Goal: Task Accomplishment & Management: Manage account settings

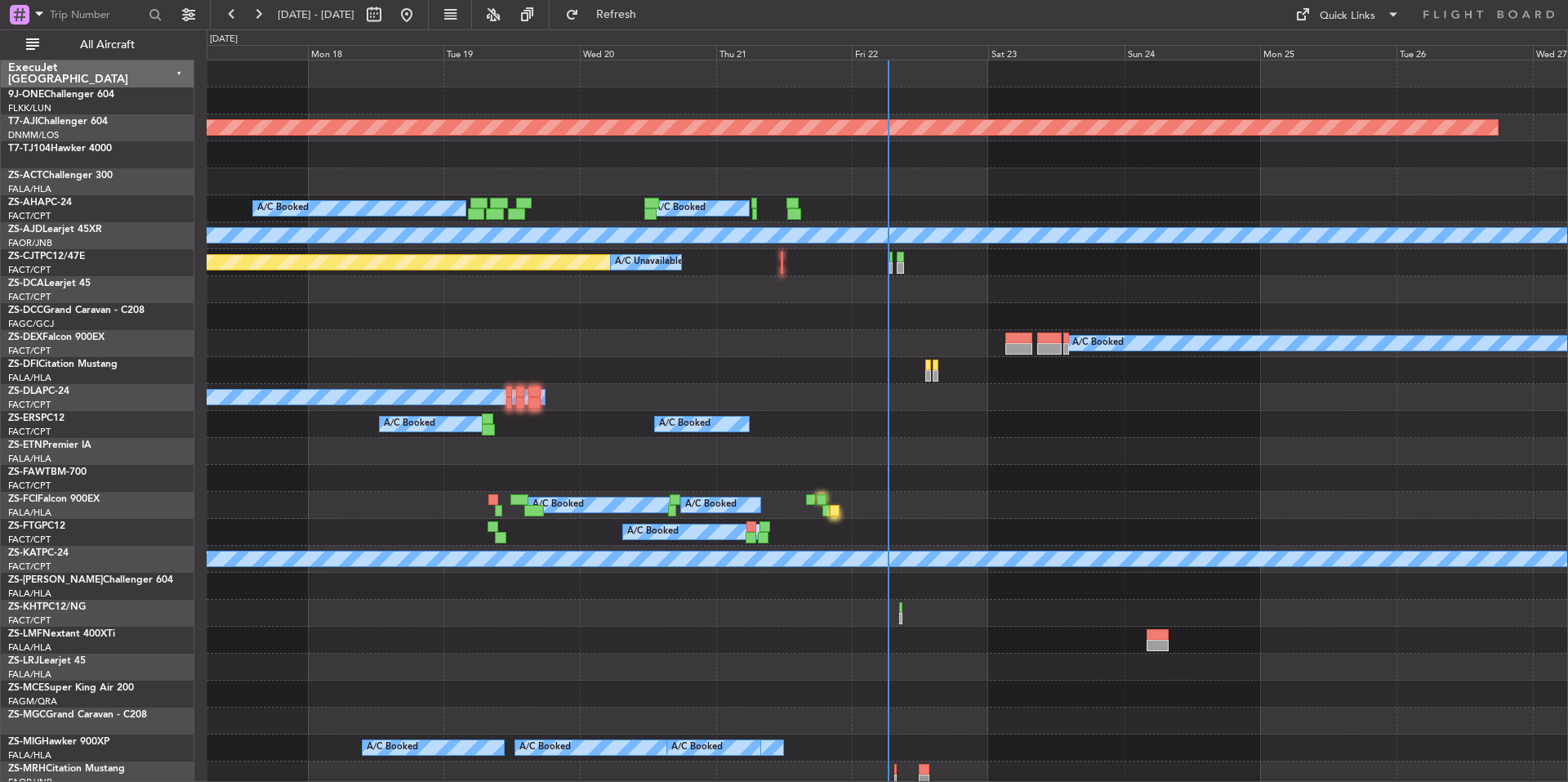
click at [155, 43] on span "All Aircraft" at bounding box center [107, 45] width 130 height 12
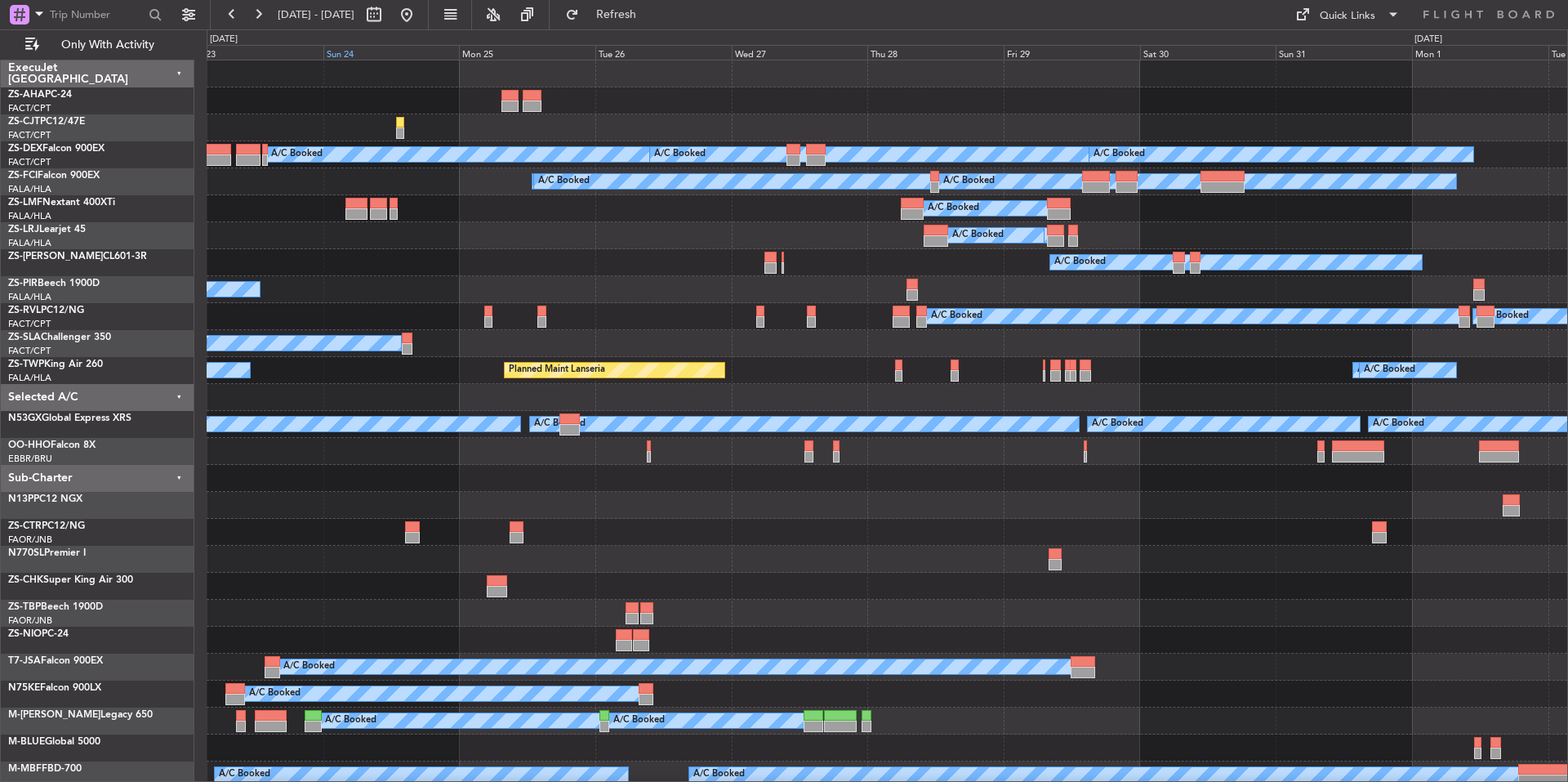
click at [401, 55] on div "Sun 24" at bounding box center [391, 52] width 136 height 14
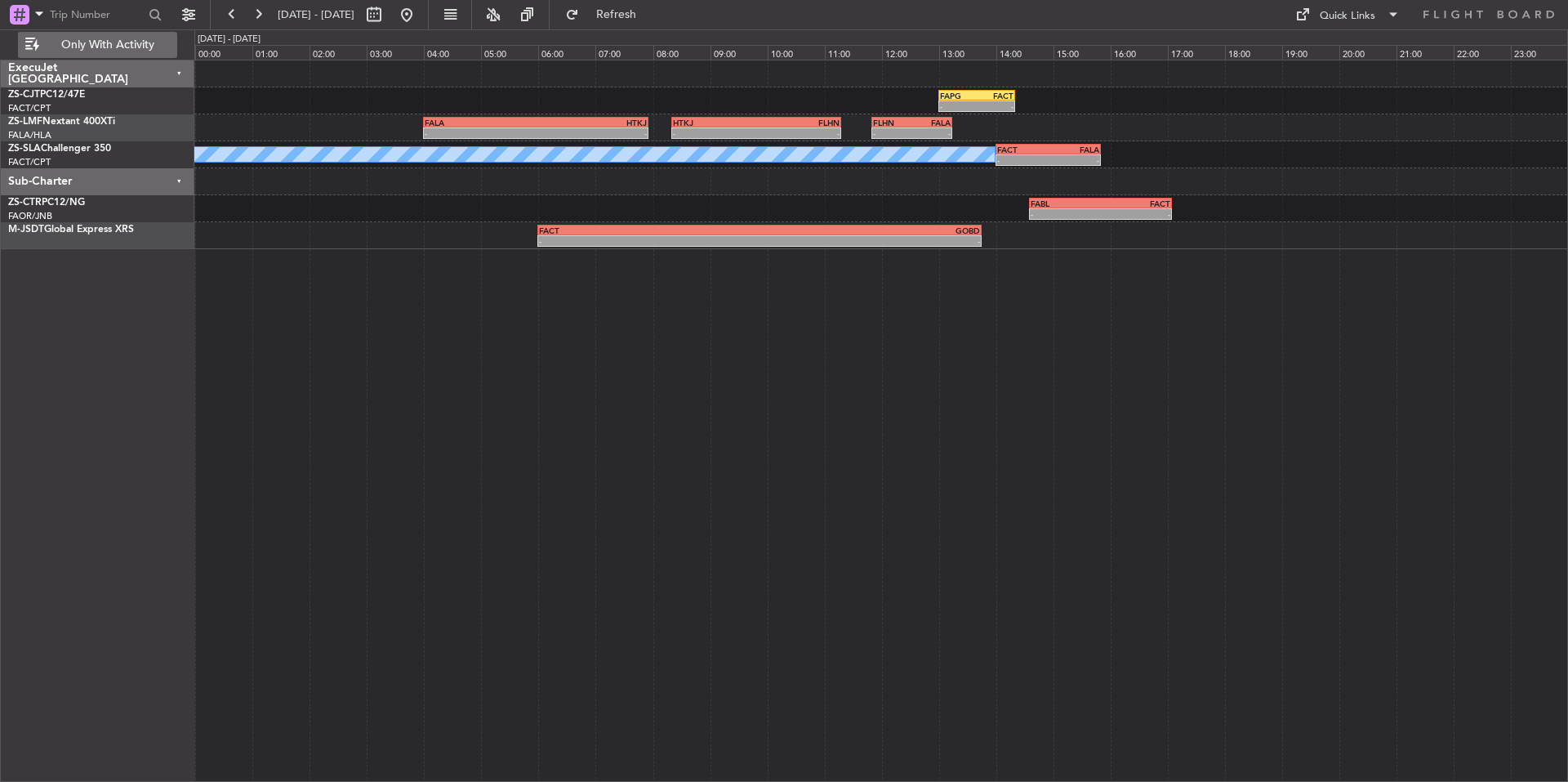
click at [158, 48] on span "Only With Activity" at bounding box center [107, 45] width 130 height 12
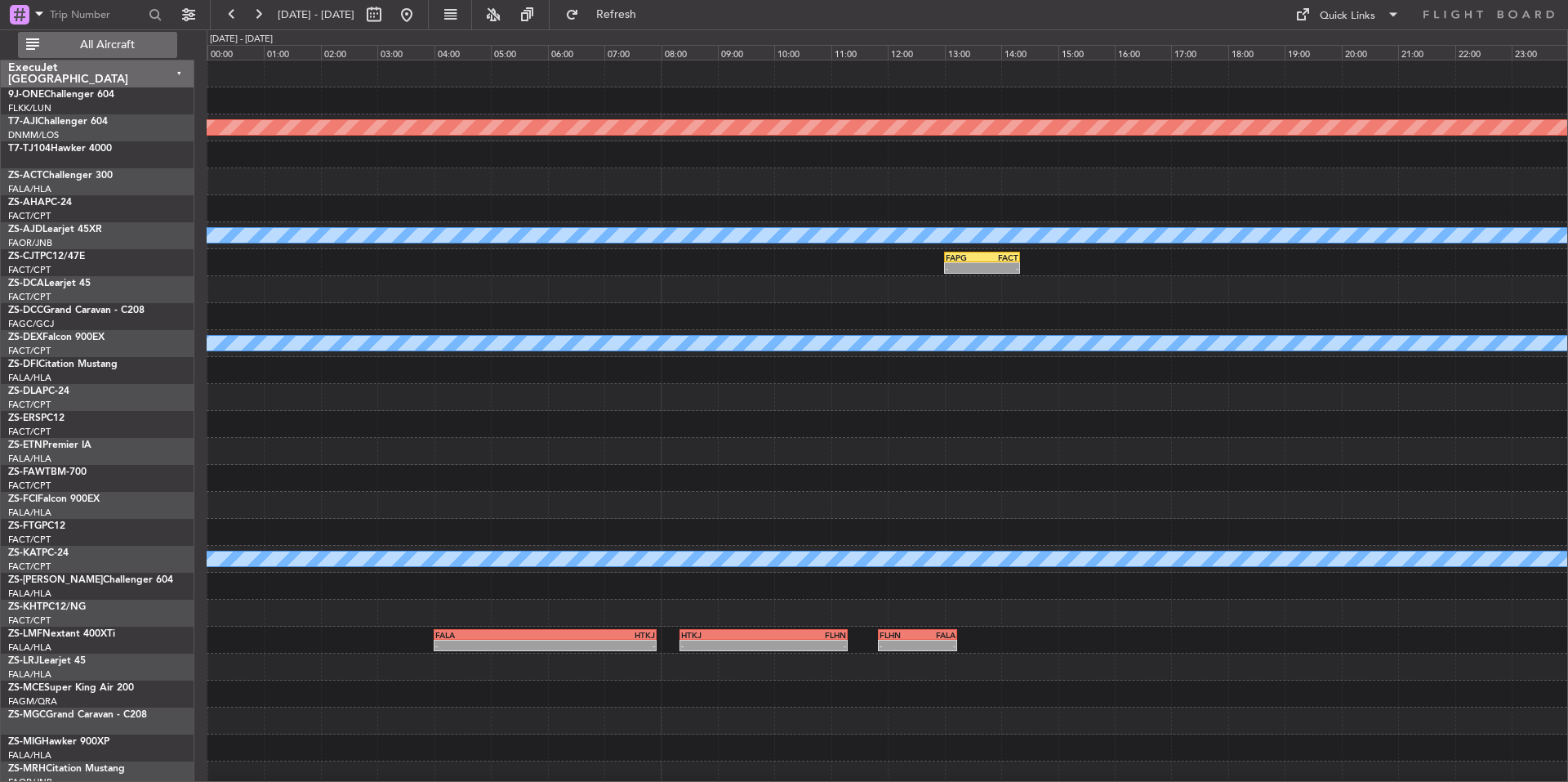
click at [144, 40] on span "All Aircraft" at bounding box center [107, 45] width 130 height 12
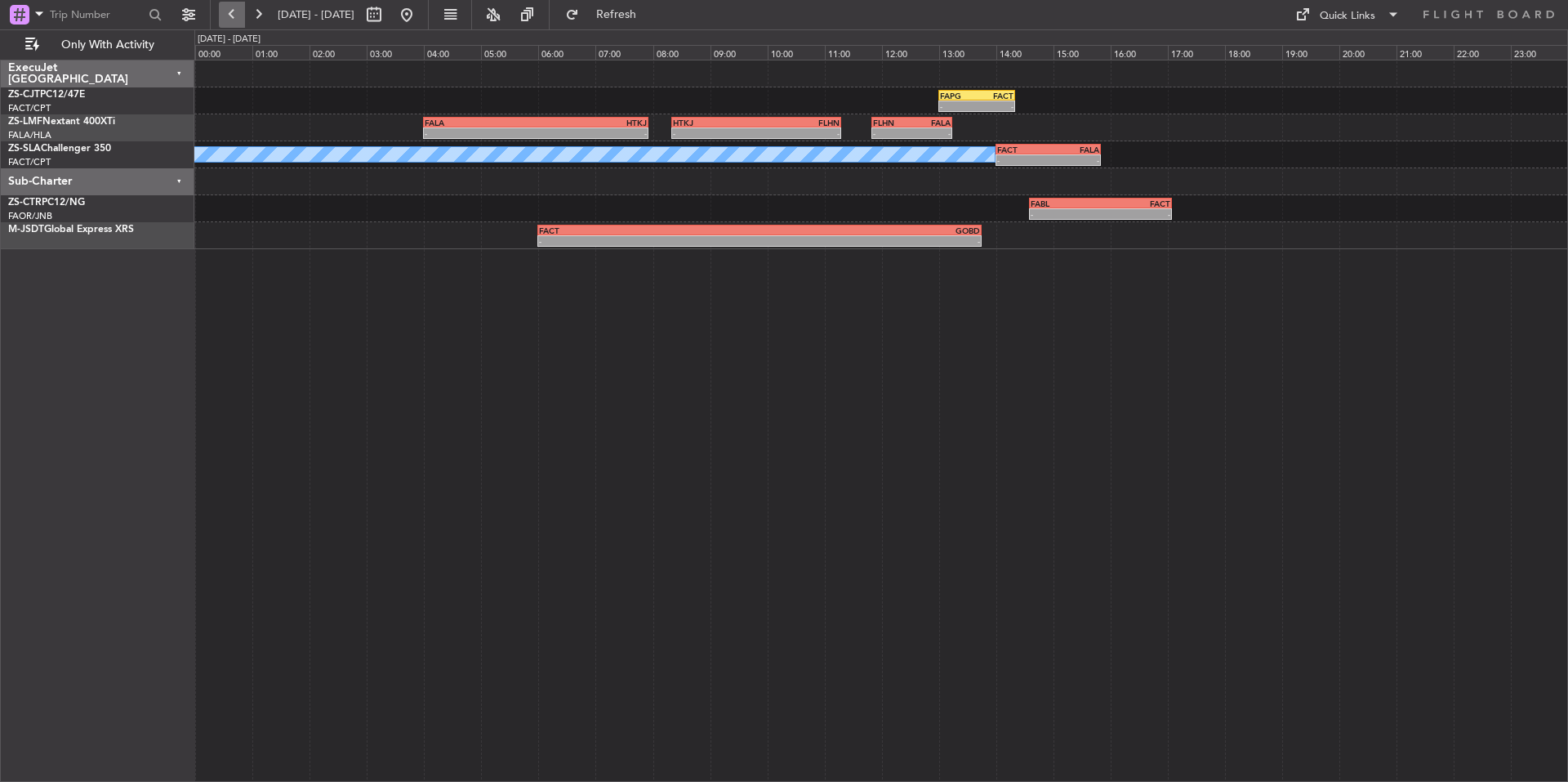
click at [222, 14] on button at bounding box center [231, 14] width 26 height 26
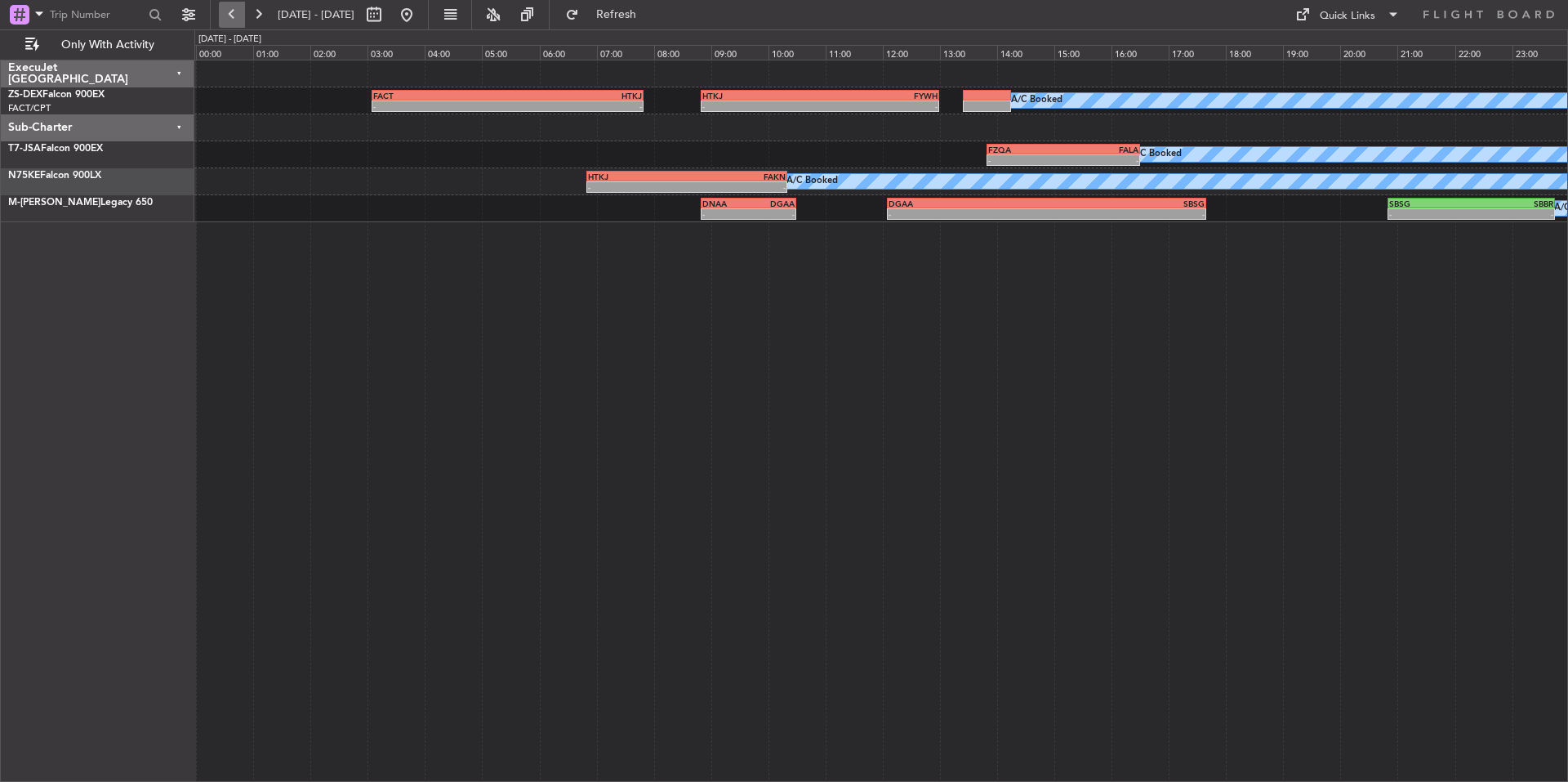
click at [222, 14] on button at bounding box center [231, 14] width 26 height 26
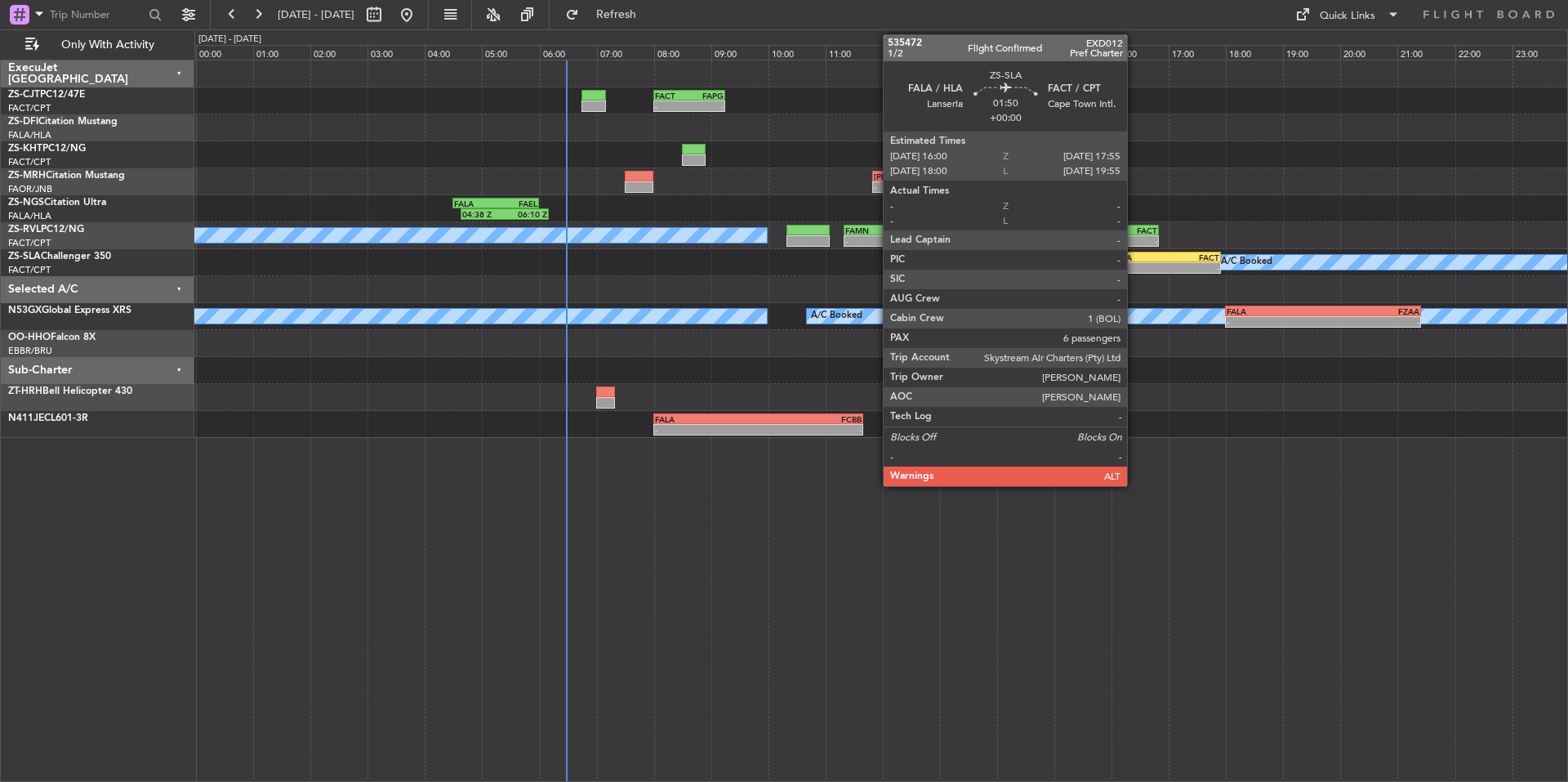
click at [1134, 257] on div "FALA" at bounding box center [1138, 257] width 53 height 10
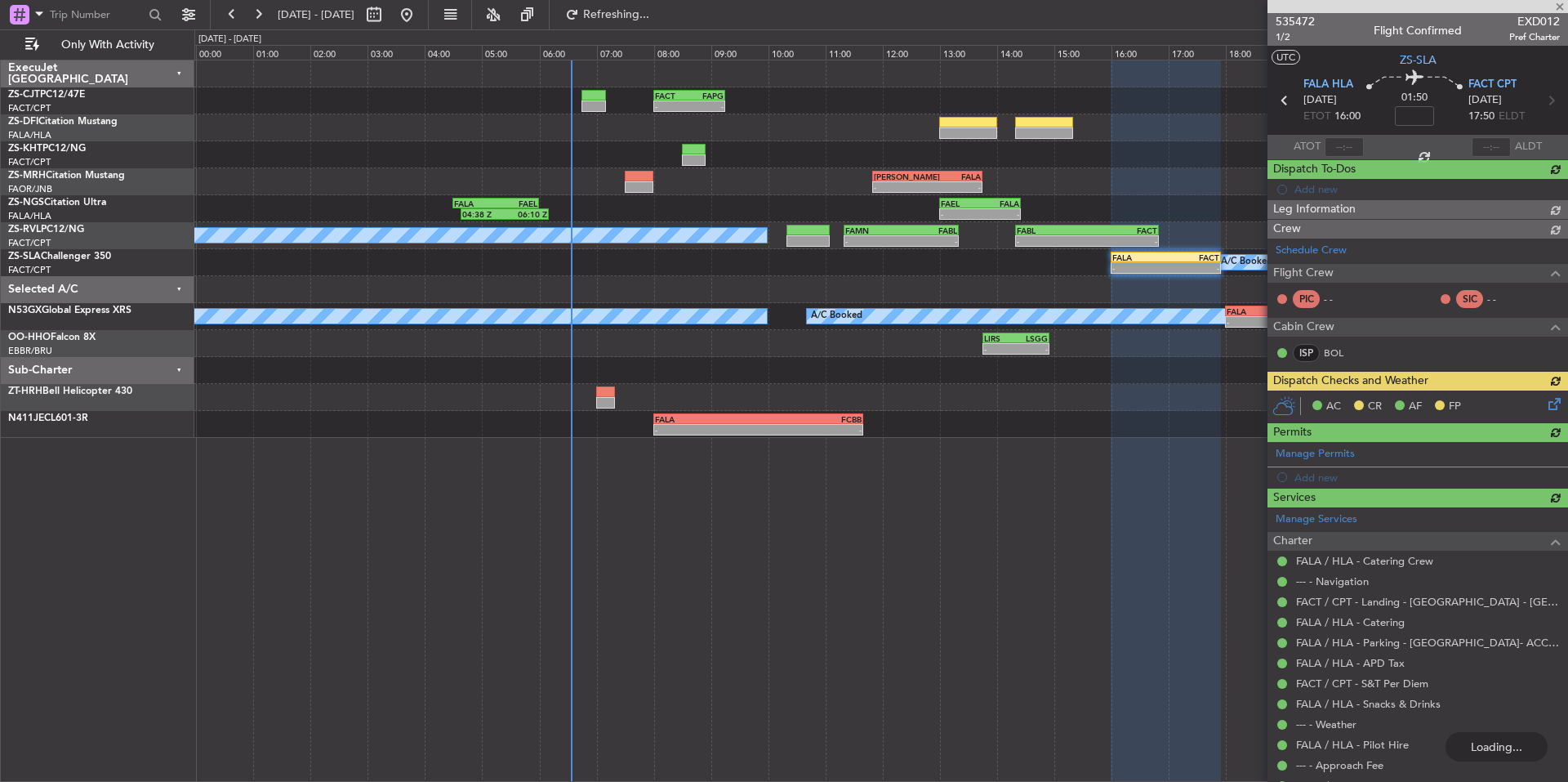
click at [1556, 5] on div at bounding box center [1418, 6] width 301 height 14
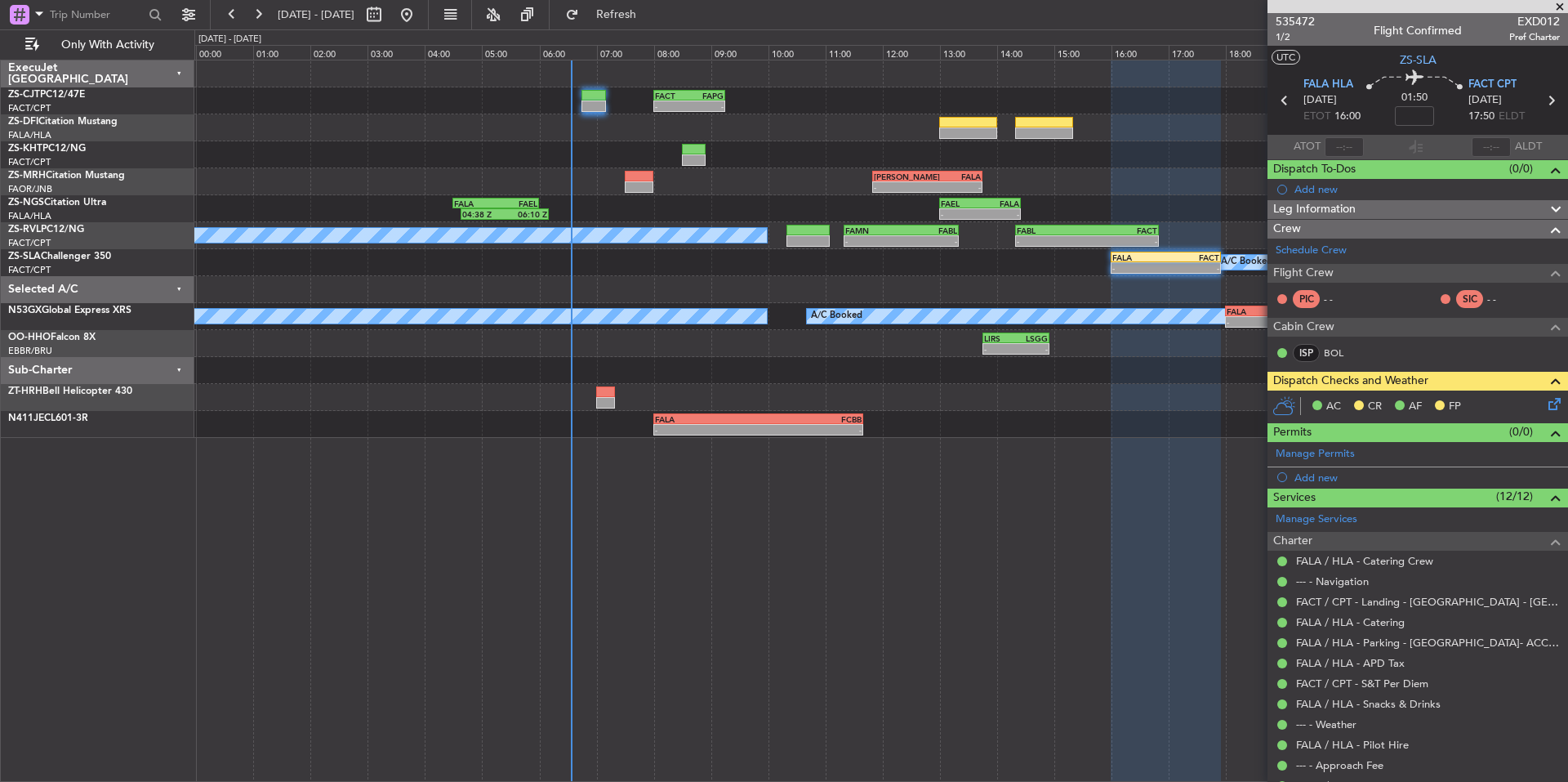
click at [1554, 7] on span at bounding box center [1560, 7] width 16 height 14
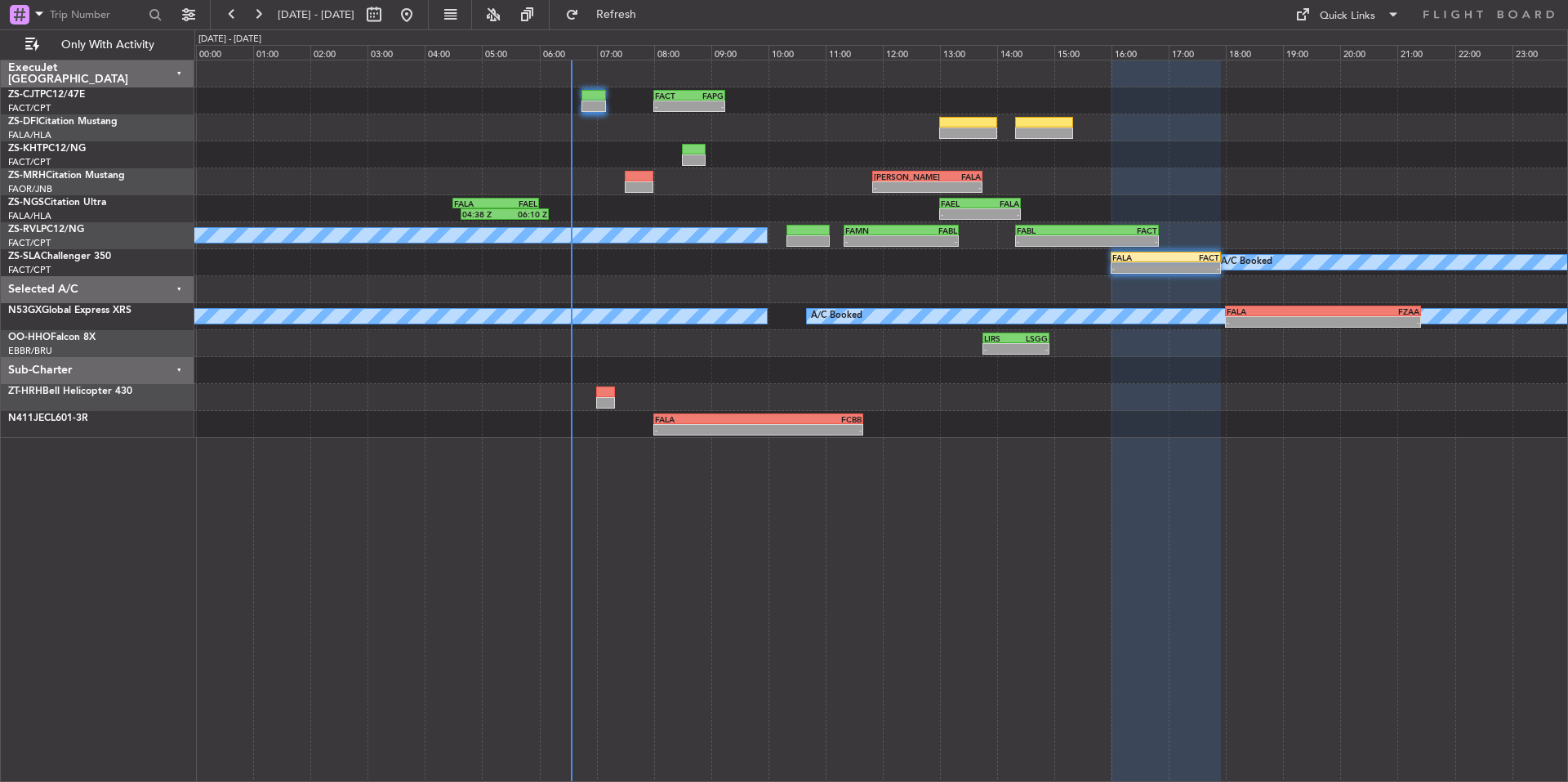
type input "0"
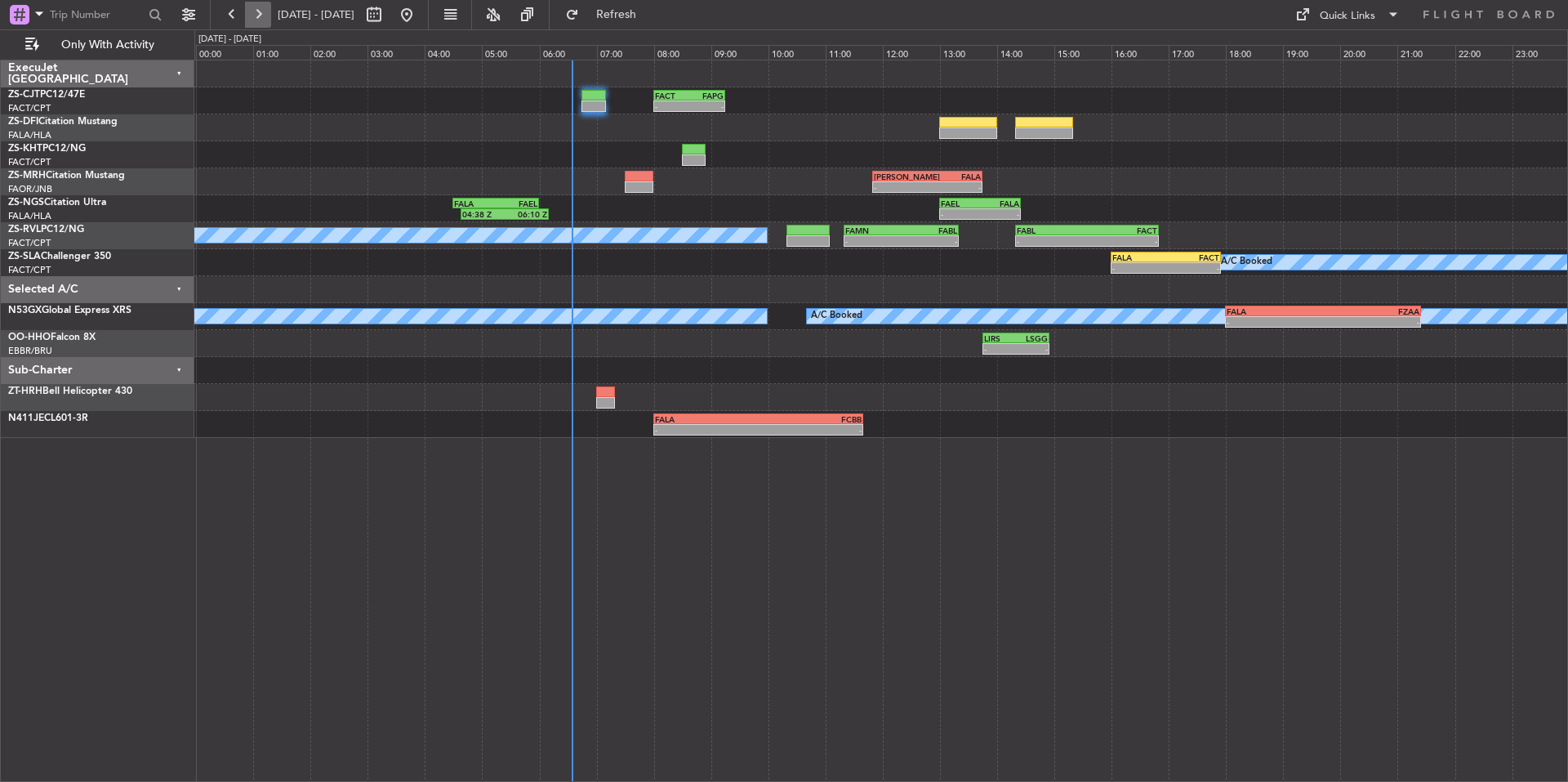
click at [257, 14] on button at bounding box center [258, 14] width 26 height 26
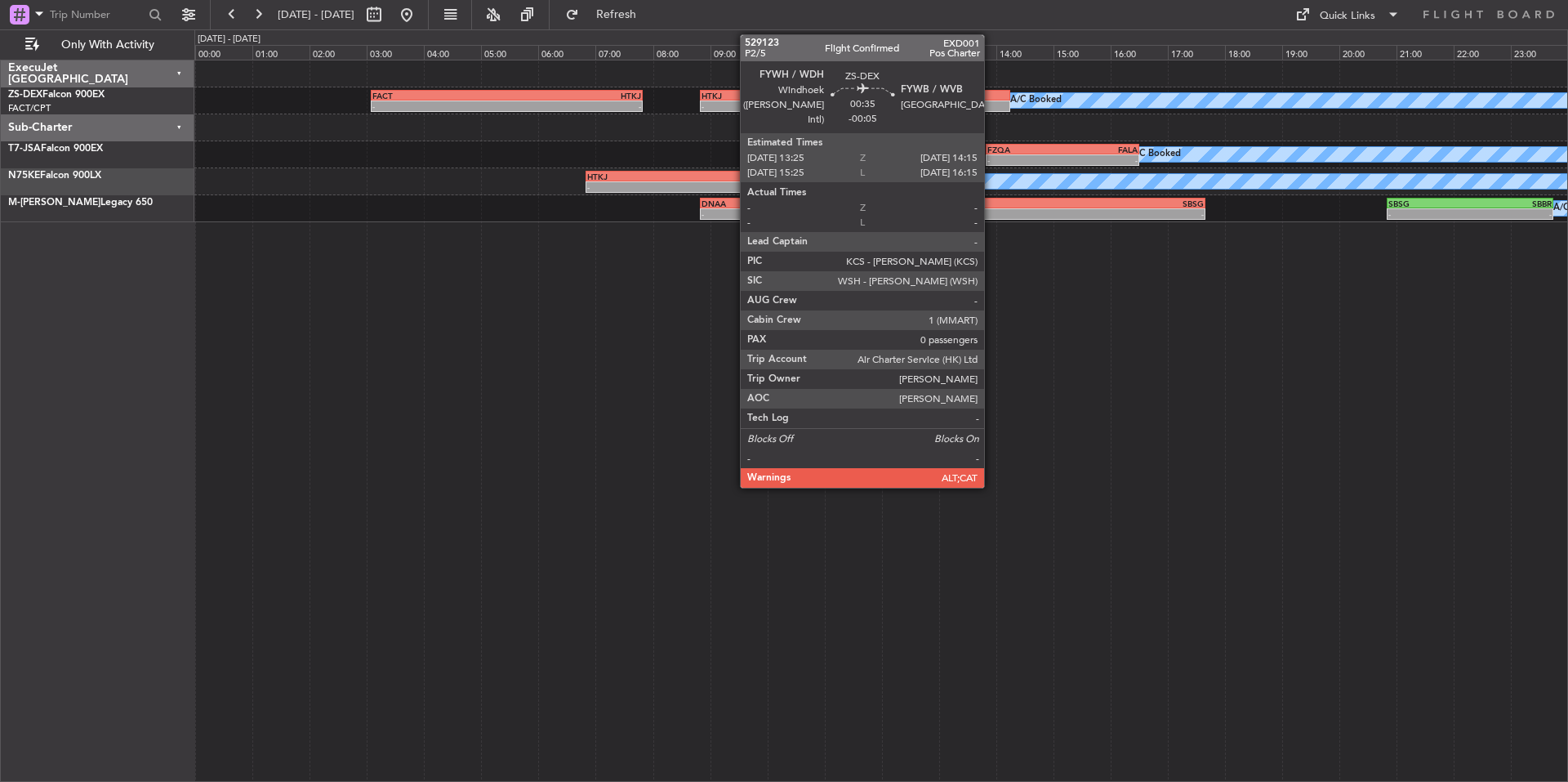
click at [992, 99] on div at bounding box center [985, 95] width 48 height 12
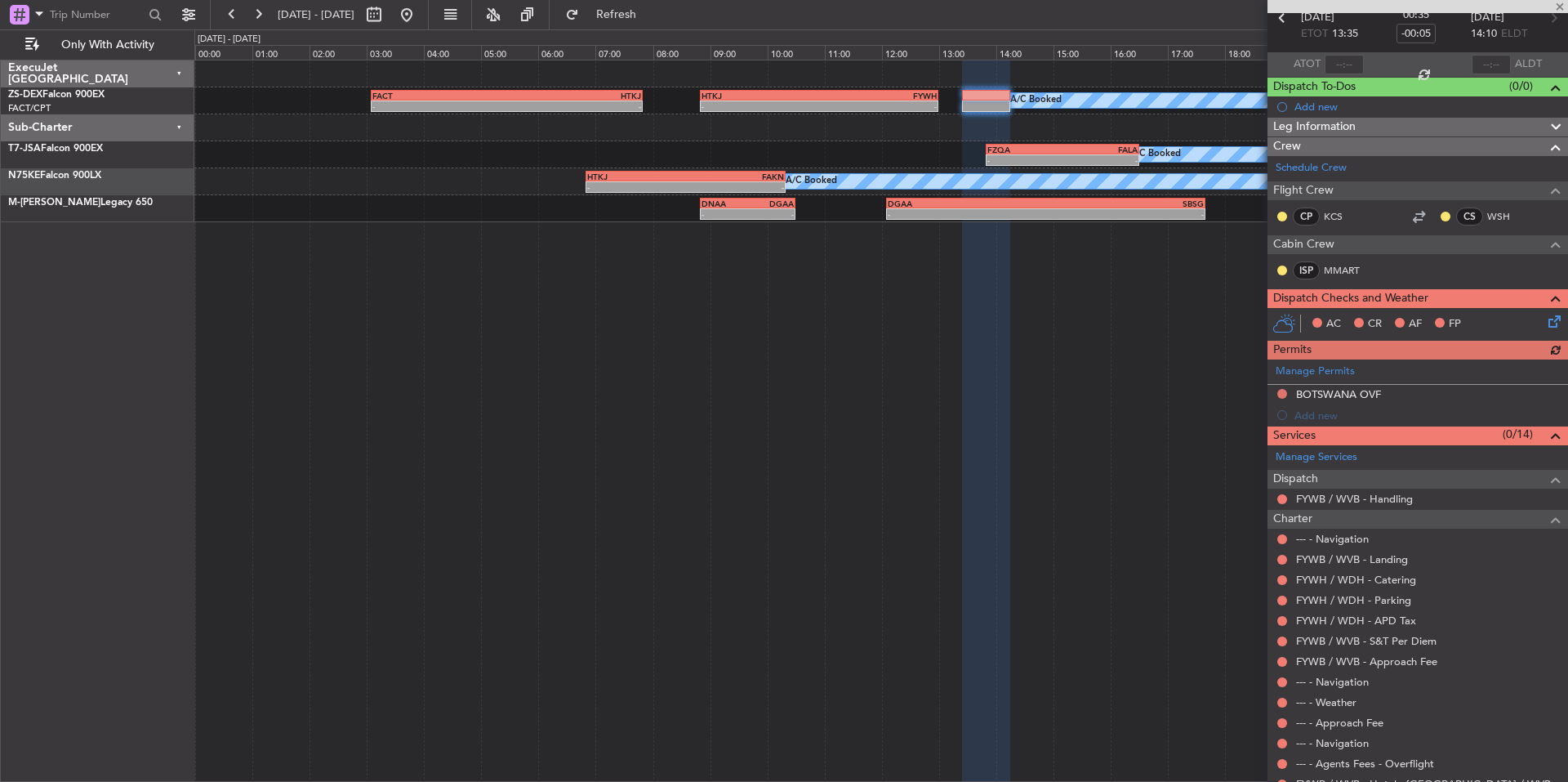
scroll to position [141, 0]
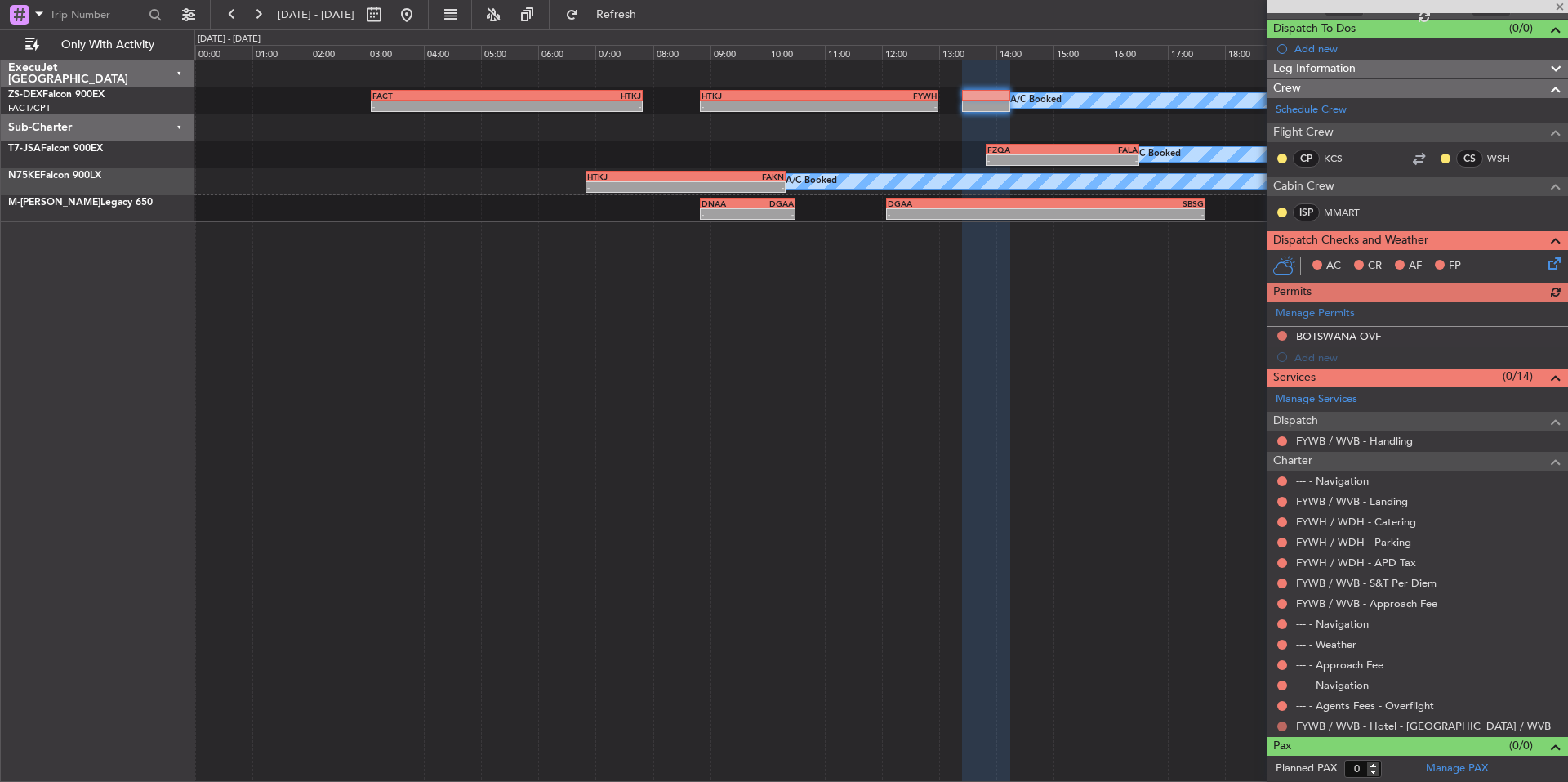
click at [1281, 723] on button at bounding box center [1282, 726] width 10 height 10
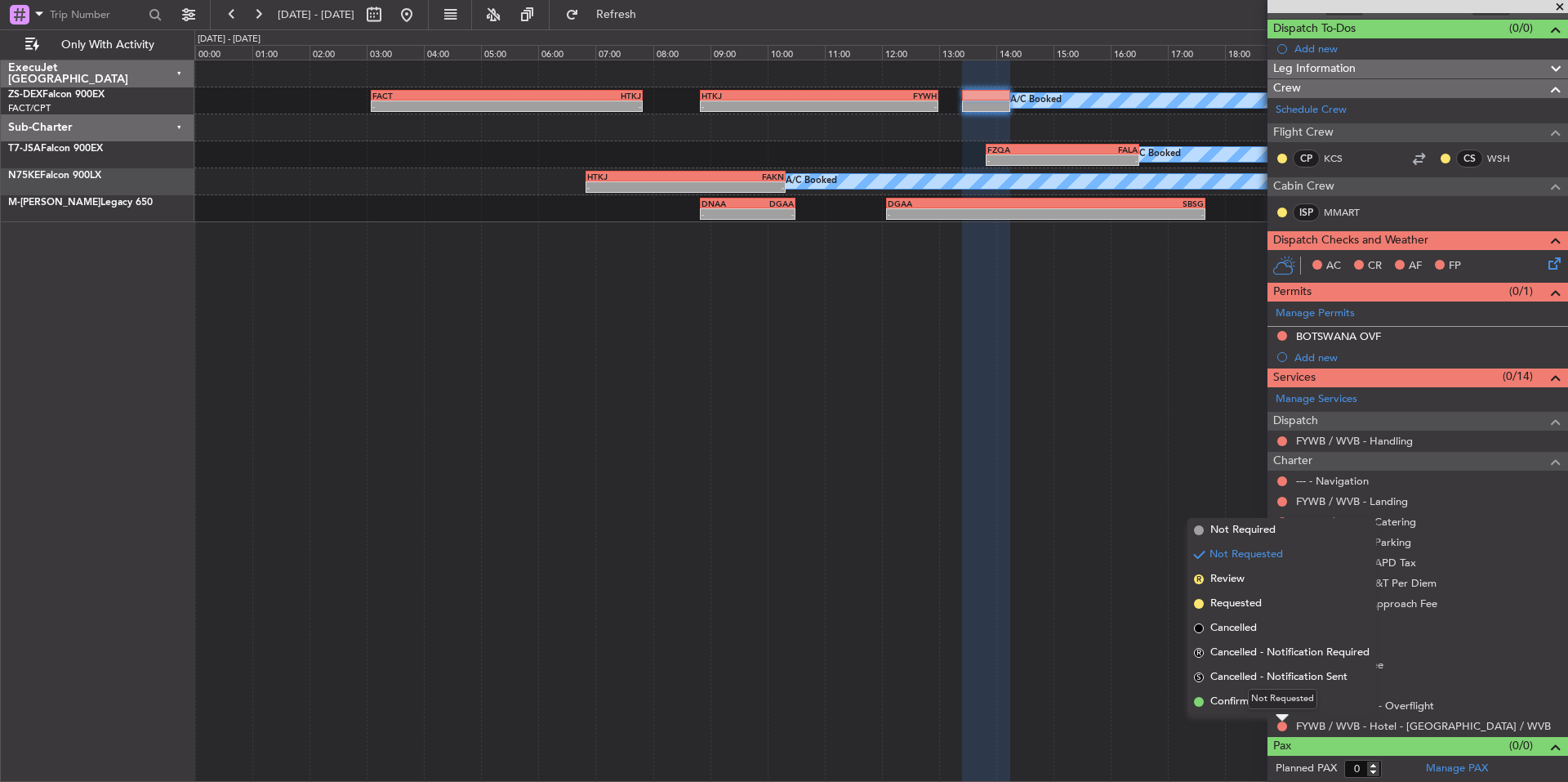
click at [1252, 697] on div "Not Requested" at bounding box center [1282, 698] width 69 height 21
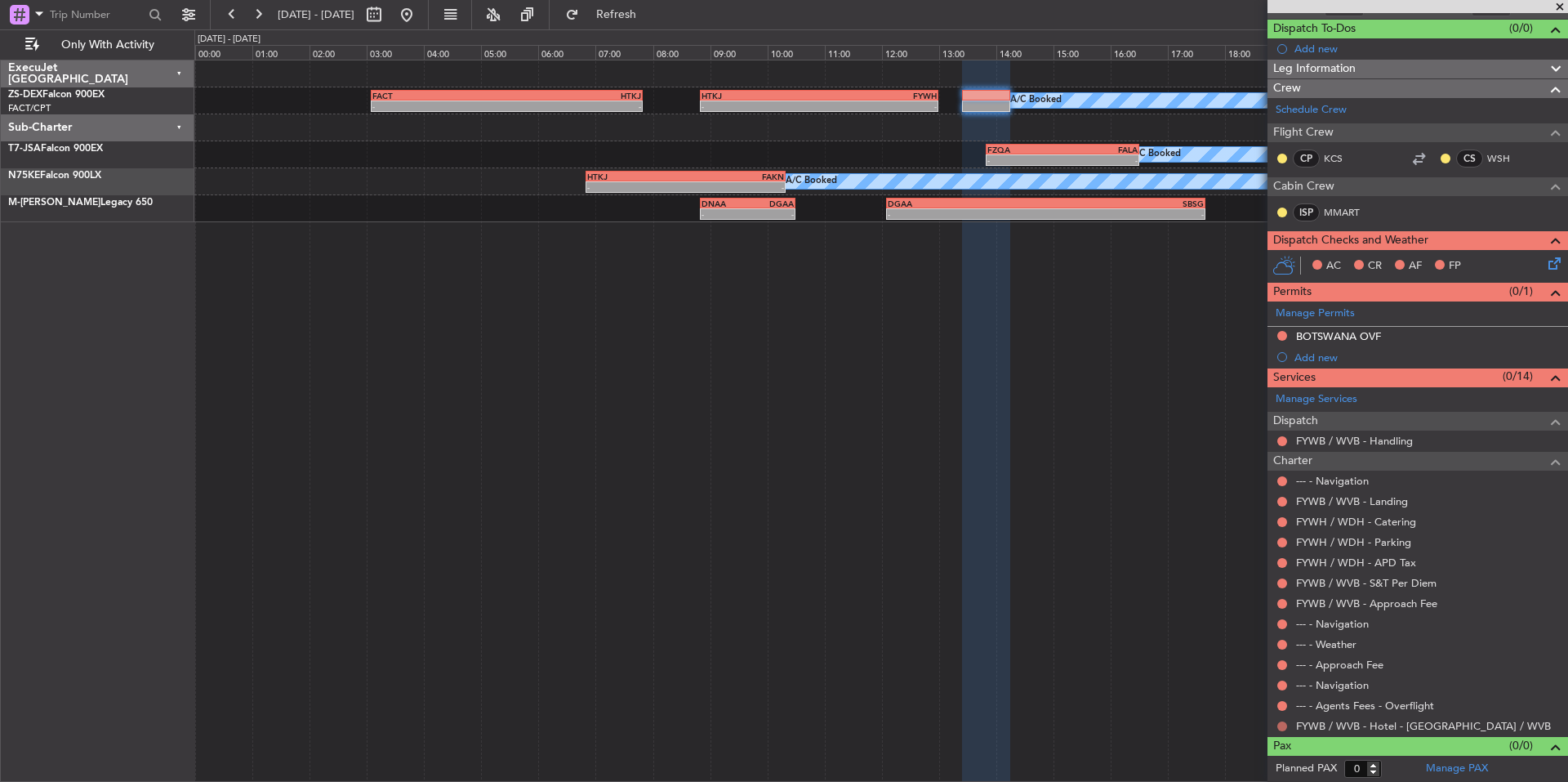
click at [1284, 725] on button at bounding box center [1282, 726] width 10 height 10
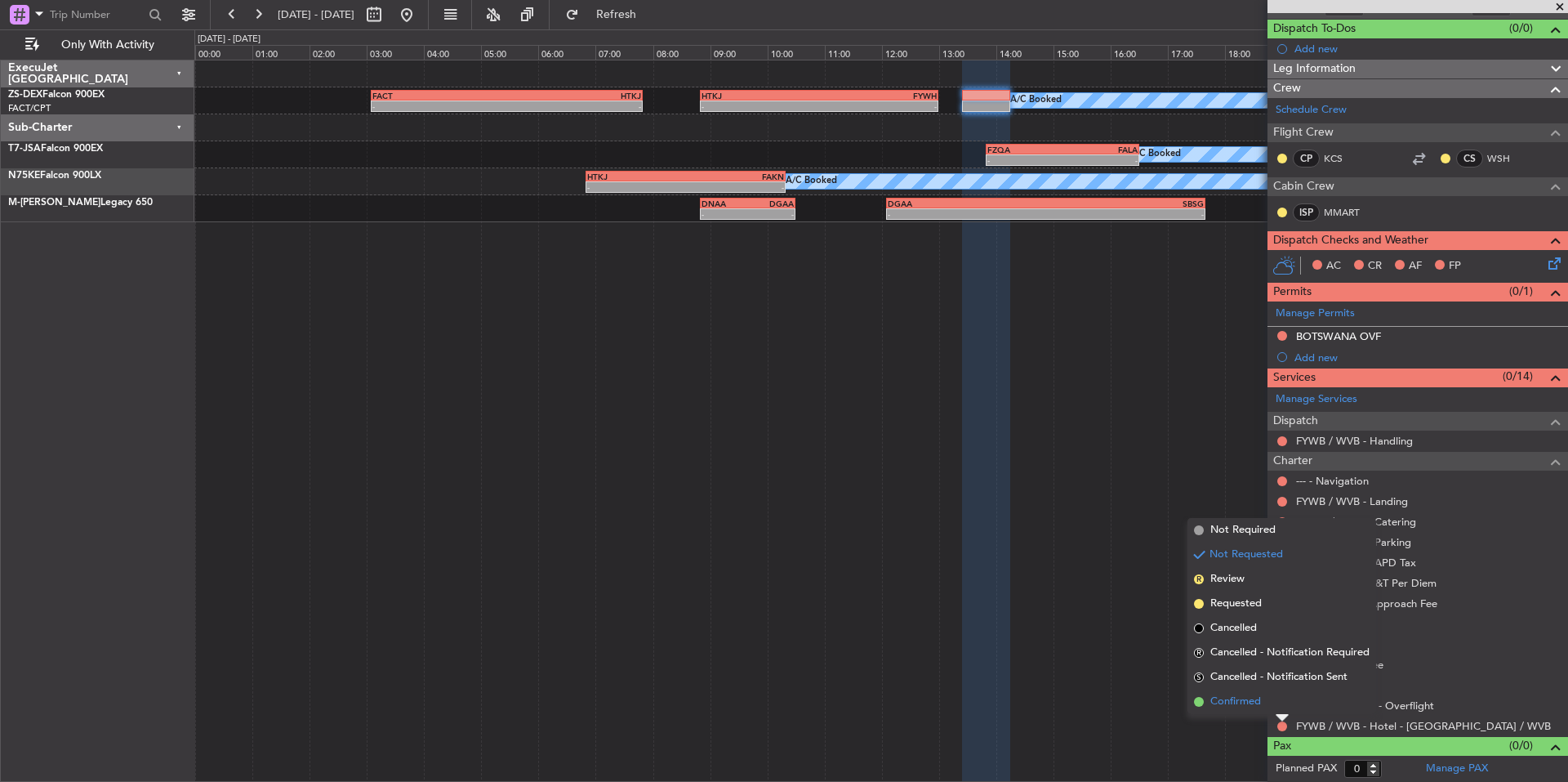
click at [1247, 705] on span "Confirmed" at bounding box center [1236, 702] width 50 height 16
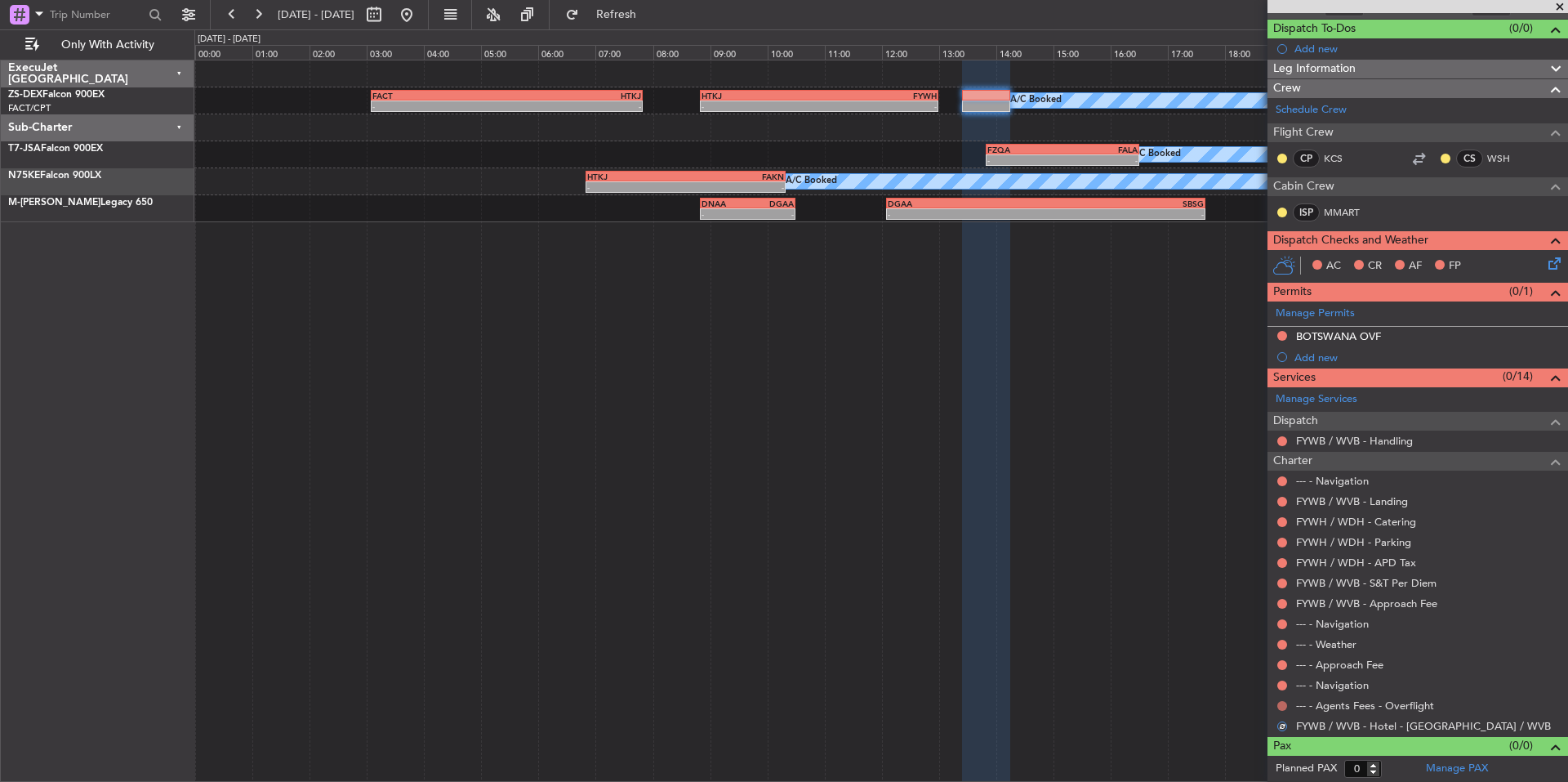
click at [1282, 708] on button at bounding box center [1282, 705] width 10 height 10
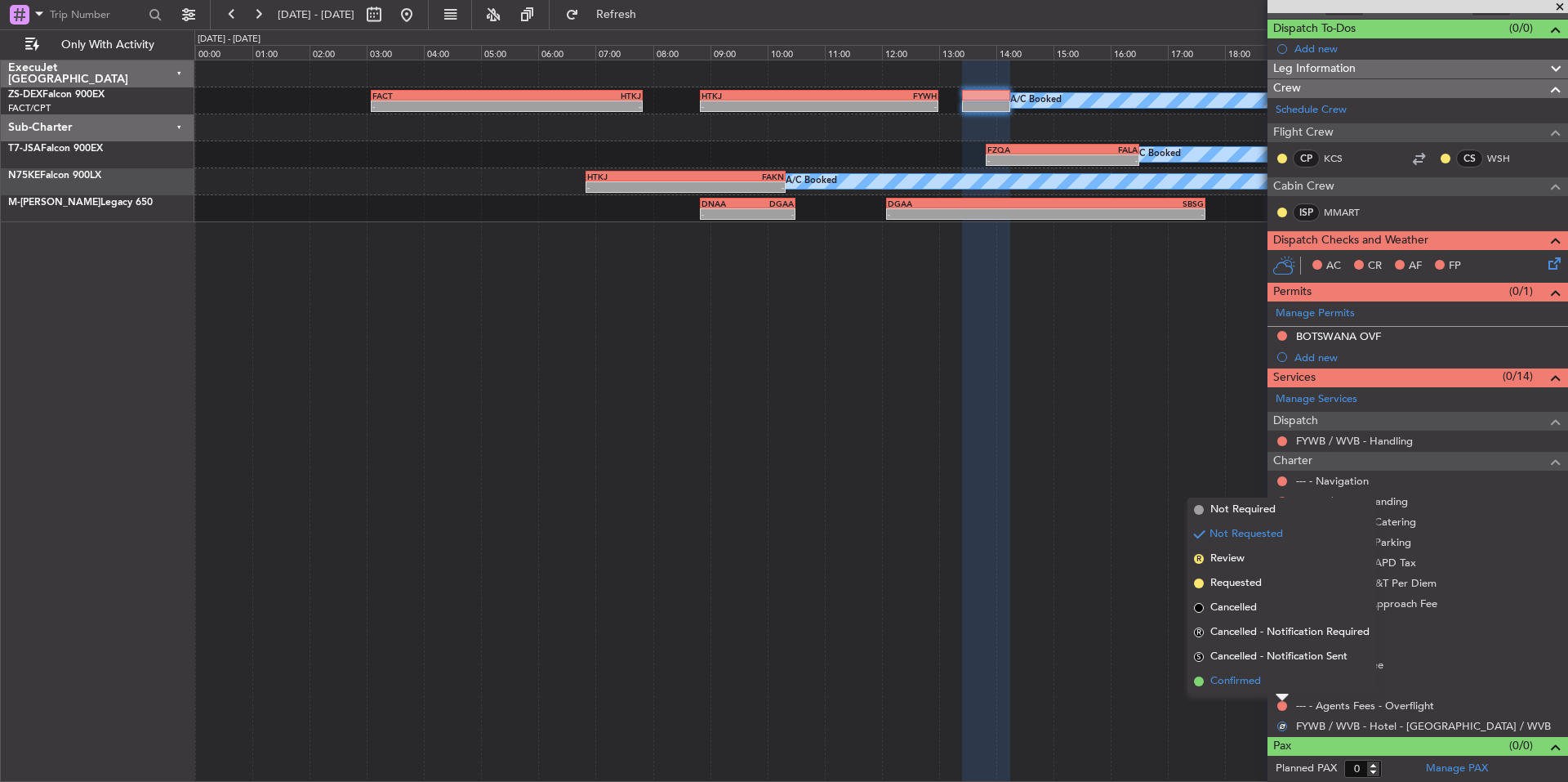
click at [1236, 682] on span "Confirmed" at bounding box center [1236, 681] width 50 height 16
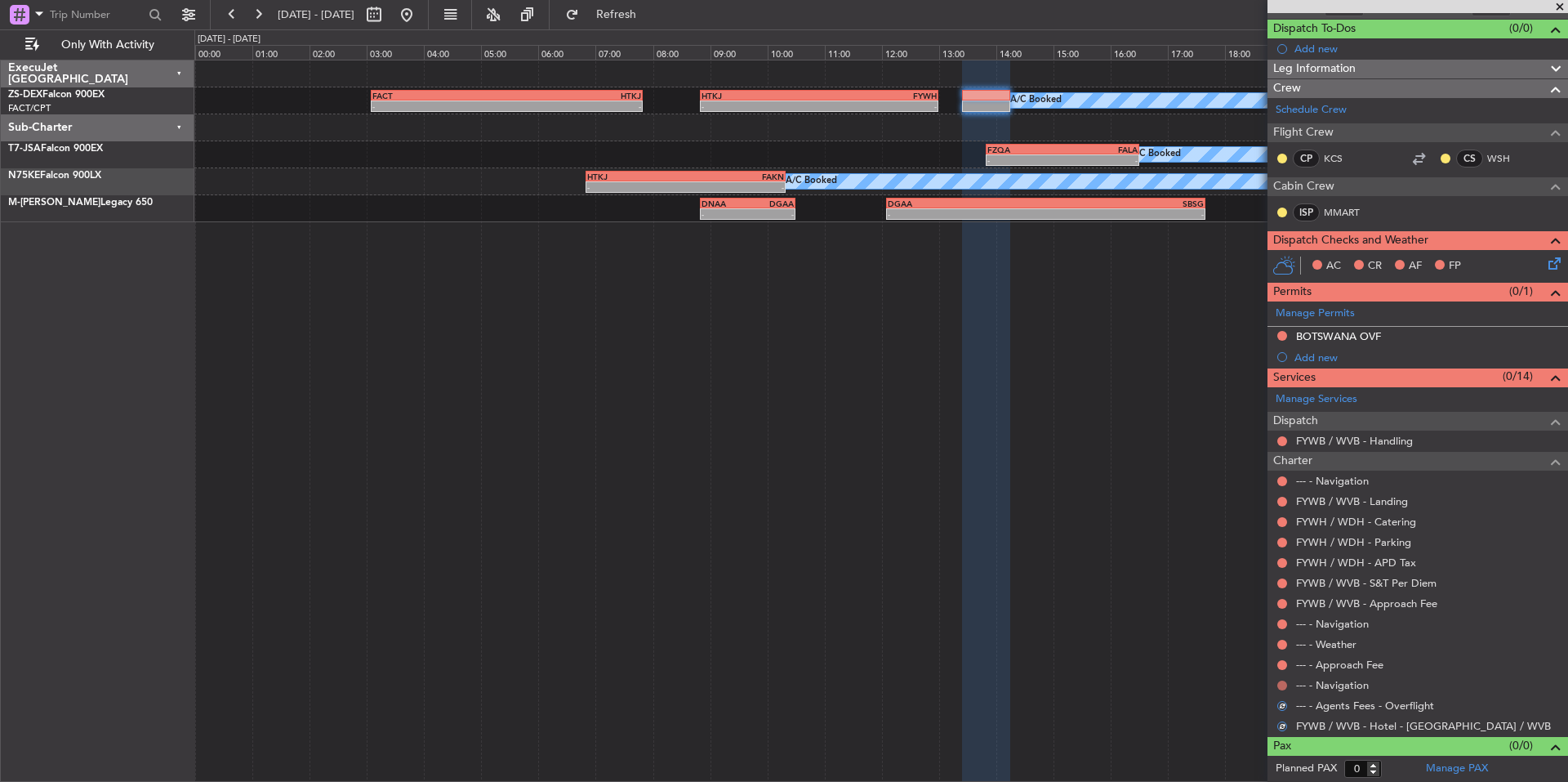
click at [1282, 687] on button at bounding box center [1282, 685] width 10 height 10
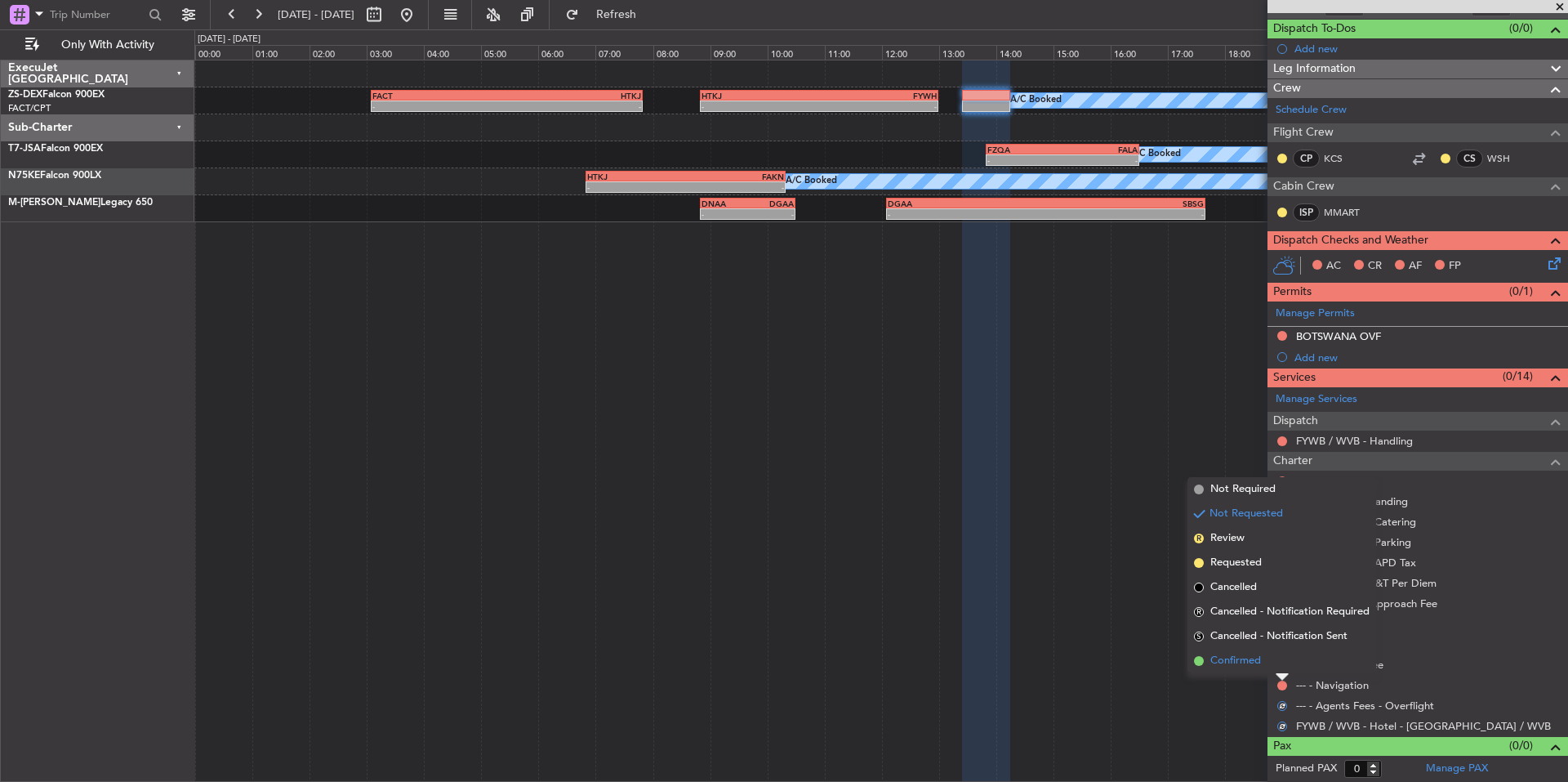
click at [1246, 668] on span "Confirmed" at bounding box center [1236, 660] width 50 height 16
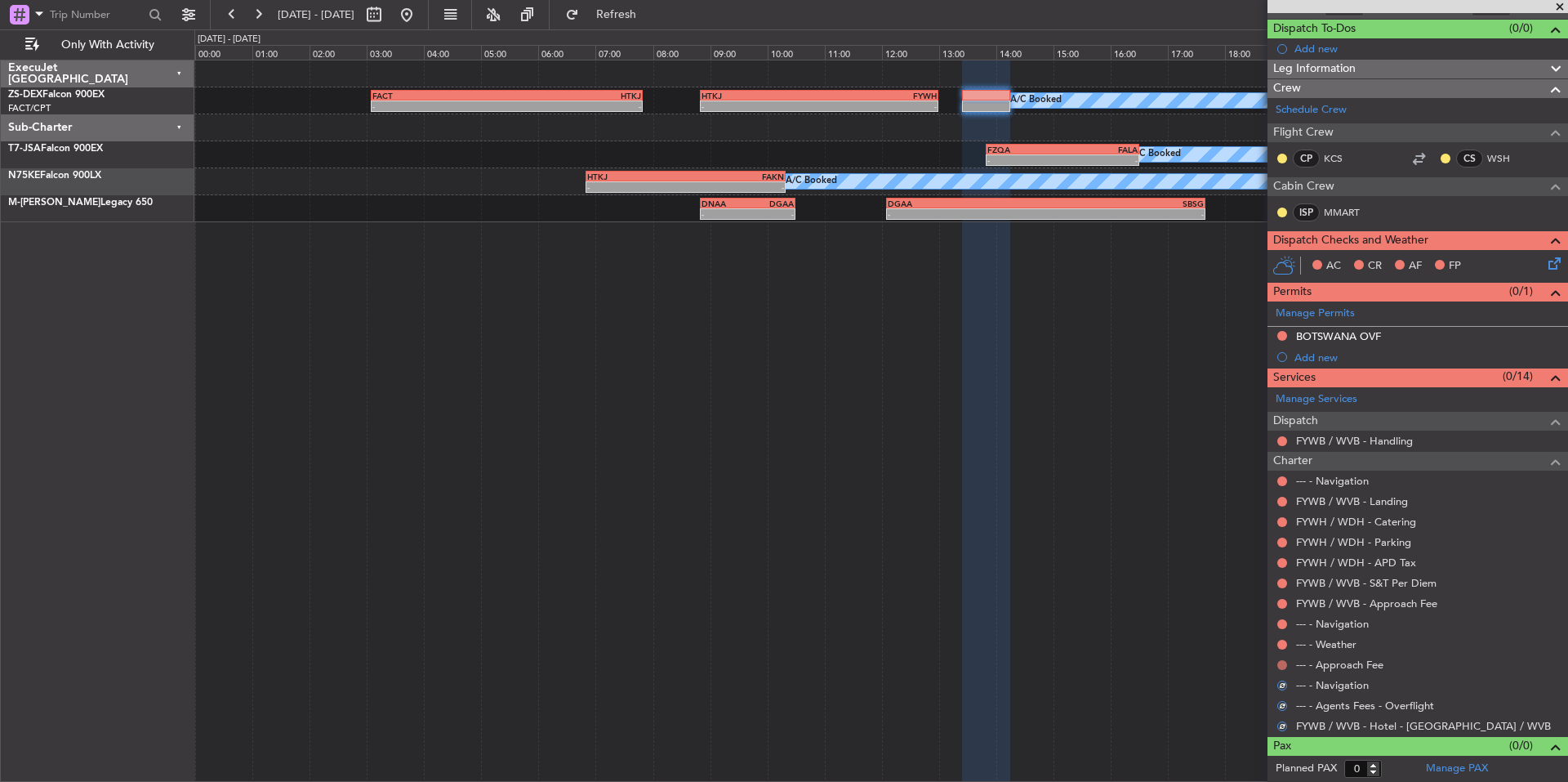
click at [1282, 660] on button at bounding box center [1282, 665] width 10 height 10
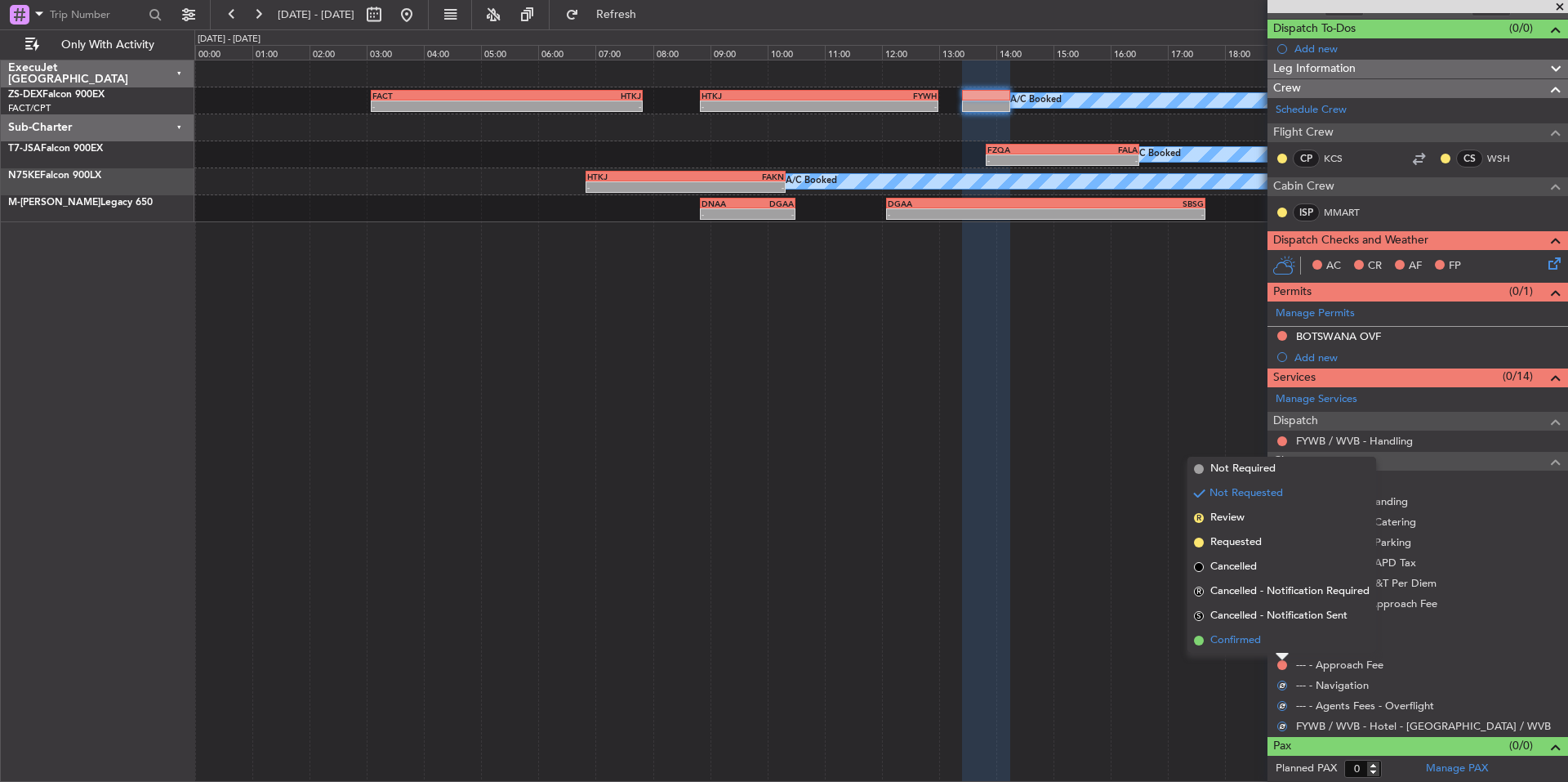
click at [1245, 638] on span "Confirmed" at bounding box center [1236, 641] width 50 height 16
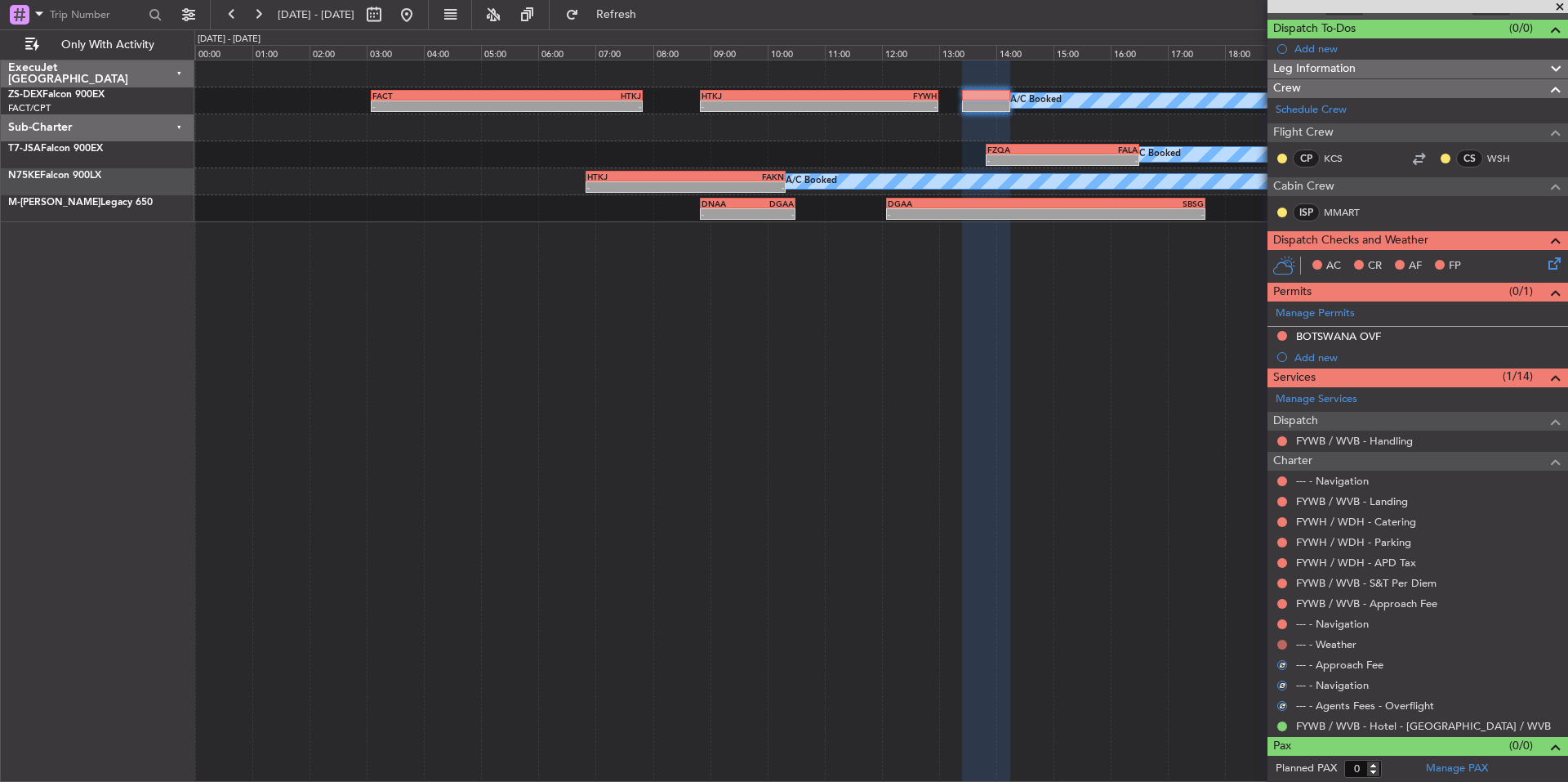
click at [1282, 641] on button at bounding box center [1282, 644] width 10 height 10
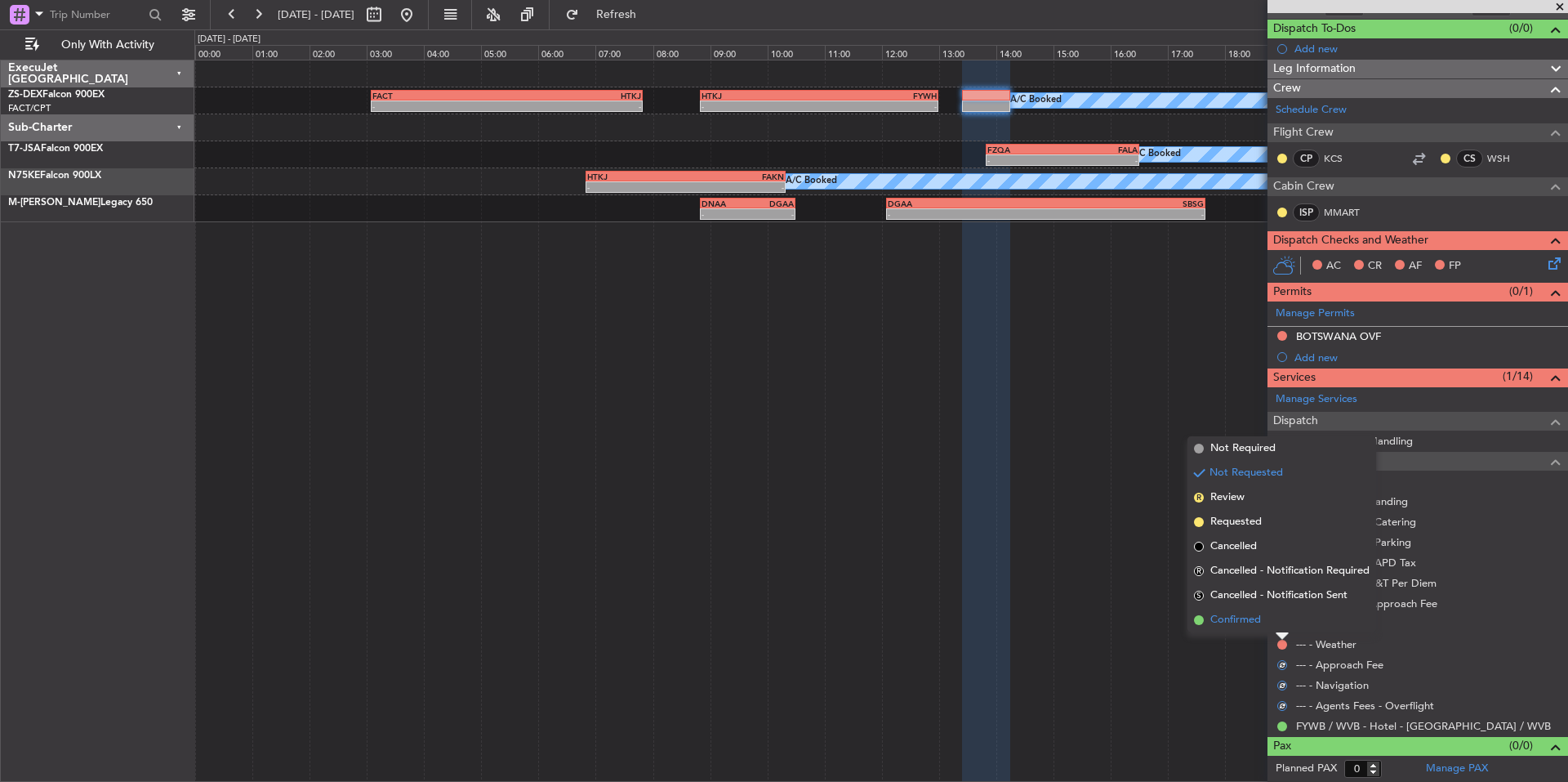
click at [1236, 628] on li "Confirmed" at bounding box center [1281, 620] width 188 height 24
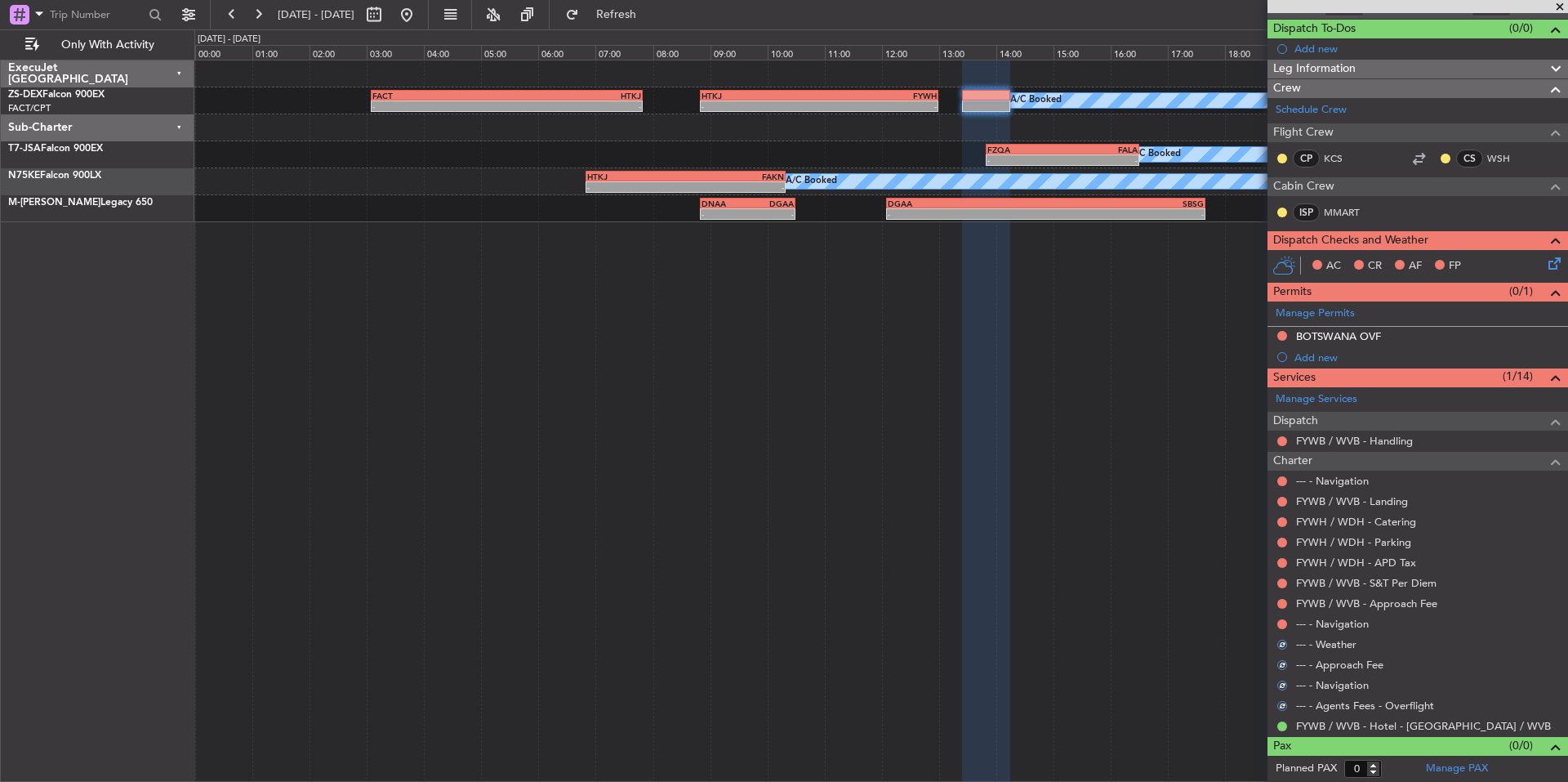
scroll to position [0, 0]
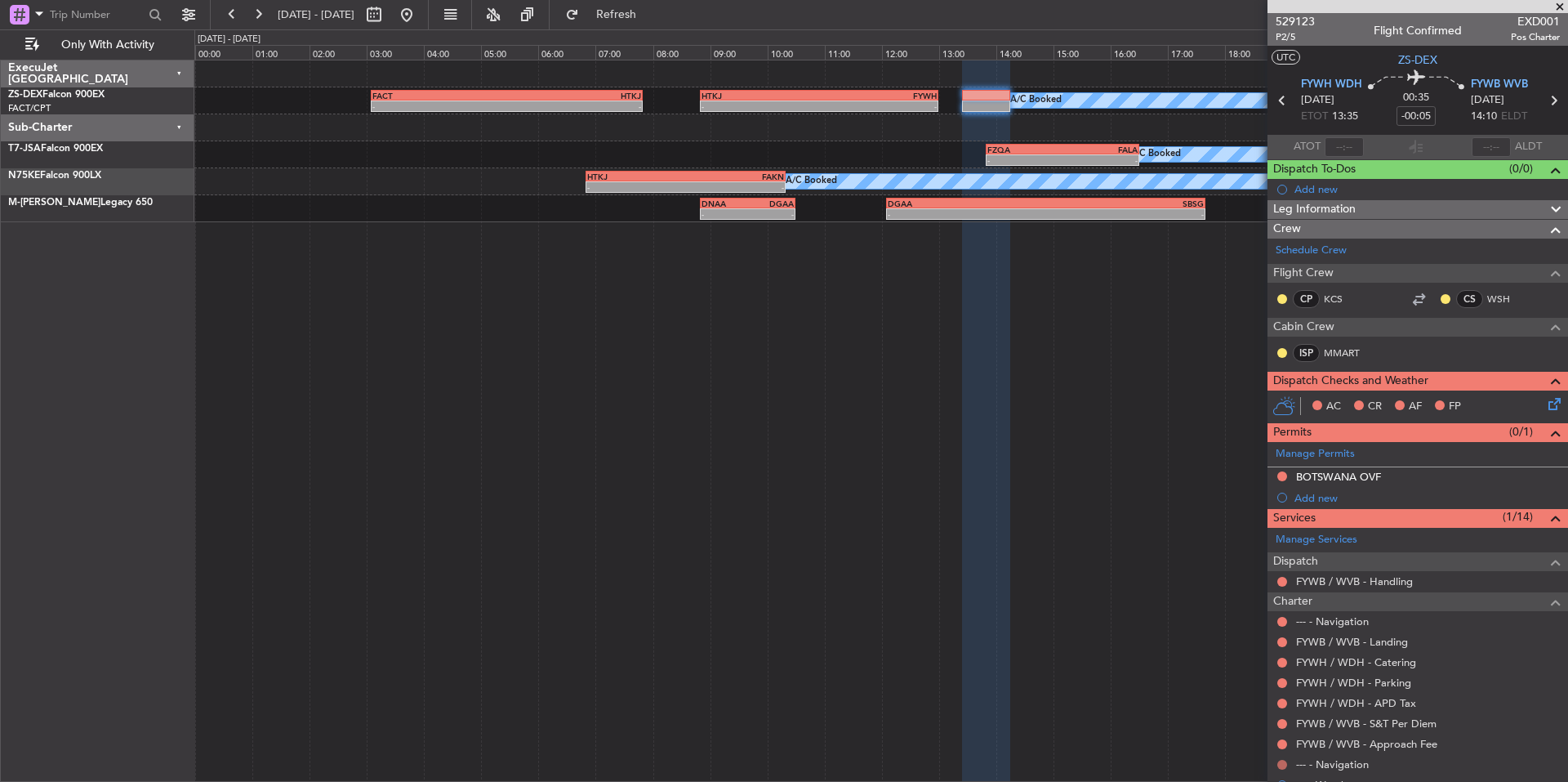
click at [1284, 764] on button at bounding box center [1282, 764] width 10 height 10
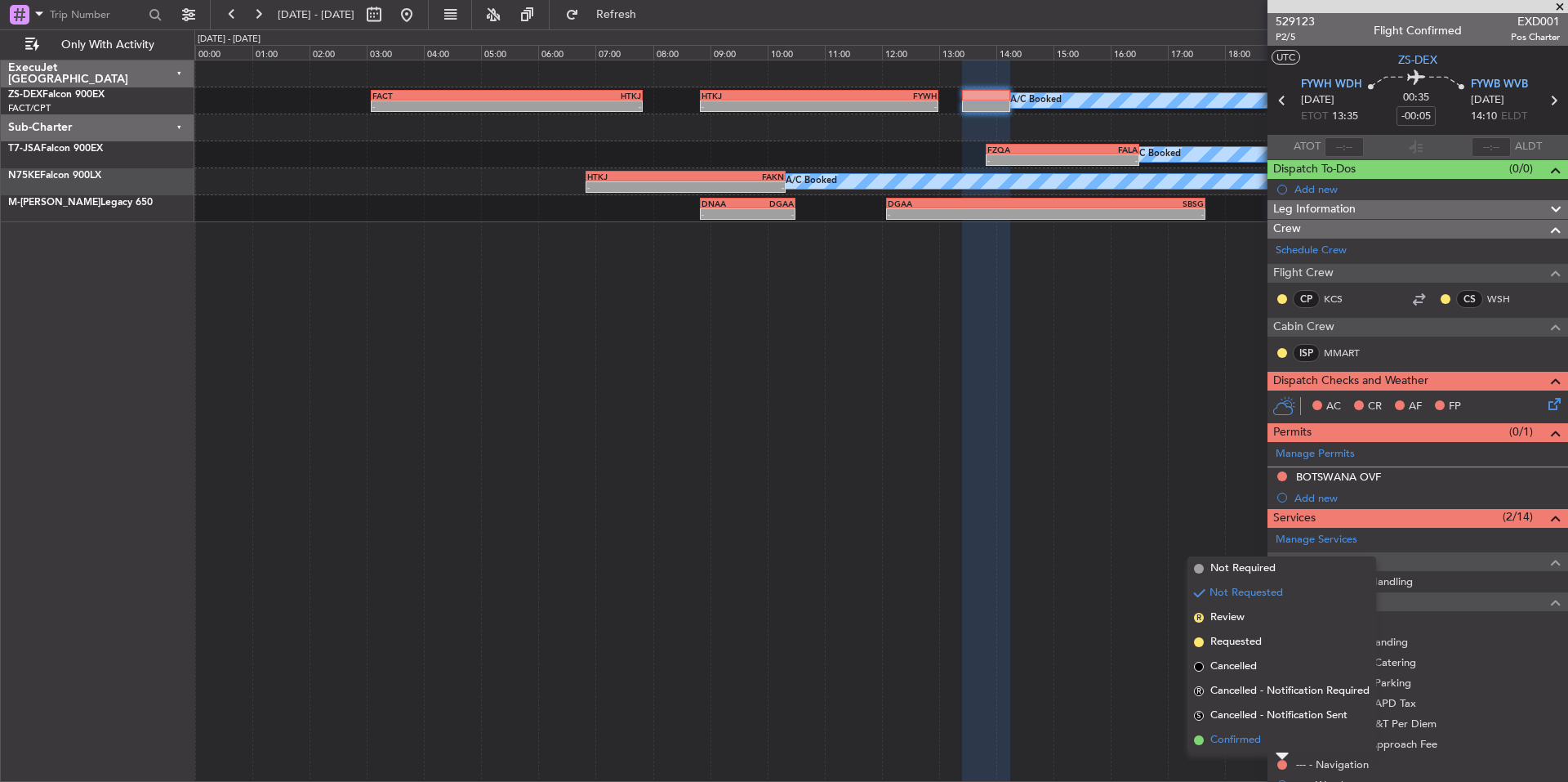
click at [1249, 739] on span "Confirmed" at bounding box center [1236, 740] width 50 height 16
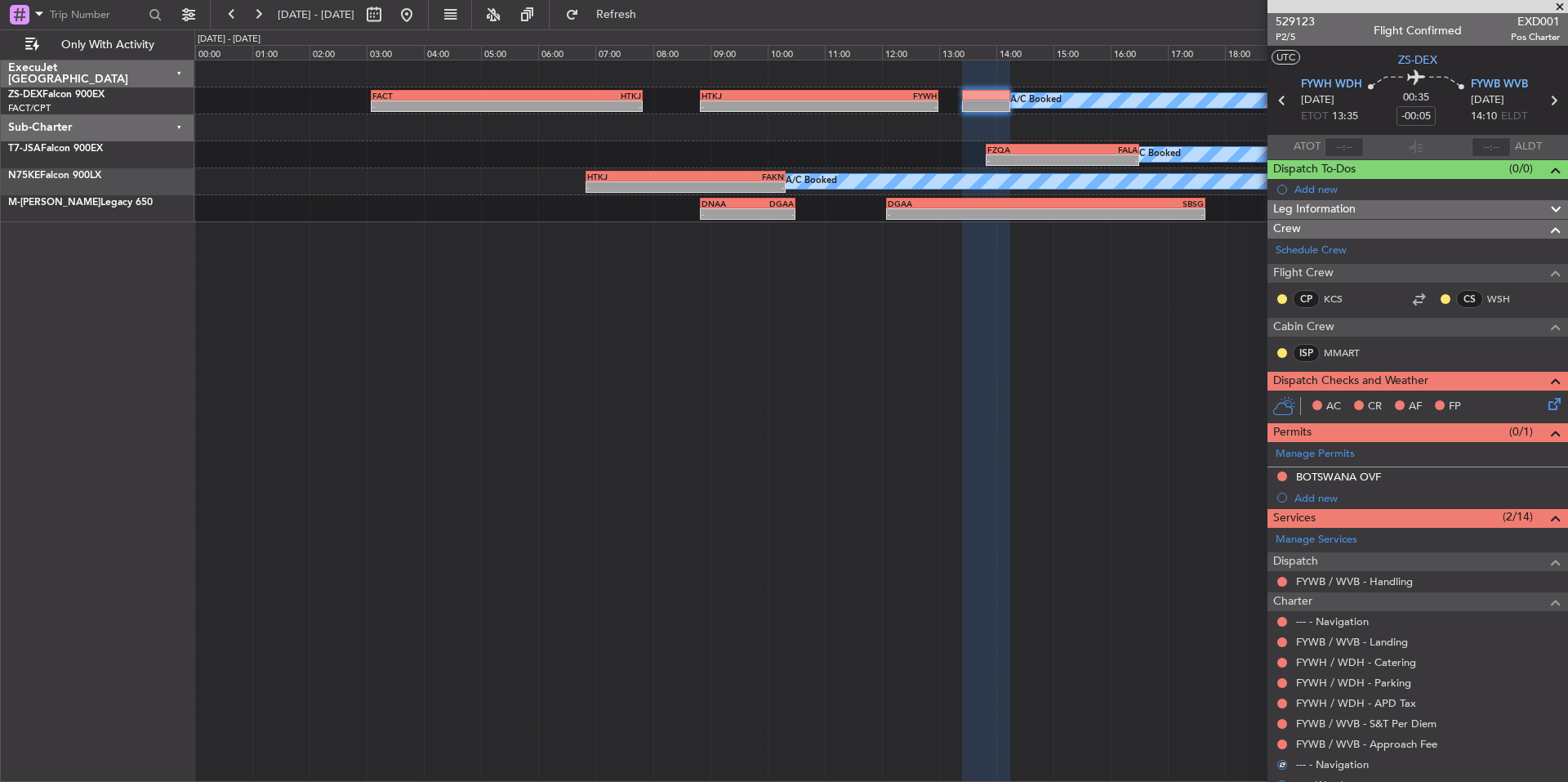
drag, startPoint x: 1282, startPoint y: 740, endPoint x: 1273, endPoint y: 733, distance: 11.4
click at [1282, 740] on button at bounding box center [1282, 744] width 10 height 10
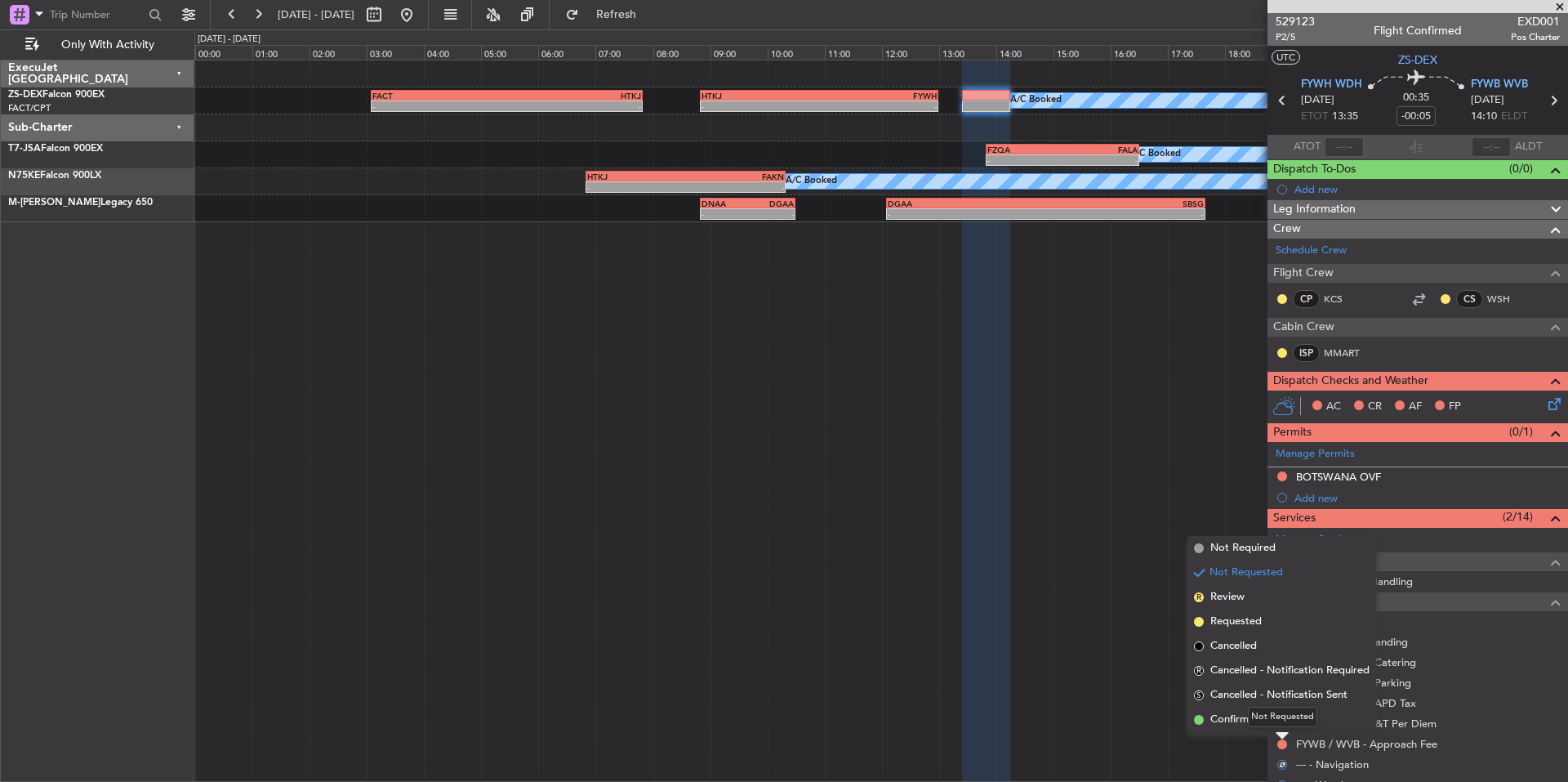
click at [1256, 723] on div "Not Requested" at bounding box center [1282, 716] width 69 height 21
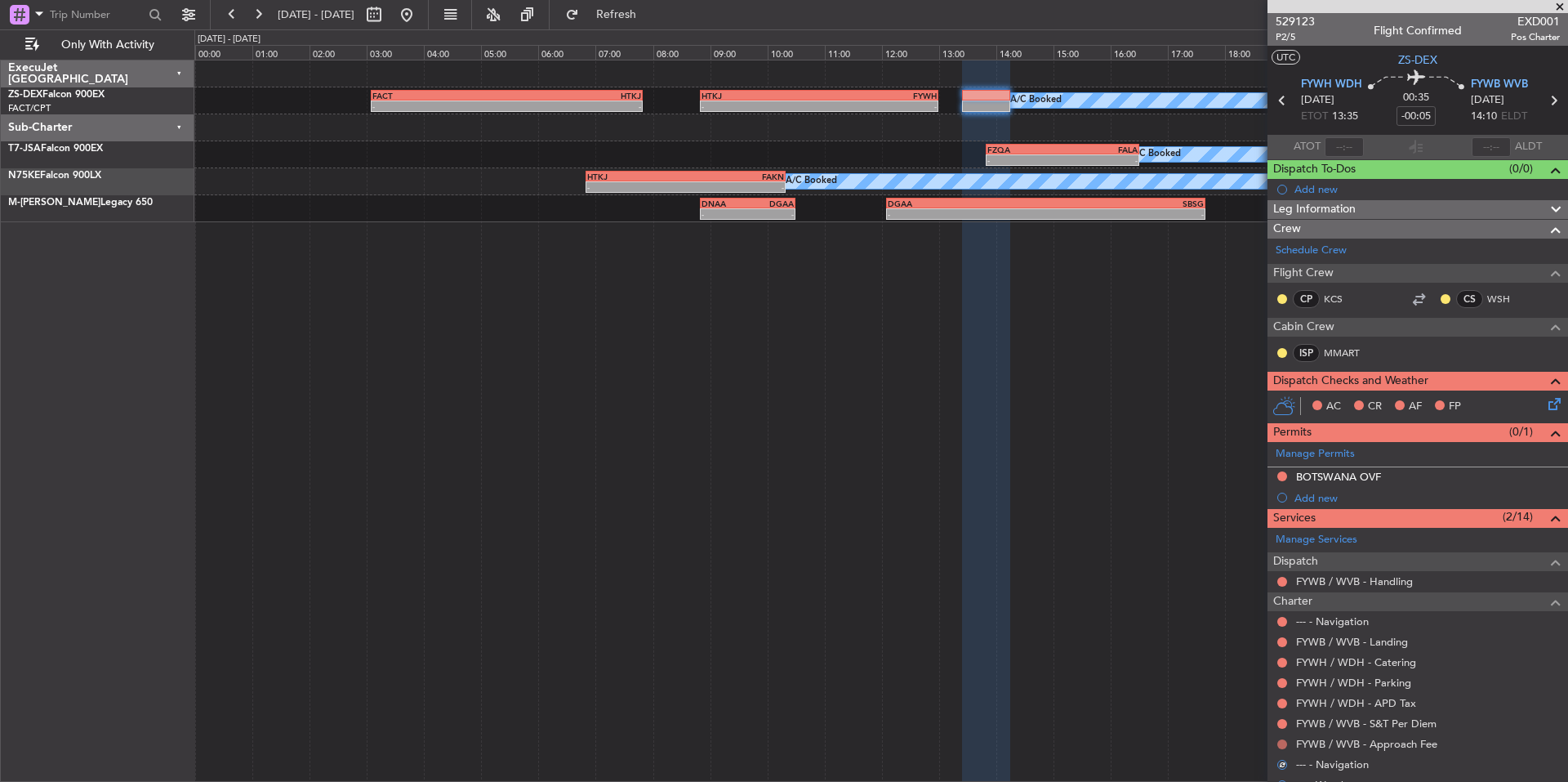
click at [1282, 741] on button at bounding box center [1282, 744] width 10 height 10
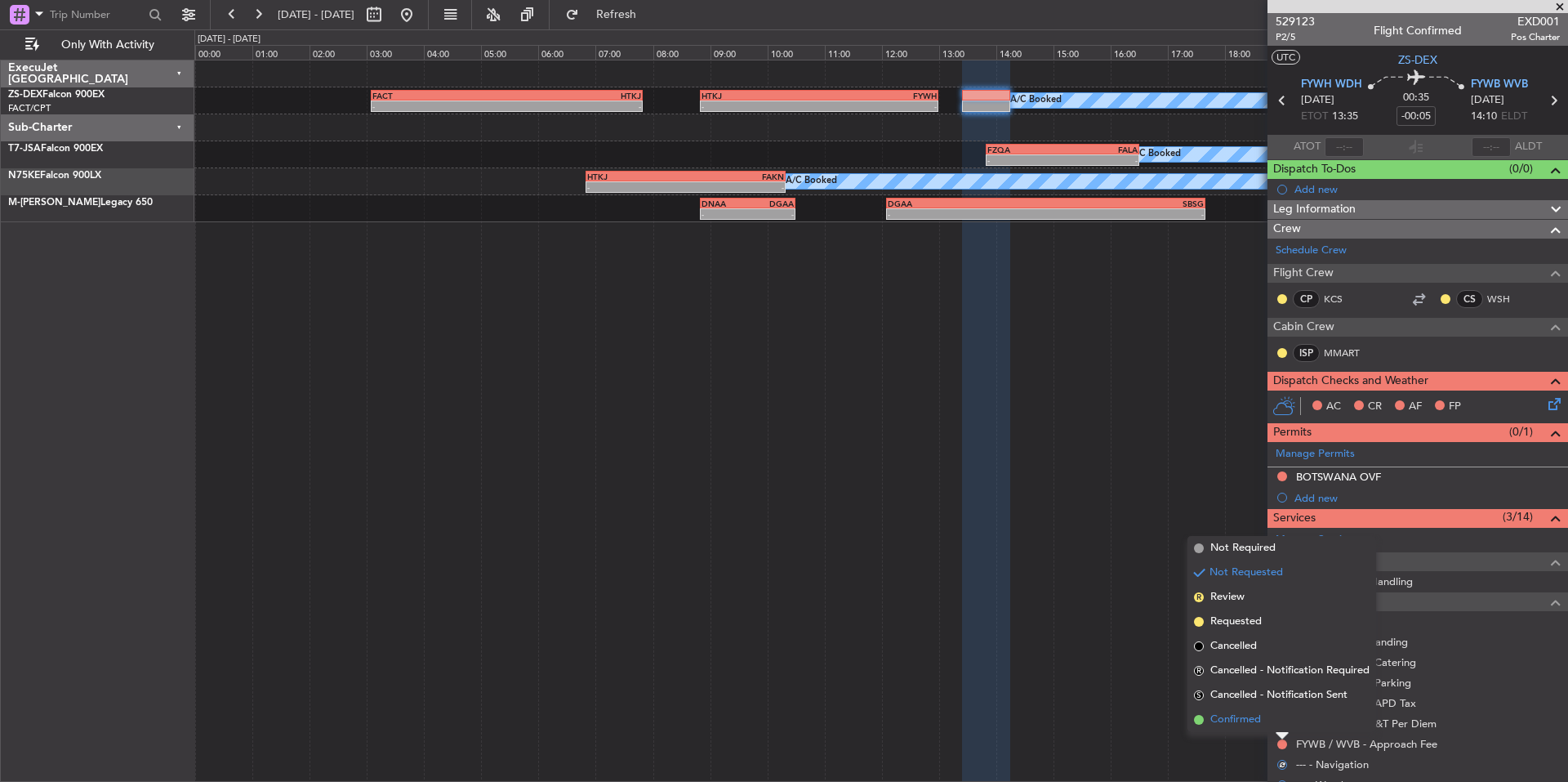
click at [1244, 722] on span "Confirmed" at bounding box center [1236, 720] width 50 height 16
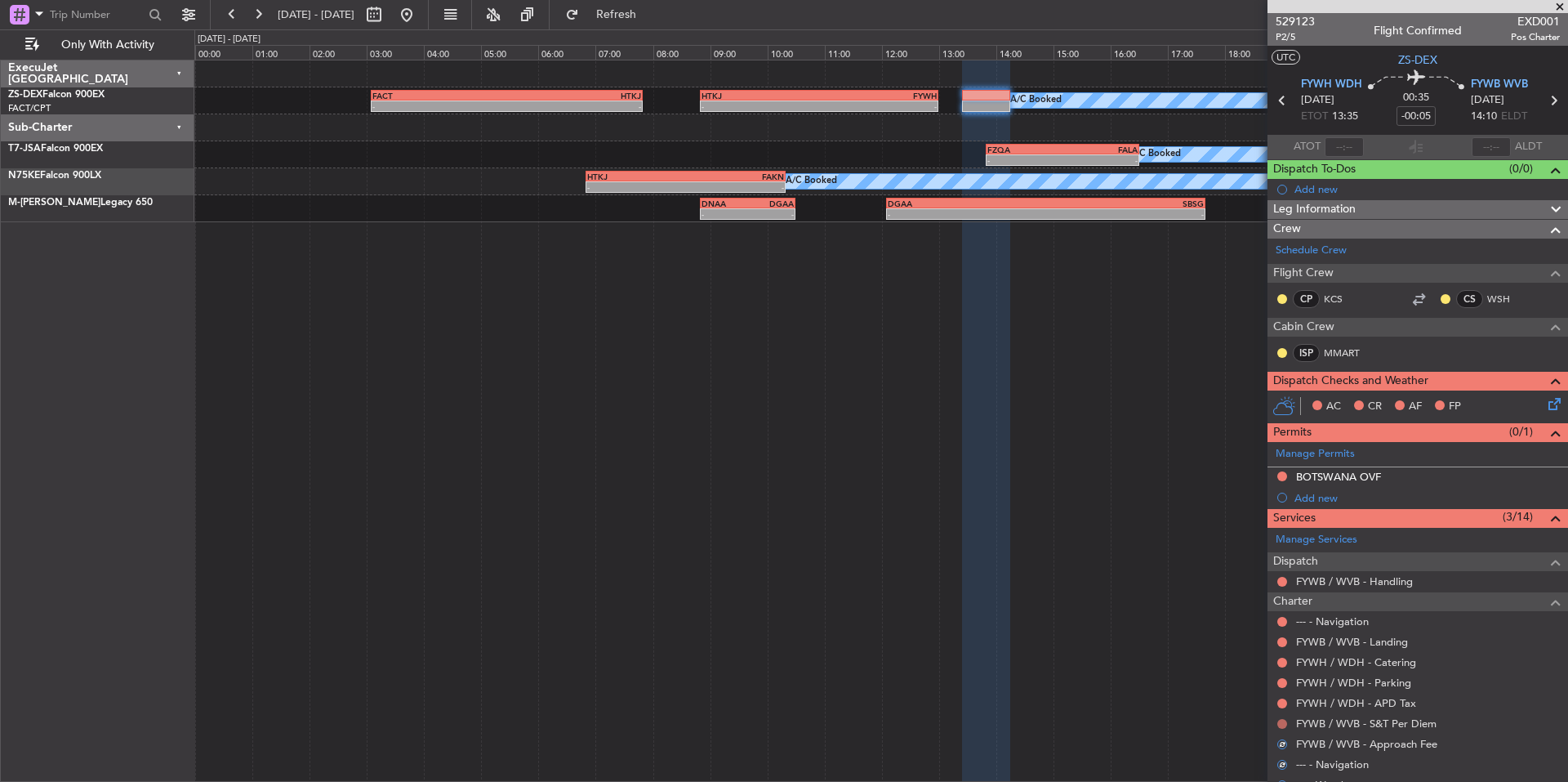
click at [1282, 723] on button at bounding box center [1282, 723] width 10 height 10
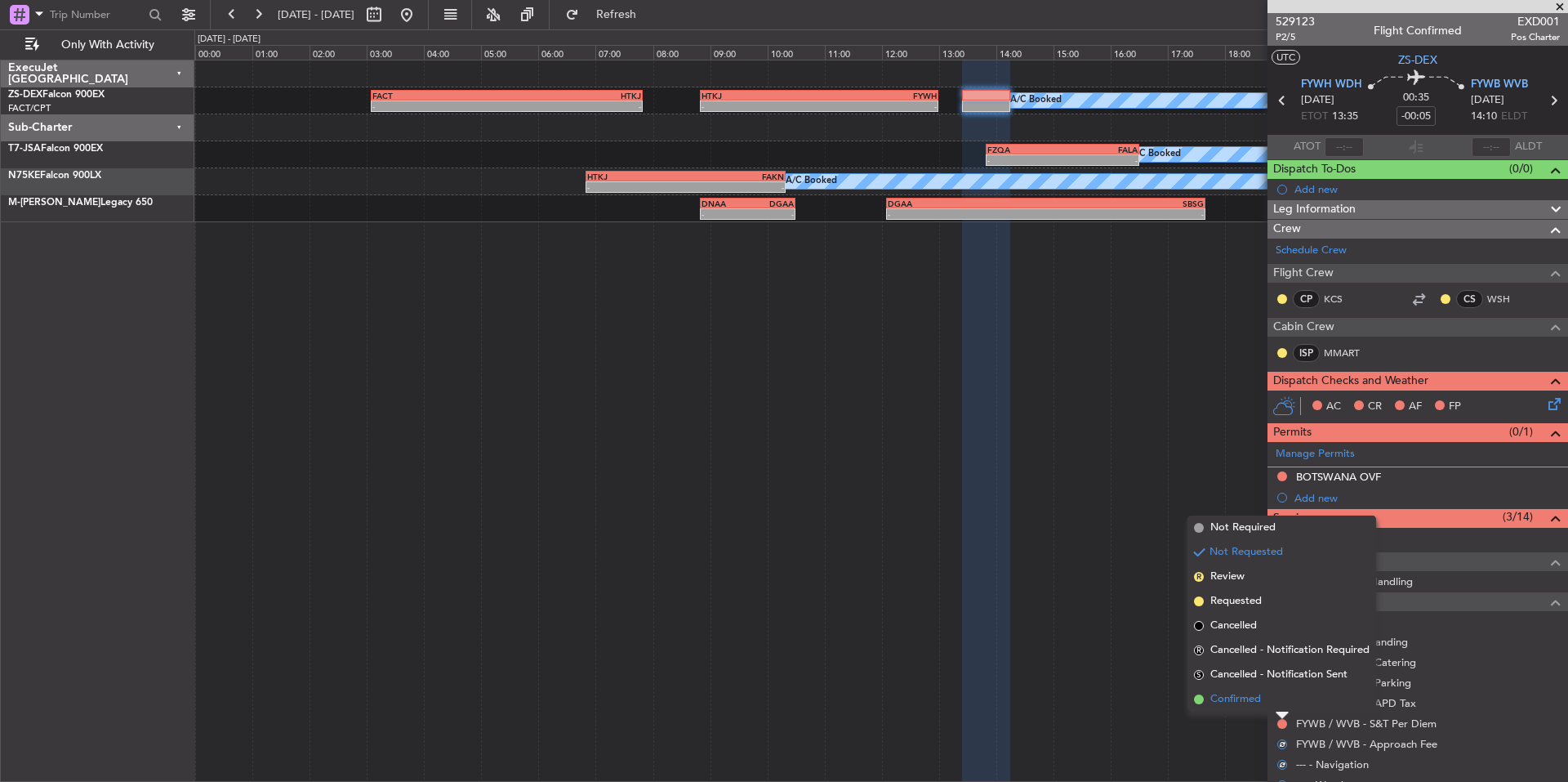
click at [1238, 702] on span "Confirmed" at bounding box center [1236, 699] width 50 height 16
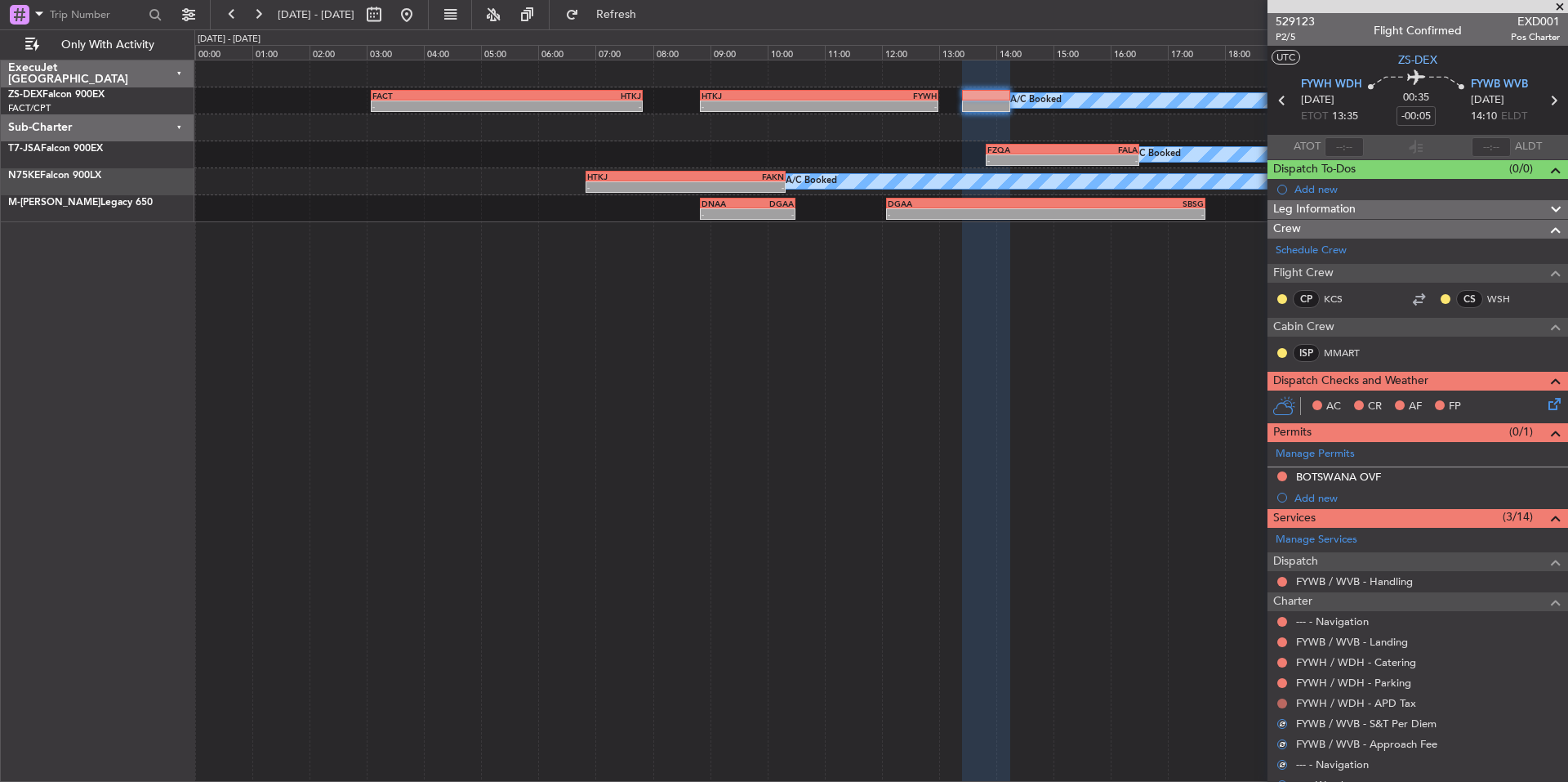
click at [1280, 705] on button at bounding box center [1282, 703] width 10 height 10
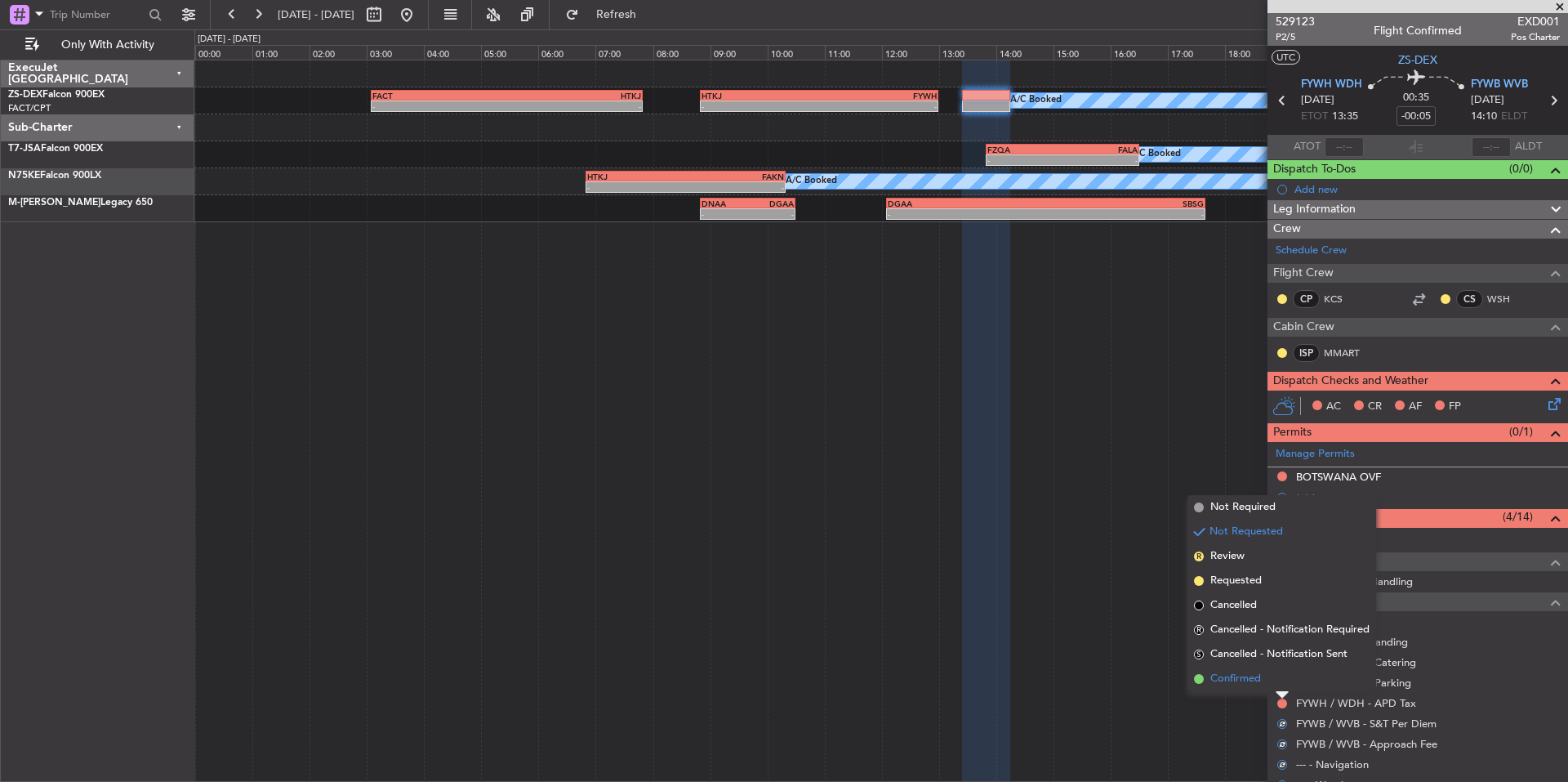
click at [1236, 681] on span "Confirmed" at bounding box center [1236, 678] width 50 height 16
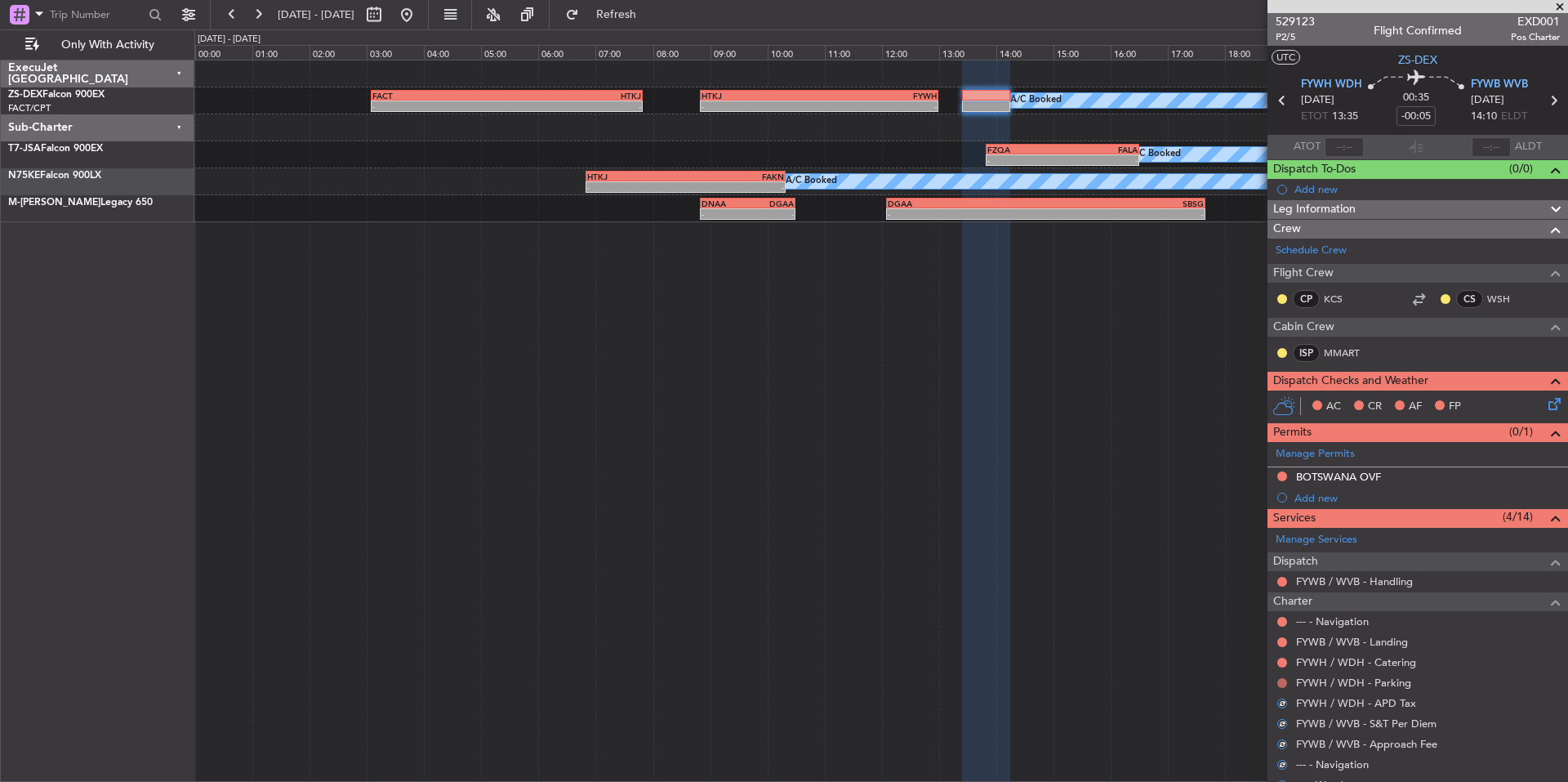
click at [1278, 683] on button at bounding box center [1282, 683] width 10 height 10
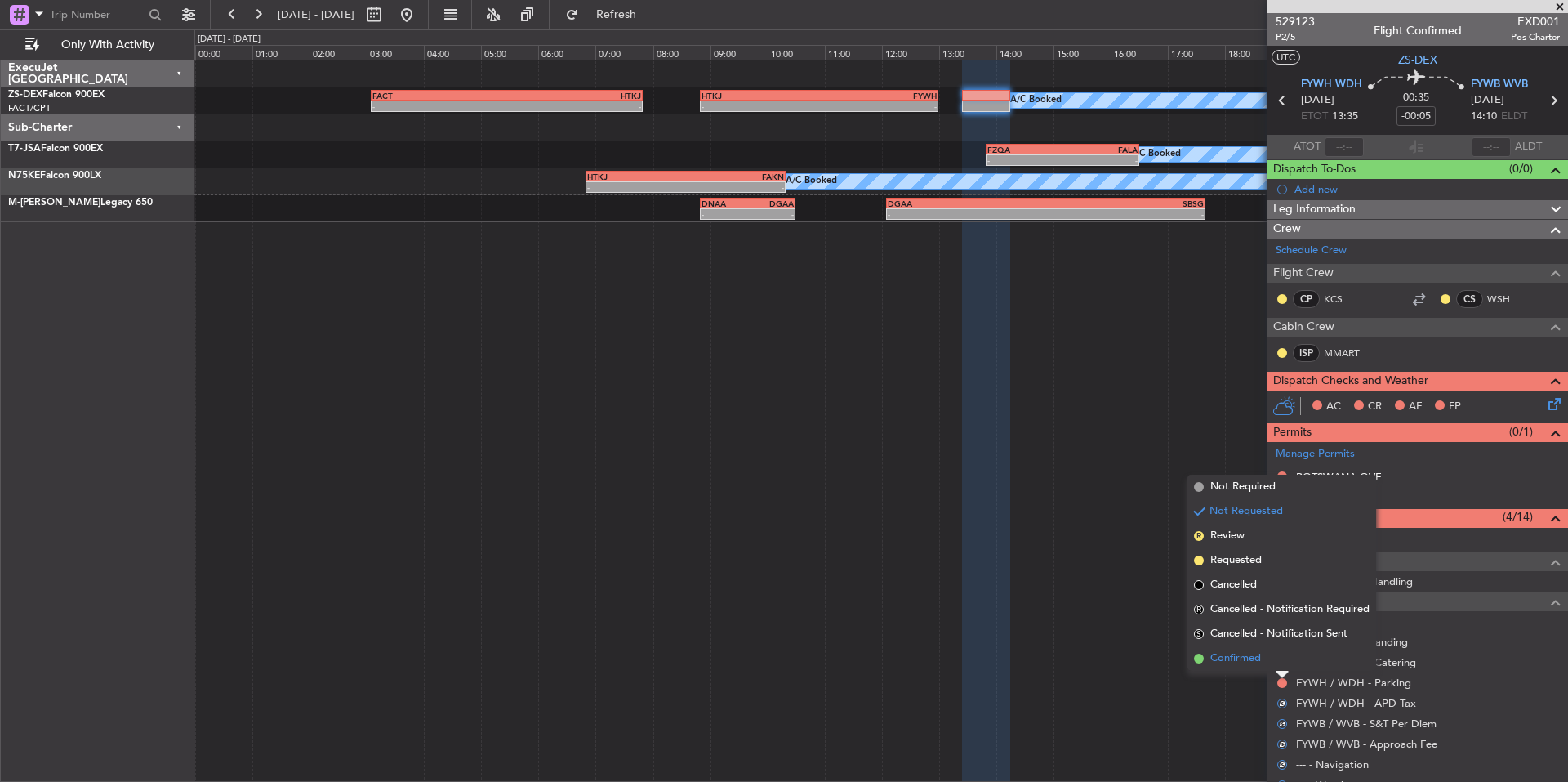
click at [1239, 662] on span "Confirmed" at bounding box center [1236, 659] width 50 height 16
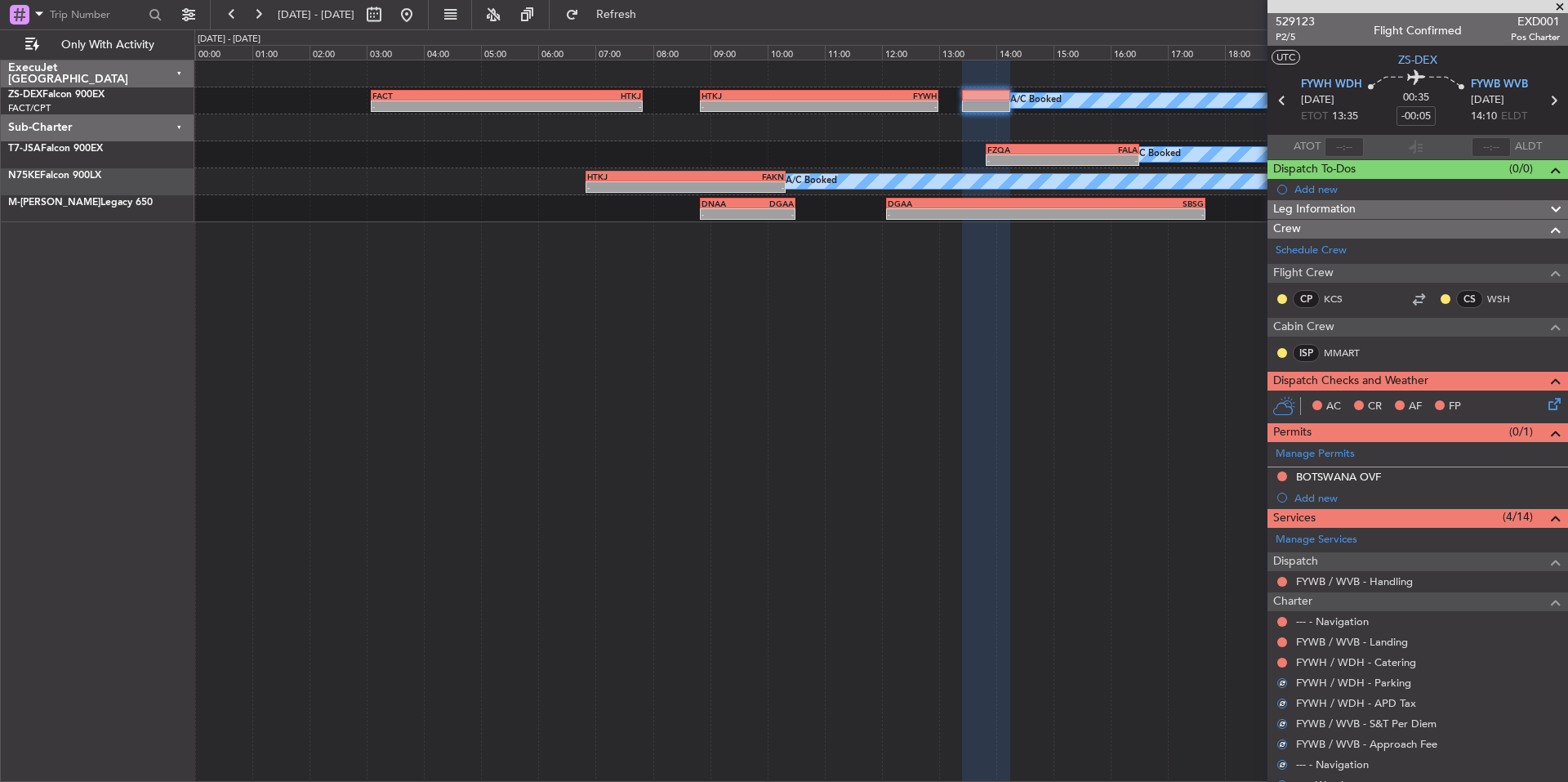
click at [1276, 662] on div at bounding box center [1282, 662] width 14 height 14
click at [1279, 661] on button at bounding box center [1282, 662] width 10 height 10
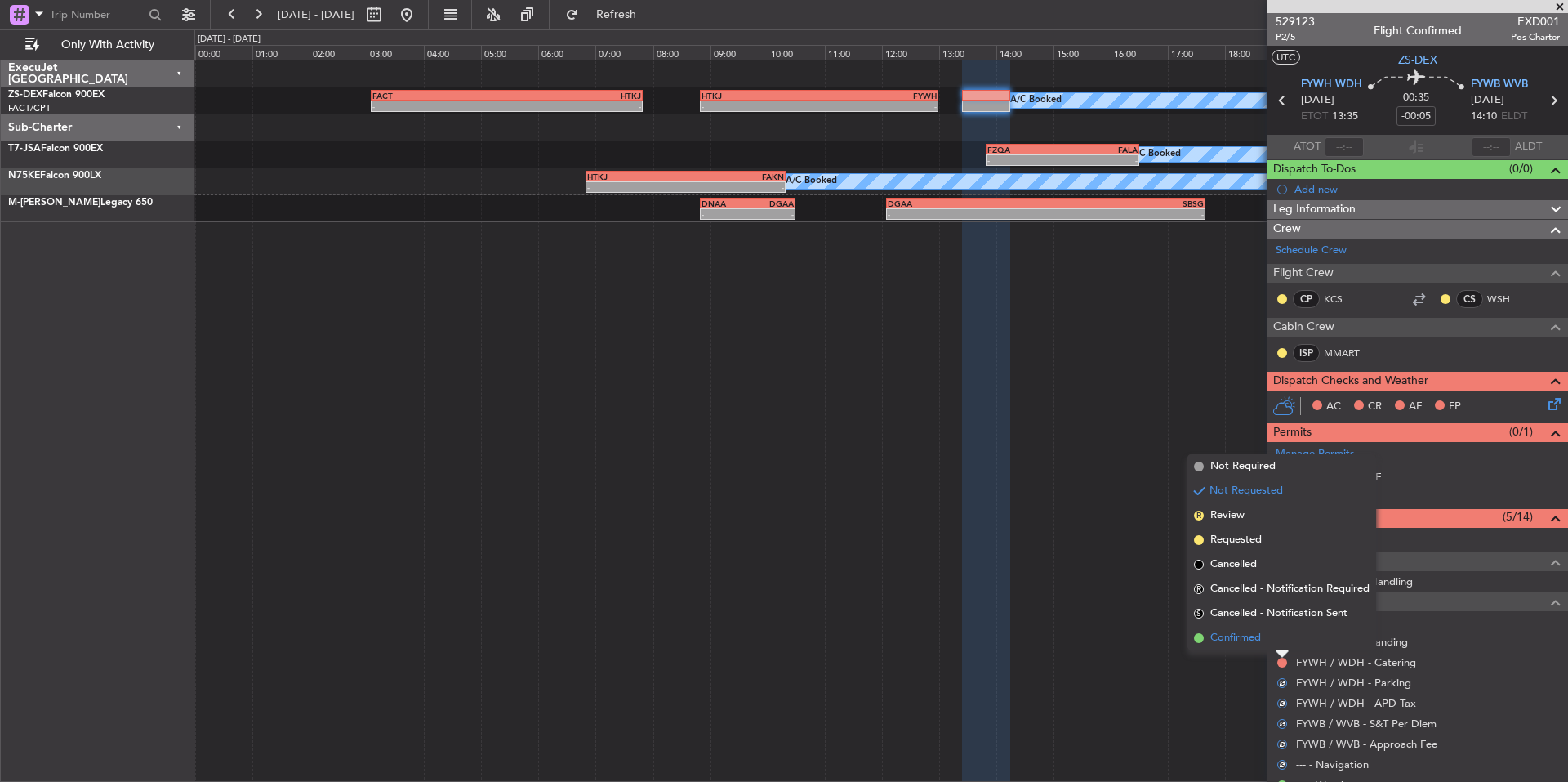
click at [1237, 641] on span "Confirmed" at bounding box center [1236, 638] width 50 height 16
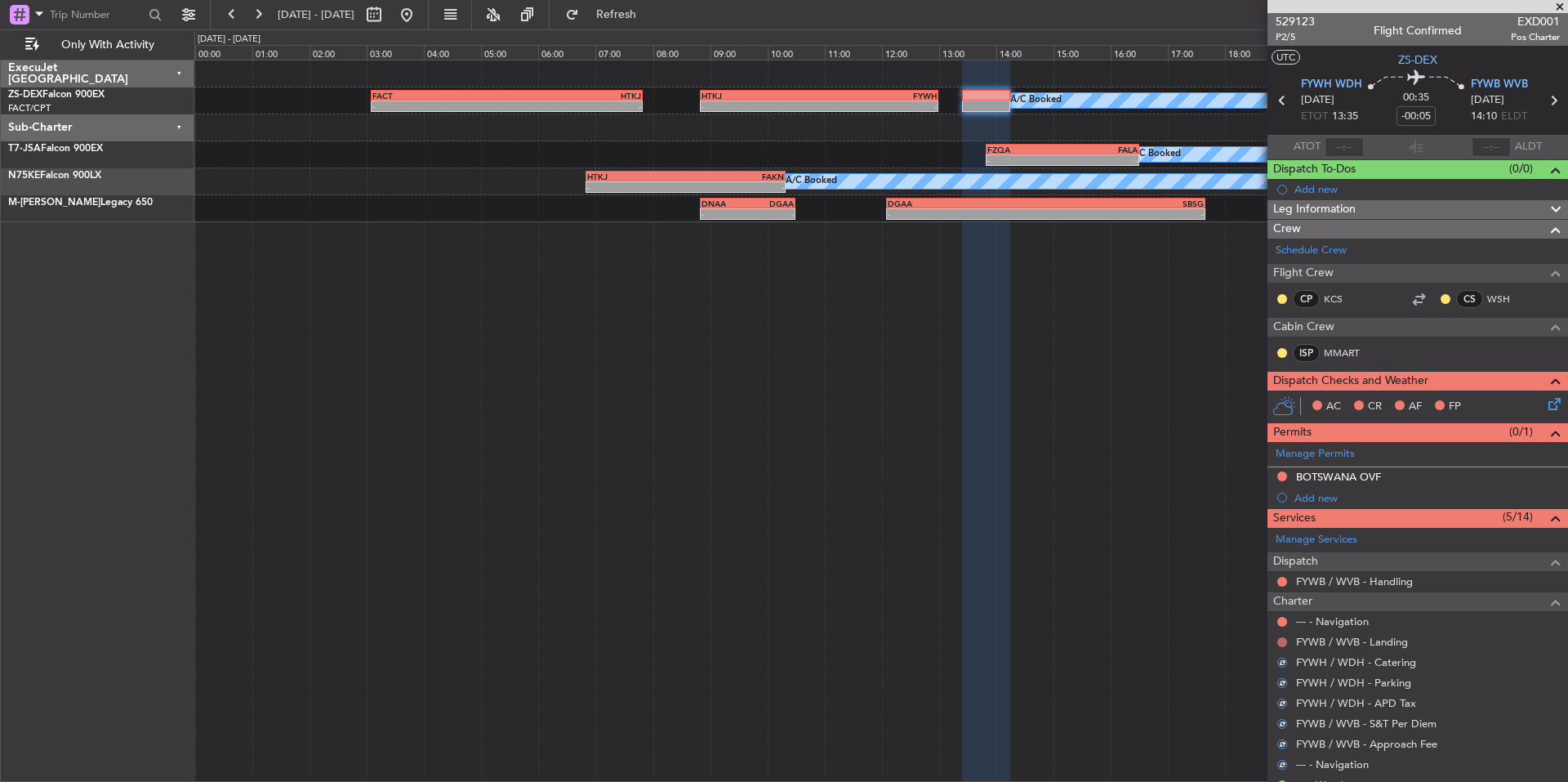
click at [1282, 637] on button at bounding box center [1282, 641] width 10 height 10
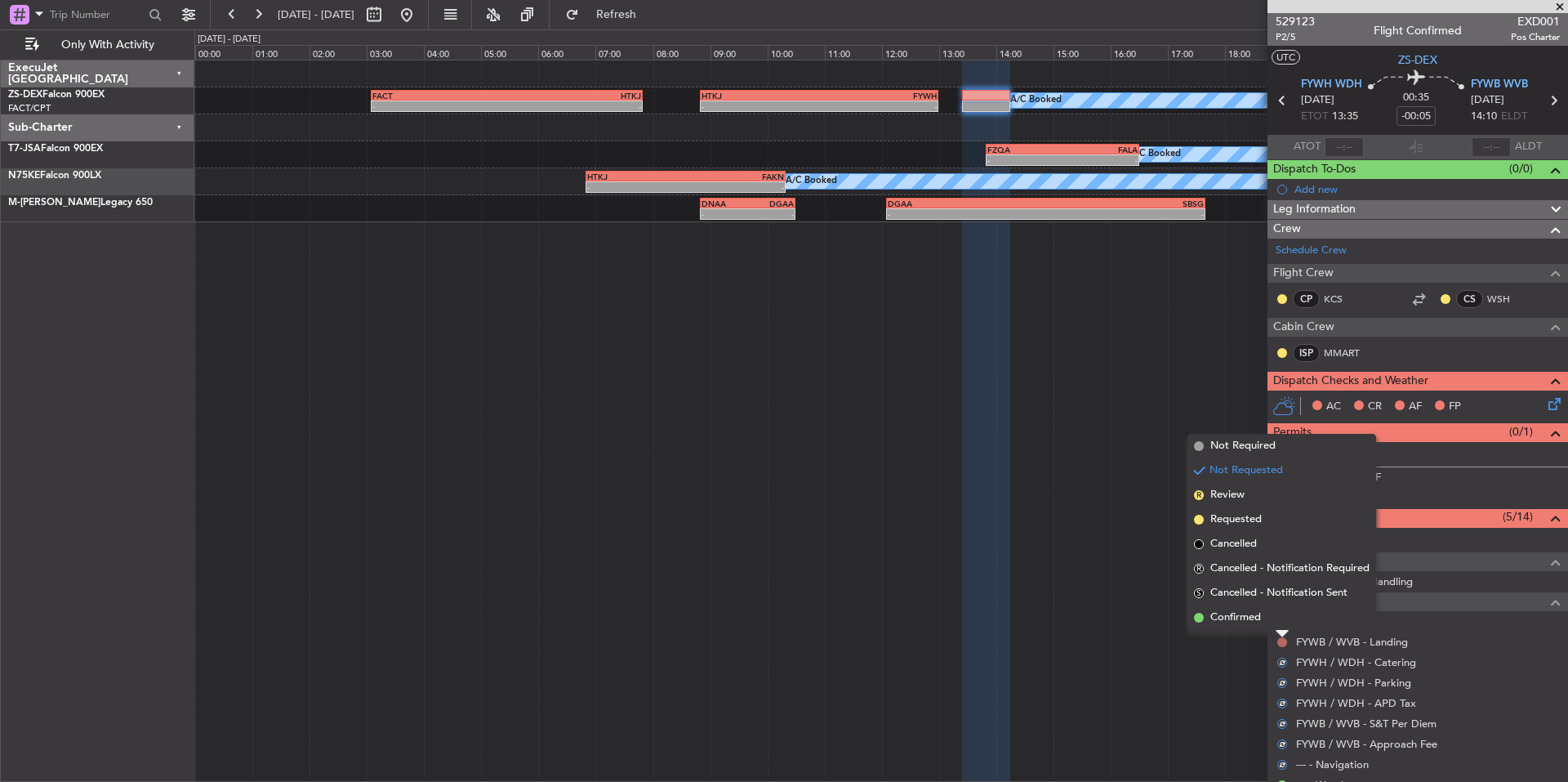
click at [1282, 640] on button at bounding box center [1282, 641] width 10 height 10
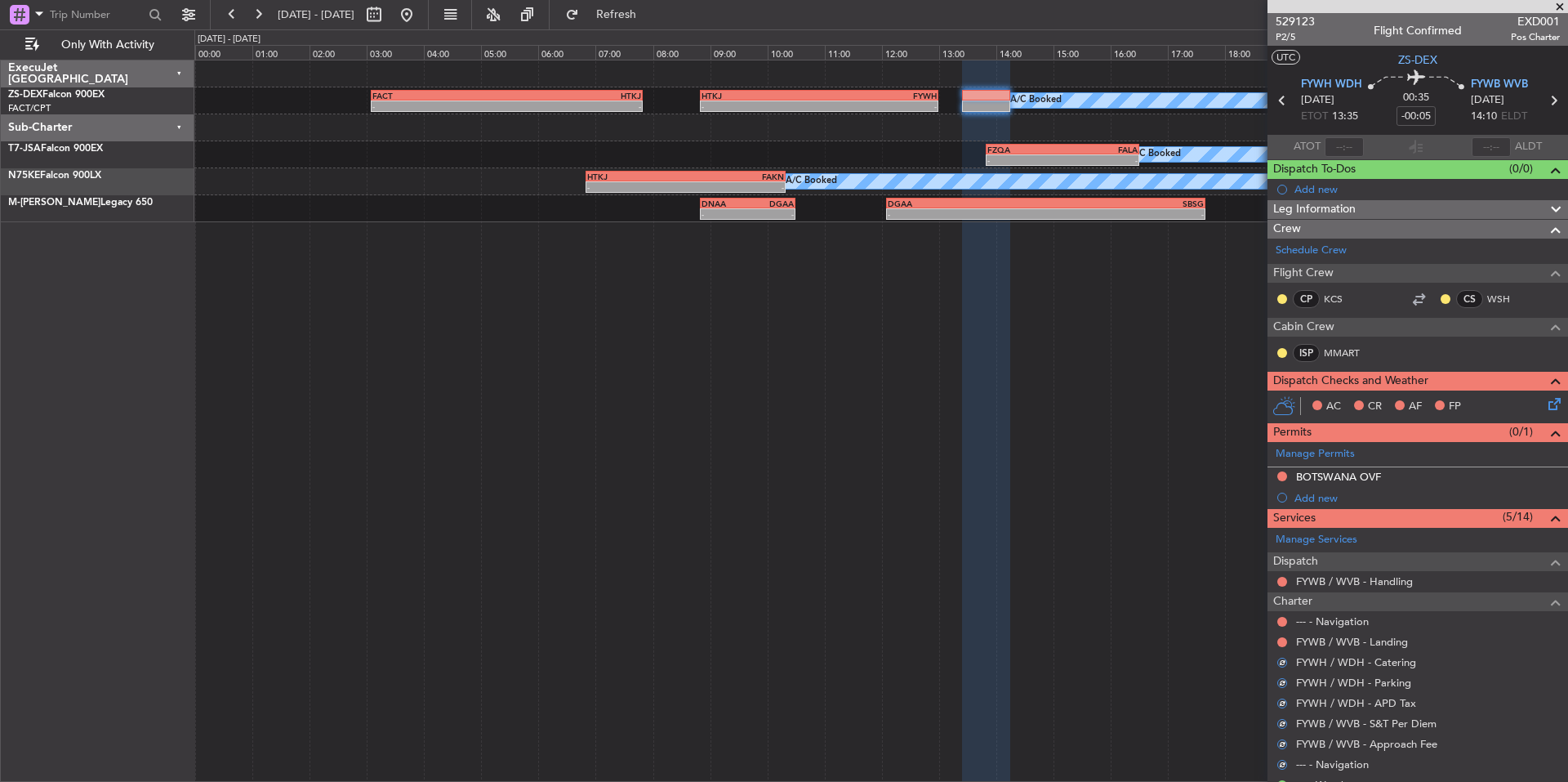
click at [1277, 636] on div at bounding box center [1282, 641] width 14 height 14
click at [1282, 643] on button at bounding box center [1282, 641] width 10 height 10
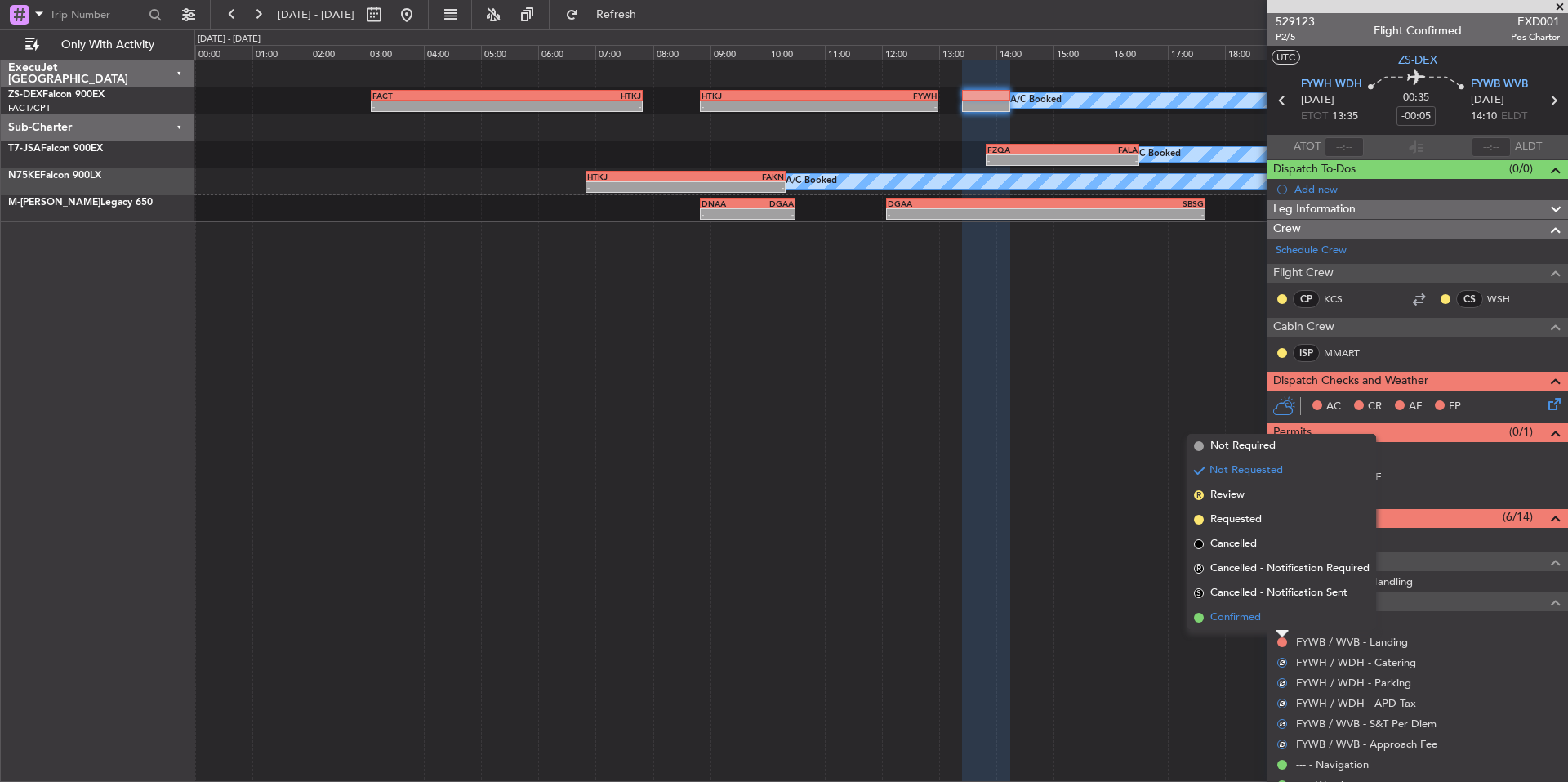
click at [1256, 628] on li "Confirmed" at bounding box center [1281, 617] width 188 height 24
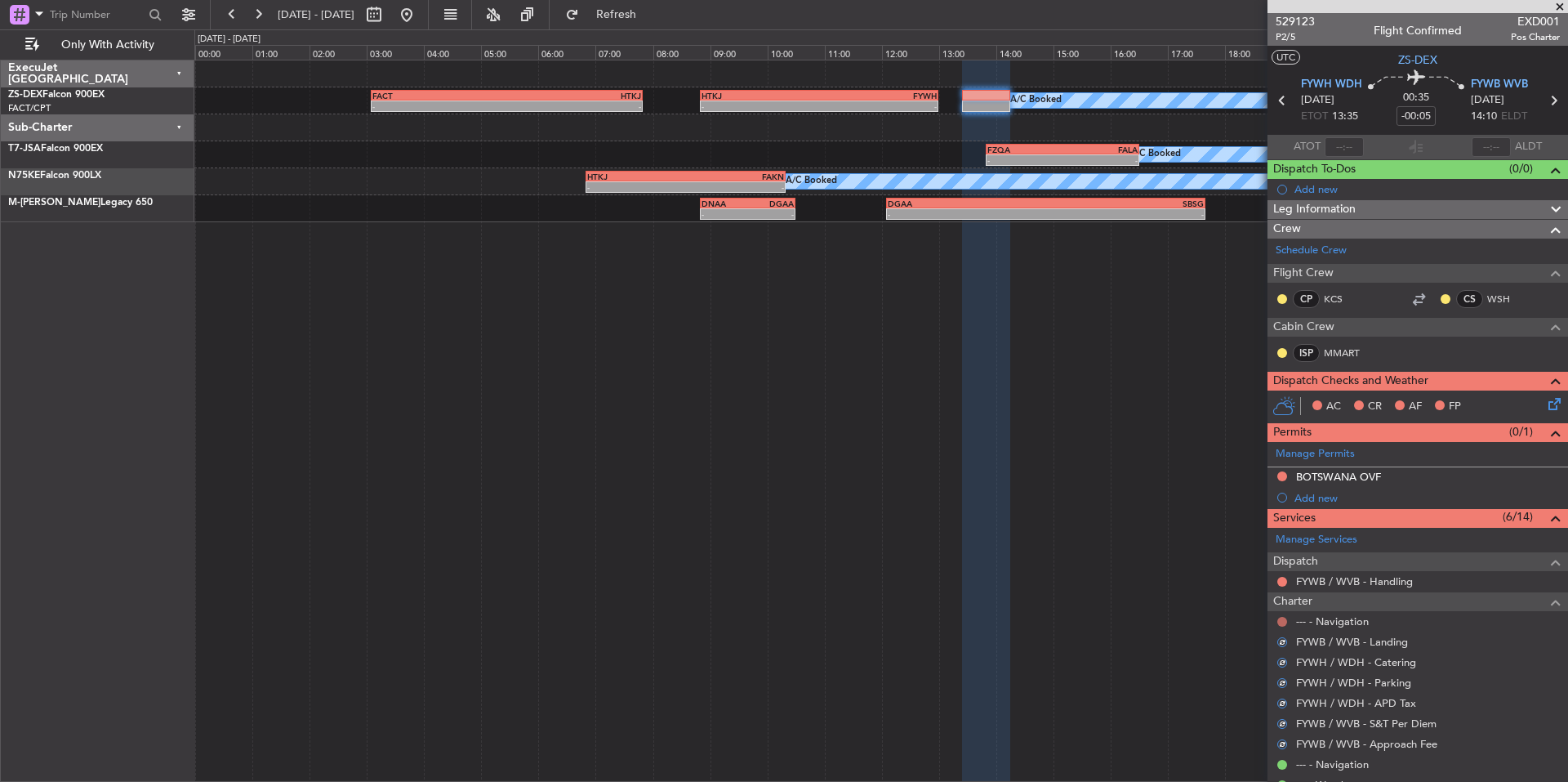
click at [1282, 623] on button at bounding box center [1282, 622] width 10 height 10
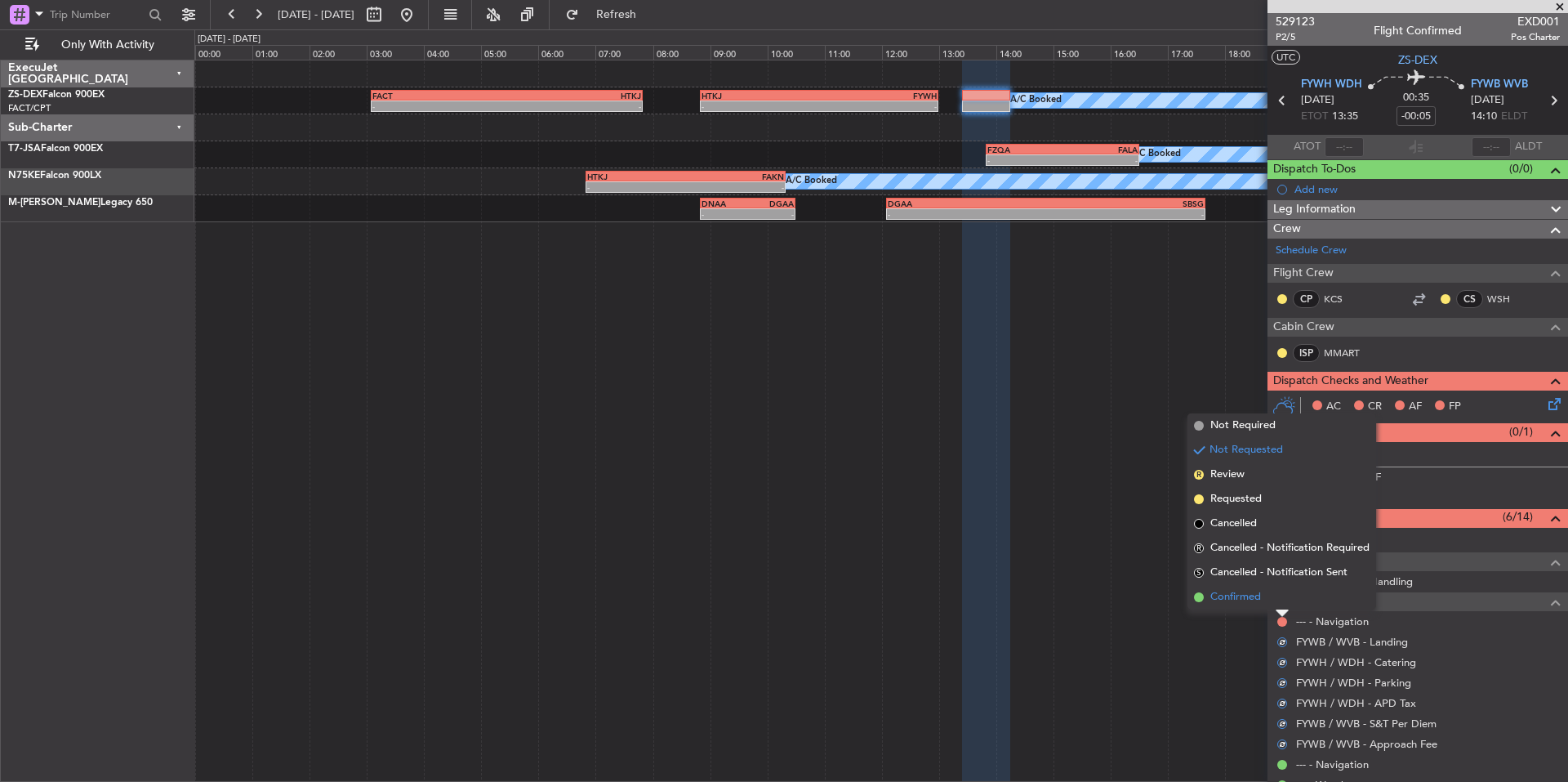
click at [1237, 594] on span "Confirmed" at bounding box center [1236, 597] width 50 height 16
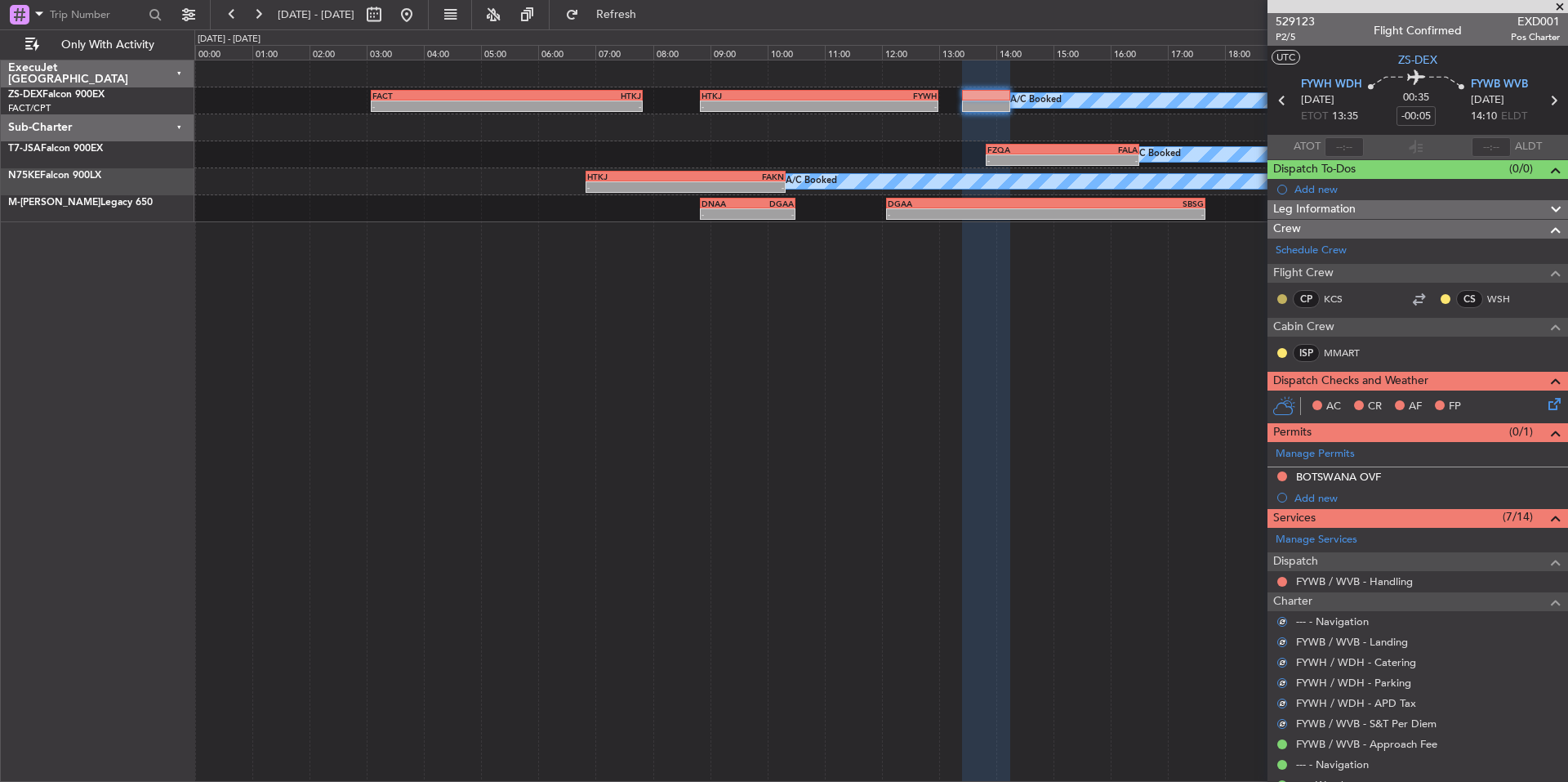
click at [1282, 296] on button at bounding box center [1282, 298] width 10 height 10
click at [1316, 341] on span "Acknowledged" at bounding box center [1286, 346] width 72 height 16
click at [1440, 299] on button at bounding box center [1445, 298] width 10 height 10
click at [1465, 351] on span "Acknowledged" at bounding box center [1437, 346] width 72 height 16
click at [1282, 353] on button at bounding box center [1282, 352] width 10 height 10
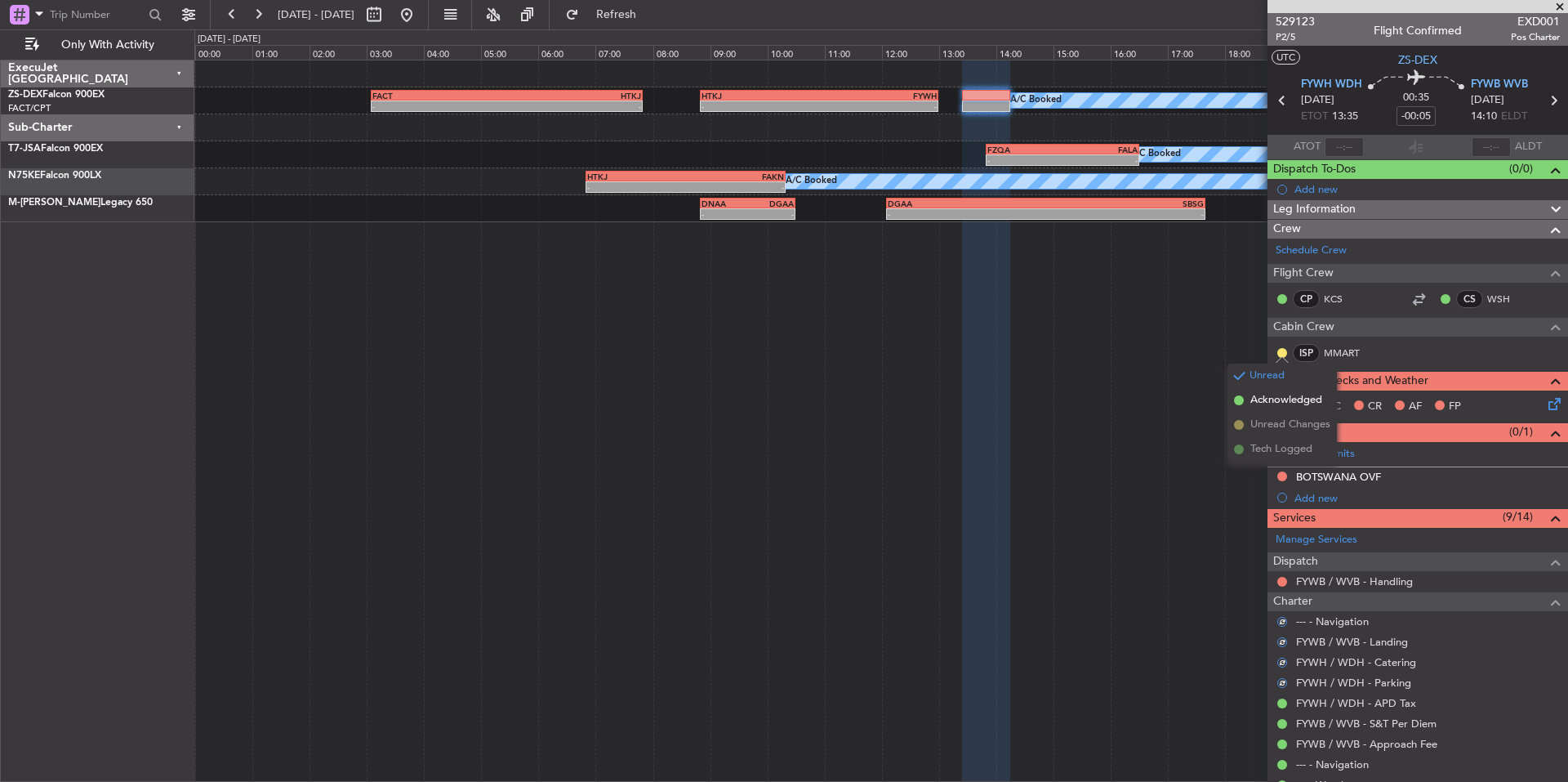
click at [1316, 401] on span "Acknowledged" at bounding box center [1286, 400] width 72 height 16
click at [1306, 21] on span "529123" at bounding box center [1295, 22] width 40 height 17
click at [1545, 405] on icon at bounding box center [1551, 401] width 14 height 14
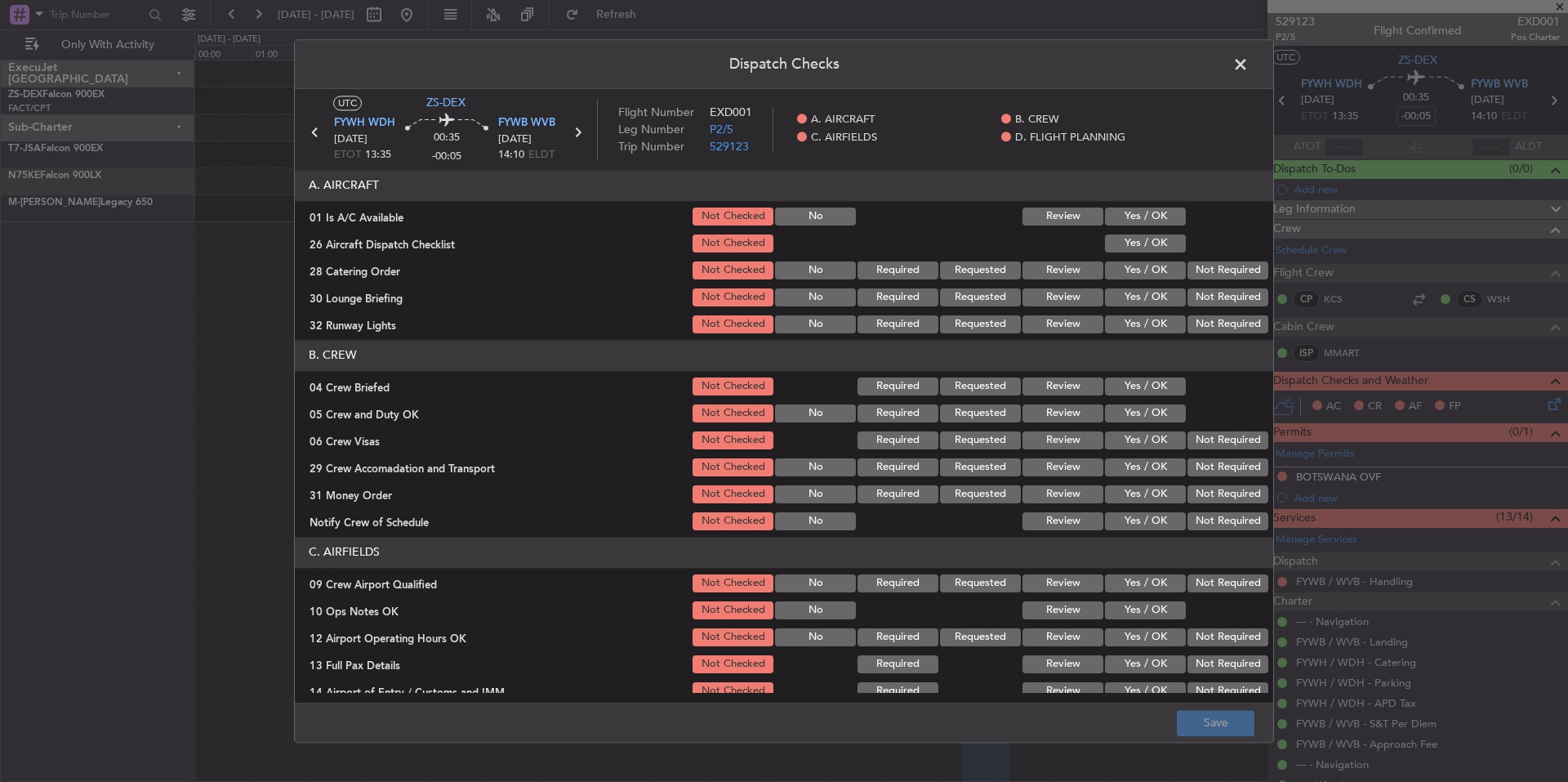
click at [1150, 221] on button "Yes / OK" at bounding box center [1146, 216] width 81 height 18
click at [1154, 249] on button "Yes / OK" at bounding box center [1146, 243] width 81 height 18
click at [1210, 273] on button "Not Required" at bounding box center [1228, 270] width 81 height 18
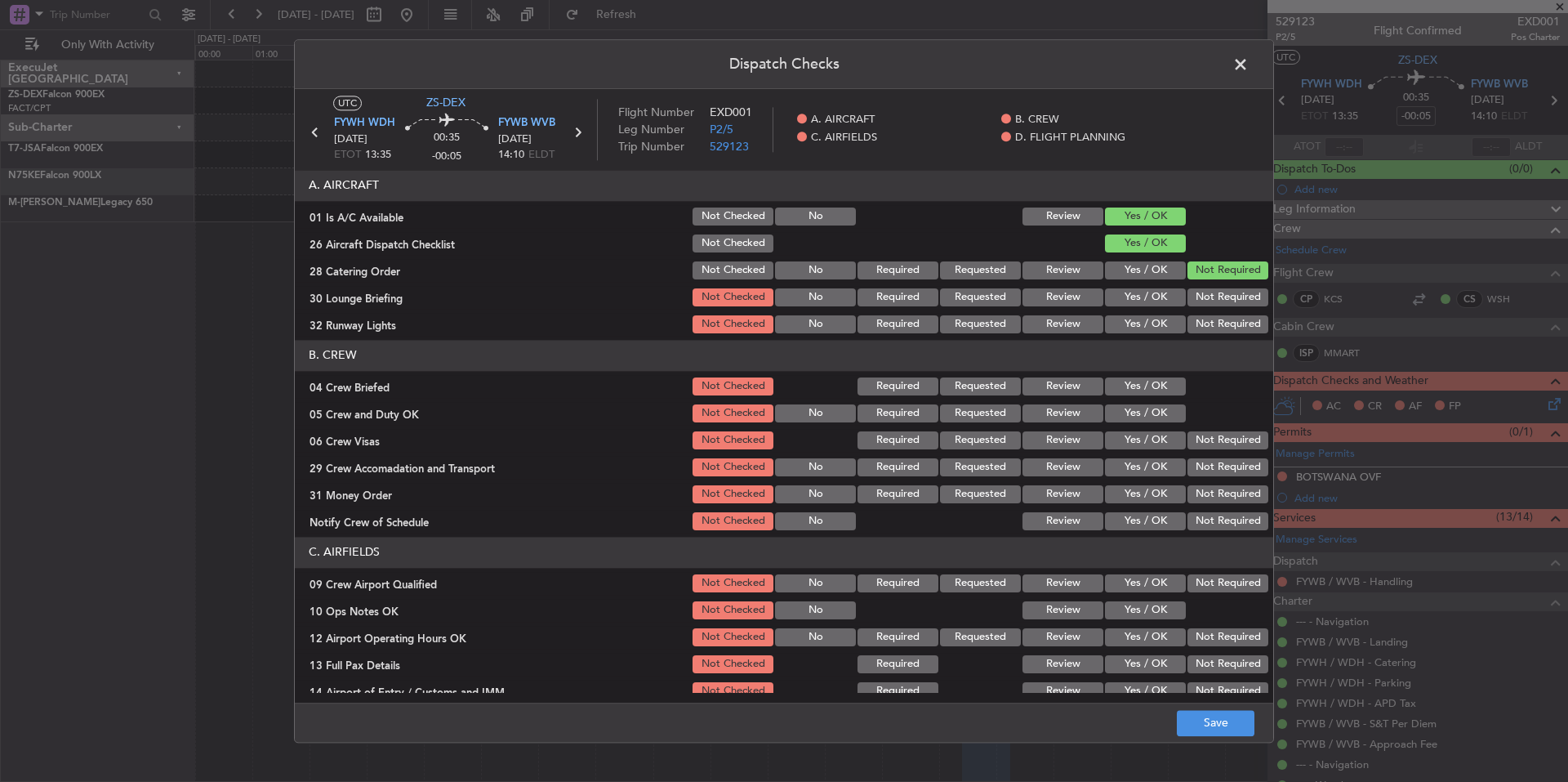
drag, startPoint x: 1214, startPoint y: 298, endPoint x: 1215, endPoint y: 307, distance: 9.1
click at [1214, 300] on button "Not Required" at bounding box center [1228, 297] width 81 height 18
click at [1219, 323] on button "Not Required" at bounding box center [1228, 324] width 81 height 18
click at [1124, 386] on button "Yes / OK" at bounding box center [1146, 386] width 81 height 18
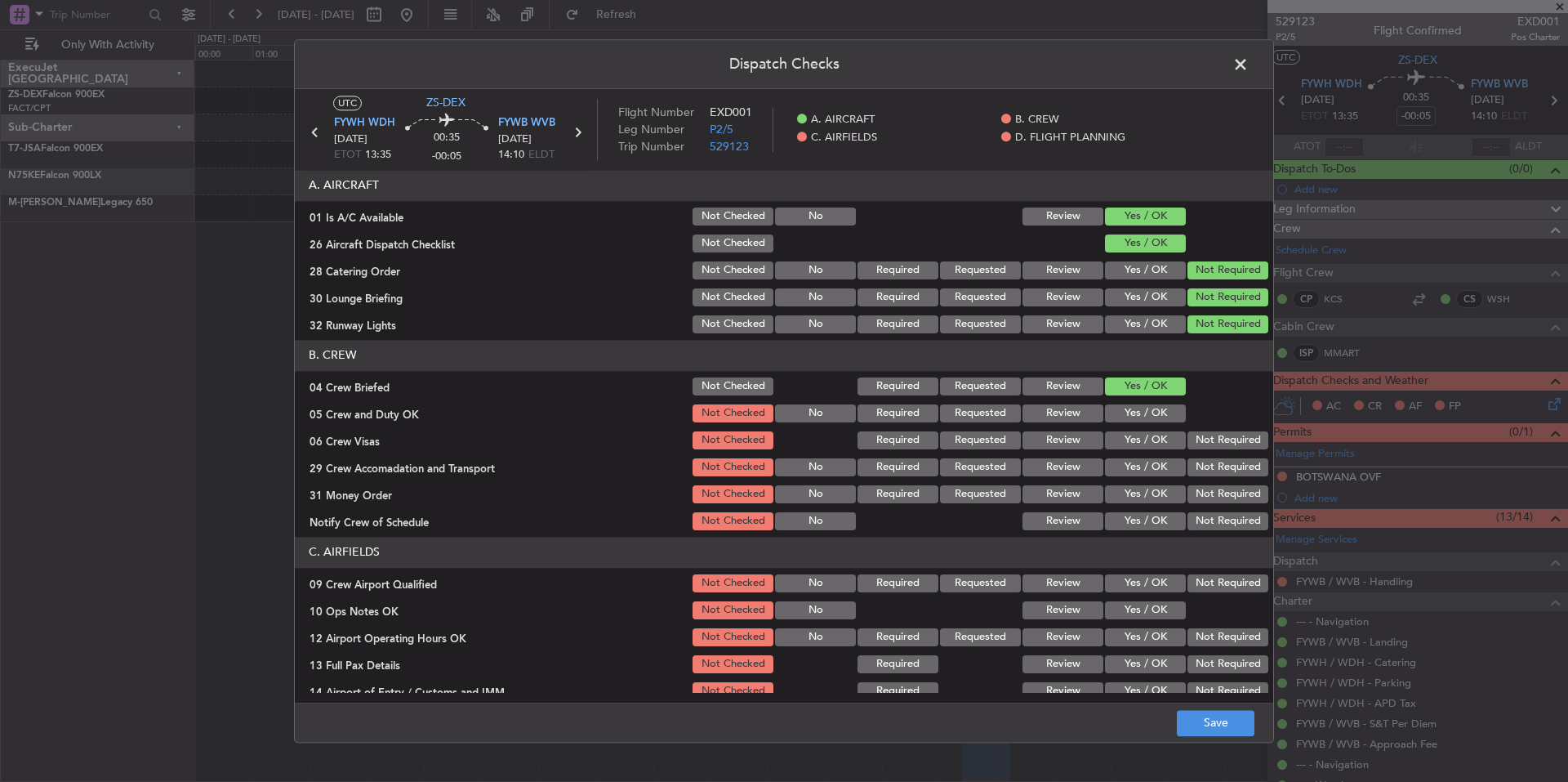
click at [1132, 406] on button "Yes / OK" at bounding box center [1146, 414] width 81 height 18
click at [1235, 448] on button "Not Required" at bounding box center [1228, 441] width 81 height 18
click at [1232, 485] on div "Not Required" at bounding box center [1227, 494] width 83 height 23
click at [1229, 511] on section "B. CREW 04 Crew Briefed Not Checked Required Requested Review Yes / OK 05 Crew …" at bounding box center [784, 436] width 978 height 193
click at [1229, 523] on button "Not Required" at bounding box center [1228, 521] width 81 height 18
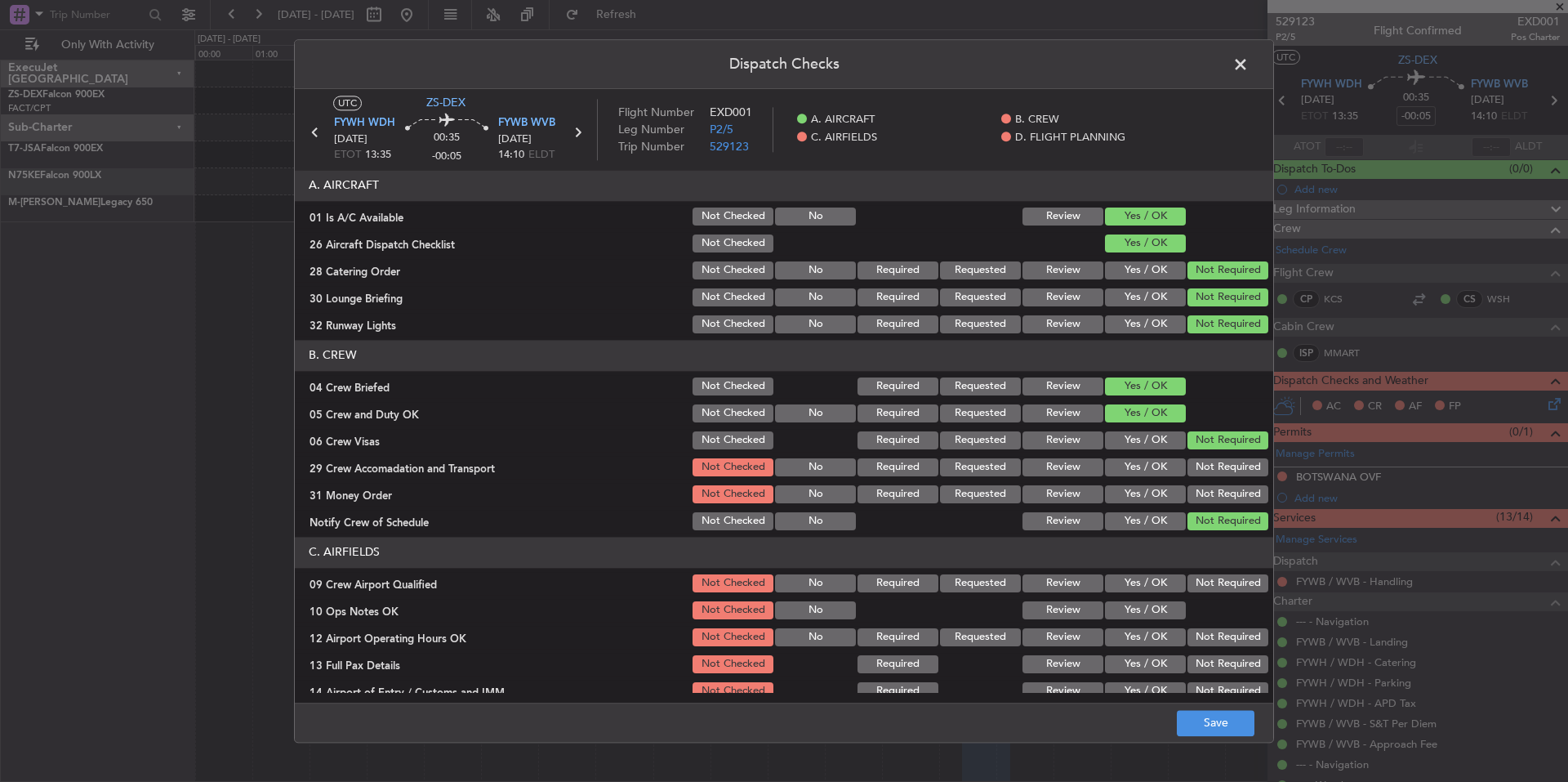
click at [1215, 491] on button "Not Required" at bounding box center [1228, 495] width 81 height 18
click at [1212, 477] on section "B. CREW 04 Crew Briefed Not Checked Required Requested Review Yes / OK 05 Crew …" at bounding box center [784, 436] width 978 height 193
click at [1211, 472] on button "Not Required" at bounding box center [1228, 468] width 81 height 18
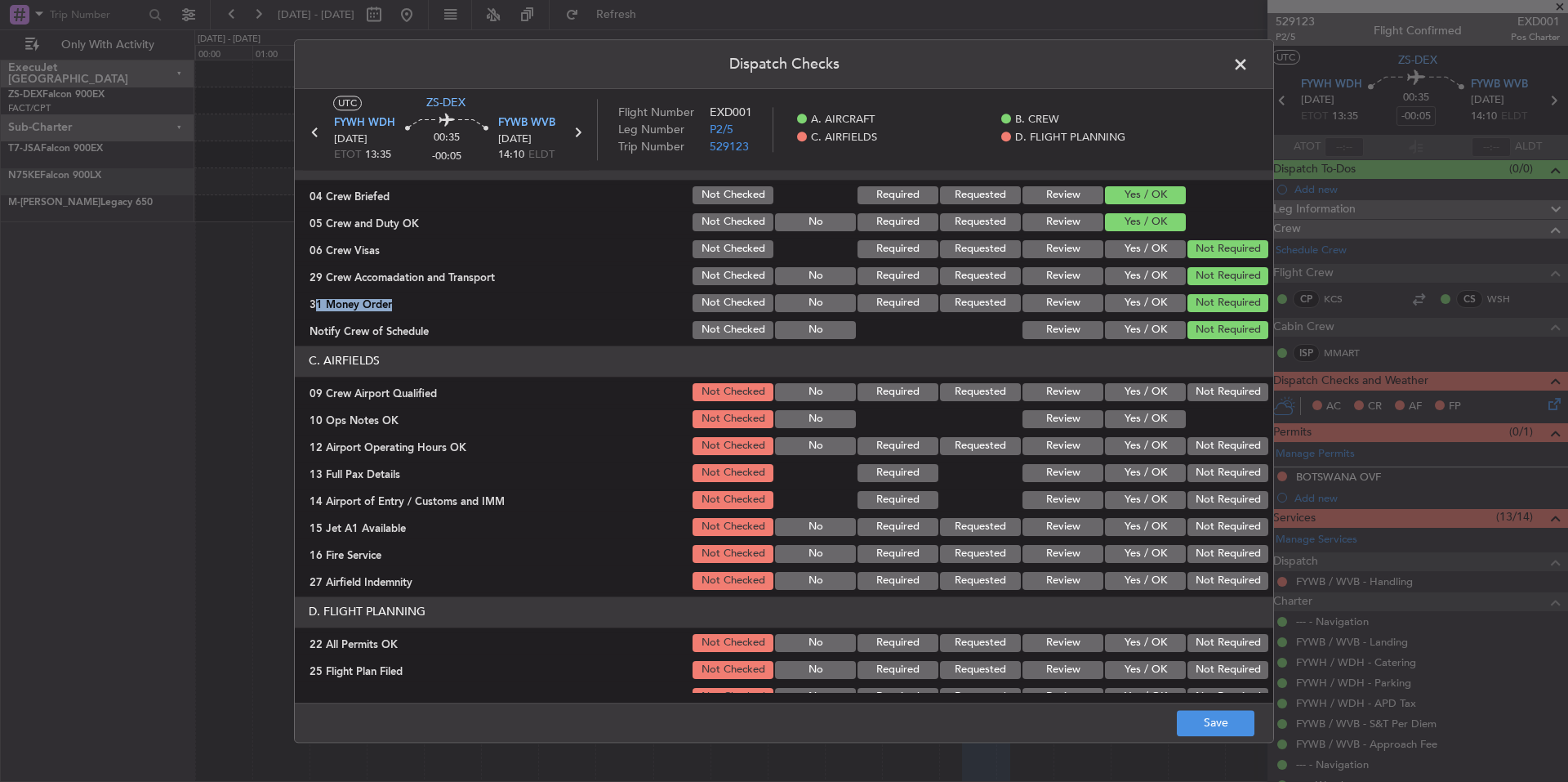
scroll to position [212, 0]
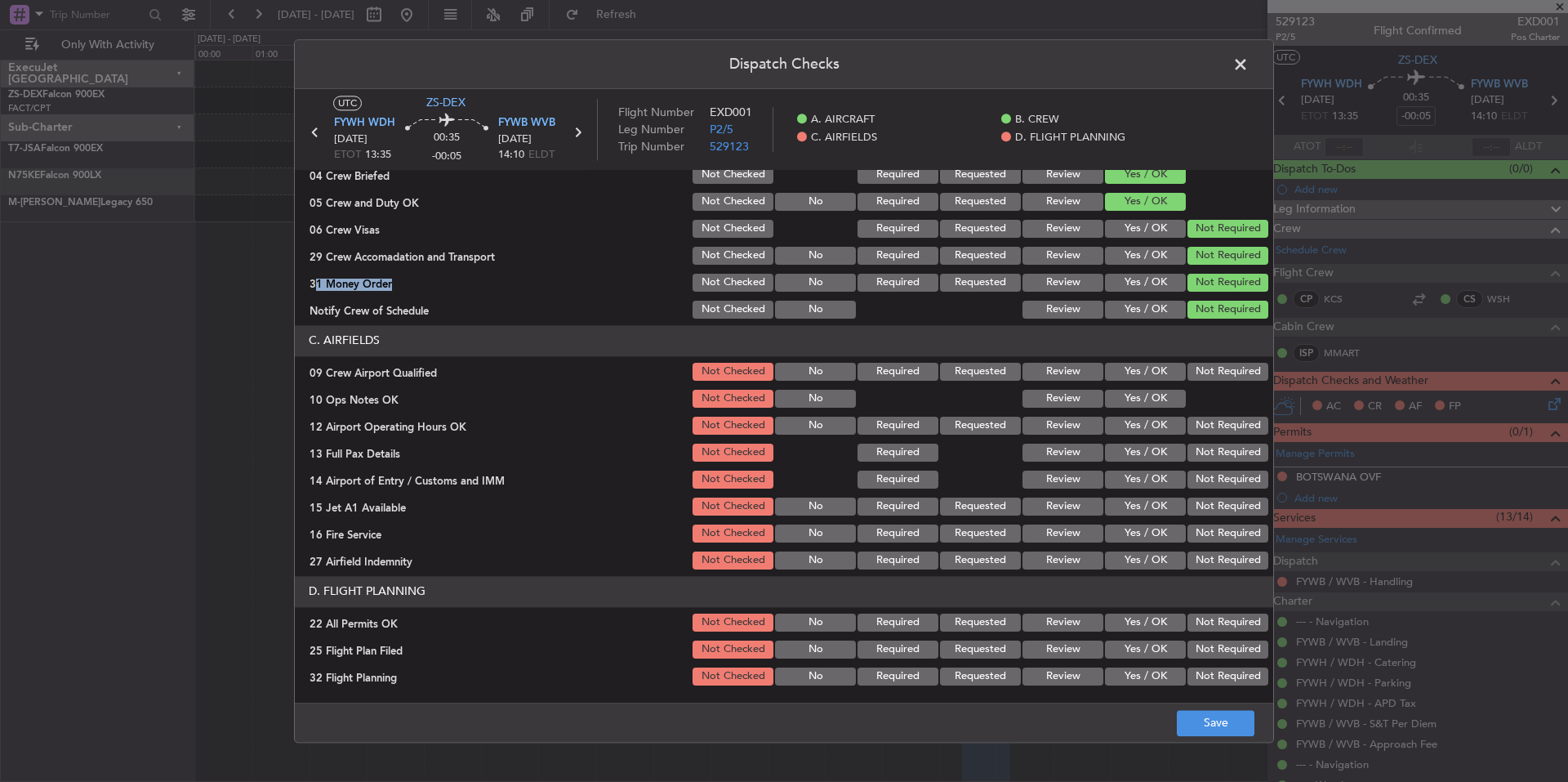
click at [1207, 376] on button "Not Required" at bounding box center [1228, 372] width 81 height 18
click at [1167, 397] on button "Yes / OK" at bounding box center [1146, 398] width 81 height 18
click at [1210, 433] on button "Not Required" at bounding box center [1228, 425] width 81 height 18
click at [1216, 450] on button "Not Required" at bounding box center [1228, 452] width 81 height 18
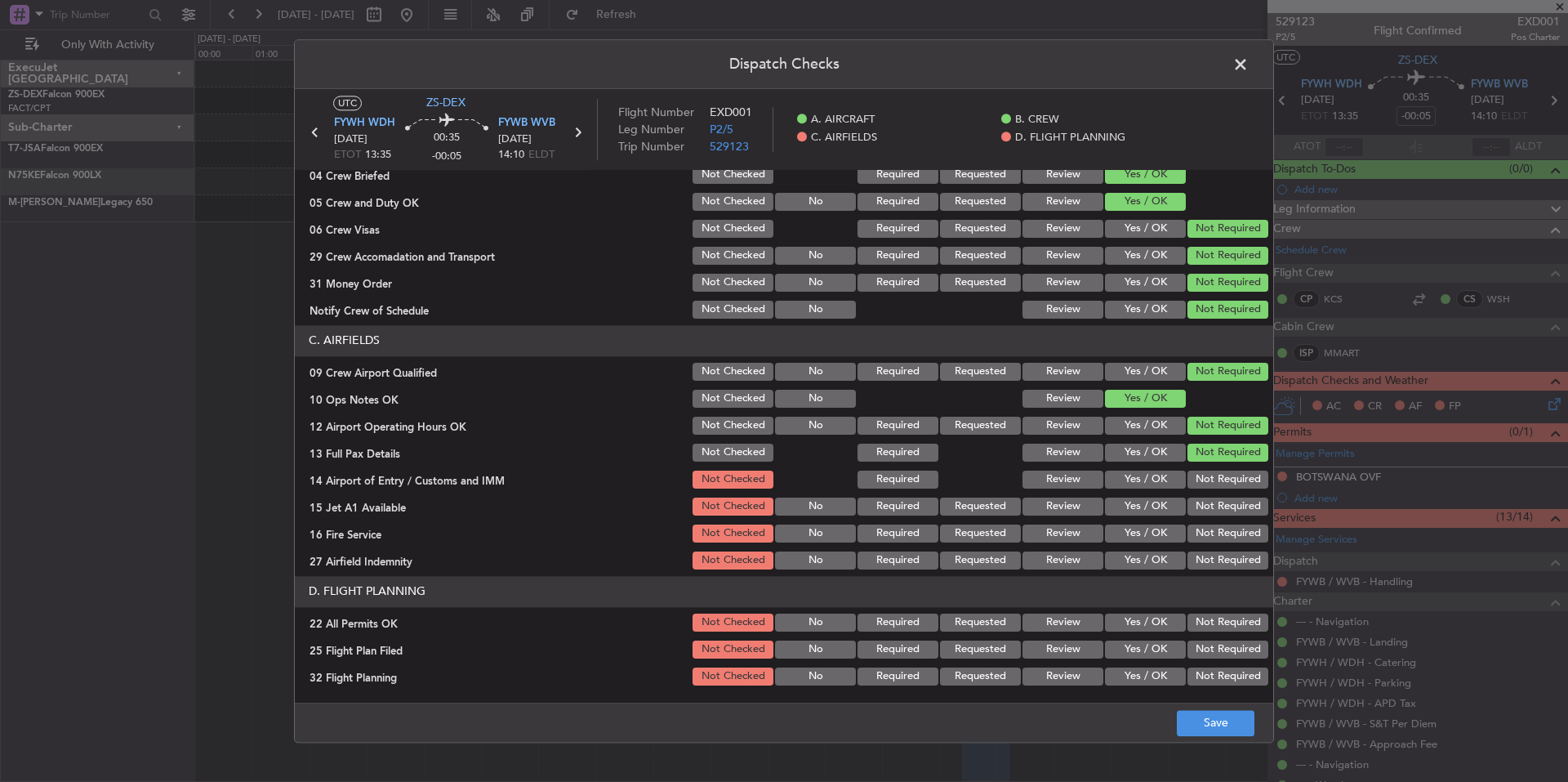
click at [1220, 473] on section "C. AIRFIELDS 09 Crew Airport Qualified Not Checked No Required Requested Review…" at bounding box center [784, 449] width 978 height 247
click at [1222, 487] on button "Not Required" at bounding box center [1228, 479] width 81 height 18
click at [1223, 508] on button "Not Required" at bounding box center [1228, 506] width 81 height 18
drag, startPoint x: 1223, startPoint y: 517, endPoint x: 1223, endPoint y: 529, distance: 12.0
click at [1223, 524] on section "C. AIRFIELDS 09 Crew Airport Qualified Not Checked No Required Requested Review…" at bounding box center [784, 449] width 978 height 247
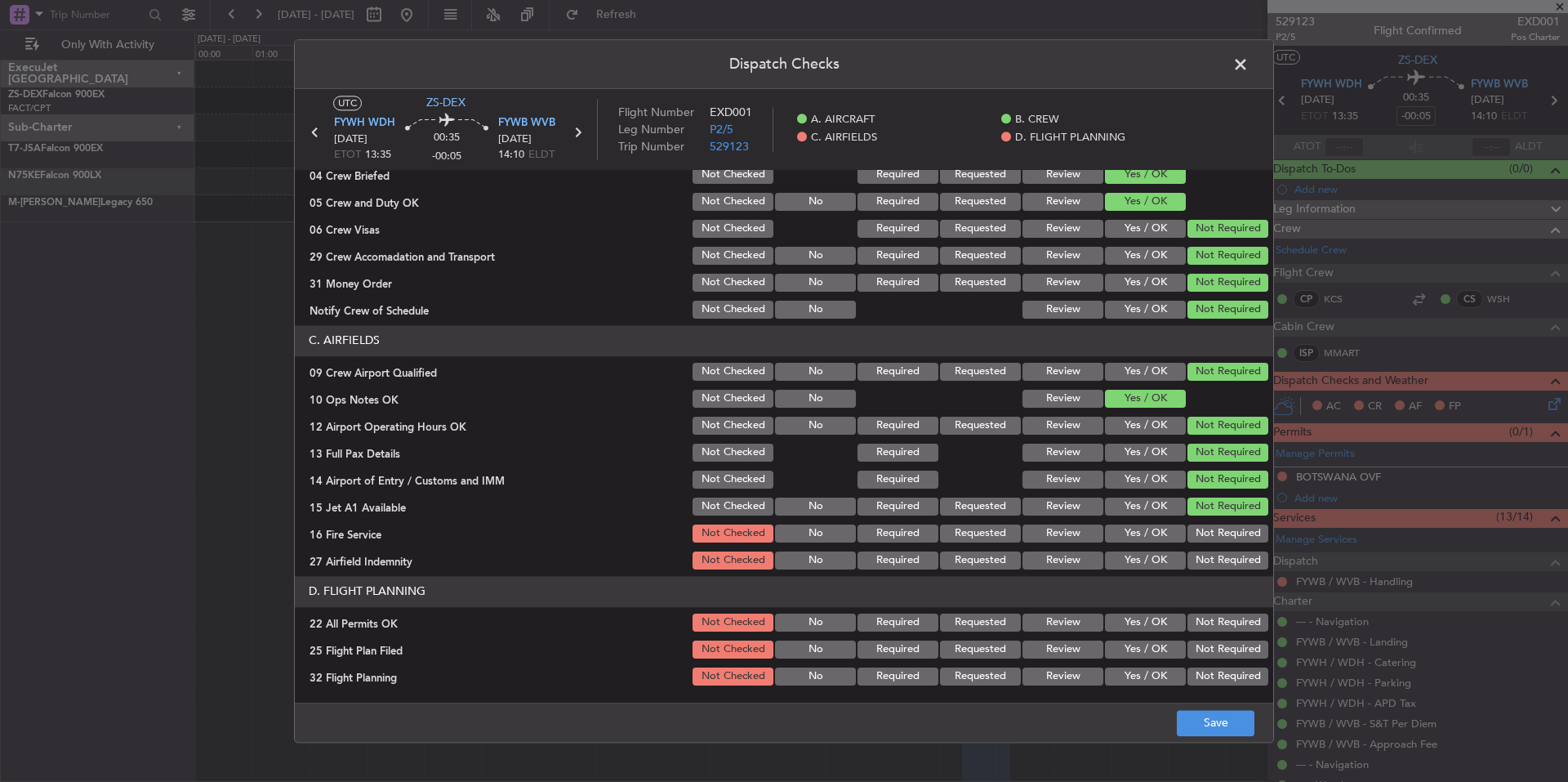
click at [1223, 551] on section "C. AIRFIELDS 09 Crew Airport Qualified Not Checked No Required Requested Review…" at bounding box center [784, 449] width 978 height 247
click at [1223, 559] on button "Not Required" at bounding box center [1228, 560] width 81 height 18
click at [1220, 525] on button "Not Required" at bounding box center [1228, 533] width 81 height 18
click at [1219, 628] on button "Not Required" at bounding box center [1228, 623] width 81 height 18
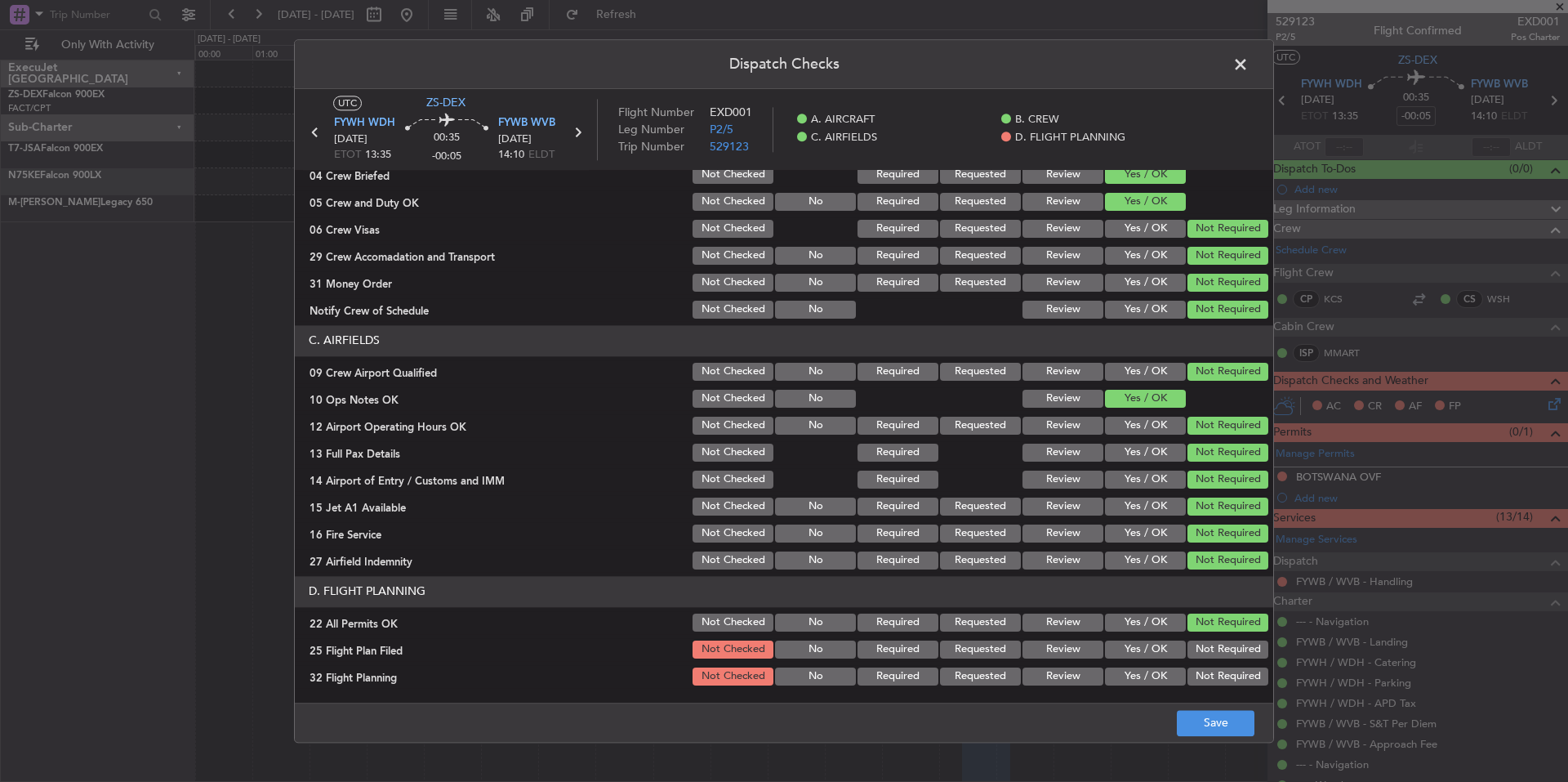
click at [1120, 657] on button "Yes / OK" at bounding box center [1146, 650] width 81 height 18
click at [1133, 679] on button "Yes / OK" at bounding box center [1146, 677] width 81 height 18
click at [1196, 711] on button "Save" at bounding box center [1216, 723] width 77 height 26
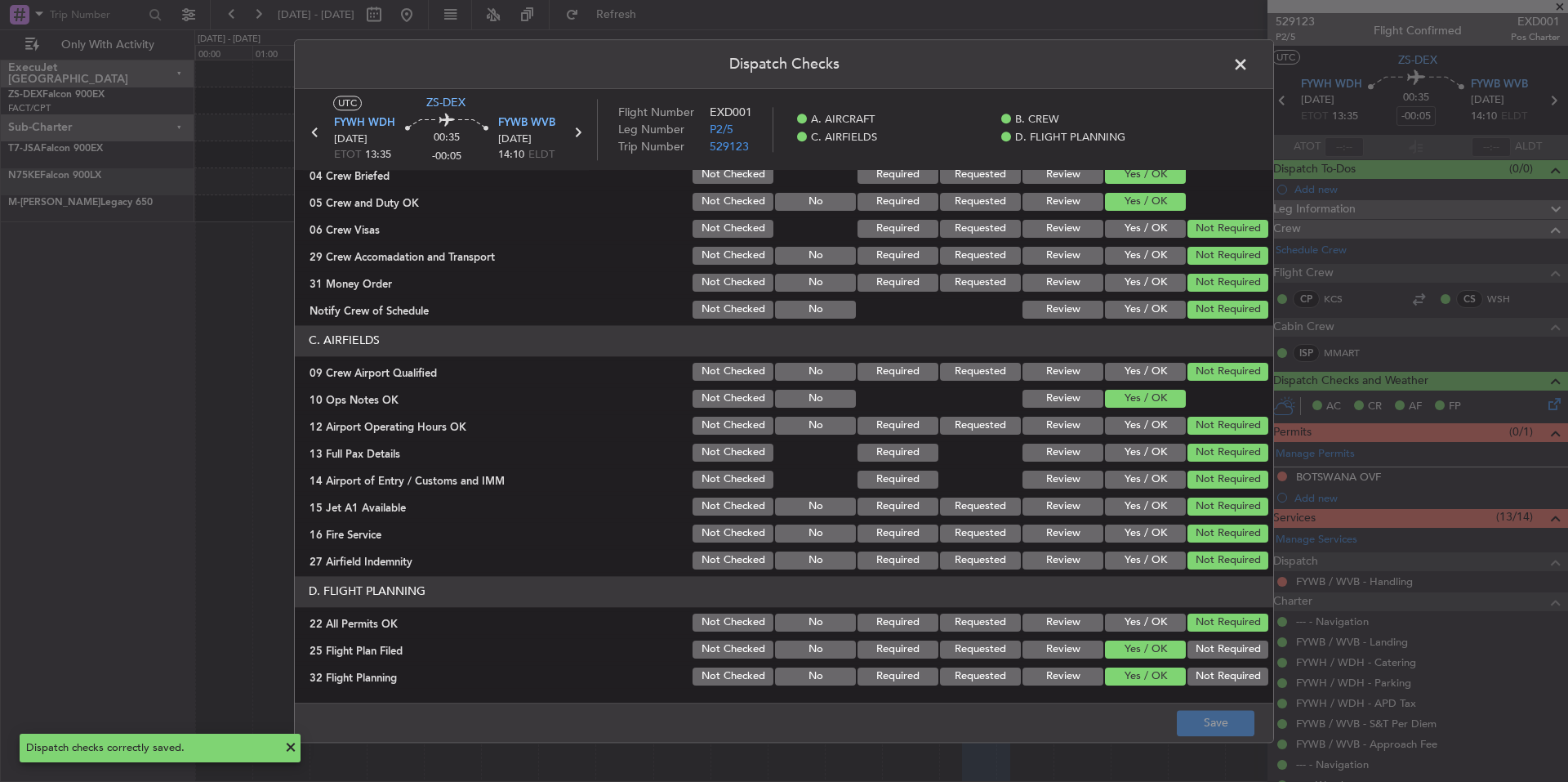
click at [1248, 67] on span at bounding box center [1248, 68] width 0 height 32
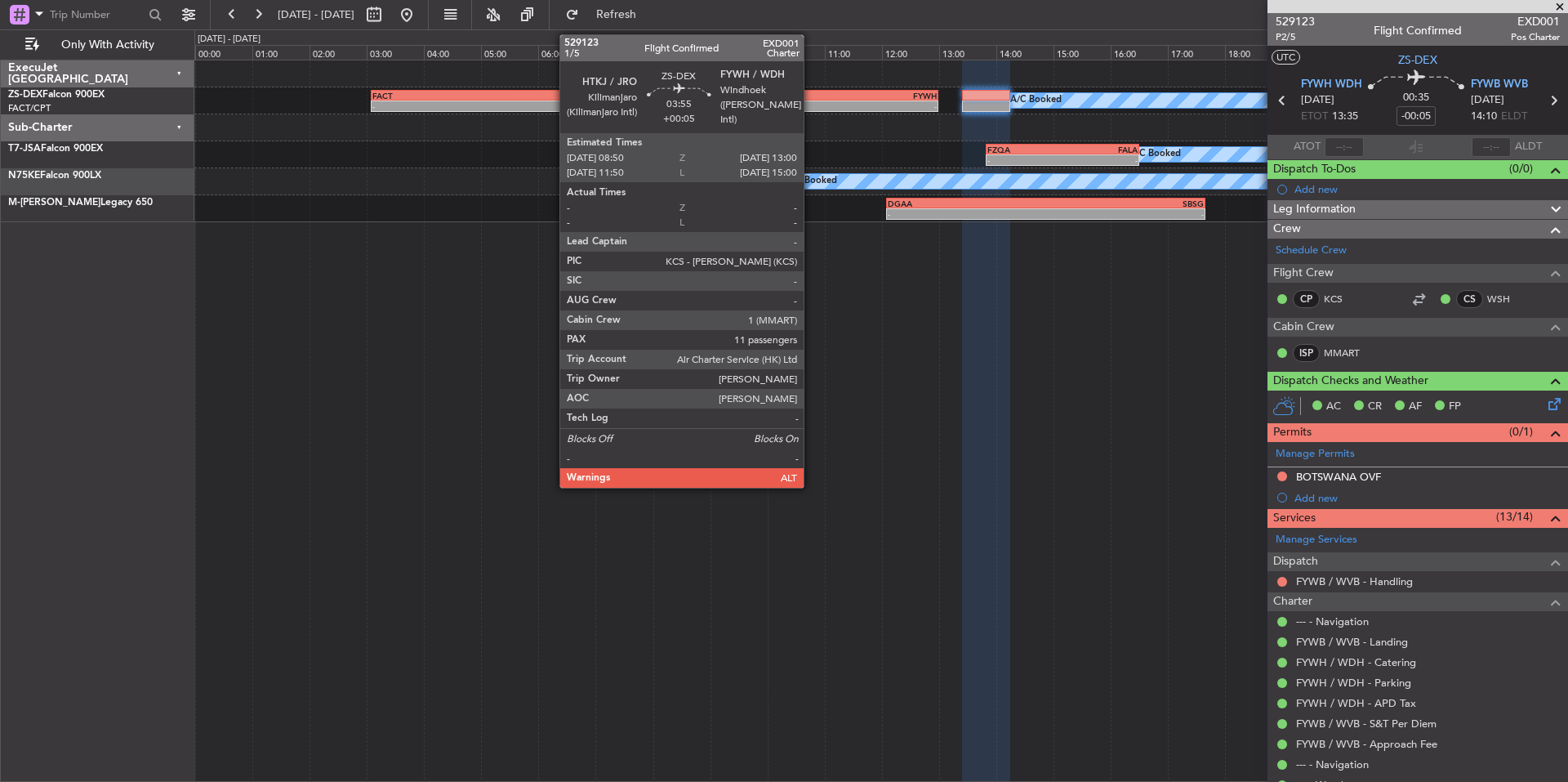
click at [811, 94] on div "HTKJ" at bounding box center [760, 95] width 118 height 10
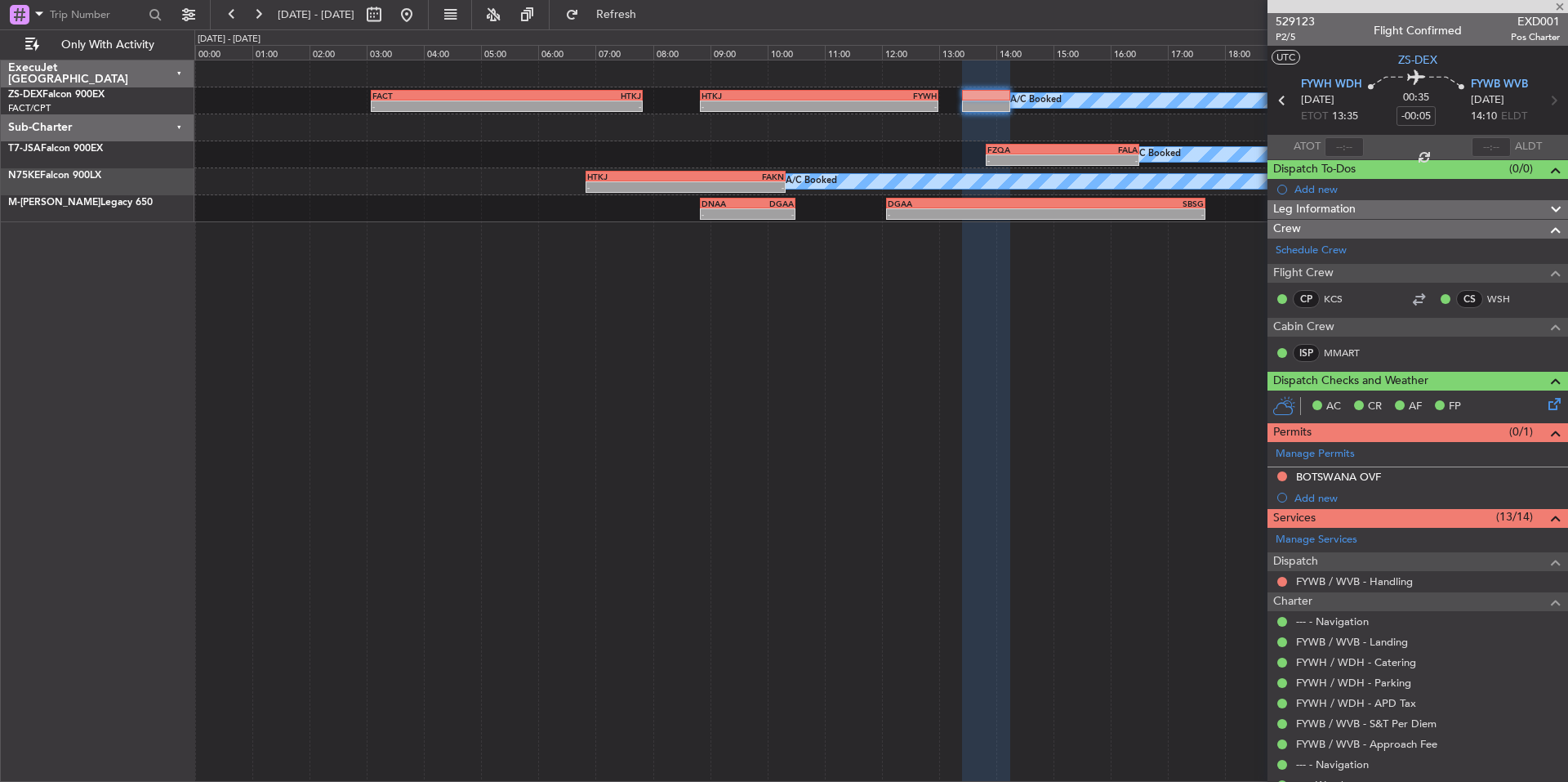
type input "+00:05"
type input "11"
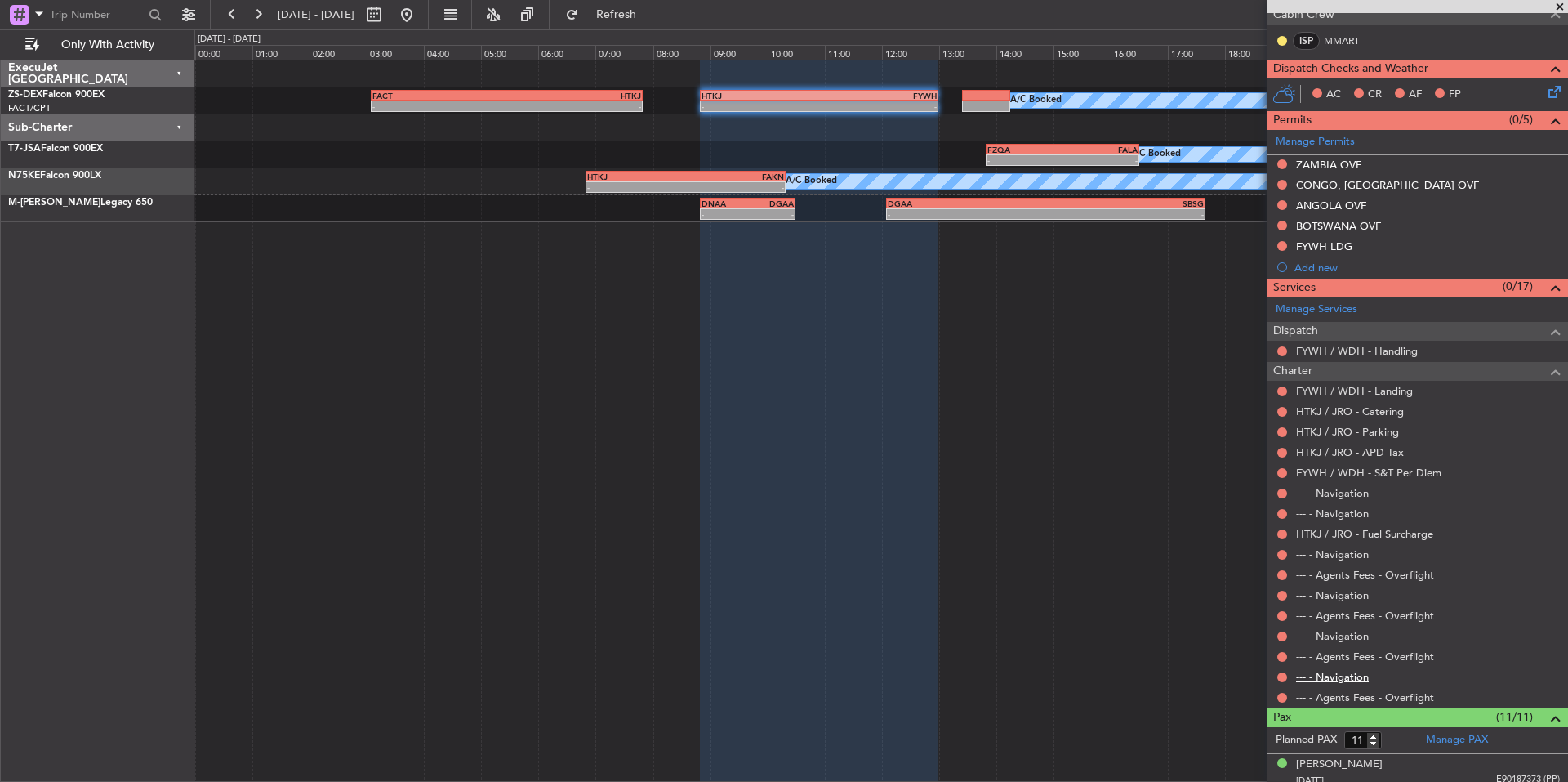
scroll to position [277, 0]
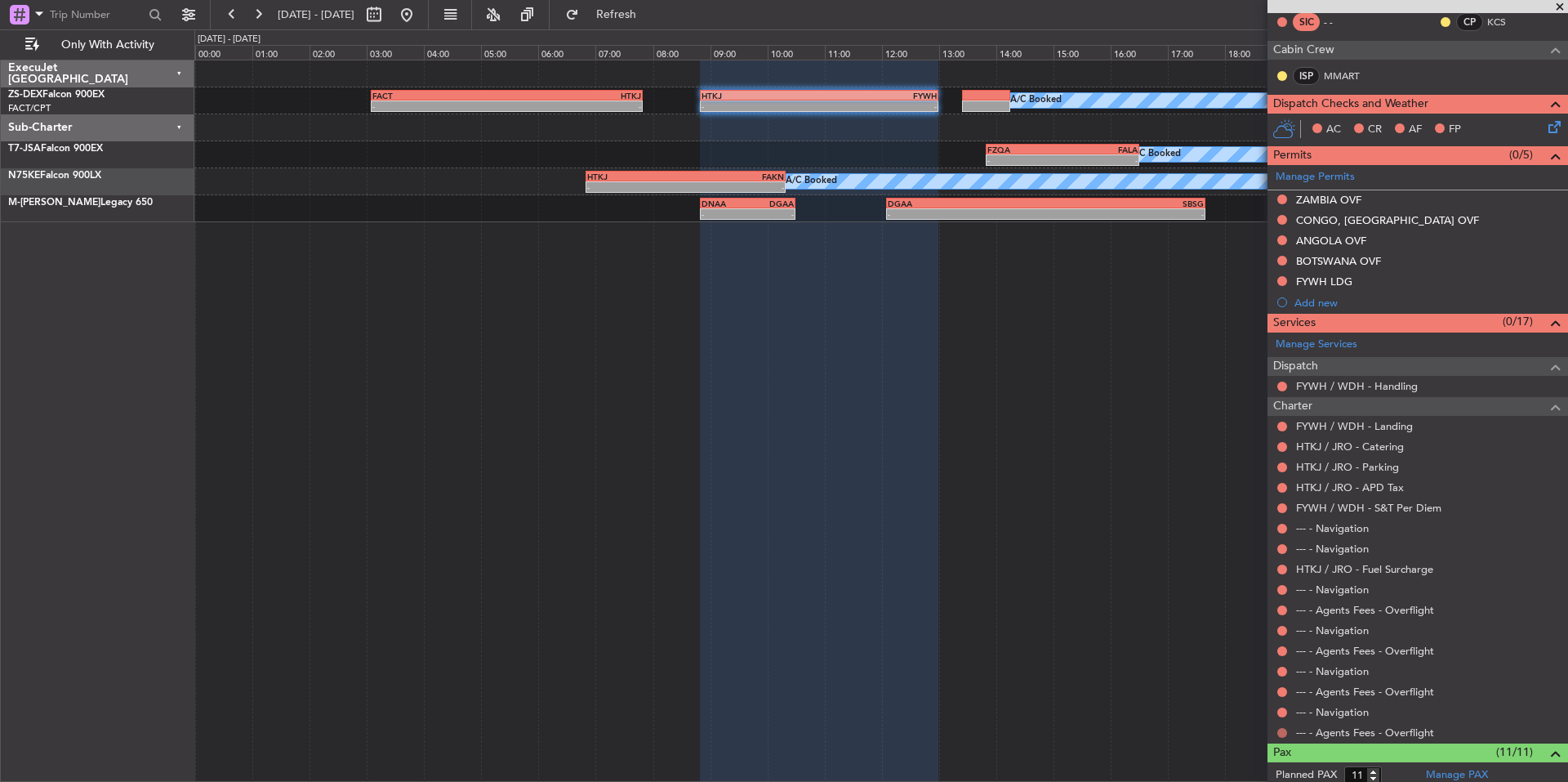
click at [1282, 732] on button at bounding box center [1282, 732] width 10 height 10
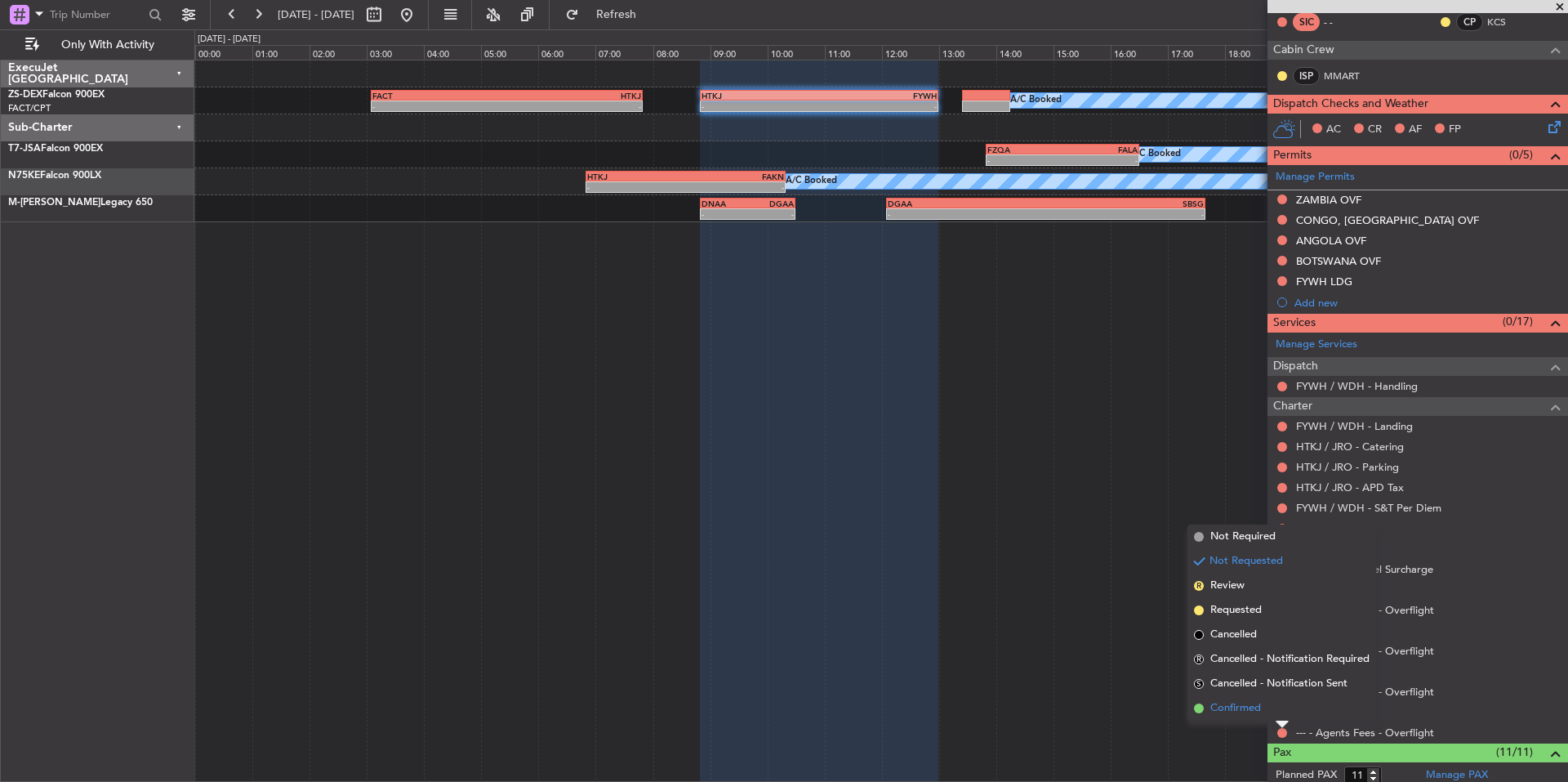
click at [1211, 705] on span "Confirmed" at bounding box center [1236, 708] width 50 height 16
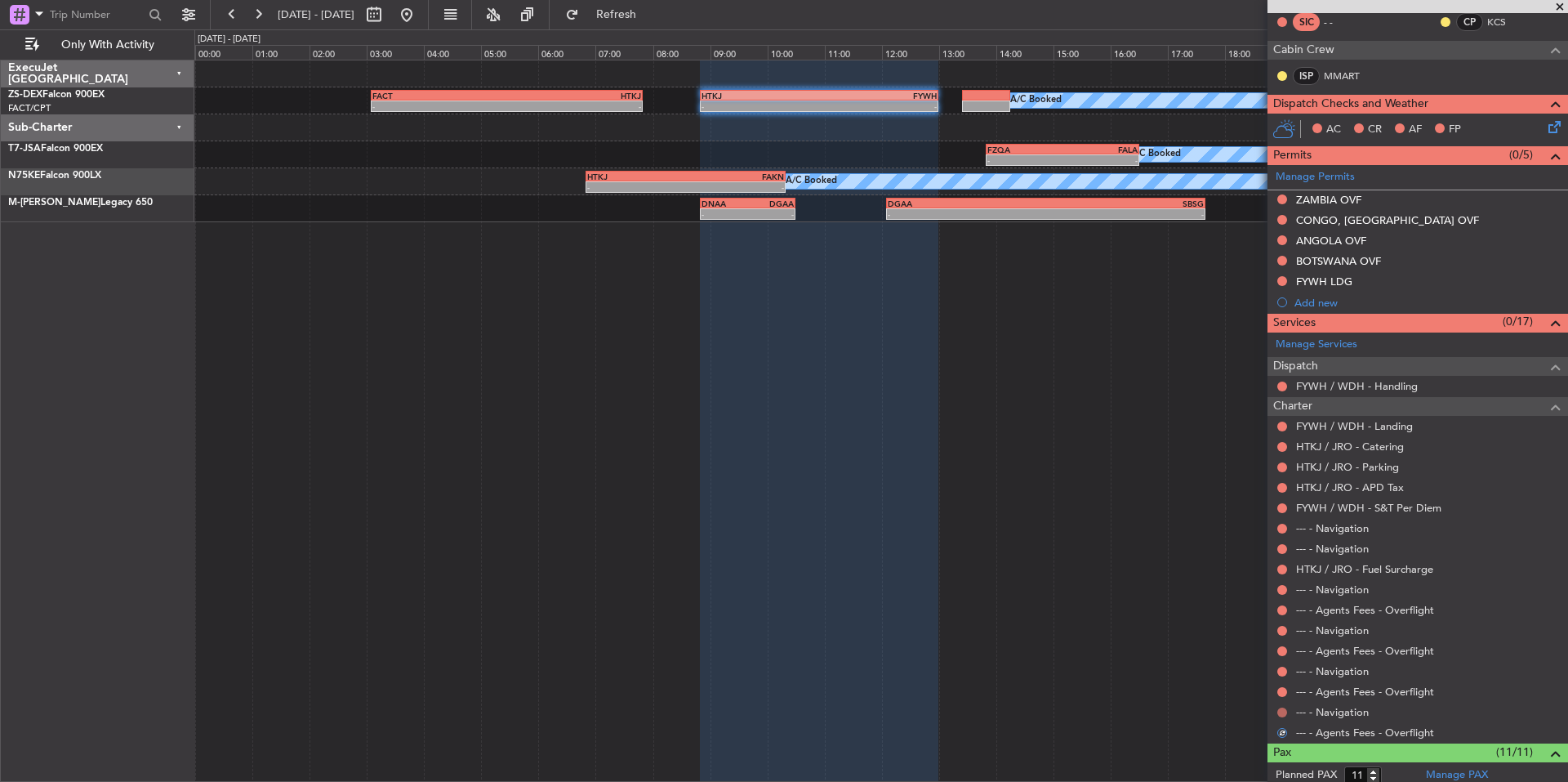
click at [1282, 714] on button at bounding box center [1282, 712] width 10 height 10
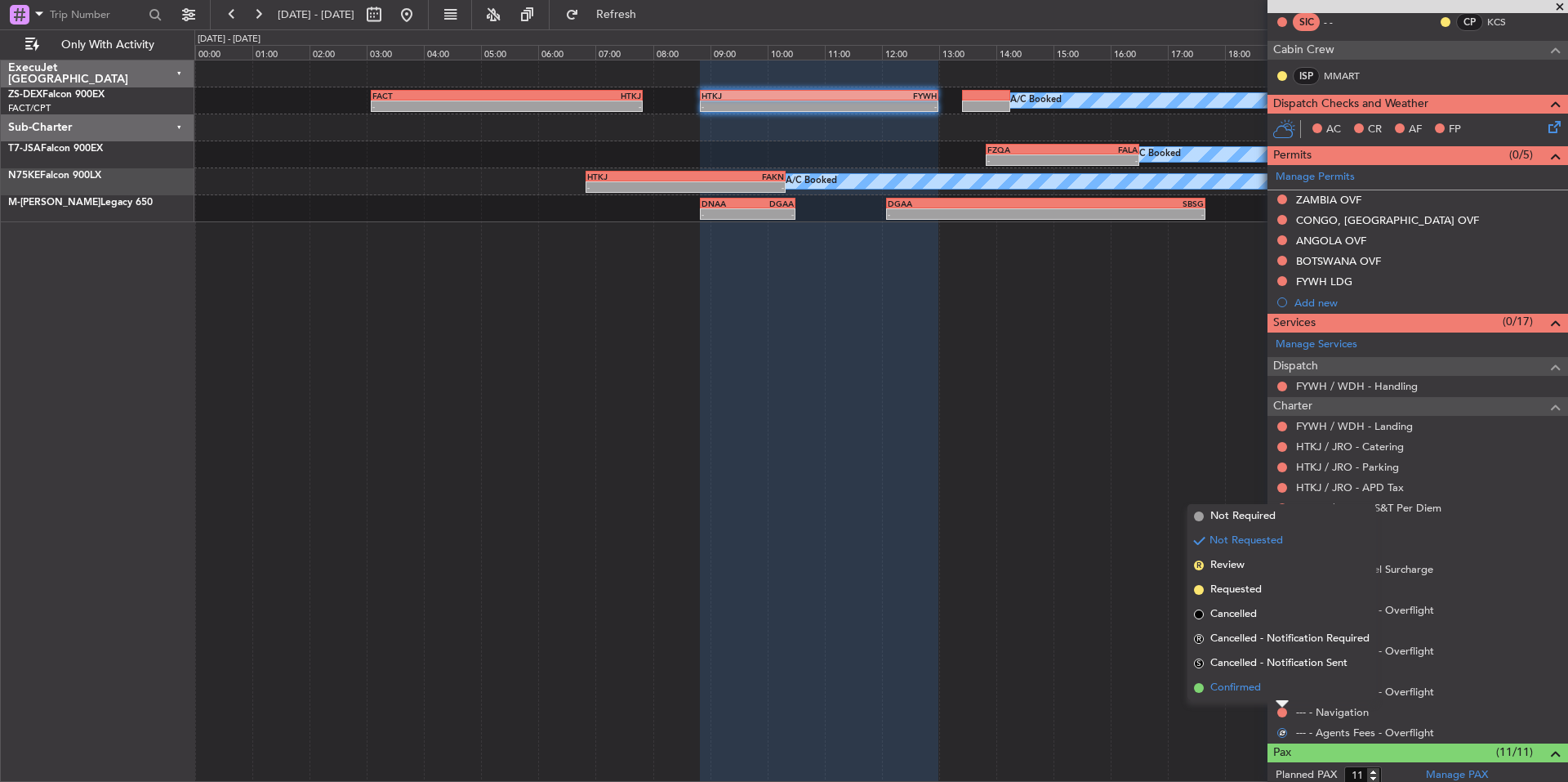
click at [1233, 690] on span "Confirmed" at bounding box center [1236, 687] width 50 height 16
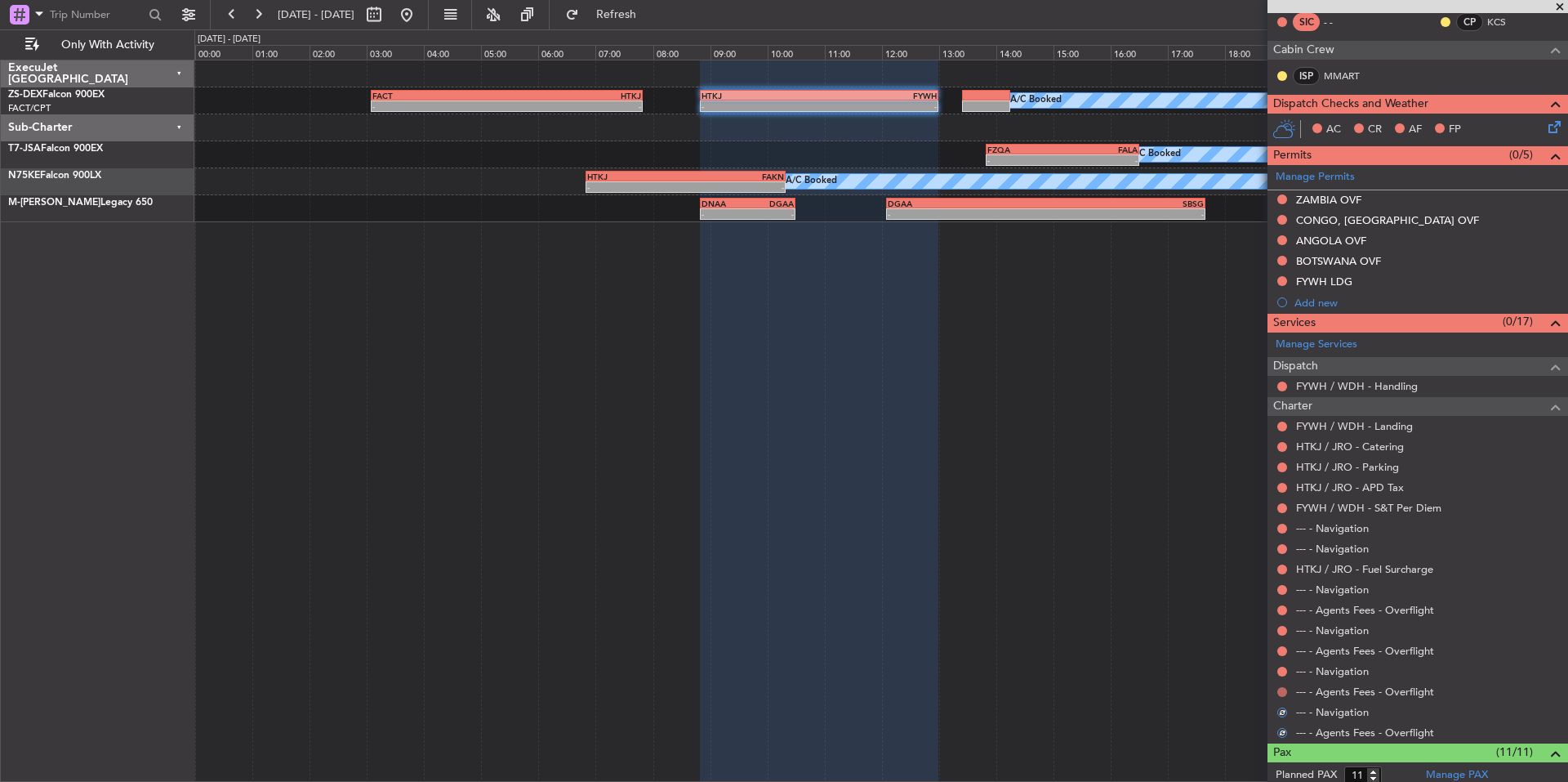
click at [1282, 690] on button at bounding box center [1282, 692] width 10 height 10
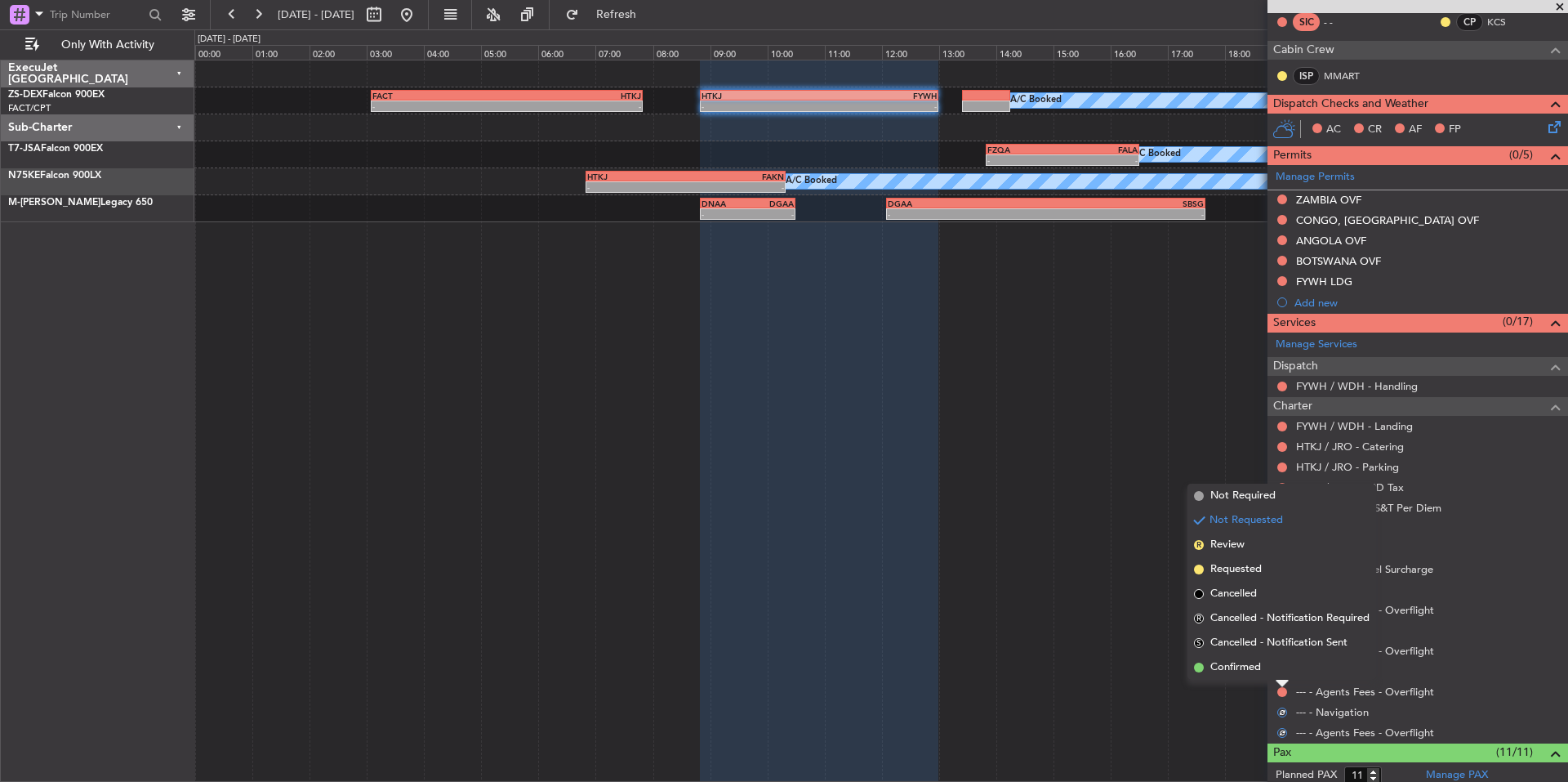
click at [1228, 667] on span "Confirmed" at bounding box center [1236, 668] width 50 height 16
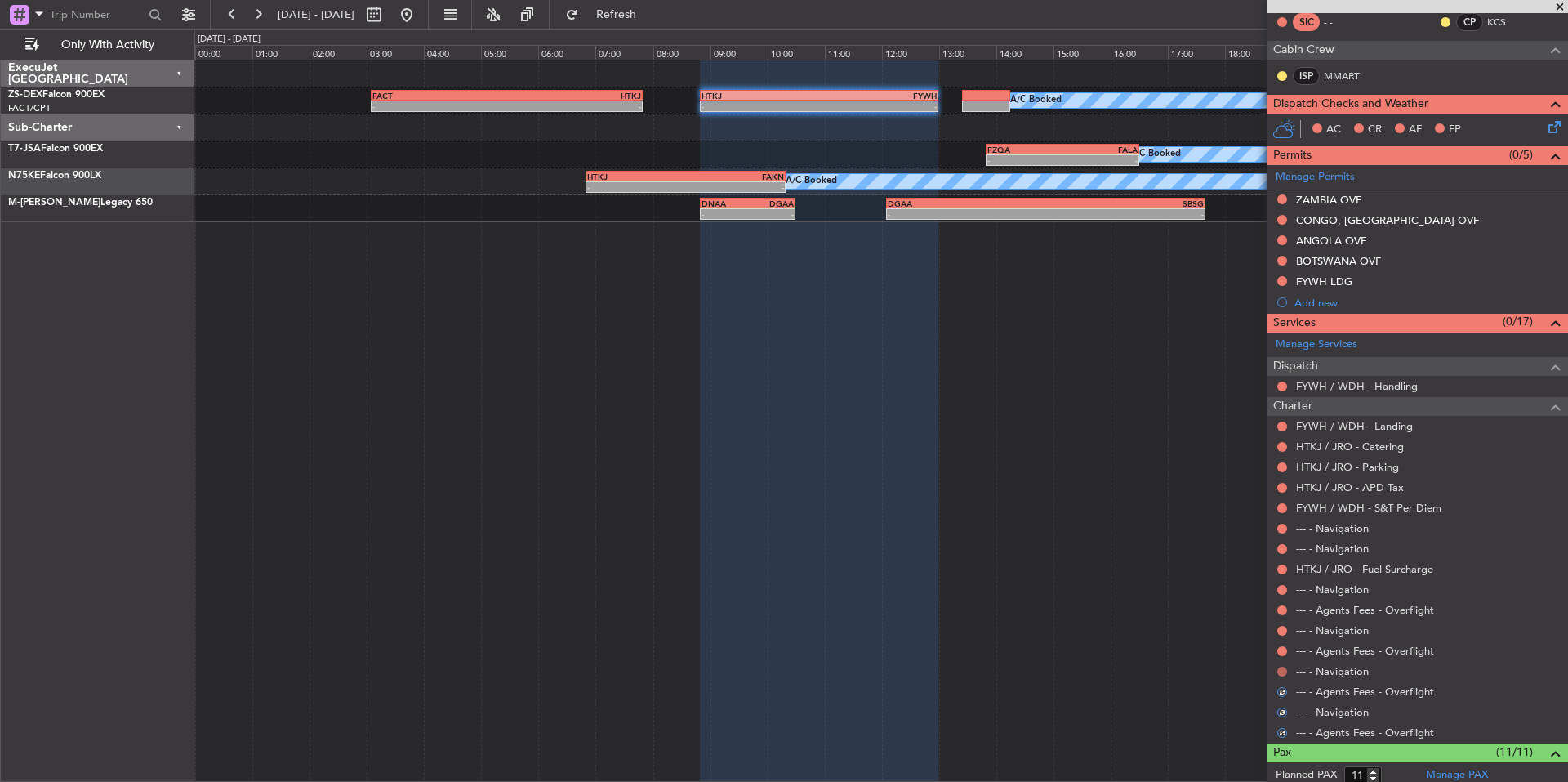
click at [1280, 668] on button at bounding box center [1282, 671] width 10 height 10
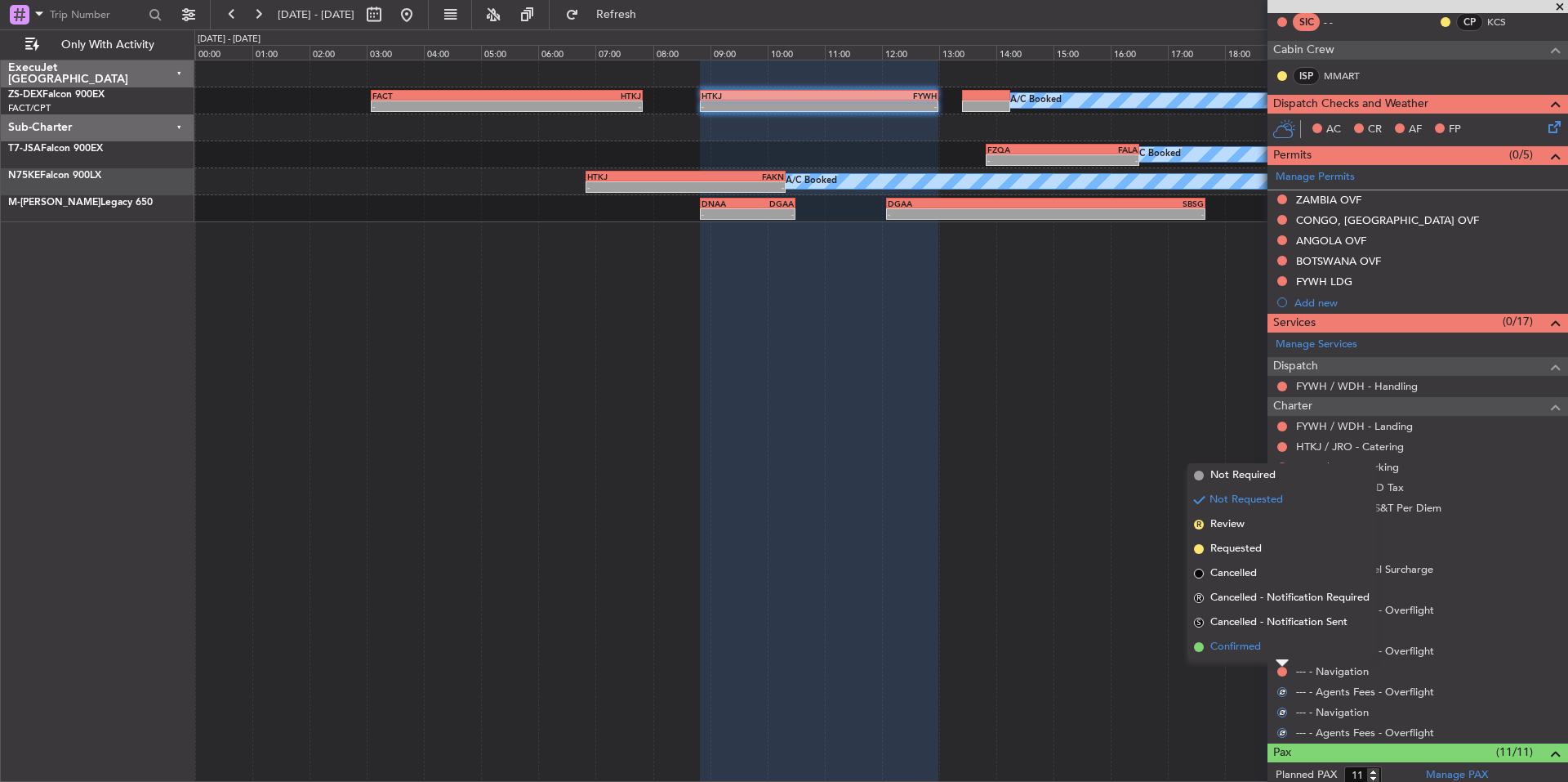
click at [1237, 649] on span "Confirmed" at bounding box center [1236, 647] width 50 height 16
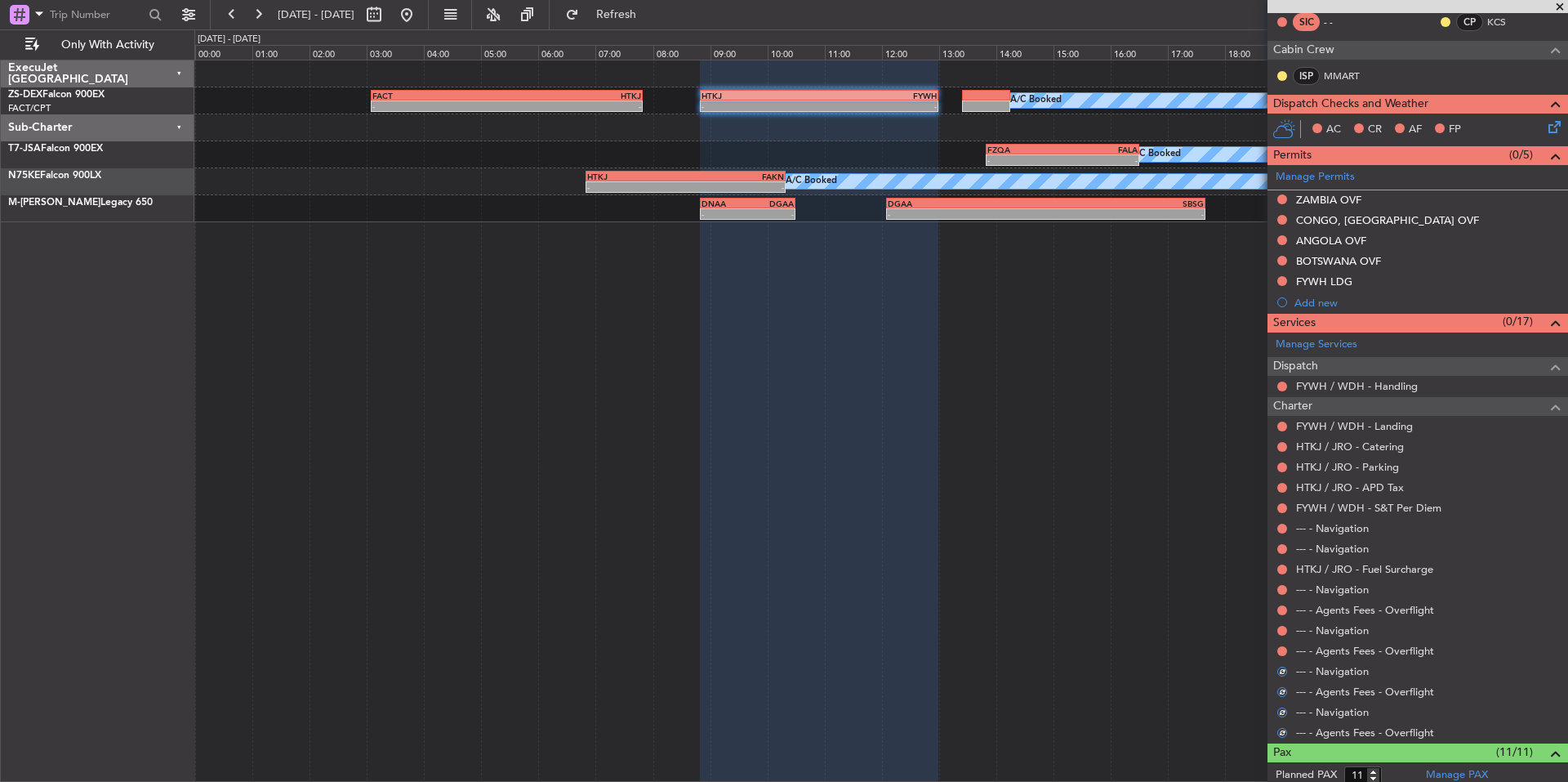
click at [1287, 651] on div at bounding box center [1282, 650] width 14 height 14
click at [1275, 649] on div at bounding box center [1282, 650] width 14 height 14
click at [1276, 649] on div at bounding box center [1282, 650] width 14 height 14
click at [1278, 650] on button at bounding box center [1282, 650] width 10 height 10
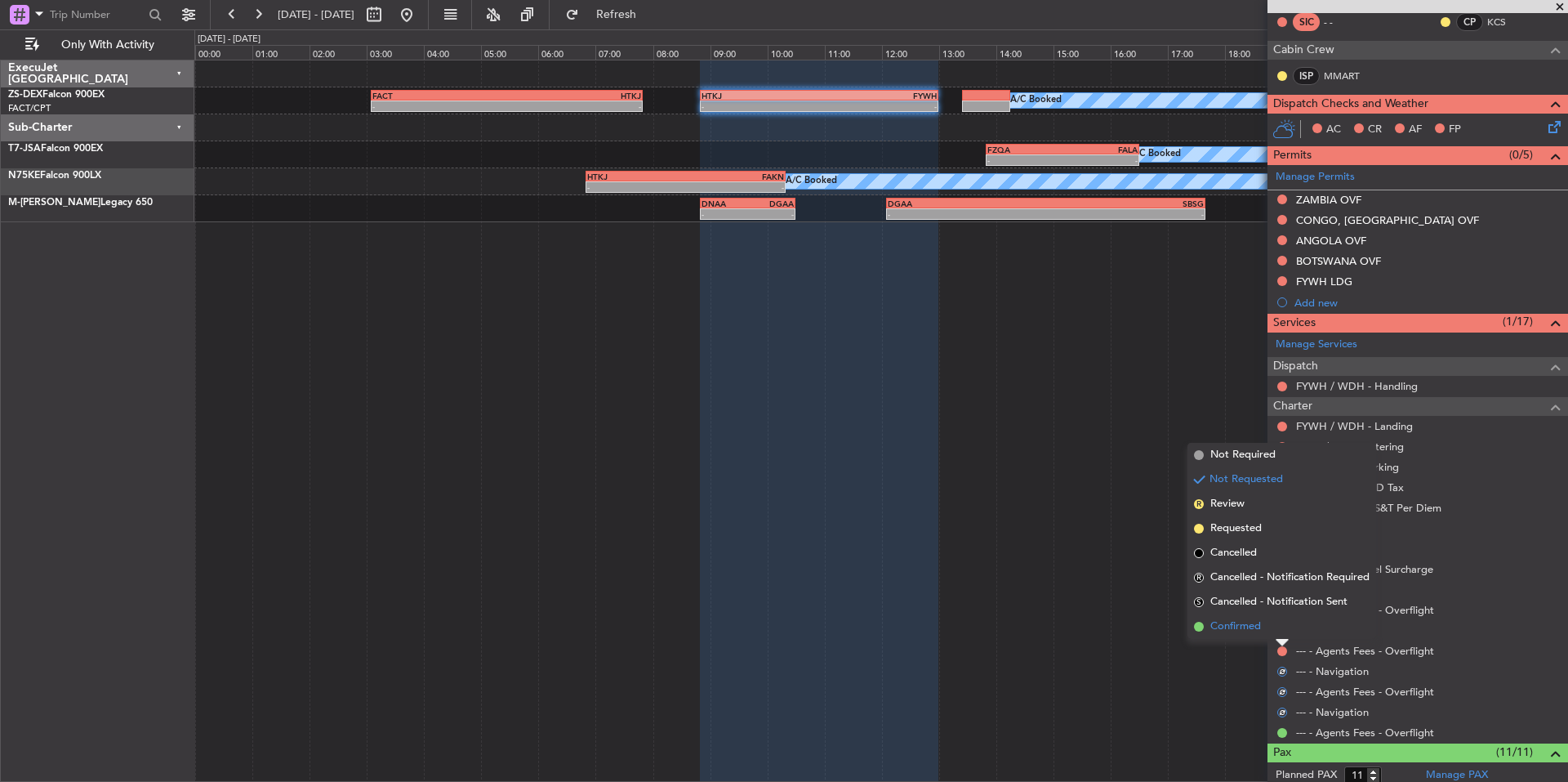
click at [1239, 628] on span "Confirmed" at bounding box center [1236, 626] width 50 height 16
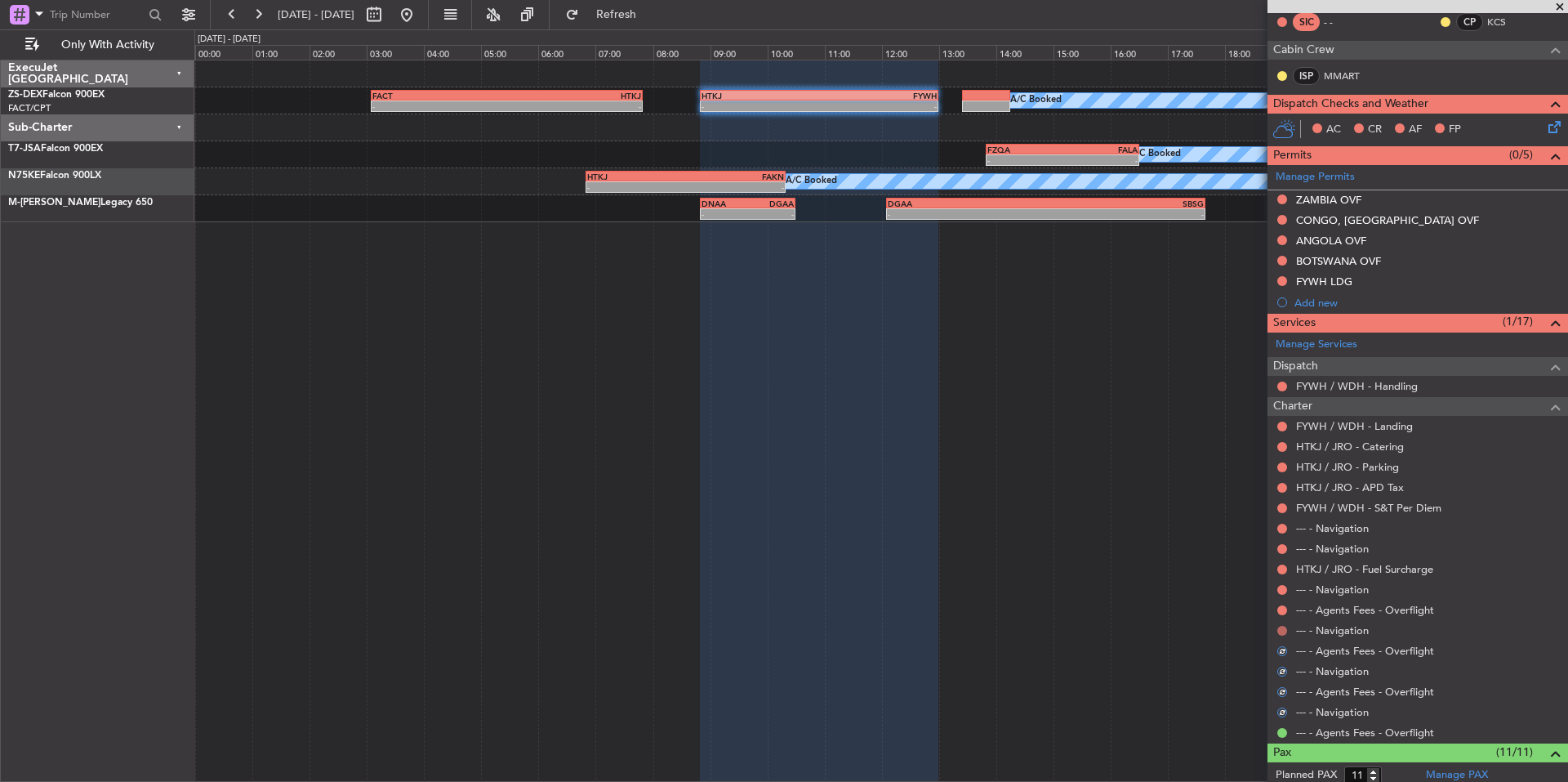
click at [1280, 631] on button at bounding box center [1282, 631] width 10 height 10
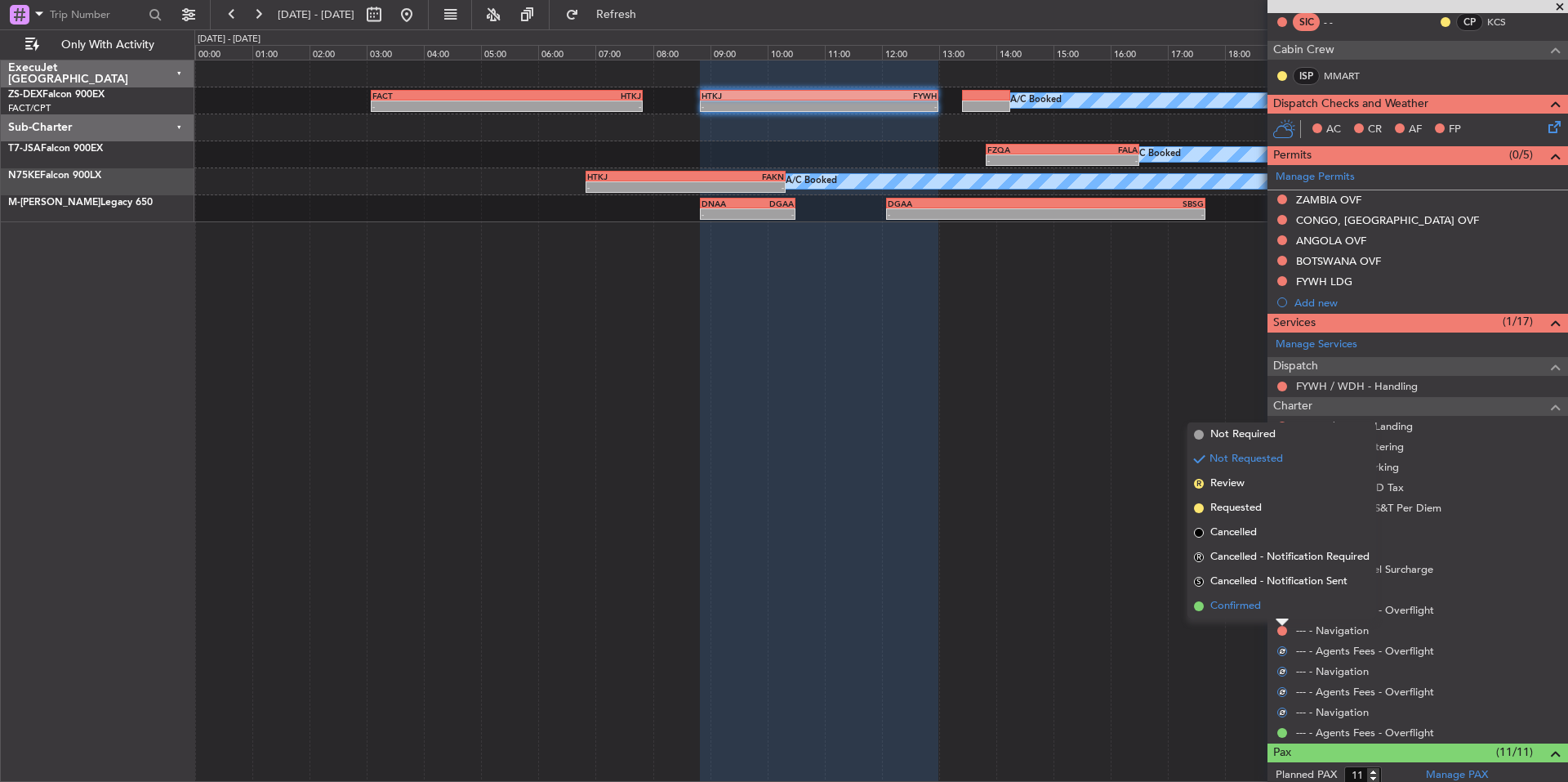
click at [1248, 606] on span "Confirmed" at bounding box center [1236, 606] width 50 height 16
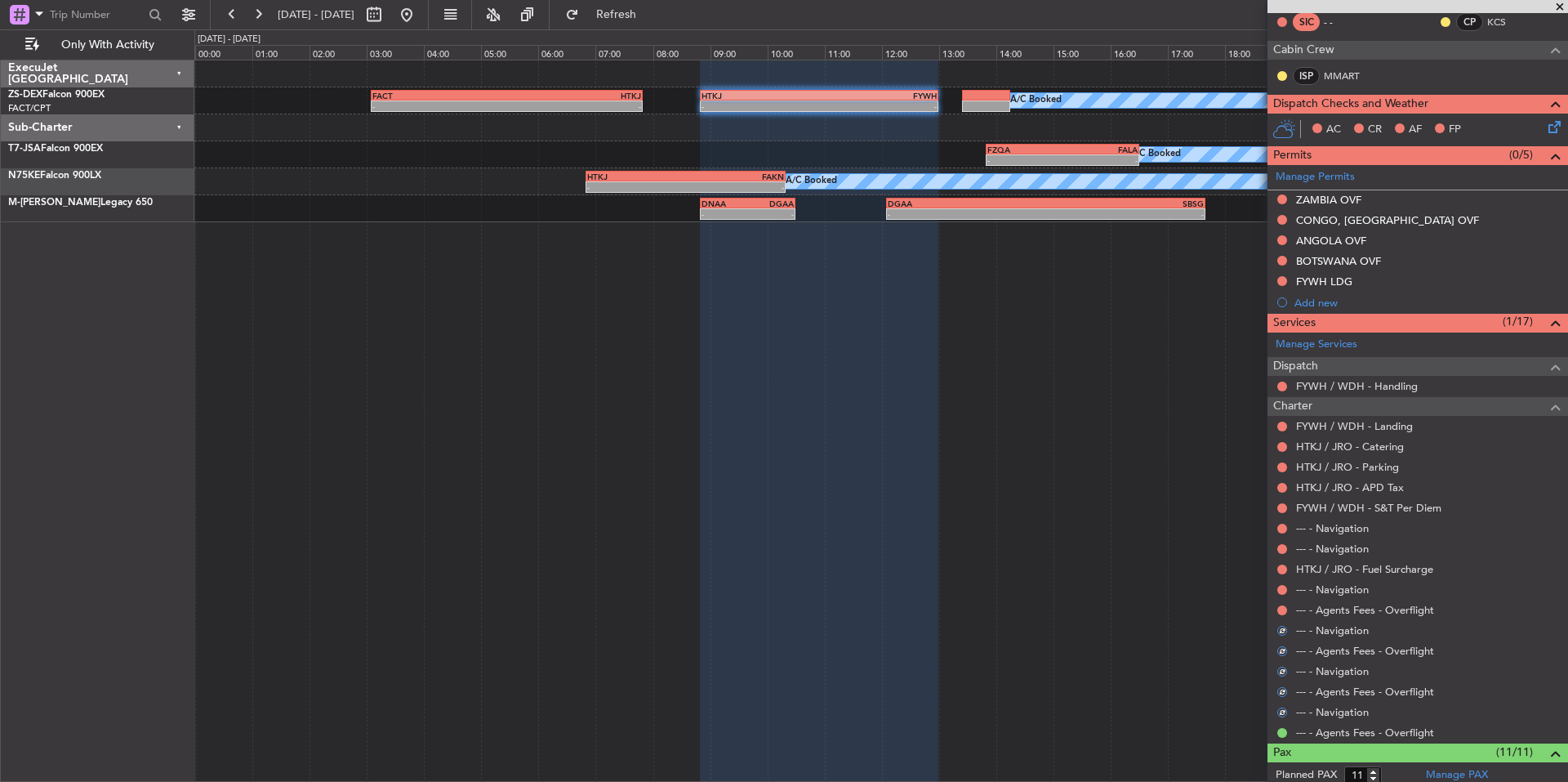
click at [1277, 613] on div at bounding box center [1282, 610] width 14 height 14
click at [1279, 608] on button at bounding box center [1282, 610] width 10 height 10
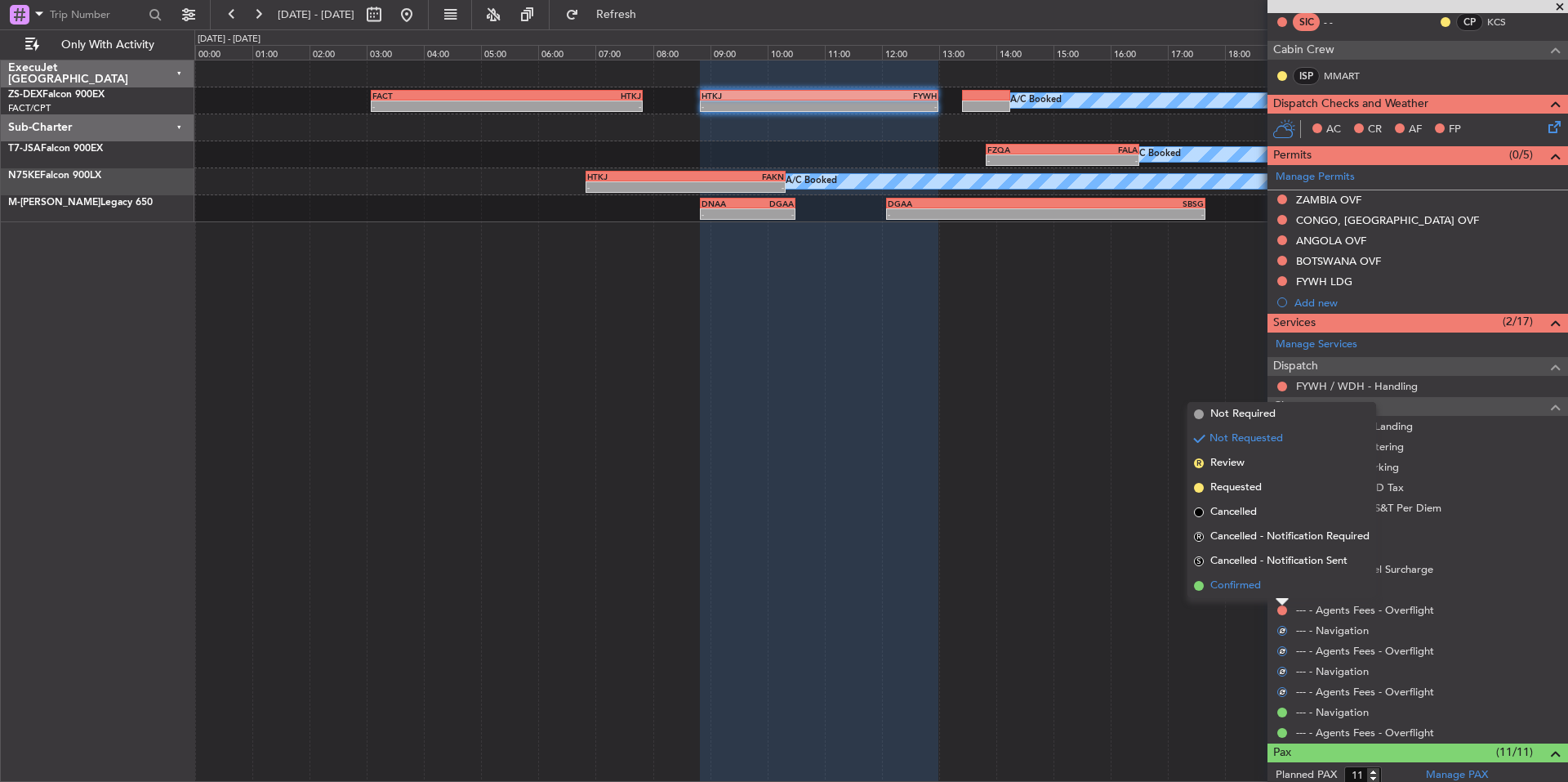
click at [1250, 590] on span "Confirmed" at bounding box center [1236, 586] width 50 height 16
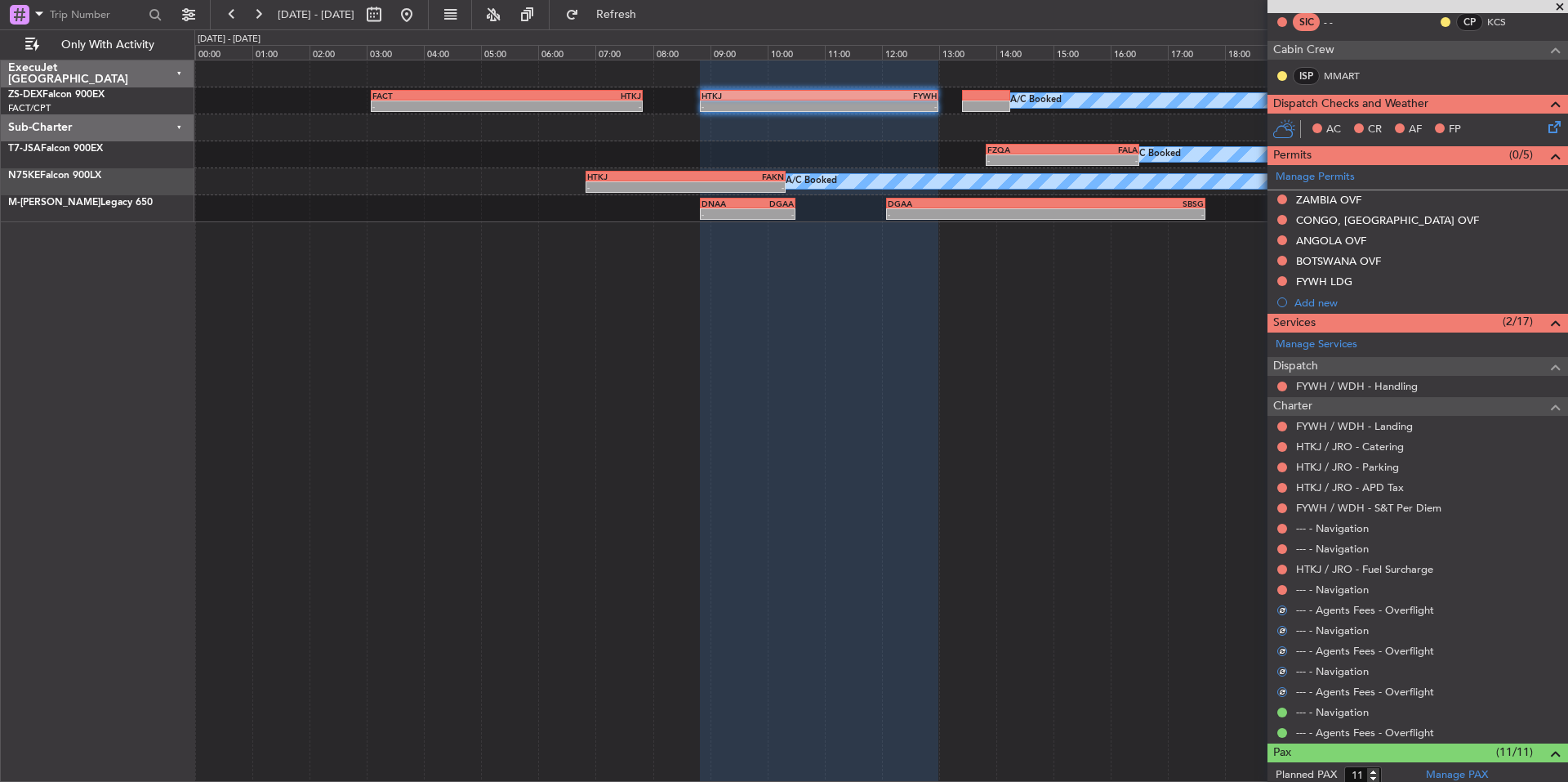
click at [1274, 582] on div "--- - Navigation" at bounding box center [1418, 589] width 301 height 21
click at [1287, 591] on div at bounding box center [1282, 589] width 14 height 14
click at [1288, 590] on div at bounding box center [1282, 589] width 14 height 14
click at [1281, 589] on button at bounding box center [1282, 589] width 10 height 10
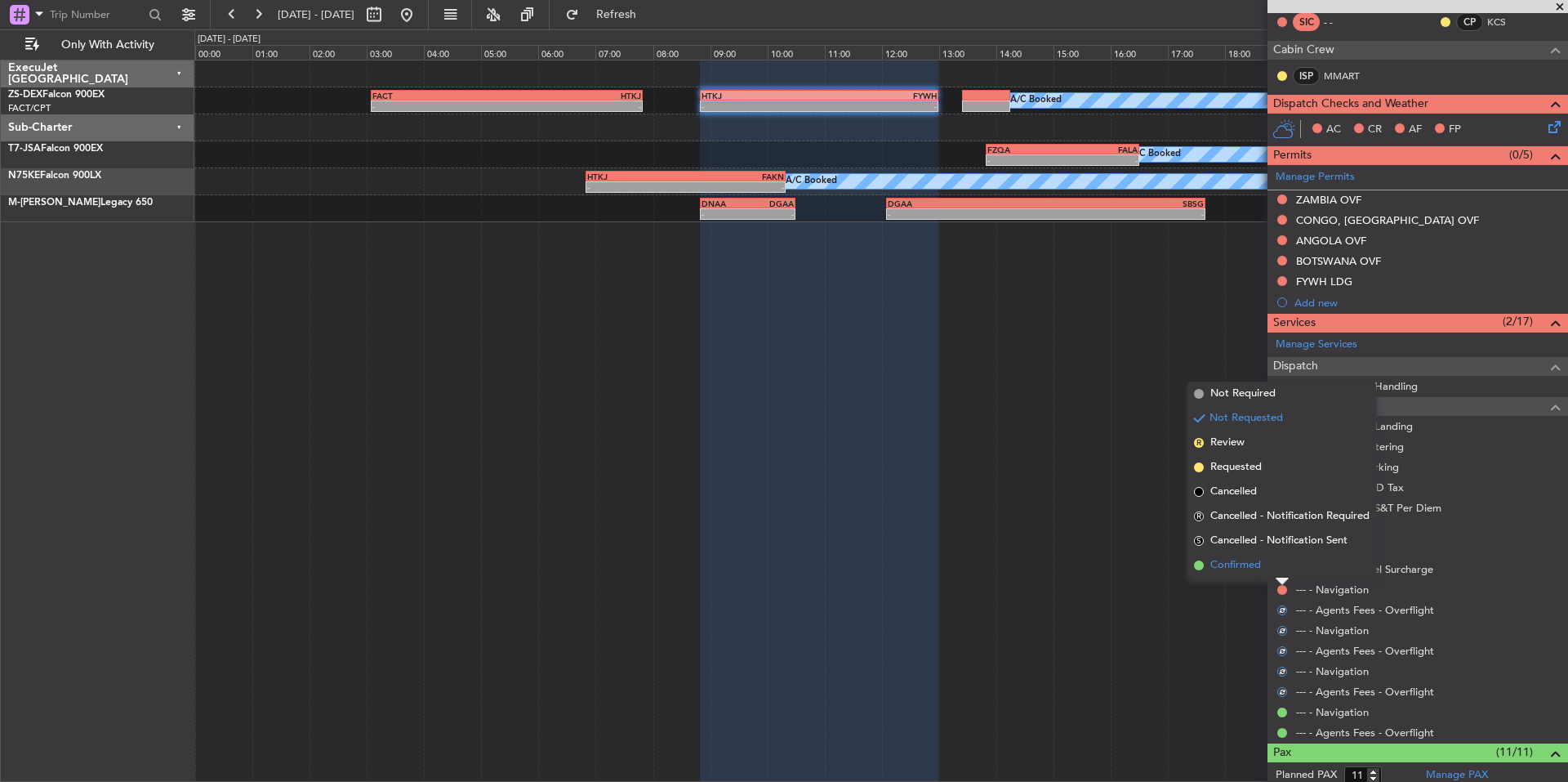
click at [1253, 571] on span "Confirmed" at bounding box center [1236, 565] width 50 height 16
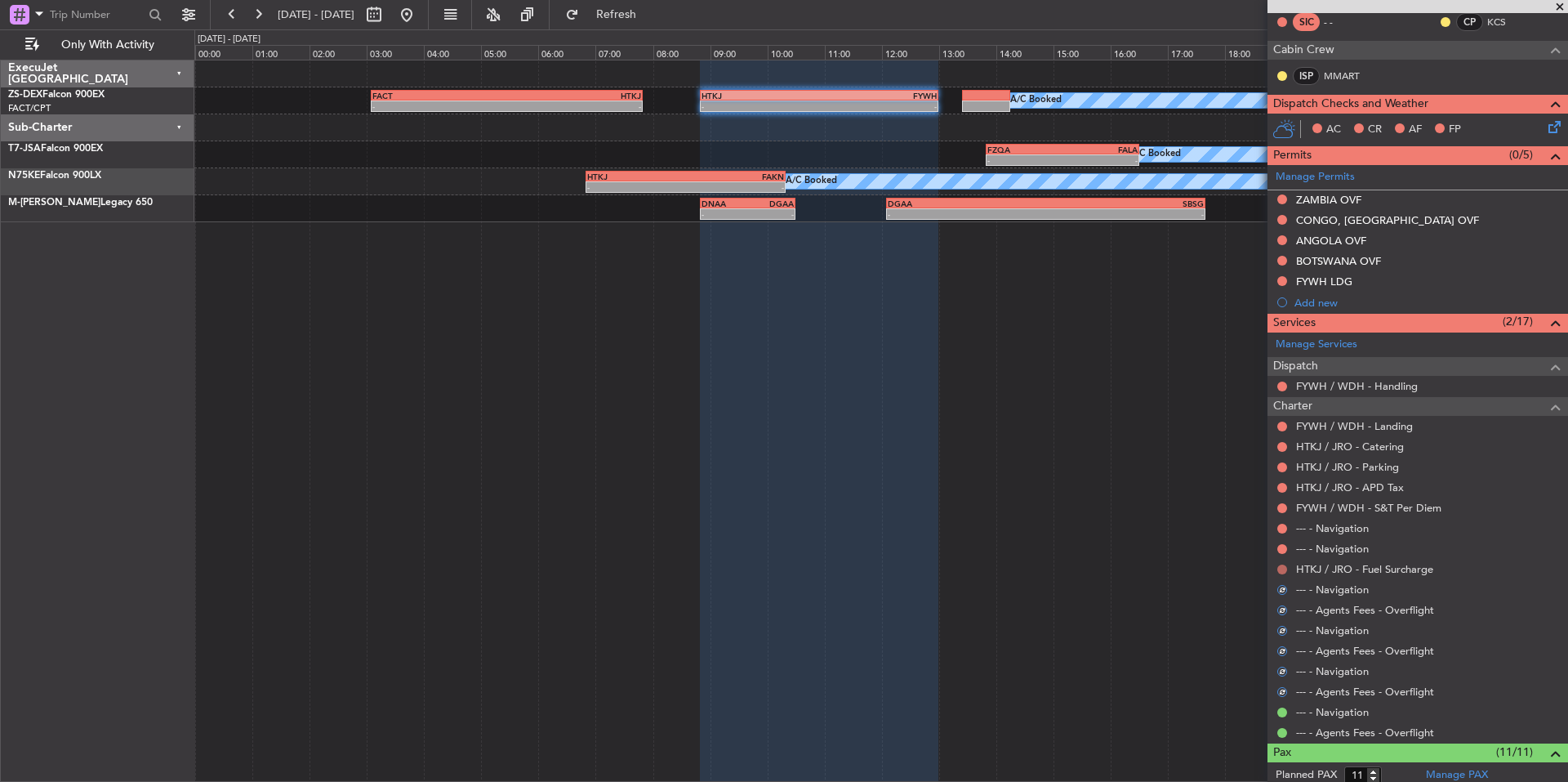
click at [1282, 565] on button at bounding box center [1282, 569] width 10 height 10
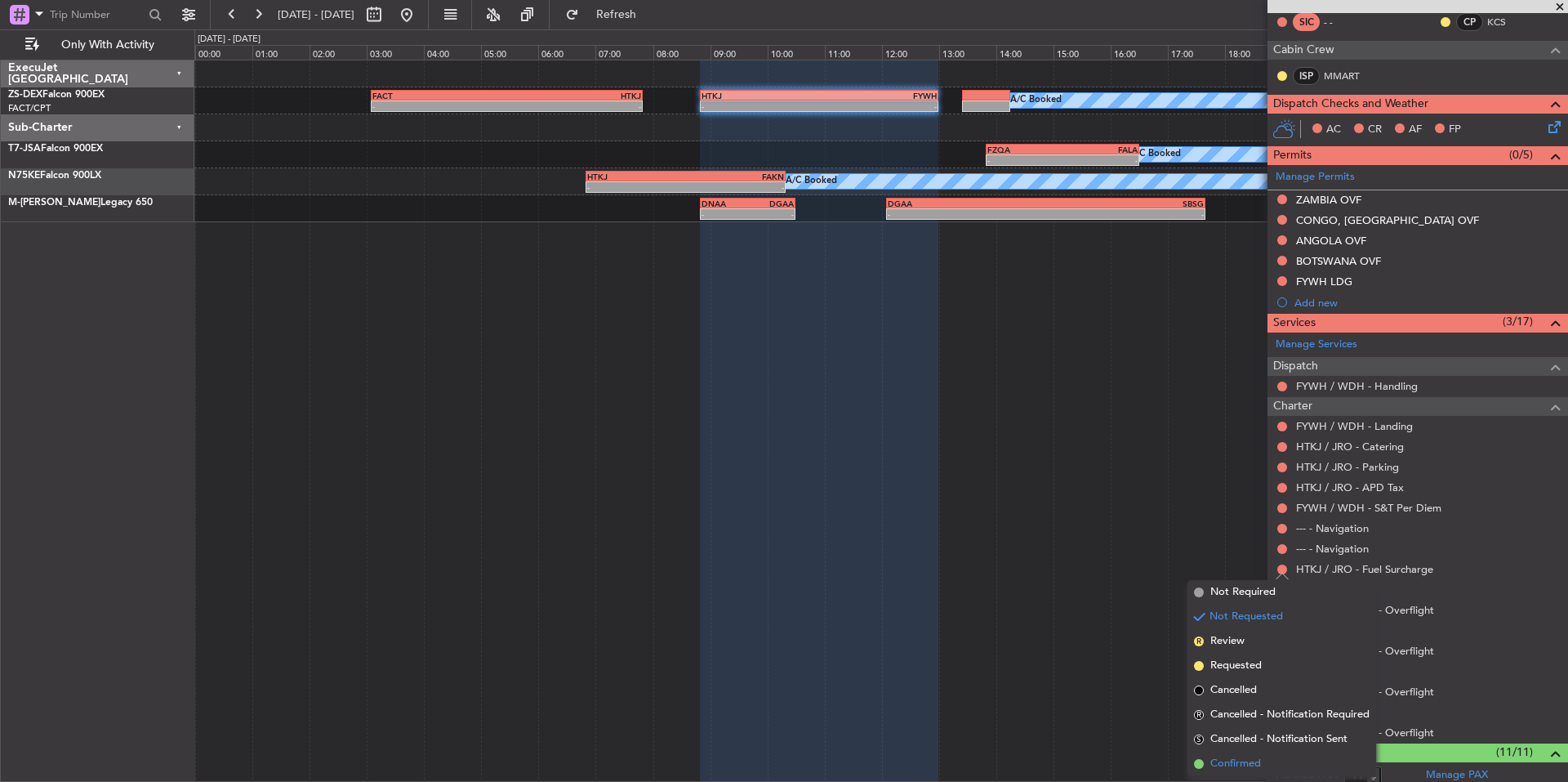
click at [1257, 759] on span "Confirmed" at bounding box center [1236, 764] width 50 height 16
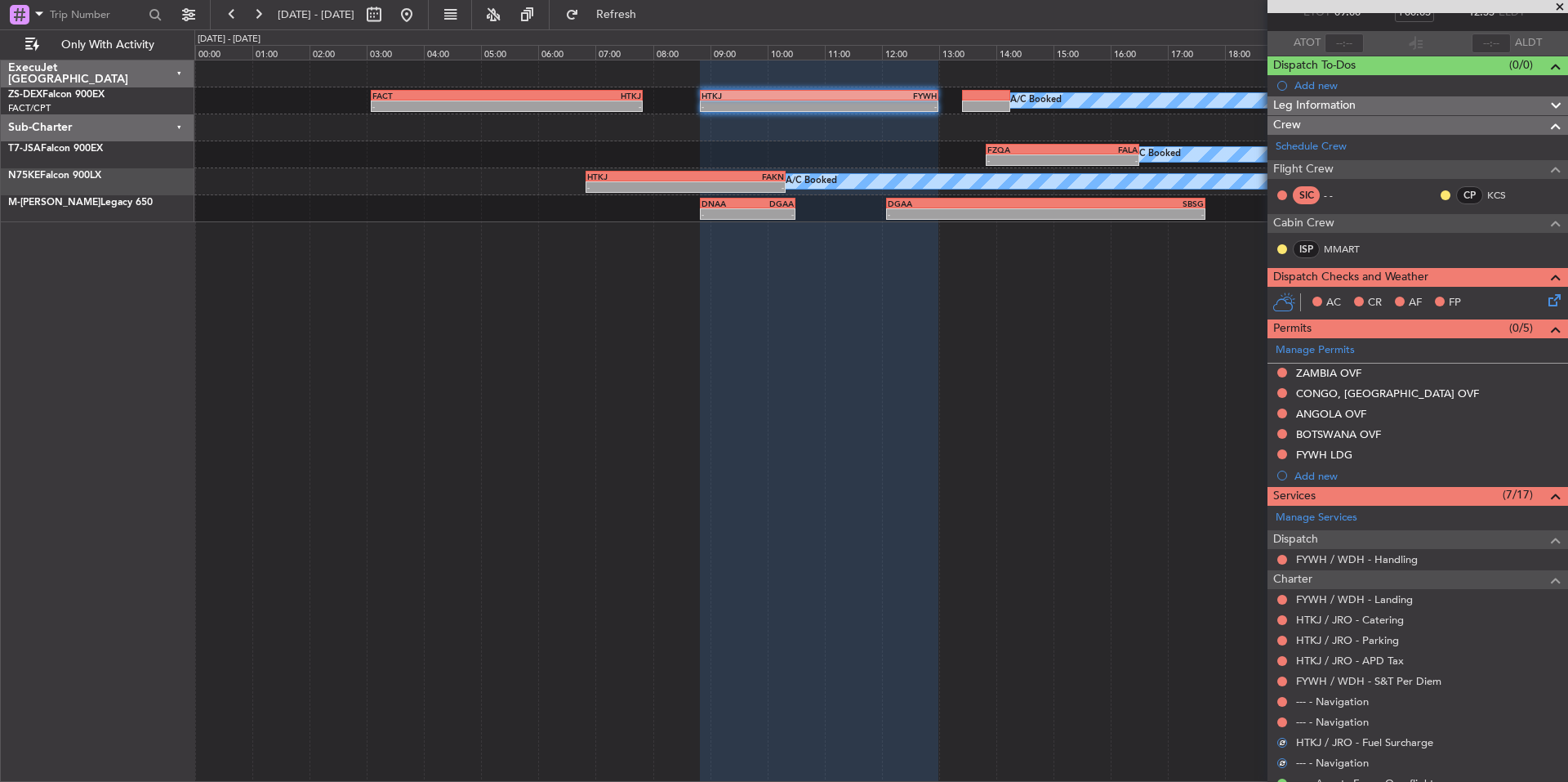
scroll to position [141, 0]
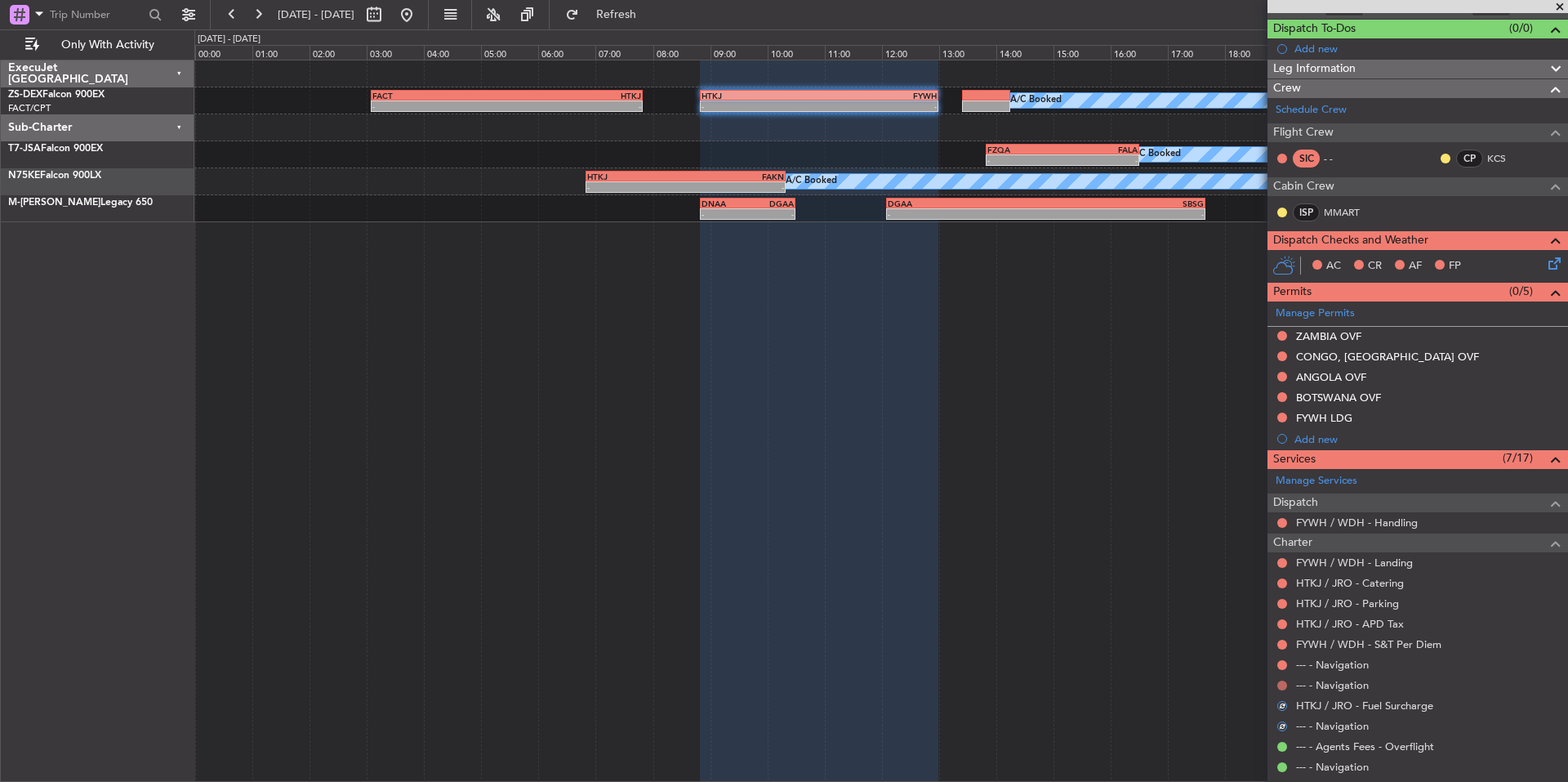
click at [1281, 686] on button at bounding box center [1282, 685] width 10 height 10
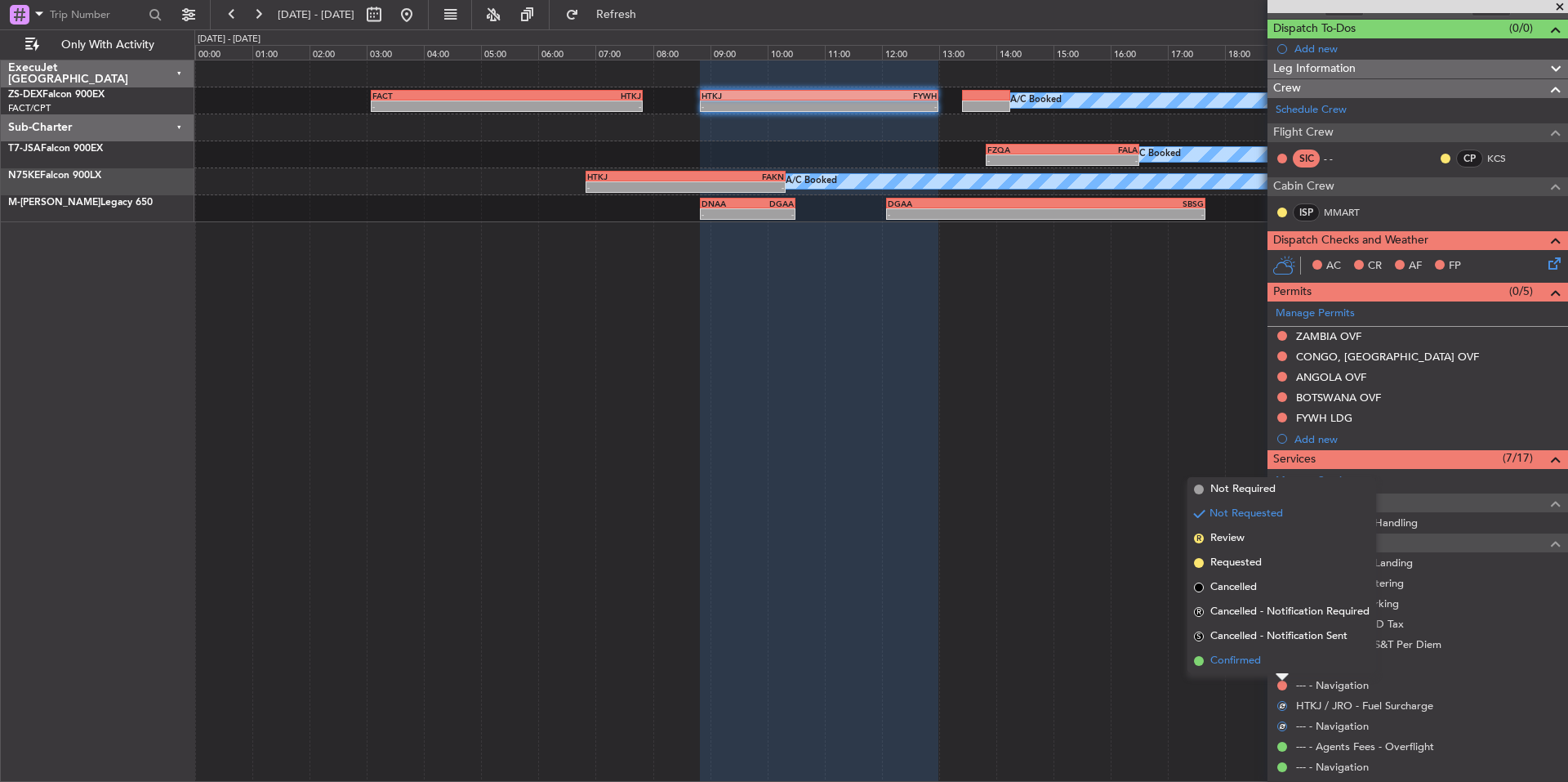
click at [1246, 664] on span "Confirmed" at bounding box center [1236, 660] width 50 height 16
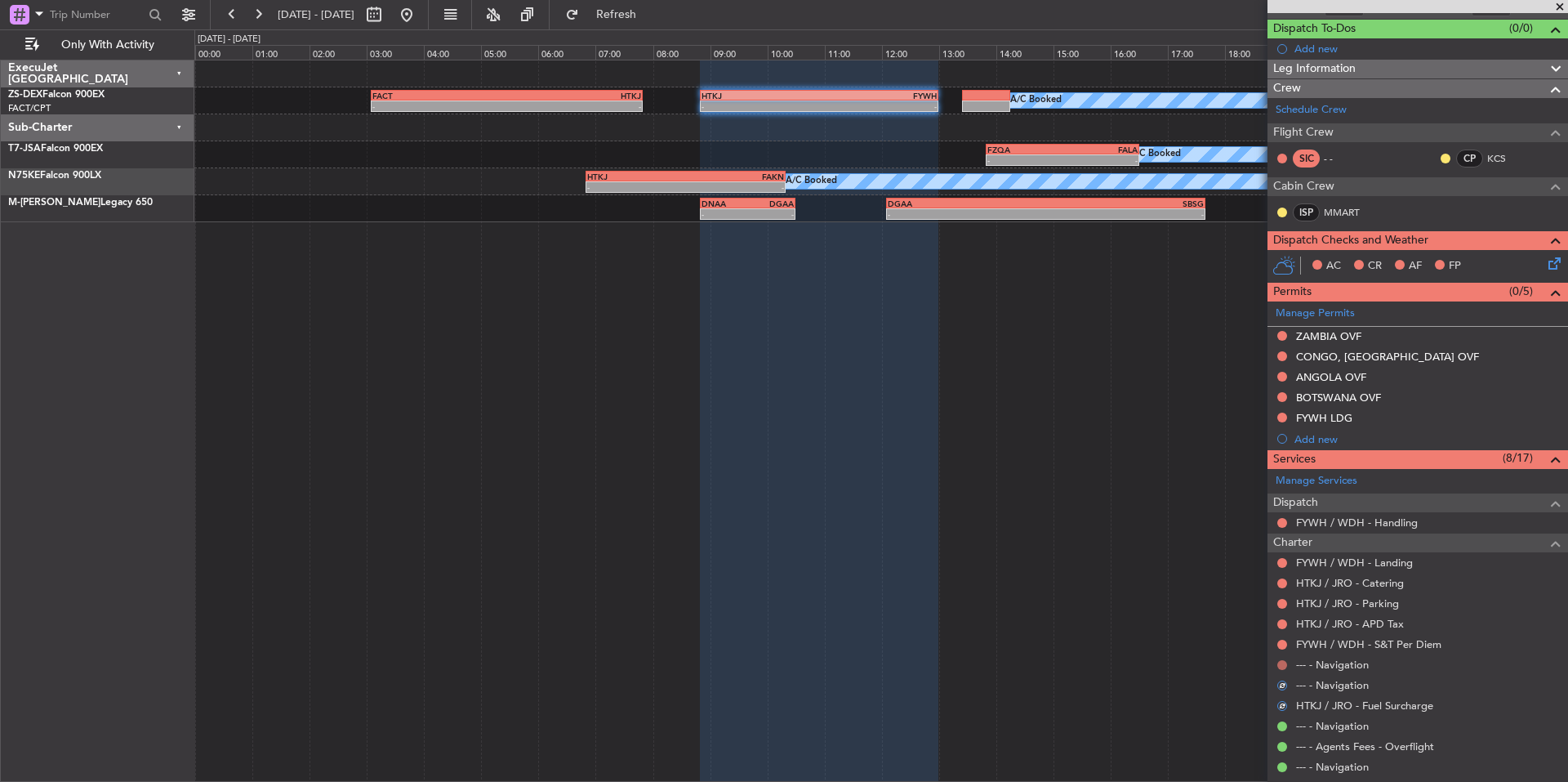
click at [1280, 662] on button at bounding box center [1282, 665] width 10 height 10
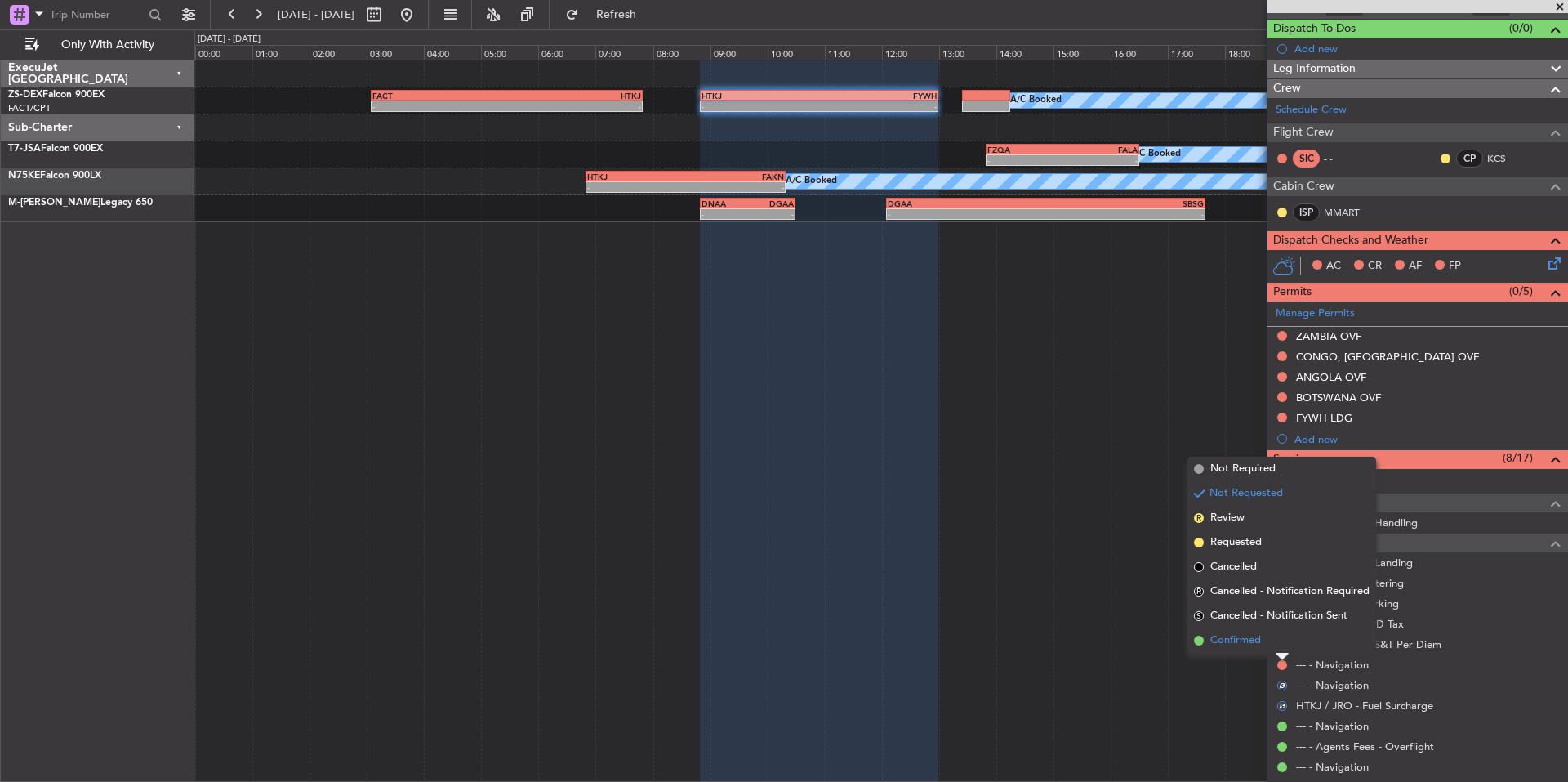
click at [1259, 649] on li "Confirmed" at bounding box center [1281, 640] width 188 height 24
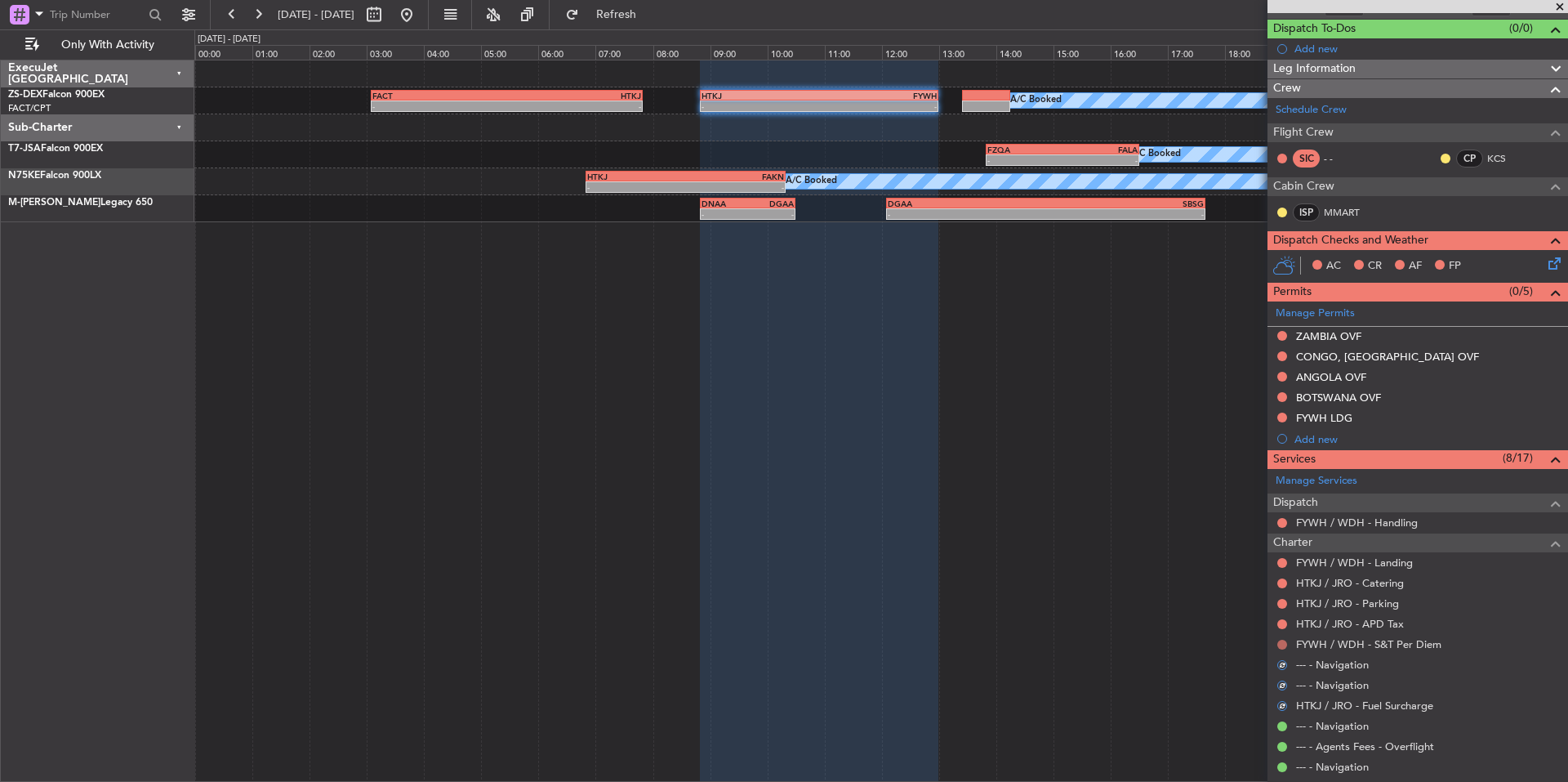
click at [1282, 641] on button at bounding box center [1282, 644] width 10 height 10
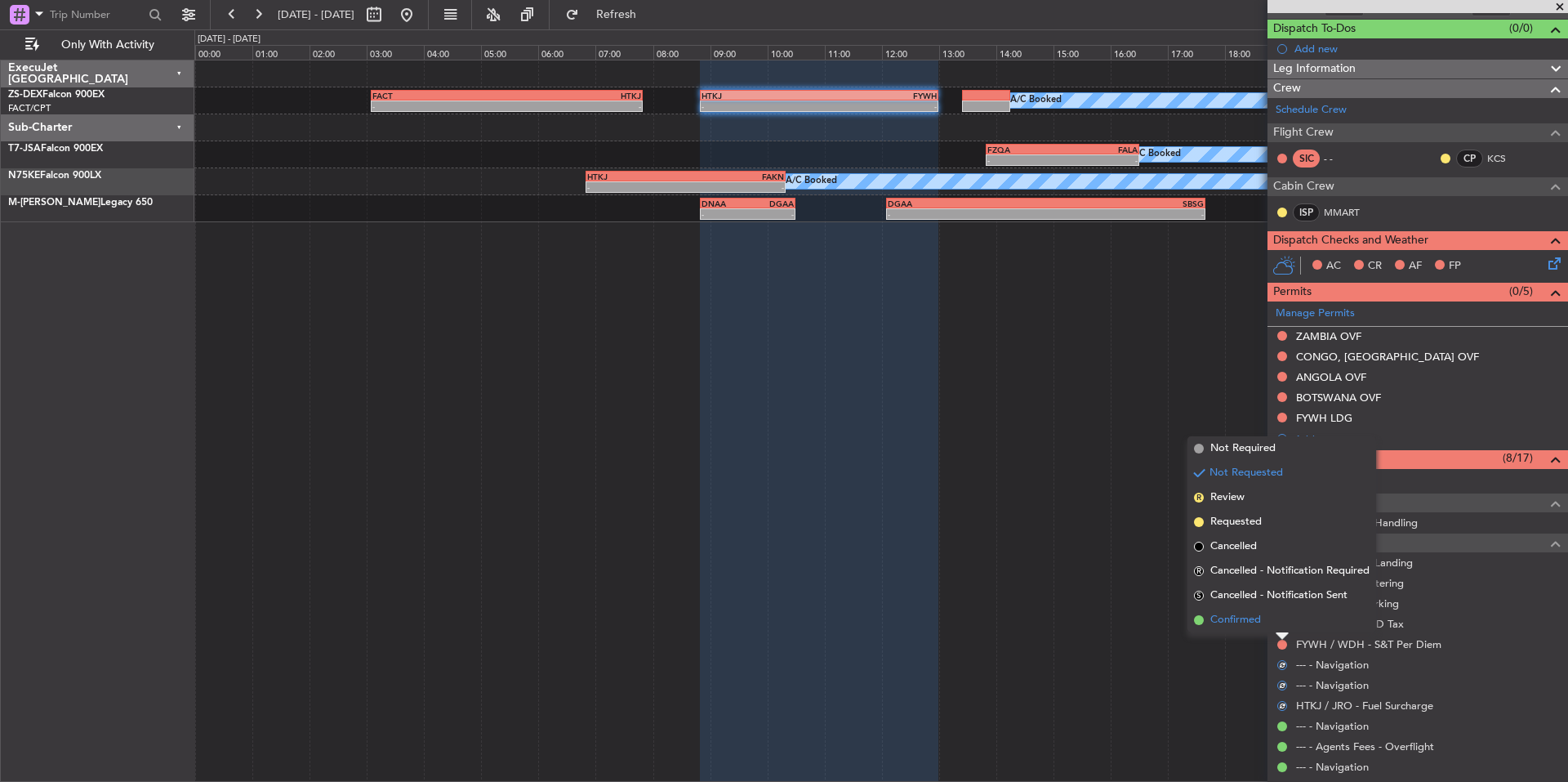
click at [1260, 620] on span "Confirmed" at bounding box center [1236, 620] width 50 height 16
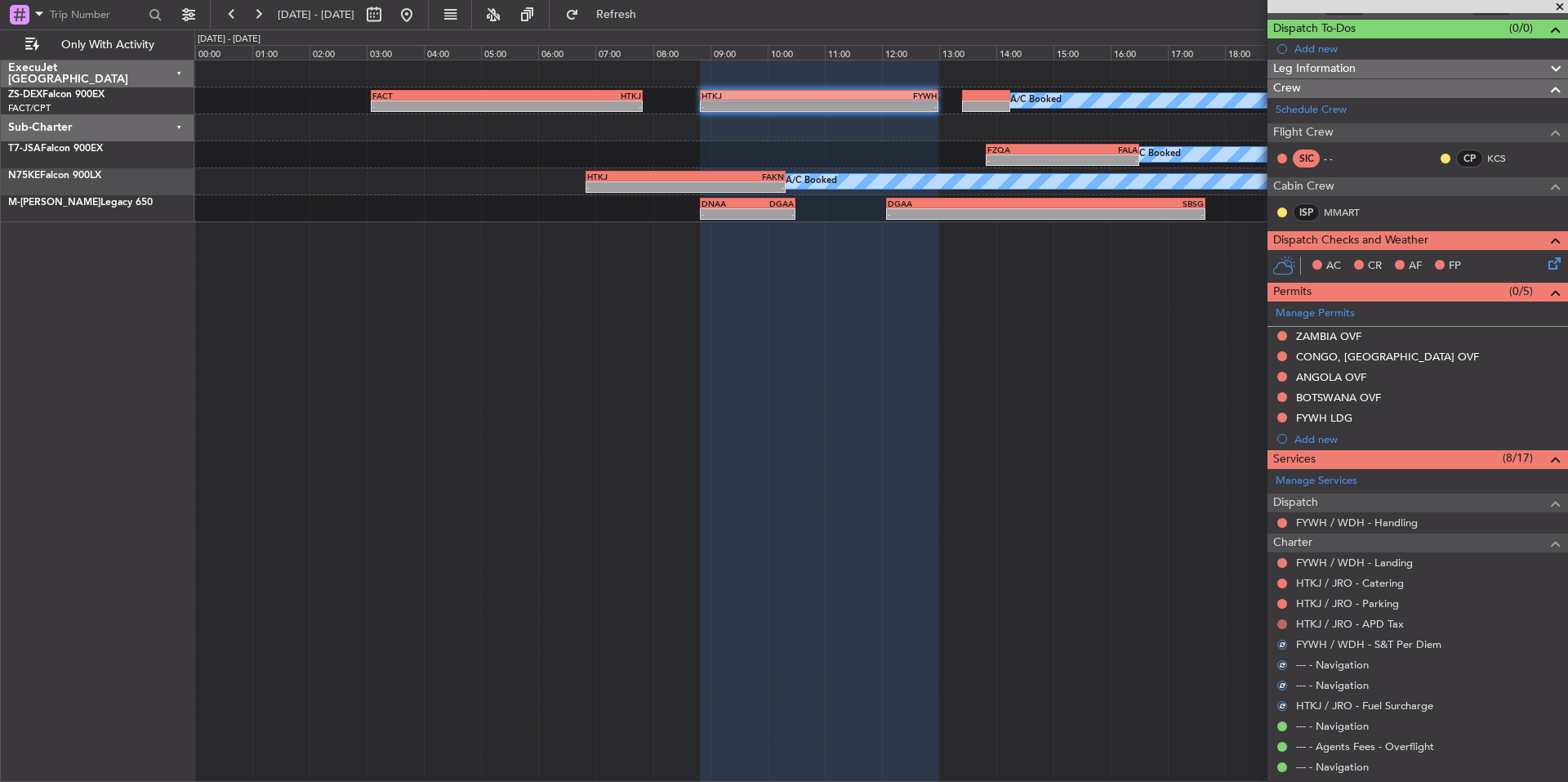
click at [1284, 619] on button at bounding box center [1282, 623] width 10 height 10
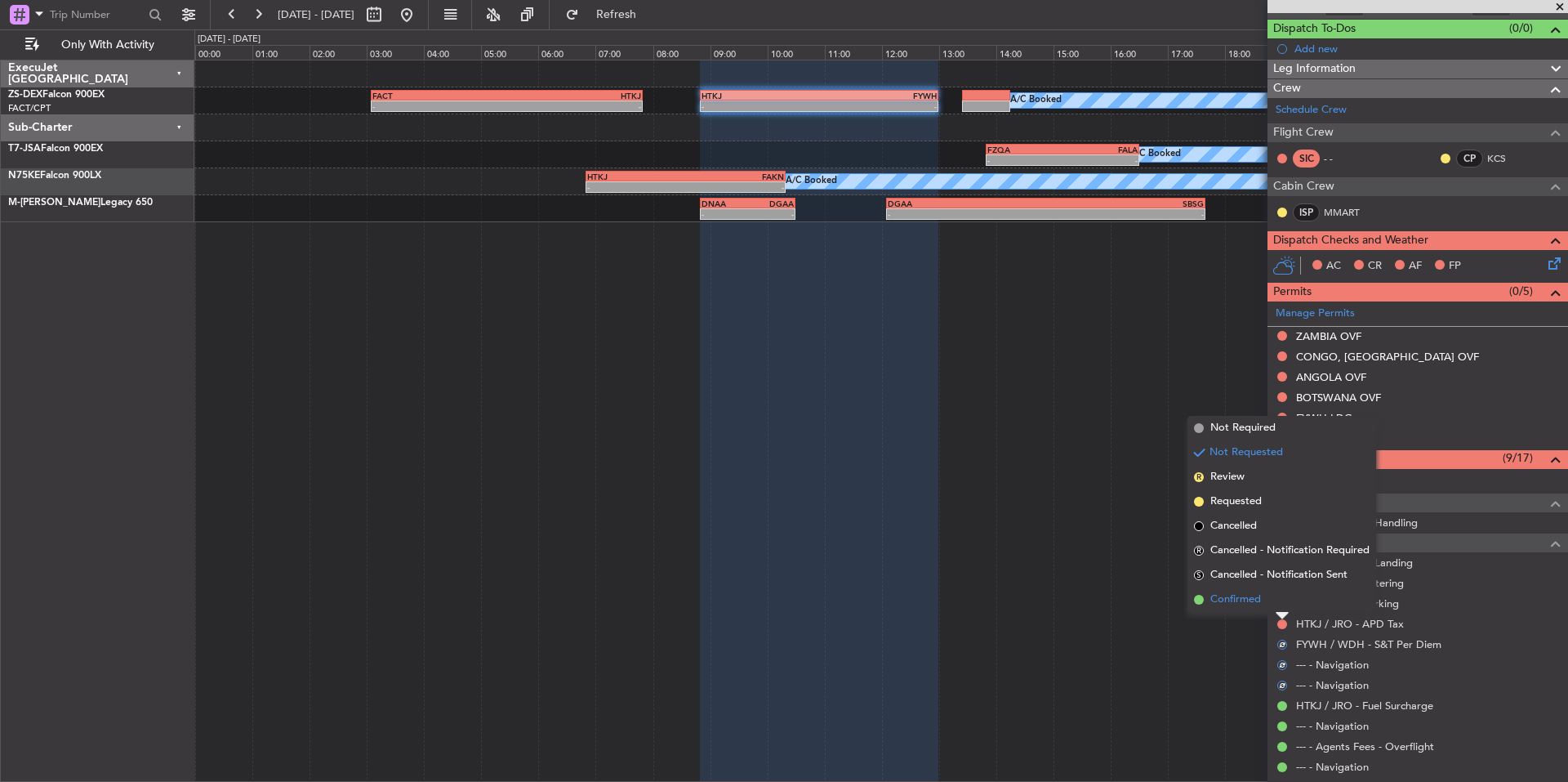
click at [1264, 605] on li "Confirmed" at bounding box center [1281, 599] width 188 height 24
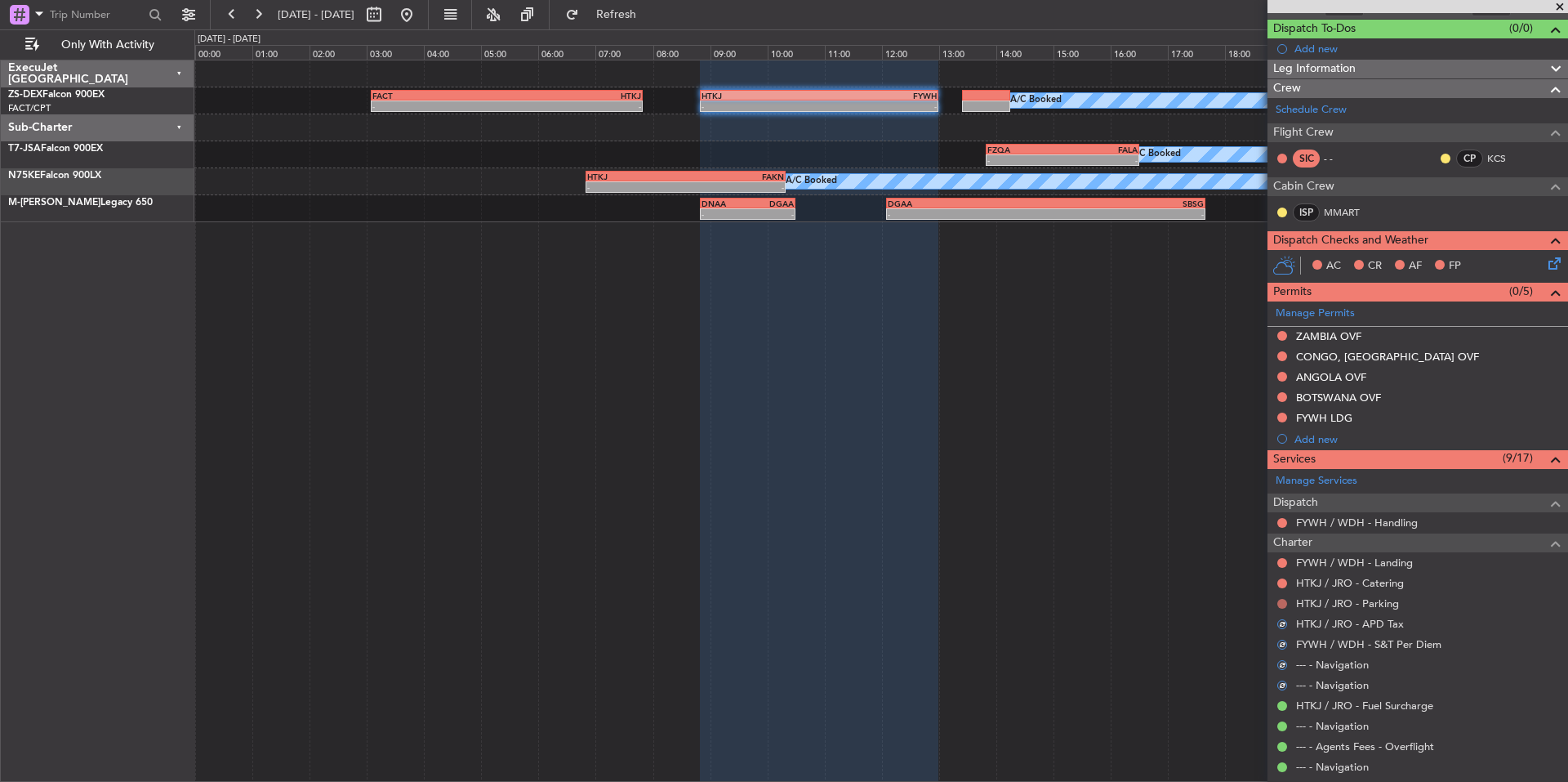
click at [1286, 604] on button at bounding box center [1282, 604] width 10 height 10
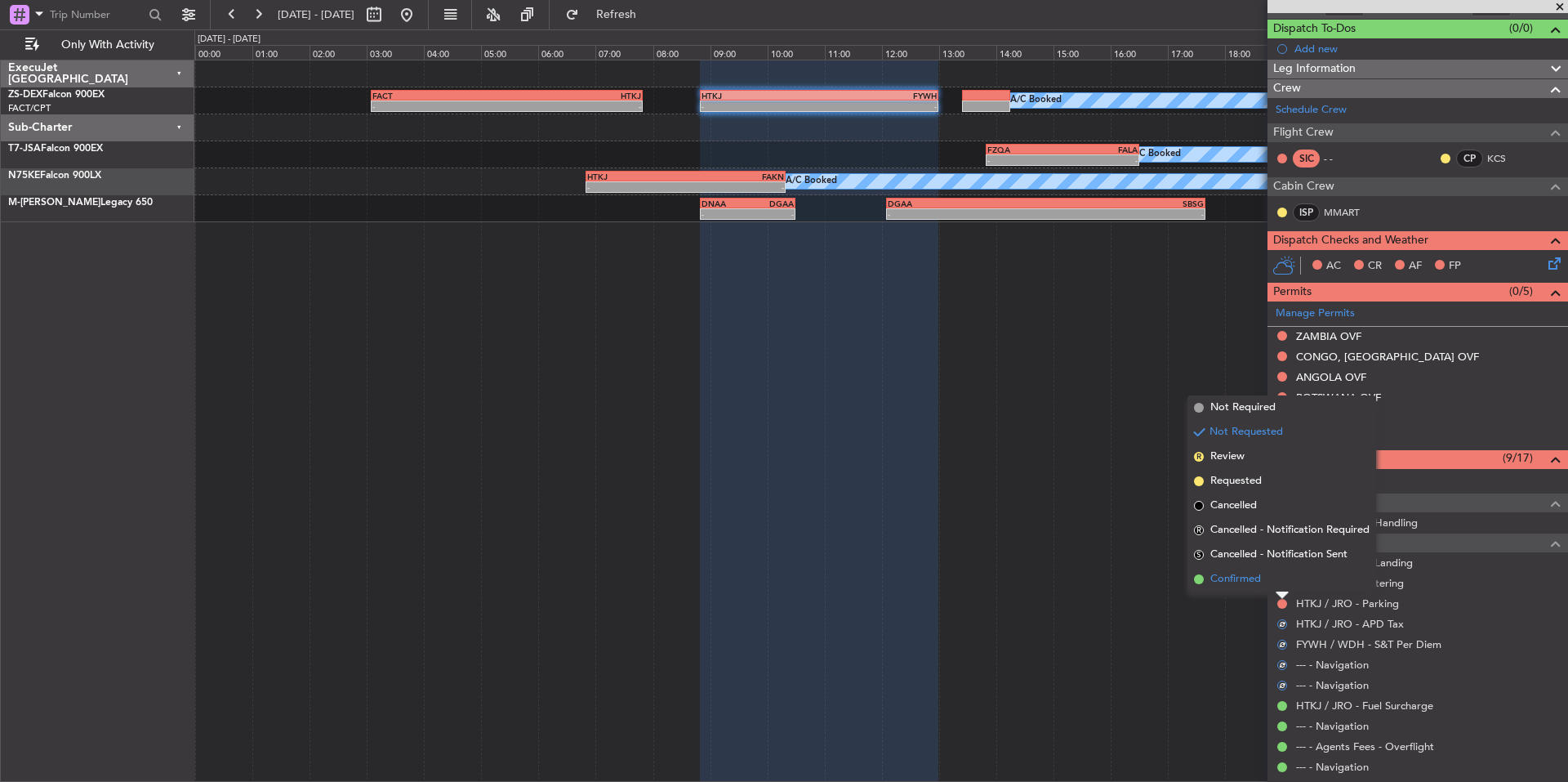
click at [1264, 583] on li "Confirmed" at bounding box center [1281, 578] width 188 height 24
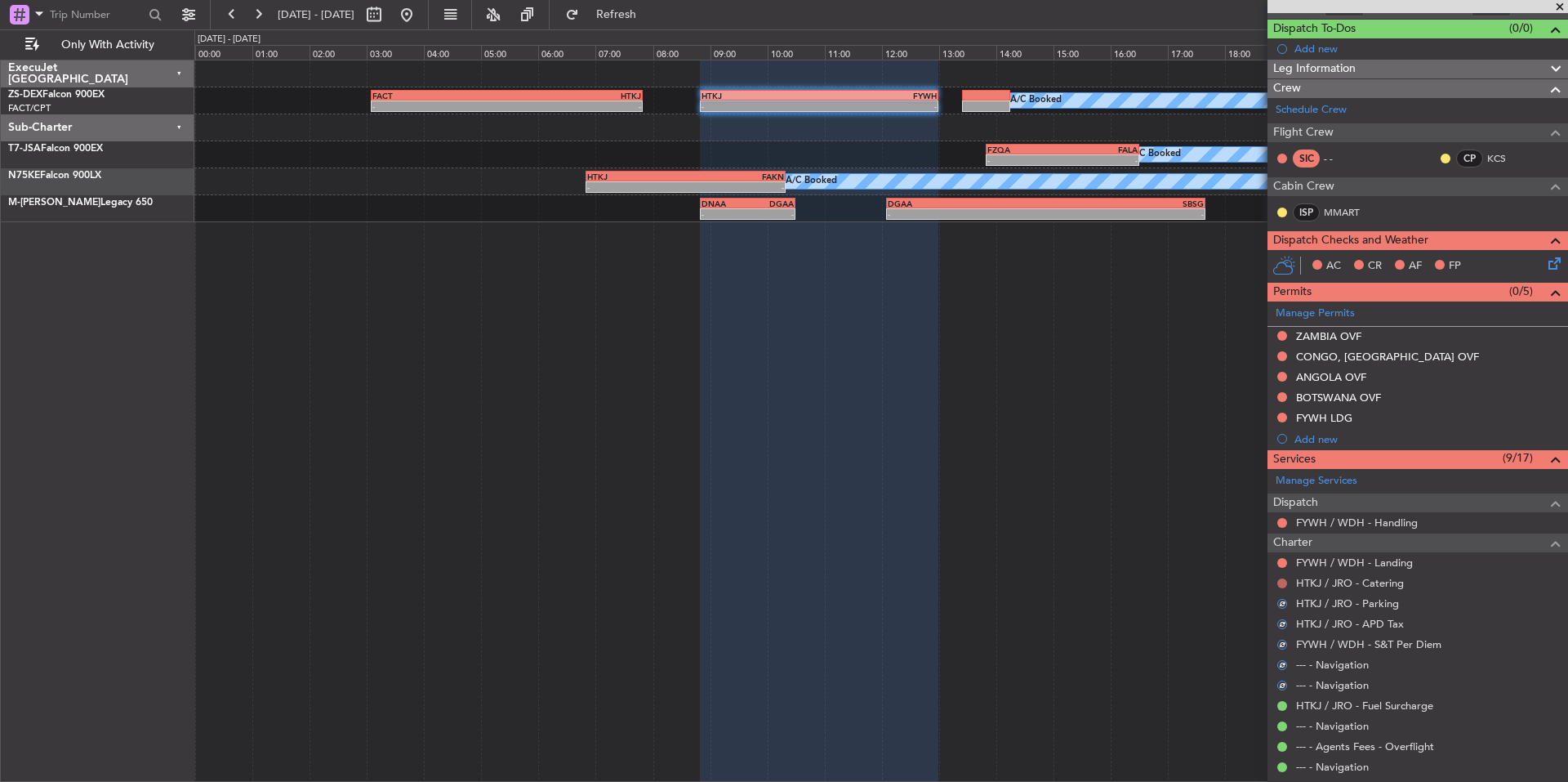
click at [1282, 582] on button at bounding box center [1282, 583] width 10 height 10
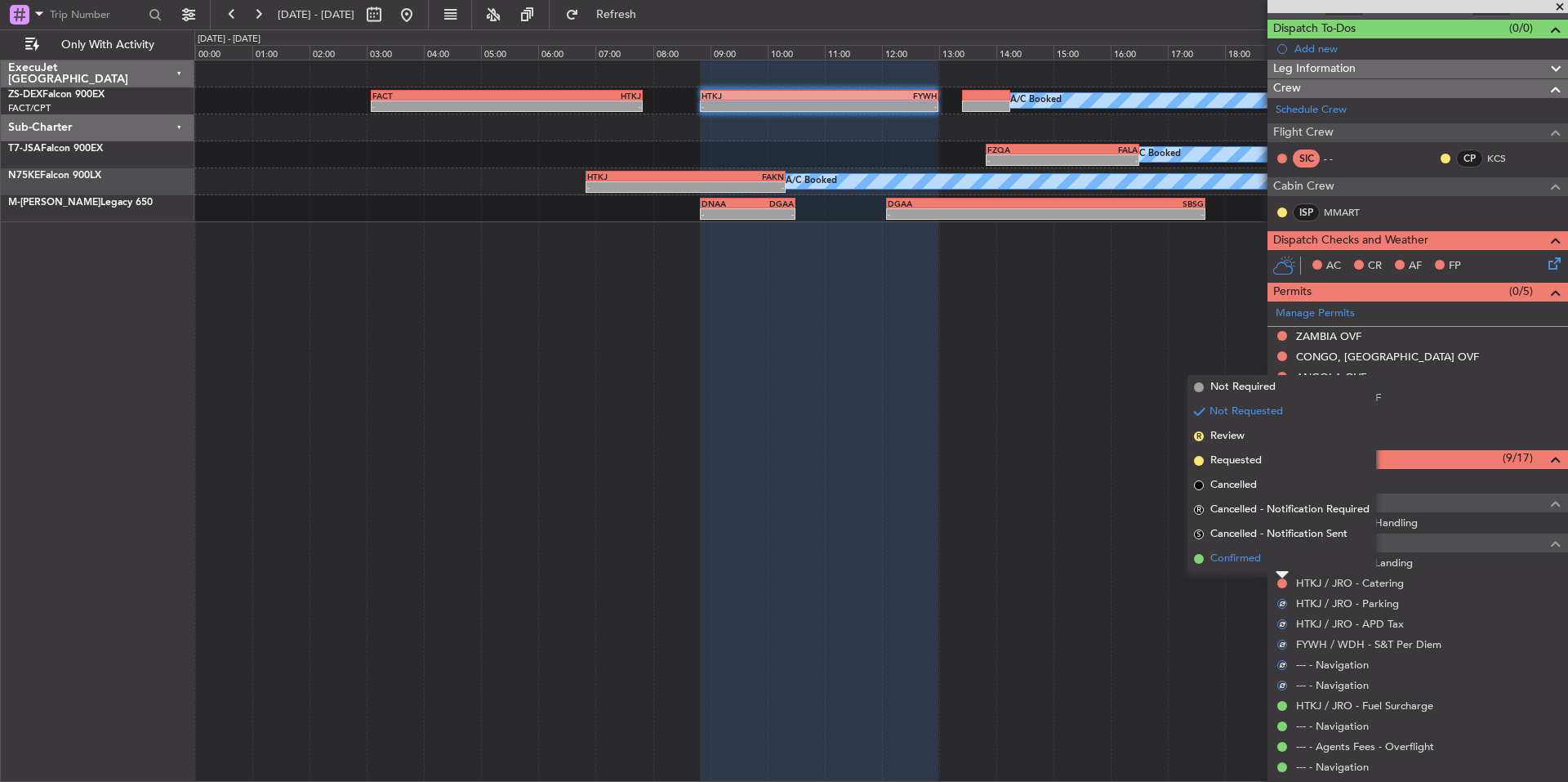
click at [1260, 566] on span "Confirmed" at bounding box center [1236, 559] width 50 height 16
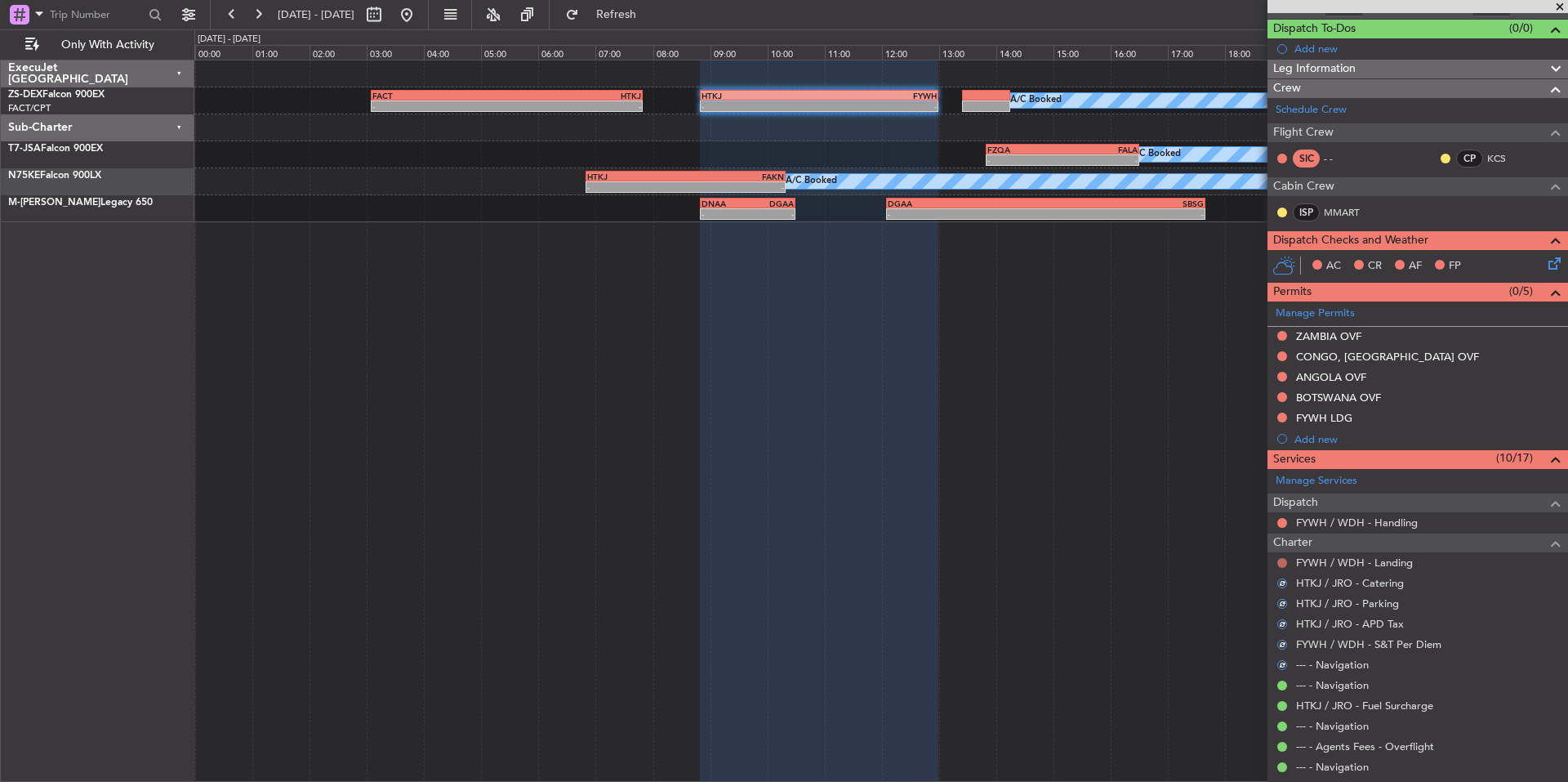
click at [1279, 563] on button at bounding box center [1282, 562] width 10 height 10
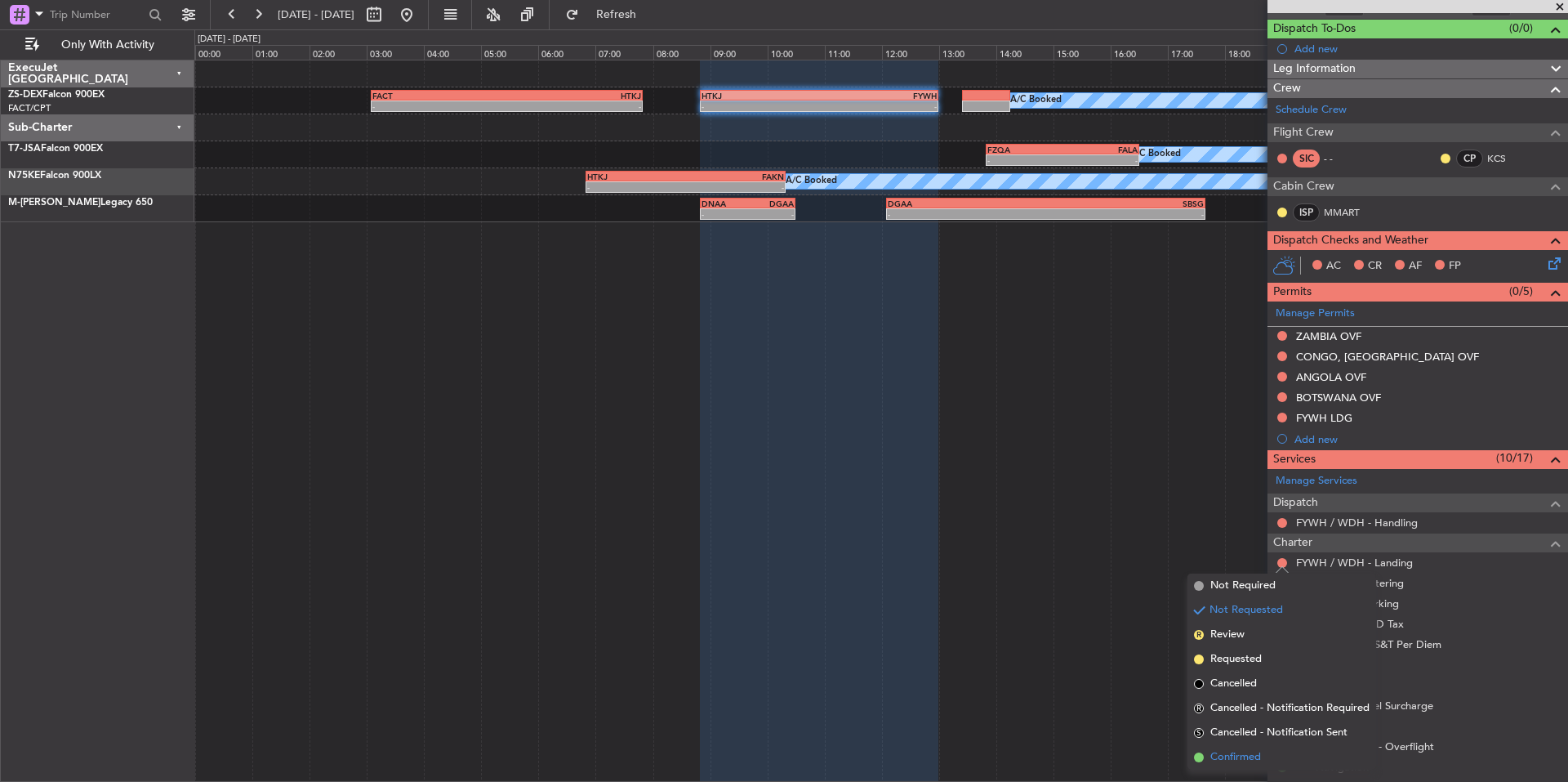
click at [1249, 760] on span "Confirmed" at bounding box center [1236, 757] width 50 height 16
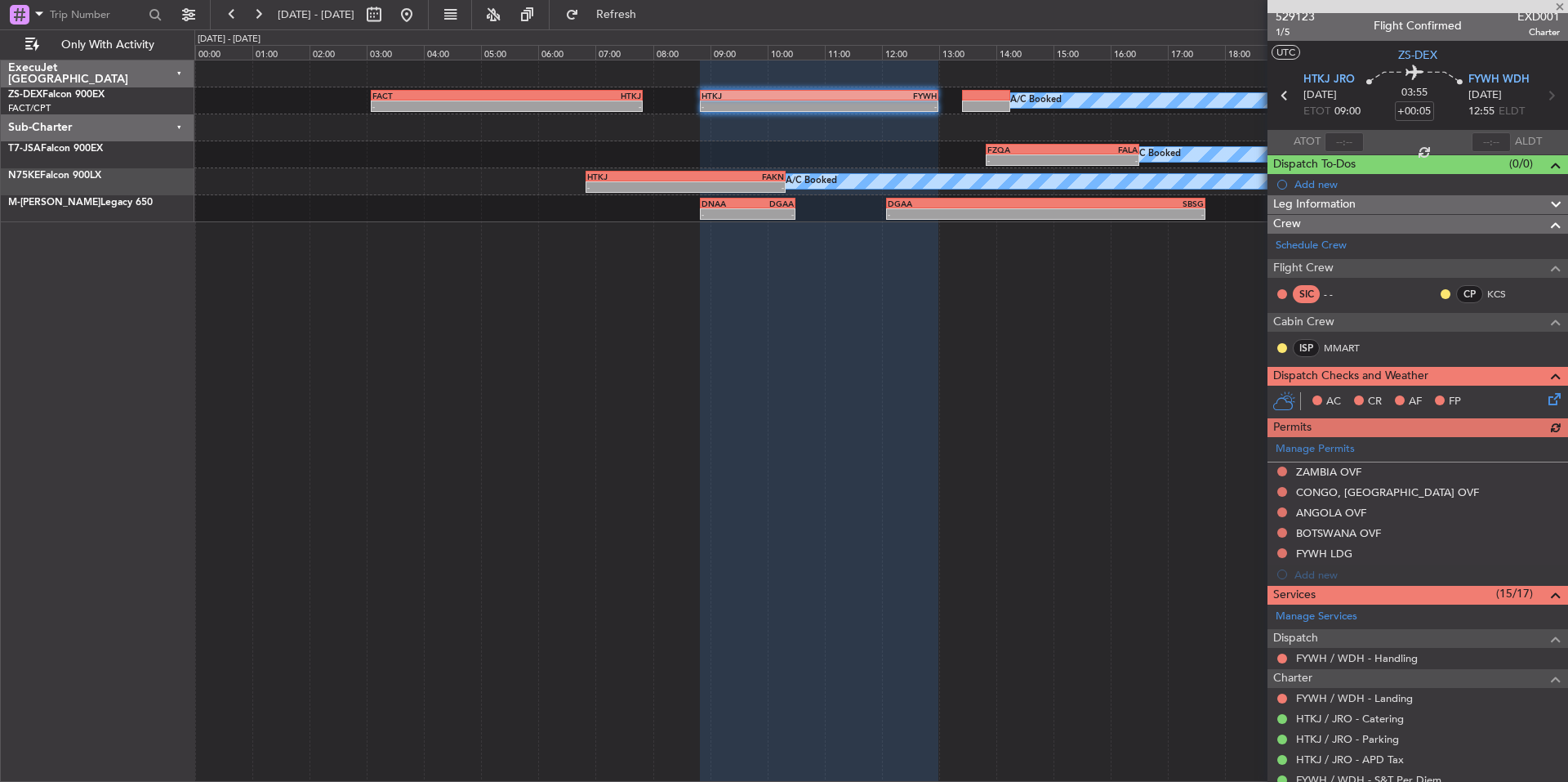
scroll to position [0, 0]
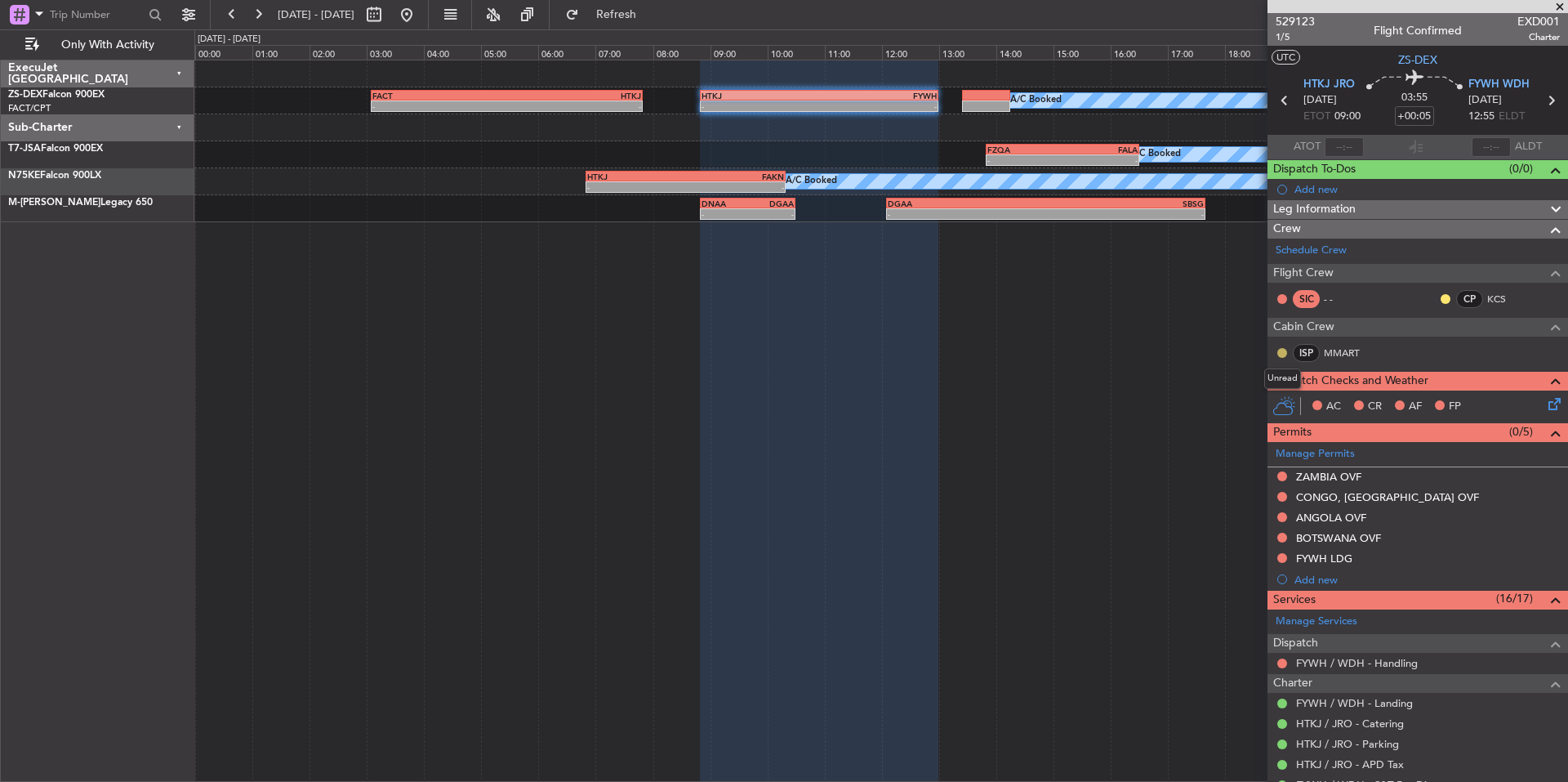
click at [1280, 350] on button at bounding box center [1282, 352] width 10 height 10
click at [1268, 395] on span "Acknowledged" at bounding box center [1286, 400] width 72 height 16
click at [1440, 298] on button at bounding box center [1445, 298] width 10 height 10
click at [1447, 351] on span "Acknowledged" at bounding box center [1437, 346] width 72 height 16
click at [1545, 403] on icon at bounding box center [1551, 401] width 14 height 14
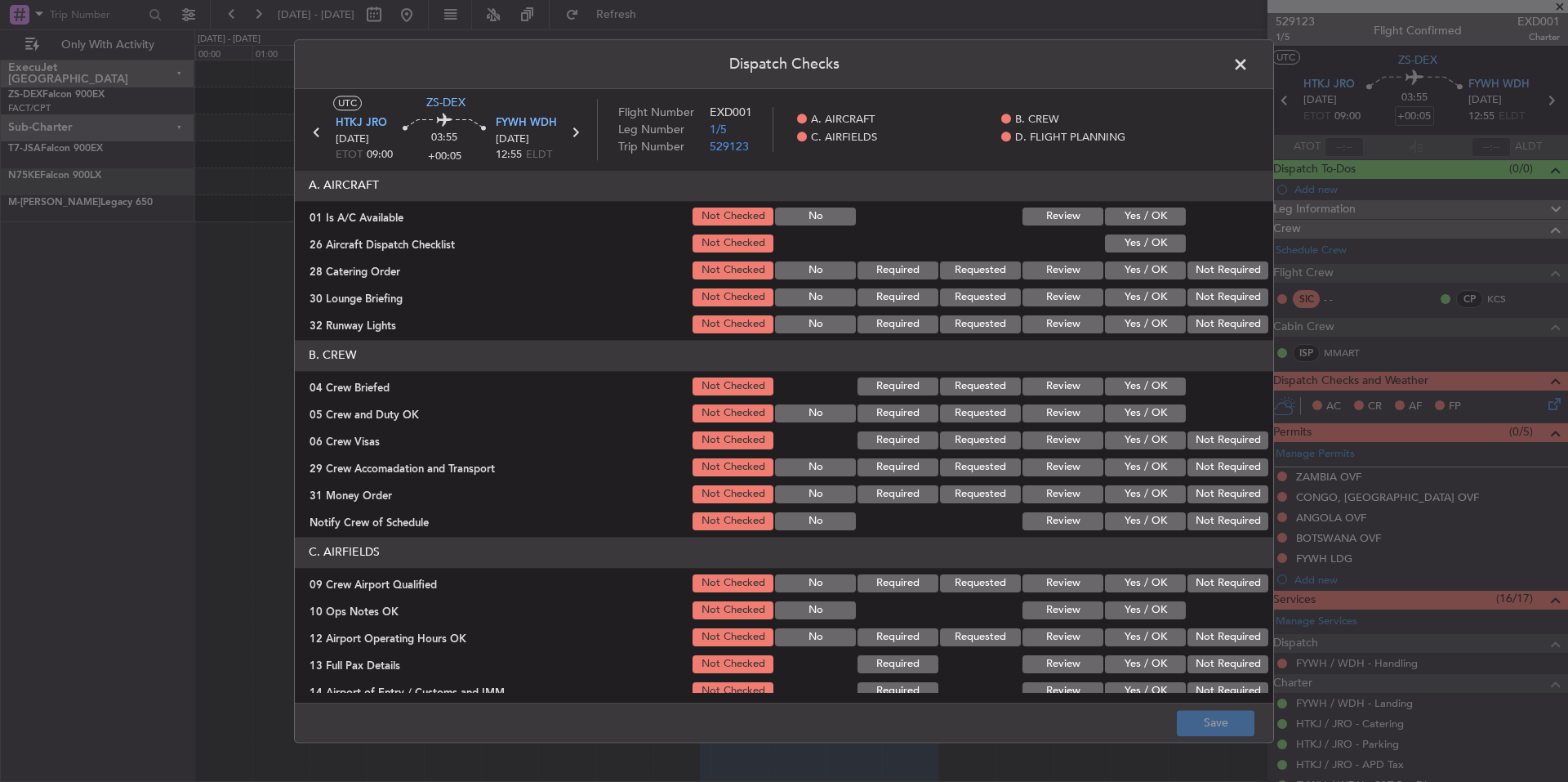
click at [1156, 217] on button "Yes / OK" at bounding box center [1146, 216] width 81 height 18
click at [1150, 241] on button "Yes / OK" at bounding box center [1146, 243] width 81 height 18
click at [1192, 271] on button "Not Required" at bounding box center [1228, 270] width 81 height 18
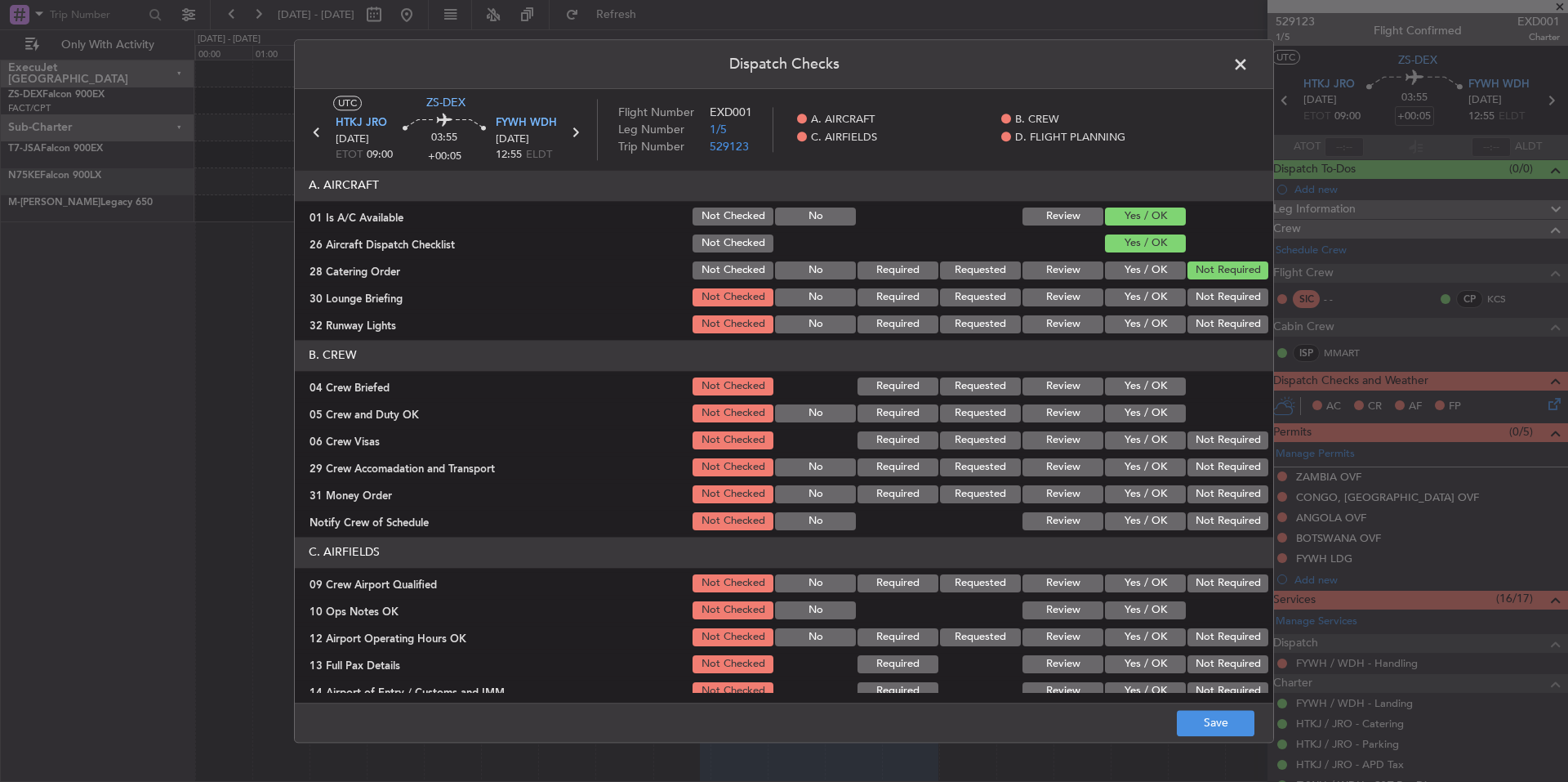
click at [1194, 286] on div "Not Required" at bounding box center [1227, 296] width 83 height 23
click at [1199, 302] on button "Not Required" at bounding box center [1228, 297] width 81 height 18
click at [1201, 326] on button "Not Required" at bounding box center [1228, 324] width 81 height 18
click at [1162, 380] on button "Yes / OK" at bounding box center [1146, 386] width 81 height 18
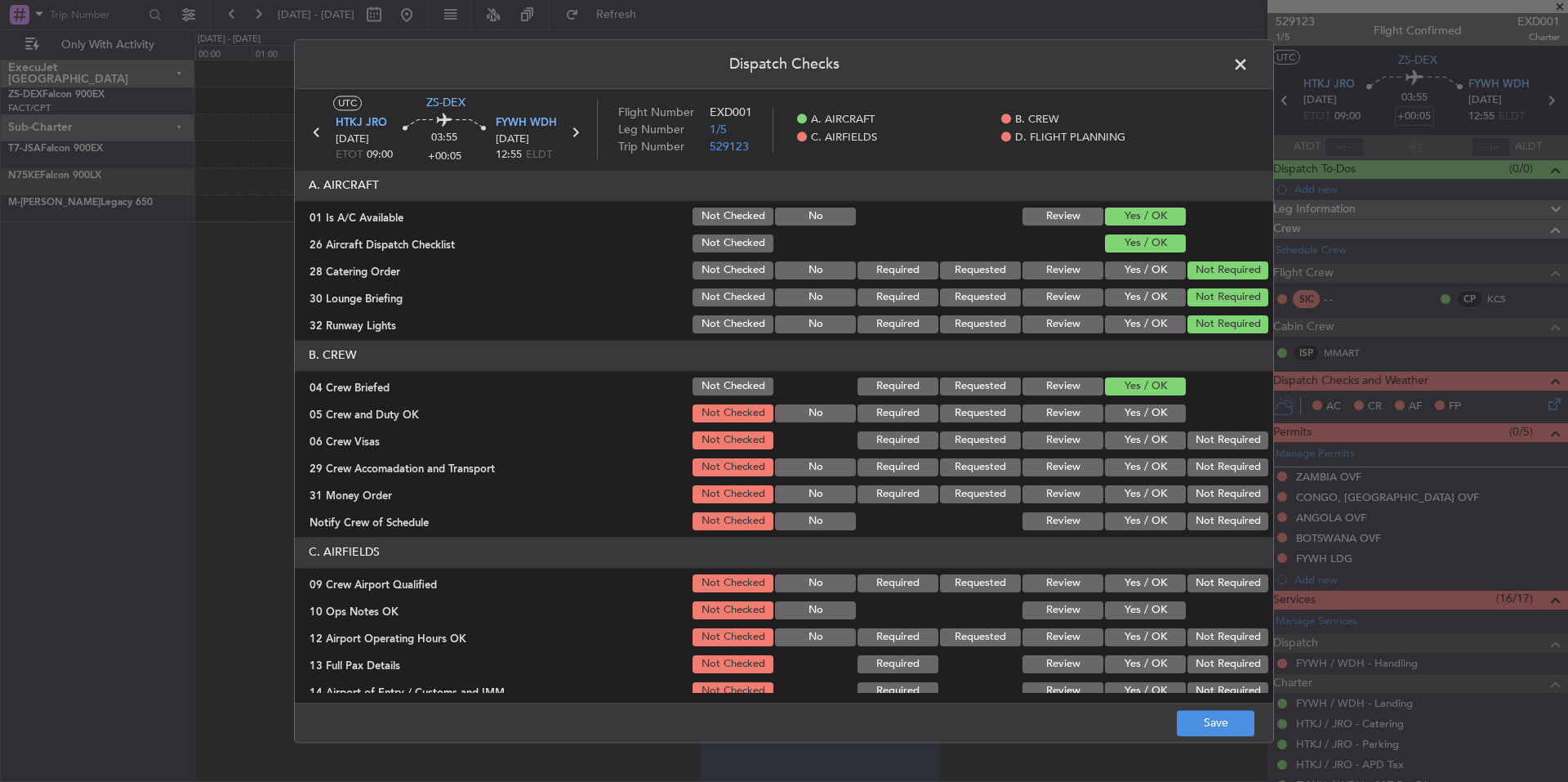
click at [1157, 397] on div "Yes / OK" at bounding box center [1144, 386] width 83 height 23
drag, startPoint x: 1159, startPoint y: 407, endPoint x: 1168, endPoint y: 423, distance: 18.4
click at [1159, 410] on button "Yes / OK" at bounding box center [1146, 414] width 81 height 18
click at [1207, 459] on button "Not Required" at bounding box center [1228, 468] width 81 height 18
drag, startPoint x: 1211, startPoint y: 476, endPoint x: 1213, endPoint y: 488, distance: 12.2
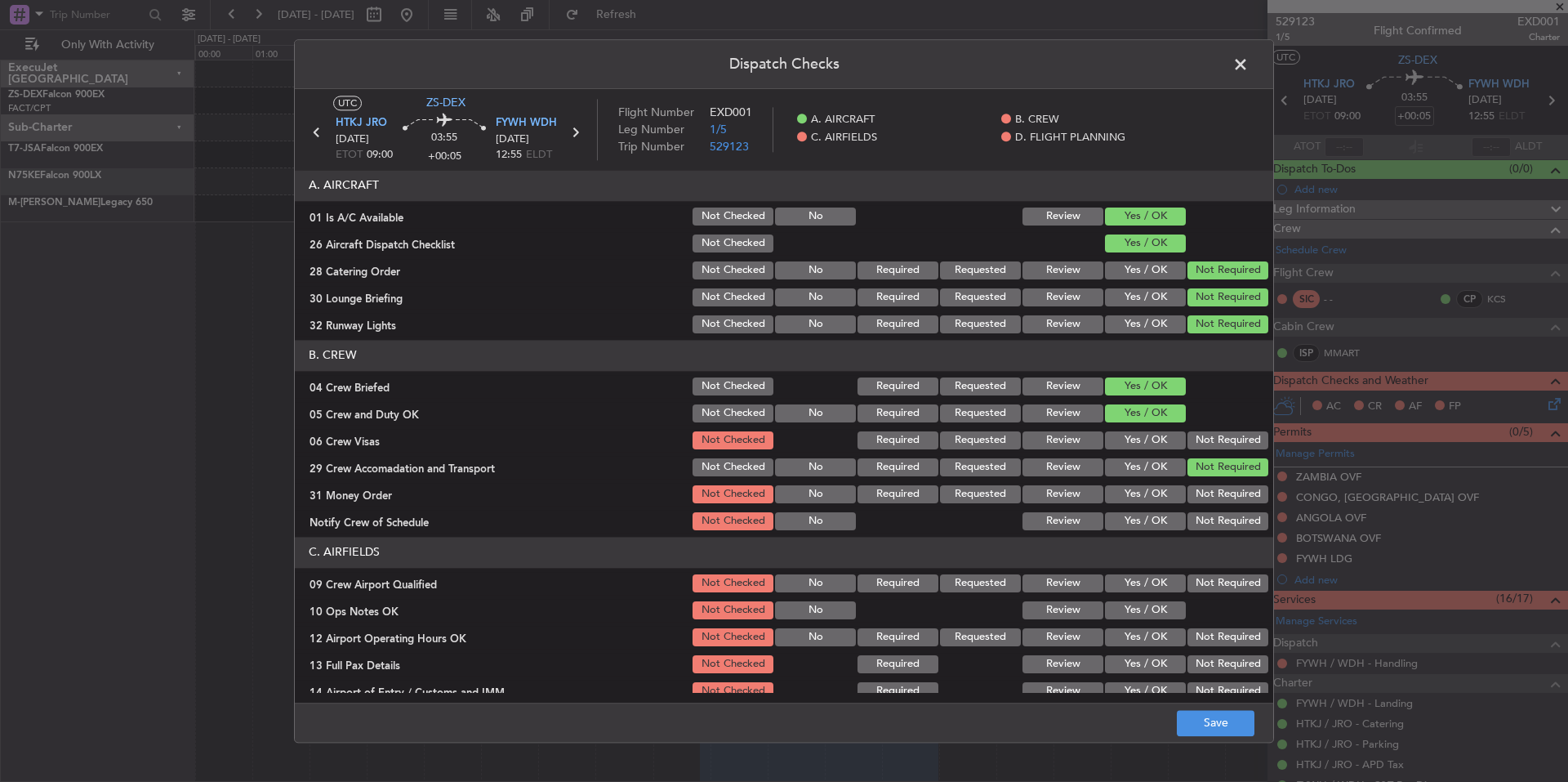
click at [1211, 481] on section "B. CREW 04 Crew Briefed Not Checked Required Requested Review Yes / OK 05 Crew …" at bounding box center [784, 436] width 978 height 193
click at [1216, 516] on button "Not Required" at bounding box center [1228, 521] width 81 height 18
click at [1217, 527] on button "Not Required" at bounding box center [1228, 521] width 81 height 18
click at [1213, 506] on section "B. CREW 04 Crew Briefed Not Checked Required Requested Review Yes / OK 05 Crew …" at bounding box center [784, 436] width 978 height 193
click at [1213, 495] on button "Not Required" at bounding box center [1228, 495] width 81 height 18
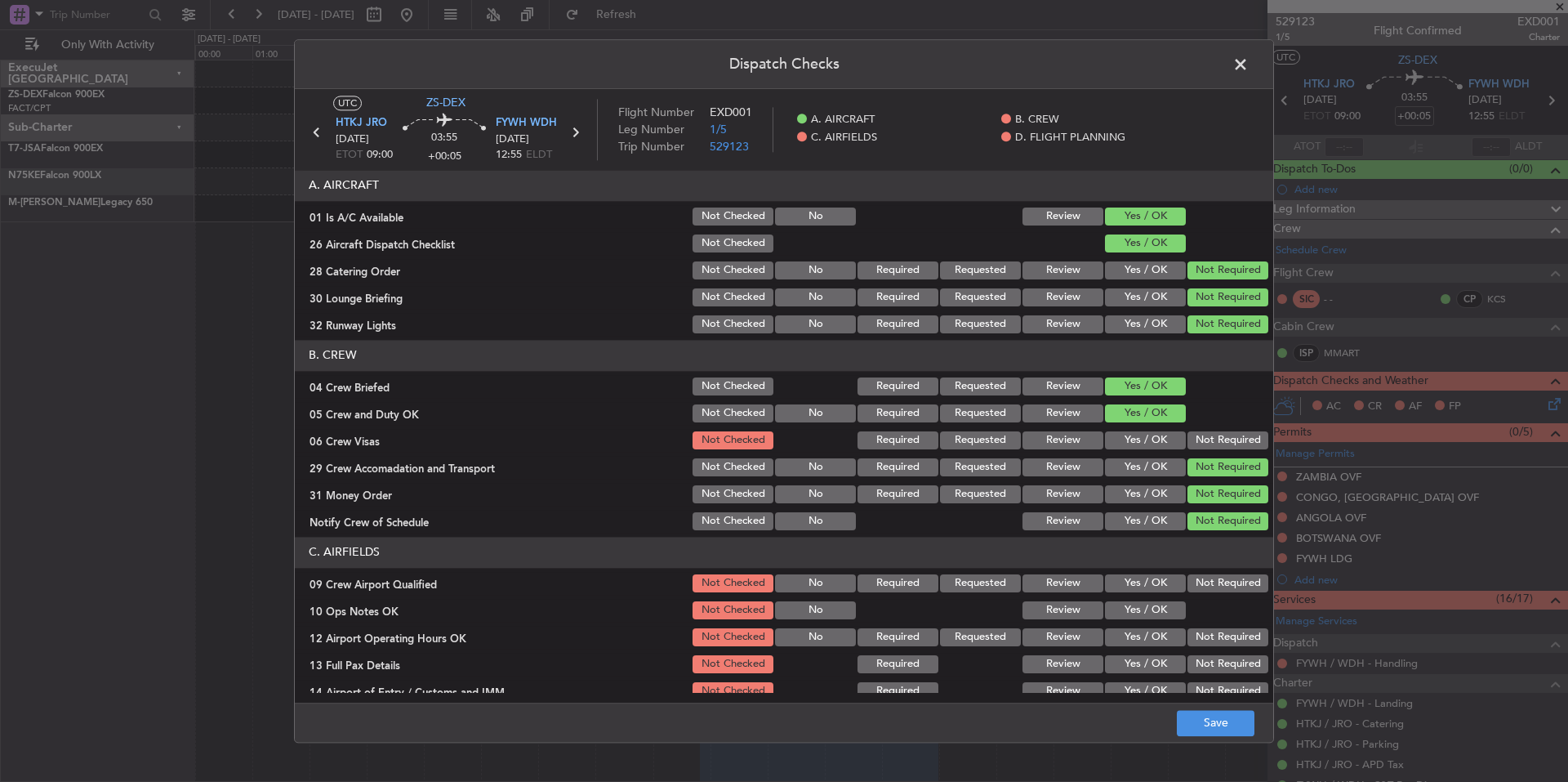
click at [1211, 442] on button "Not Required" at bounding box center [1228, 441] width 81 height 18
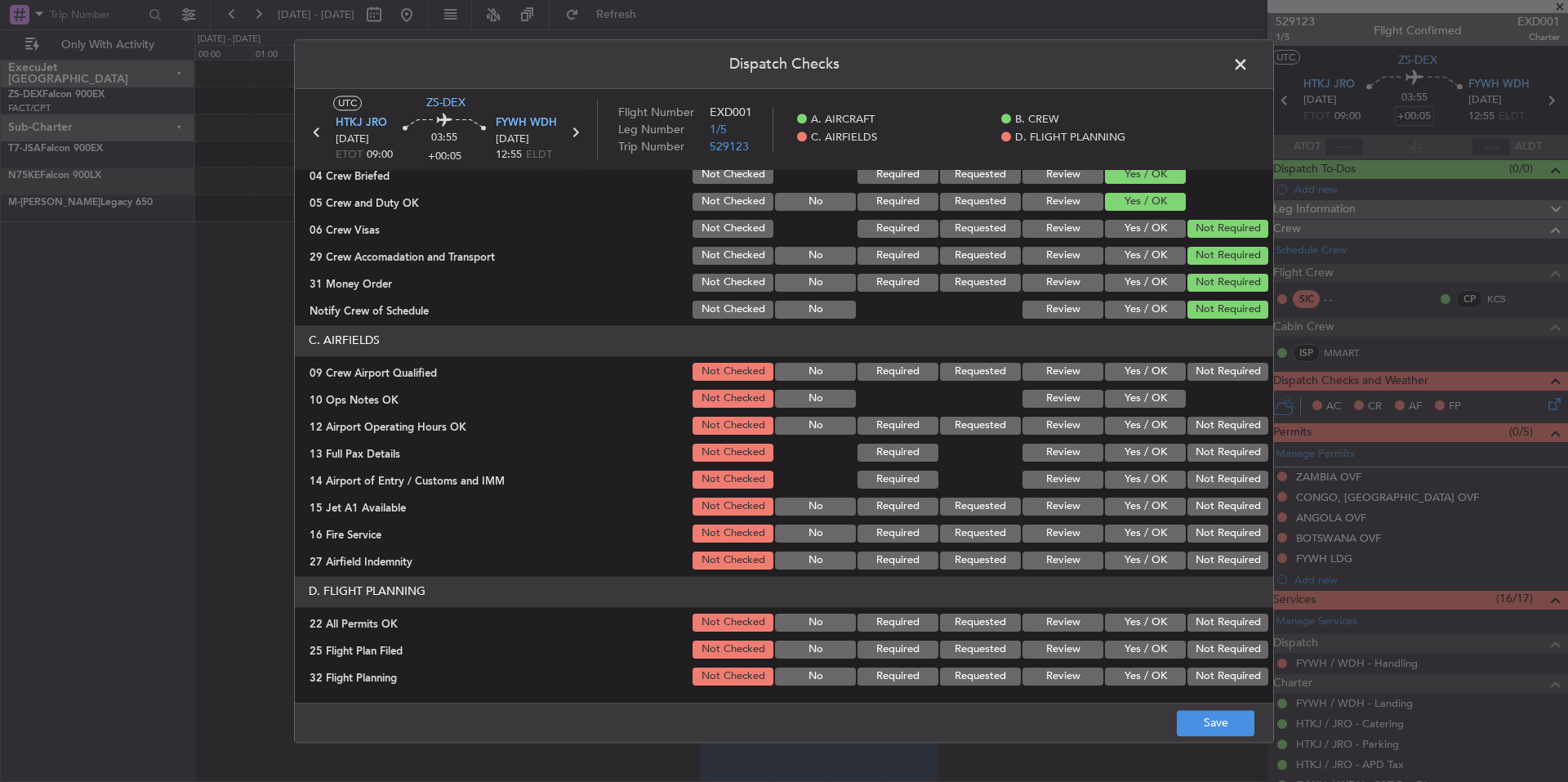
drag, startPoint x: 1206, startPoint y: 367, endPoint x: 1185, endPoint y: 397, distance: 36.6
click at [1205, 373] on button "Not Required" at bounding box center [1228, 372] width 81 height 18
click at [1171, 401] on button "Yes / OK" at bounding box center [1146, 398] width 81 height 18
click at [1187, 423] on button "Not Required" at bounding box center [1228, 425] width 81 height 18
click at [1189, 436] on div "Not Required" at bounding box center [1227, 425] width 83 height 23
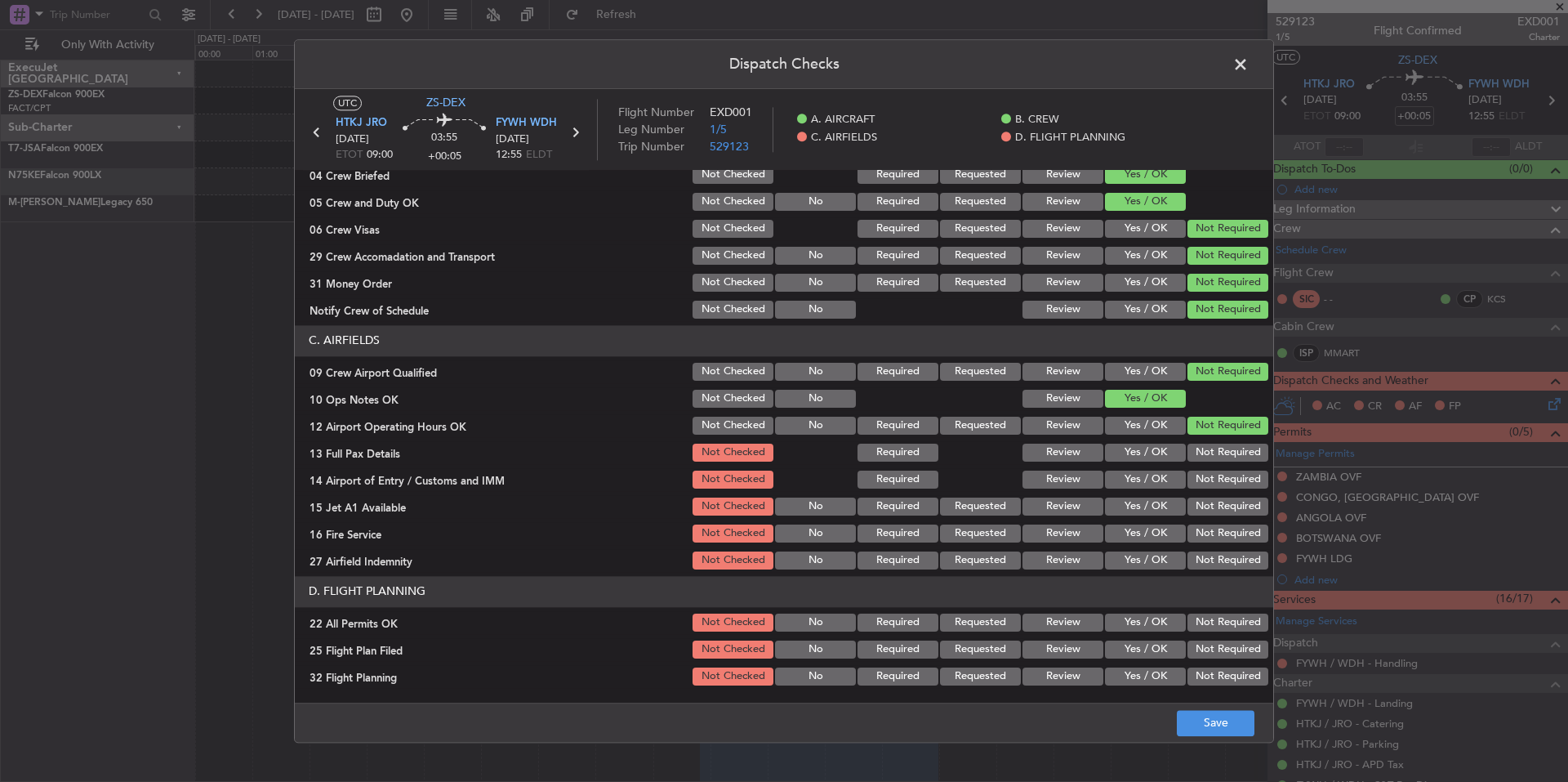
click at [1192, 452] on button "Not Required" at bounding box center [1228, 452] width 81 height 18
click at [1194, 466] on section "C. AIRFIELDS 09 Crew Airport Qualified Not Checked No Required Requested Review…" at bounding box center [784, 449] width 978 height 247
click at [1205, 510] on button "Not Required" at bounding box center [1228, 506] width 81 height 18
drag, startPoint x: 1206, startPoint y: 520, endPoint x: 1209, endPoint y: 528, distance: 8.5
click at [1207, 521] on section "C. AIRFIELDS 09 Crew Airport Qualified Not Checked No Required Requested Review…" at bounding box center [784, 449] width 978 height 247
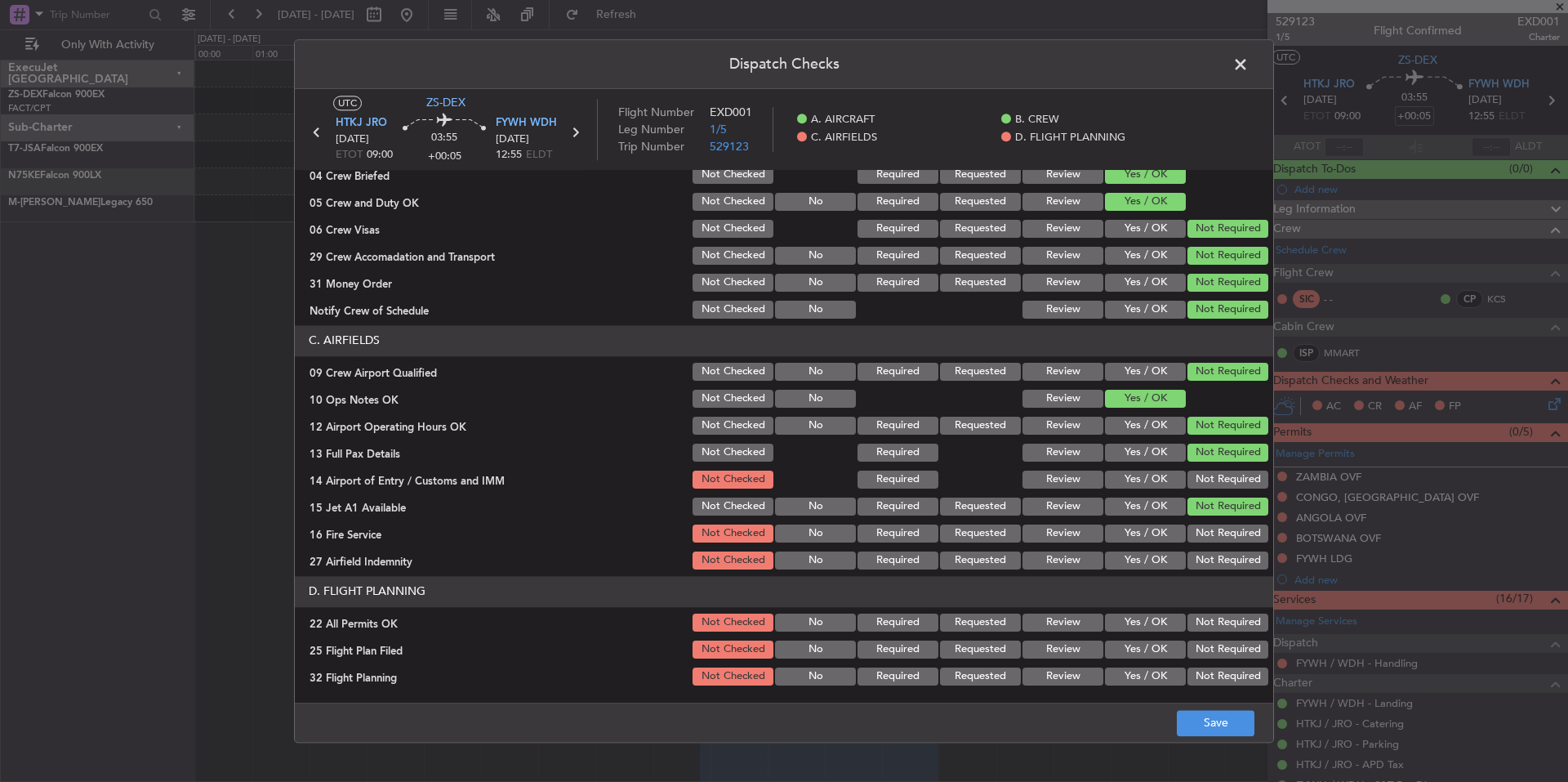
click at [1214, 554] on div "Not Required" at bounding box center [1227, 559] width 83 height 23
click at [1216, 563] on button "Not Required" at bounding box center [1228, 560] width 81 height 18
drag, startPoint x: 1216, startPoint y: 563, endPoint x: 1213, endPoint y: 544, distance: 19.2
click at [1216, 560] on button "Not Required" at bounding box center [1228, 560] width 81 height 18
click at [1210, 529] on button "Not Required" at bounding box center [1228, 533] width 81 height 18
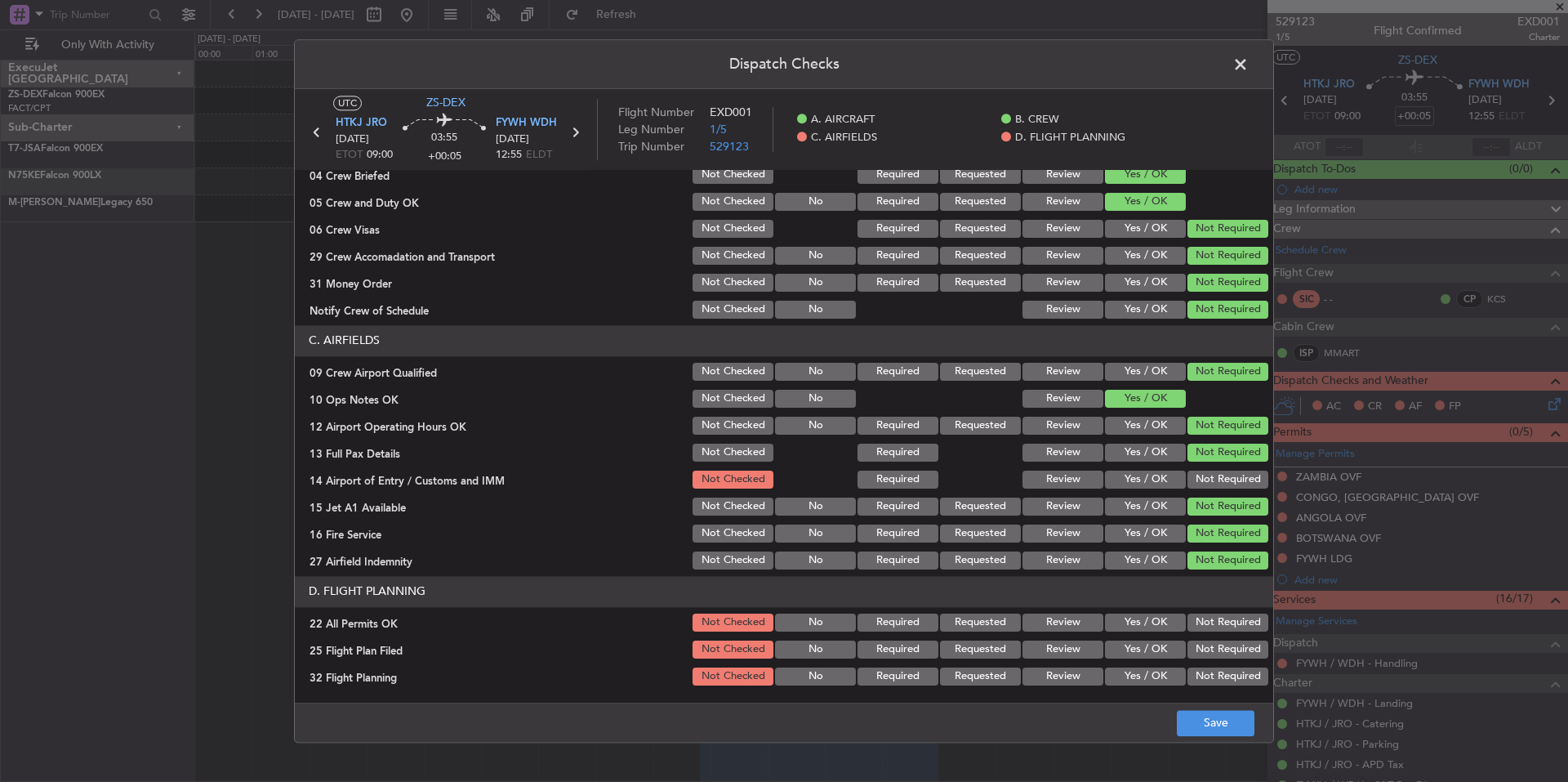
drag, startPoint x: 1200, startPoint y: 496, endPoint x: 1198, endPoint y: 482, distance: 14.1
click at [1200, 495] on section "C. AIRFIELDS 09 Crew Airport Qualified Not Checked No Required Requested Review…" at bounding box center [784, 449] width 978 height 247
click at [1198, 475] on button "Not Required" at bounding box center [1228, 479] width 81 height 18
click at [1211, 622] on button "Not Required" at bounding box center [1228, 623] width 81 height 18
drag, startPoint x: 1156, startPoint y: 652, endPoint x: 1157, endPoint y: 672, distance: 20.0
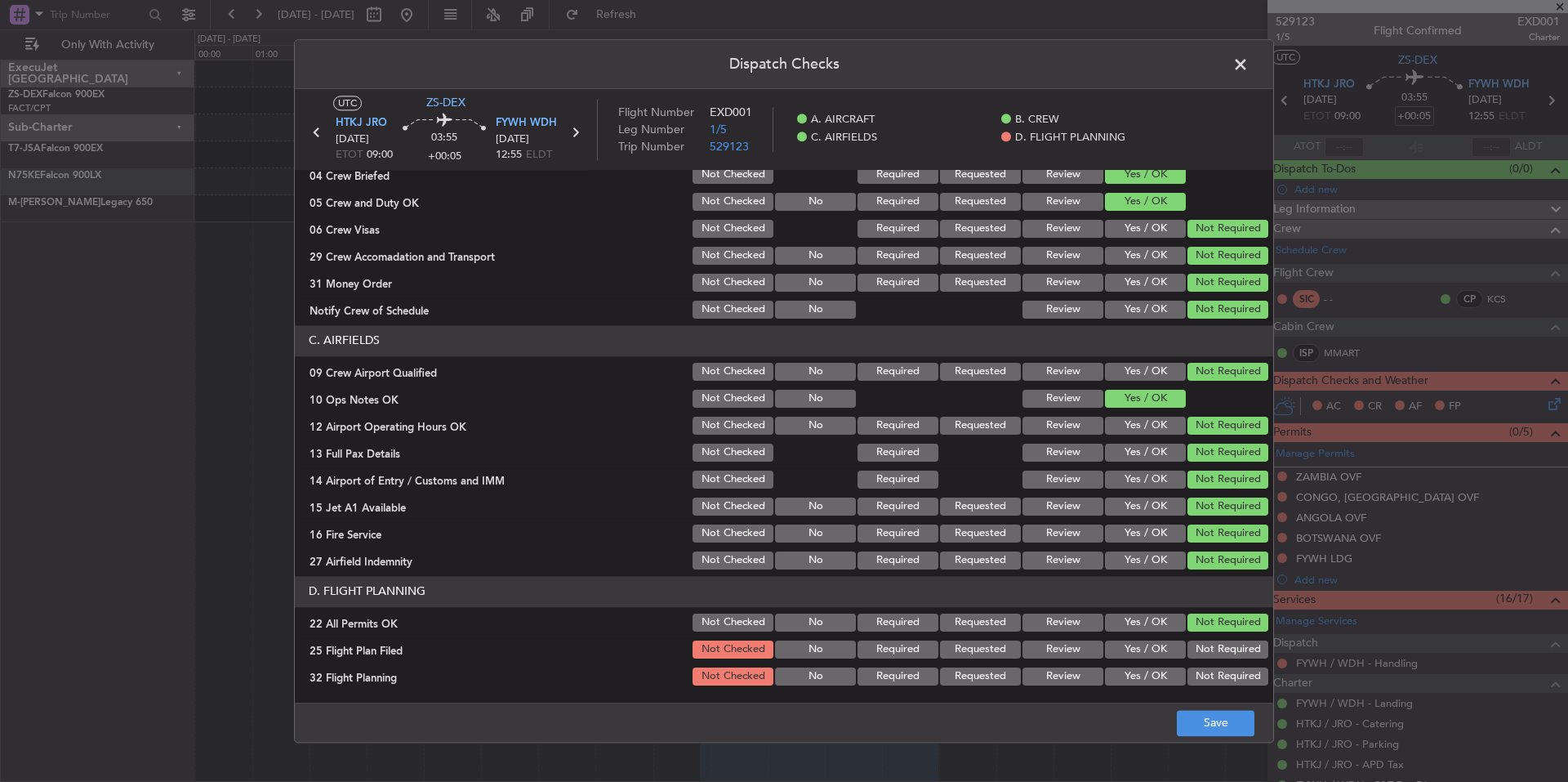
click at [1156, 654] on button "Yes / OK" at bounding box center [1146, 650] width 81 height 18
click at [1157, 672] on button "Yes / OK" at bounding box center [1146, 677] width 81 height 18
click at [1201, 714] on button "Save" at bounding box center [1216, 723] width 77 height 26
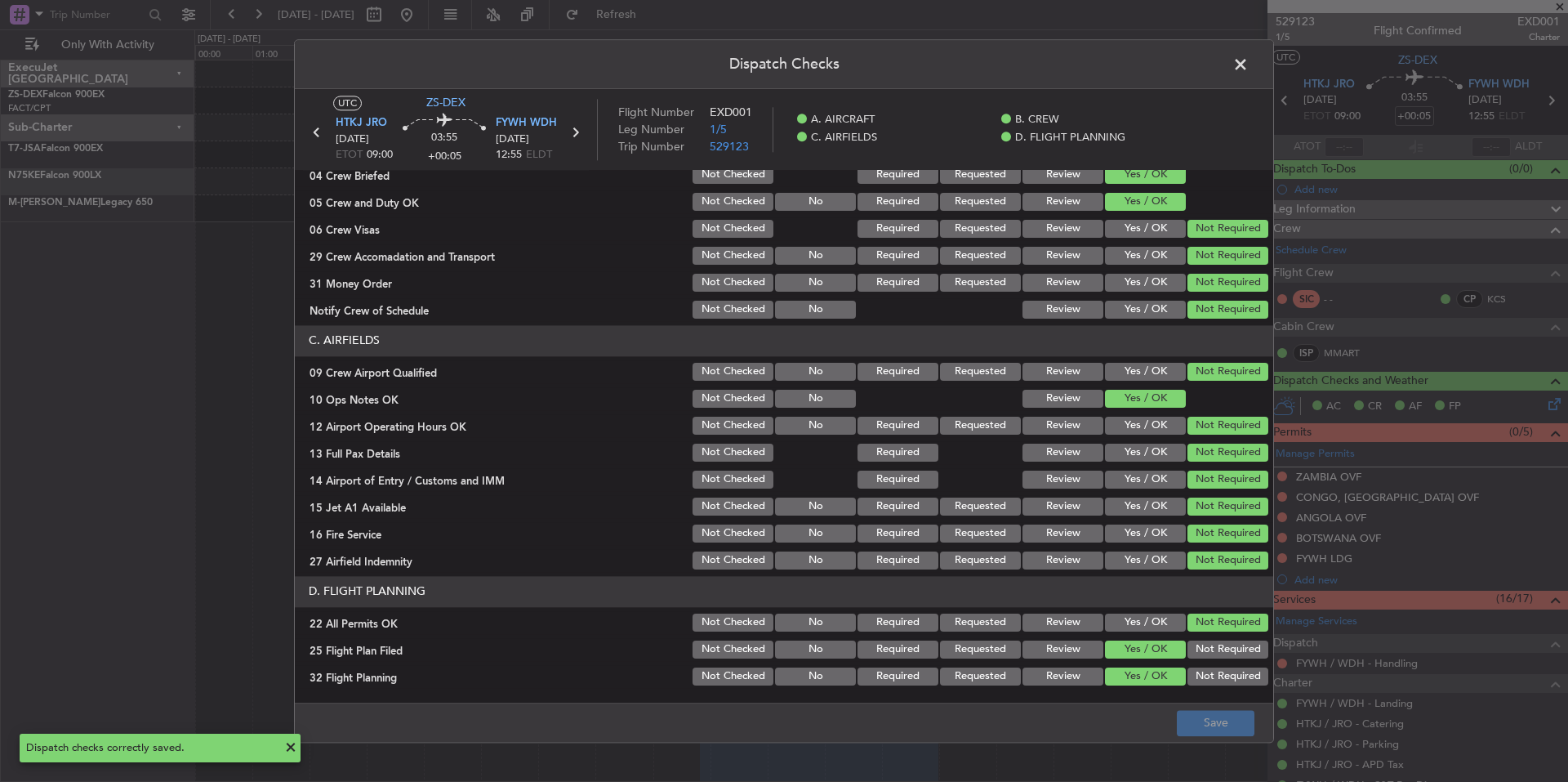
click at [1248, 54] on span at bounding box center [1248, 68] width 0 height 32
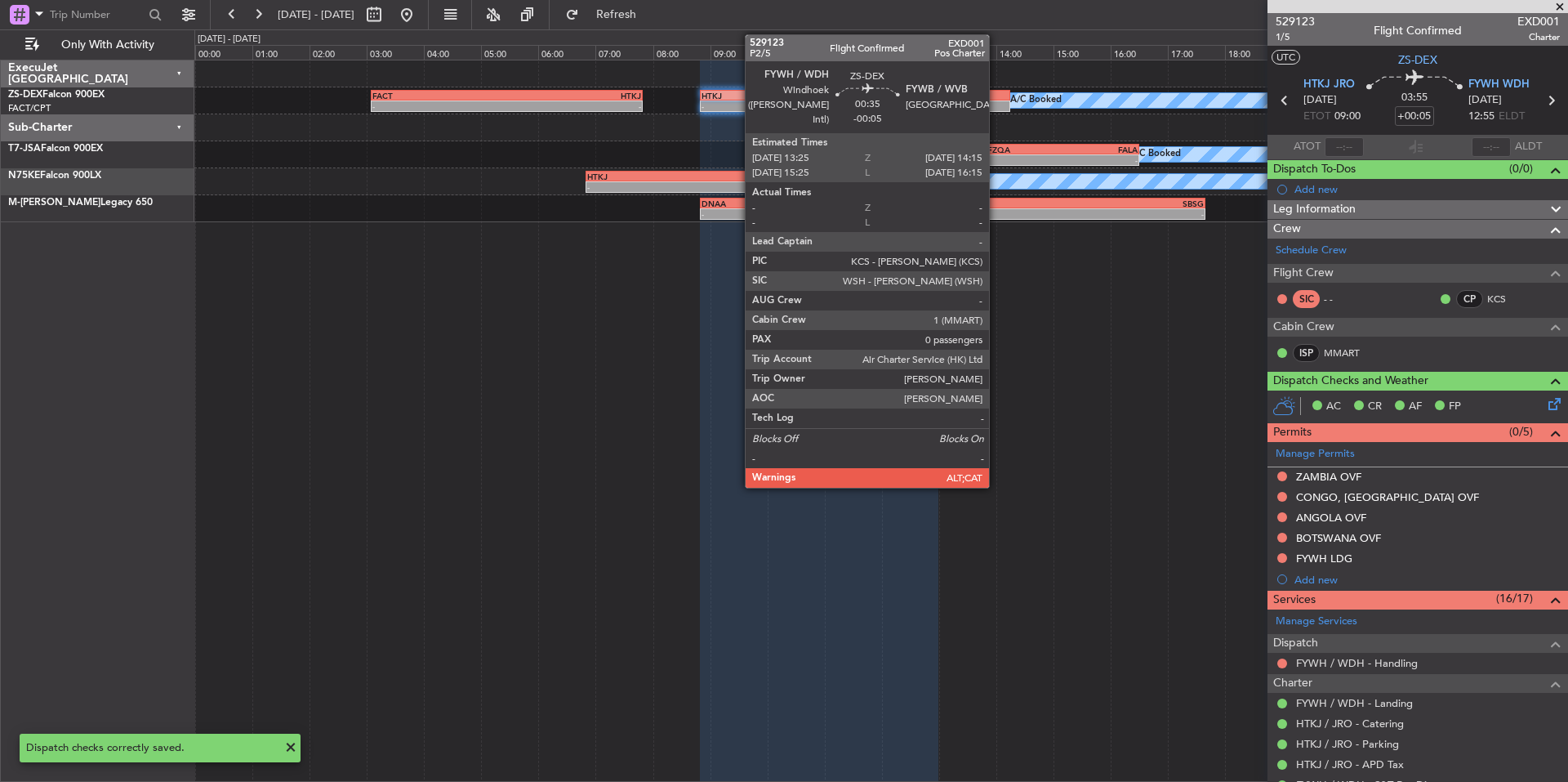
click at [996, 101] on div at bounding box center [985, 106] width 48 height 12
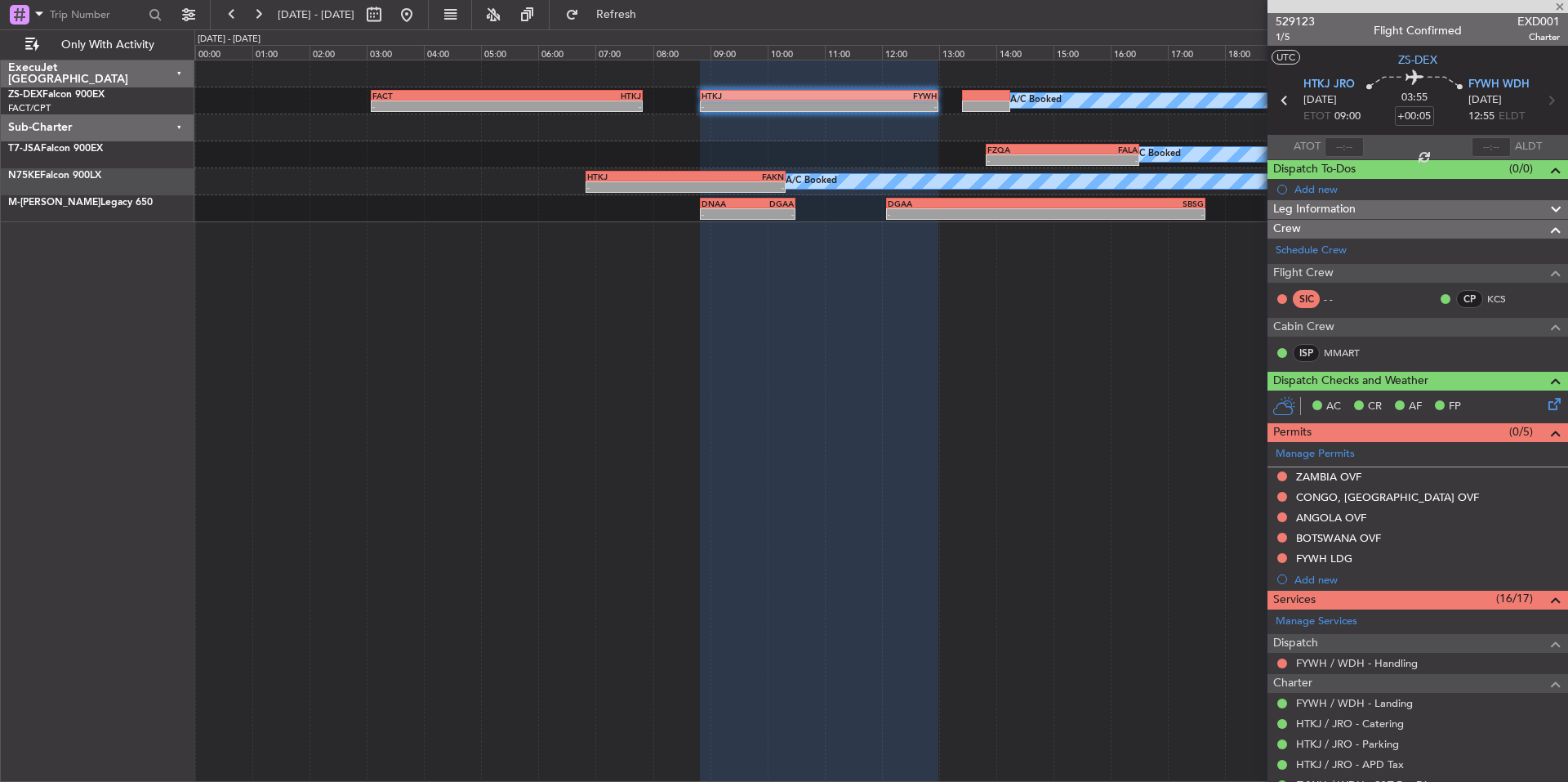
type input "-00:05"
type input "0"
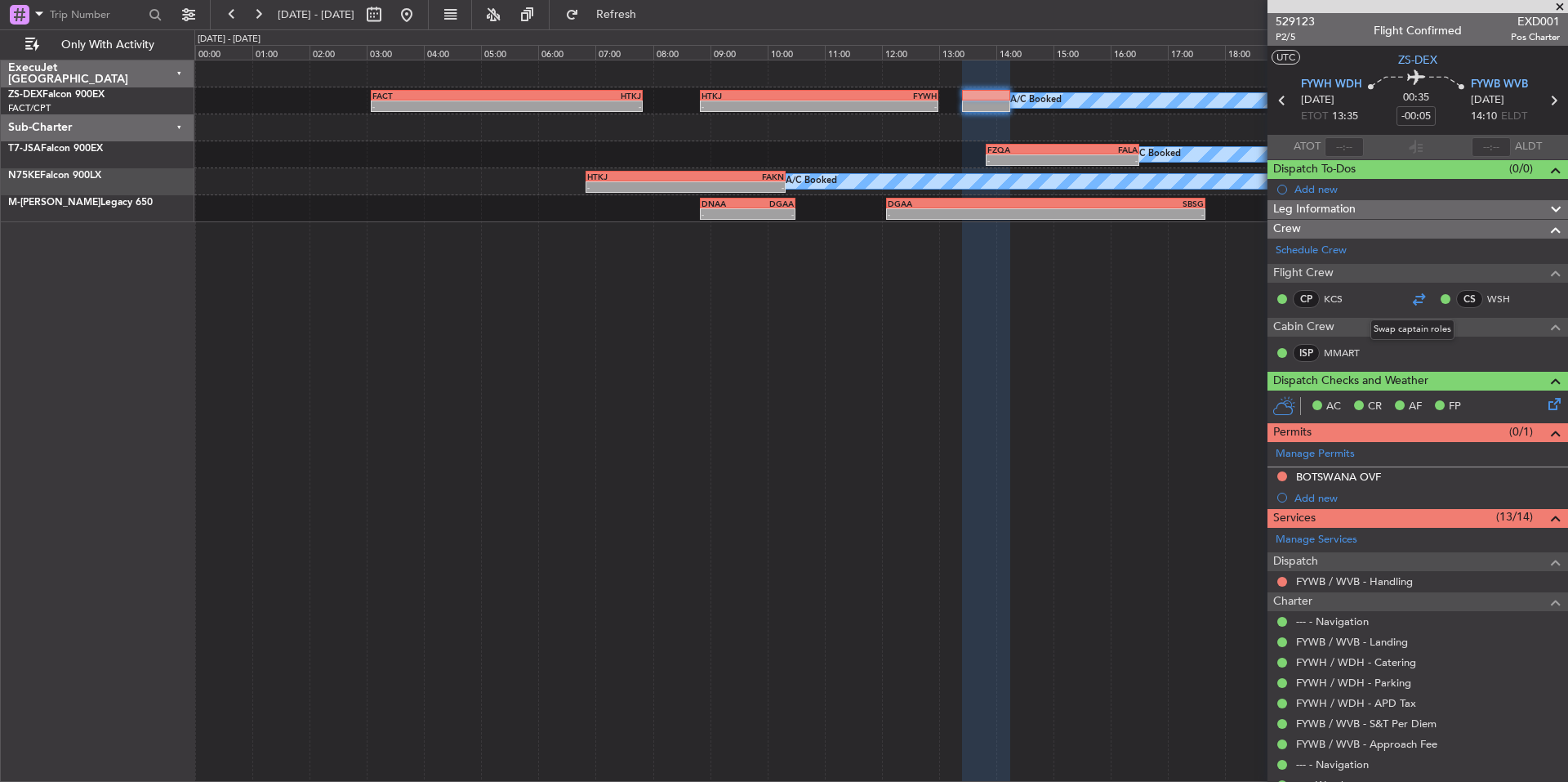
click at [1409, 296] on div at bounding box center [1418, 299] width 20 height 20
click at [1316, 254] on link "Schedule Crew" at bounding box center [1310, 250] width 71 height 16
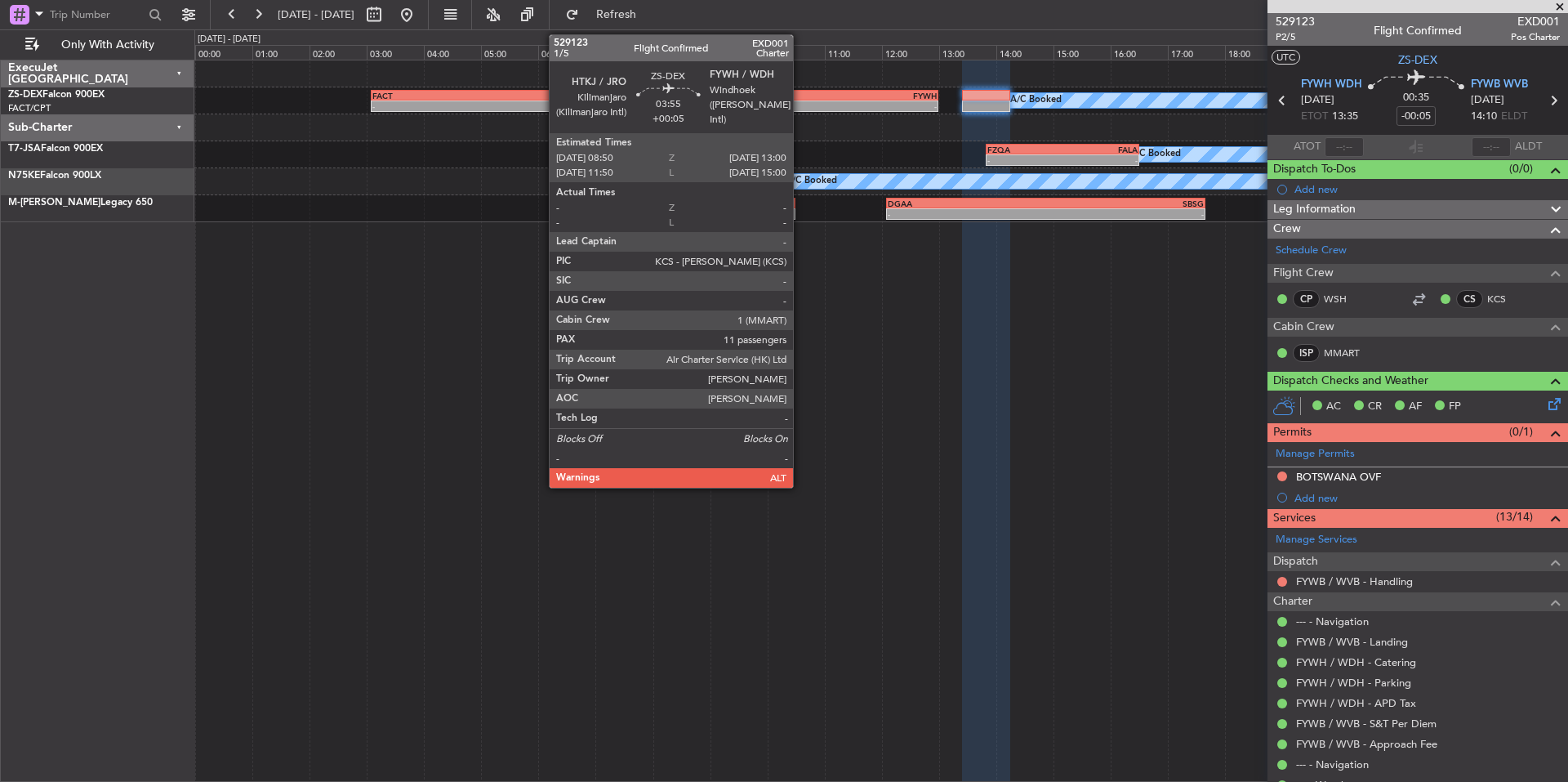
click at [801, 105] on div "-" at bounding box center [760, 105] width 118 height 10
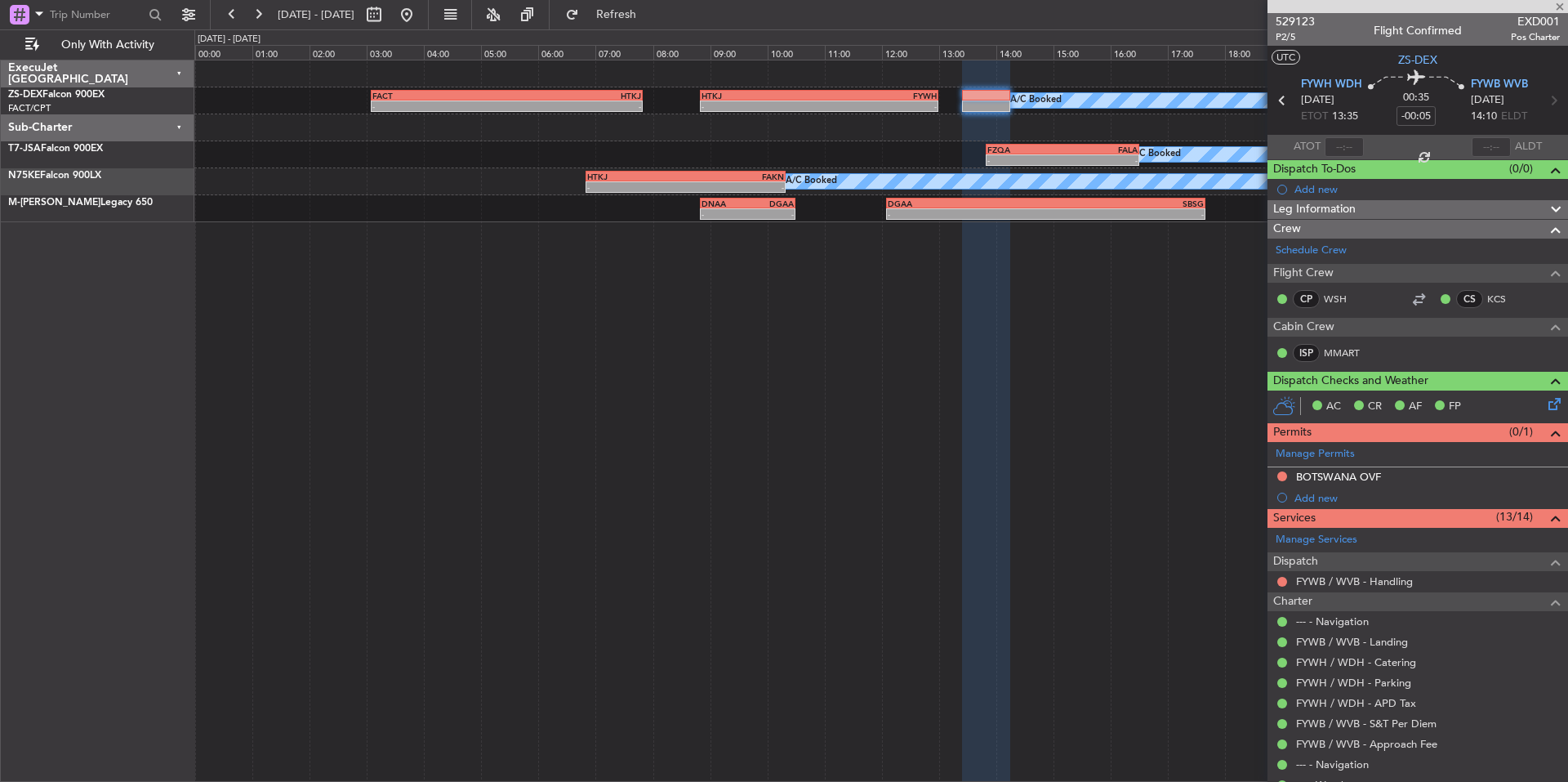
type input "+00:05"
type input "11"
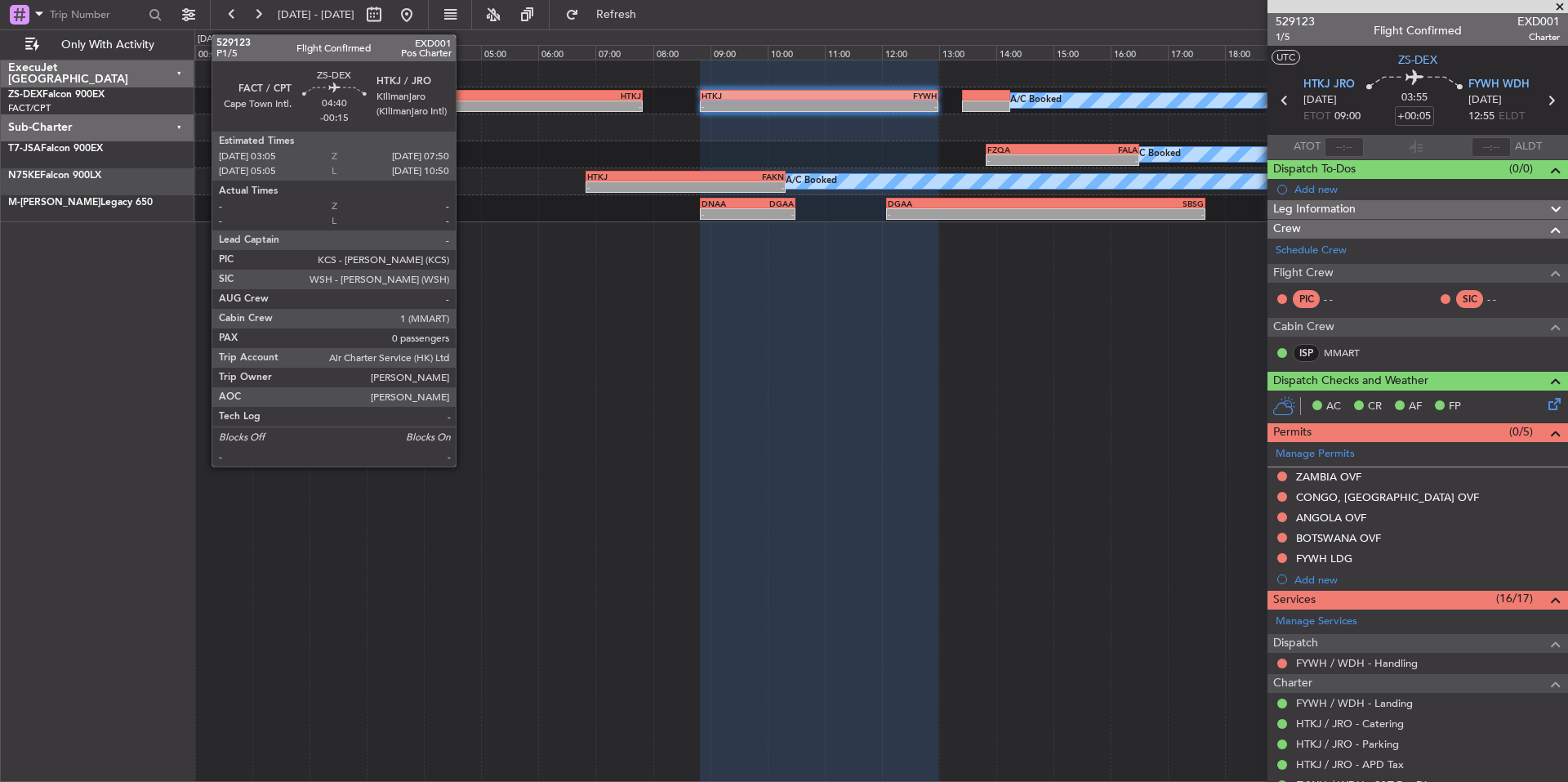
click at [465, 96] on div "FACT" at bounding box center [440, 95] width 135 height 10
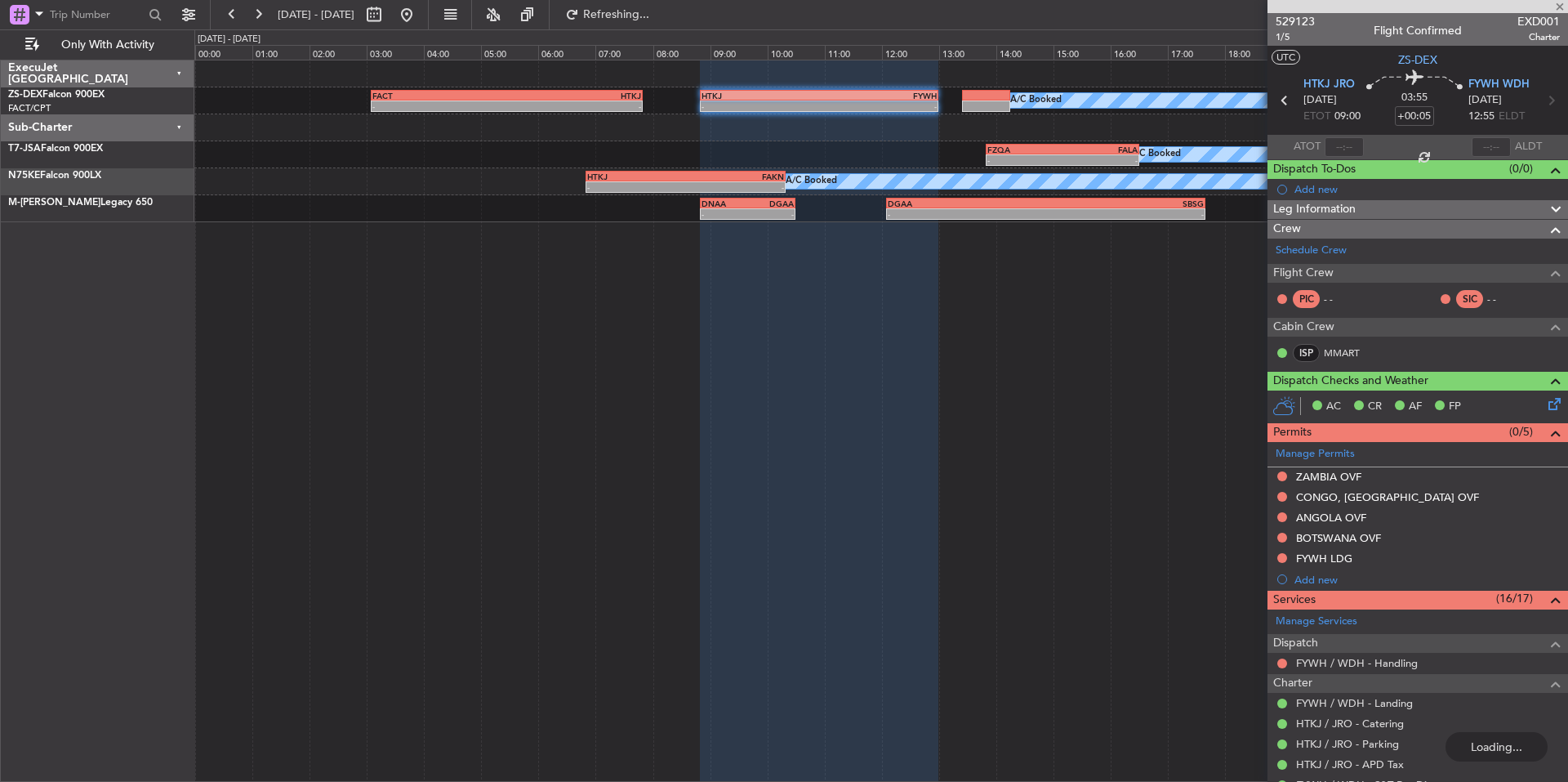
type input "-00:15"
type input "0"
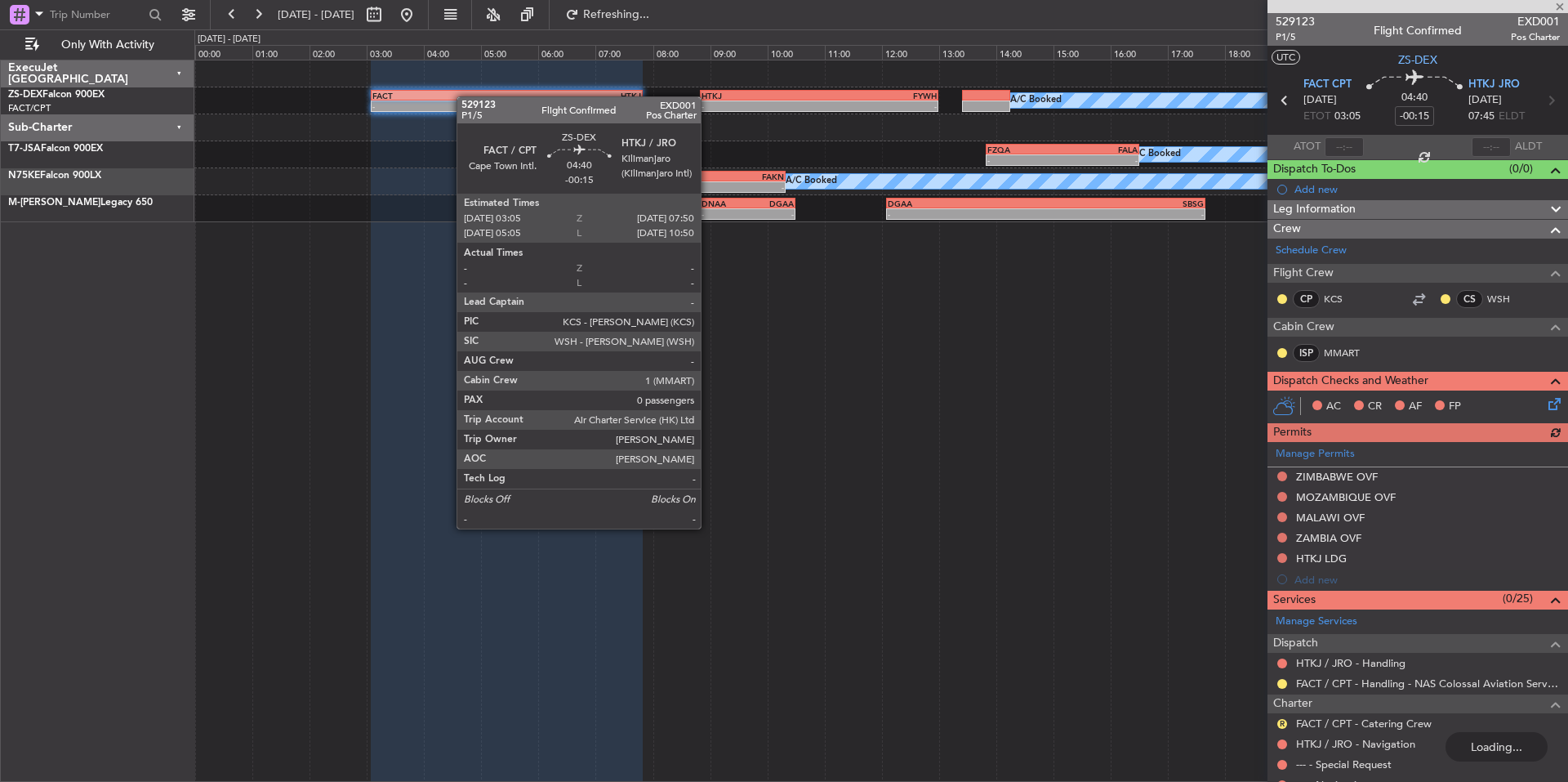
type input "+00:05"
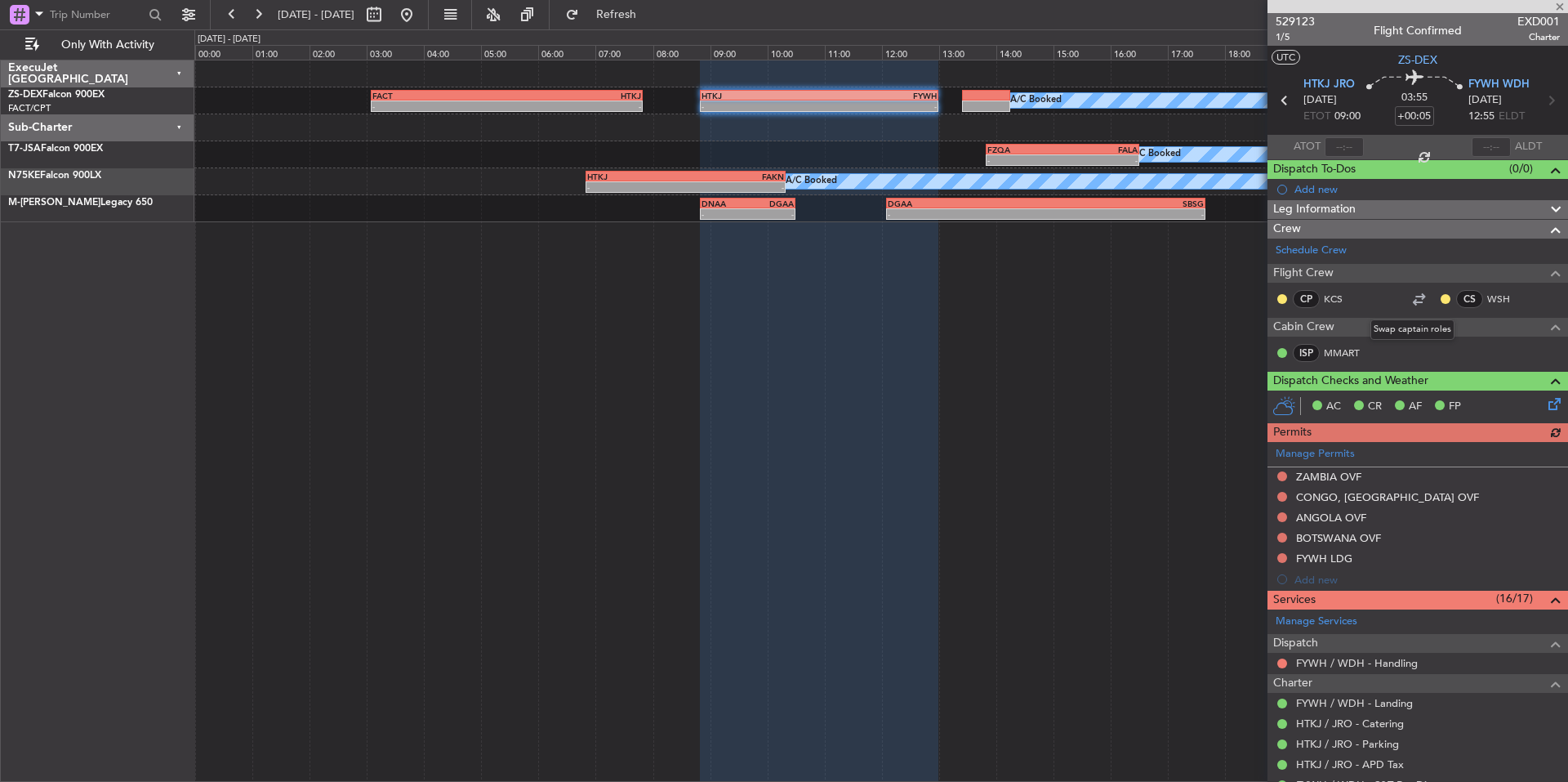
click at [1412, 296] on div at bounding box center [1418, 299] width 20 height 20
click at [1337, 247] on link "Schedule Crew" at bounding box center [1310, 250] width 71 height 16
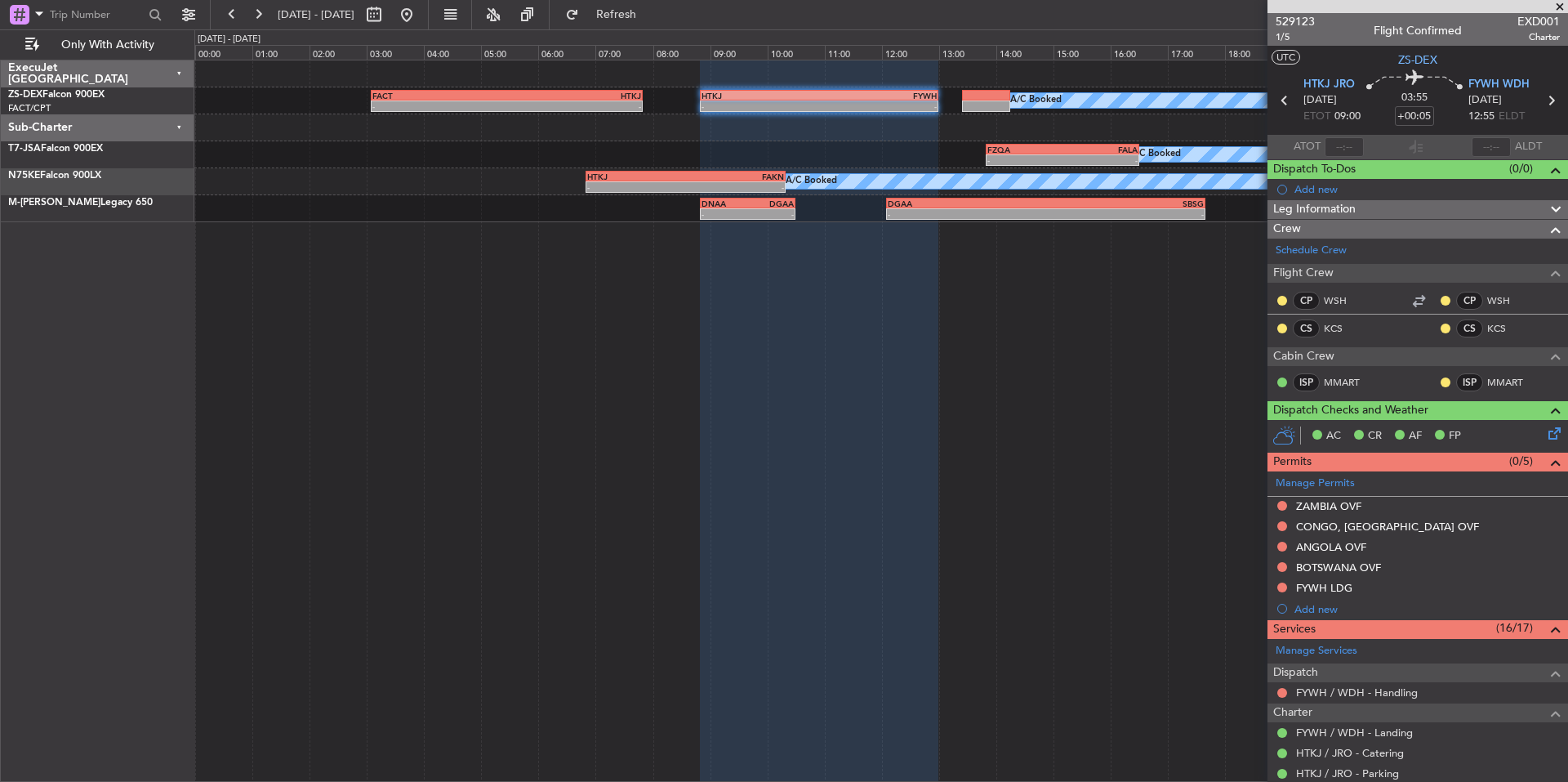
click at [1560, 5] on span at bounding box center [1560, 7] width 16 height 14
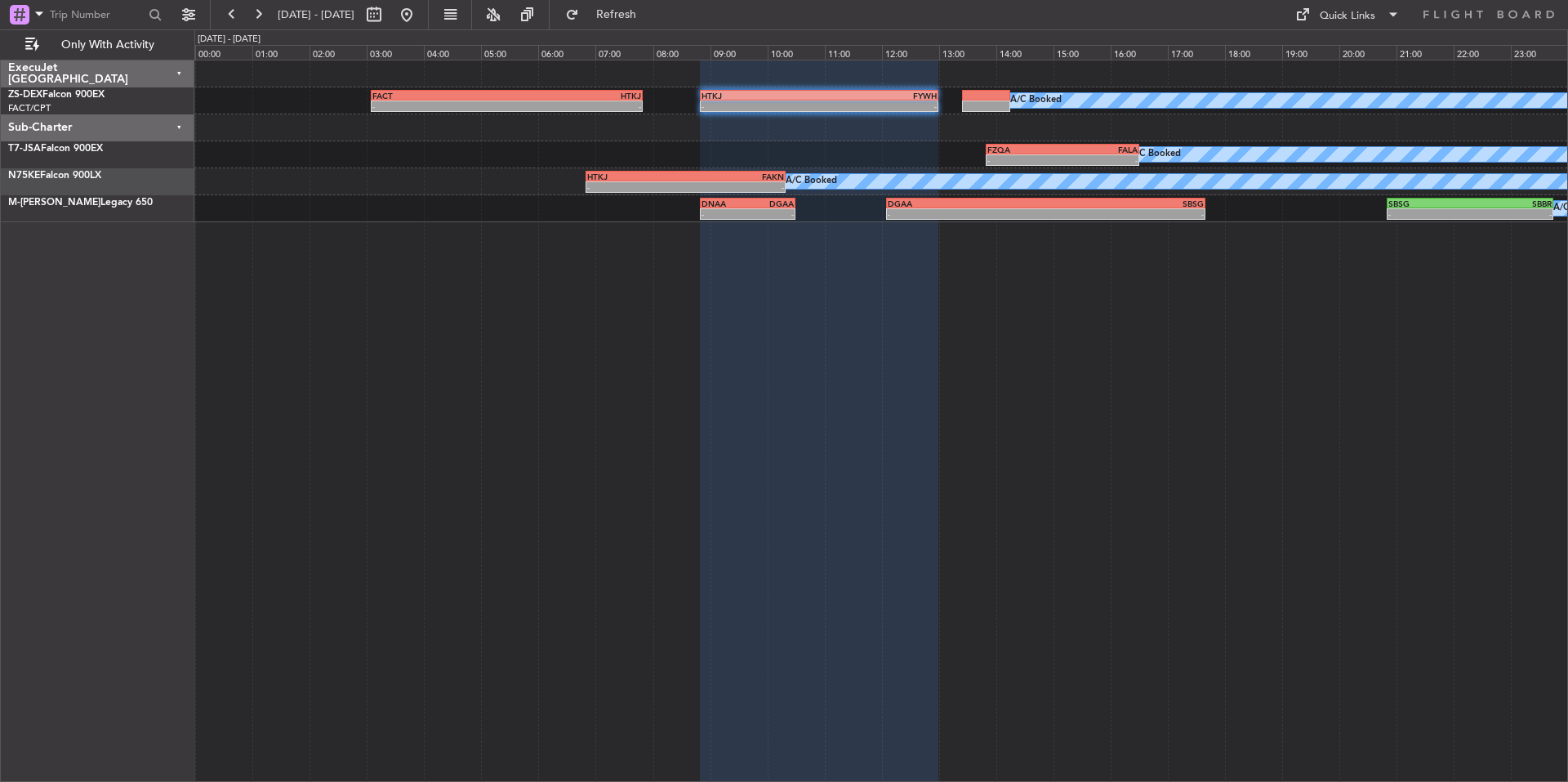
type input "0"
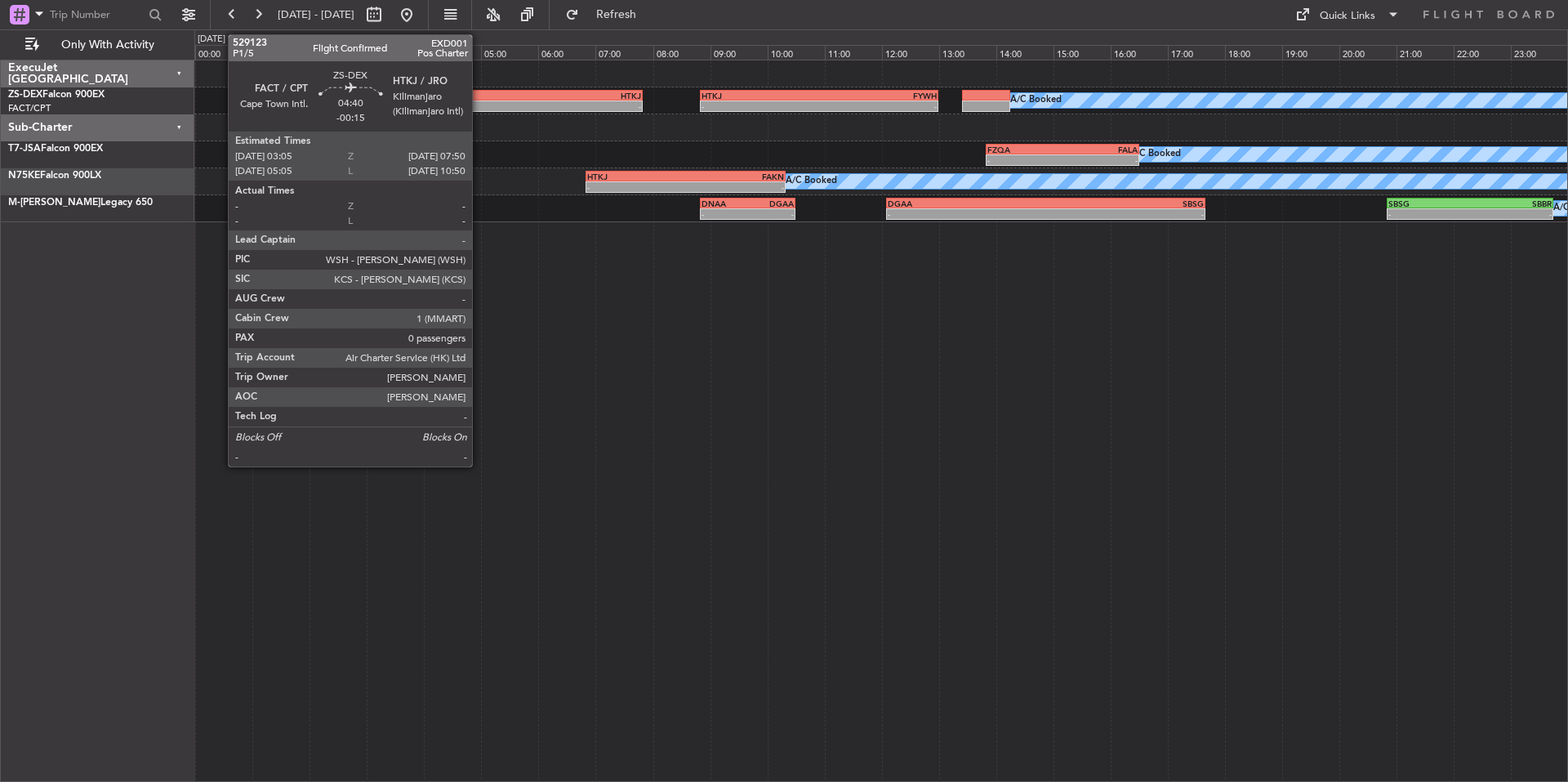
click at [479, 101] on div "-" at bounding box center [440, 105] width 135 height 10
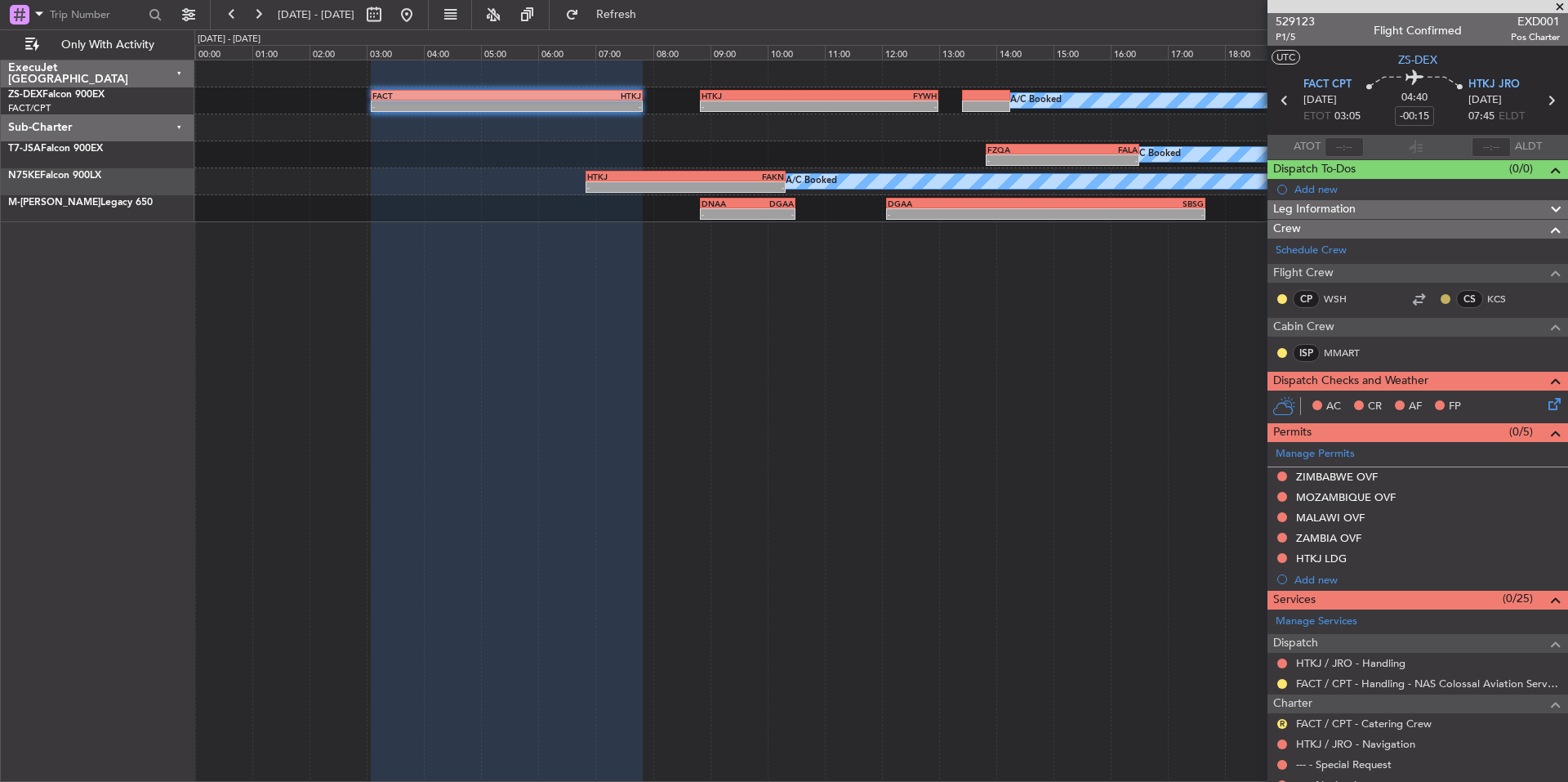
click at [1440, 297] on button at bounding box center [1445, 298] width 10 height 10
click at [1440, 345] on mat-tooltip-component "Unread" at bounding box center [1434, 324] width 59 height 43
click at [1439, 299] on div at bounding box center [1446, 299] width 14 height 14
click at [1440, 299] on button at bounding box center [1445, 298] width 10 height 10
click at [1413, 348] on span "Acknowledged" at bounding box center [1437, 346] width 72 height 16
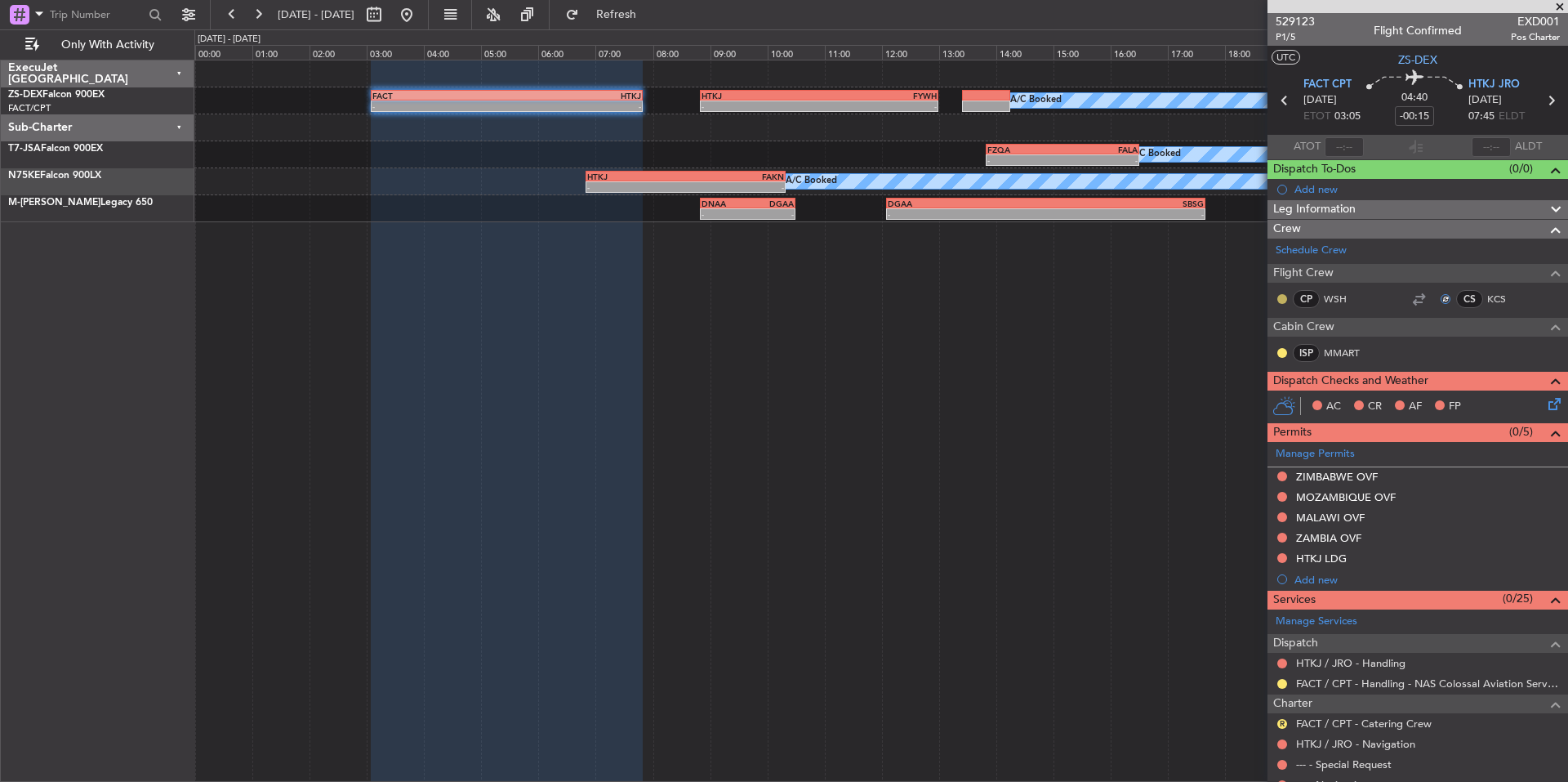
click at [1279, 302] on button at bounding box center [1282, 298] width 10 height 10
click at [1273, 341] on span "Acknowledged" at bounding box center [1286, 346] width 72 height 16
click at [1282, 350] on button at bounding box center [1282, 352] width 10 height 10
click at [1282, 399] on span "Acknowledged" at bounding box center [1286, 400] width 72 height 16
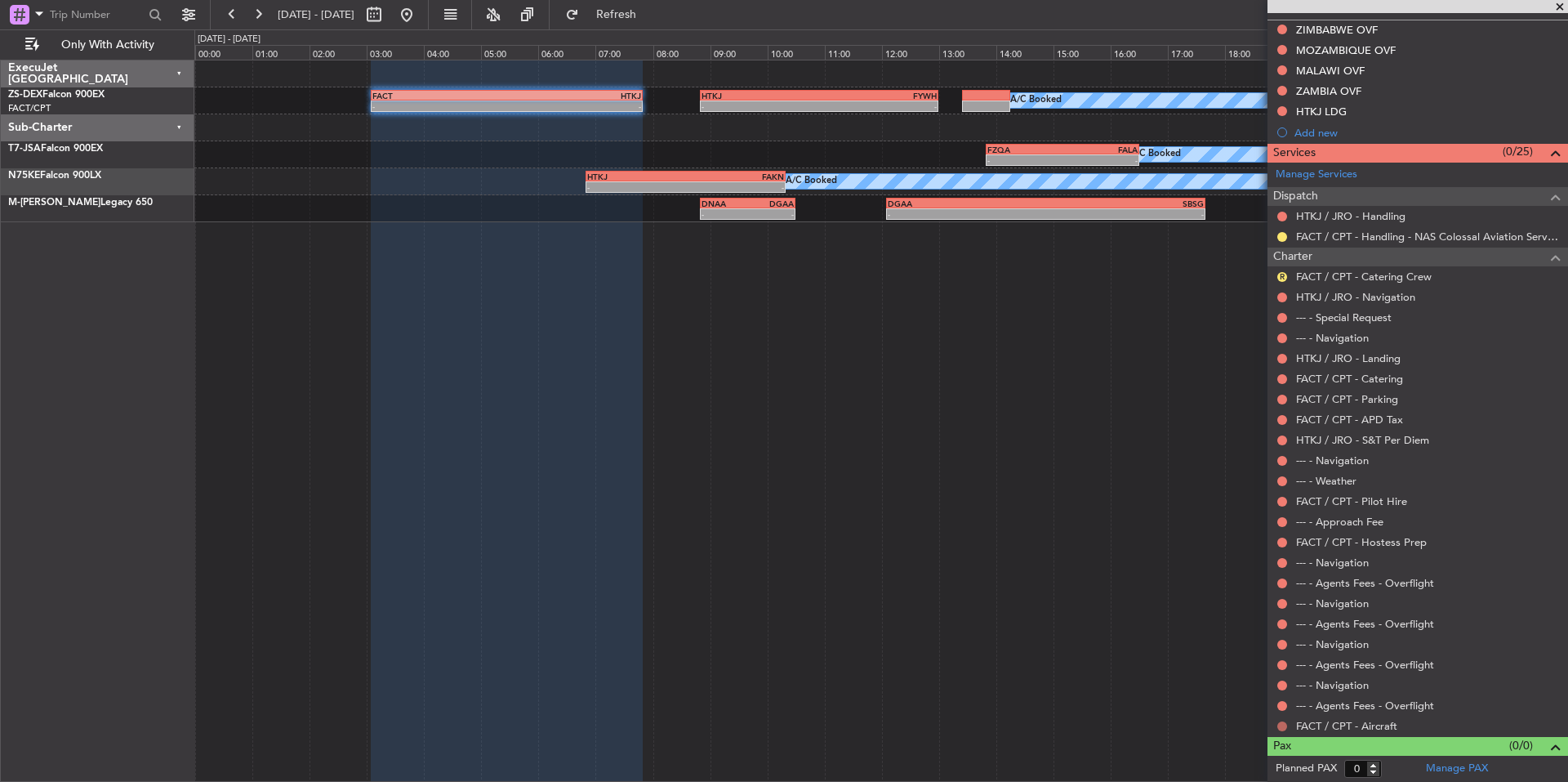
click at [1283, 724] on button at bounding box center [1282, 726] width 10 height 10
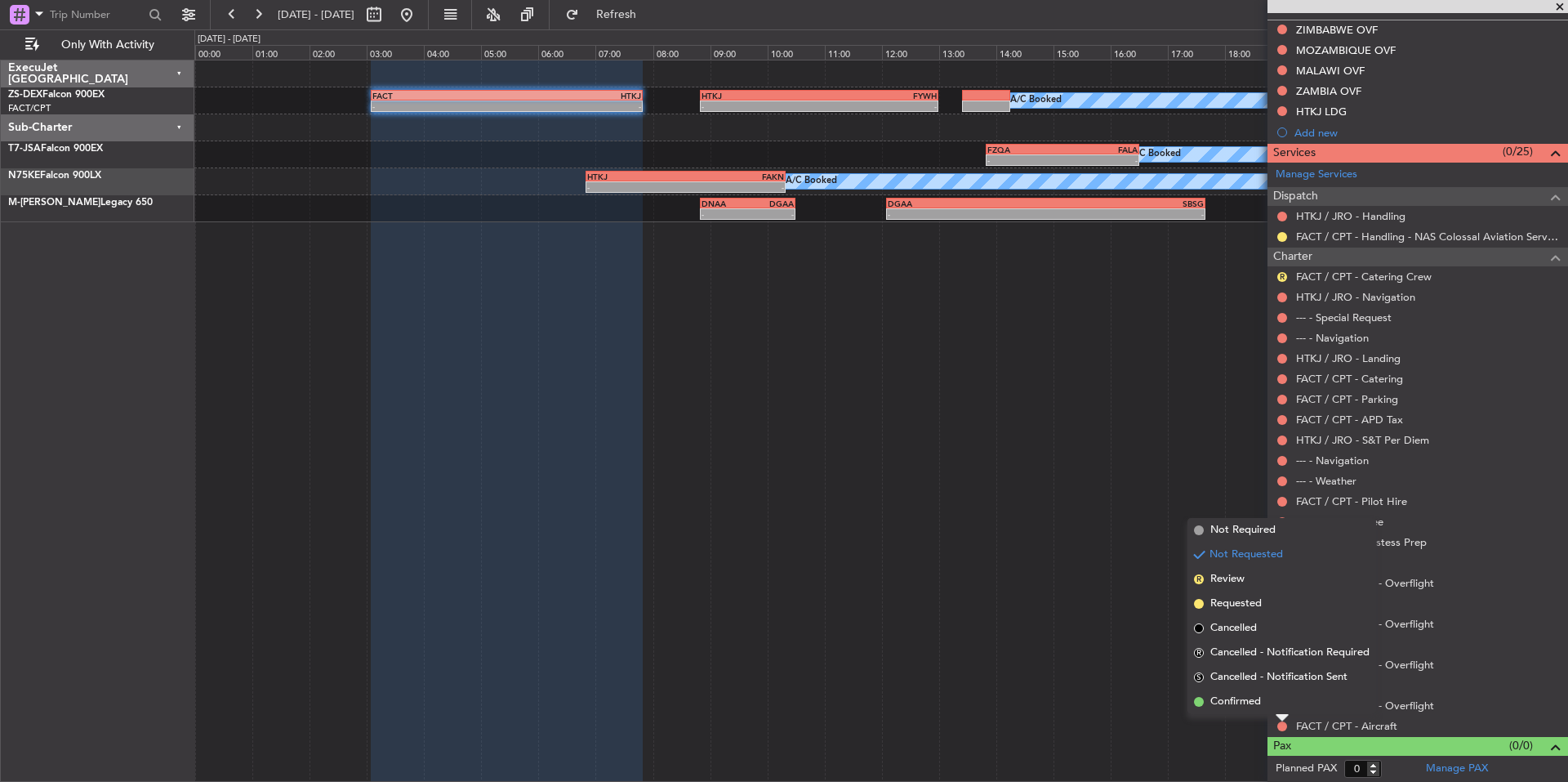
click at [1252, 702] on div "Not Requested" at bounding box center [1282, 698] width 69 height 21
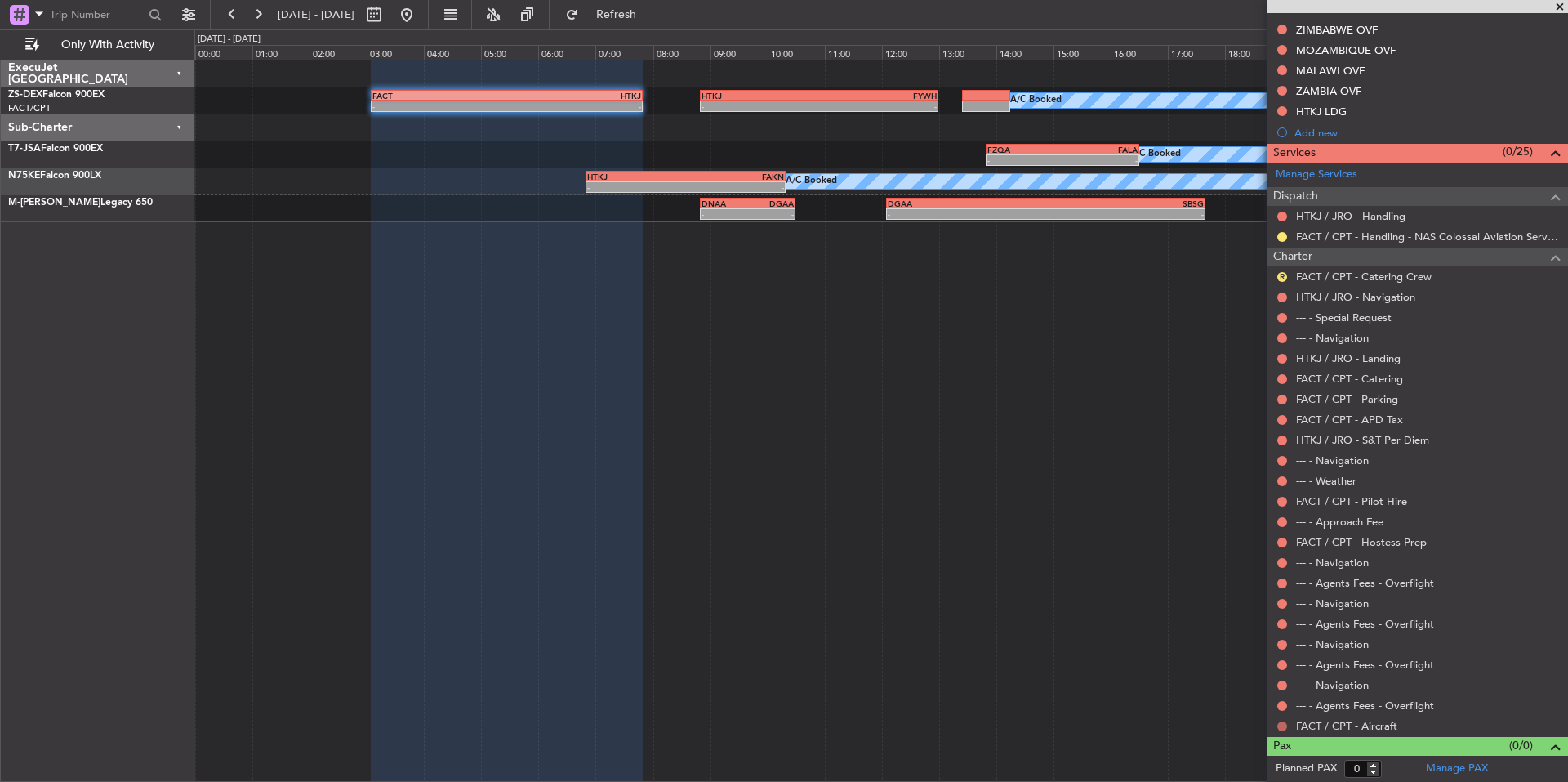
click at [1281, 728] on button at bounding box center [1282, 726] width 10 height 10
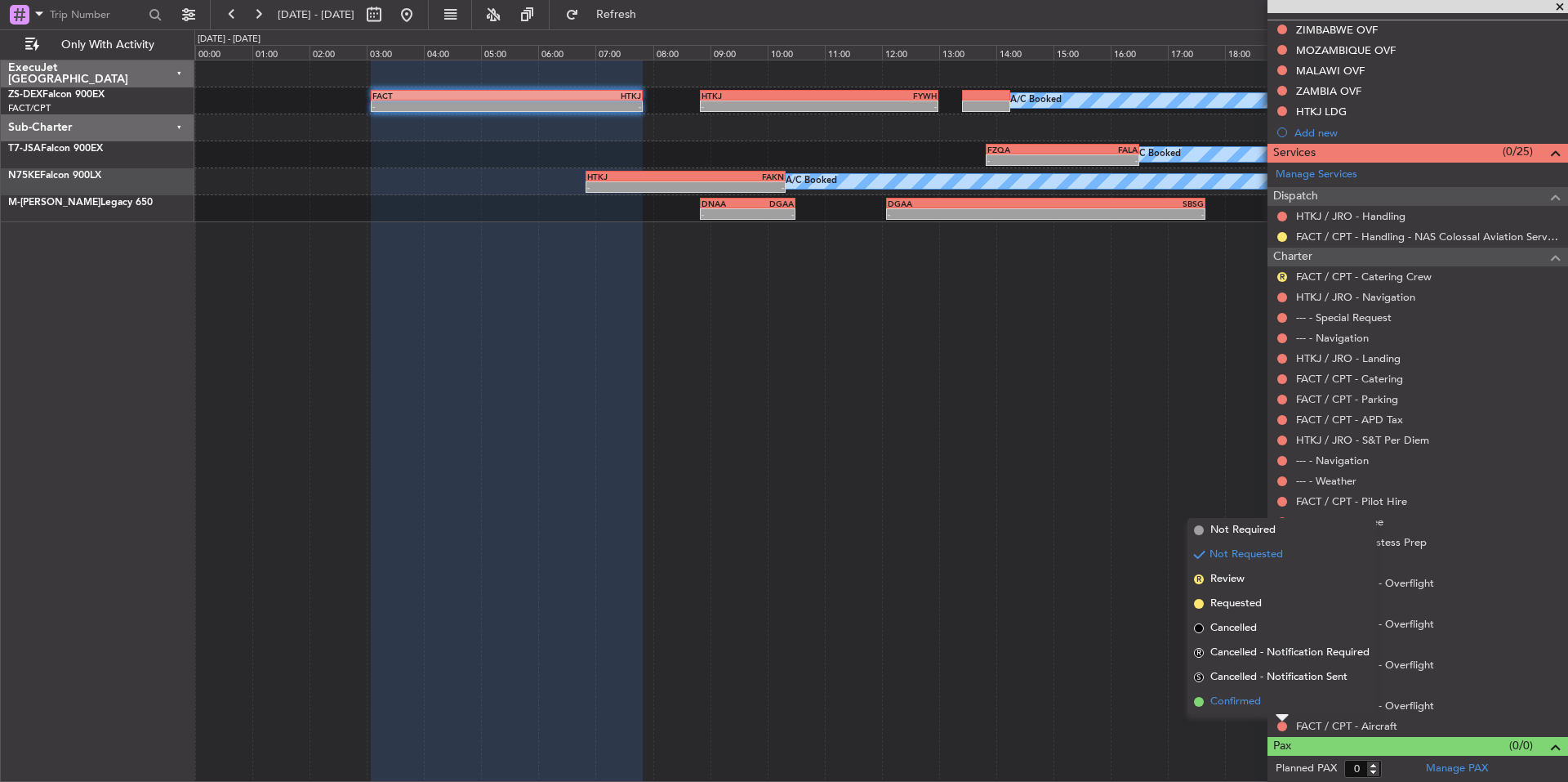
click at [1252, 708] on span "Confirmed" at bounding box center [1236, 702] width 50 height 16
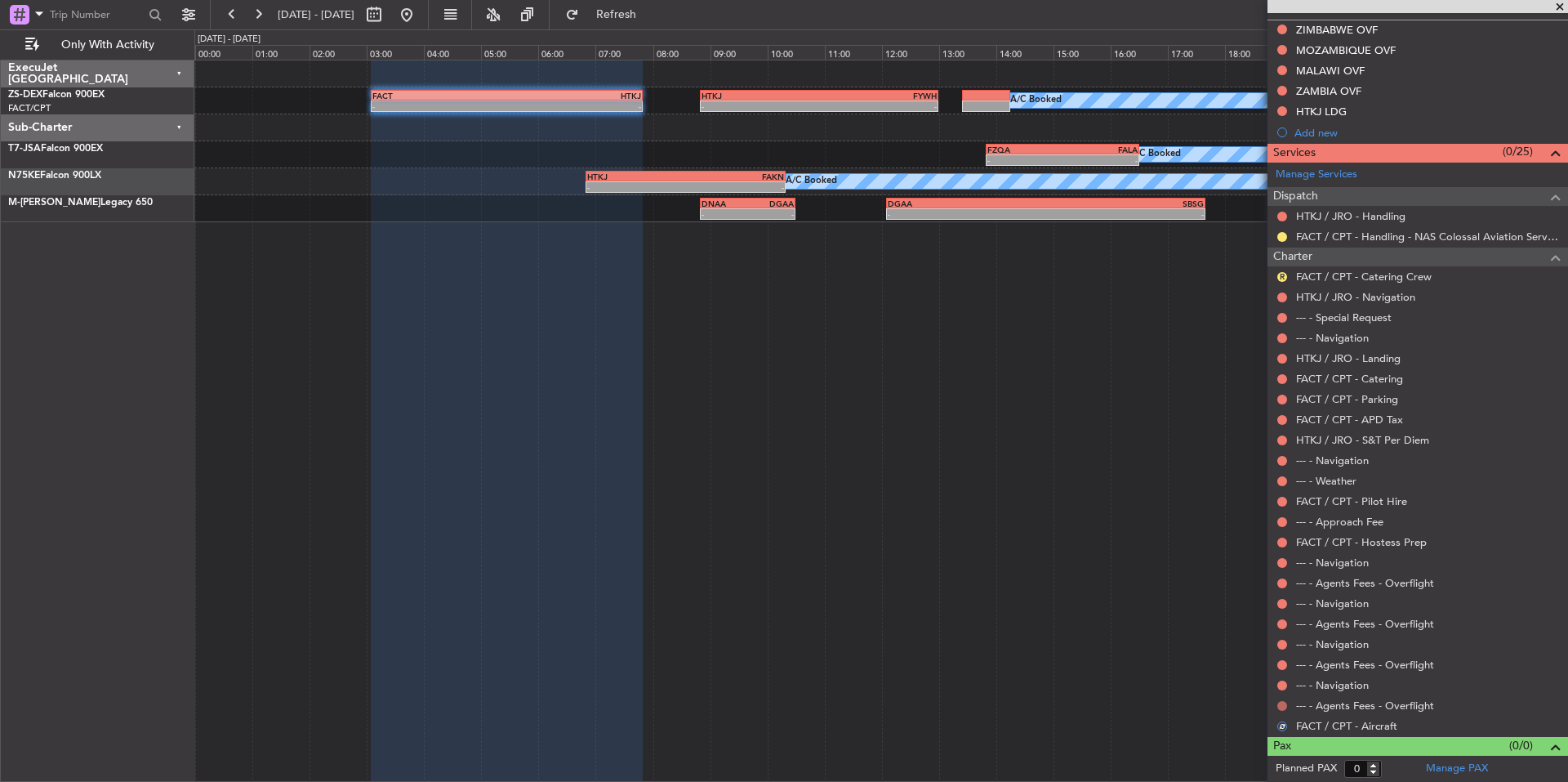
click at [1283, 705] on button at bounding box center [1282, 705] width 10 height 10
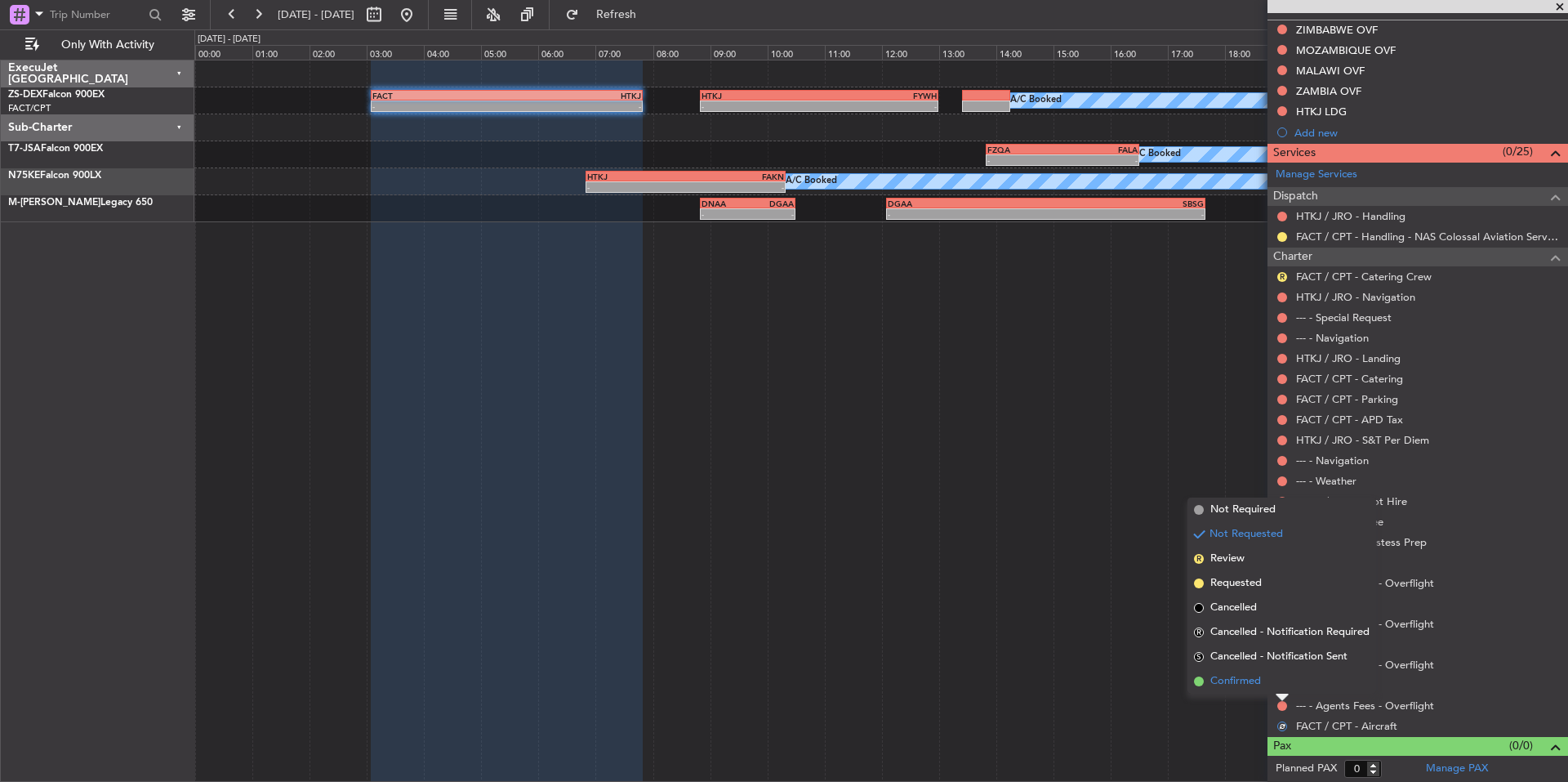
click at [1229, 686] on span "Confirmed" at bounding box center [1236, 681] width 50 height 16
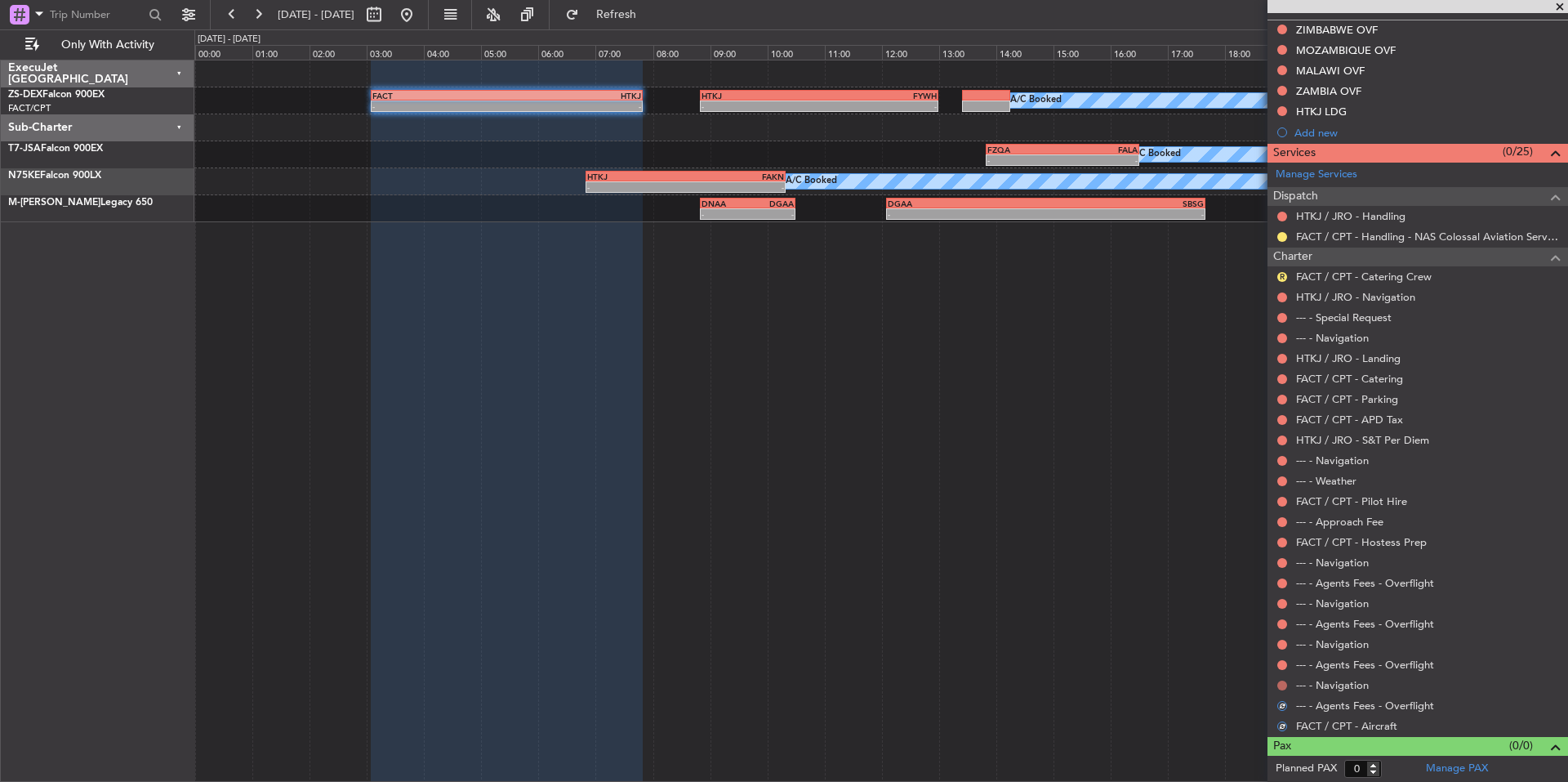
click at [1280, 686] on button at bounding box center [1282, 685] width 10 height 10
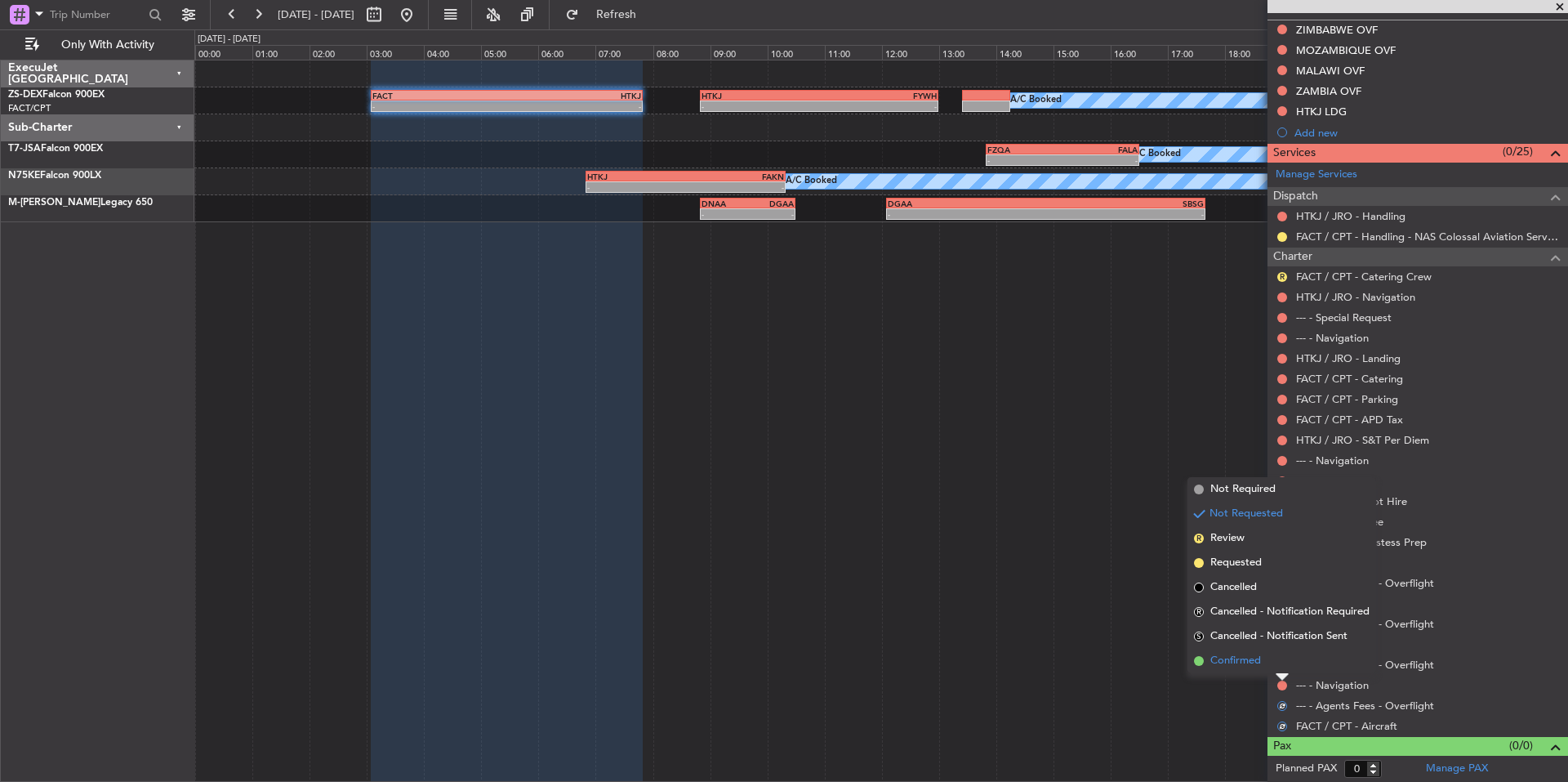
click at [1221, 657] on span "Confirmed" at bounding box center [1236, 660] width 50 height 16
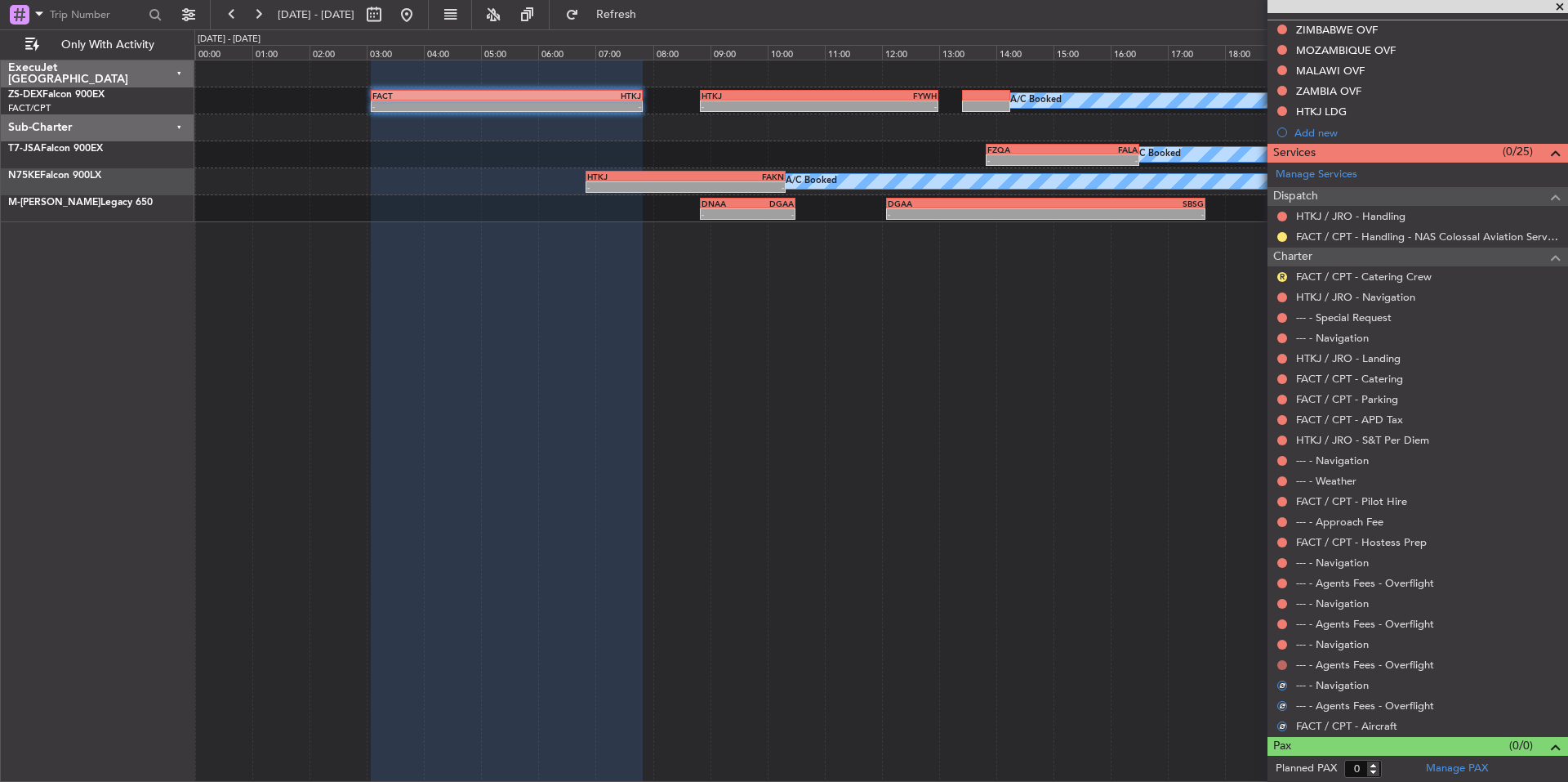
click at [1285, 660] on button at bounding box center [1282, 665] width 10 height 10
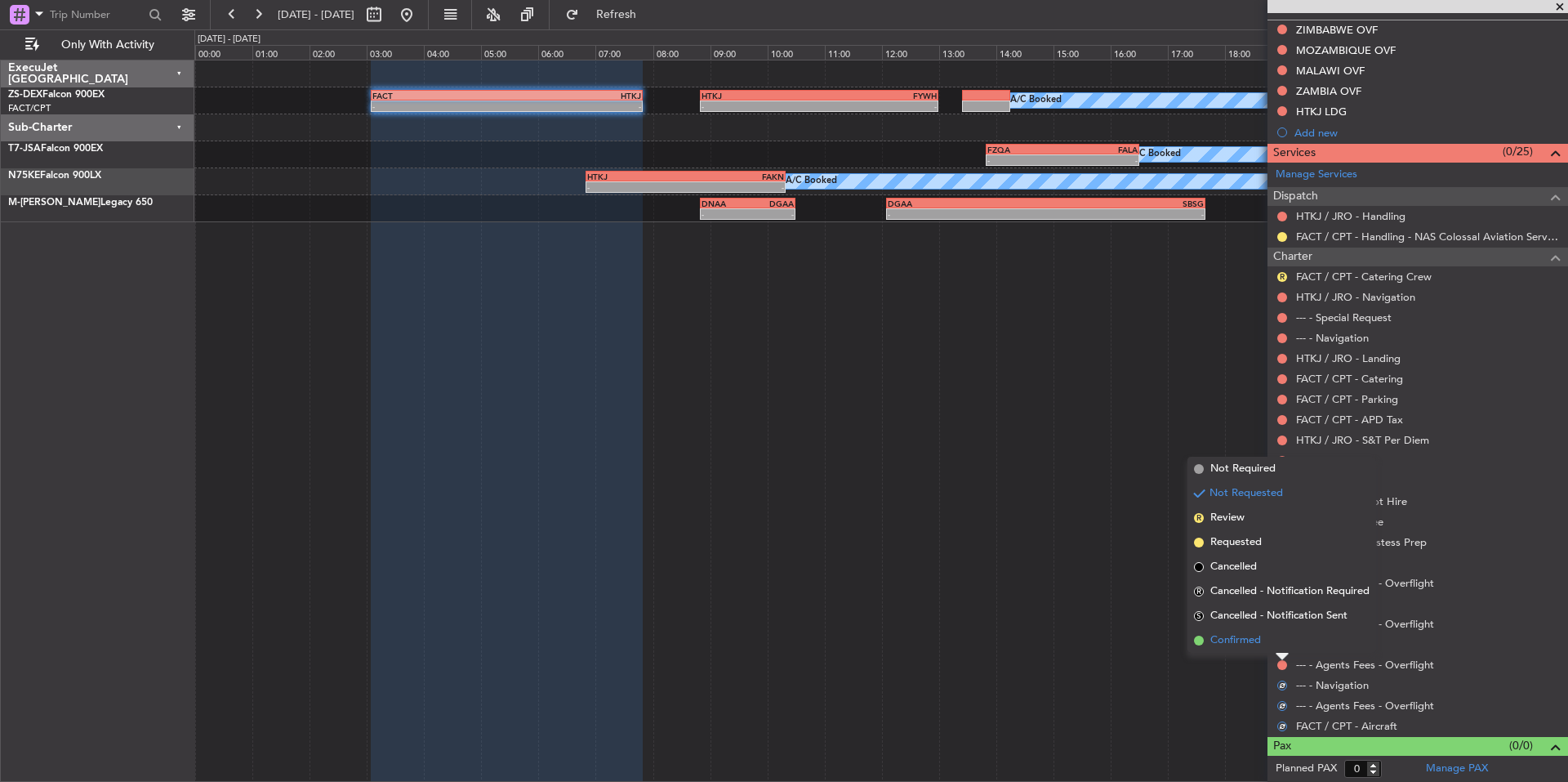
click at [1234, 644] on span "Confirmed" at bounding box center [1236, 641] width 50 height 16
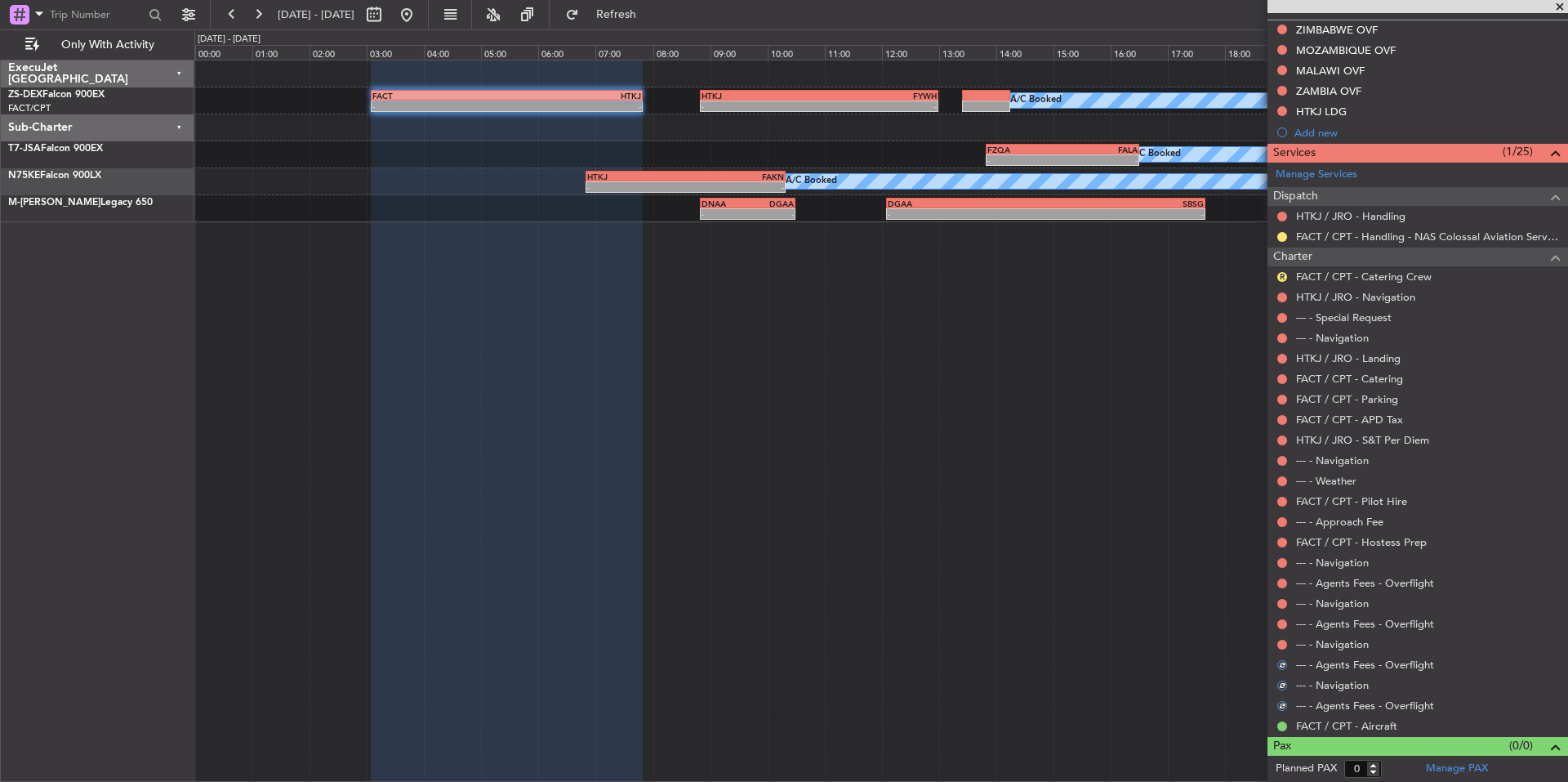
click at [1277, 640] on div at bounding box center [1282, 644] width 14 height 14
click at [1279, 643] on button at bounding box center [1282, 644] width 10 height 10
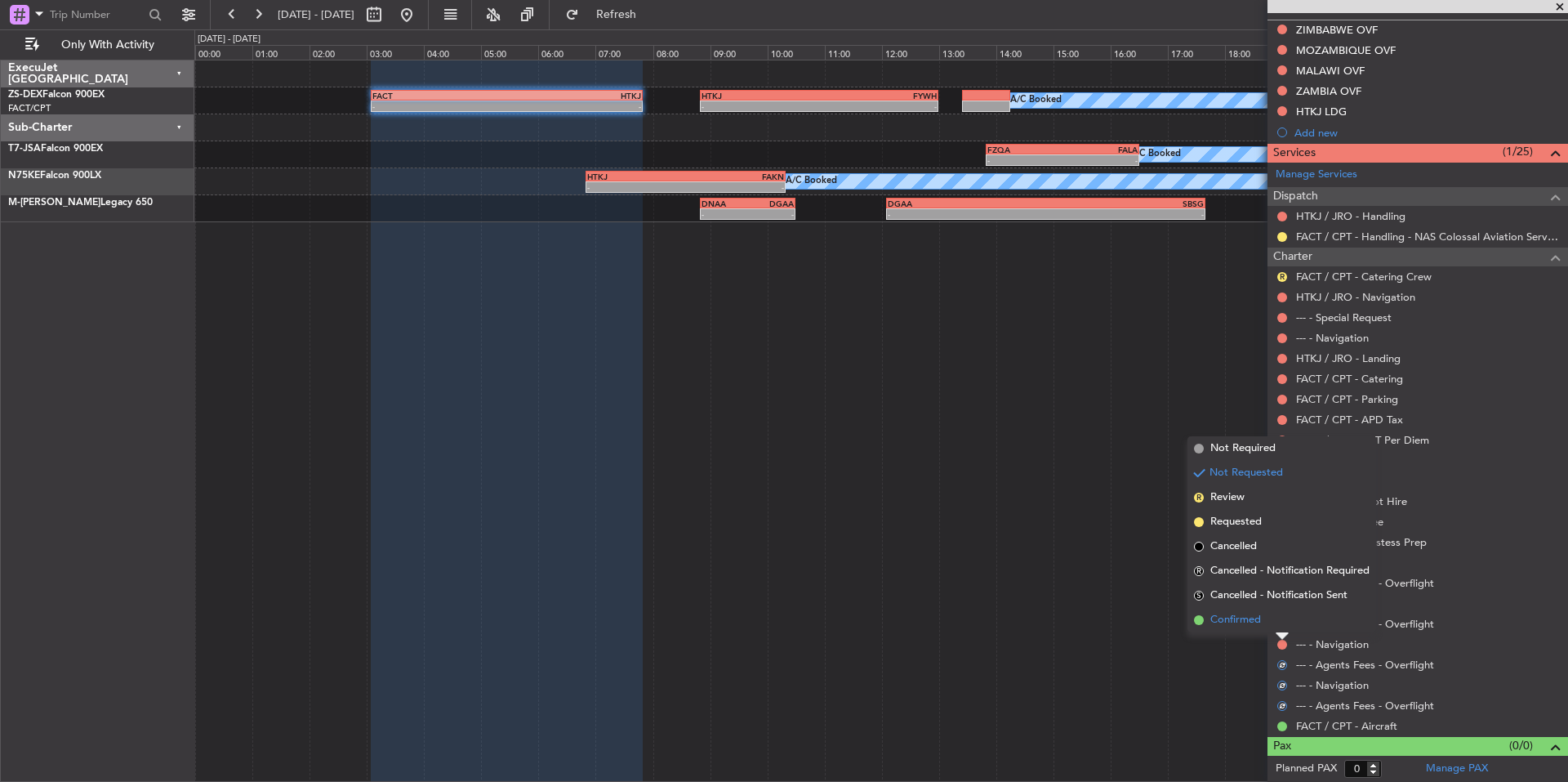
click at [1221, 619] on span "Confirmed" at bounding box center [1236, 620] width 50 height 16
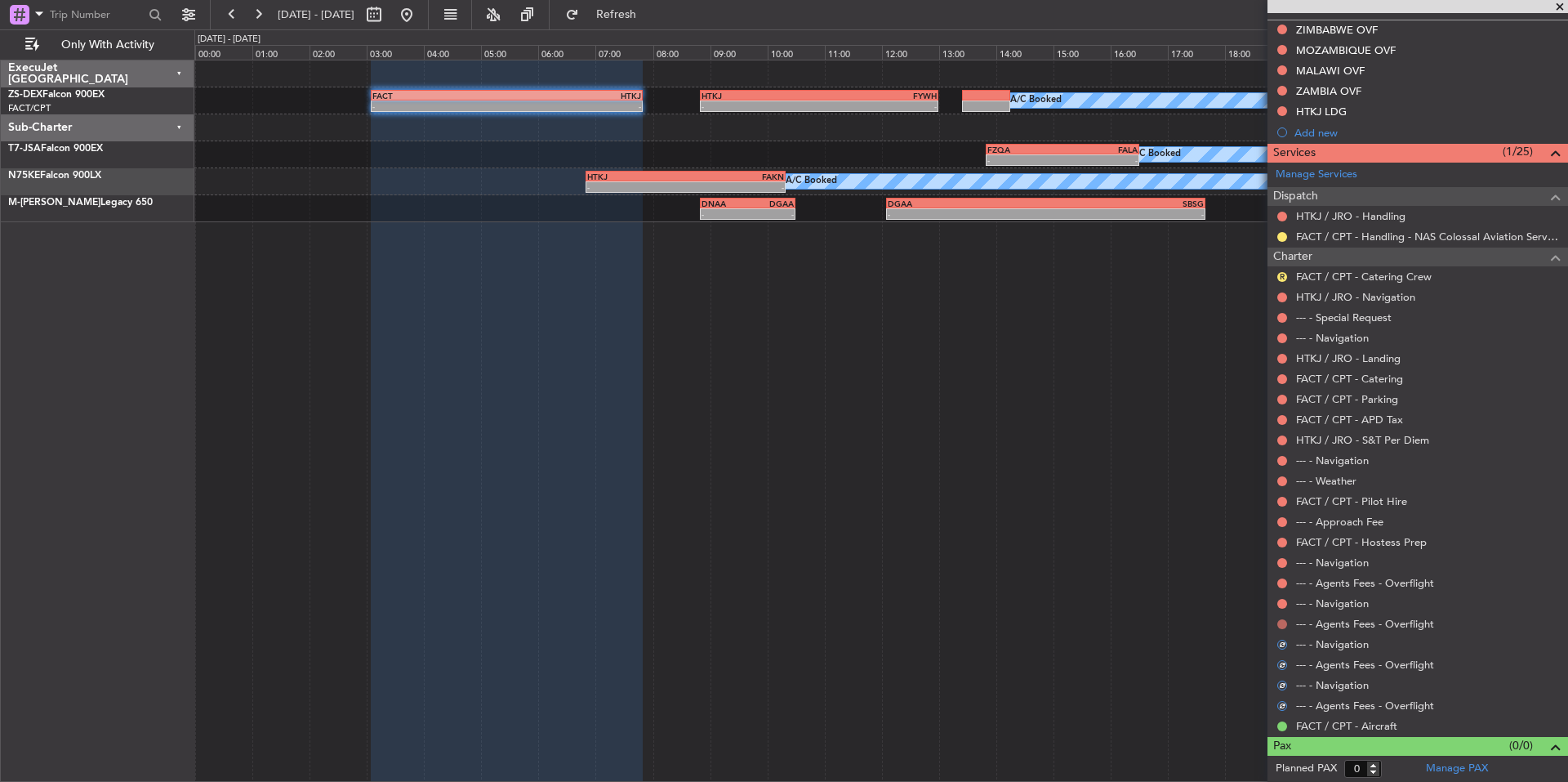
click at [1282, 623] on button at bounding box center [1282, 623] width 10 height 10
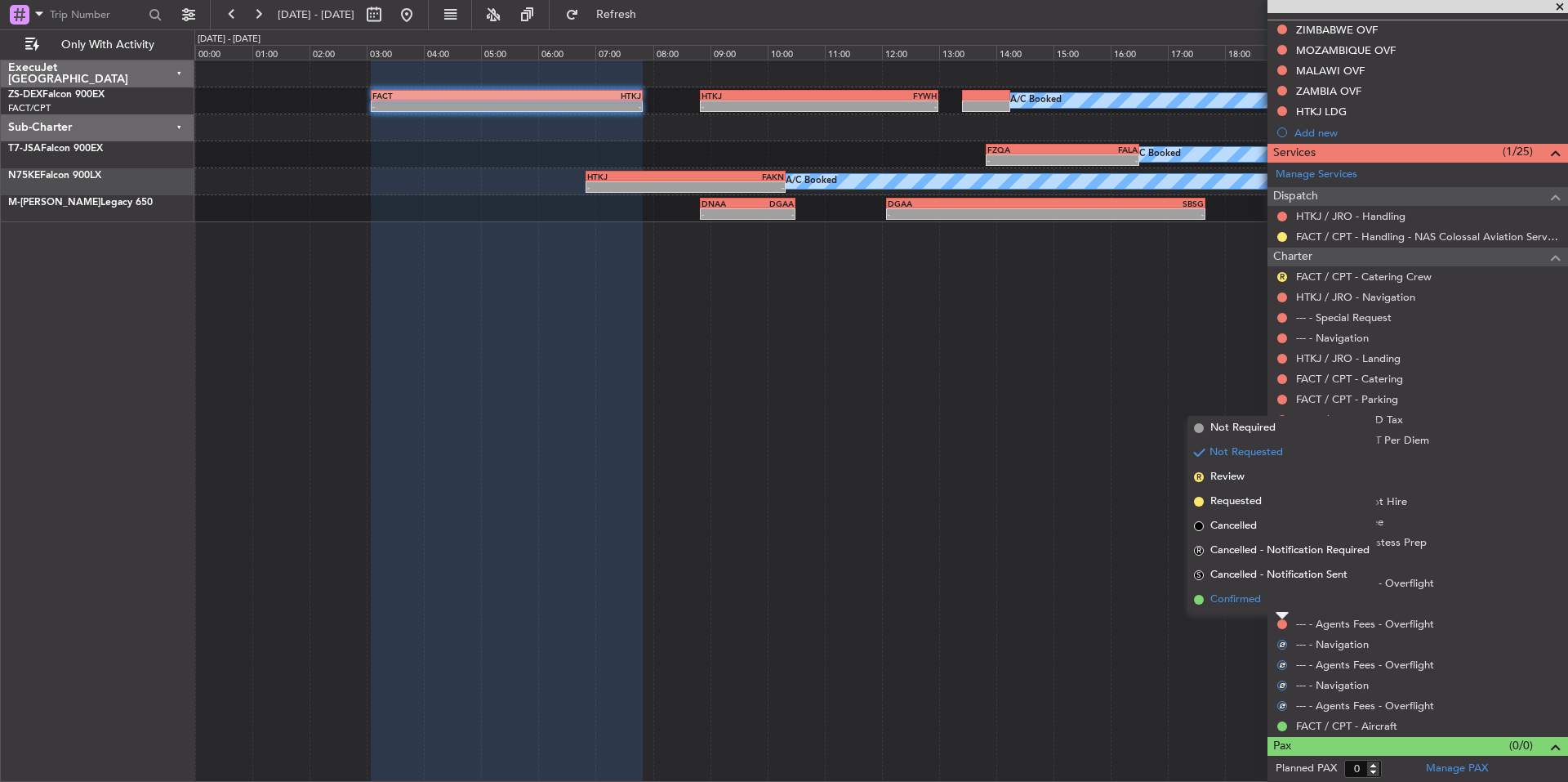
click at [1250, 601] on span "Confirmed" at bounding box center [1236, 599] width 50 height 16
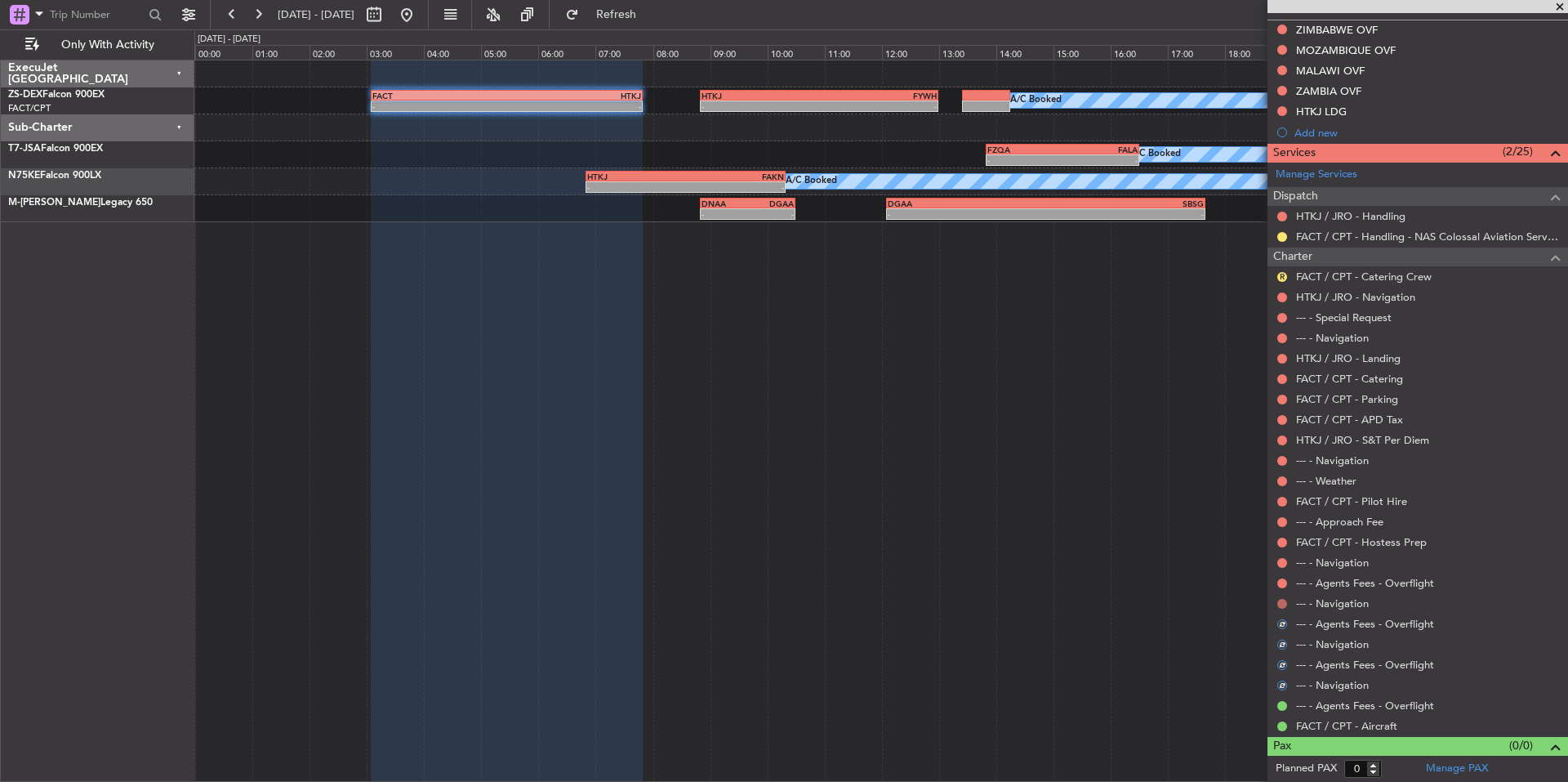
click at [1282, 601] on button at bounding box center [1282, 604] width 10 height 10
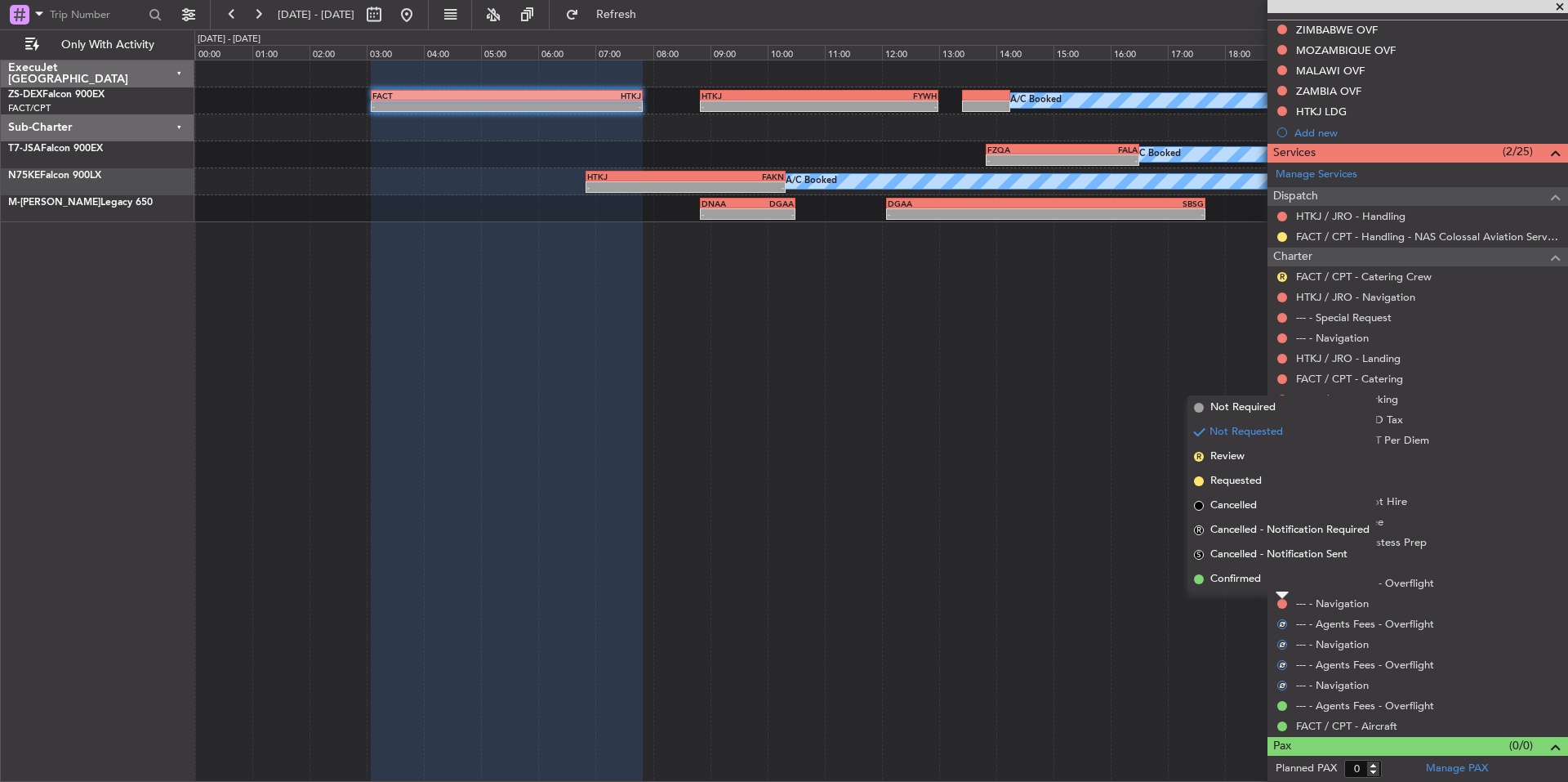
click at [1212, 584] on span "Confirmed" at bounding box center [1236, 579] width 50 height 16
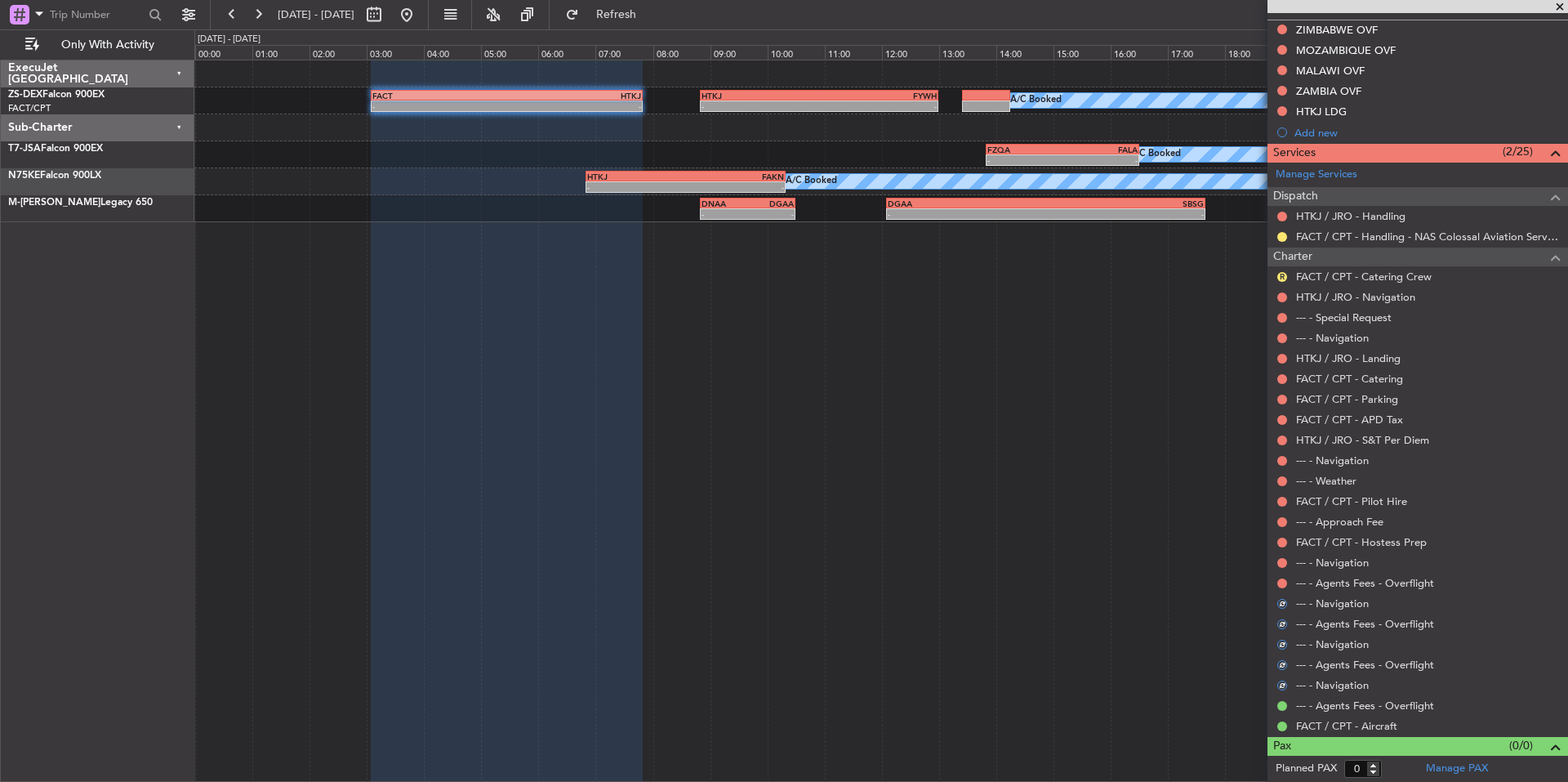
click at [1282, 582] on button at bounding box center [1282, 583] width 10 height 10
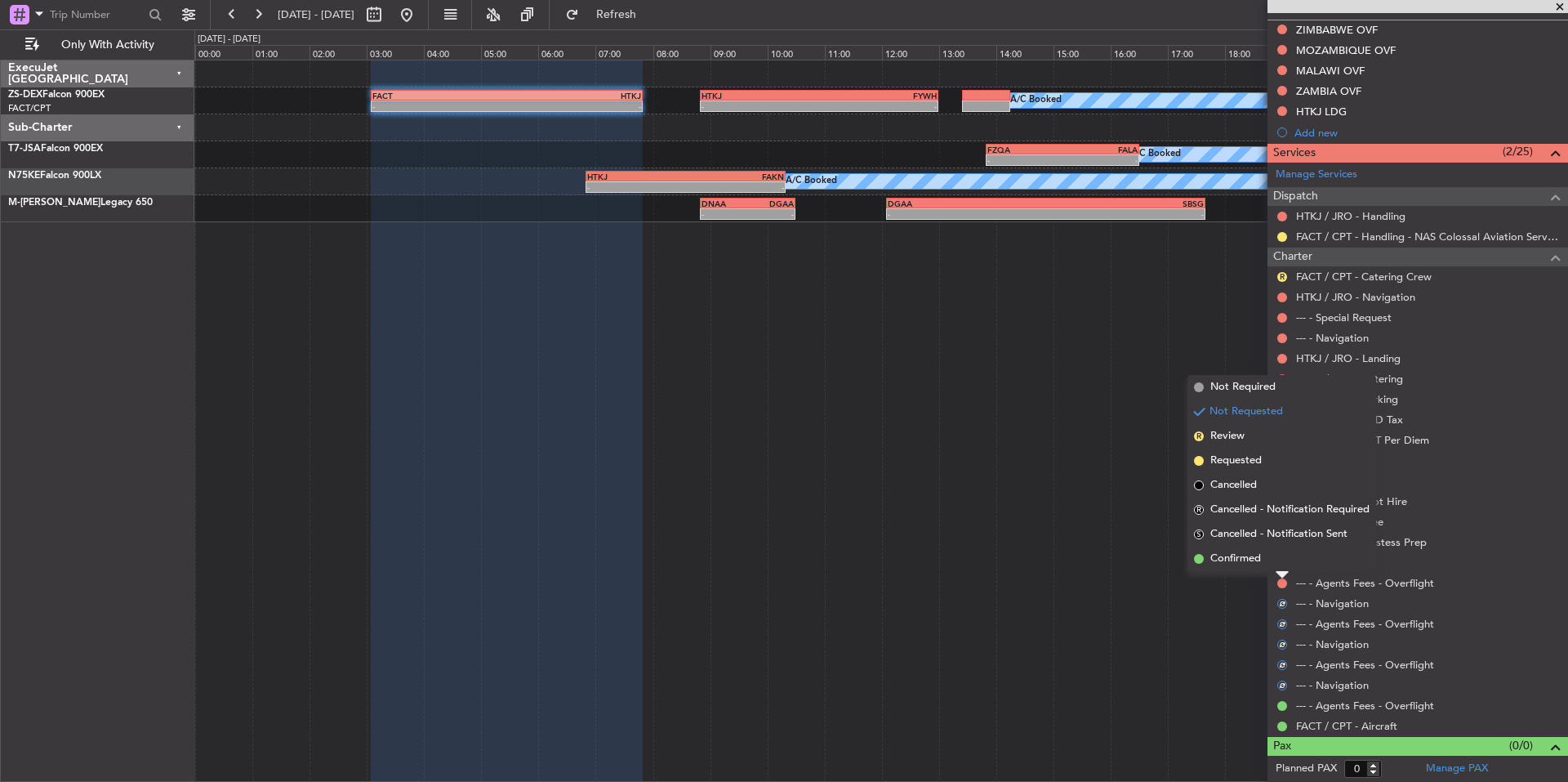
click at [1228, 558] on span "Confirmed" at bounding box center [1236, 559] width 50 height 16
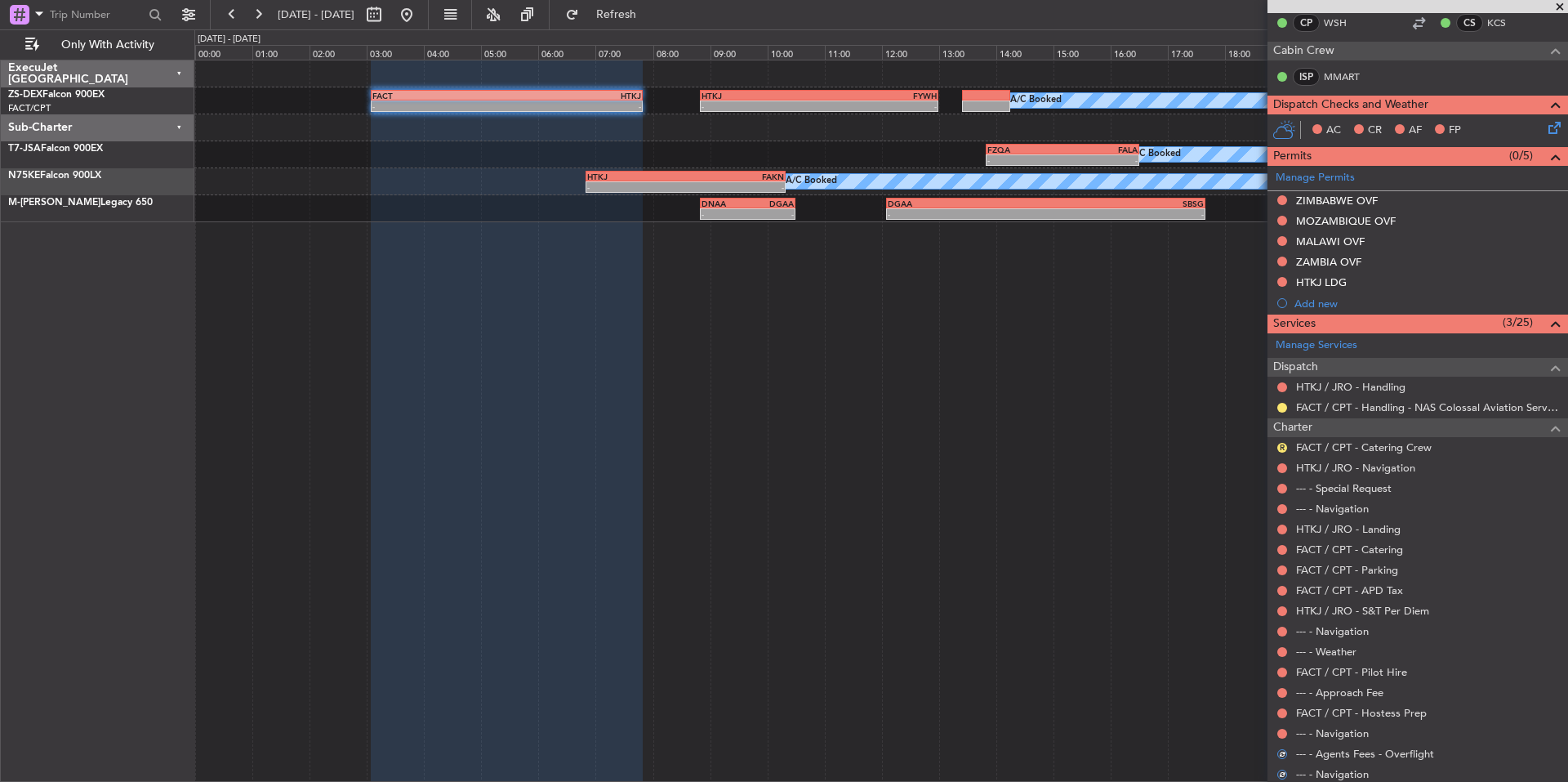
scroll to position [311, 0]
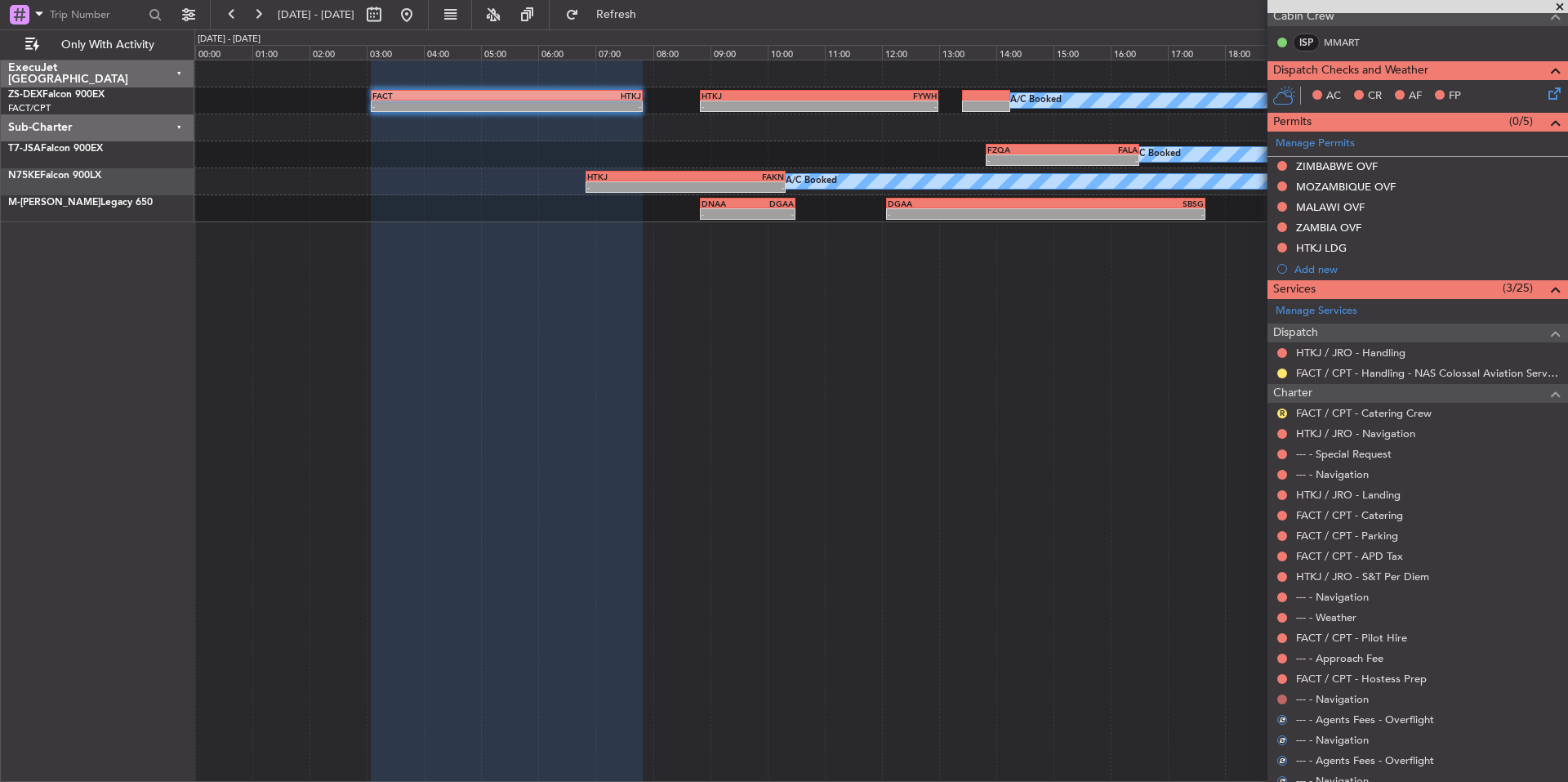
click at [1282, 697] on button at bounding box center [1282, 699] width 10 height 10
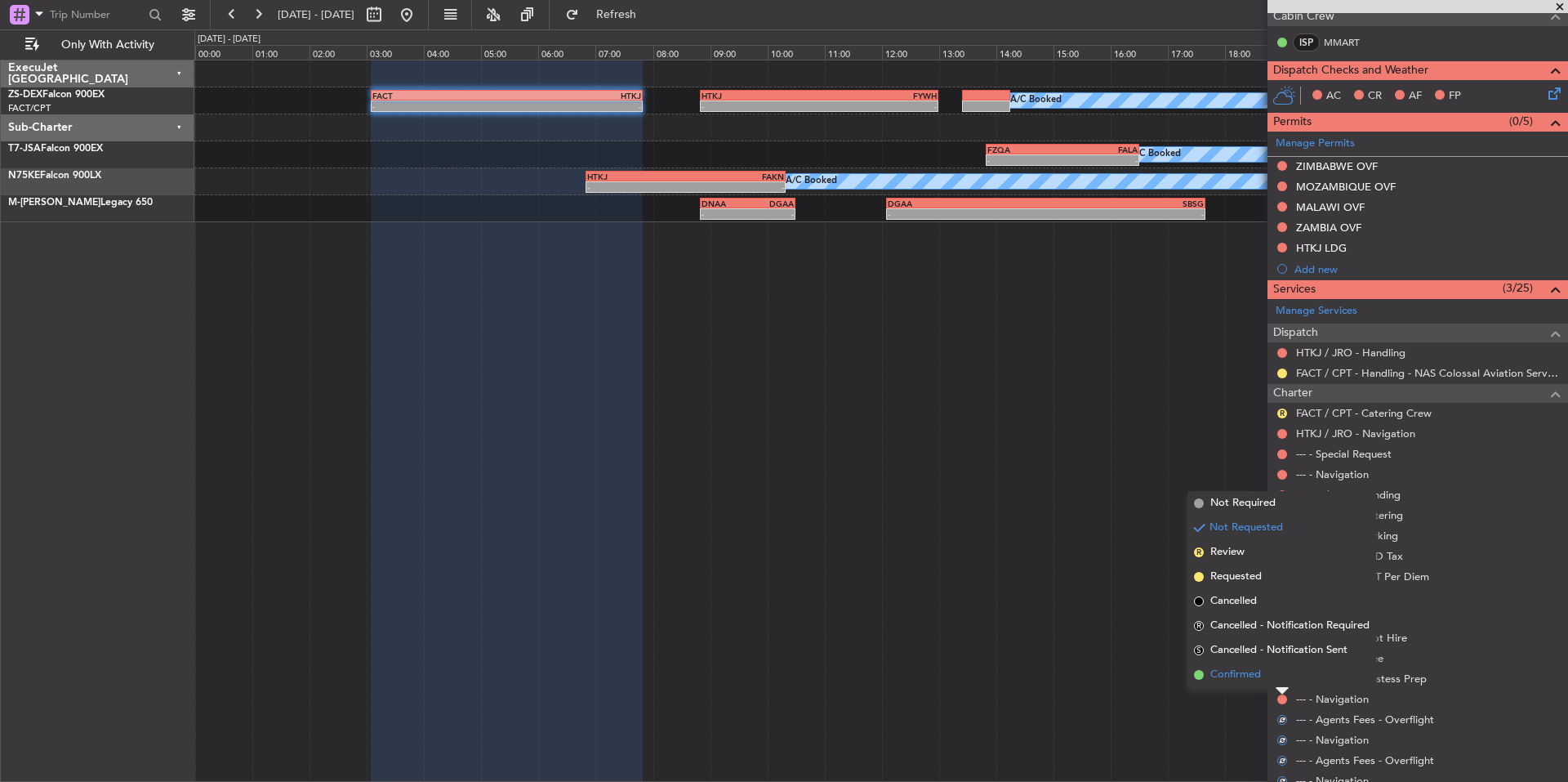
click at [1246, 677] on span "Confirmed" at bounding box center [1236, 675] width 50 height 16
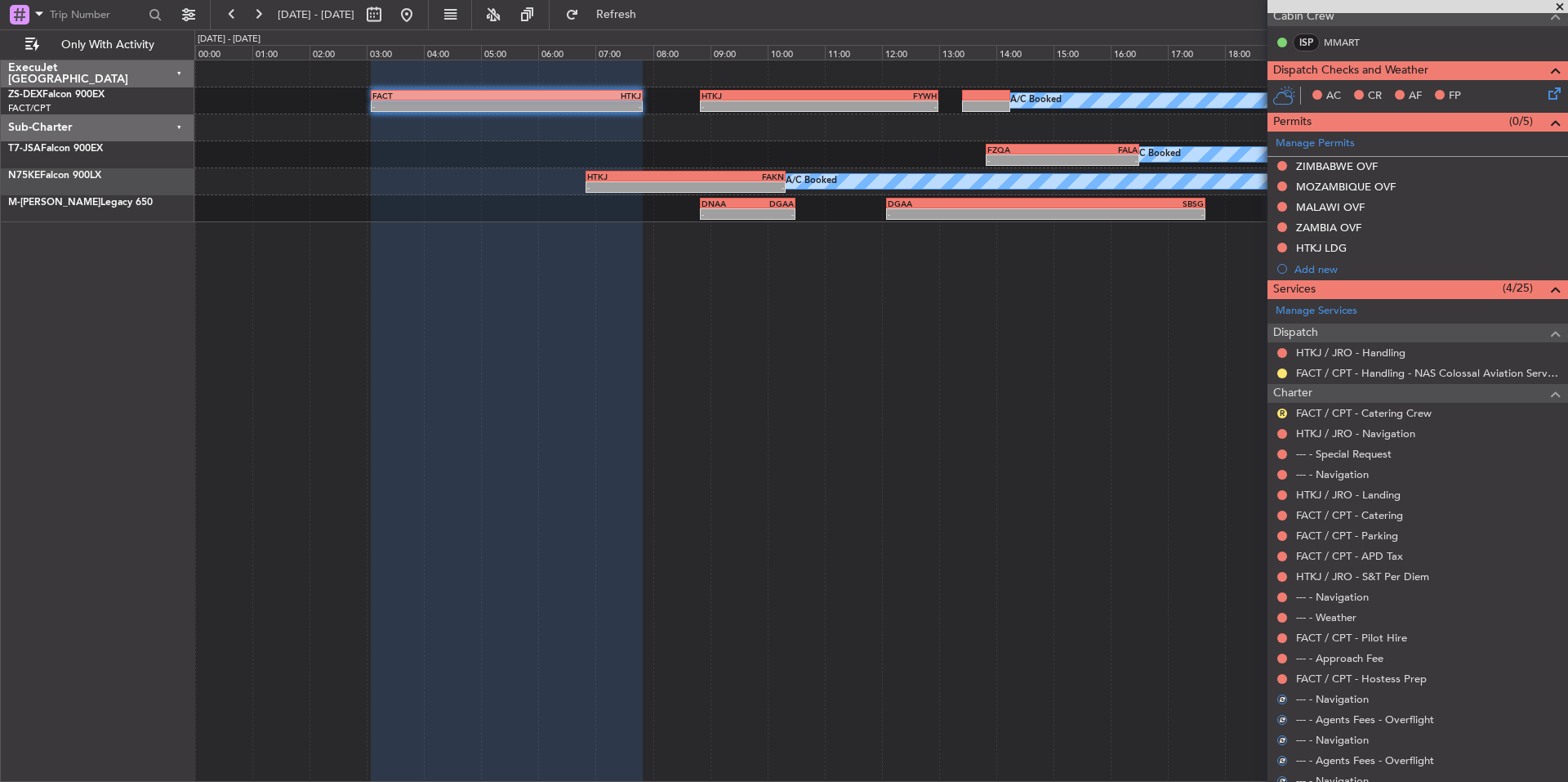
click at [1274, 677] on div "FACT / CPT - Hostess Prep" at bounding box center [1418, 678] width 301 height 21
click at [1279, 676] on button at bounding box center [1282, 678] width 10 height 10
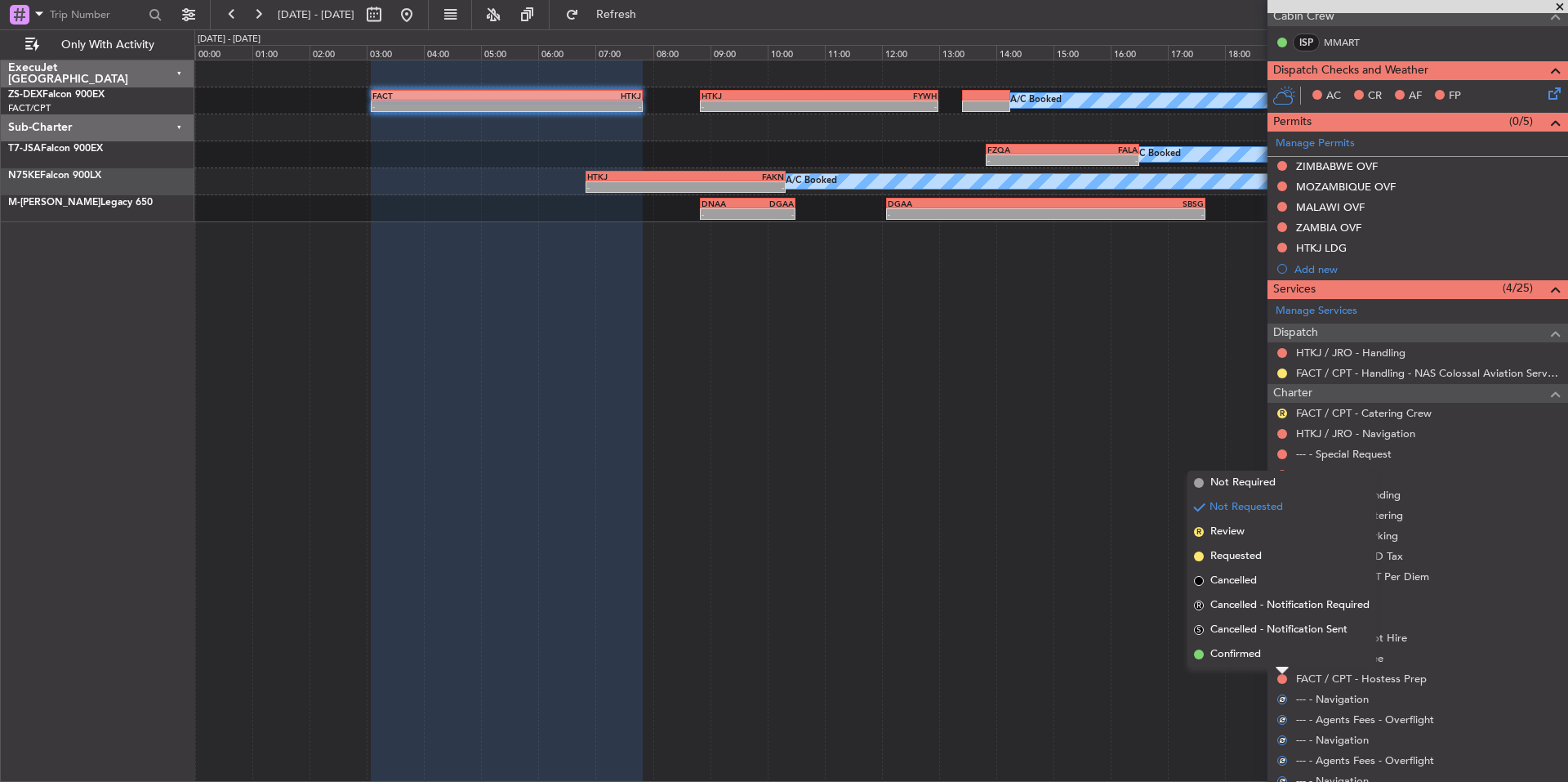
click at [1220, 652] on span "Confirmed" at bounding box center [1236, 654] width 50 height 16
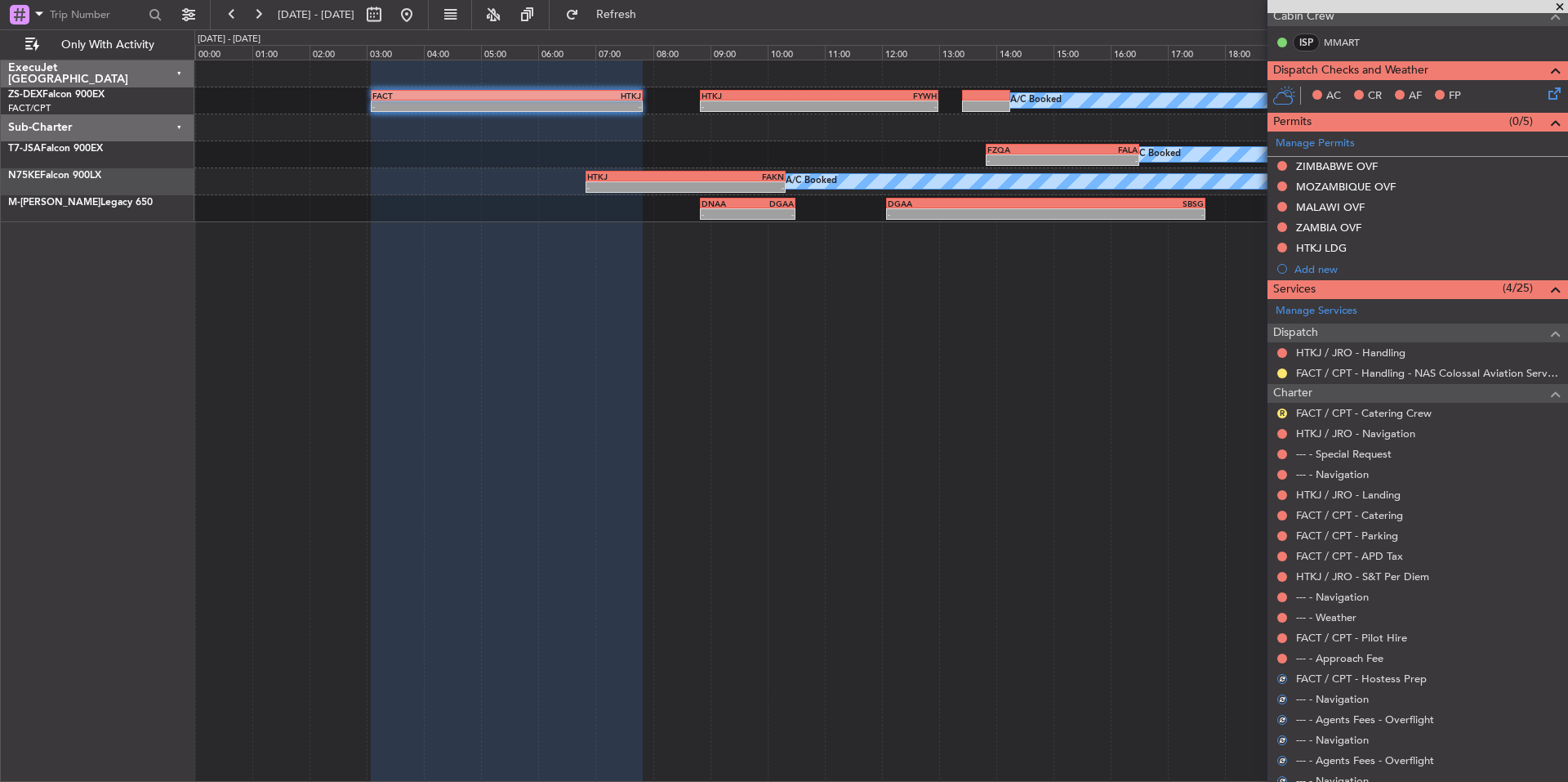
click at [1287, 655] on div at bounding box center [1282, 659] width 14 height 14
click at [1283, 655] on button at bounding box center [1282, 658] width 10 height 10
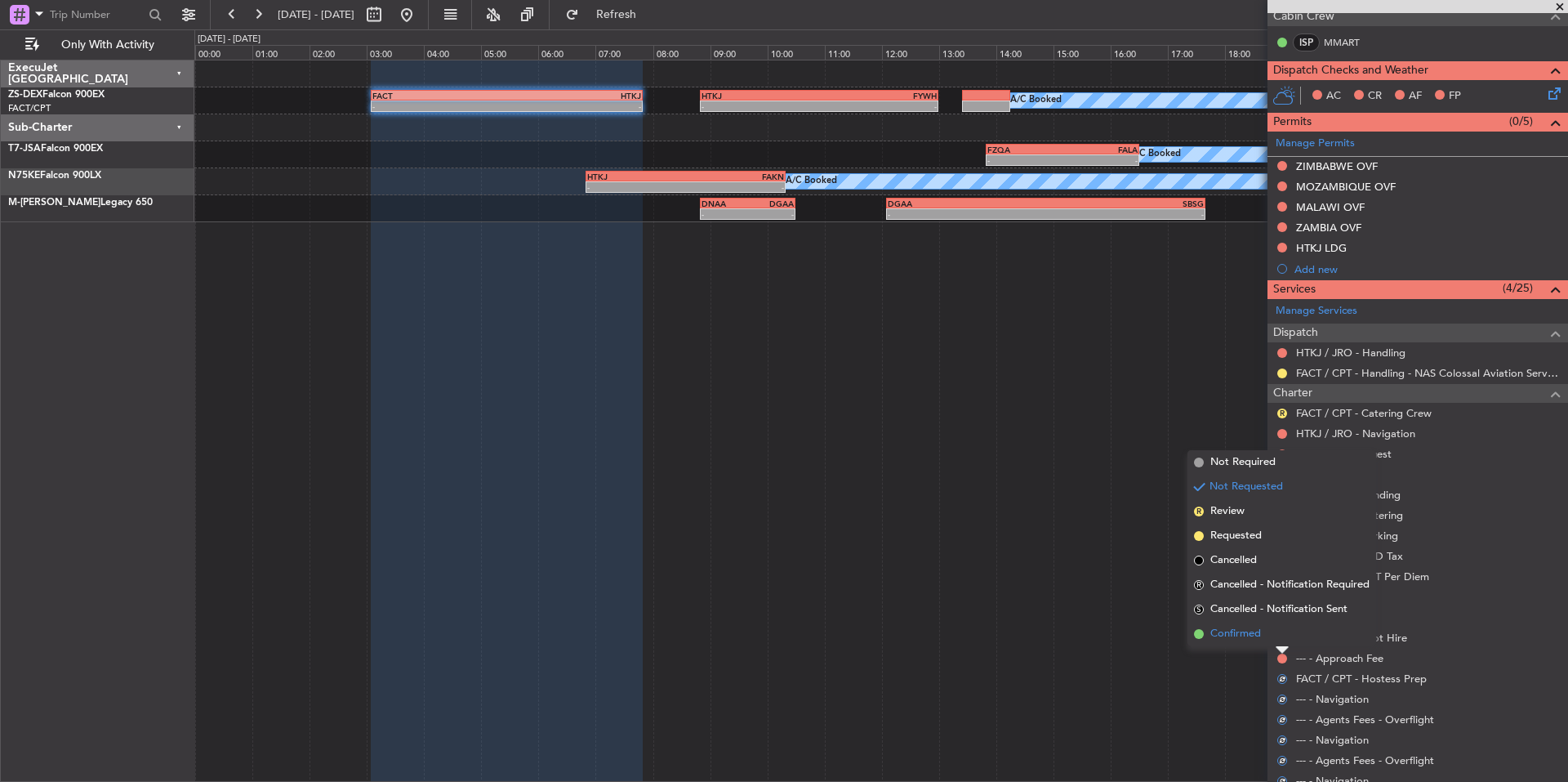
click at [1251, 634] on span "Confirmed" at bounding box center [1236, 634] width 50 height 16
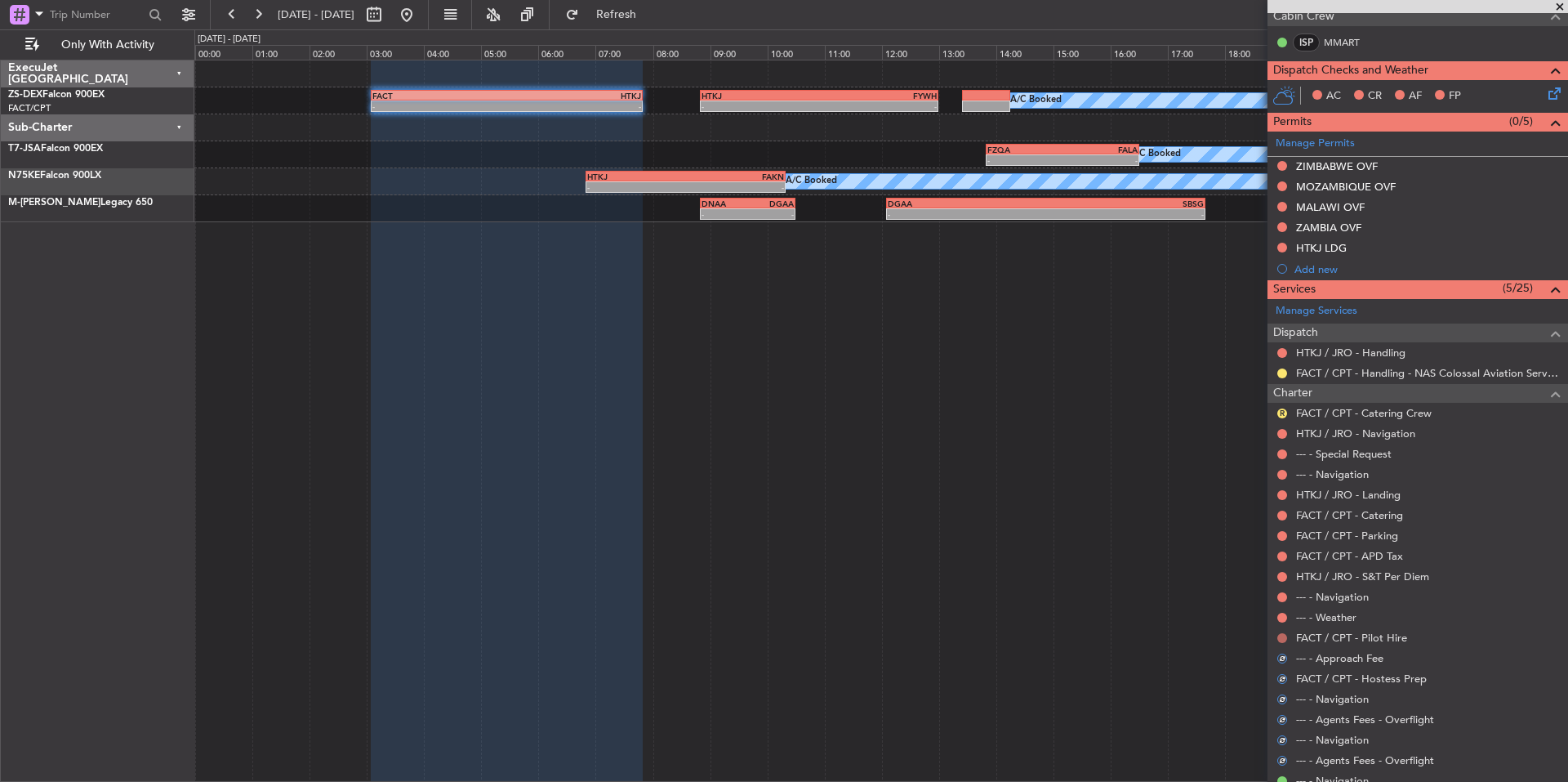
click at [1284, 635] on button at bounding box center [1282, 638] width 10 height 10
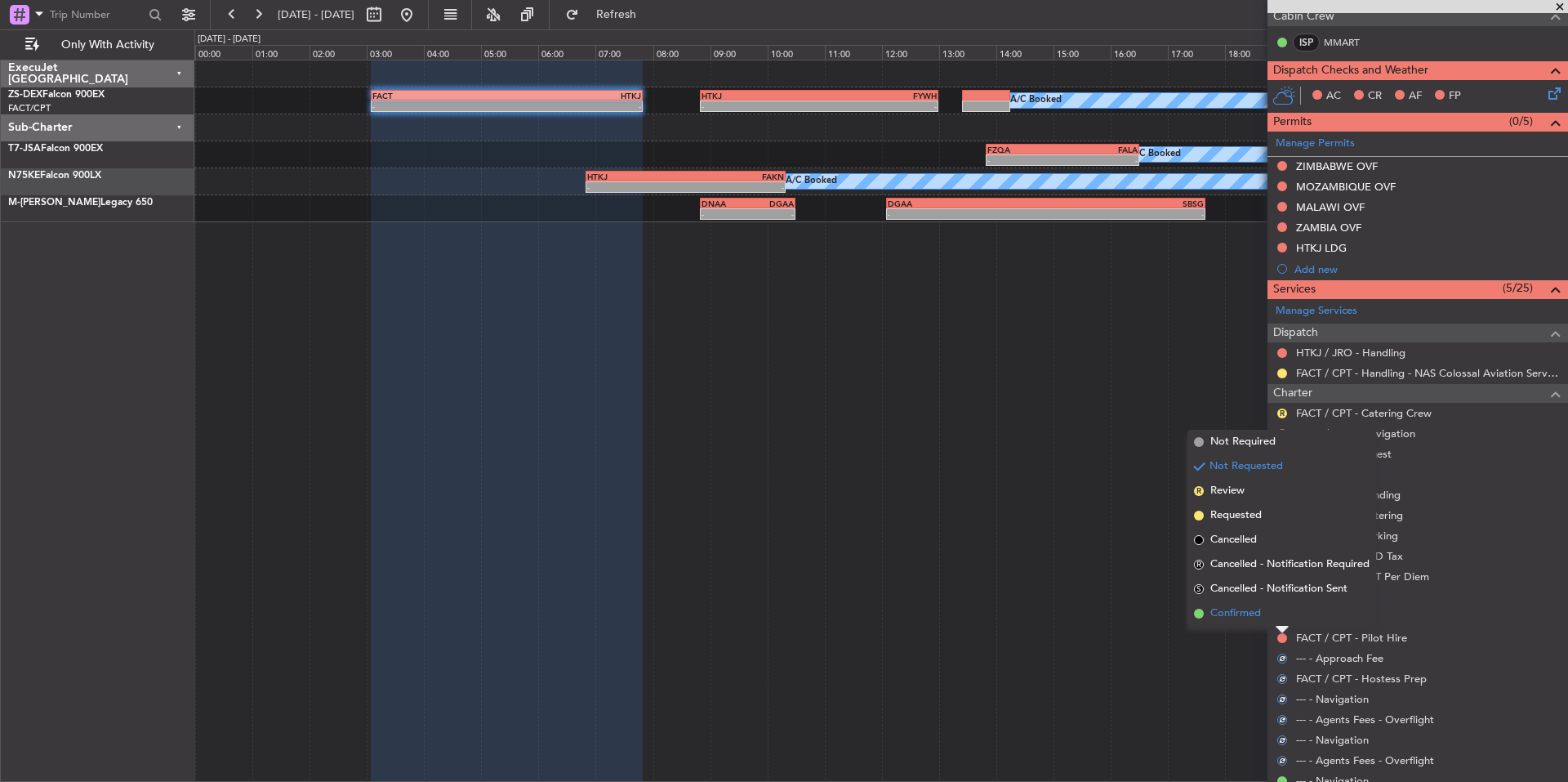
click at [1245, 614] on span "Confirmed" at bounding box center [1236, 614] width 50 height 16
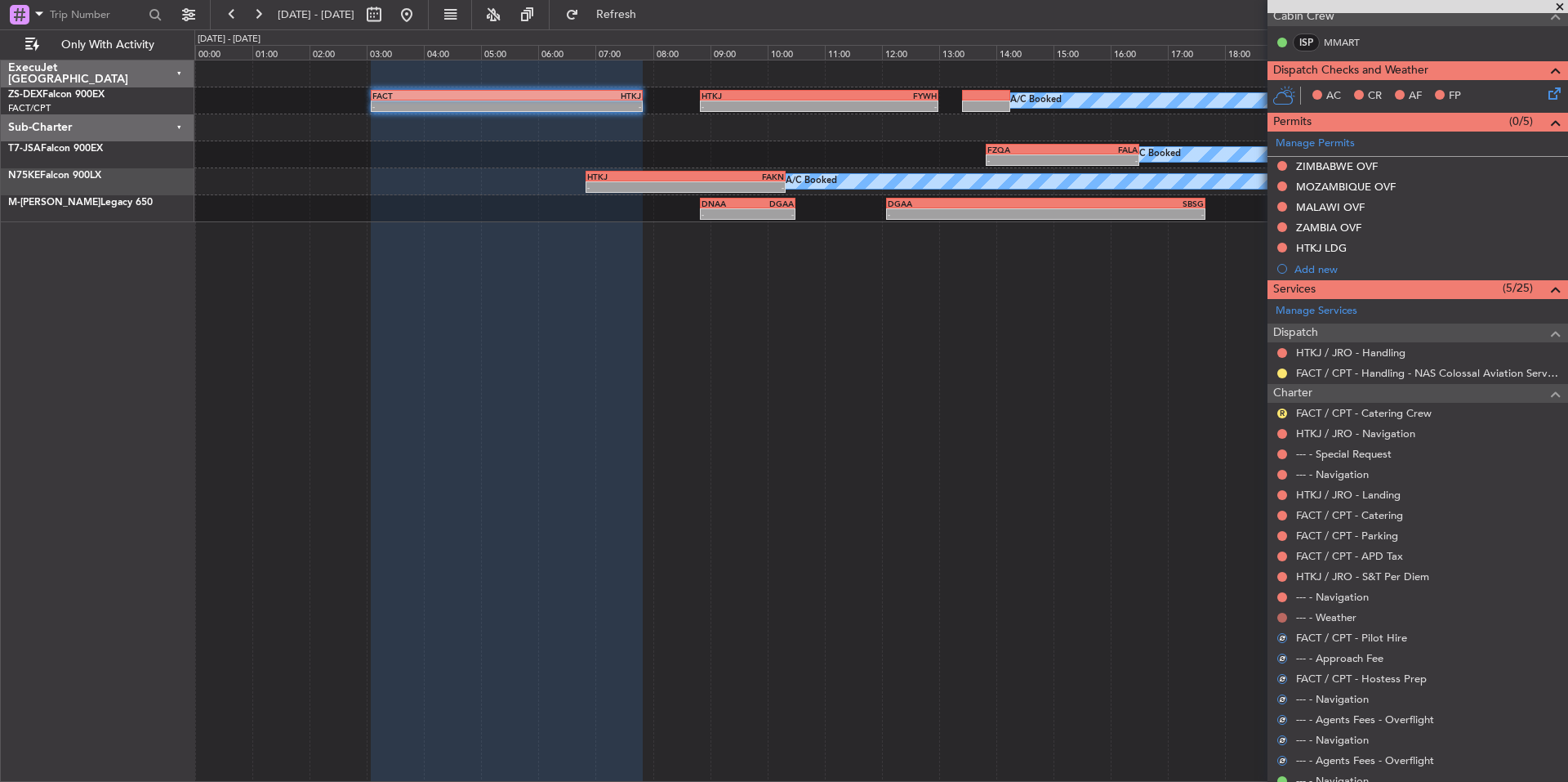
click at [1281, 614] on button at bounding box center [1282, 617] width 10 height 10
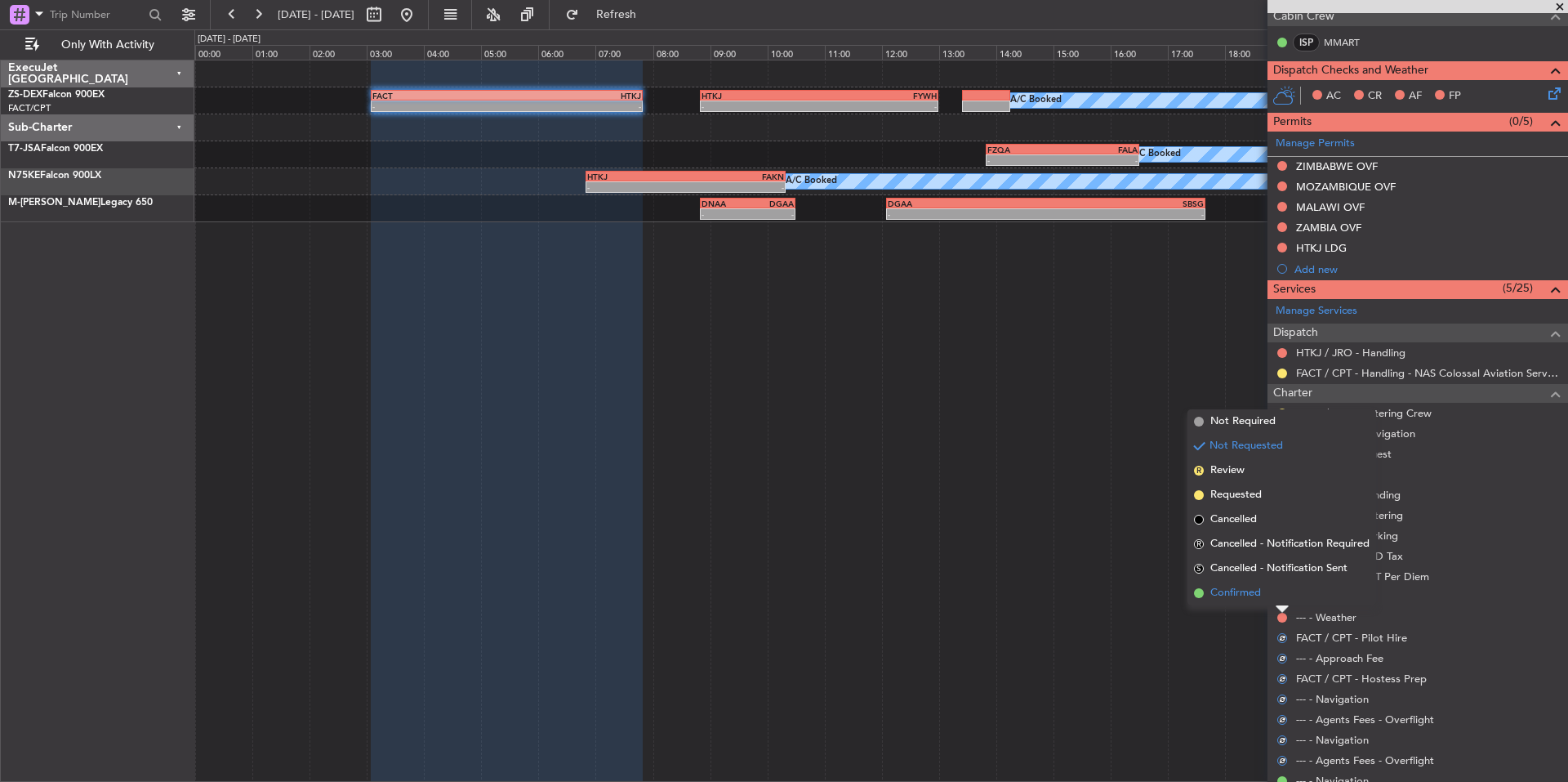
click at [1246, 598] on span "Confirmed" at bounding box center [1236, 593] width 50 height 16
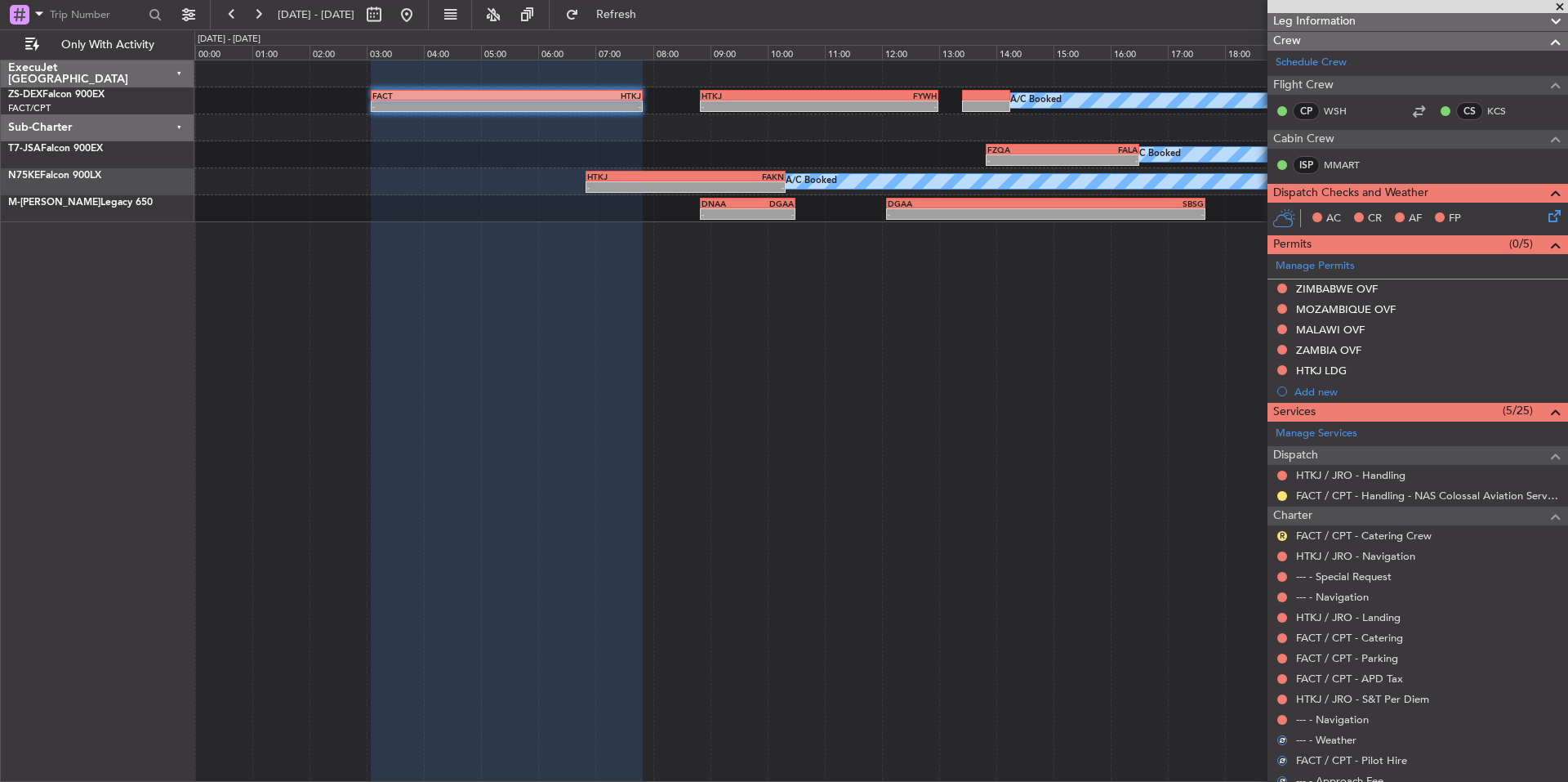
scroll to position [175, 0]
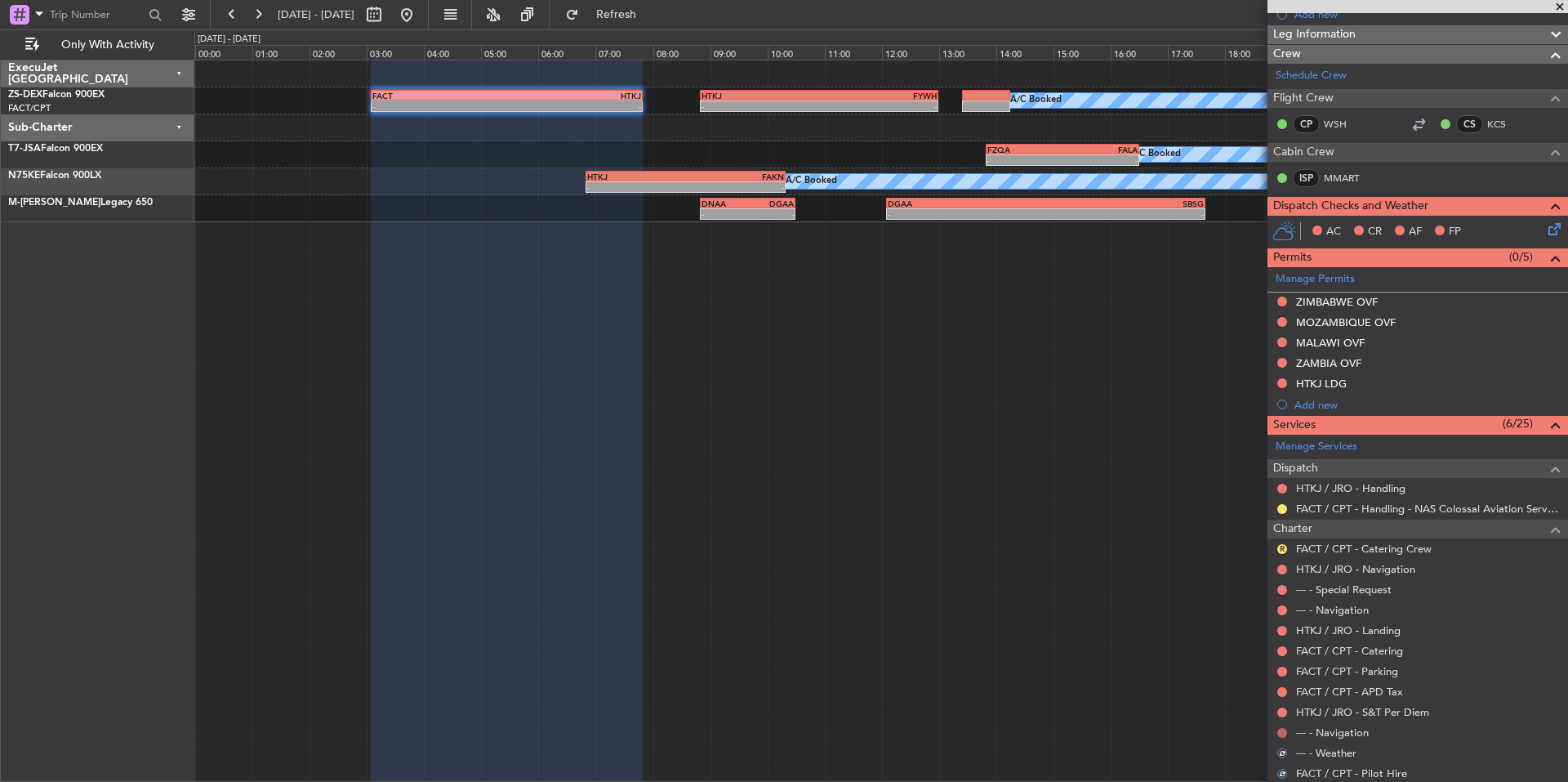
click at [1281, 728] on button at bounding box center [1282, 732] width 10 height 10
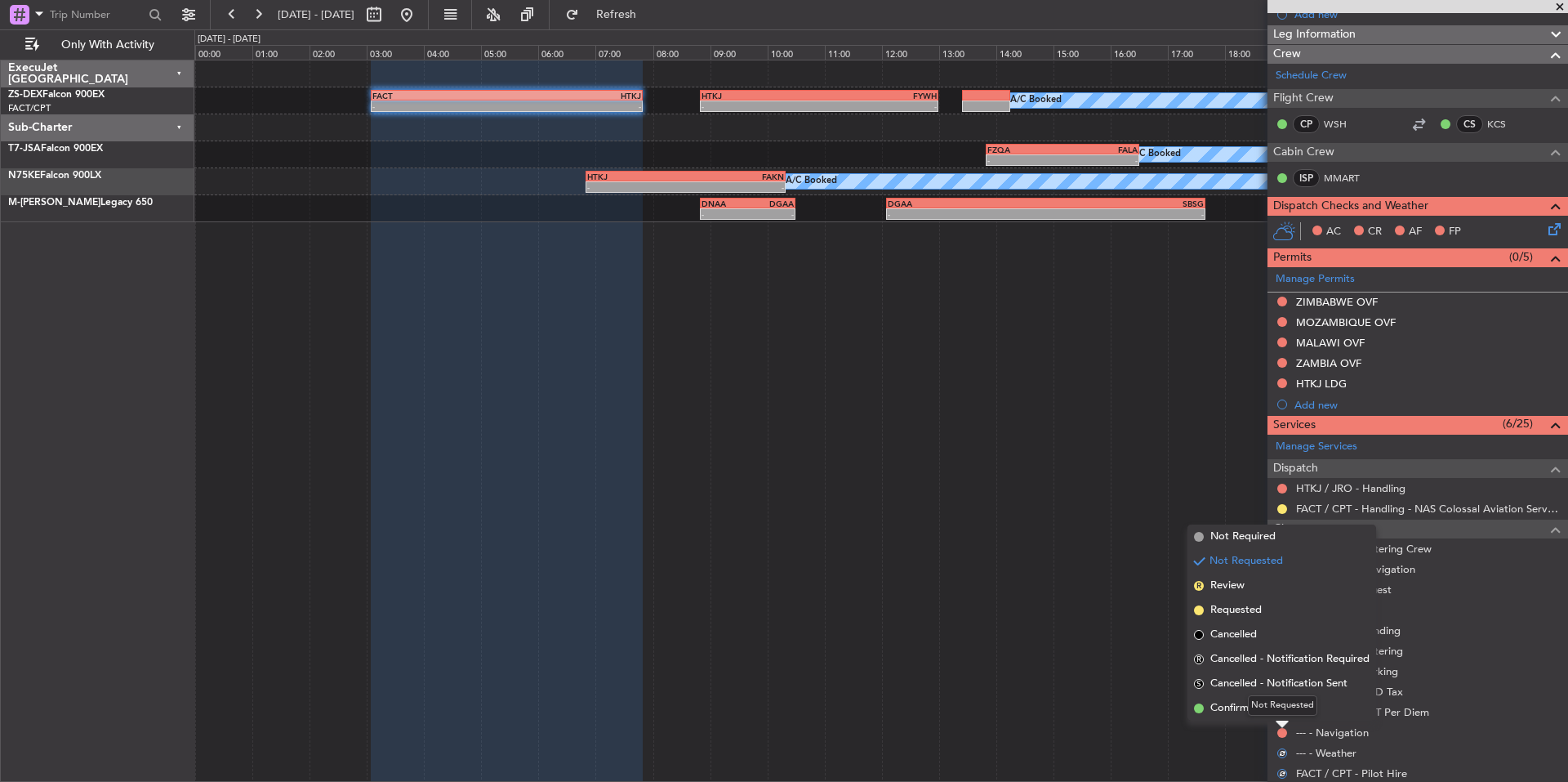
click at [1250, 714] on div "Not Requested" at bounding box center [1282, 705] width 69 height 21
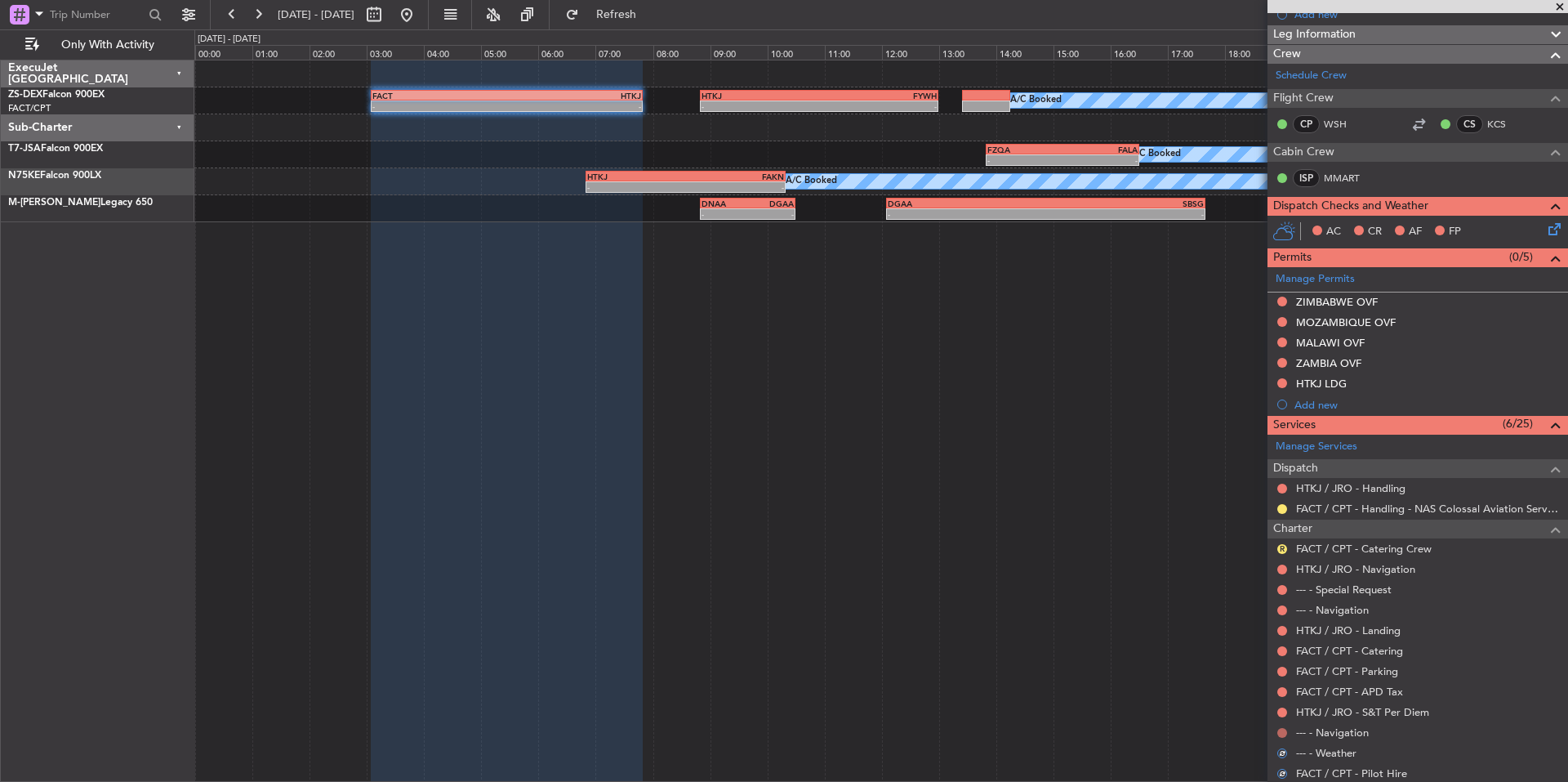
click at [1279, 729] on button at bounding box center [1282, 732] width 10 height 10
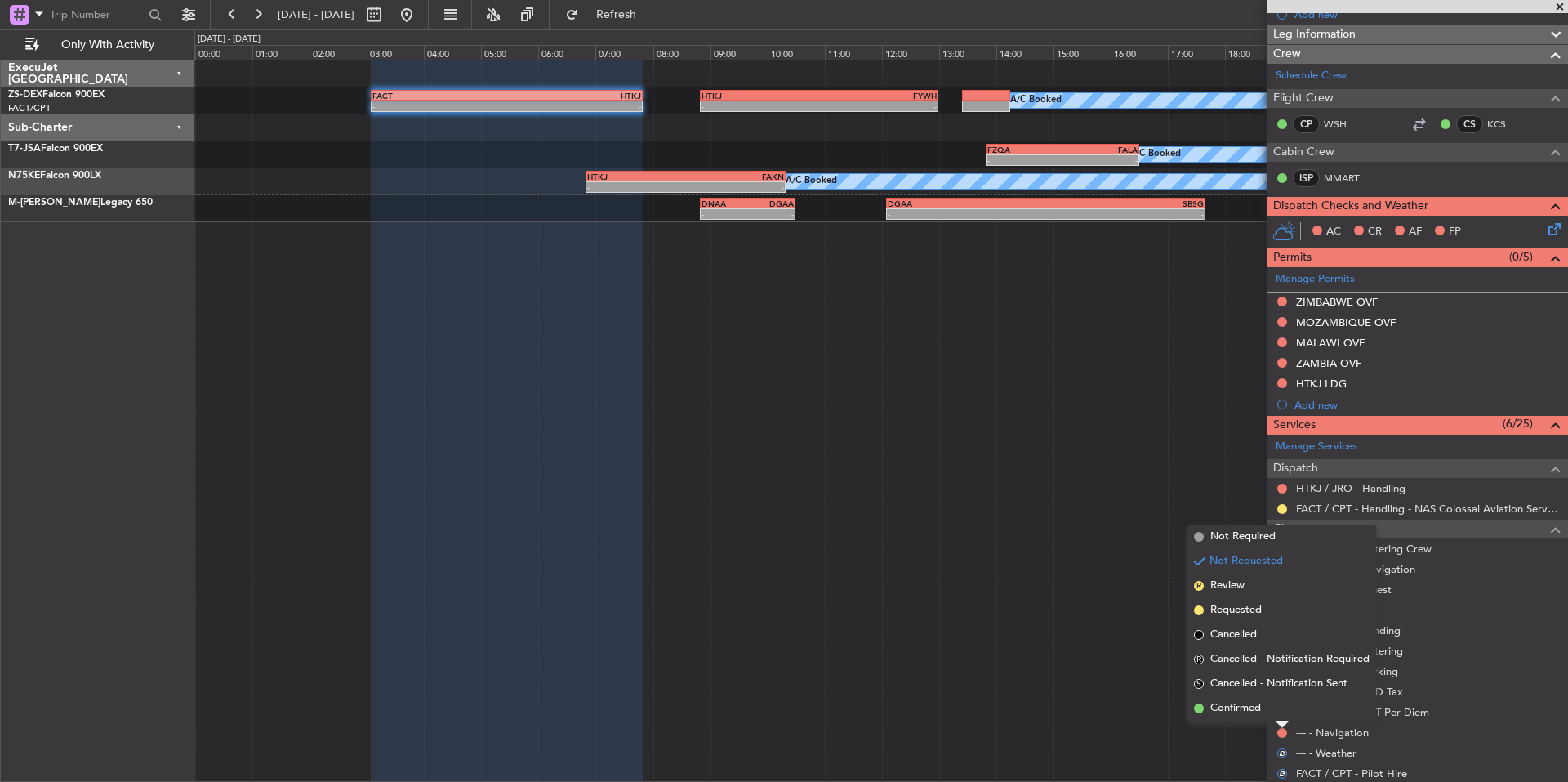
click at [1245, 707] on mat-tooltip-component "Not Requested" at bounding box center [1282, 705] width 92 height 43
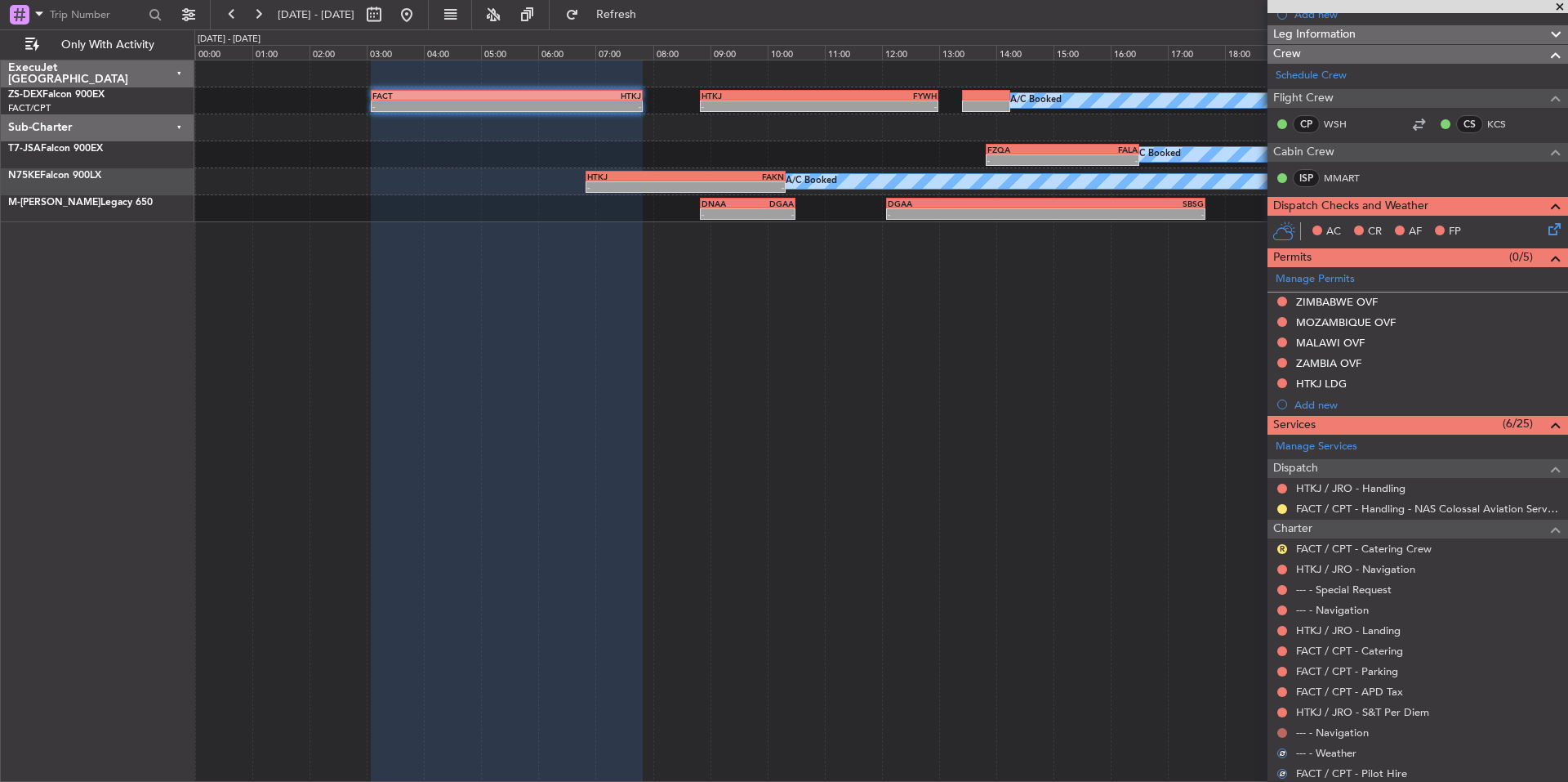
click at [1282, 735] on button at bounding box center [1282, 732] width 10 height 10
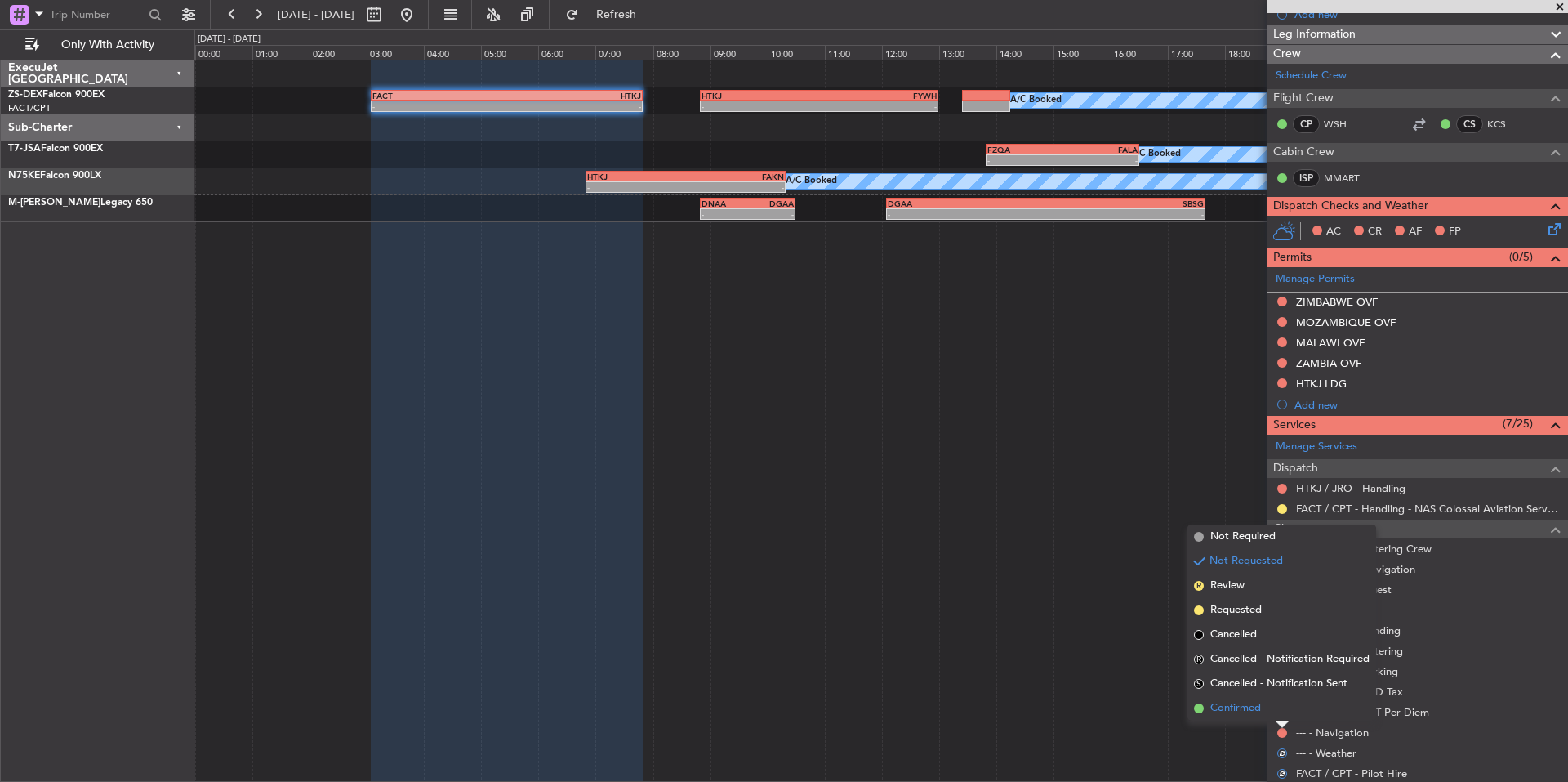
click at [1226, 703] on span "Confirmed" at bounding box center [1236, 708] width 50 height 16
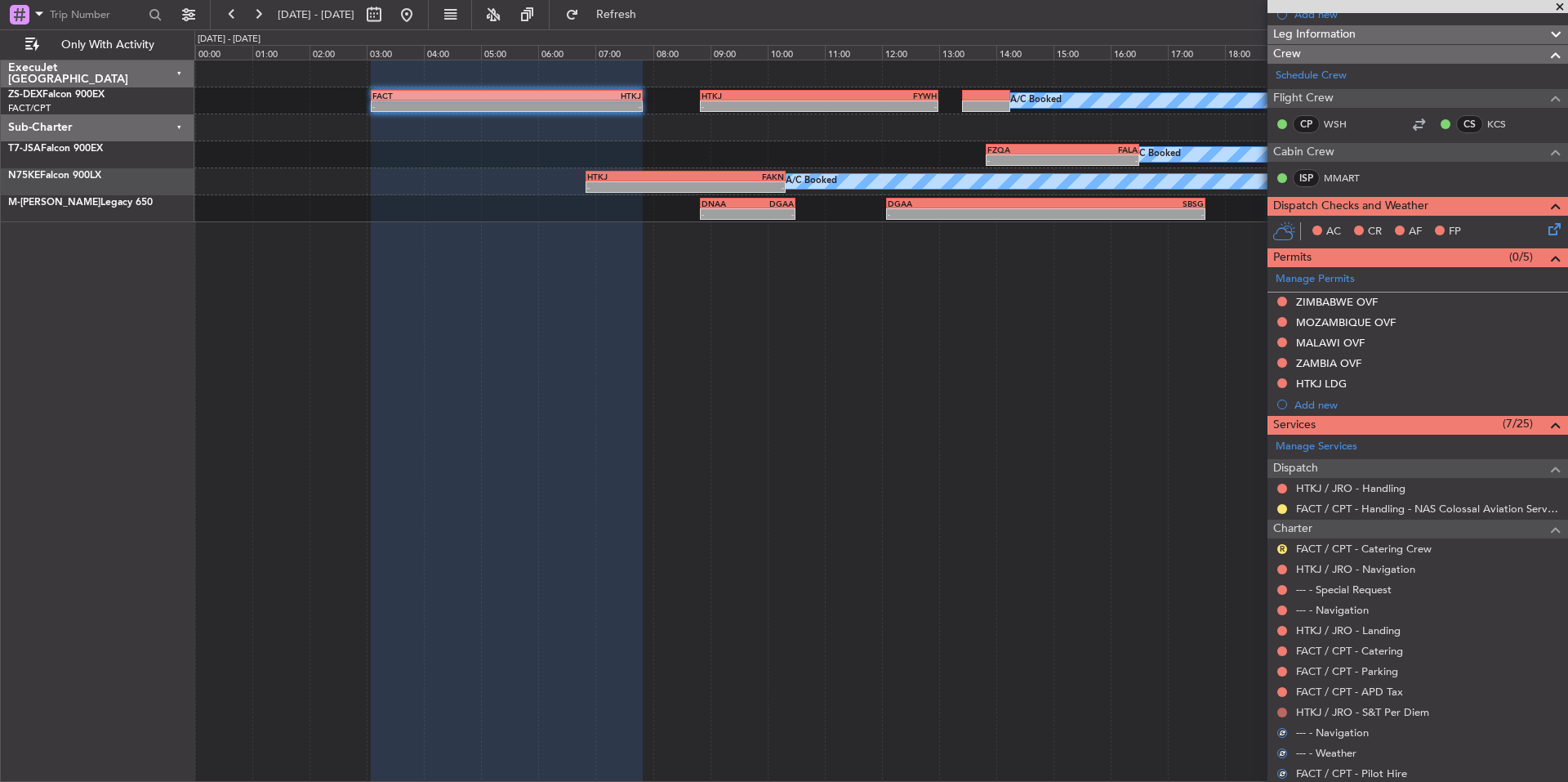
click at [1282, 714] on button at bounding box center [1282, 712] width 10 height 10
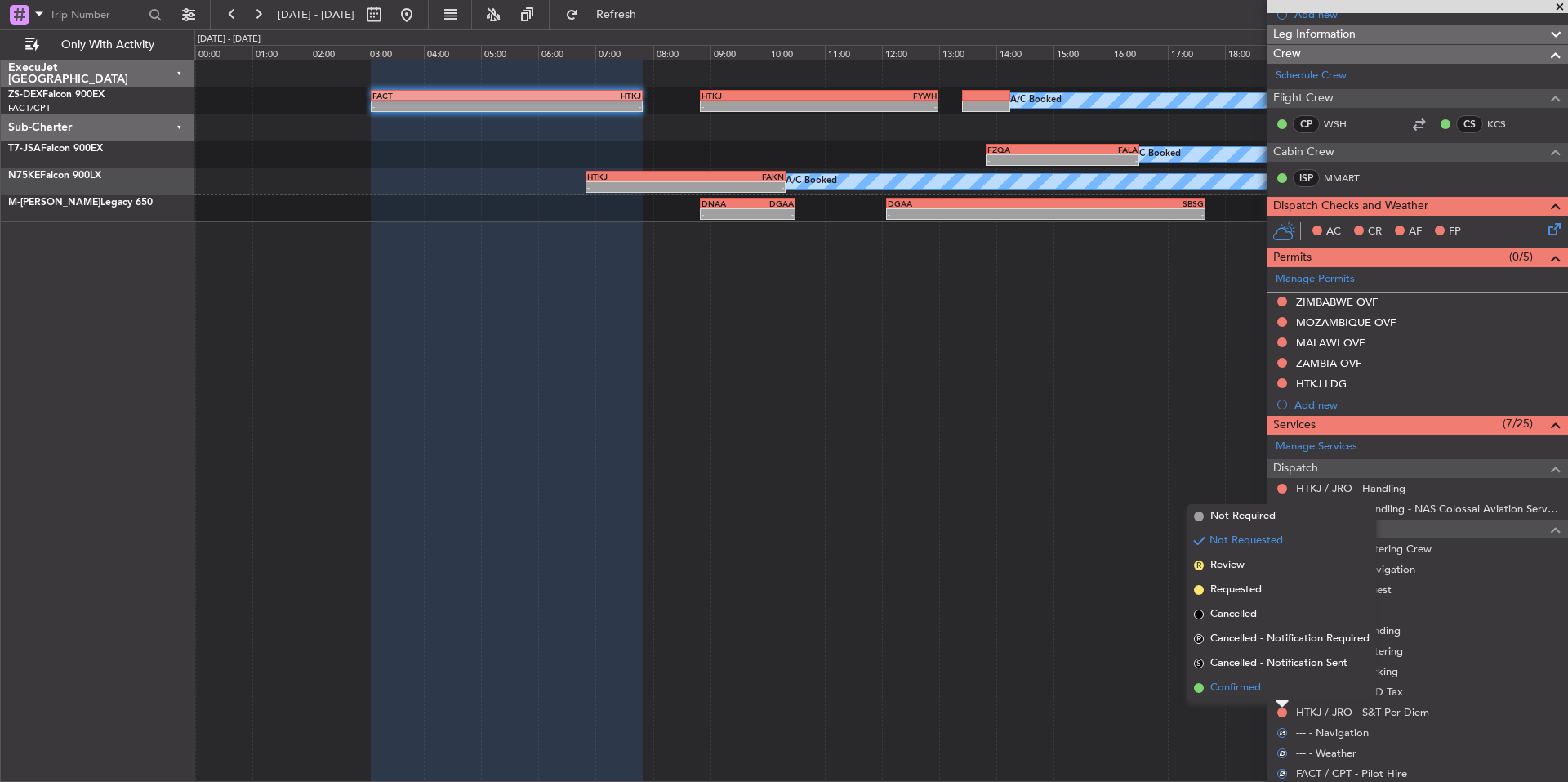
click at [1240, 695] on span "Confirmed" at bounding box center [1236, 687] width 50 height 16
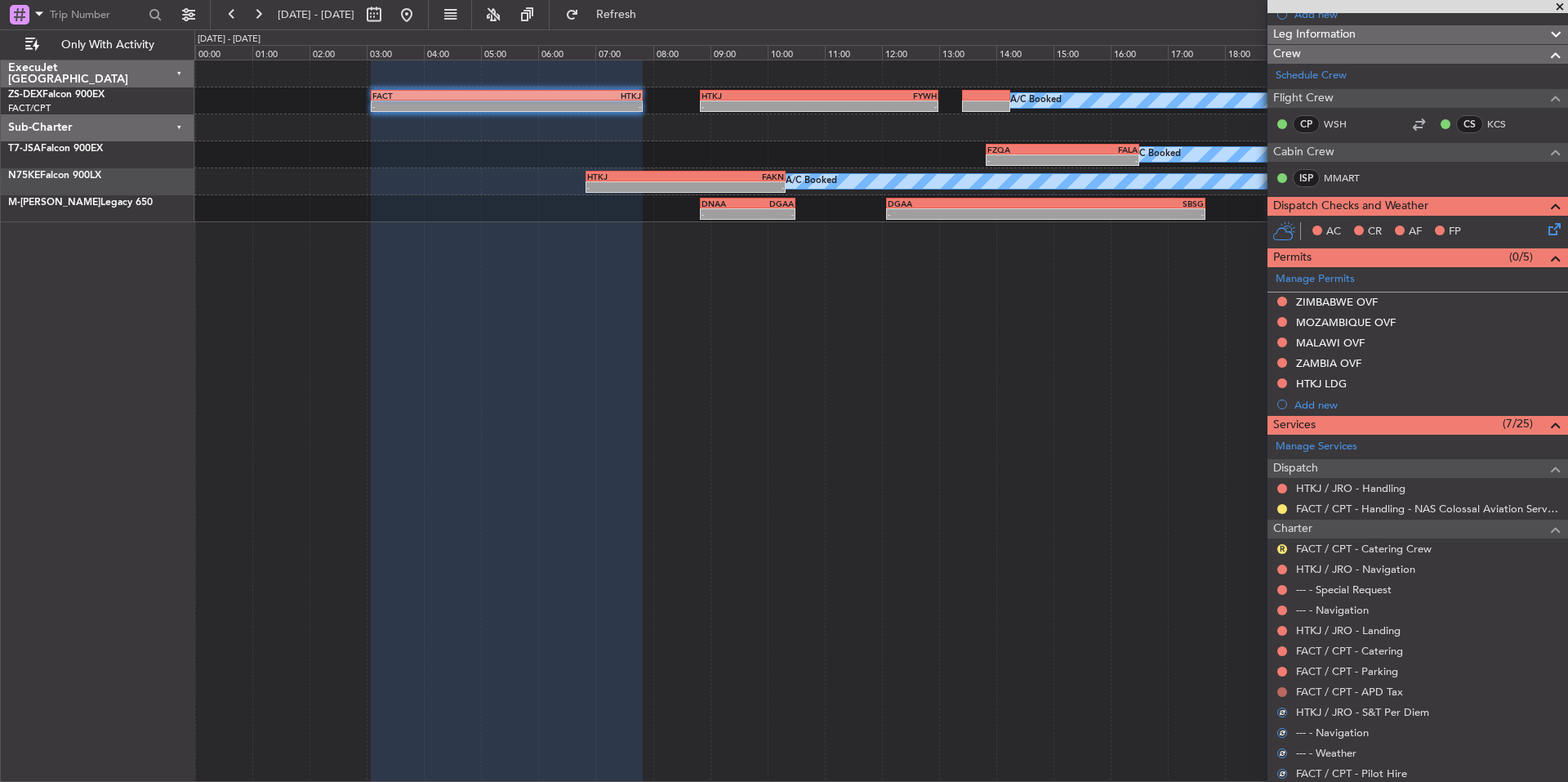
click at [1282, 694] on button at bounding box center [1282, 692] width 10 height 10
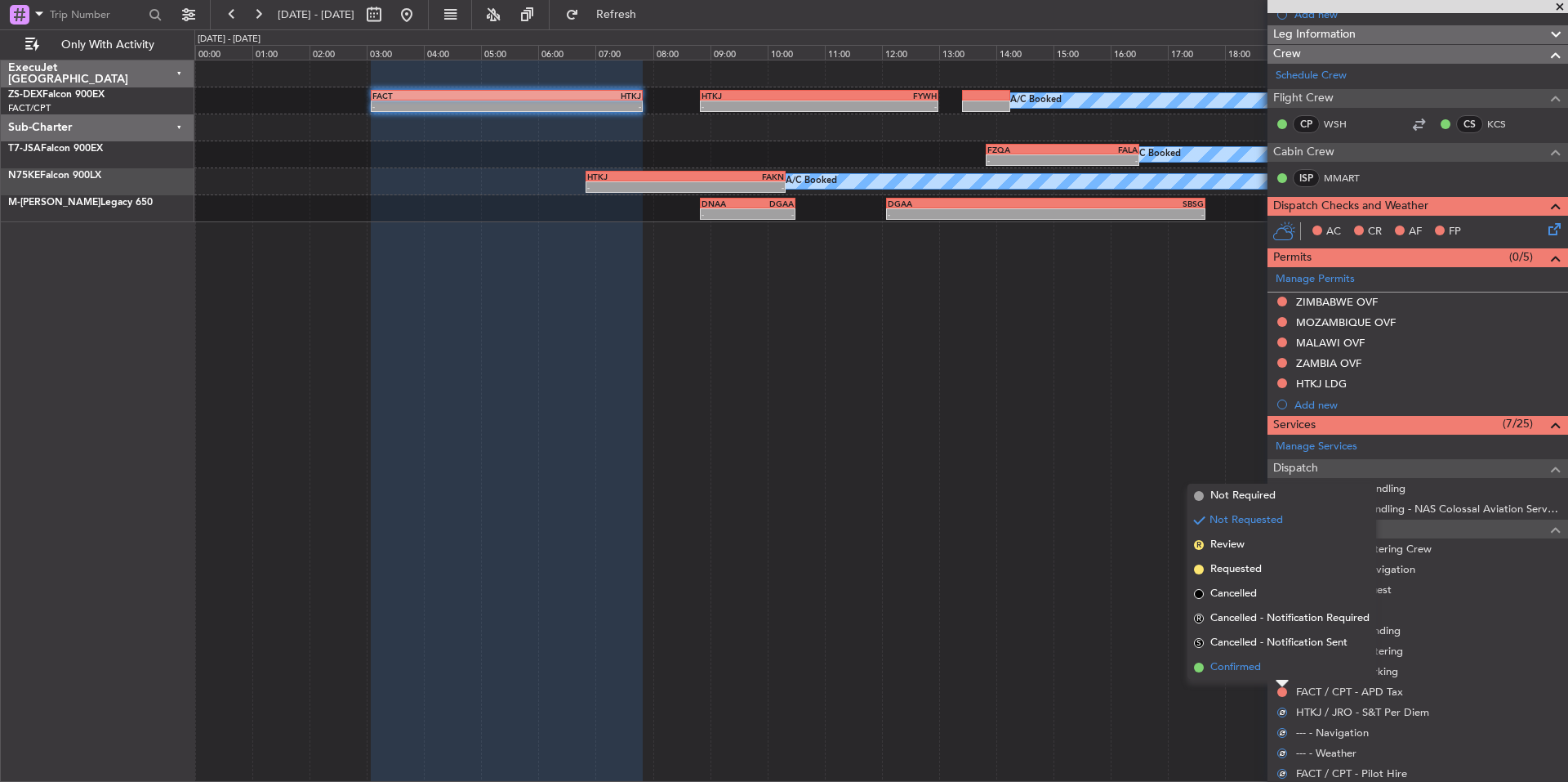
click at [1228, 669] on span "Confirmed" at bounding box center [1236, 668] width 50 height 16
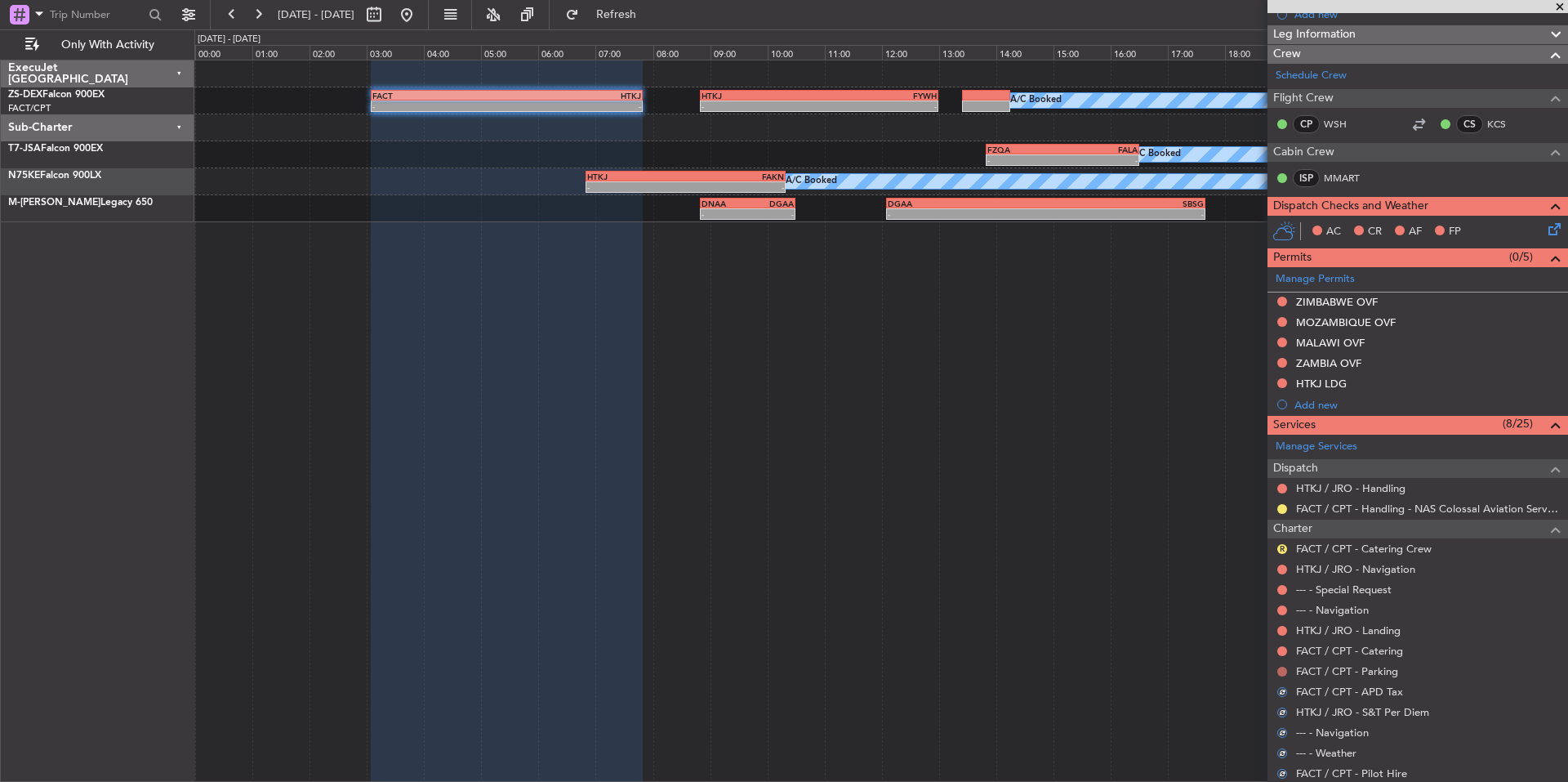
click at [1282, 669] on button at bounding box center [1282, 671] width 10 height 10
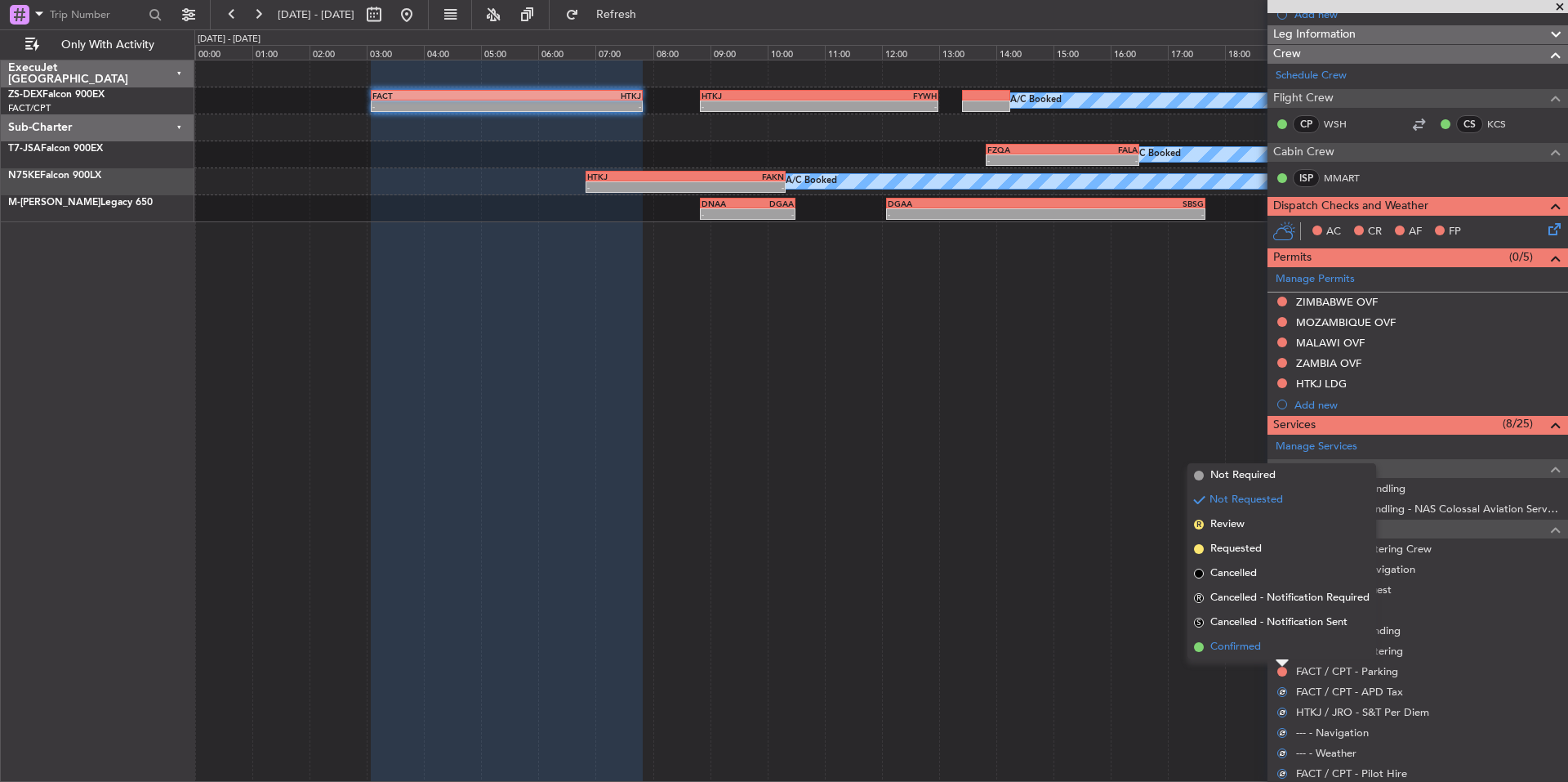
click at [1216, 643] on span "Confirmed" at bounding box center [1236, 647] width 50 height 16
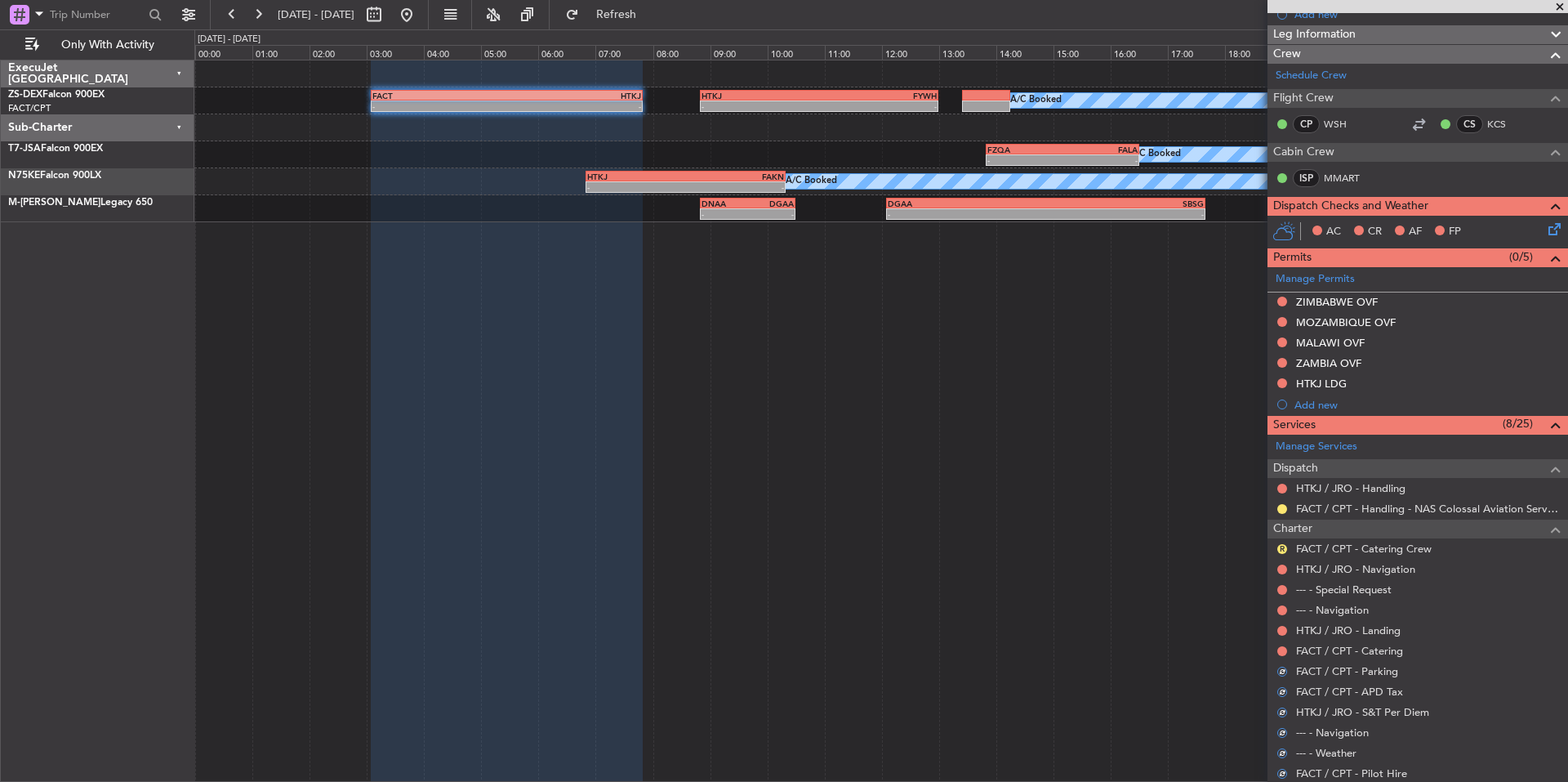
click at [1289, 651] on div "FACT / CPT - Catering" at bounding box center [1418, 650] width 301 height 21
click at [1282, 651] on button at bounding box center [1282, 650] width 10 height 10
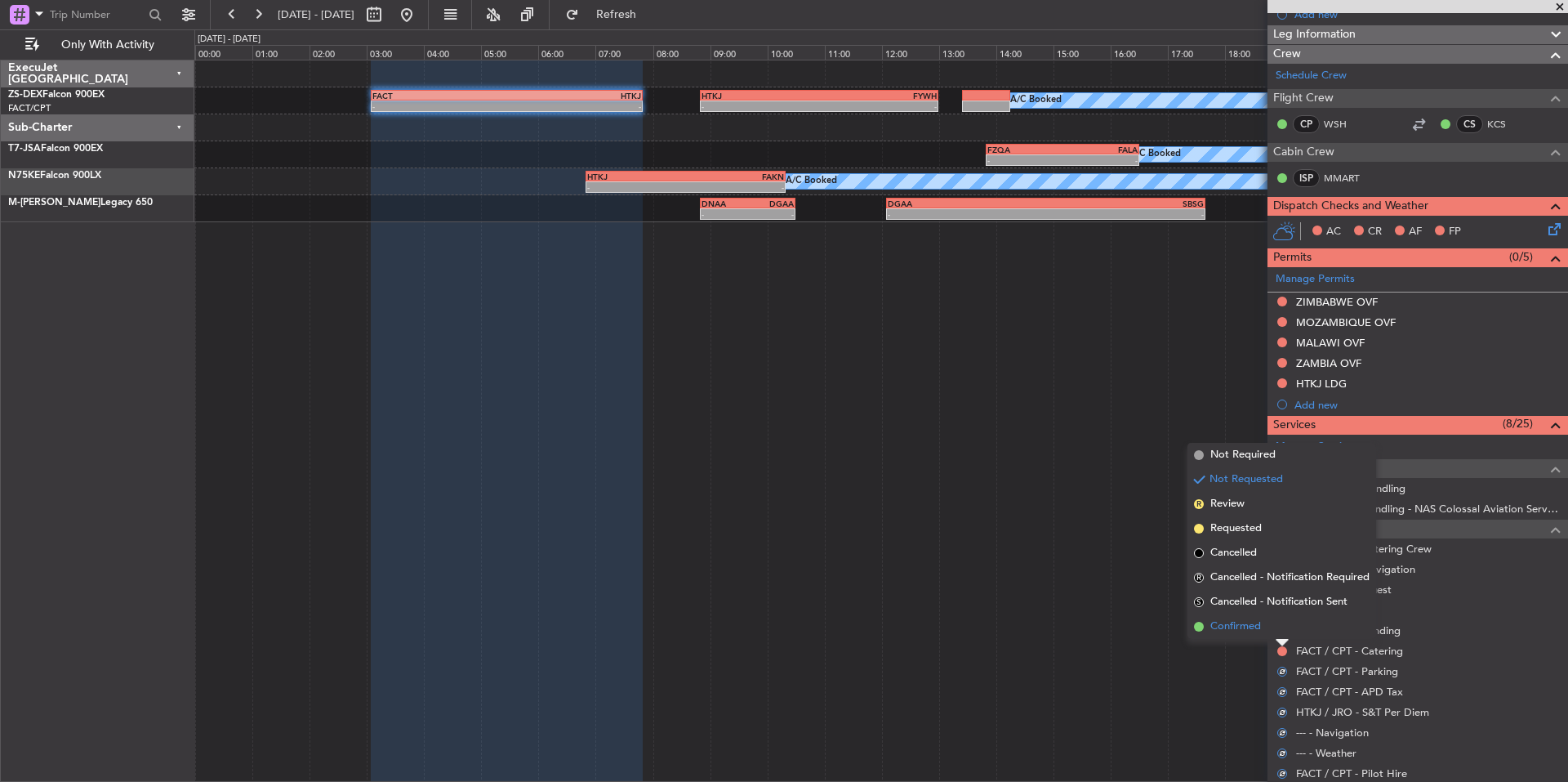
click at [1227, 630] on span "Confirmed" at bounding box center [1236, 626] width 50 height 16
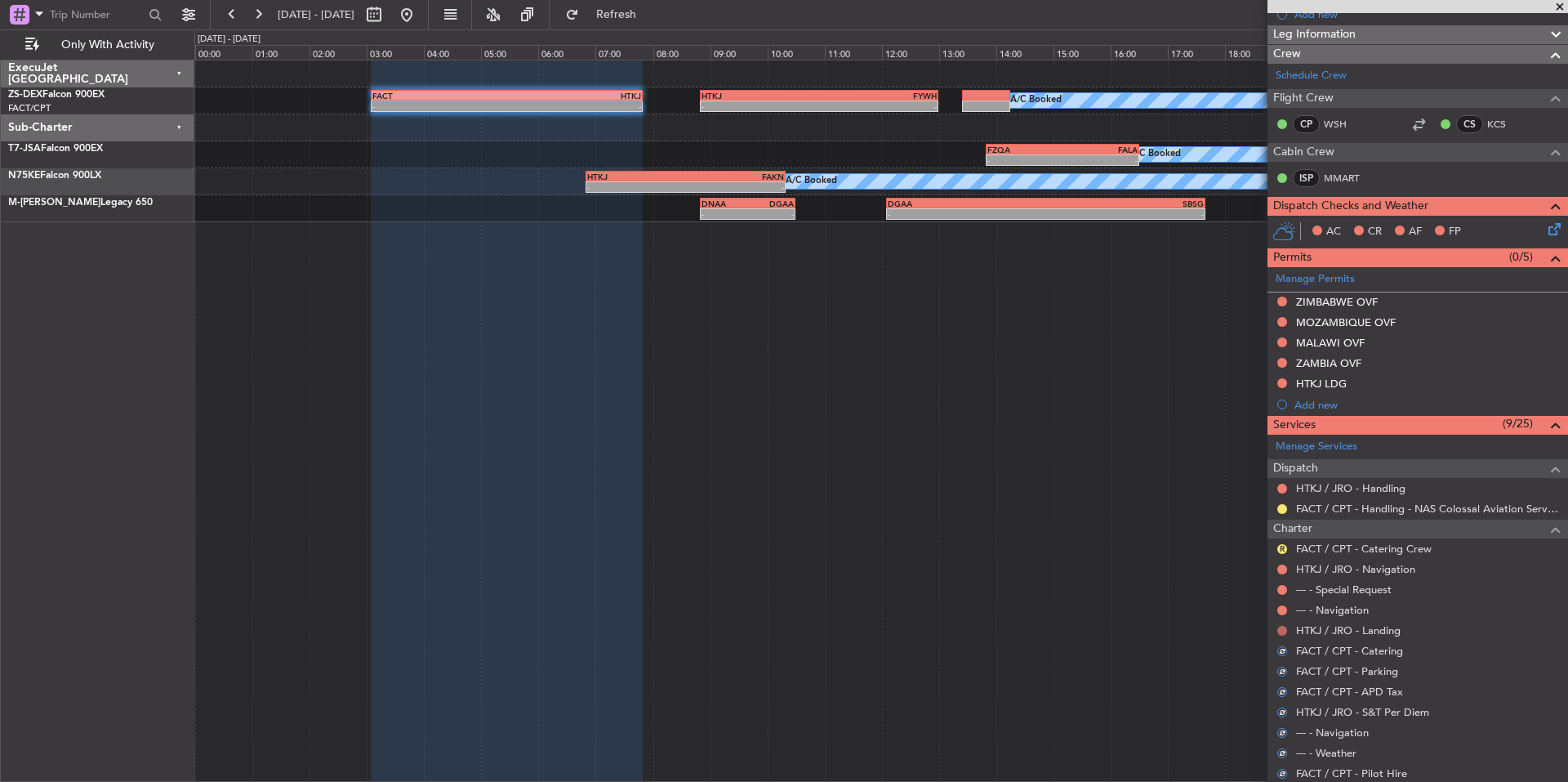
click at [1279, 628] on button at bounding box center [1282, 631] width 10 height 10
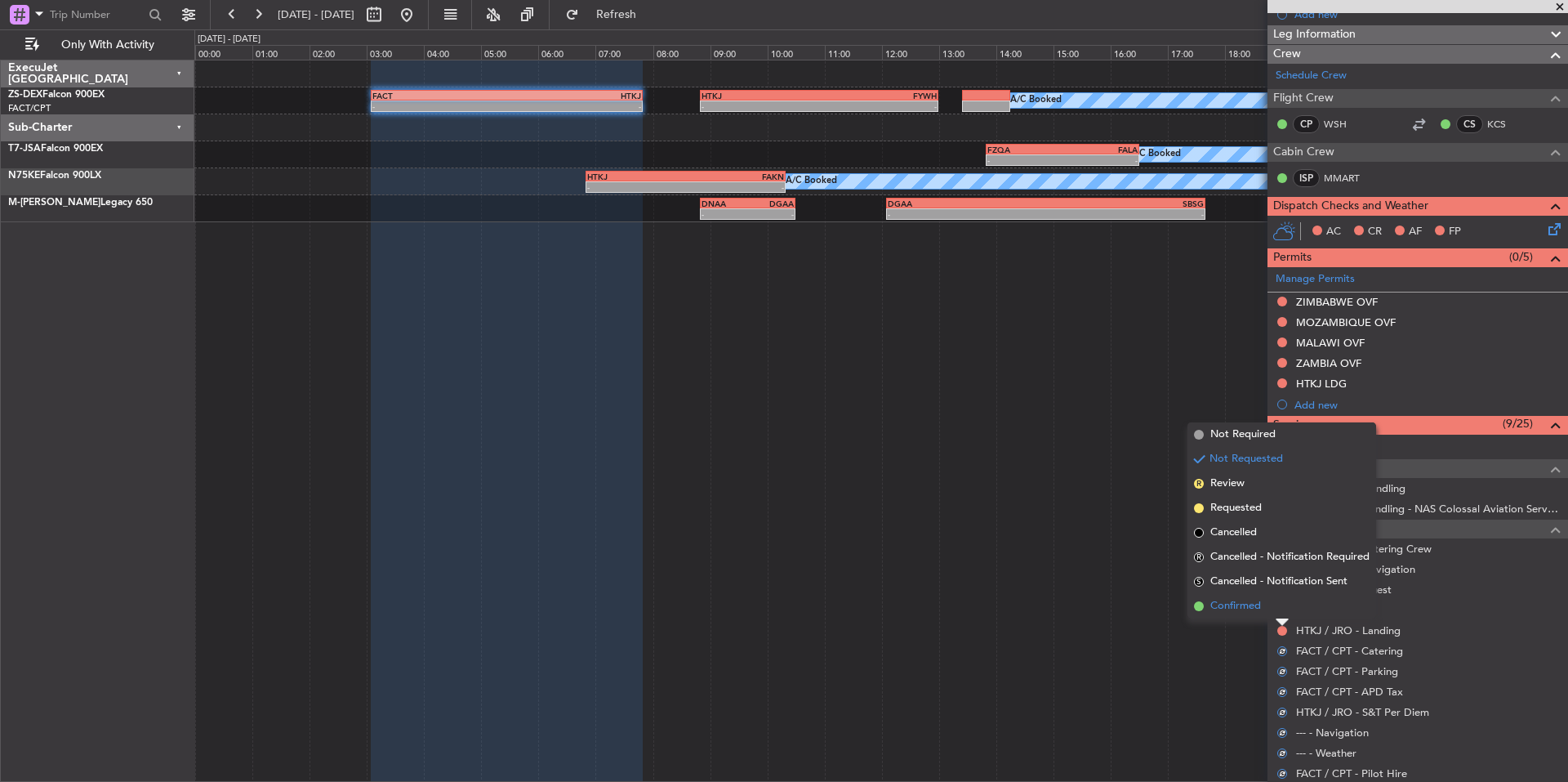
click at [1228, 614] on li "Confirmed" at bounding box center [1281, 605] width 188 height 24
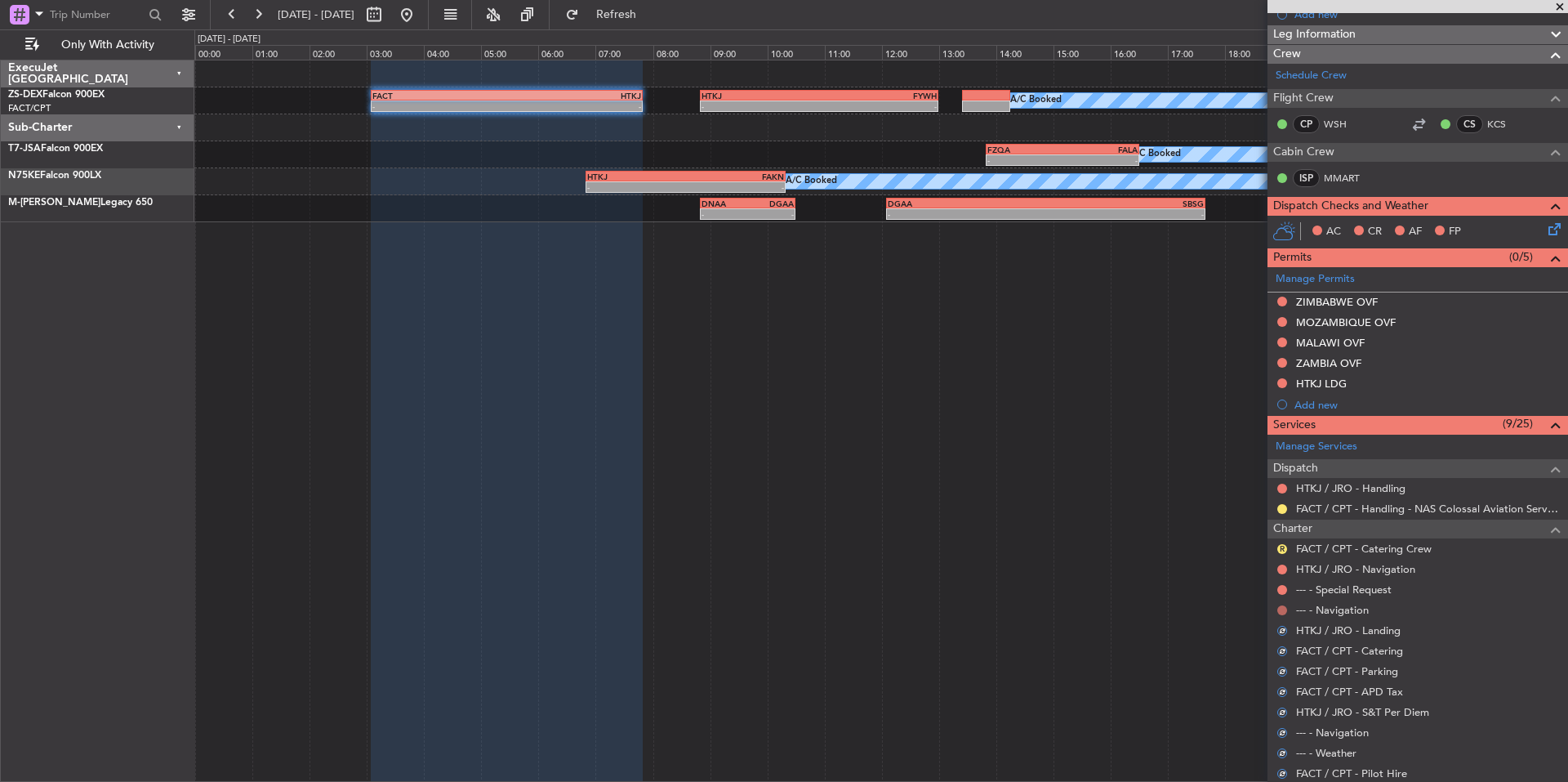
click at [1280, 610] on button at bounding box center [1282, 610] width 10 height 10
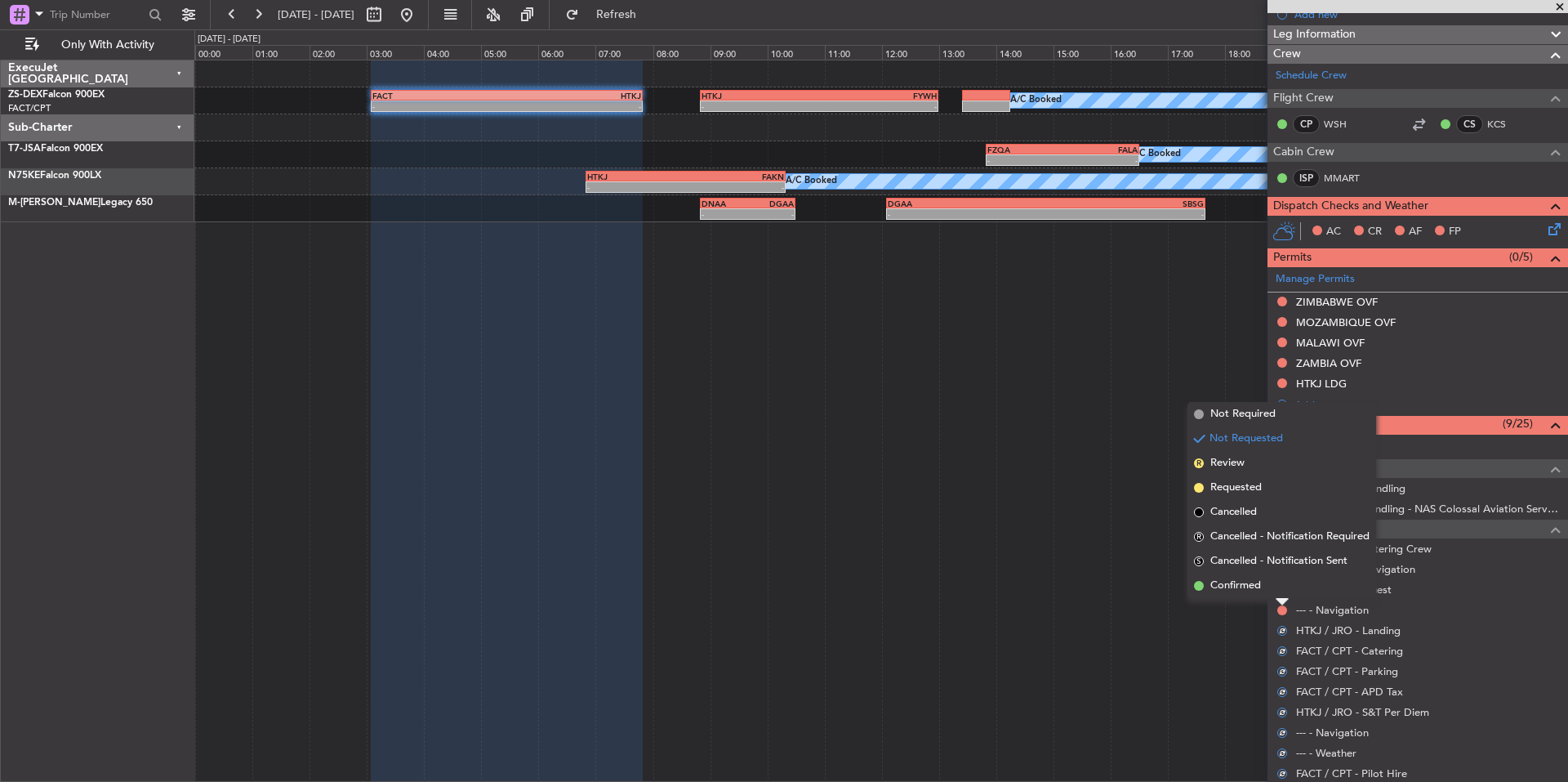
click at [1238, 591] on span "Confirmed" at bounding box center [1236, 586] width 50 height 16
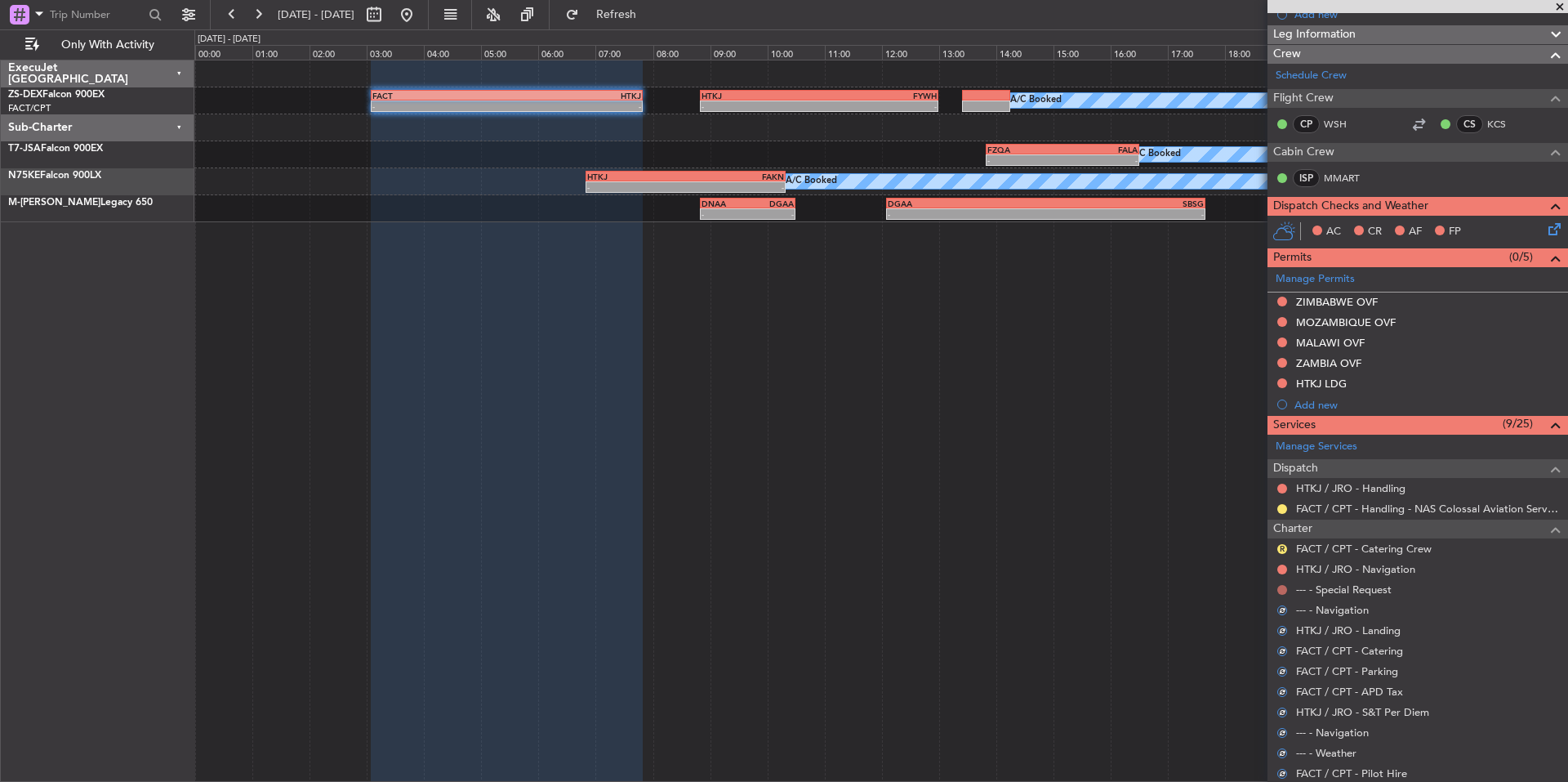
click at [1280, 588] on button at bounding box center [1282, 589] width 10 height 10
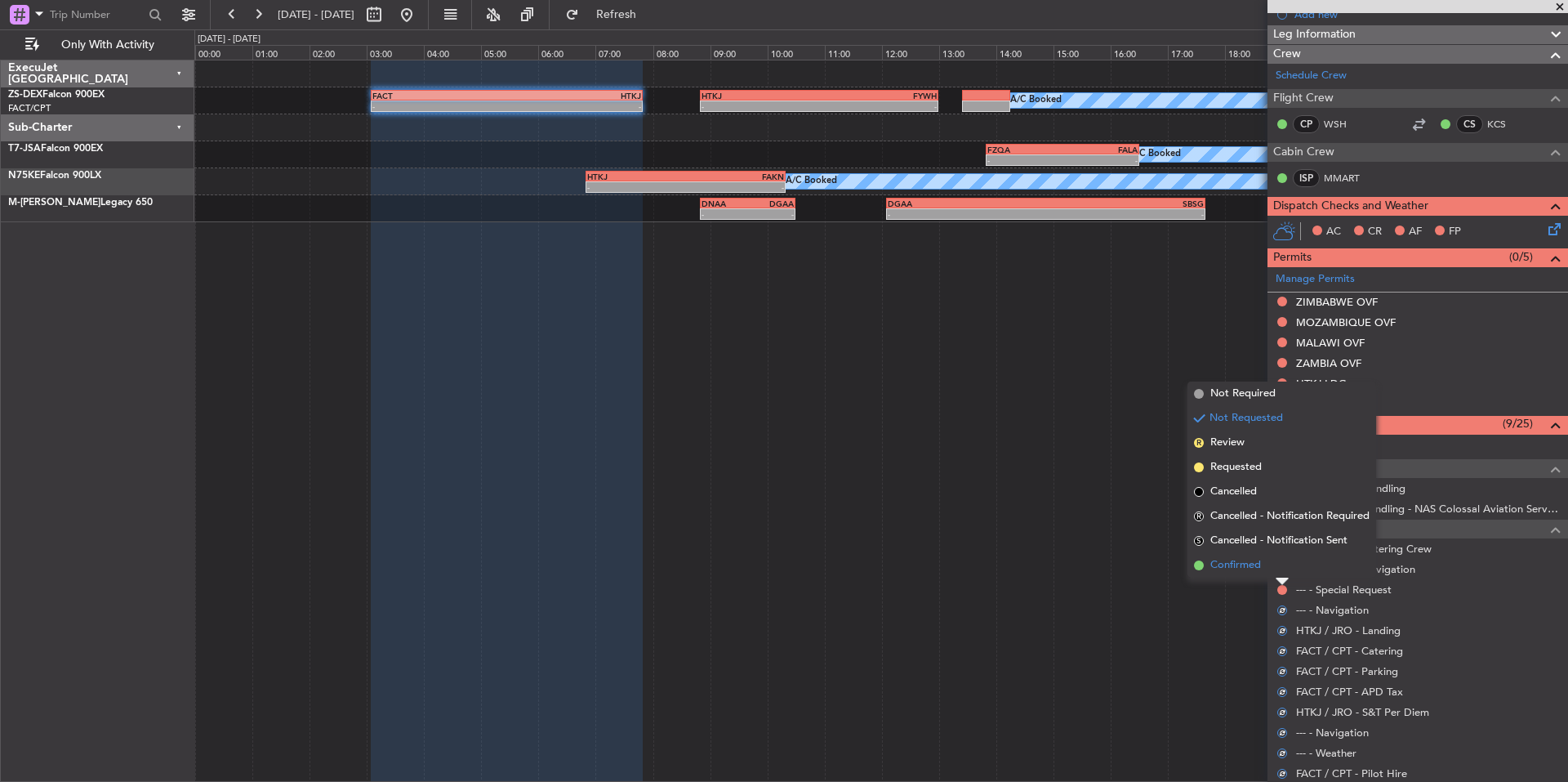
click at [1234, 569] on span "Confirmed" at bounding box center [1236, 565] width 50 height 16
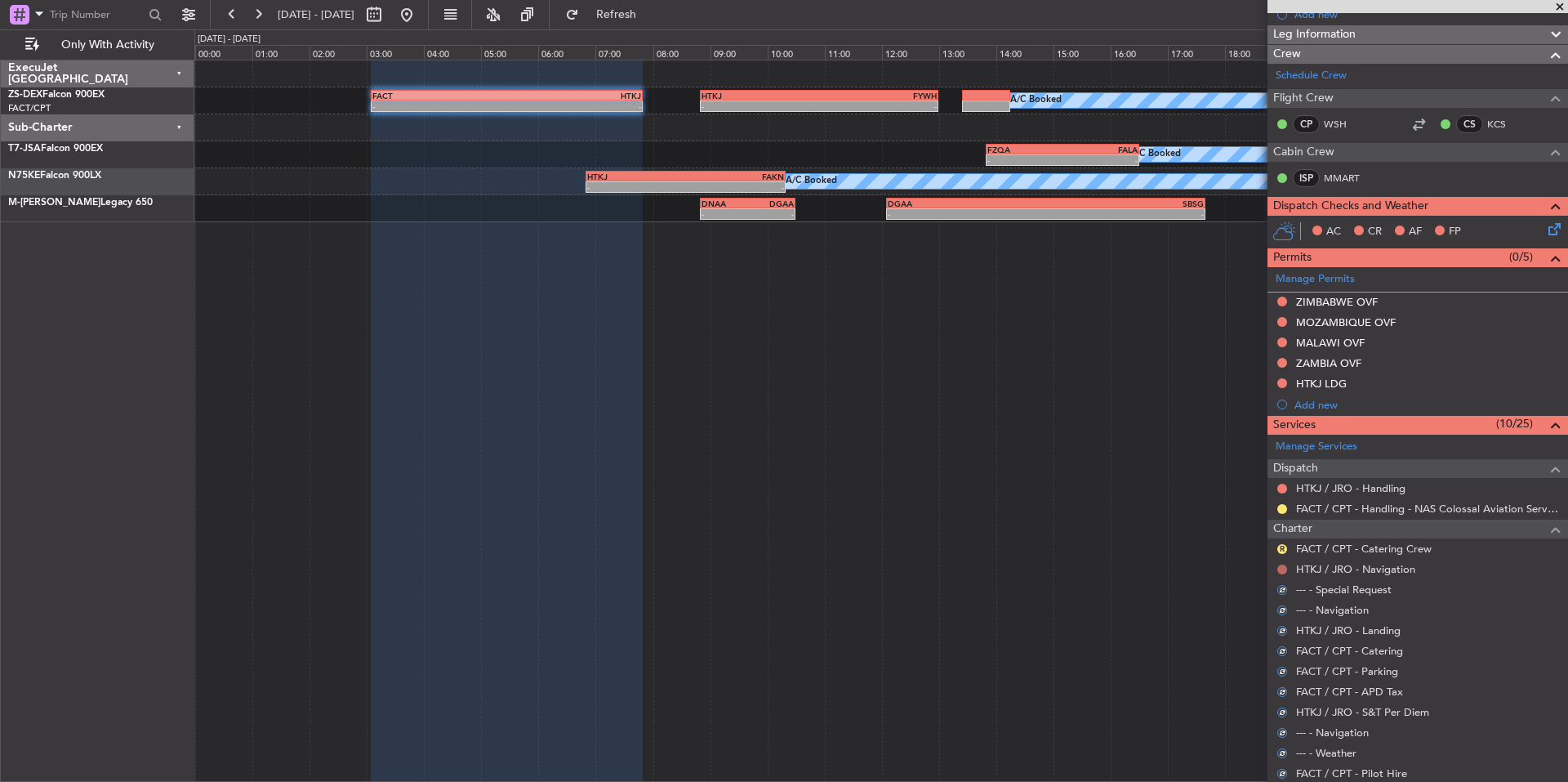
click at [1282, 569] on button at bounding box center [1282, 569] width 10 height 10
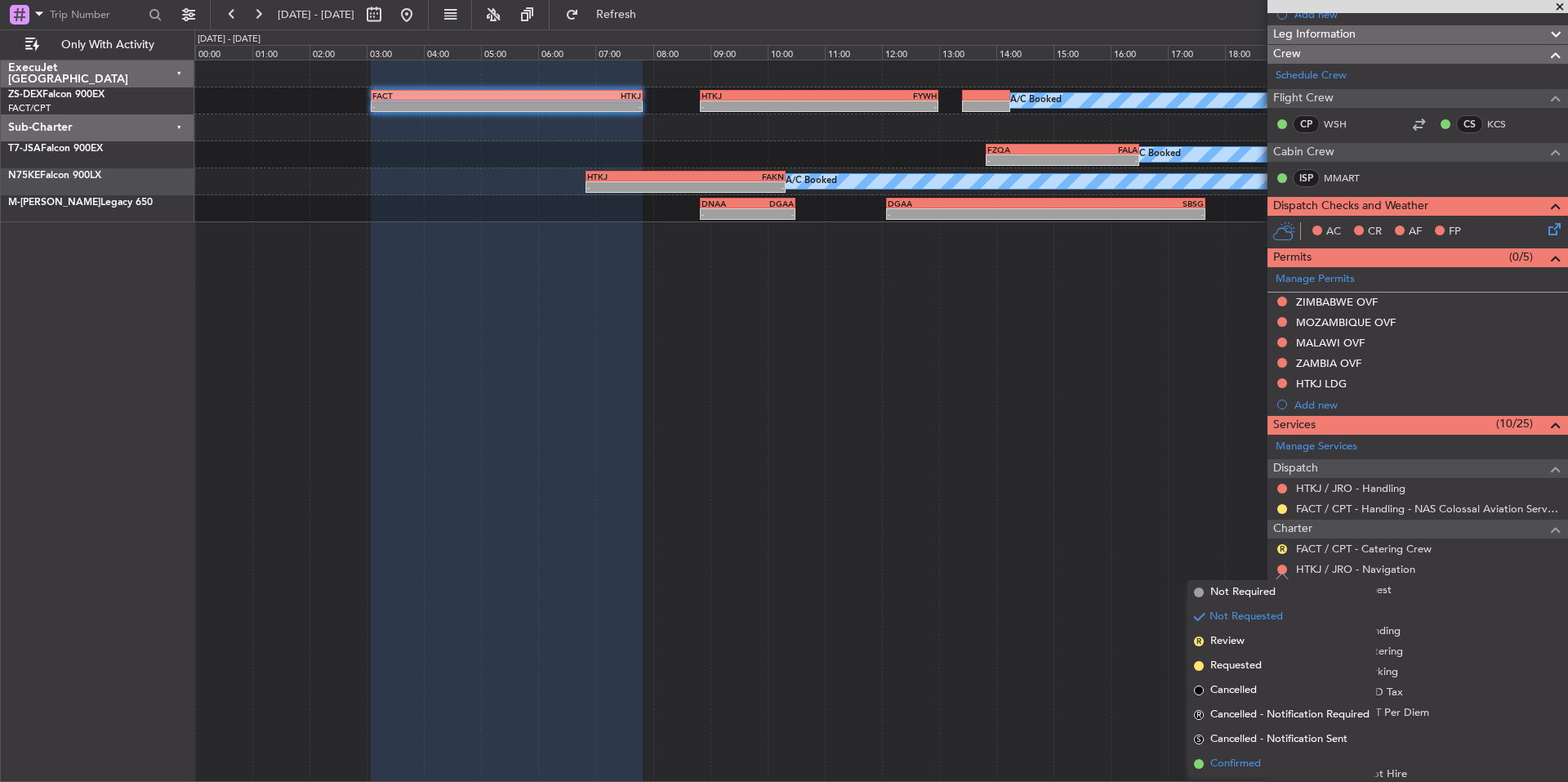
click at [1249, 757] on span "Confirmed" at bounding box center [1236, 764] width 50 height 16
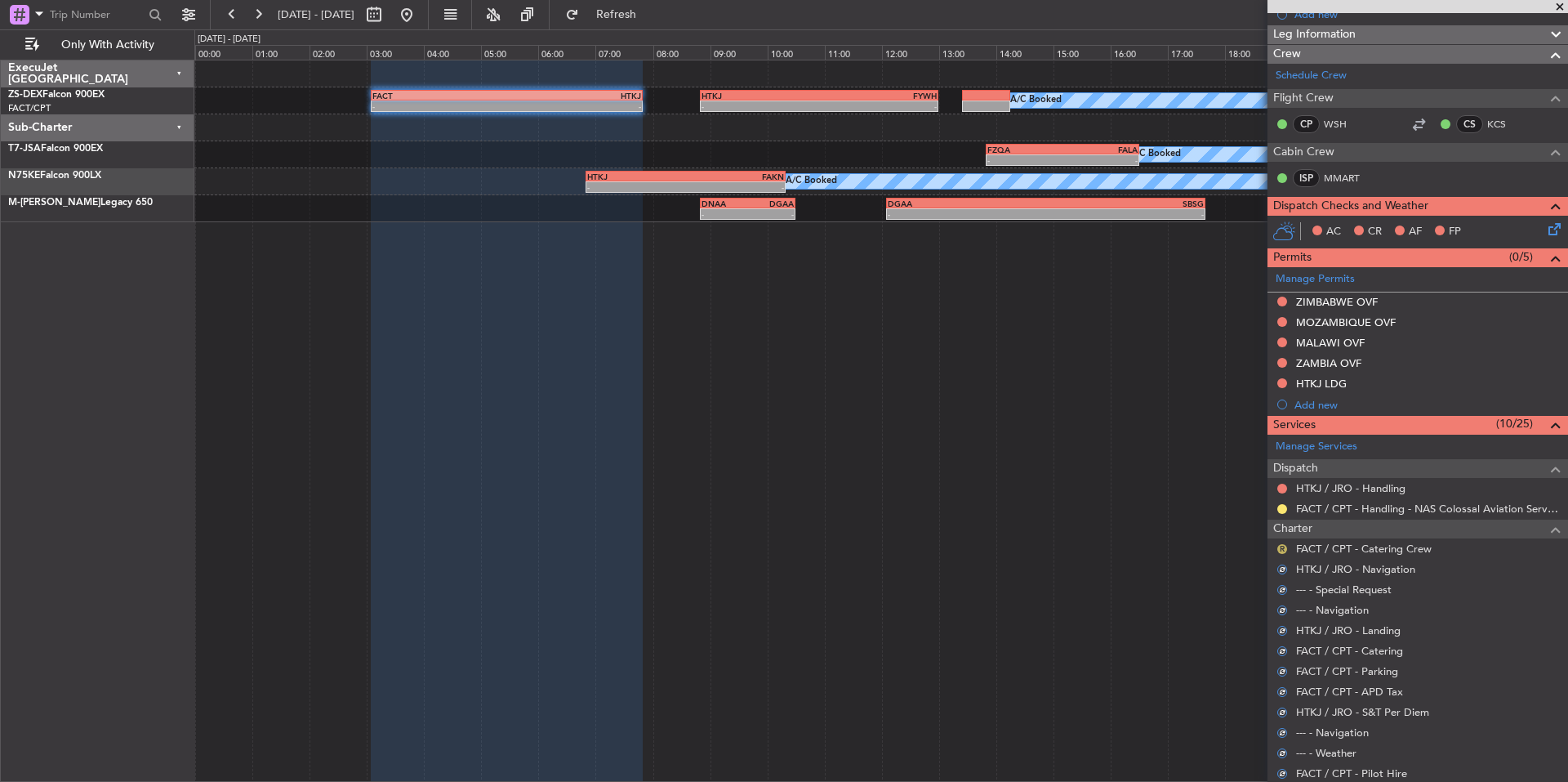
click at [1282, 547] on button "R" at bounding box center [1282, 549] width 10 height 10
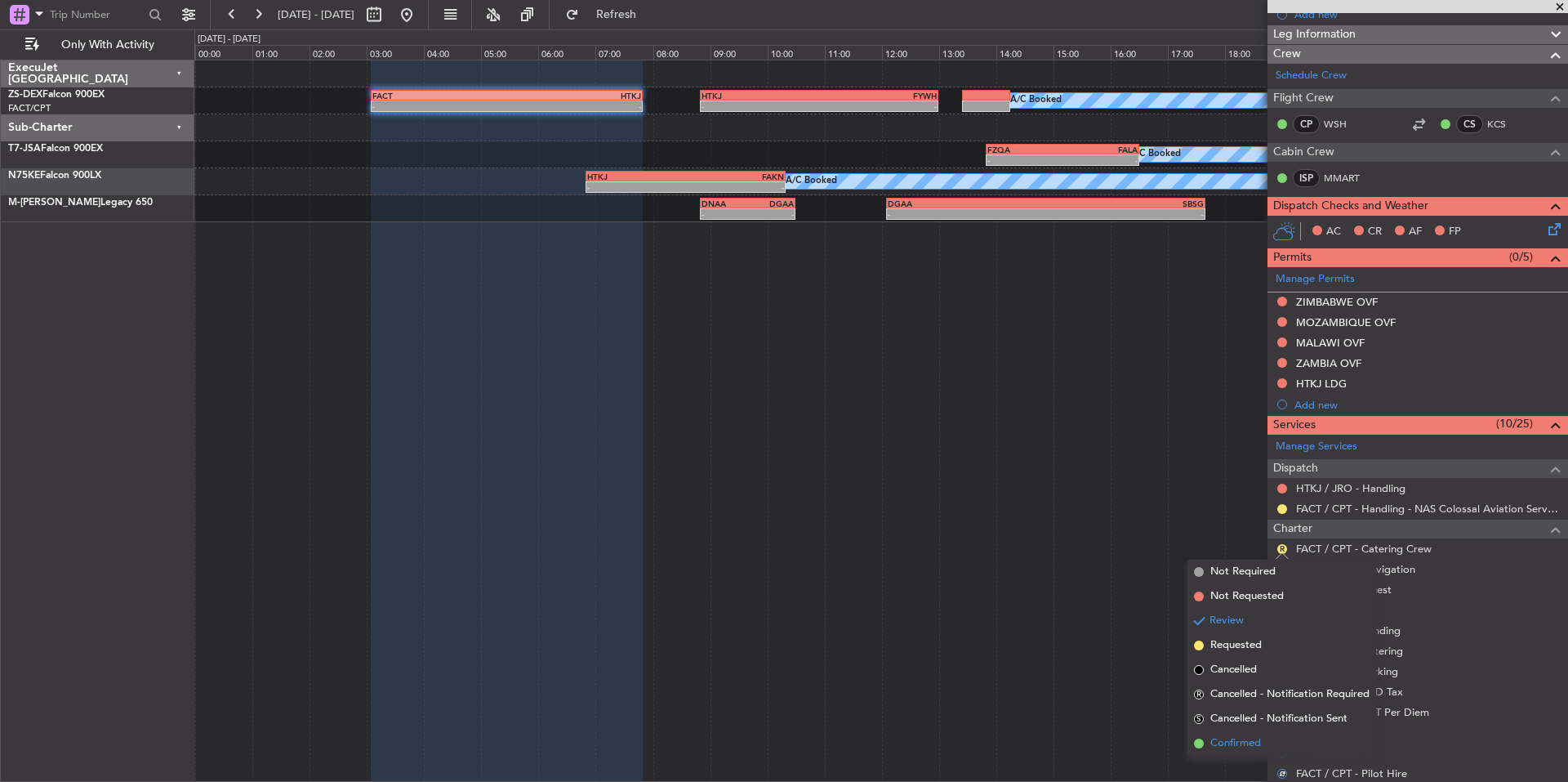
click at [1226, 746] on span "Confirmed" at bounding box center [1236, 743] width 50 height 16
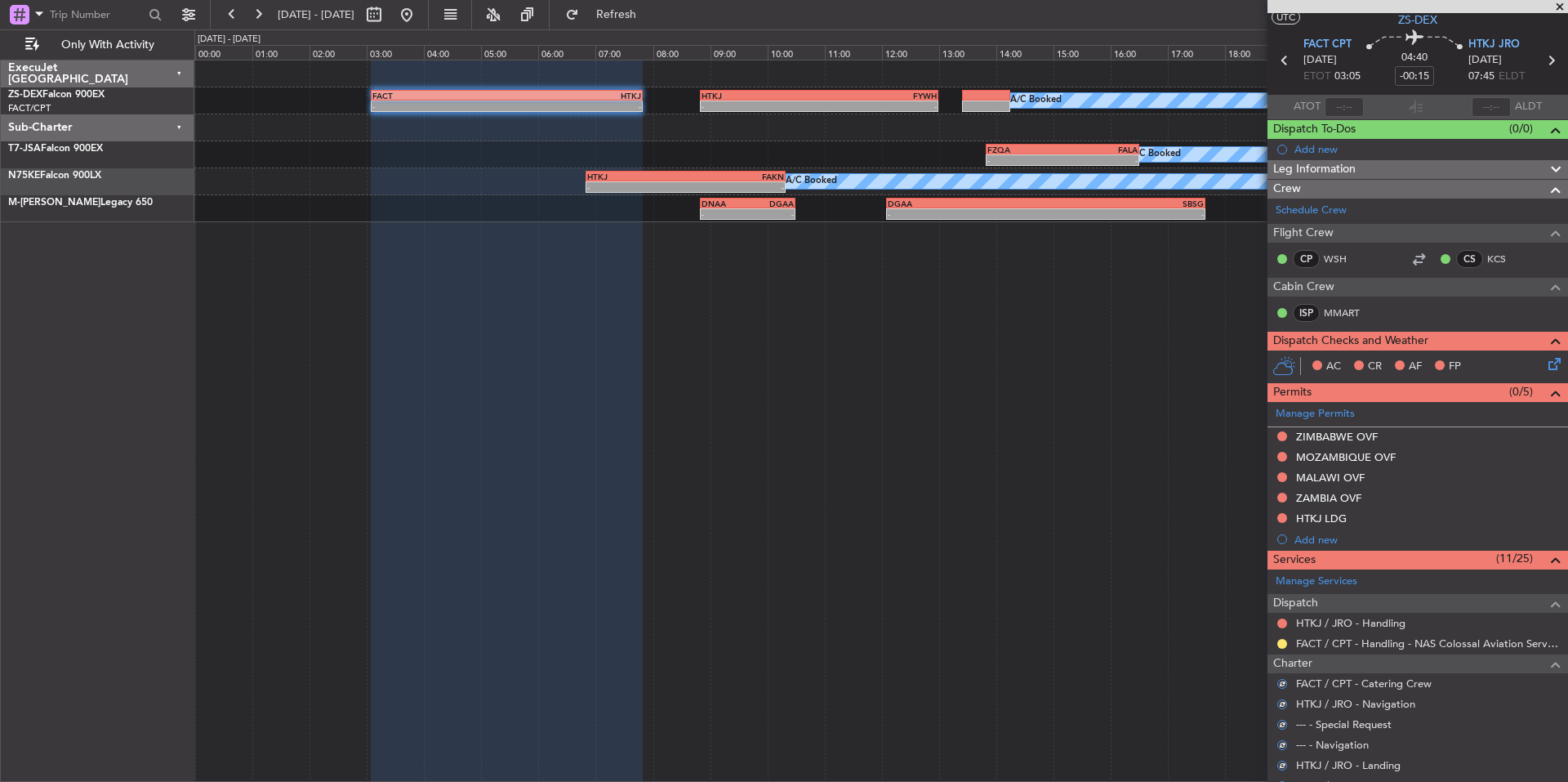
scroll to position [39, 0]
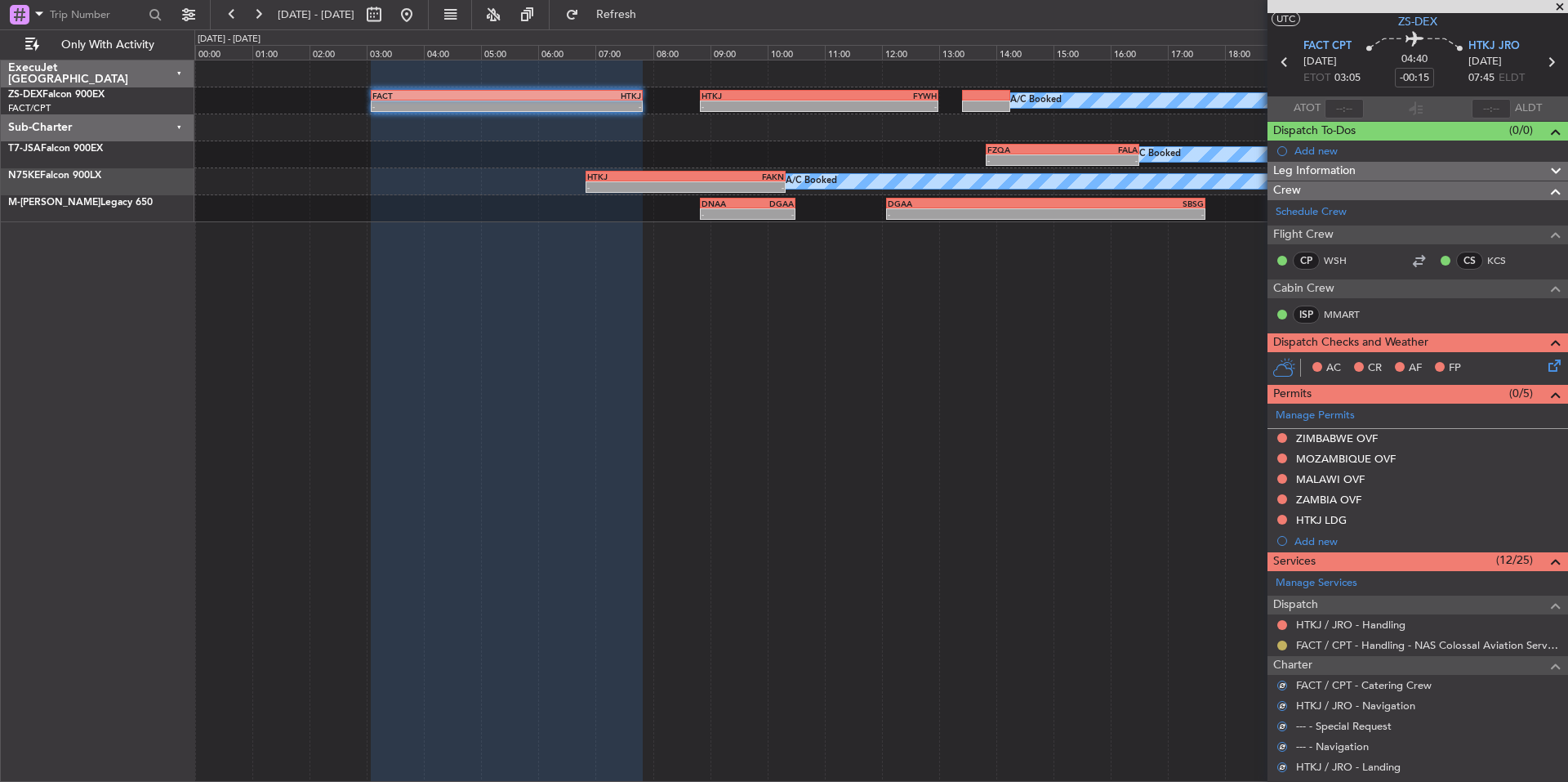
click at [1281, 648] on button at bounding box center [1282, 645] width 10 height 10
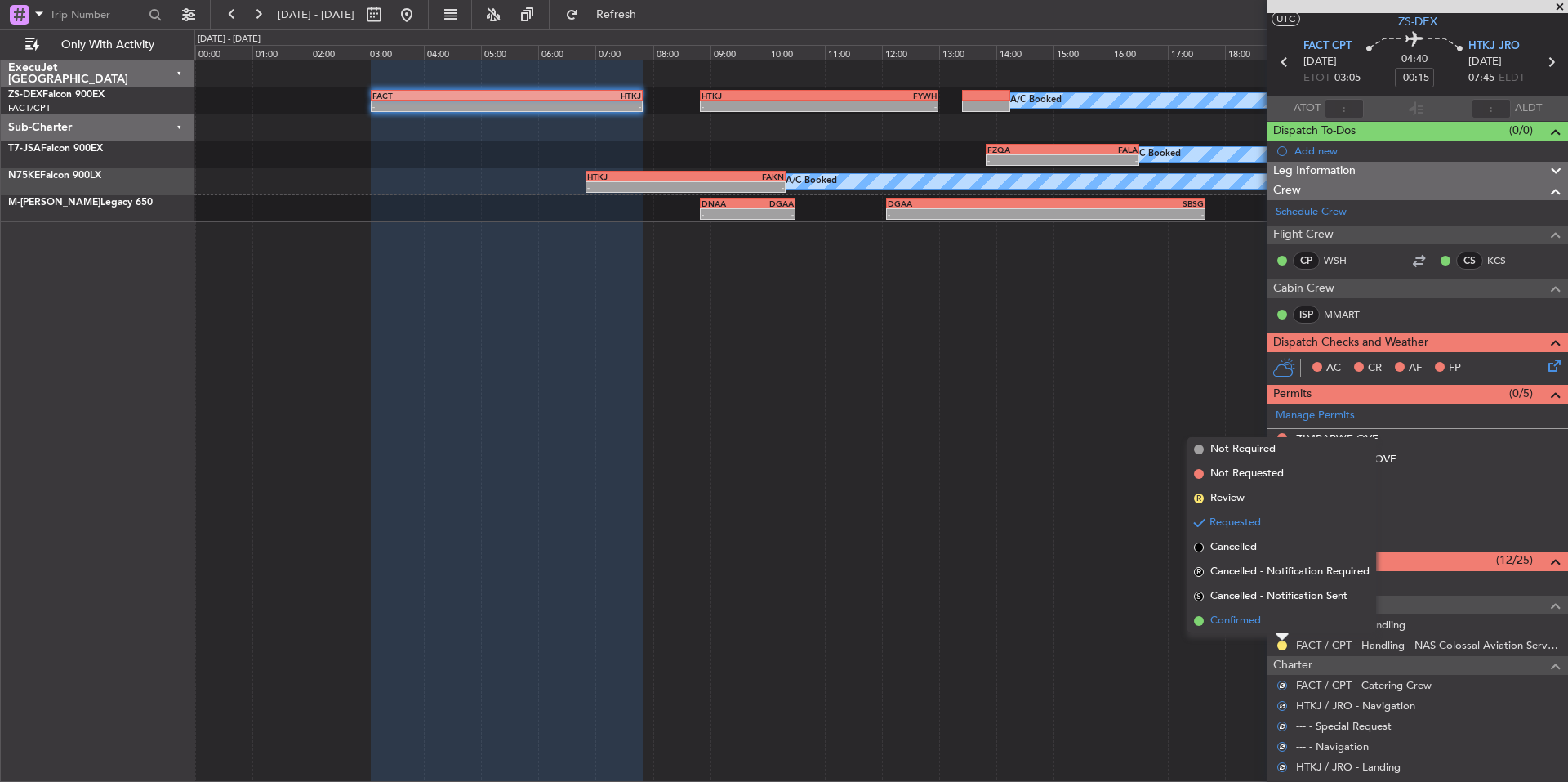
click at [1234, 619] on span "Confirmed" at bounding box center [1236, 621] width 50 height 16
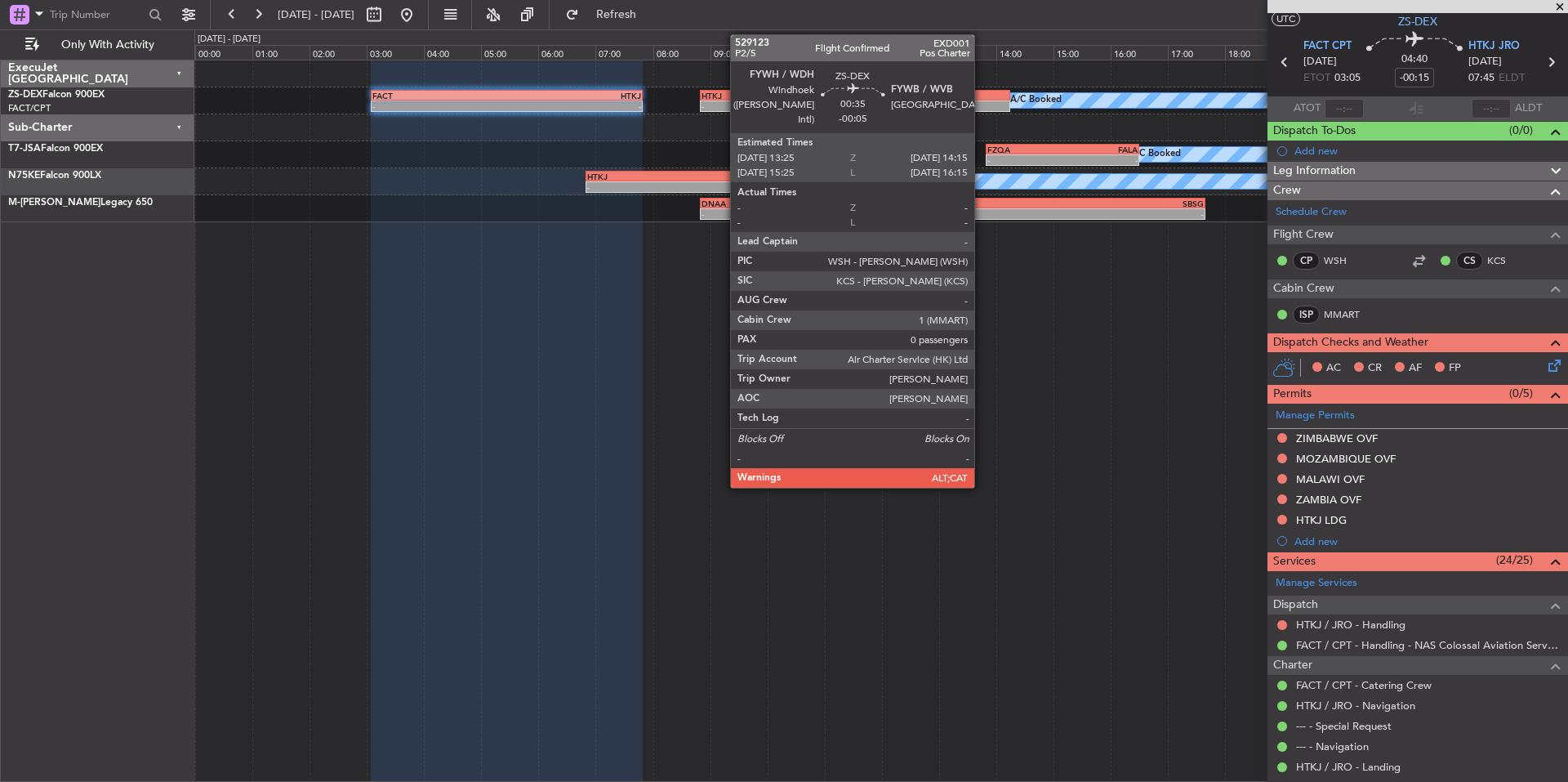
click at [982, 93] on div at bounding box center [985, 95] width 48 height 12
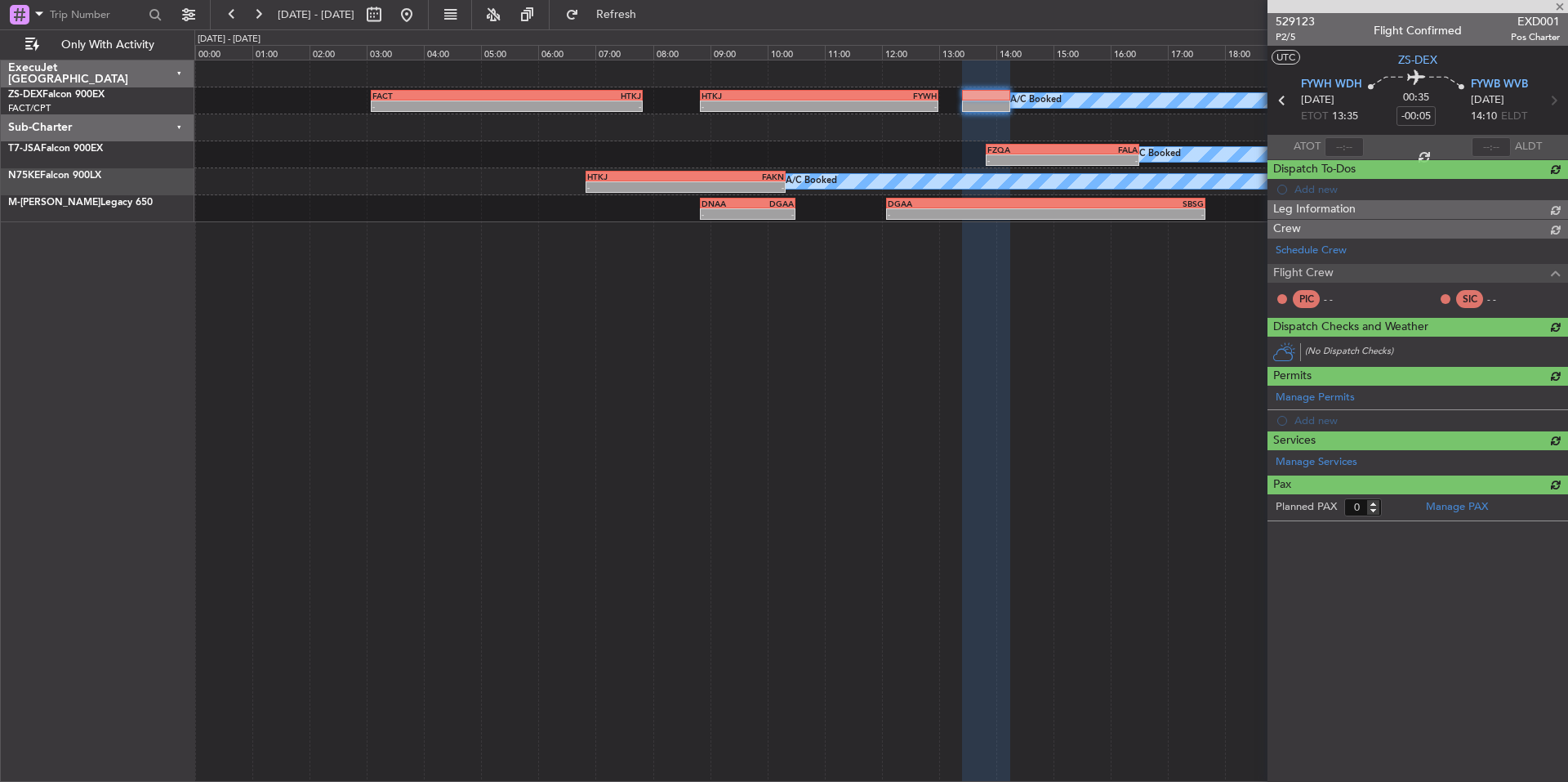
scroll to position [0, 0]
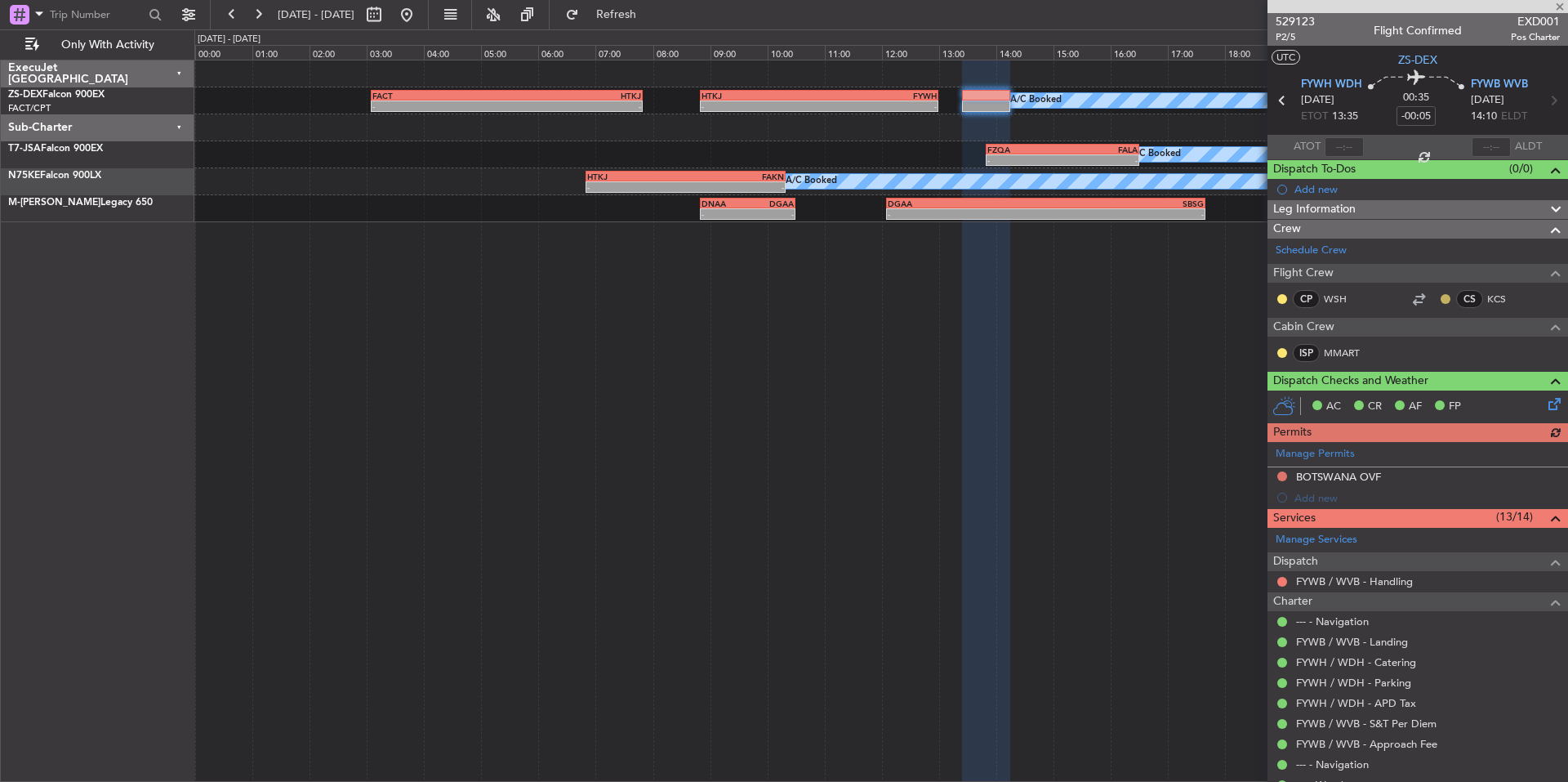
click at [1440, 295] on button at bounding box center [1445, 298] width 10 height 10
click at [1446, 350] on span "Acknowledged" at bounding box center [1437, 346] width 72 height 16
click at [1282, 303] on div at bounding box center [1282, 299] width 14 height 14
click at [1282, 300] on div "Schedule Crew Flight Crew CP WSH CS KCS Cabin Crew ISP MMART" at bounding box center [1418, 305] width 301 height 132
click at [1282, 296] on button at bounding box center [1282, 298] width 10 height 10
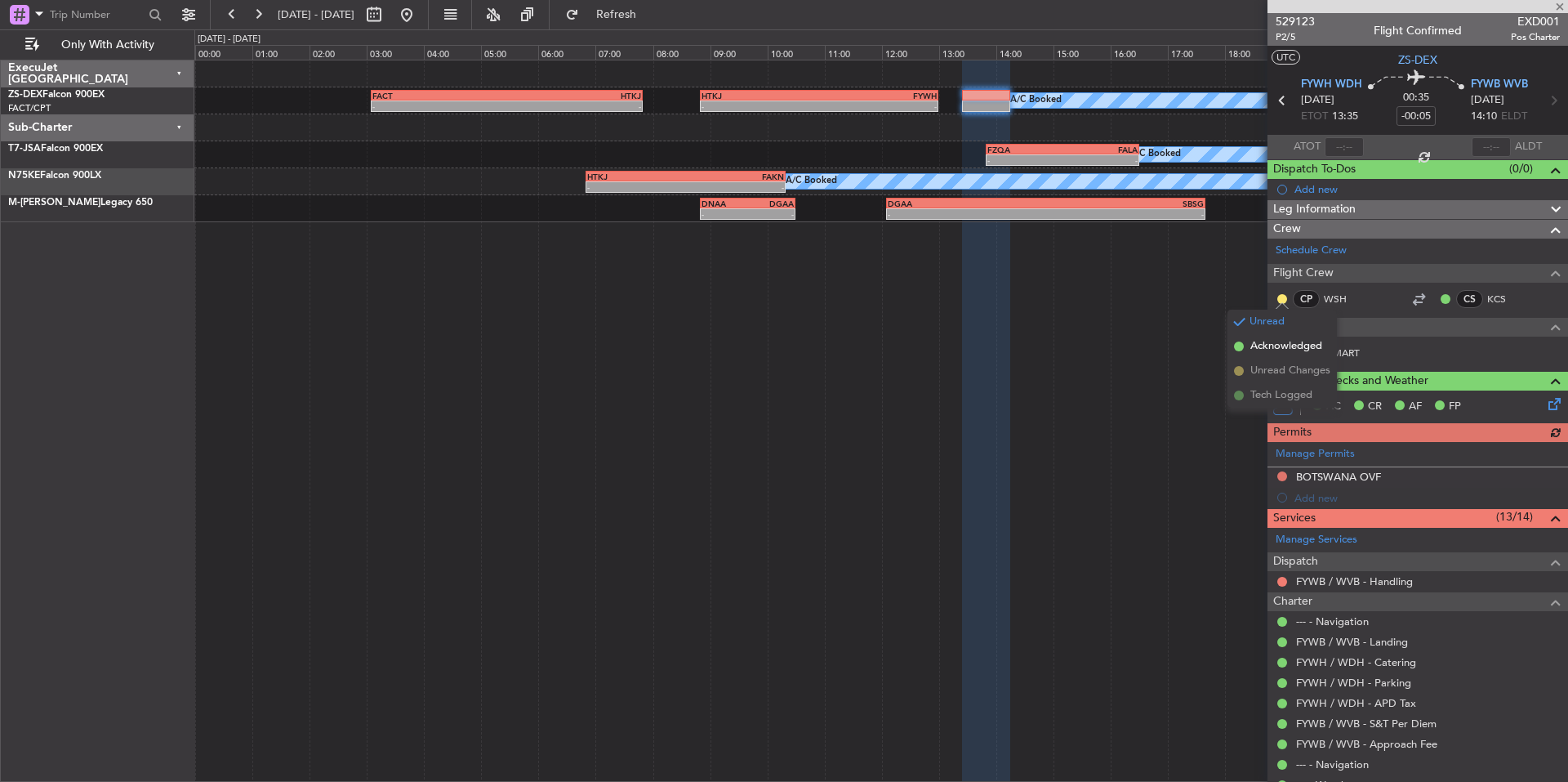
click at [1321, 348] on span "Acknowledged" at bounding box center [1286, 346] width 72 height 16
click at [1282, 350] on button at bounding box center [1282, 352] width 10 height 10
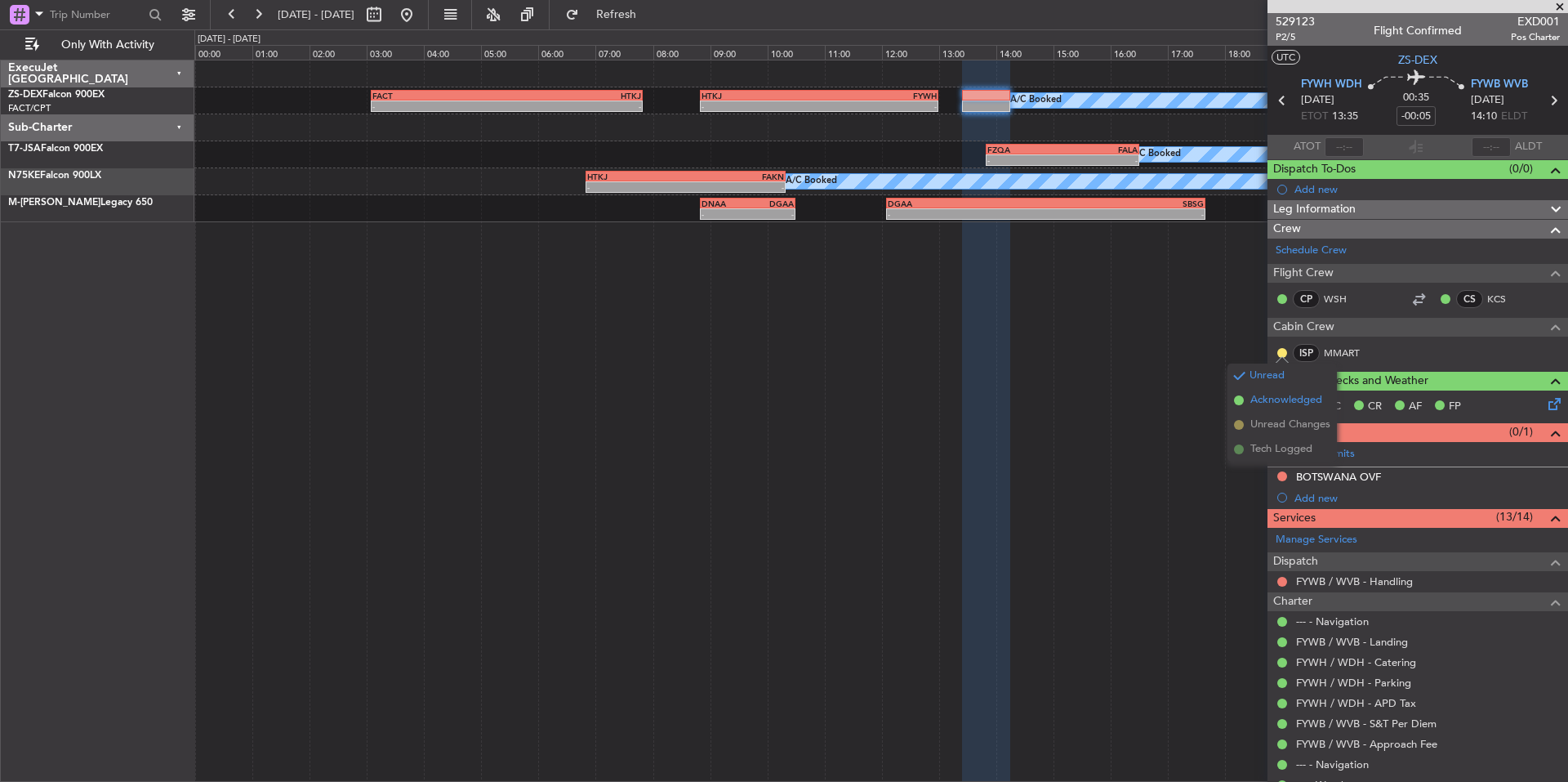
click at [1319, 404] on span "Acknowledged" at bounding box center [1286, 400] width 72 height 16
click at [1280, 578] on button at bounding box center [1282, 581] width 10 height 10
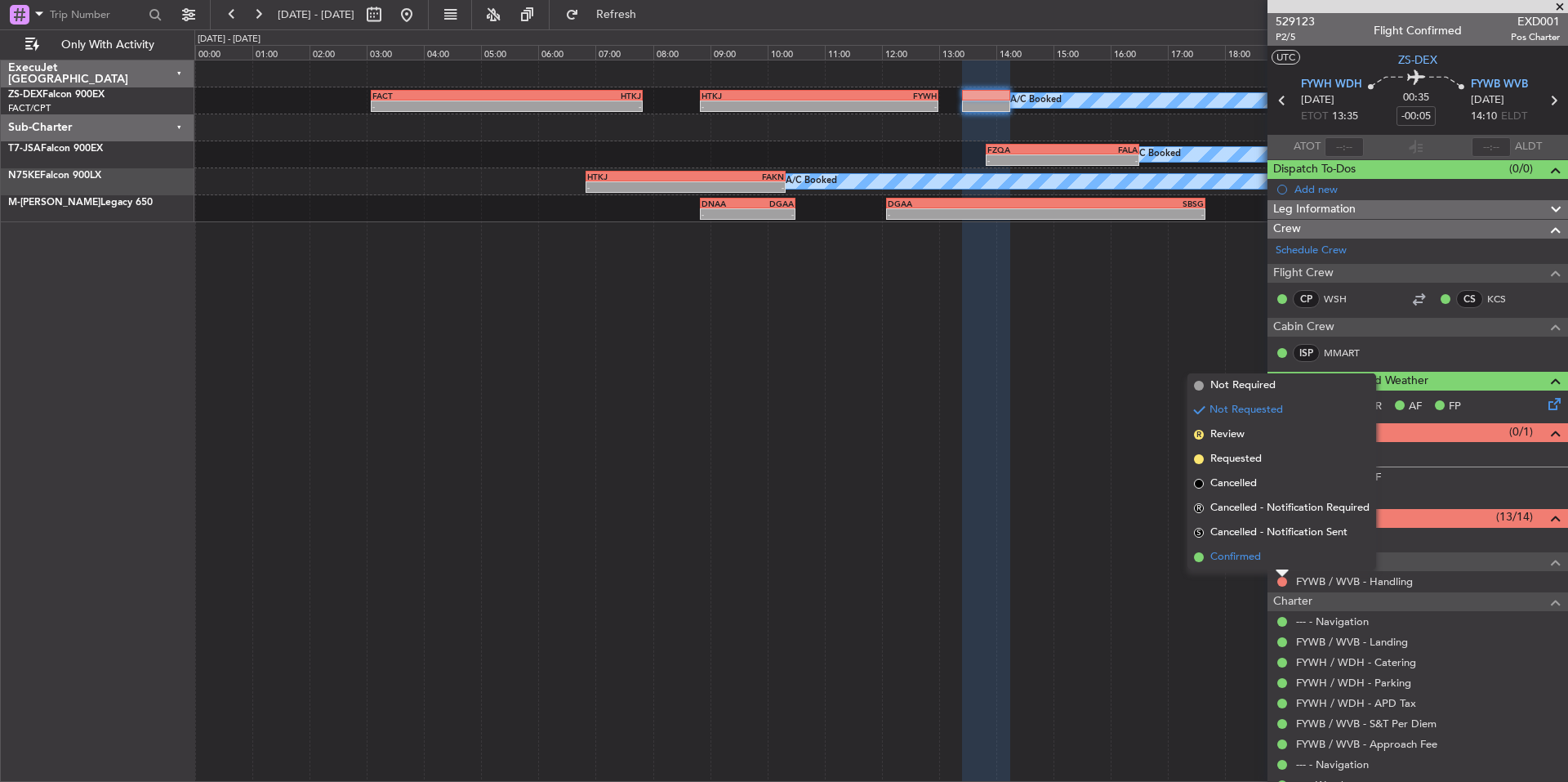
click at [1226, 560] on span "Confirmed" at bounding box center [1236, 557] width 50 height 16
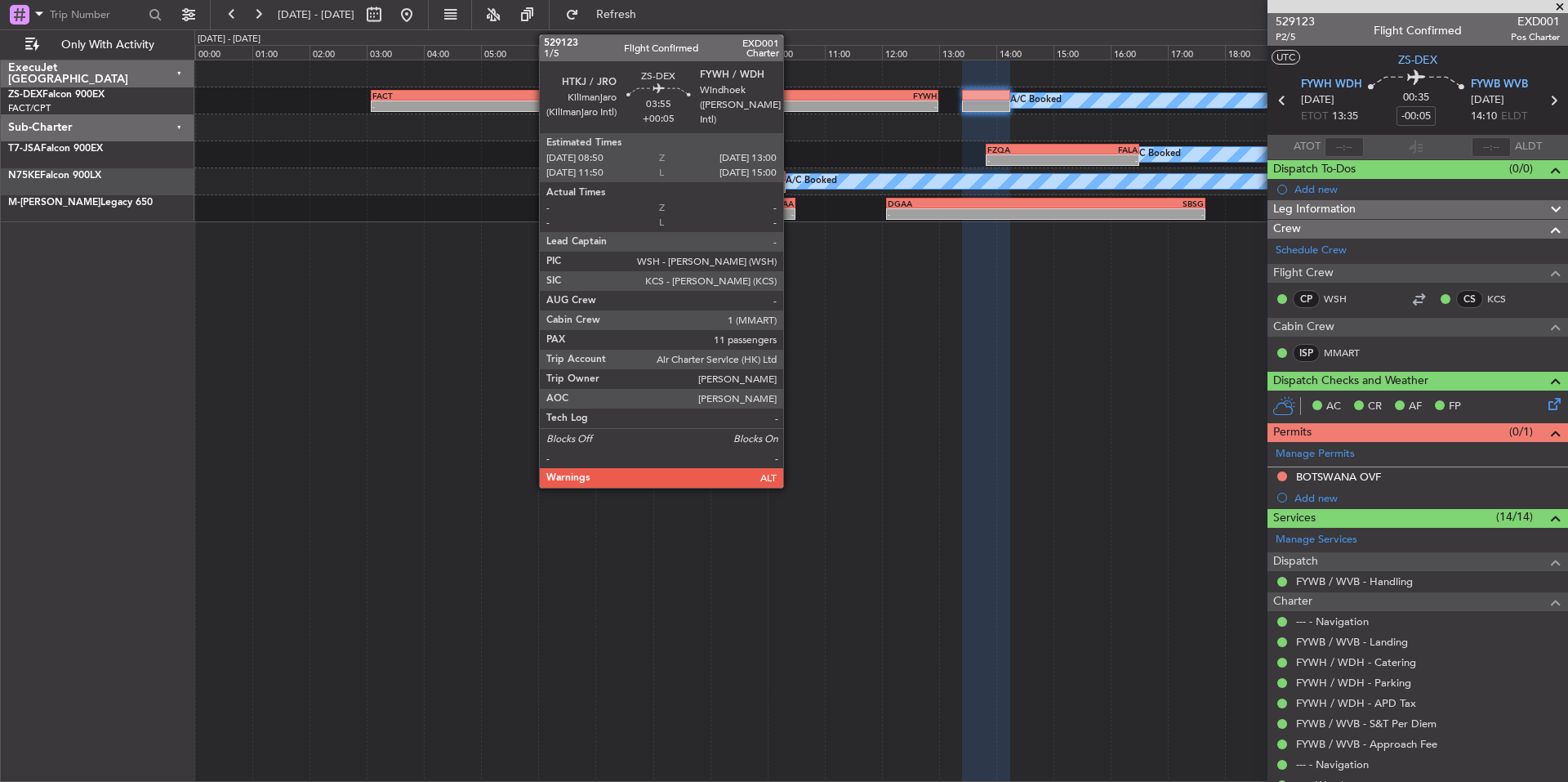
click at [791, 95] on div "HTKJ" at bounding box center [760, 95] width 118 height 10
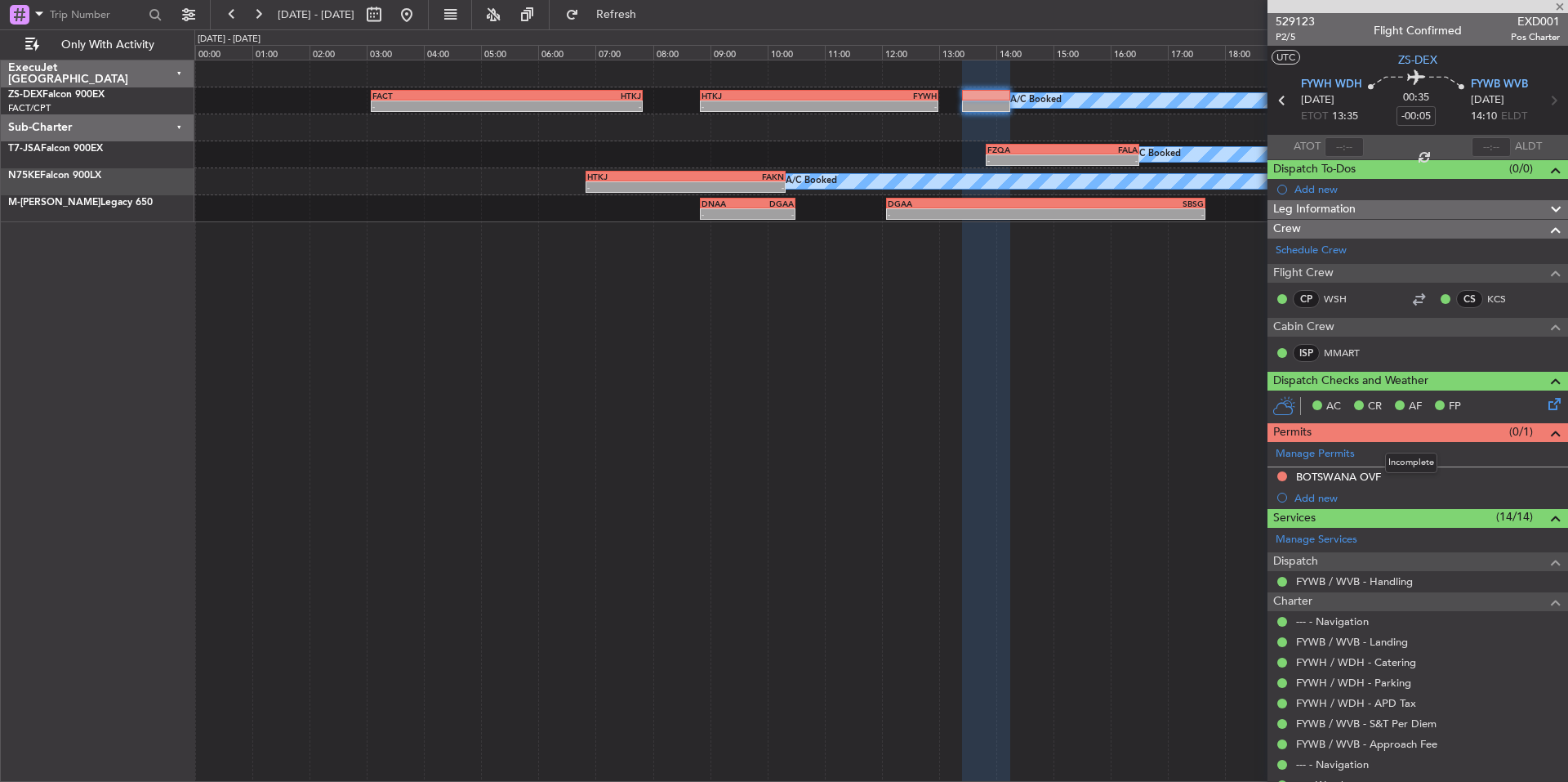
type input "+00:05"
type input "11"
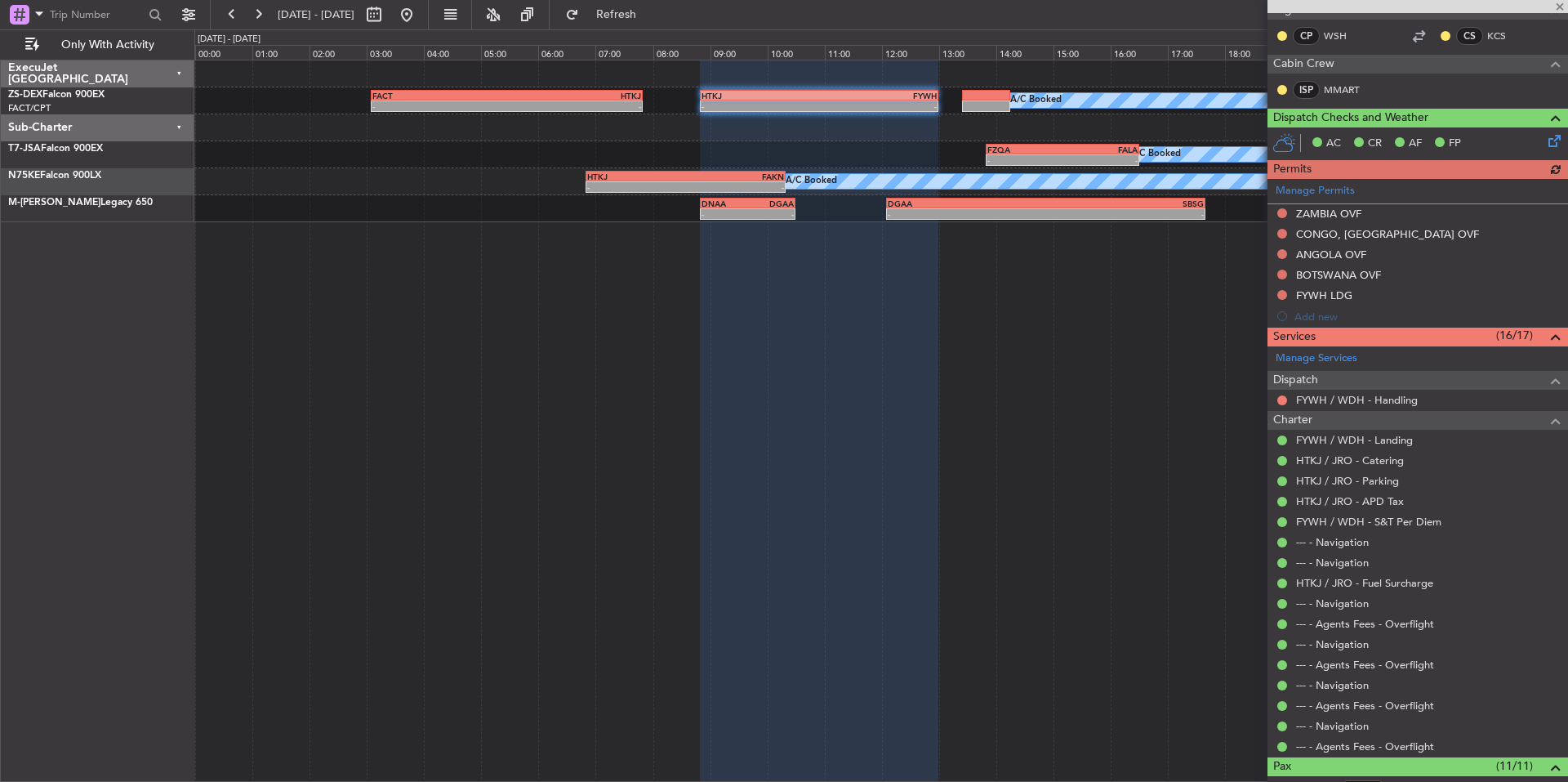
scroll to position [272, 0]
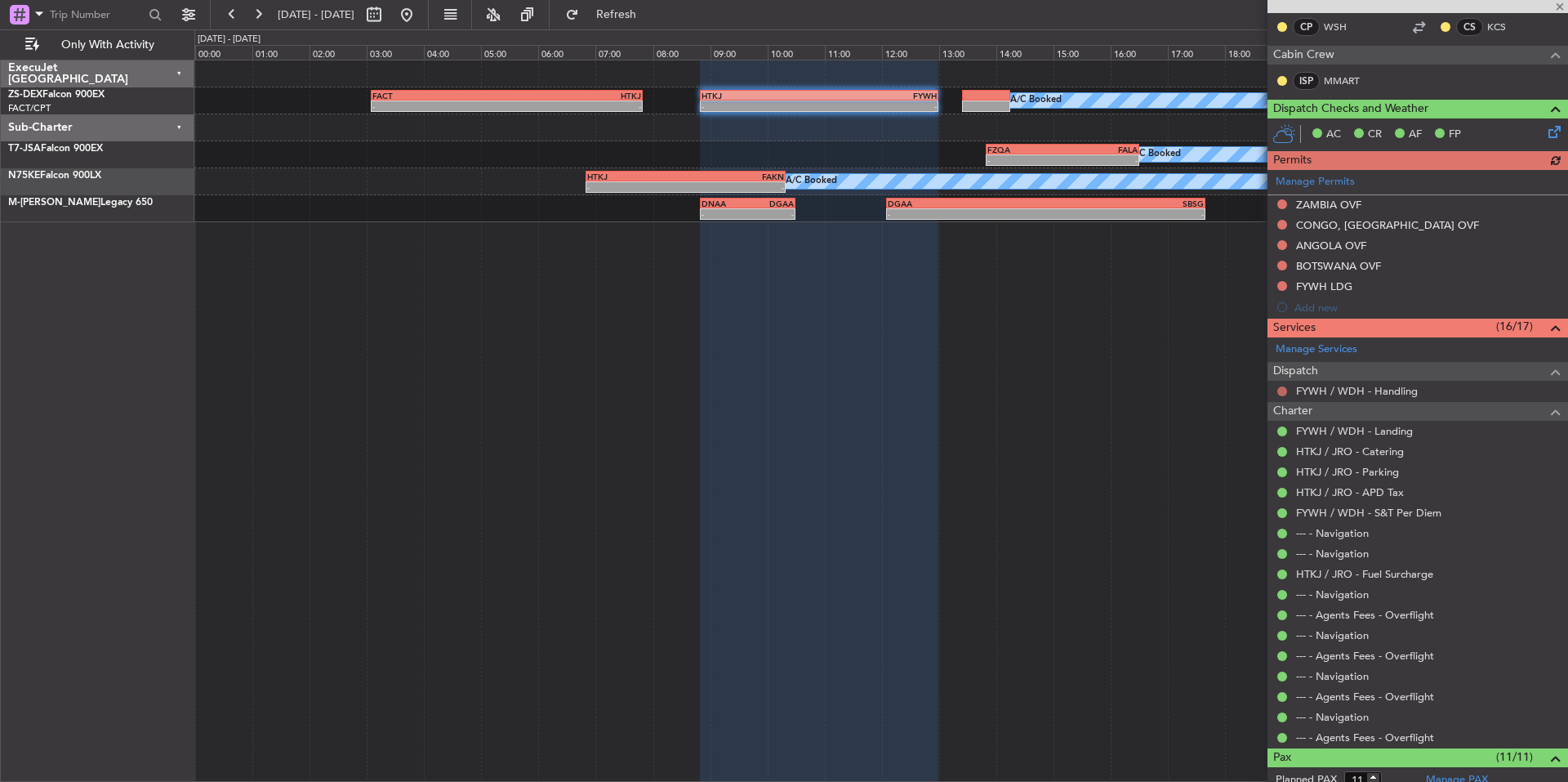
click at [1282, 389] on button at bounding box center [1282, 391] width 10 height 10
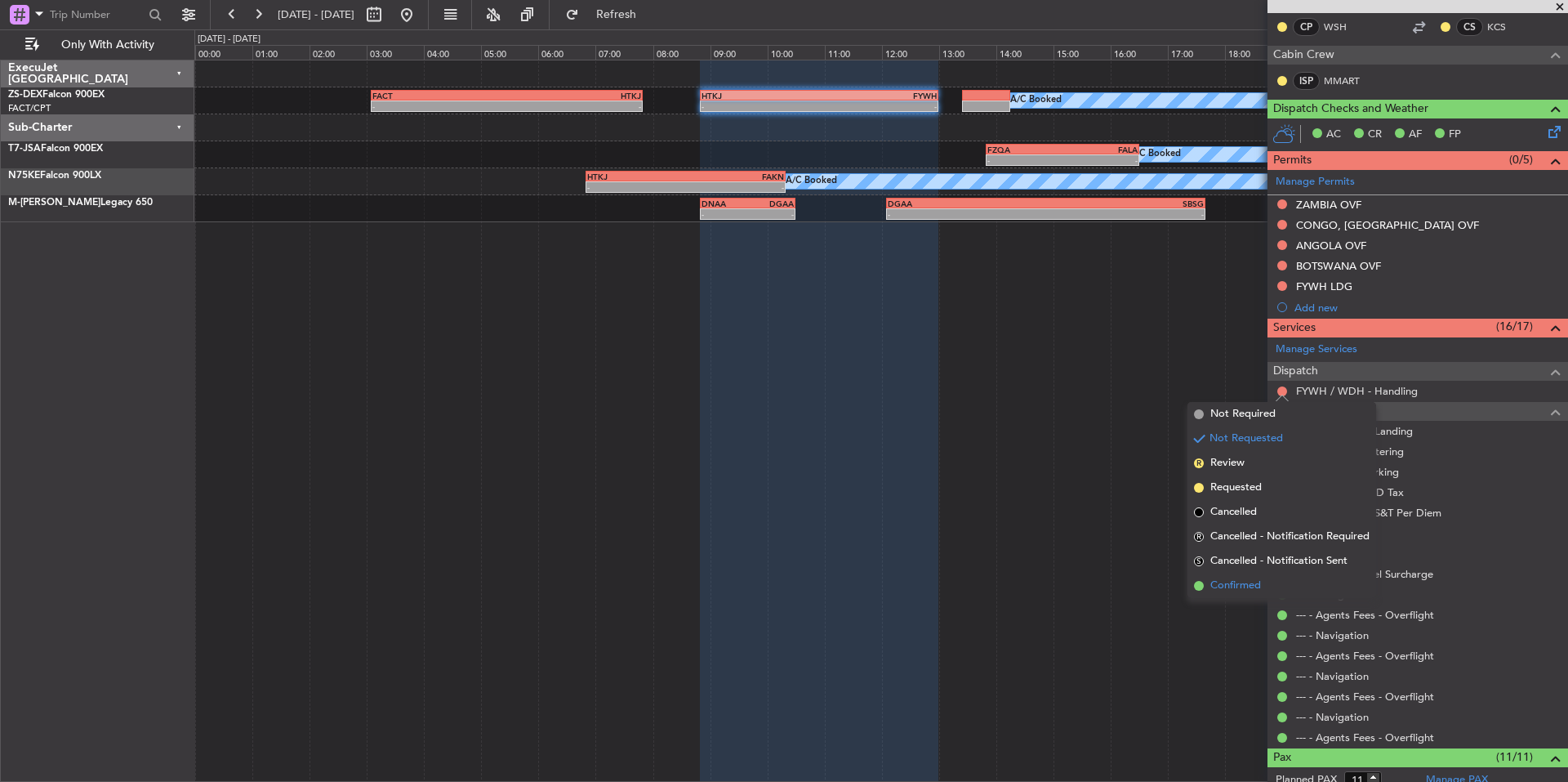
click at [1230, 583] on span "Confirmed" at bounding box center [1236, 586] width 50 height 16
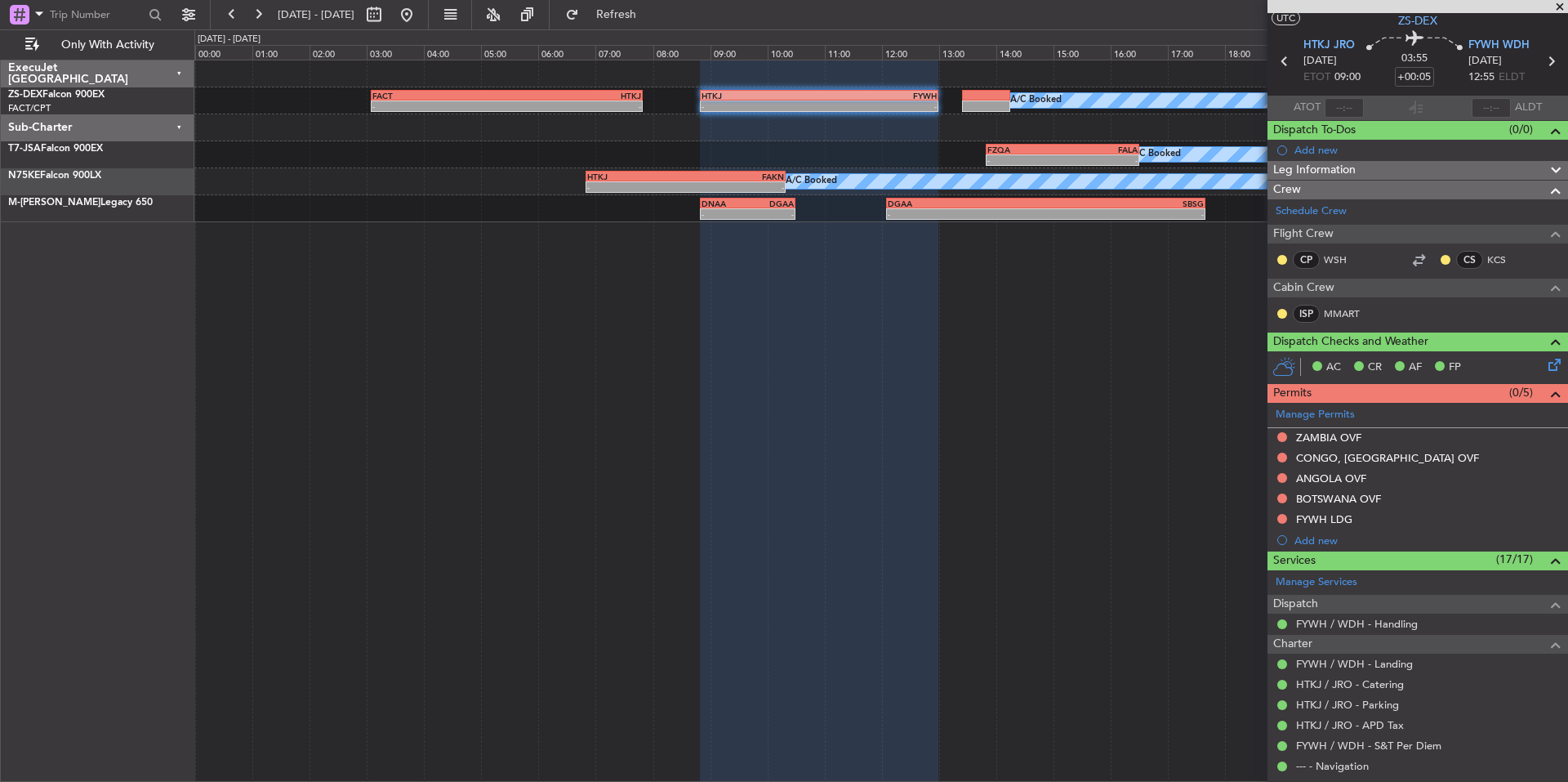
scroll to position [0, 0]
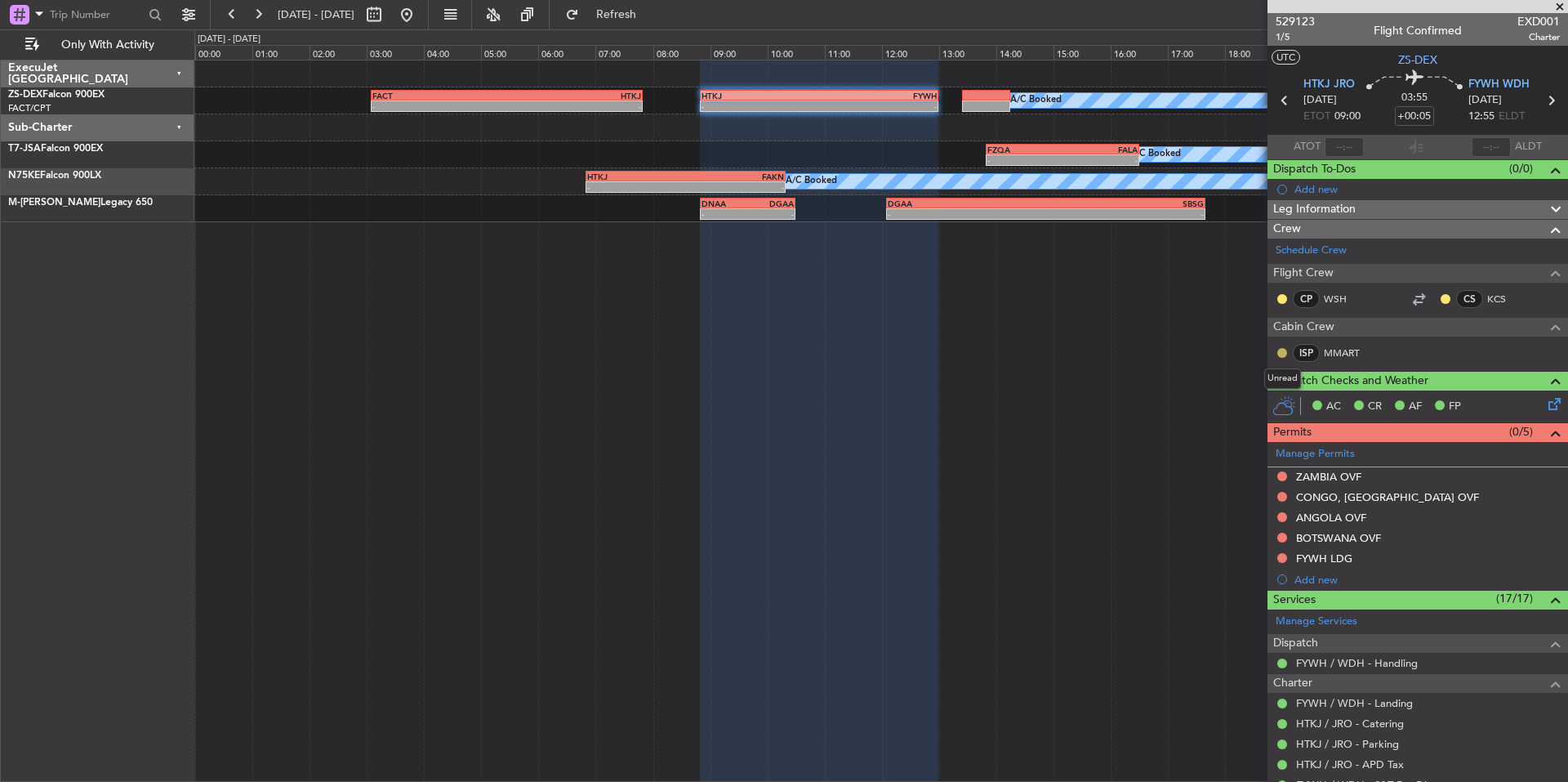
click at [1280, 349] on button at bounding box center [1282, 352] width 10 height 10
click at [1258, 397] on span "Acknowledged" at bounding box center [1286, 400] width 72 height 16
click at [1285, 299] on button at bounding box center [1282, 298] width 10 height 10
click at [1313, 349] on span "Acknowledged" at bounding box center [1286, 346] width 72 height 16
click at [1440, 296] on button at bounding box center [1445, 298] width 10 height 10
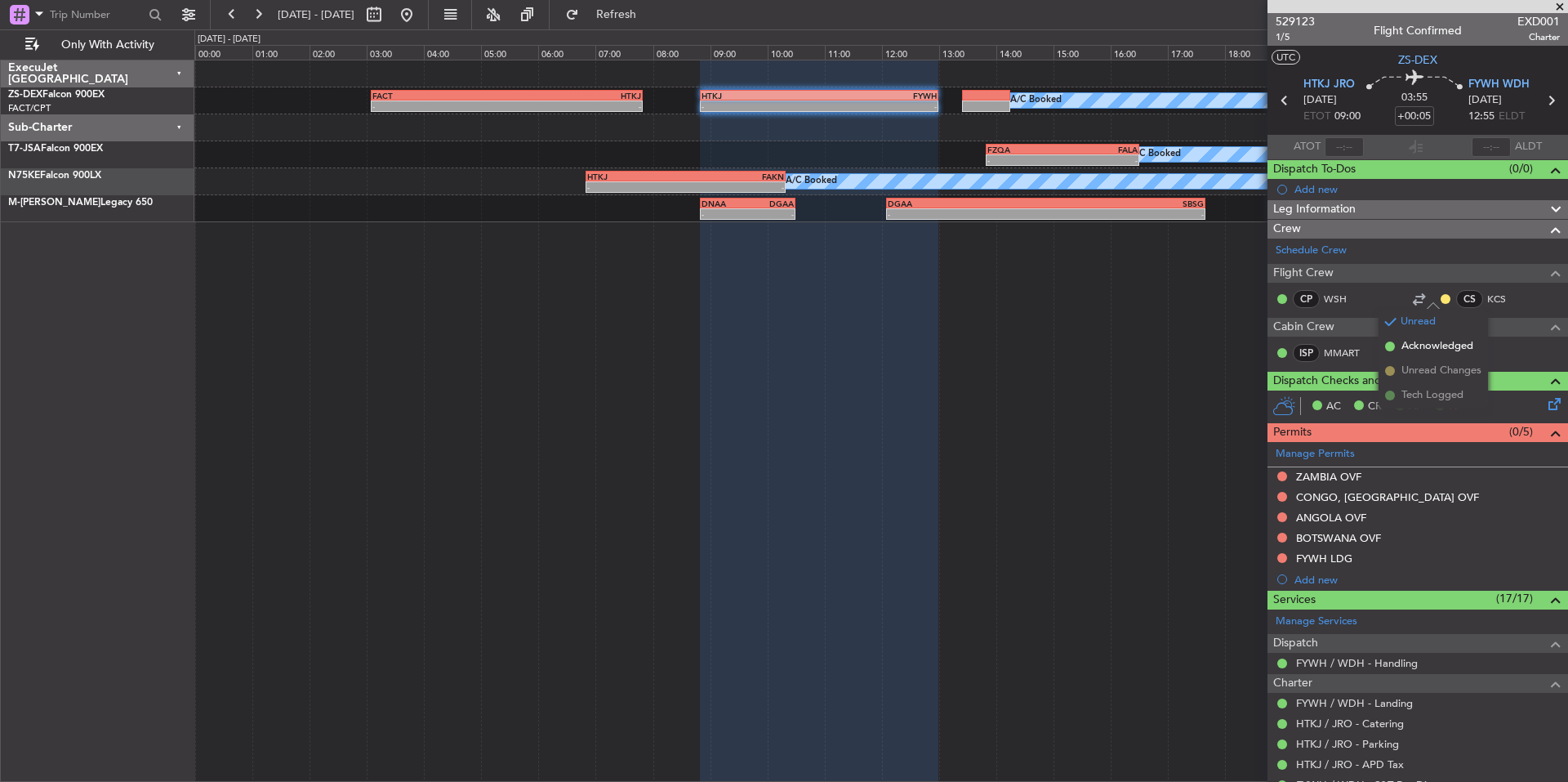
click at [1455, 347] on span "Acknowledged" at bounding box center [1437, 346] width 72 height 16
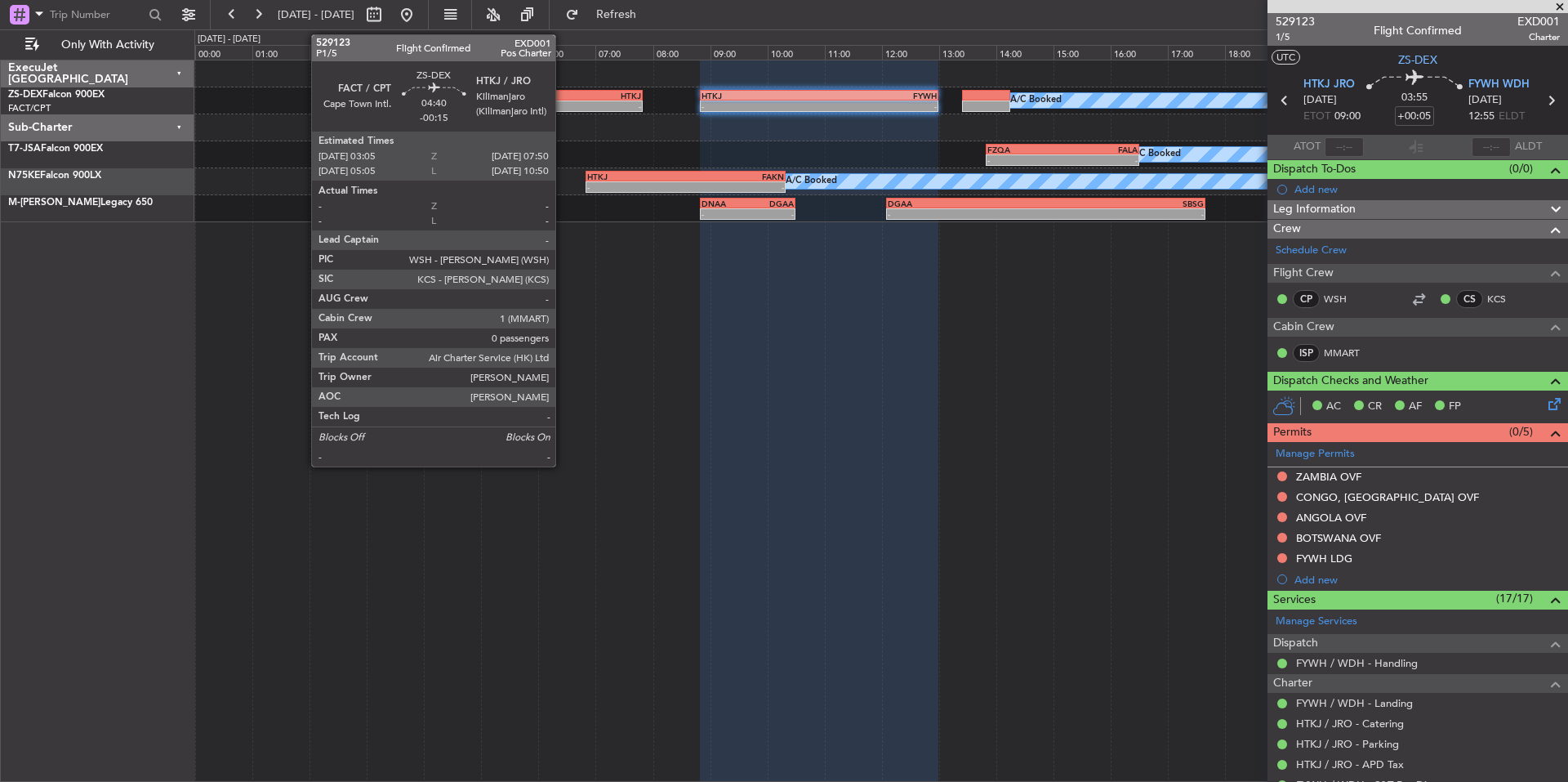
click at [563, 106] on div "-" at bounding box center [575, 105] width 135 height 10
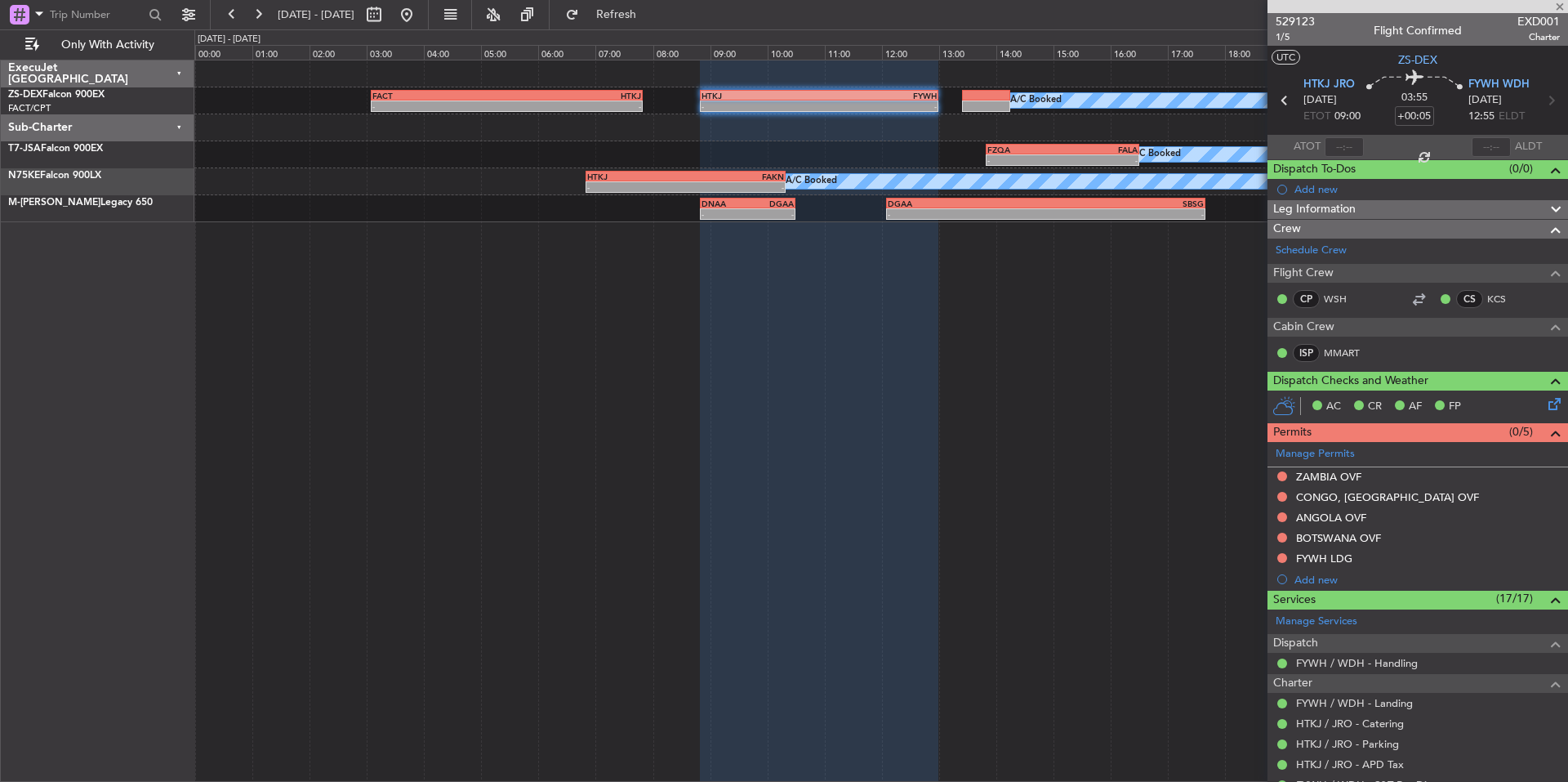
type input "-00:15"
type input "0"
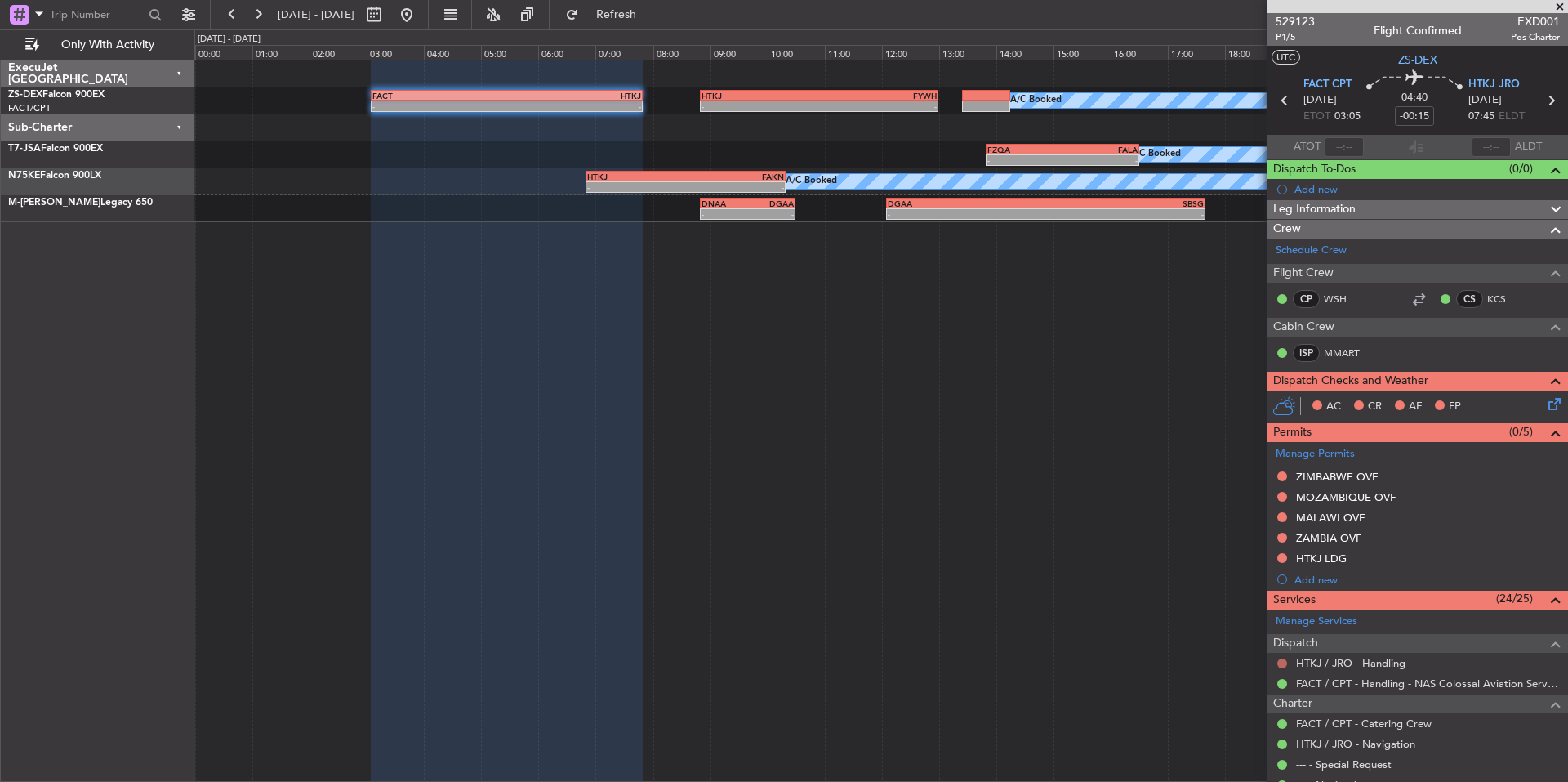
click at [1282, 665] on button at bounding box center [1282, 663] width 10 height 10
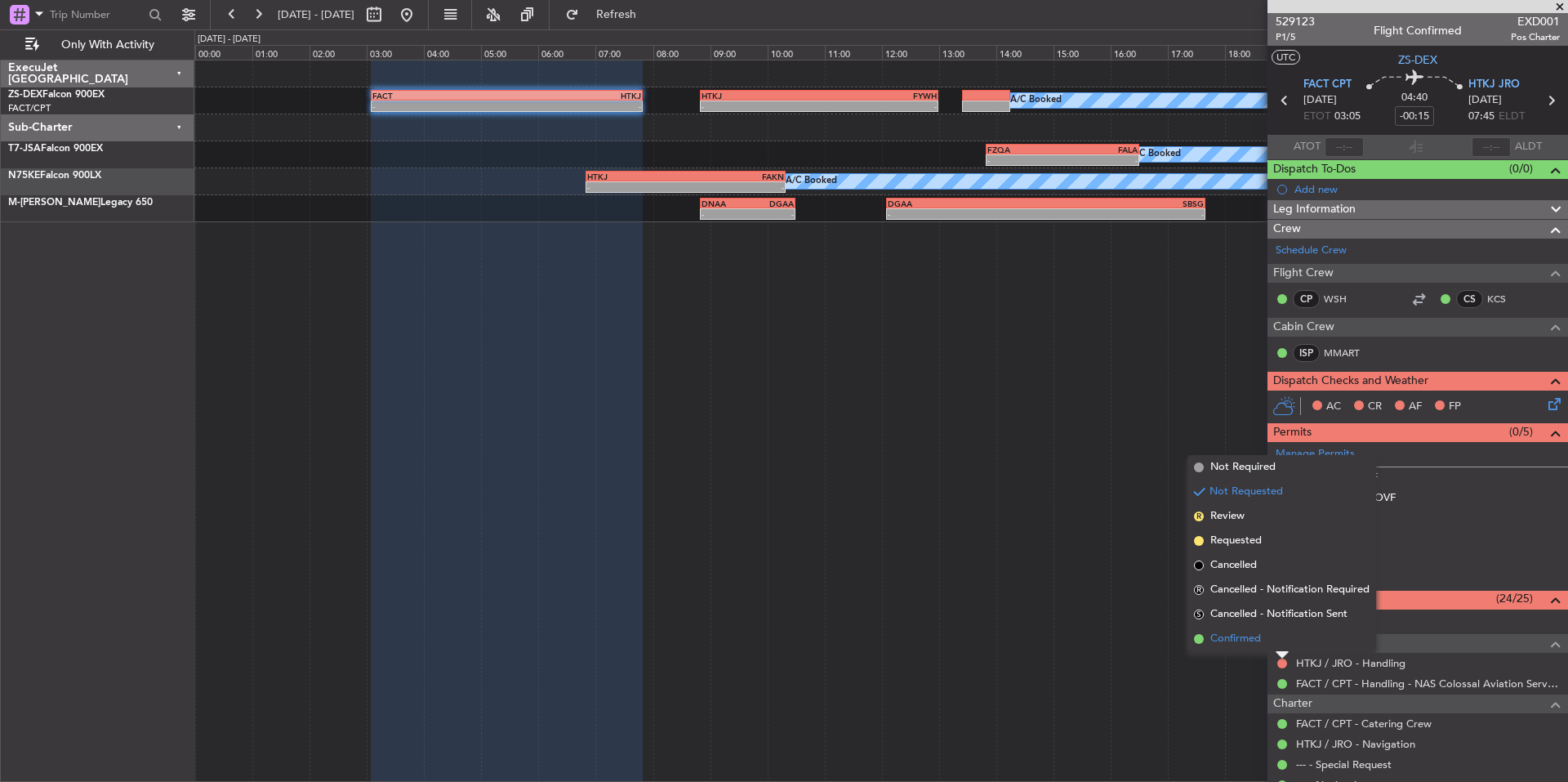
click at [1236, 643] on span "Confirmed" at bounding box center [1236, 639] width 50 height 16
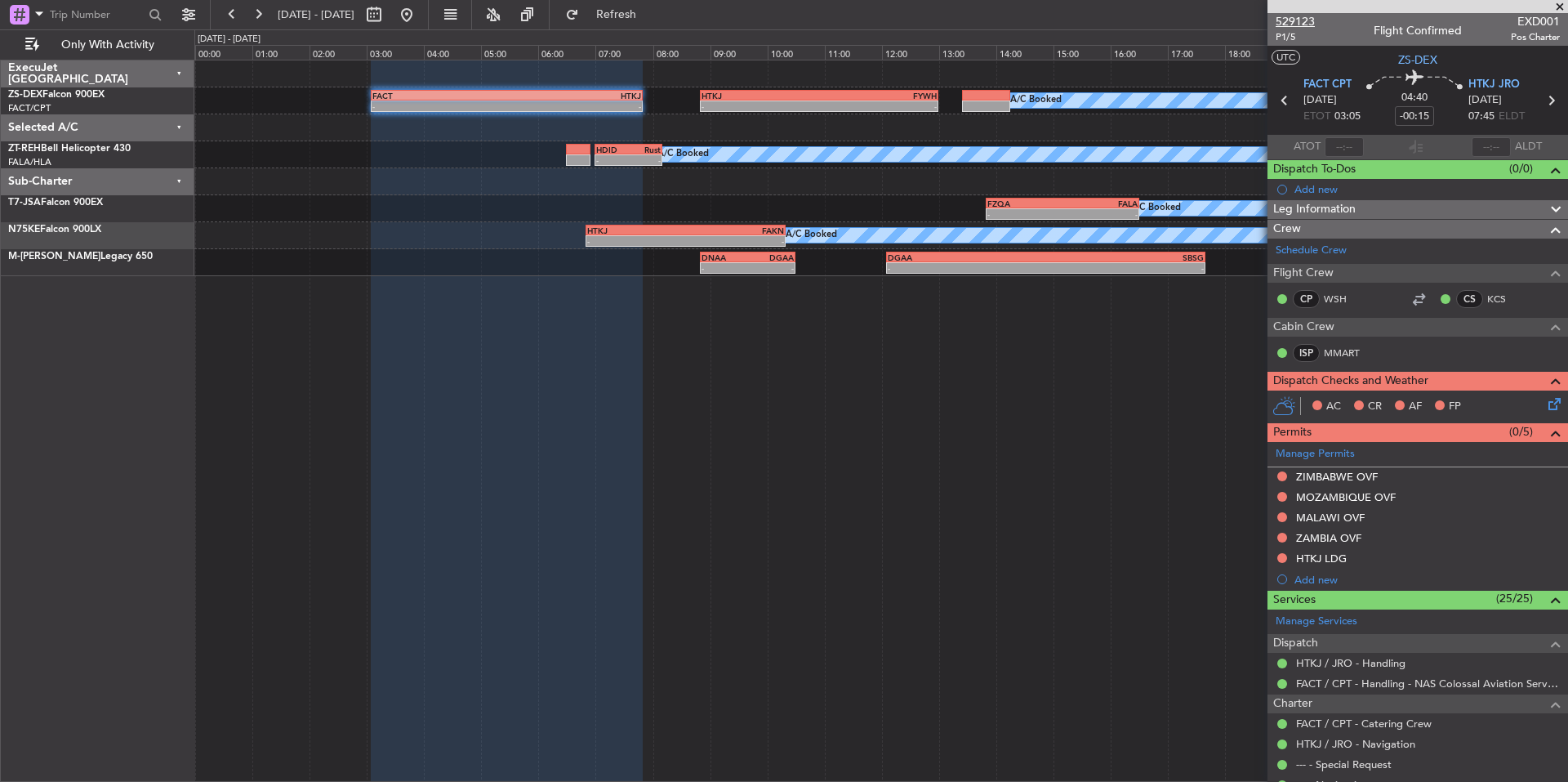
click at [1308, 22] on span "529123" at bounding box center [1295, 22] width 40 height 17
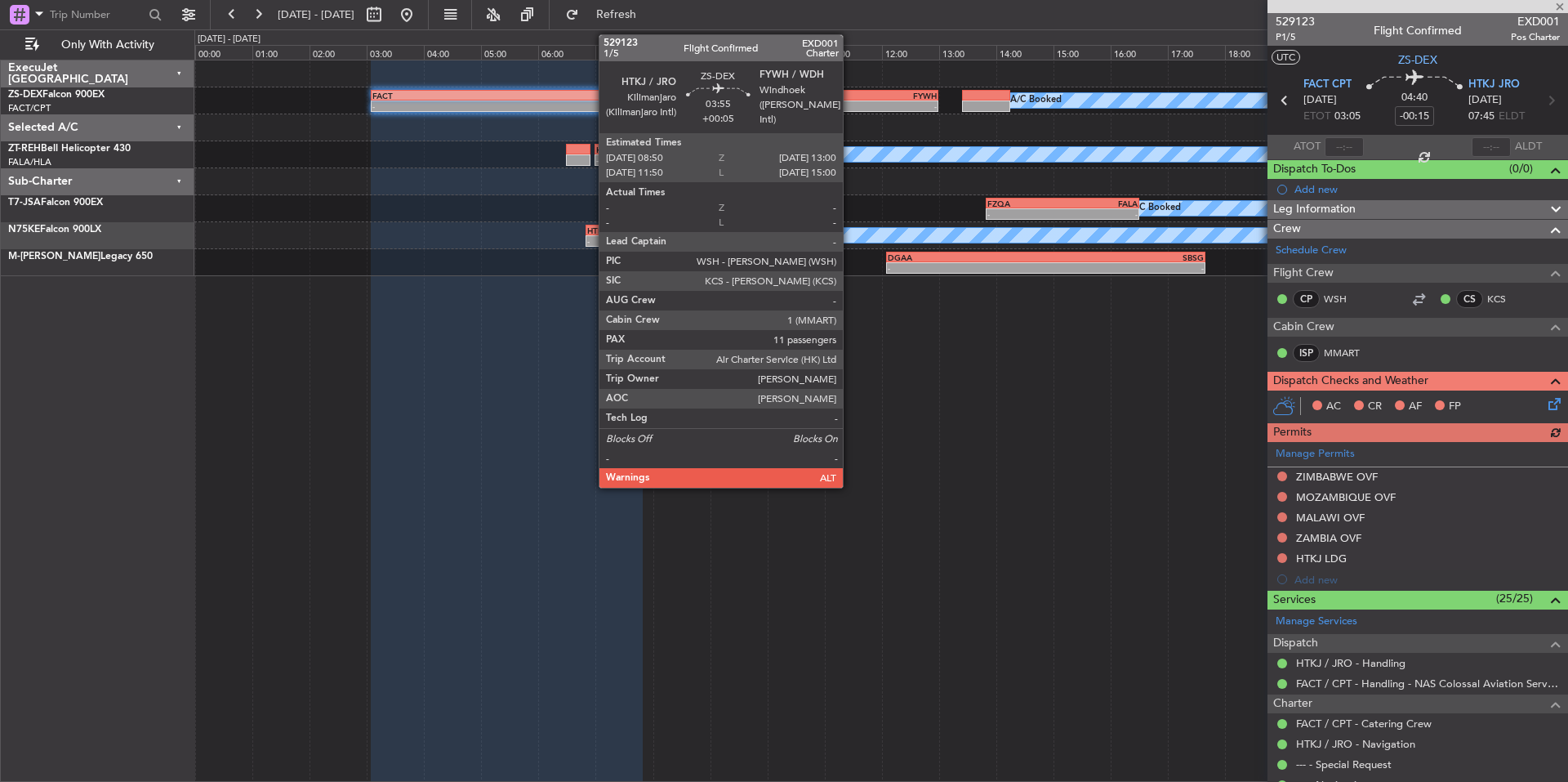
click at [828, 97] on div "FYWH" at bounding box center [877, 95] width 118 height 10
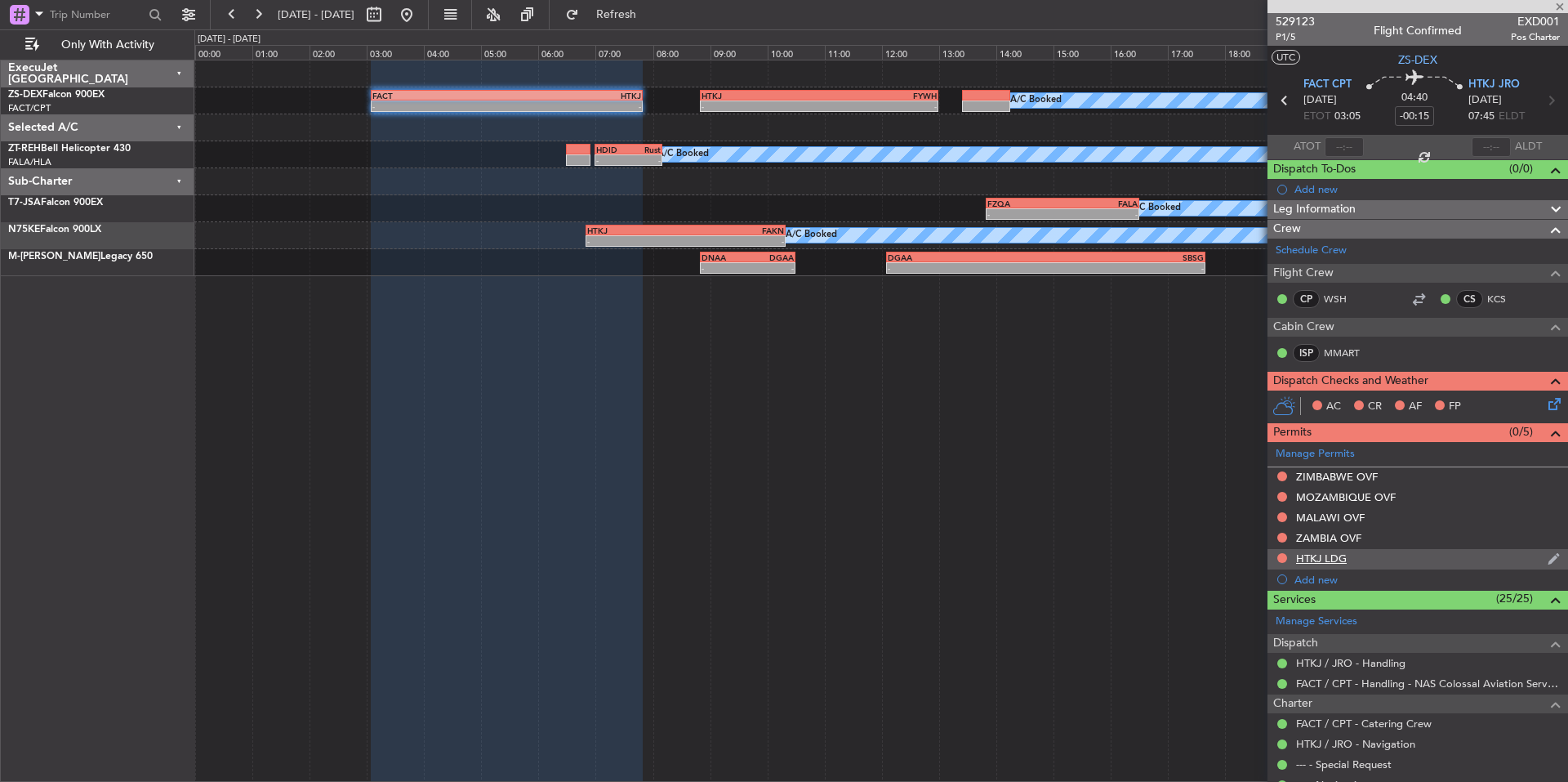
type input "+00:05"
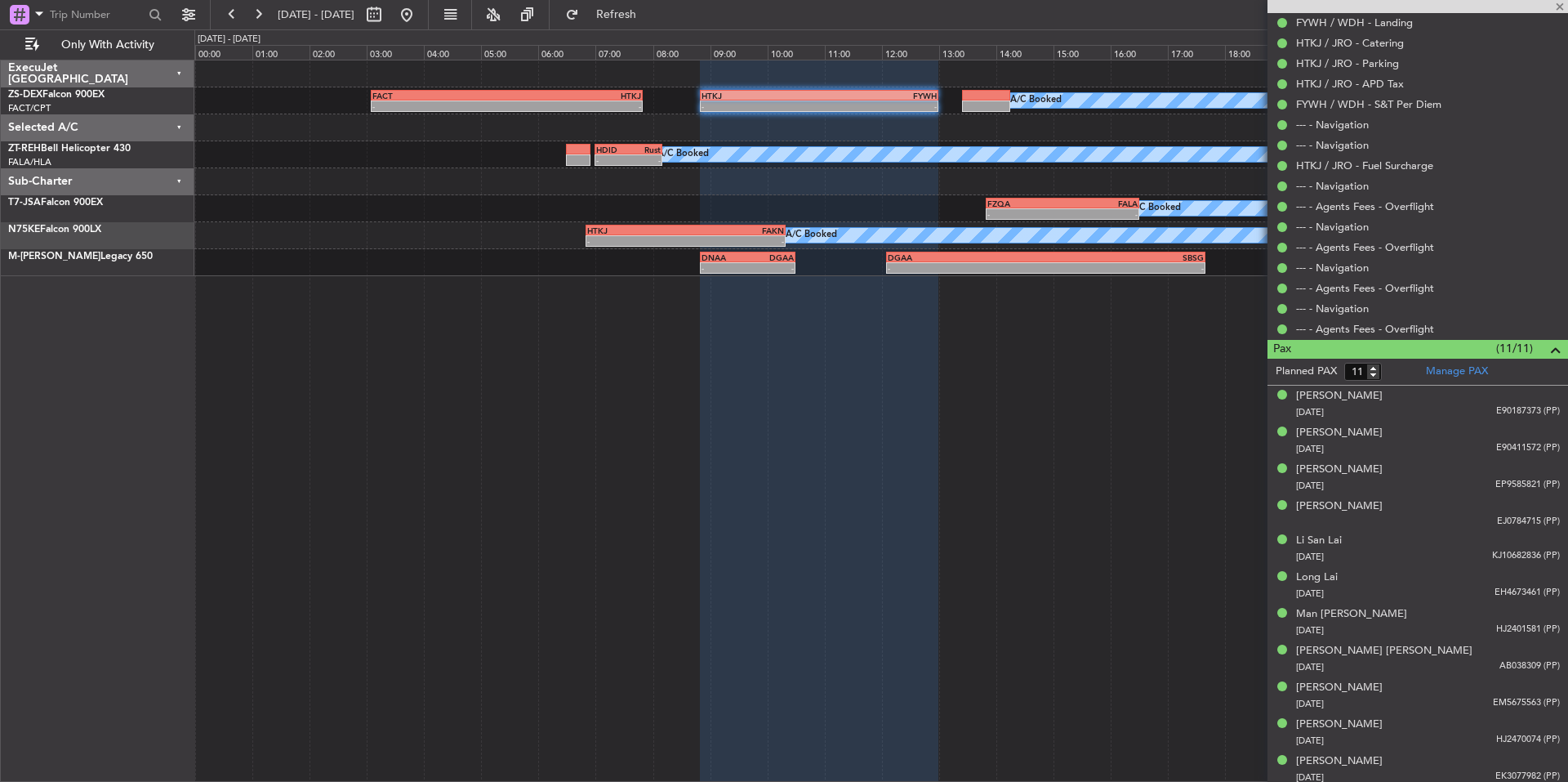
scroll to position [686, 0]
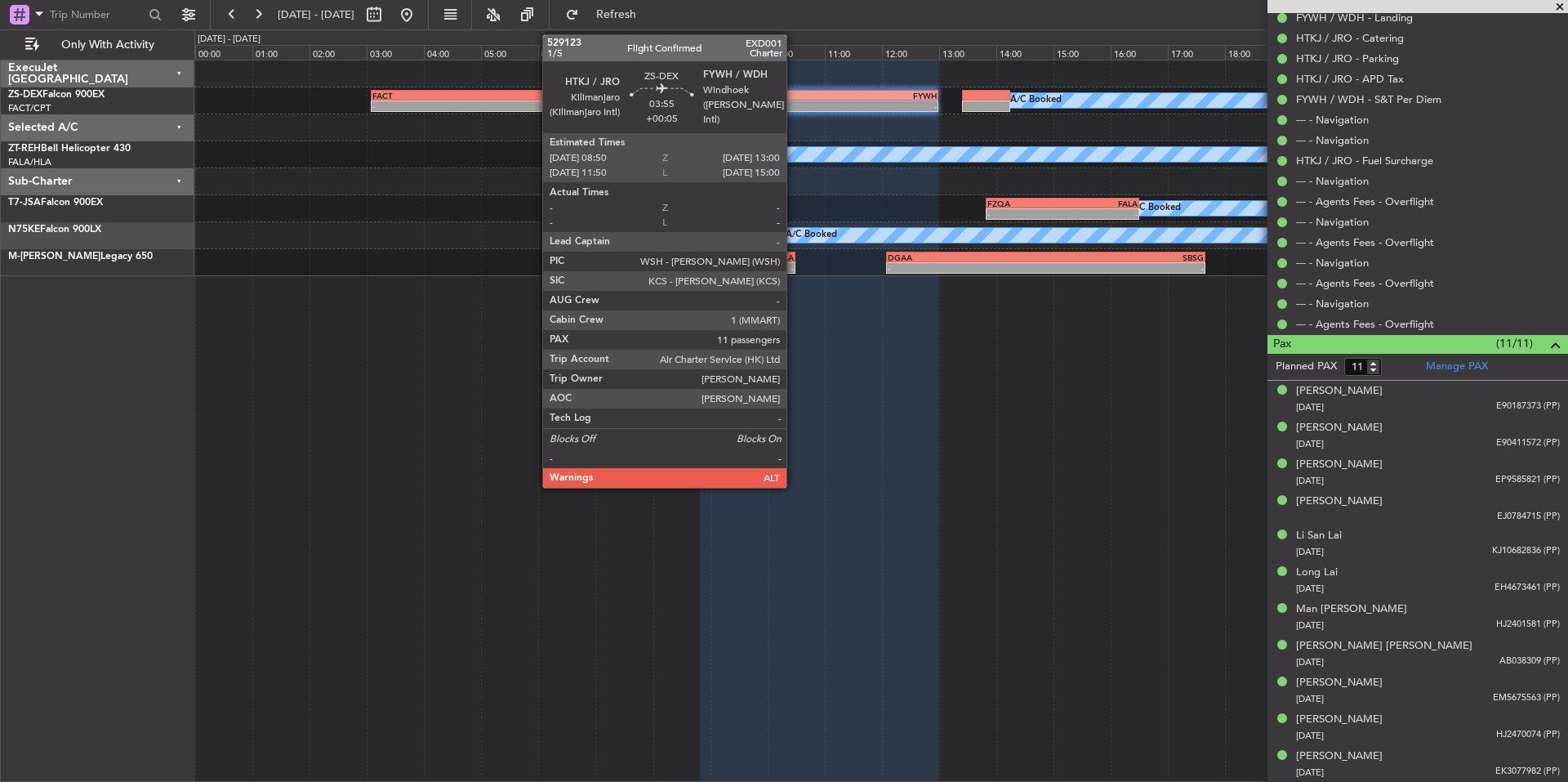
click at [793, 94] on div "HTKJ" at bounding box center [760, 95] width 118 height 10
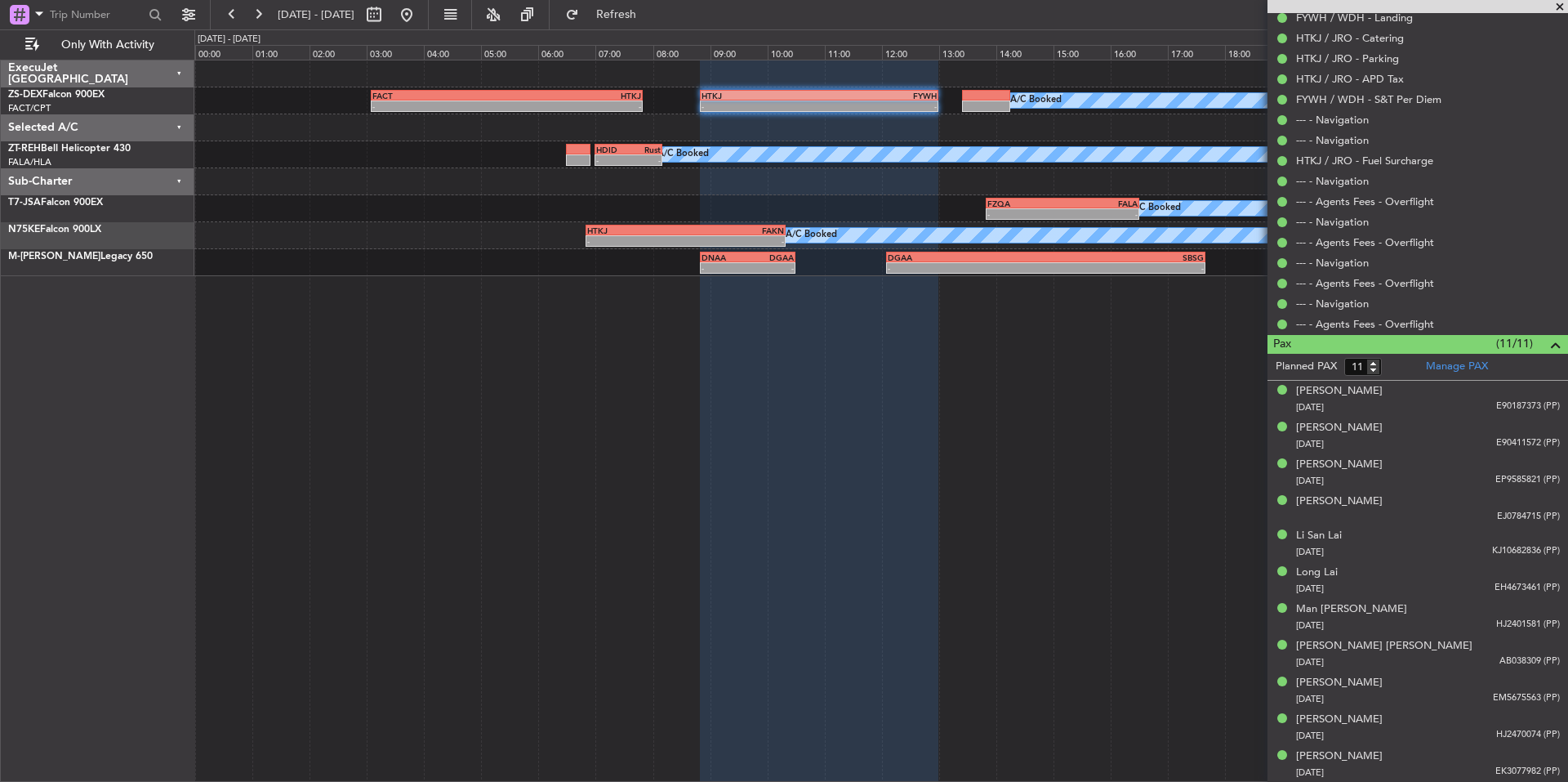
click at [1555, 5] on span at bounding box center [1560, 7] width 16 height 14
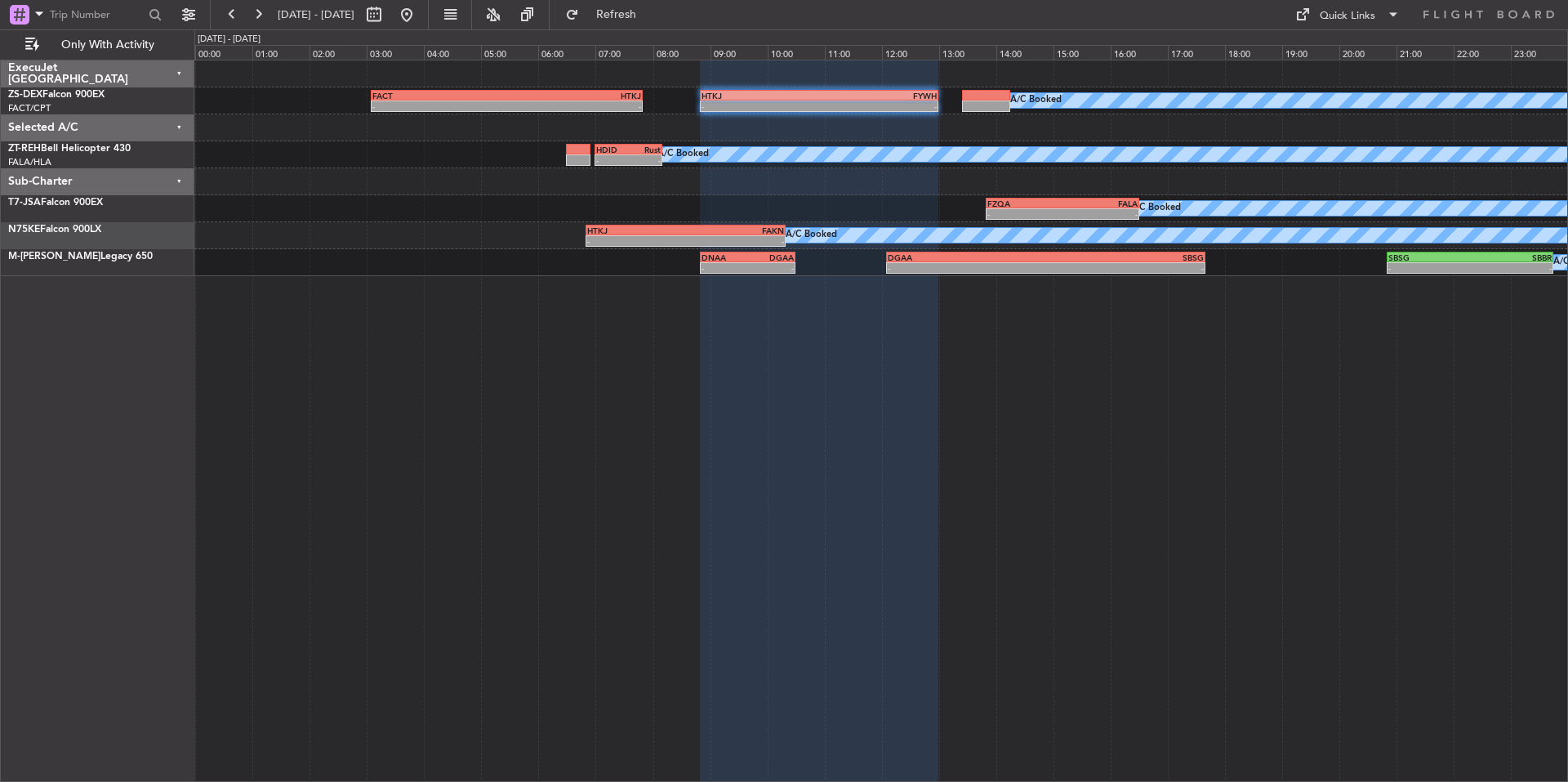
type input "0"
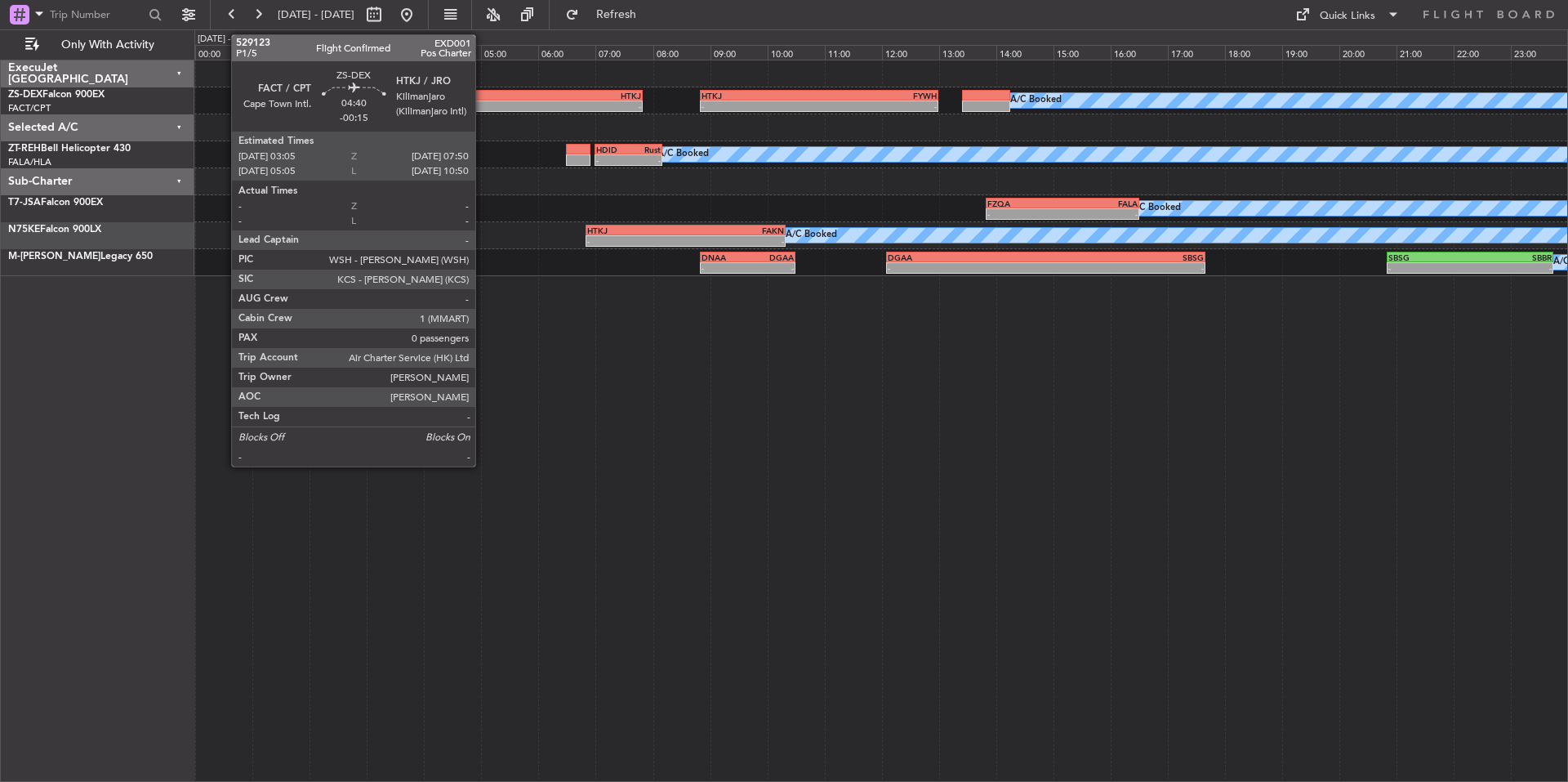
click at [483, 102] on div "-" at bounding box center [440, 105] width 135 height 10
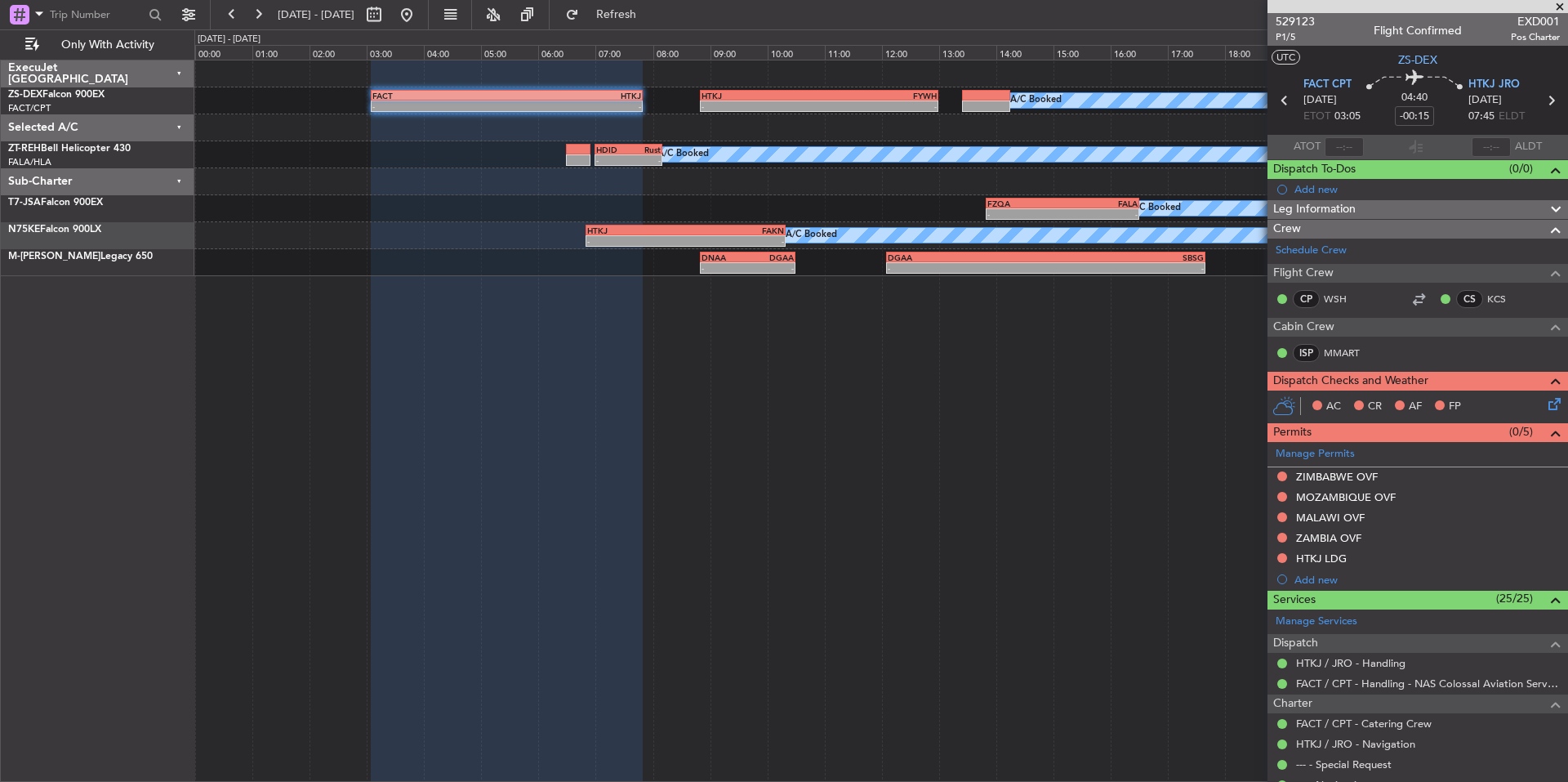
click at [1545, 404] on icon at bounding box center [1551, 401] width 14 height 14
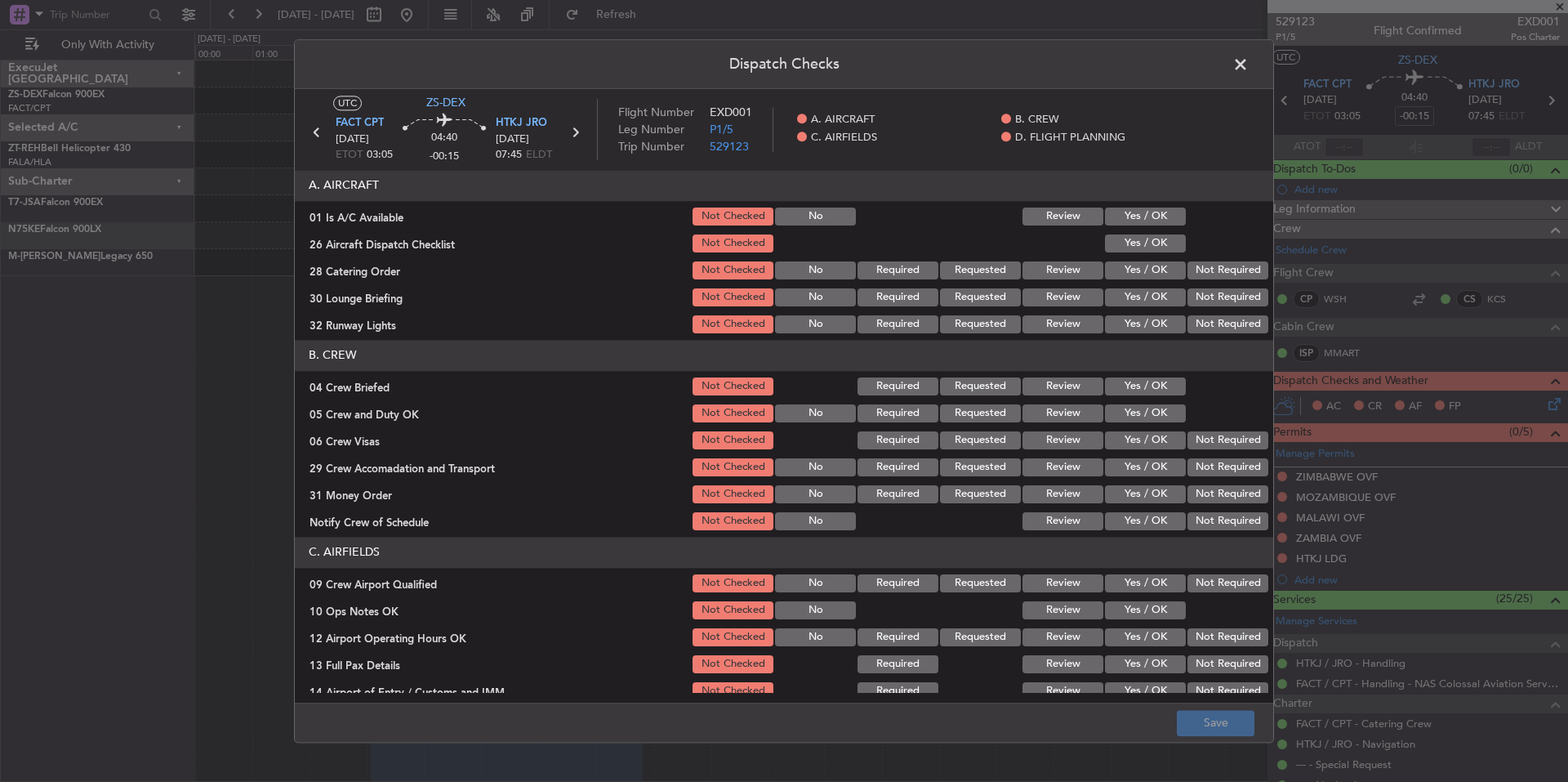
click at [1151, 214] on button "Yes / OK" at bounding box center [1146, 216] width 81 height 18
click at [1152, 242] on button "Yes / OK" at bounding box center [1146, 243] width 81 height 18
click at [1198, 272] on button "Not Required" at bounding box center [1228, 270] width 81 height 18
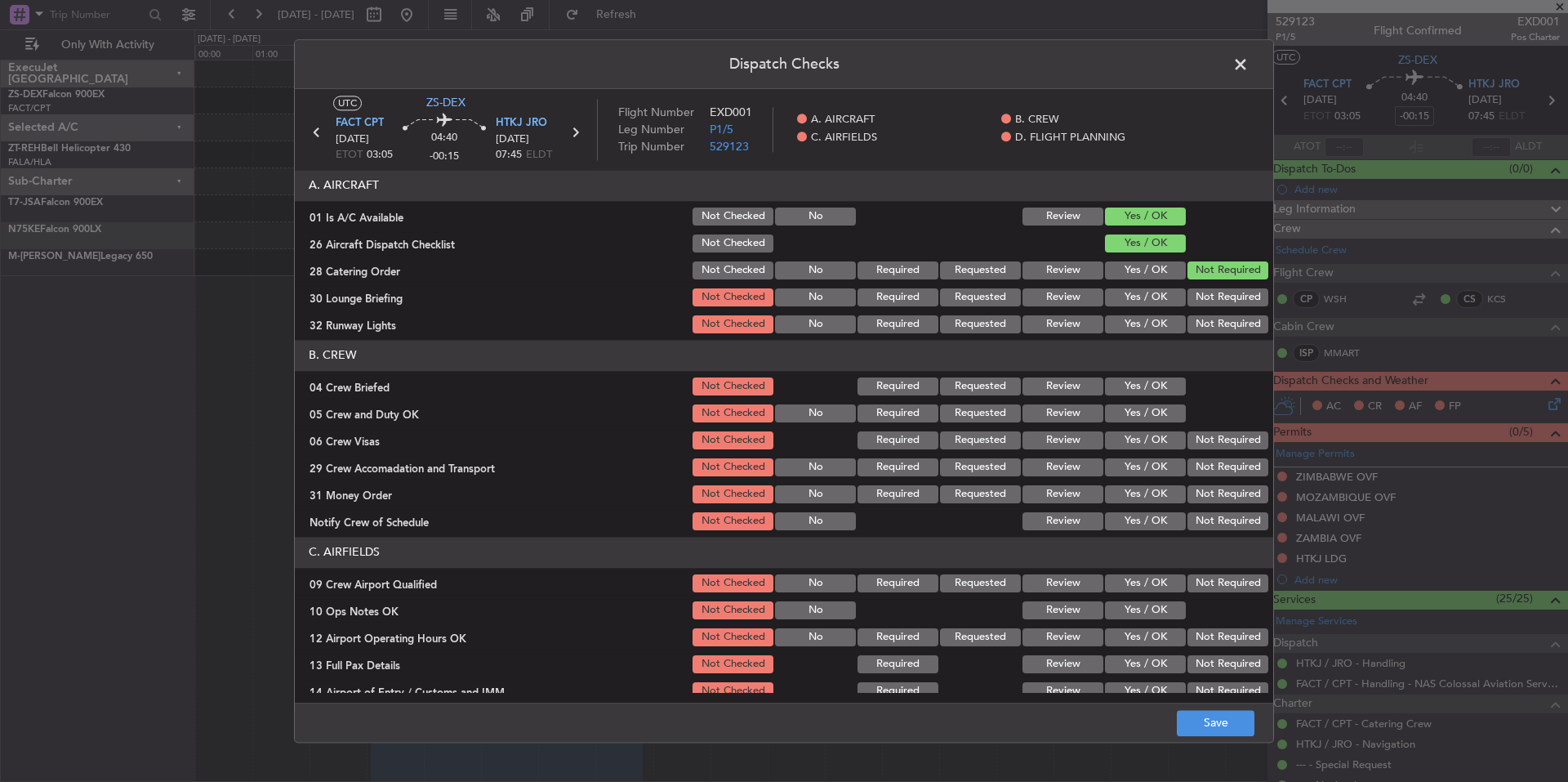
click at [1192, 298] on button "Not Required" at bounding box center [1228, 297] width 81 height 18
click at [1156, 320] on button "Yes / OK" at bounding box center [1146, 324] width 81 height 18
click at [1144, 389] on button "Yes / OK" at bounding box center [1146, 386] width 81 height 18
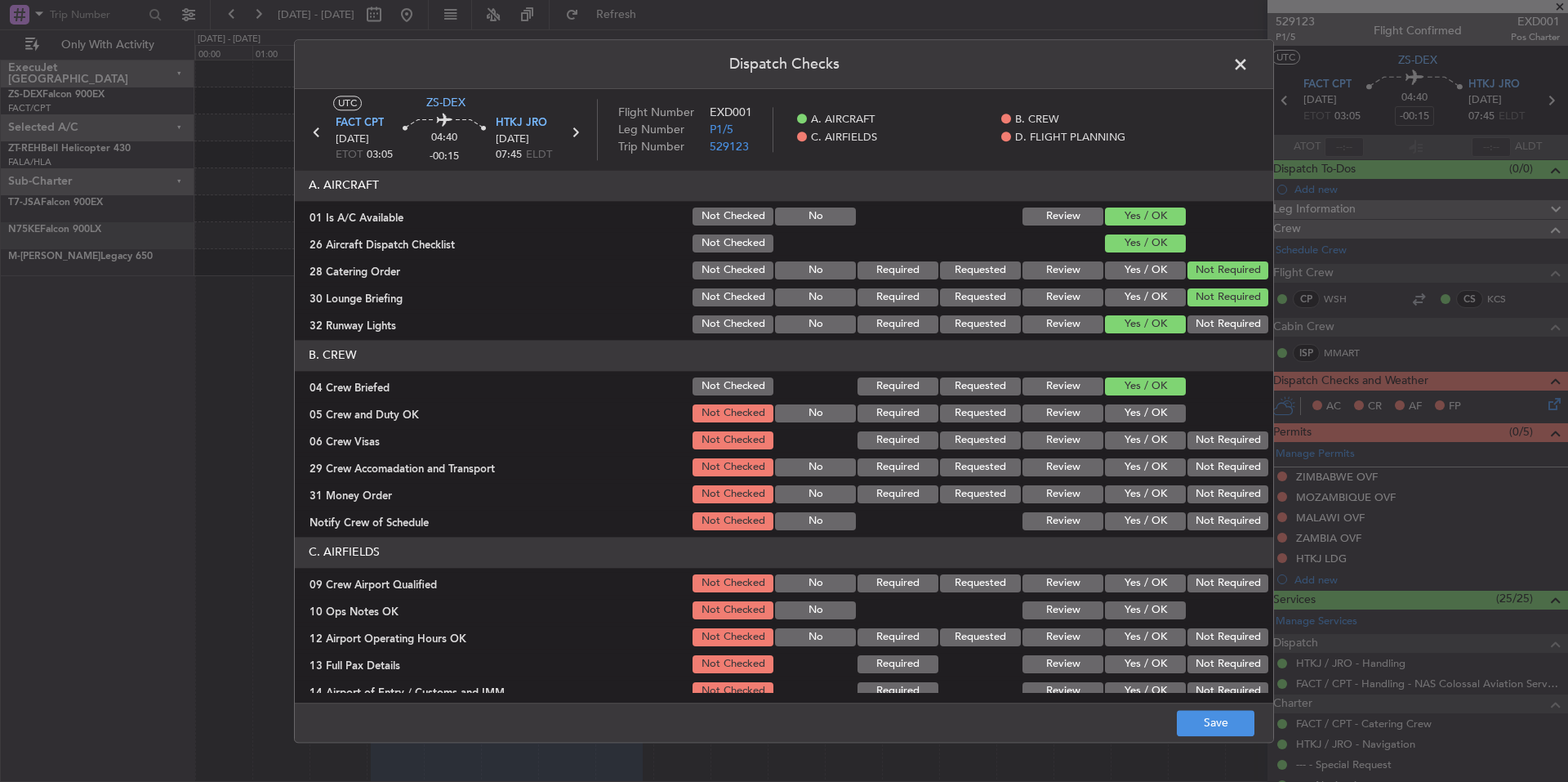
click at [1145, 418] on button "Yes / OK" at bounding box center [1146, 414] width 81 height 18
click at [1206, 445] on button "Not Required" at bounding box center [1228, 441] width 81 height 18
click at [1156, 469] on button "Yes / OK" at bounding box center [1146, 468] width 81 height 18
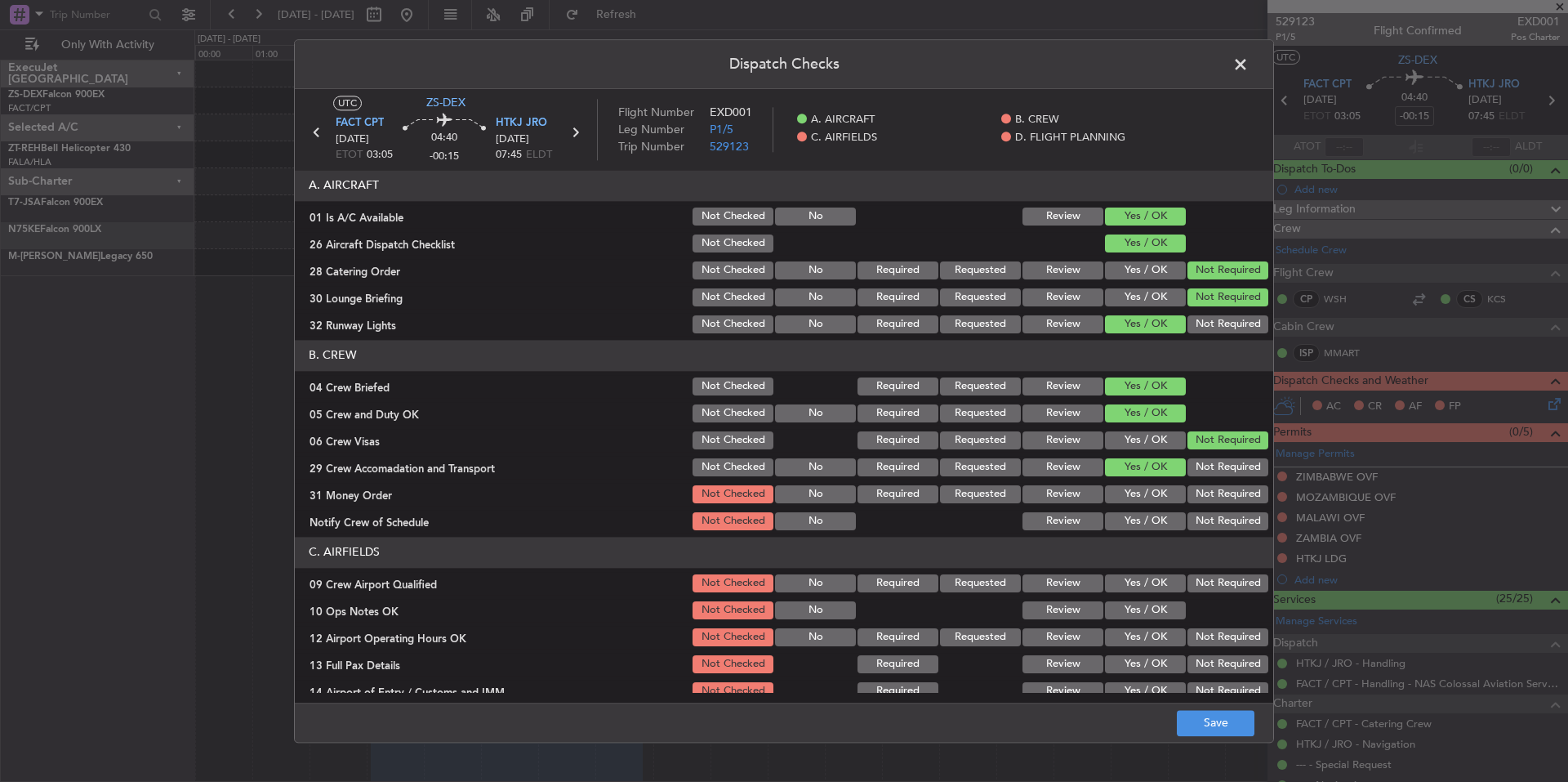
click at [1150, 500] on button "Yes / OK" at bounding box center [1146, 495] width 81 height 18
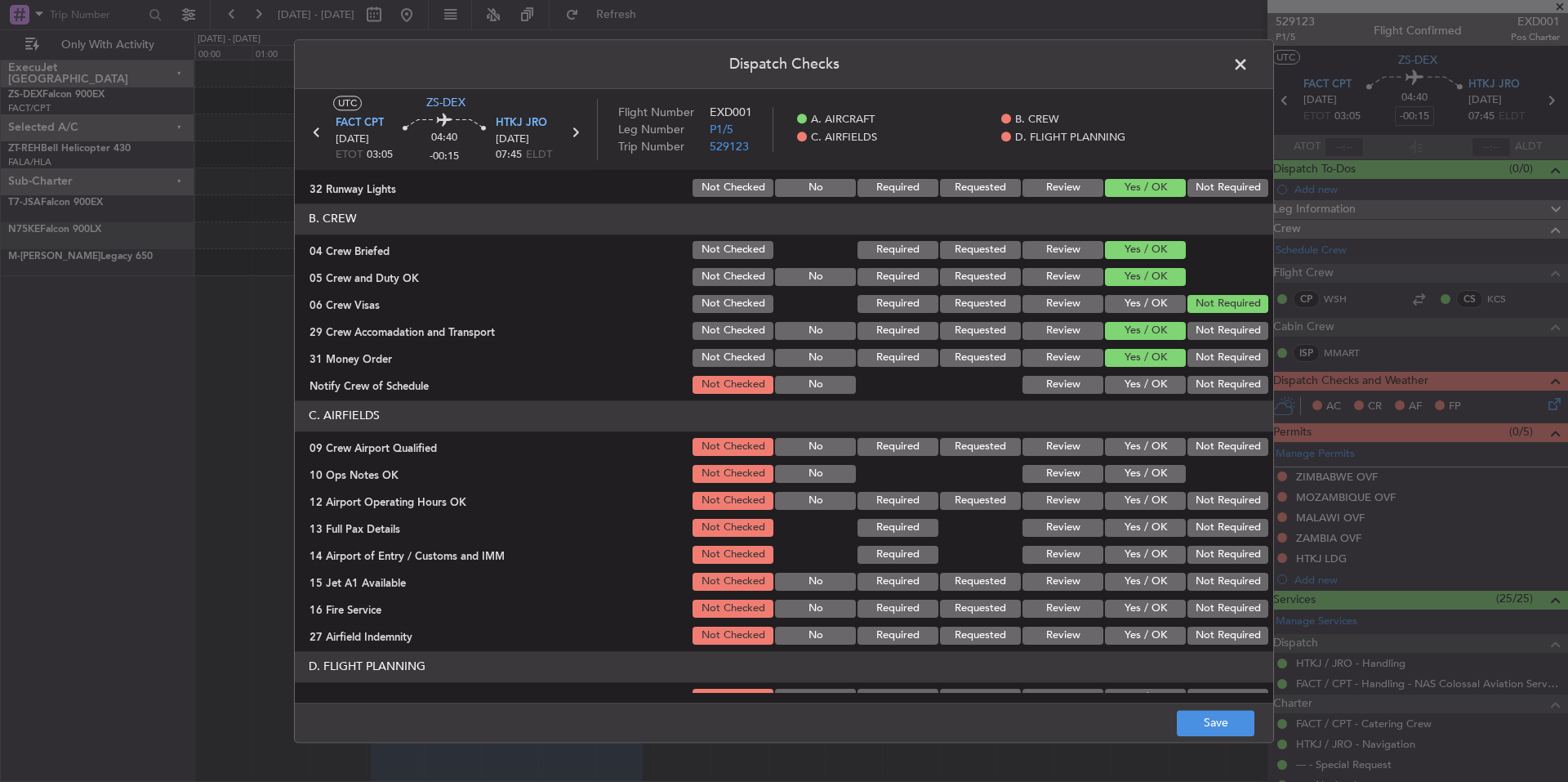
click at [1147, 387] on button "Yes / OK" at bounding box center [1146, 385] width 81 height 18
click at [1148, 446] on button "Yes / OK" at bounding box center [1146, 447] width 81 height 18
click at [1147, 481] on button "Yes / OK" at bounding box center [1146, 474] width 81 height 18
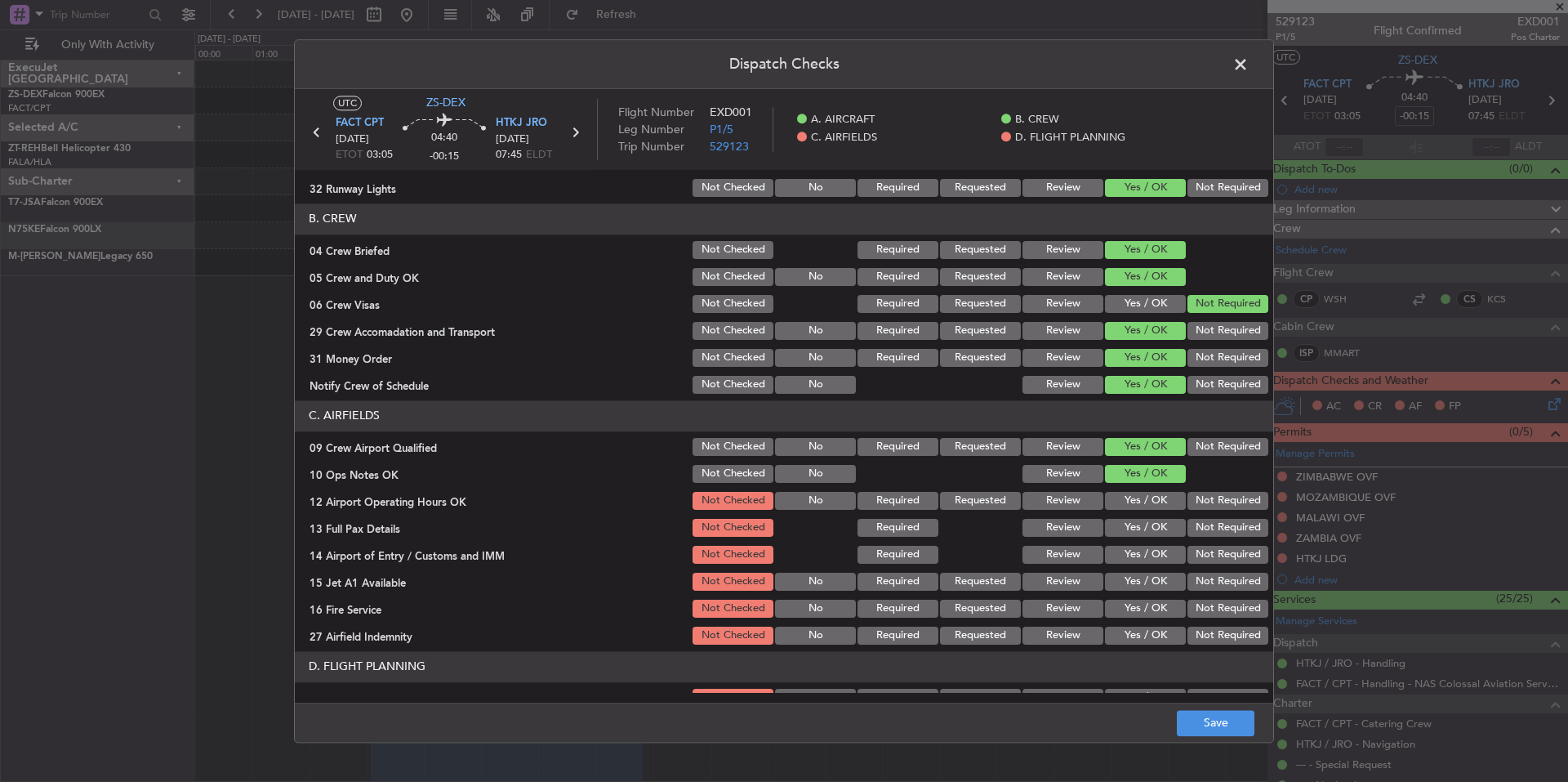
scroll to position [212, 0]
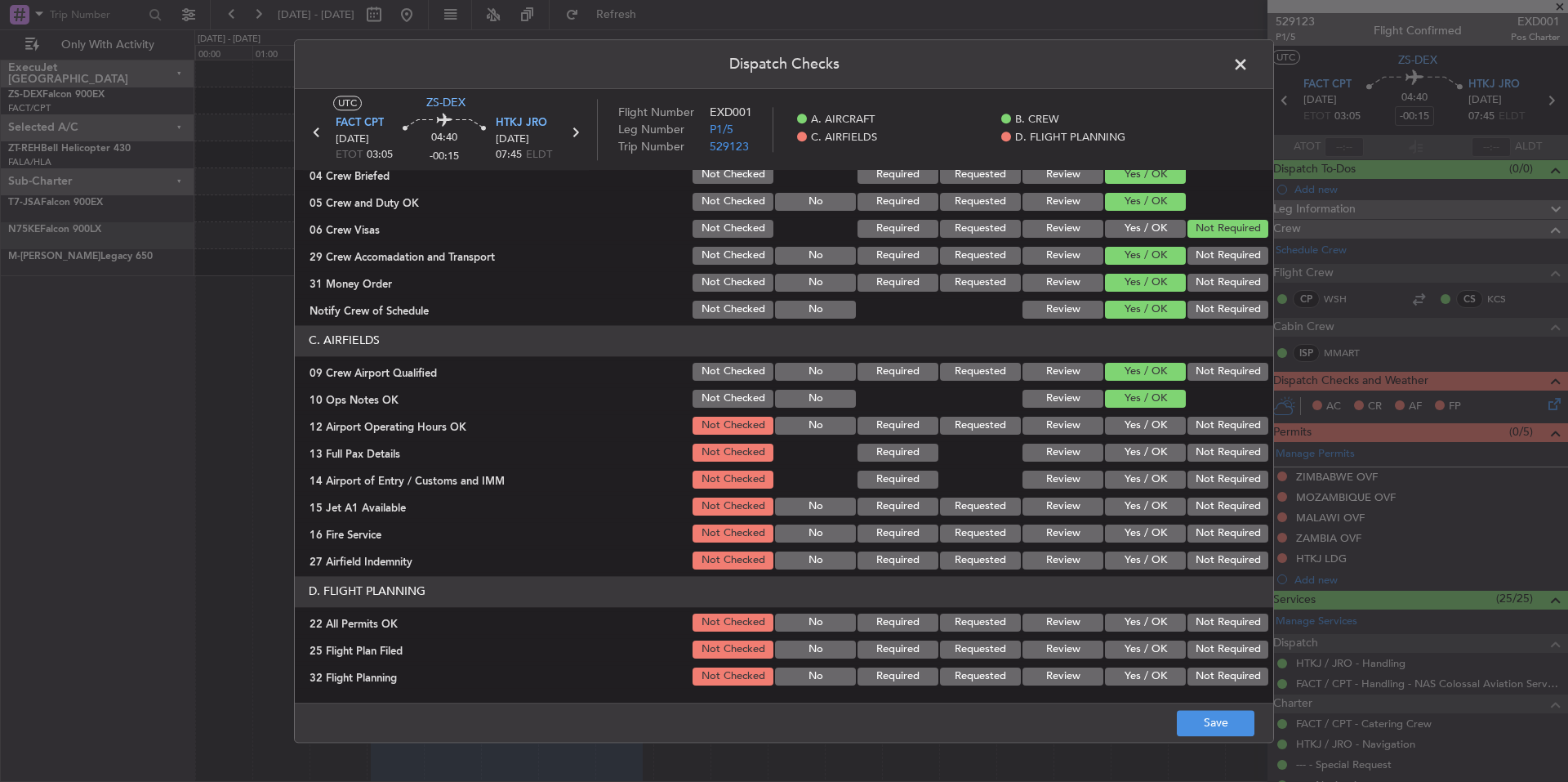
click at [1137, 426] on button "Yes / OK" at bounding box center [1146, 425] width 81 height 18
click at [1139, 452] on button "Yes / OK" at bounding box center [1146, 452] width 81 height 18
click at [1142, 492] on section "C. AIRFIELDS 09 Crew Airport Qualified Not Checked No Required Requested Review…" at bounding box center [784, 449] width 978 height 247
click at [1144, 521] on section "C. AIRFIELDS 09 Crew Airport Qualified Not Checked No Required Requested Review…" at bounding box center [784, 449] width 978 height 247
click at [1145, 540] on button "Yes / OK" at bounding box center [1146, 533] width 81 height 18
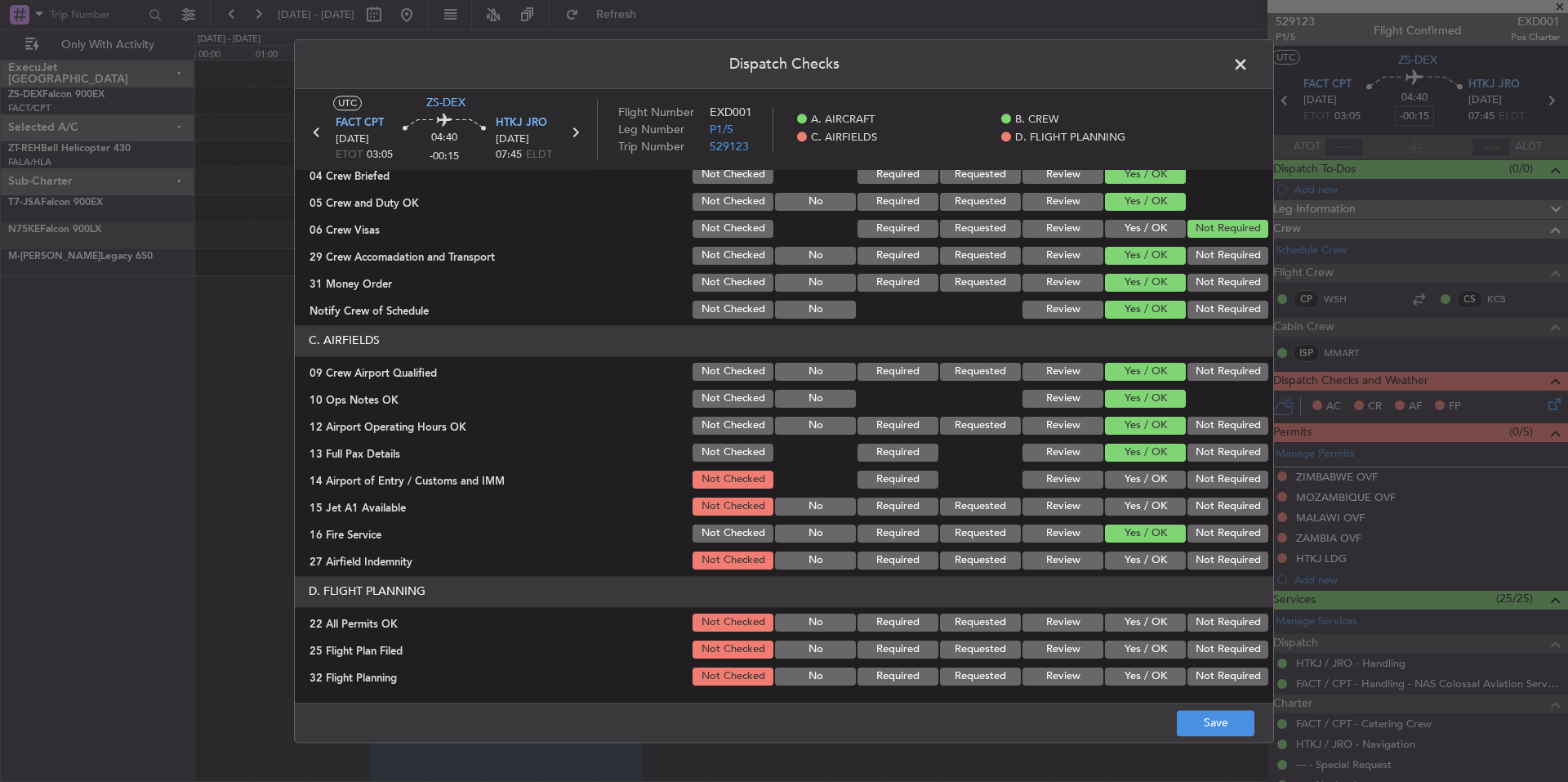
click at [1137, 496] on div "Yes / OK" at bounding box center [1144, 505] width 83 height 23
click at [1136, 483] on button "Yes / OK" at bounding box center [1146, 479] width 81 height 18
click at [1141, 497] on button "Yes / OK" at bounding box center [1146, 506] width 81 height 18
click at [1199, 549] on div "Not Required" at bounding box center [1227, 559] width 83 height 23
click at [1204, 561] on button "Not Required" at bounding box center [1228, 560] width 81 height 18
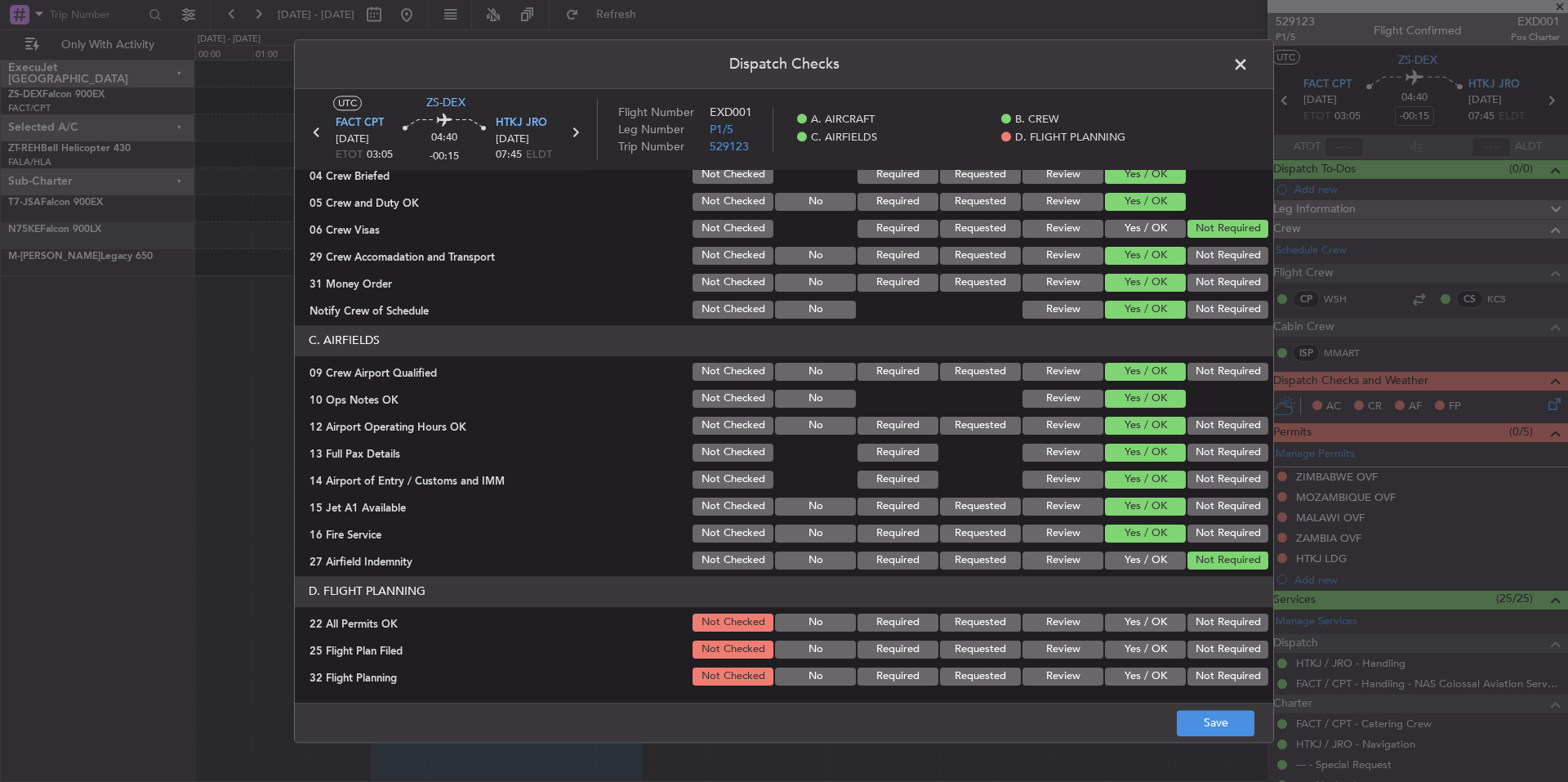
click at [1211, 614] on button "Not Required" at bounding box center [1228, 623] width 81 height 18
drag, startPoint x: 1159, startPoint y: 652, endPoint x: 1148, endPoint y: 678, distance: 28.2
click at [1157, 652] on button "Yes / OK" at bounding box center [1146, 650] width 81 height 18
click at [1145, 687] on div "Yes / OK" at bounding box center [1144, 676] width 83 height 23
click at [1140, 680] on button "Yes / OK" at bounding box center [1146, 677] width 81 height 18
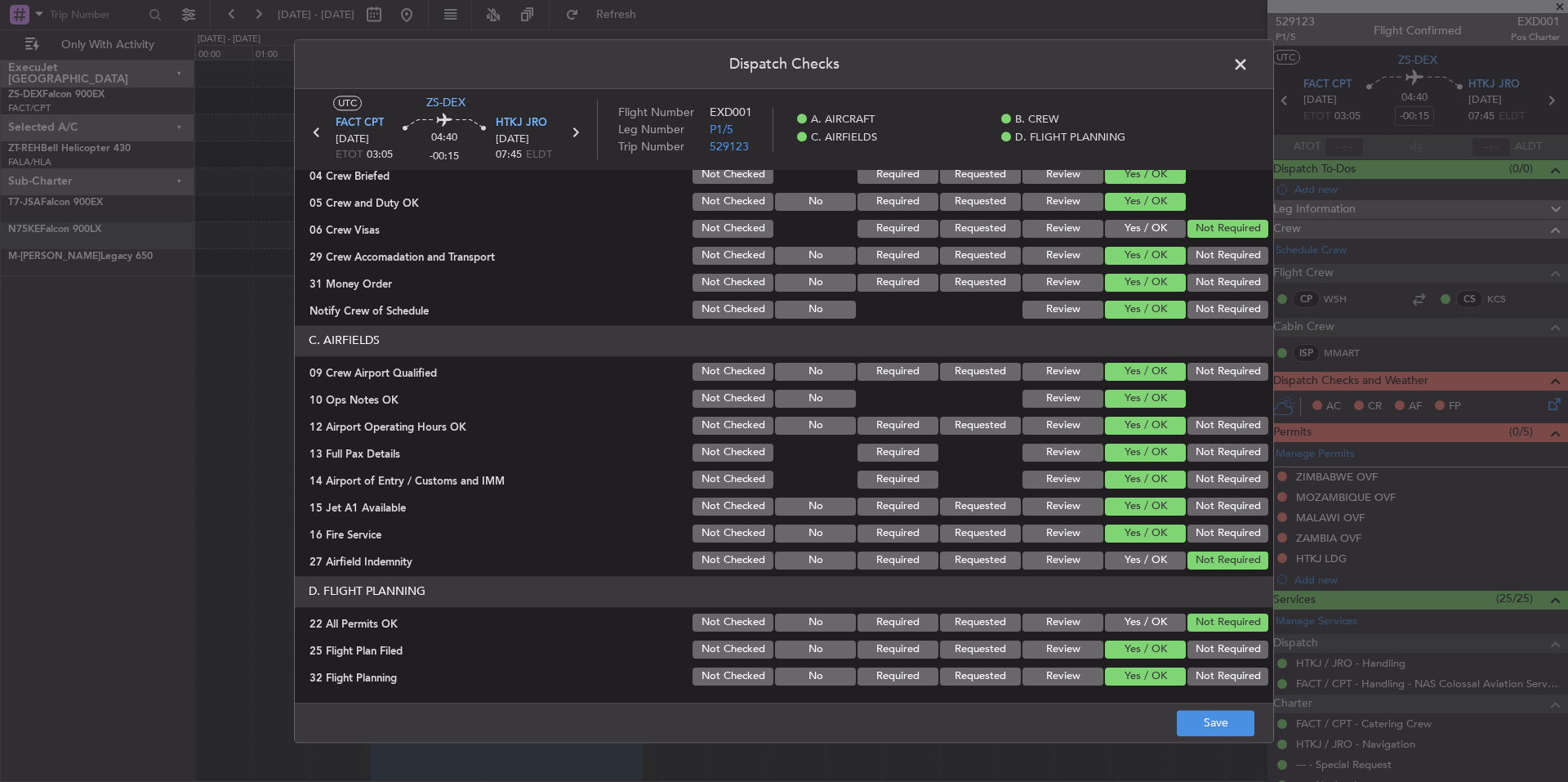
click at [1126, 623] on button "Yes / OK" at bounding box center [1146, 623] width 81 height 18
click at [1205, 723] on button "Save" at bounding box center [1216, 723] width 77 height 26
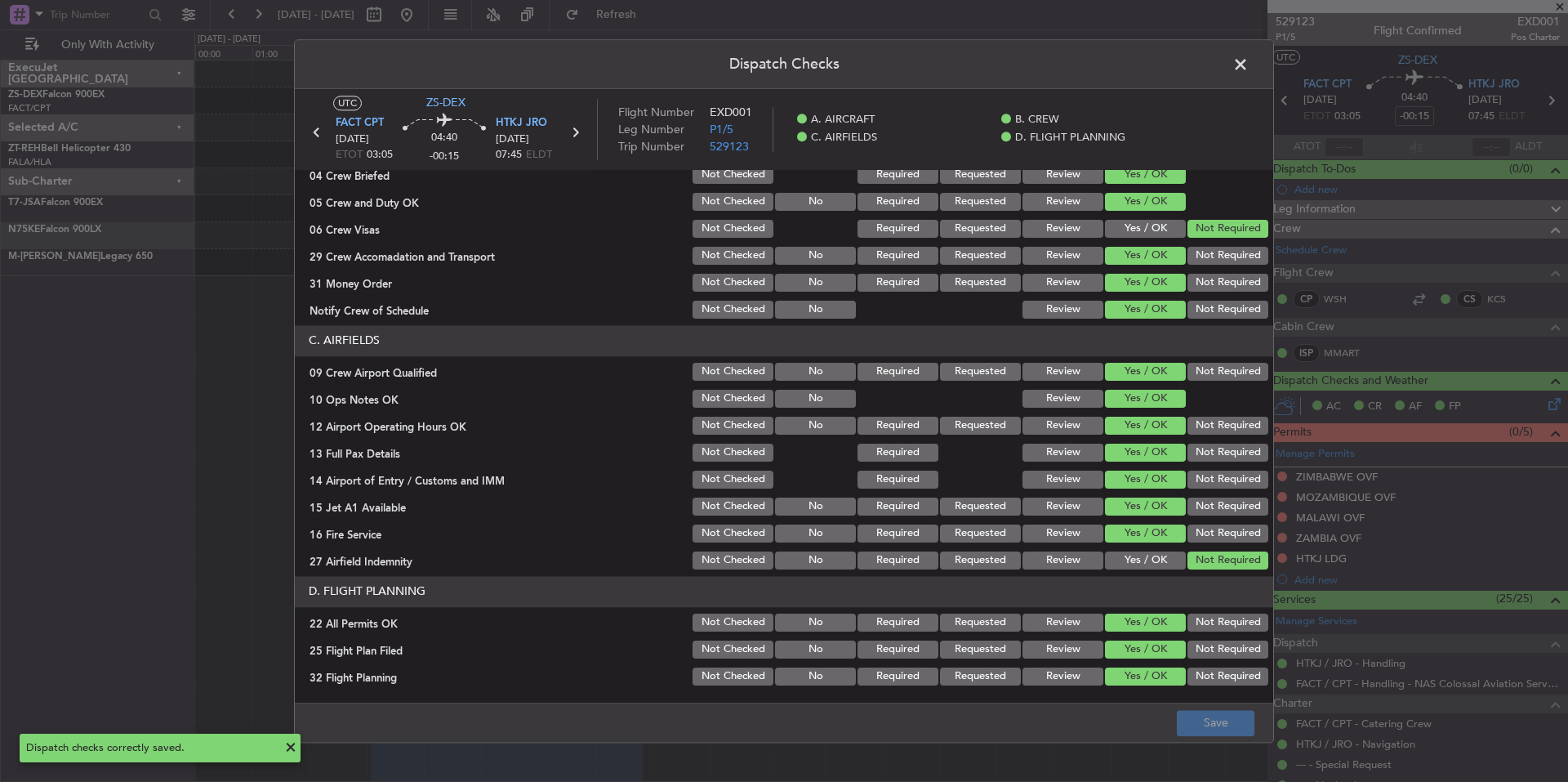
click at [1248, 62] on span at bounding box center [1248, 68] width 0 height 32
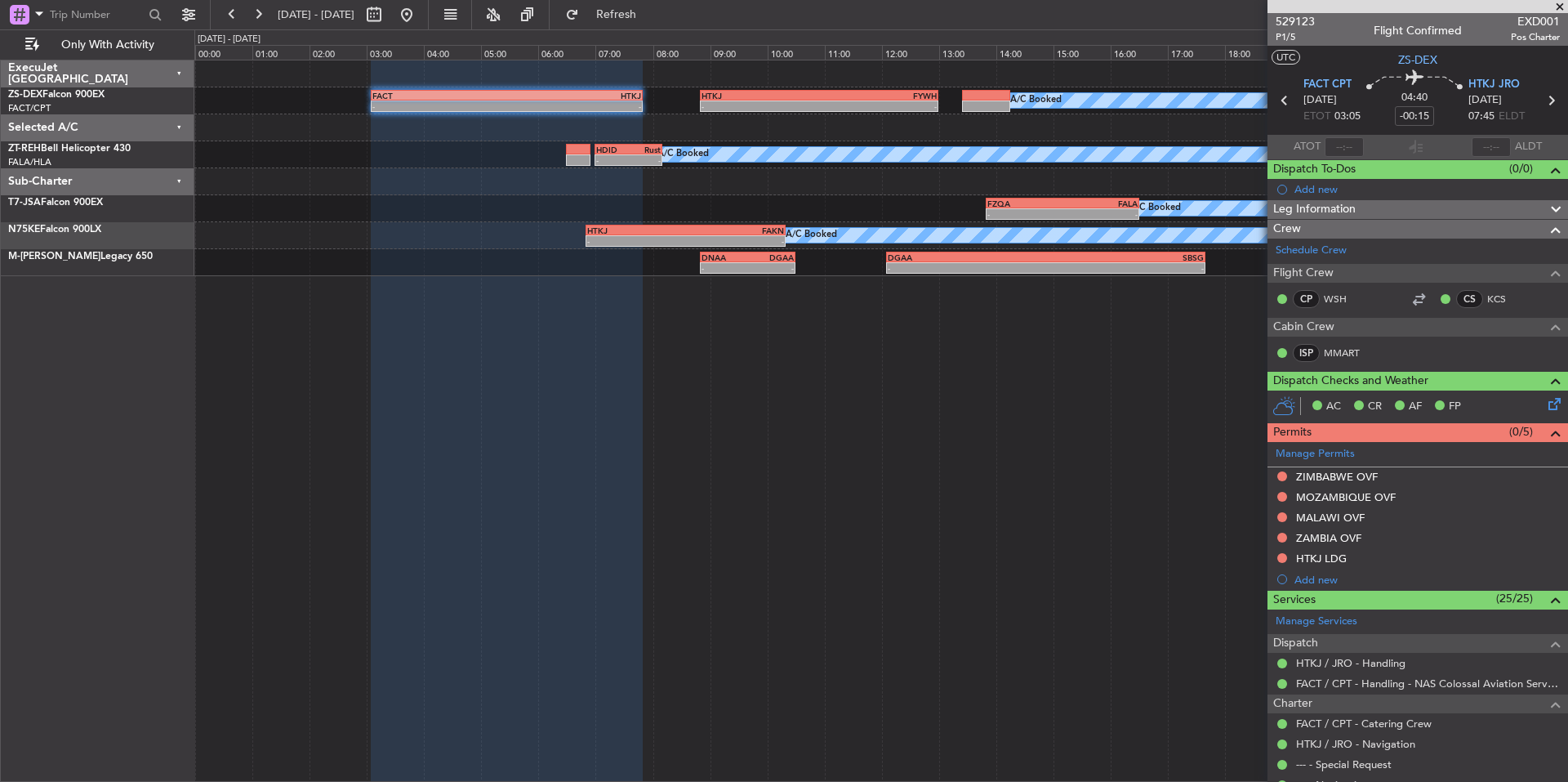
click at [1561, 9] on span at bounding box center [1560, 7] width 16 height 14
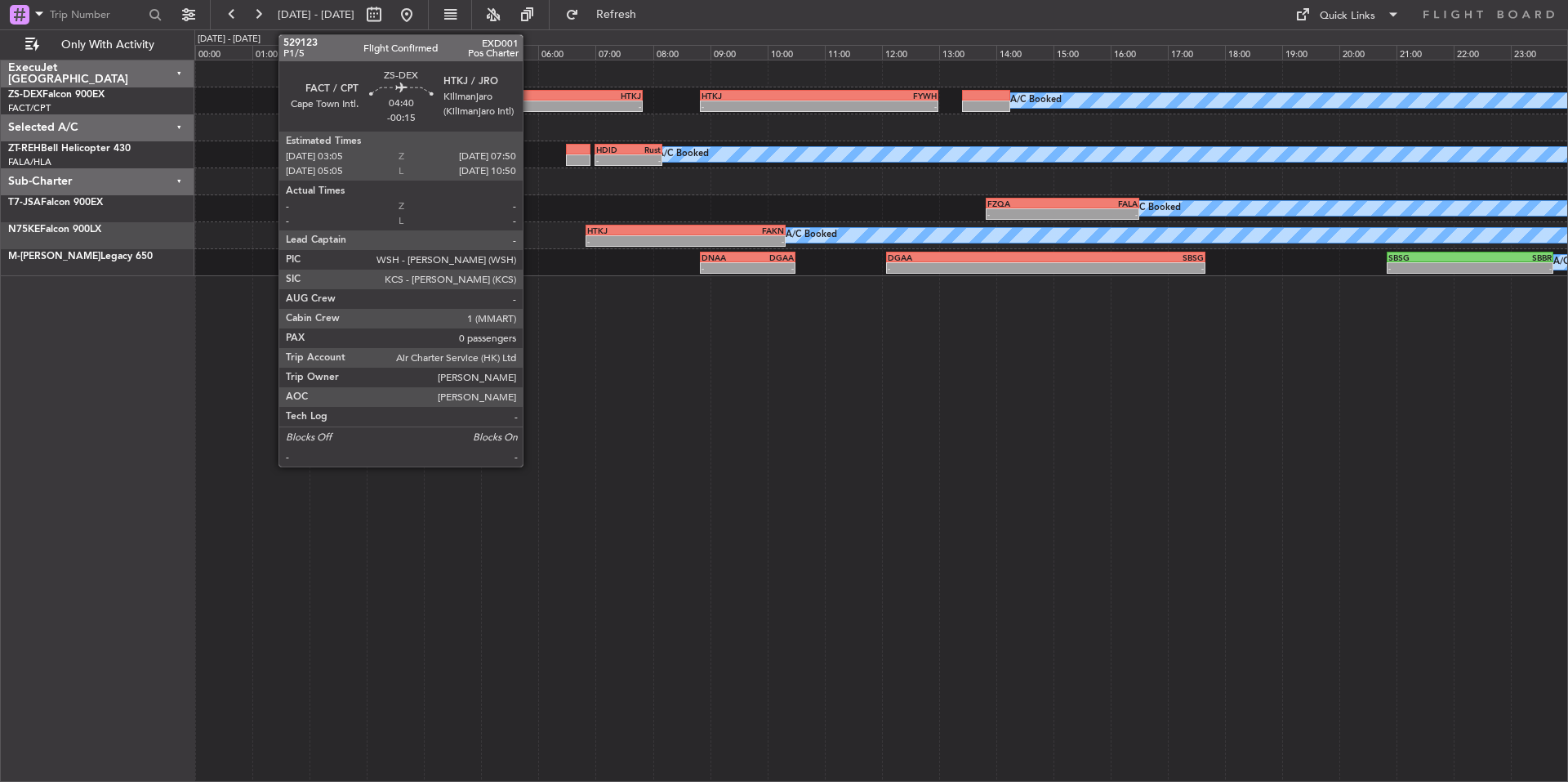
click at [530, 92] on div "HTKJ" at bounding box center [575, 95] width 135 height 10
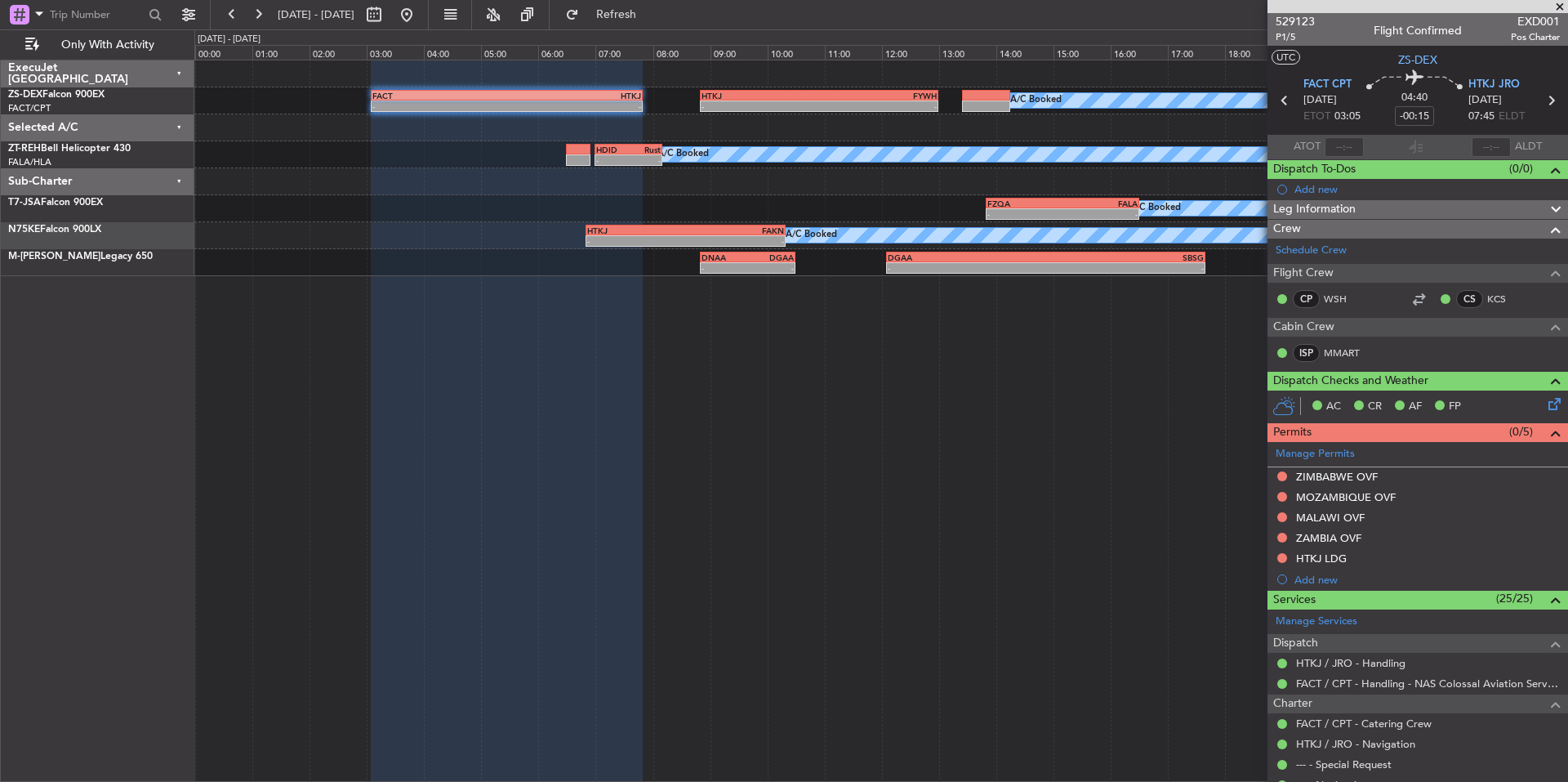
click at [1558, 5] on span at bounding box center [1560, 7] width 16 height 14
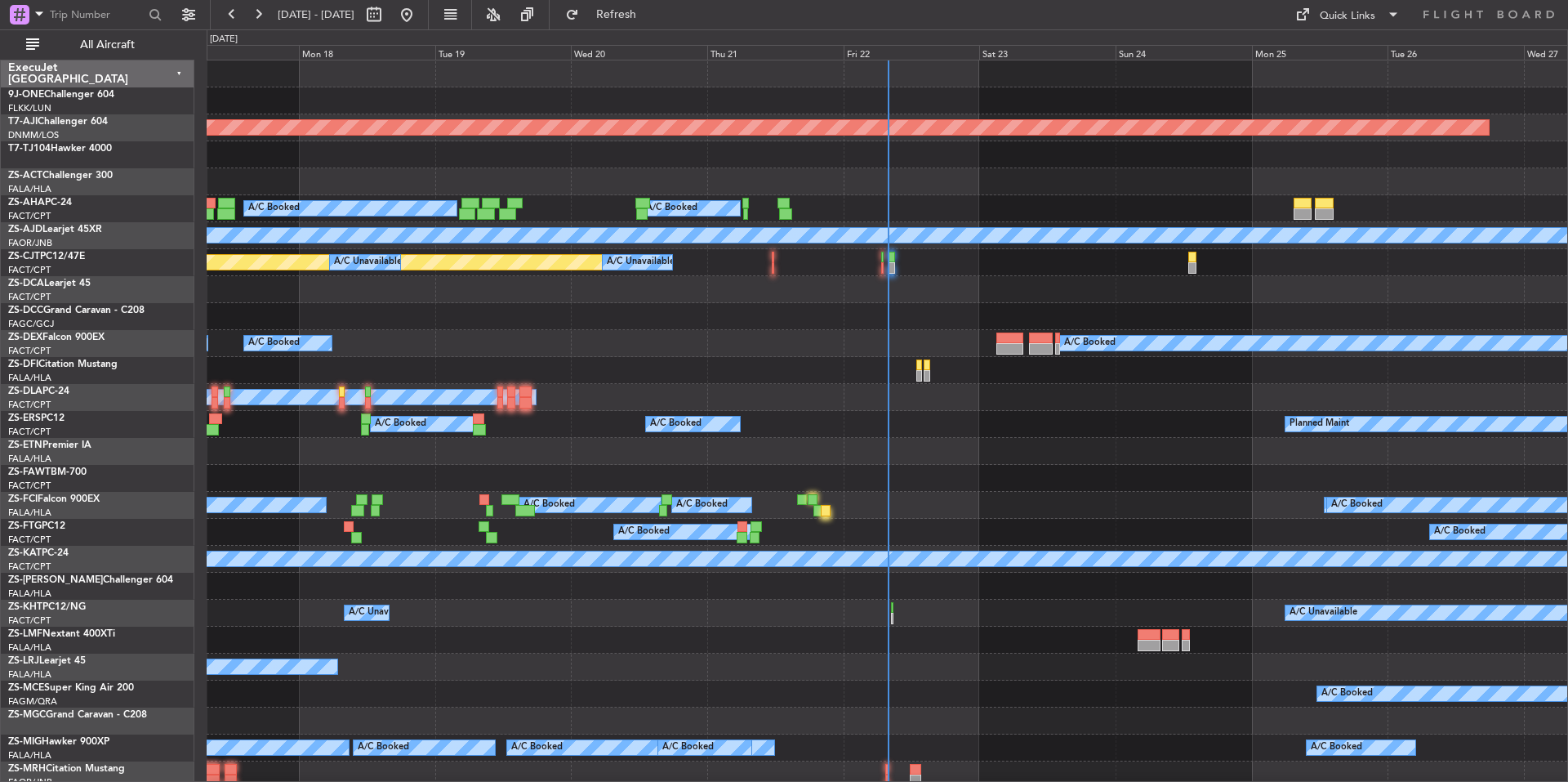
click at [911, 53] on div "Fri 22" at bounding box center [911, 52] width 136 height 14
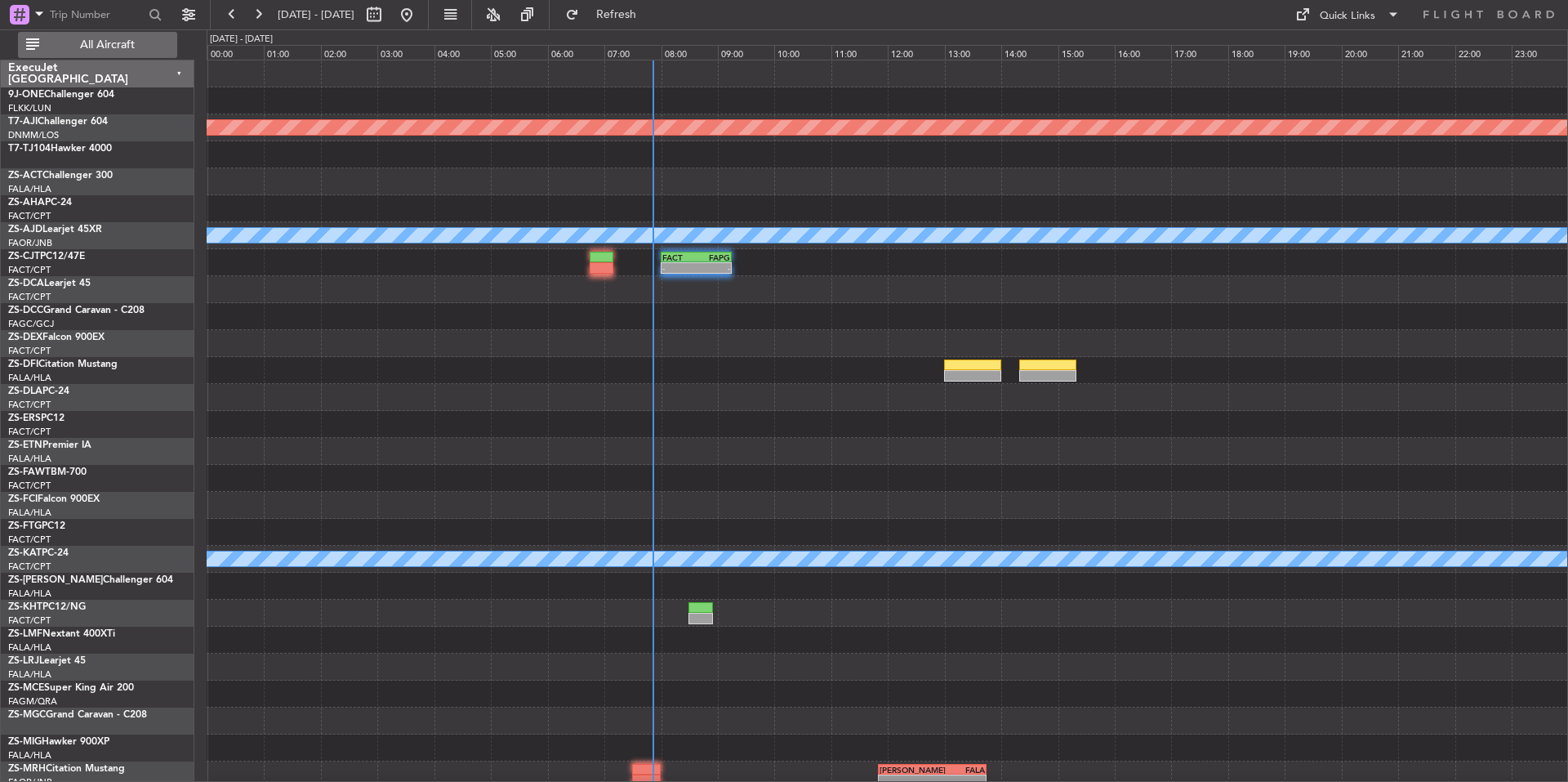
click at [140, 51] on button "All Aircraft" at bounding box center [97, 44] width 159 height 26
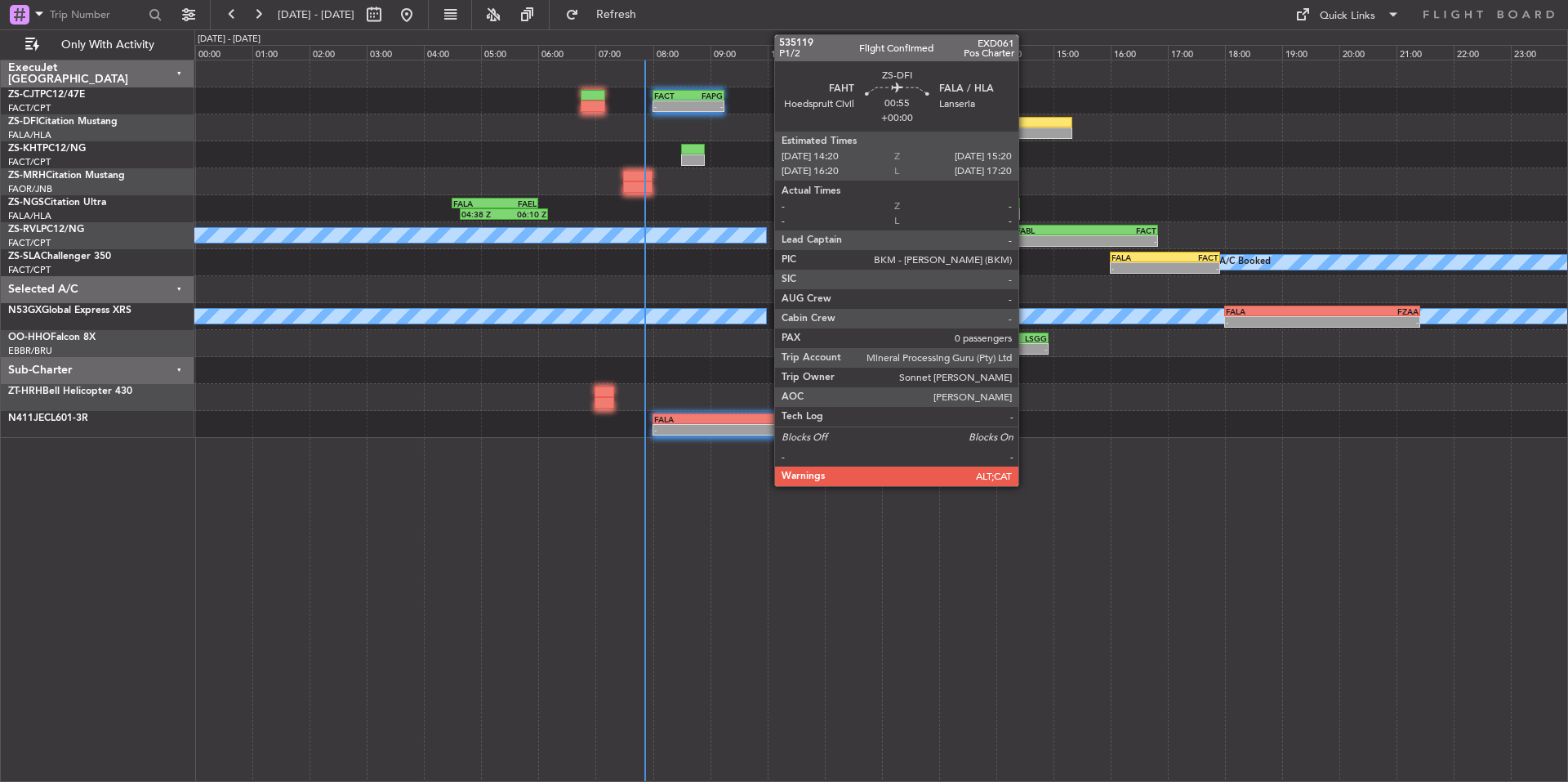
click at [1026, 122] on div at bounding box center [1043, 123] width 58 height 12
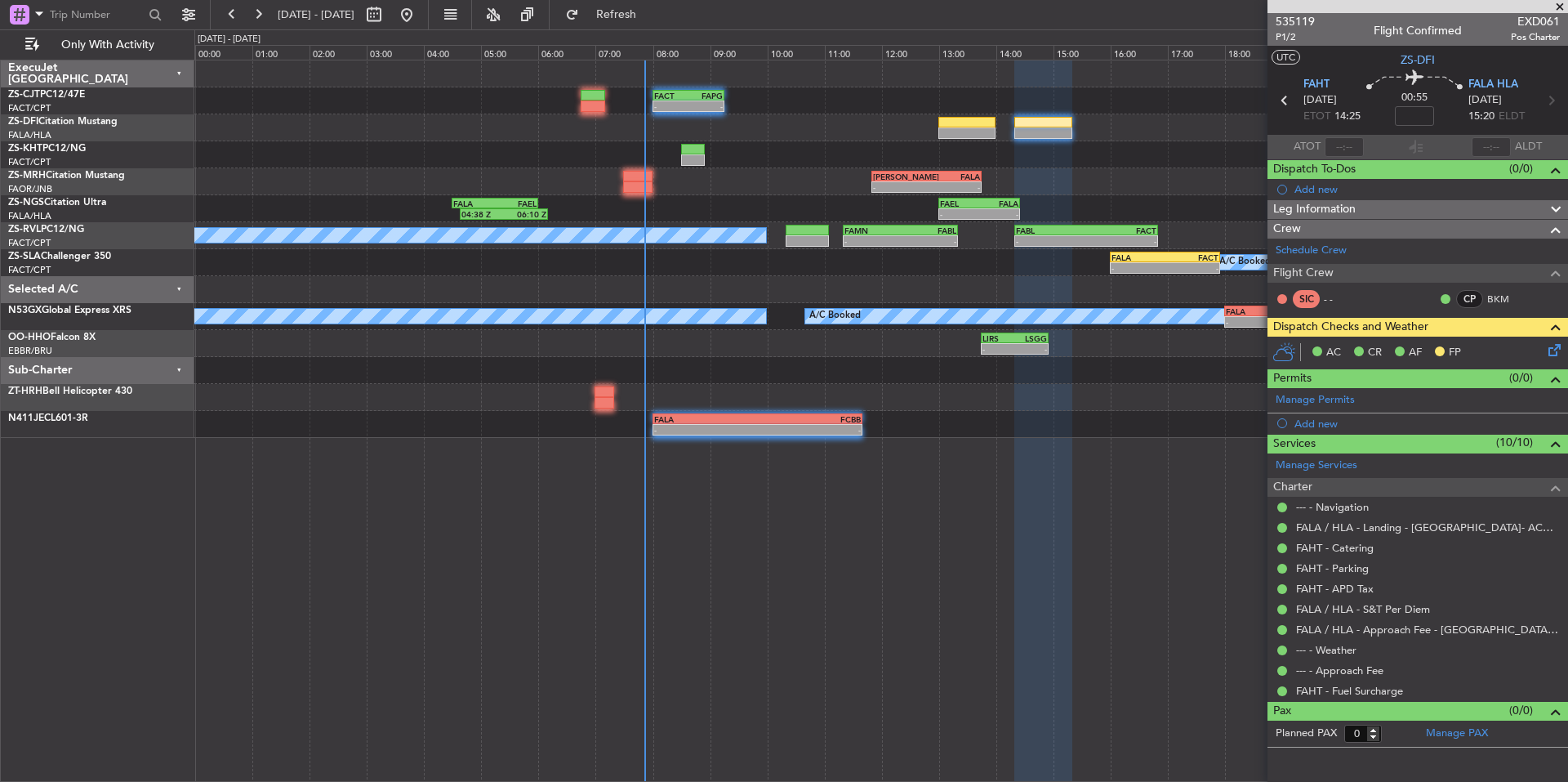
click at [1558, 347] on icon at bounding box center [1551, 347] width 14 height 14
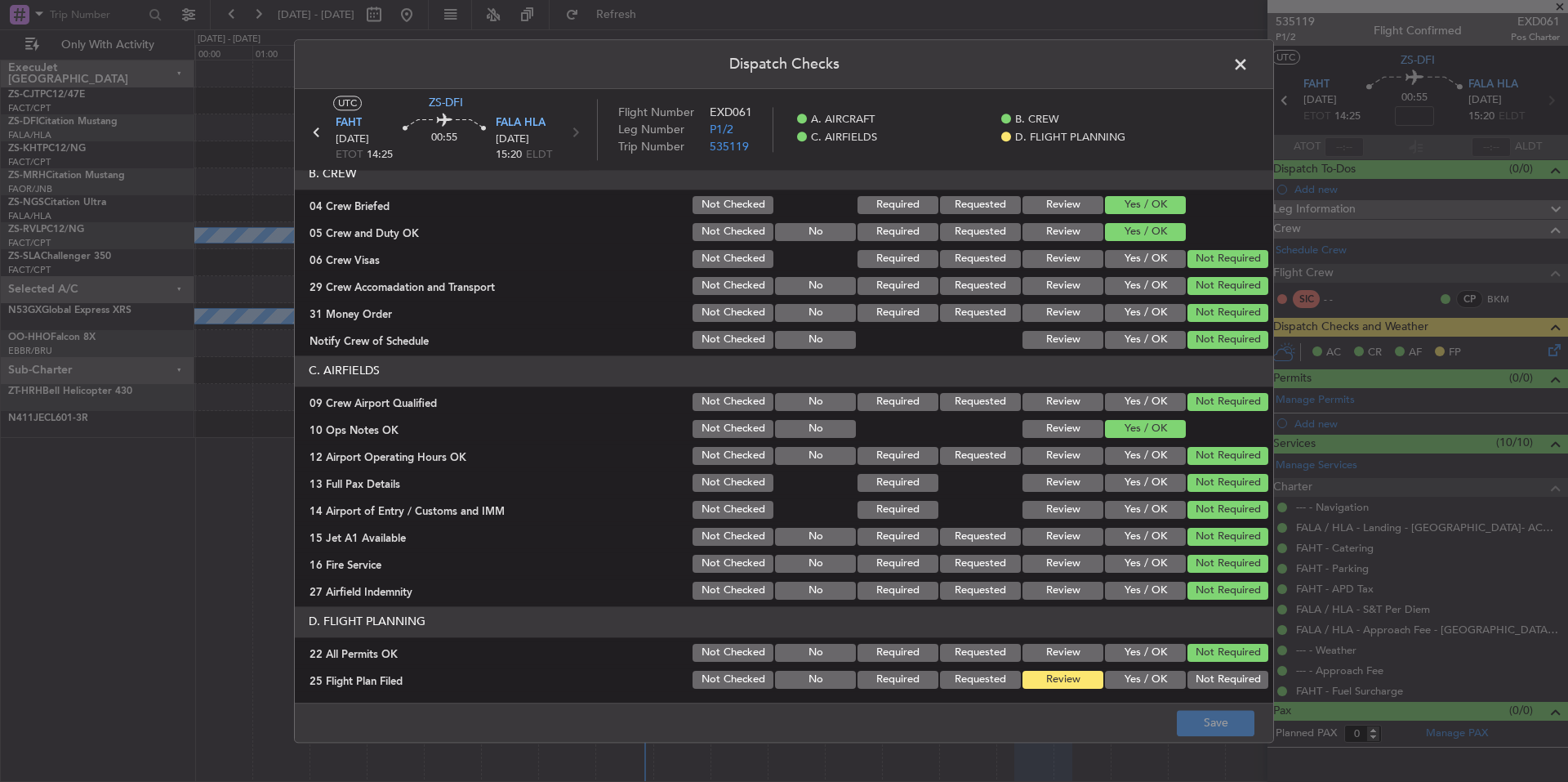
scroll to position [212, 0]
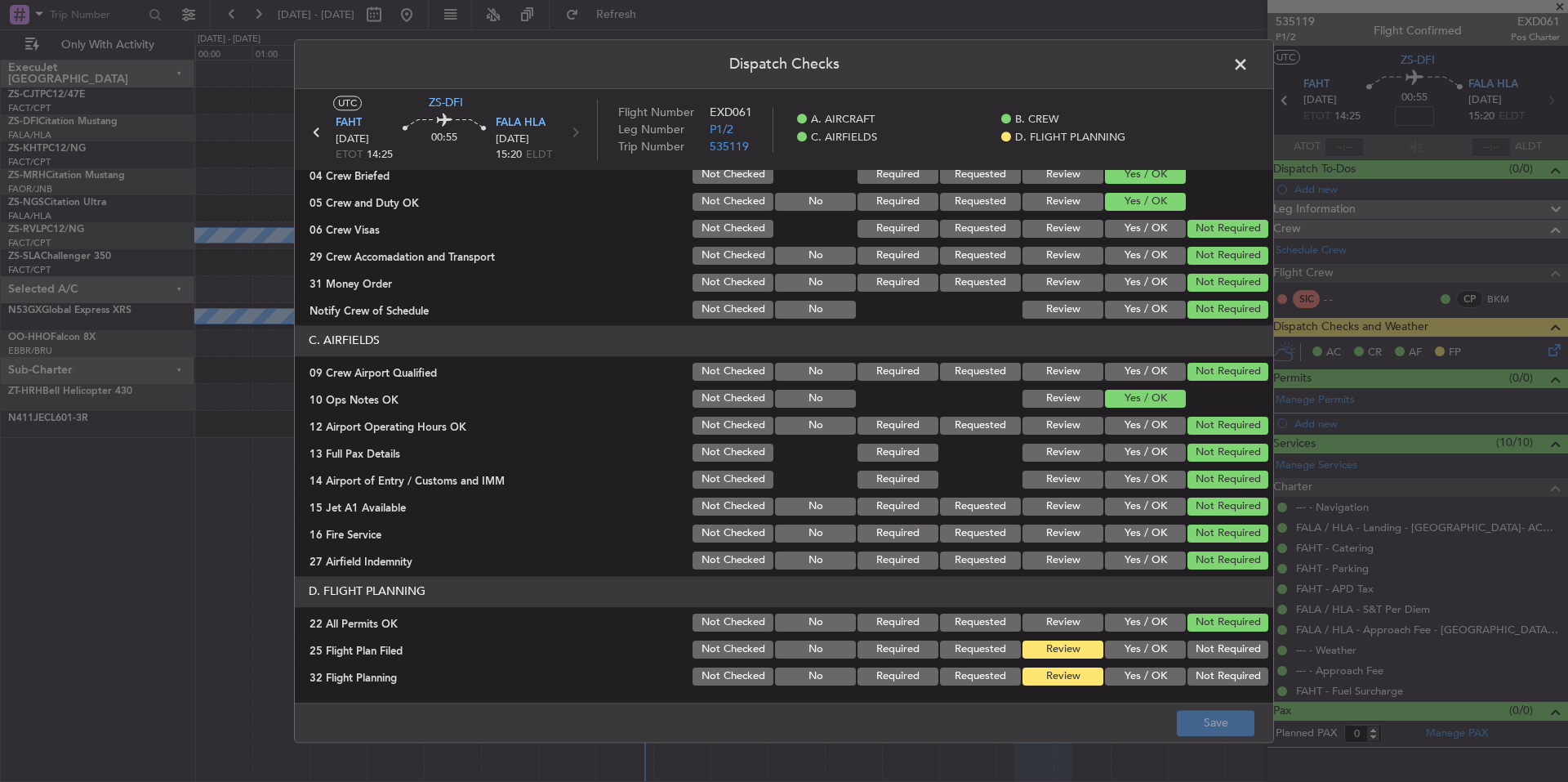
click at [1131, 661] on section "D. FLIGHT PLANNING 22 All Permits OK Not Checked No Required Requested Review Y…" at bounding box center [784, 632] width 978 height 112
click at [1125, 653] on button "Yes / OK" at bounding box center [1146, 650] width 81 height 18
click at [1123, 670] on button "Yes / OK" at bounding box center [1146, 677] width 81 height 18
click at [1185, 710] on button "Save" at bounding box center [1216, 723] width 77 height 26
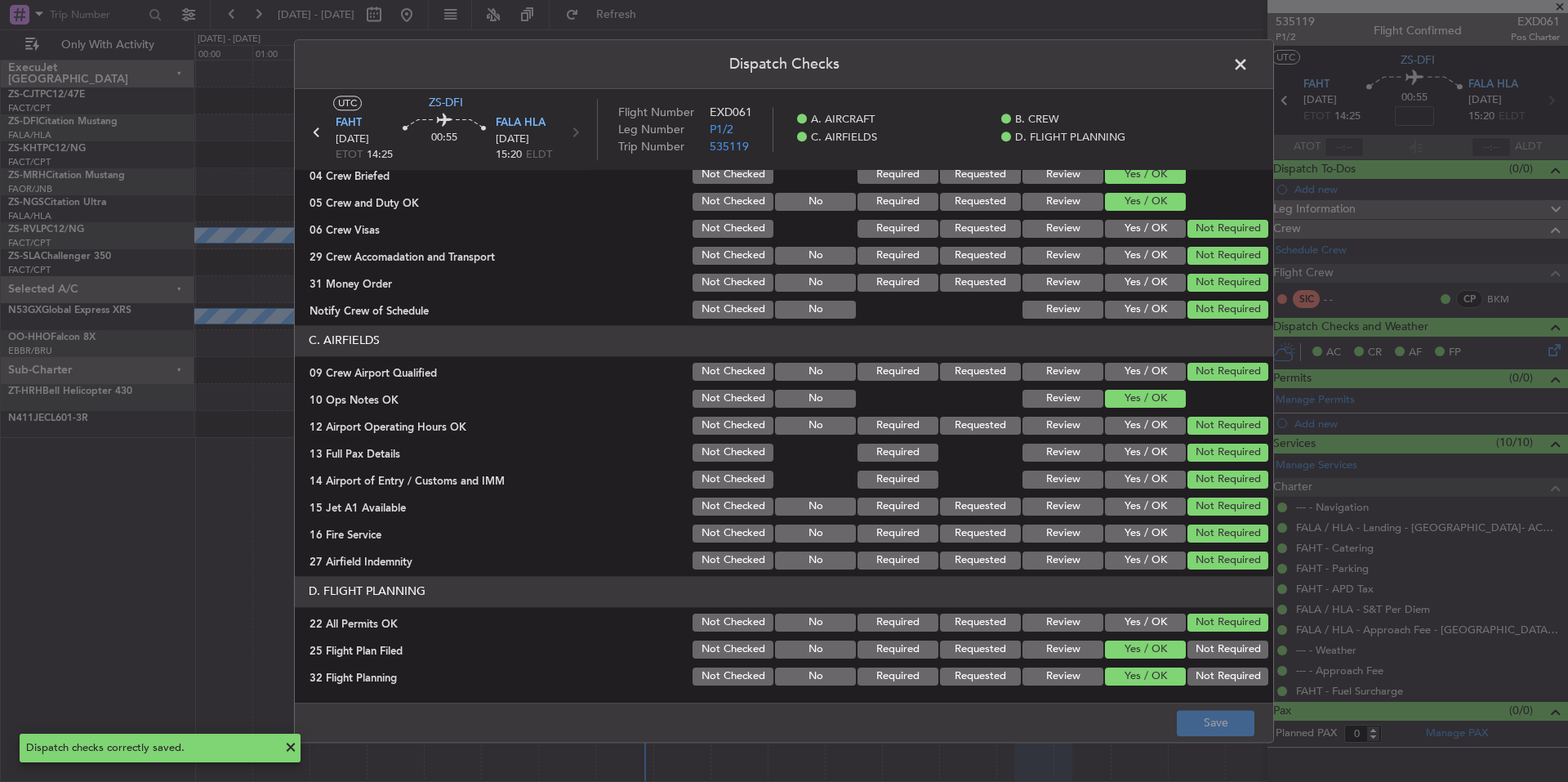
click at [1248, 68] on span at bounding box center [1248, 68] width 0 height 32
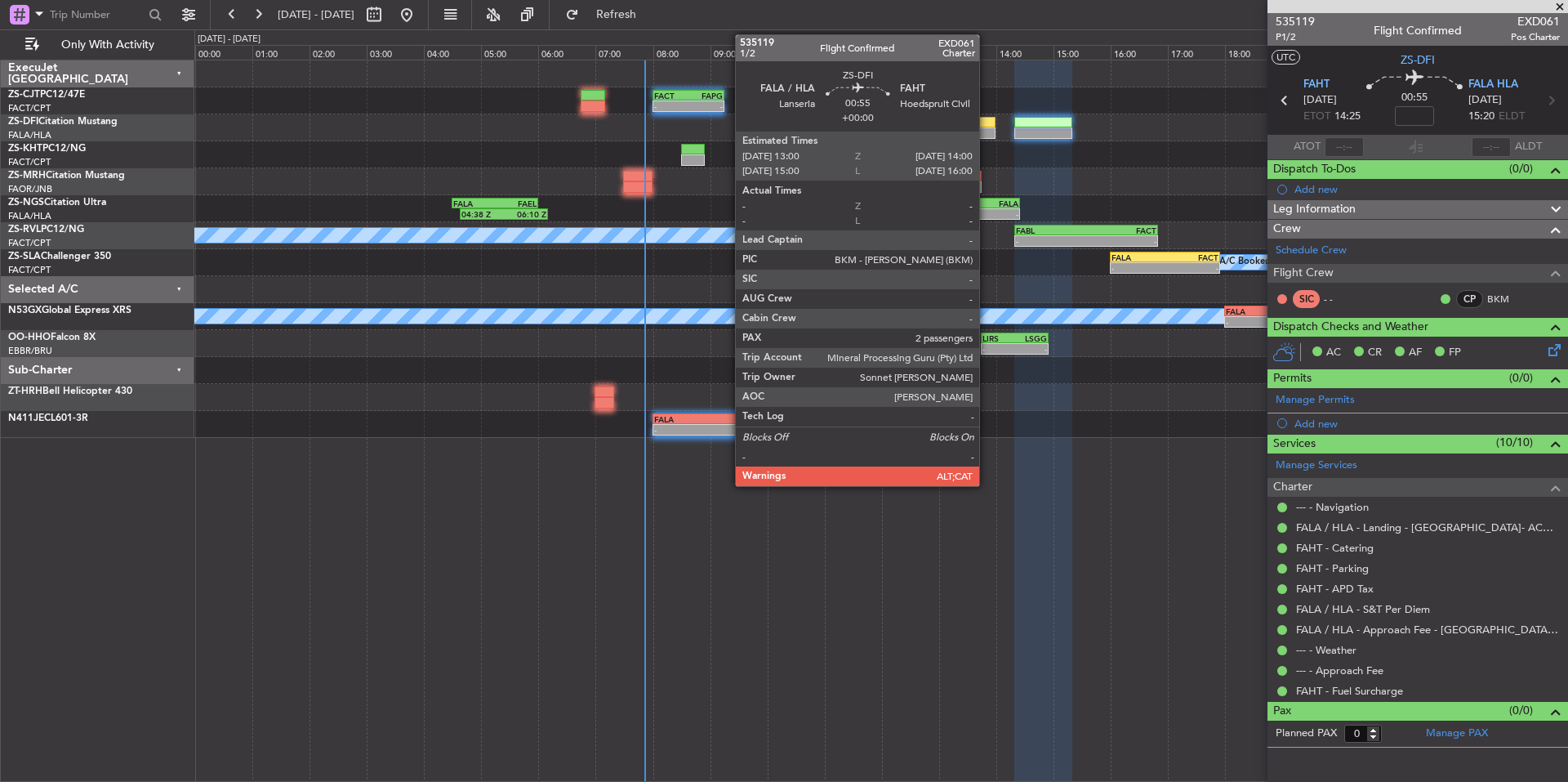
click at [986, 131] on div at bounding box center [967, 132] width 58 height 12
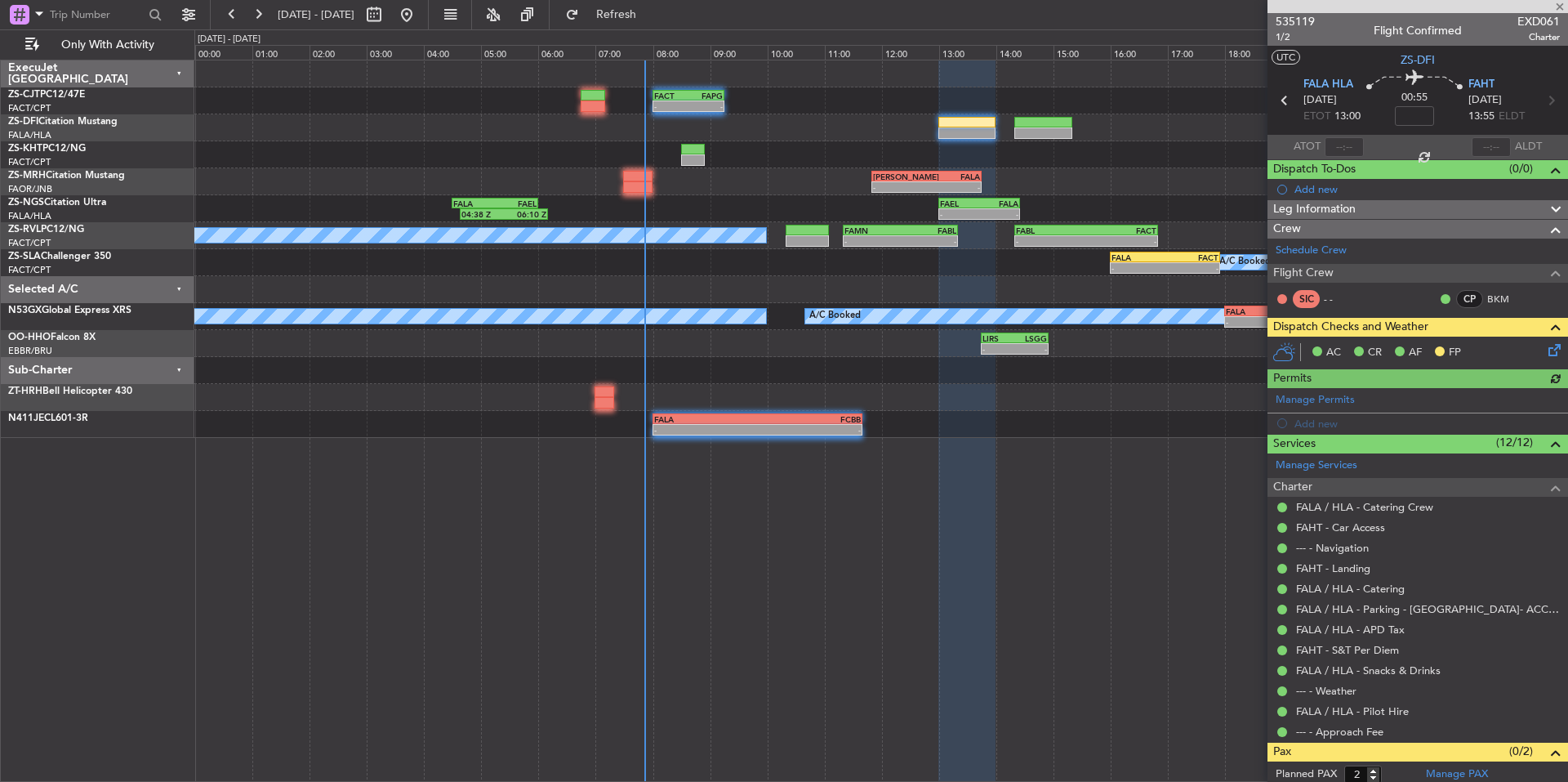
click at [1545, 350] on icon at bounding box center [1551, 347] width 14 height 14
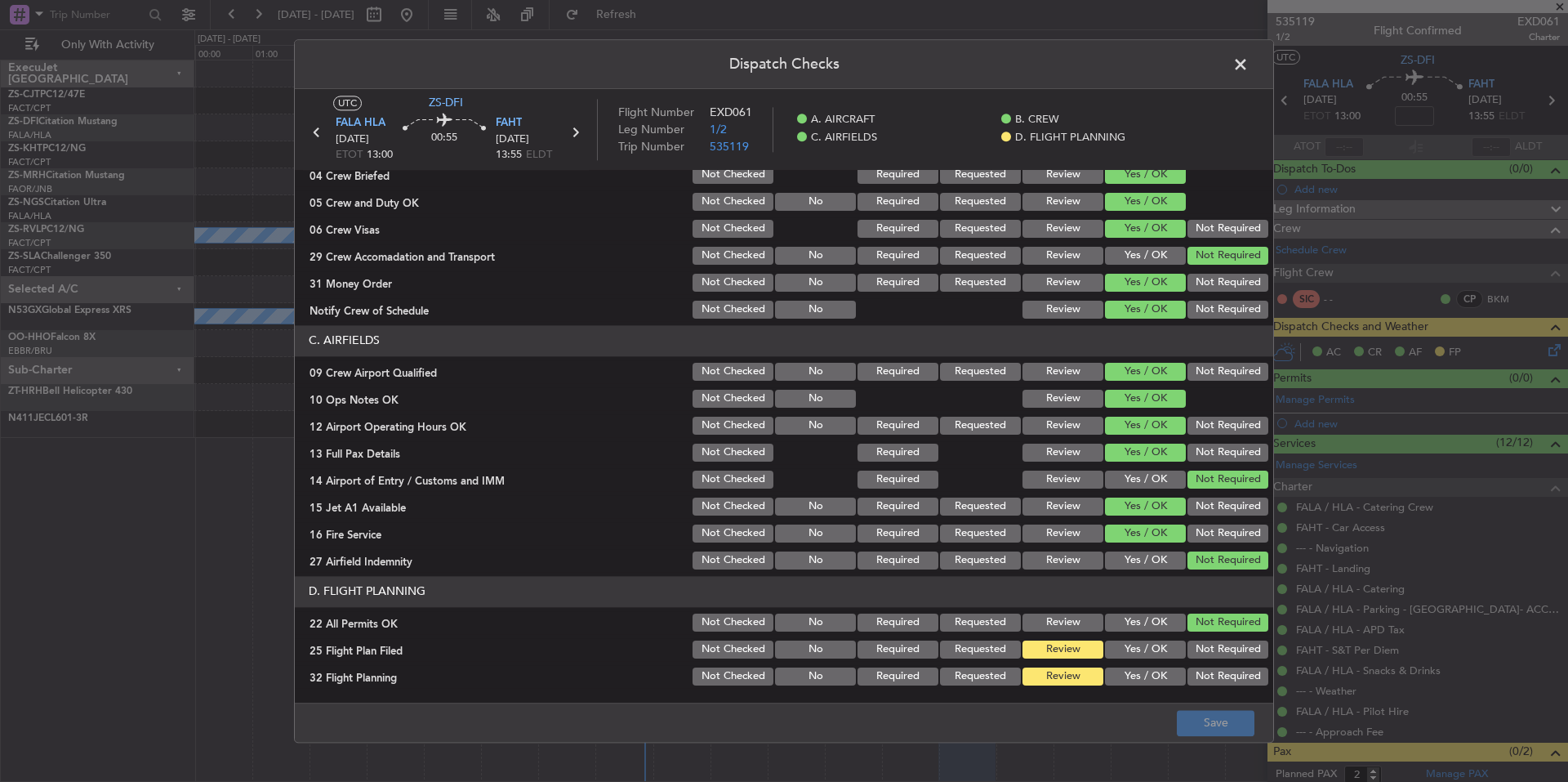
click at [1138, 646] on button "Yes / OK" at bounding box center [1146, 650] width 81 height 18
click at [1148, 675] on button "Yes / OK" at bounding box center [1146, 677] width 81 height 18
click at [1190, 714] on button "Save" at bounding box center [1216, 723] width 77 height 26
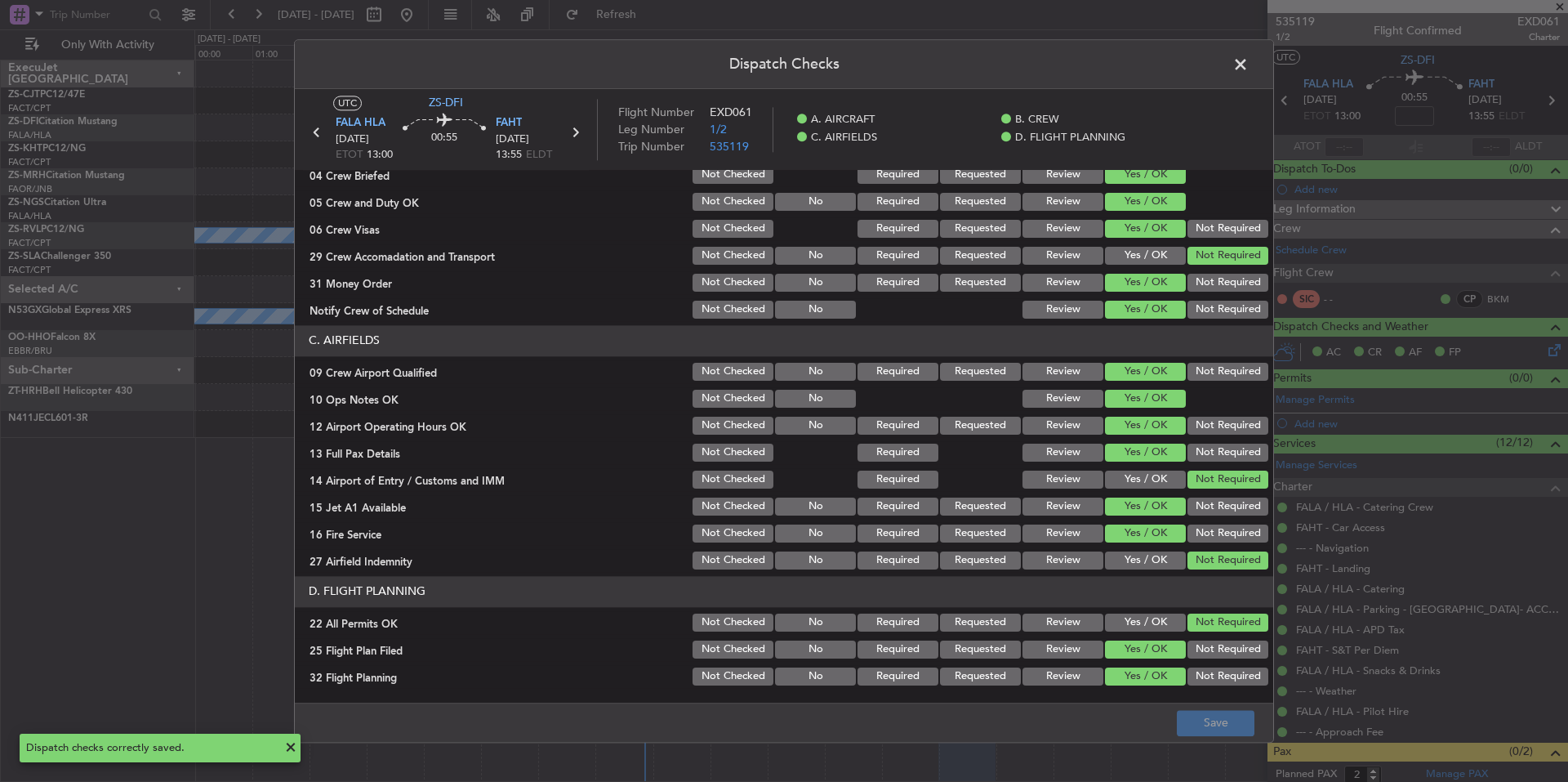
click at [1248, 67] on span at bounding box center [1248, 68] width 0 height 32
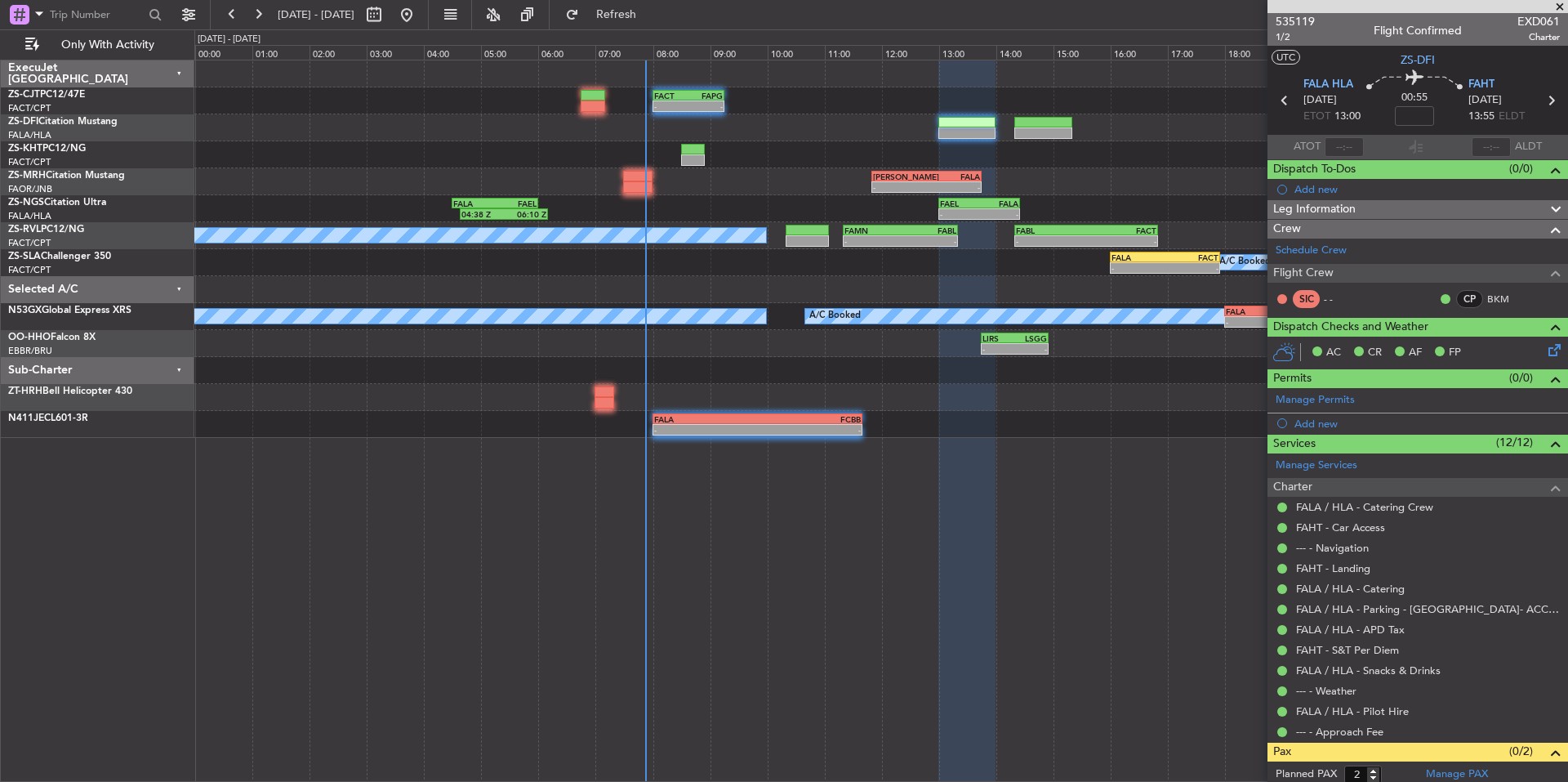
click at [1554, 7] on span at bounding box center [1560, 7] width 16 height 14
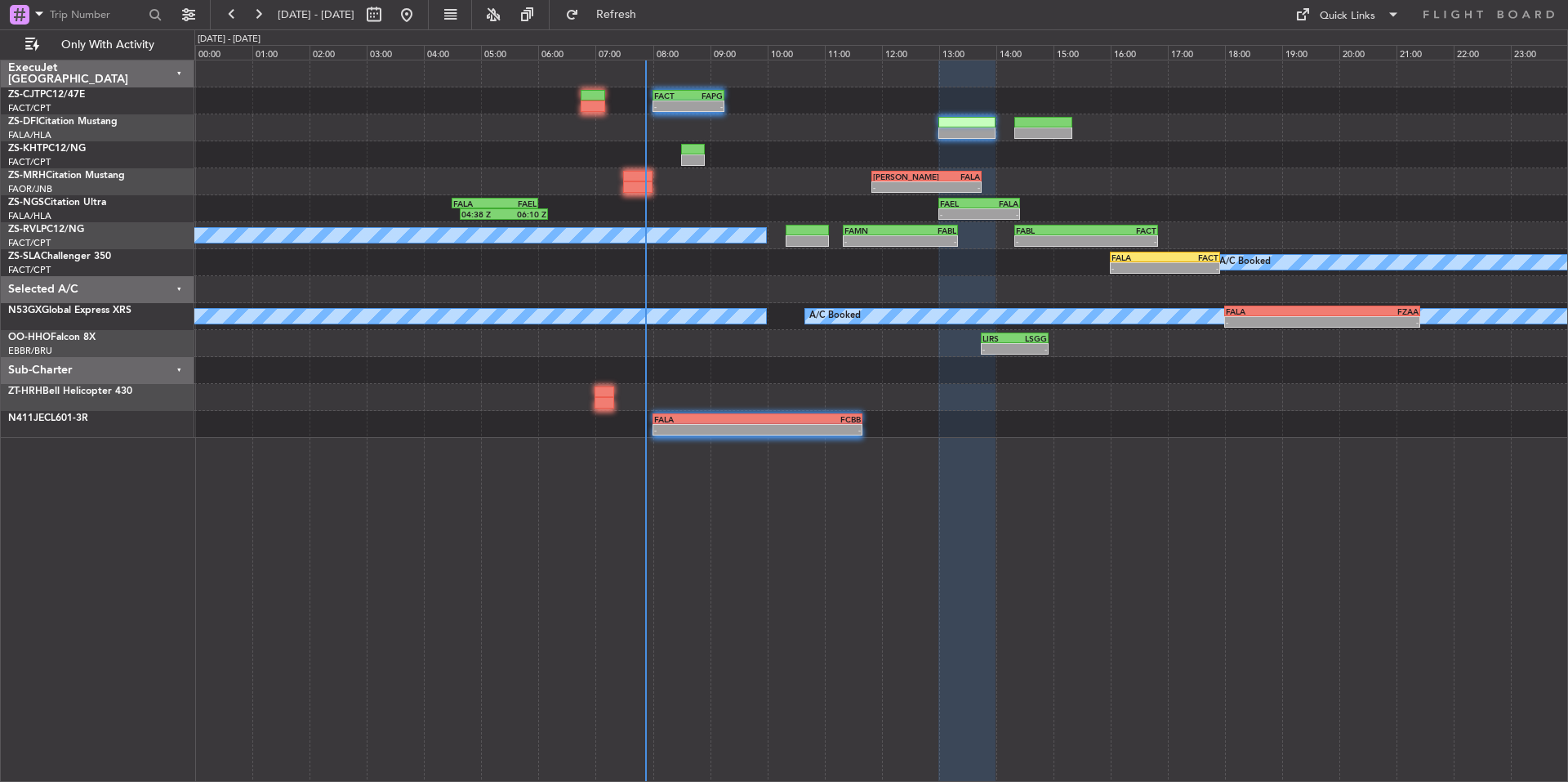
type input "0"
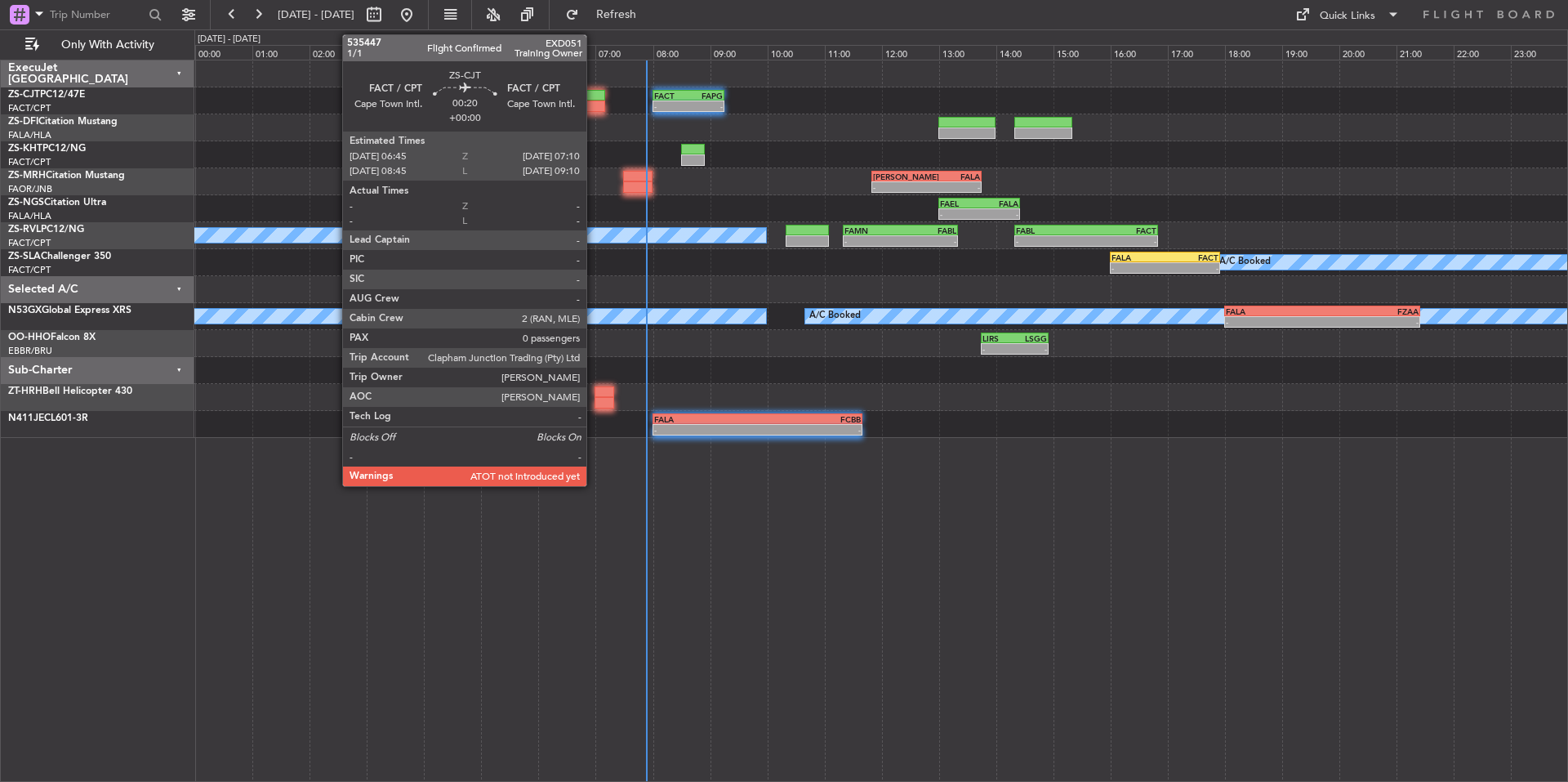
click at [594, 98] on div at bounding box center [593, 95] width 24 height 12
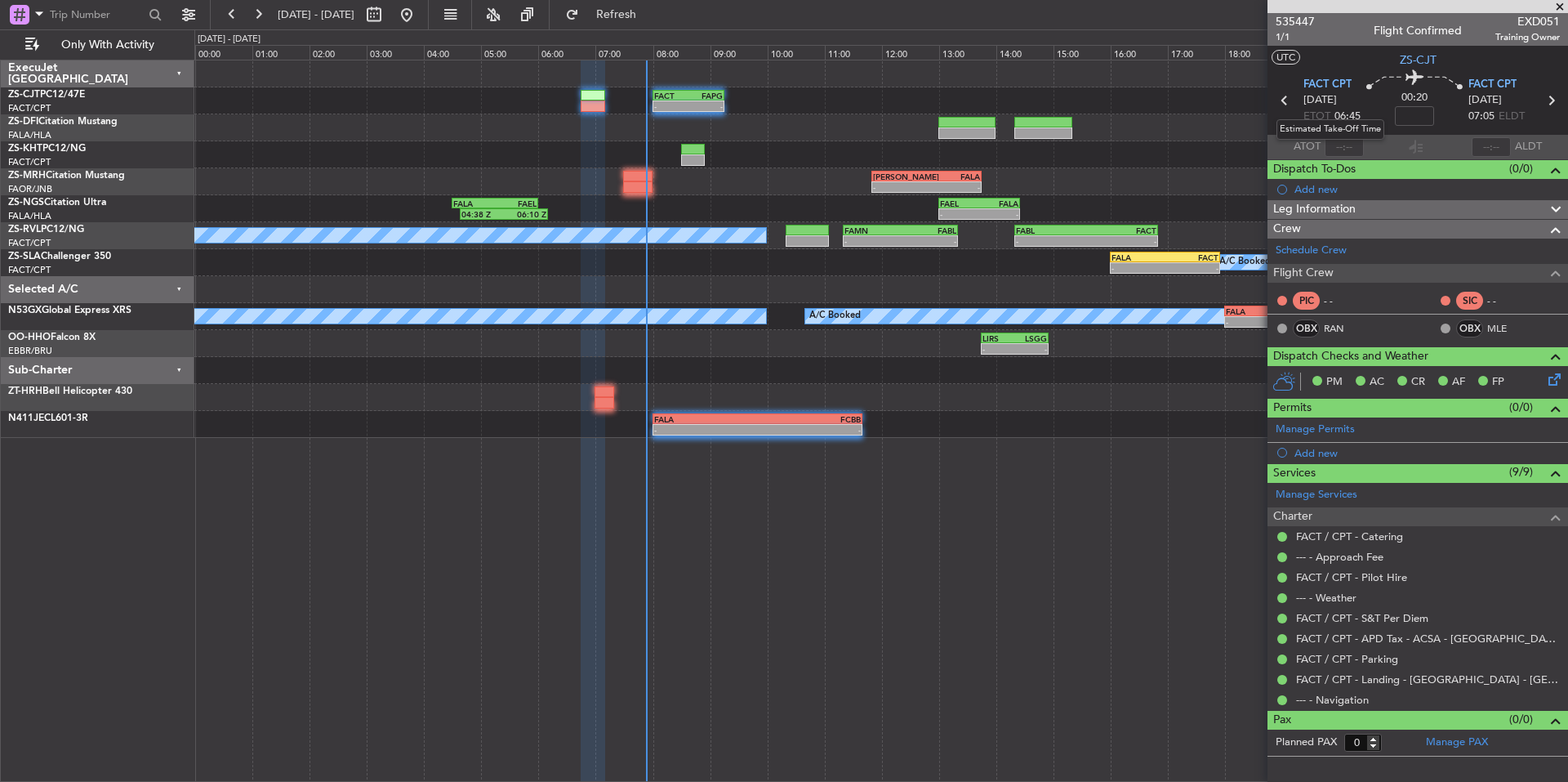
click at [1352, 145] on mat-tooltip-component "Estimated Take-Off Time" at bounding box center [1329, 130] width 131 height 43
click at [1355, 148] on input "text" at bounding box center [1345, 147] width 40 height 20
type input "06:59"
click at [1476, 141] on input "text" at bounding box center [1491, 147] width 40 height 20
type input "07:38"
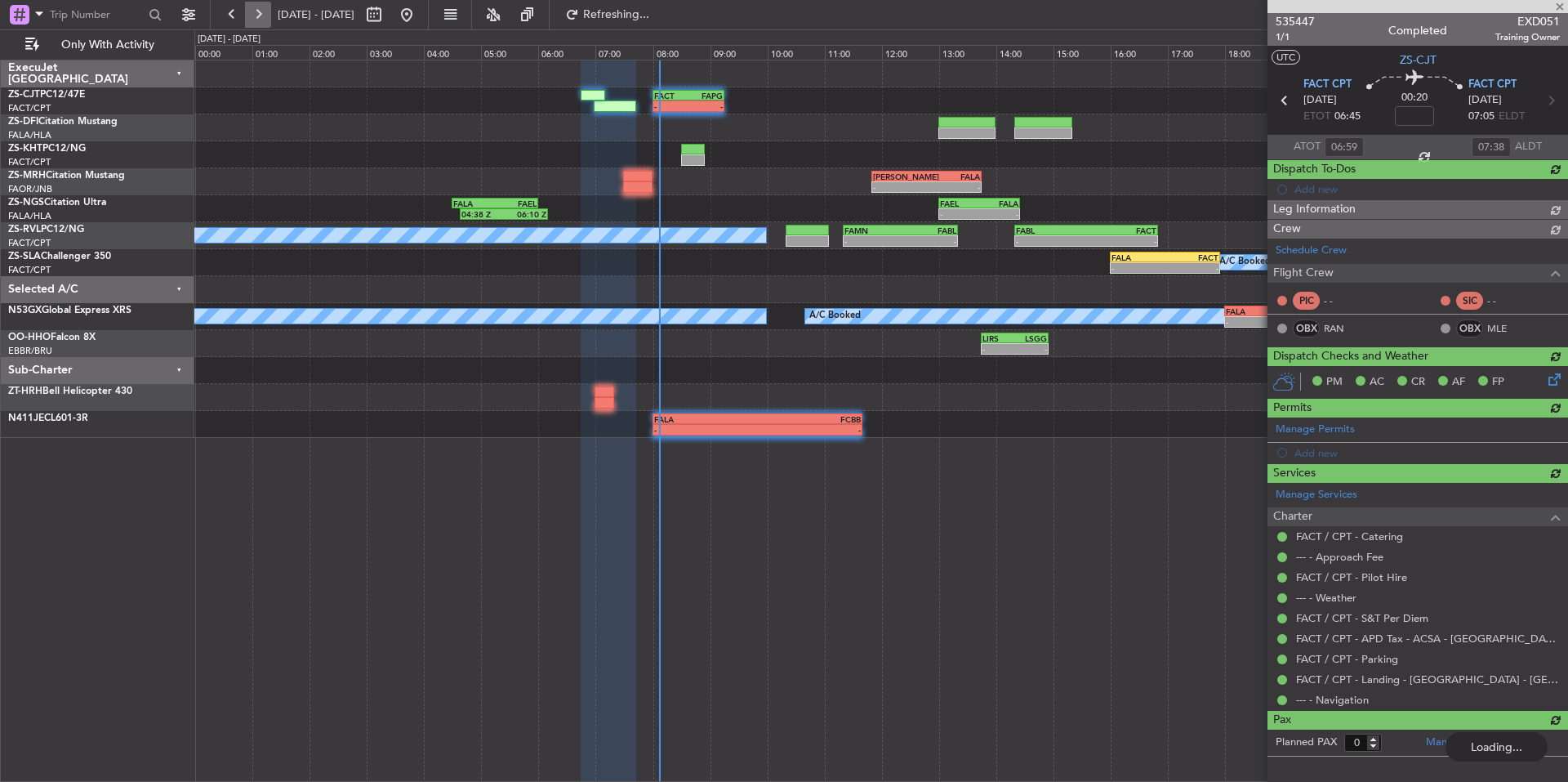
click at [255, 6] on button at bounding box center [258, 14] width 26 height 26
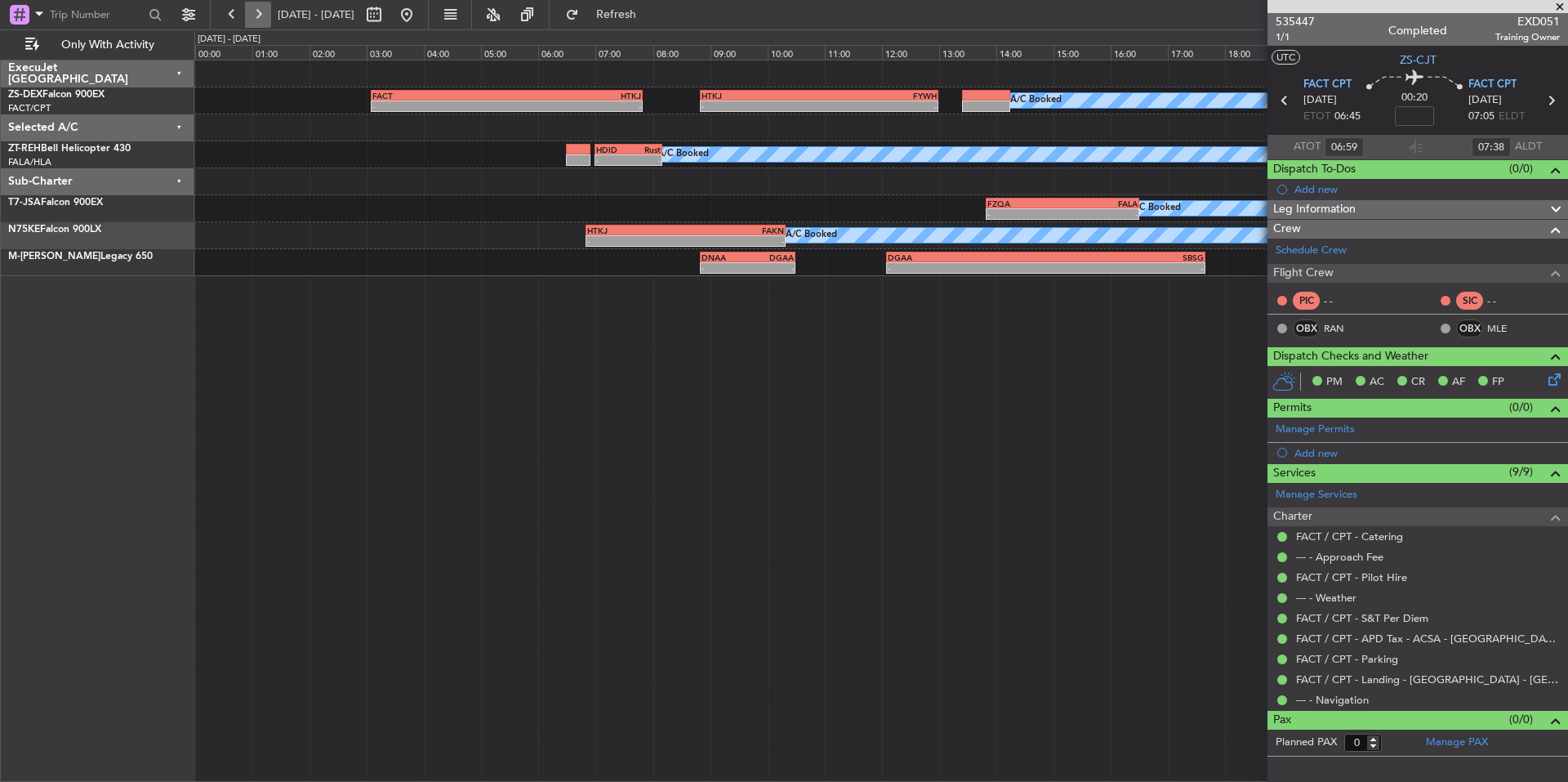
click at [258, 18] on button at bounding box center [258, 14] width 26 height 26
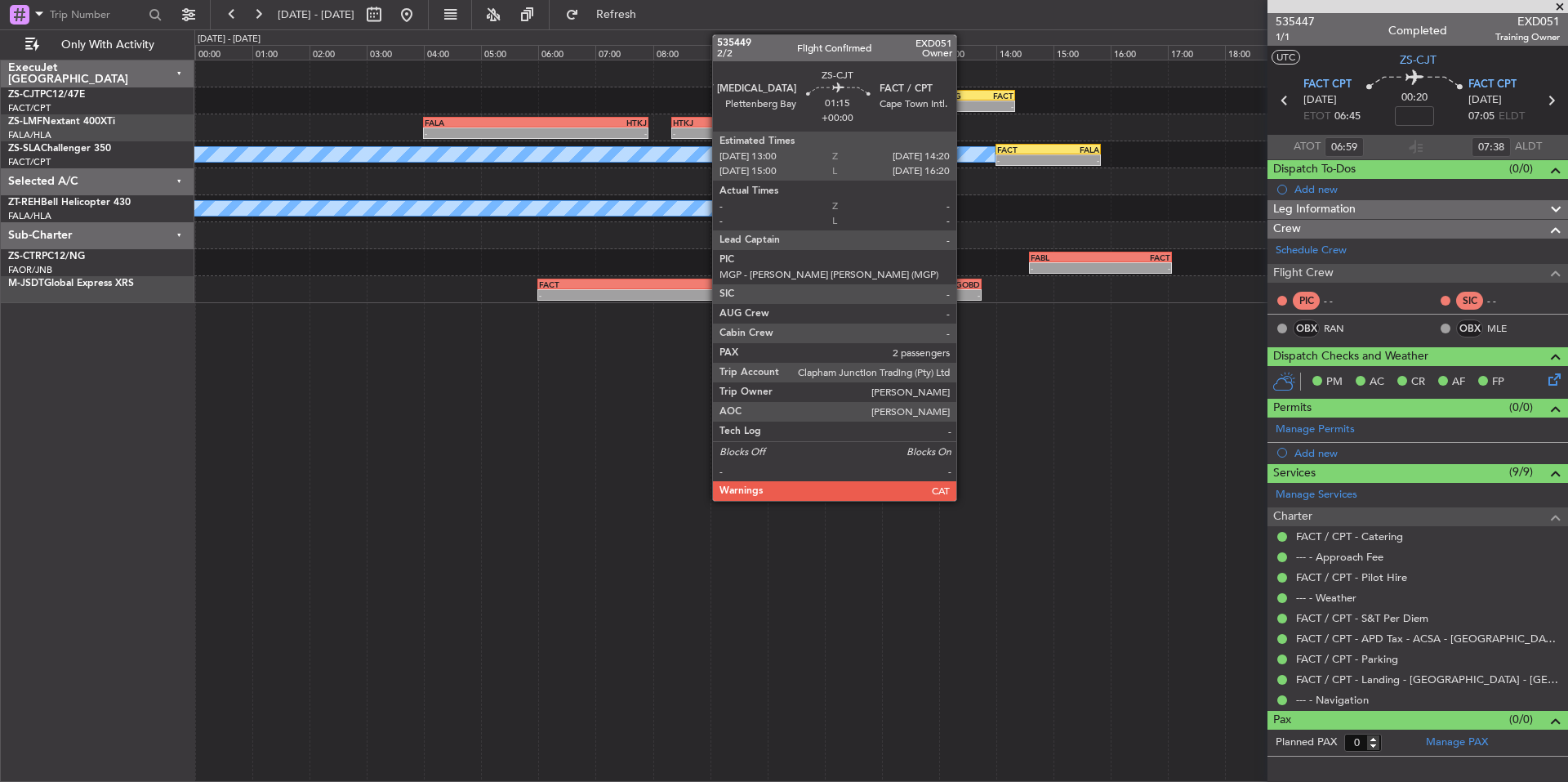
click at [964, 101] on div "- -" at bounding box center [976, 106] width 77 height 12
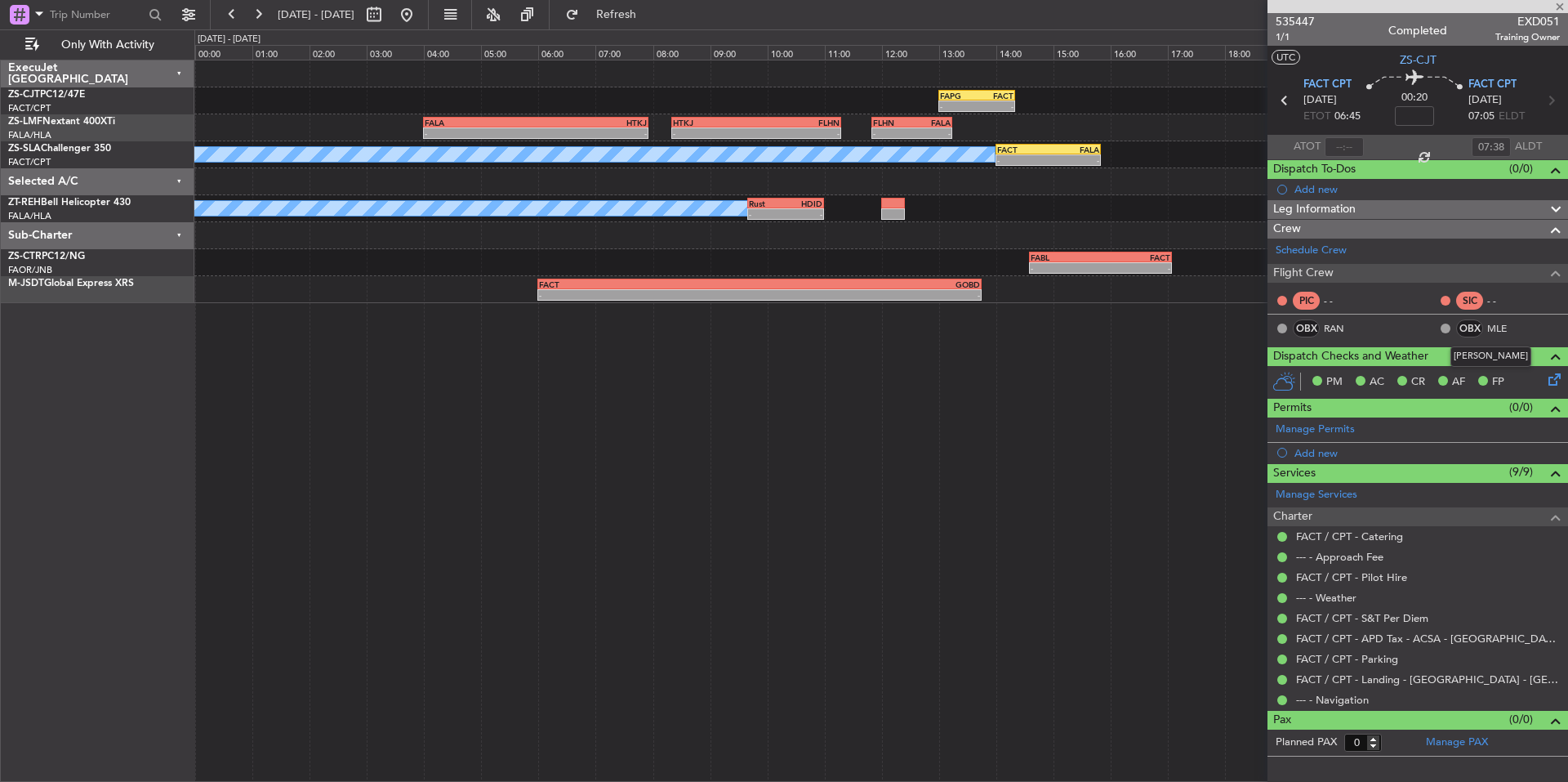
type input "2"
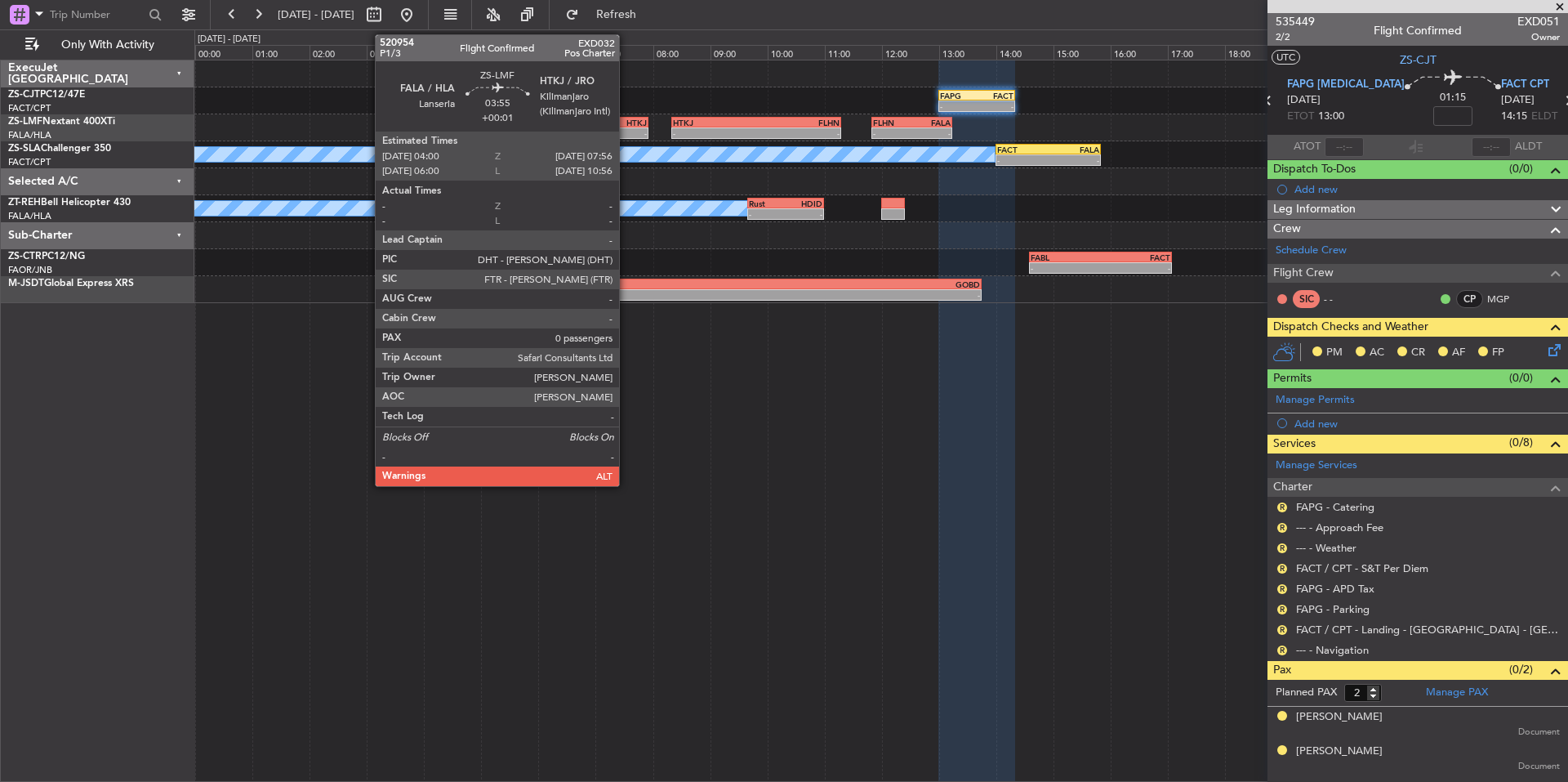
click at [626, 124] on div "HTKJ" at bounding box center [591, 123] width 111 height 10
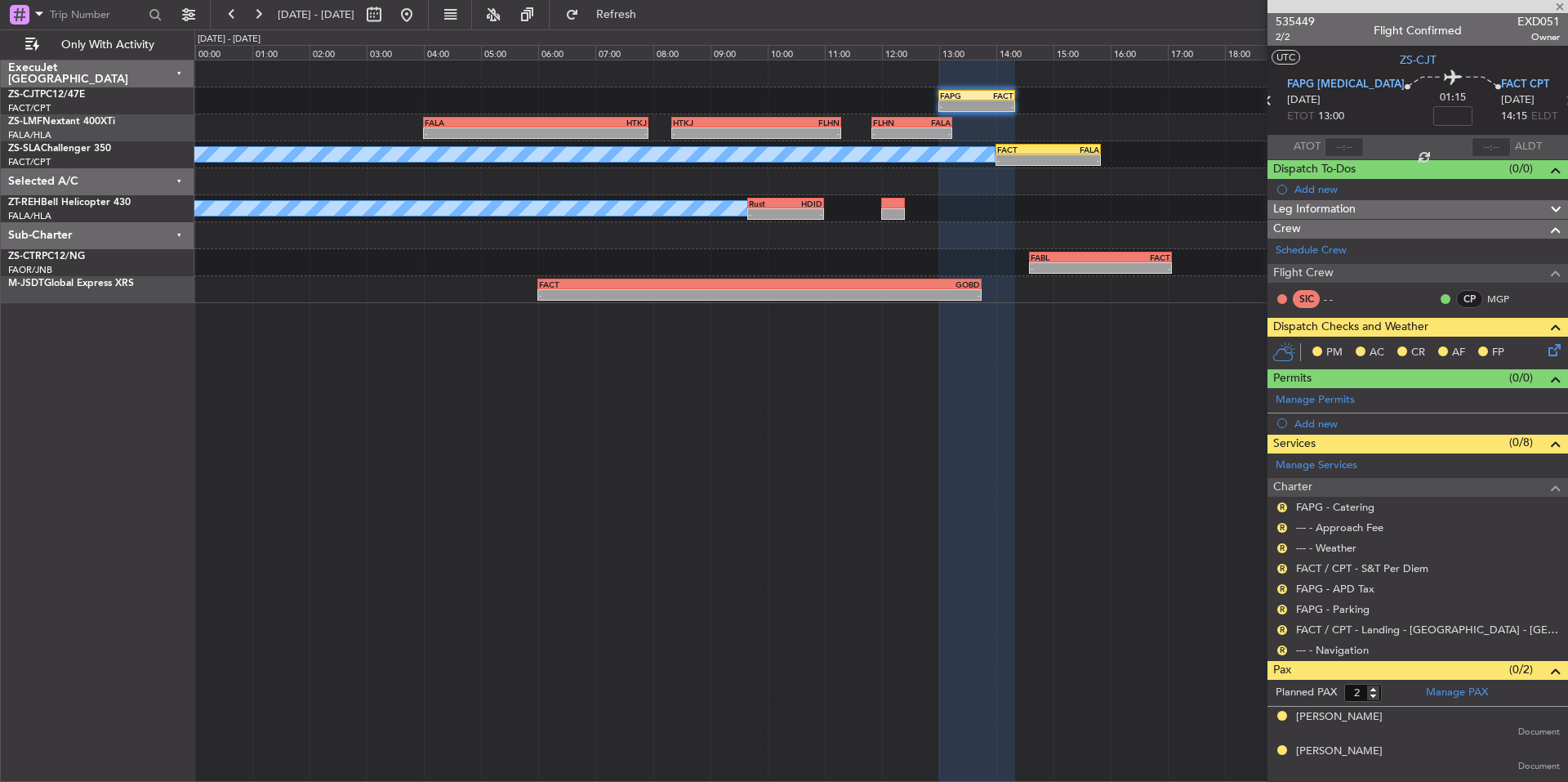
type input "+00:01"
type input "0"
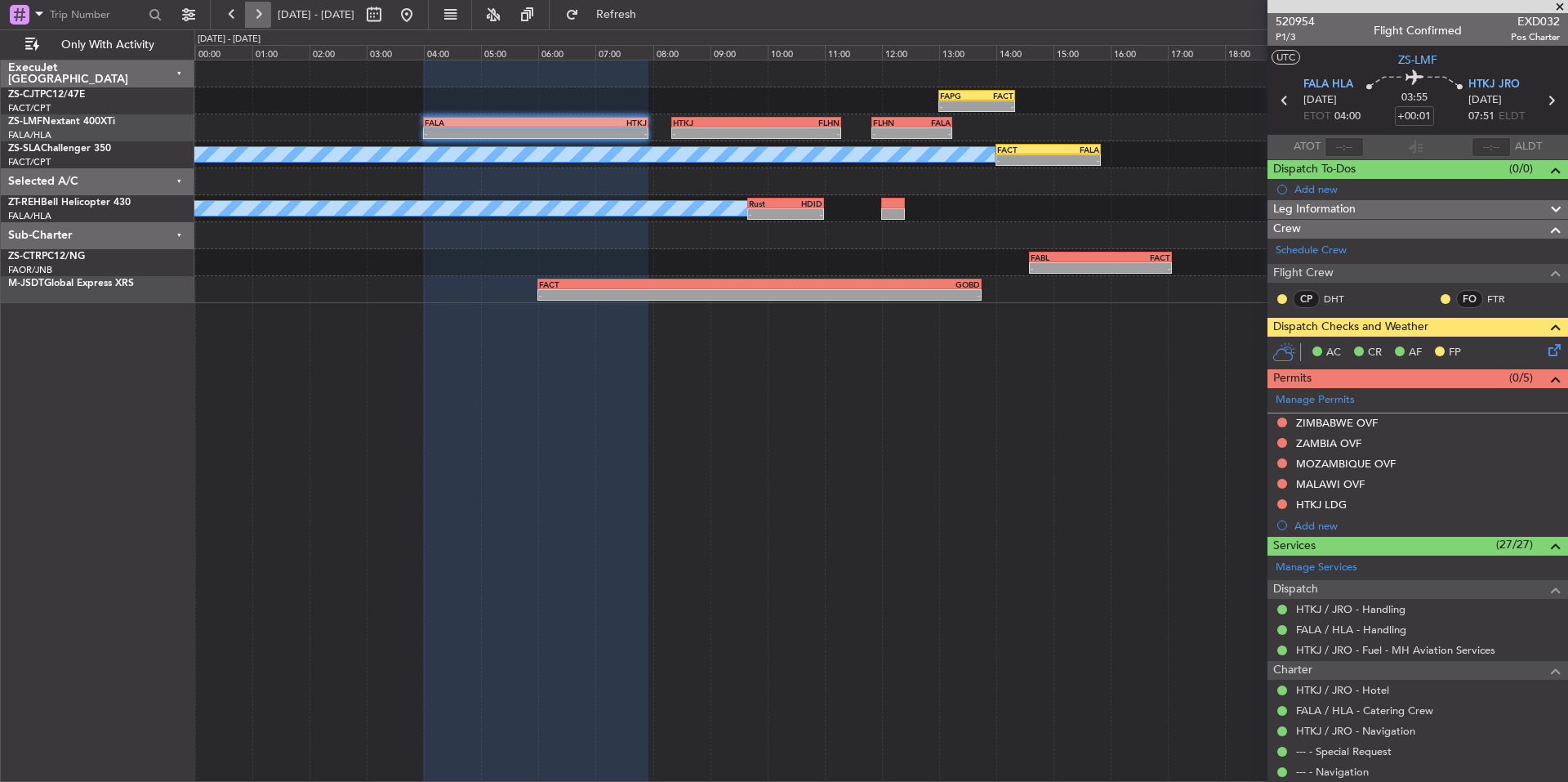
click at [260, 11] on button at bounding box center [258, 14] width 26 height 26
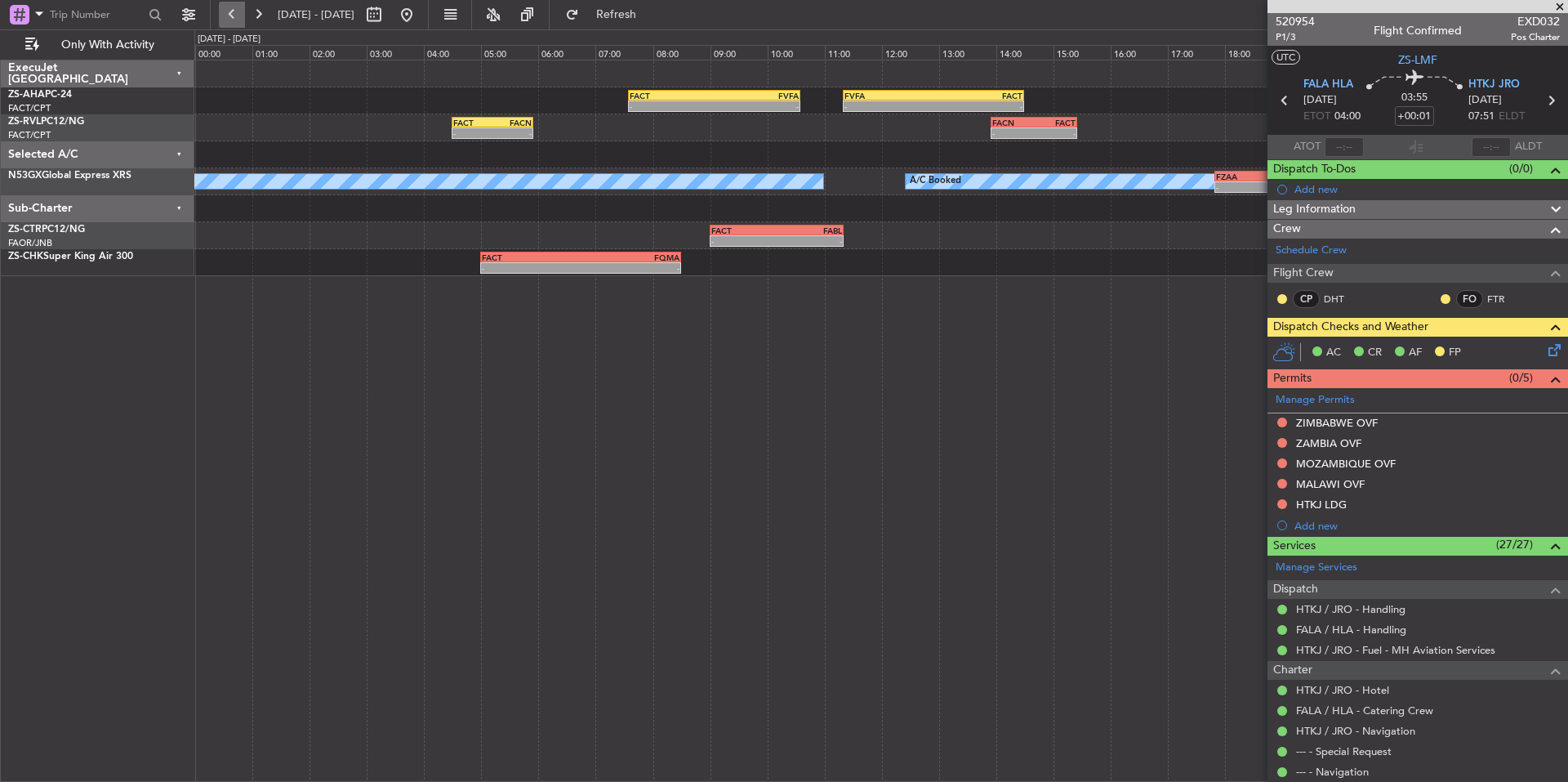
click at [229, 18] on button at bounding box center [231, 14] width 26 height 26
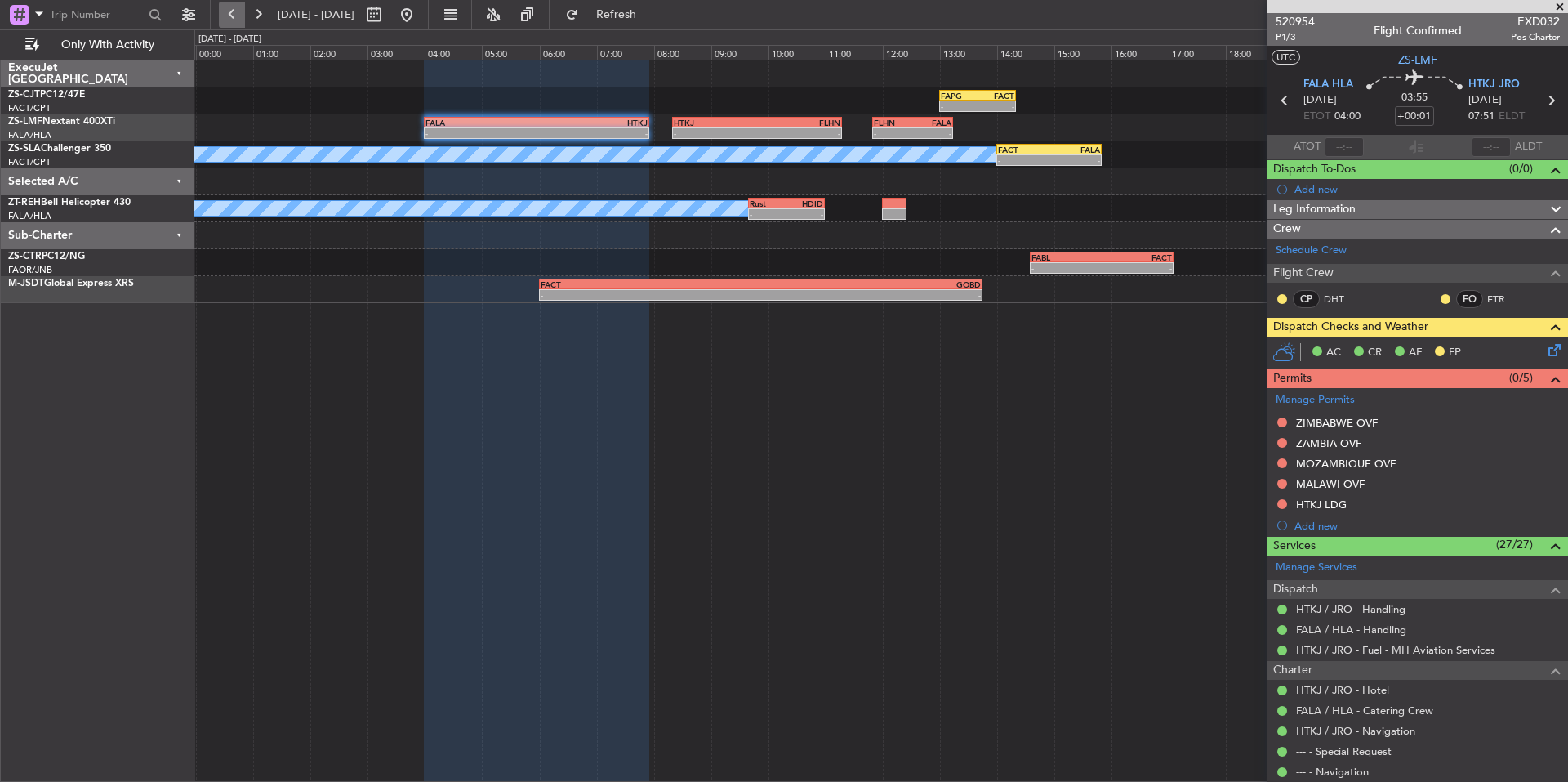
click at [229, 18] on button at bounding box center [231, 14] width 26 height 26
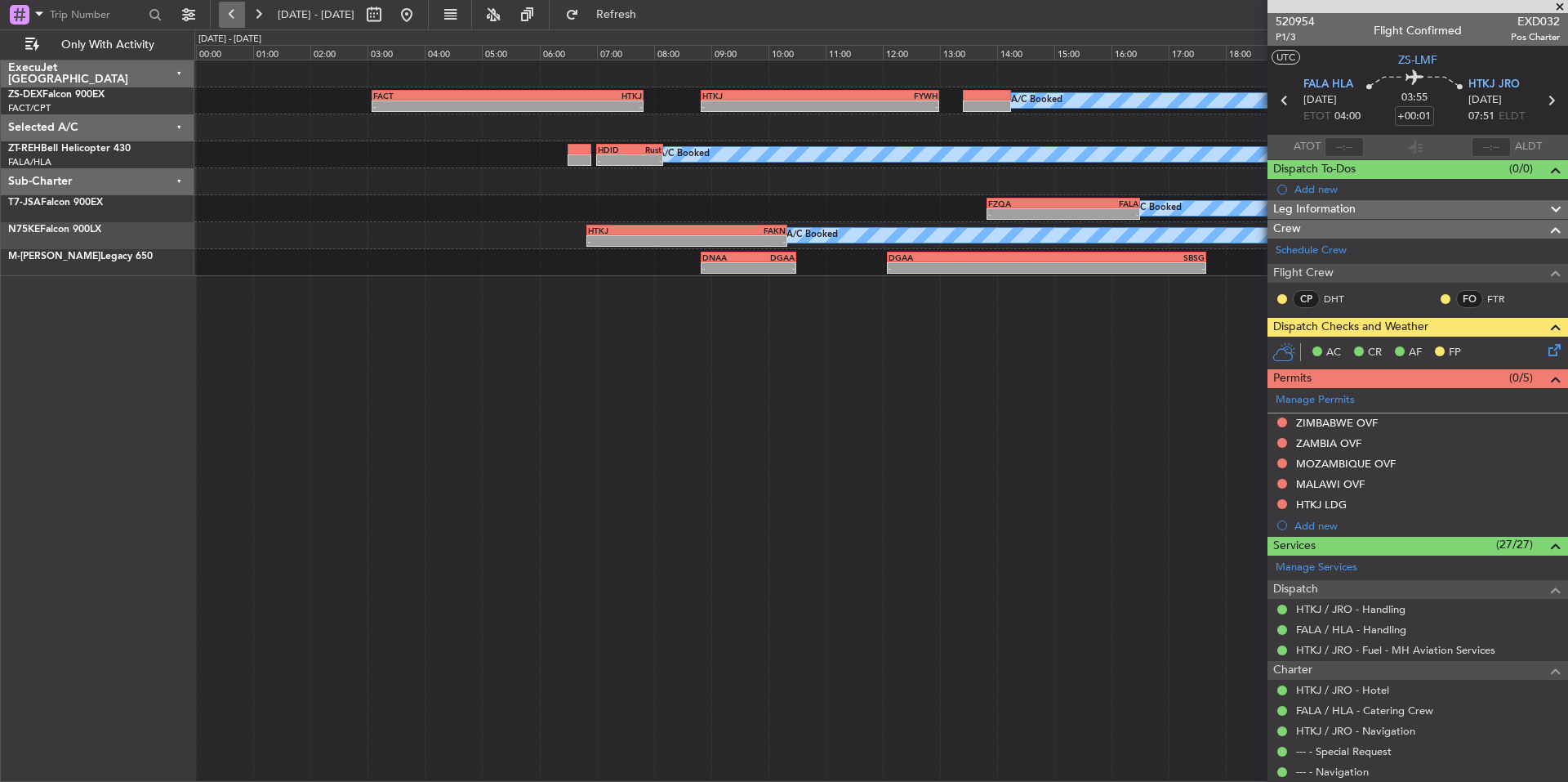
click at [229, 18] on button at bounding box center [231, 14] width 26 height 26
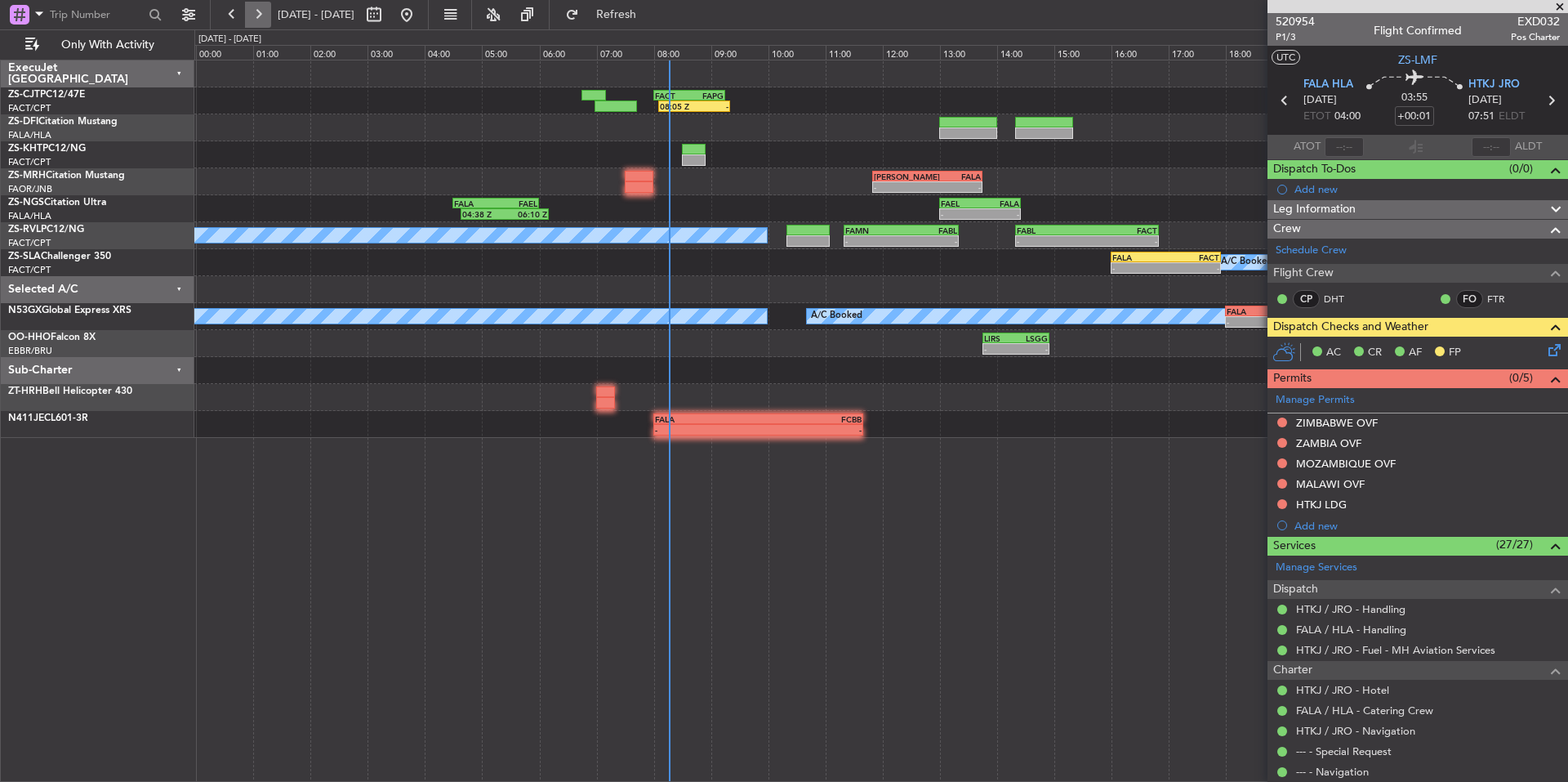
click at [262, 17] on button at bounding box center [258, 14] width 26 height 26
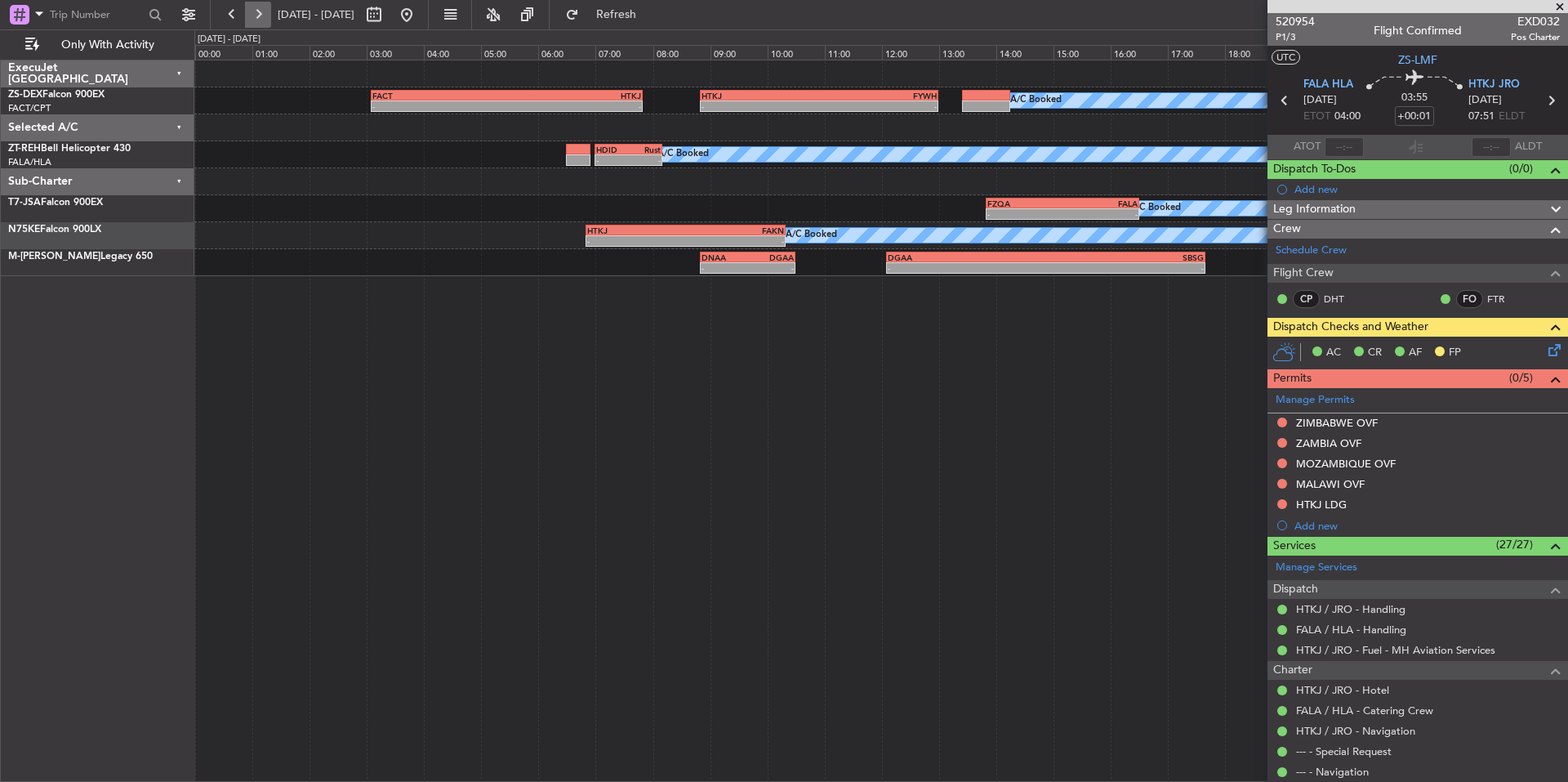
click at [262, 17] on button at bounding box center [258, 14] width 26 height 26
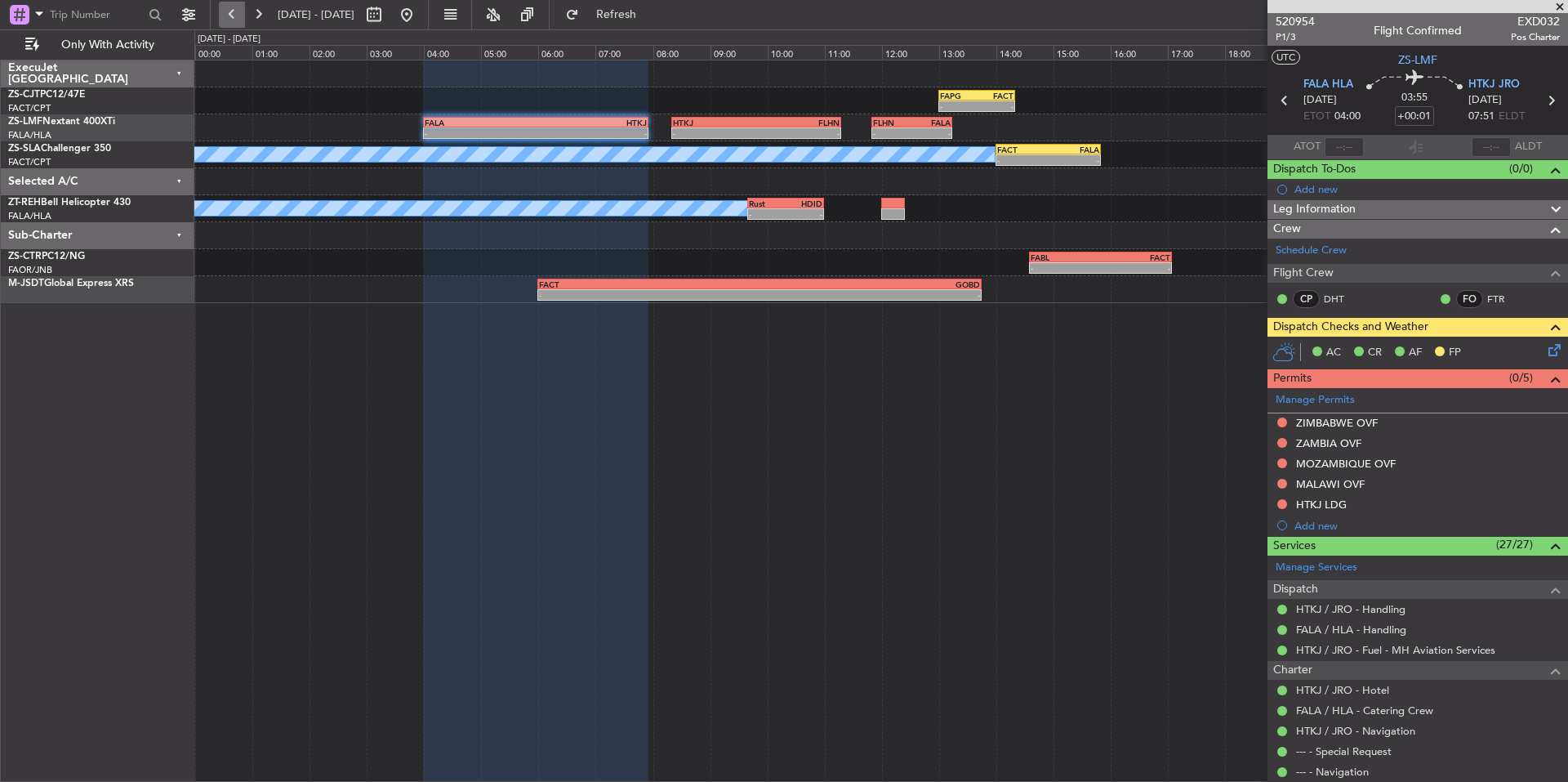
click at [233, 17] on button at bounding box center [231, 14] width 26 height 26
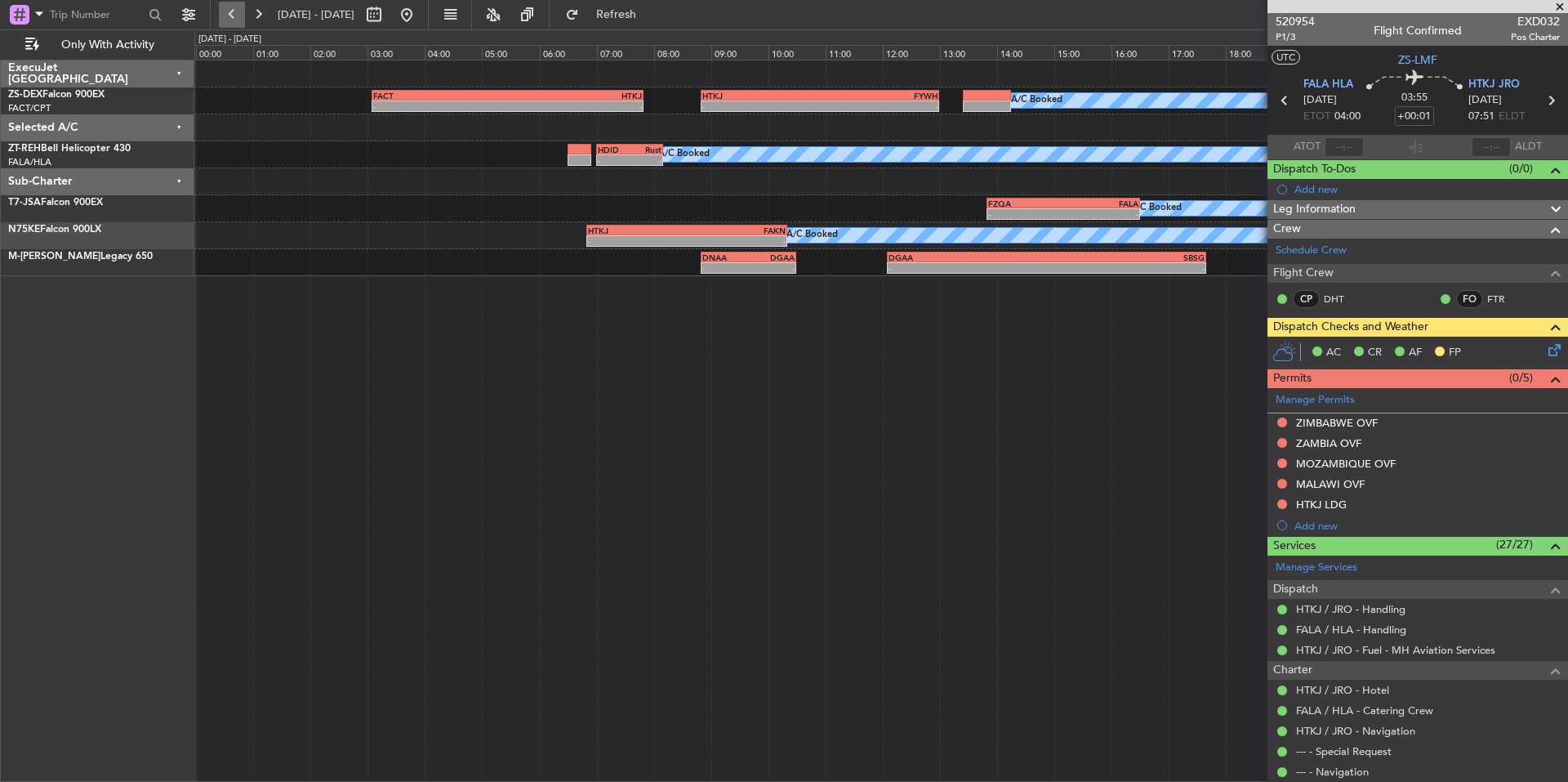
click at [231, 18] on button at bounding box center [231, 14] width 26 height 26
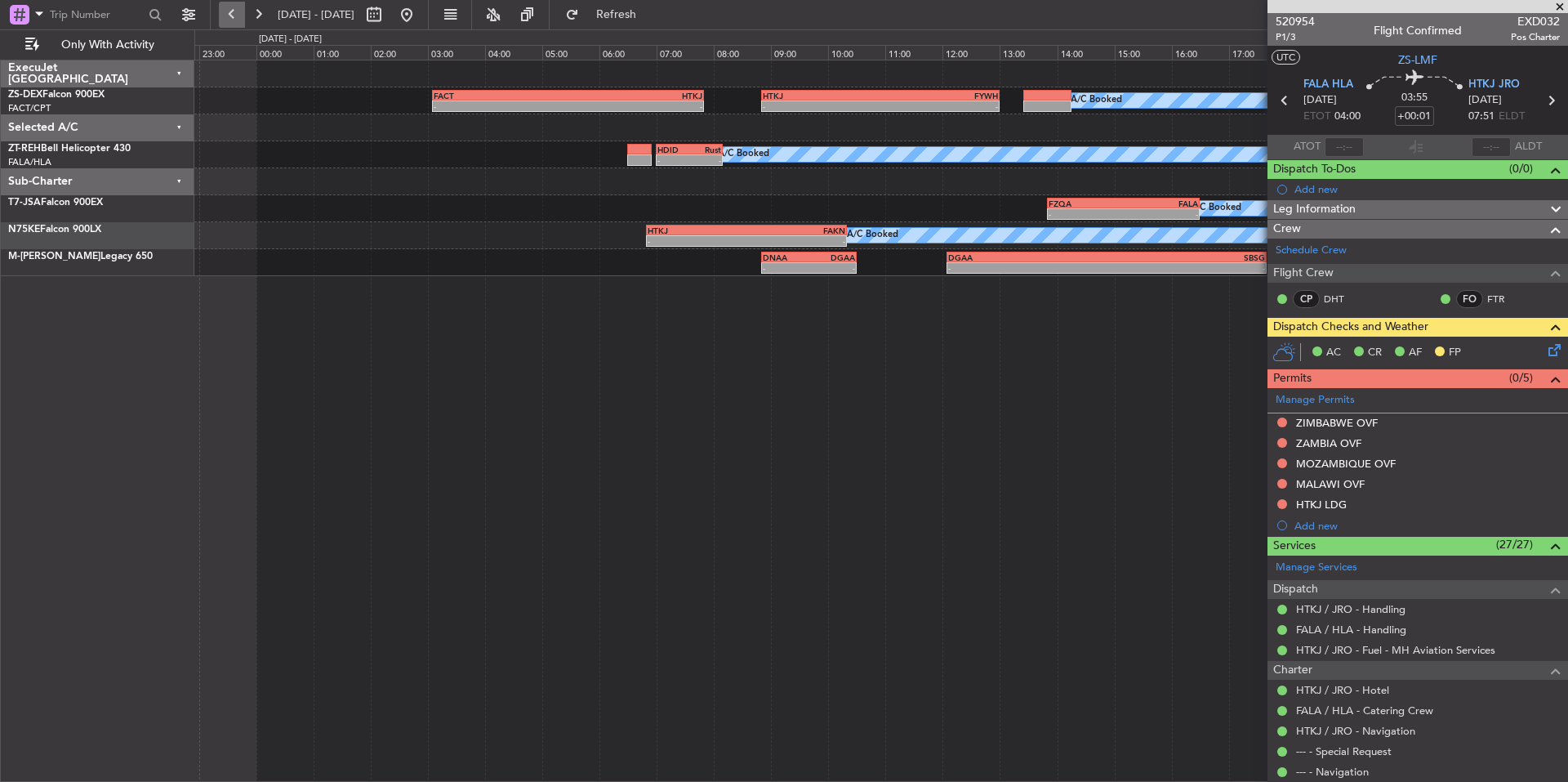
click at [231, 18] on button at bounding box center [231, 14] width 26 height 26
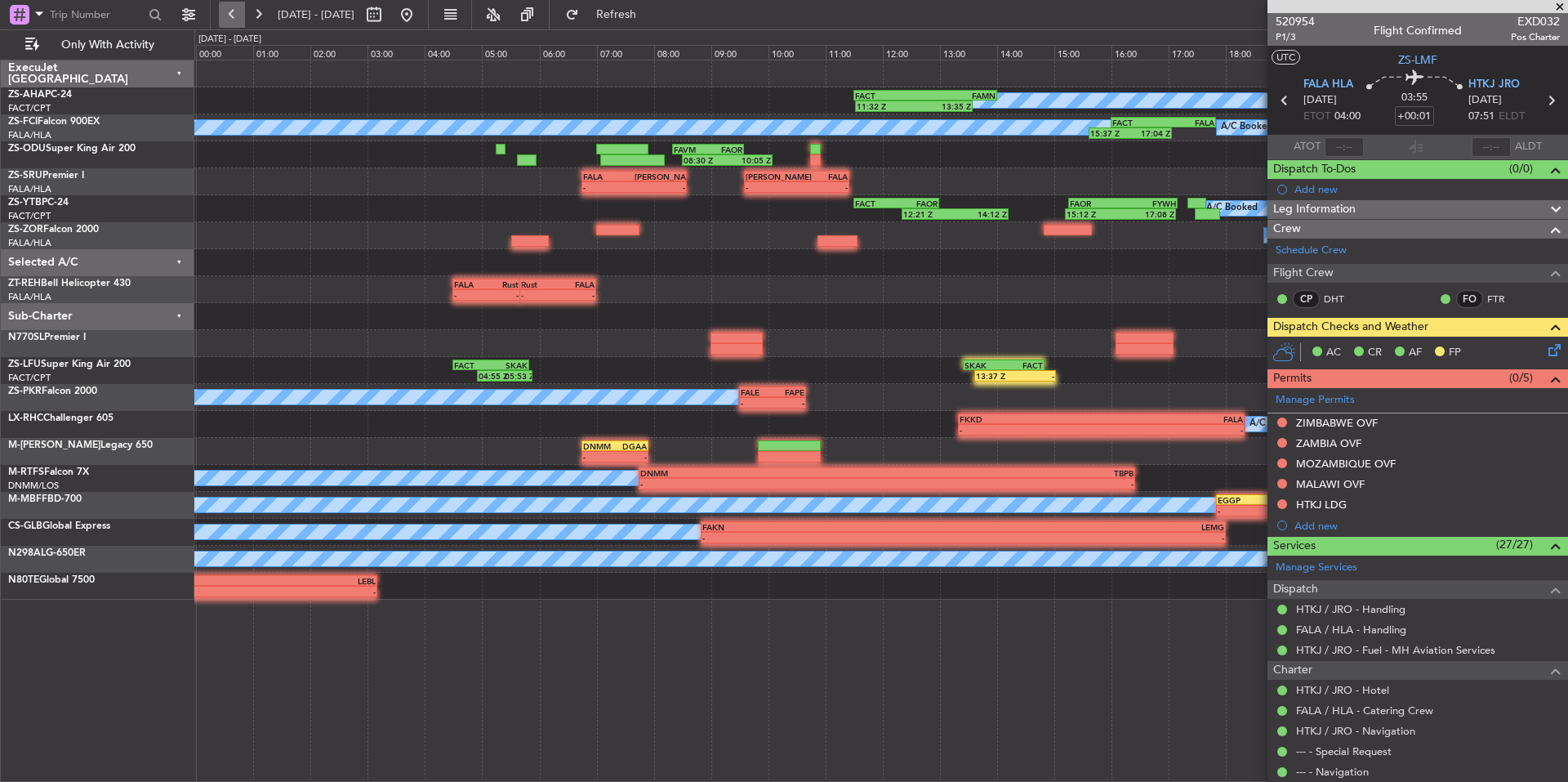
click at [231, 18] on button at bounding box center [231, 14] width 26 height 26
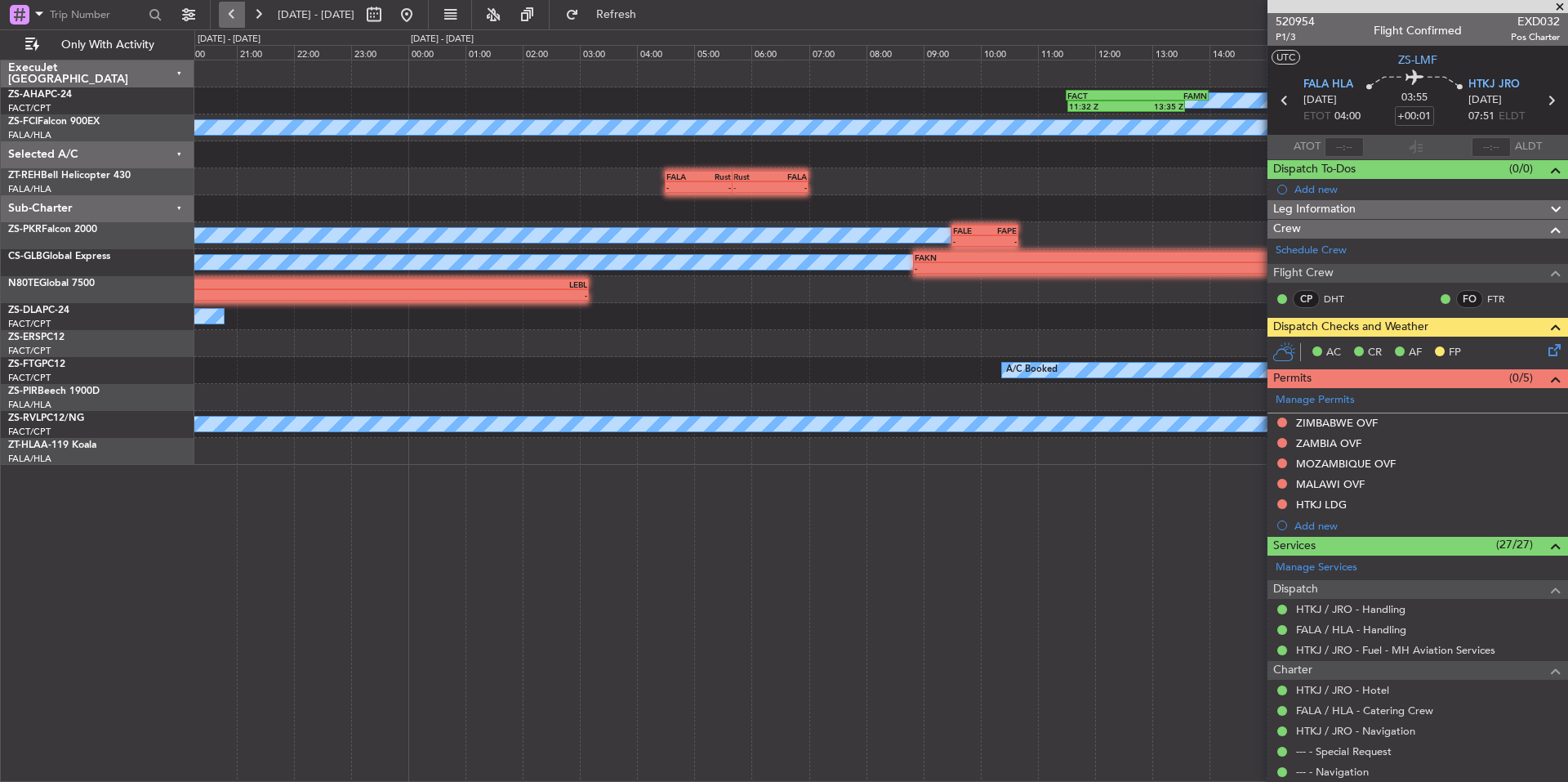
click at [231, 18] on button at bounding box center [231, 14] width 26 height 26
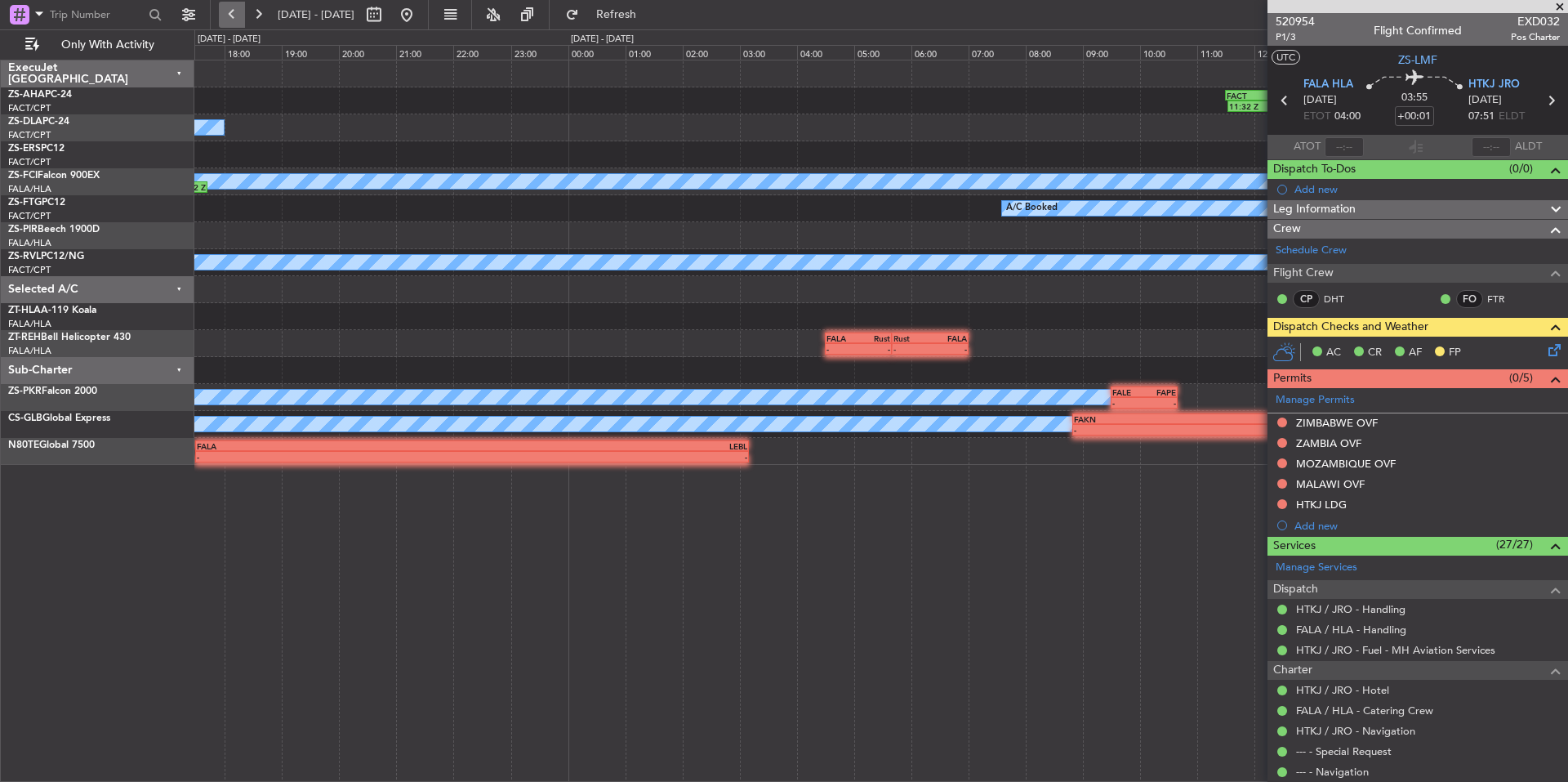
click at [231, 18] on button at bounding box center [231, 14] width 26 height 26
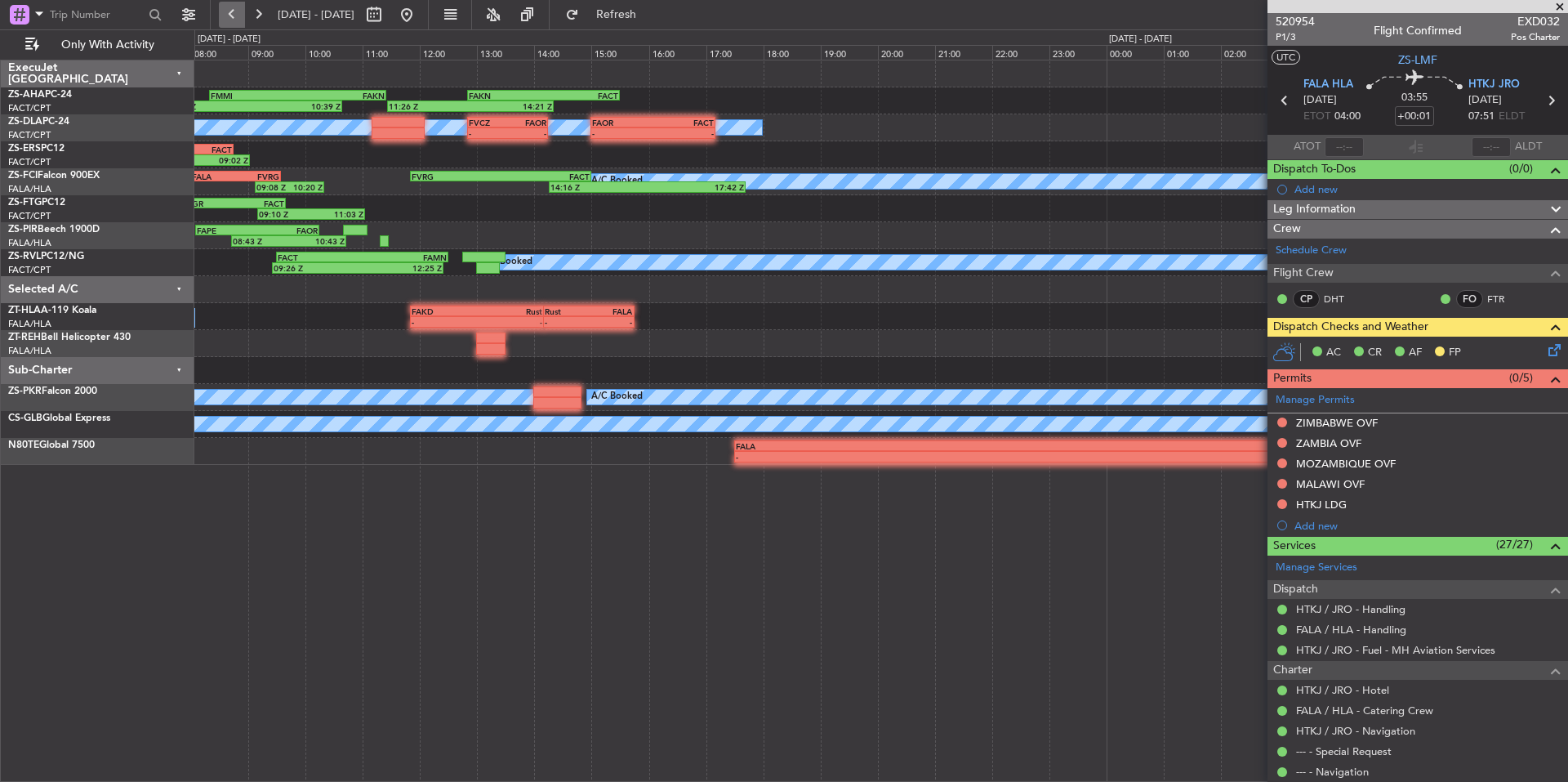
click at [231, 18] on button at bounding box center [231, 14] width 26 height 26
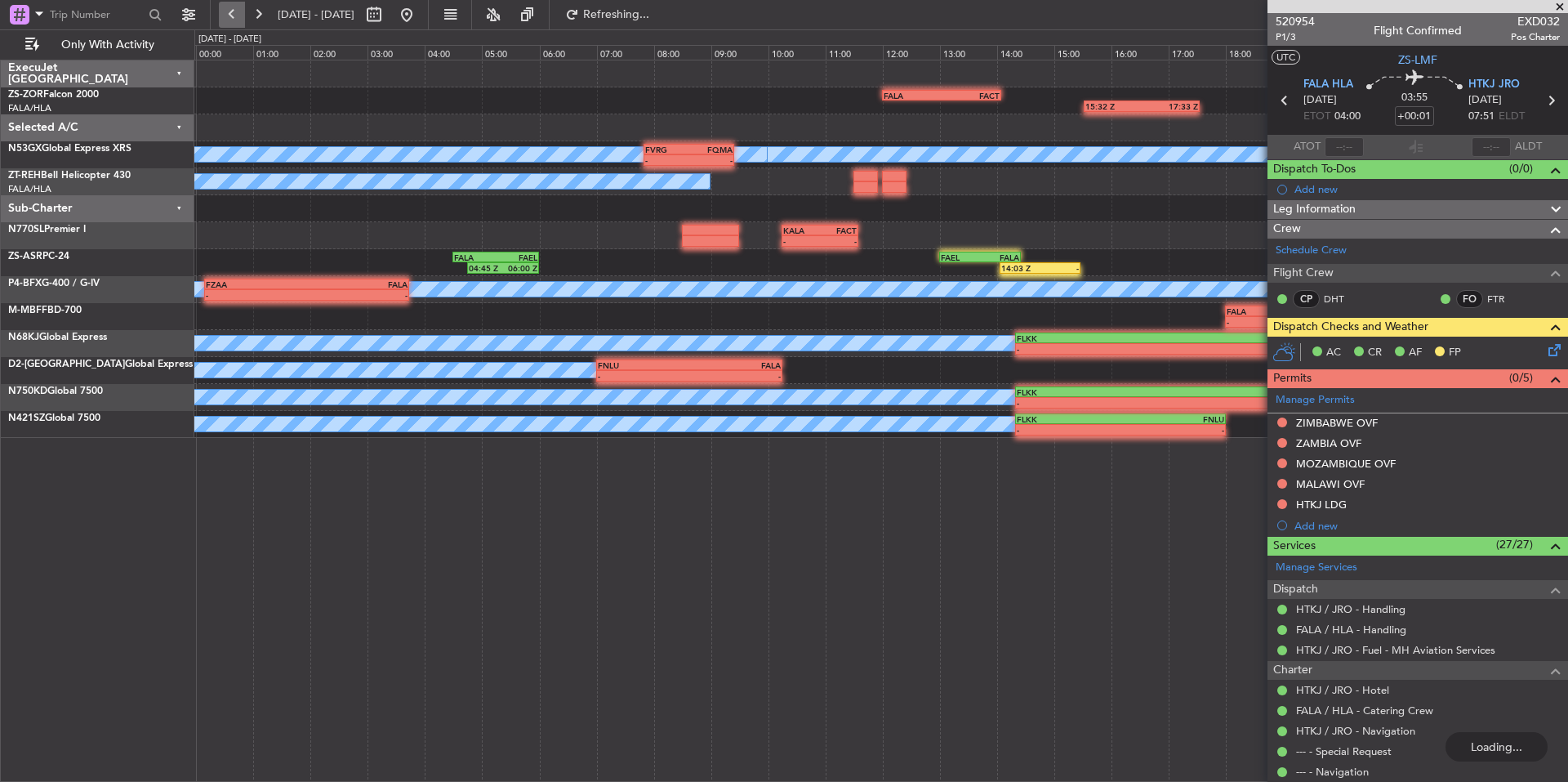
click at [231, 18] on button at bounding box center [231, 14] width 26 height 26
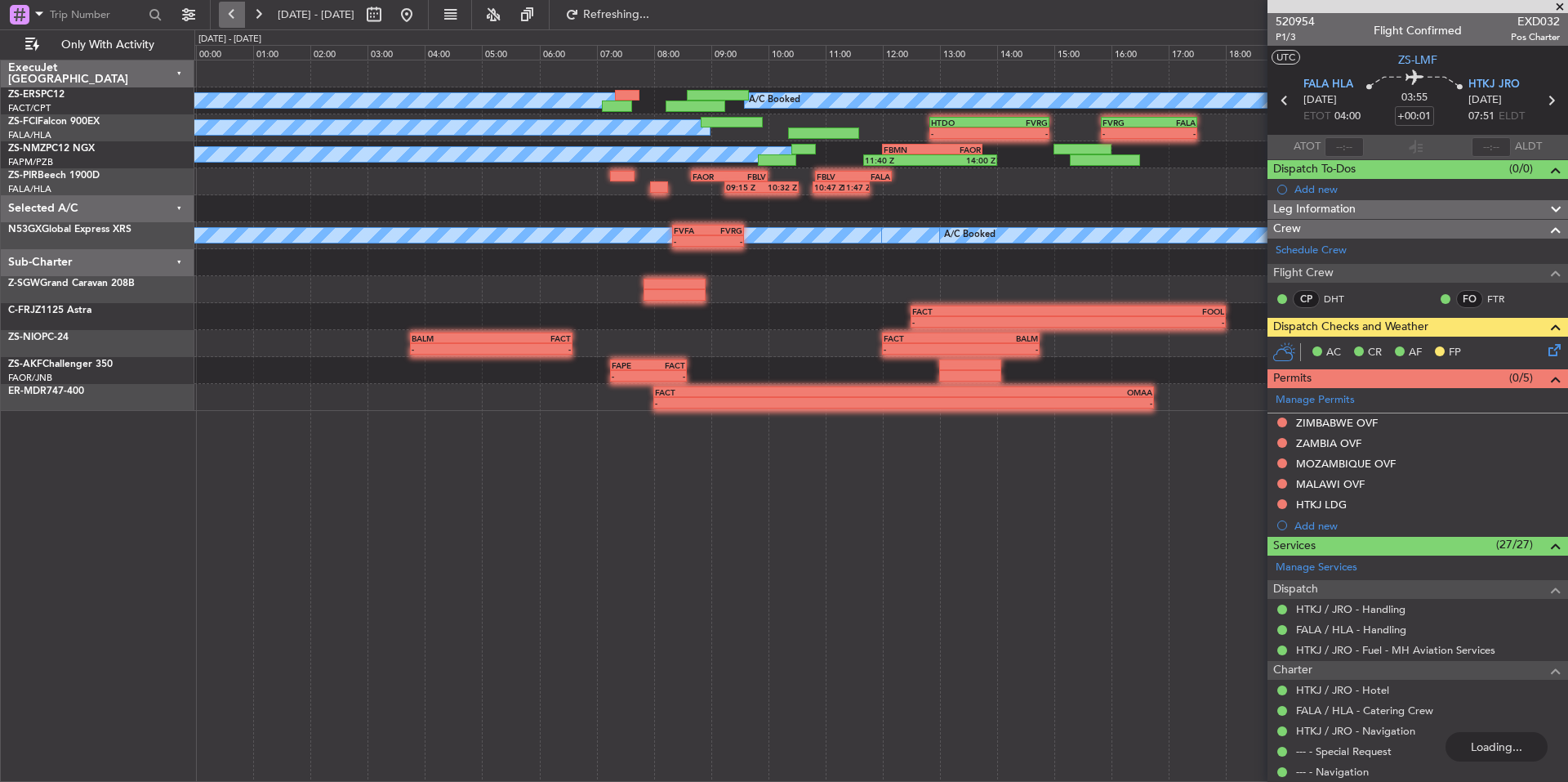
click at [231, 18] on button at bounding box center [231, 14] width 26 height 26
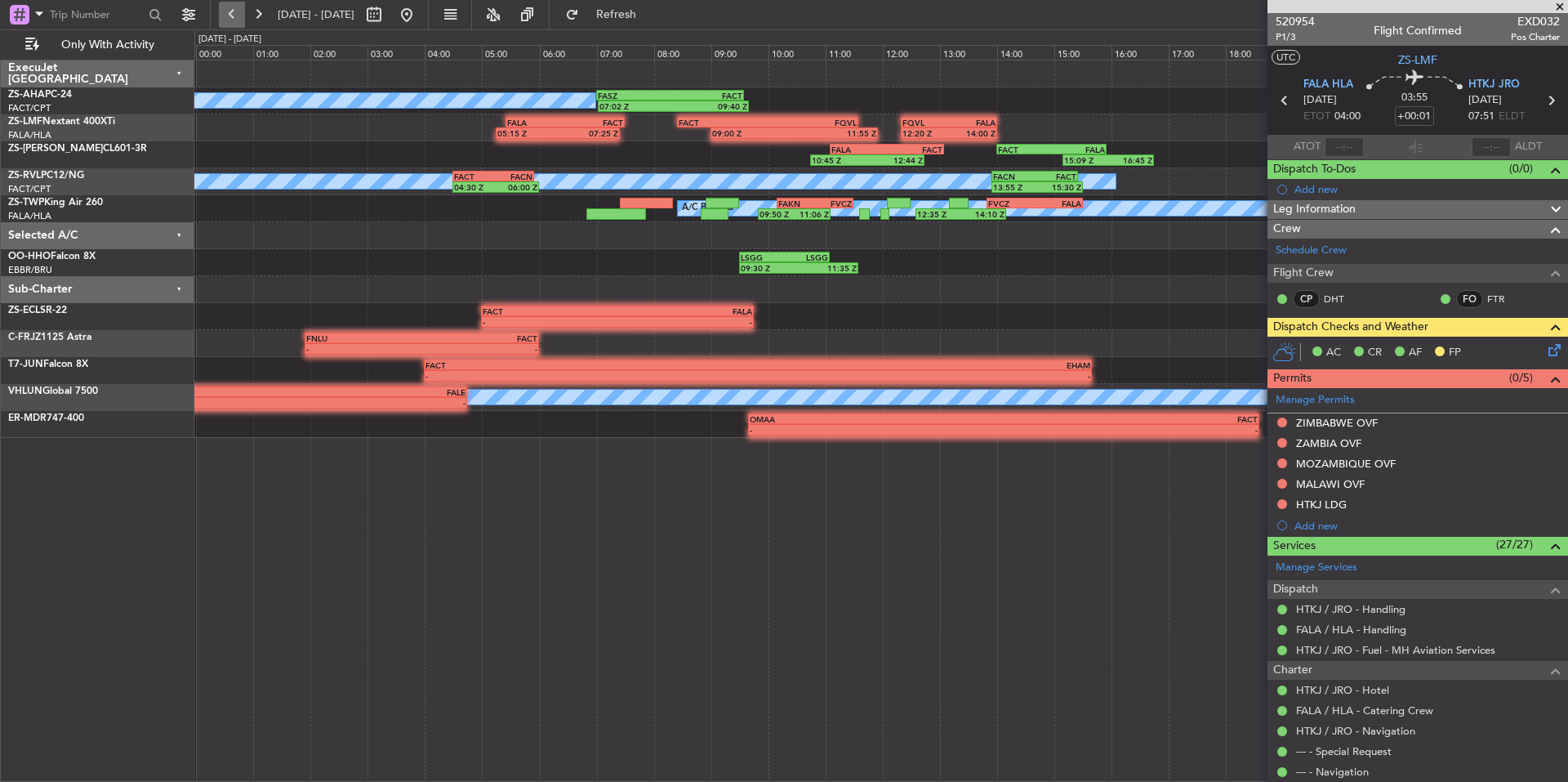
click at [231, 13] on button at bounding box center [231, 14] width 26 height 26
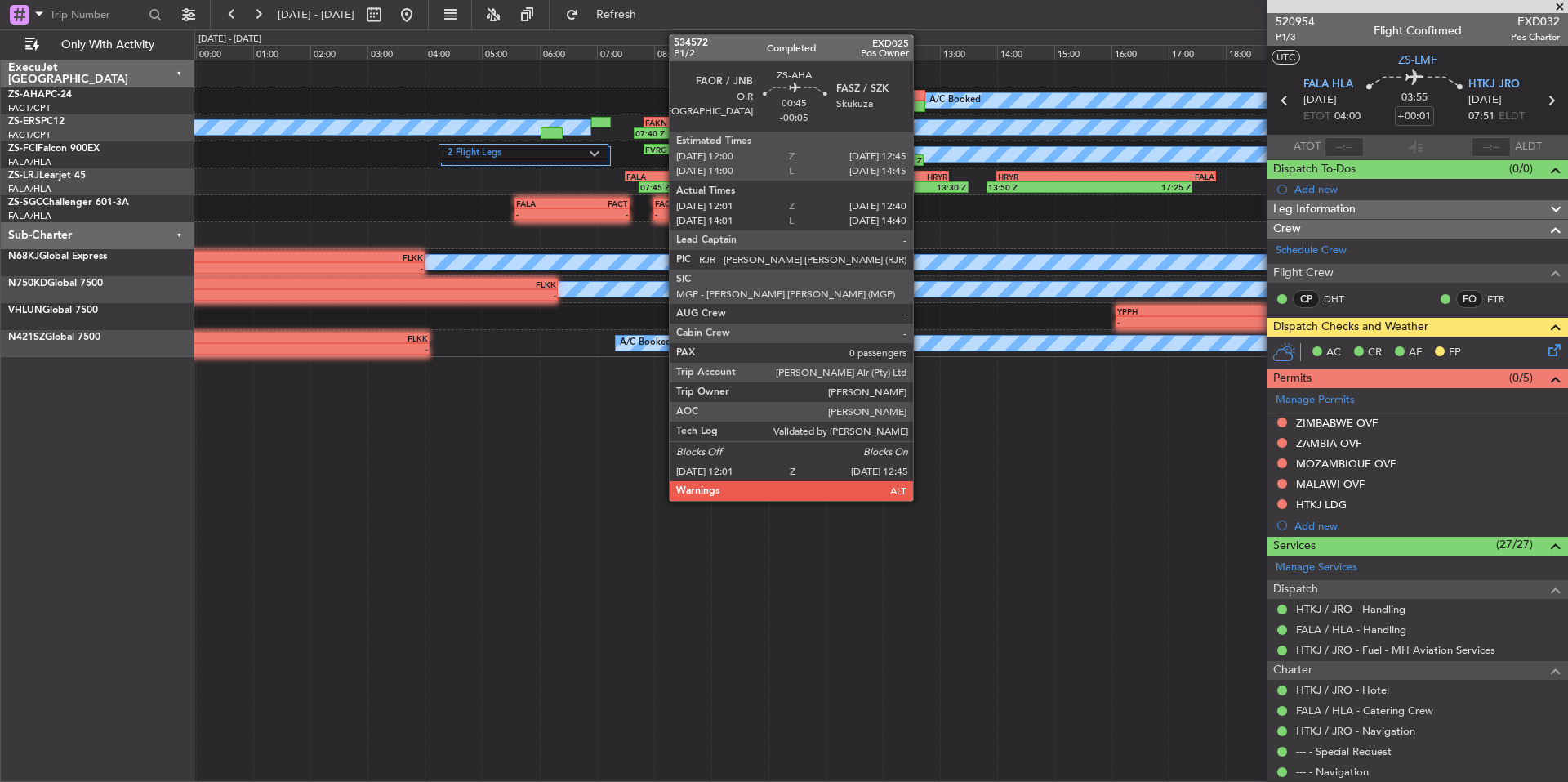
click at [920, 99] on div at bounding box center [903, 95] width 43 height 12
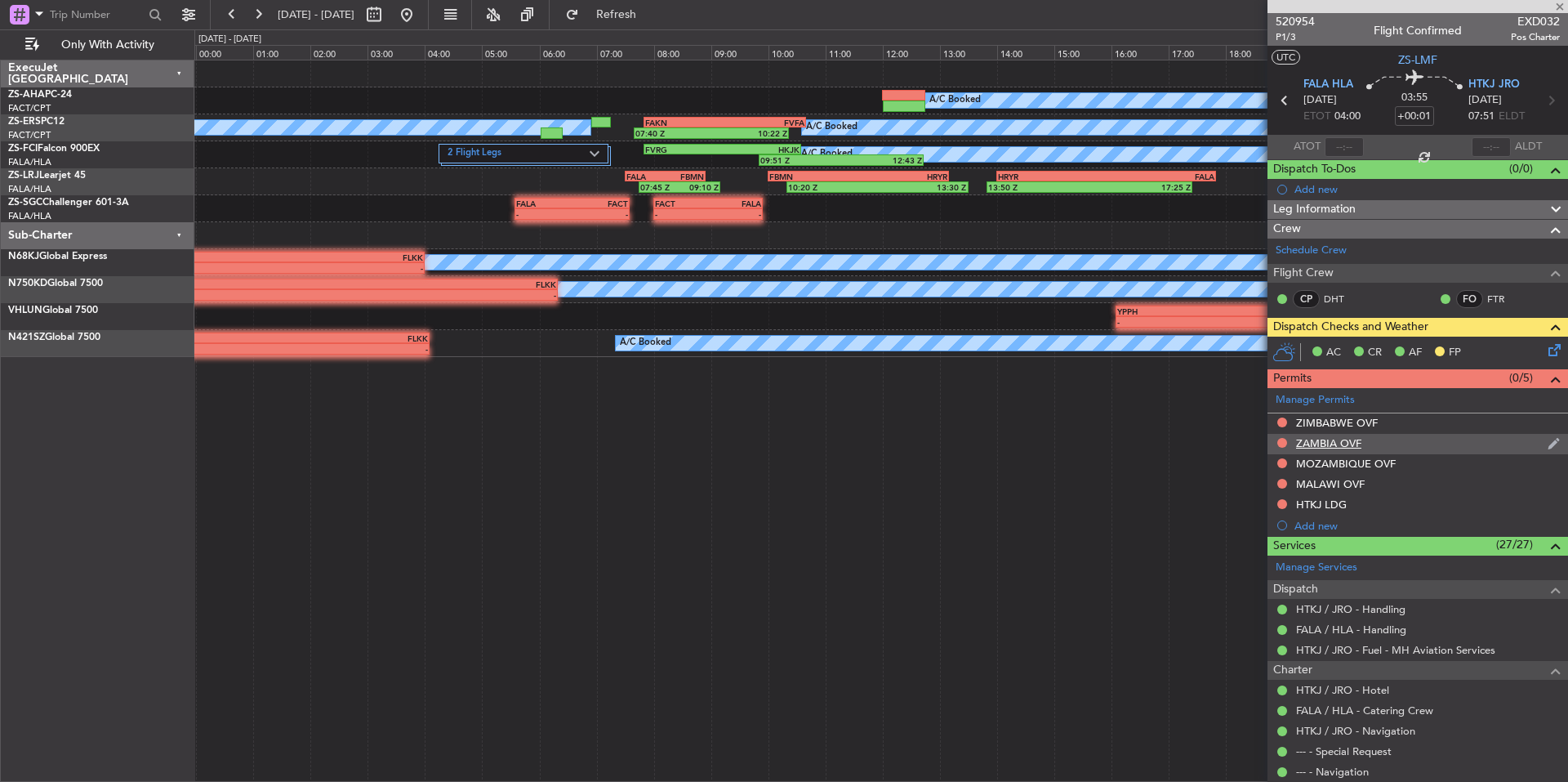
type input "-00:05"
type input "12:01"
type input "12:40"
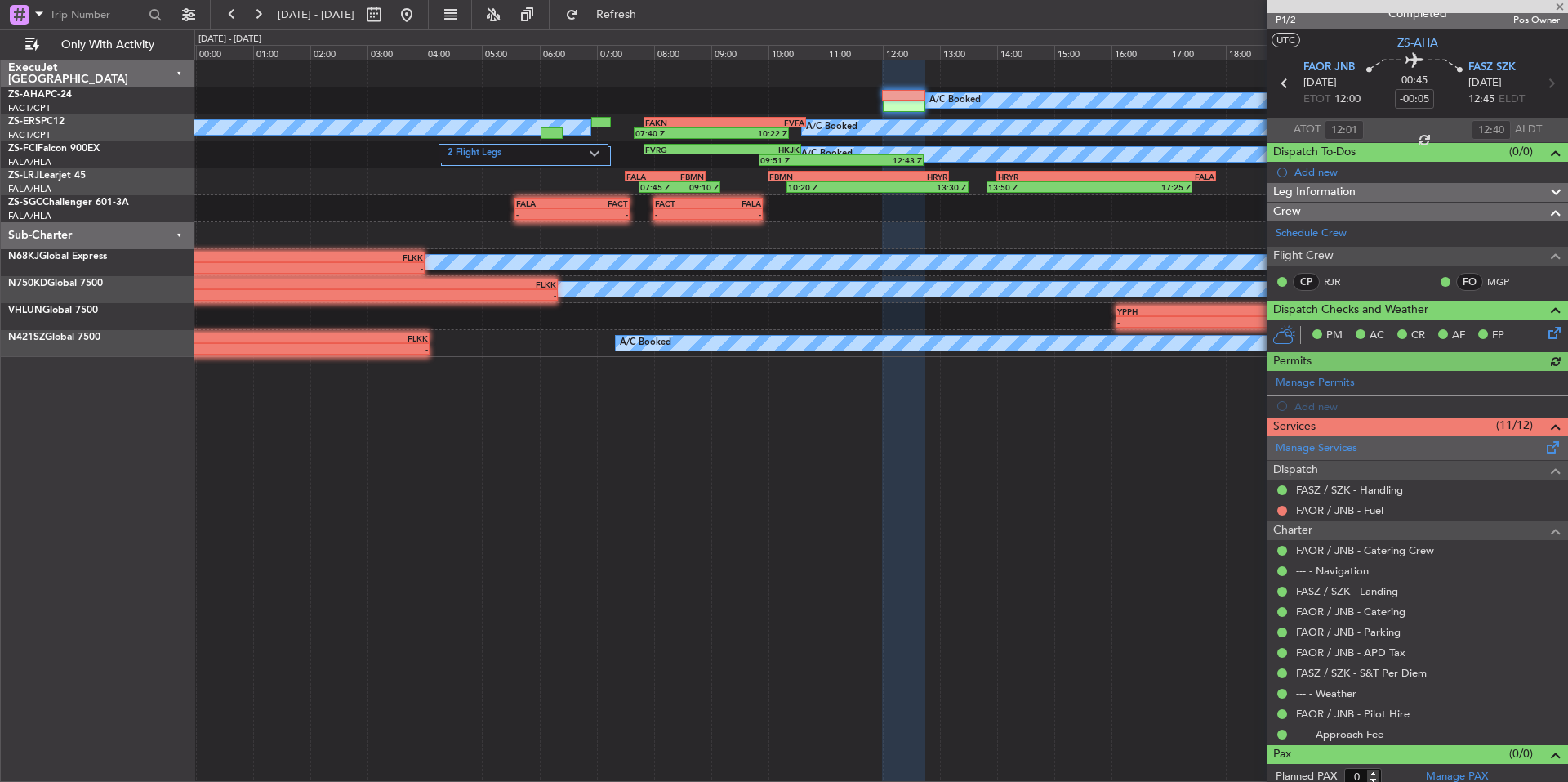
scroll to position [25, 0]
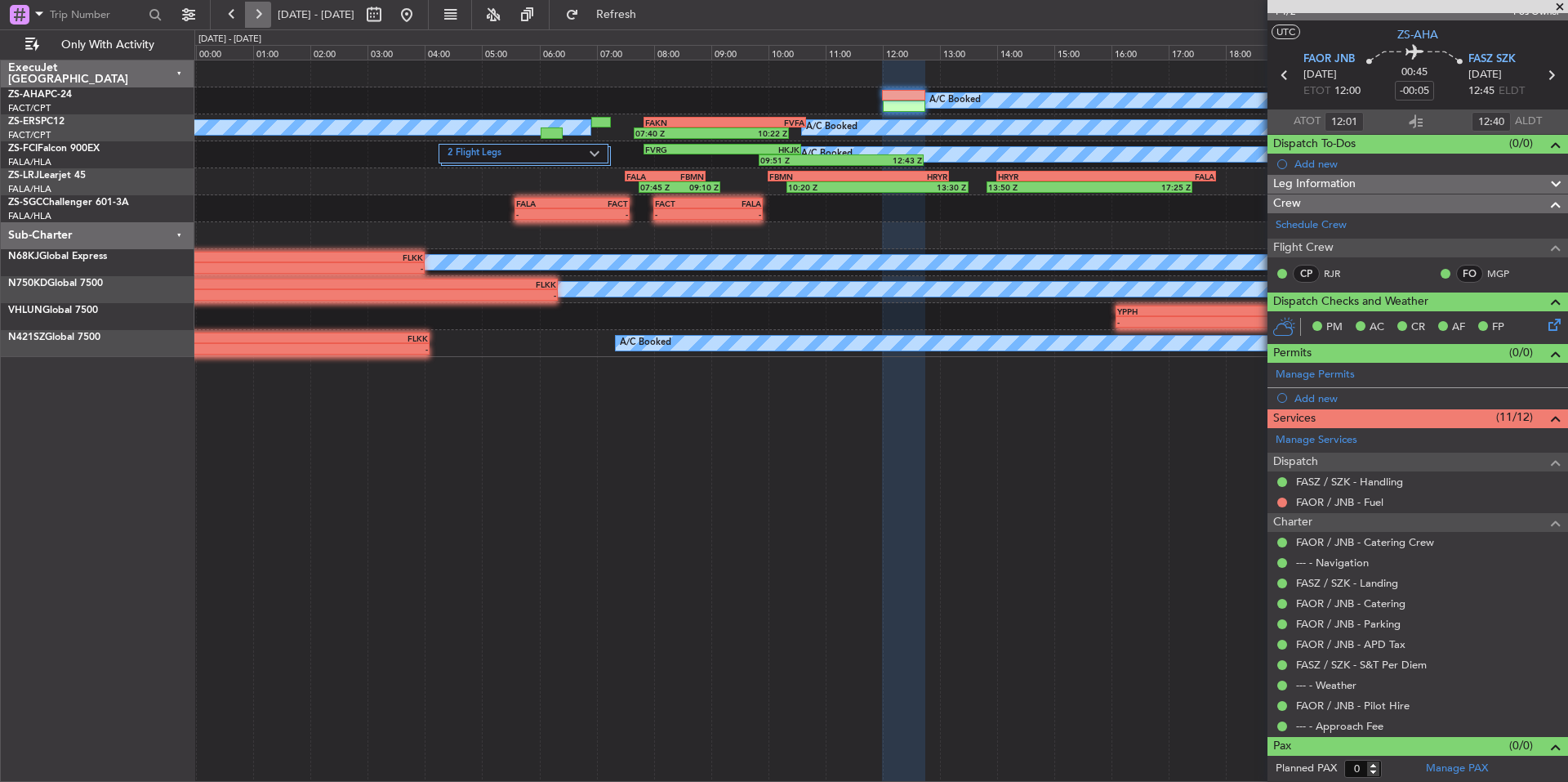
click at [265, 17] on button at bounding box center [258, 14] width 26 height 26
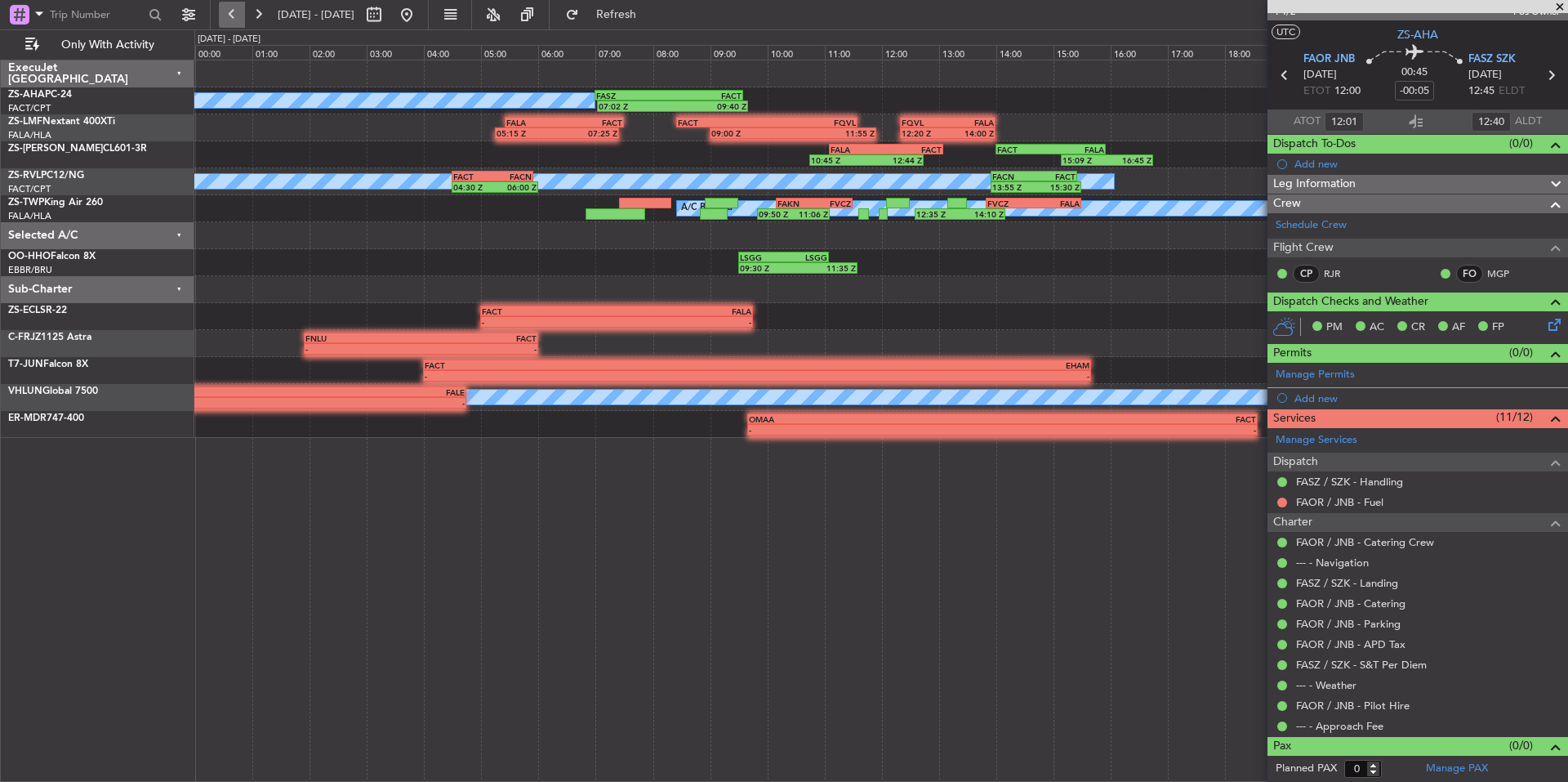
click at [227, 20] on button at bounding box center [231, 14] width 26 height 26
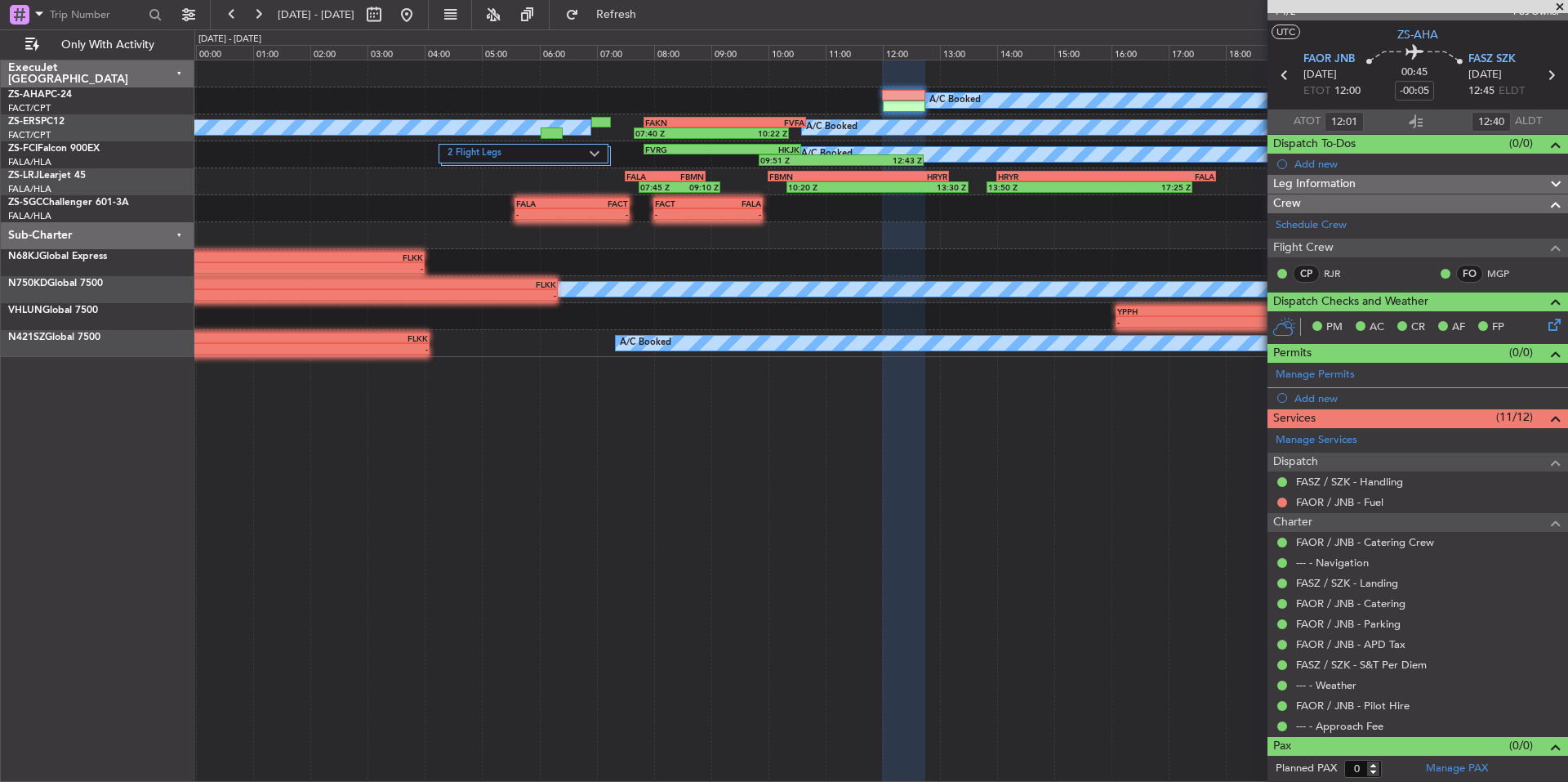
drag, startPoint x: 256, startPoint y: 14, endPoint x: 324, endPoint y: 37, distance: 71.8
click at [256, 14] on button at bounding box center [258, 14] width 26 height 26
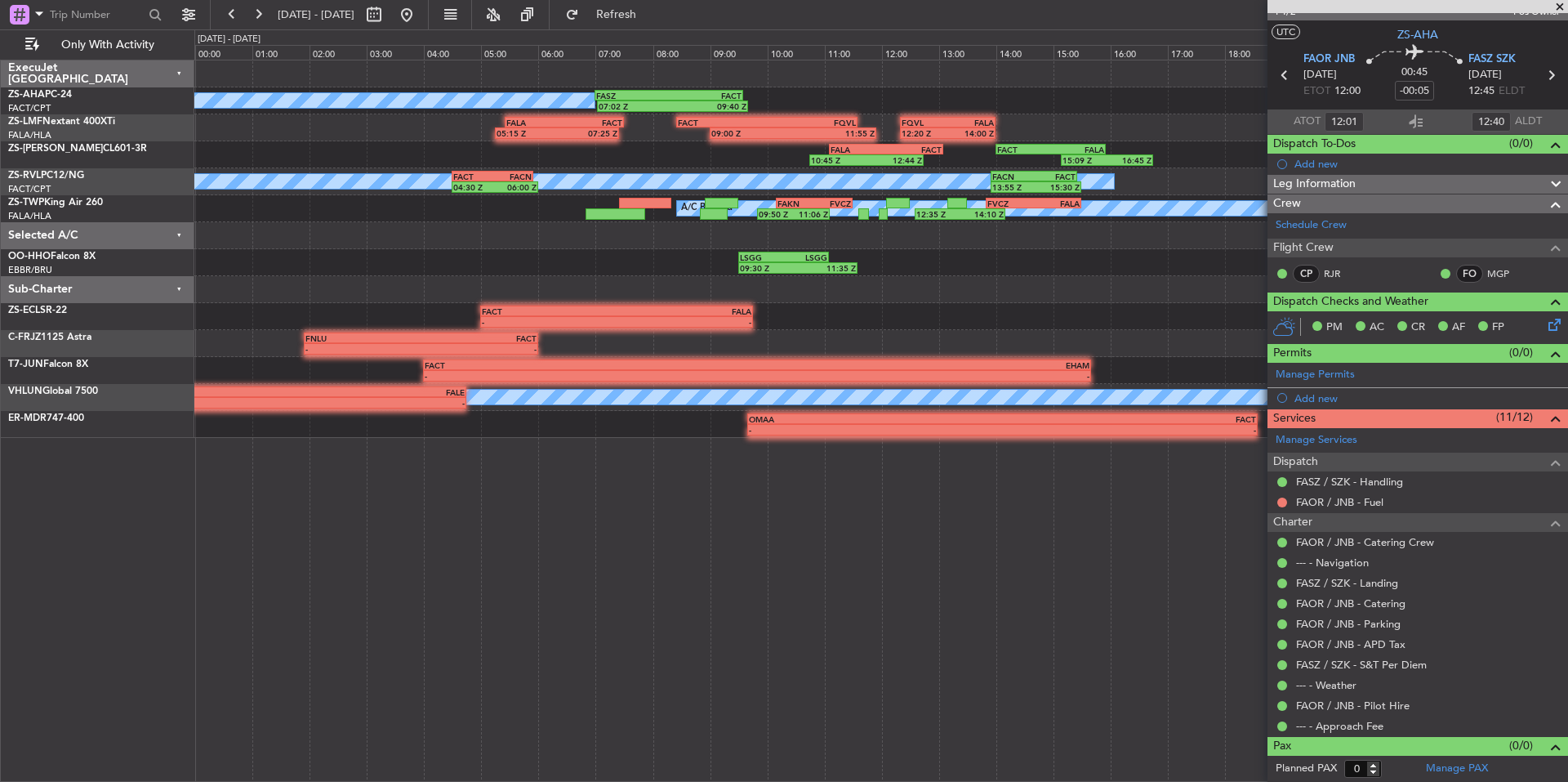
click at [1562, 9] on span at bounding box center [1560, 7] width 16 height 14
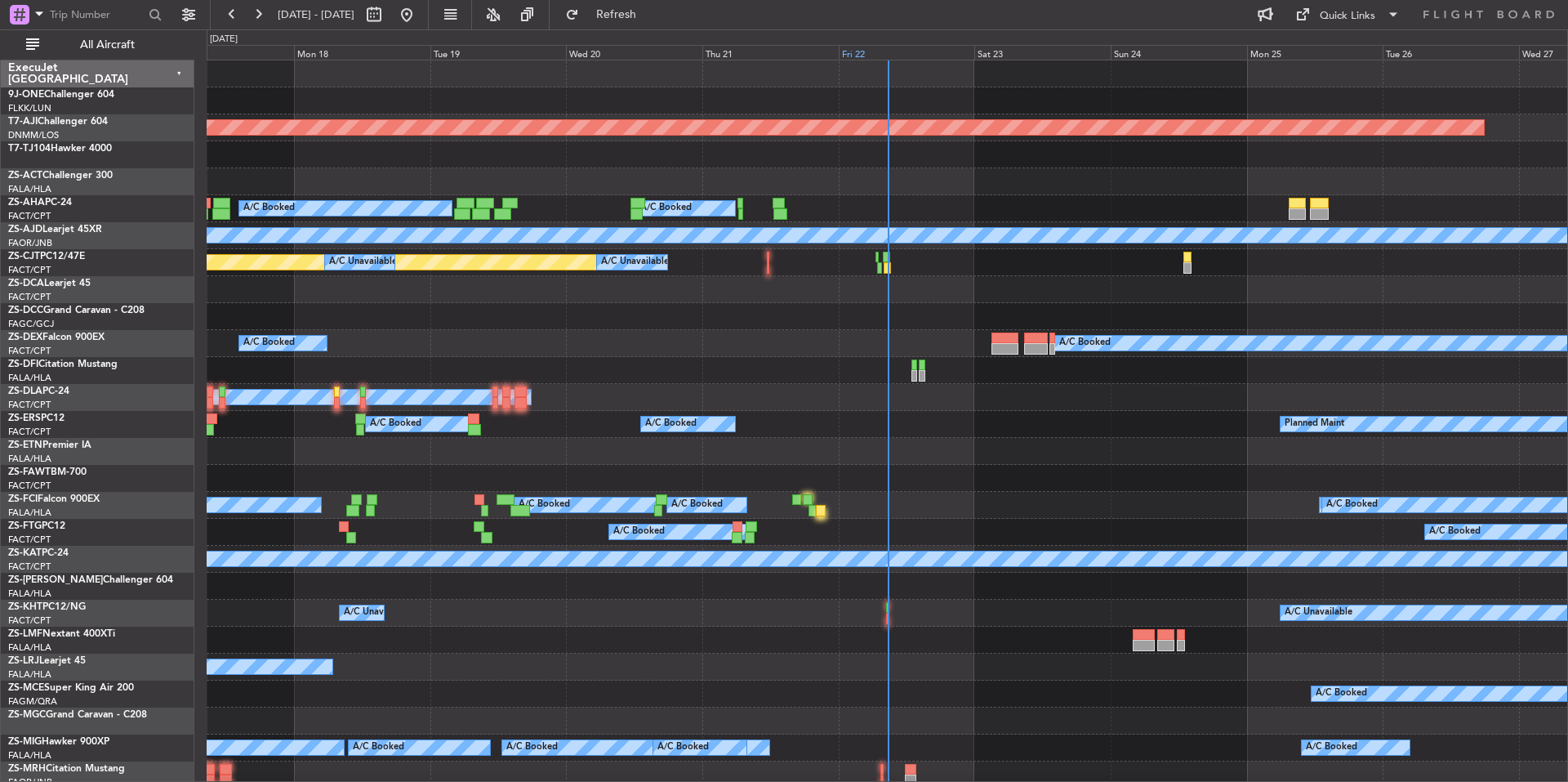
click at [920, 50] on div "Fri 22" at bounding box center [906, 52] width 136 height 14
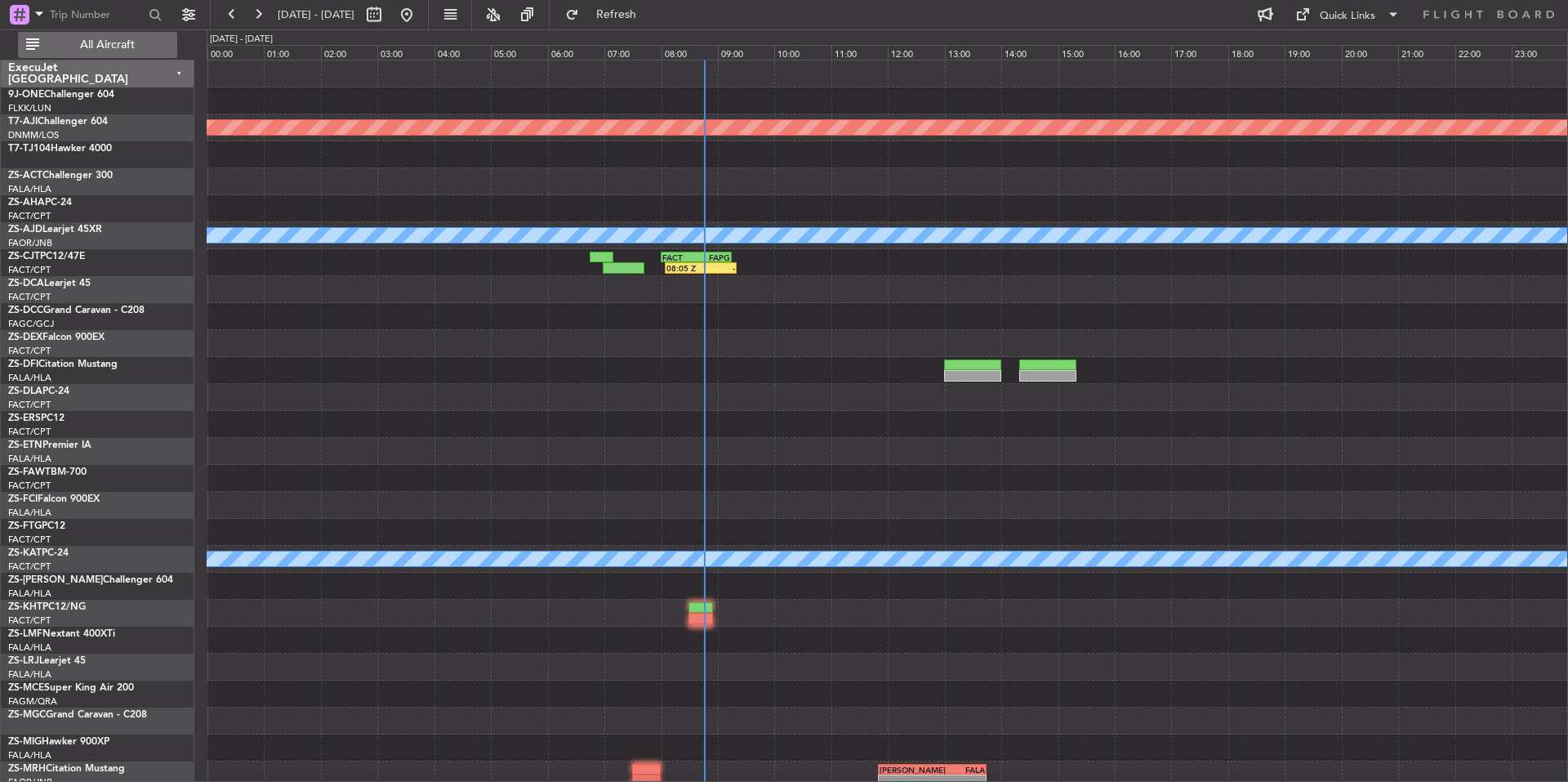
click at [123, 44] on span "All Aircraft" at bounding box center [107, 45] width 130 height 12
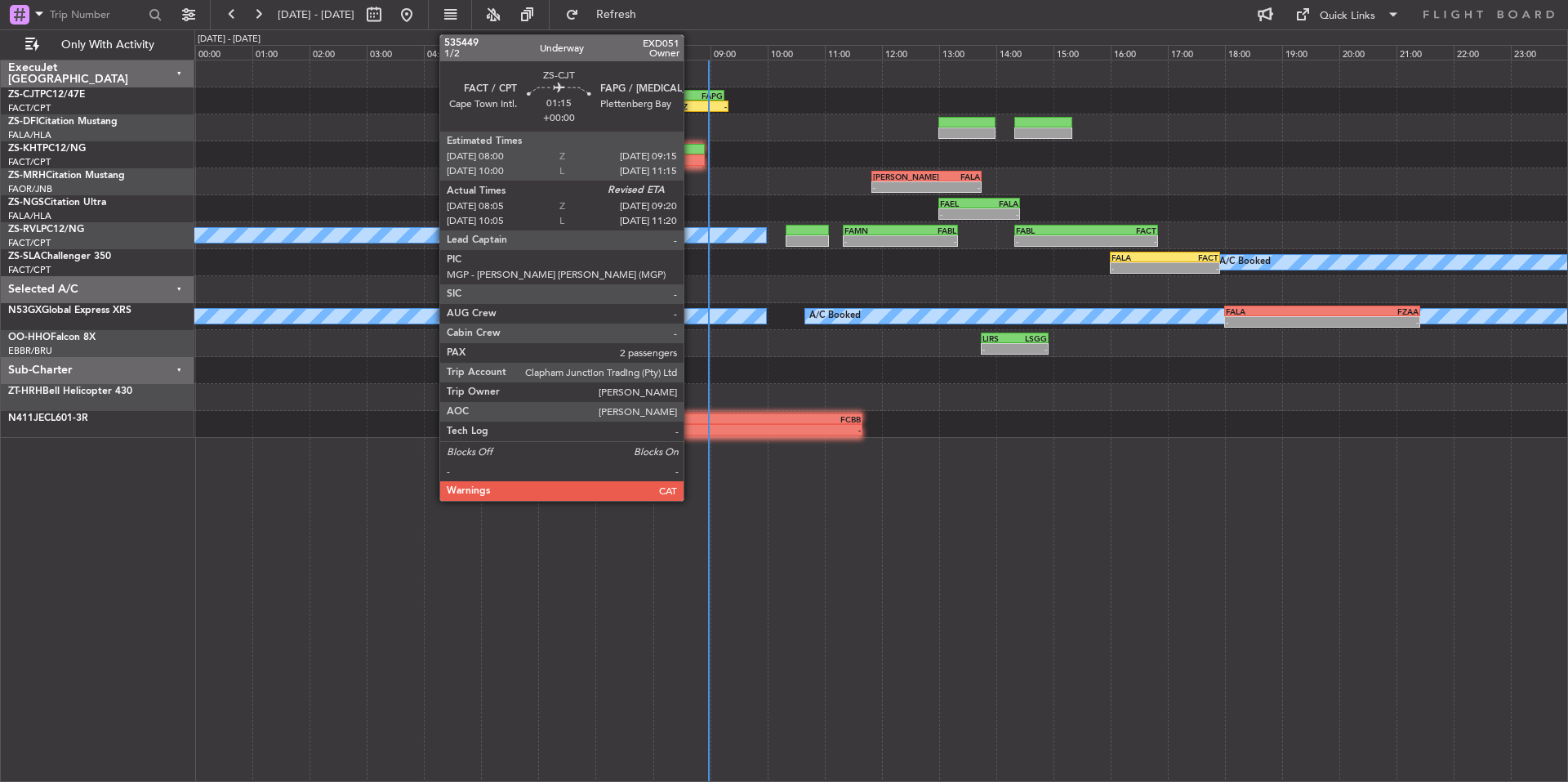
click at [687, 101] on div "08:05 Z -" at bounding box center [693, 106] width 72 height 12
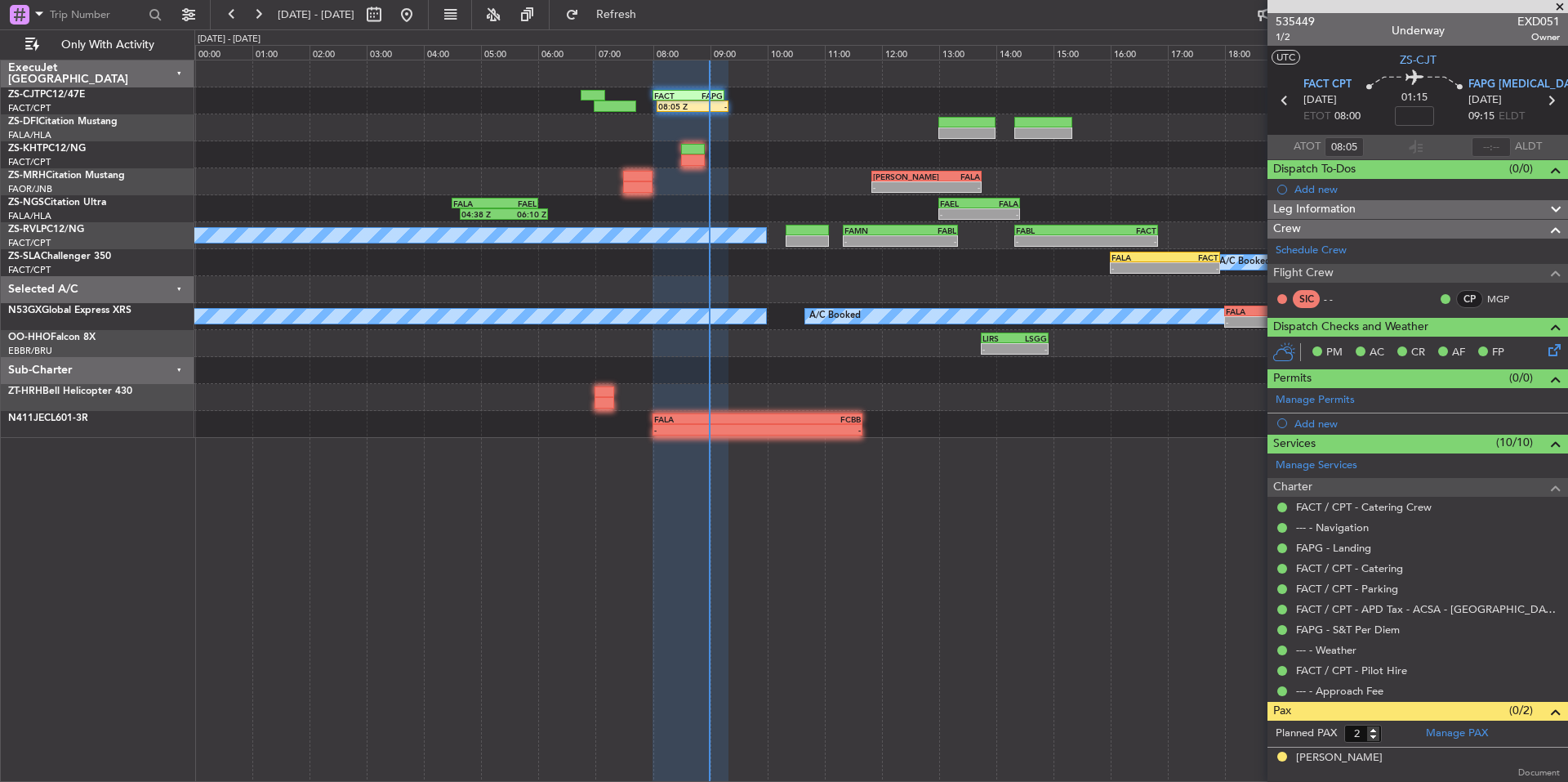
click at [1491, 136] on div "Estimated Landing Time" at bounding box center [1491, 136] width 0 height 0
click at [1489, 147] on input "text" at bounding box center [1491, 147] width 40 height 20
type input "08:58"
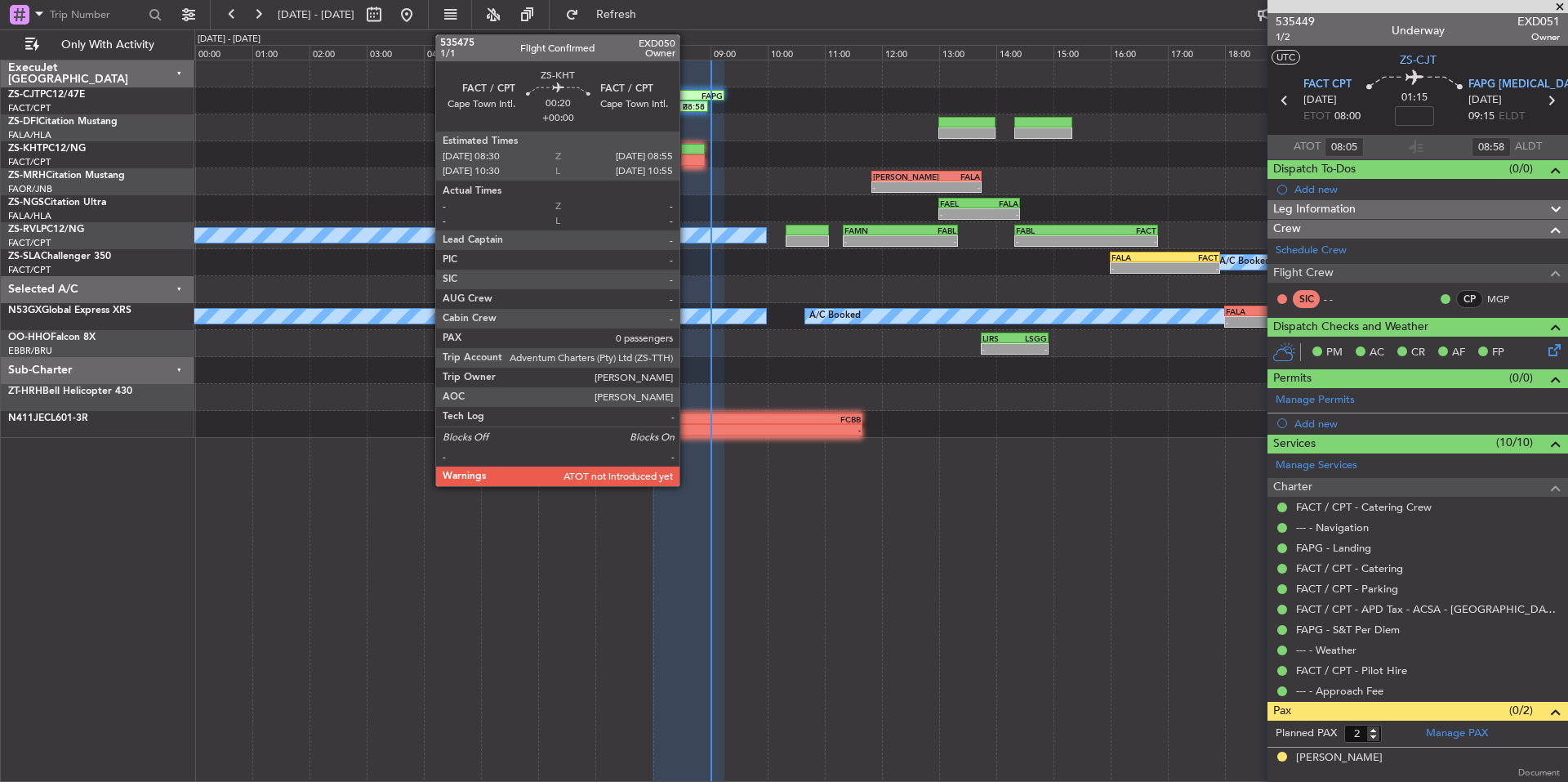
click at [687, 153] on div at bounding box center [693, 150] width 24 height 12
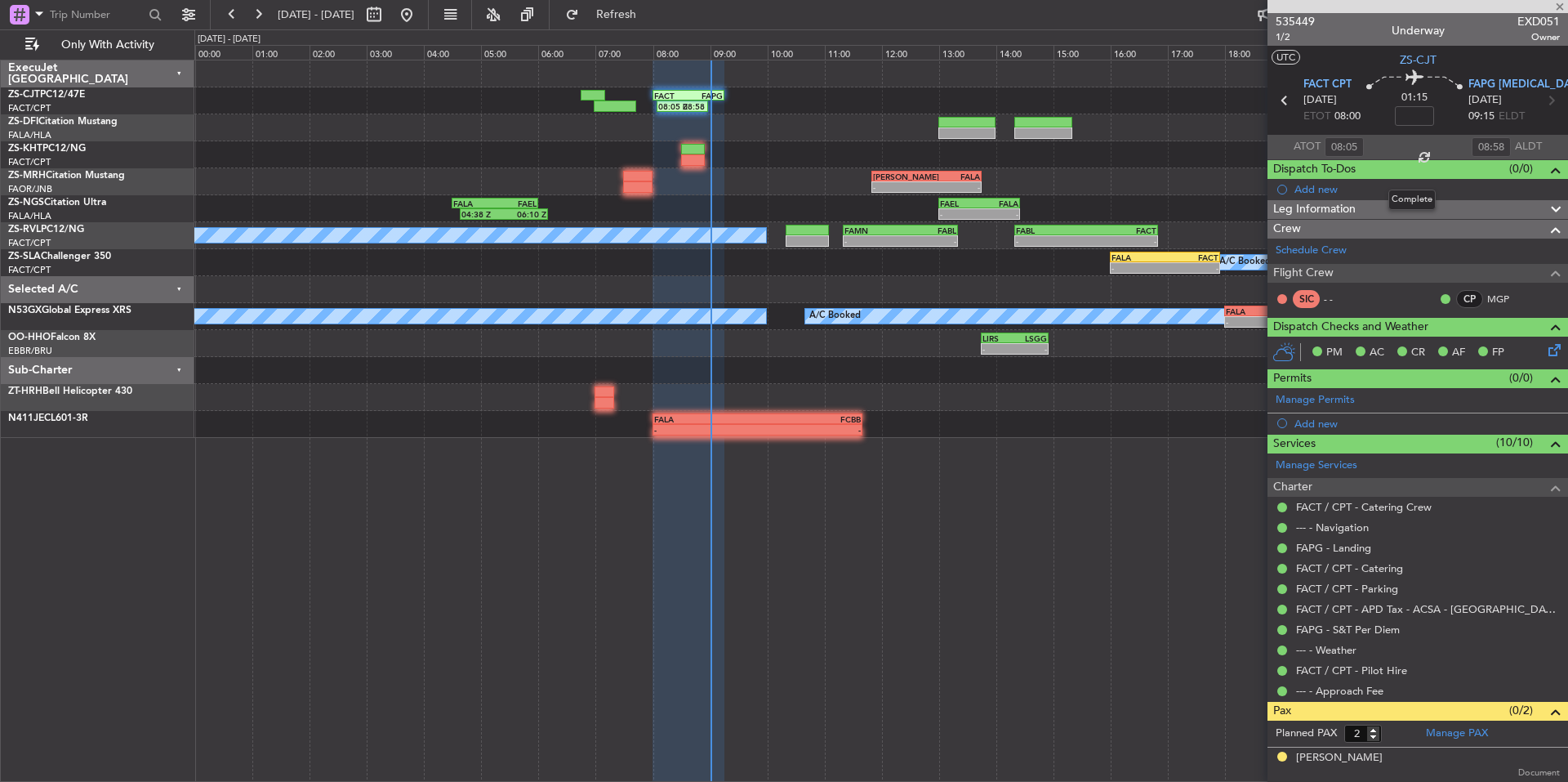
type input "0"
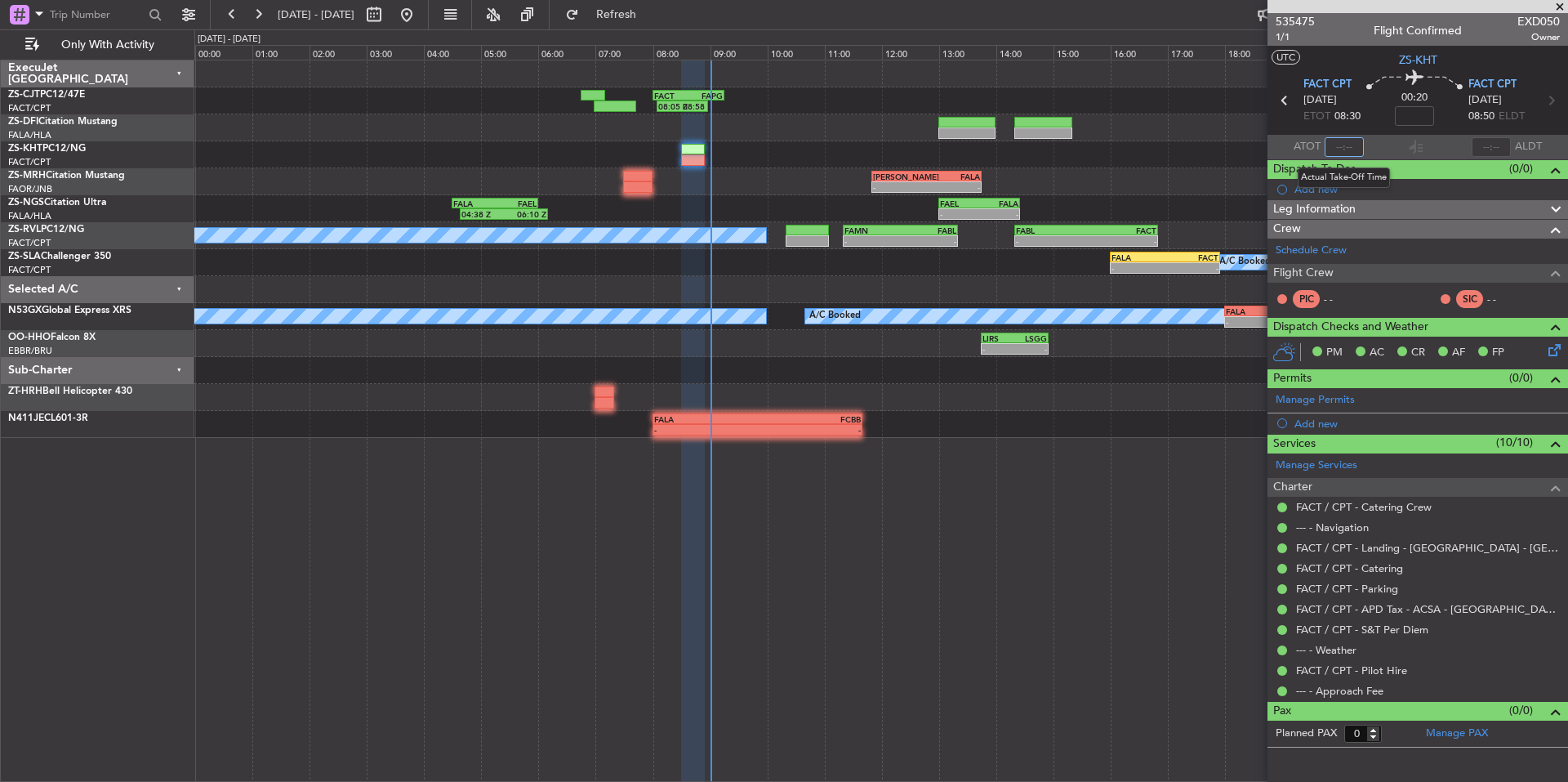
click at [1351, 145] on input "text" at bounding box center [1345, 147] width 40 height 20
type input "08:48"
click at [1307, 22] on span "535475" at bounding box center [1295, 22] width 40 height 17
click at [1482, 148] on input "text" at bounding box center [1491, 147] width 40 height 20
type input "09:02"
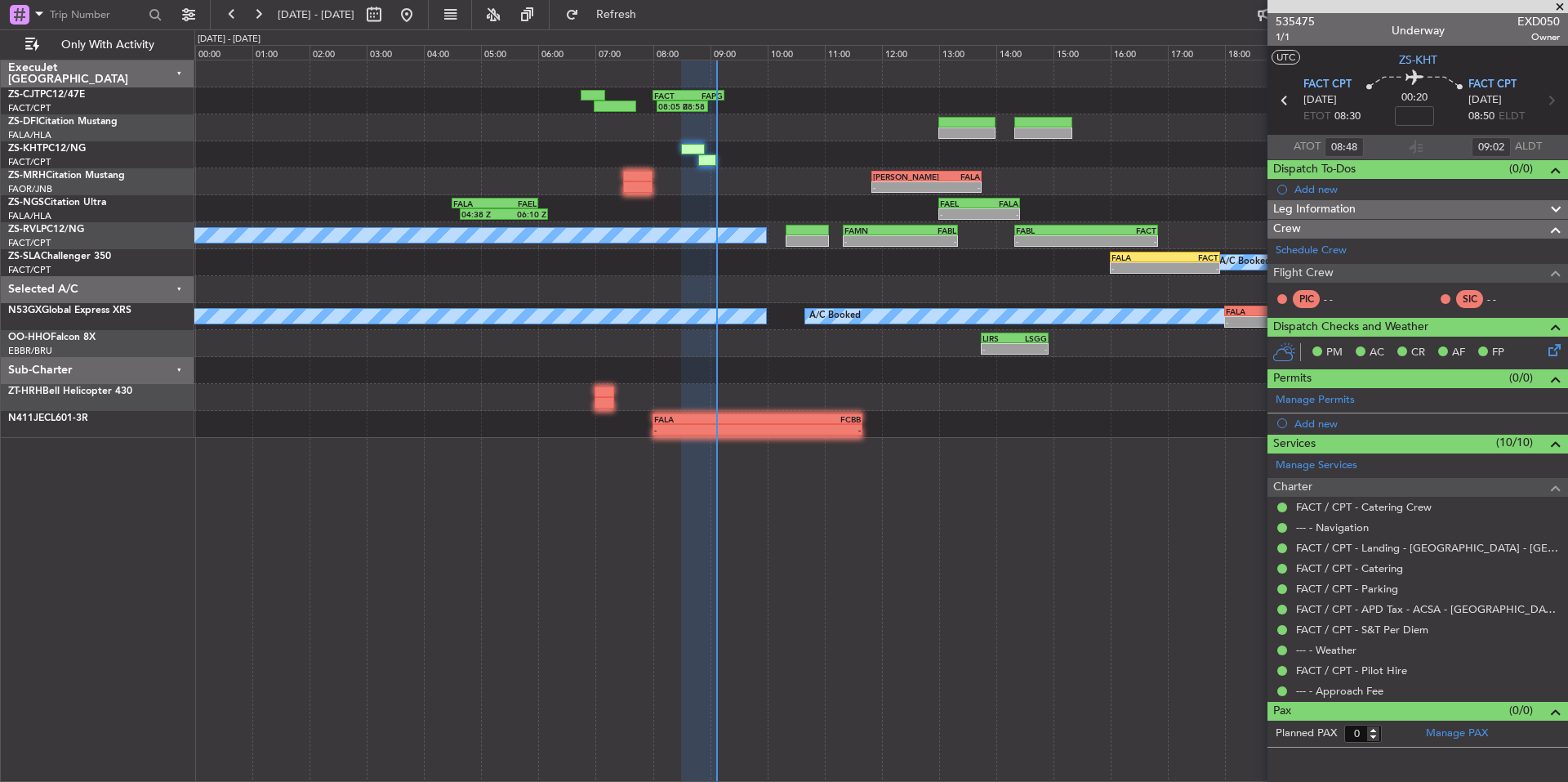
click at [1562, 3] on span at bounding box center [1560, 7] width 16 height 14
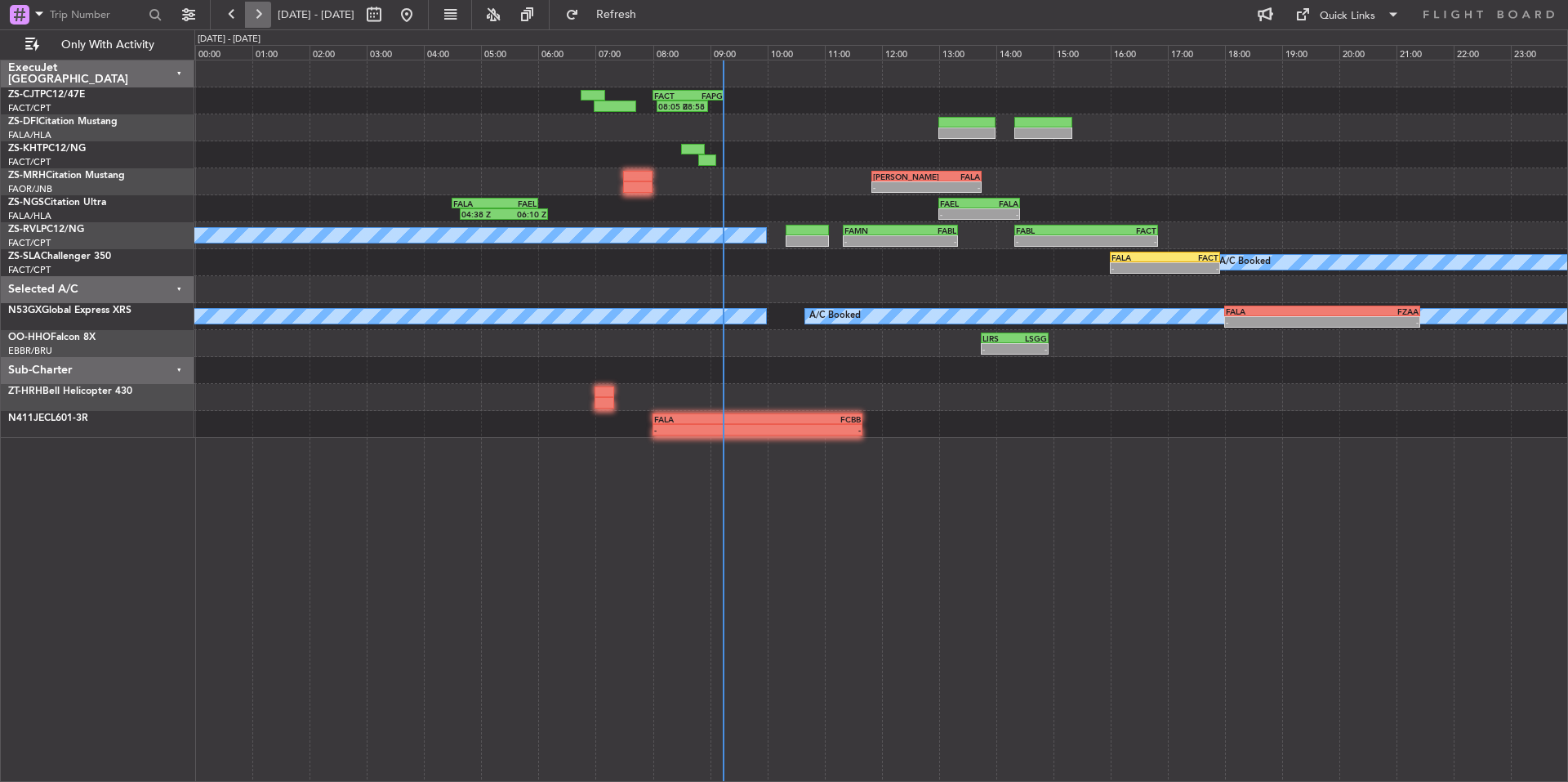
click at [267, 22] on button at bounding box center [258, 14] width 26 height 26
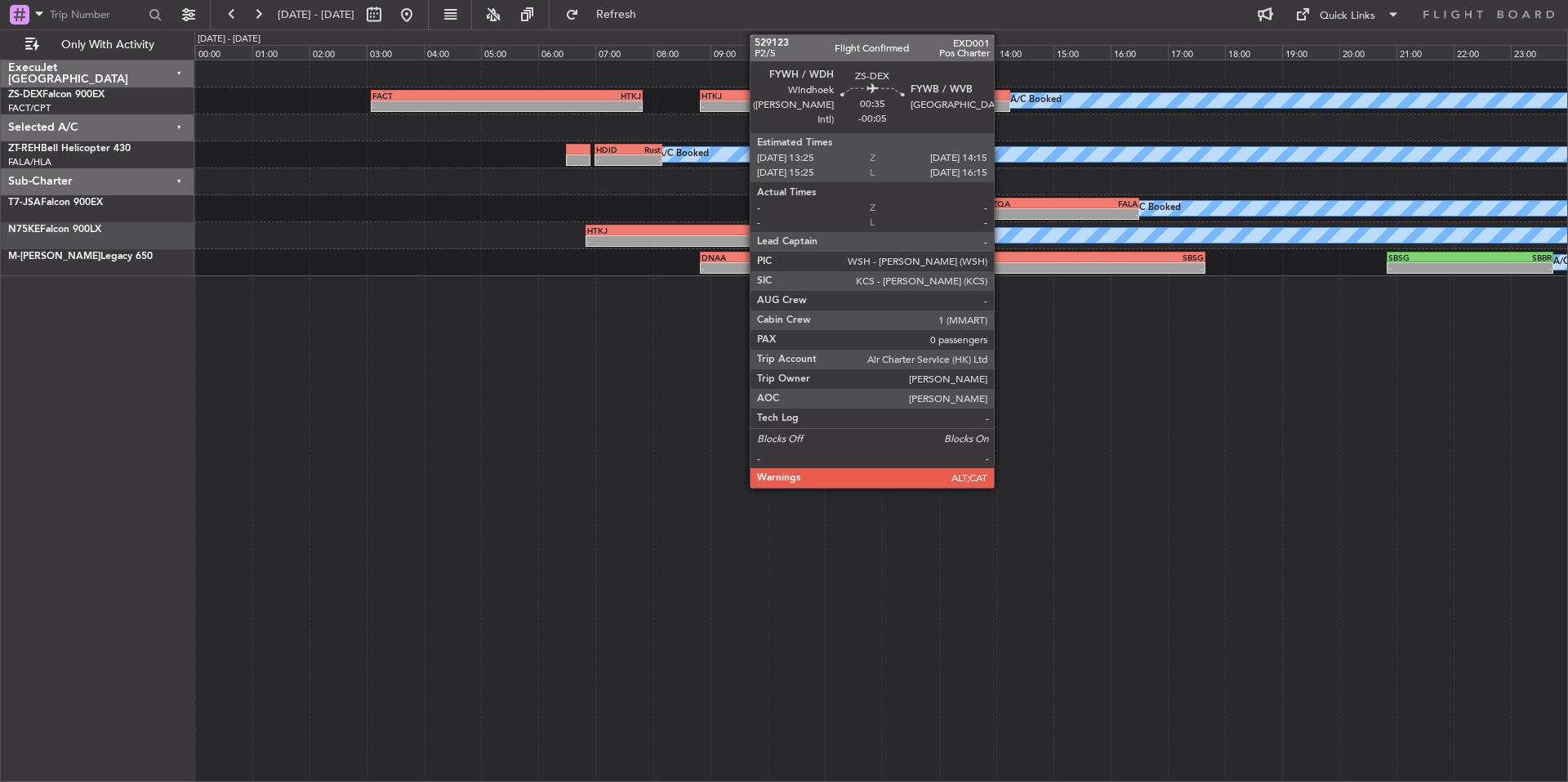
click at [1002, 100] on div at bounding box center [985, 95] width 48 height 12
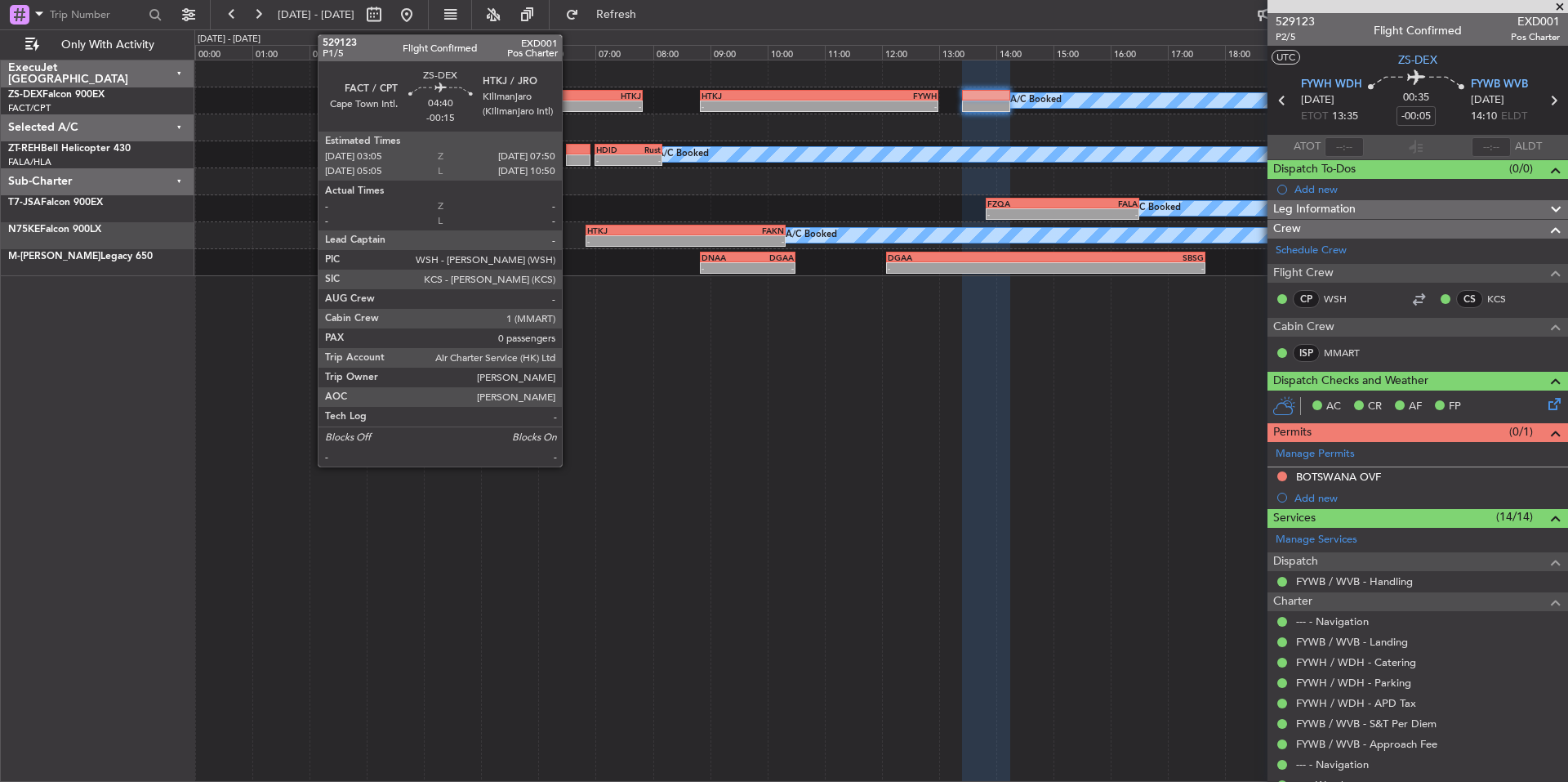
click at [561, 105] on div "-" at bounding box center [575, 105] width 135 height 10
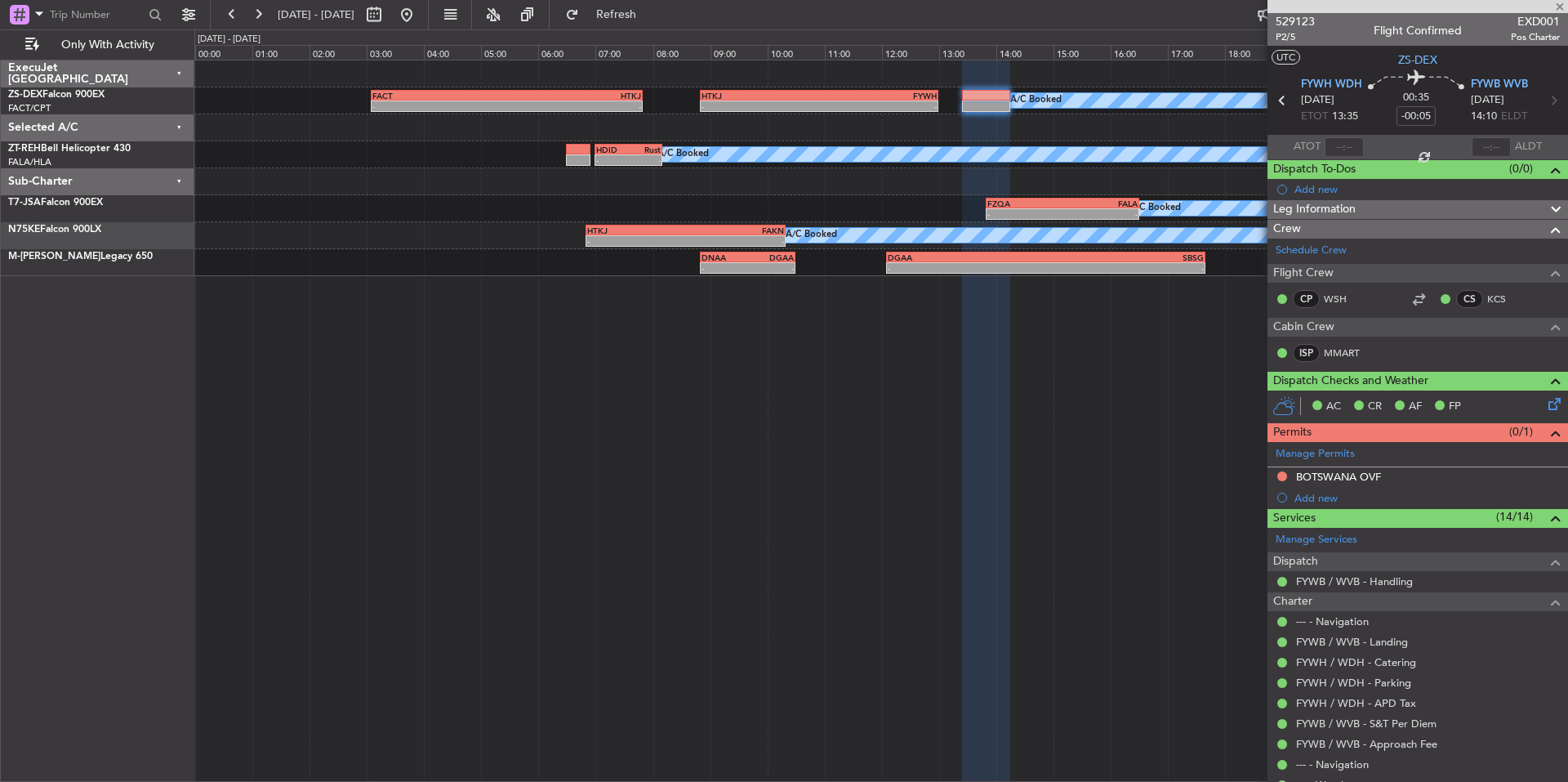
type input "-00:15"
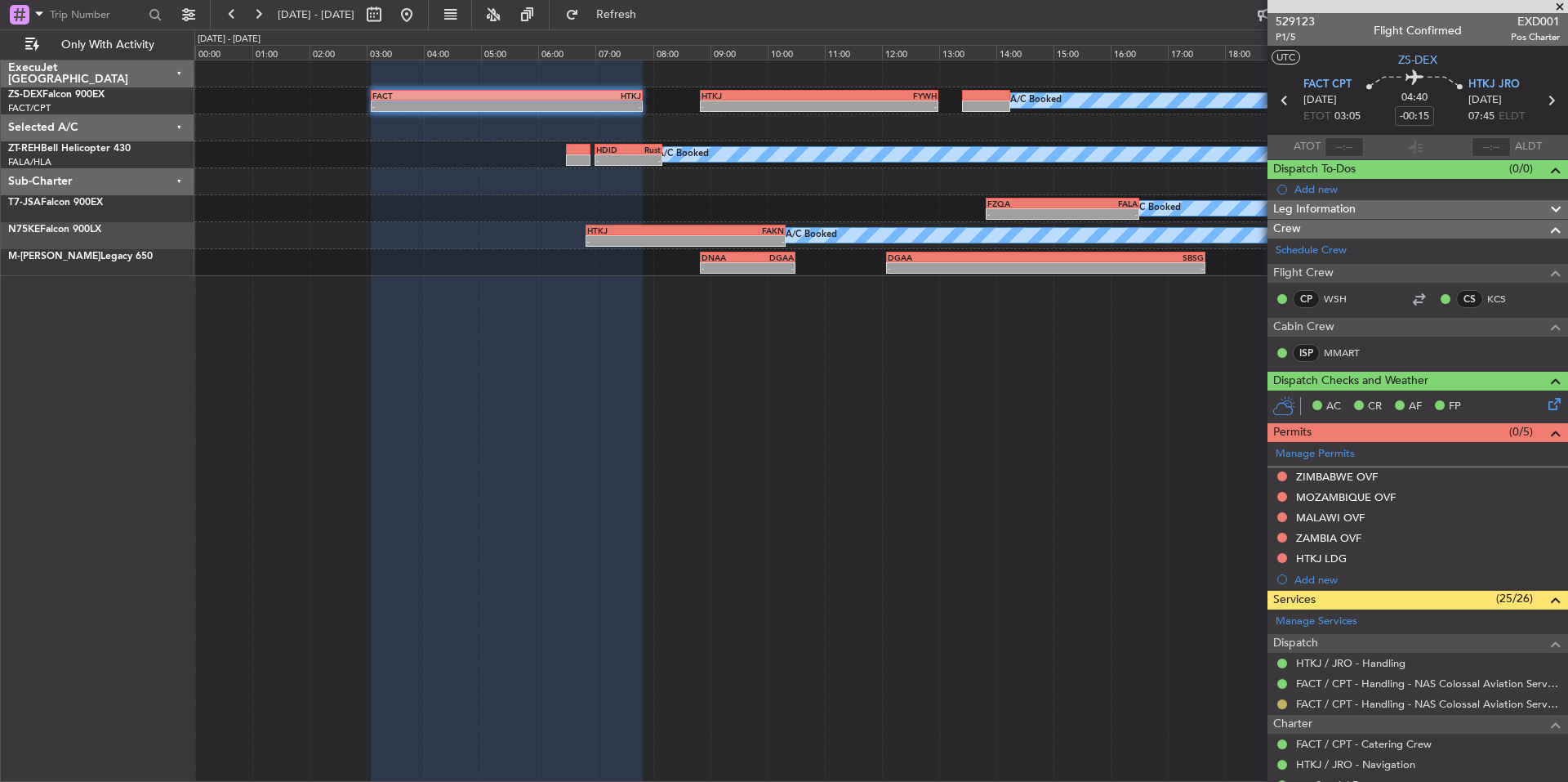
click at [1282, 705] on button at bounding box center [1282, 704] width 10 height 10
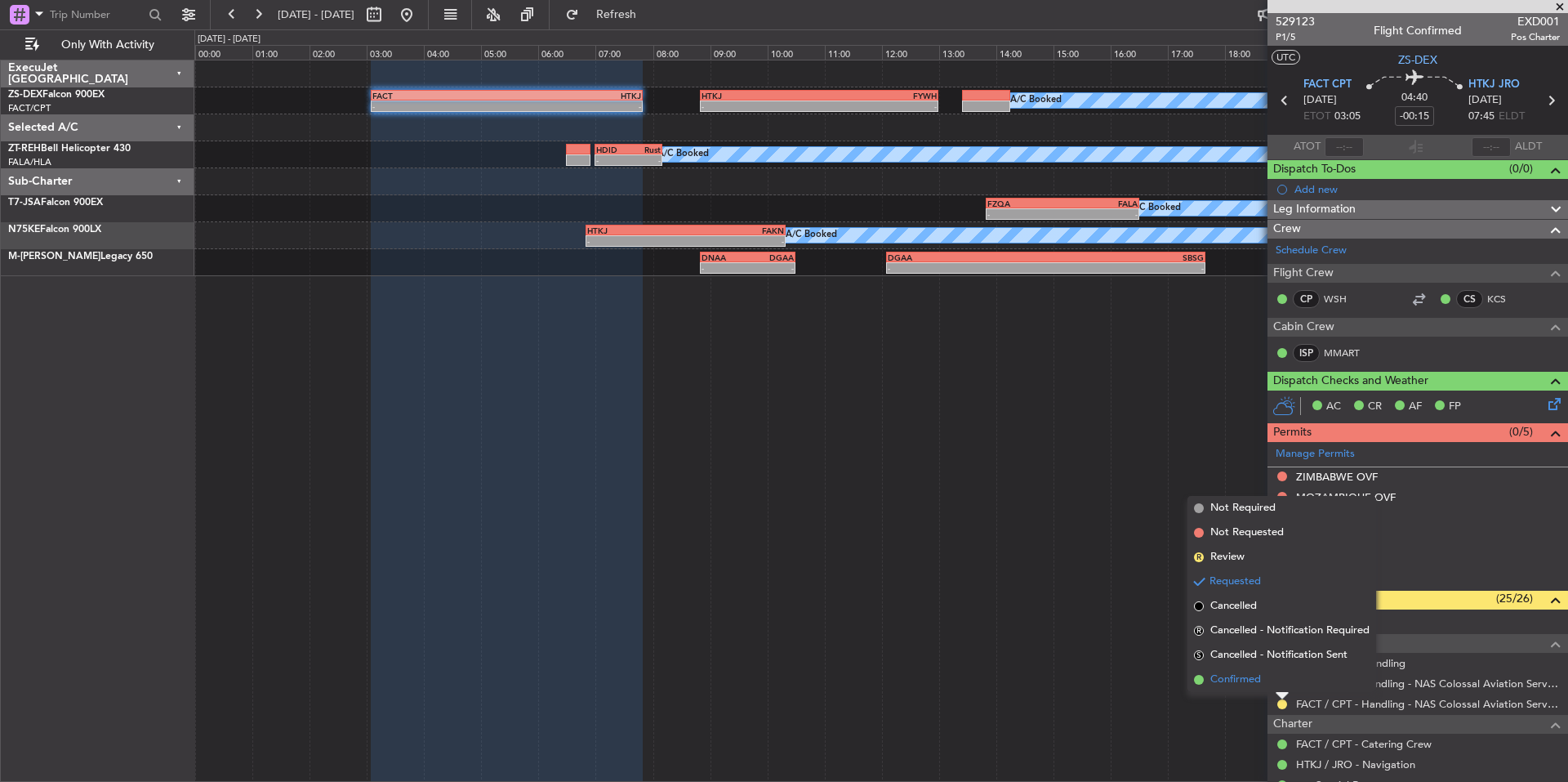
click at [1229, 687] on span "Confirmed" at bounding box center [1236, 679] width 50 height 16
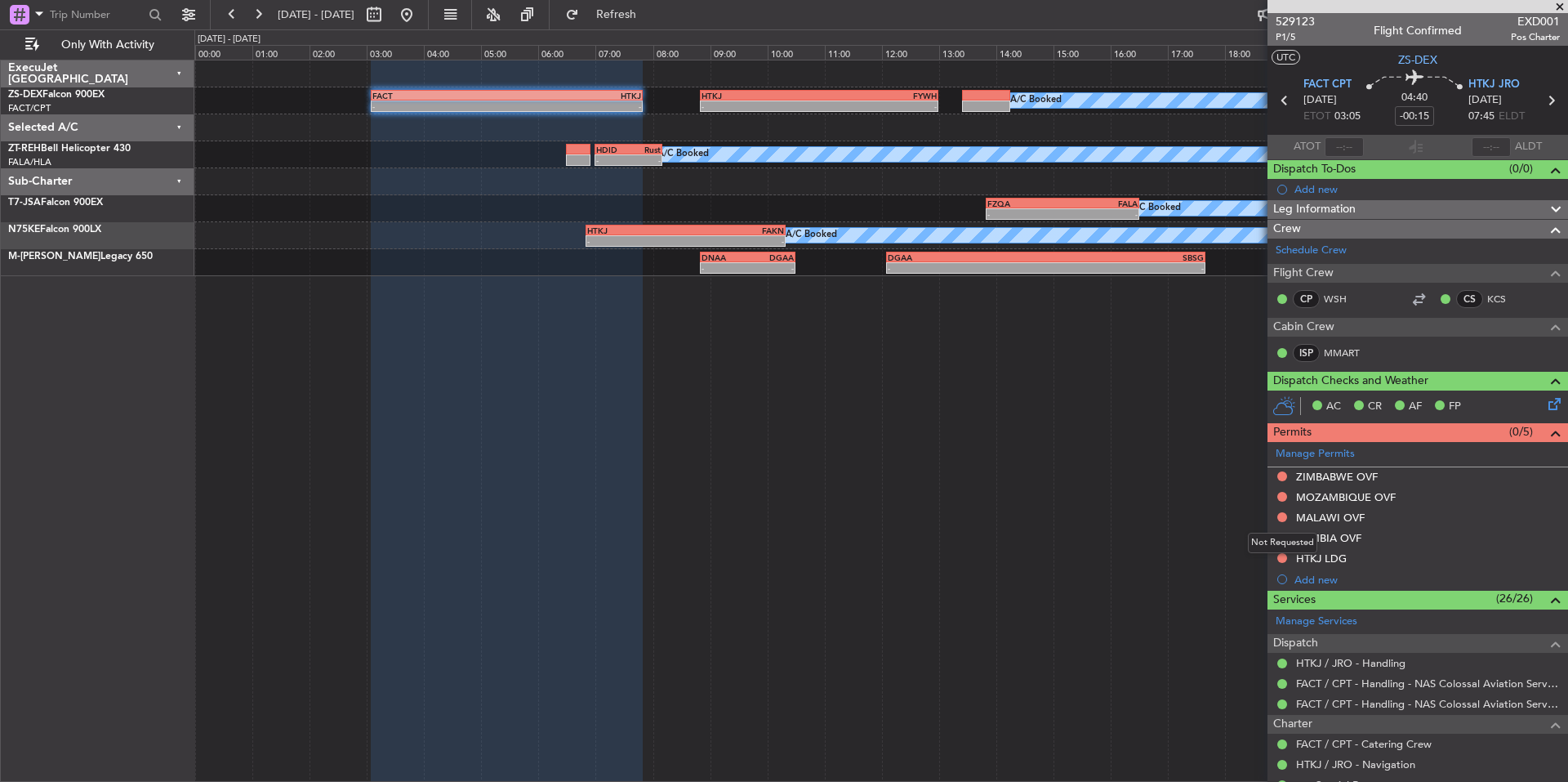
click at [1282, 539] on div "Not Requested" at bounding box center [1282, 542] width 69 height 21
click at [1285, 514] on button at bounding box center [1282, 516] width 10 height 10
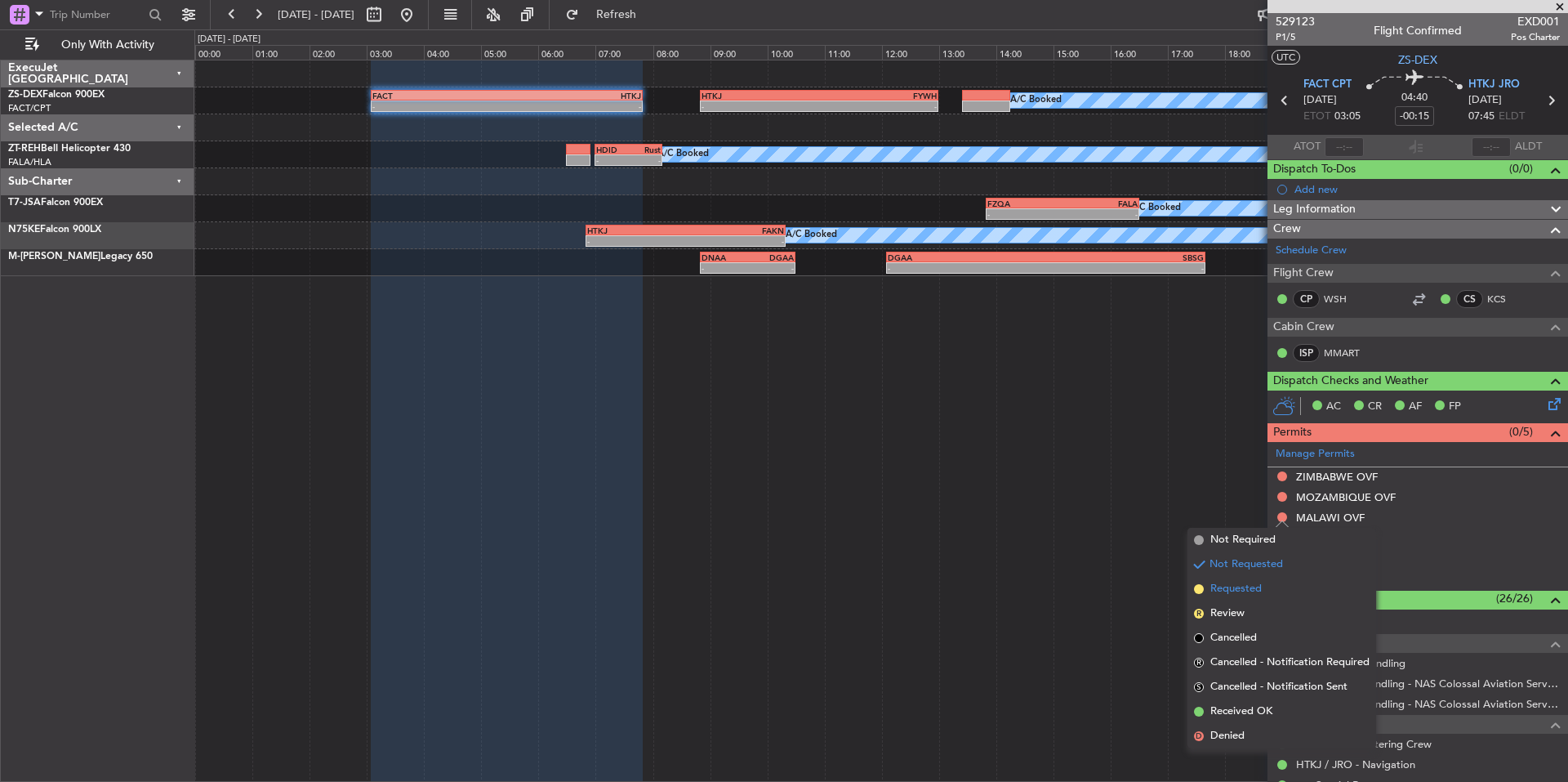
click at [1234, 592] on span "Requested" at bounding box center [1236, 589] width 51 height 16
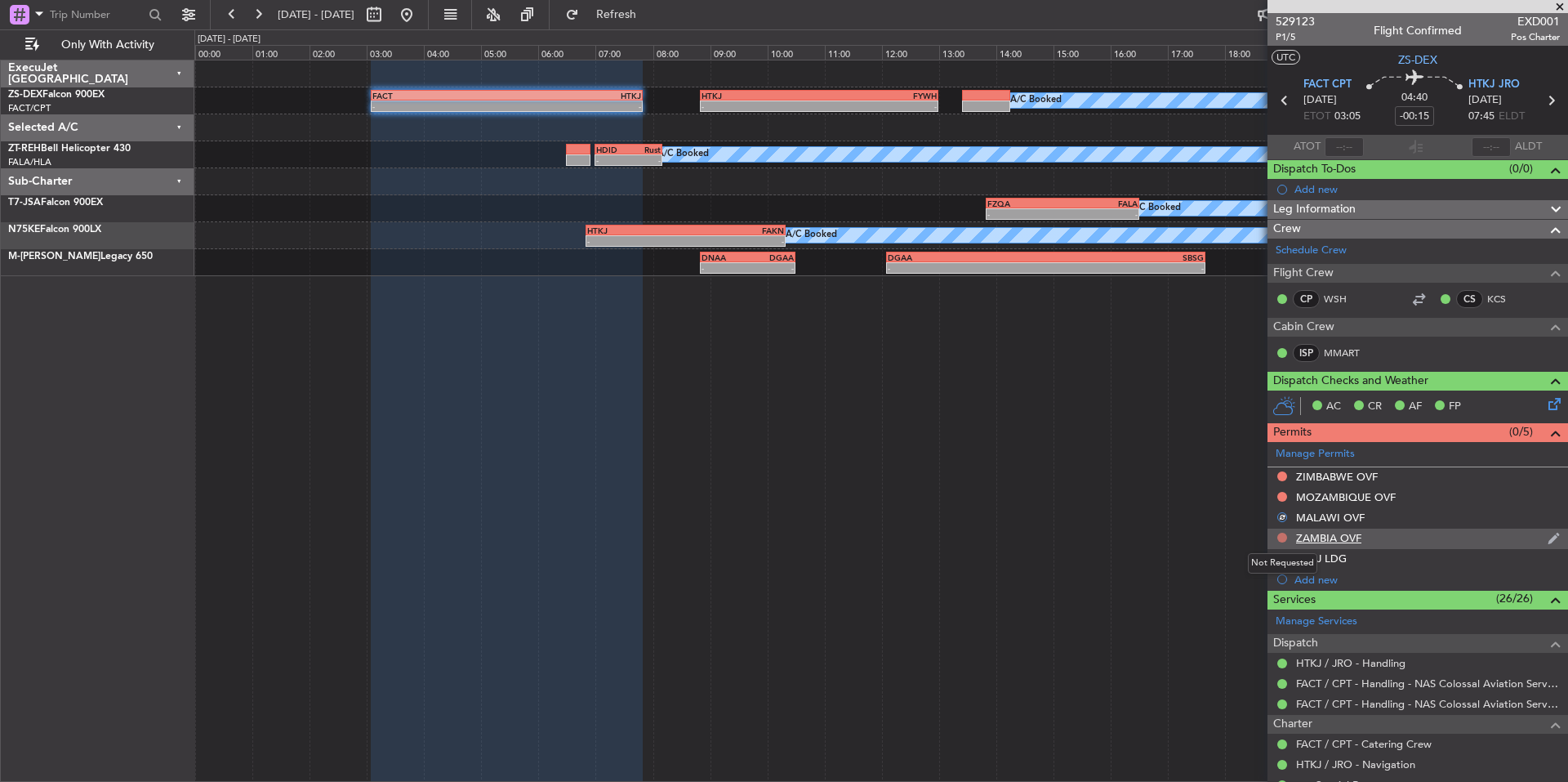
click at [1280, 535] on button at bounding box center [1282, 537] width 10 height 10
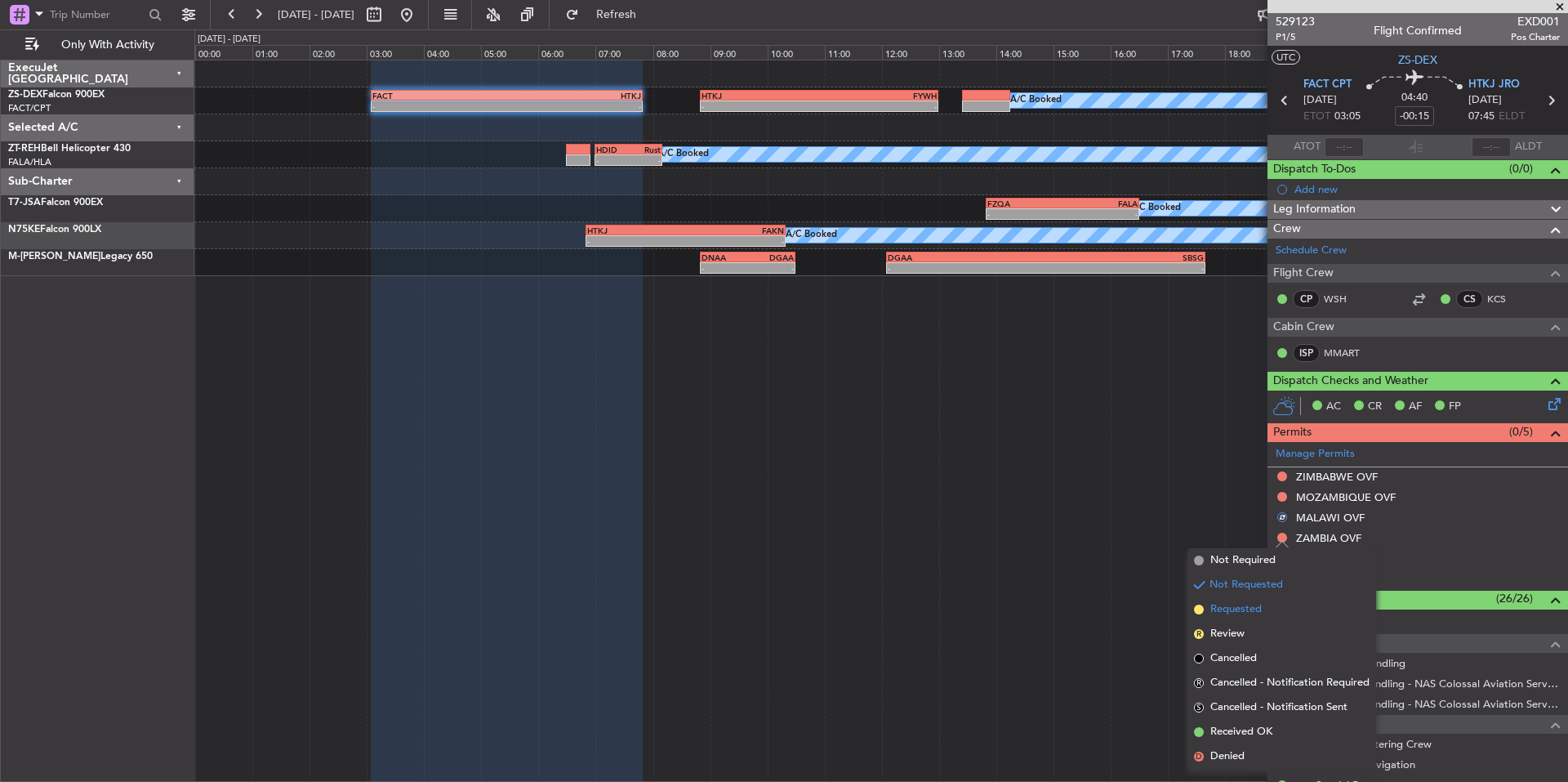
click at [1237, 605] on span "Requested" at bounding box center [1236, 609] width 51 height 16
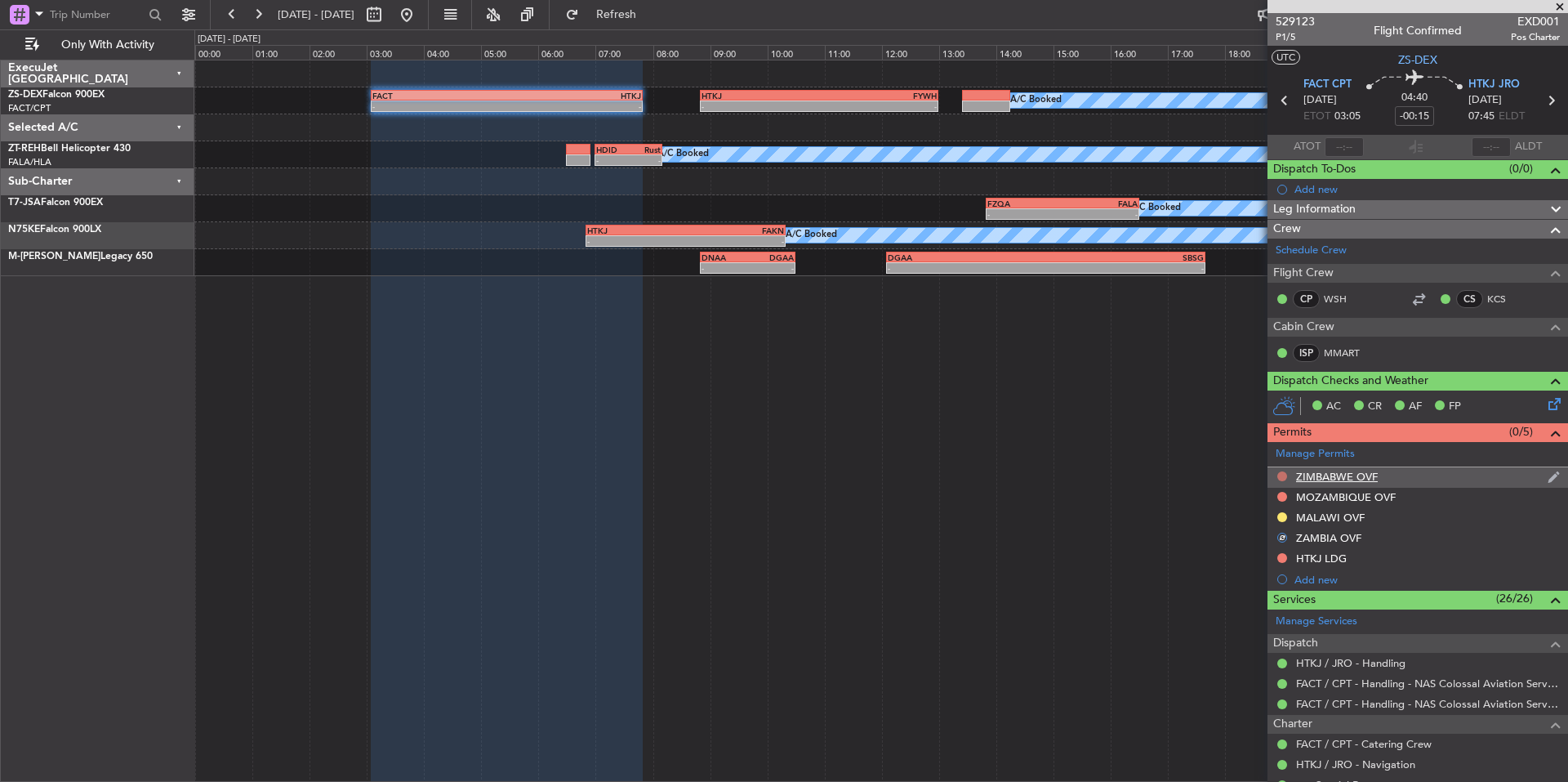
click at [1282, 474] on button at bounding box center [1282, 476] width 10 height 10
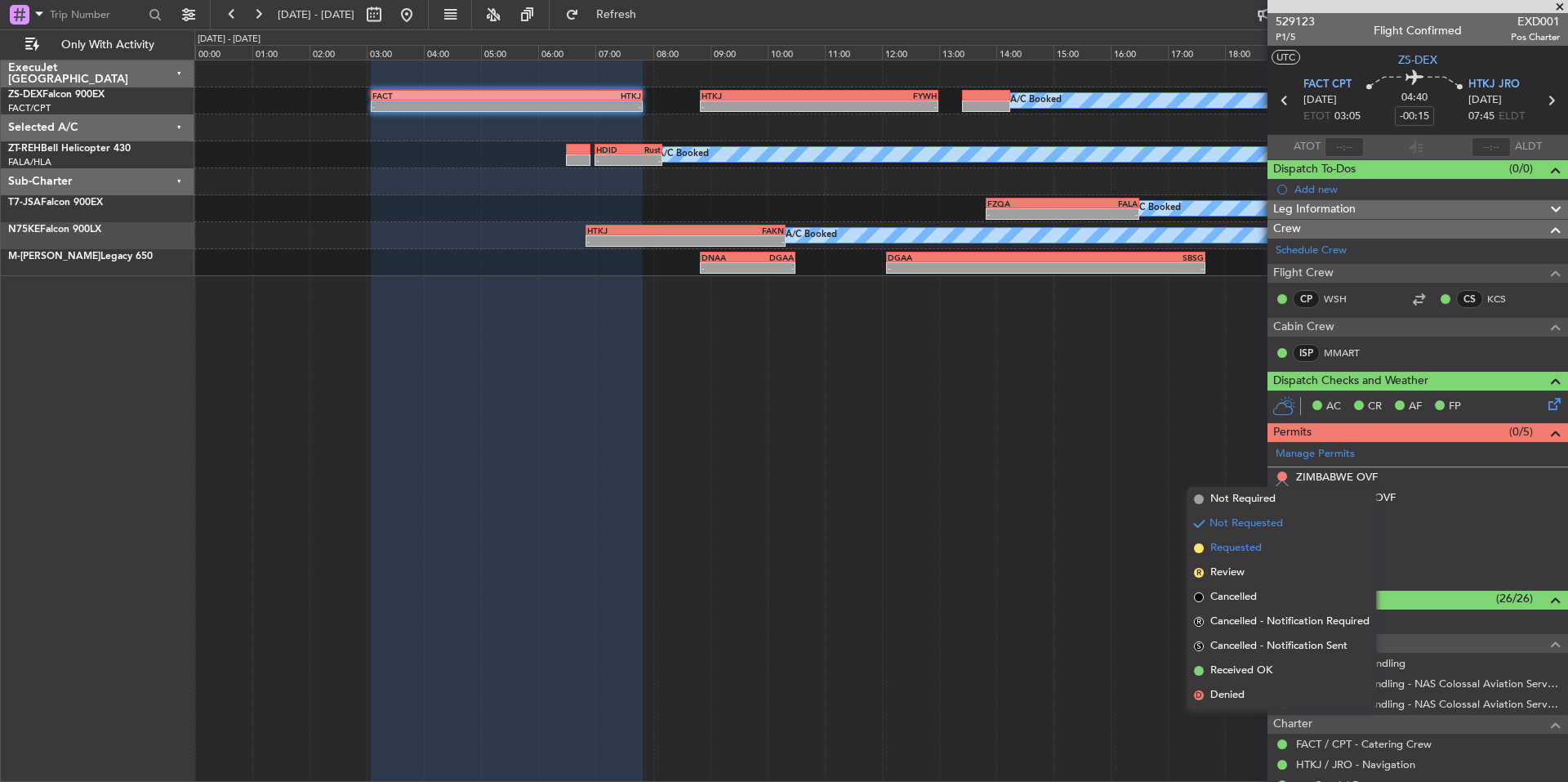
click at [1245, 548] on span "Requested" at bounding box center [1236, 548] width 51 height 16
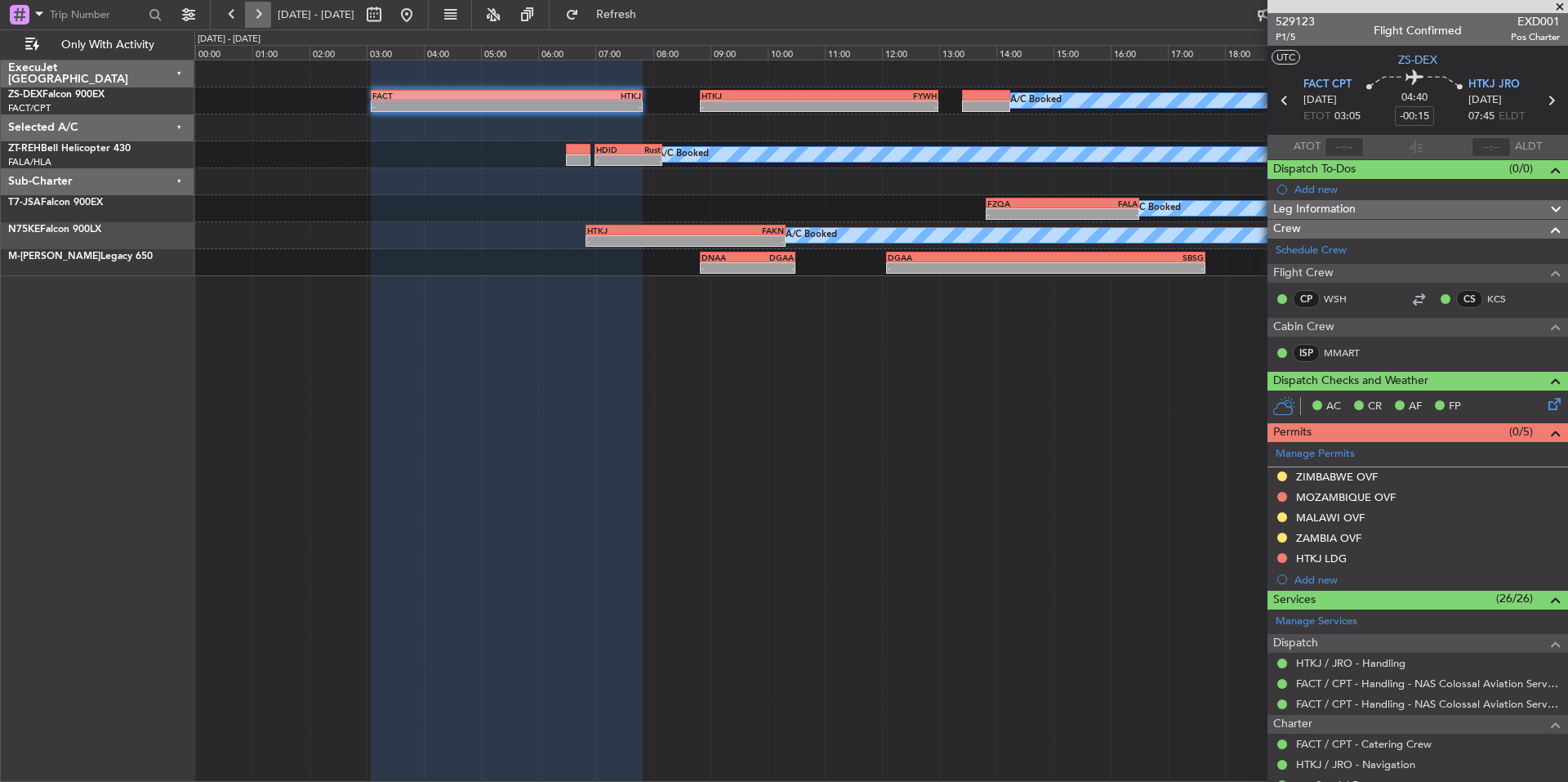
click at [262, 16] on button at bounding box center [258, 14] width 26 height 26
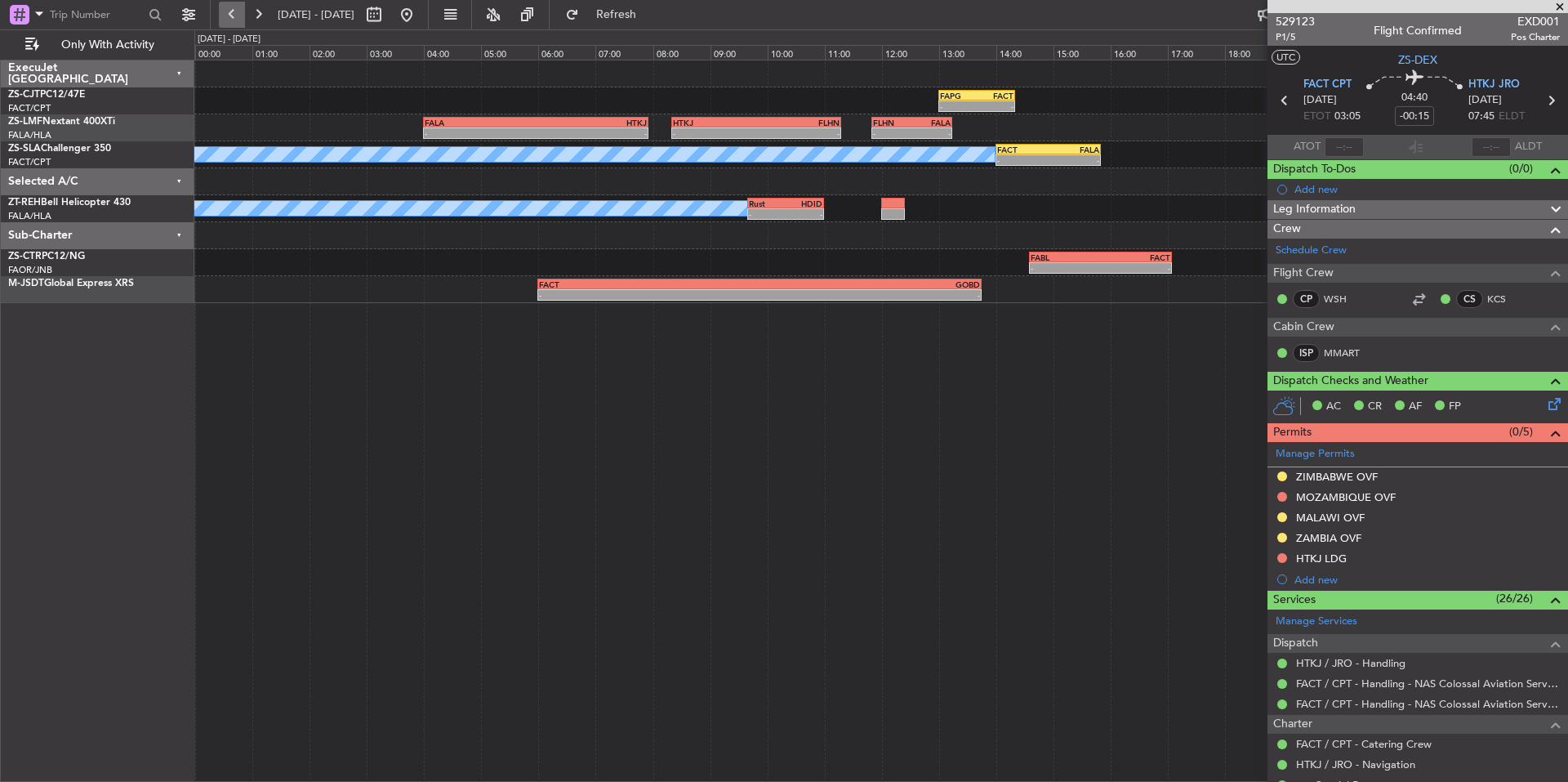
click at [220, 12] on button at bounding box center [231, 14] width 26 height 26
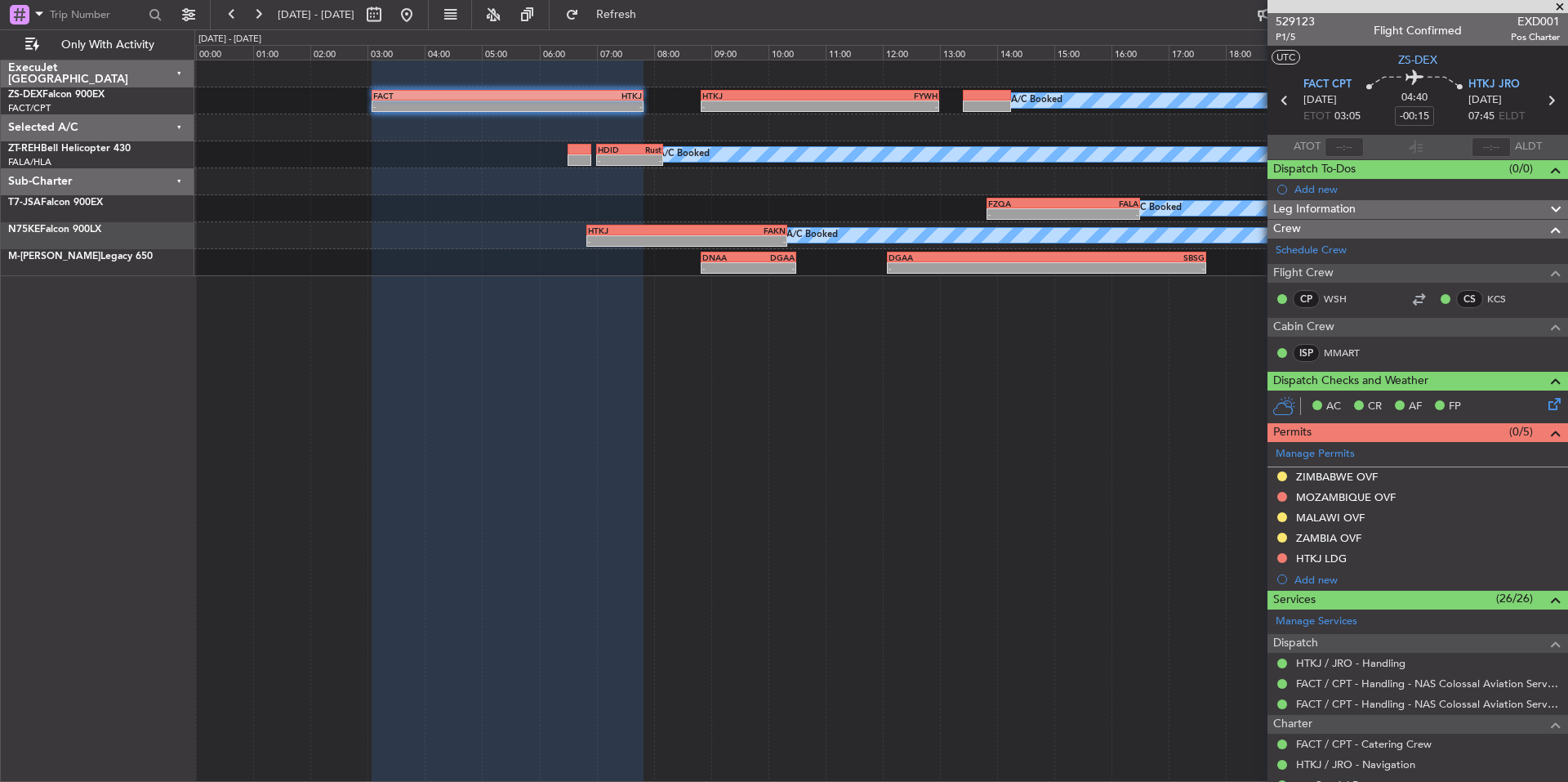
drag, startPoint x: 1558, startPoint y: 3, endPoint x: 1410, endPoint y: 28, distance: 150.1
click at [1558, 3] on span at bounding box center [1560, 7] width 16 height 14
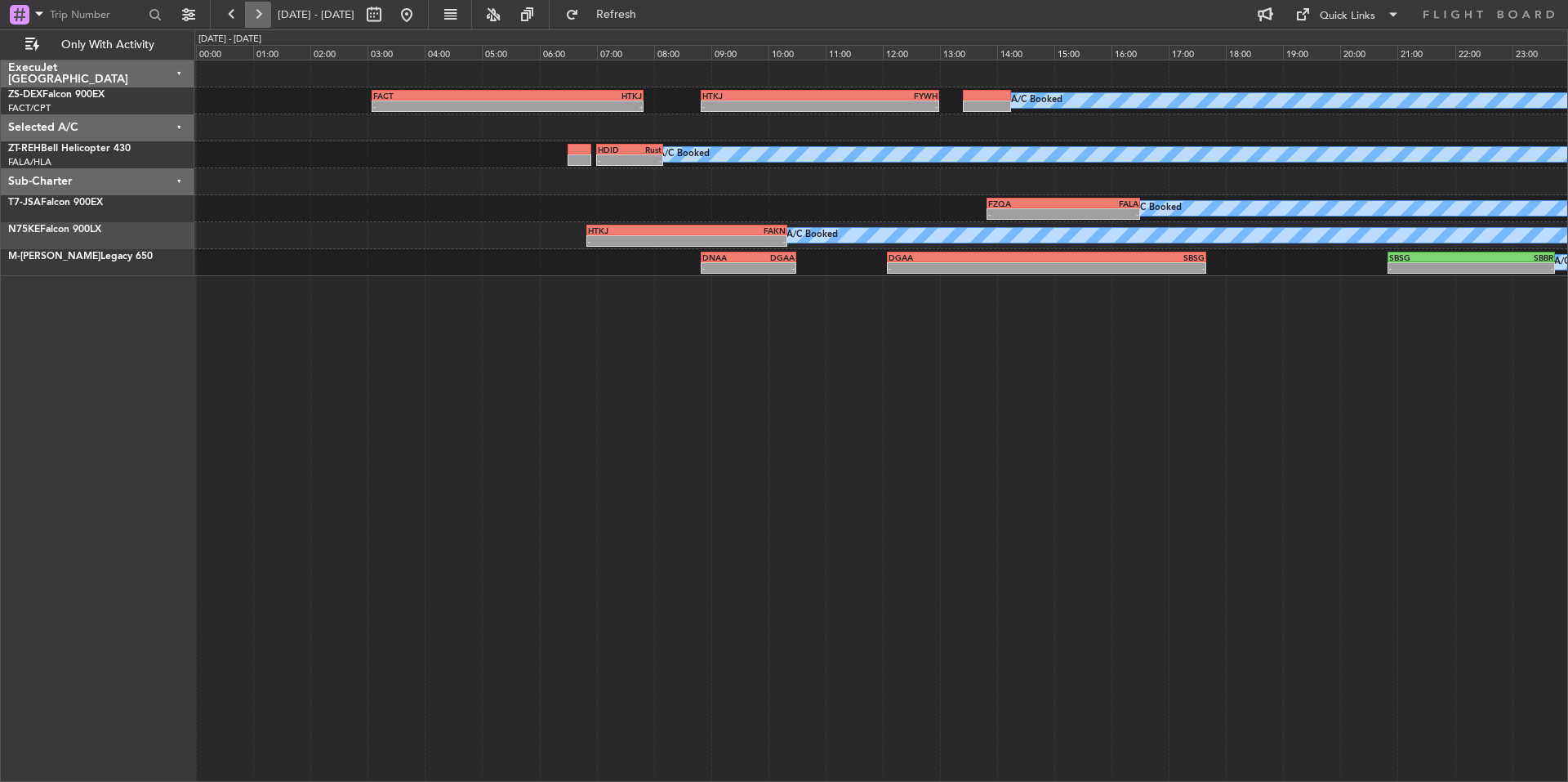
click at [258, 9] on button at bounding box center [258, 14] width 26 height 26
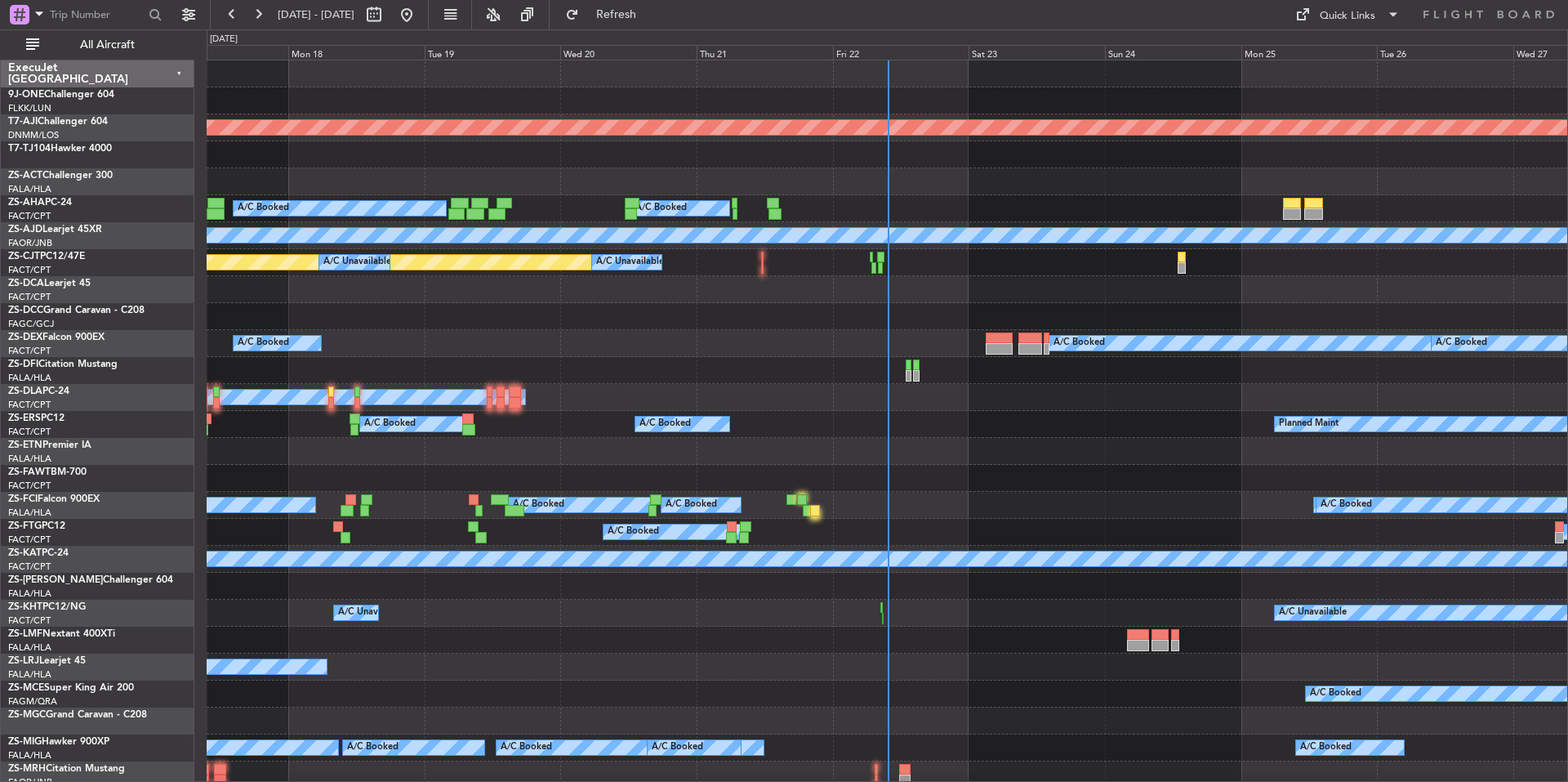
click at [913, 50] on div "Fri 22" at bounding box center [901, 52] width 136 height 14
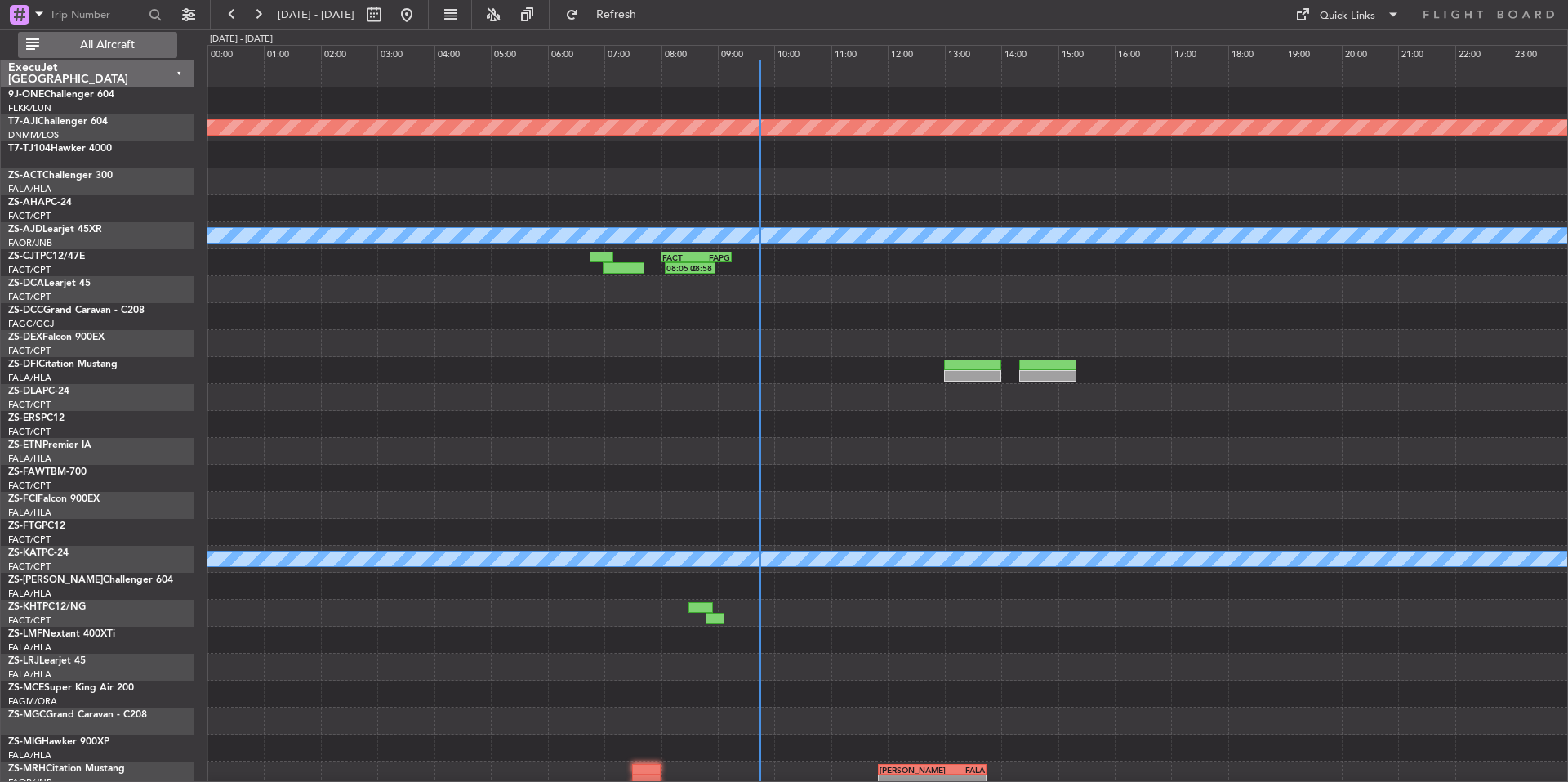
click at [122, 40] on span "All Aircraft" at bounding box center [107, 45] width 130 height 12
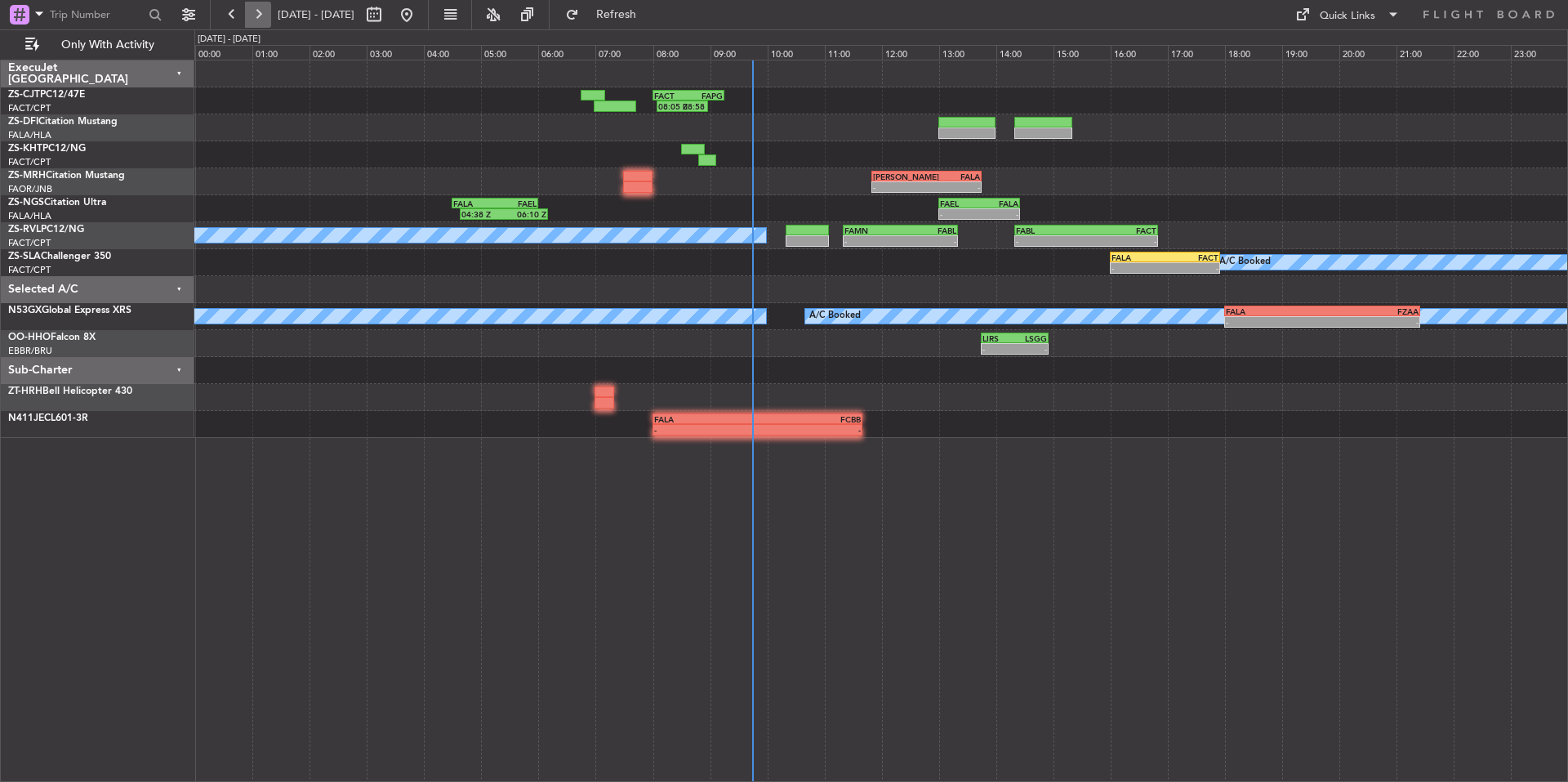
click at [262, 13] on button at bounding box center [258, 14] width 26 height 26
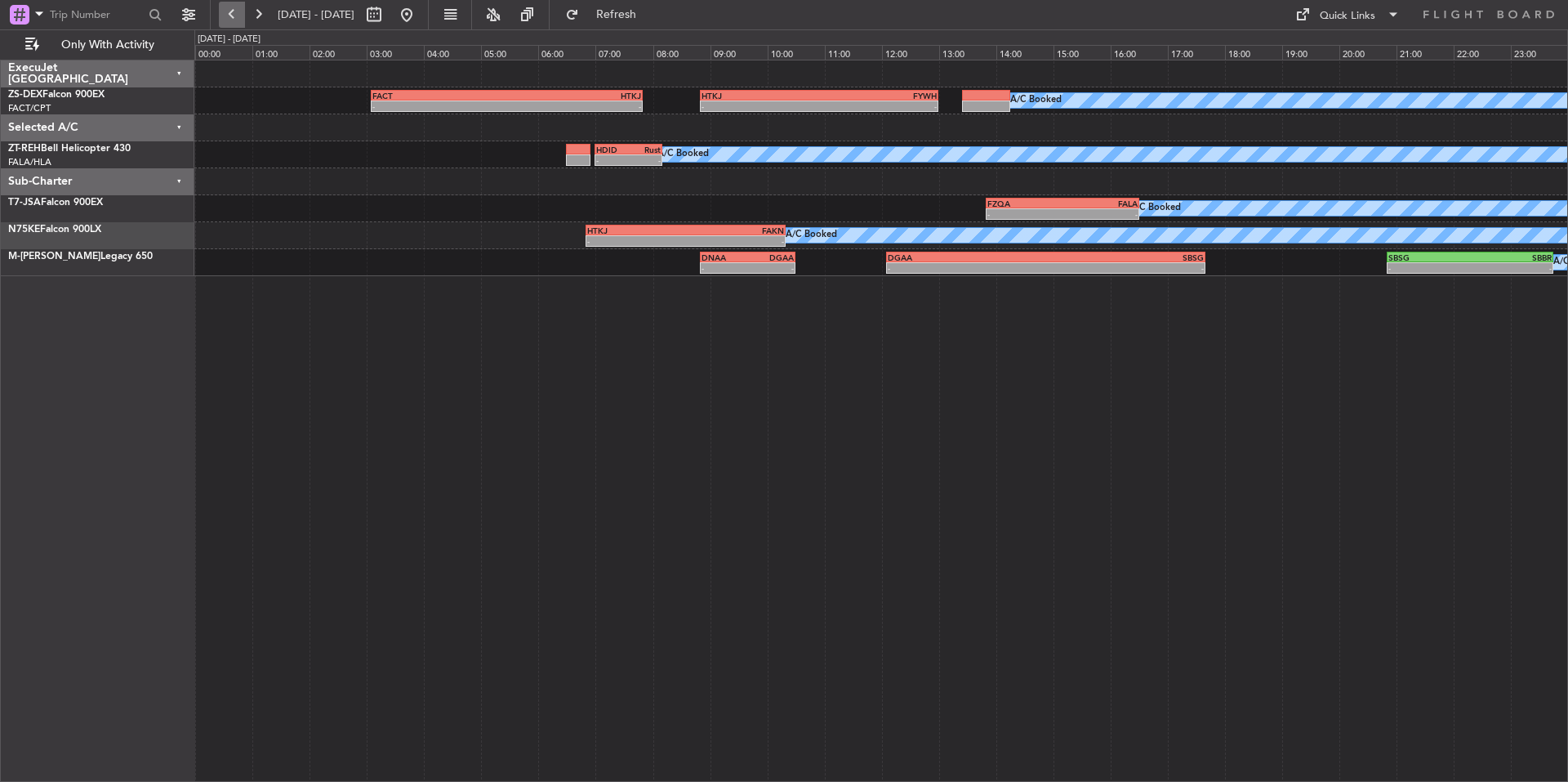
click at [240, 17] on button at bounding box center [231, 14] width 26 height 26
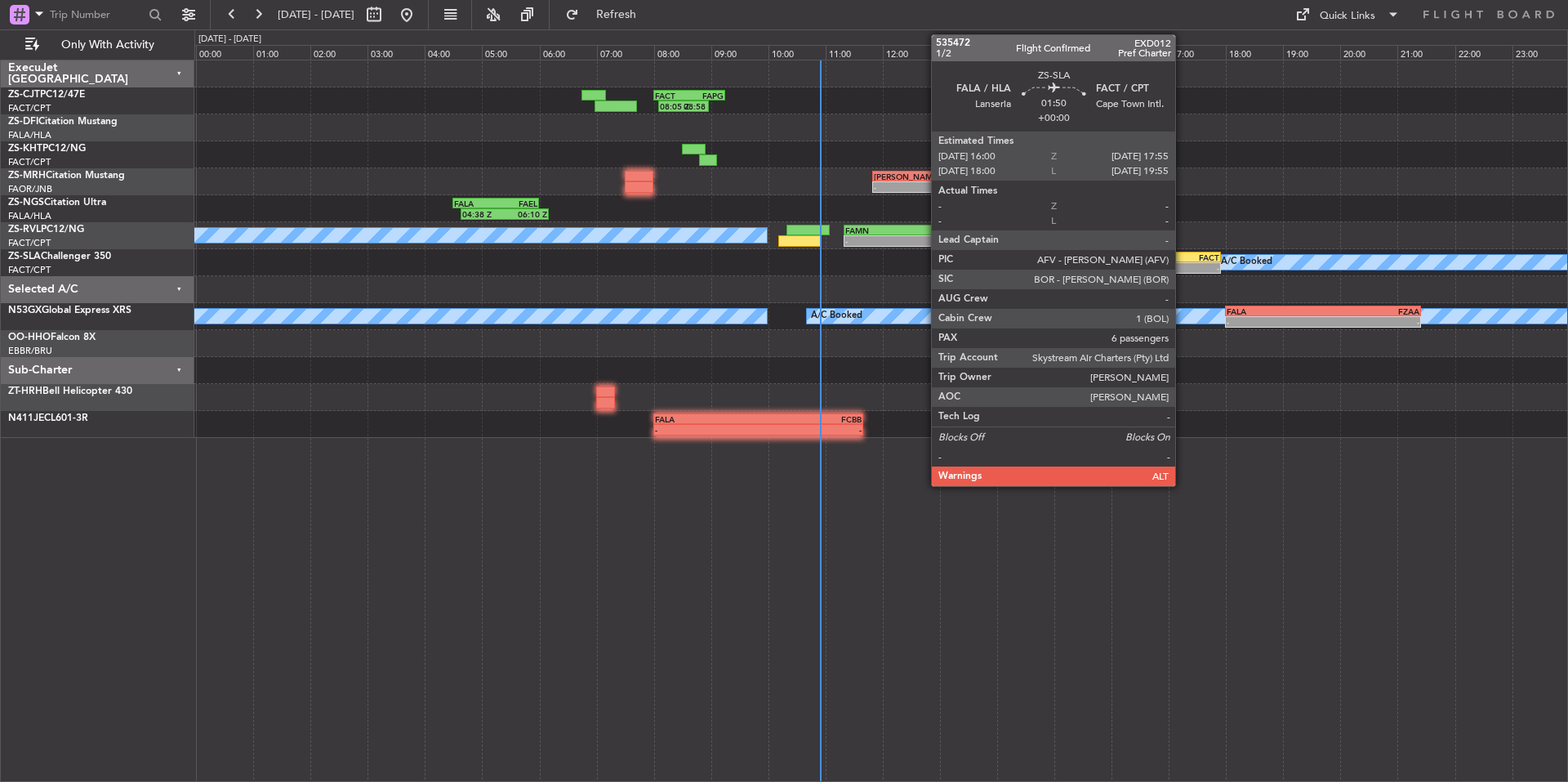
click at [1183, 264] on div "-" at bounding box center [1192, 268] width 53 height 10
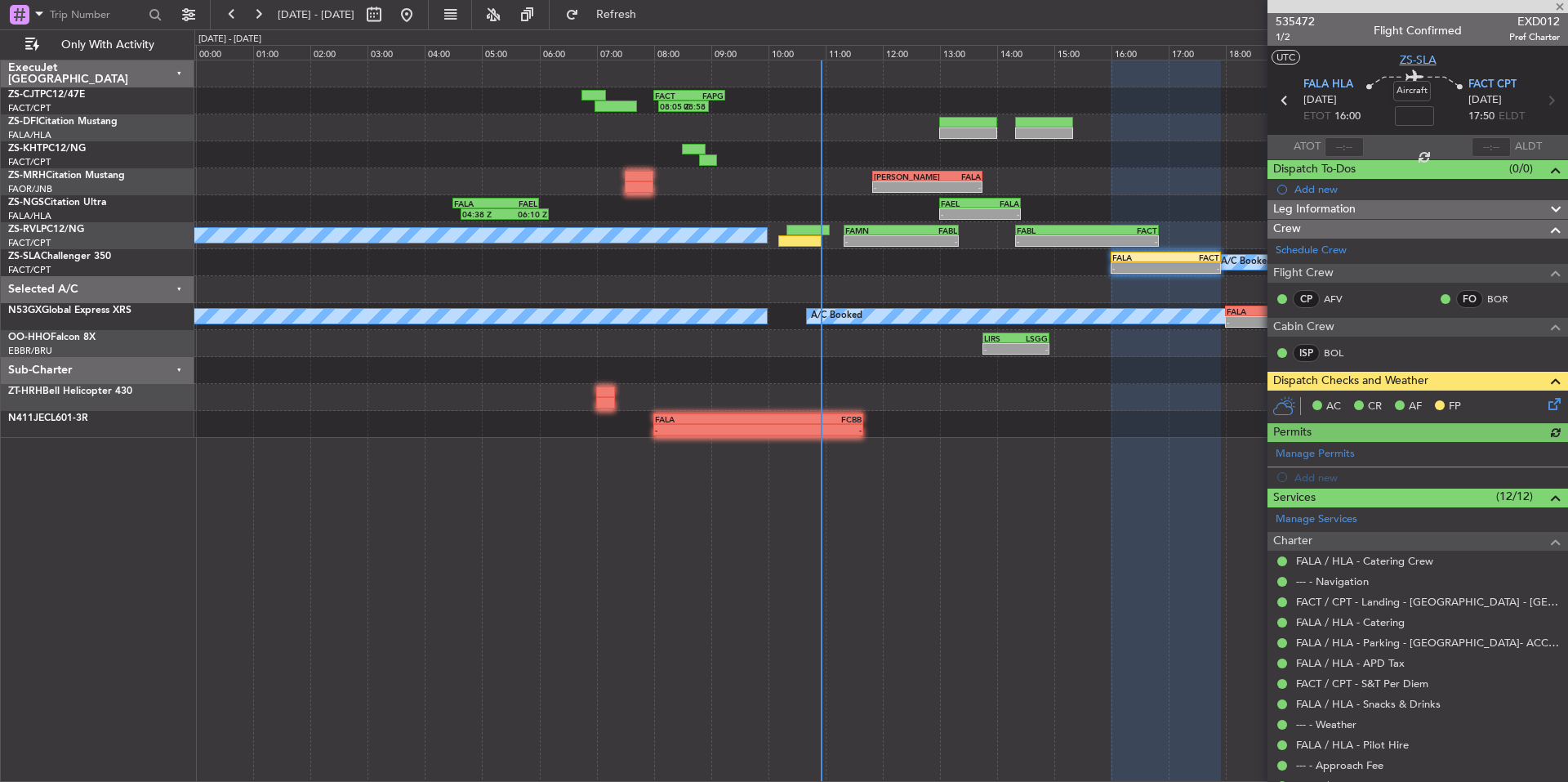
click at [1422, 65] on span "ZS-SLA" at bounding box center [1418, 59] width 37 height 17
click at [252, 14] on button at bounding box center [258, 14] width 26 height 26
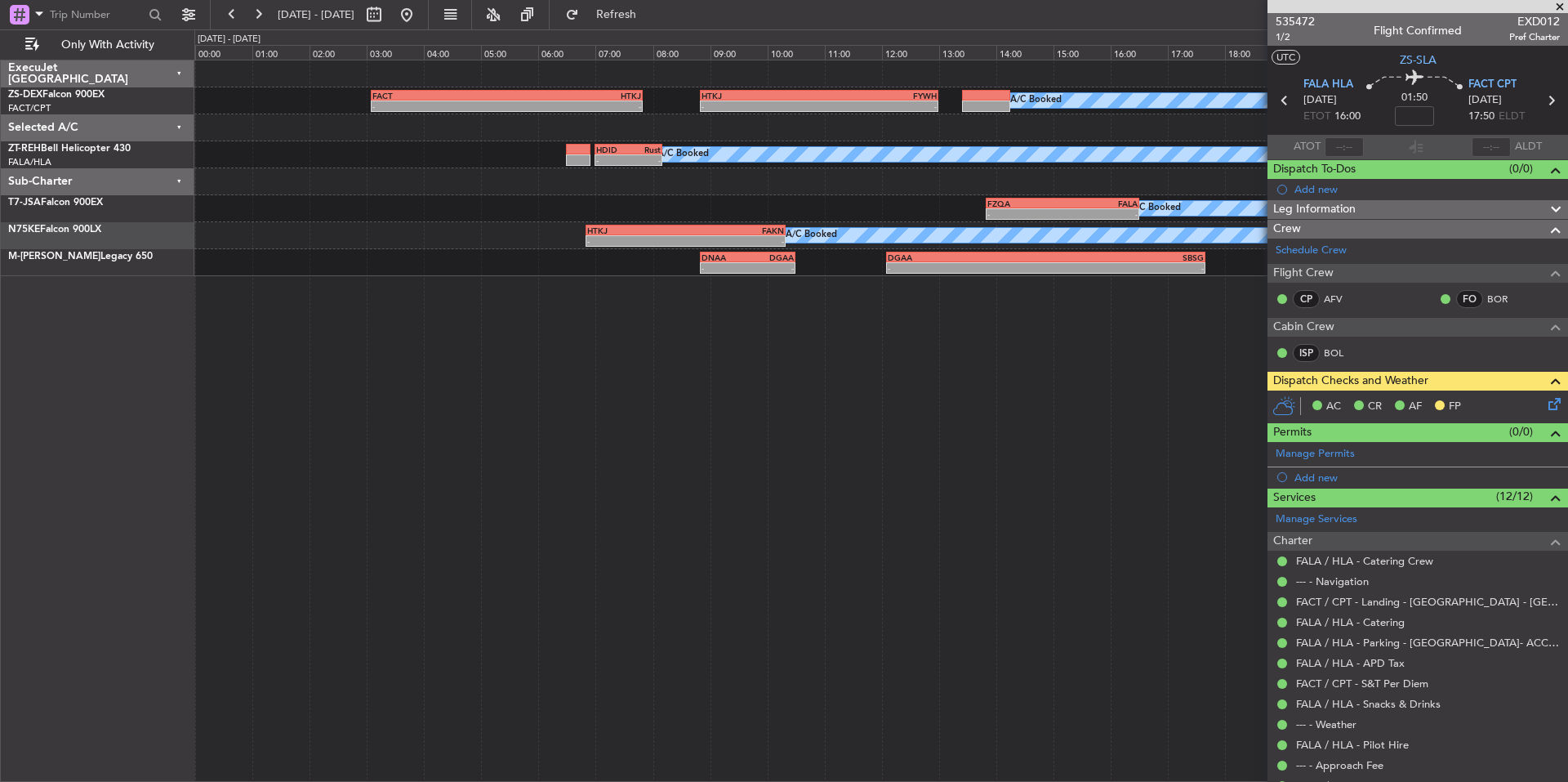
click at [1553, 8] on span at bounding box center [1560, 7] width 16 height 14
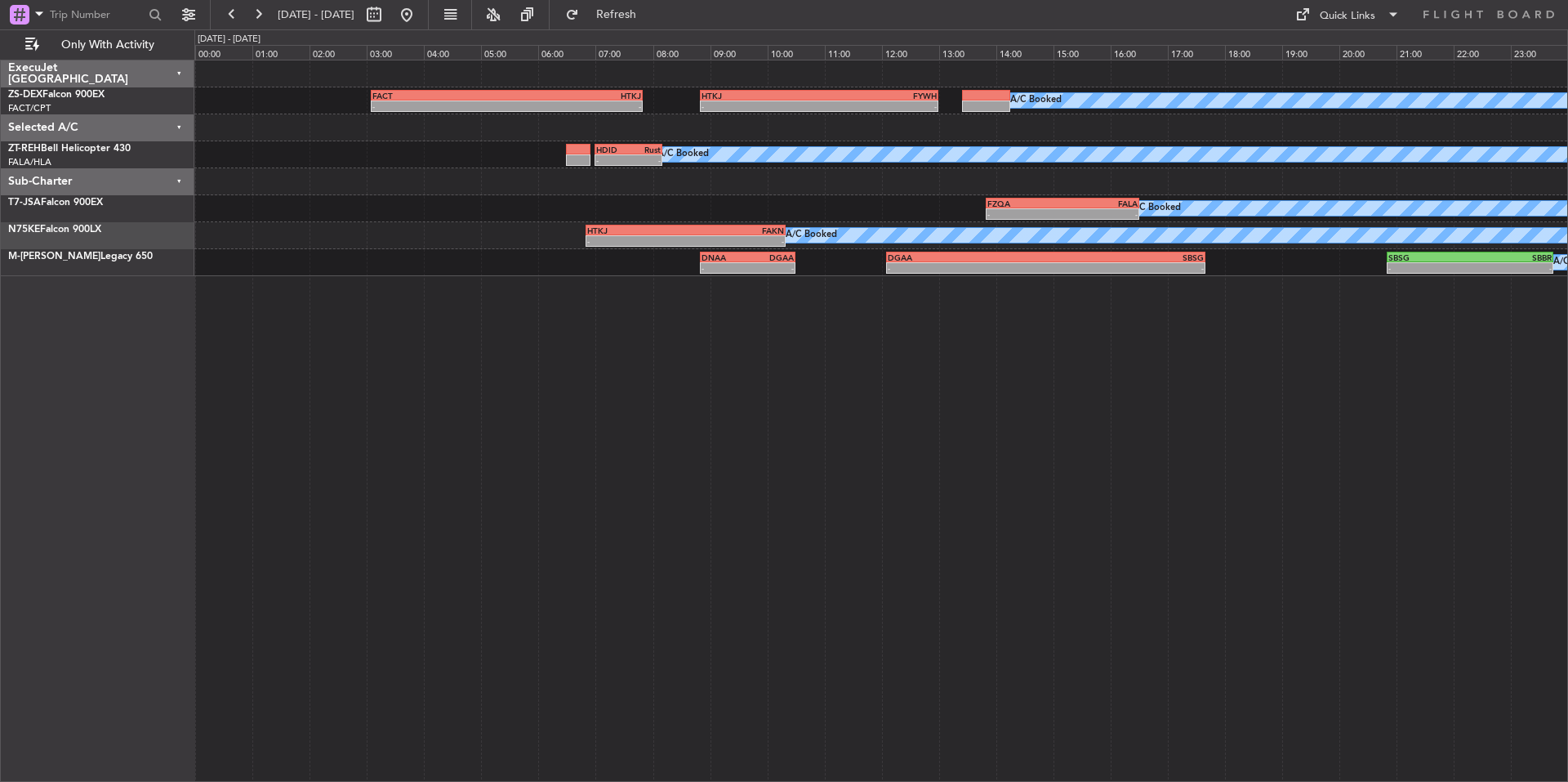
type input "0"
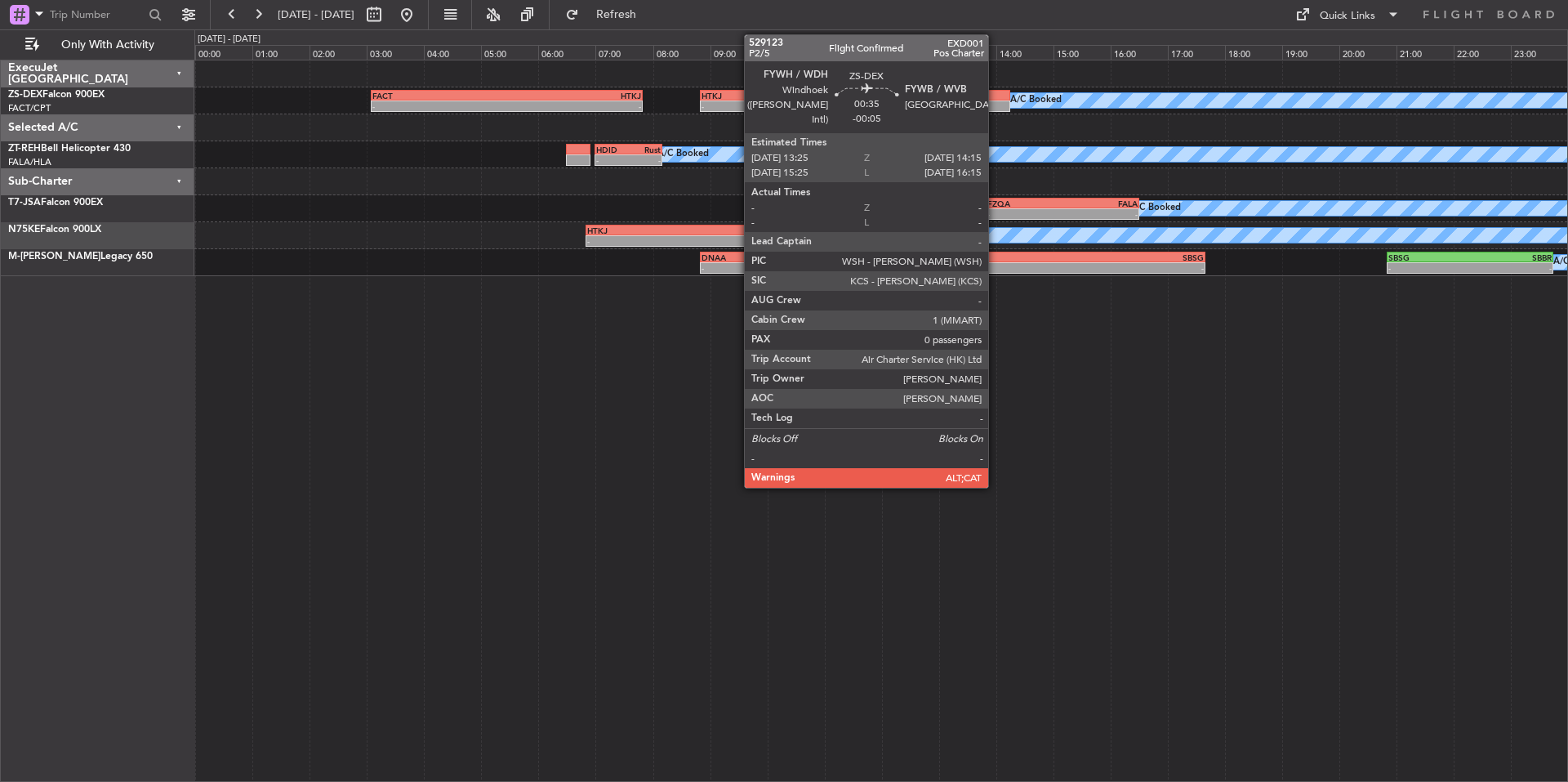
click at [995, 101] on div at bounding box center [985, 106] width 48 height 12
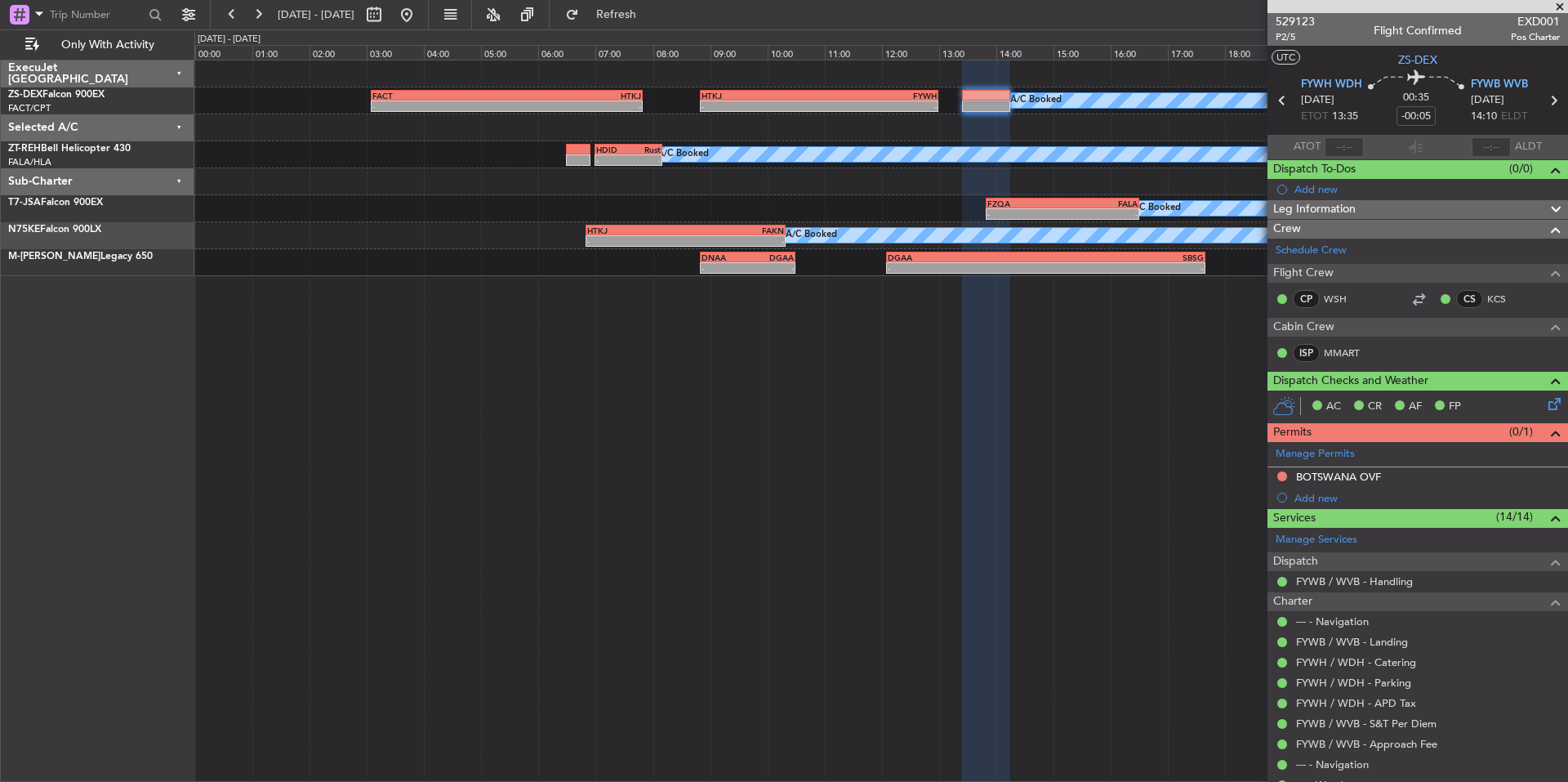
click at [1558, 9] on span at bounding box center [1560, 7] width 16 height 14
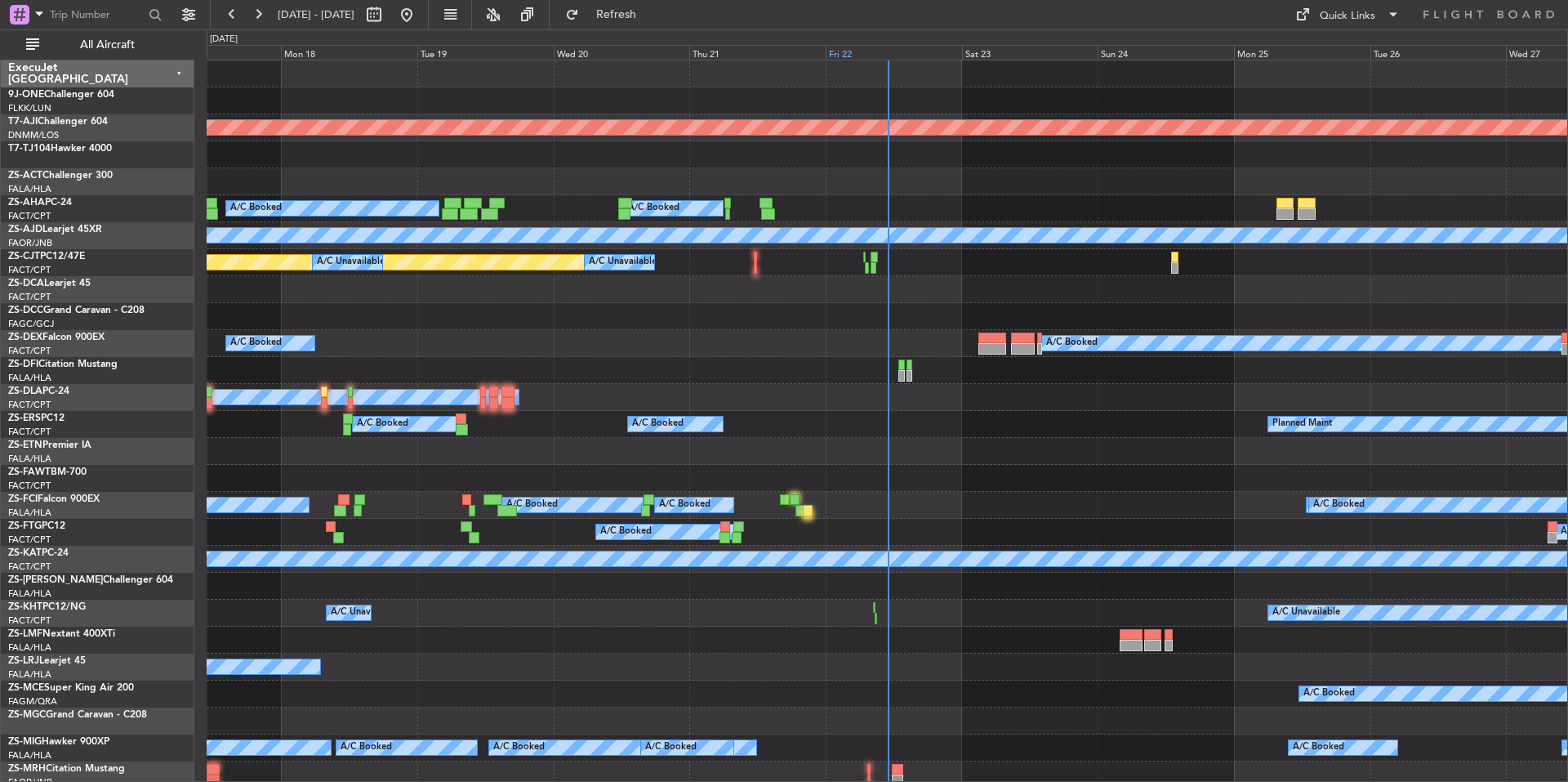
click at [895, 50] on div "Fri 22" at bounding box center [893, 52] width 136 height 14
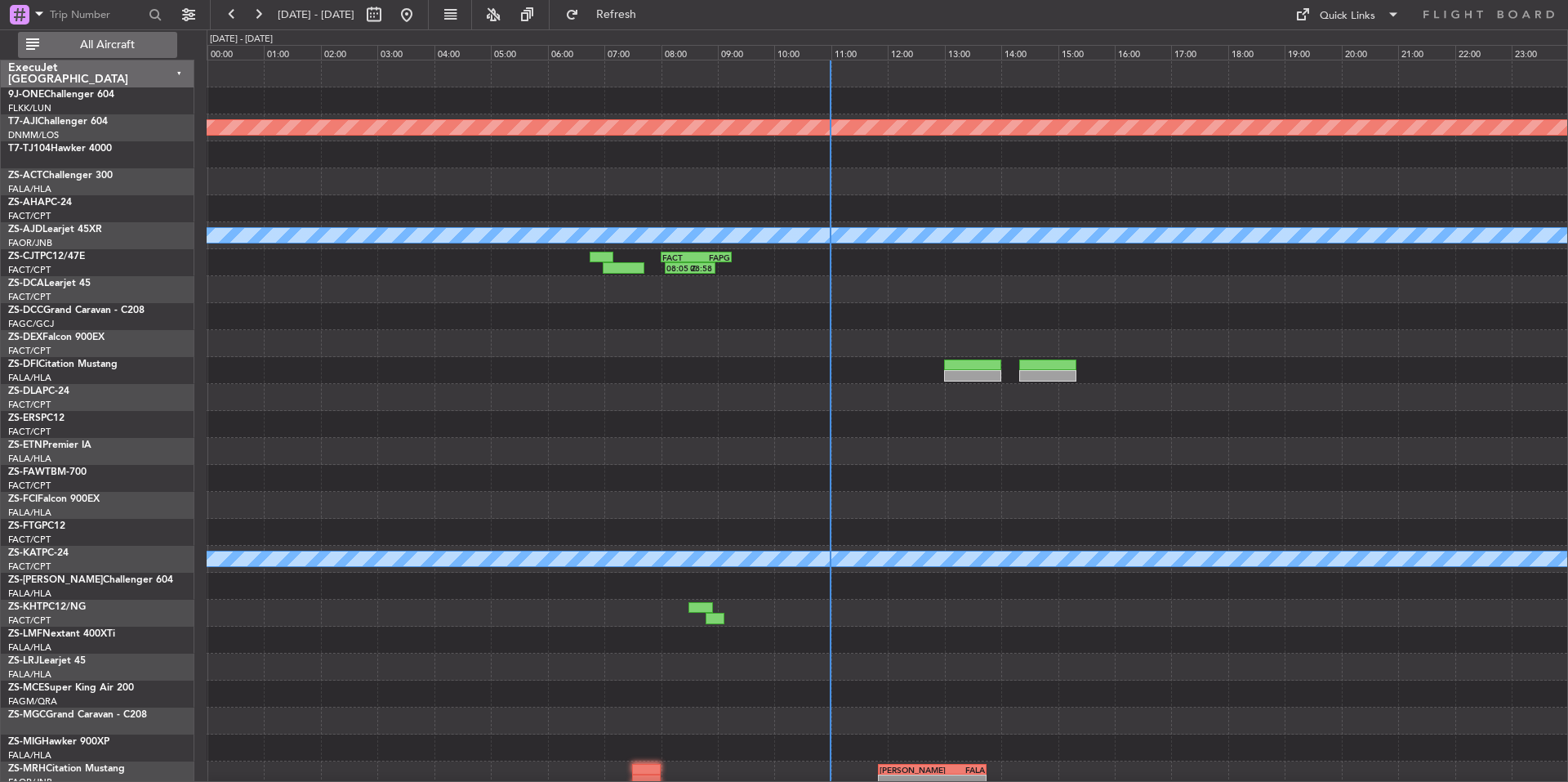
click at [174, 37] on button "All Aircraft" at bounding box center [97, 44] width 159 height 26
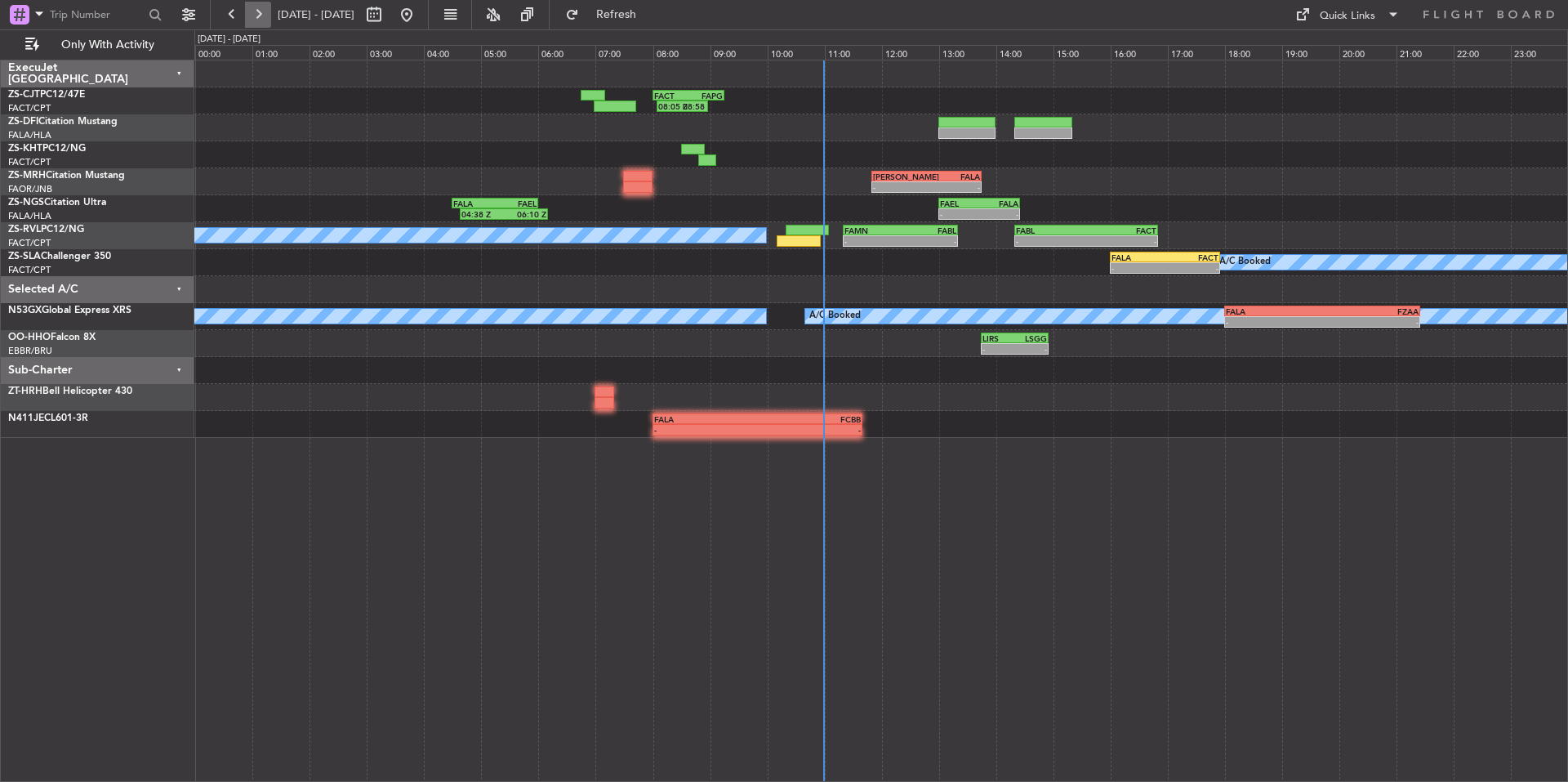
click at [250, 12] on button at bounding box center [258, 14] width 26 height 26
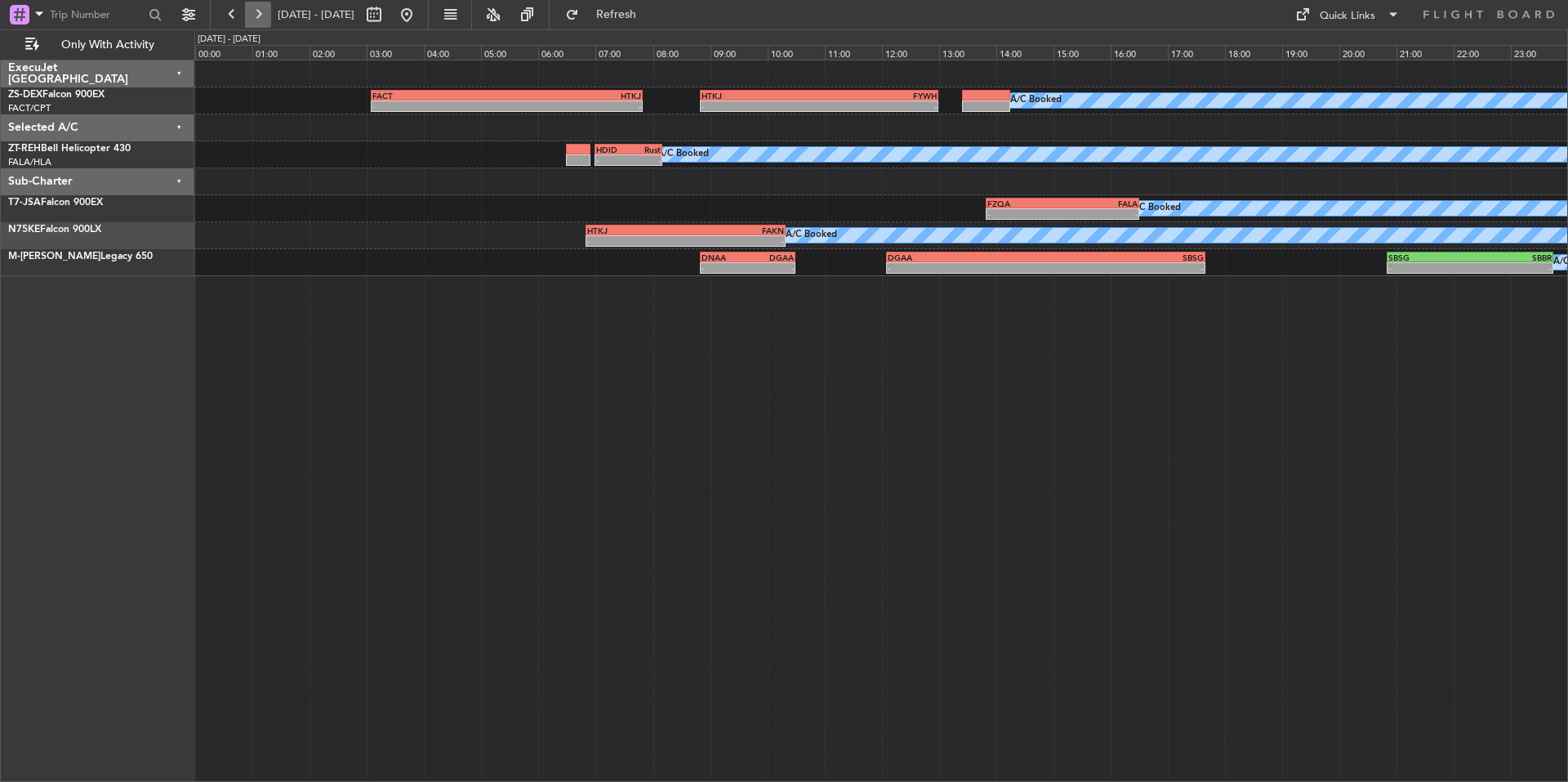
click at [266, 11] on button at bounding box center [258, 14] width 26 height 26
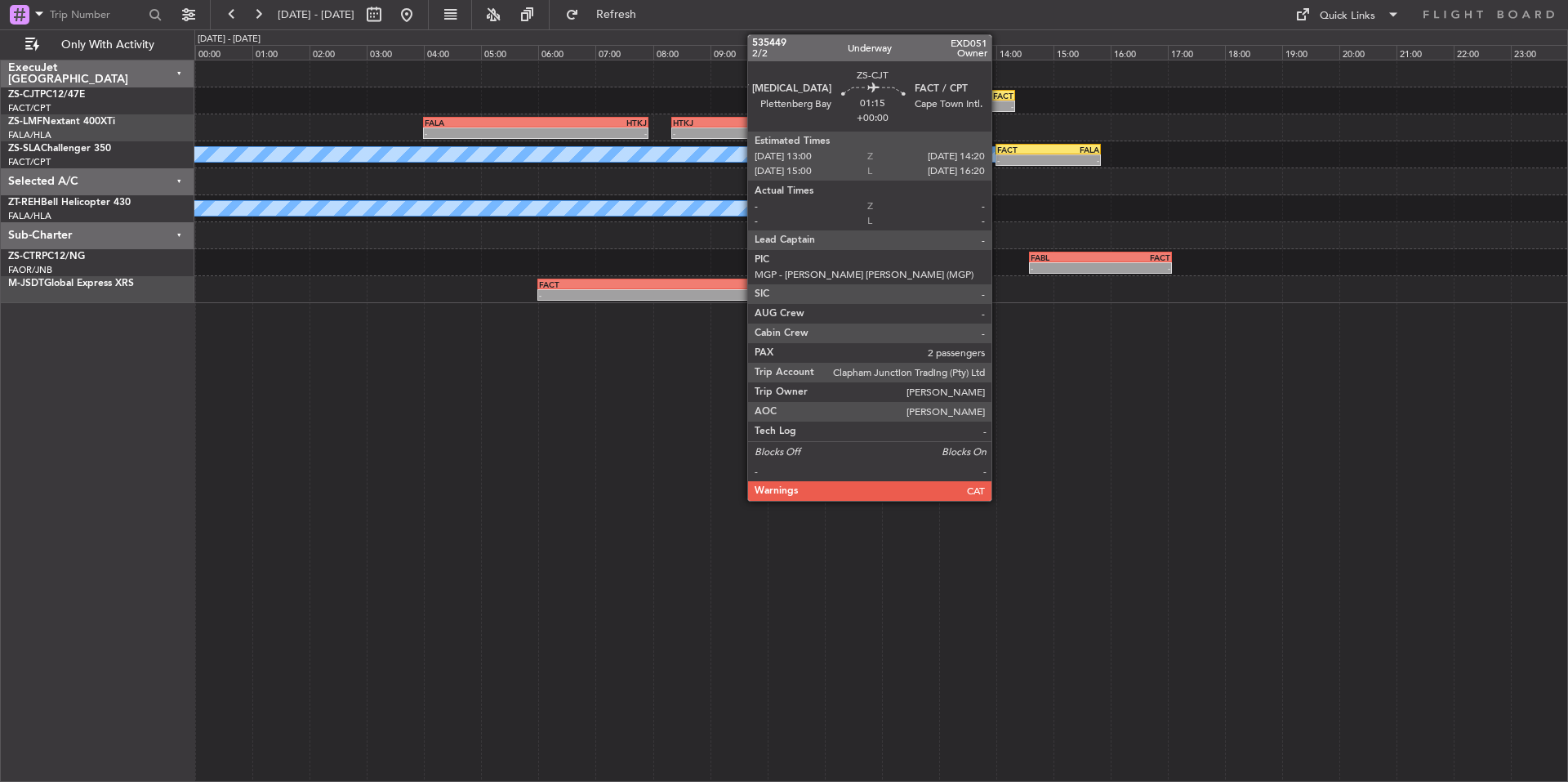
click at [995, 95] on div "FACT" at bounding box center [994, 95] width 37 height 10
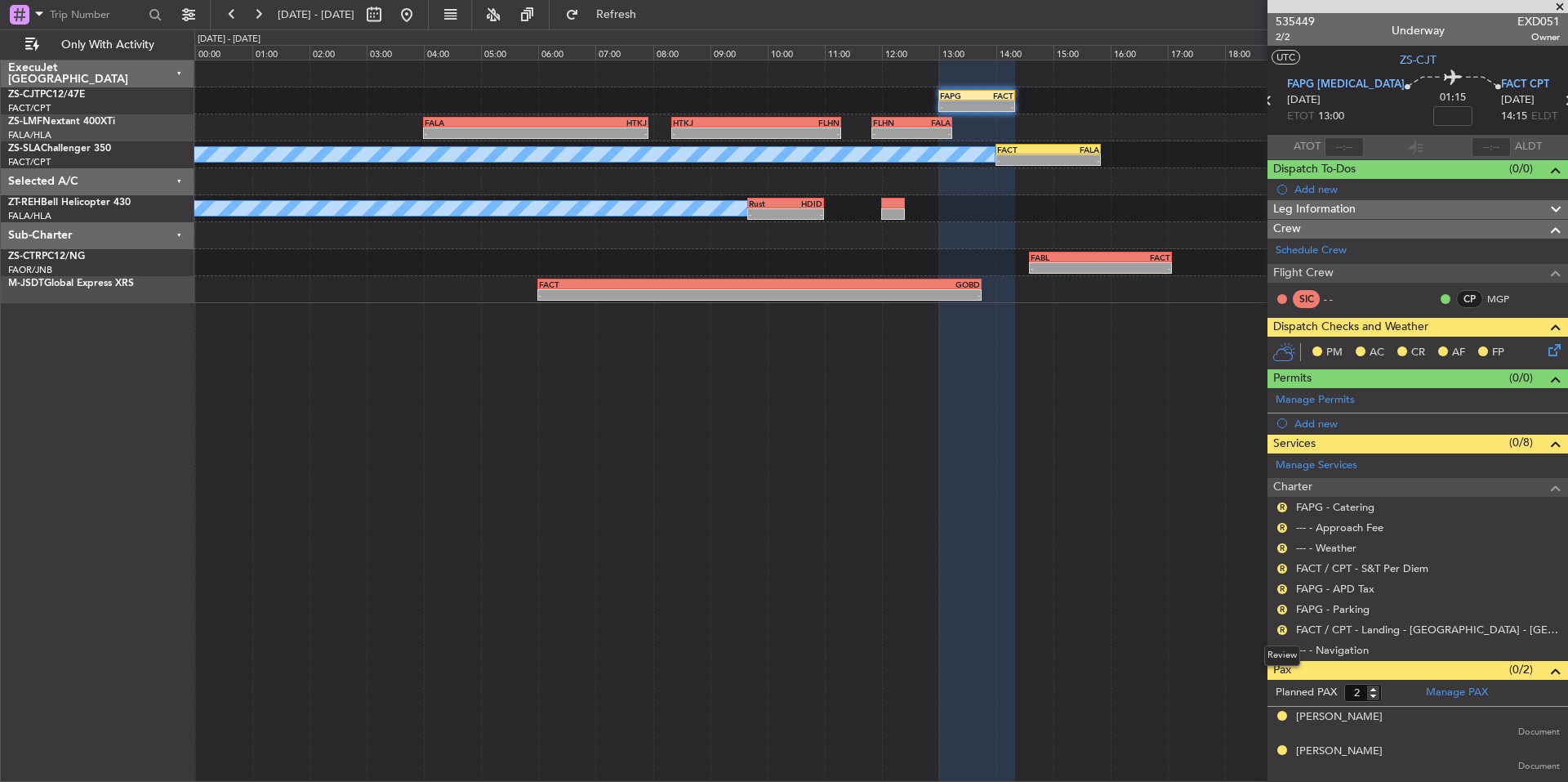
click at [1281, 645] on div "Review" at bounding box center [1282, 655] width 36 height 21
click at [1280, 629] on button "R" at bounding box center [1282, 630] width 10 height 10
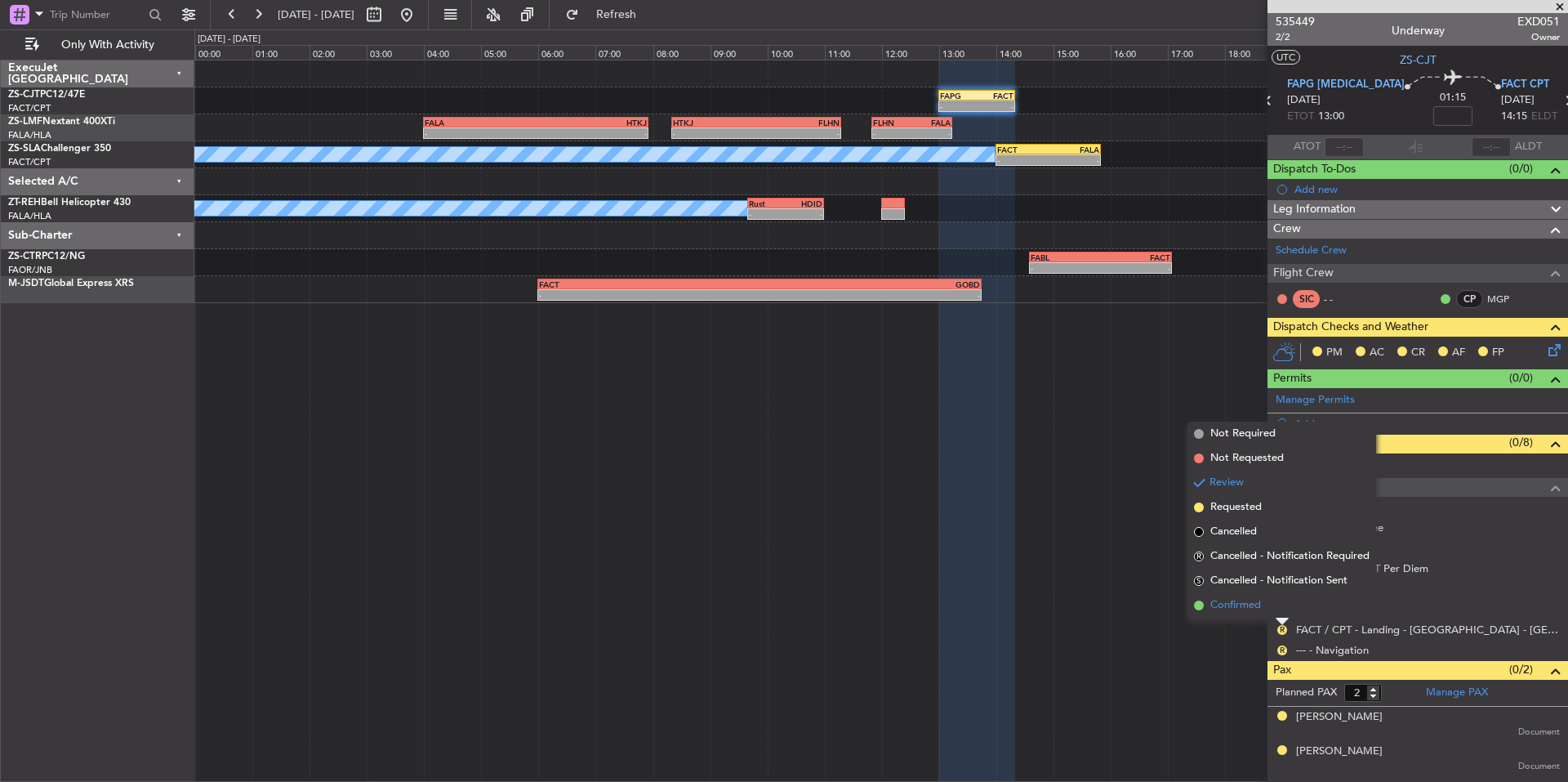
click at [1244, 608] on span "Confirmed" at bounding box center [1236, 605] width 50 height 16
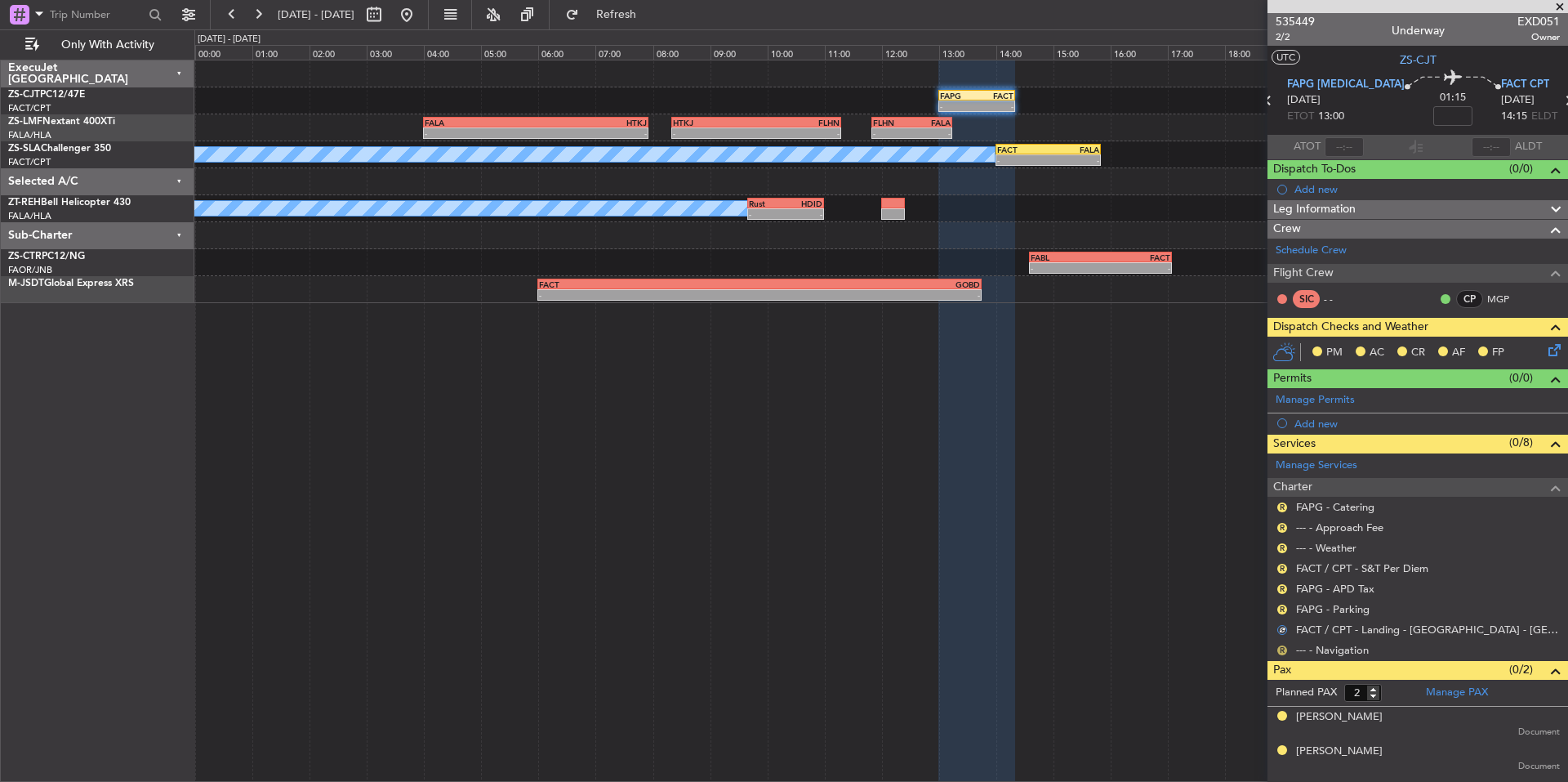
click at [1278, 647] on button "R" at bounding box center [1282, 650] width 10 height 10
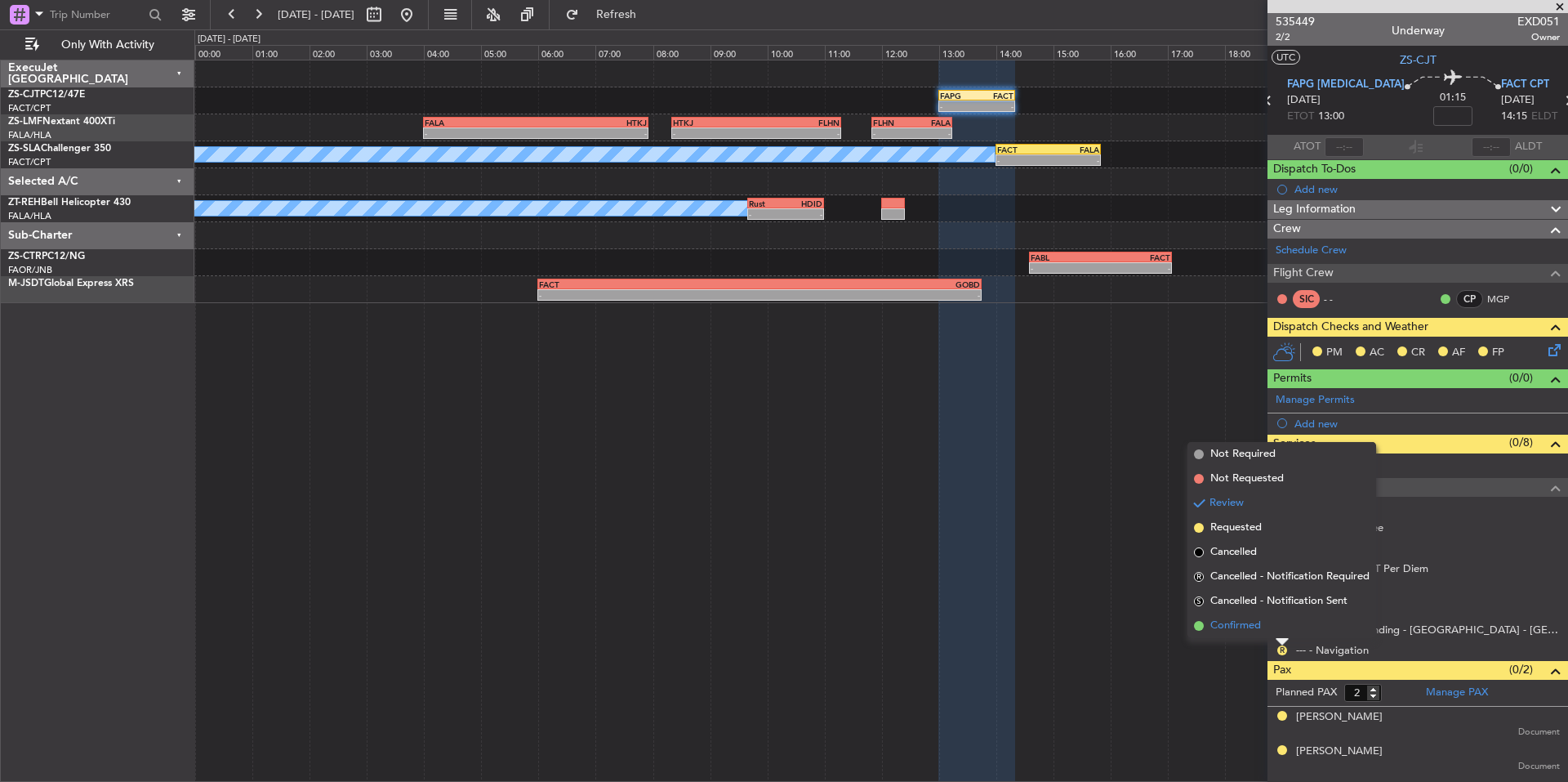
click at [1237, 615] on li "Confirmed" at bounding box center [1281, 625] width 188 height 24
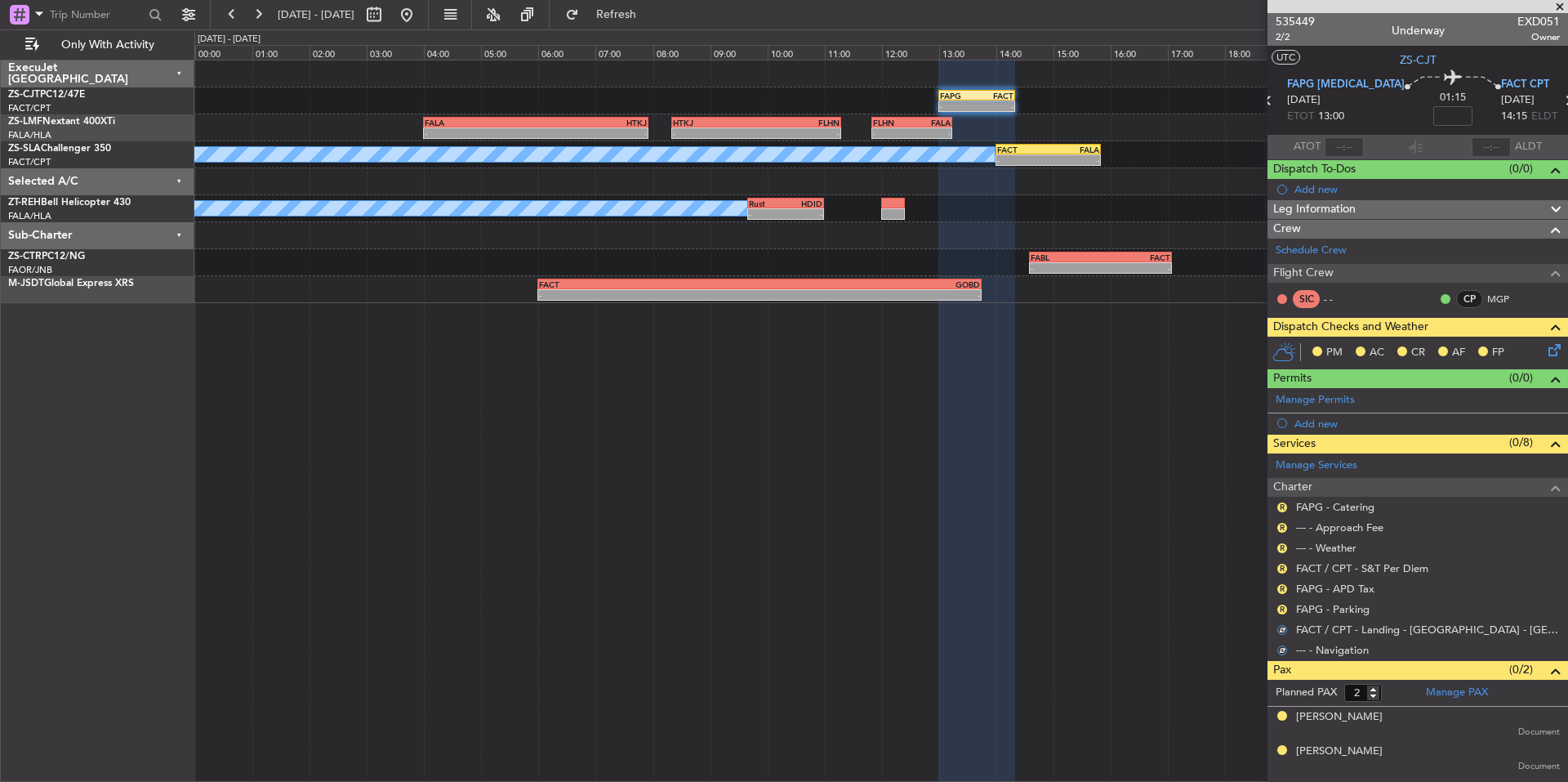
click at [1282, 608] on button "R" at bounding box center [1282, 609] width 10 height 10
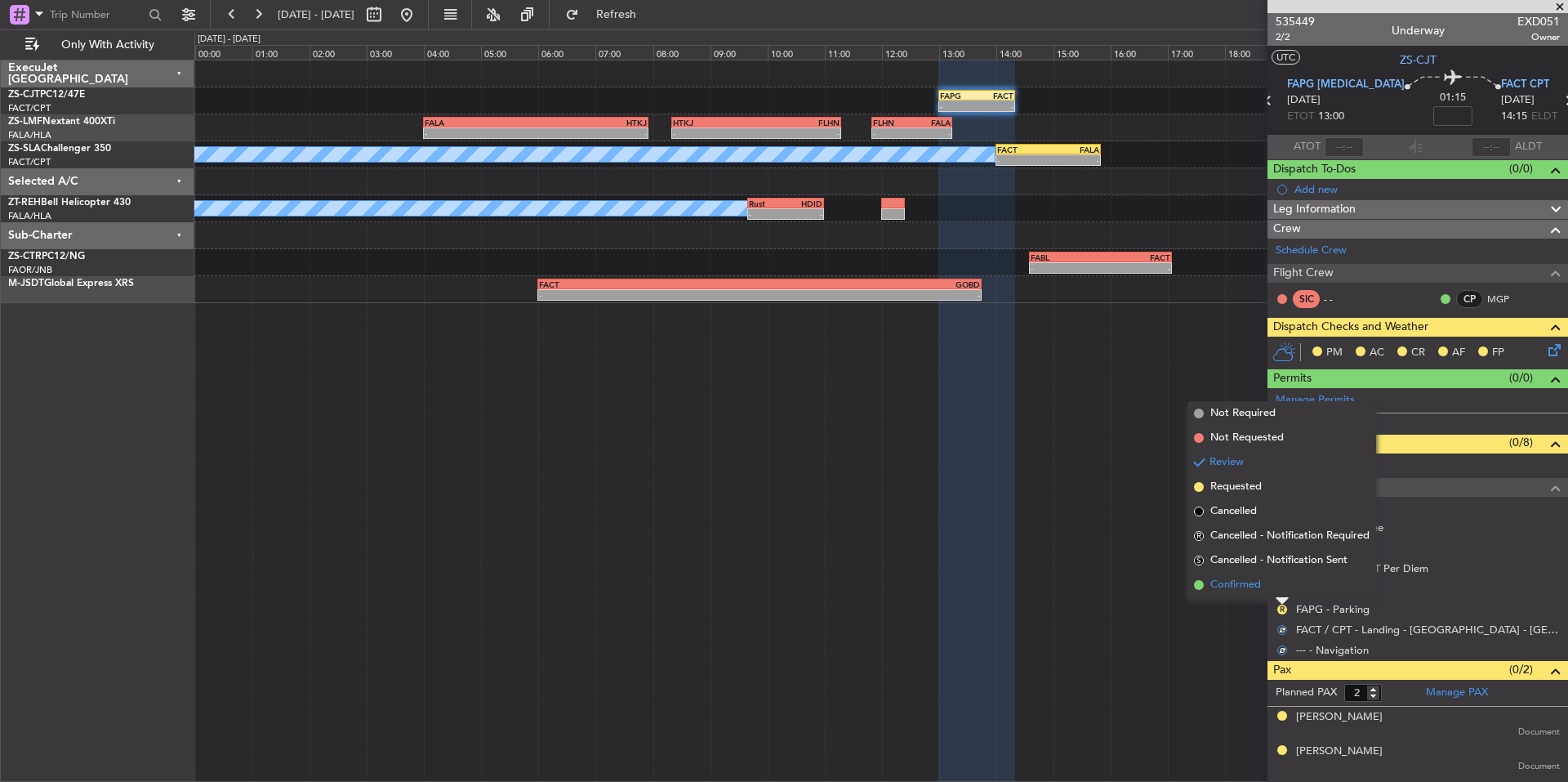
click at [1246, 587] on span "Confirmed" at bounding box center [1236, 585] width 50 height 16
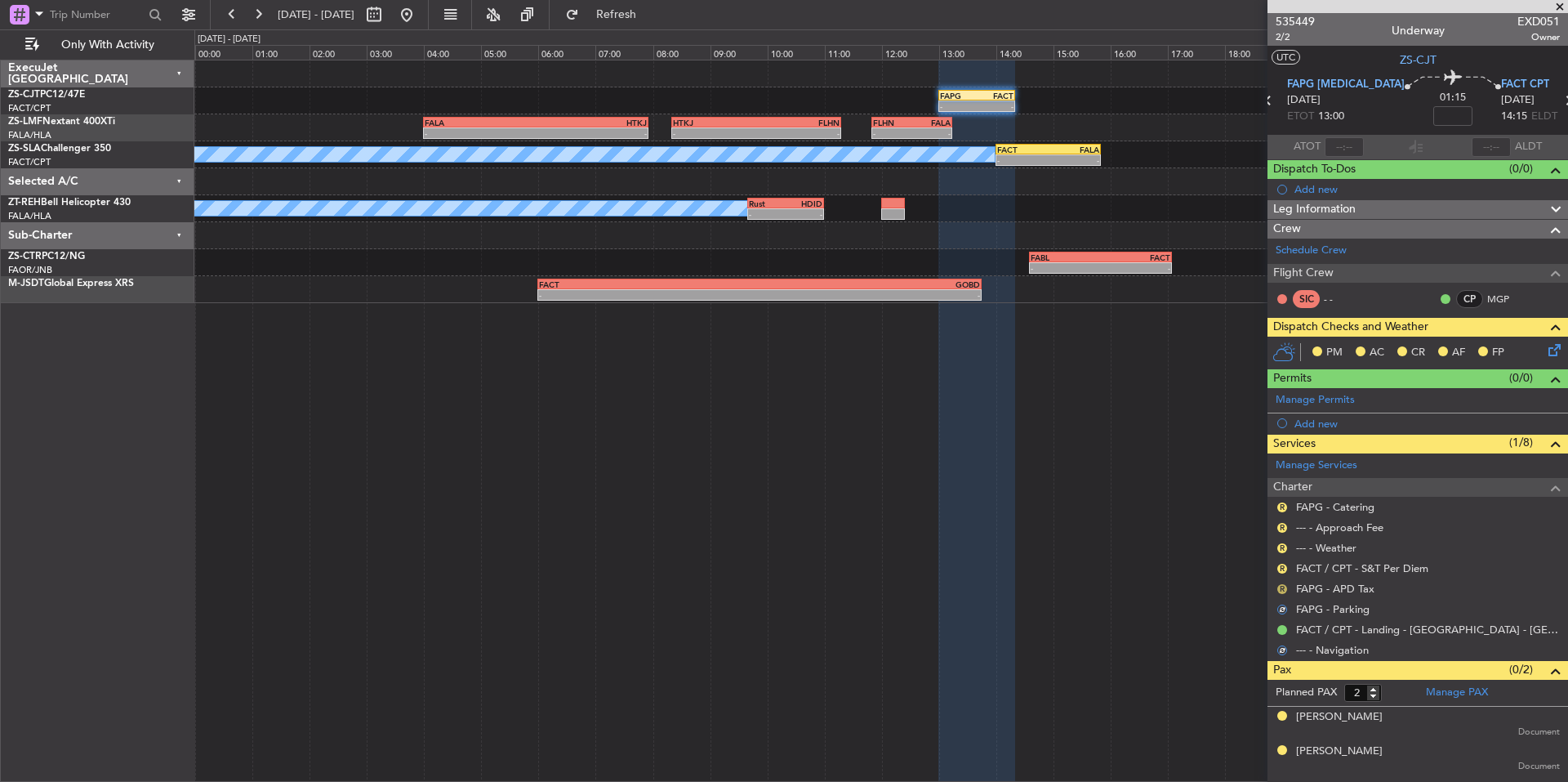
click at [1282, 586] on button "R" at bounding box center [1282, 588] width 10 height 10
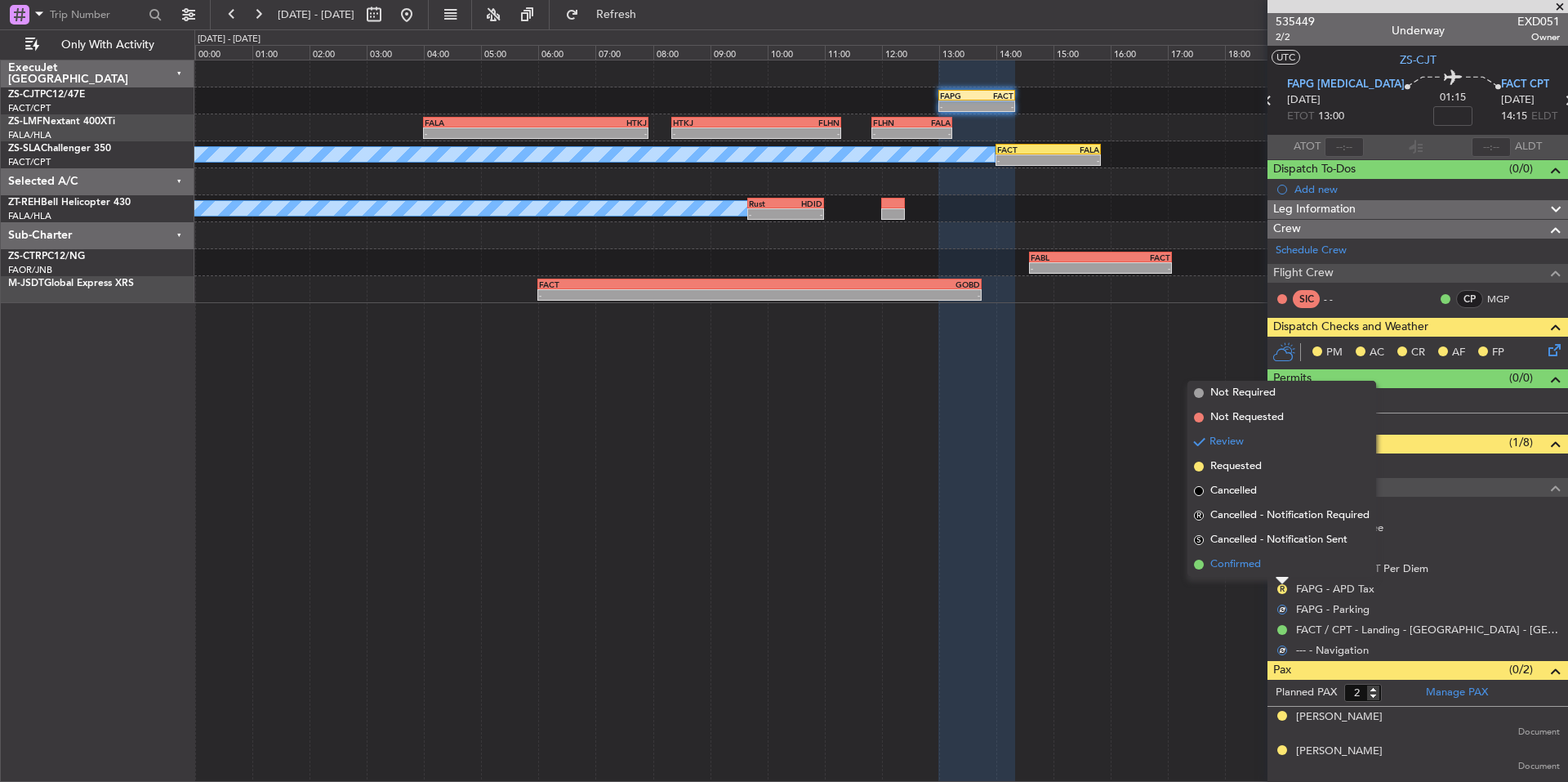
click at [1256, 565] on span "Confirmed" at bounding box center [1236, 564] width 50 height 16
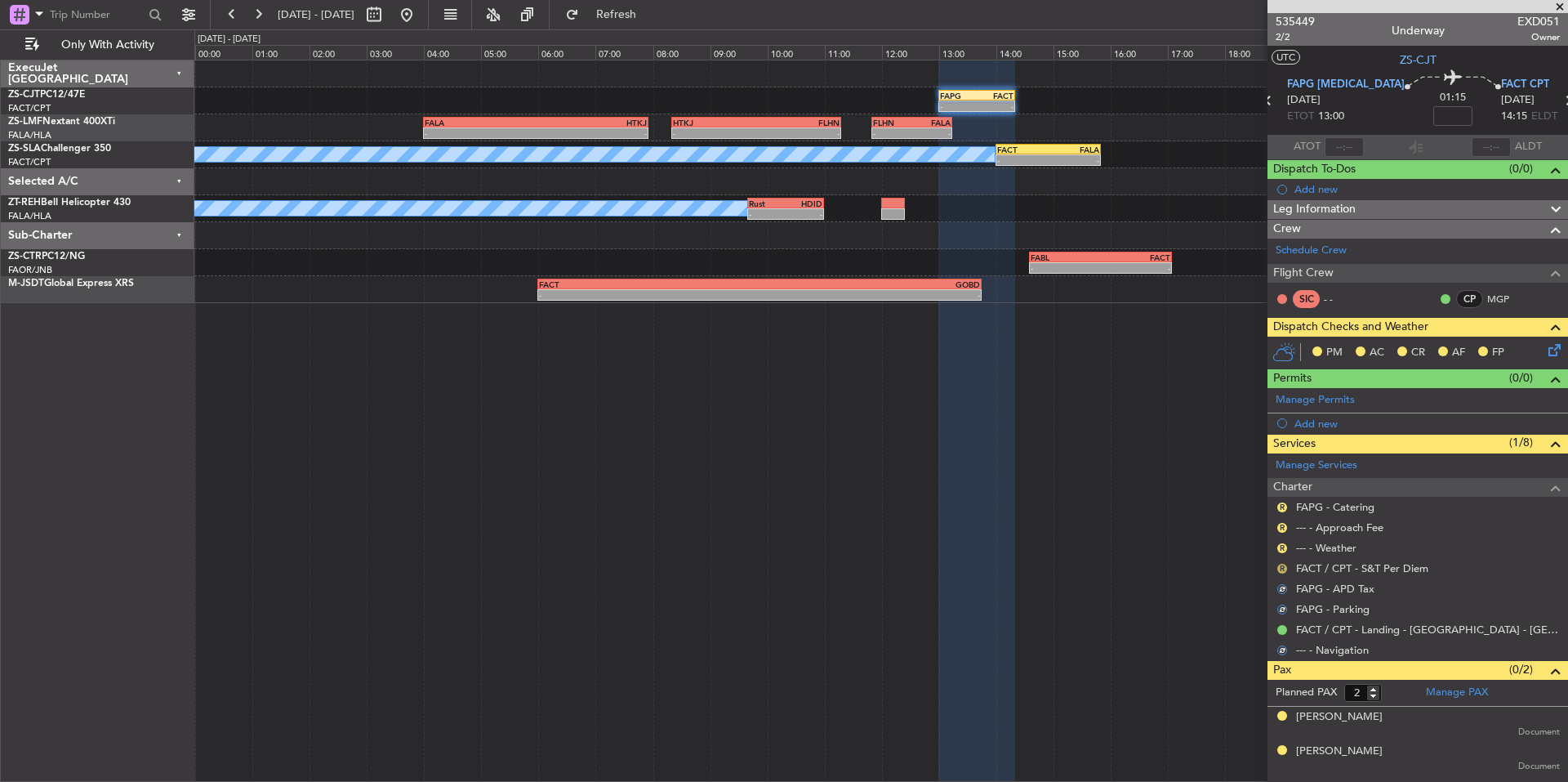
click at [1280, 567] on button "R" at bounding box center [1282, 568] width 10 height 10
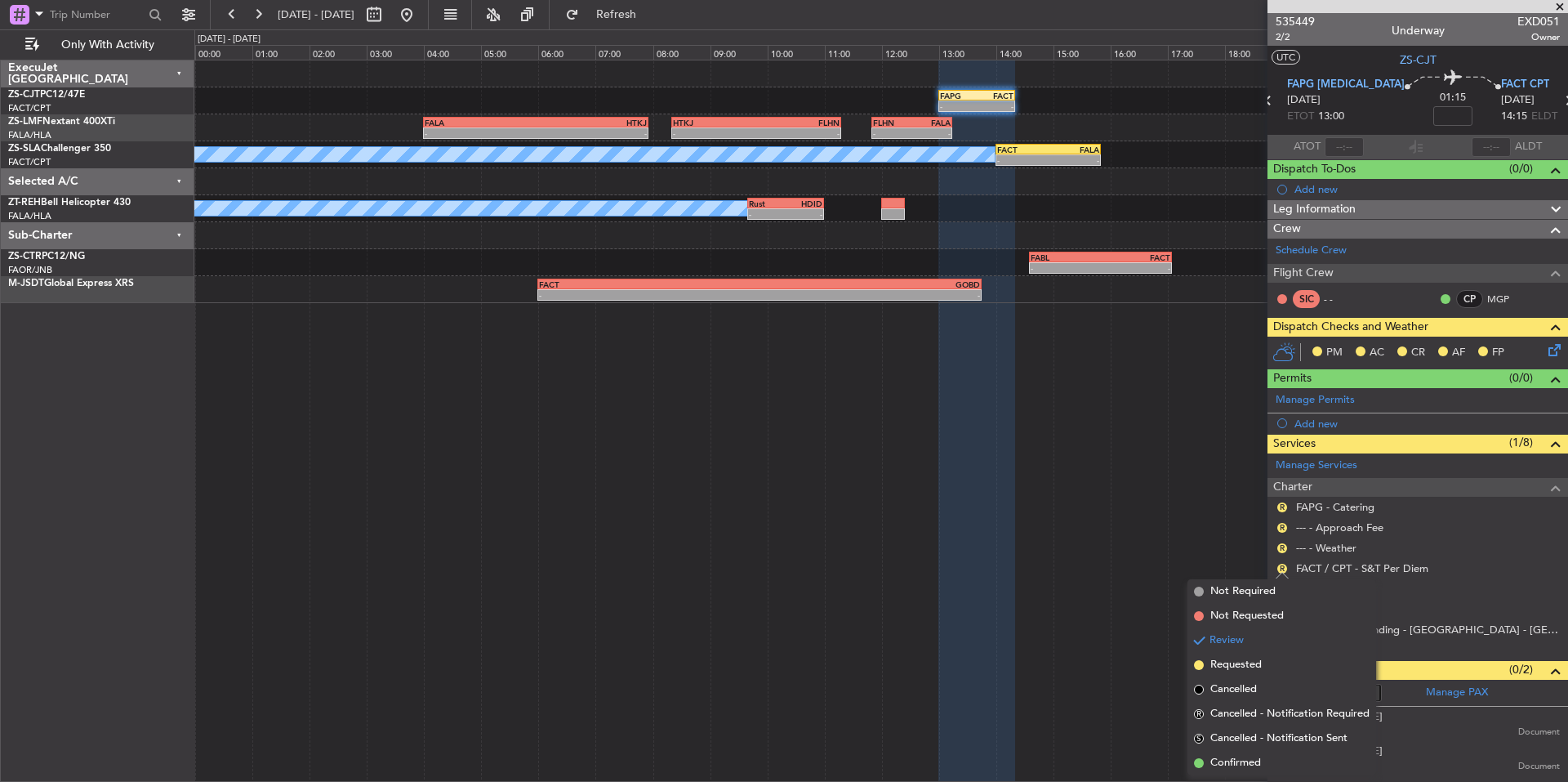
click at [1247, 541] on div "- - FAPG 13:00 Z FACT 14:20 Z - - FALA 04:00 Z HTKJ 07:56 Z - - HTKJ 08:20 Z FL…" at bounding box center [881, 420] width 1373 height 722
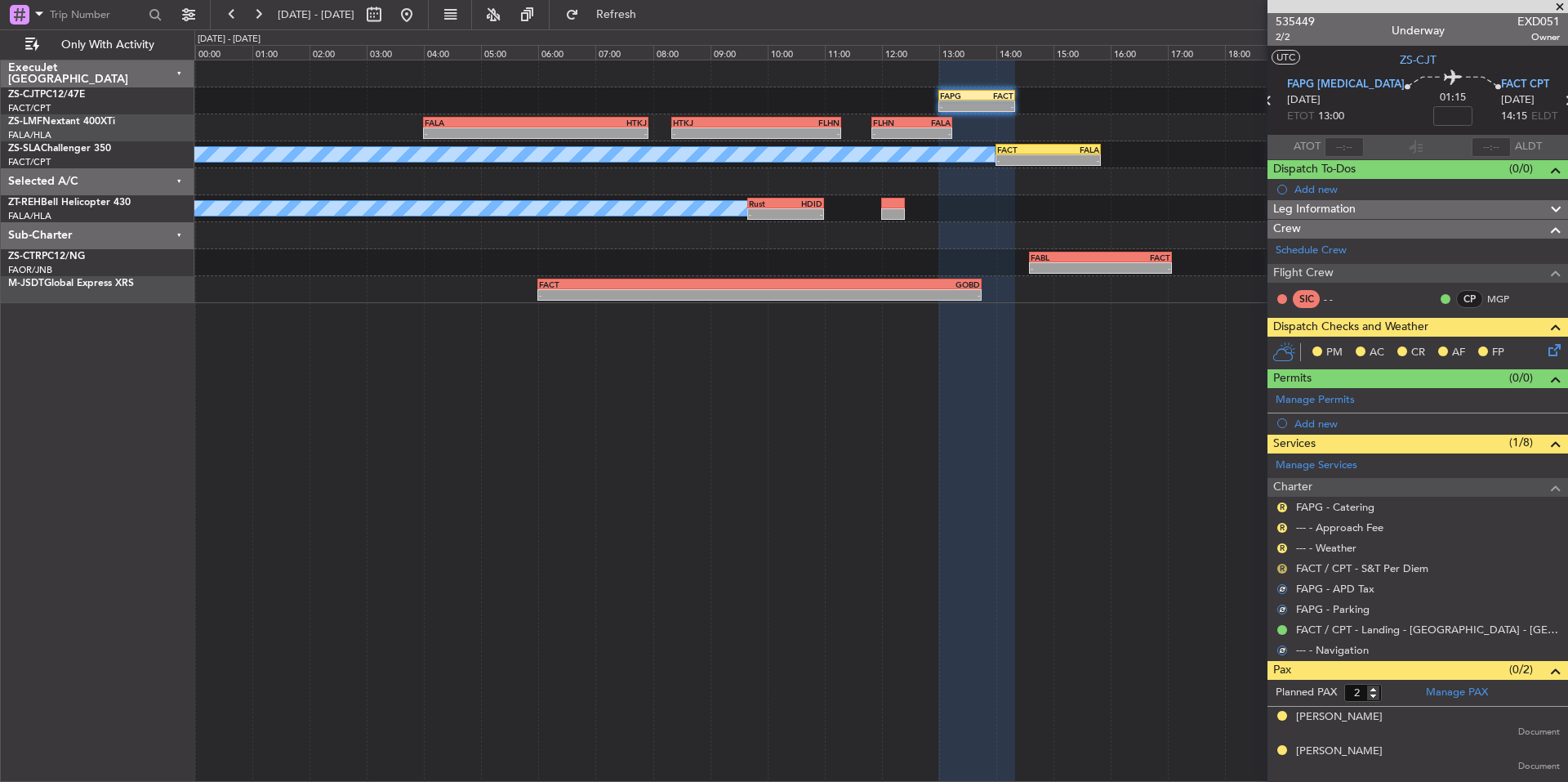
click at [1279, 570] on button "R" at bounding box center [1282, 568] width 10 height 10
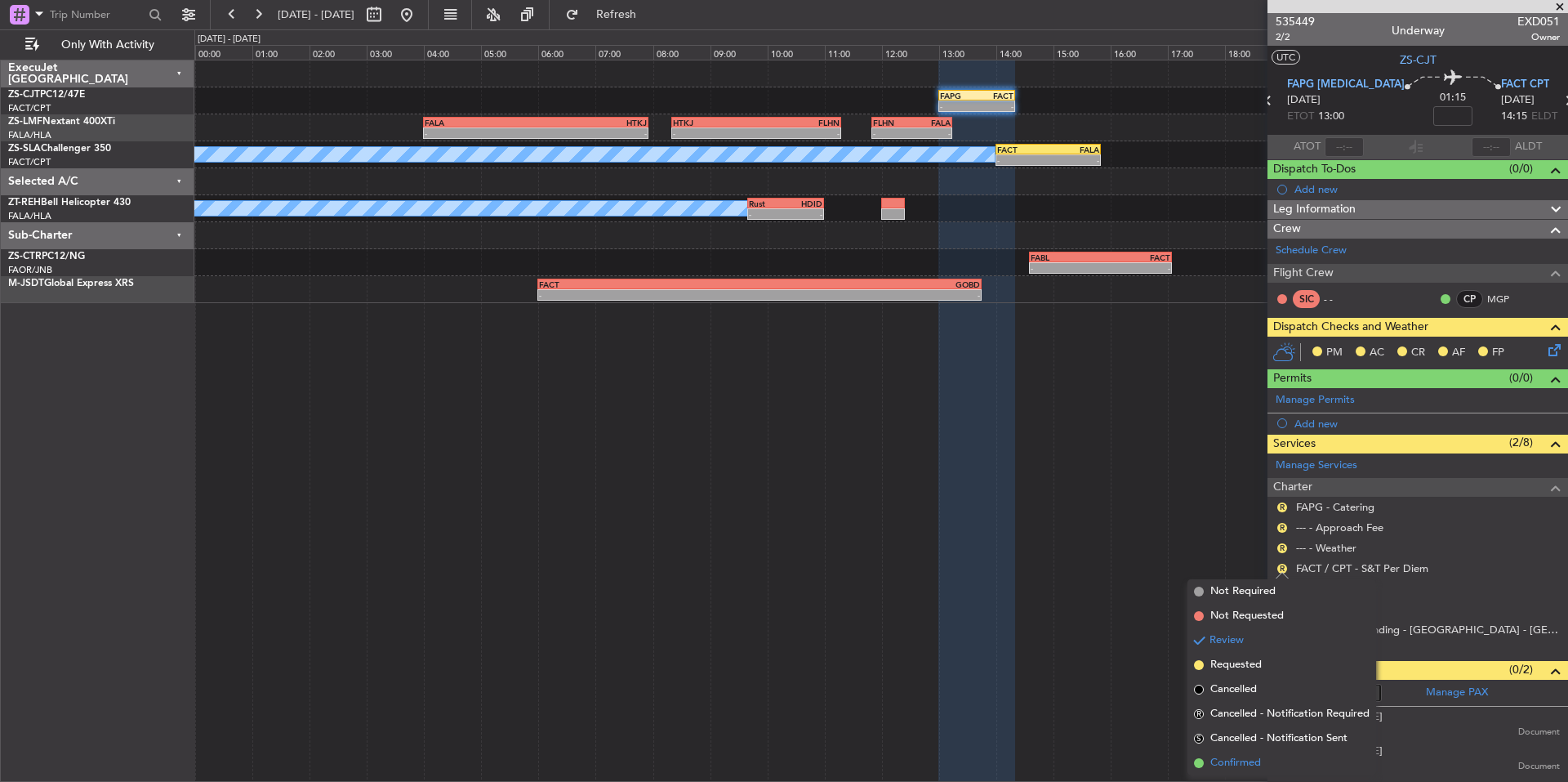
click at [1231, 759] on span "Confirmed" at bounding box center [1236, 763] width 50 height 16
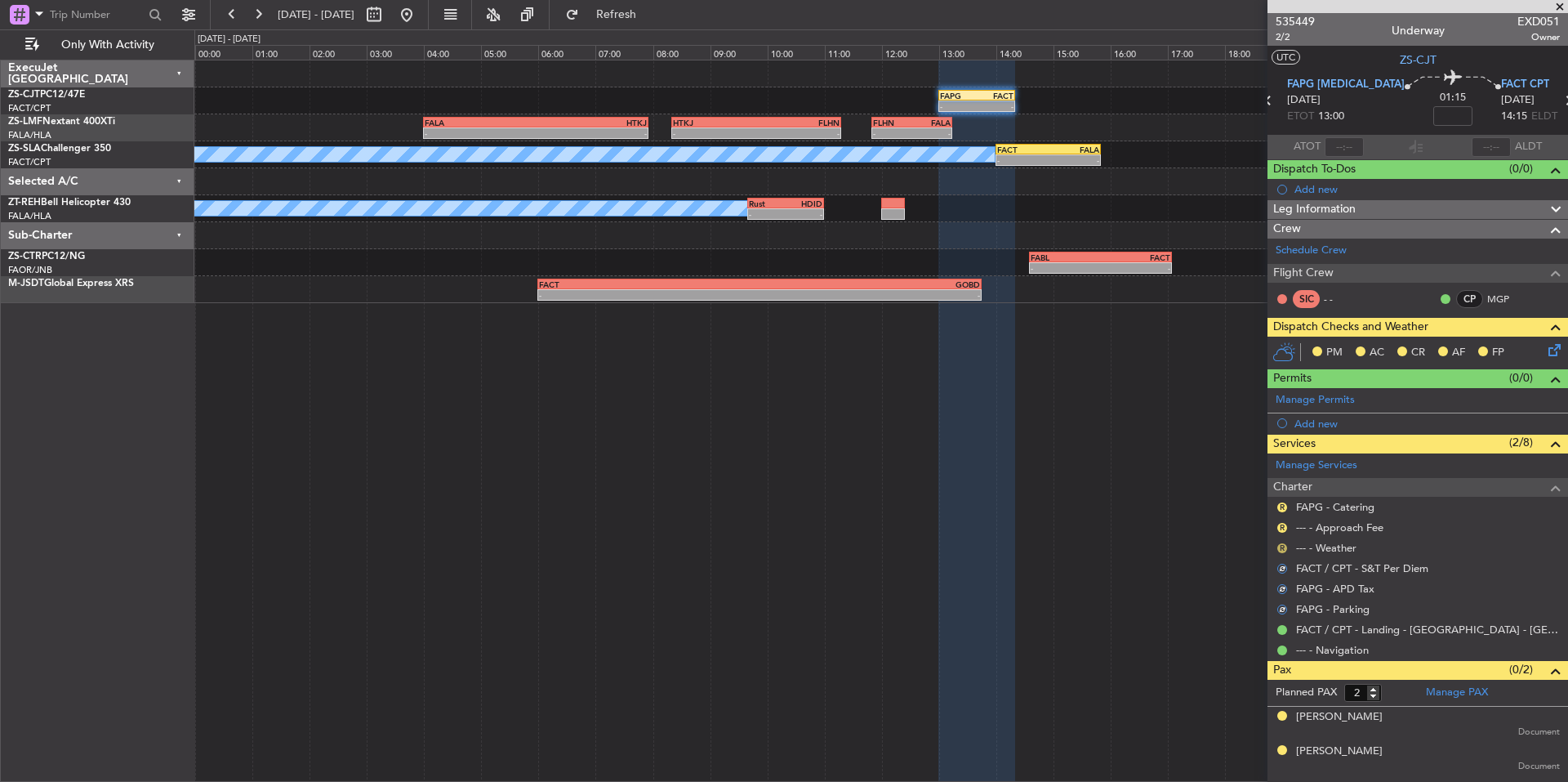
click at [1285, 547] on button "R" at bounding box center [1282, 548] width 10 height 10
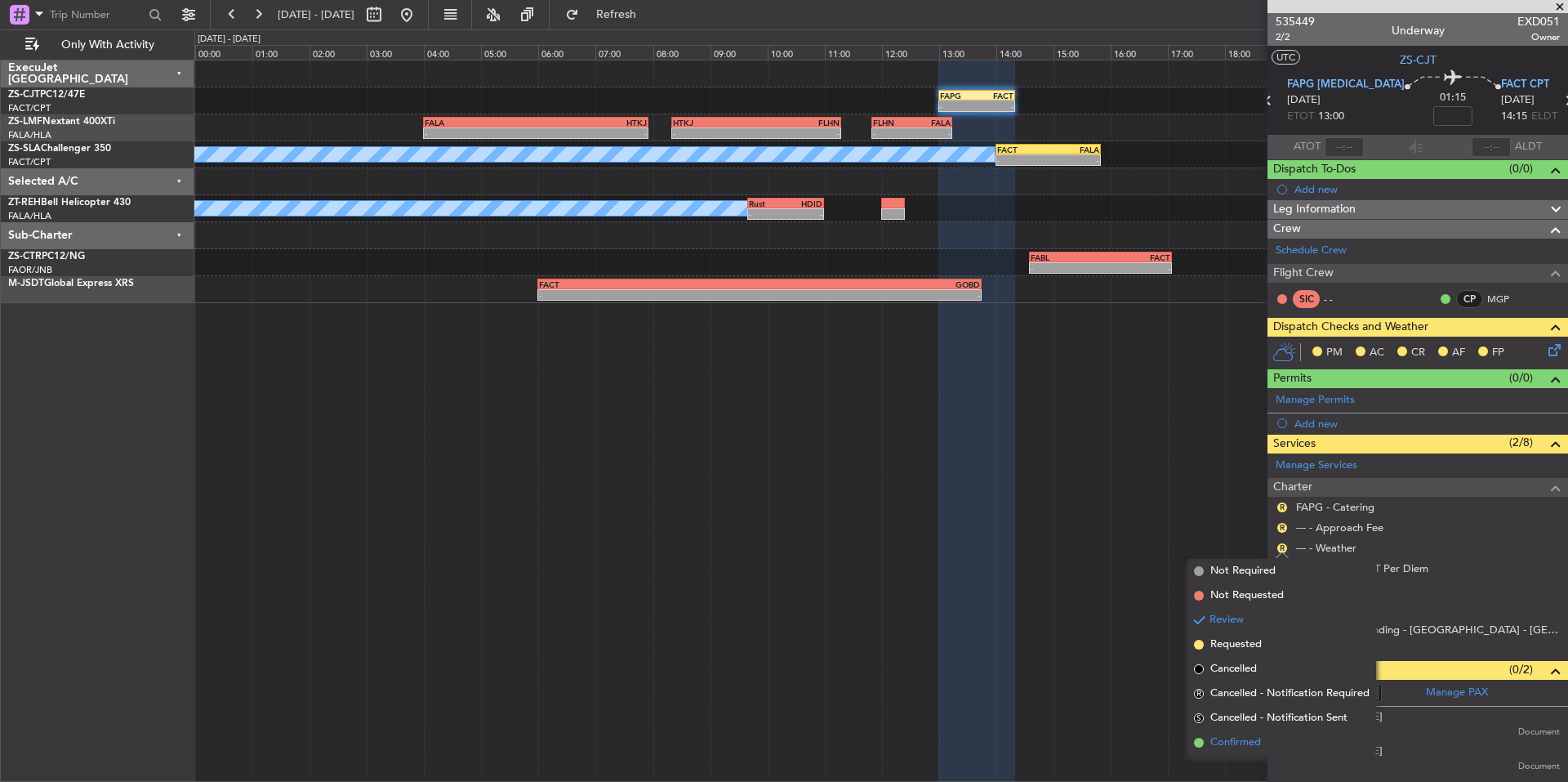
click at [1246, 747] on span "Confirmed" at bounding box center [1236, 742] width 50 height 16
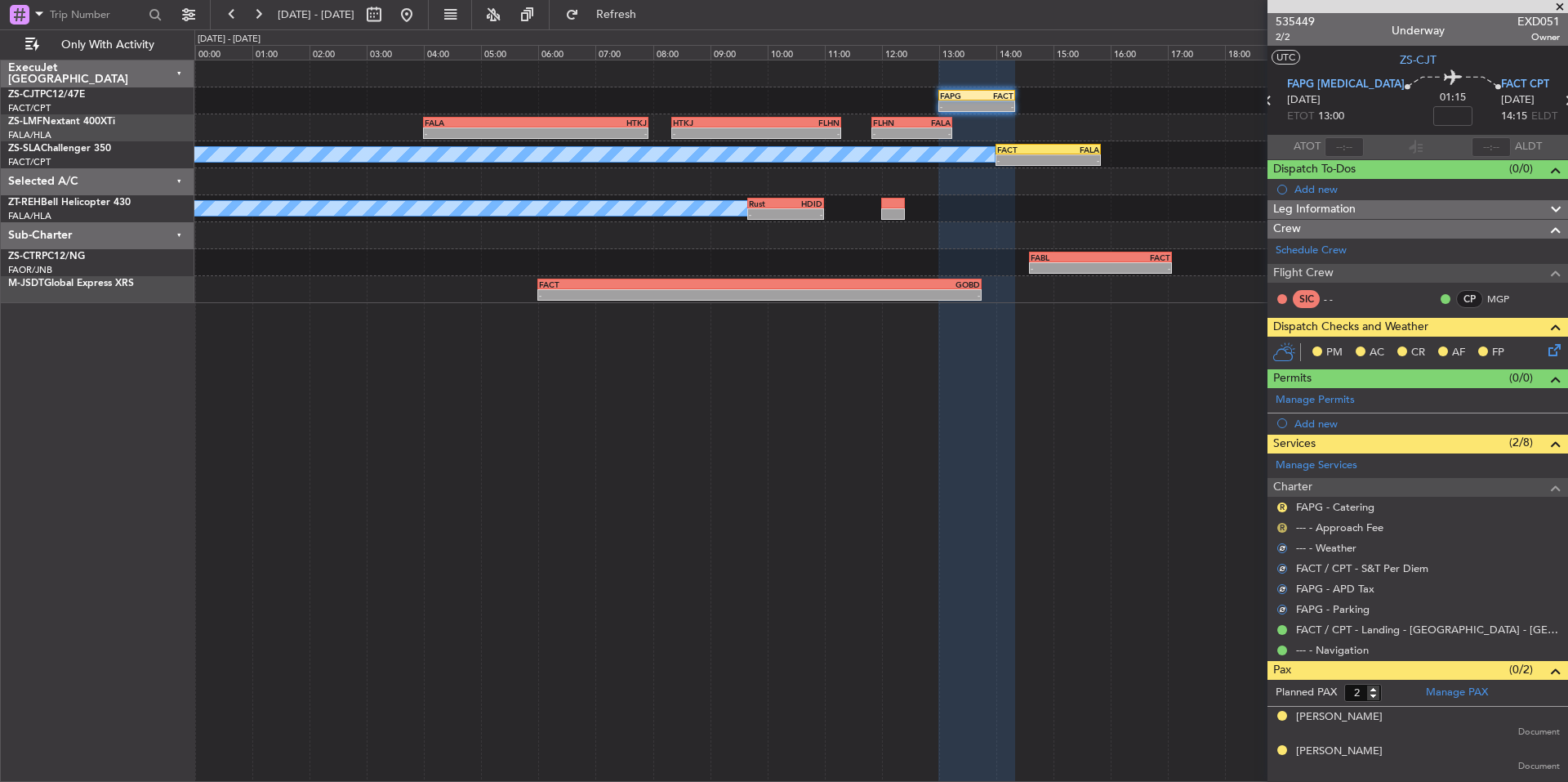
click at [1282, 530] on button "R" at bounding box center [1282, 527] width 10 height 10
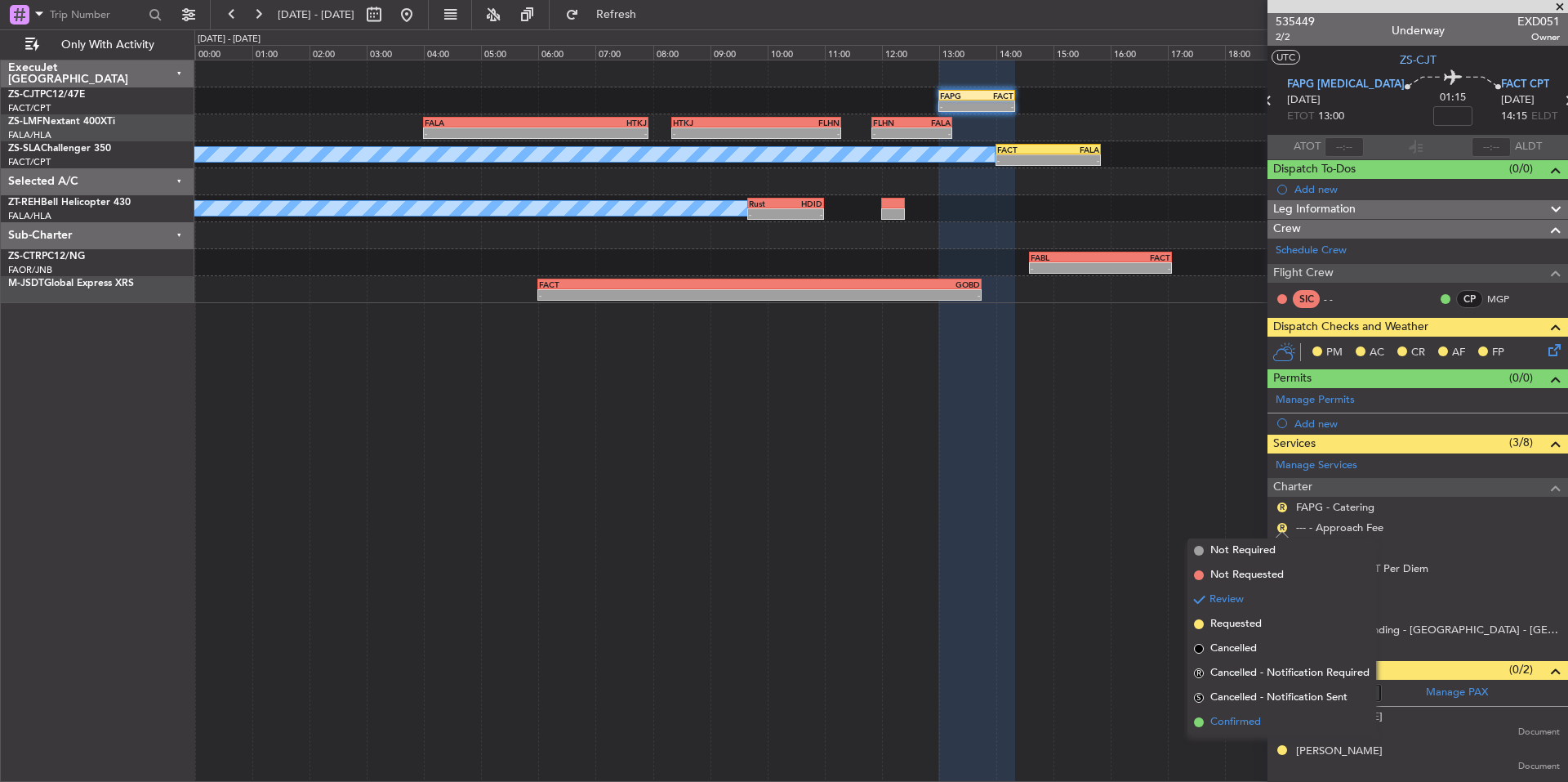
click at [1246, 714] on span "Confirmed" at bounding box center [1236, 722] width 50 height 16
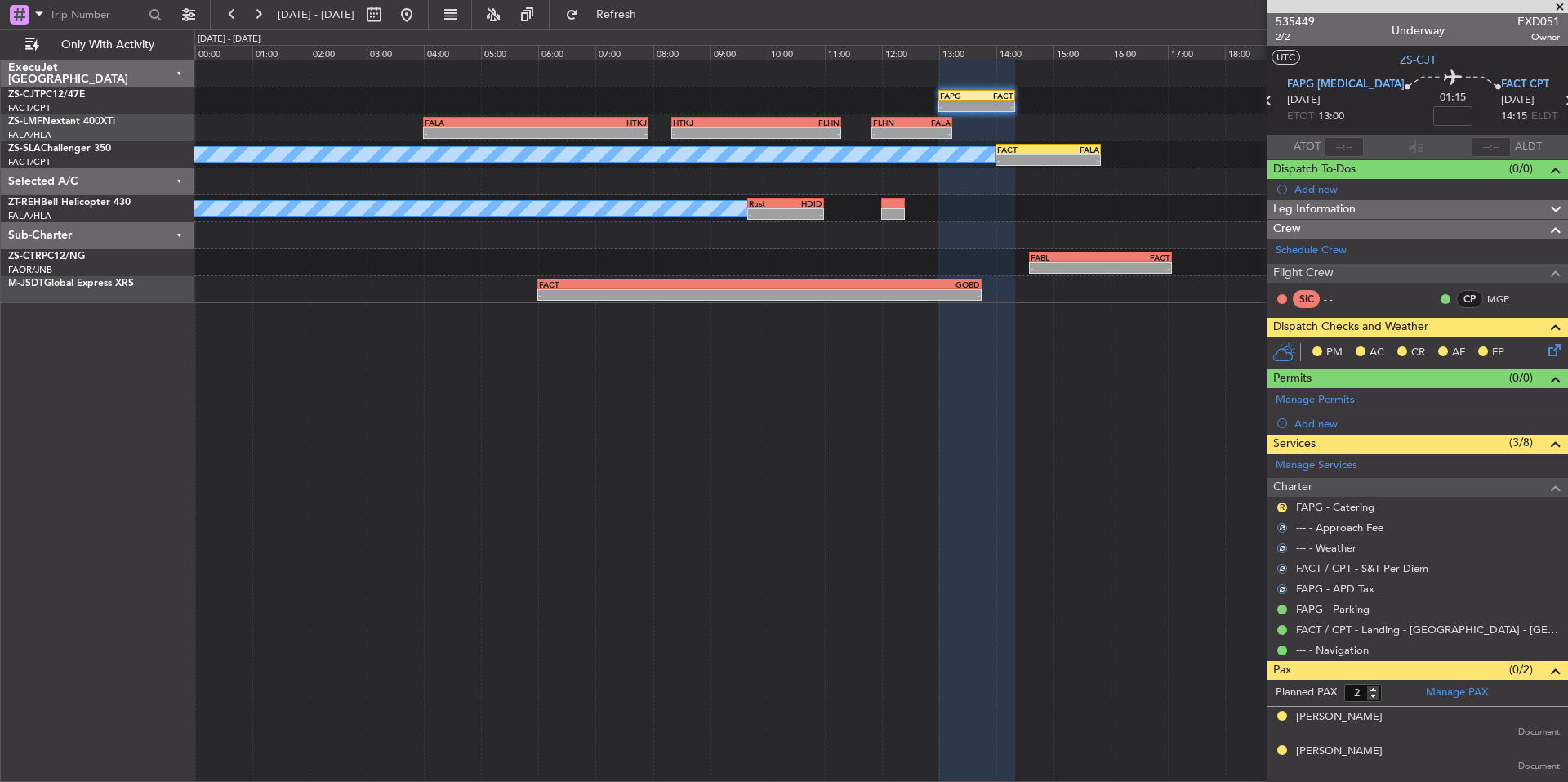
click at [1276, 504] on div "R" at bounding box center [1282, 507] width 14 height 14
click at [1279, 505] on button "R" at bounding box center [1282, 507] width 10 height 10
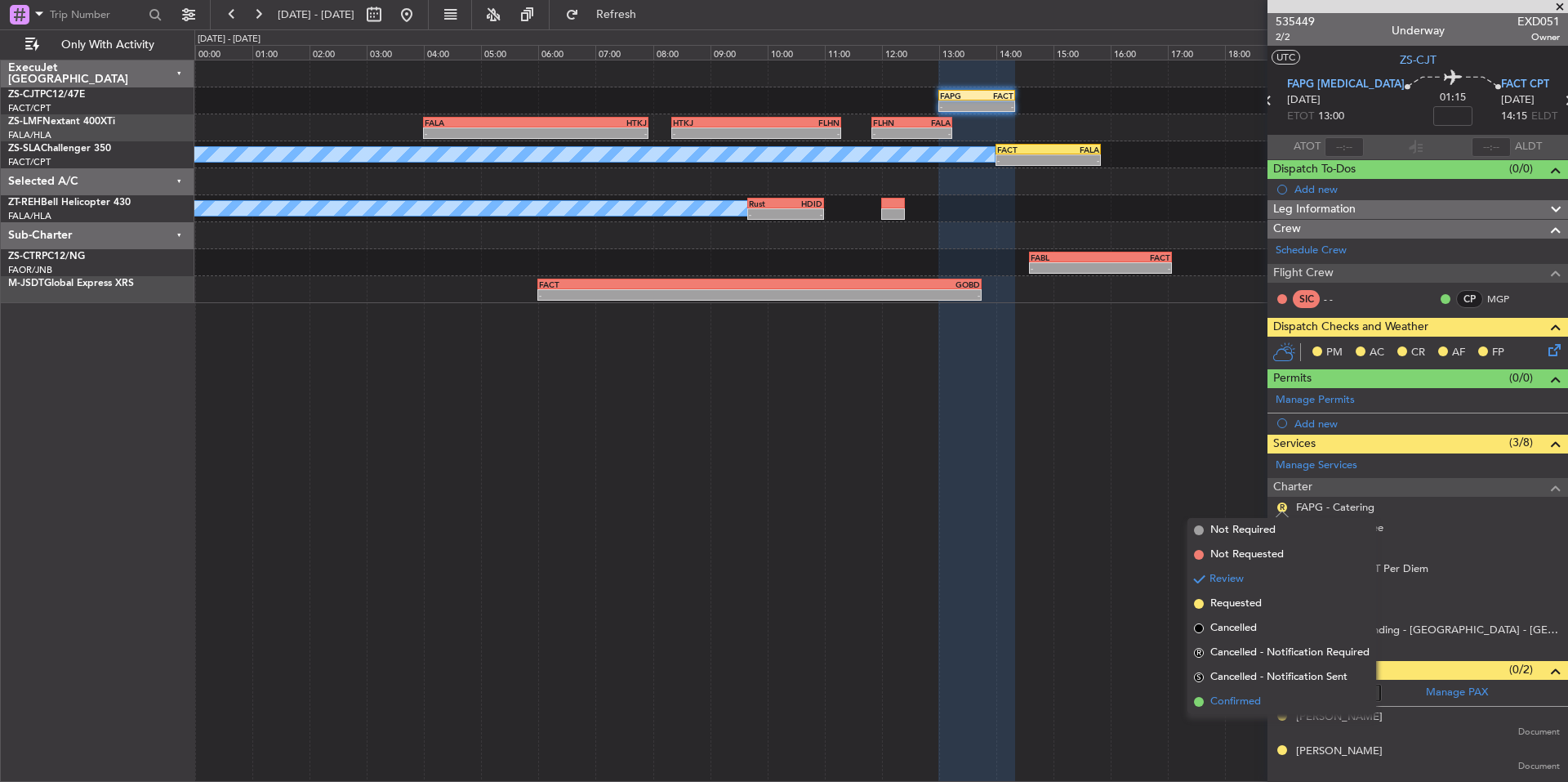
click at [1258, 705] on span "Confirmed" at bounding box center [1236, 702] width 50 height 16
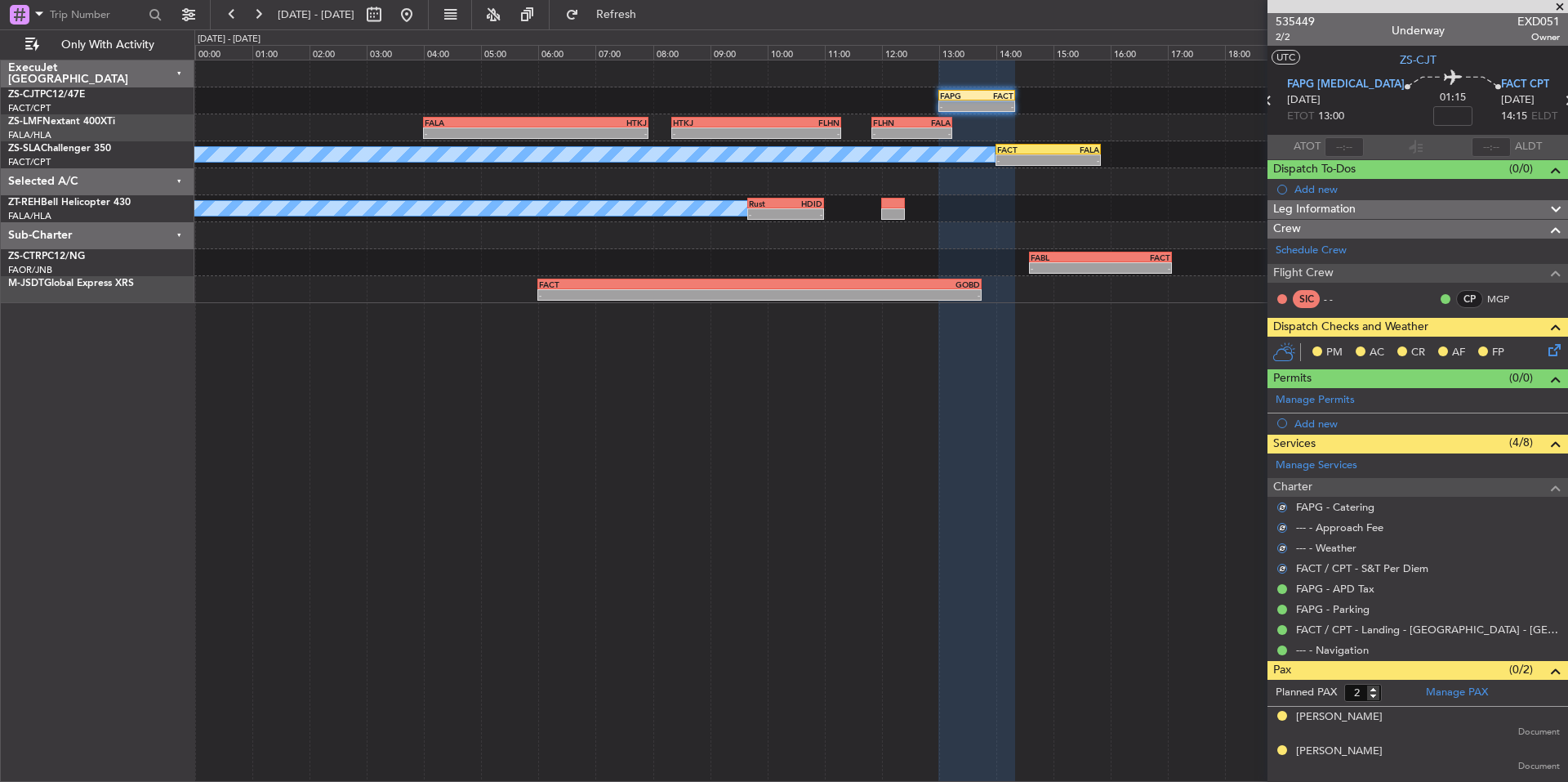
click at [1547, 352] on icon at bounding box center [1551, 347] width 14 height 14
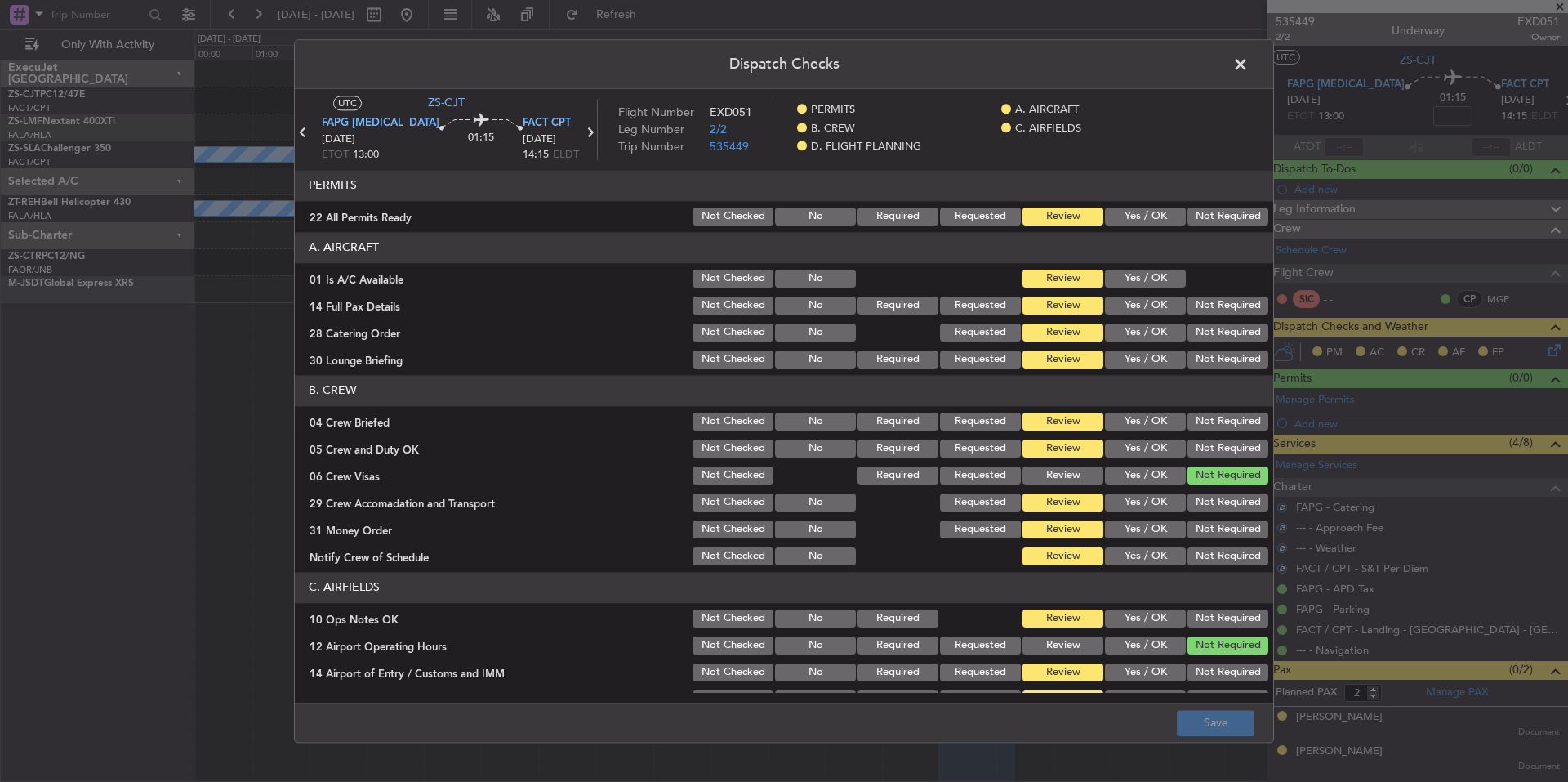
click at [1213, 209] on button "Not Required" at bounding box center [1228, 216] width 81 height 18
click at [1159, 268] on div "Yes / OK" at bounding box center [1144, 277] width 83 height 23
click at [1172, 285] on button "Yes / OK" at bounding box center [1146, 278] width 81 height 18
click at [1194, 307] on button "Not Required" at bounding box center [1228, 305] width 81 height 18
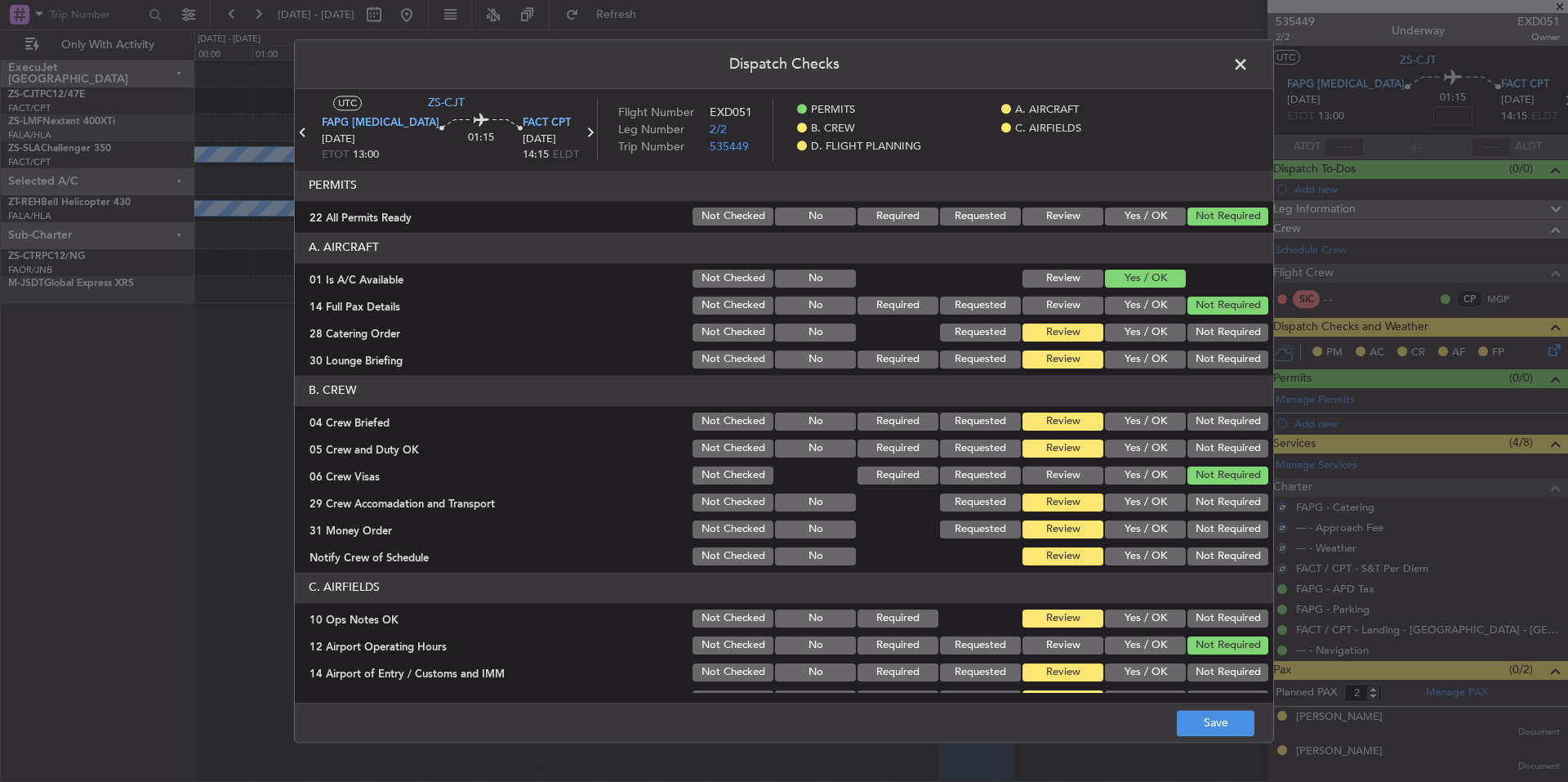
drag, startPoint x: 1194, startPoint y: 315, endPoint x: 1194, endPoint y: 325, distance: 10.0
click at [1194, 316] on div "Not Required" at bounding box center [1227, 305] width 83 height 23
click at [1194, 331] on button "Not Required" at bounding box center [1228, 332] width 81 height 18
click at [1194, 340] on button "Not Required" at bounding box center [1228, 332] width 81 height 18
click at [1200, 358] on button "Not Required" at bounding box center [1228, 359] width 81 height 18
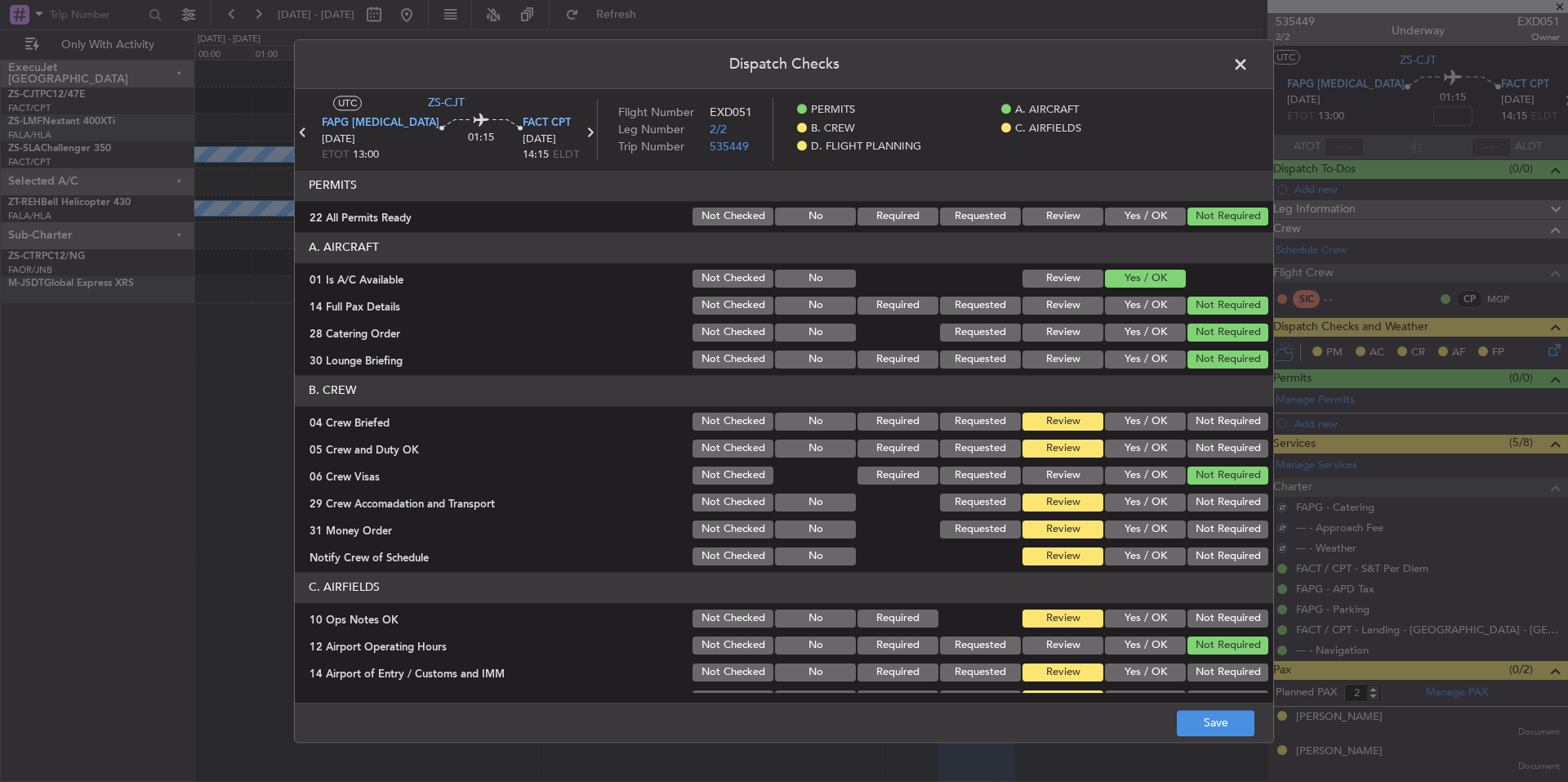
drag, startPoint x: 1215, startPoint y: 409, endPoint x: 1216, endPoint y: 427, distance: 18.0
click at [1215, 410] on section "B. CREW 04 Crew Briefed Not Checked No Required Requested Review Yes / OK Not R…" at bounding box center [784, 471] width 978 height 193
click at [1216, 428] on button "Not Required" at bounding box center [1228, 422] width 81 height 18
drag, startPoint x: 1217, startPoint y: 433, endPoint x: 1219, endPoint y: 446, distance: 13.2
click at [1217, 439] on section "B. CREW 04 Crew Briefed Not Checked No Required Requested Review Yes / OK Not R…" at bounding box center [784, 471] width 978 height 193
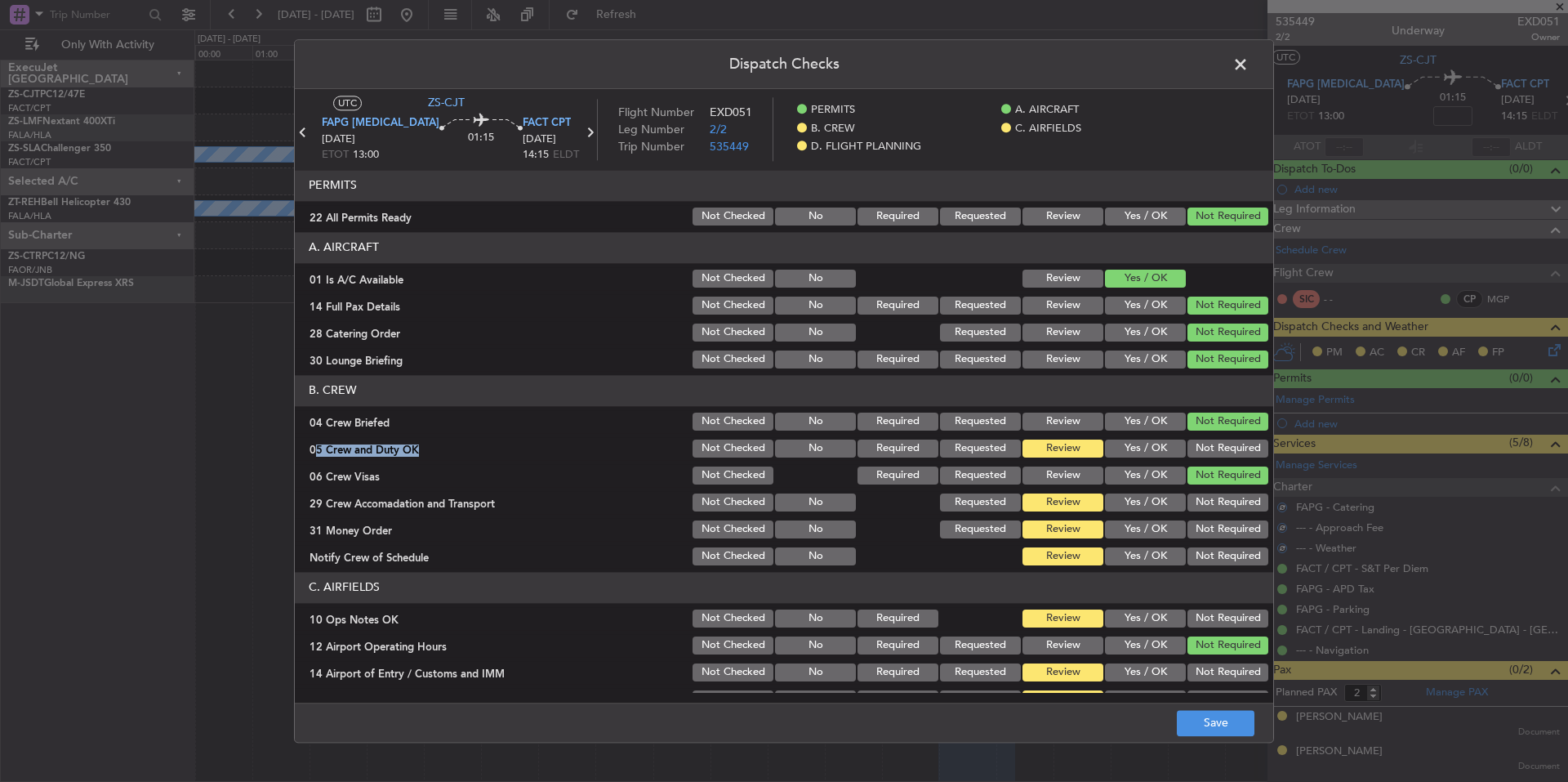
click at [1219, 453] on button "Not Required" at bounding box center [1228, 449] width 81 height 18
click at [1228, 508] on button "Not Required" at bounding box center [1228, 503] width 81 height 18
click at [1228, 520] on section "B. CREW 04 Crew Briefed Not Checked No Required Requested Review Yes / OK Not R…" at bounding box center [784, 471] width 978 height 193
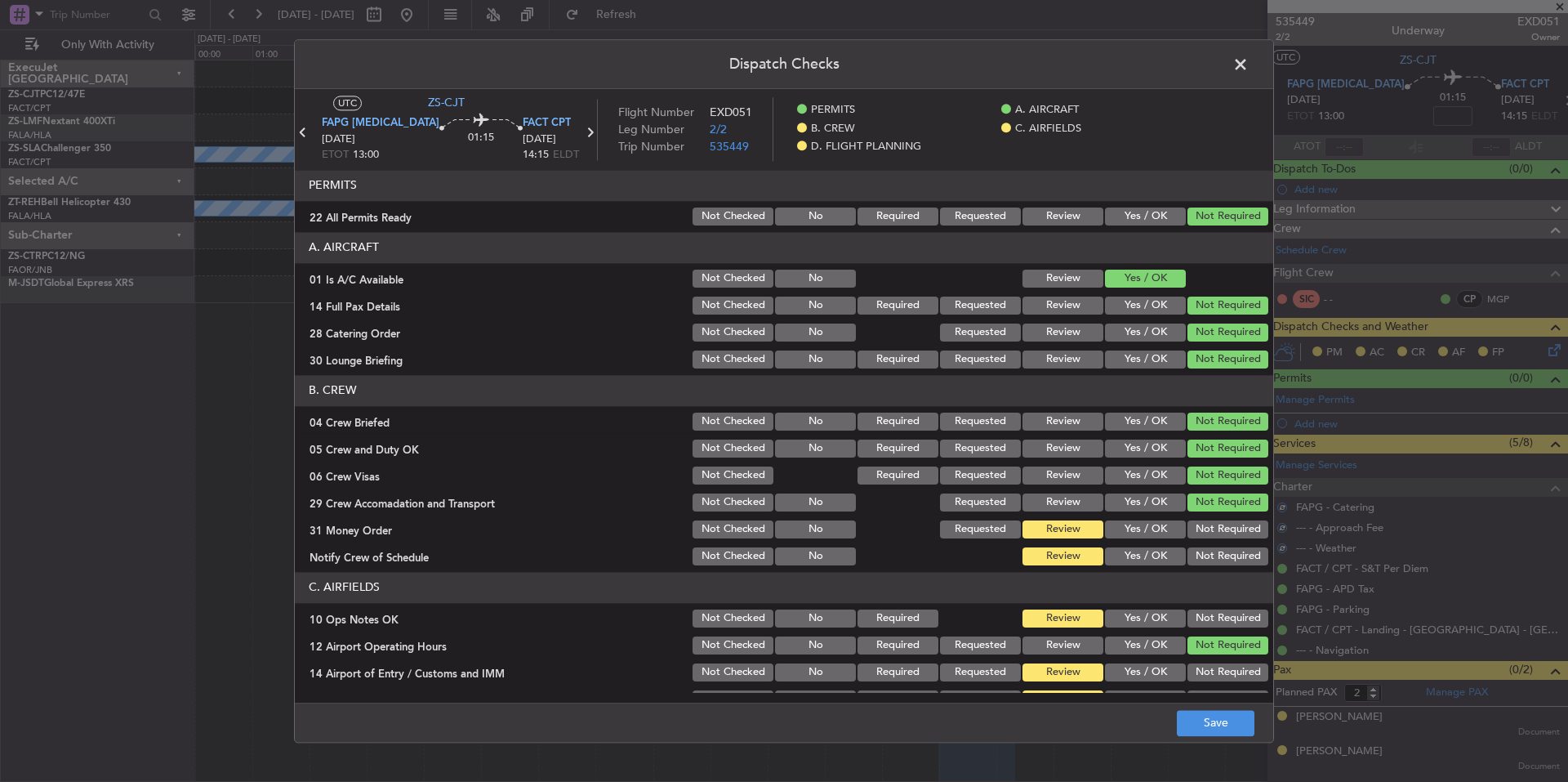
click at [1225, 546] on section "B. CREW 04 Crew Briefed Not Checked No Required Requested Review Yes / OK Not R…" at bounding box center [784, 471] width 978 height 193
click at [1224, 549] on button "Not Required" at bounding box center [1228, 556] width 81 height 18
click at [1220, 541] on div "Not Required" at bounding box center [1227, 529] width 83 height 23
click at [1220, 526] on button "Not Required" at bounding box center [1228, 530] width 81 height 18
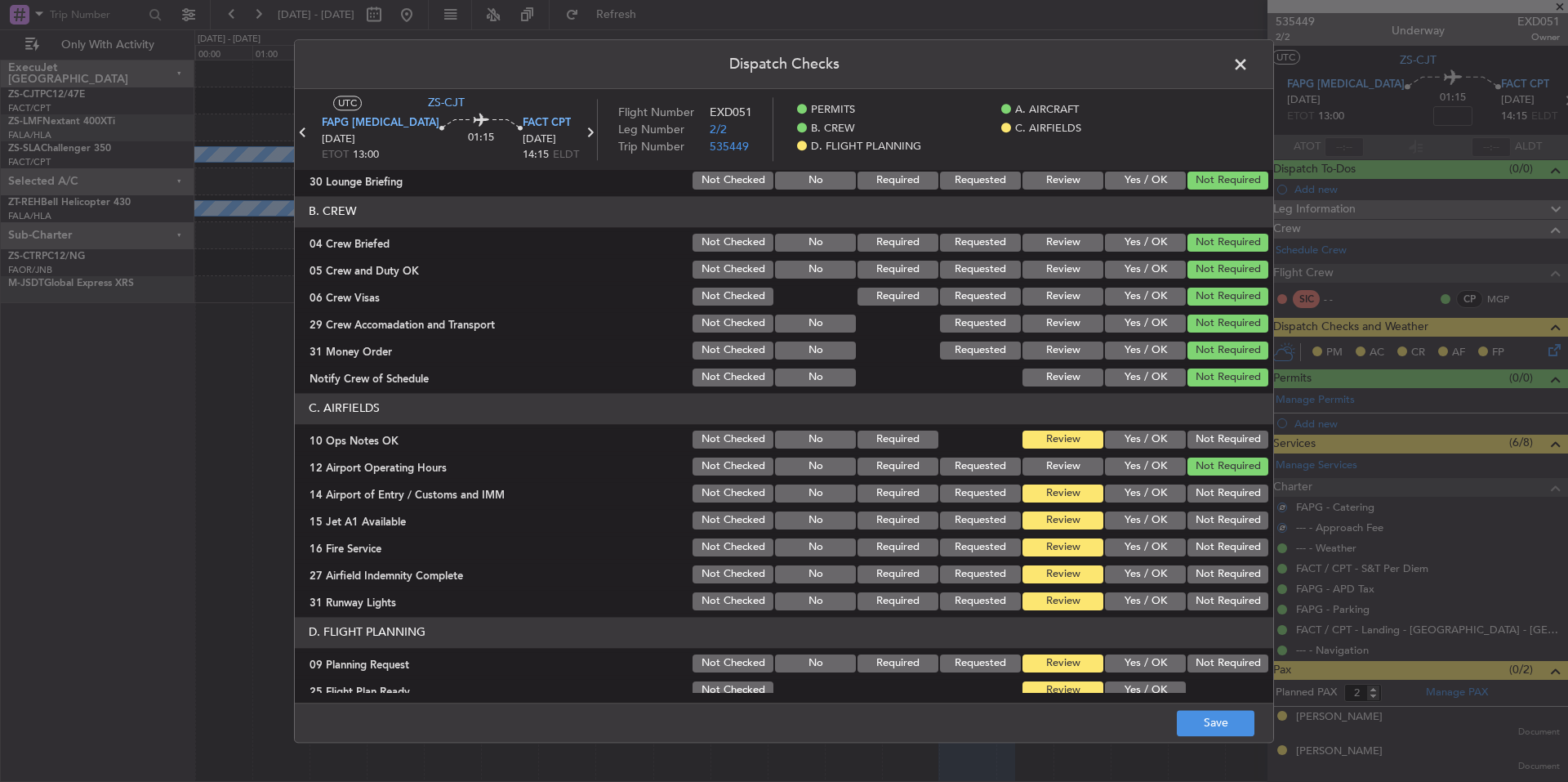
scroll to position [193, 0]
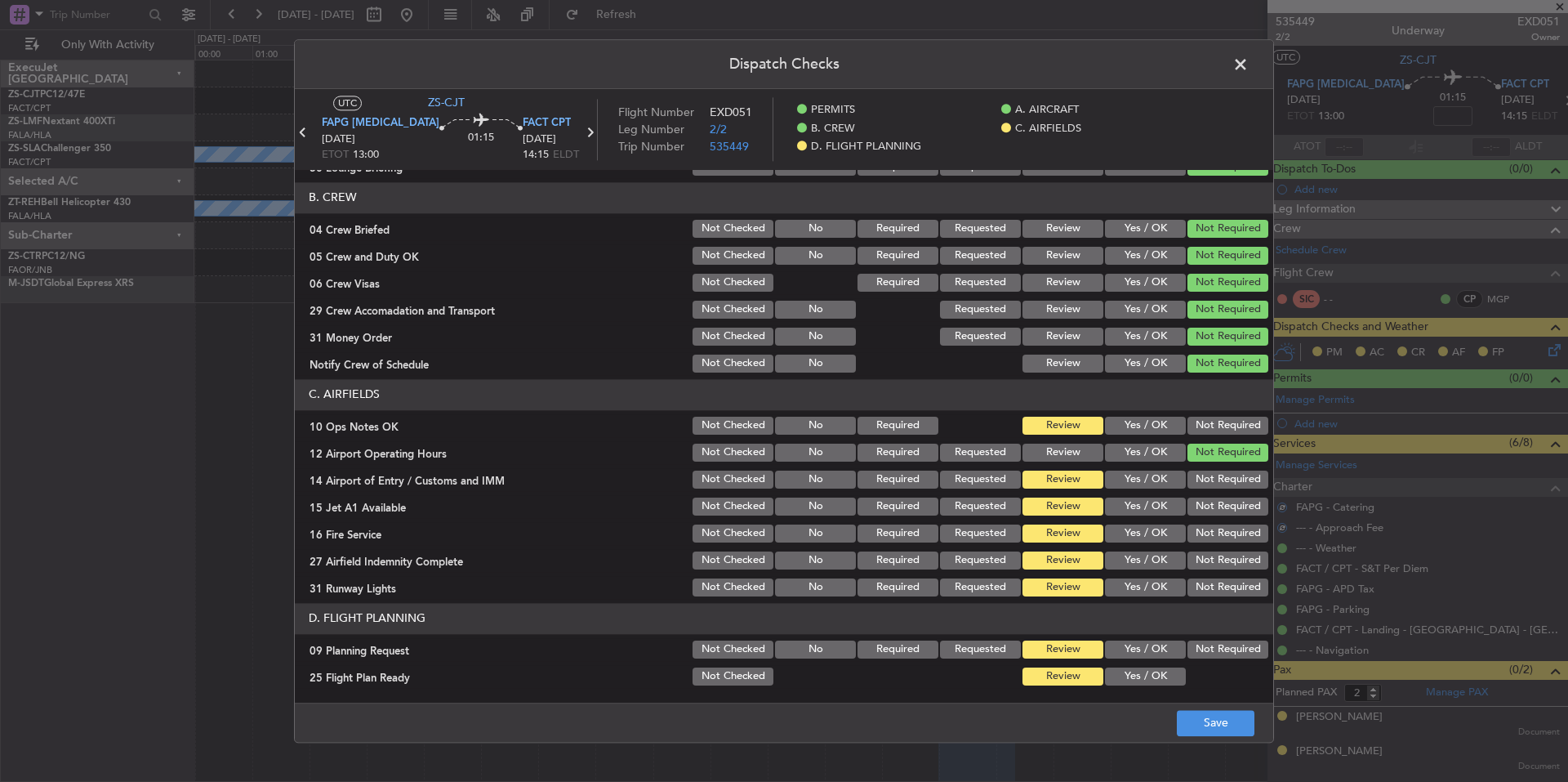
click at [1220, 530] on div "Not Required" at bounding box center [1227, 532] width 83 height 23
click at [1222, 548] on section "C. AIRFIELDS 10 Ops Notes OK Not Checked No Required Review Yes / OK Not Requir…" at bounding box center [784, 489] width 978 height 220
click at [1223, 567] on button "Not Required" at bounding box center [1228, 560] width 81 height 18
click at [1223, 582] on section "C. AIRFIELDS 10 Ops Notes OK Not Checked No Required Review Yes / OK Not Requir…" at bounding box center [784, 489] width 978 height 220
click at [1223, 588] on button "Not Required" at bounding box center [1228, 587] width 81 height 18
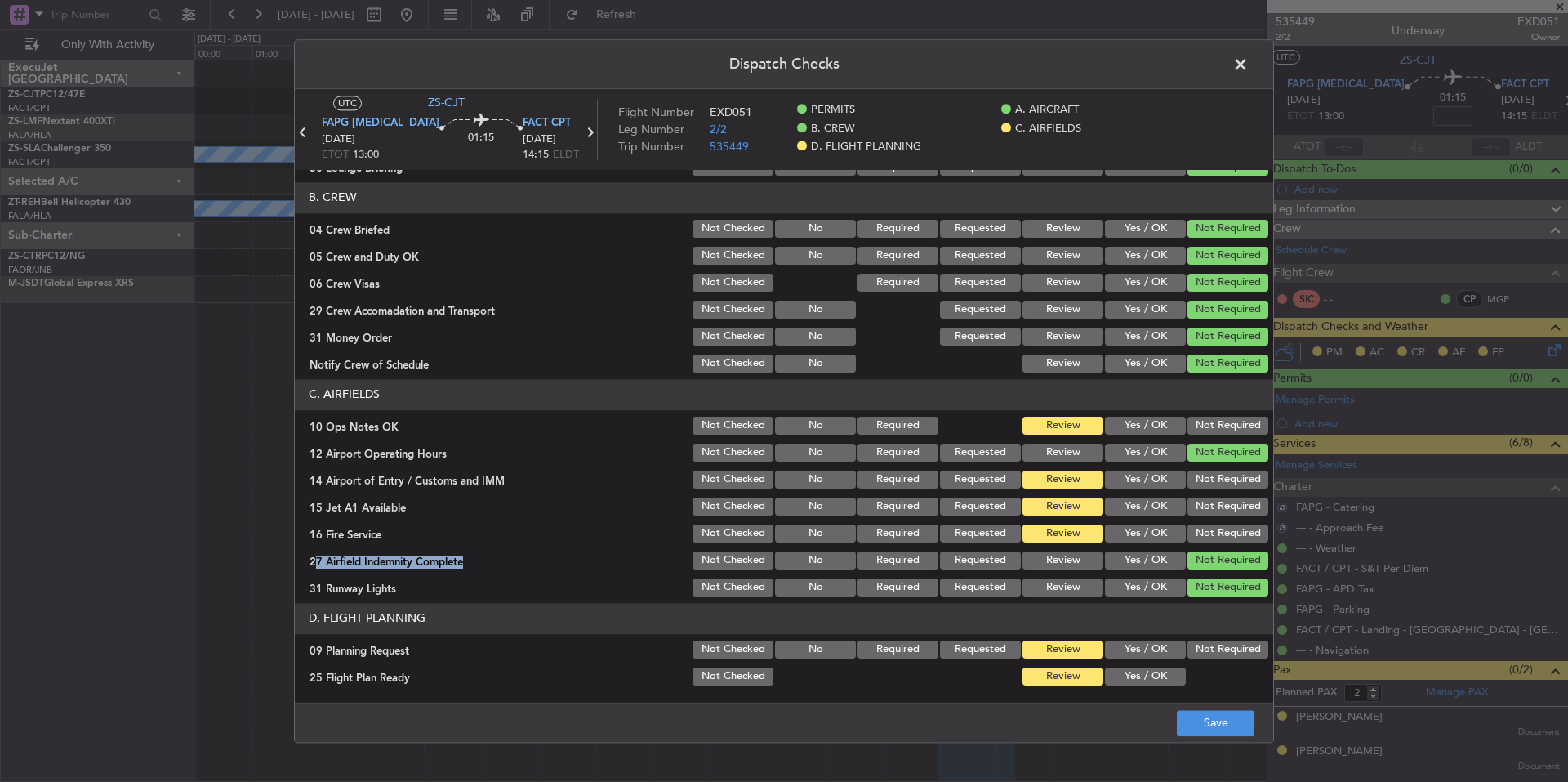
click at [1220, 544] on section "C. AIRFIELDS 10 Ops Notes OK Not Checked No Required Review Yes / OK Not Requir…" at bounding box center [784, 489] width 978 height 220
click at [1218, 529] on button "Not Required" at bounding box center [1228, 533] width 81 height 18
click at [1215, 510] on div "Not Required" at bounding box center [1227, 505] width 83 height 23
click at [1212, 496] on div "Not Required" at bounding box center [1227, 505] width 83 height 23
drag, startPoint x: 1212, startPoint y: 488, endPoint x: 1212, endPoint y: 477, distance: 11.0
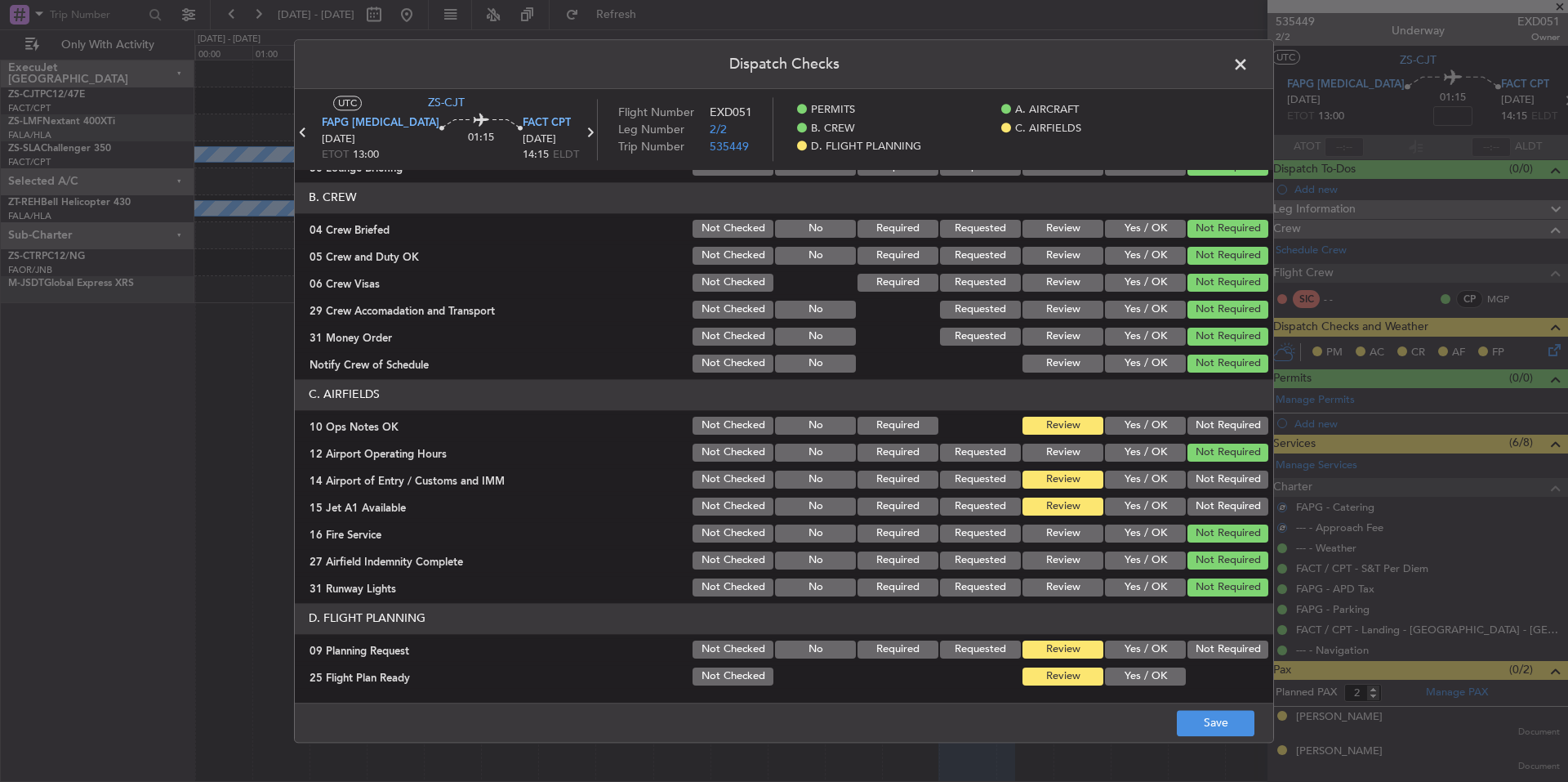
click at [1212, 486] on div "Not Required" at bounding box center [1227, 479] width 83 height 23
click at [1212, 477] on button "Not Required" at bounding box center [1228, 479] width 81 height 18
click at [1214, 461] on div "Not Required" at bounding box center [1227, 452] width 83 height 23
click at [1218, 433] on button "Not Required" at bounding box center [1228, 425] width 81 height 18
click at [1211, 518] on div "Not Required" at bounding box center [1227, 505] width 83 height 23
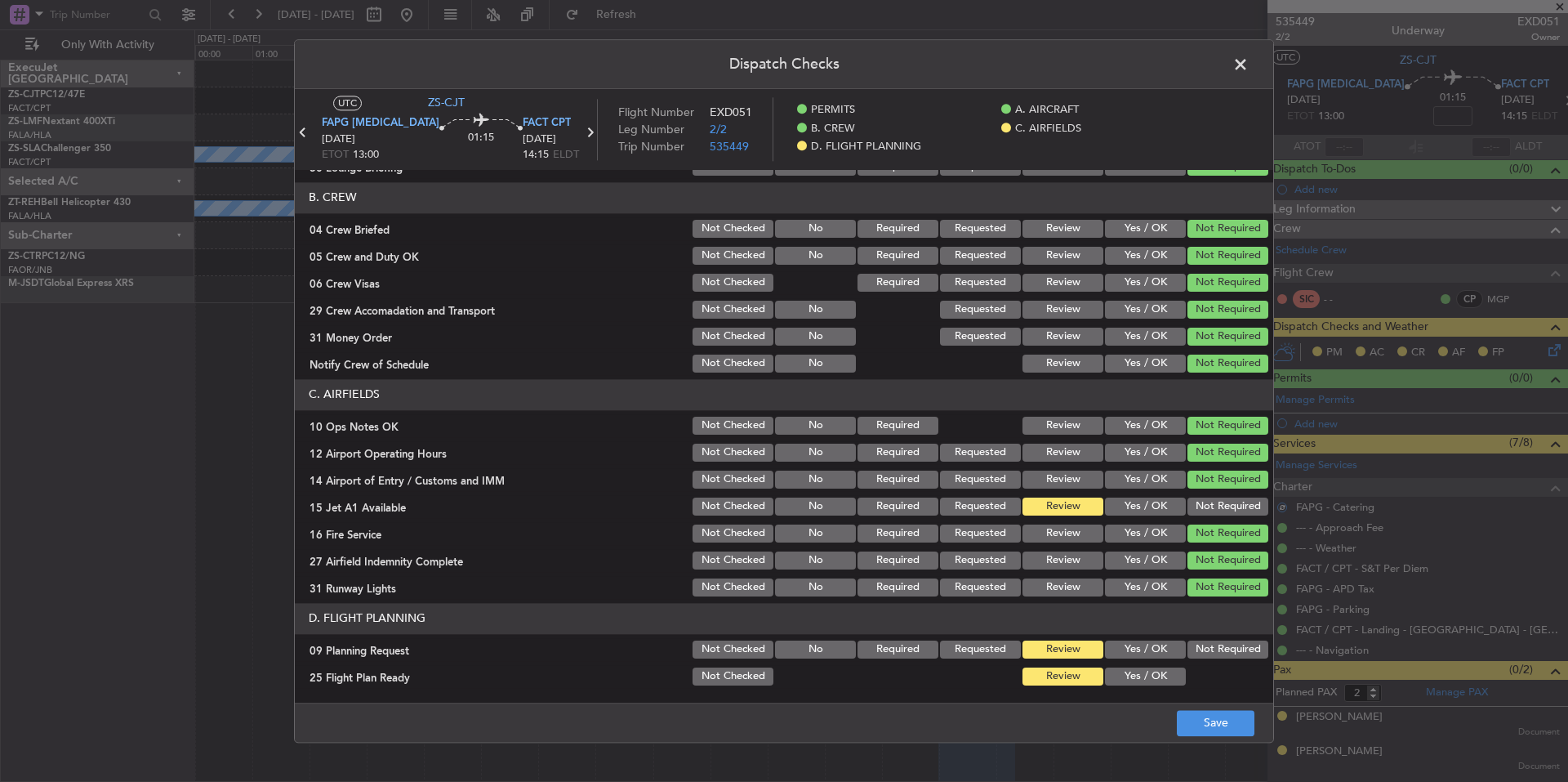
click at [1211, 505] on button "Not Required" at bounding box center [1228, 506] width 81 height 18
click at [1156, 652] on button "Yes / OK" at bounding box center [1146, 650] width 81 height 18
drag, startPoint x: 1156, startPoint y: 666, endPoint x: 1159, endPoint y: 675, distance: 9.5
click at [1158, 669] on section "D. FLIGHT PLANNING 09 Planning Request Not Checked No Required Requested Review…" at bounding box center [784, 645] width 978 height 85
click at [1160, 676] on button "Yes / OK" at bounding box center [1146, 677] width 81 height 18
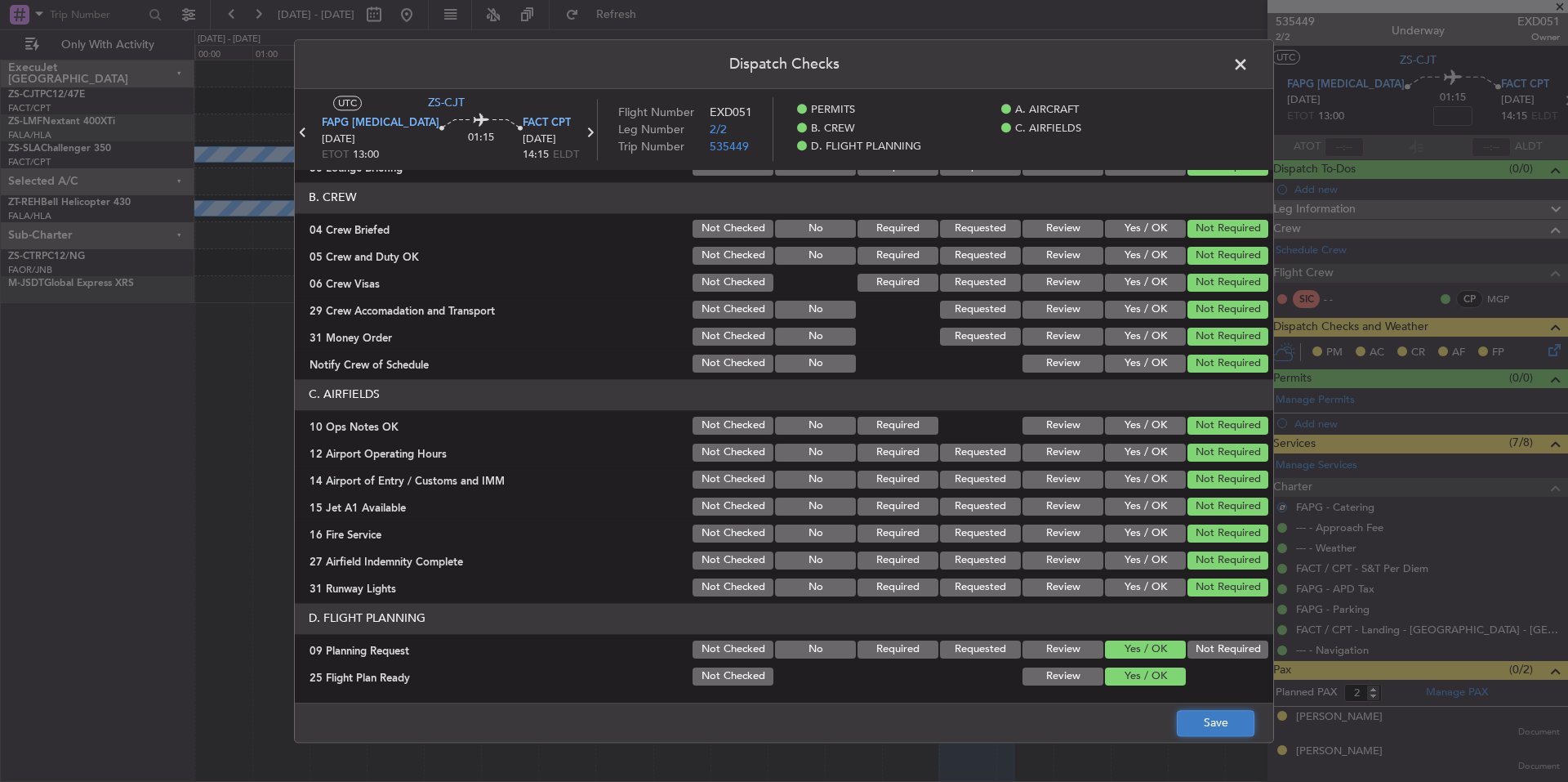
click at [1198, 715] on button "Save" at bounding box center [1216, 723] width 77 height 26
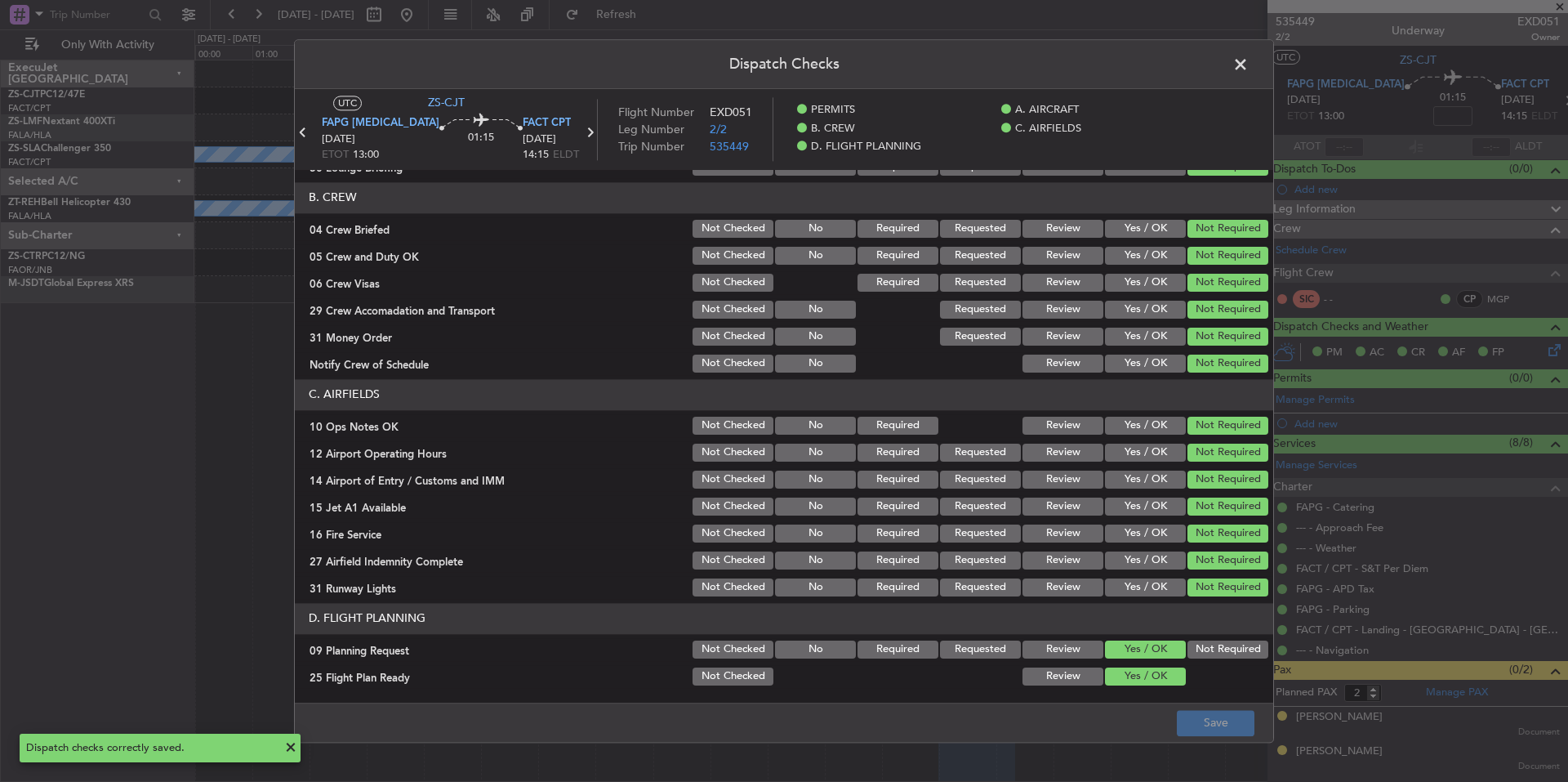
click at [1248, 67] on span at bounding box center [1248, 68] width 0 height 32
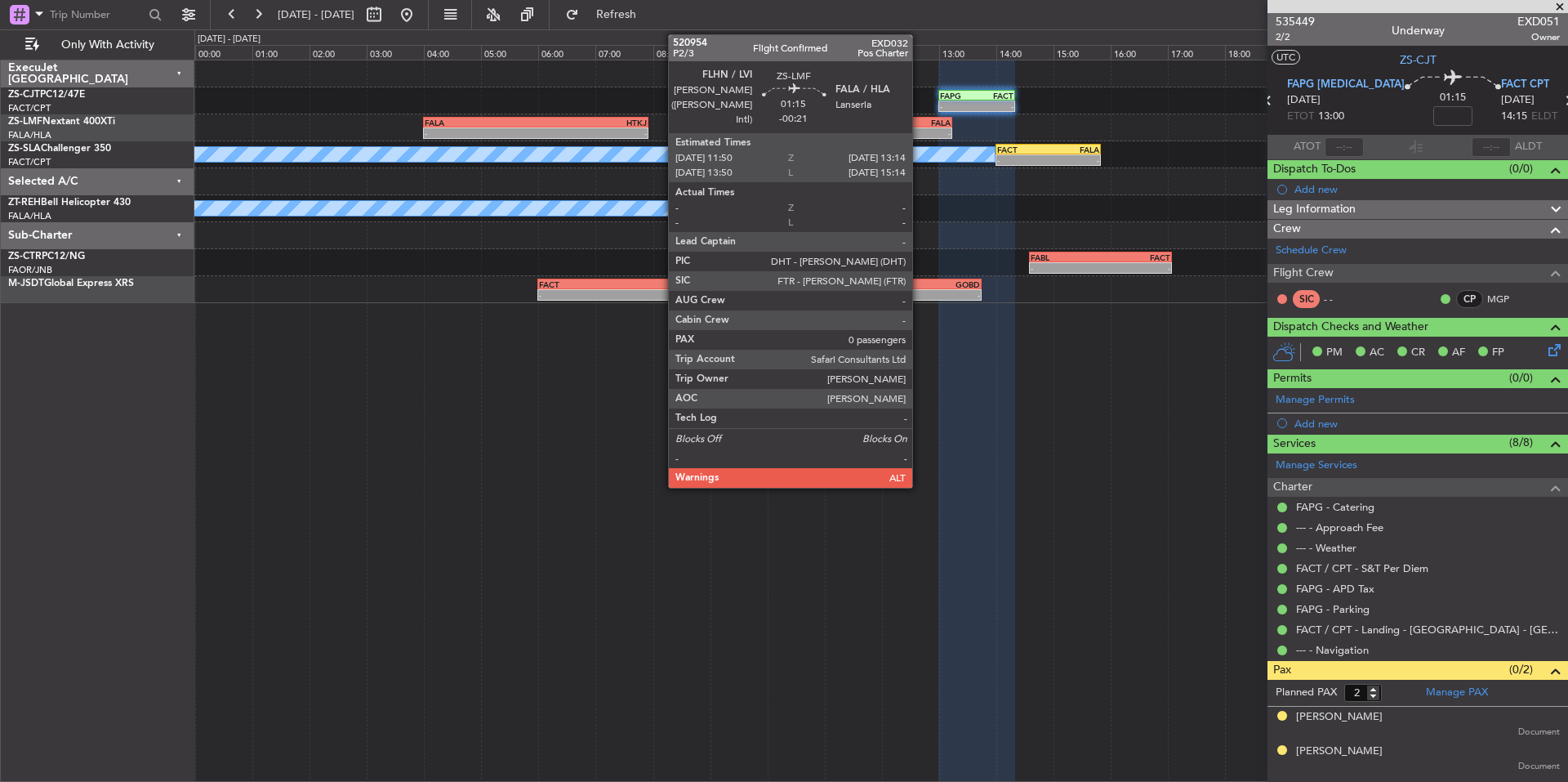
click at [920, 125] on div "FALA" at bounding box center [930, 123] width 39 height 10
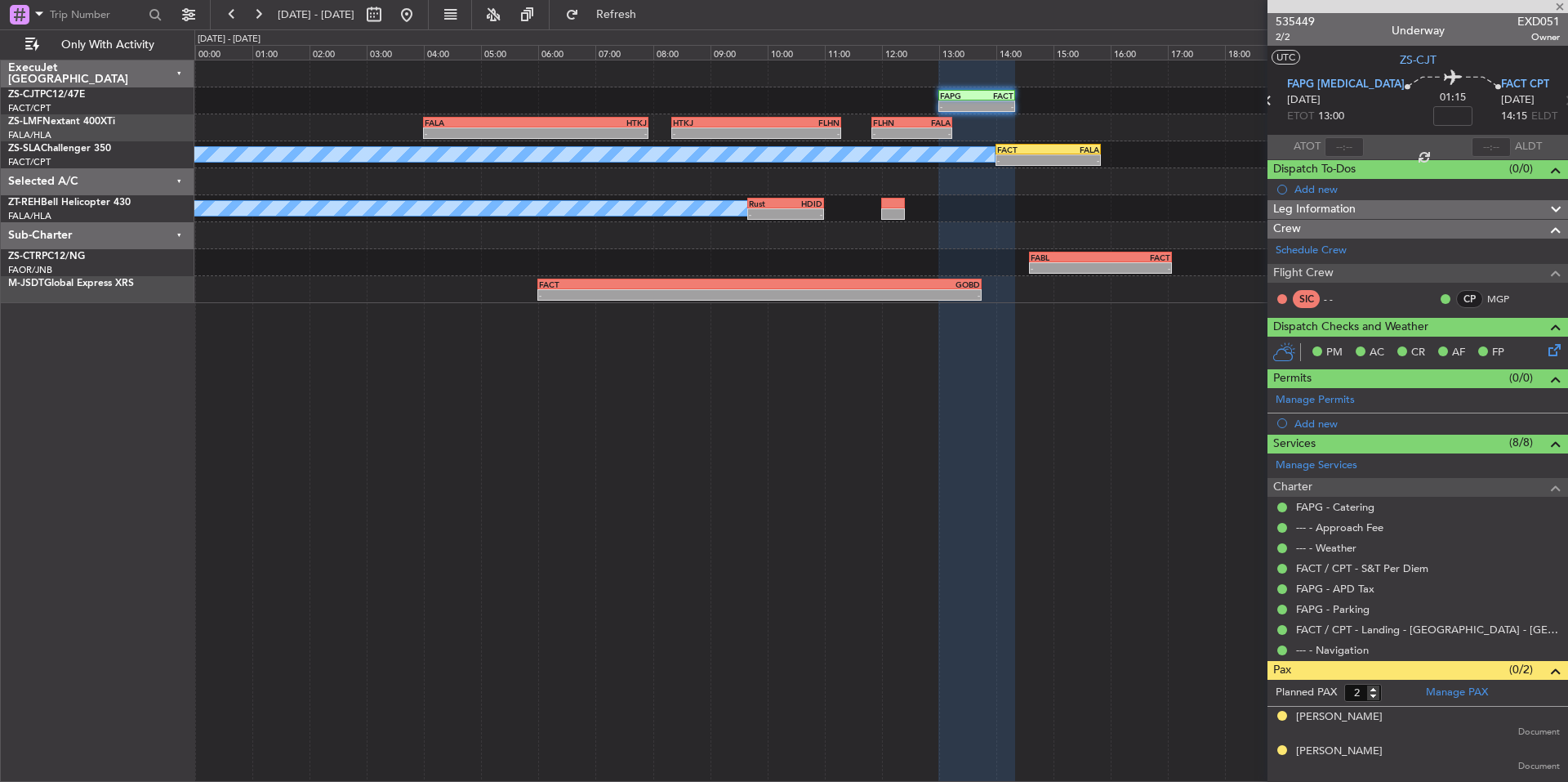
type input "-00:21"
type input "0"
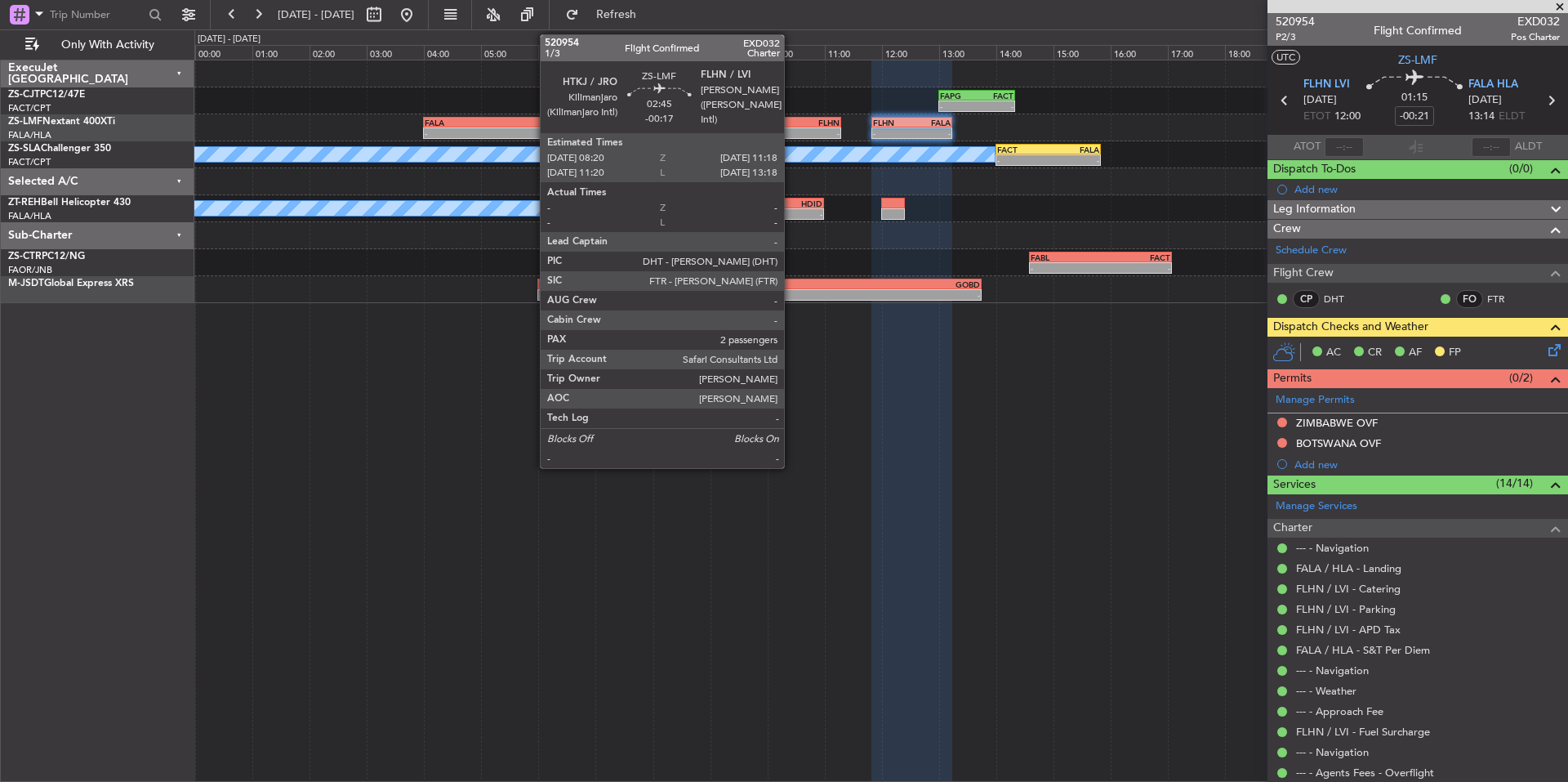
click at [792, 129] on div "-" at bounding box center [798, 132] width 83 height 10
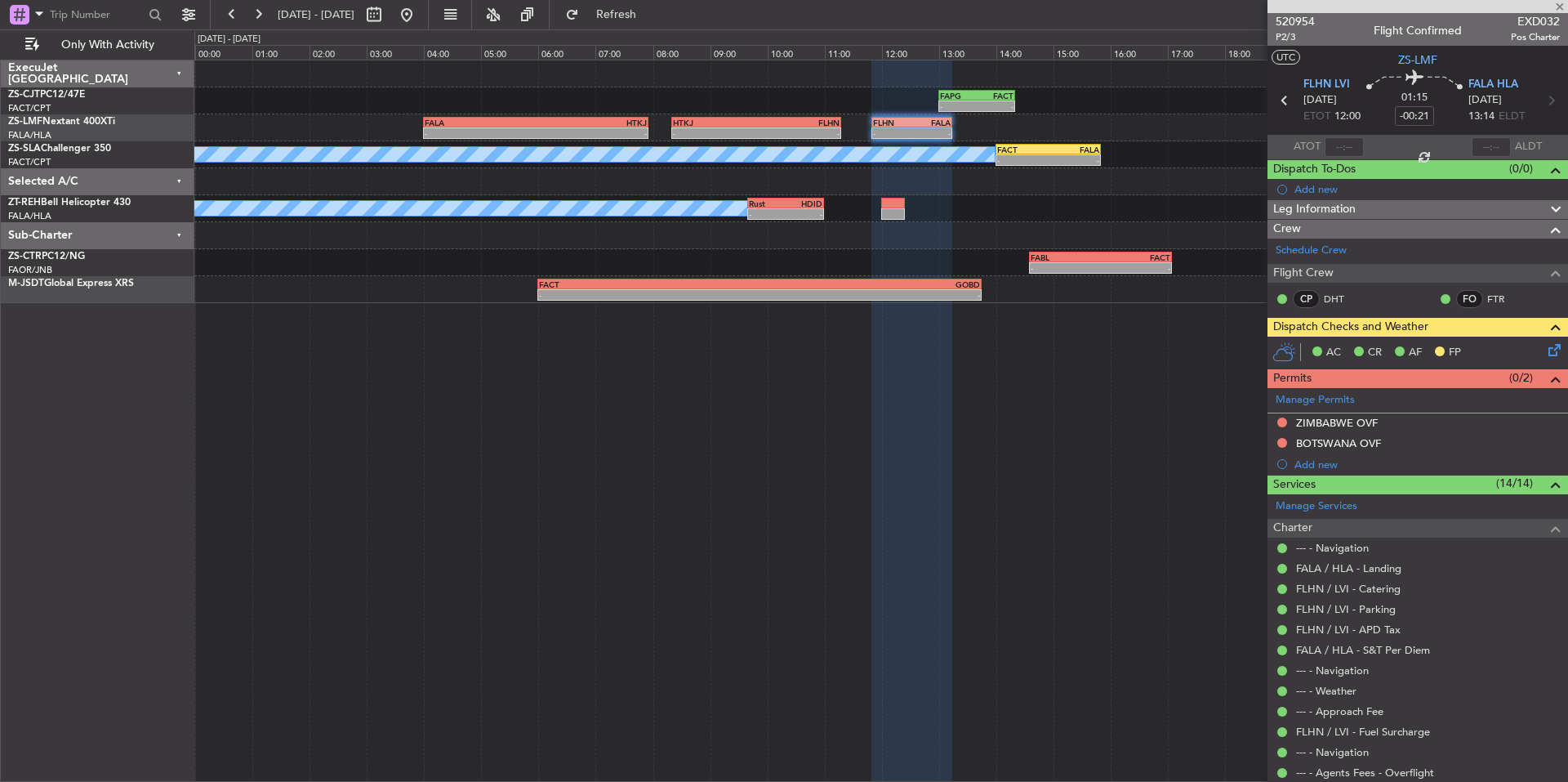
type input "-00:17"
type input "2"
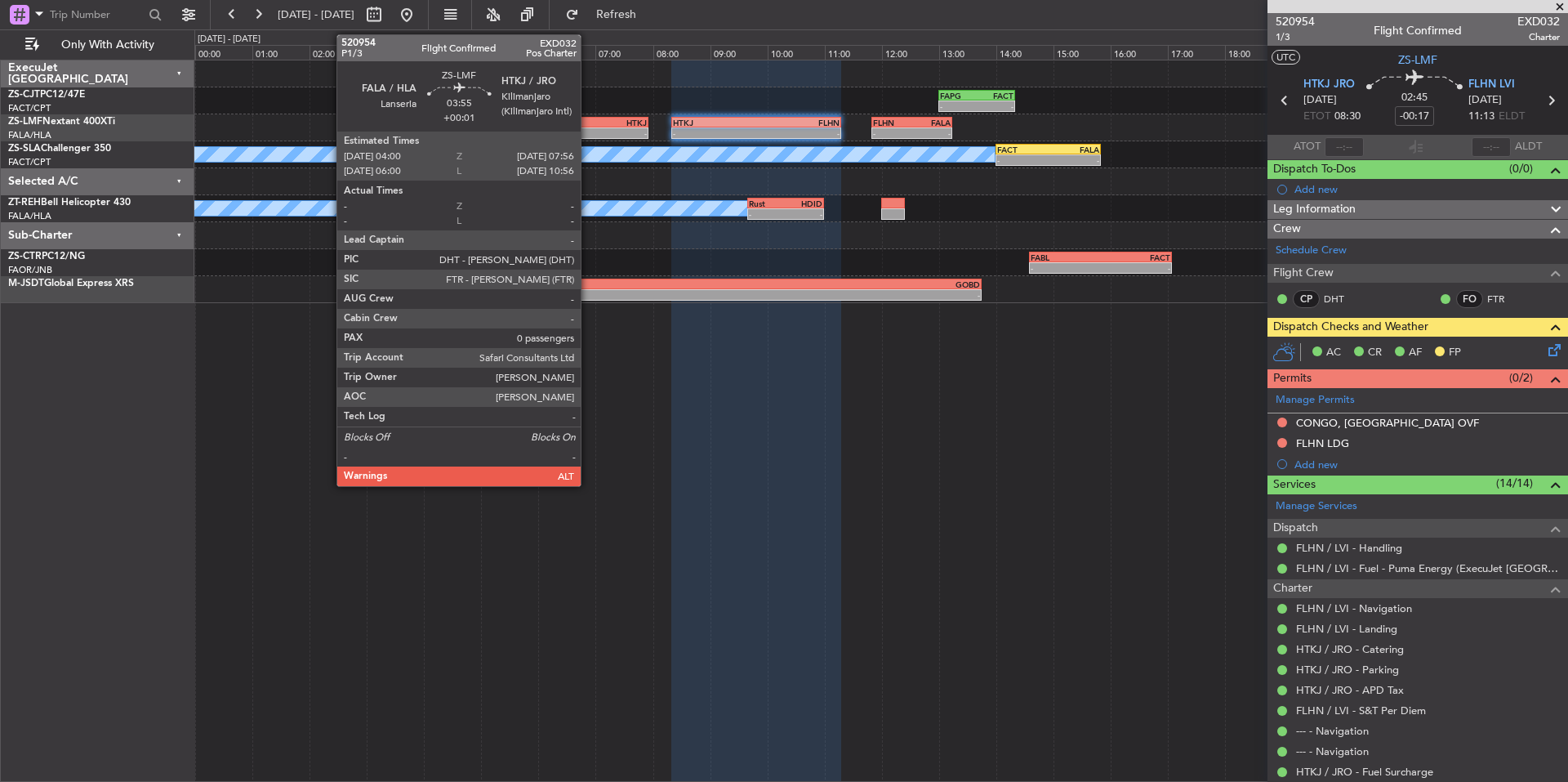
click at [588, 137] on div "-" at bounding box center [591, 132] width 111 height 10
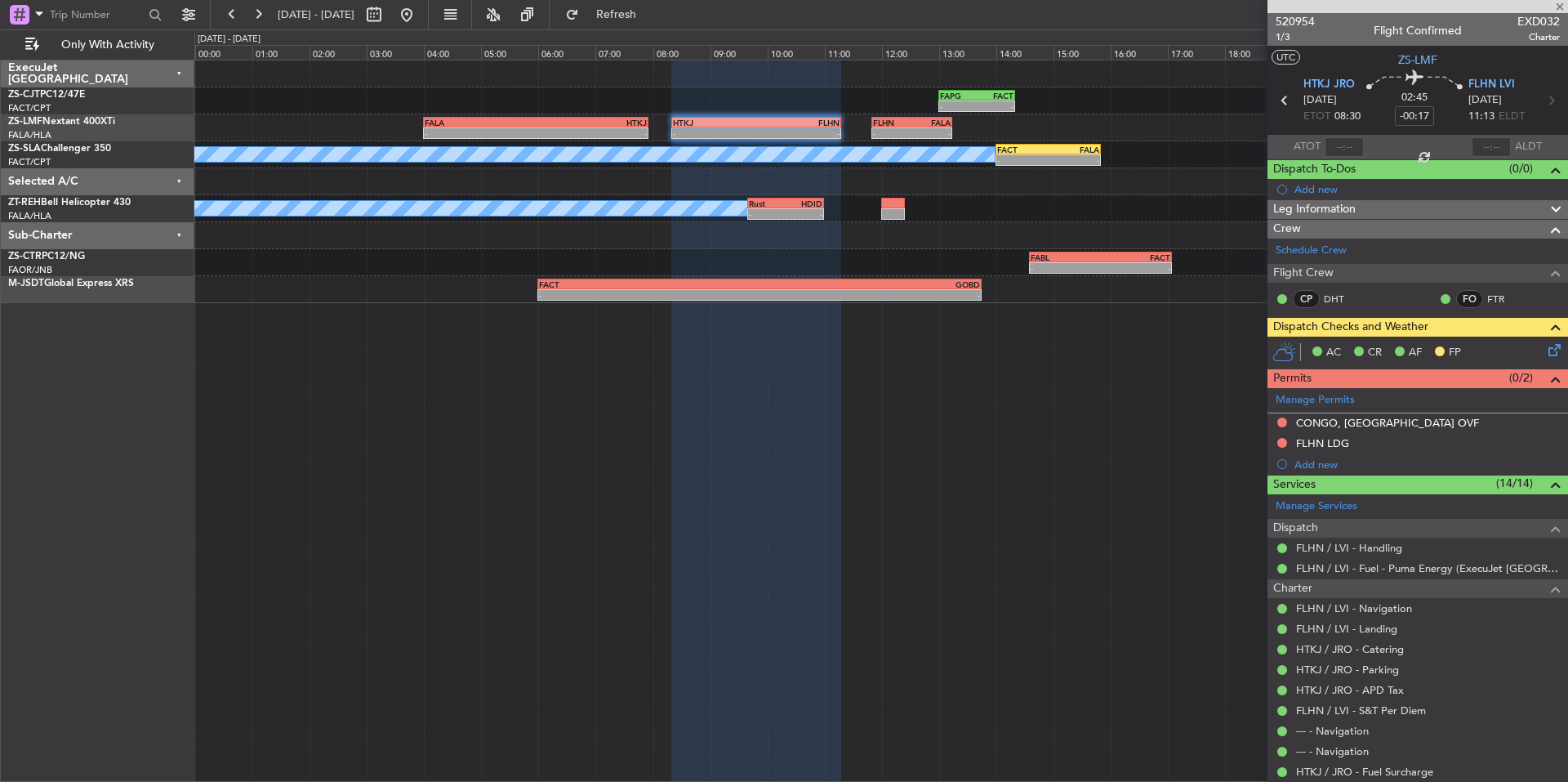
type input "+00:01"
type input "0"
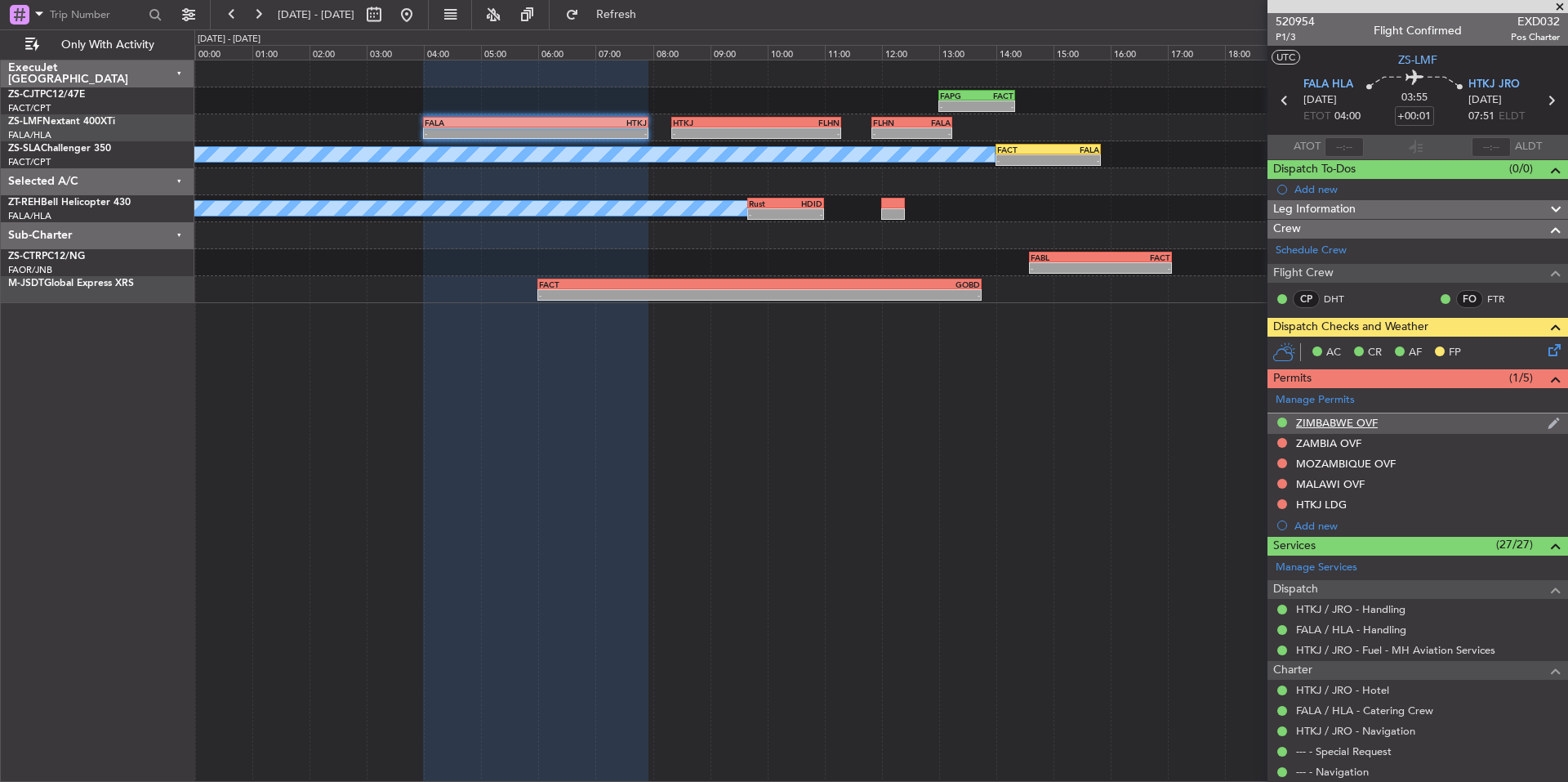
click at [1346, 415] on div "ZIMBABWE OVF" at bounding box center [1337, 422] width 82 height 14
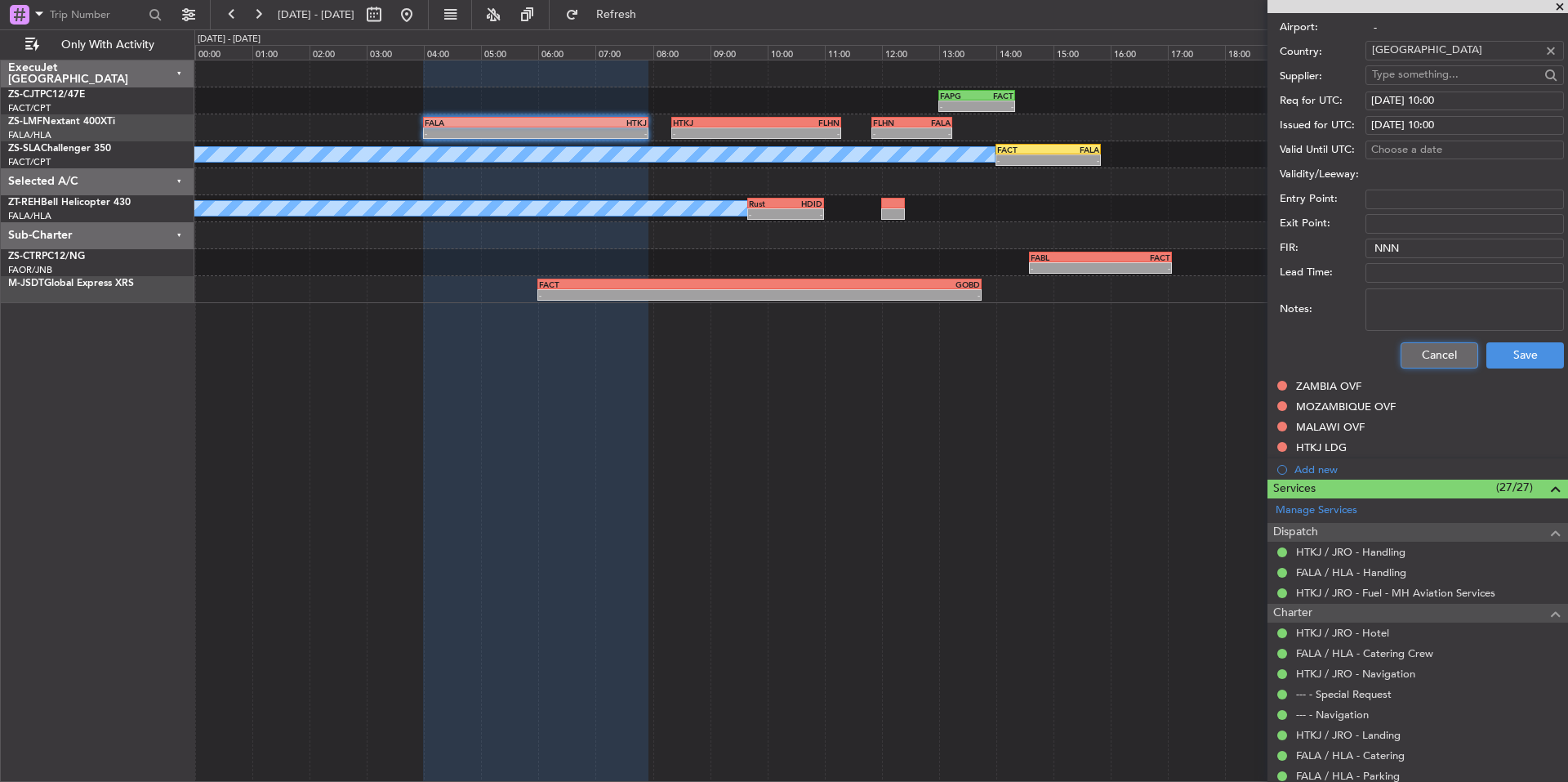
click at [1445, 362] on button "Cancel" at bounding box center [1439, 355] width 77 height 26
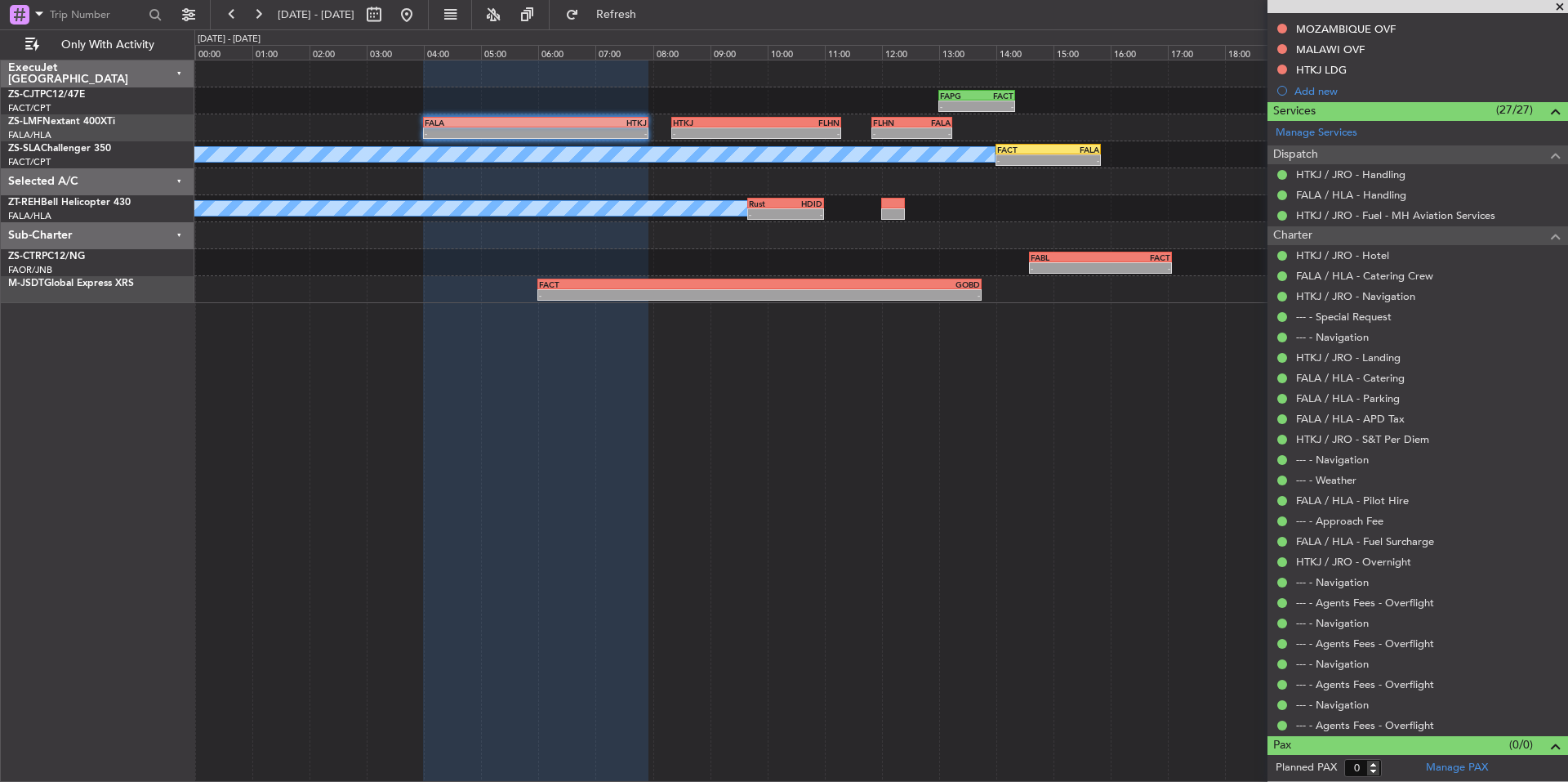
scroll to position [433, 0]
click at [258, 11] on button at bounding box center [258, 14] width 26 height 26
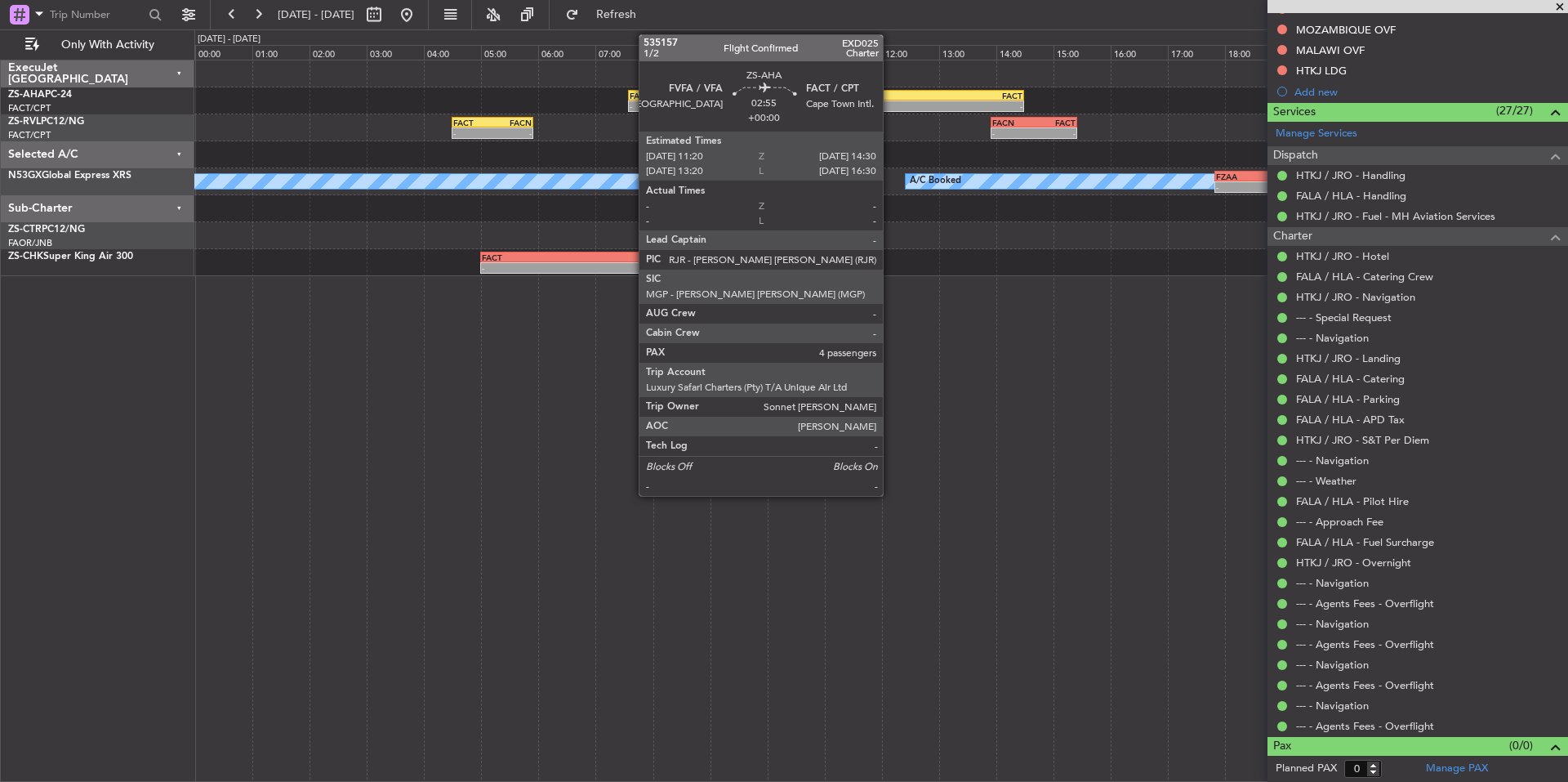
click at [890, 99] on div "FVFA" at bounding box center [888, 95] width 89 height 10
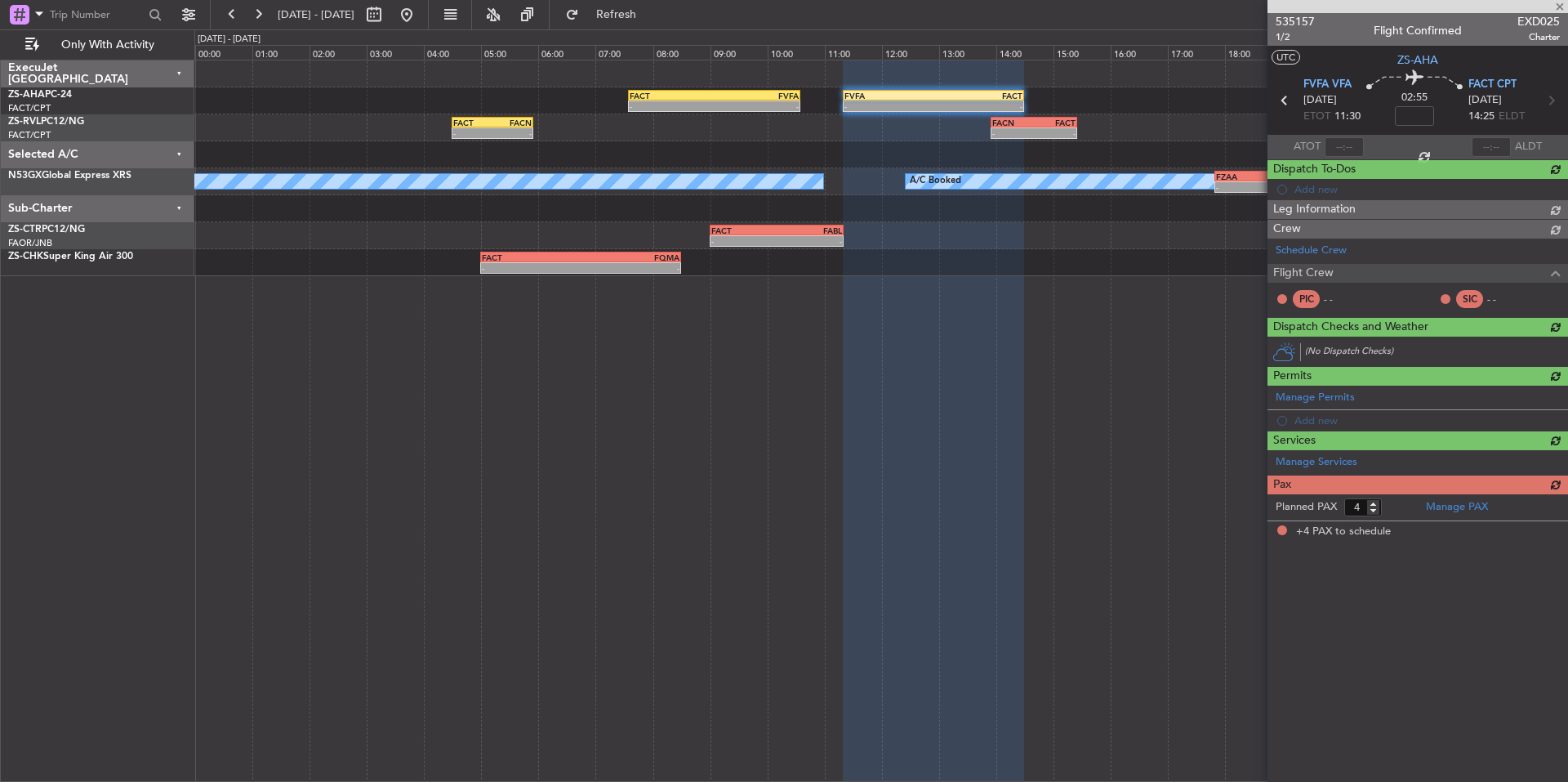
scroll to position [0, 0]
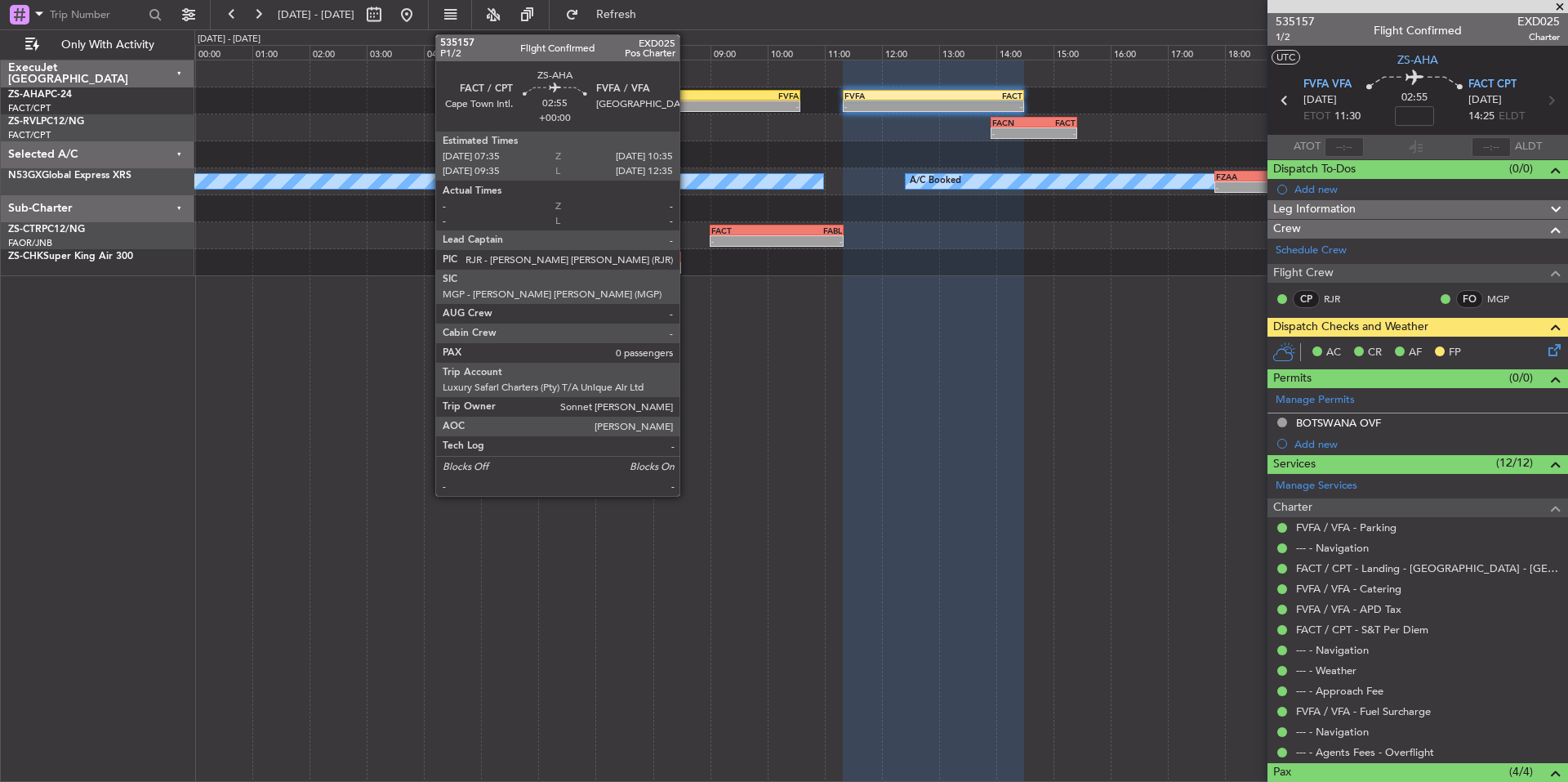
click at [687, 96] on div "FACT" at bounding box center [671, 95] width 84 height 10
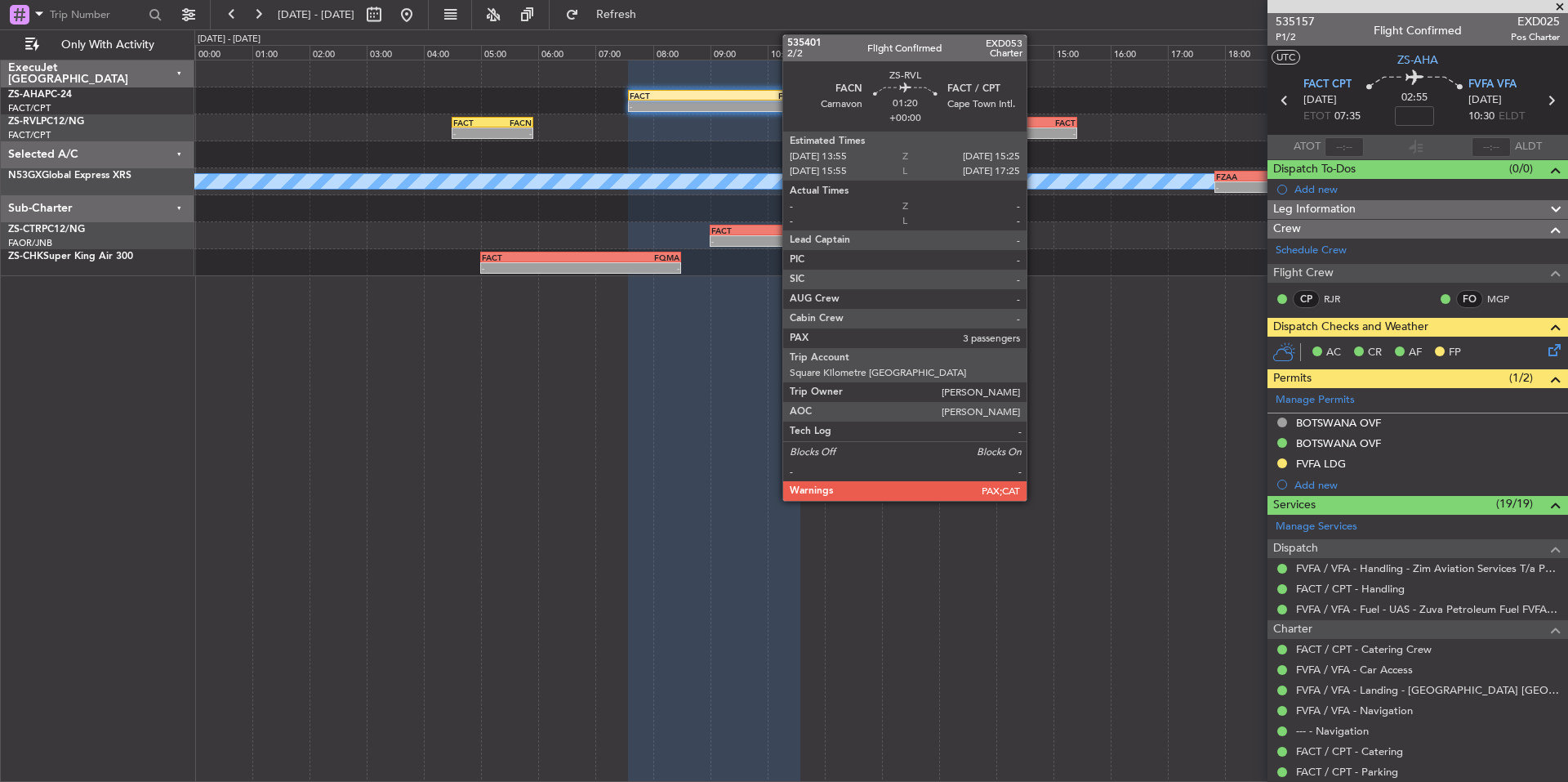
click at [1033, 127] on div "- -" at bounding box center [1034, 132] width 86 height 12
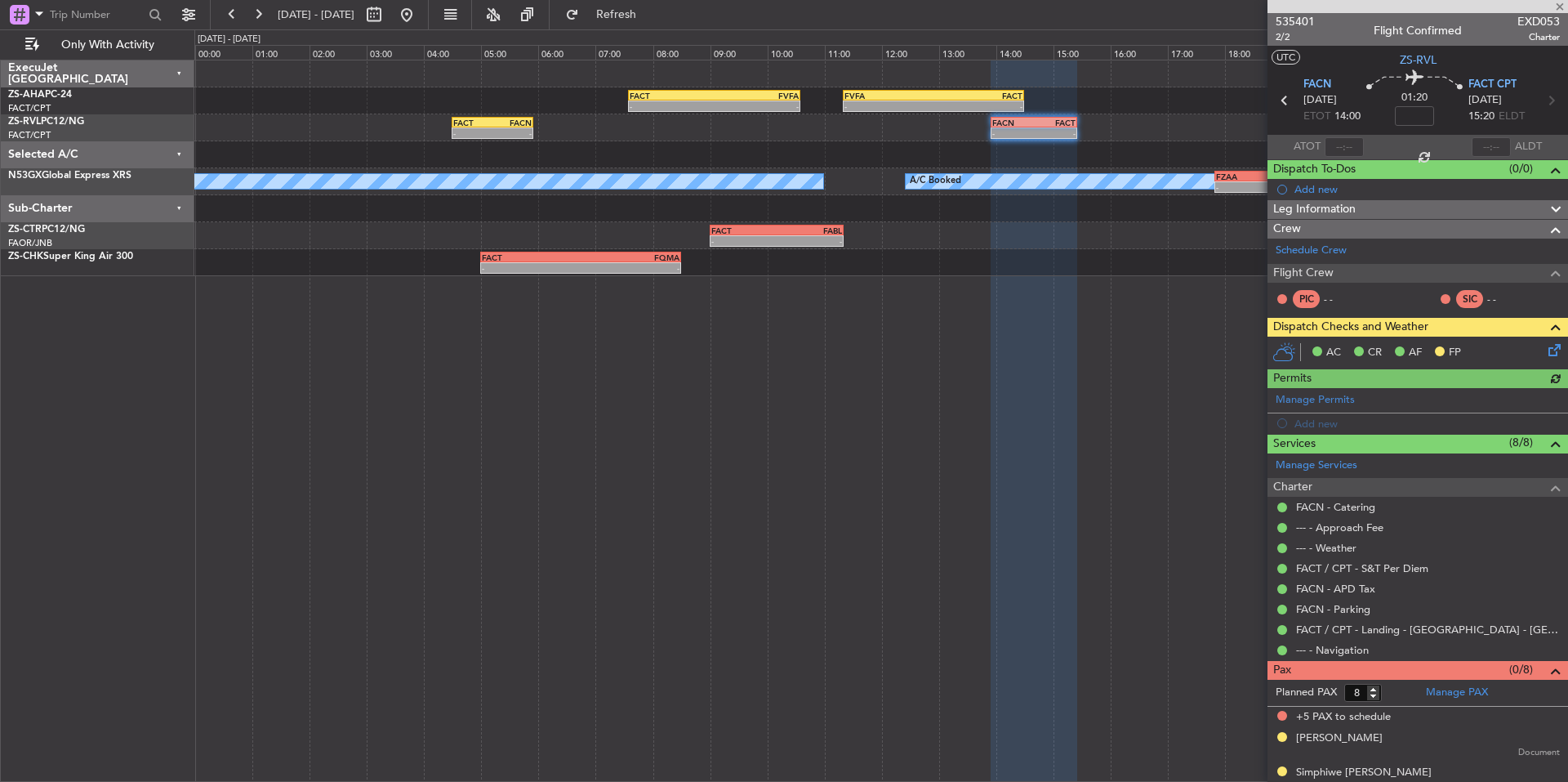
scroll to position [48, 0]
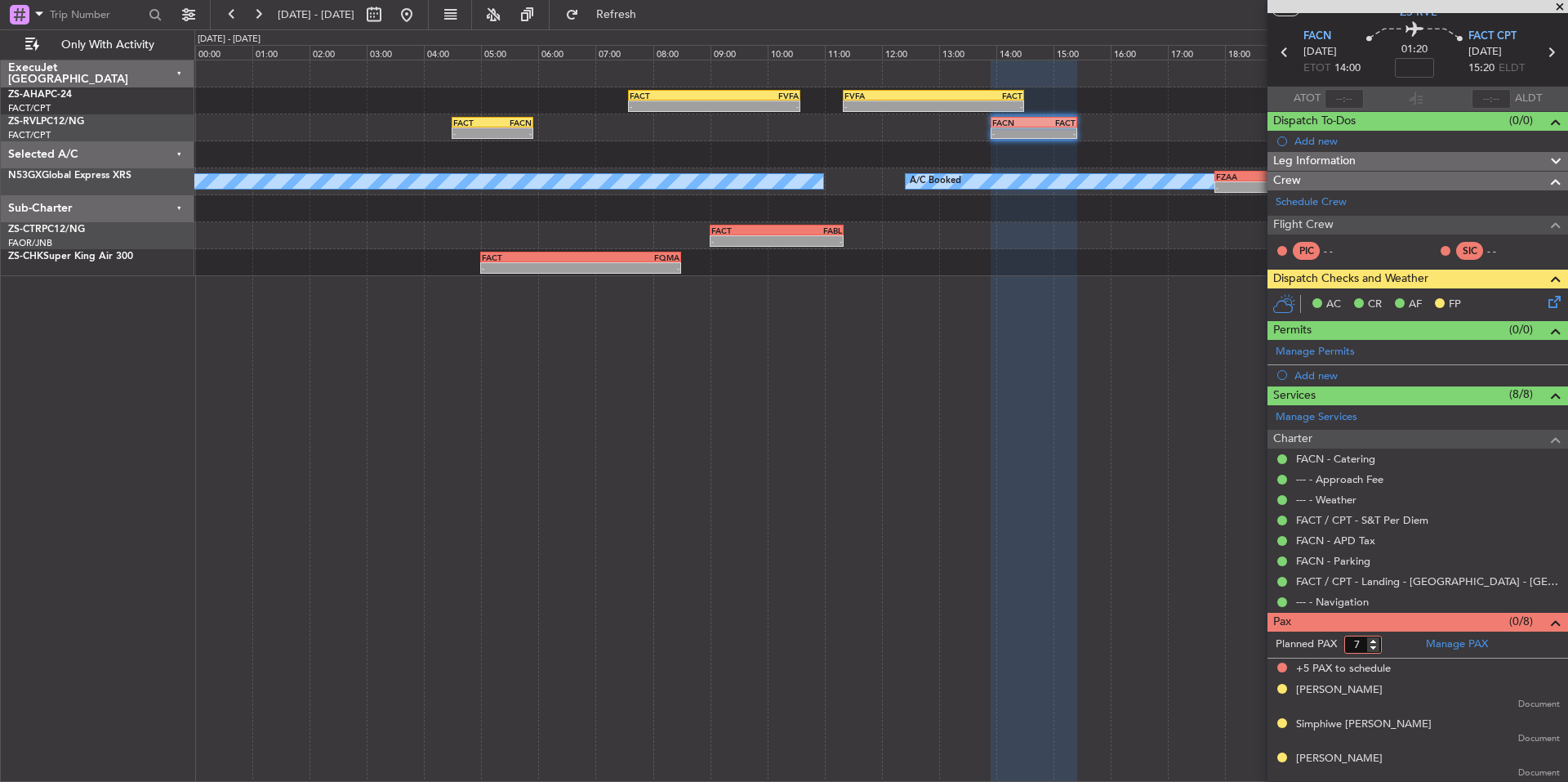
click at [1375, 650] on input "7" at bounding box center [1363, 644] width 38 height 18
click at [1375, 650] on input "6" at bounding box center [1363, 644] width 38 height 18
click at [1375, 650] on input "5" at bounding box center [1363, 644] width 38 height 18
click at [1375, 650] on input "4" at bounding box center [1363, 644] width 38 height 18
type input "3"
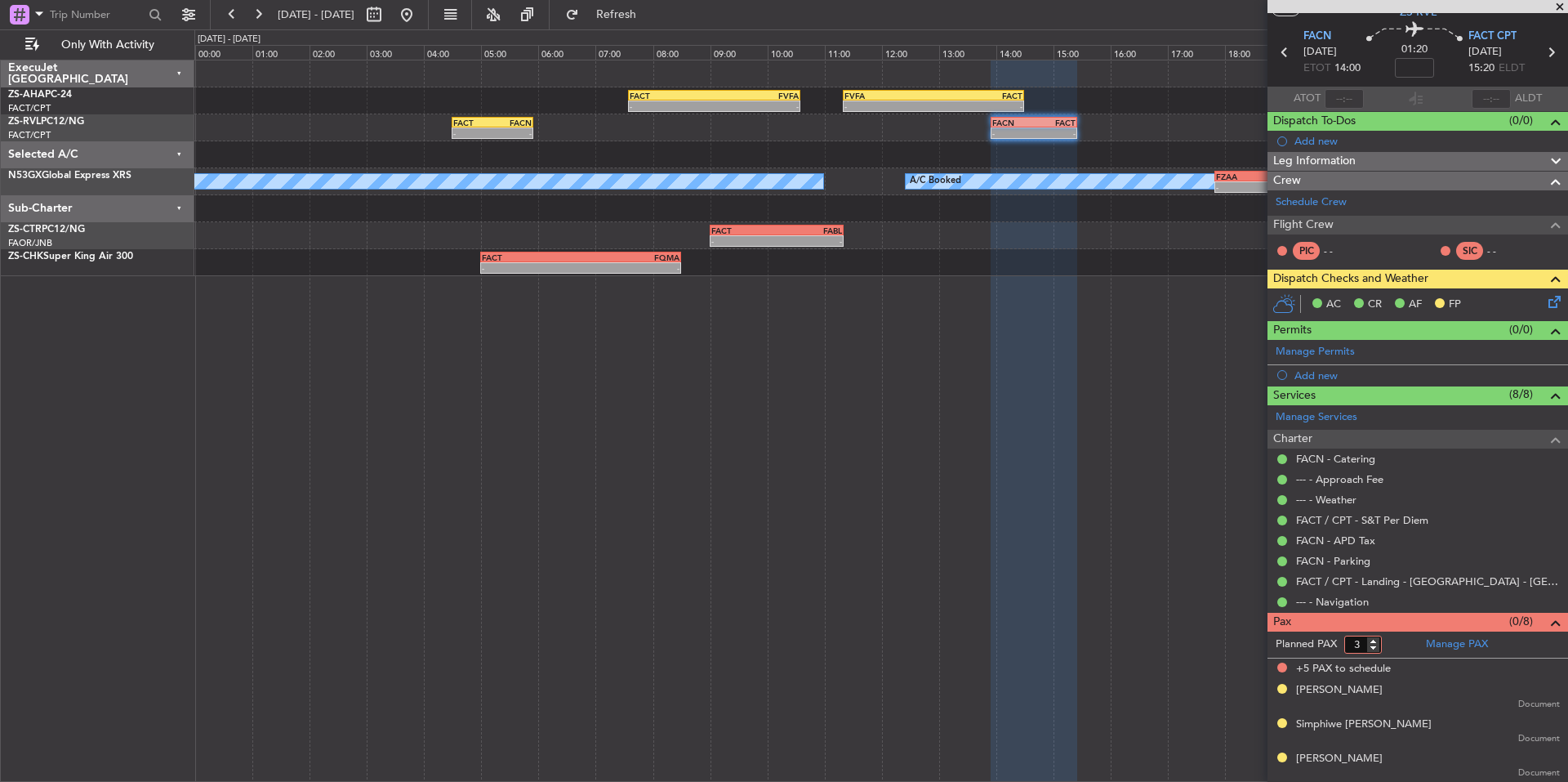
click at [1375, 650] on input "3" at bounding box center [1363, 644] width 38 height 18
click at [1395, 640] on form "Planned PAX 3" at bounding box center [1342, 644] width 150 height 26
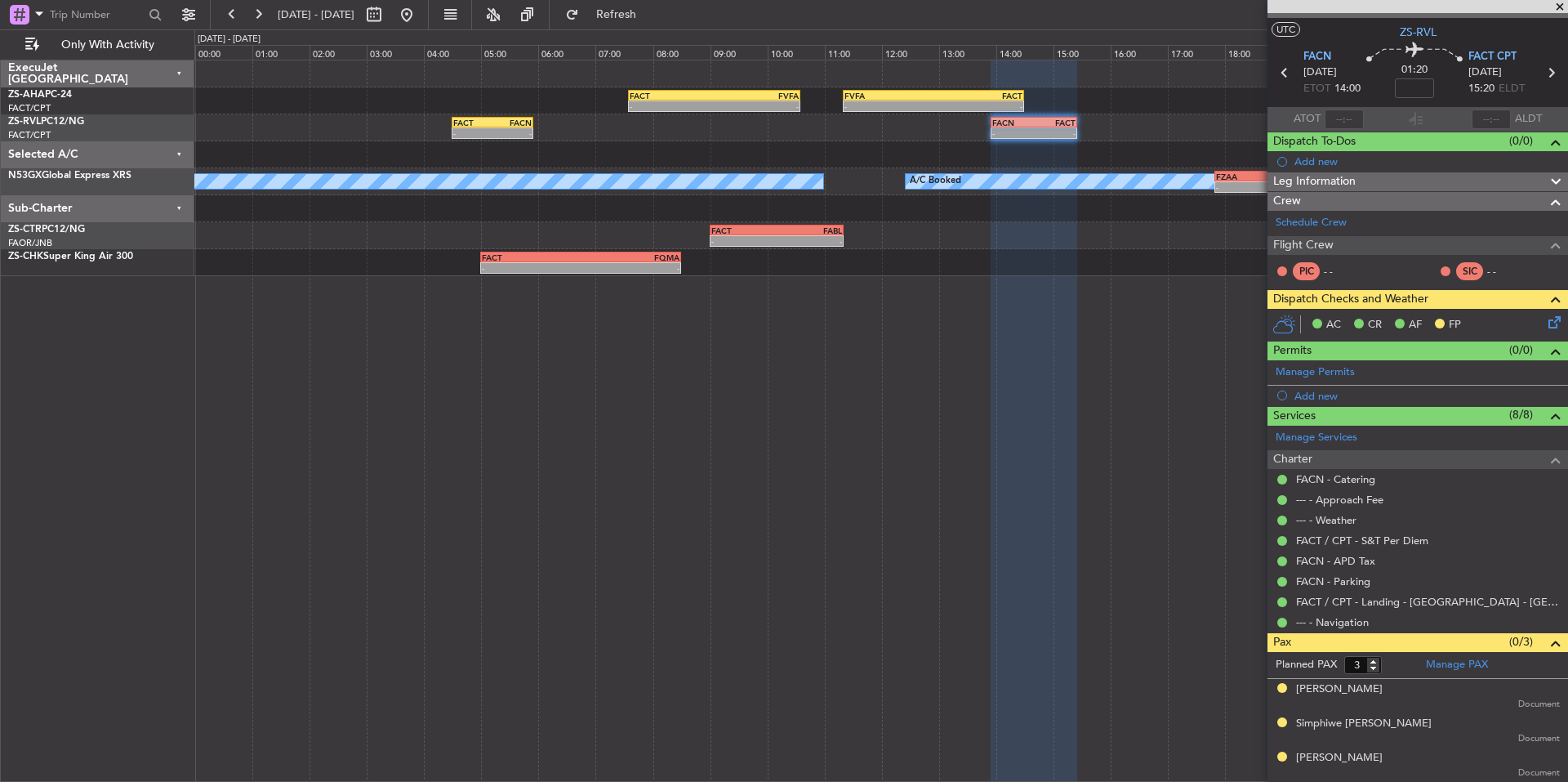
scroll to position [27, 0]
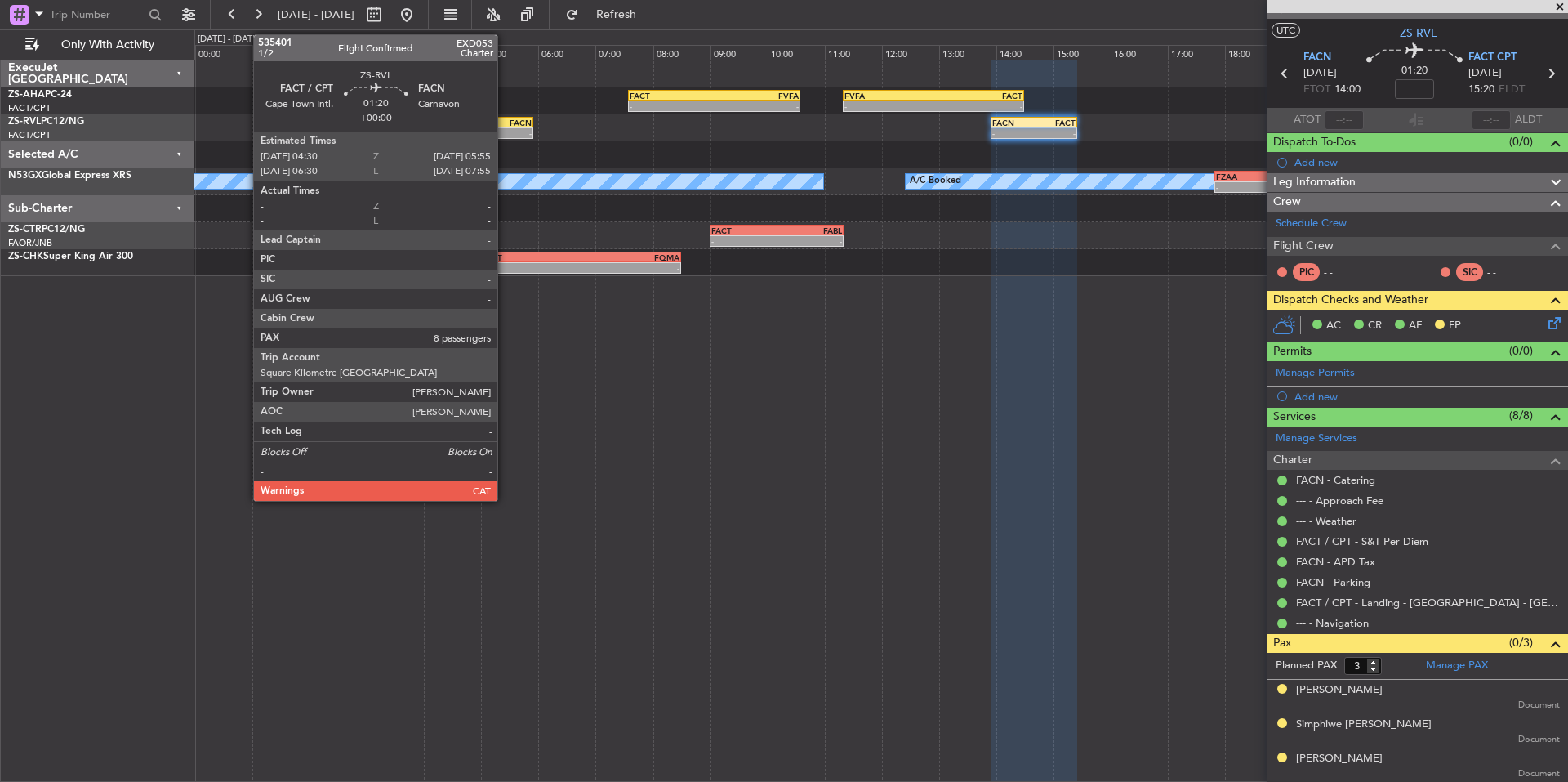
click at [504, 130] on div "-" at bounding box center [512, 132] width 40 height 10
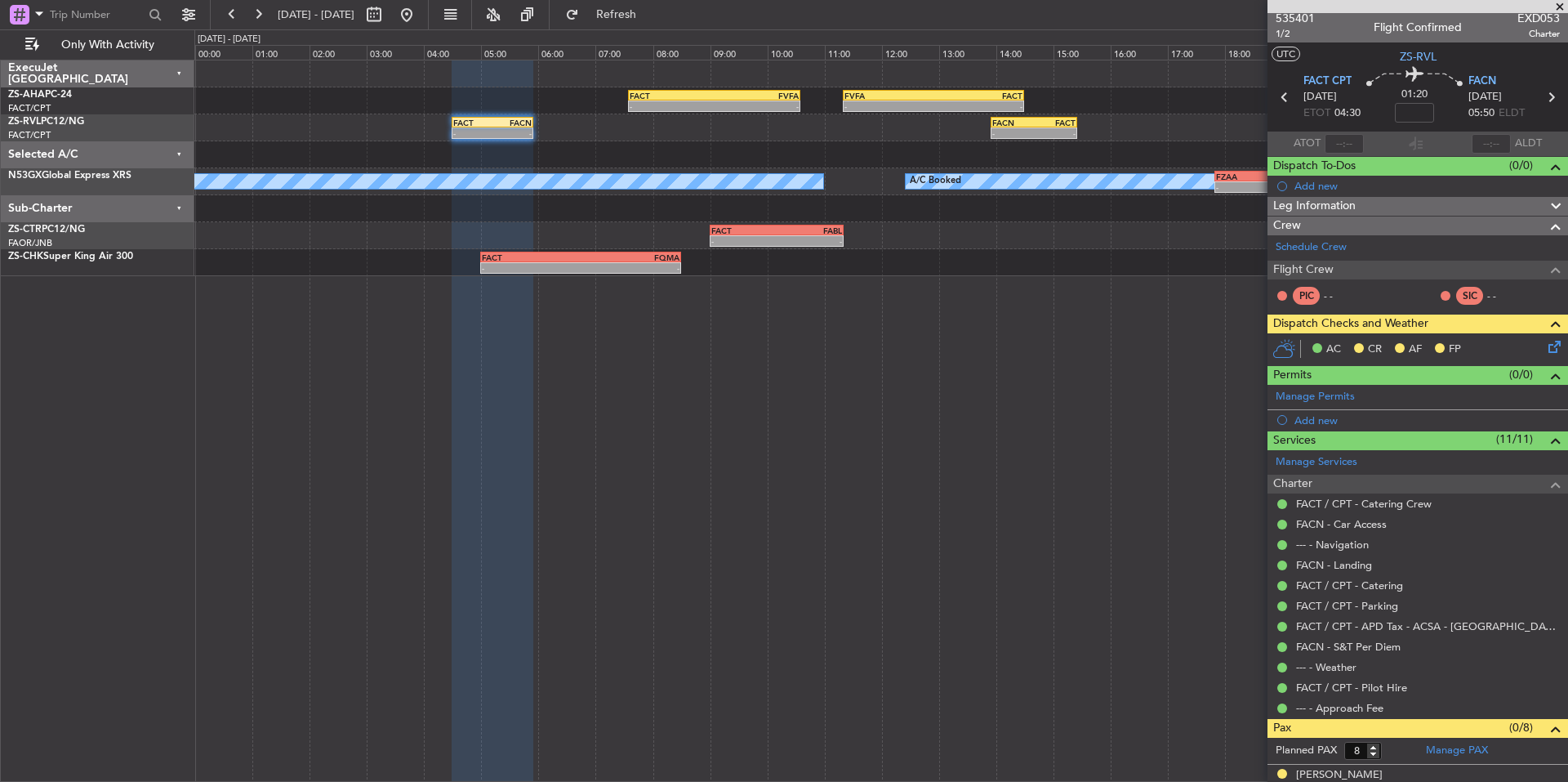
scroll to position [0, 0]
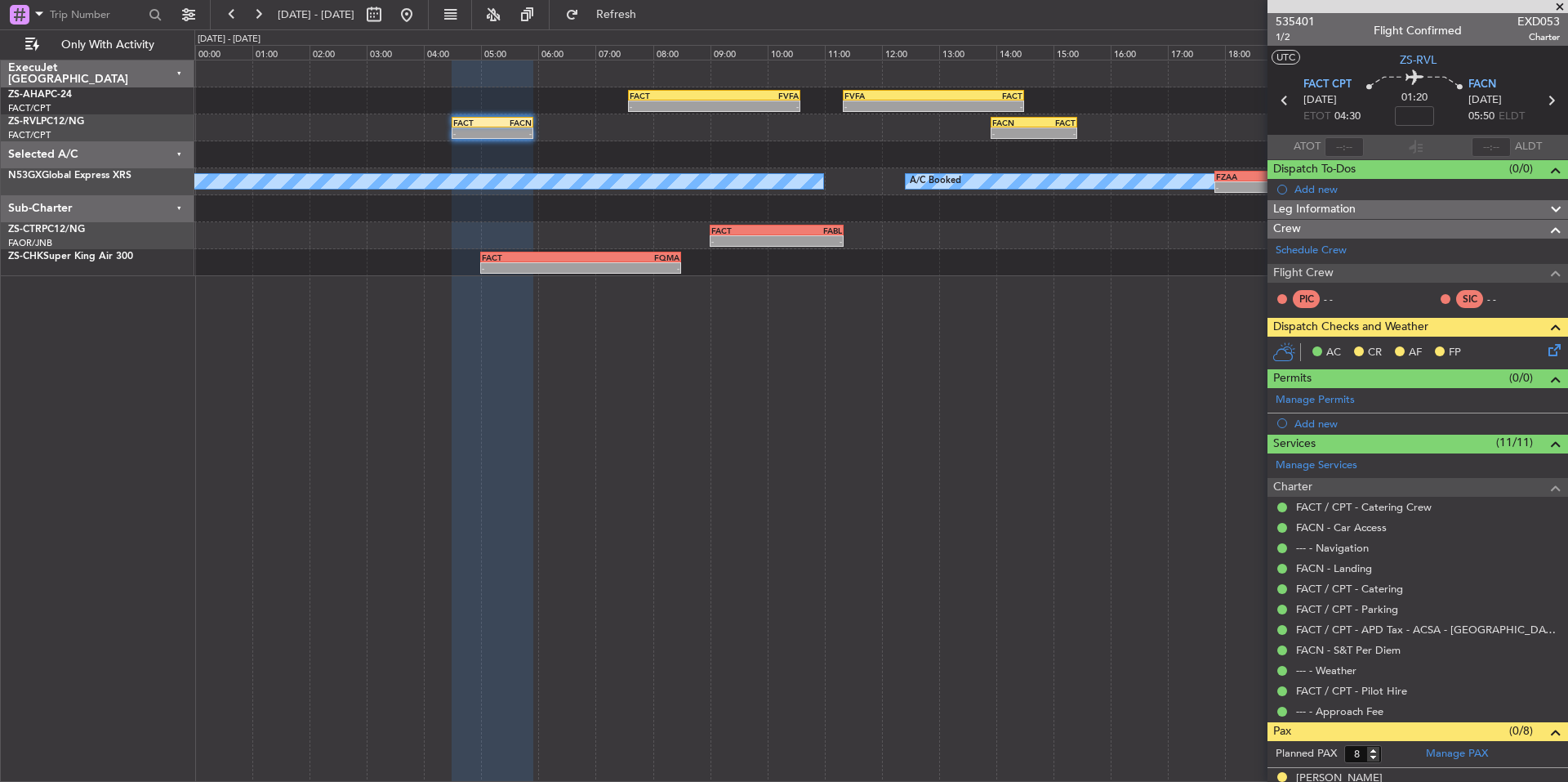
click at [1545, 348] on icon at bounding box center [1551, 347] width 14 height 14
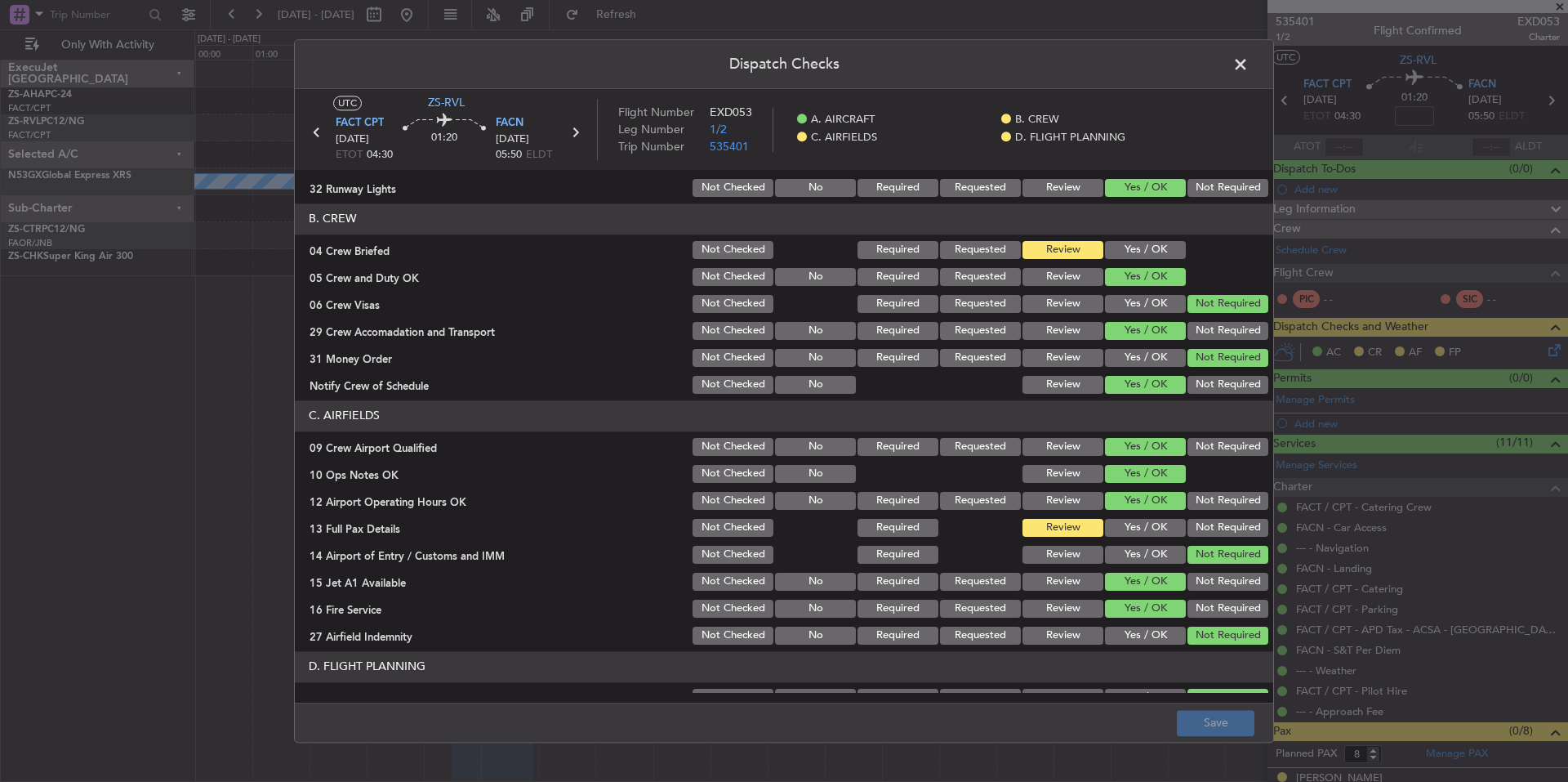
scroll to position [212, 0]
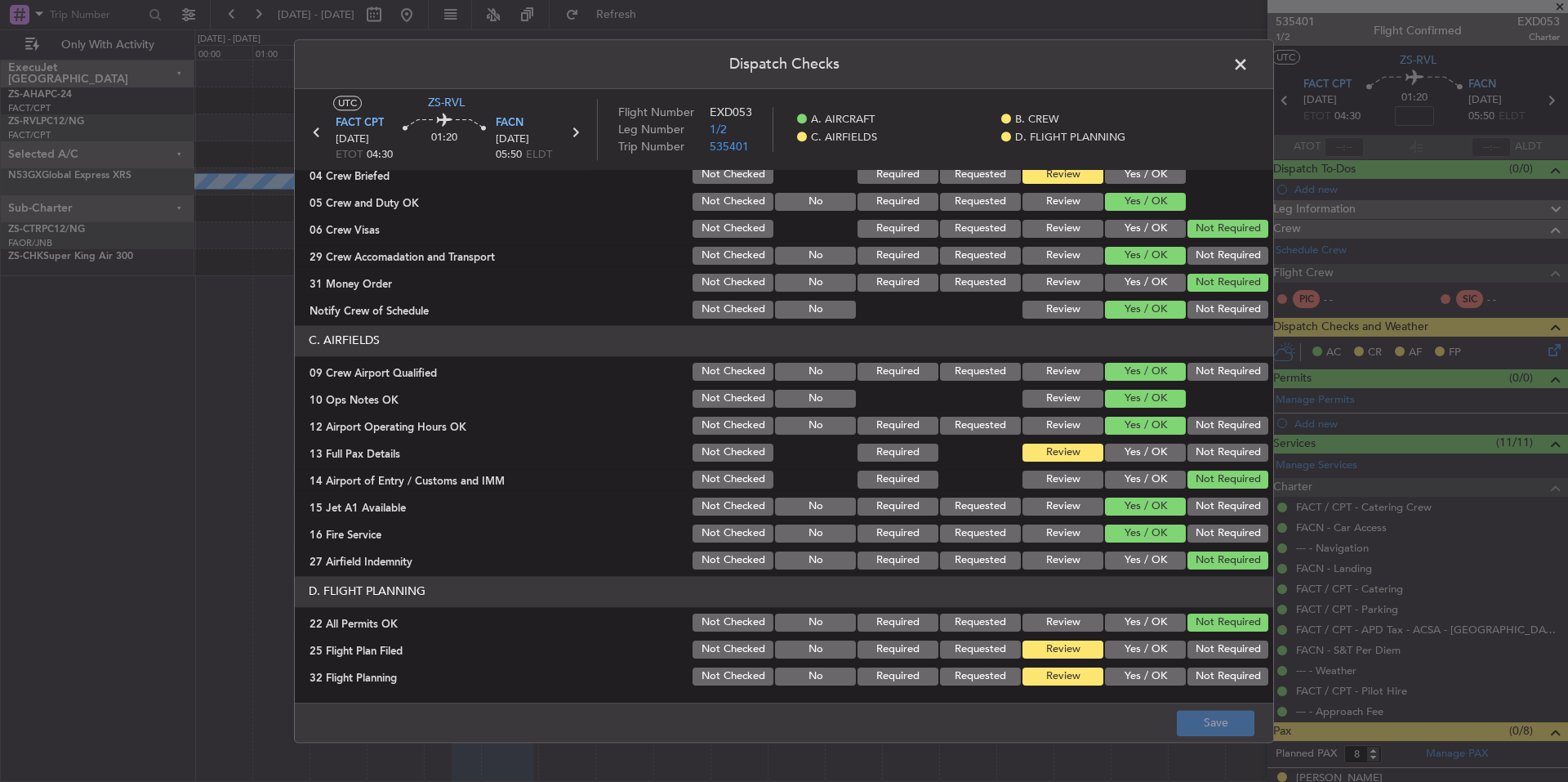
click at [1248, 63] on span at bounding box center [1248, 68] width 0 height 32
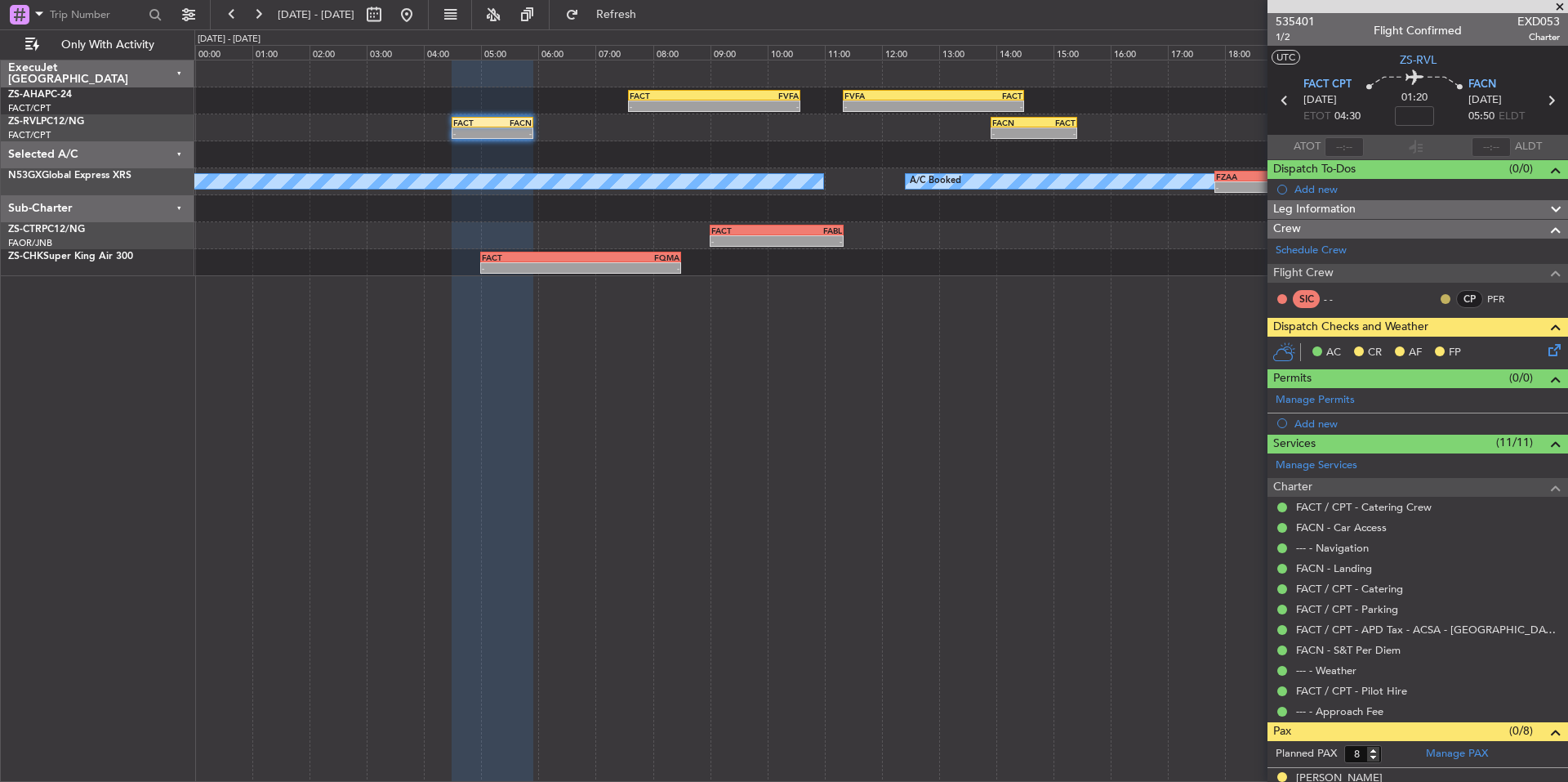
click at [1440, 297] on button at bounding box center [1445, 298] width 10 height 10
click at [1464, 347] on span "Acknowledged" at bounding box center [1437, 346] width 72 height 16
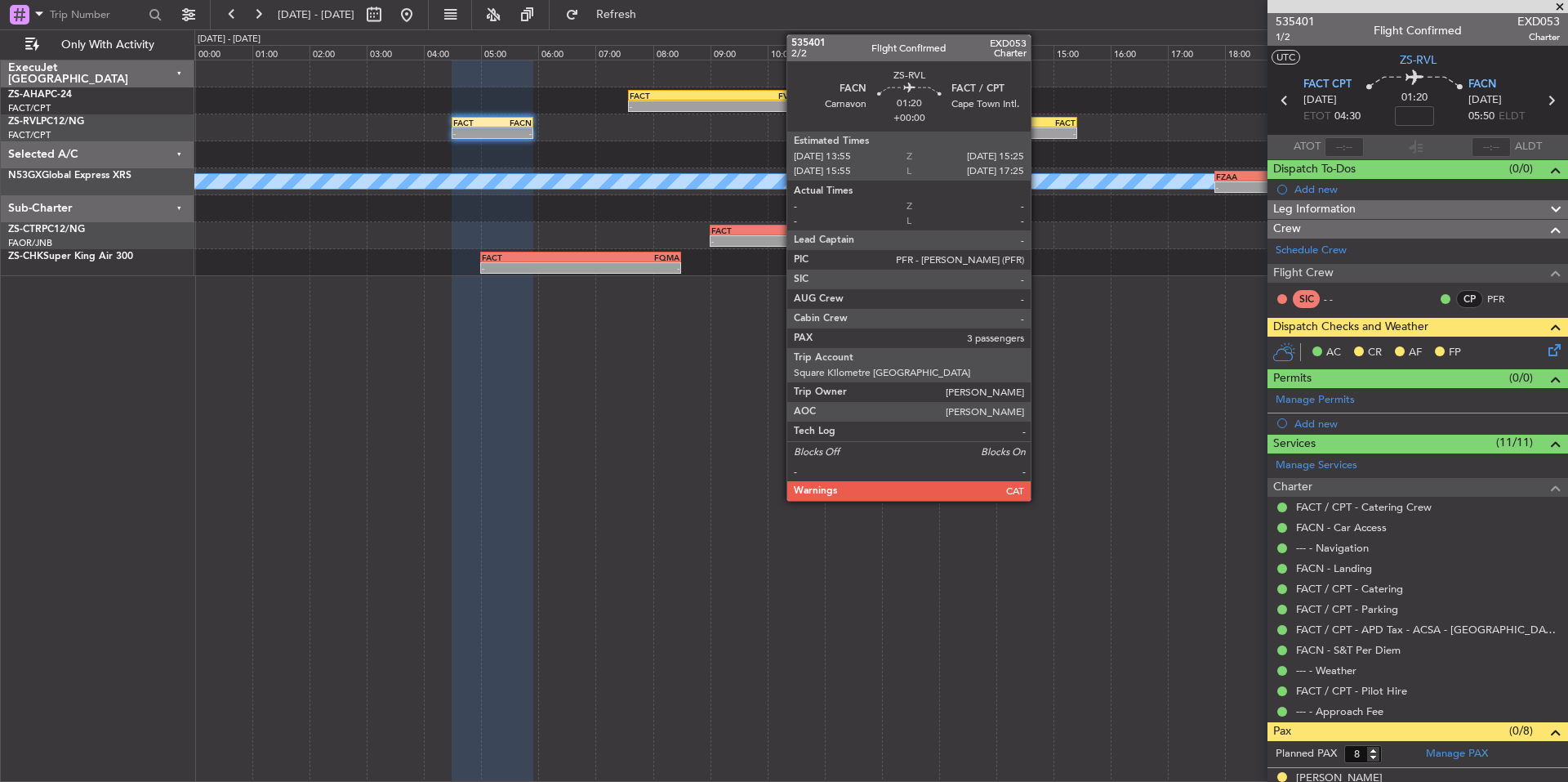
click at [1038, 127] on div "- -" at bounding box center [1034, 132] width 86 height 12
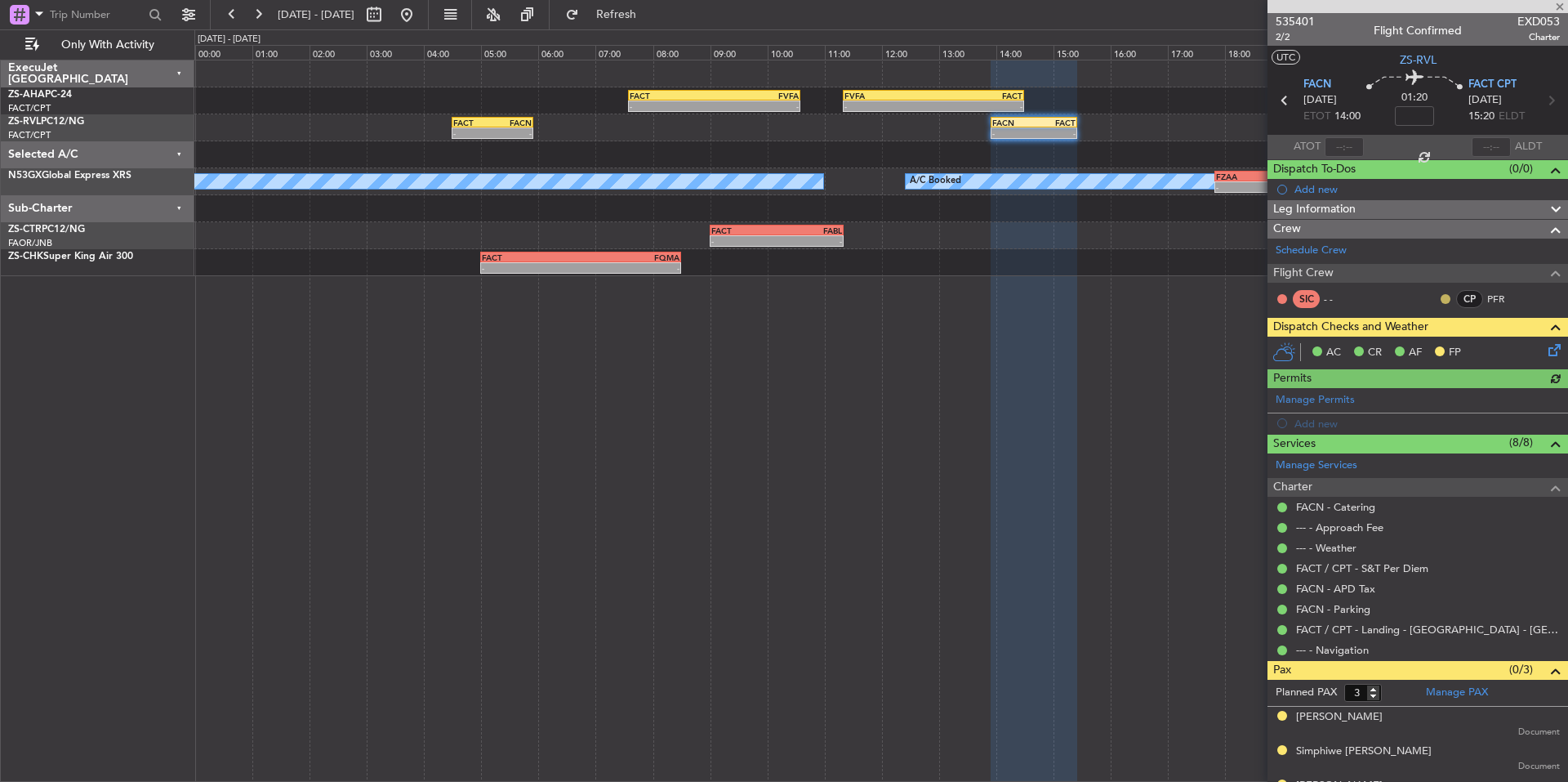
click at [1440, 298] on button at bounding box center [1445, 298] width 10 height 10
click at [1459, 353] on span "Acknowledged" at bounding box center [1437, 346] width 72 height 16
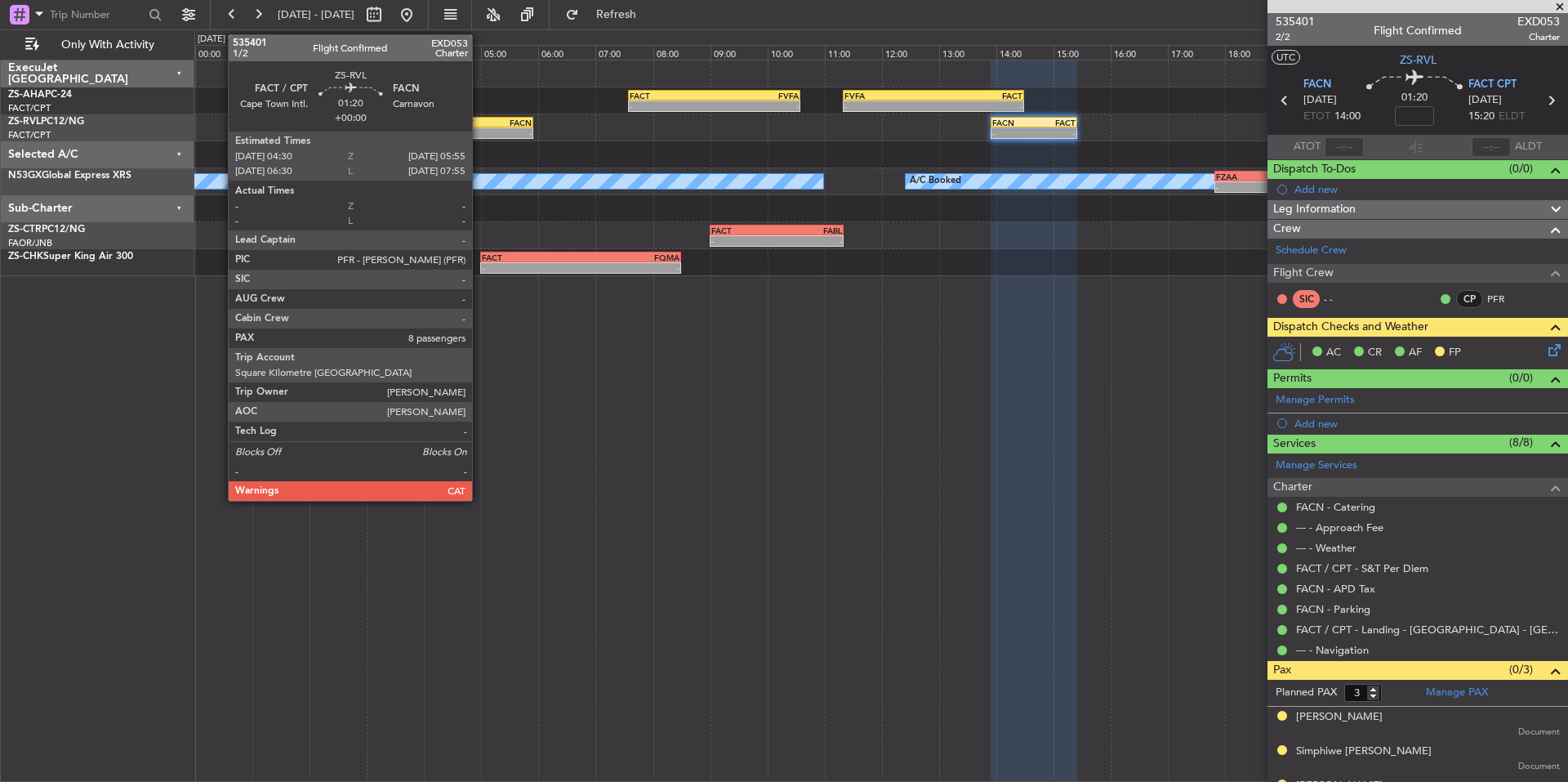
click at [479, 118] on div "FACT" at bounding box center [473, 123] width 40 height 10
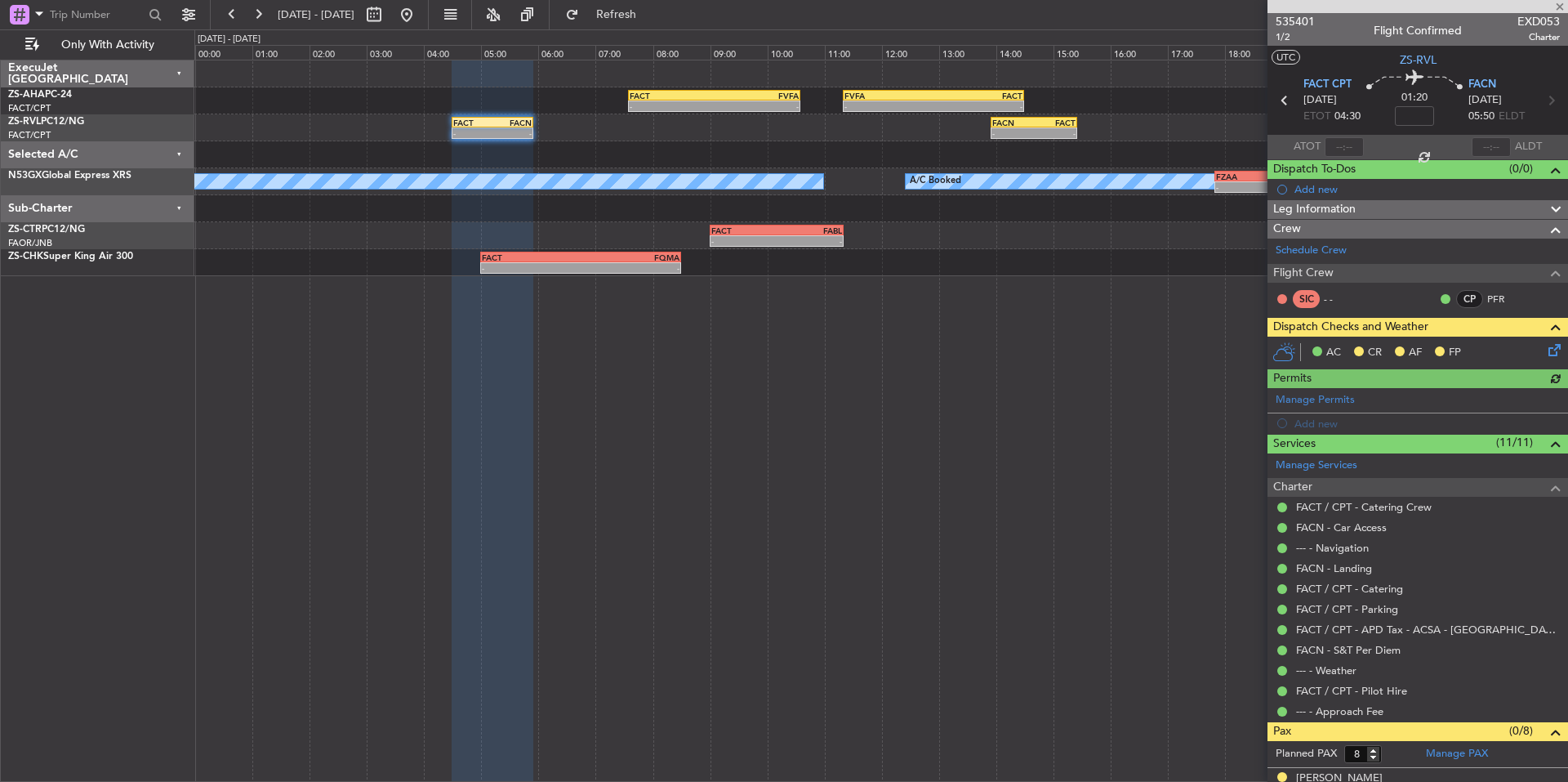
click at [1546, 352] on icon at bounding box center [1551, 347] width 14 height 14
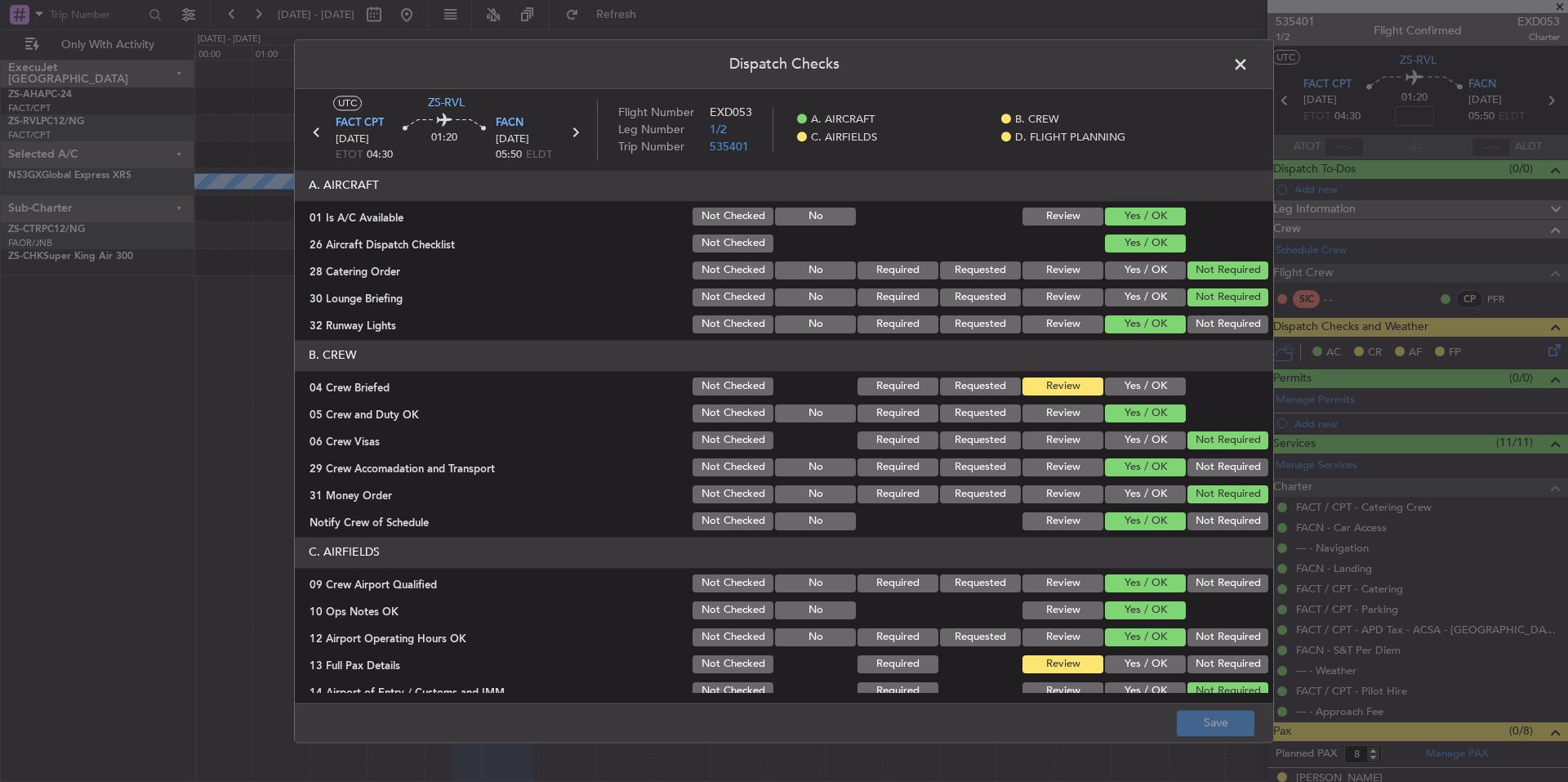
click at [1128, 383] on button "Yes / OK" at bounding box center [1146, 386] width 81 height 18
click at [1143, 660] on button "Yes / OK" at bounding box center [1146, 664] width 81 height 18
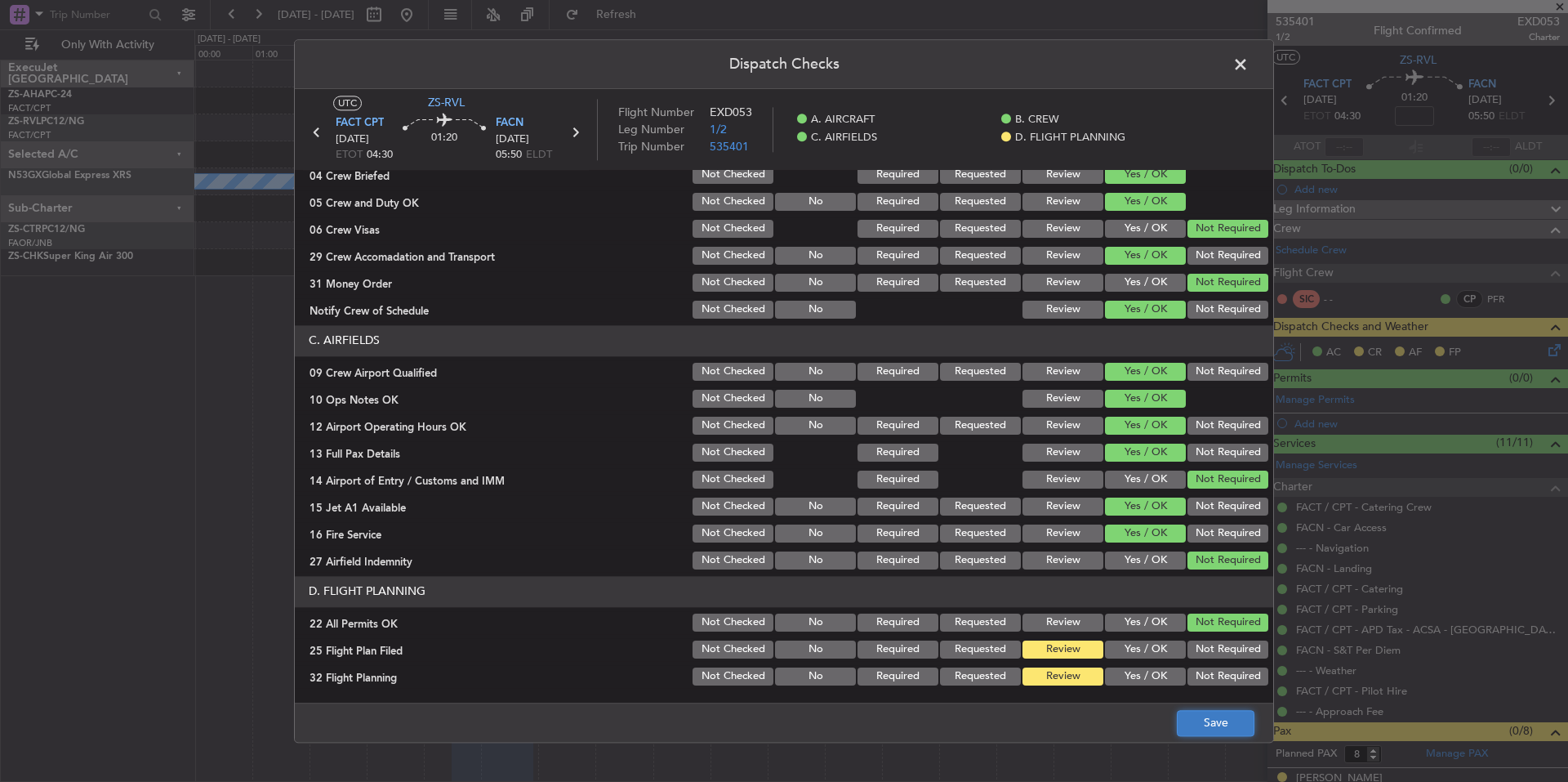
click at [1244, 727] on button "Save" at bounding box center [1216, 723] width 77 height 26
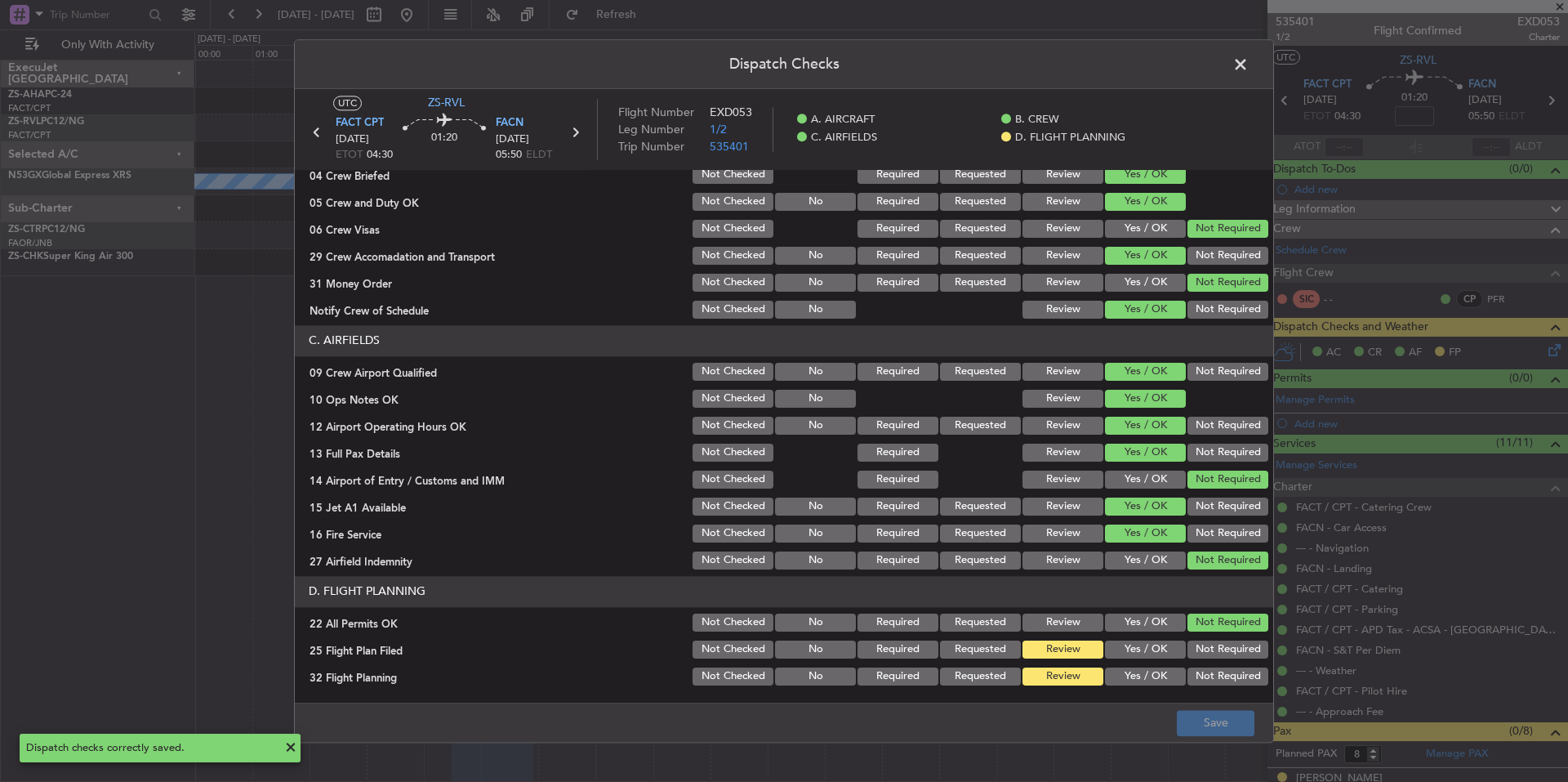
click at [1248, 65] on span at bounding box center [1248, 68] width 0 height 32
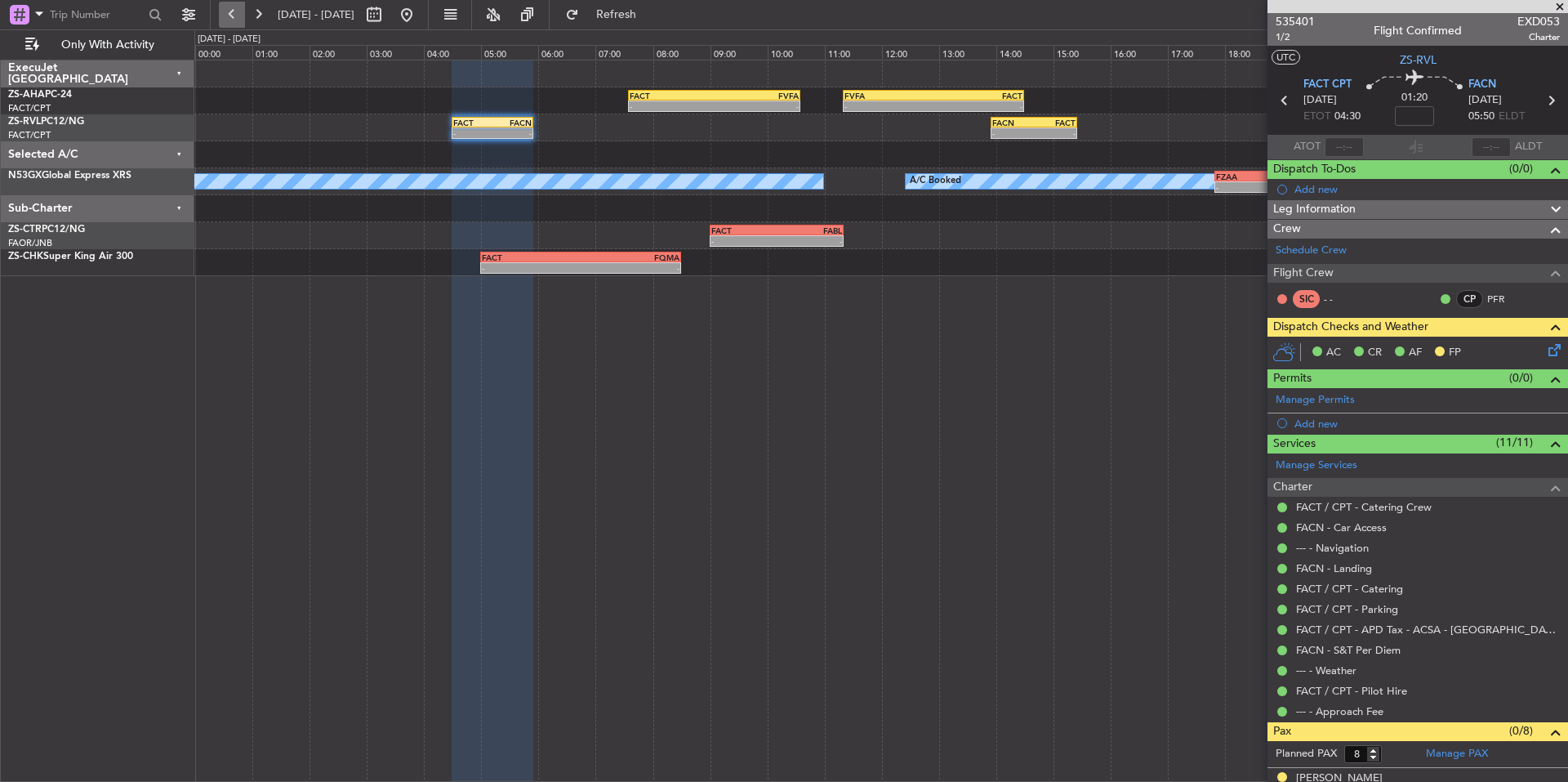
click at [231, 16] on button at bounding box center [231, 14] width 26 height 26
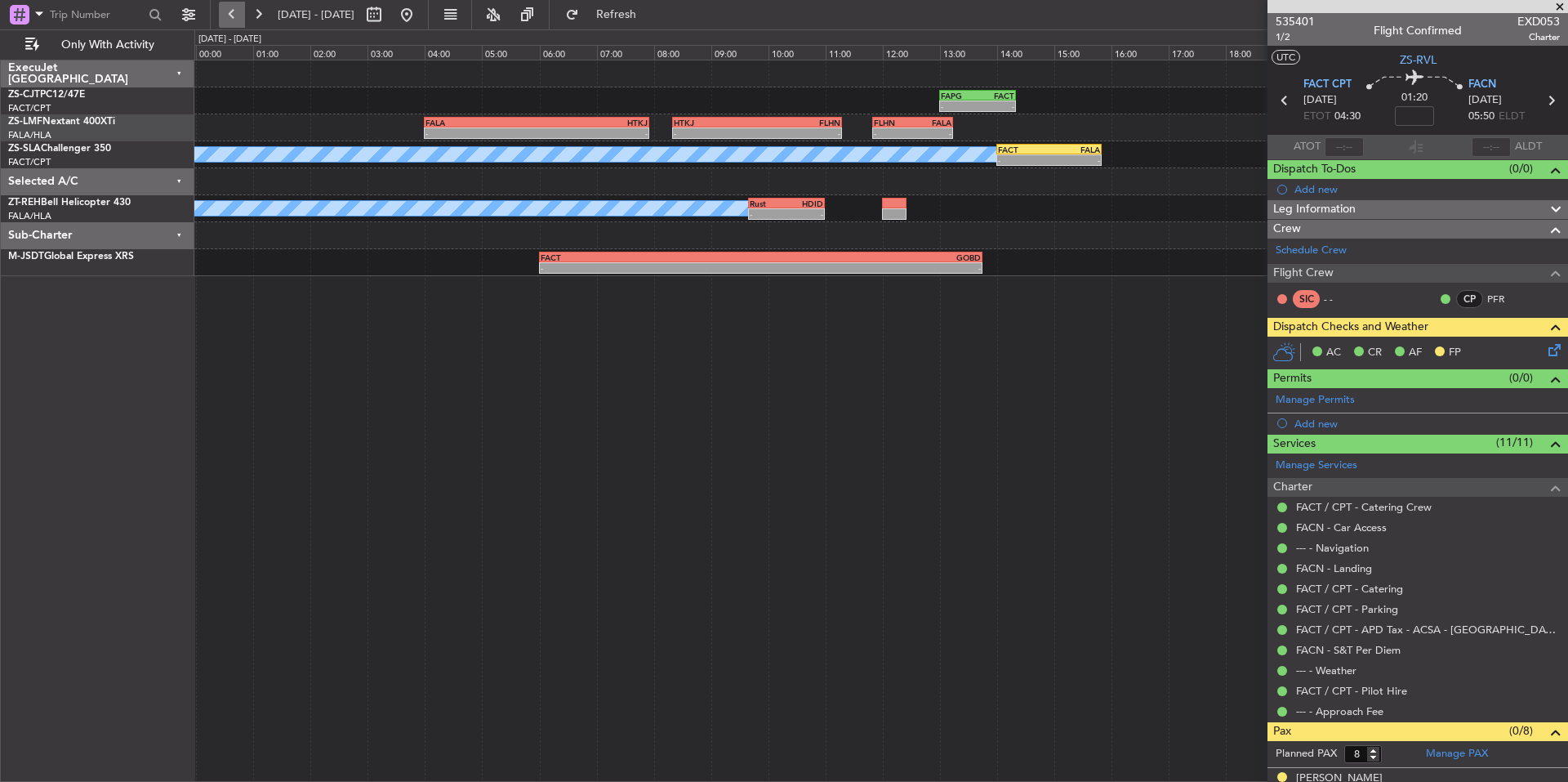
click at [231, 16] on button at bounding box center [231, 14] width 26 height 26
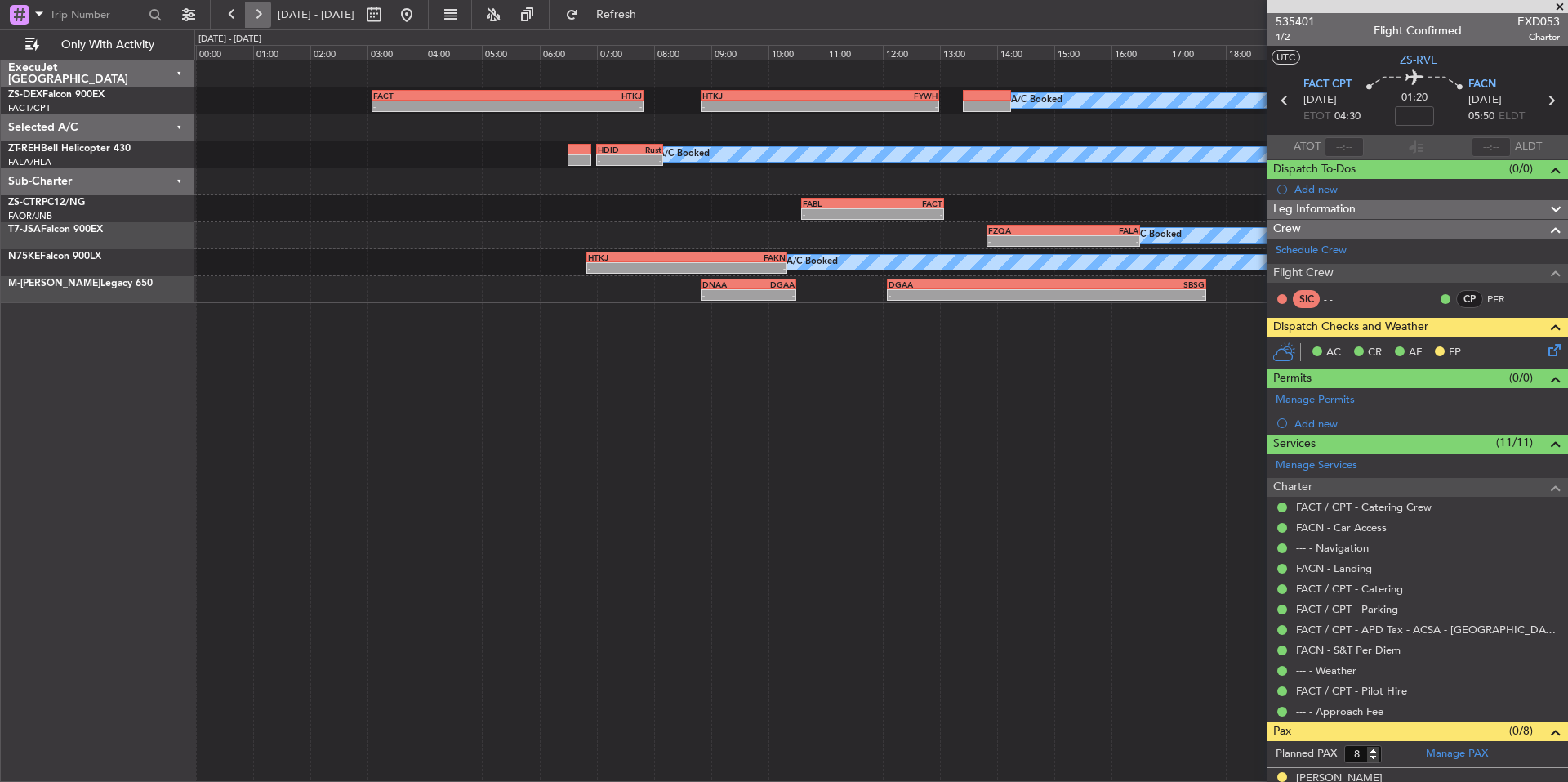
click at [248, 16] on button at bounding box center [258, 14] width 26 height 26
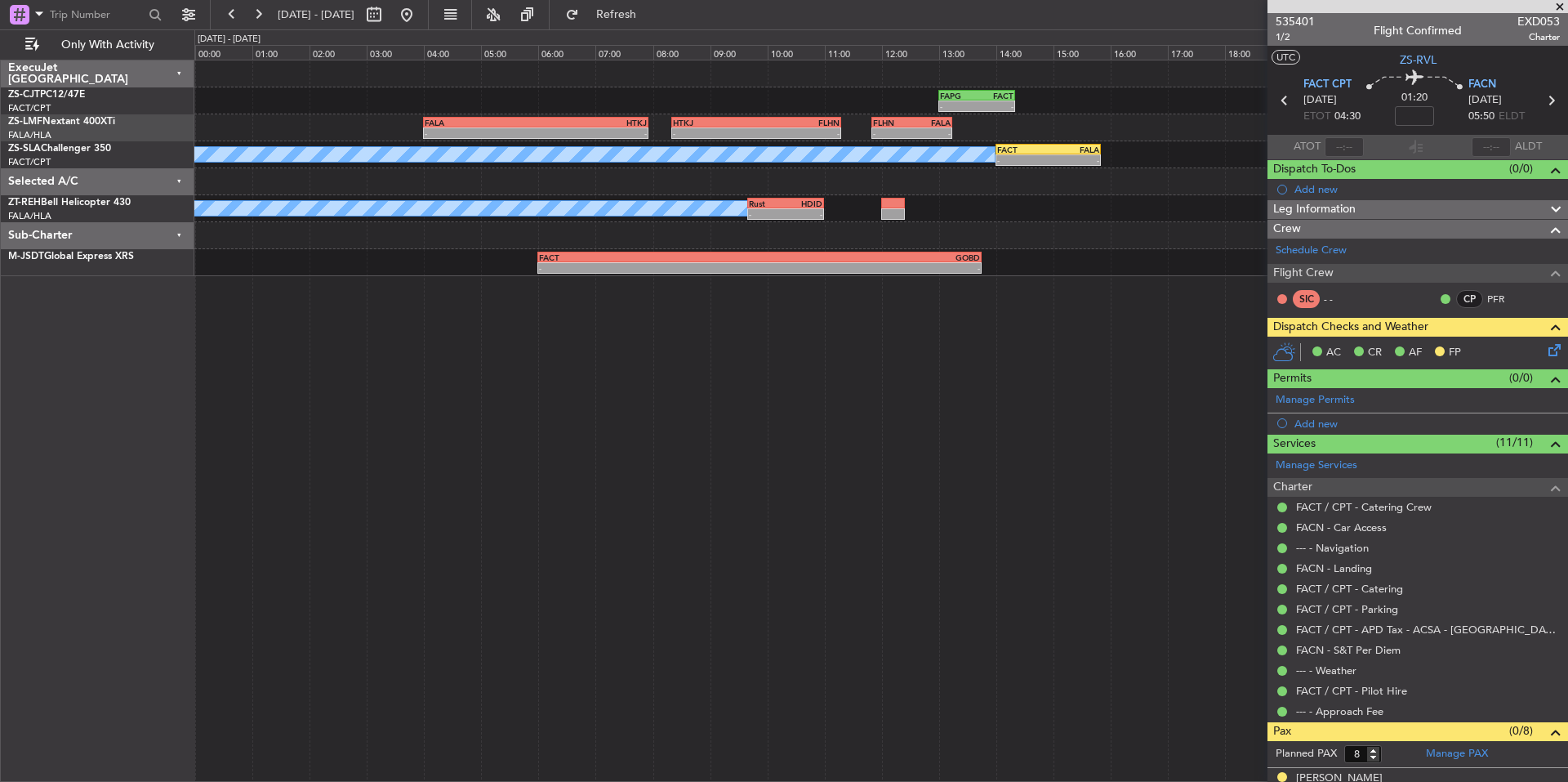
click at [1563, 5] on span at bounding box center [1560, 7] width 16 height 14
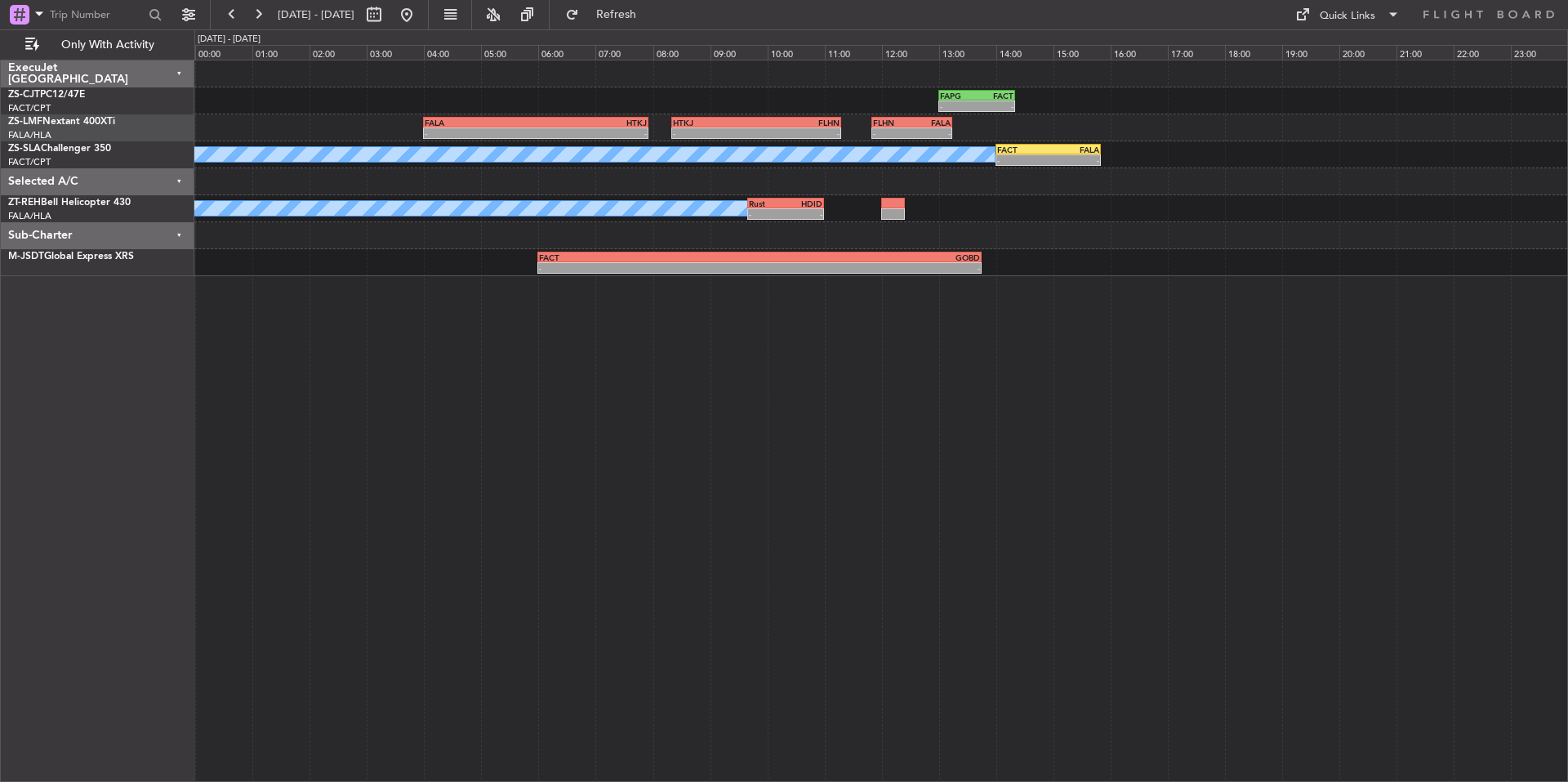
type input "0"
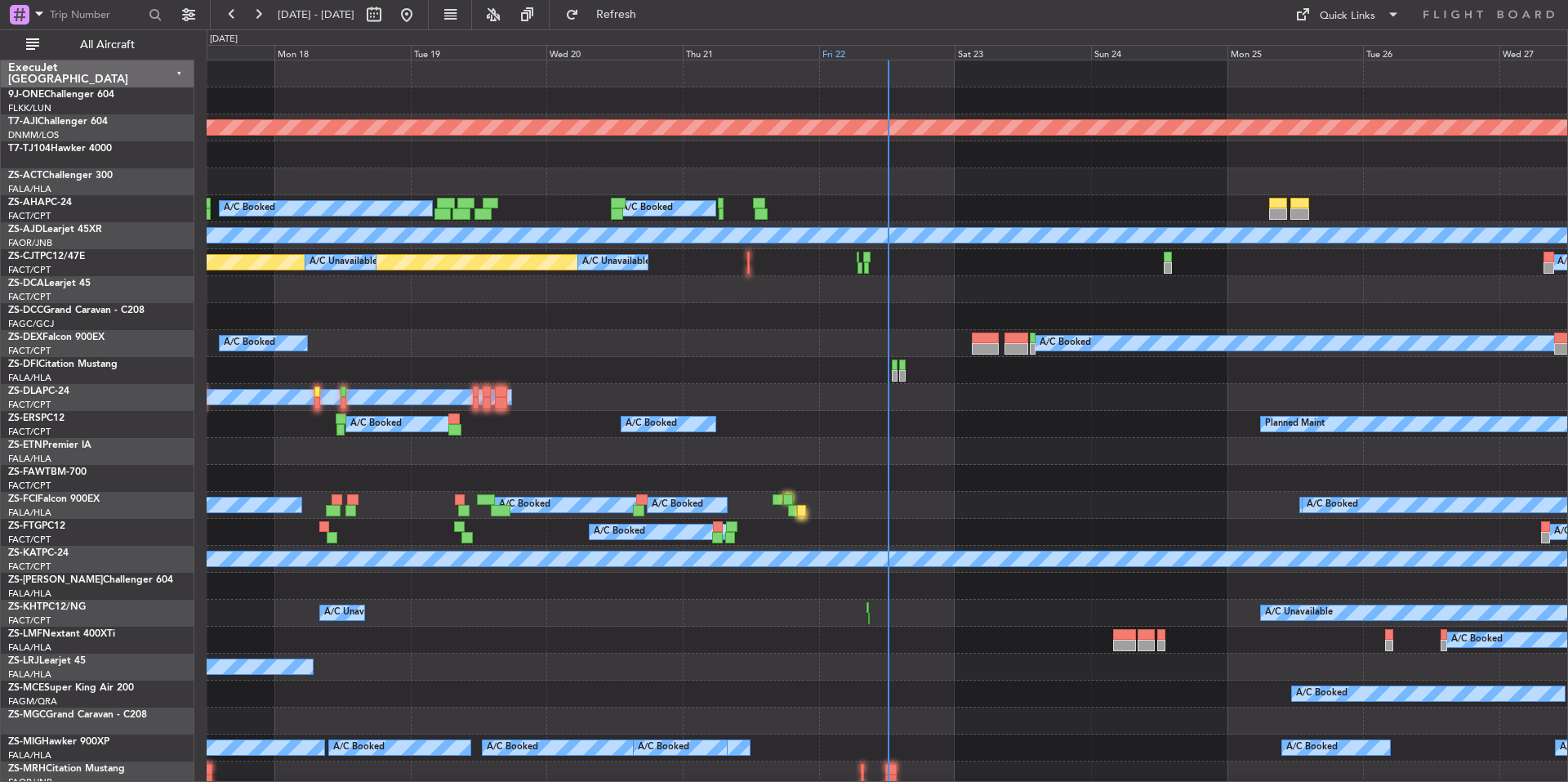
click at [873, 51] on div "Fri 22" at bounding box center [886, 52] width 136 height 14
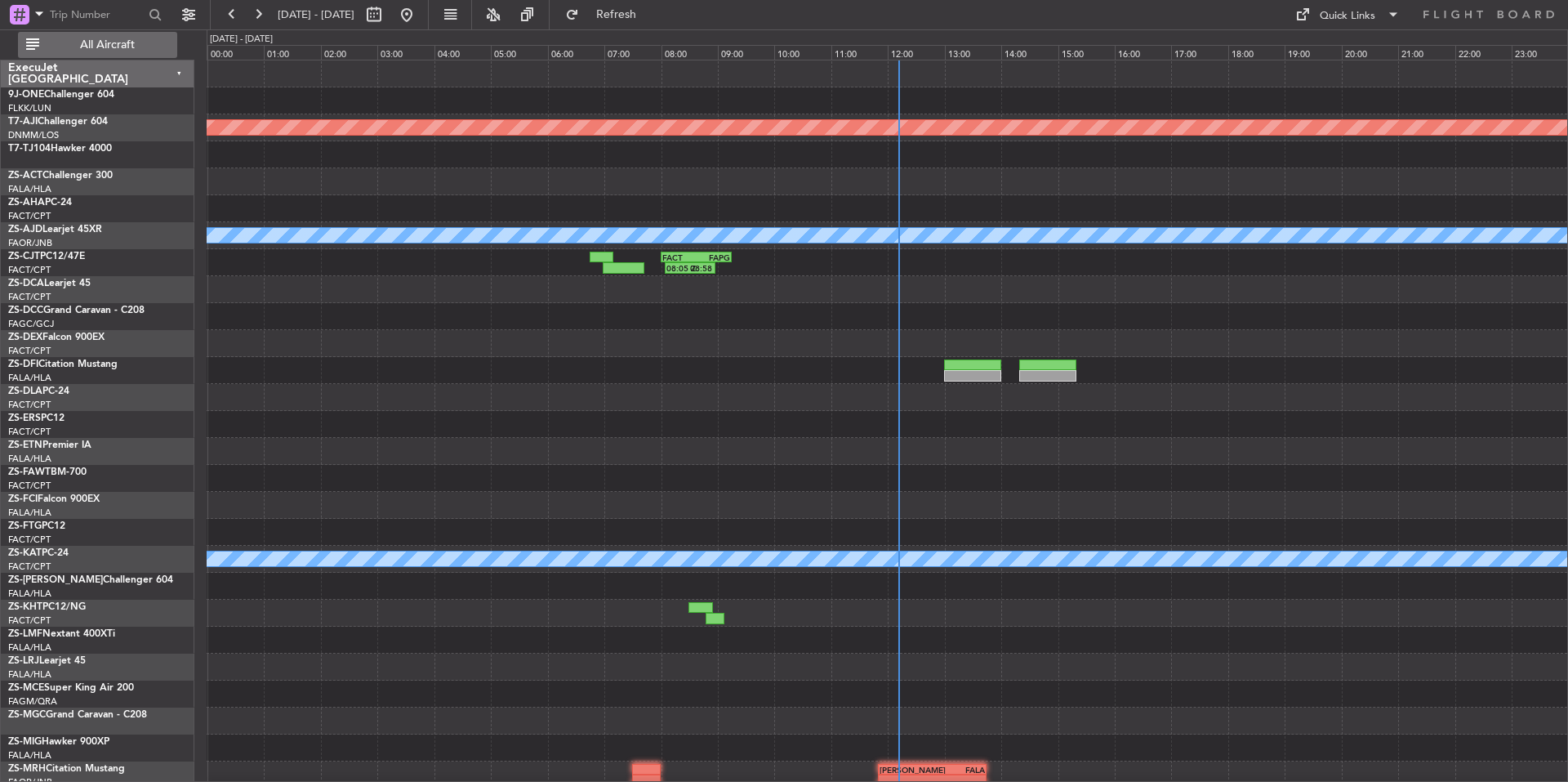
click at [127, 40] on span "All Aircraft" at bounding box center [107, 45] width 130 height 12
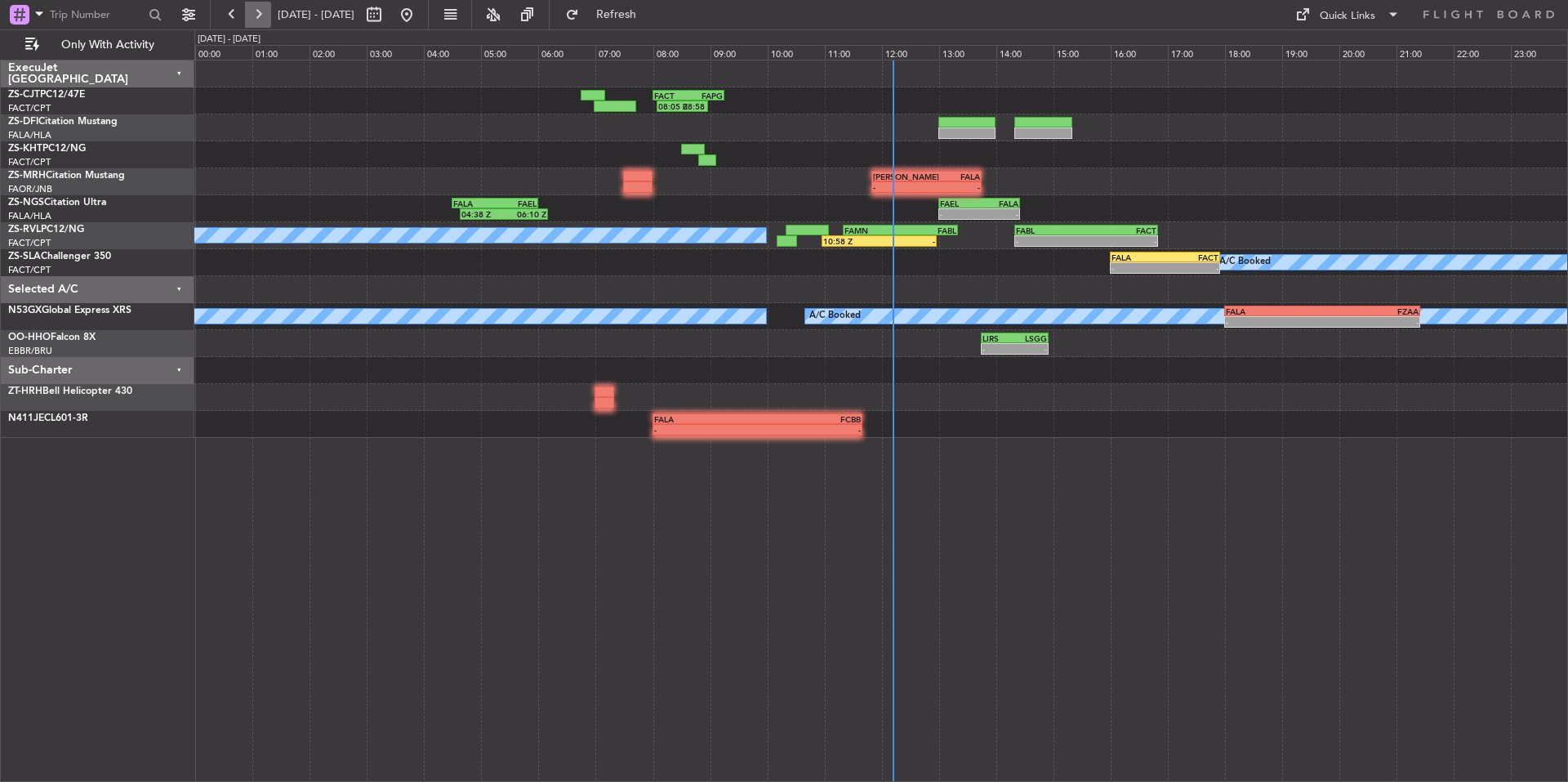
click at [261, 15] on button at bounding box center [258, 14] width 26 height 26
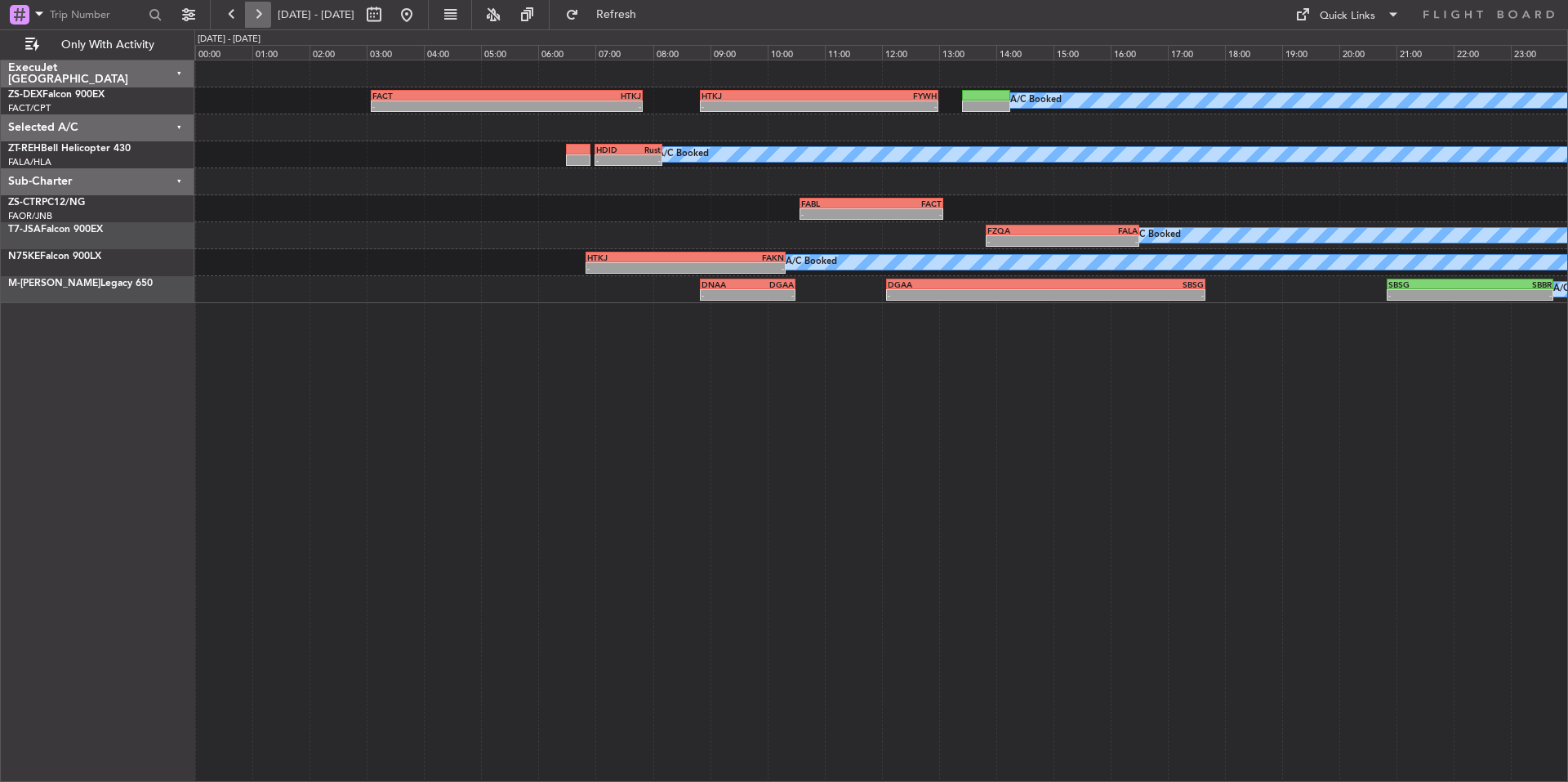
click at [249, 16] on button at bounding box center [258, 14] width 26 height 26
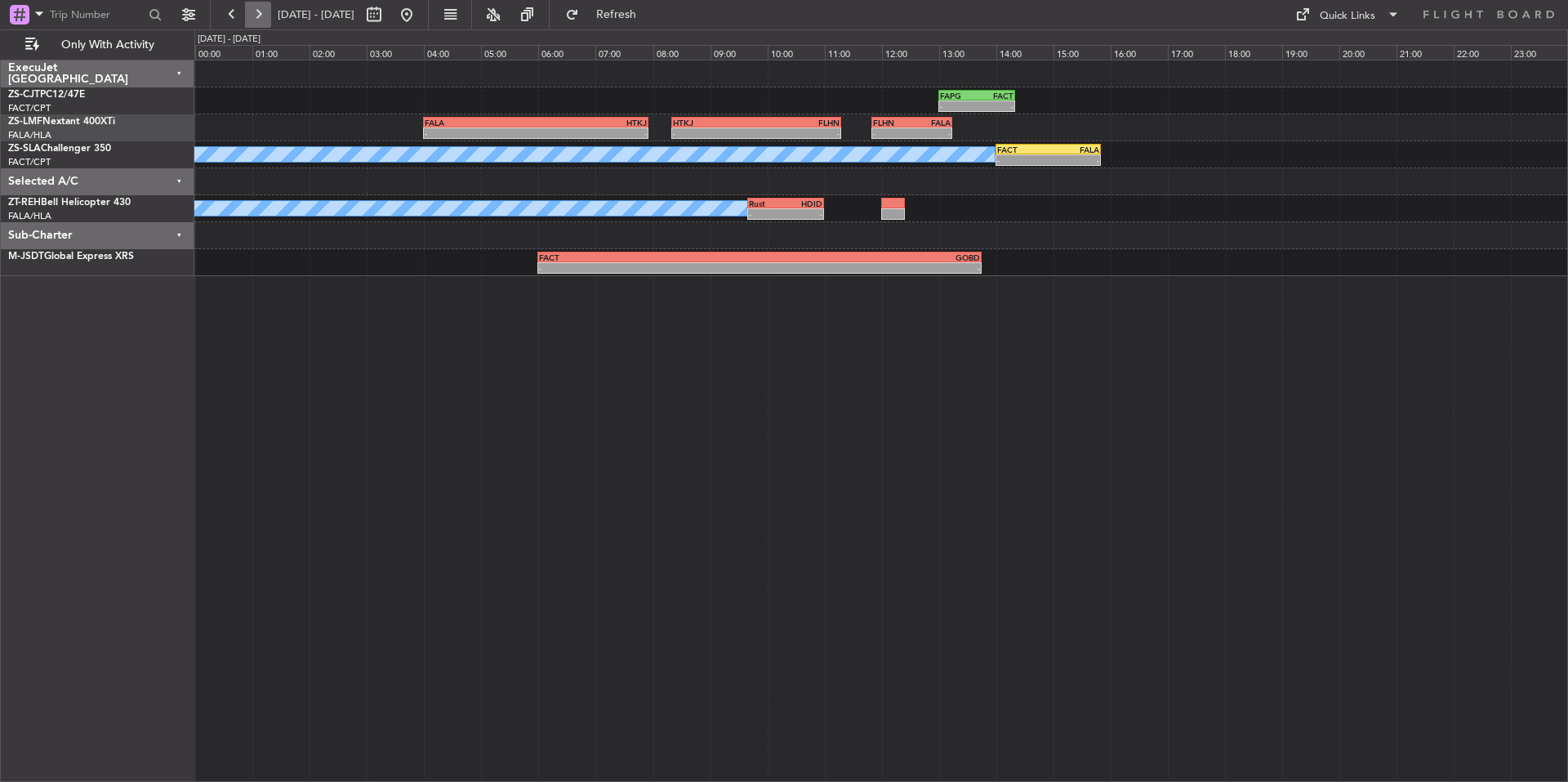
click at [264, 17] on button at bounding box center [258, 14] width 26 height 26
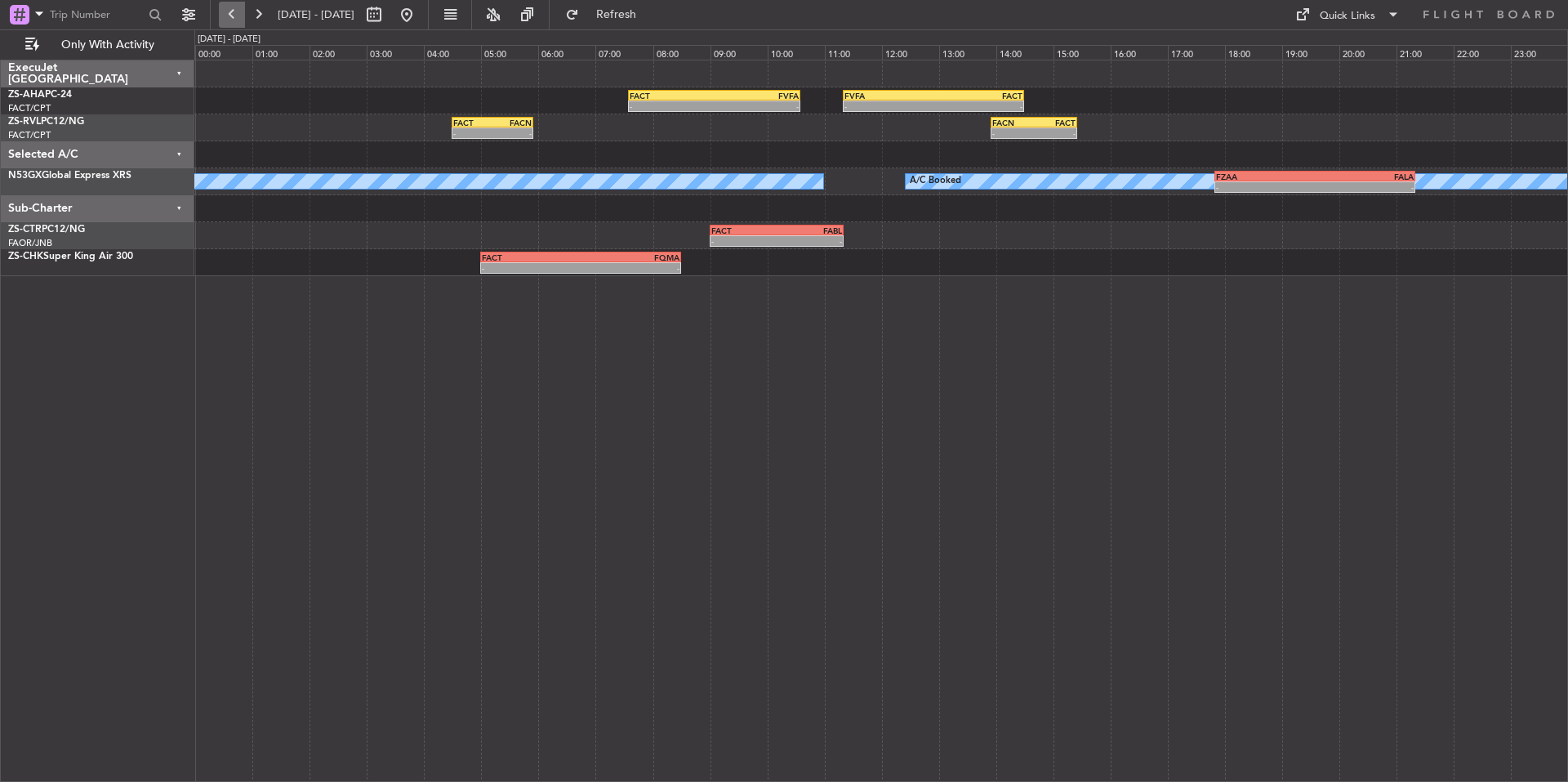
click at [228, 12] on button at bounding box center [231, 14] width 26 height 26
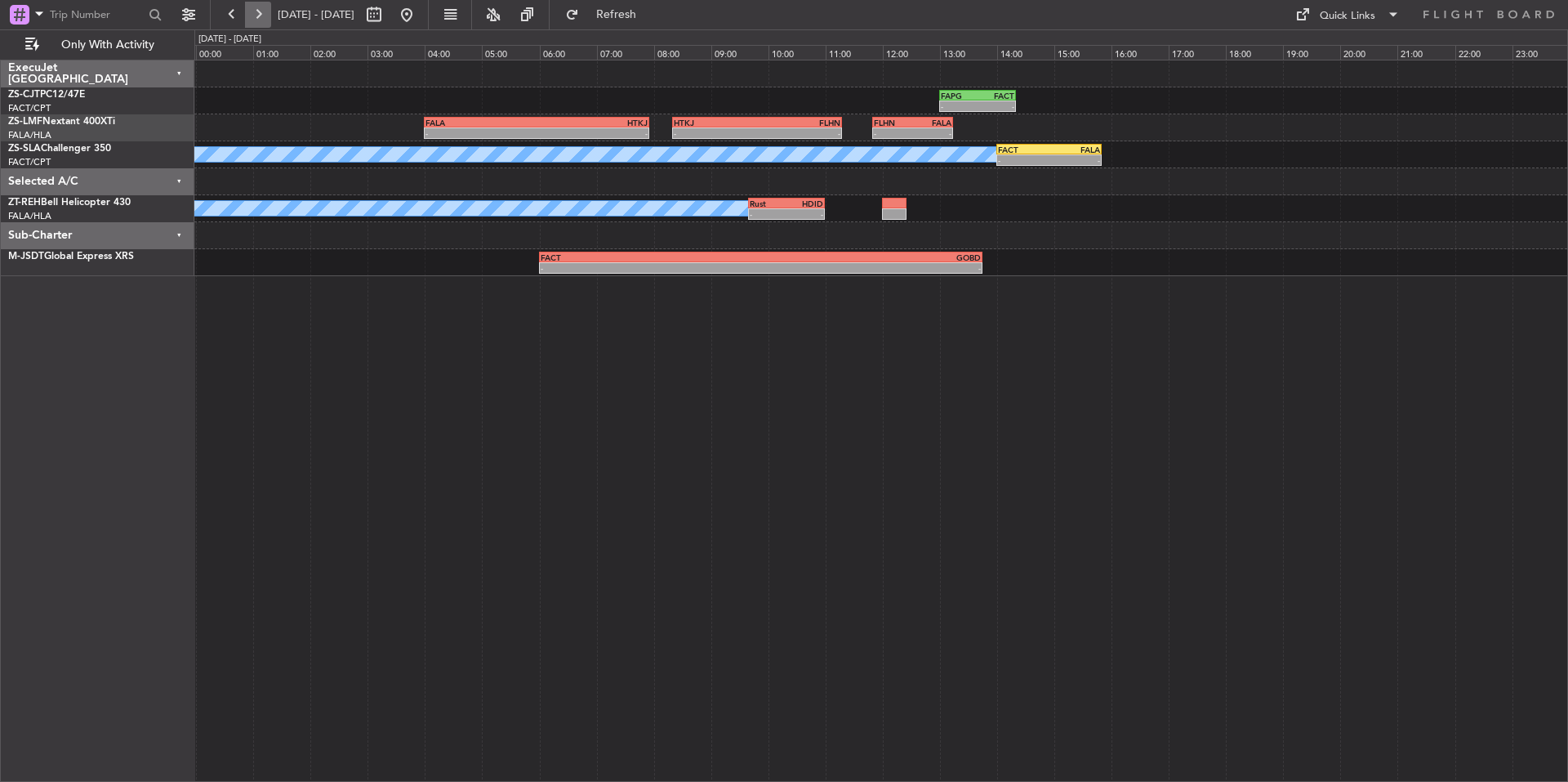
click at [261, 13] on button at bounding box center [258, 14] width 26 height 26
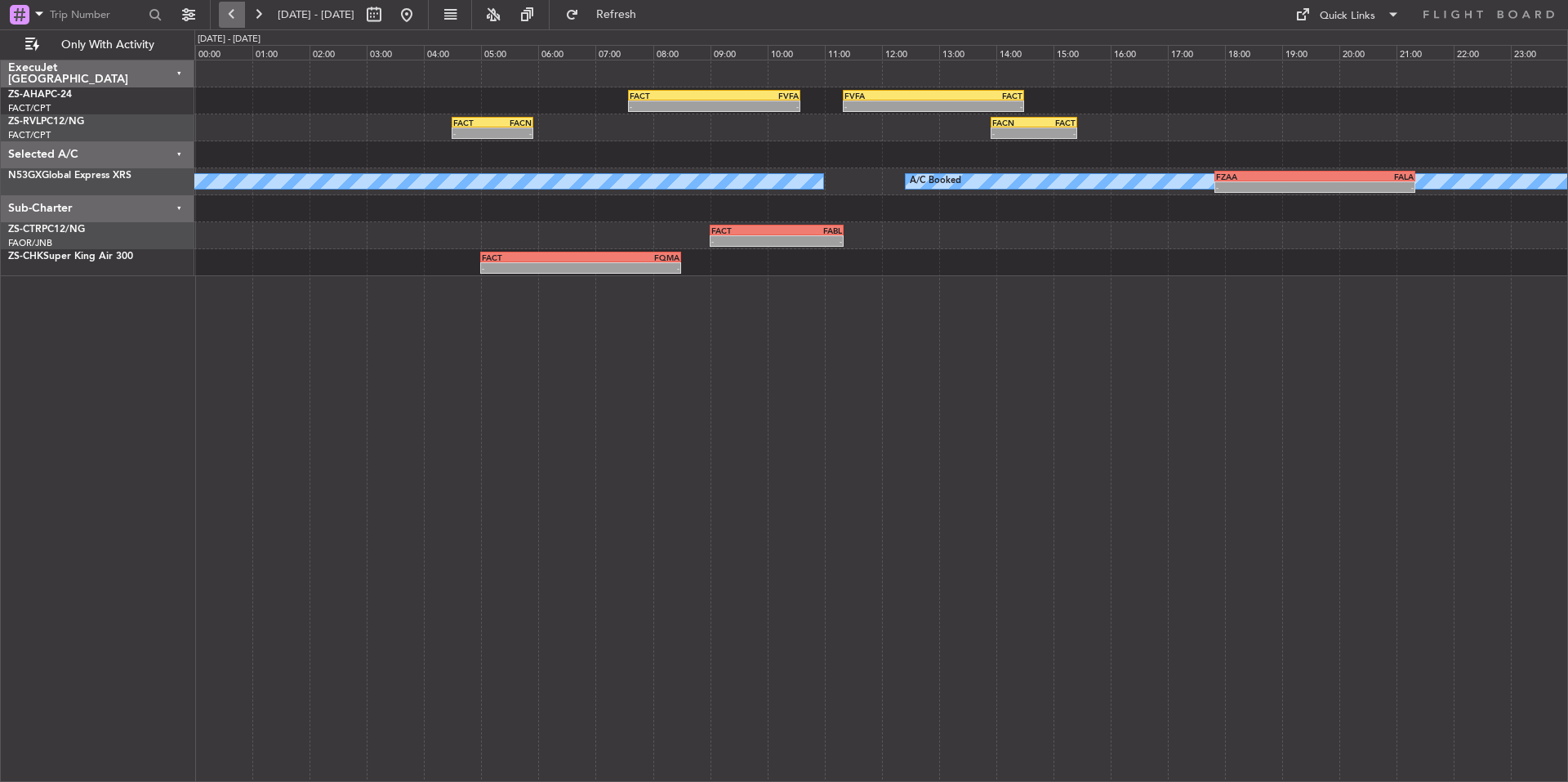
click at [238, 6] on button at bounding box center [231, 14] width 26 height 26
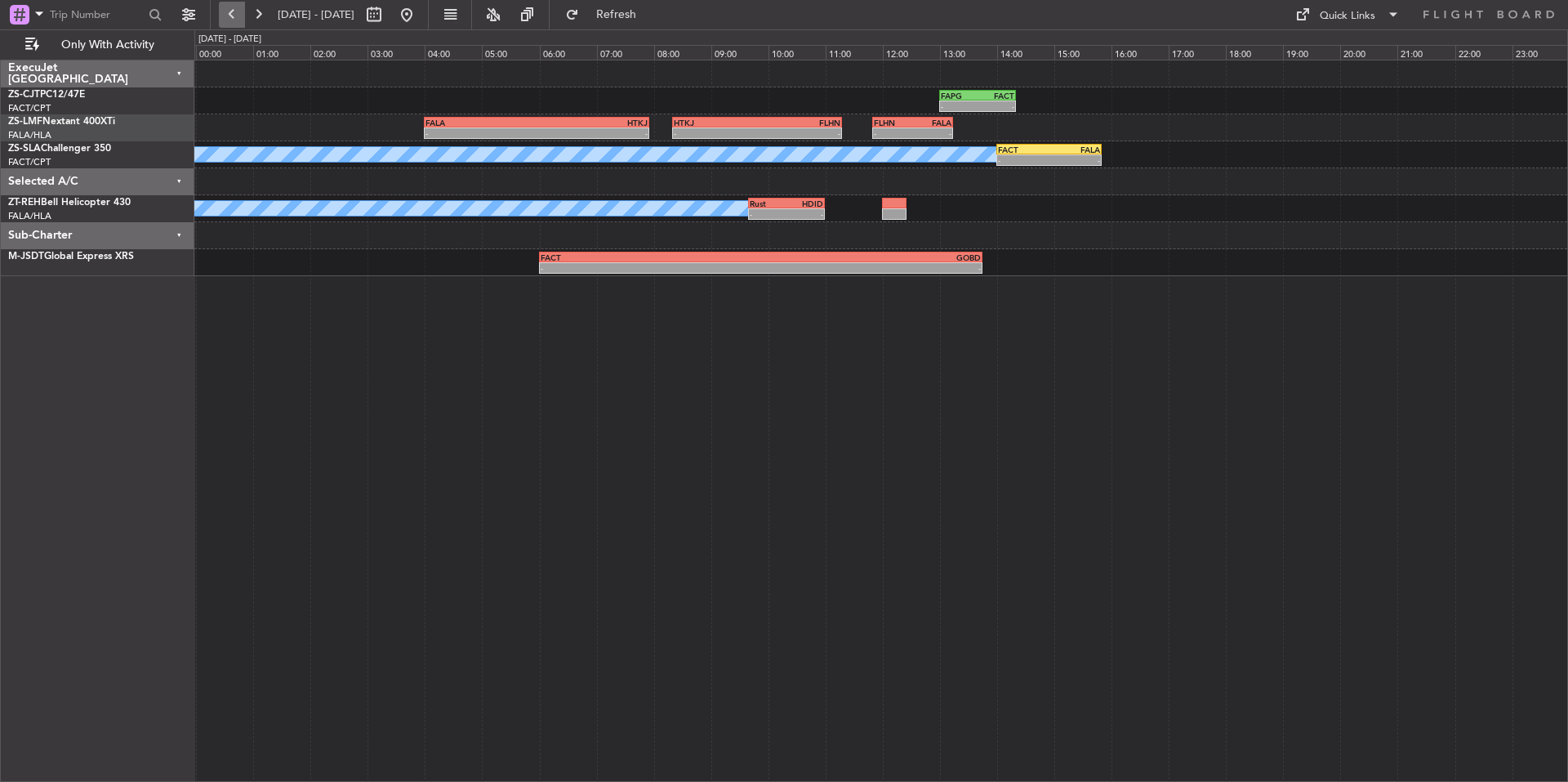
click at [238, 6] on button at bounding box center [231, 14] width 26 height 26
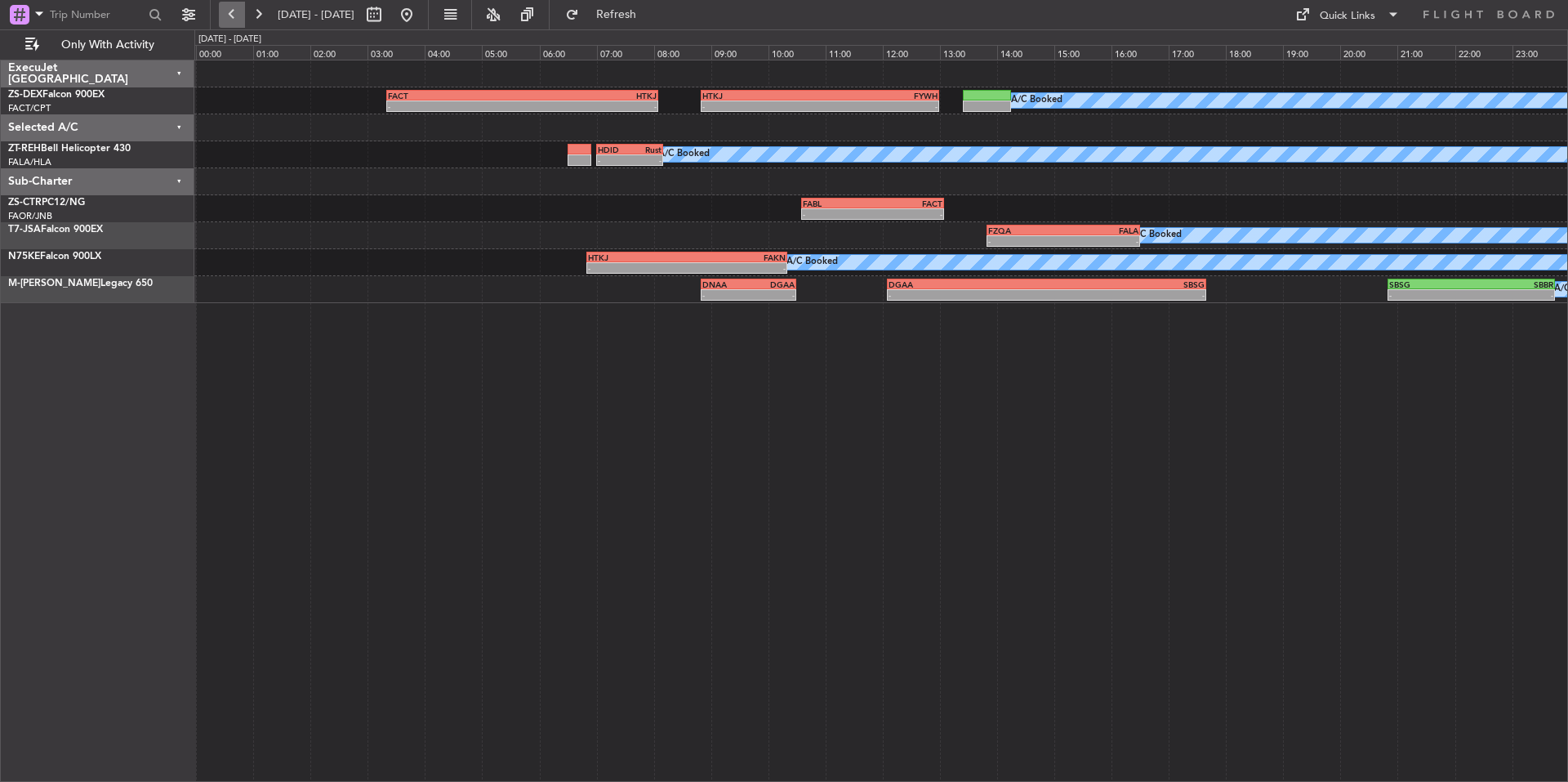
click at [234, 9] on button at bounding box center [231, 14] width 26 height 26
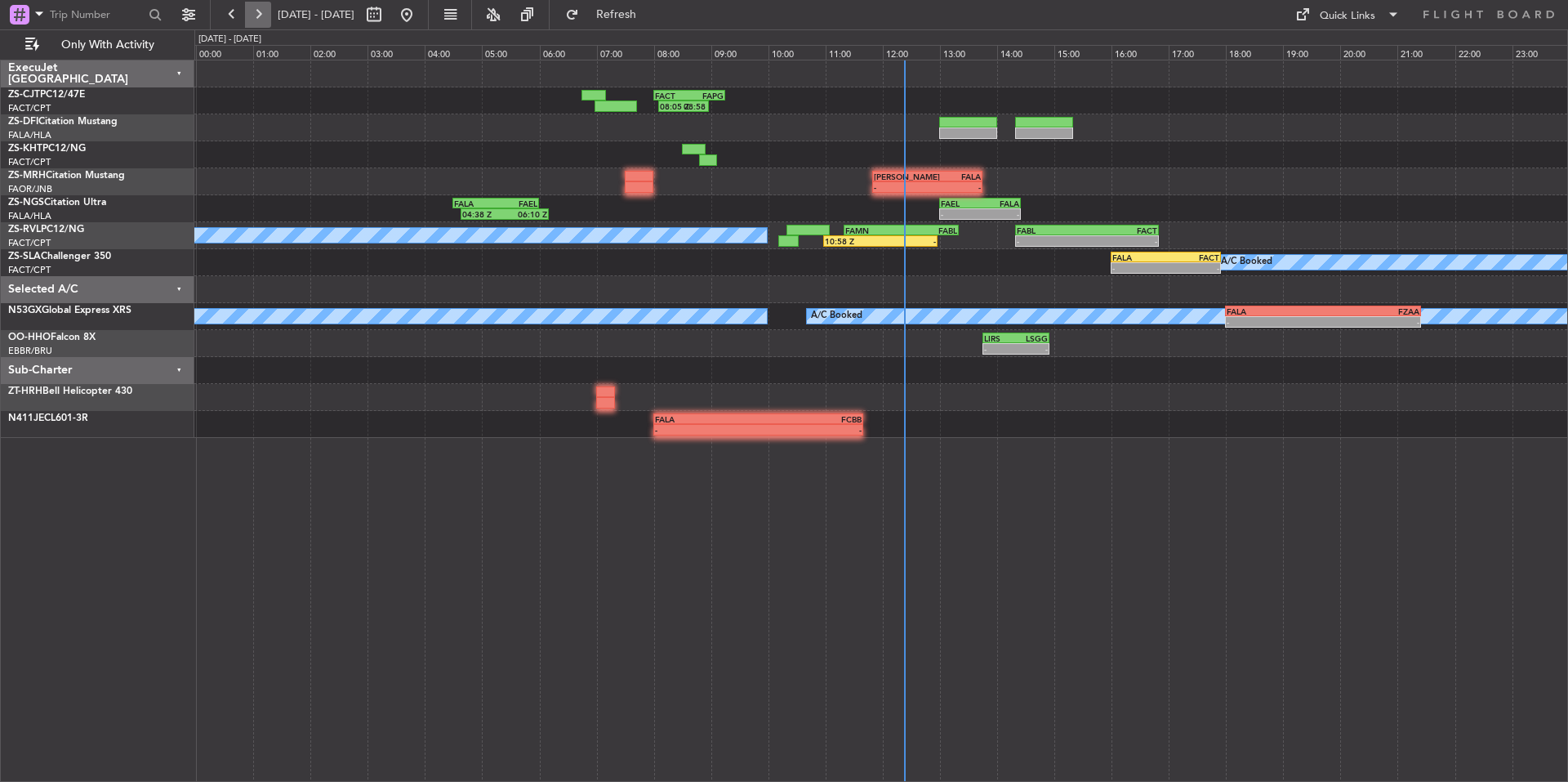
click at [259, 21] on button at bounding box center [258, 14] width 26 height 26
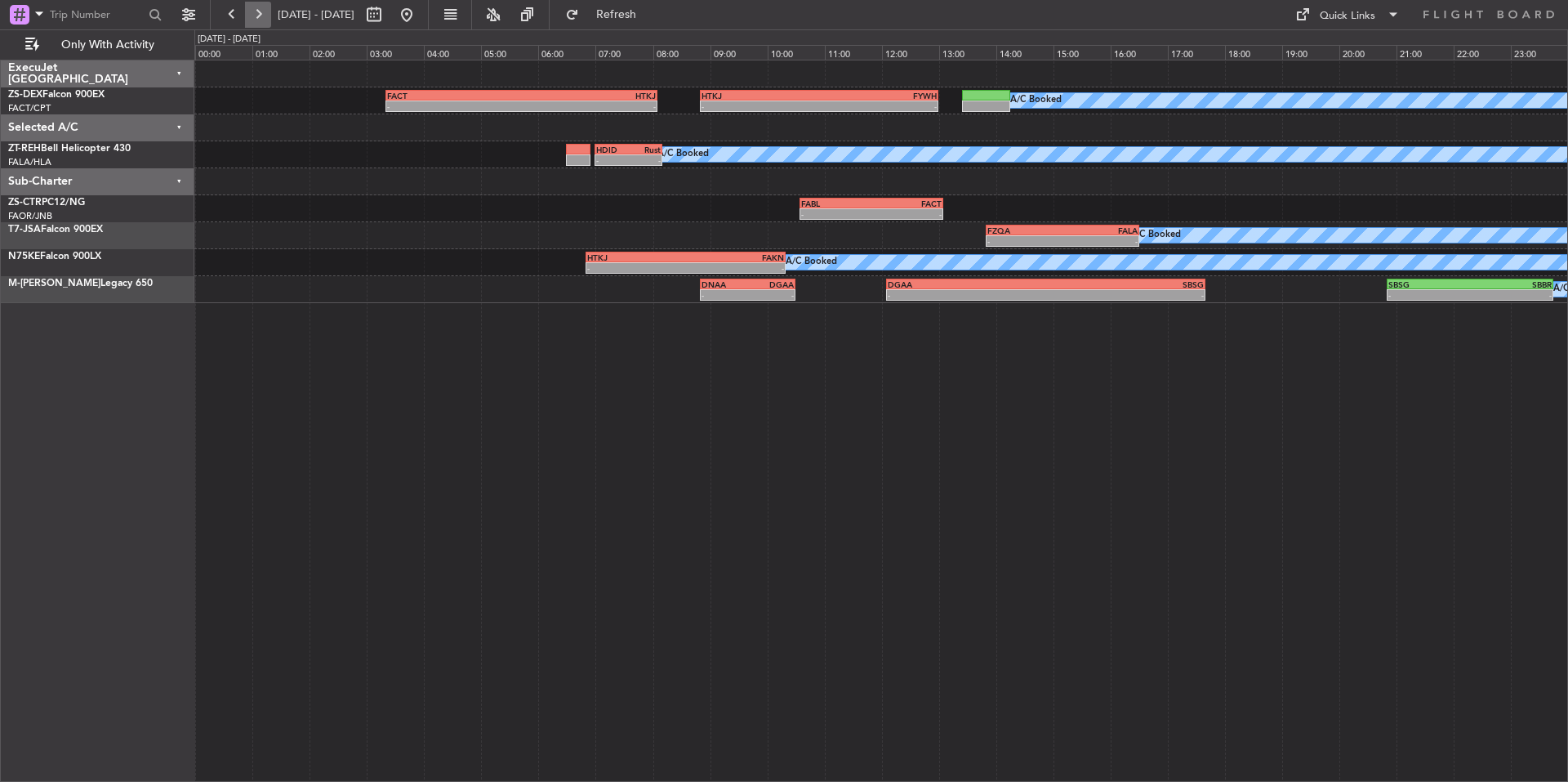
click at [268, 12] on button at bounding box center [258, 14] width 26 height 26
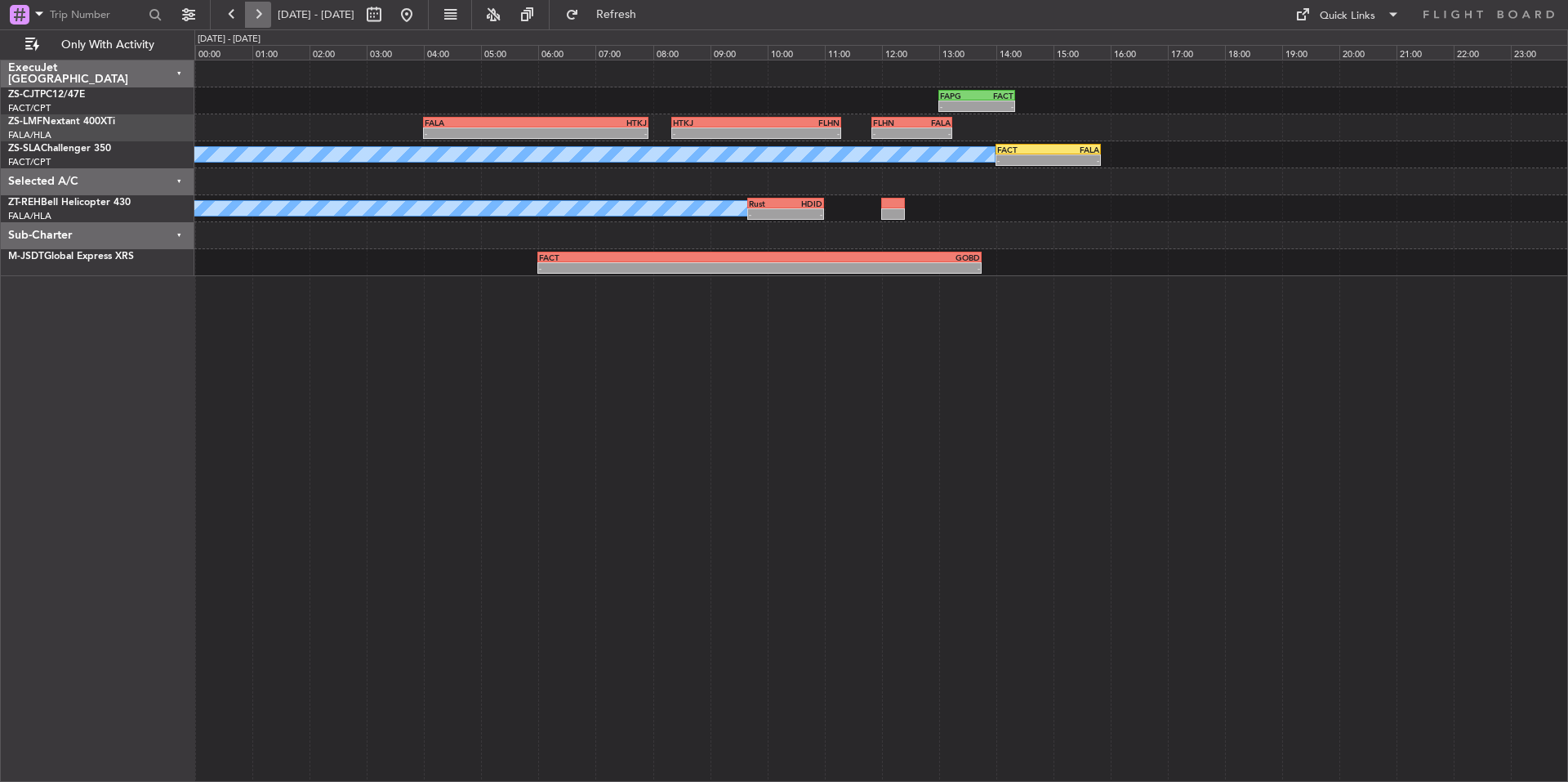
click at [263, 20] on button at bounding box center [258, 14] width 26 height 26
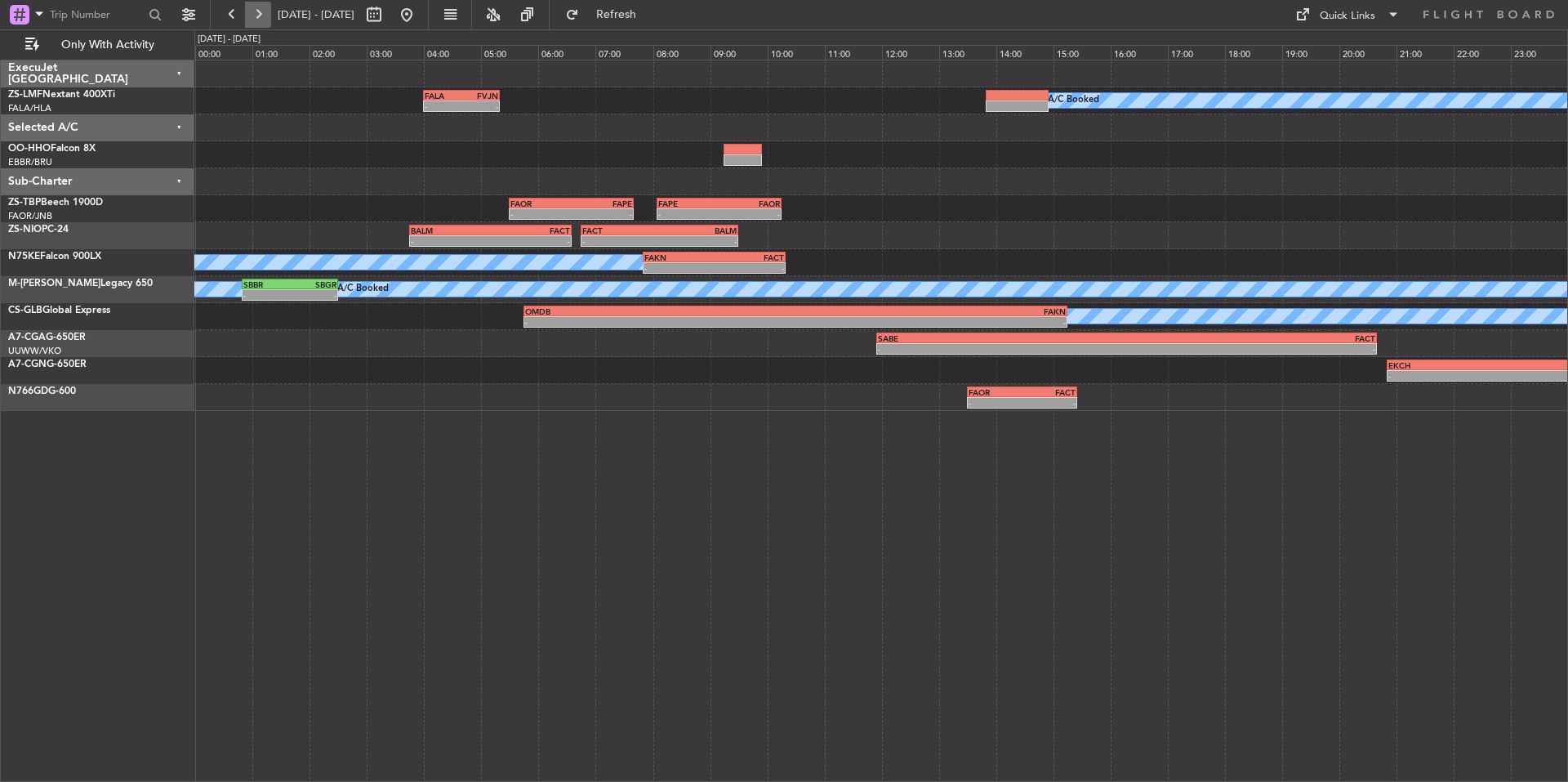
click at [263, 20] on button at bounding box center [258, 14] width 26 height 26
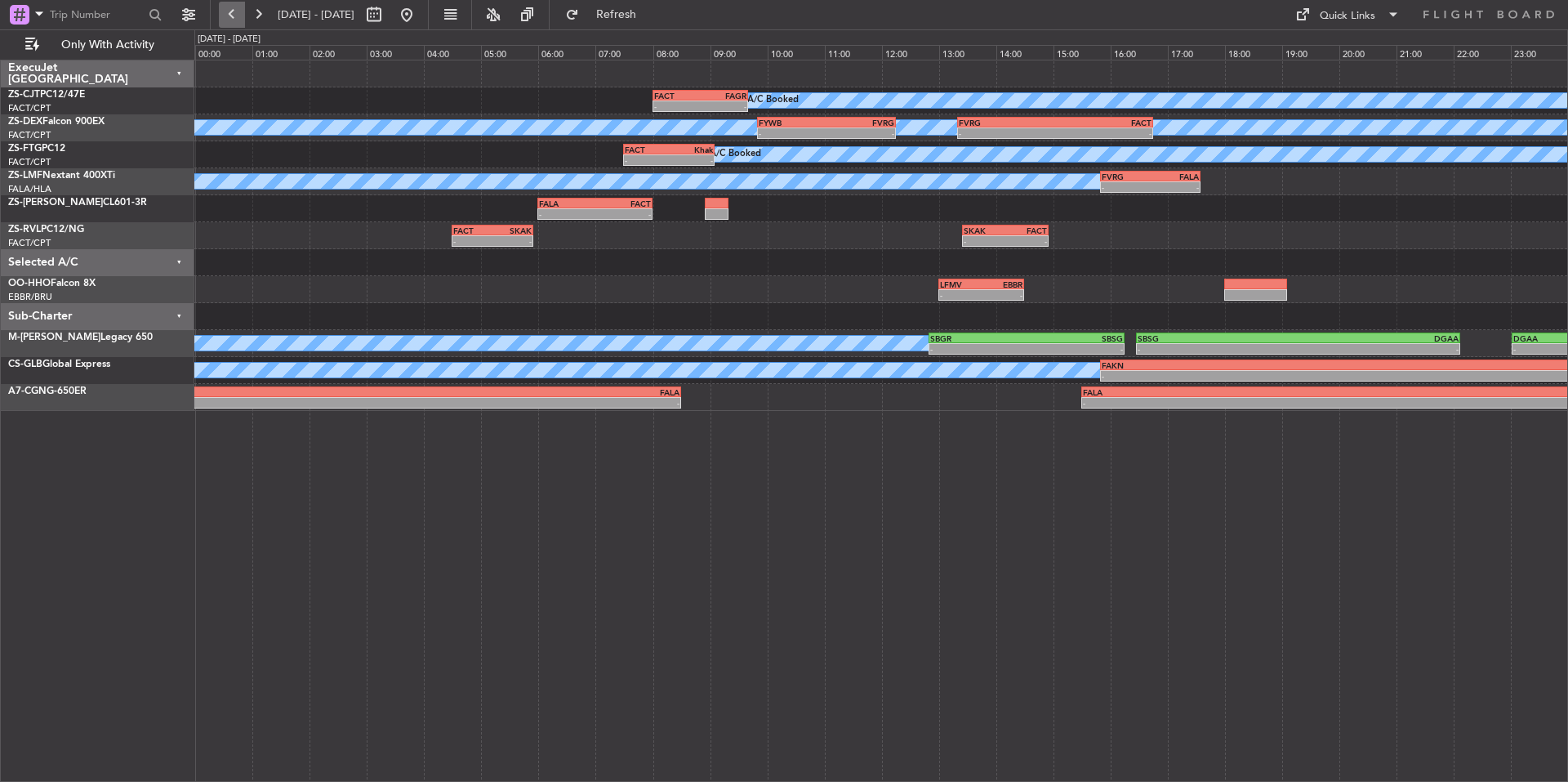
click at [233, 17] on button at bounding box center [231, 14] width 26 height 26
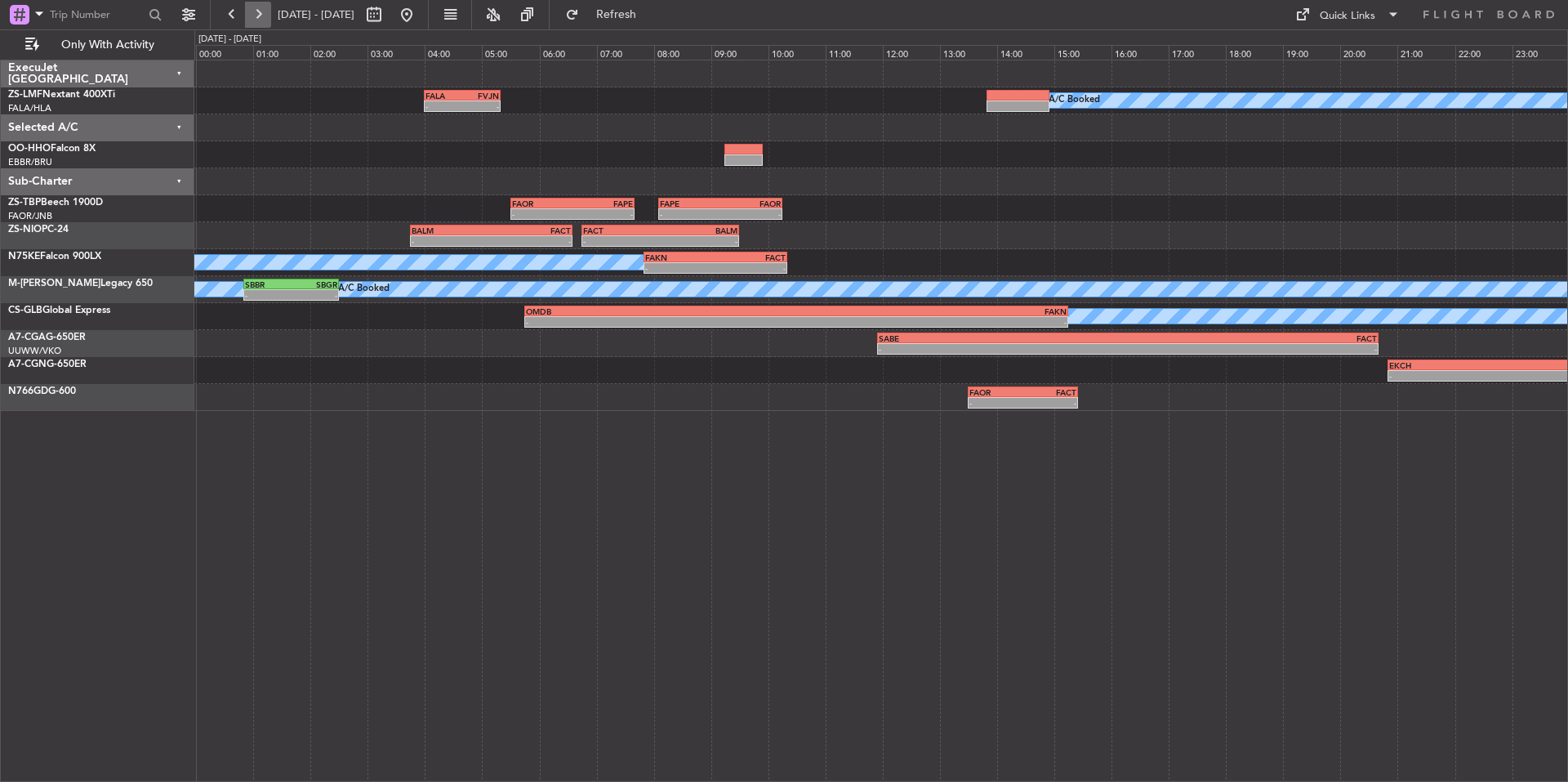
click at [254, 20] on button at bounding box center [258, 14] width 26 height 26
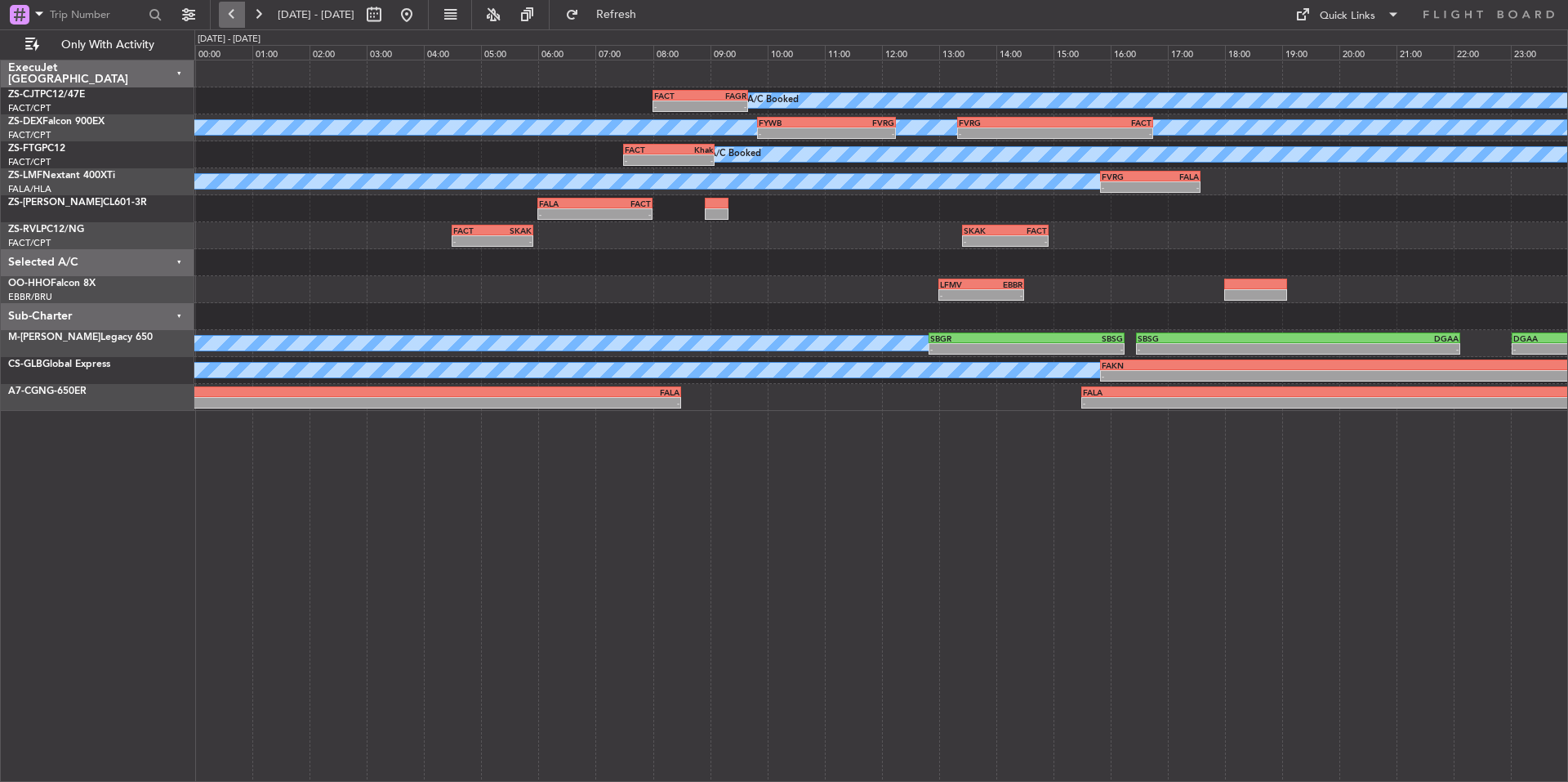
click at [236, 12] on button at bounding box center [231, 14] width 26 height 26
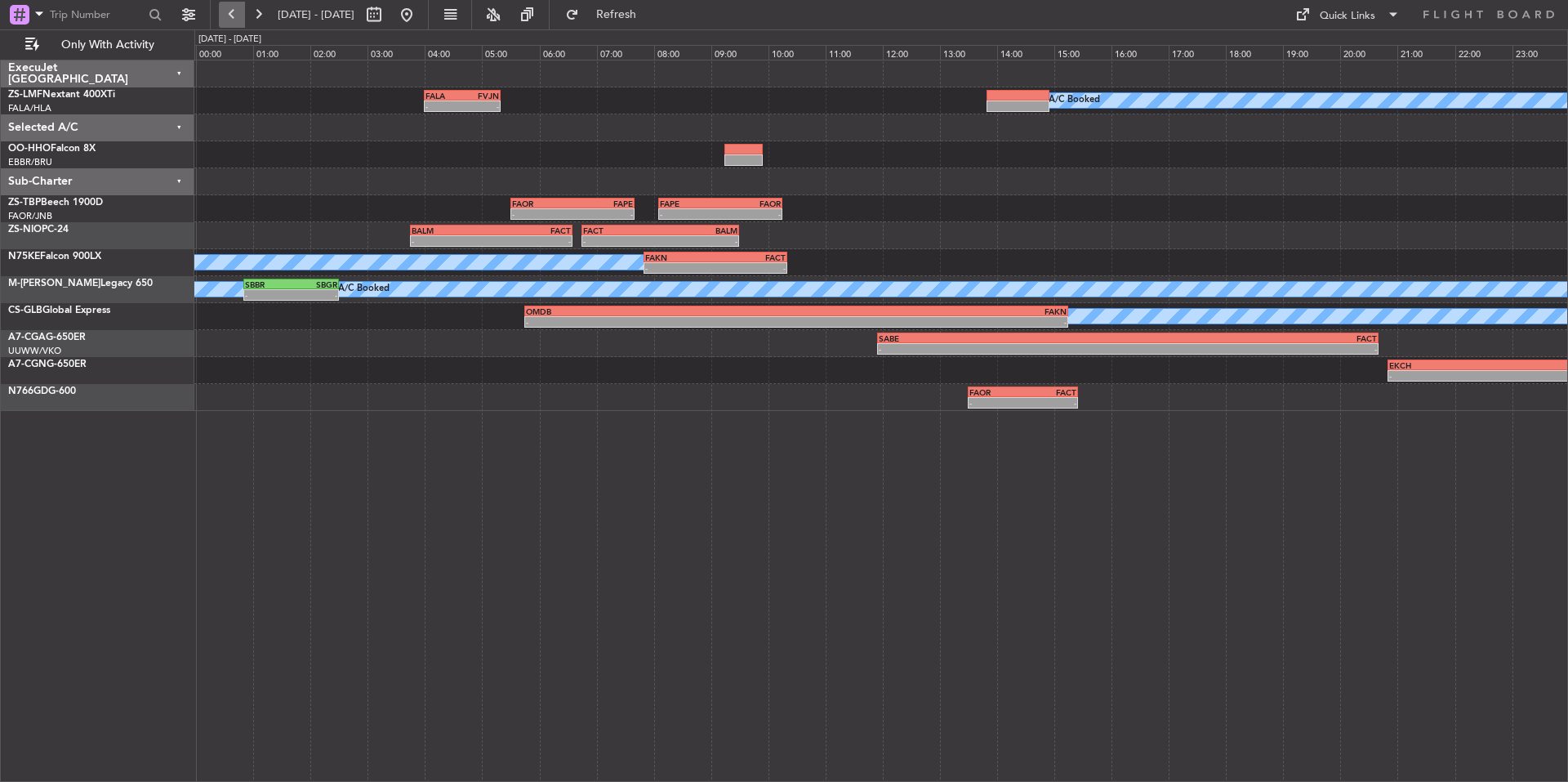
click at [229, 14] on button at bounding box center [231, 14] width 26 height 26
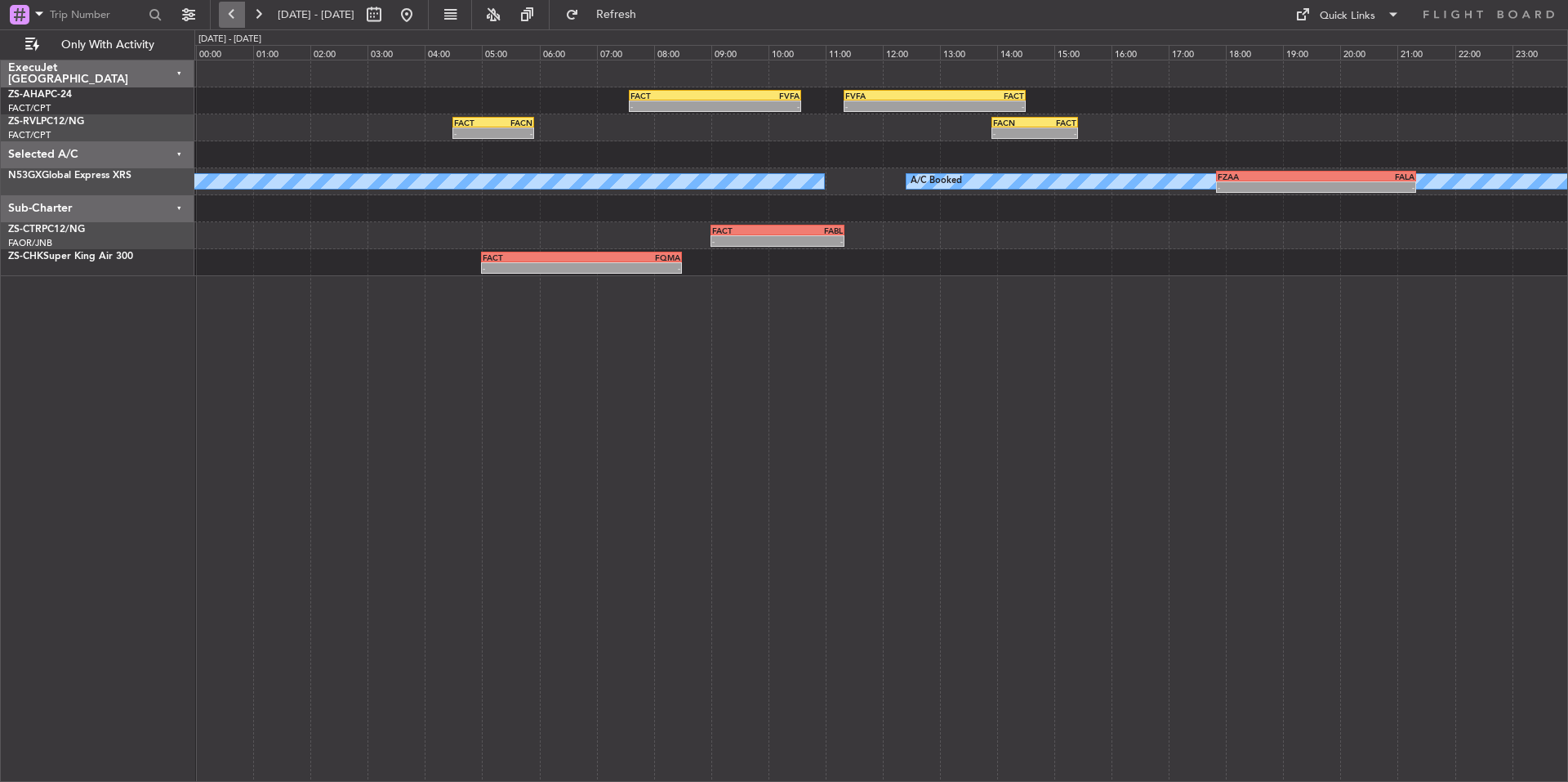
click at [222, 14] on button at bounding box center [231, 14] width 26 height 26
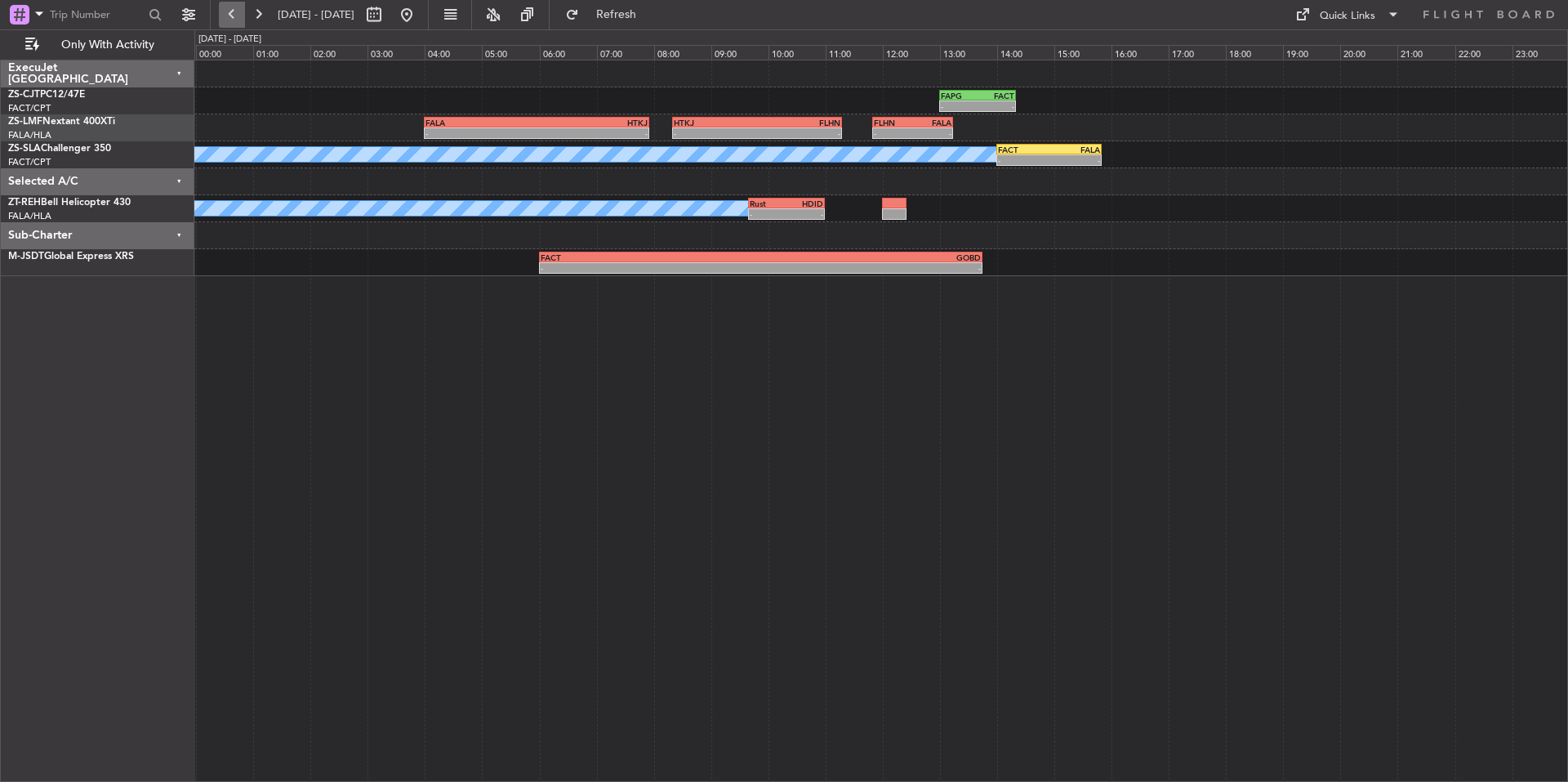
click at [222, 14] on button at bounding box center [231, 14] width 26 height 26
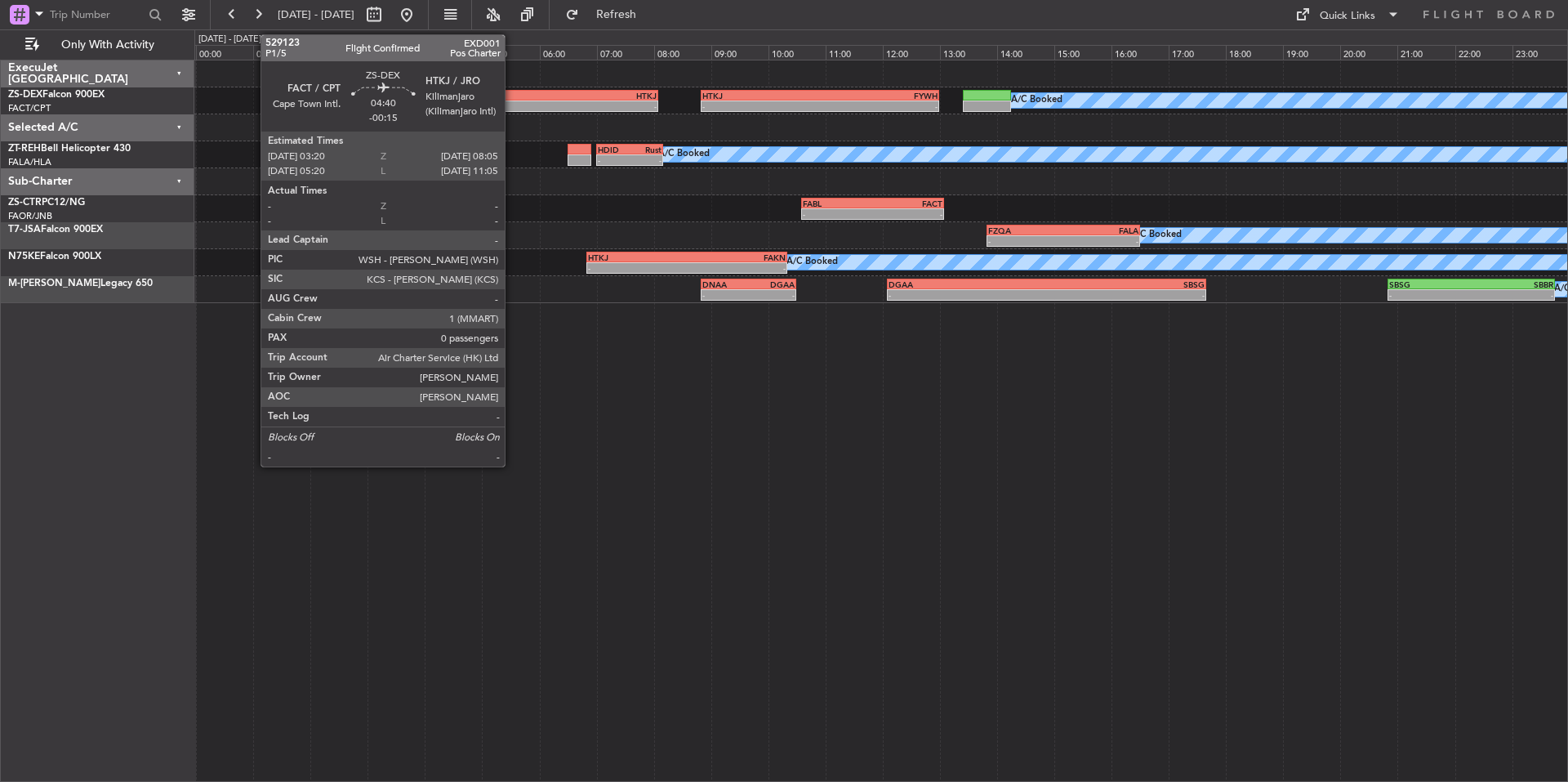
click at [512, 105] on div "-" at bounding box center [456, 105] width 135 height 10
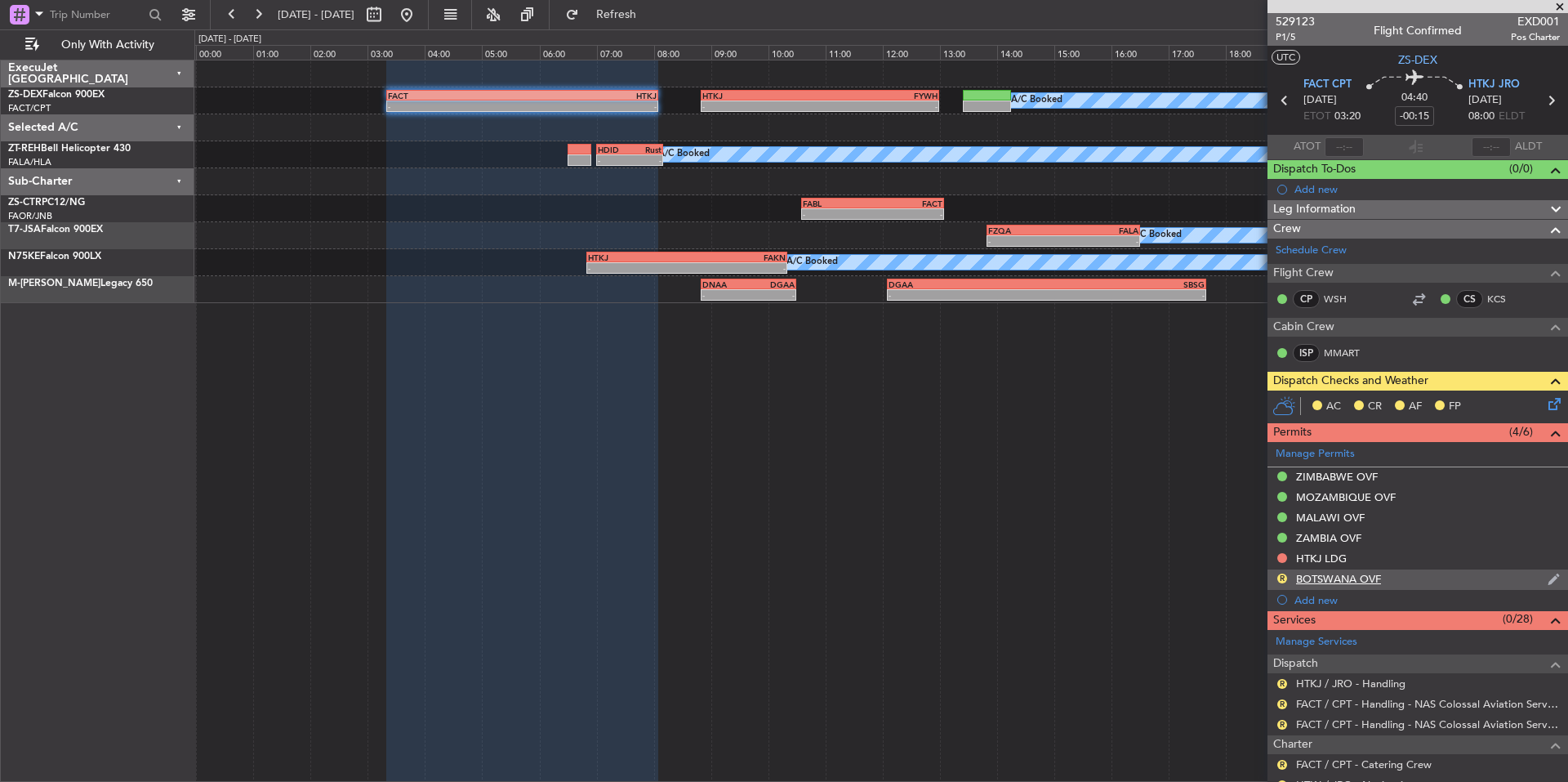
click at [1303, 572] on div "BOTSWANA OVF" at bounding box center [1338, 578] width 85 height 14
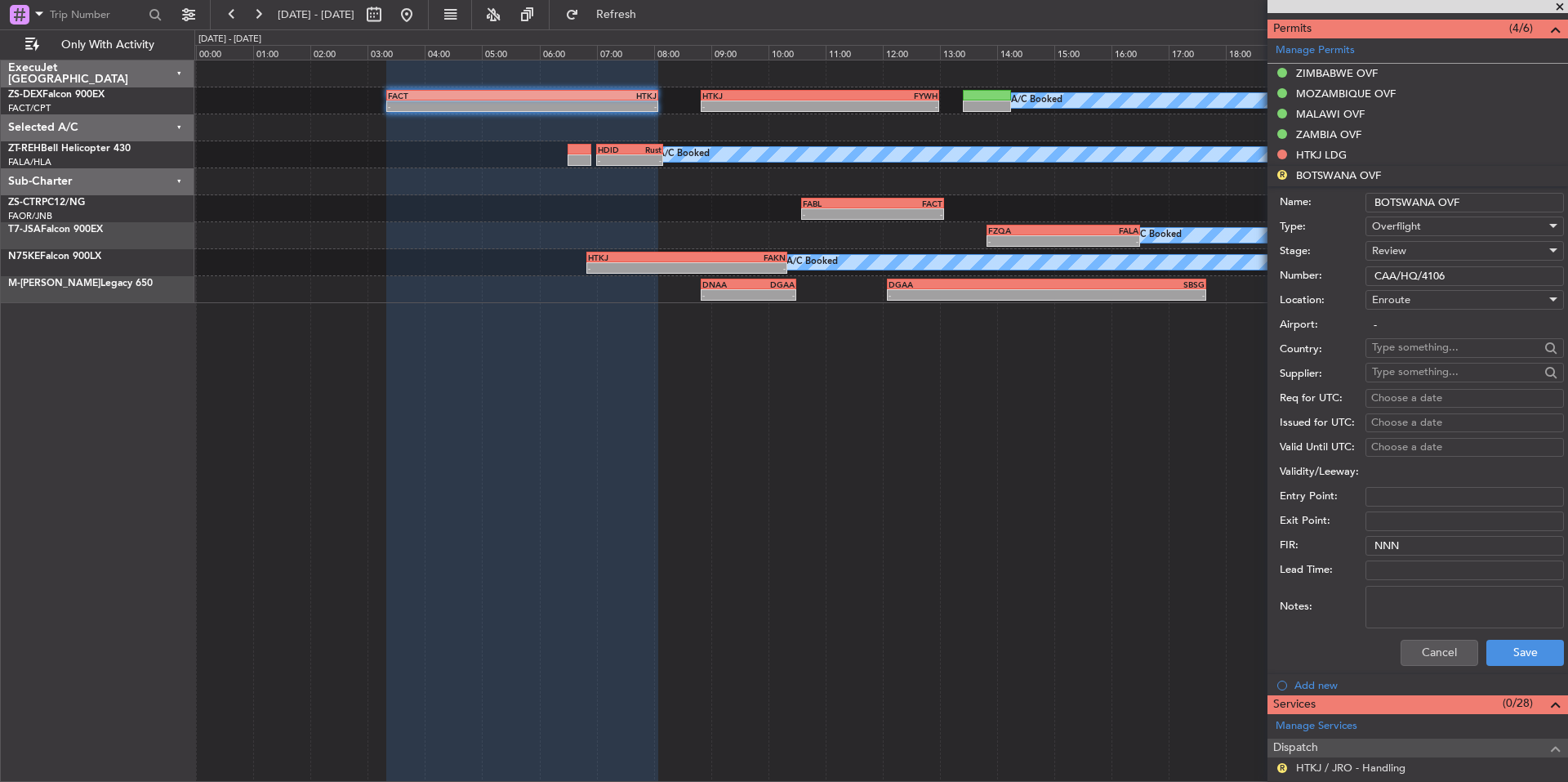
scroll to position [408, 0]
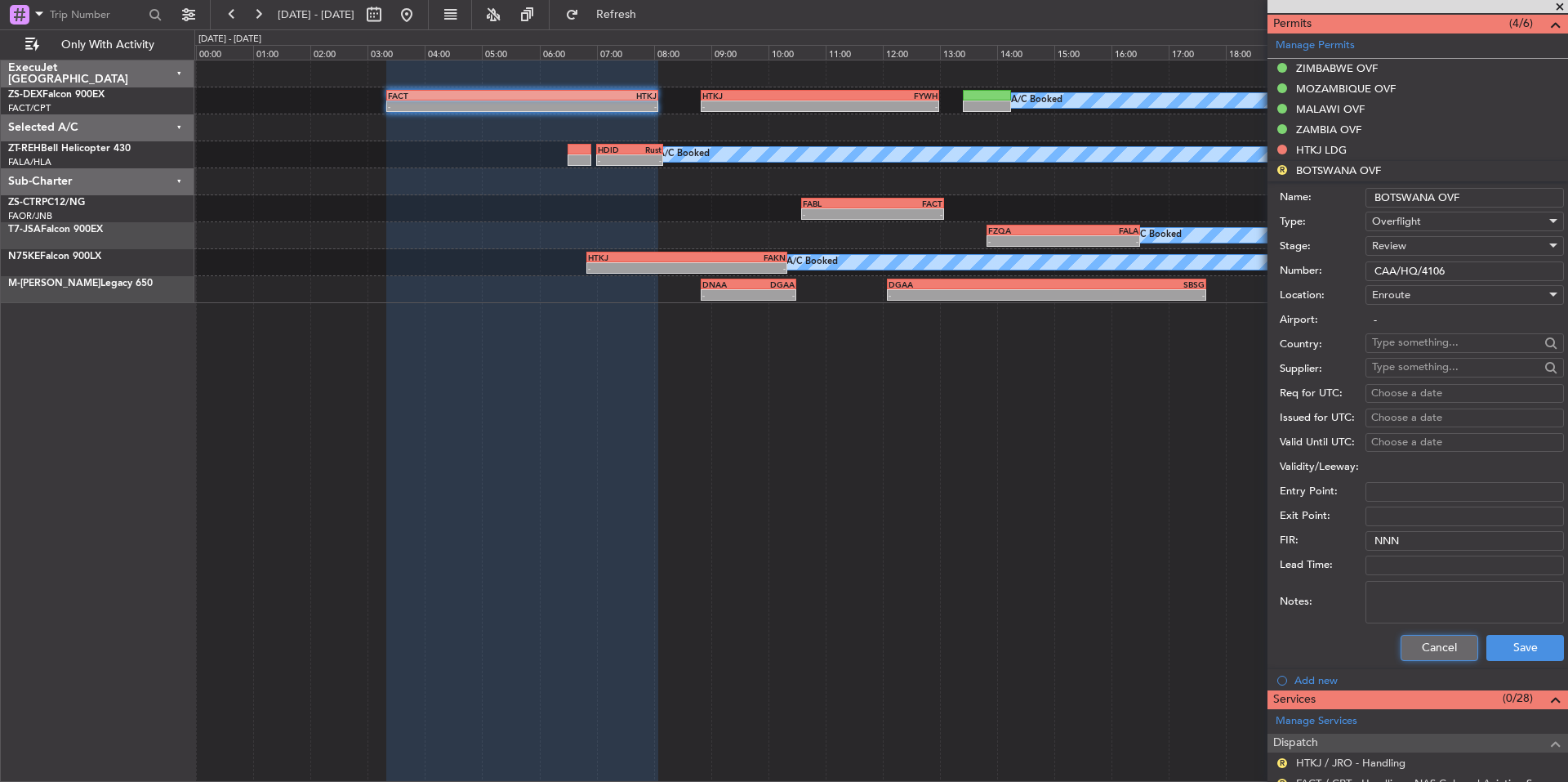
click at [1413, 643] on button "Cancel" at bounding box center [1439, 647] width 77 height 26
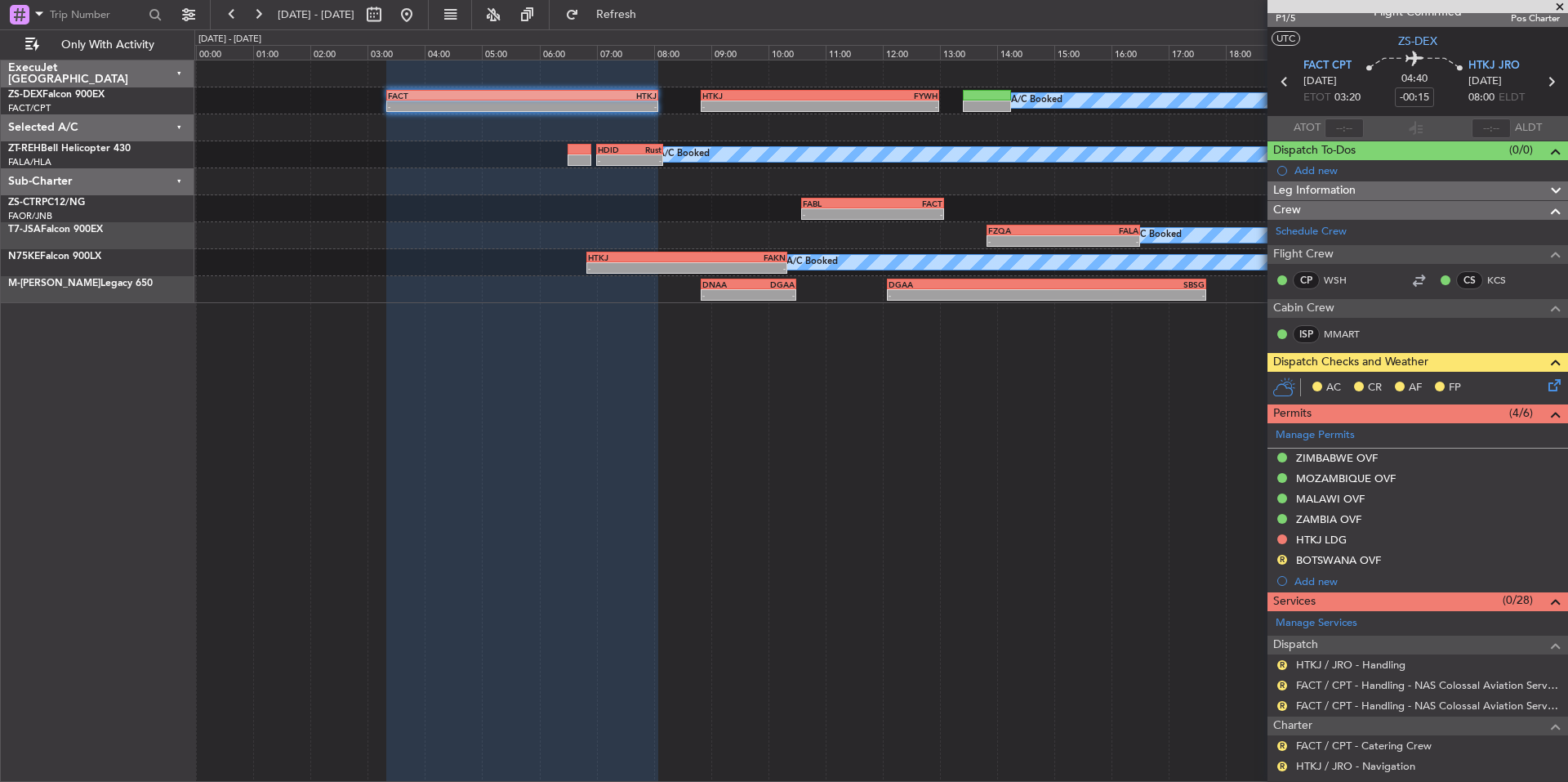
scroll to position [0, 0]
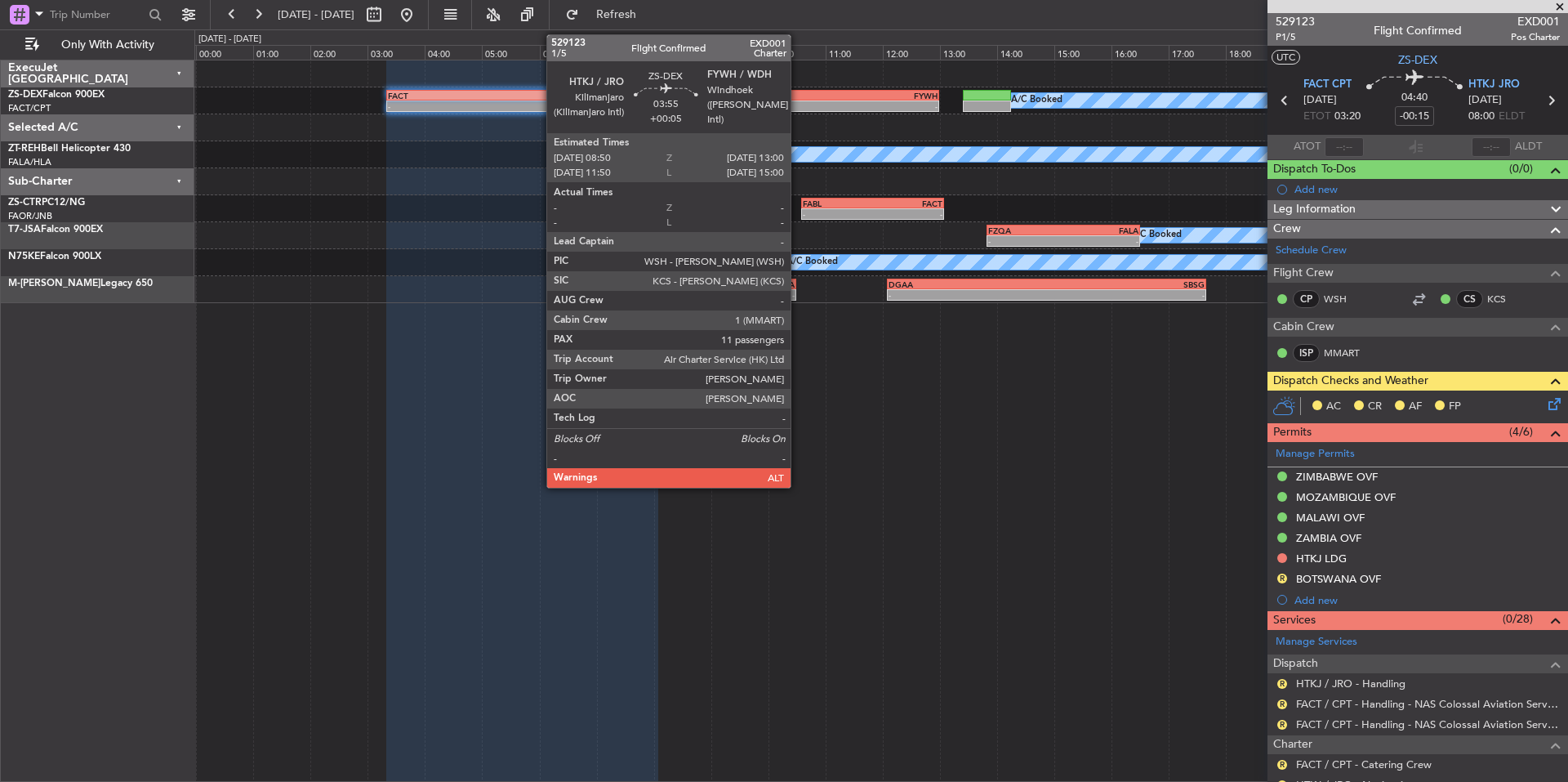
click at [798, 95] on div "HTKJ" at bounding box center [761, 95] width 118 height 10
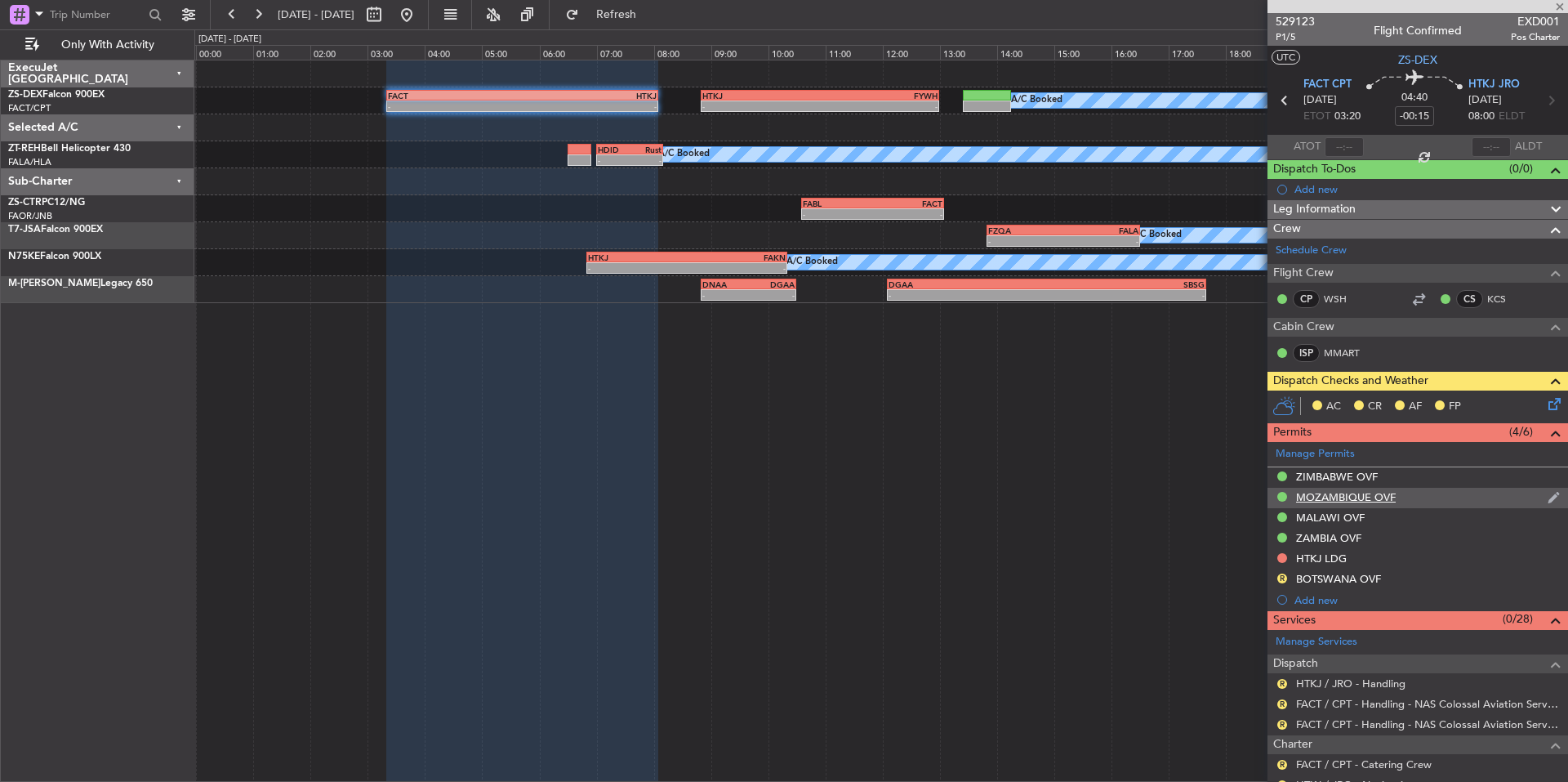
type input "+00:05"
type input "11"
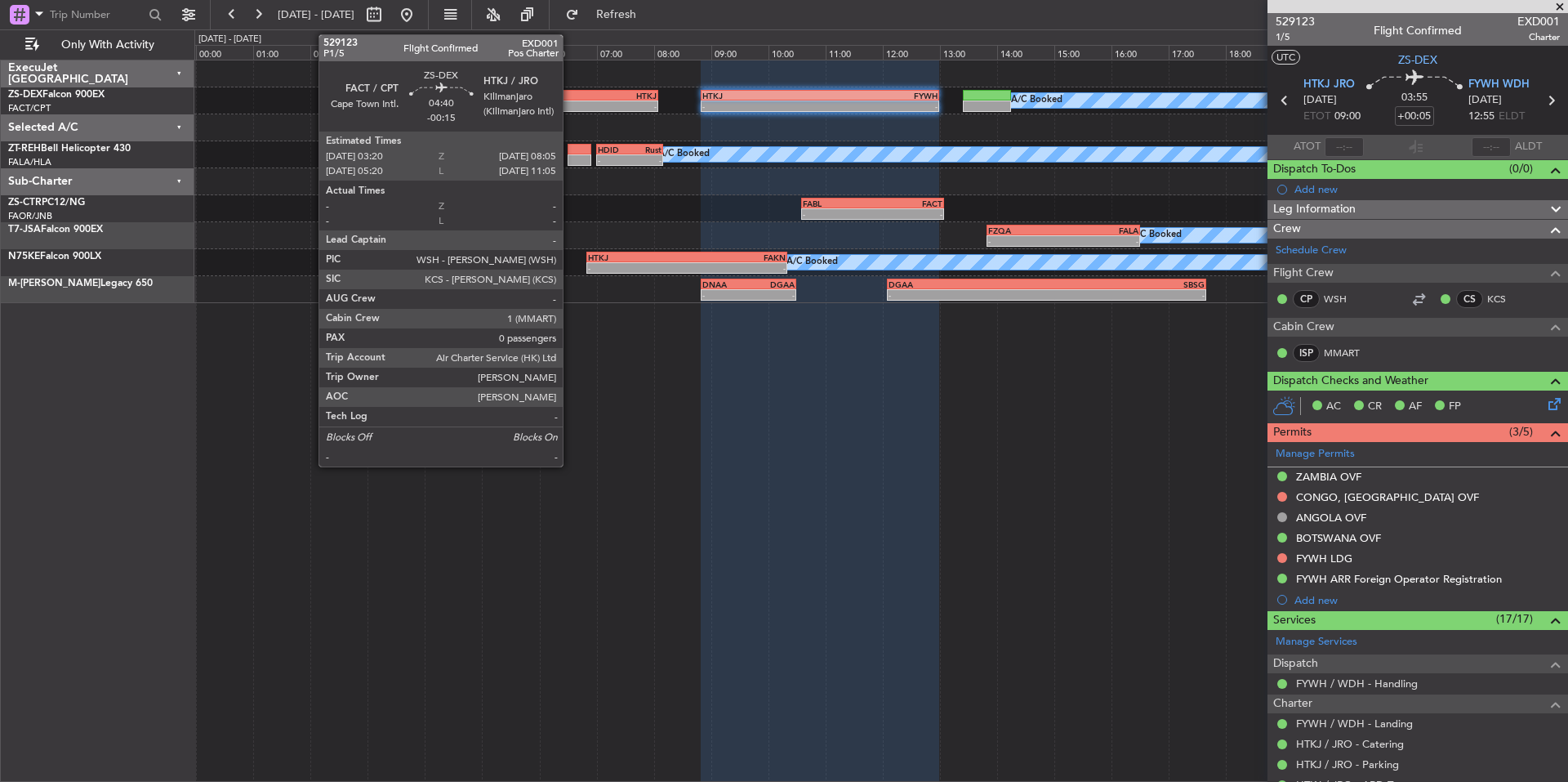
click at [570, 105] on div "-" at bounding box center [589, 105] width 135 height 10
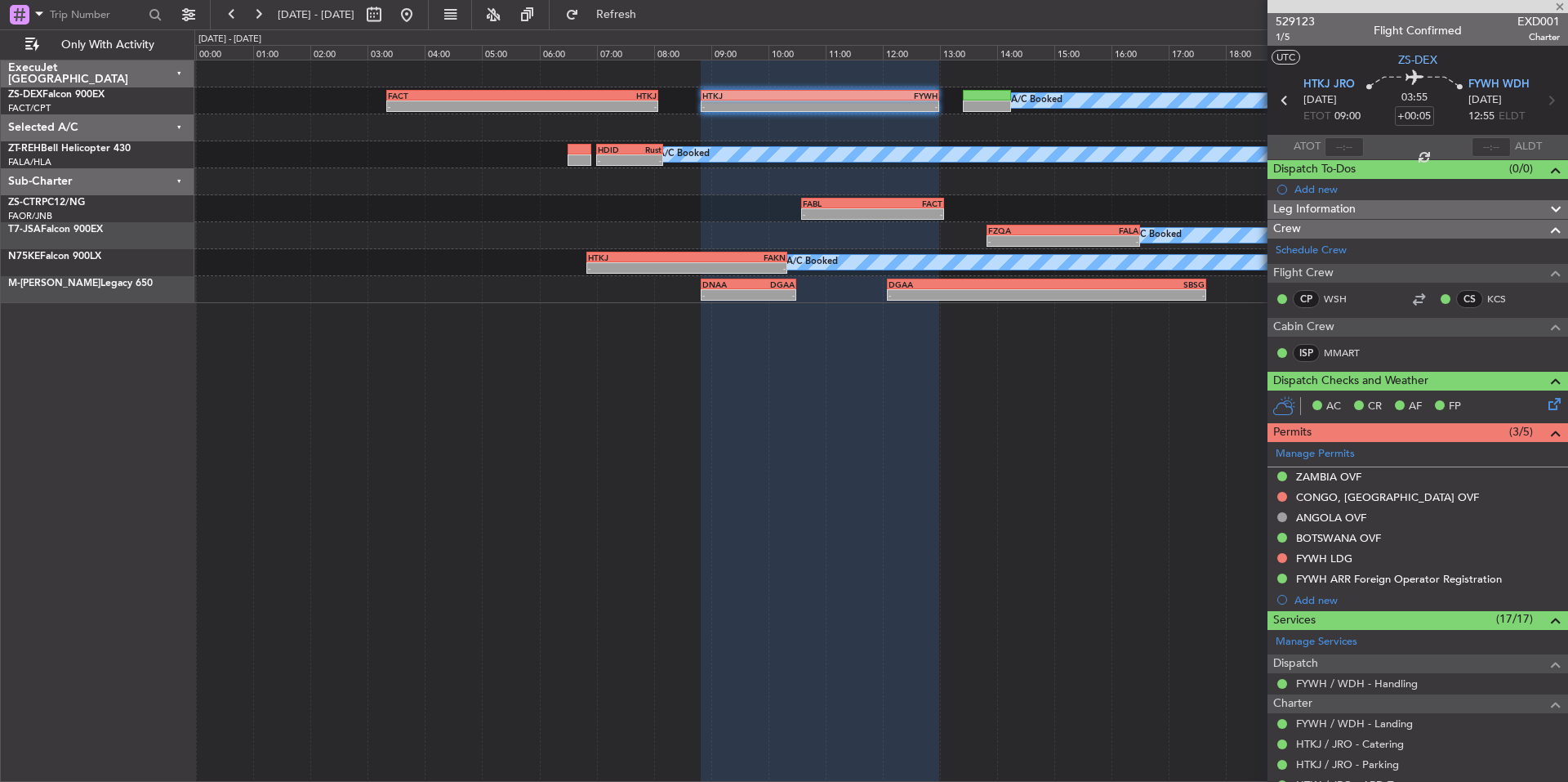
type input "-00:15"
type input "0"
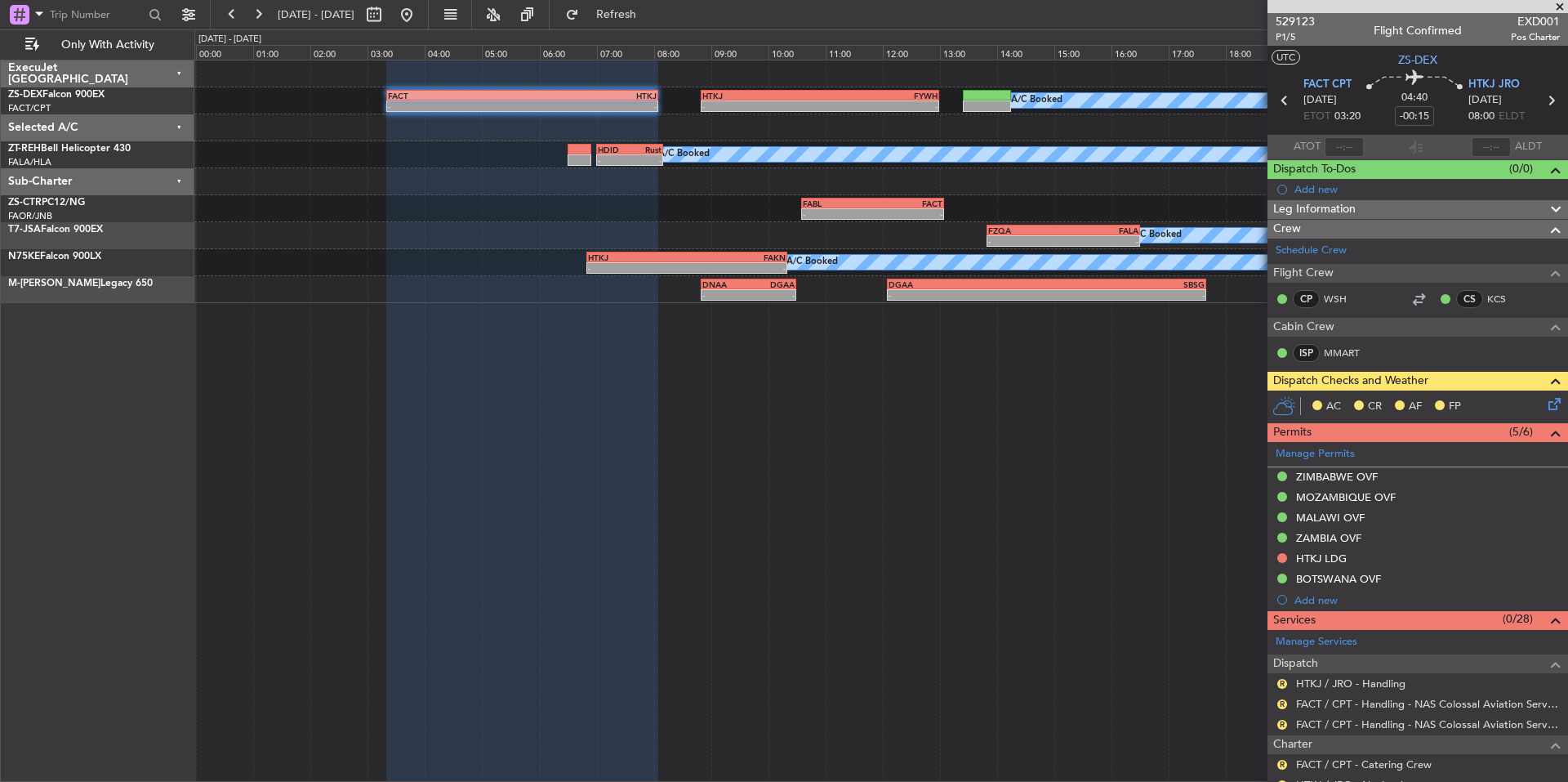
click at [1561, 5] on span at bounding box center [1560, 7] width 16 height 14
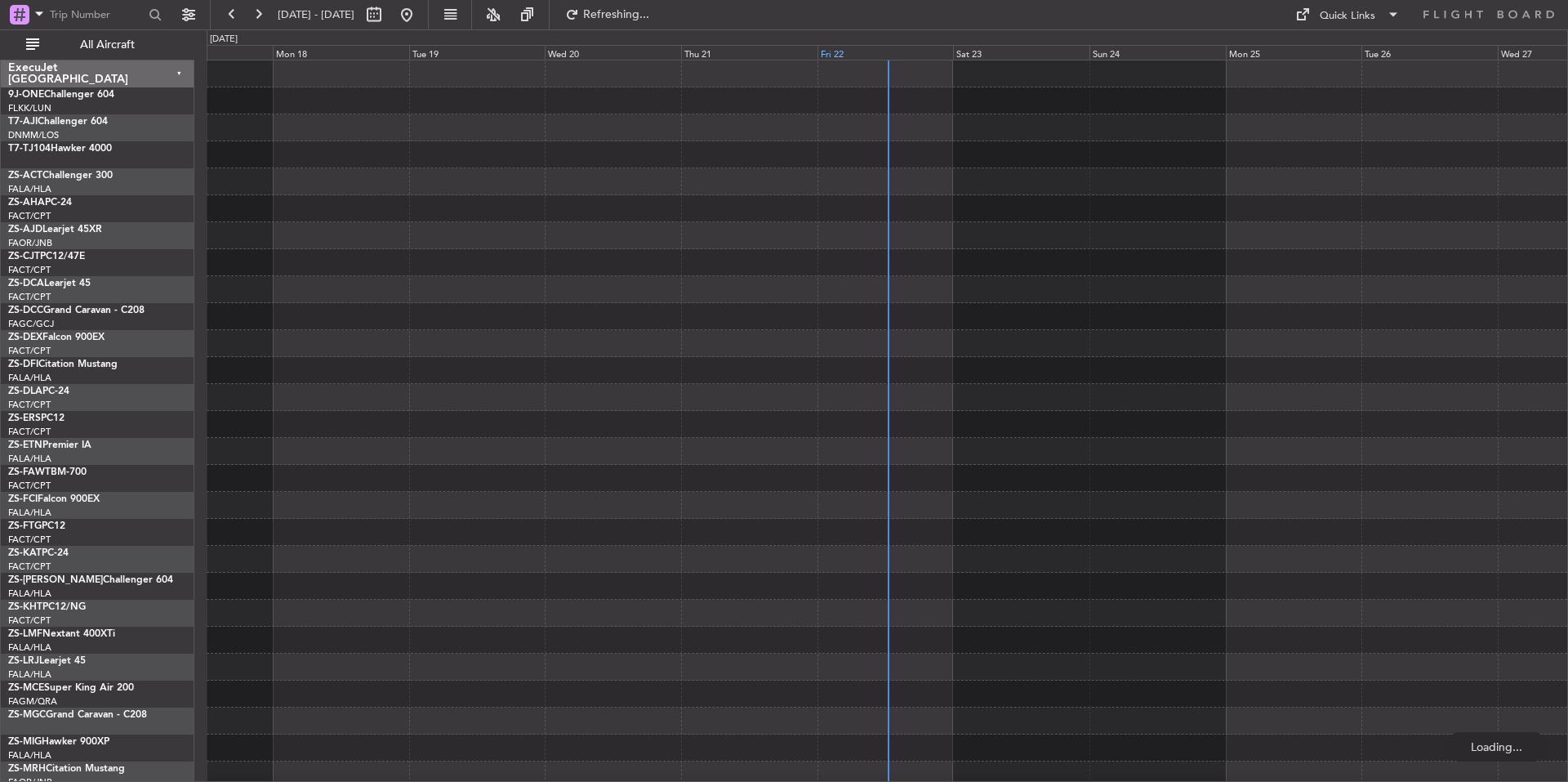
click at [875, 51] on div "Fri 22" at bounding box center [885, 52] width 136 height 14
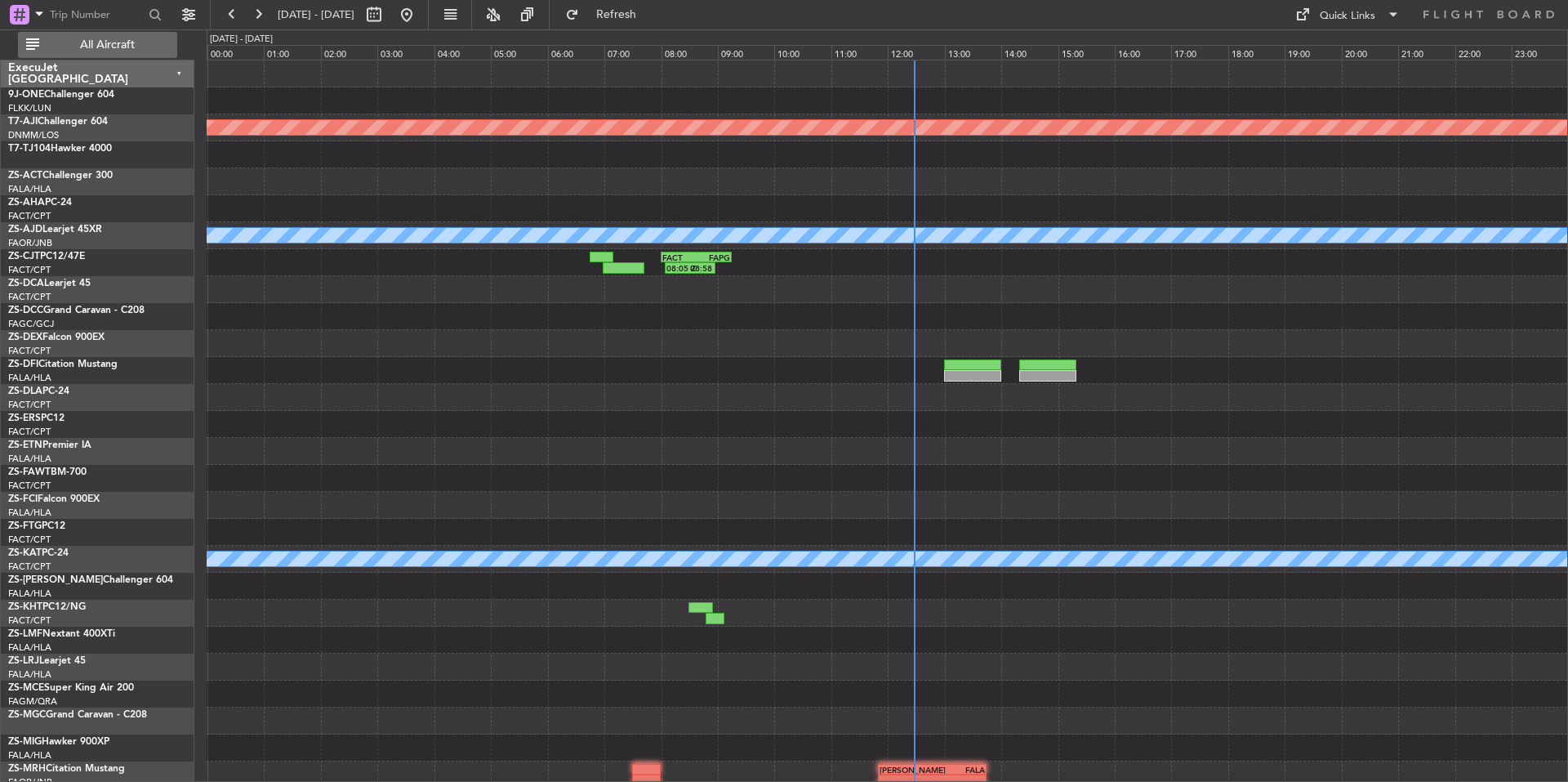
click at [148, 40] on span "All Aircraft" at bounding box center [107, 45] width 130 height 12
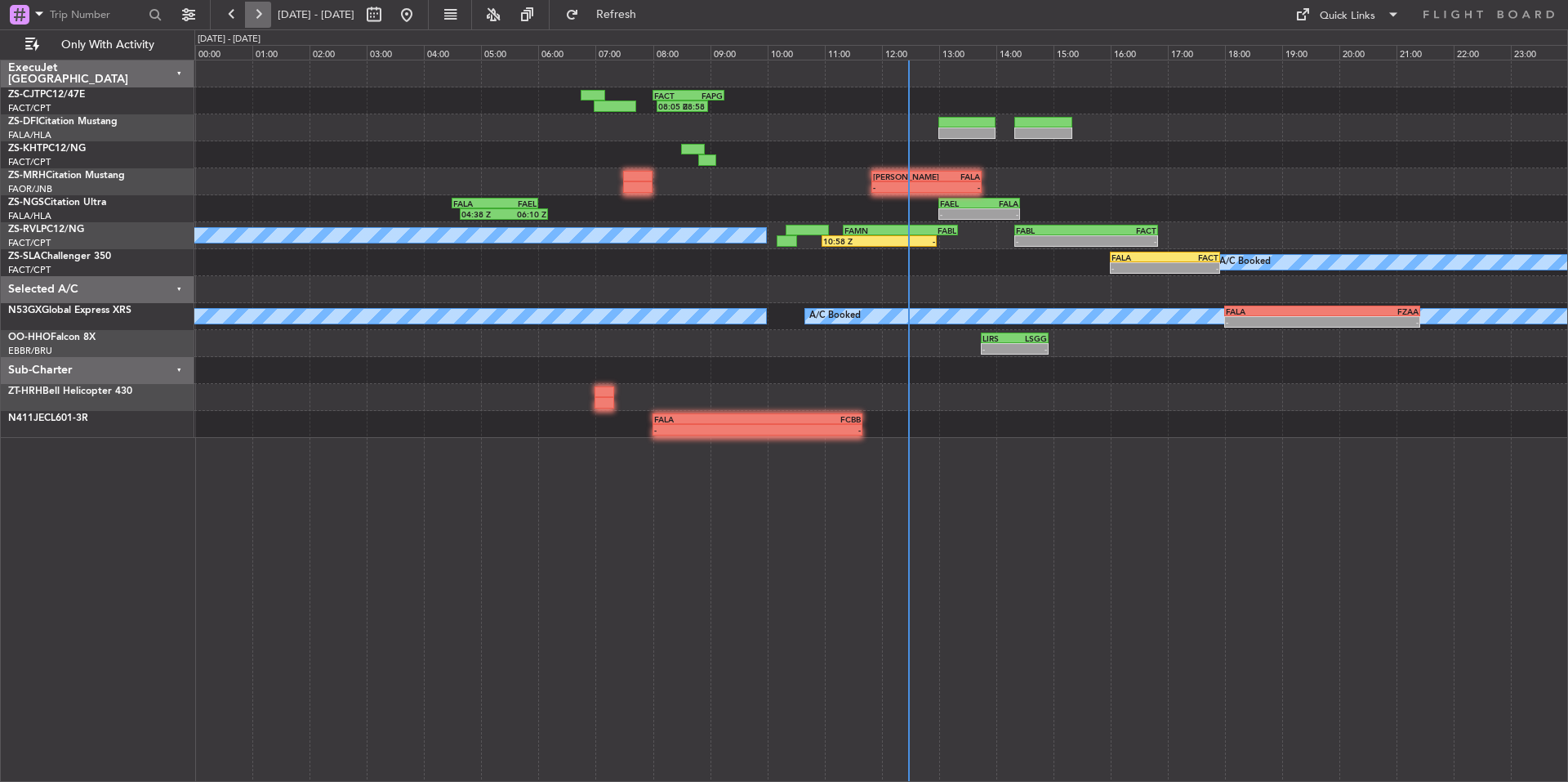
click at [256, 19] on button at bounding box center [258, 14] width 26 height 26
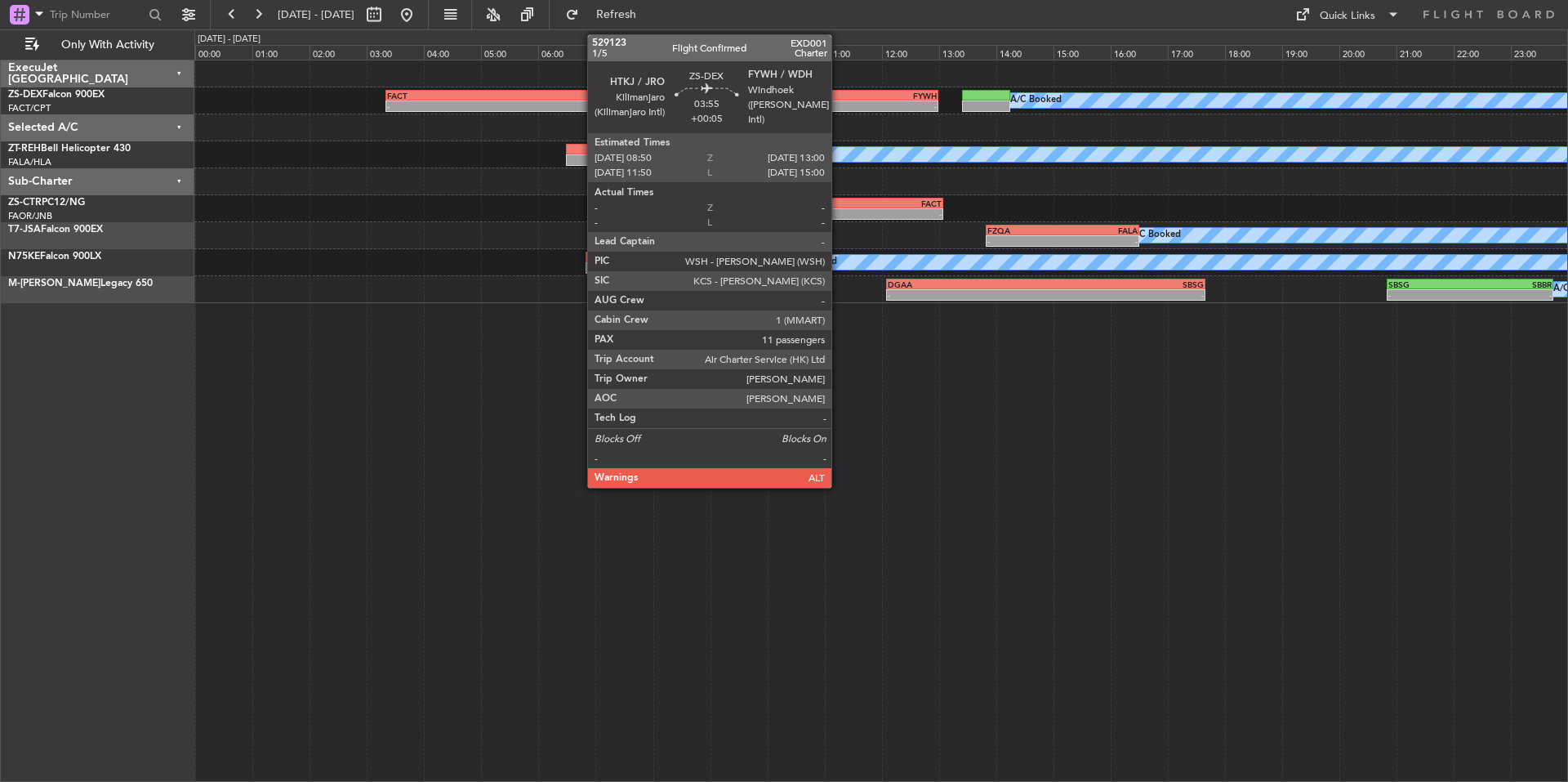
click at [838, 95] on div "FYWH" at bounding box center [877, 95] width 118 height 10
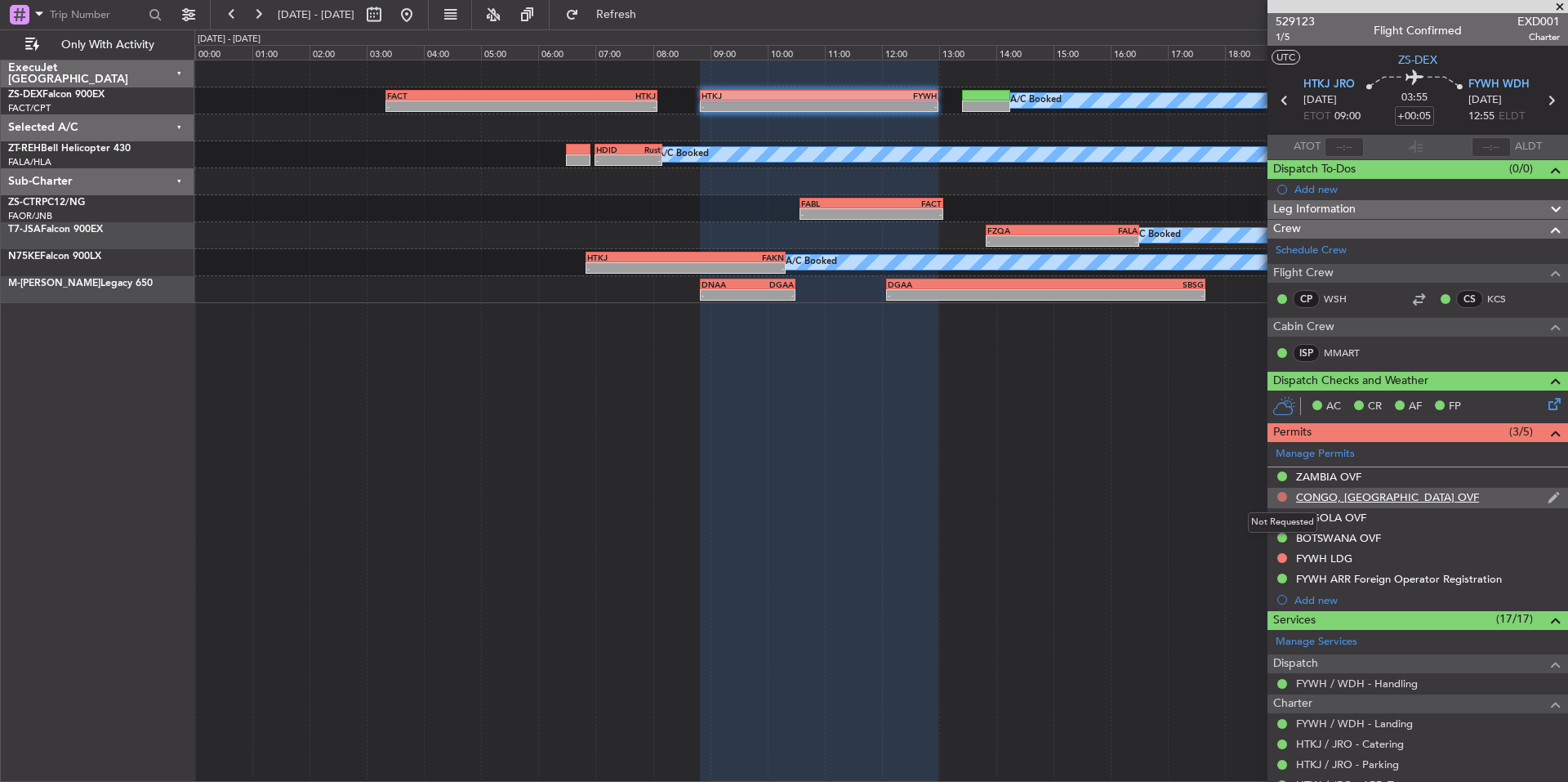
click at [1282, 496] on button at bounding box center [1282, 496] width 10 height 10
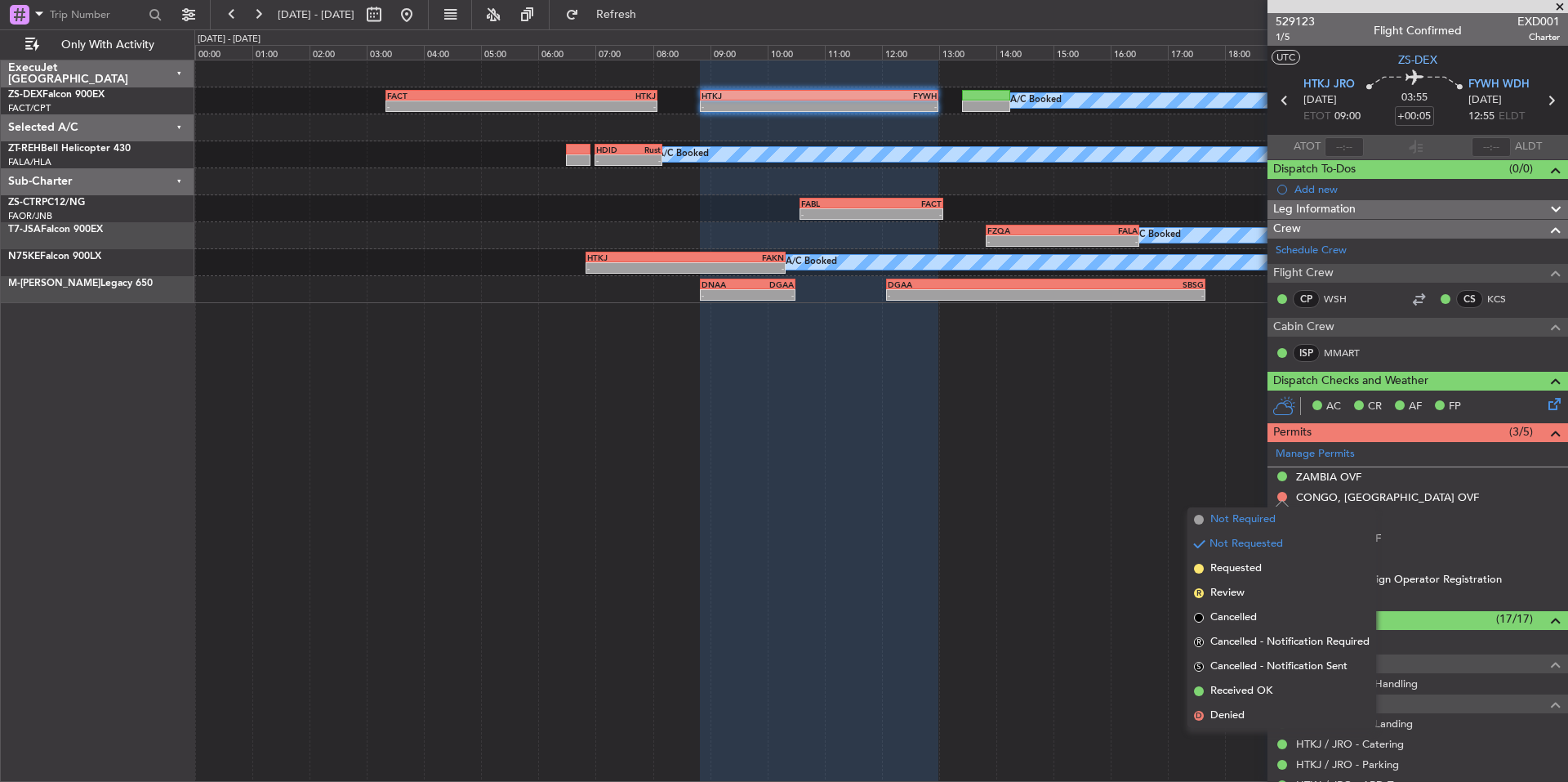
click at [1250, 523] on span "Not Required" at bounding box center [1243, 520] width 66 height 16
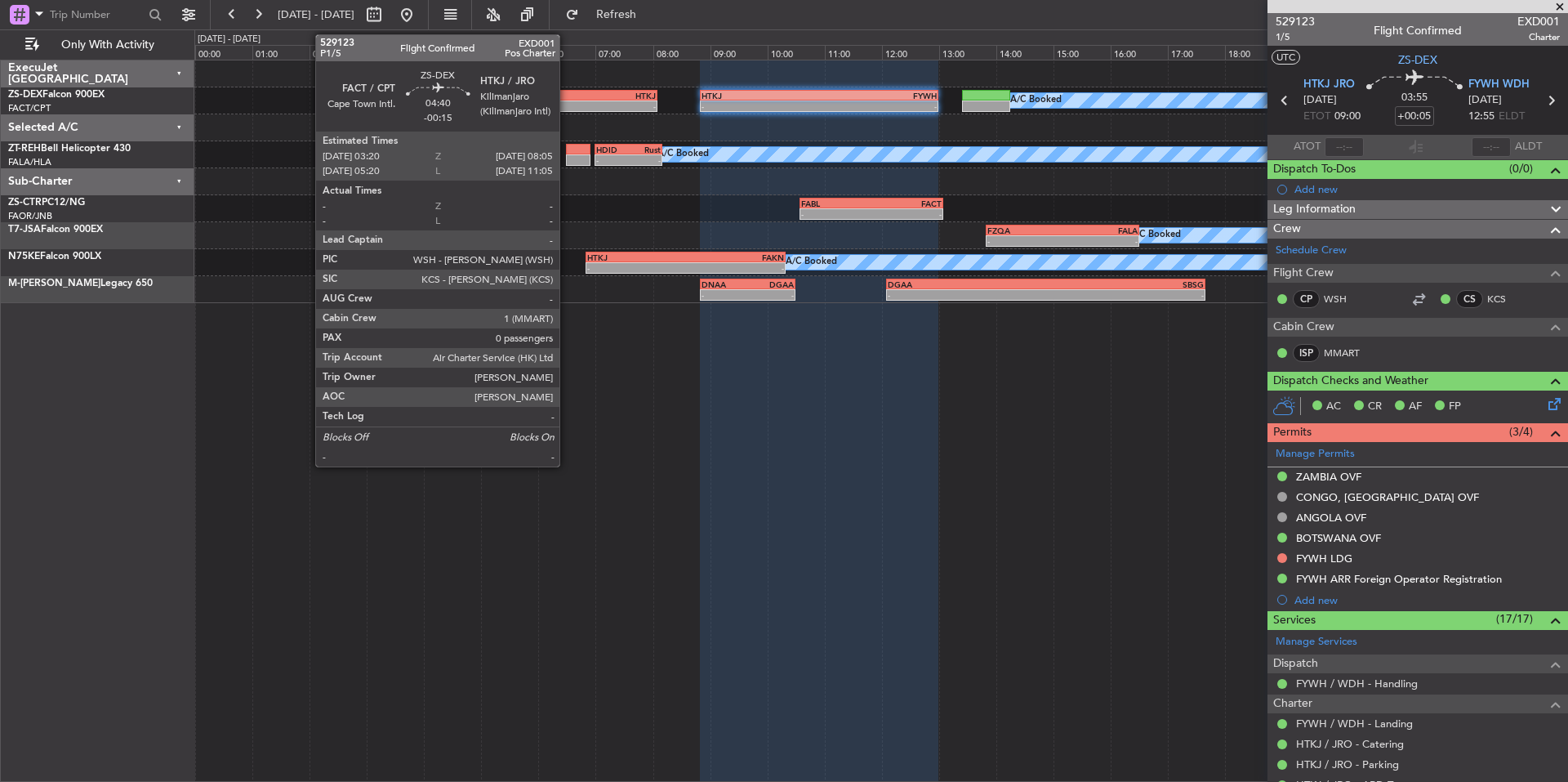
click at [566, 102] on div "-" at bounding box center [588, 105] width 135 height 10
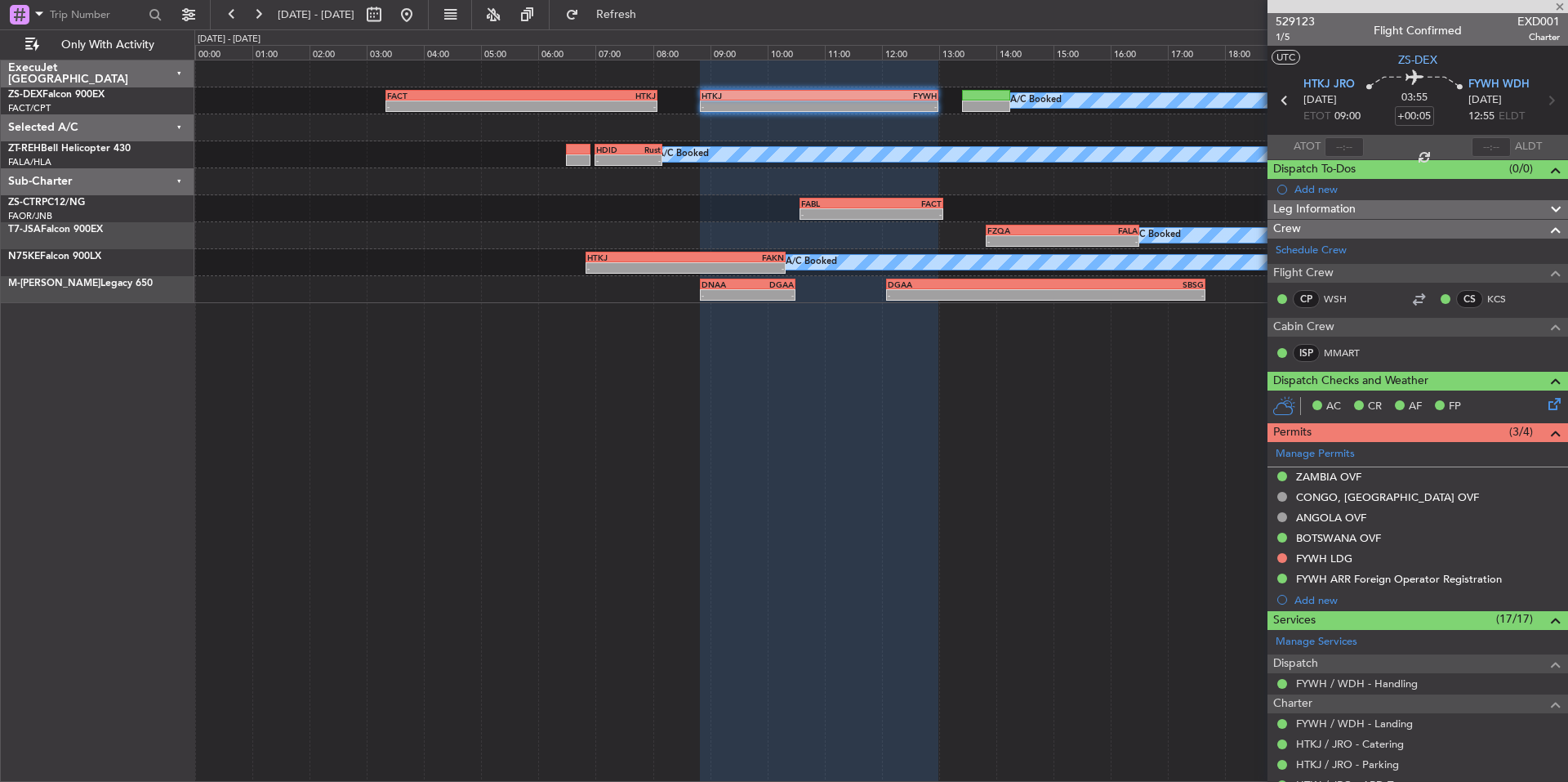
type input "-00:15"
type input "0"
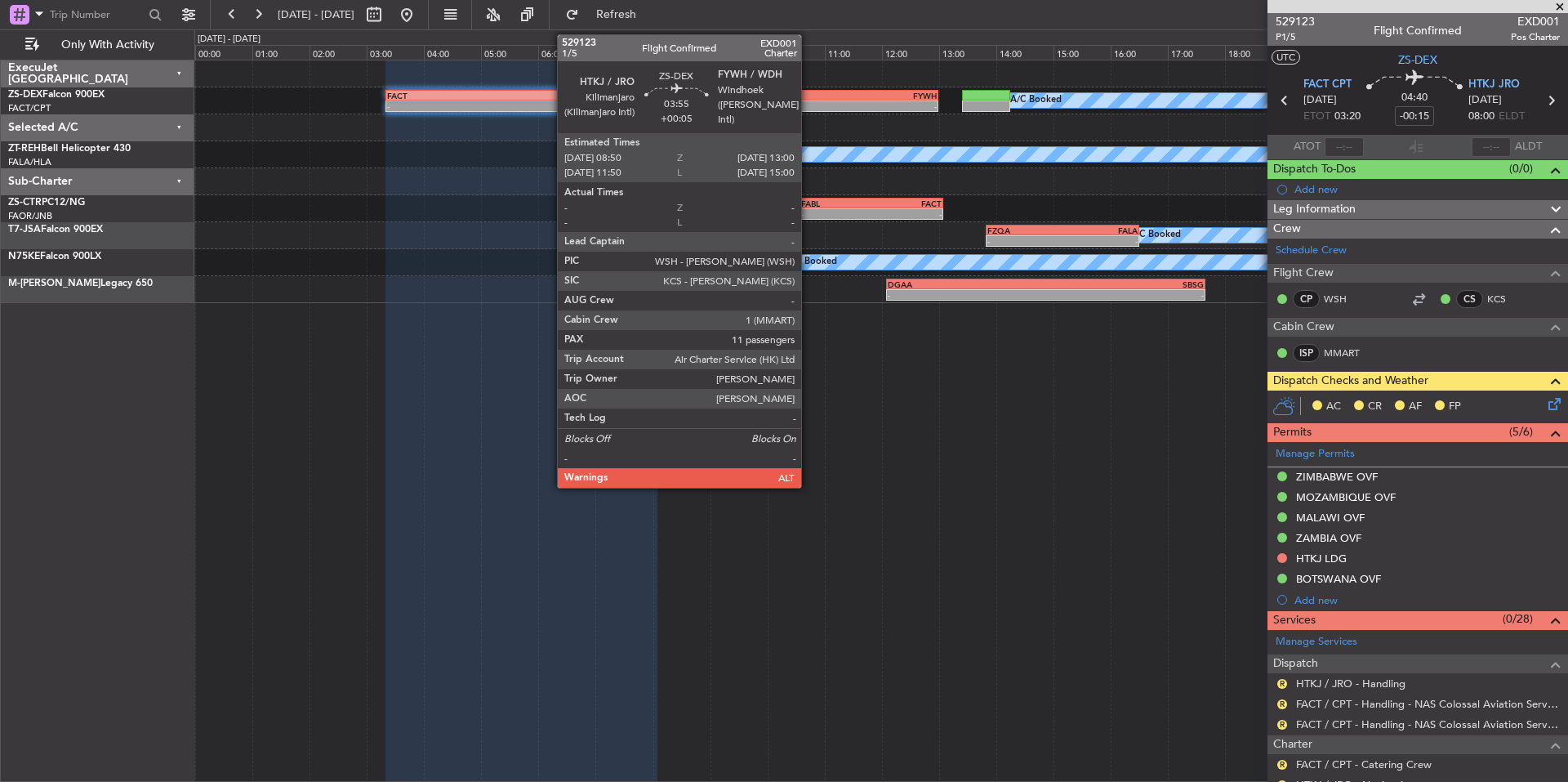
click at [809, 96] on div "HTKJ" at bounding box center [760, 95] width 118 height 10
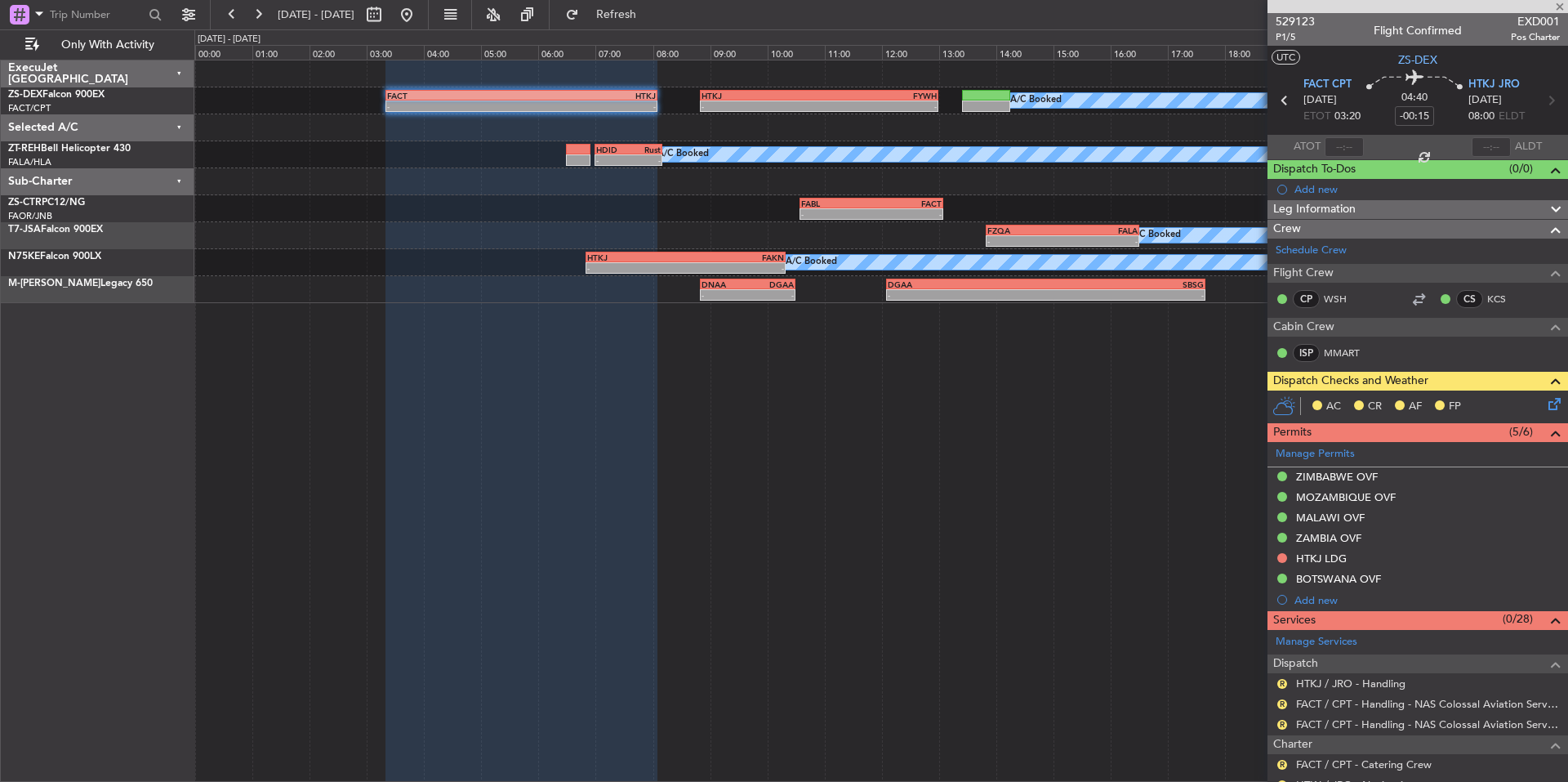
type input "+00:05"
type input "11"
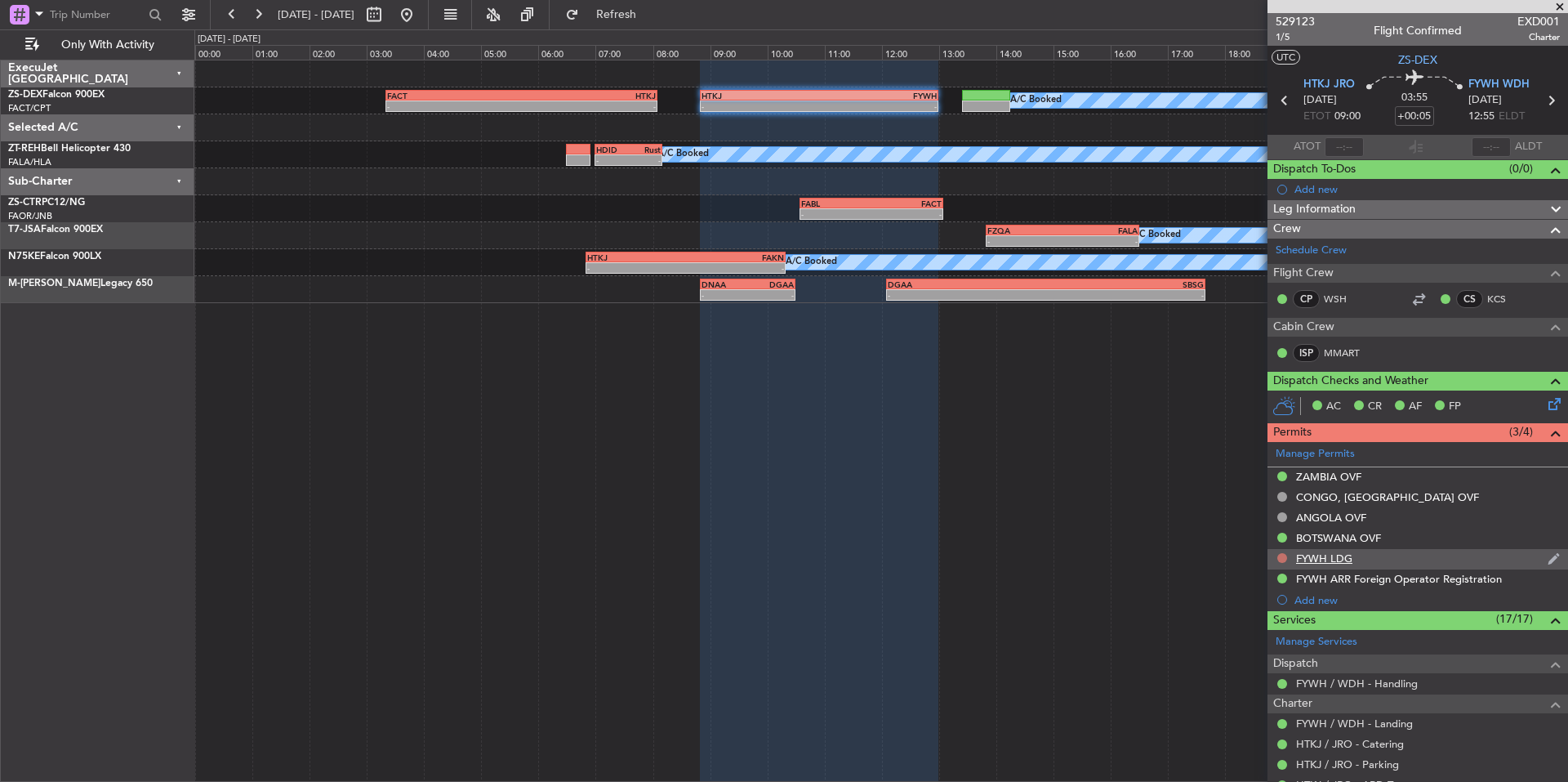
click at [1283, 557] on button at bounding box center [1282, 558] width 10 height 10
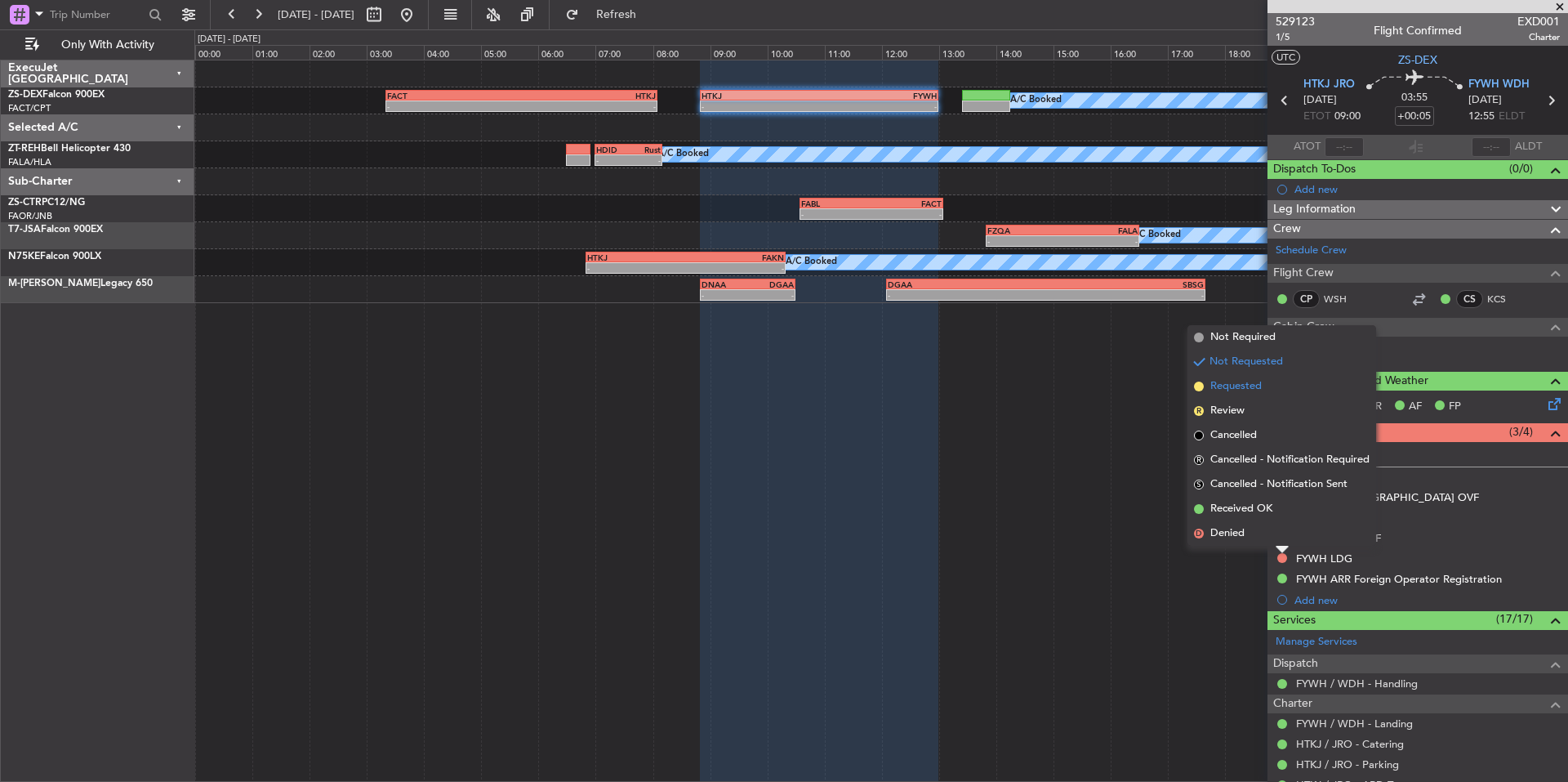
click at [1237, 390] on span "Requested" at bounding box center [1236, 386] width 51 height 16
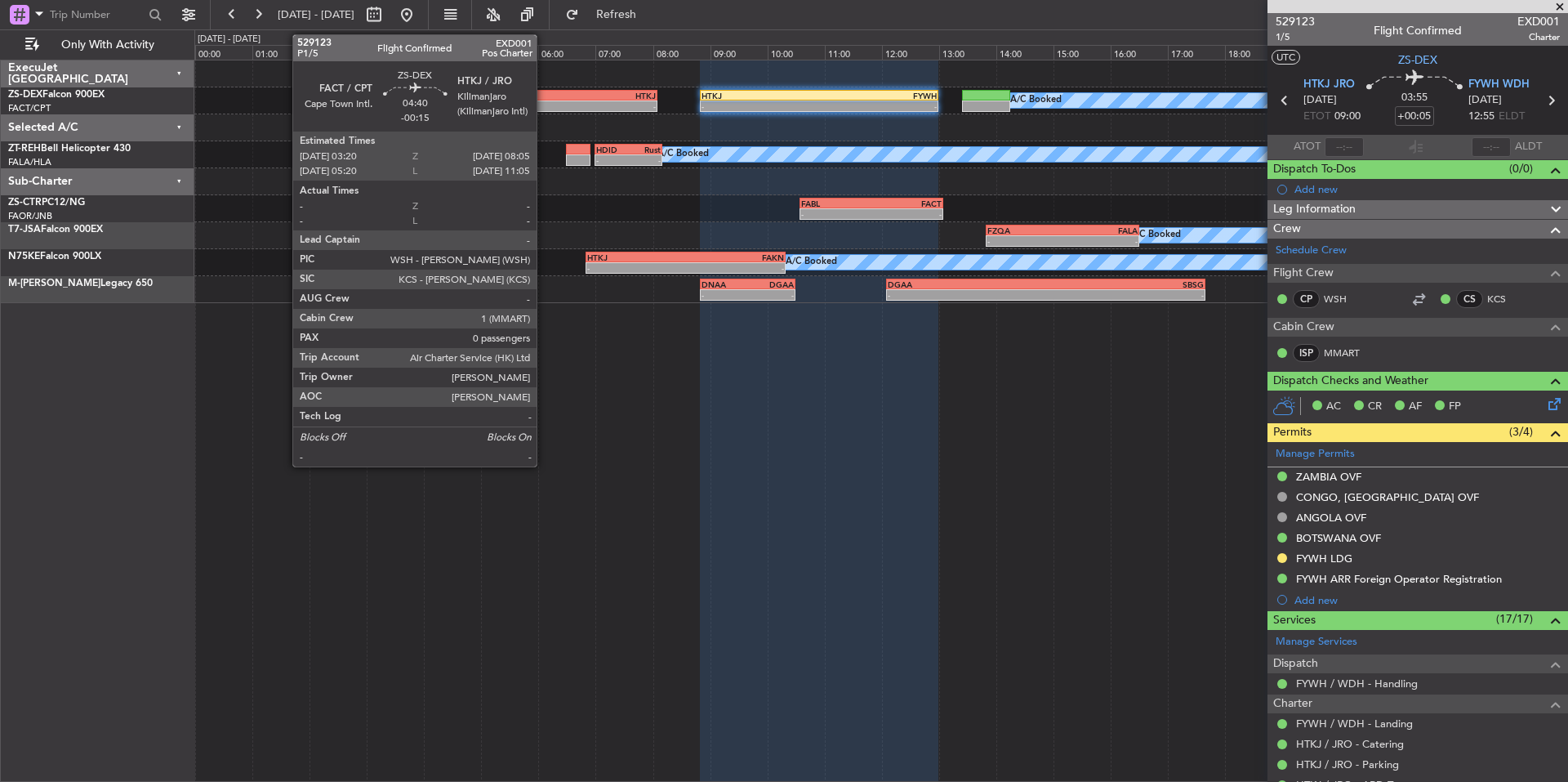
click at [544, 103] on div "-" at bounding box center [588, 105] width 135 height 10
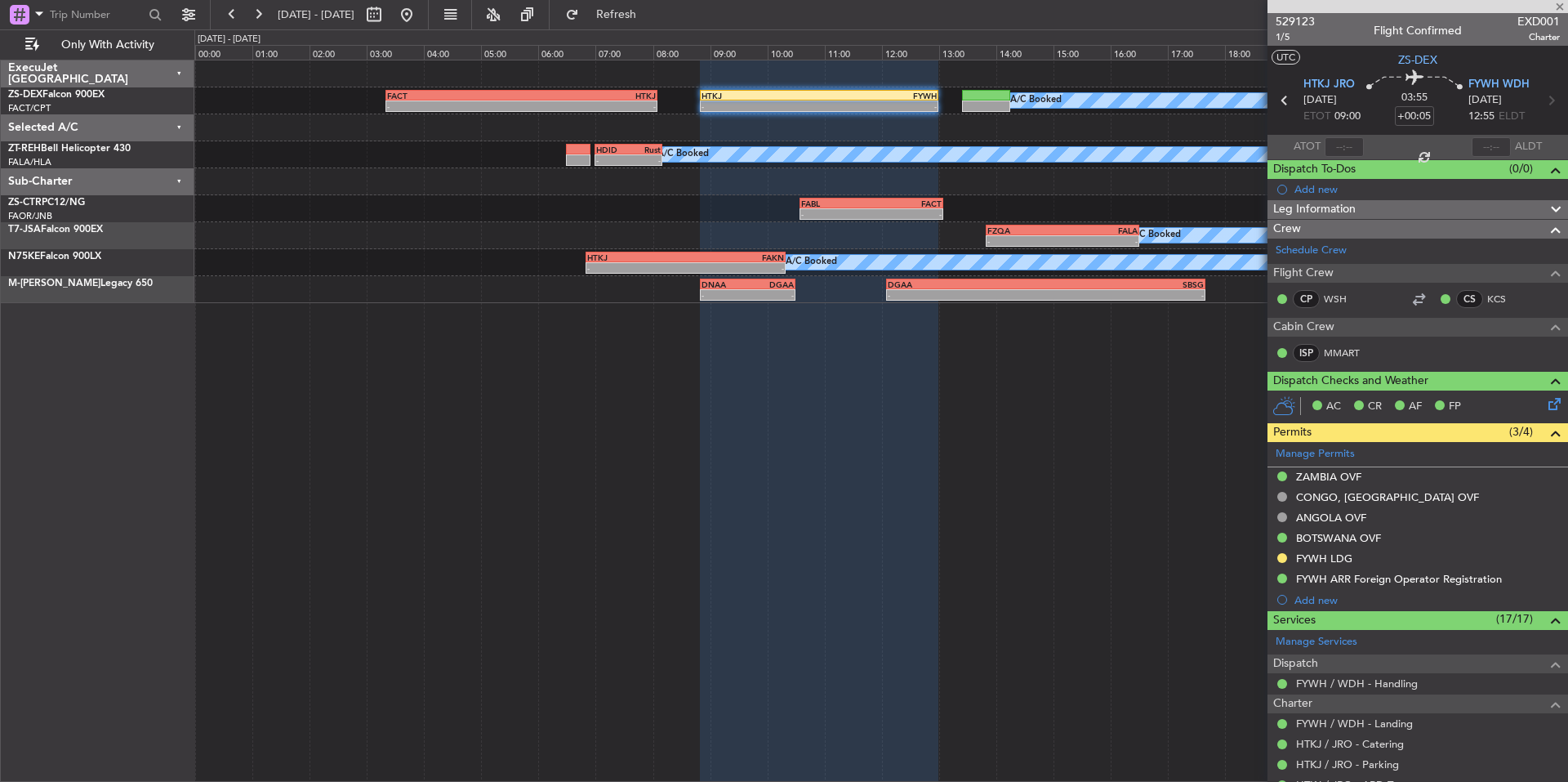
type input "-00:15"
type input "0"
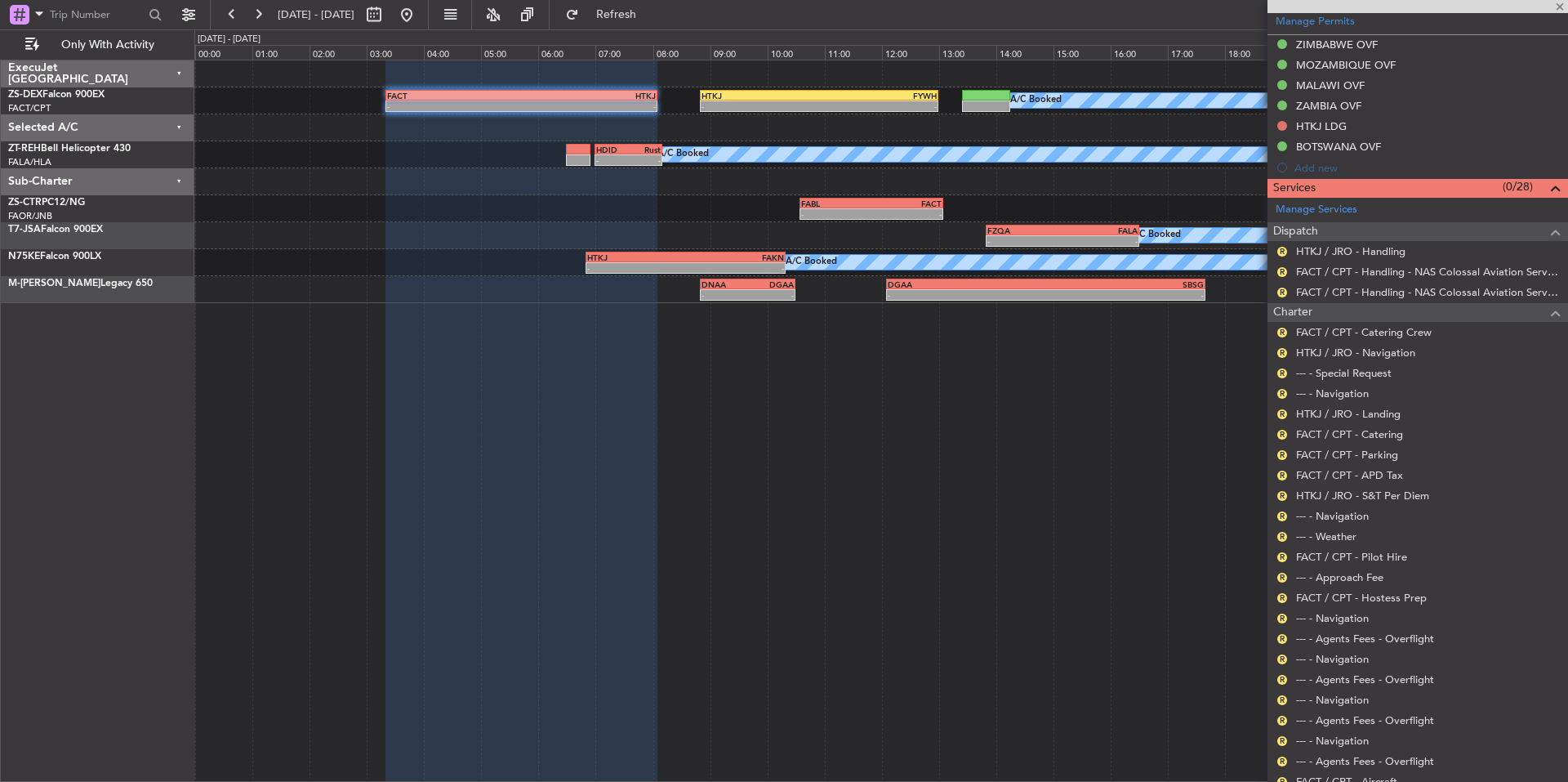
scroll to position [529, 0]
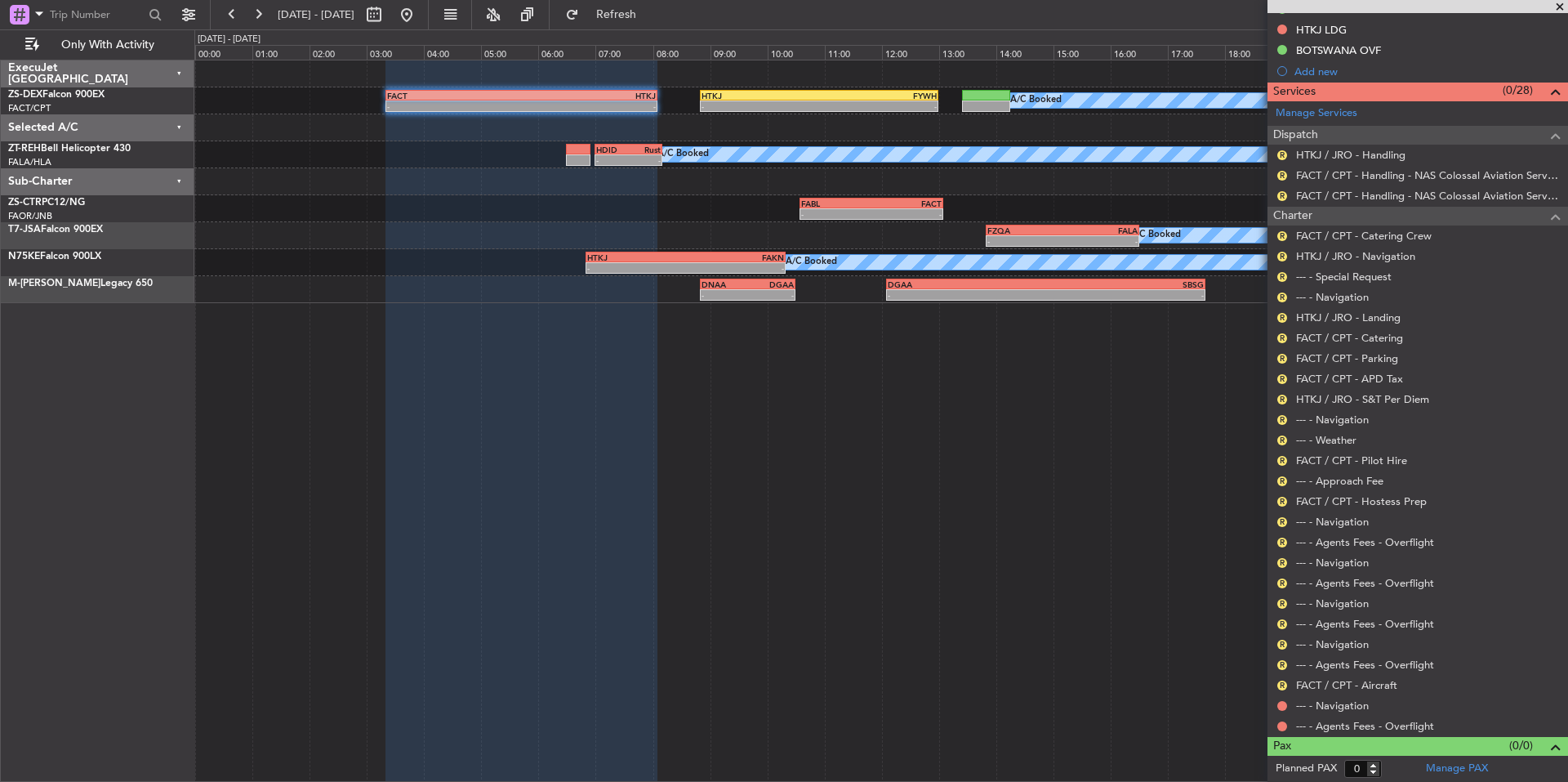
click at [1277, 731] on nimbus-traffic-light at bounding box center [1282, 726] width 14 height 14
click at [1281, 726] on button at bounding box center [1282, 726] width 10 height 10
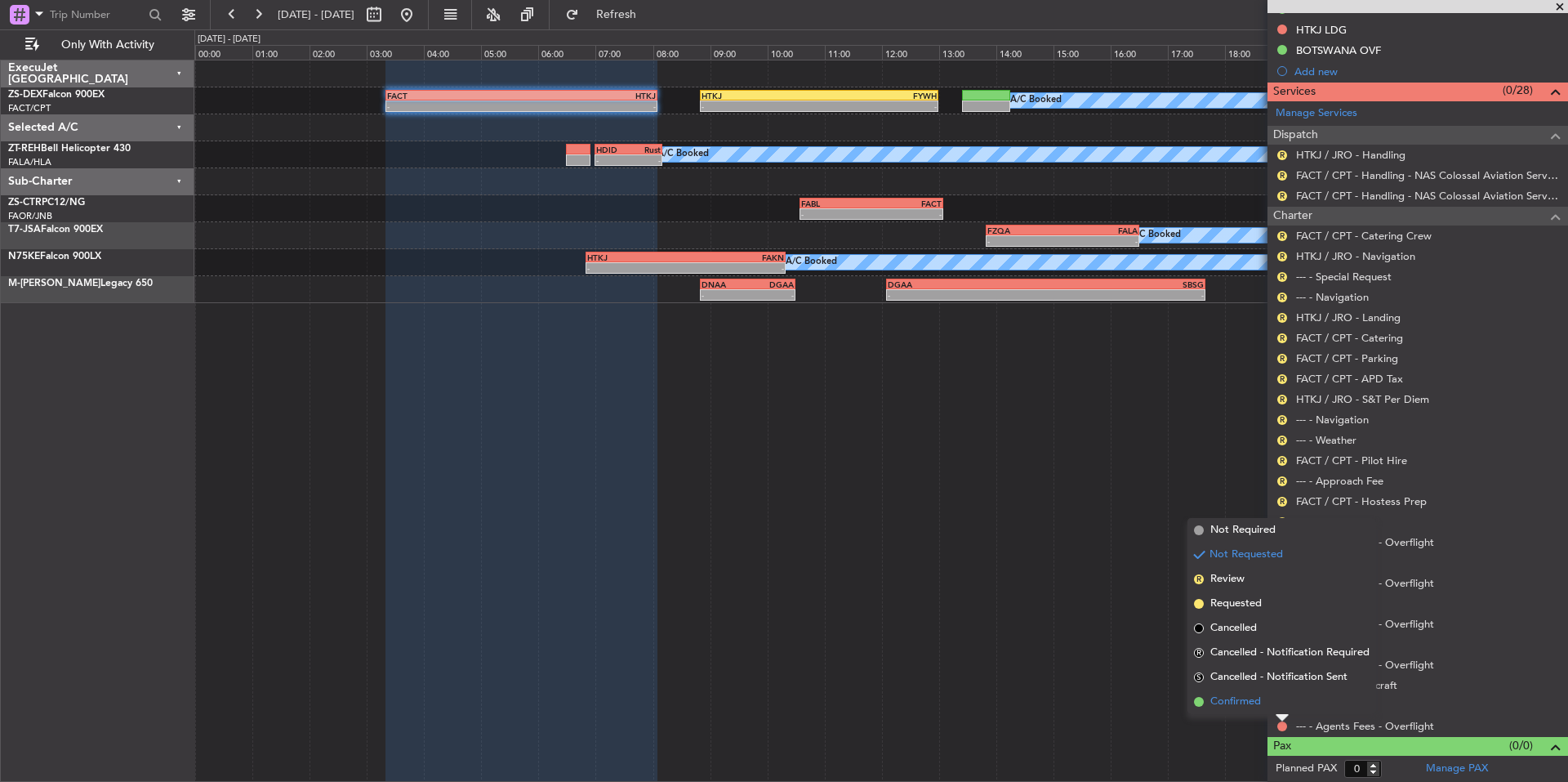
click at [1233, 702] on span "Confirmed" at bounding box center [1236, 702] width 50 height 16
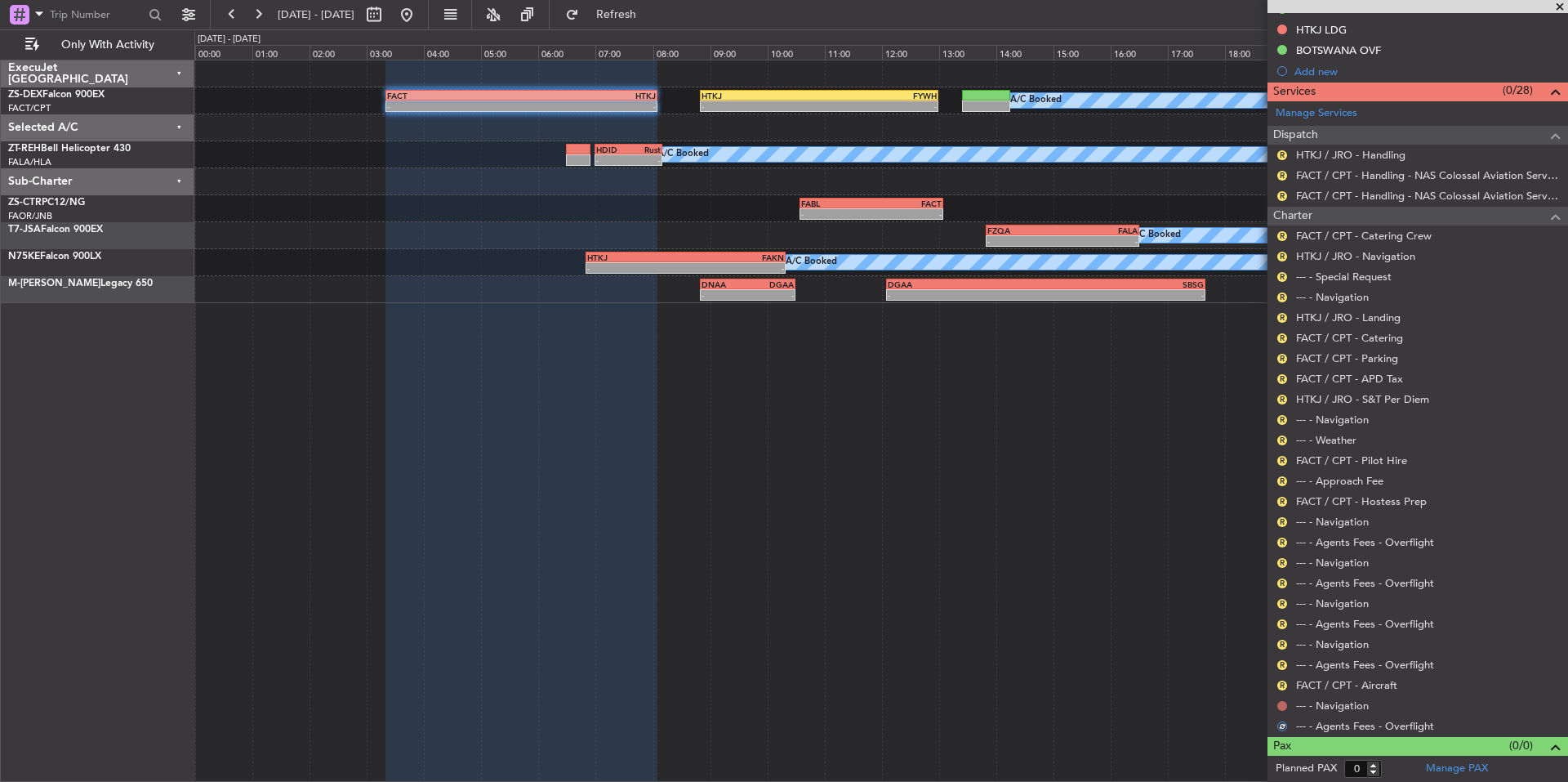
click at [1278, 704] on button at bounding box center [1282, 705] width 10 height 10
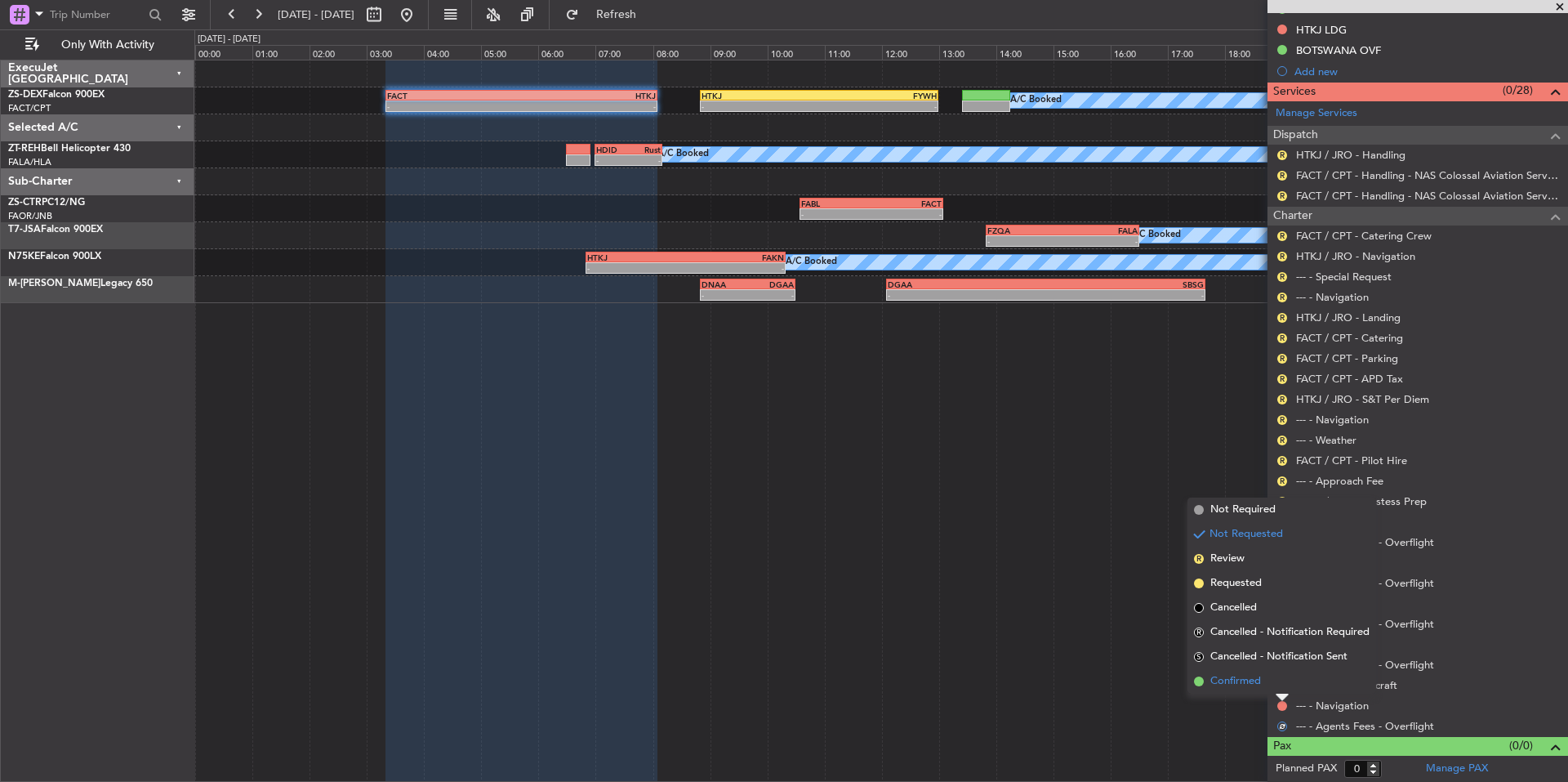
click at [1217, 685] on span "Confirmed" at bounding box center [1236, 681] width 50 height 16
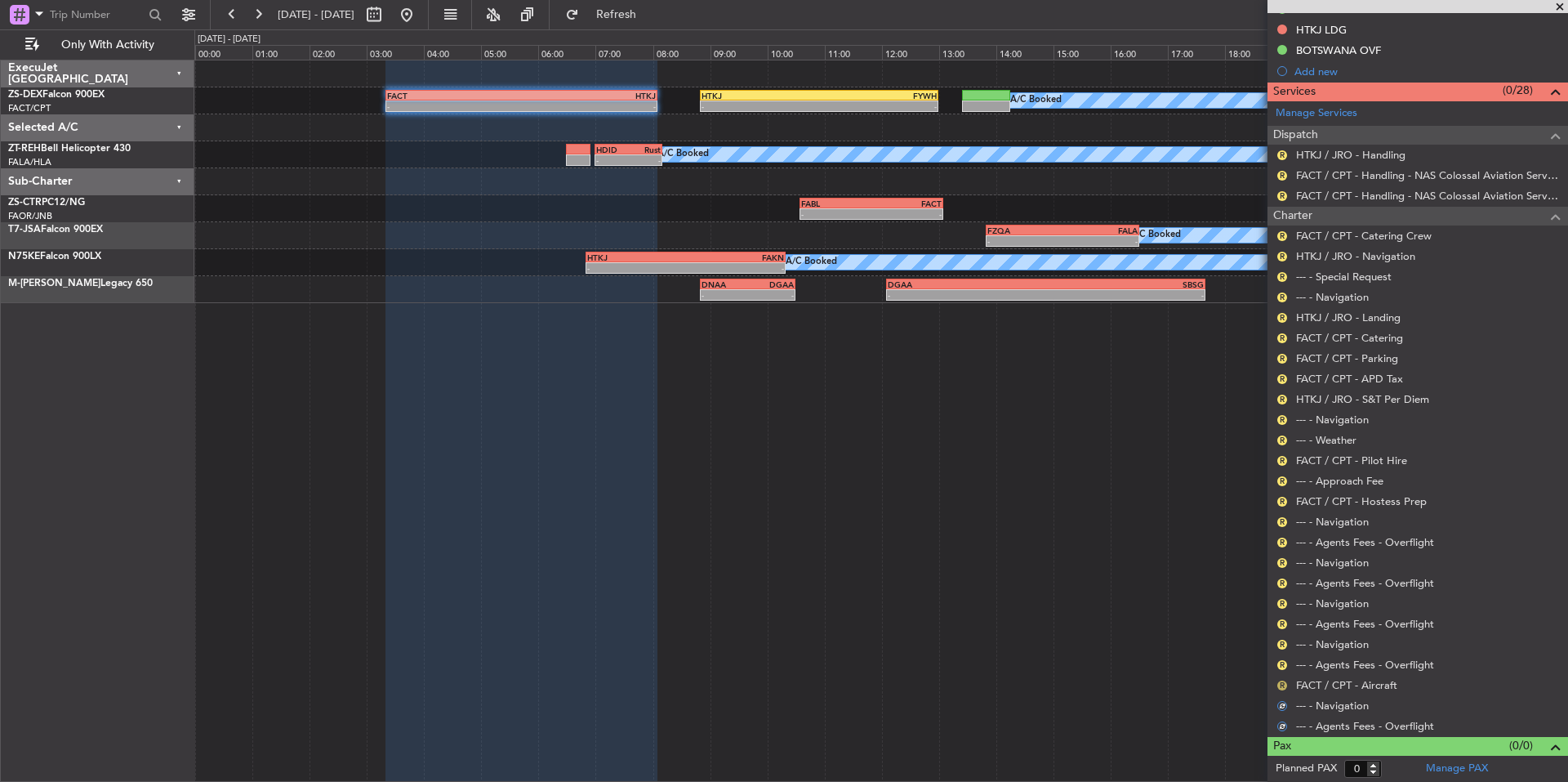
click at [1282, 683] on button "R" at bounding box center [1282, 685] width 10 height 10
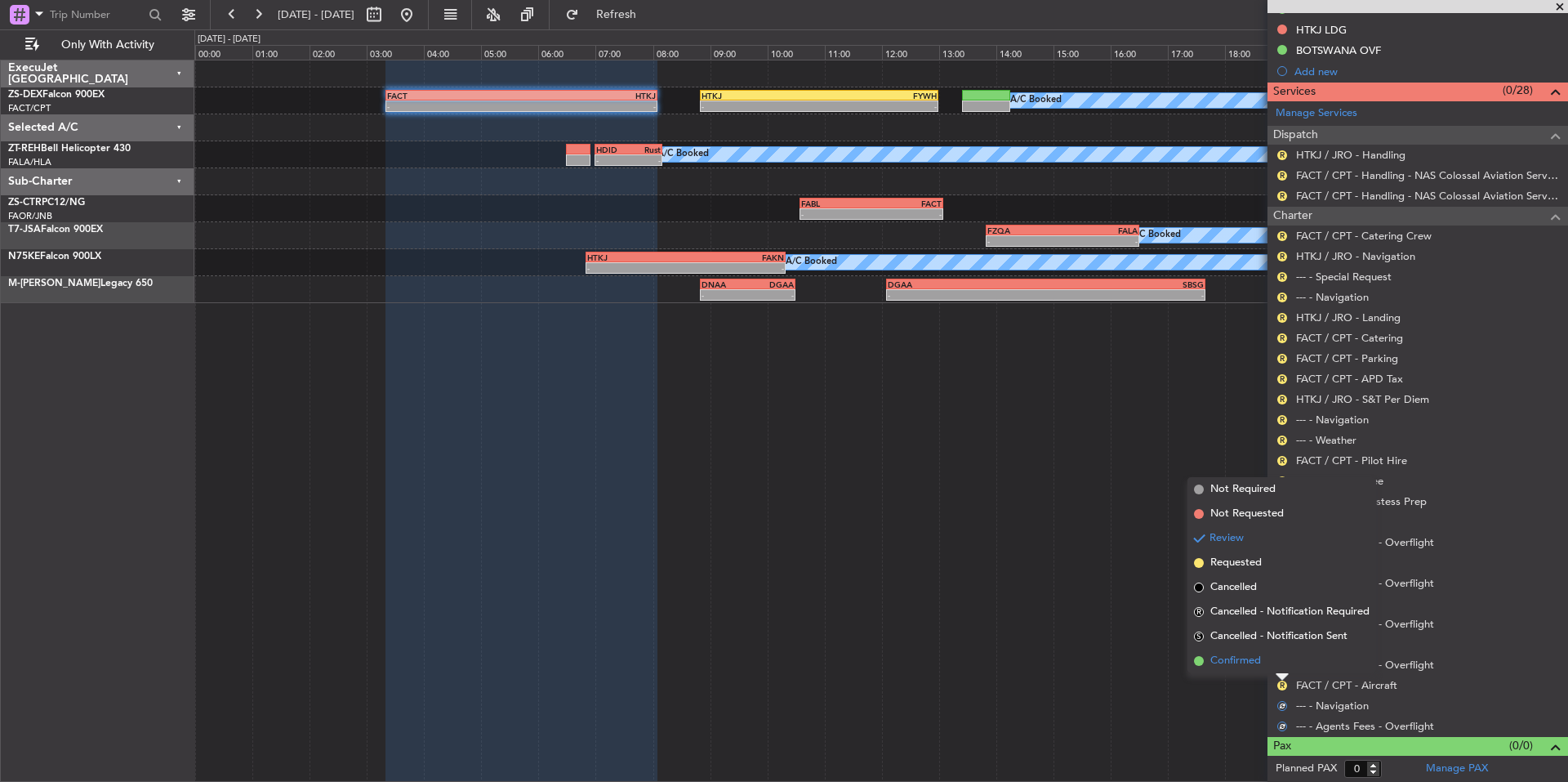
click at [1225, 659] on span "Confirmed" at bounding box center [1236, 660] width 50 height 16
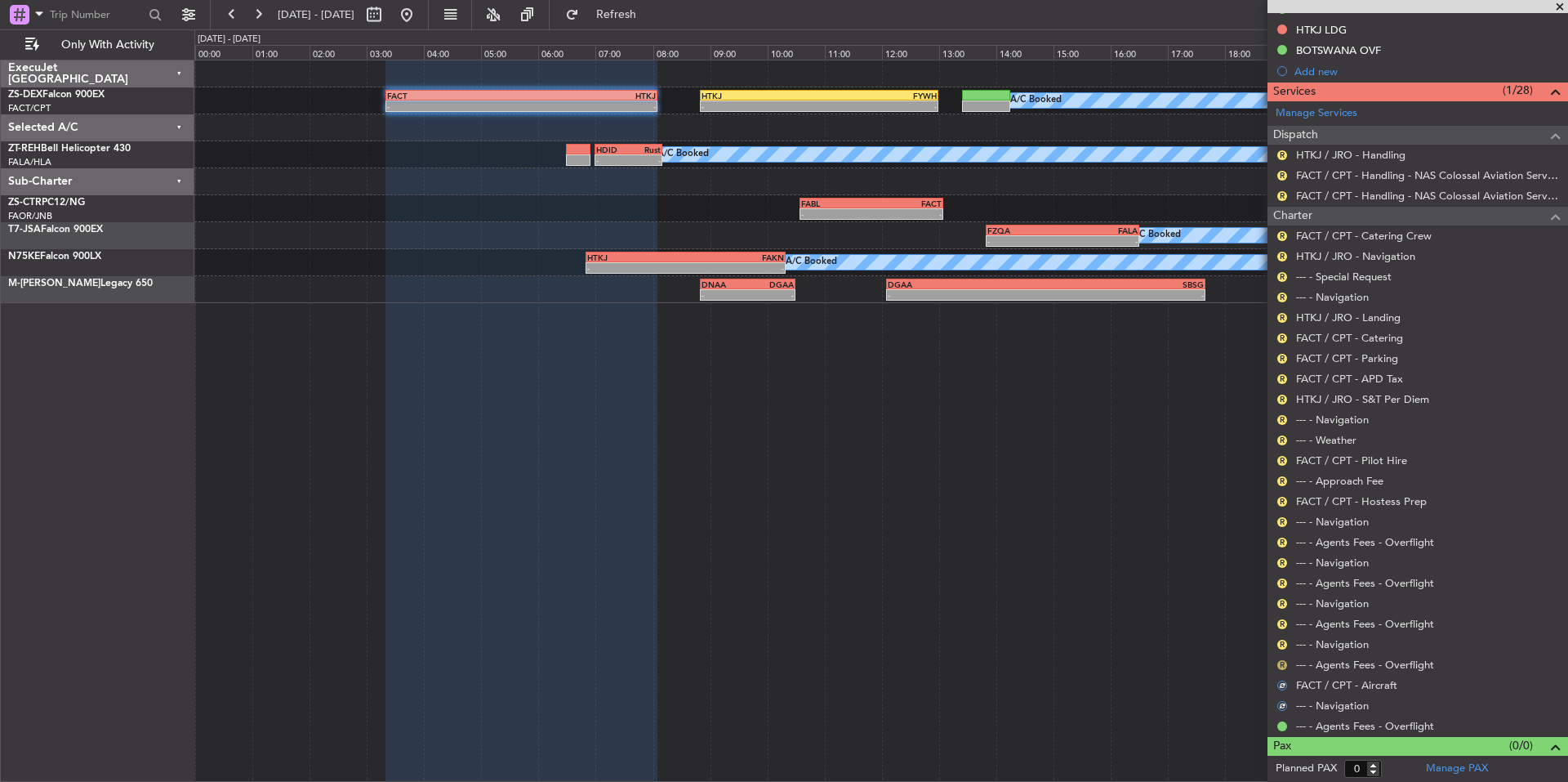
click at [1282, 660] on button "R" at bounding box center [1282, 665] width 10 height 10
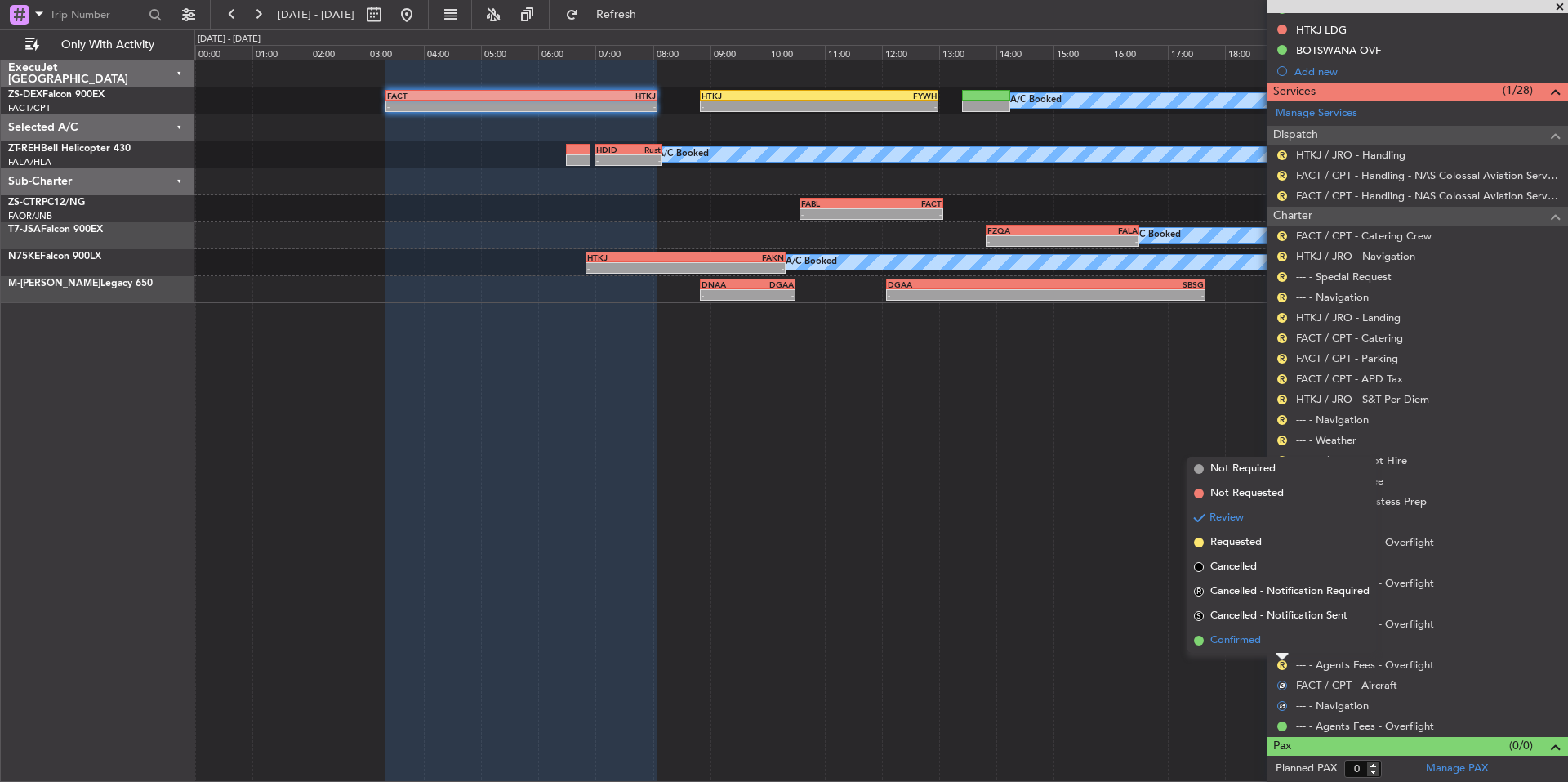
click at [1242, 643] on span "Confirmed" at bounding box center [1236, 641] width 50 height 16
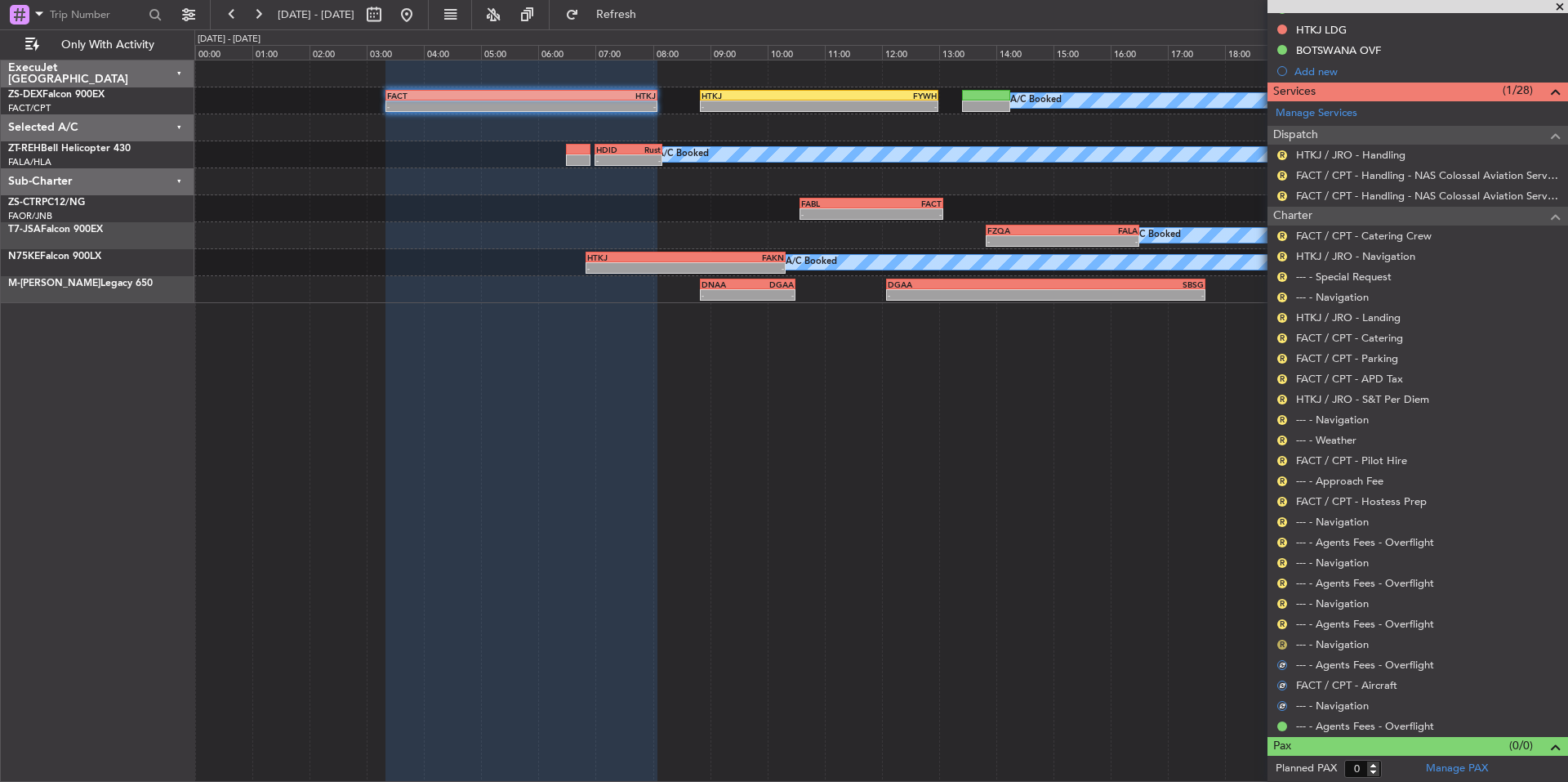
click at [1278, 645] on button "R" at bounding box center [1282, 644] width 10 height 10
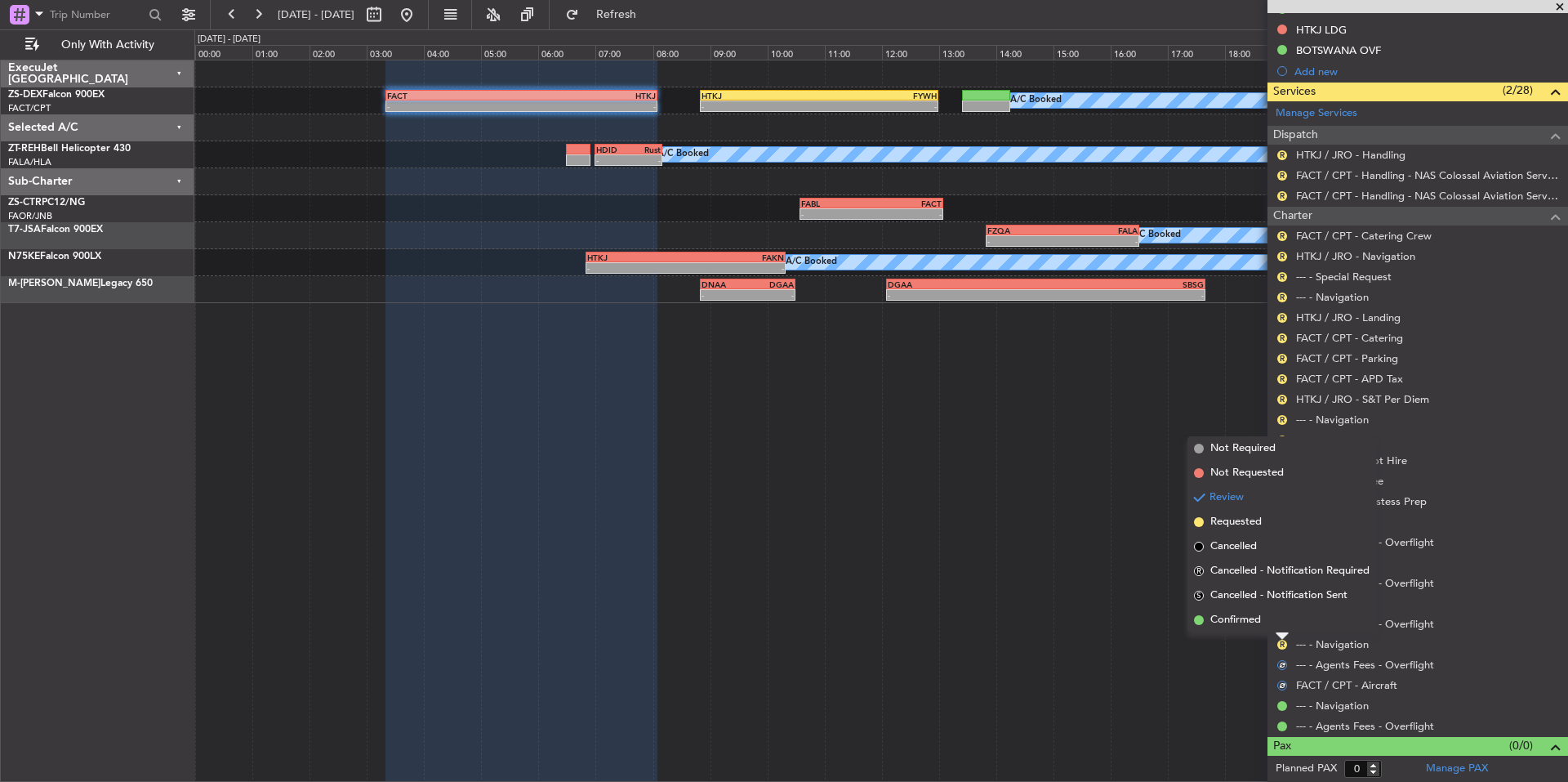
click at [1245, 632] on div "A/C Booked - - FACT 03:20 Z HTKJ 08:05 Z - - HTKJ 08:50 Z FYWH 13:00 Z A/C Book…" at bounding box center [881, 420] width 1373 height 722
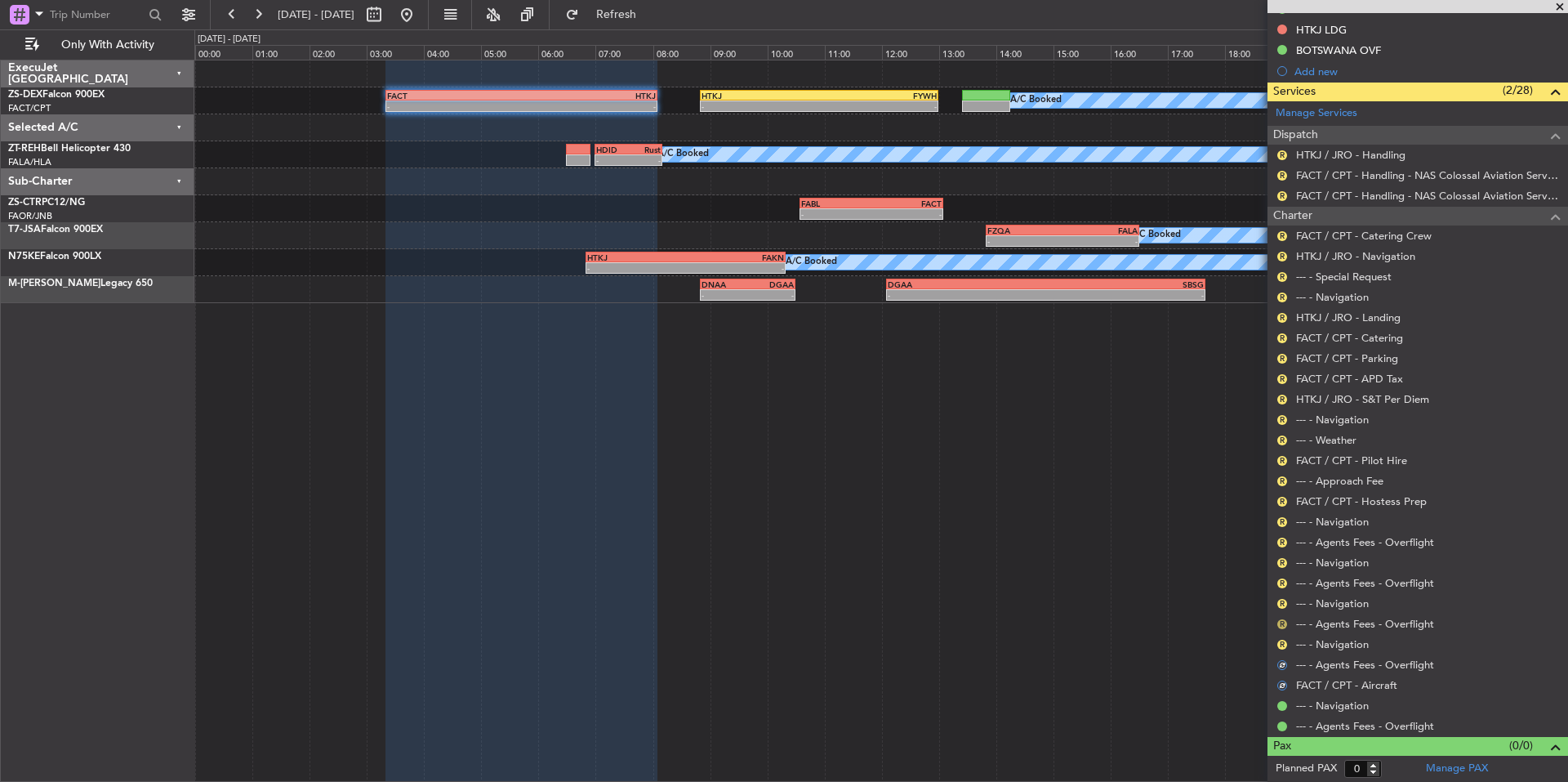
click at [1280, 623] on button "R" at bounding box center [1282, 623] width 10 height 10
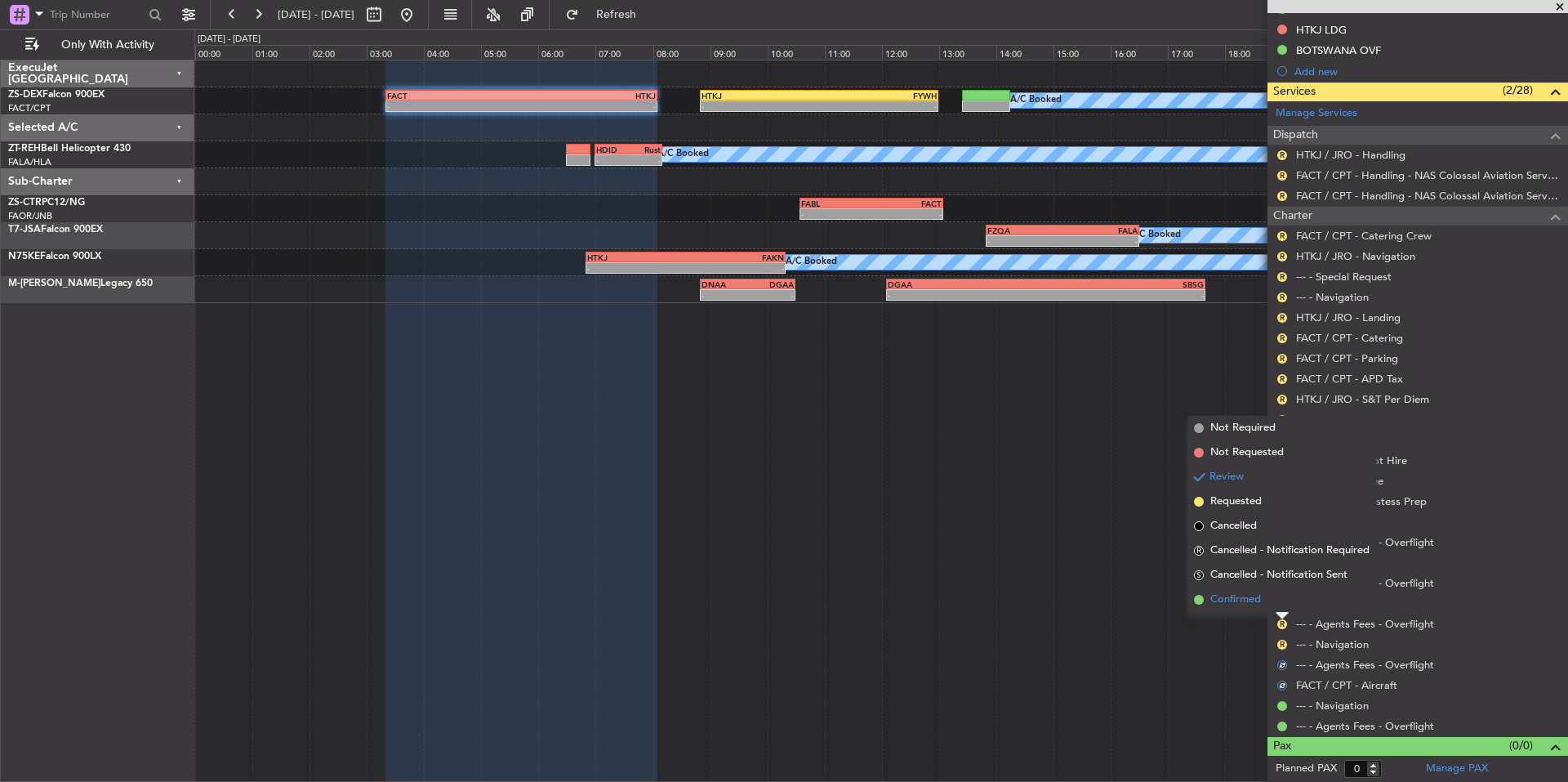
click at [1238, 592] on span "Confirmed" at bounding box center [1236, 599] width 50 height 16
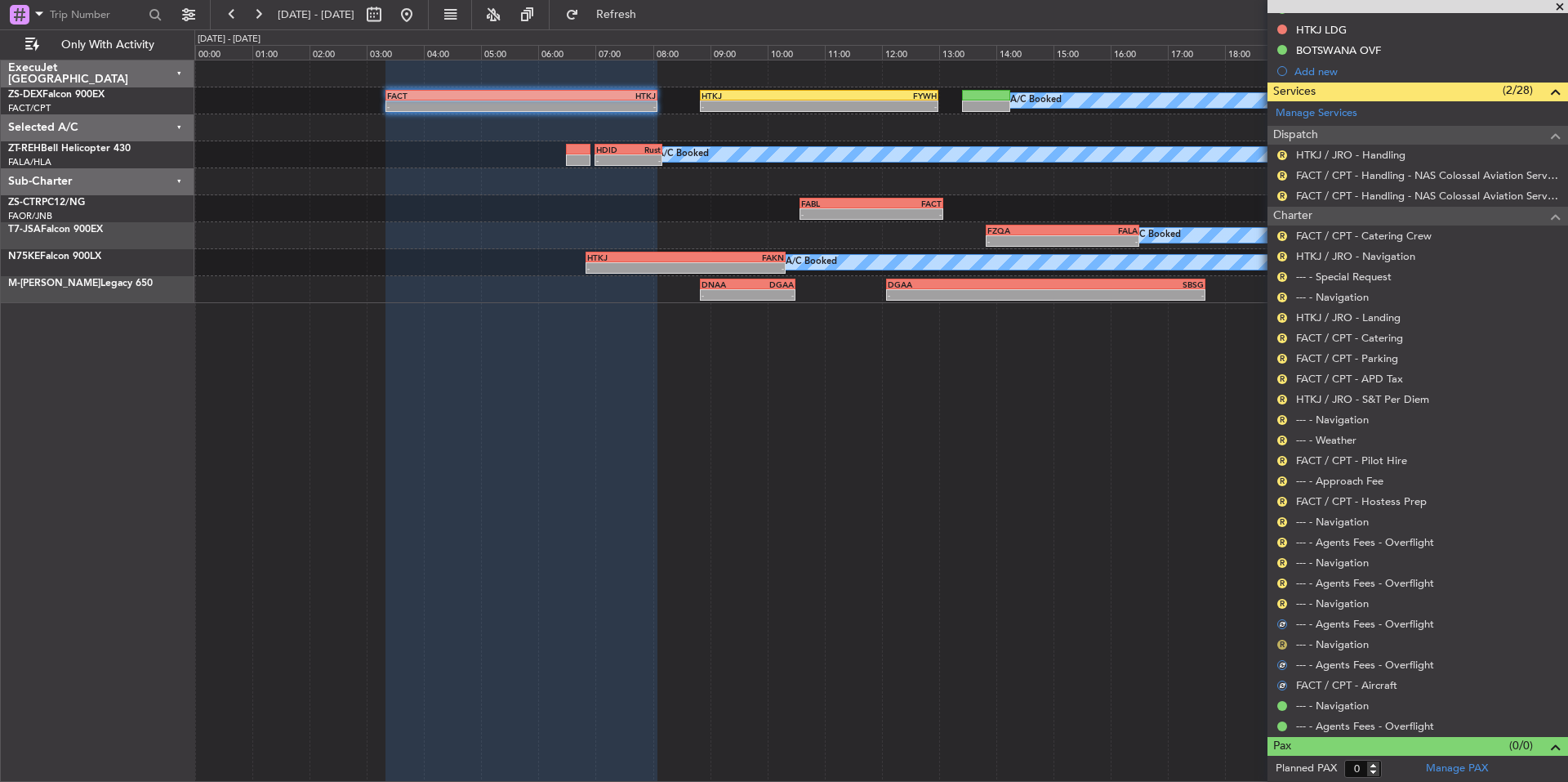
click at [1282, 640] on button "R" at bounding box center [1282, 644] width 10 height 10
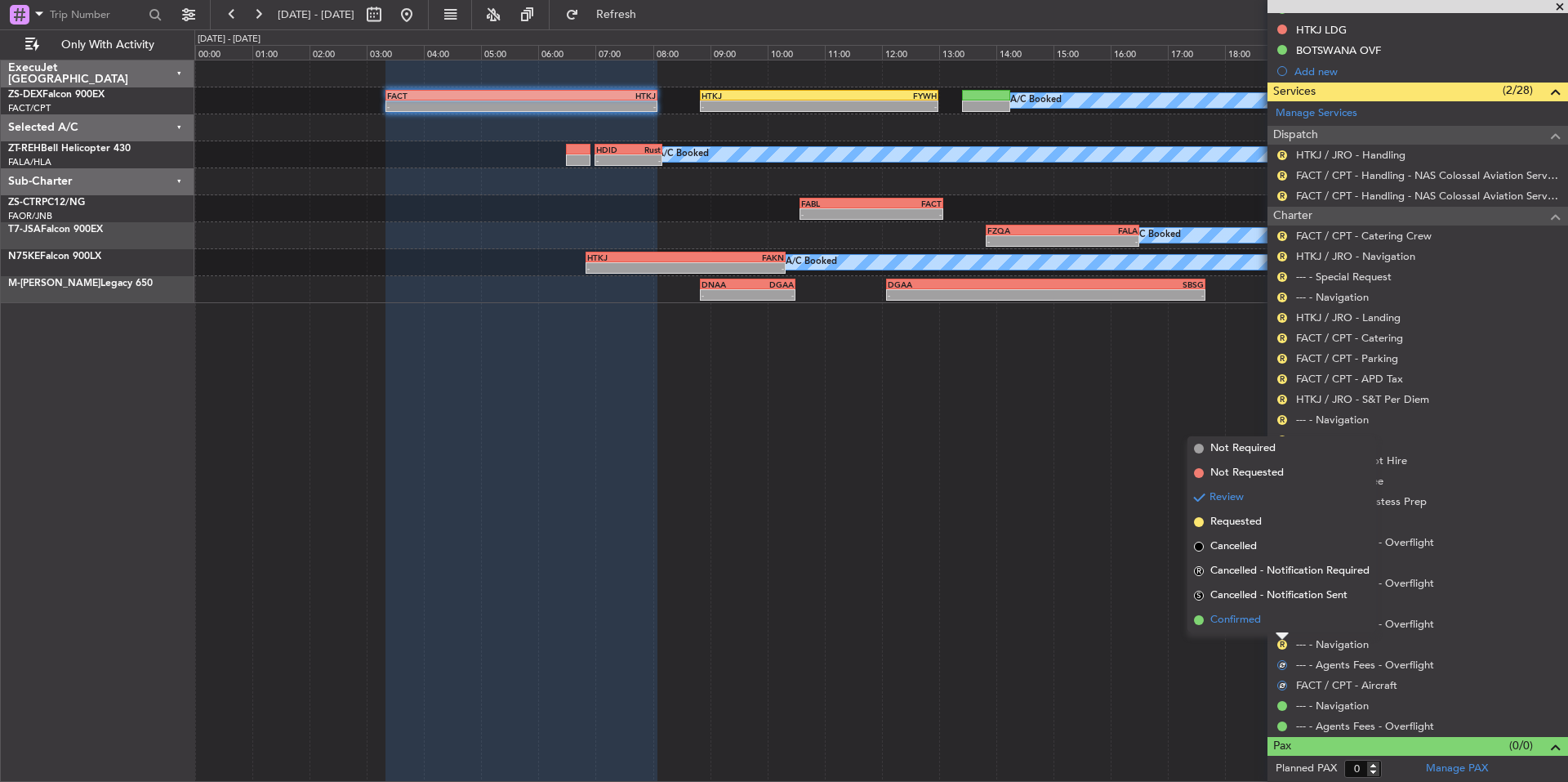
click at [1253, 618] on span "Confirmed" at bounding box center [1236, 620] width 50 height 16
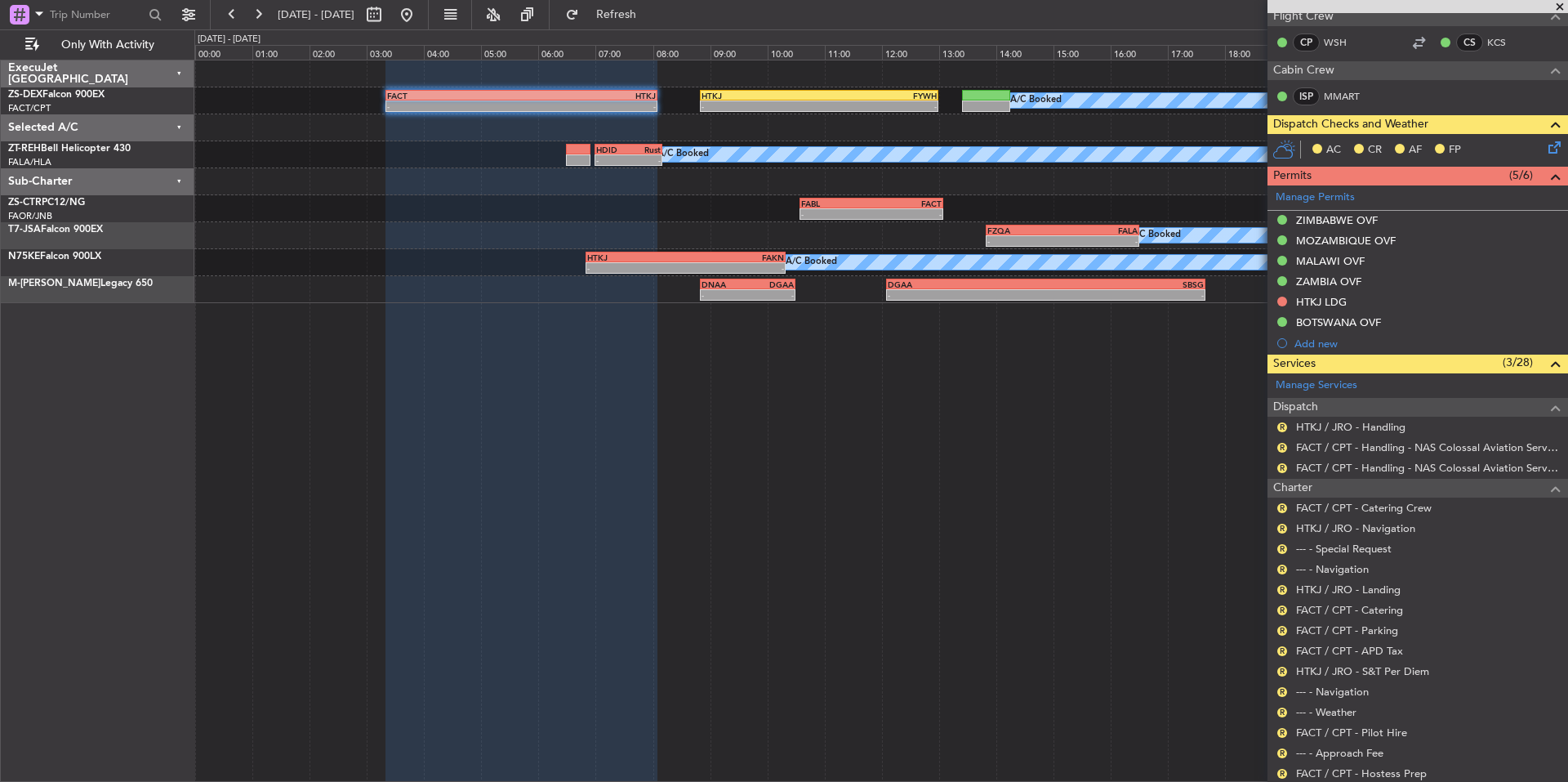
scroll to position [392, 0]
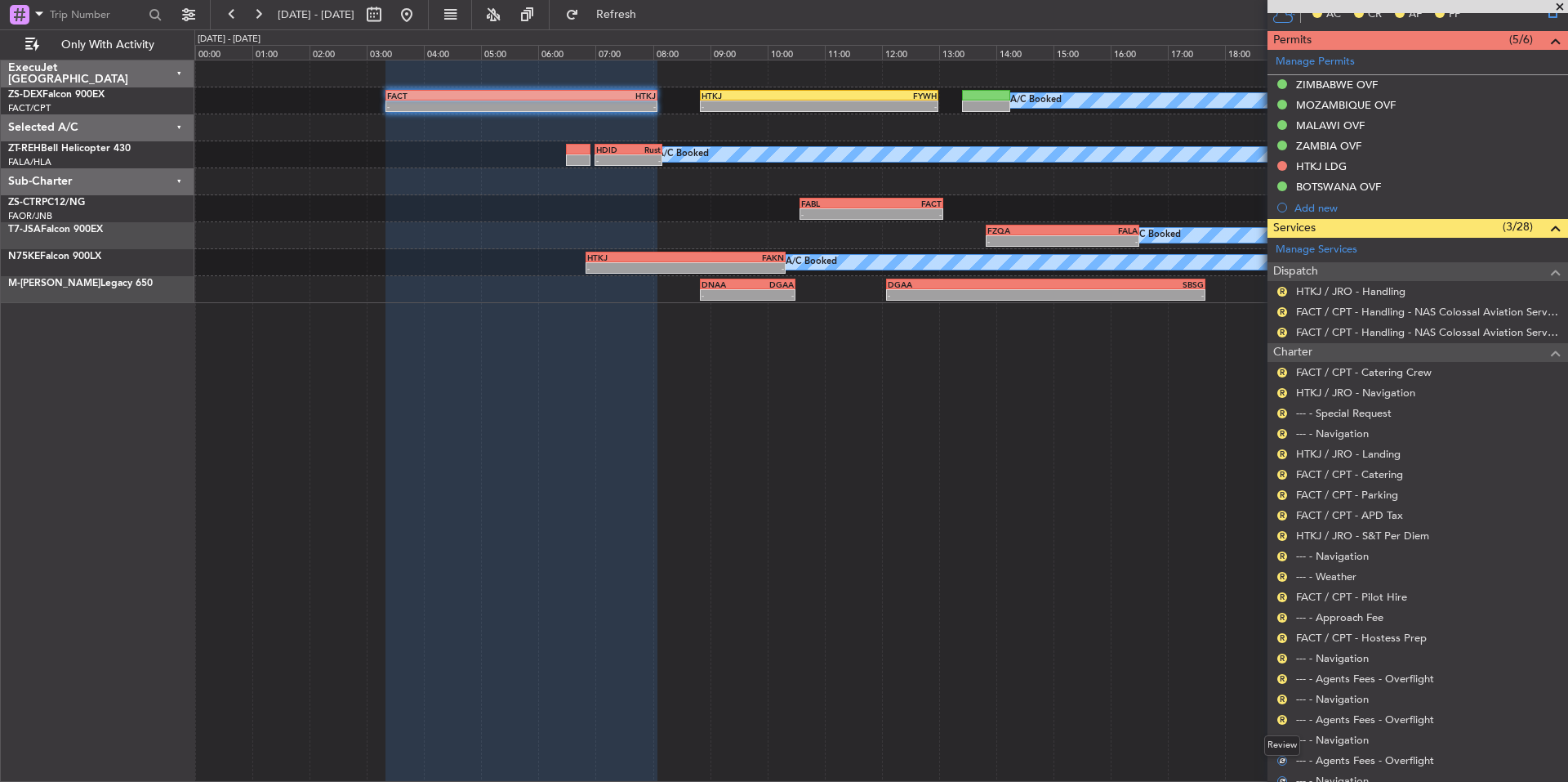
click at [1281, 740] on div "Review" at bounding box center [1282, 745] width 36 height 21
click at [1276, 723] on mat-tooltip-component "Review" at bounding box center [1282, 745] width 59 height 43
click at [1283, 714] on button "R" at bounding box center [1282, 719] width 10 height 10
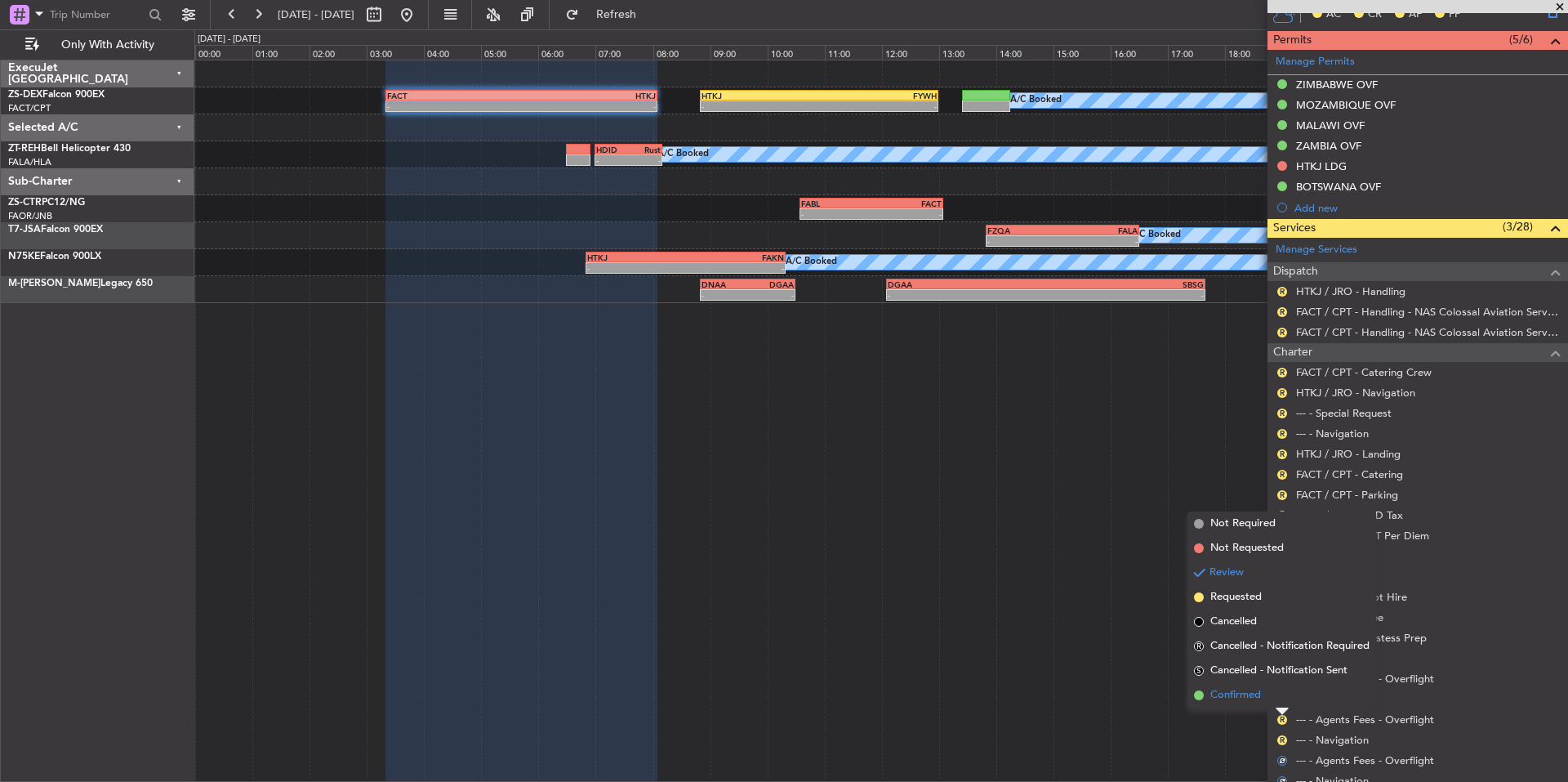
click at [1233, 696] on span "Confirmed" at bounding box center [1236, 696] width 50 height 16
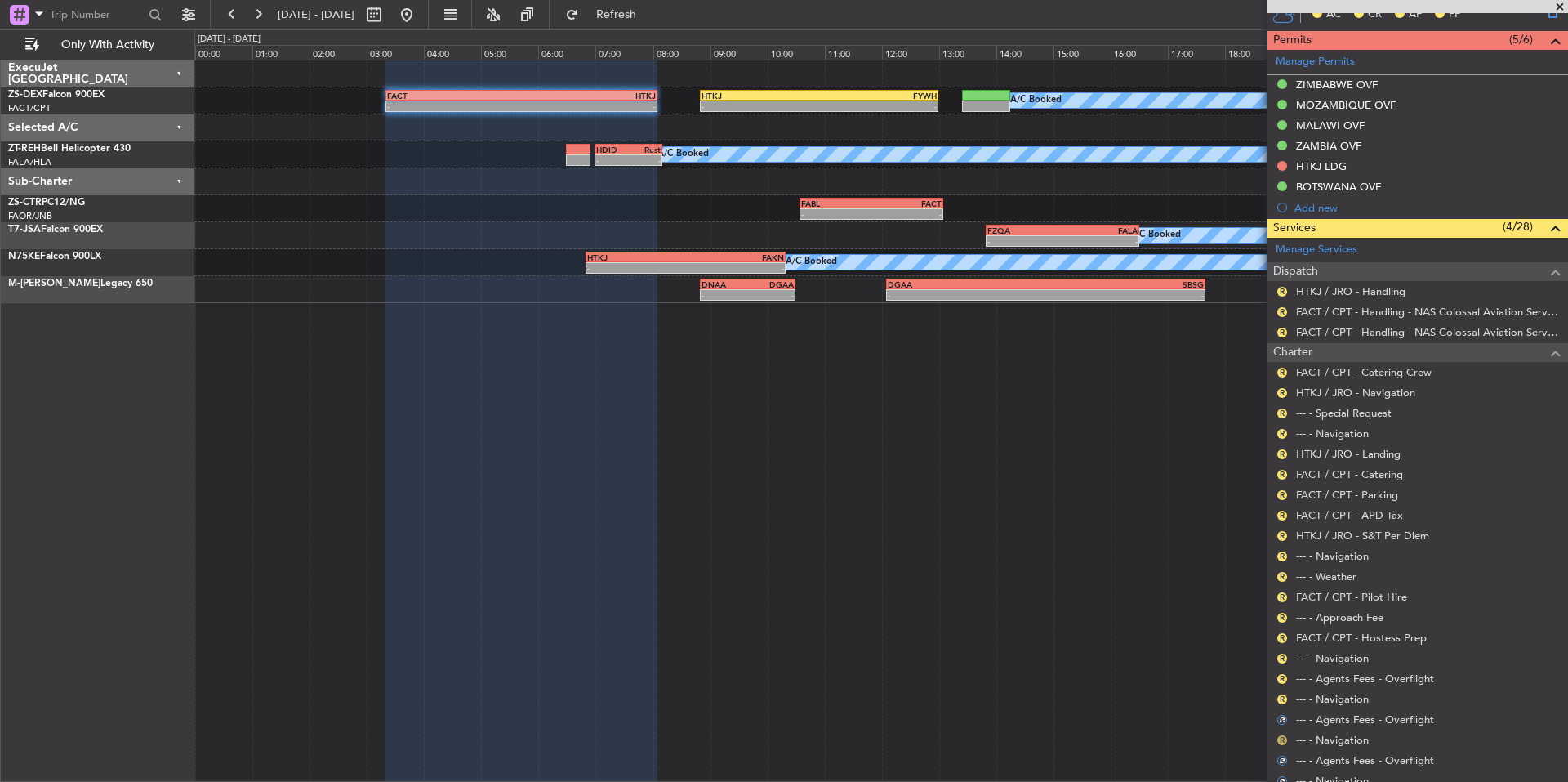
click at [1281, 735] on button "R" at bounding box center [1282, 740] width 10 height 10
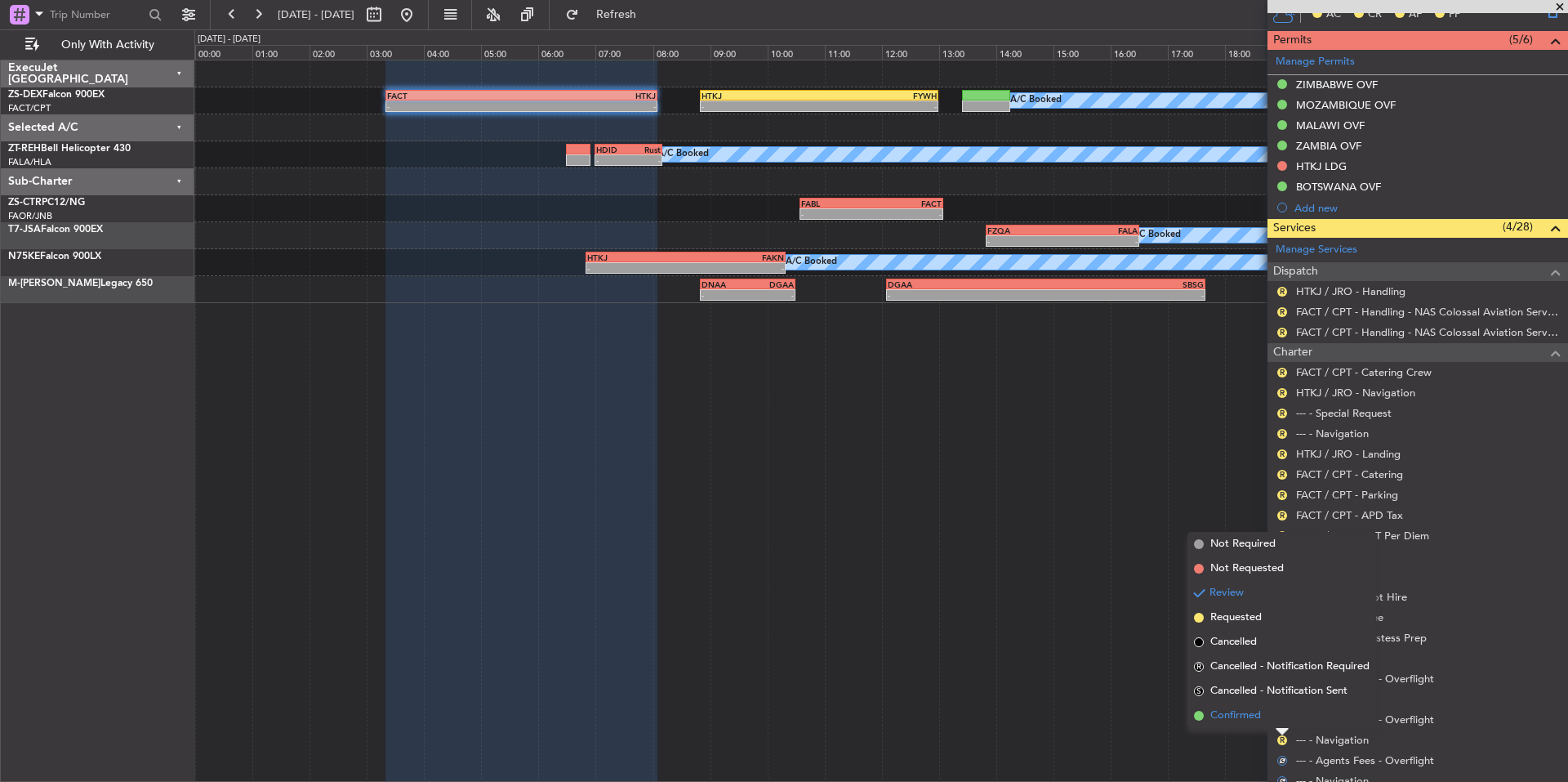
click at [1258, 714] on span "Confirmed" at bounding box center [1236, 715] width 50 height 16
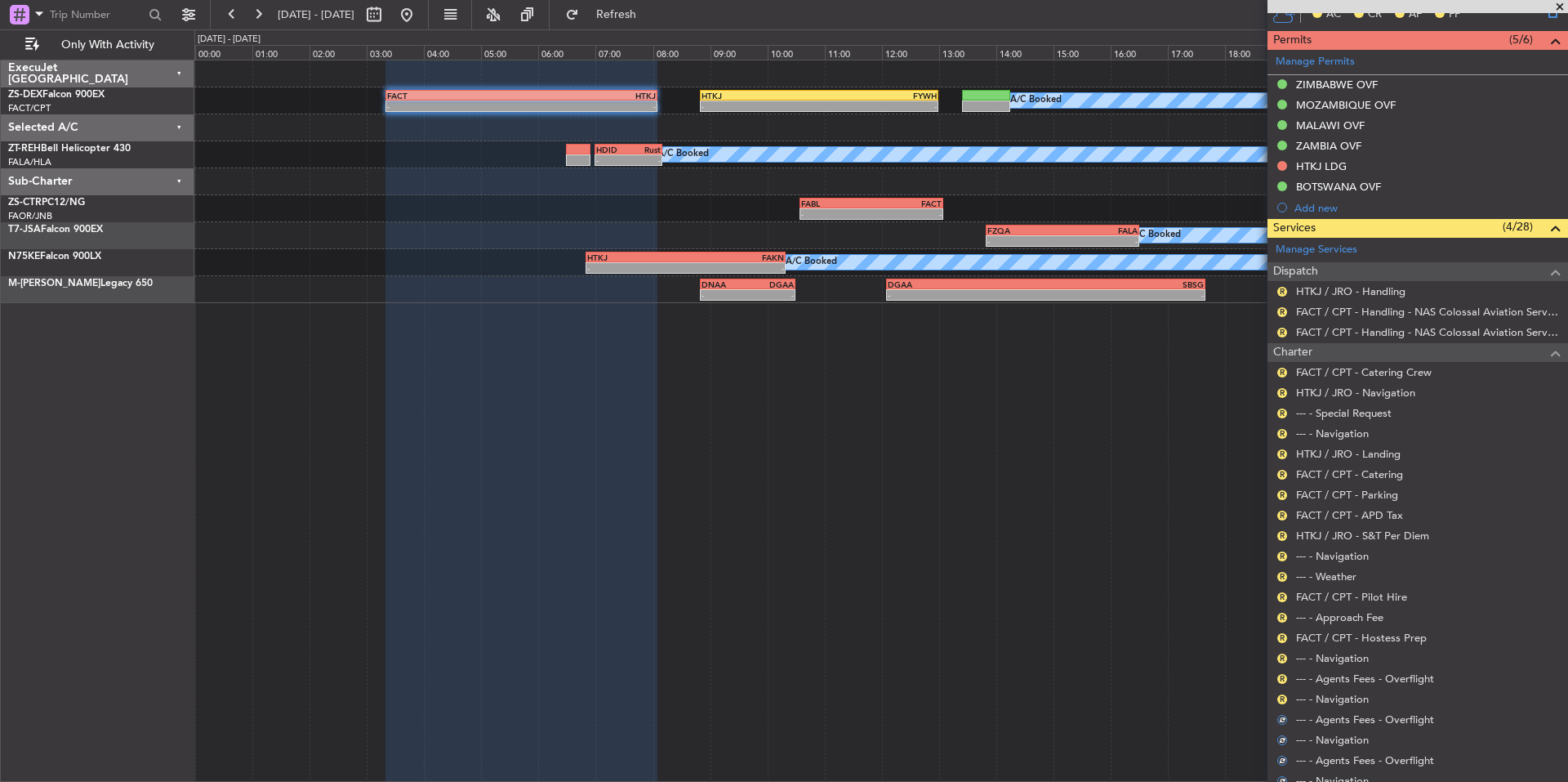
click at [1282, 688] on div "R --- - Navigation" at bounding box center [1418, 698] width 301 height 21
click at [1282, 695] on button "R" at bounding box center [1282, 699] width 10 height 10
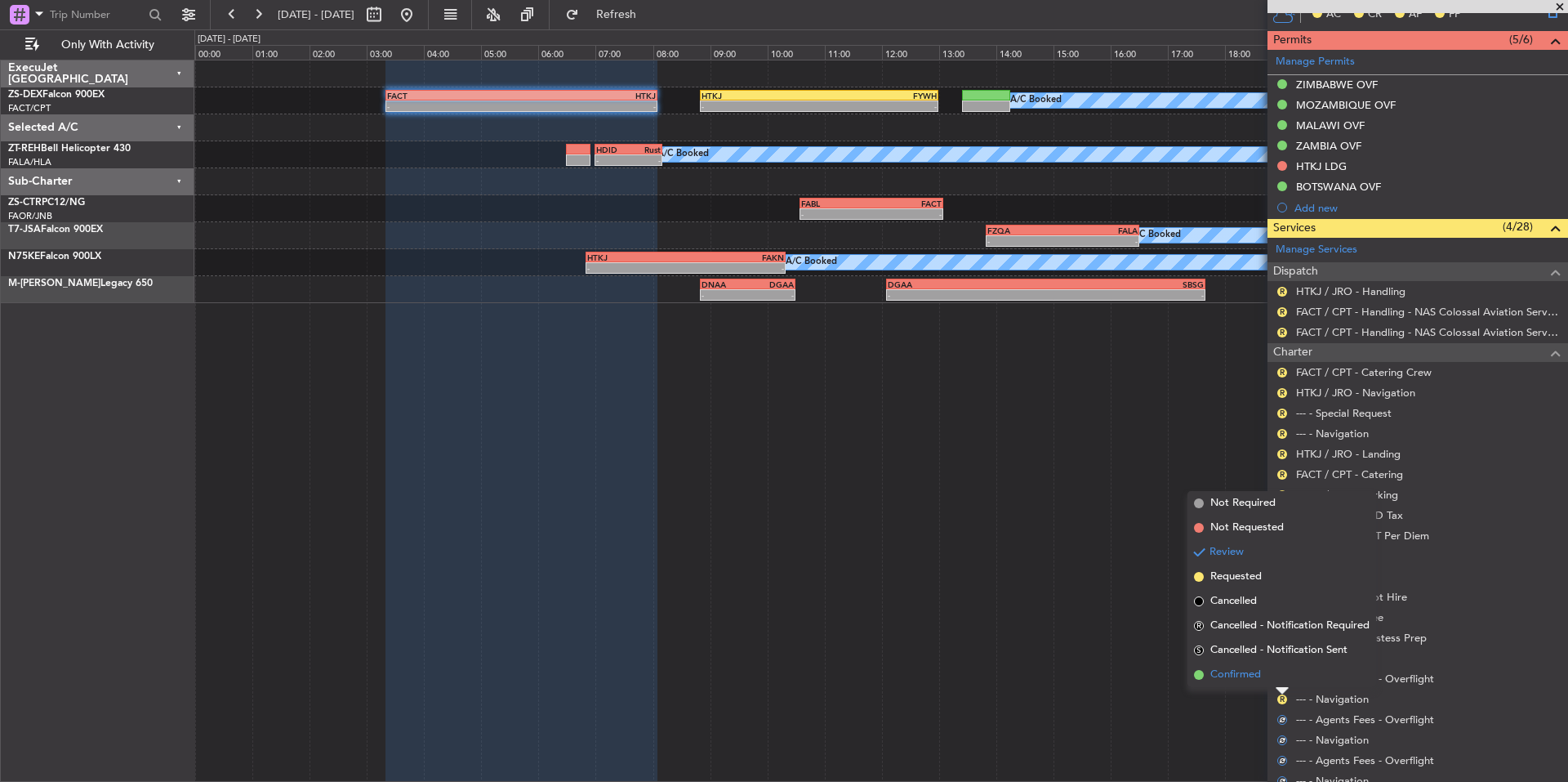
click at [1257, 672] on span "Confirmed" at bounding box center [1236, 675] width 50 height 16
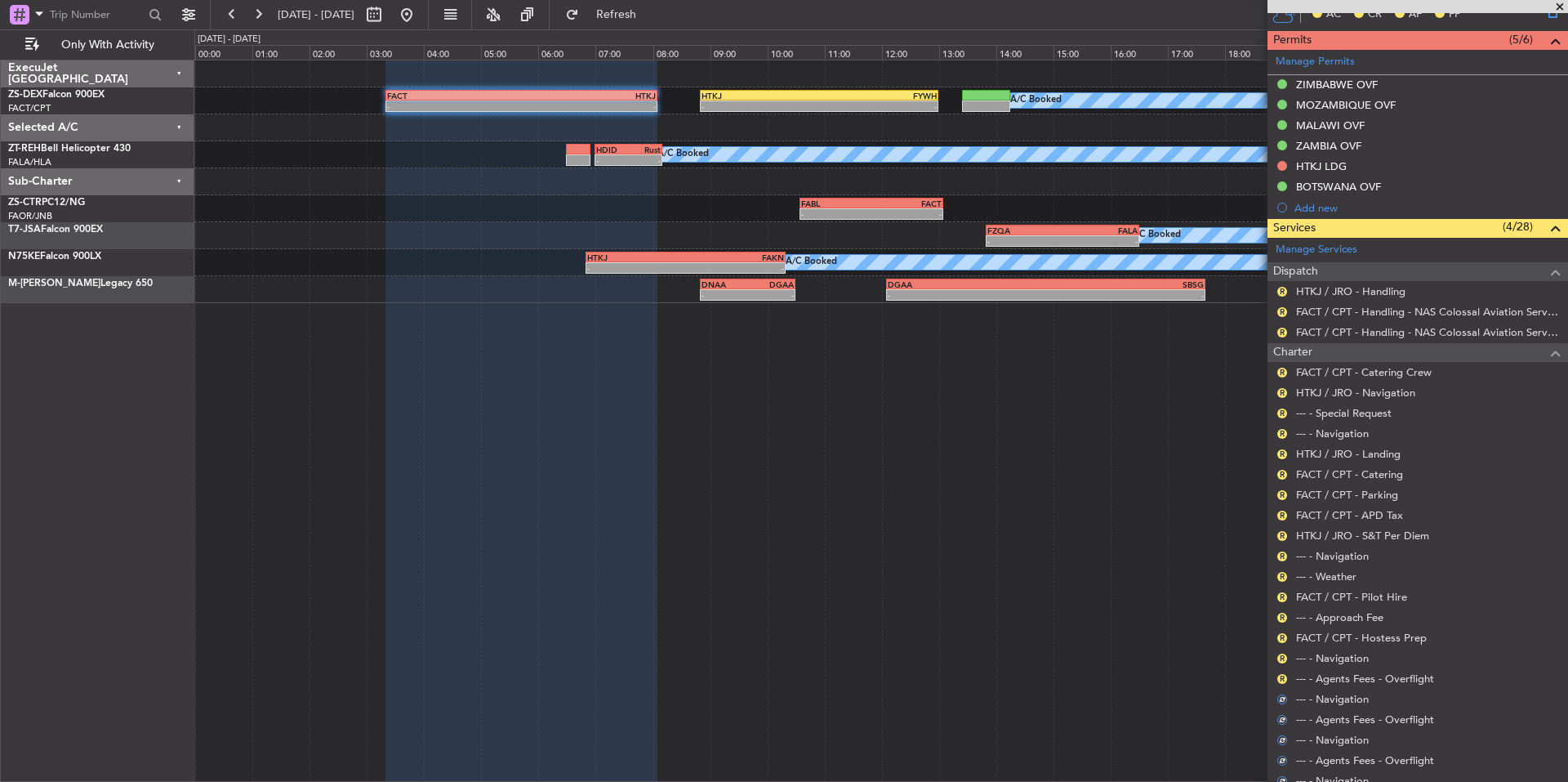
click at [1276, 675] on div "R" at bounding box center [1282, 678] width 14 height 14
click at [1278, 675] on button "R" at bounding box center [1282, 678] width 10 height 10
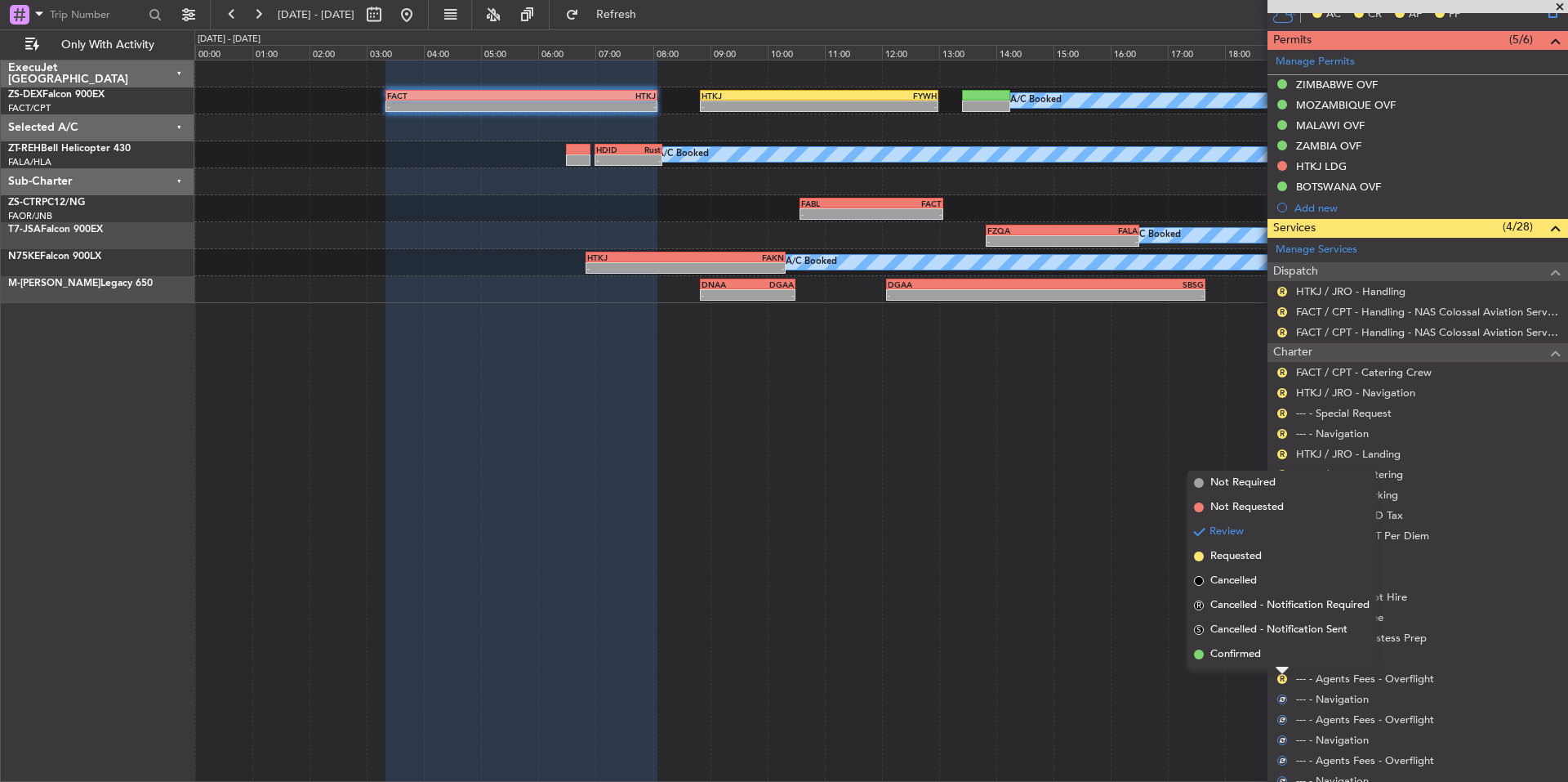
click at [1255, 658] on span "Confirmed" at bounding box center [1236, 654] width 50 height 16
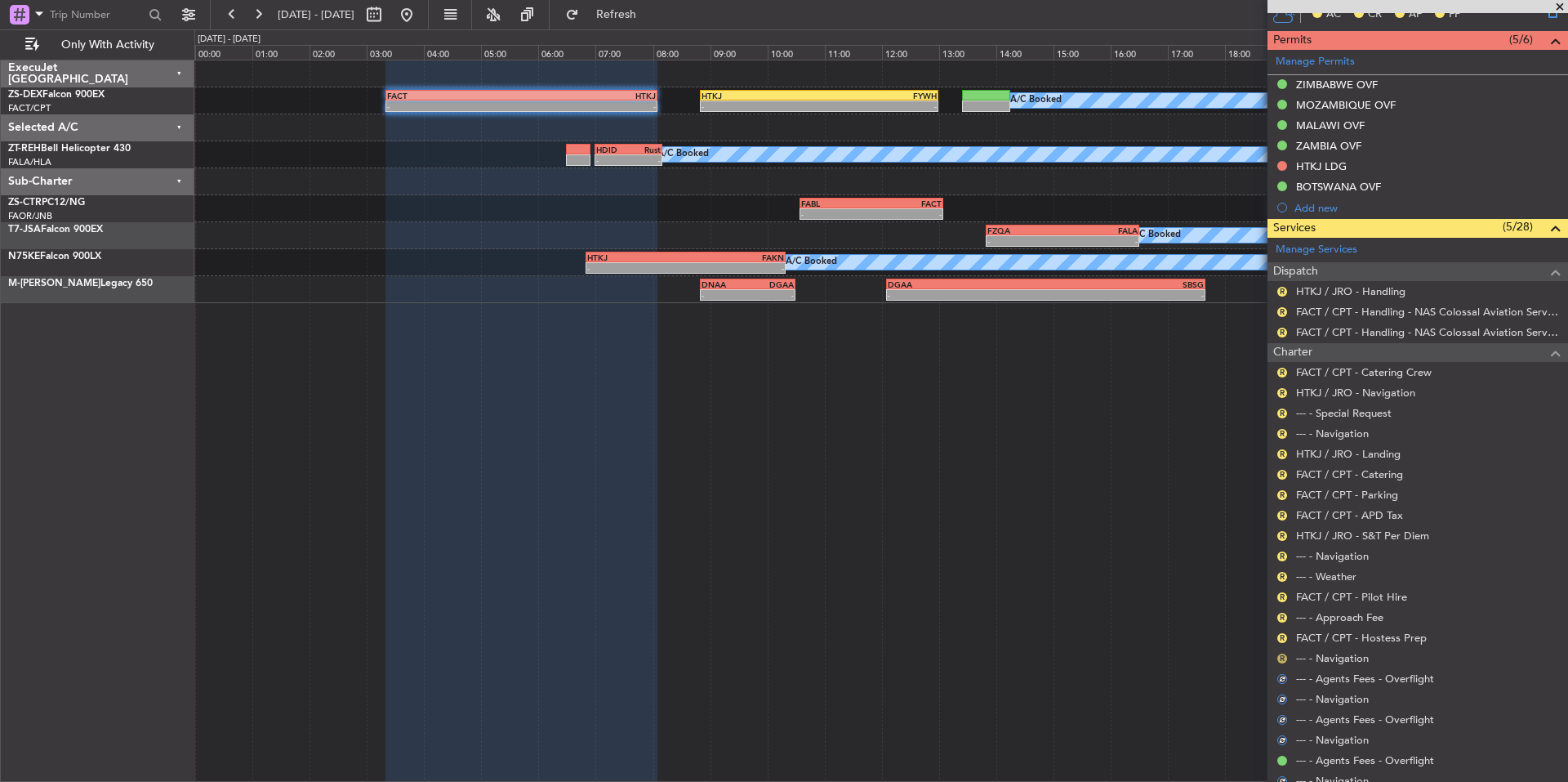
click at [1279, 658] on button "R" at bounding box center [1282, 658] width 10 height 10
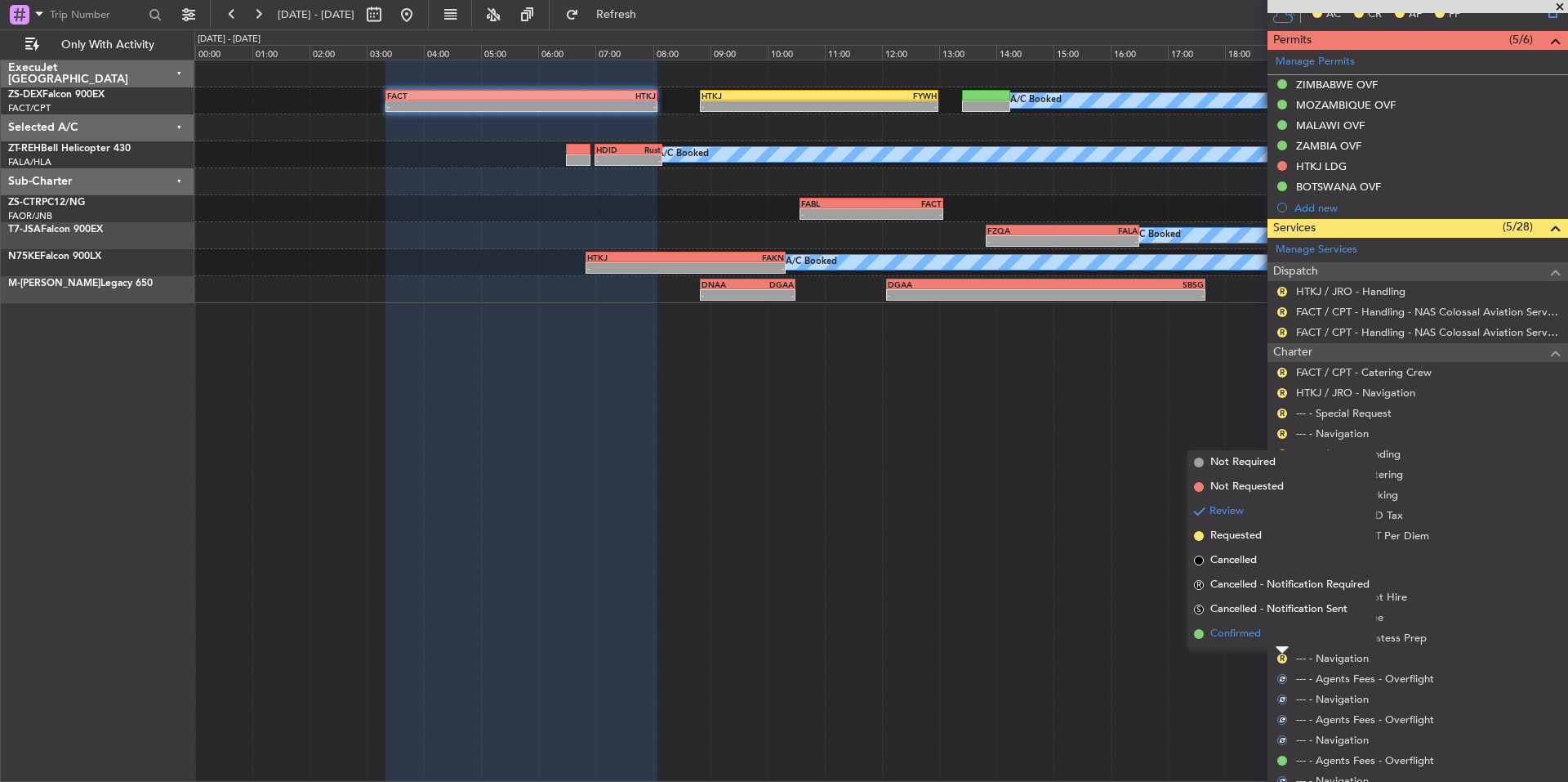
click at [1261, 639] on span "Confirmed" at bounding box center [1236, 634] width 50 height 16
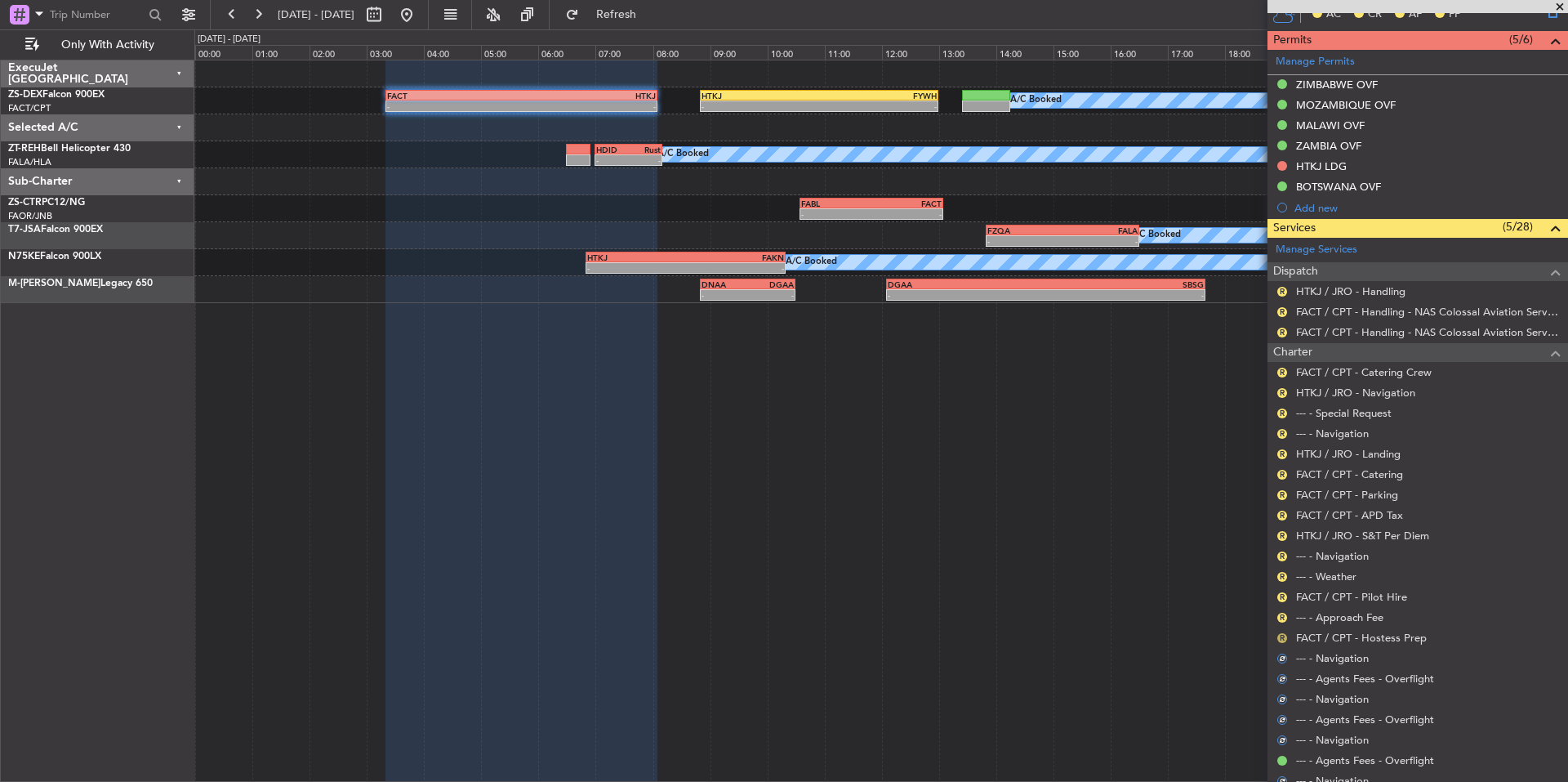
click at [1279, 639] on button "R" at bounding box center [1282, 638] width 10 height 10
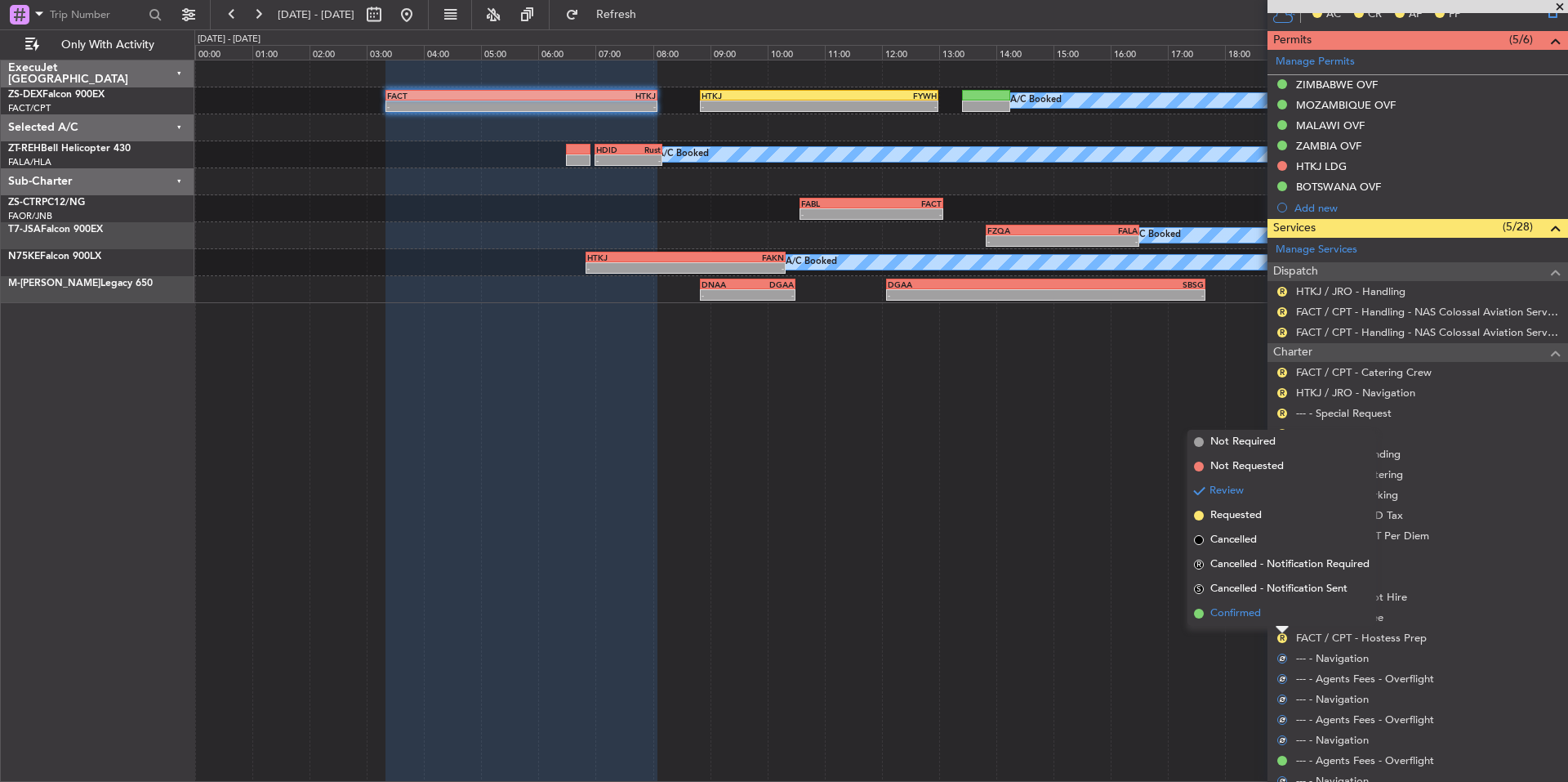
click at [1259, 623] on li "Confirmed" at bounding box center [1281, 613] width 188 height 24
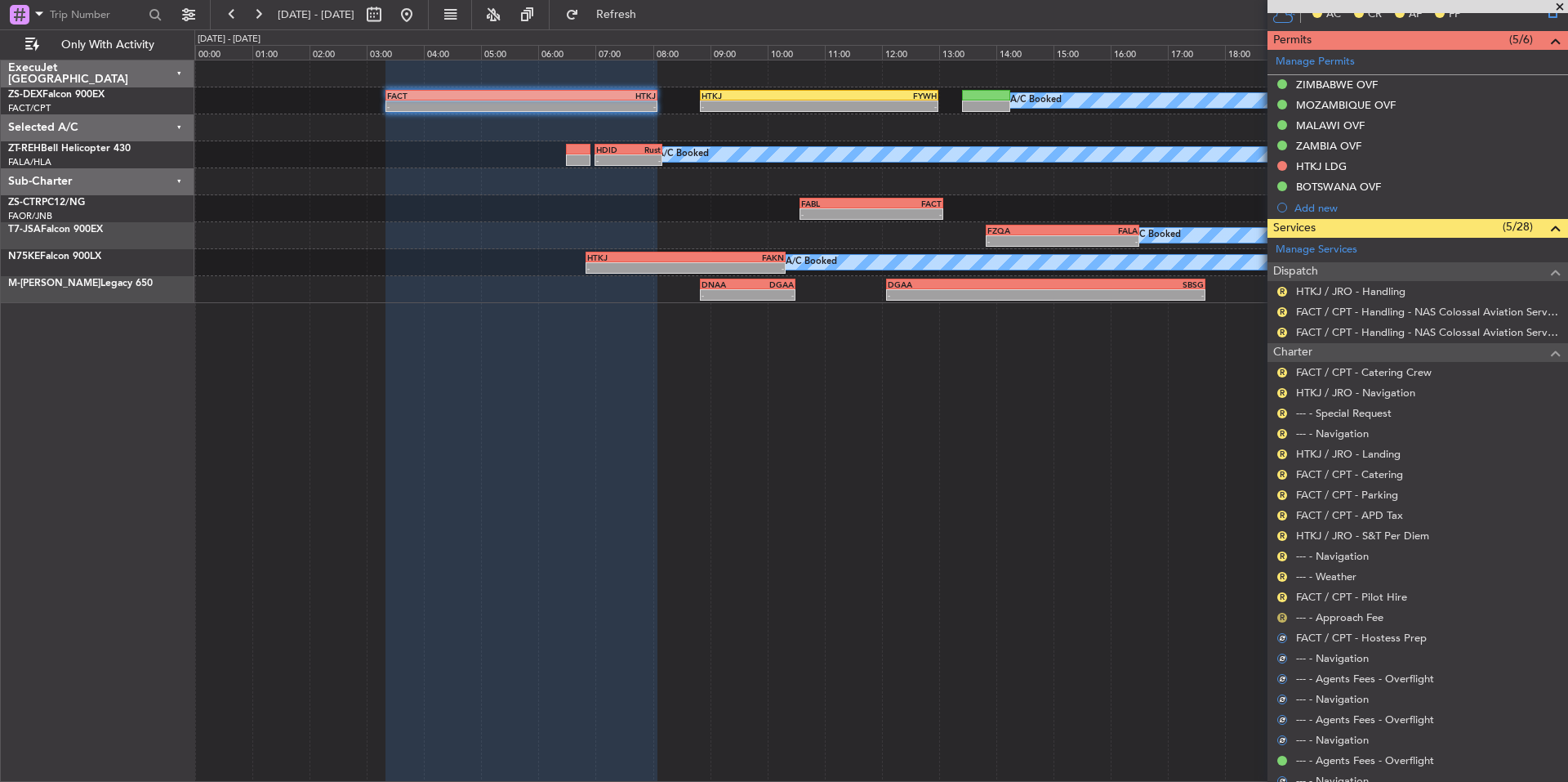
click at [1282, 617] on button "R" at bounding box center [1282, 617] width 10 height 10
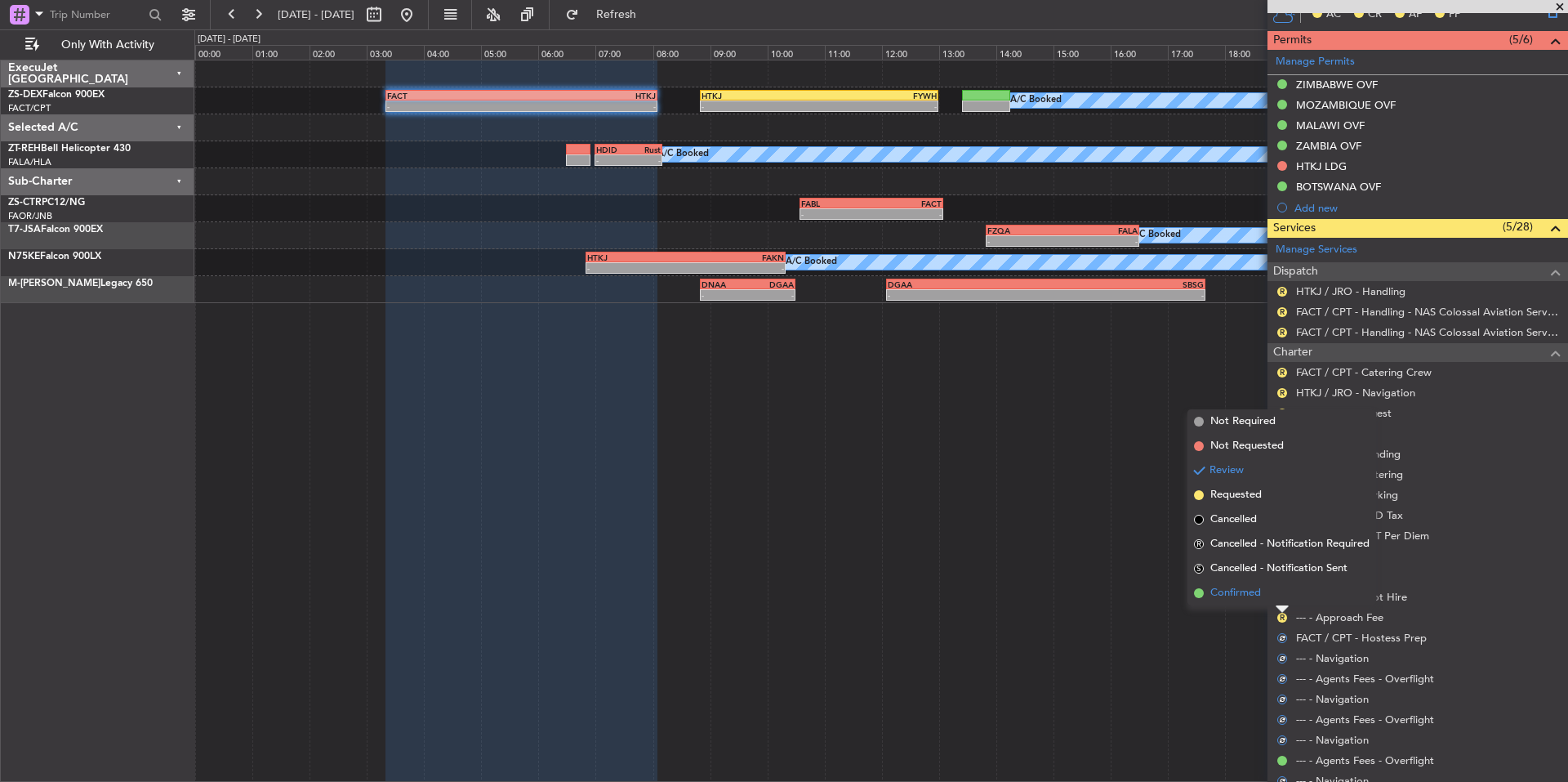
click at [1264, 588] on li "Confirmed" at bounding box center [1281, 593] width 188 height 24
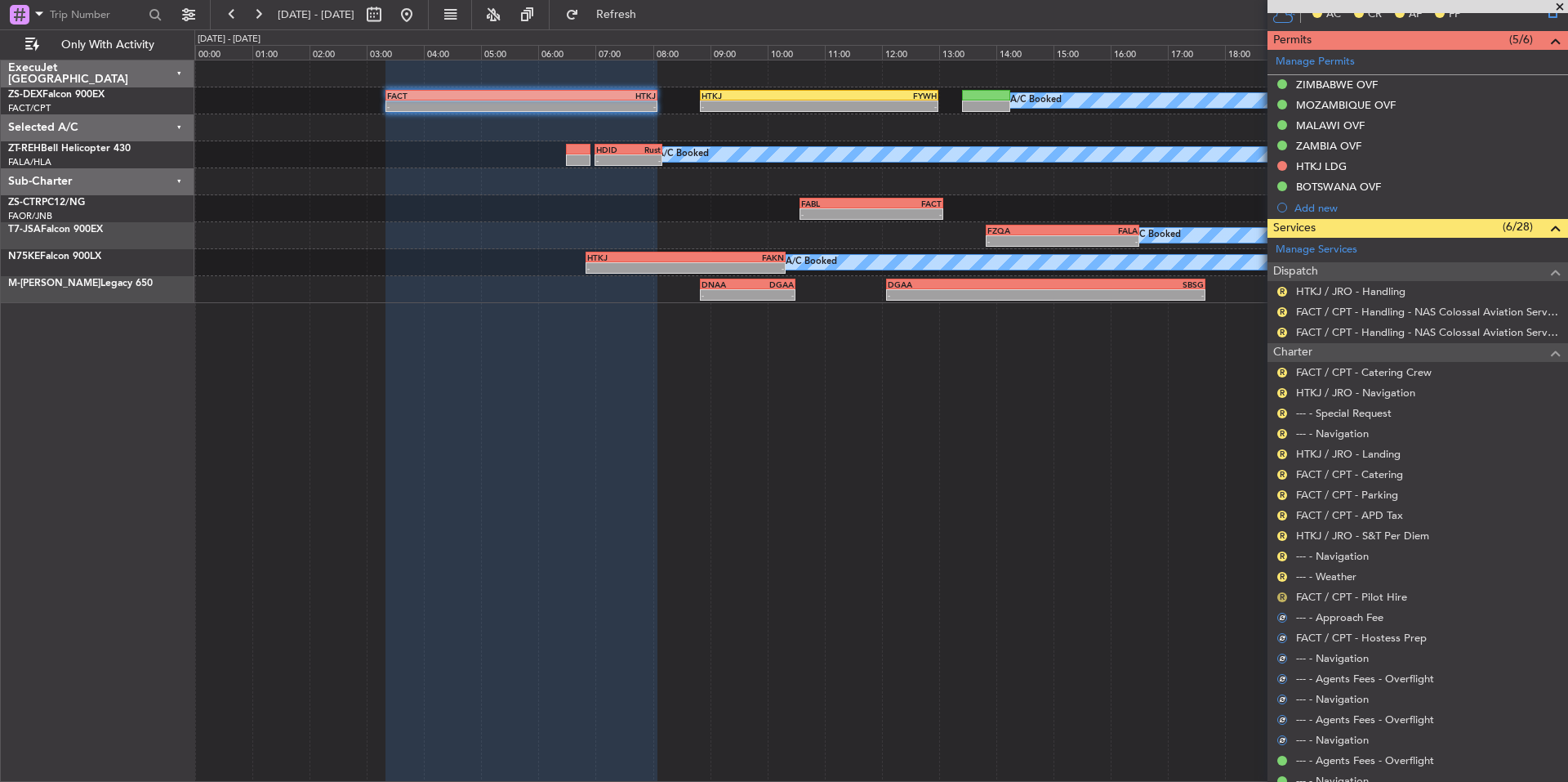
click at [1279, 592] on button "R" at bounding box center [1282, 596] width 10 height 10
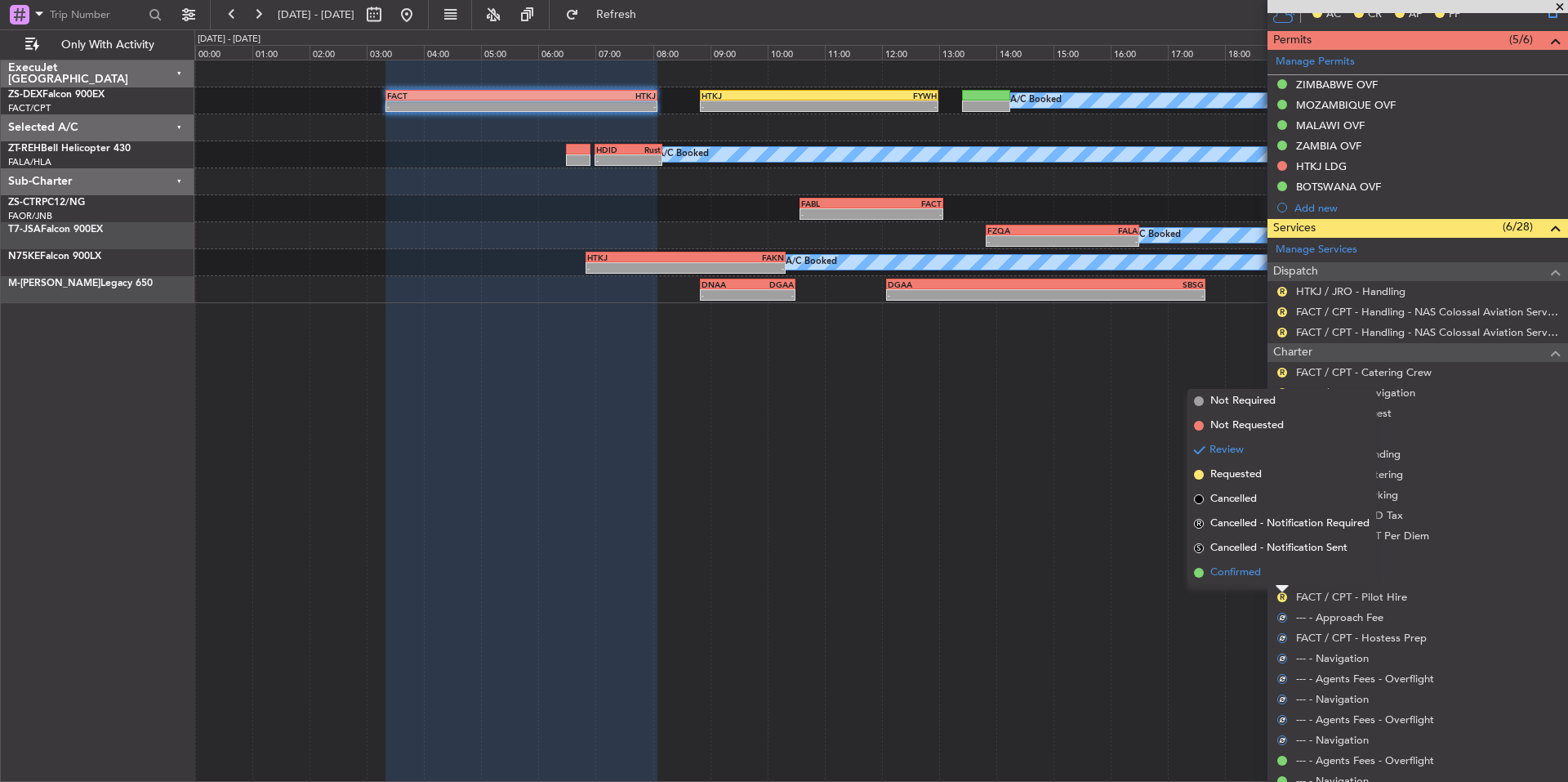
click at [1258, 573] on span "Confirmed" at bounding box center [1236, 573] width 50 height 16
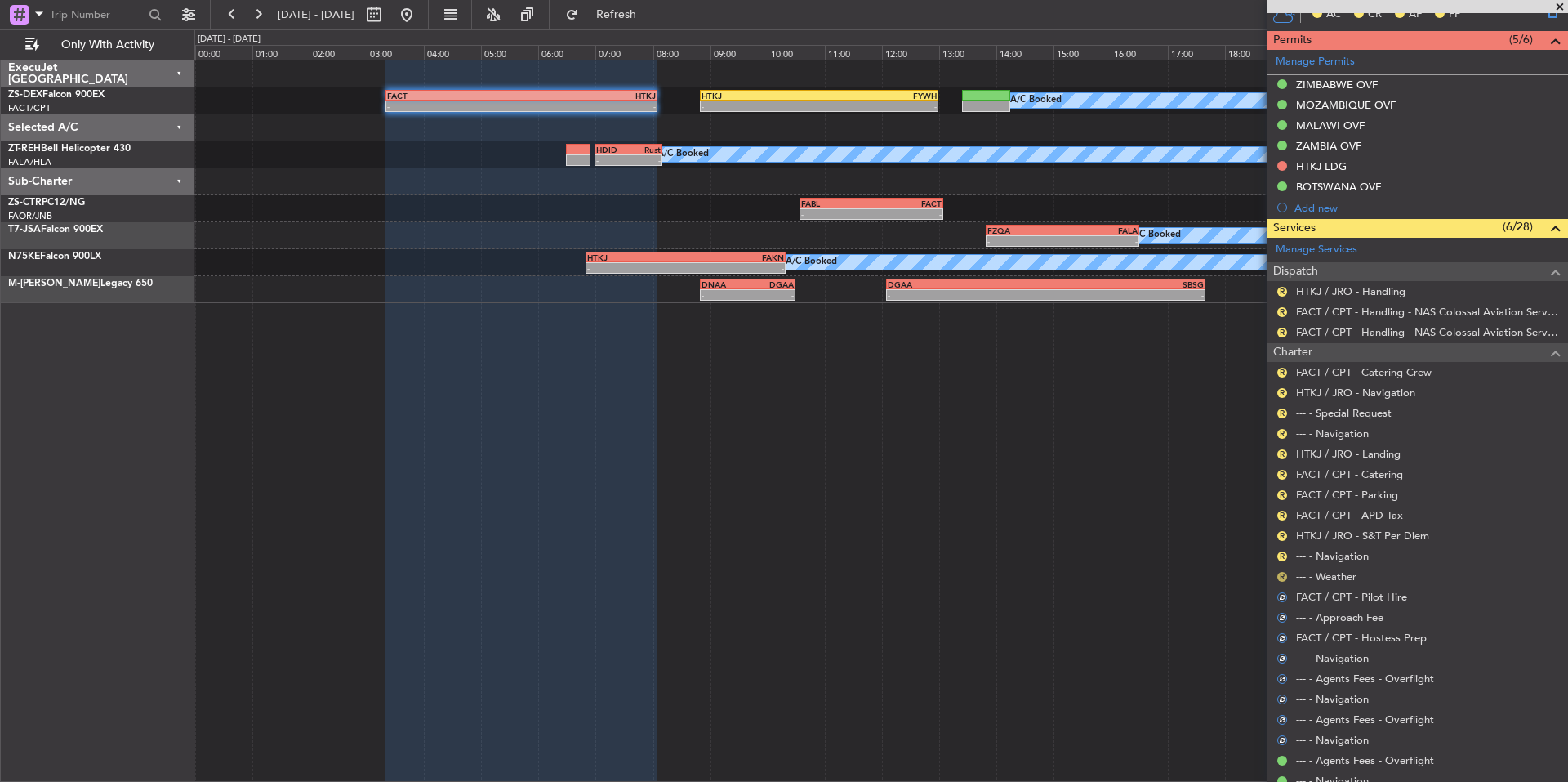
click at [1281, 573] on button "R" at bounding box center [1282, 577] width 10 height 10
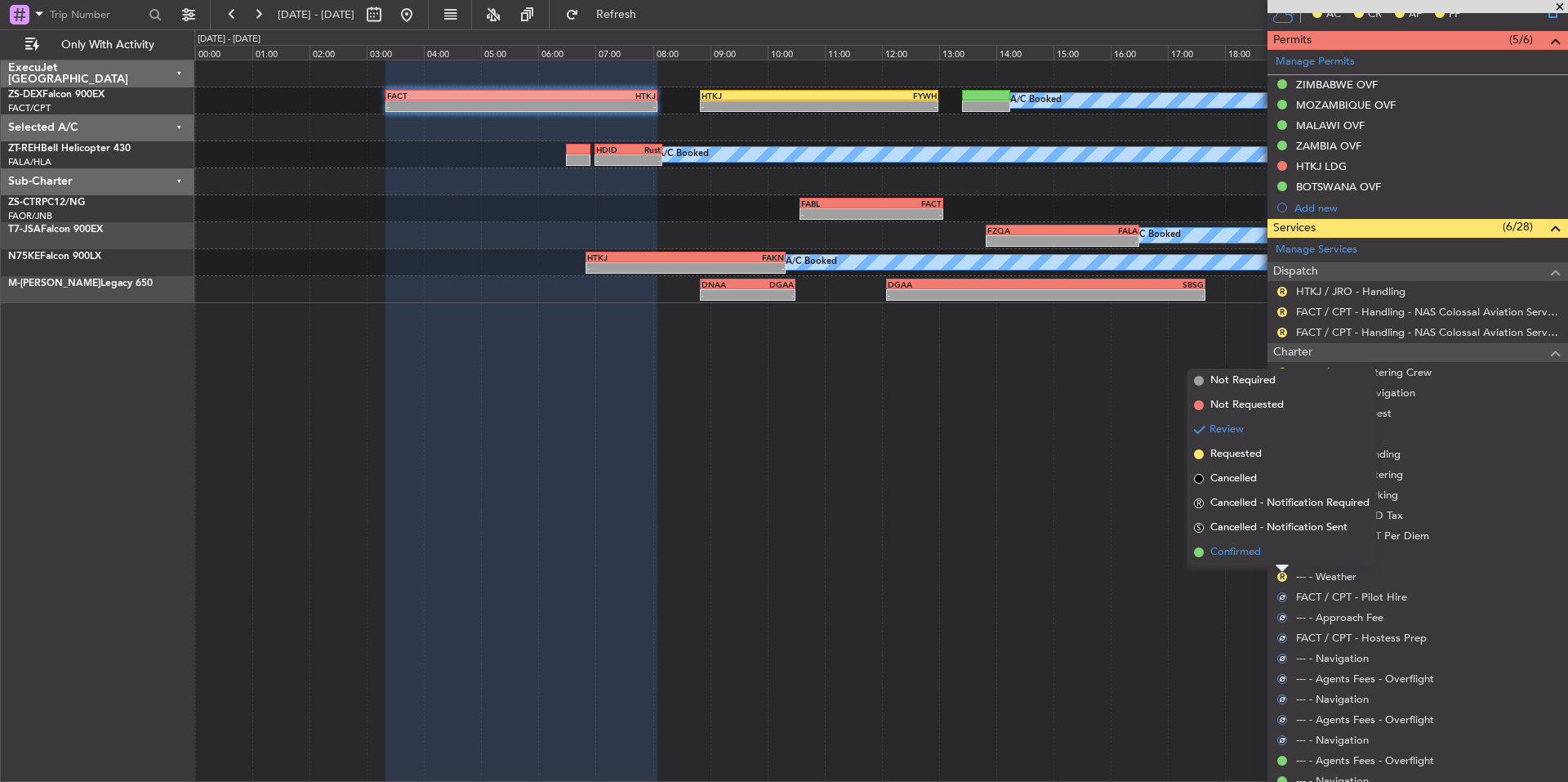
click at [1267, 556] on li "Confirmed" at bounding box center [1281, 551] width 188 height 24
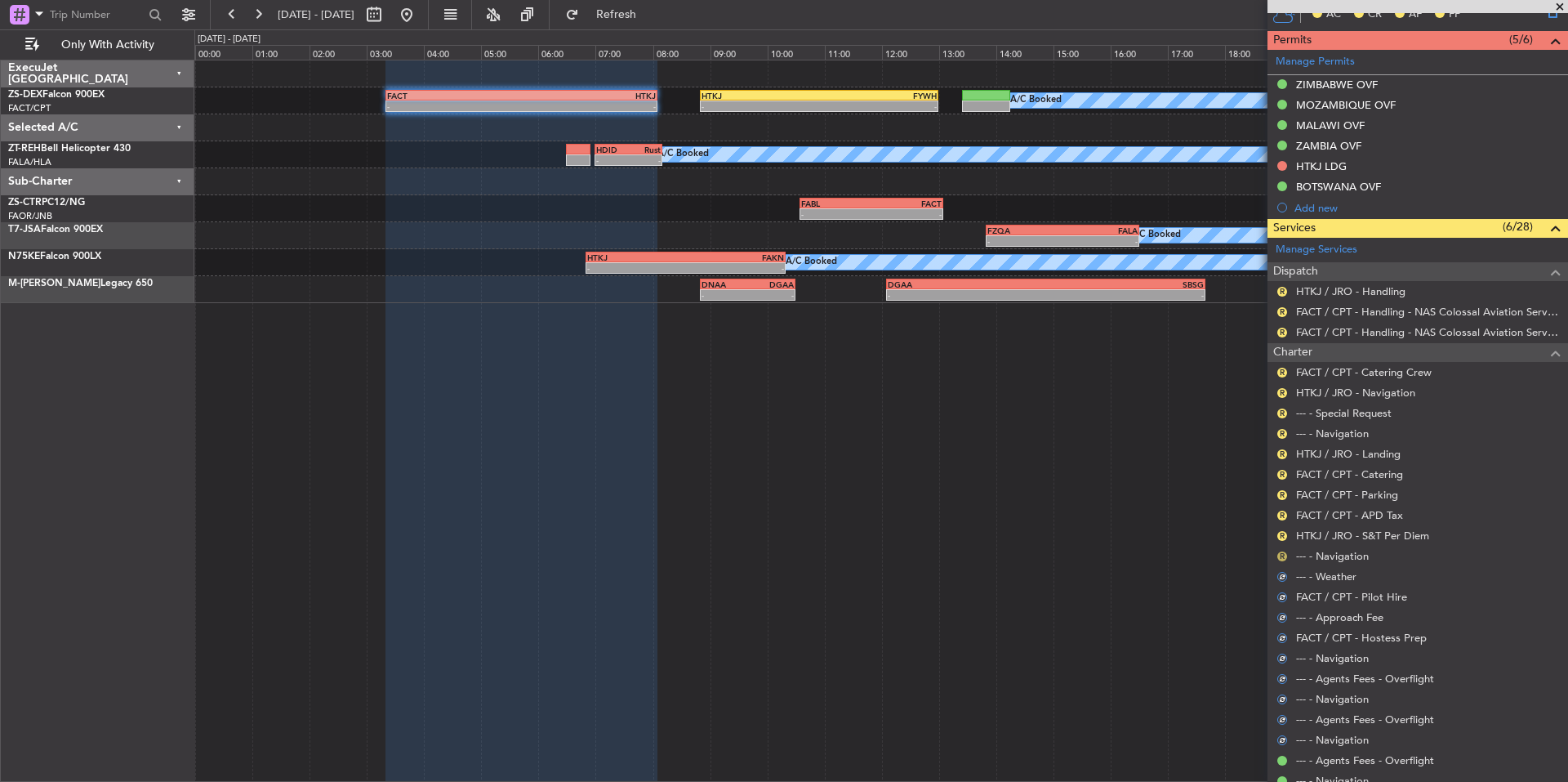
click at [1282, 556] on button "R" at bounding box center [1282, 556] width 10 height 10
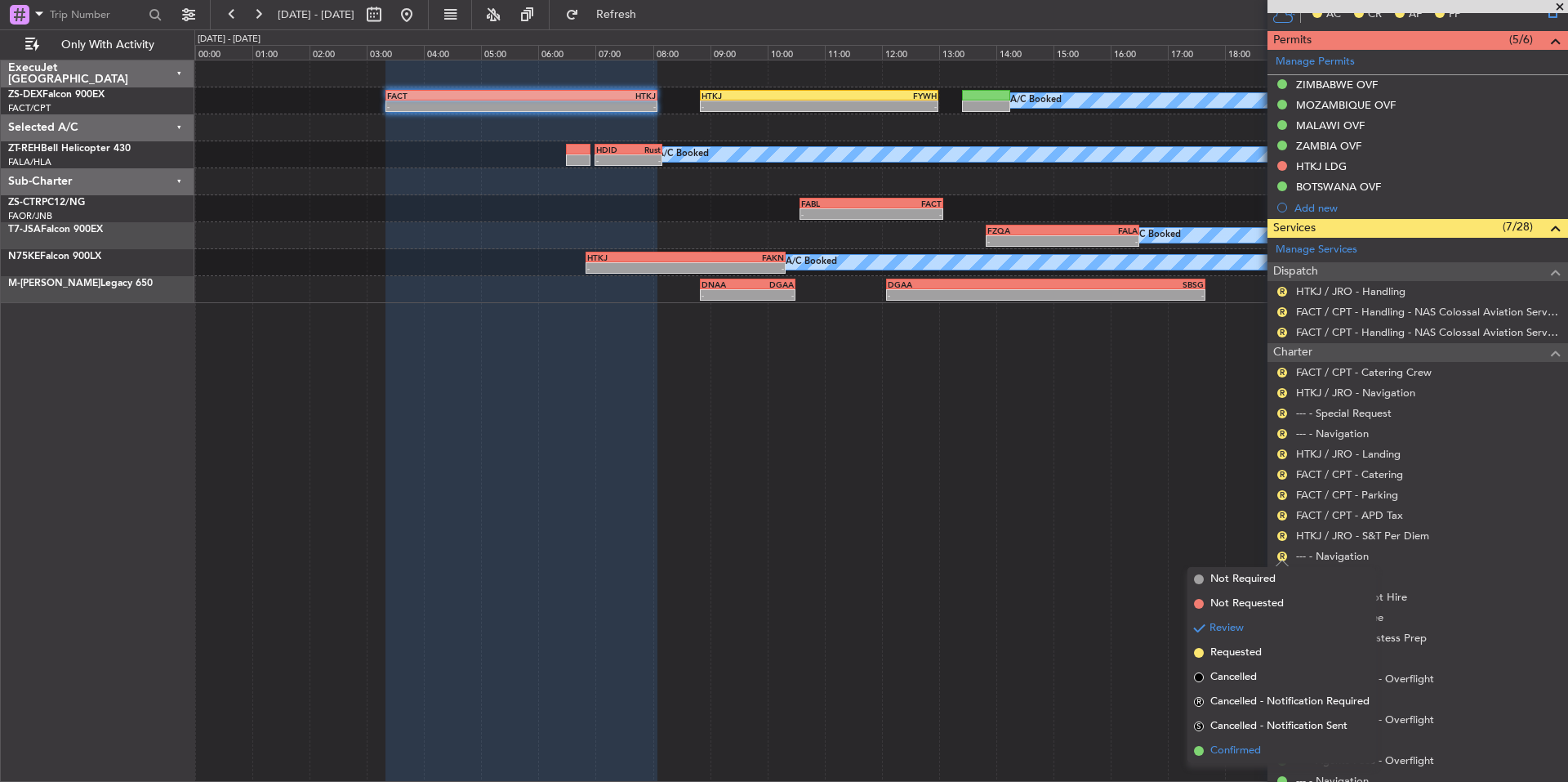
click at [1255, 750] on span "Confirmed" at bounding box center [1236, 750] width 50 height 16
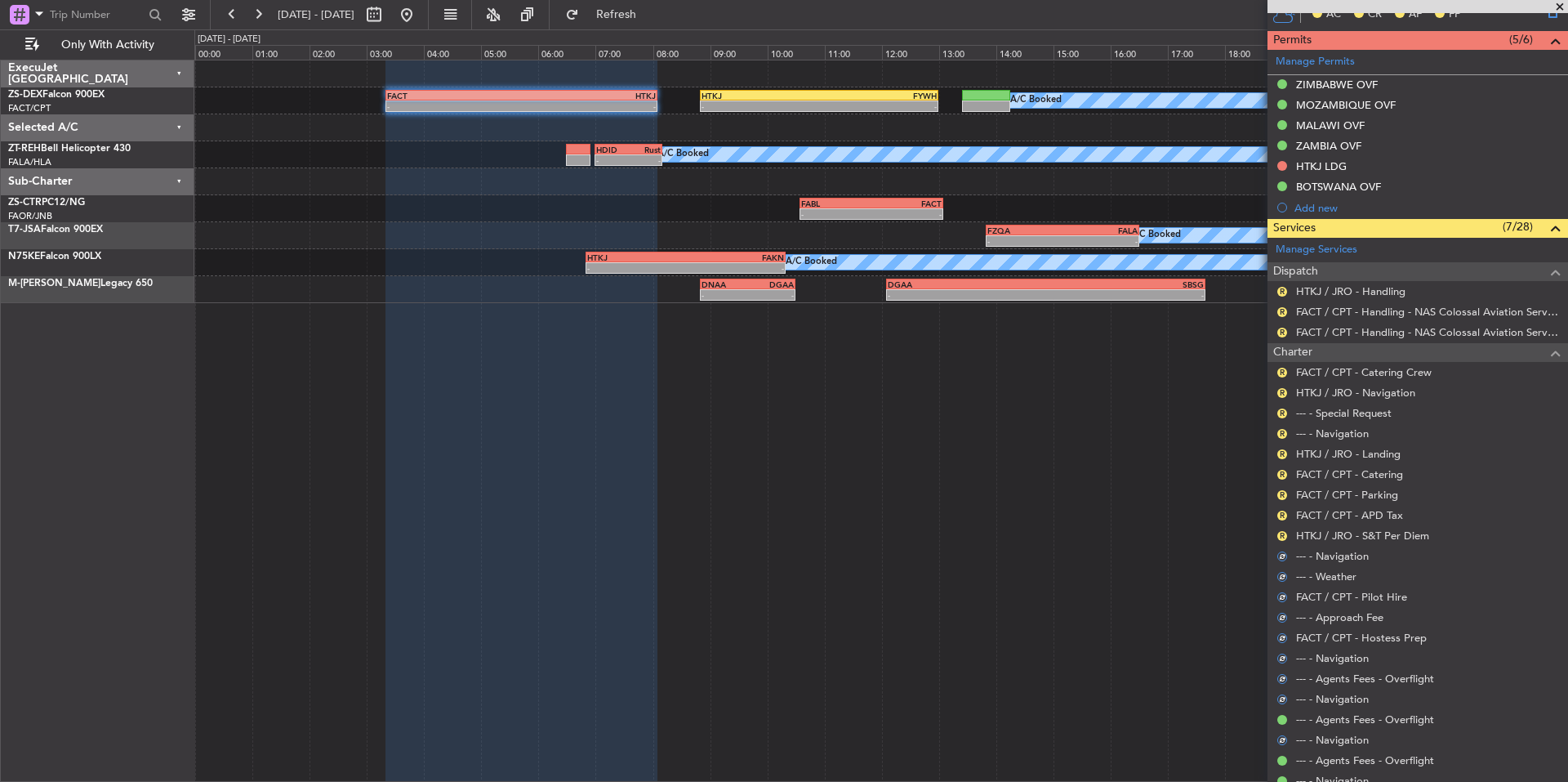
scroll to position [257, 0]
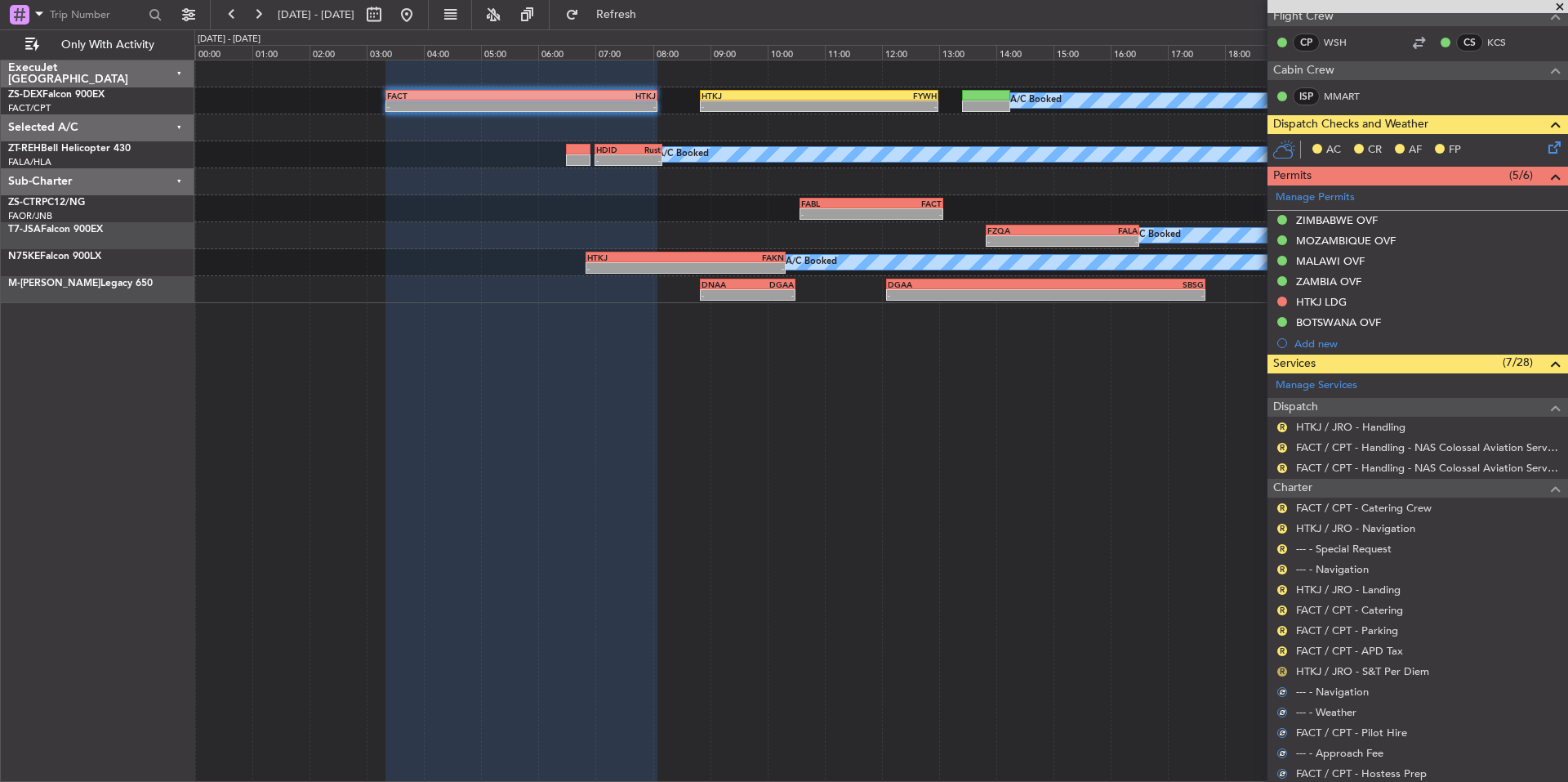
click at [1282, 669] on button "R" at bounding box center [1282, 671] width 10 height 10
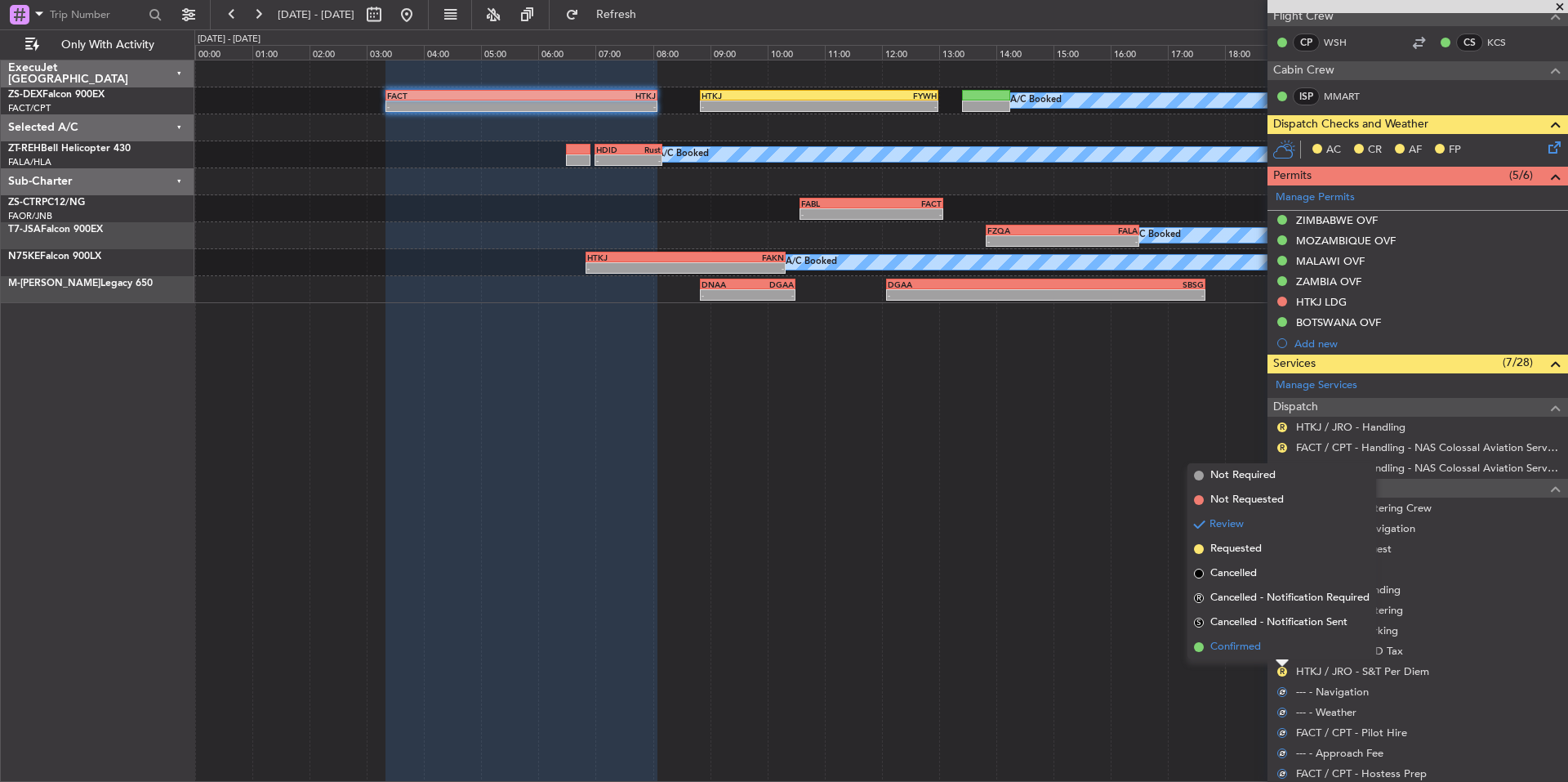
click at [1252, 644] on span "Confirmed" at bounding box center [1236, 647] width 50 height 16
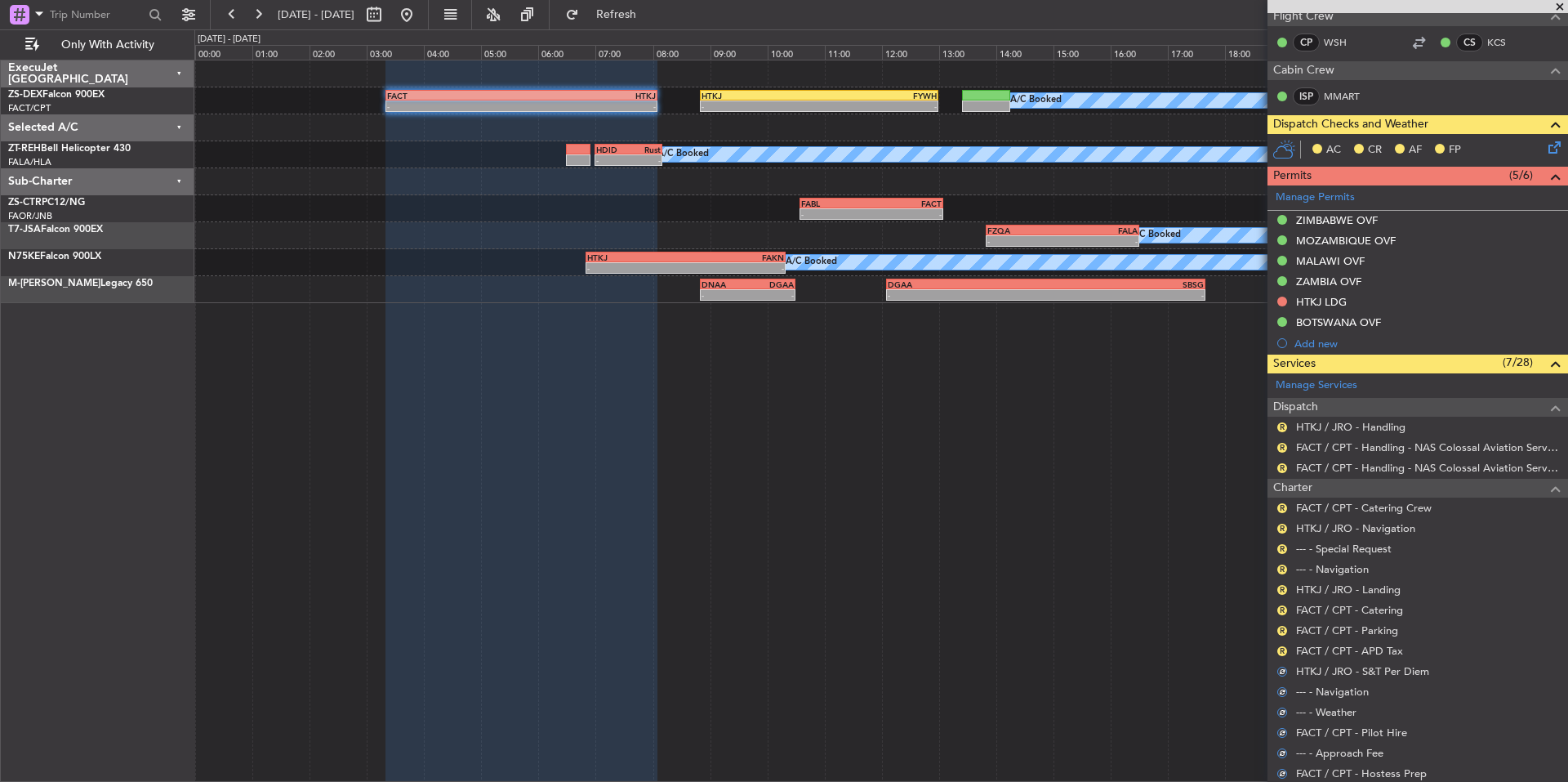
click at [1278, 644] on div "R" at bounding box center [1282, 650] width 14 height 14
click at [1279, 646] on button "R" at bounding box center [1282, 650] width 10 height 10
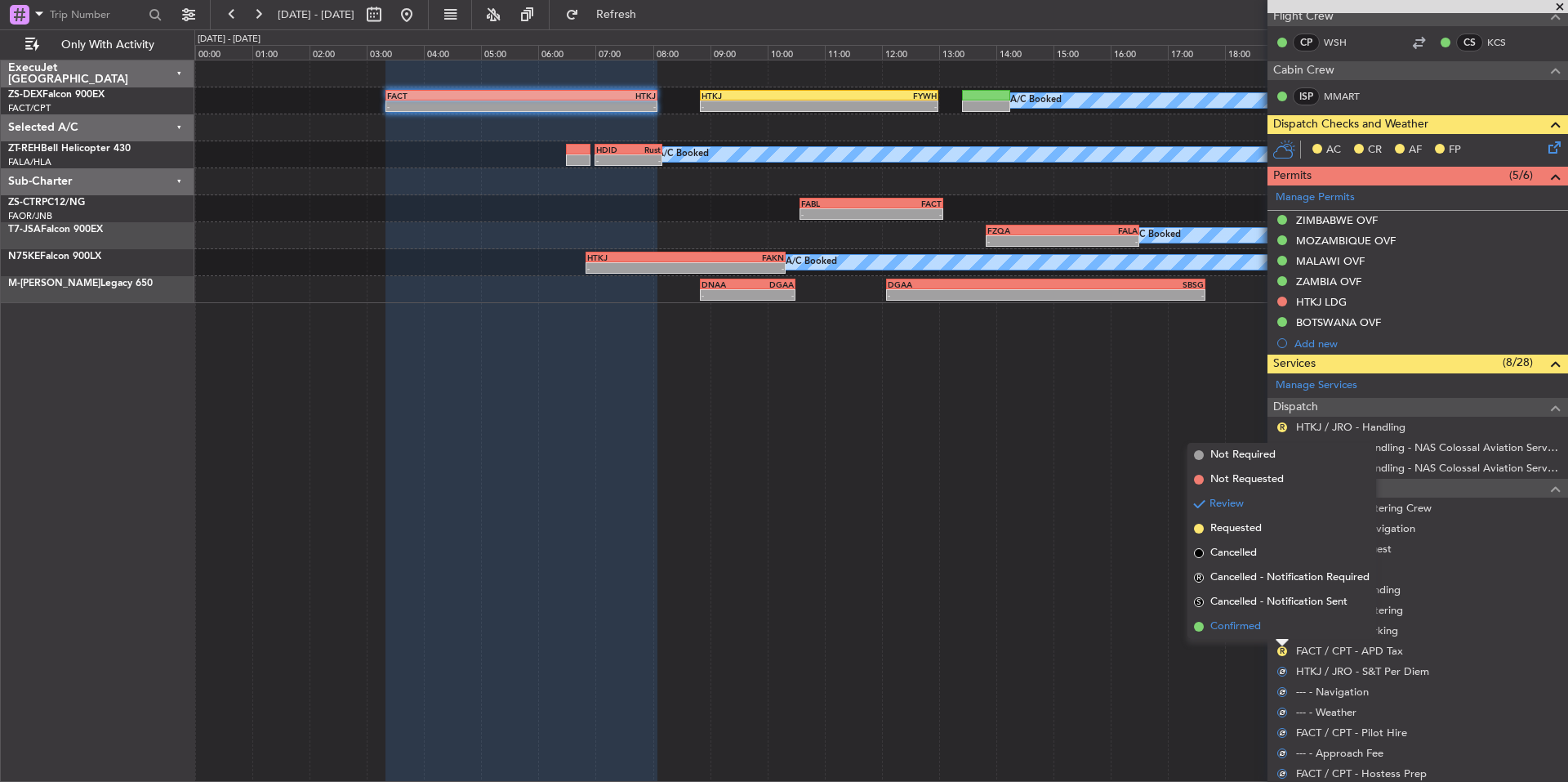
click at [1257, 630] on span "Confirmed" at bounding box center [1236, 626] width 50 height 16
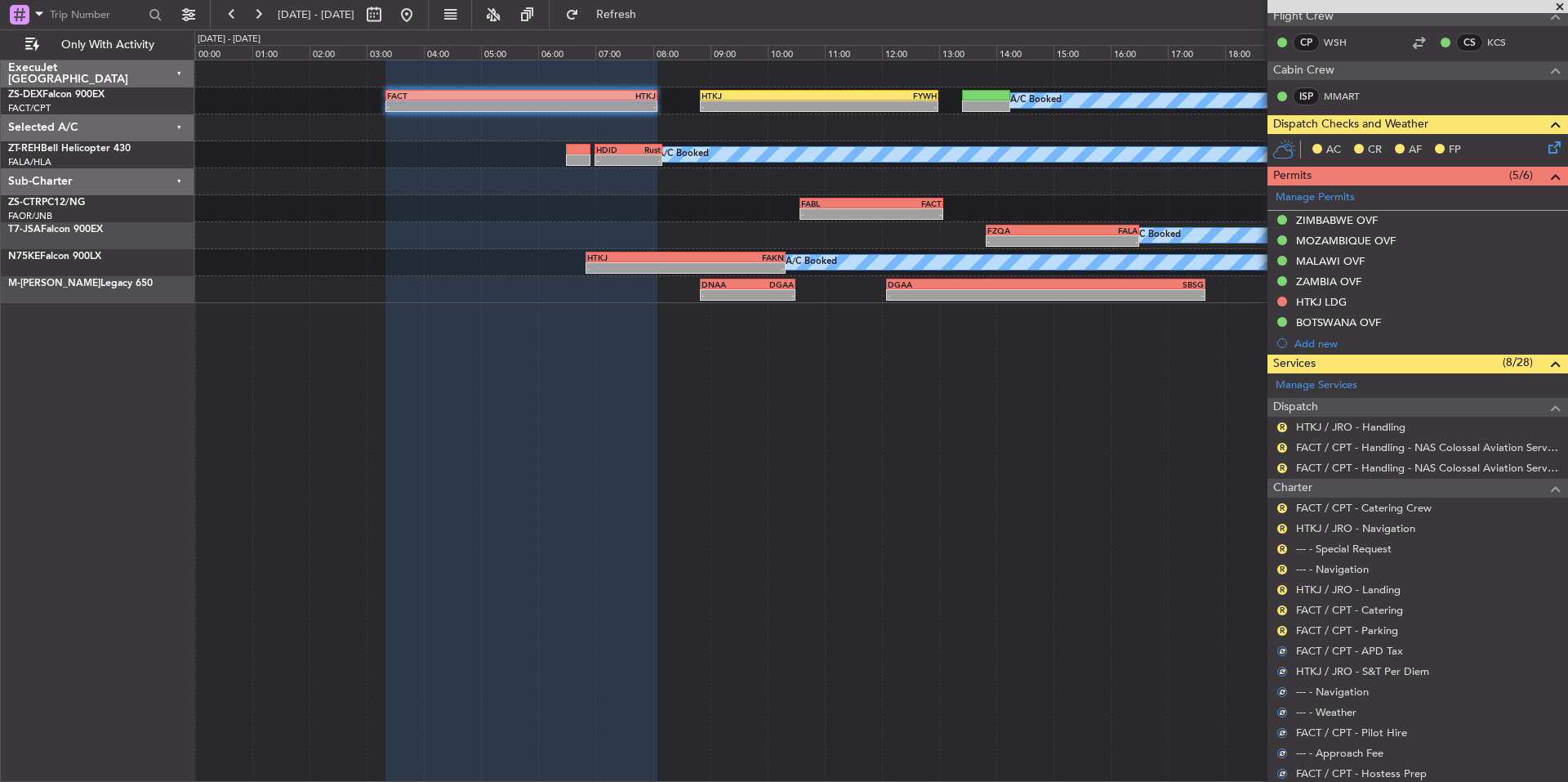
click at [1287, 630] on div "R" at bounding box center [1282, 631] width 14 height 14
click at [1281, 629] on button "R" at bounding box center [1282, 631] width 10 height 10
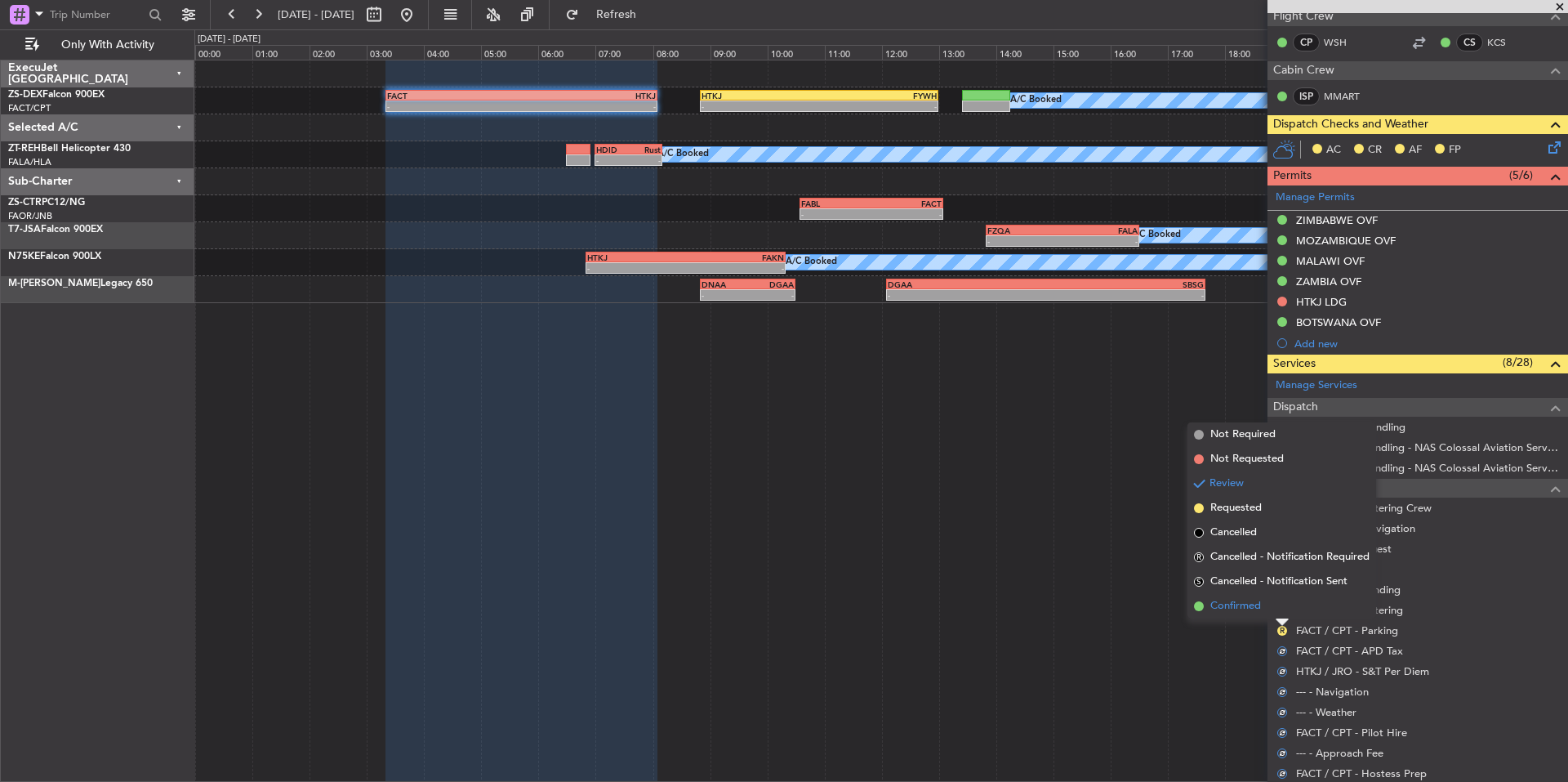
click at [1263, 611] on li "Confirmed" at bounding box center [1281, 605] width 188 height 24
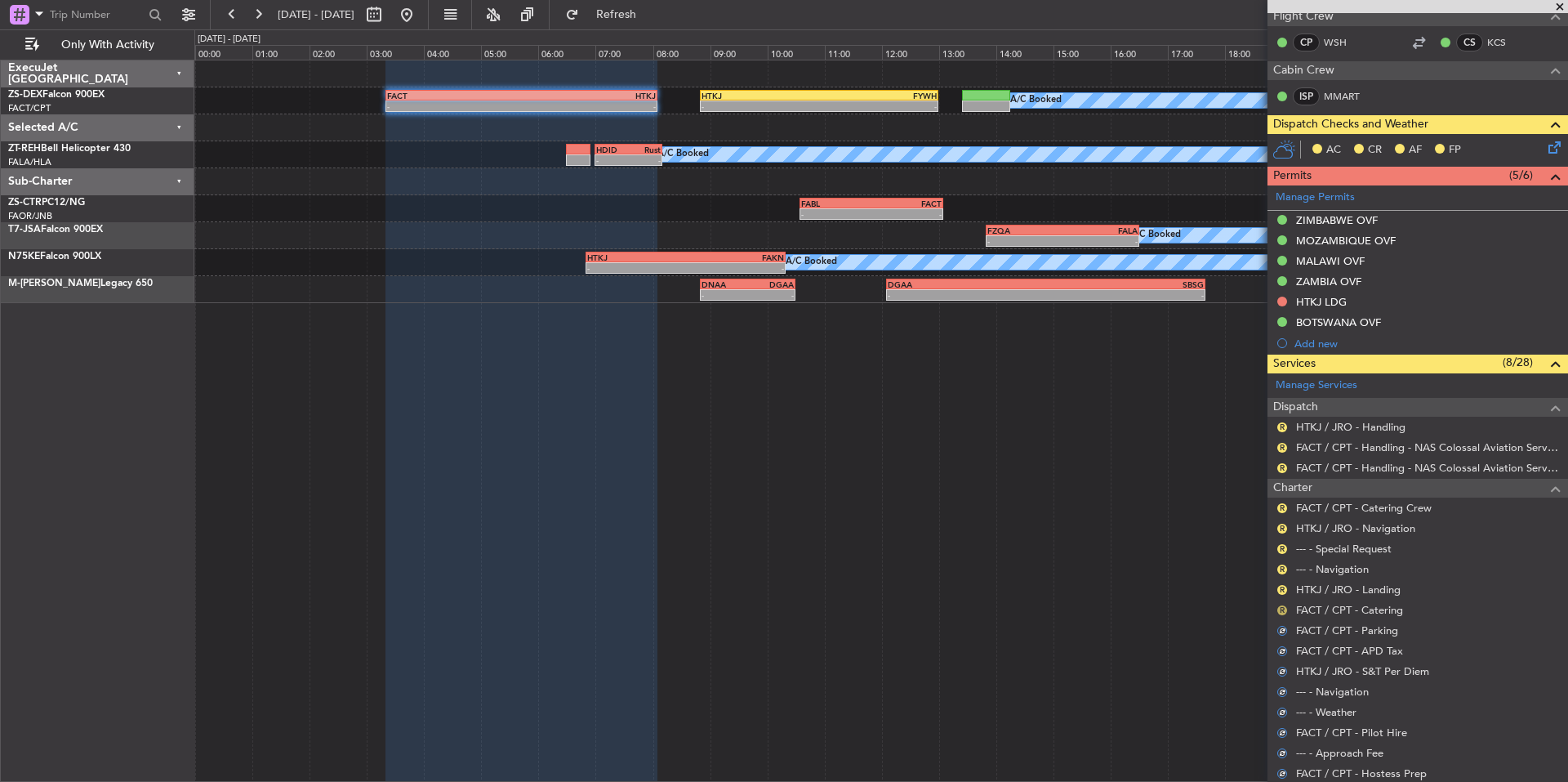
click at [1278, 613] on button "R" at bounding box center [1282, 610] width 10 height 10
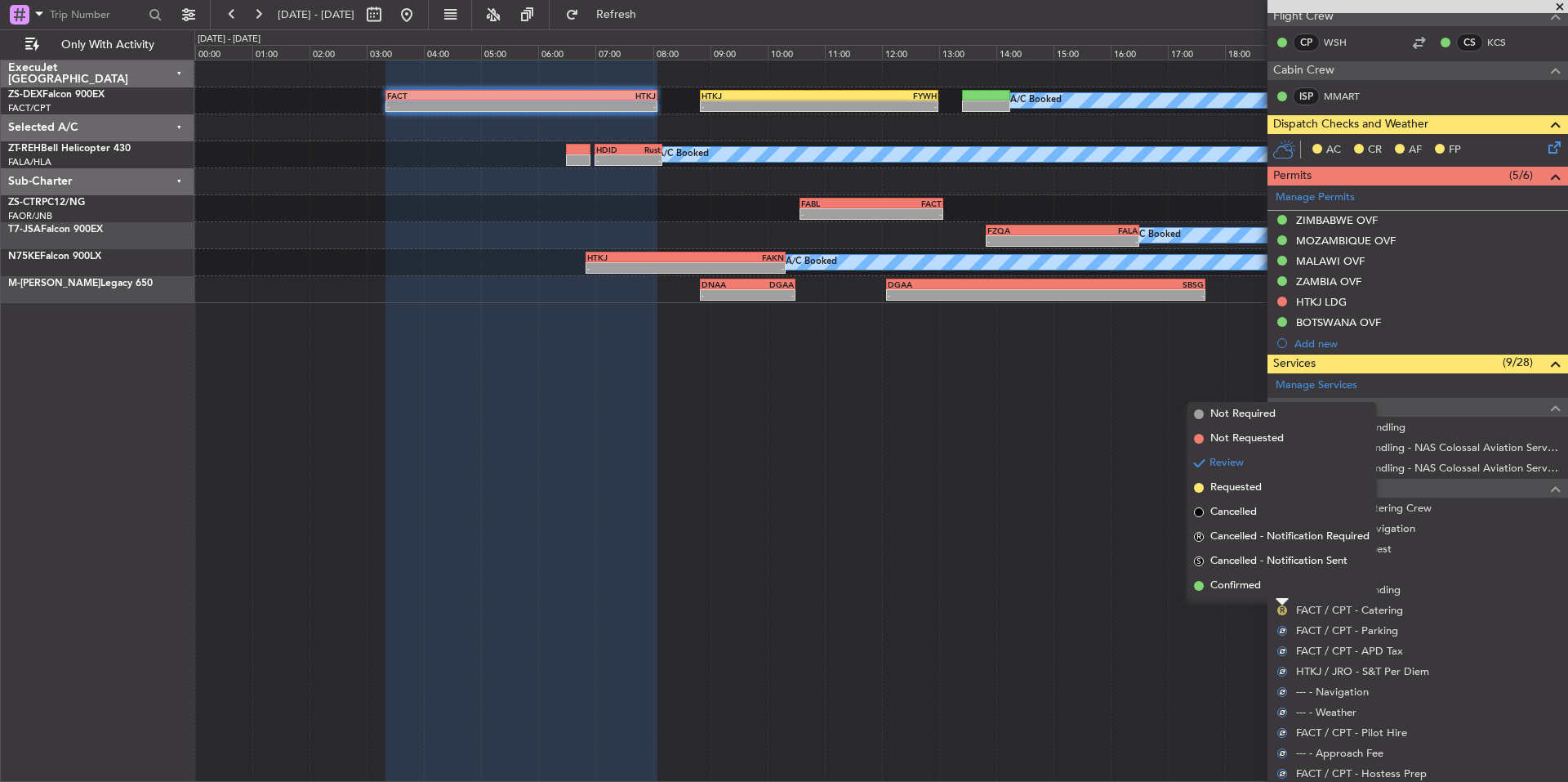
click at [1280, 609] on button "R" at bounding box center [1282, 610] width 10 height 10
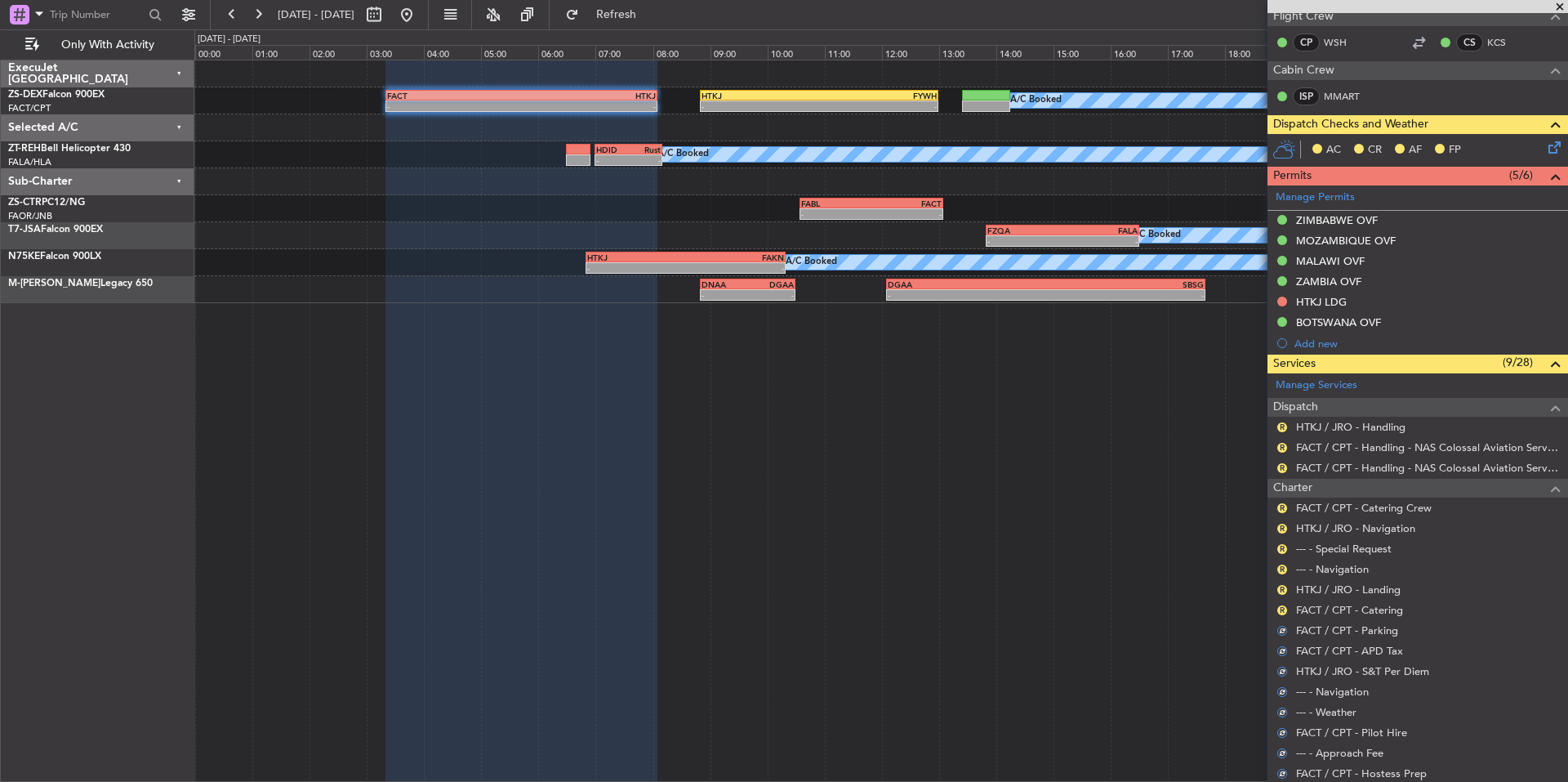
click at [1281, 608] on button "R" at bounding box center [1282, 610] width 10 height 10
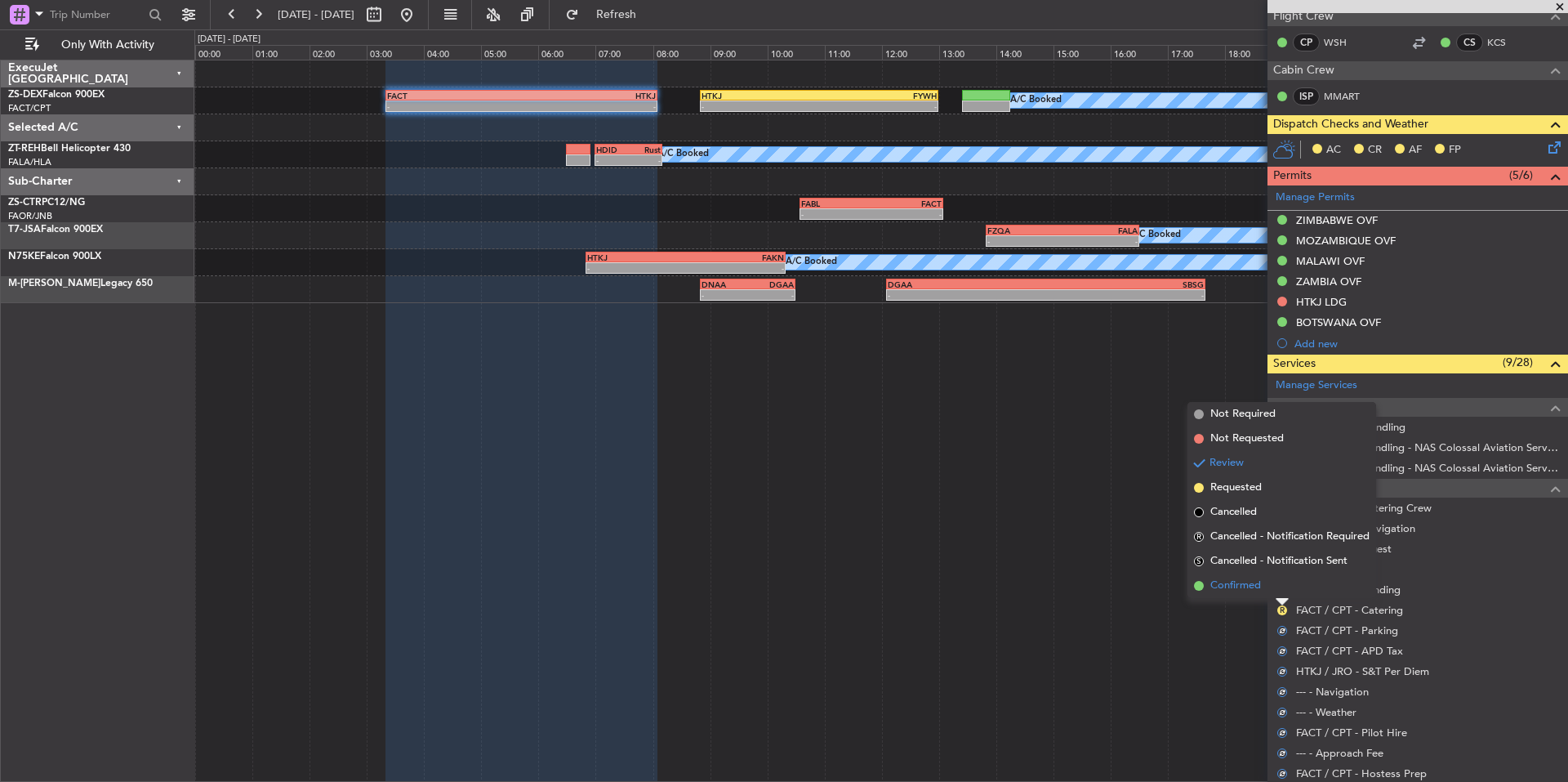
click at [1264, 593] on li "Confirmed" at bounding box center [1281, 585] width 188 height 24
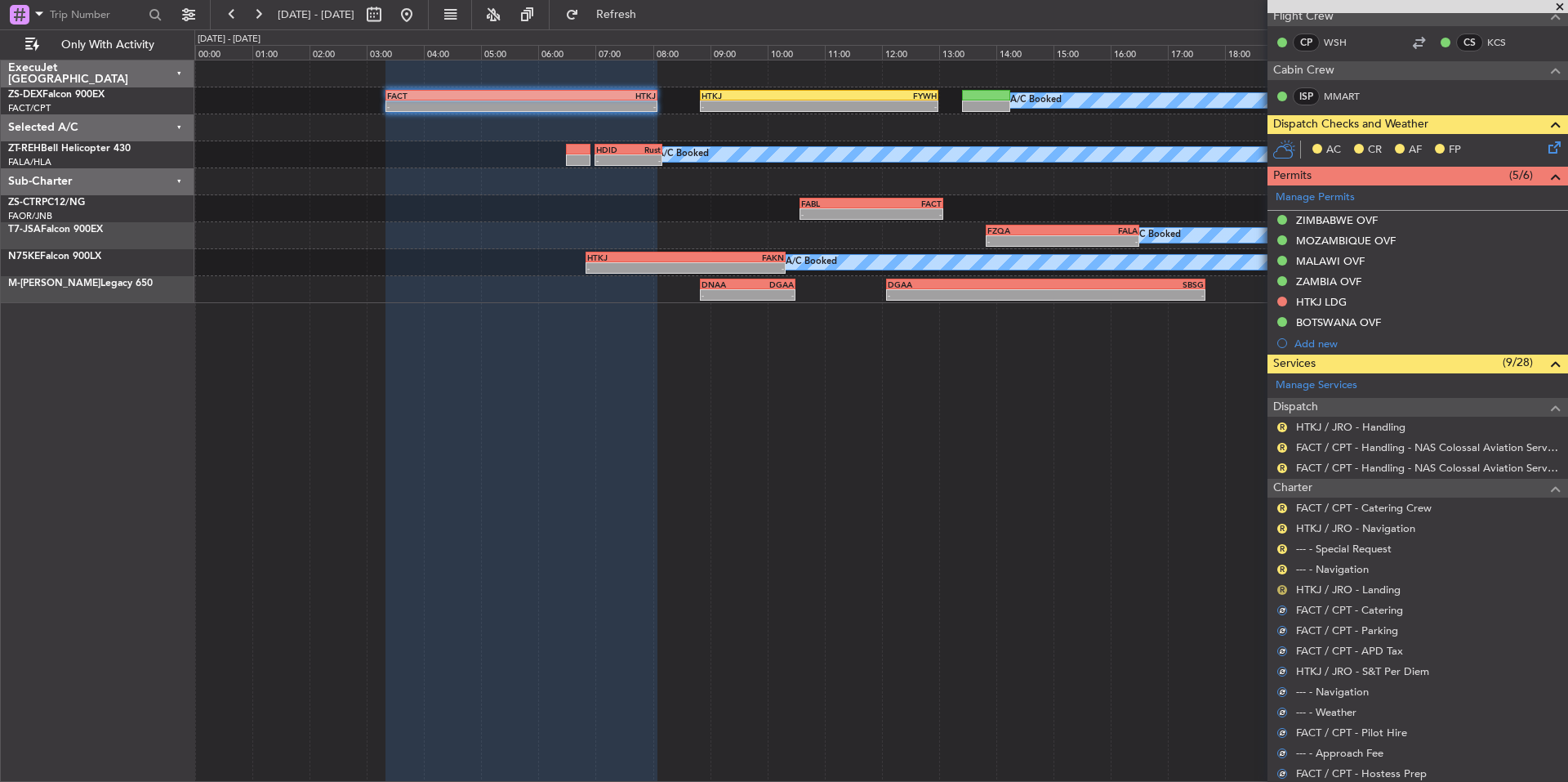
click at [1279, 591] on button "R" at bounding box center [1282, 589] width 10 height 10
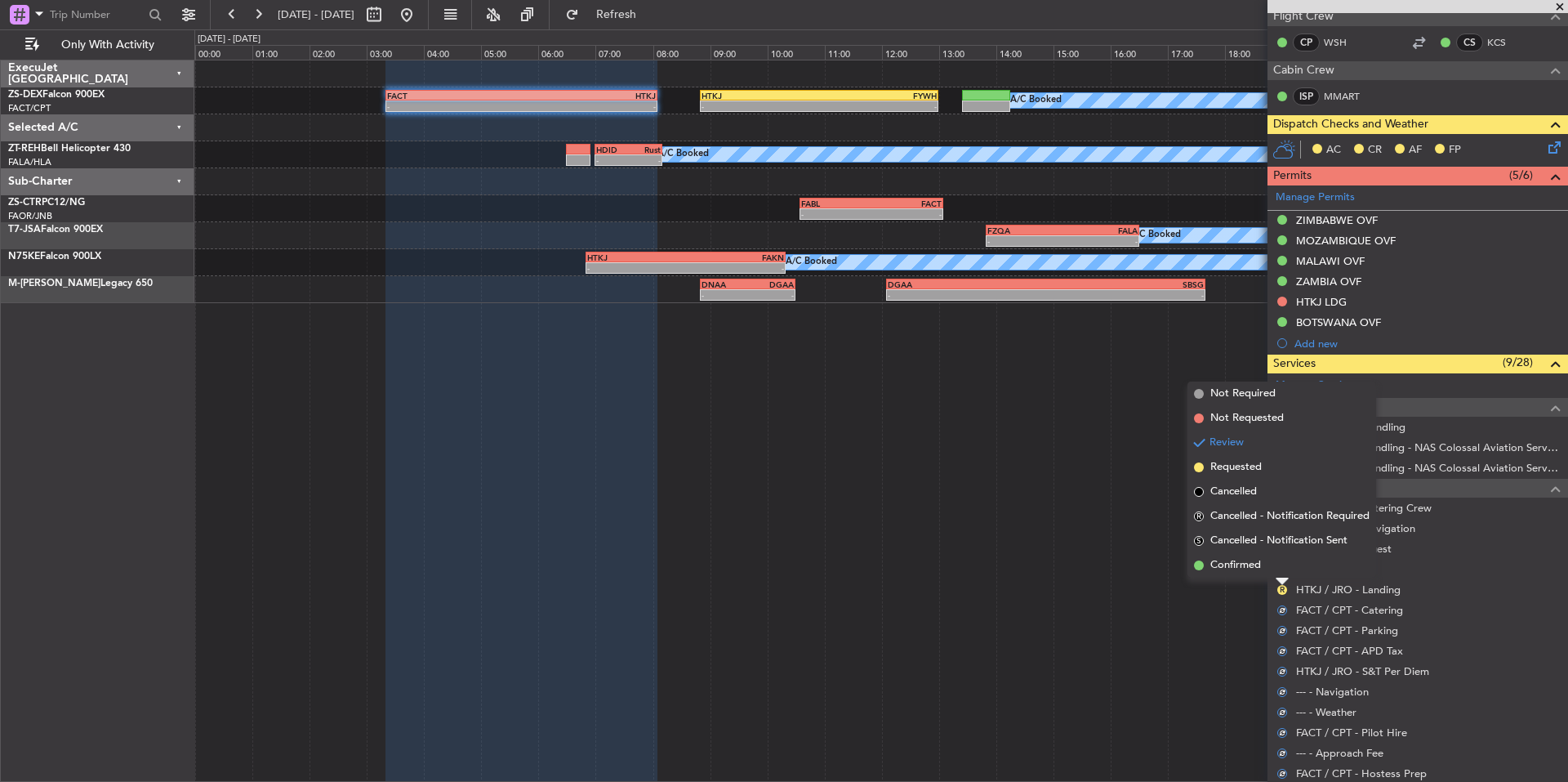
click at [1266, 578] on div "A/C Booked - - FACT 03:20 Z HTKJ 08:05 Z - - HTKJ 08:50 Z FYWH 13:00 Z A/C Book…" at bounding box center [881, 420] width 1373 height 722
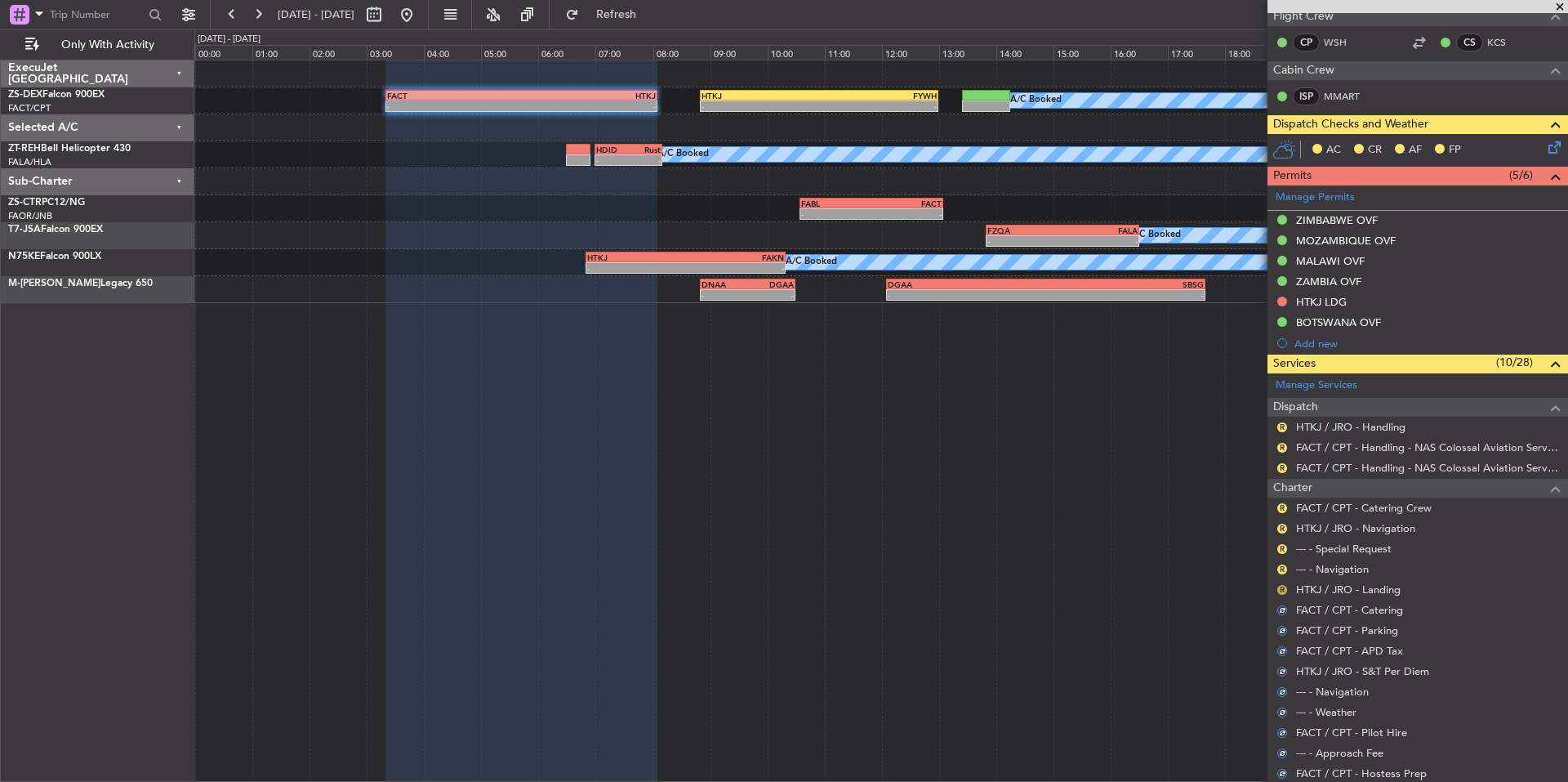
click at [1281, 587] on button "R" at bounding box center [1282, 589] width 10 height 10
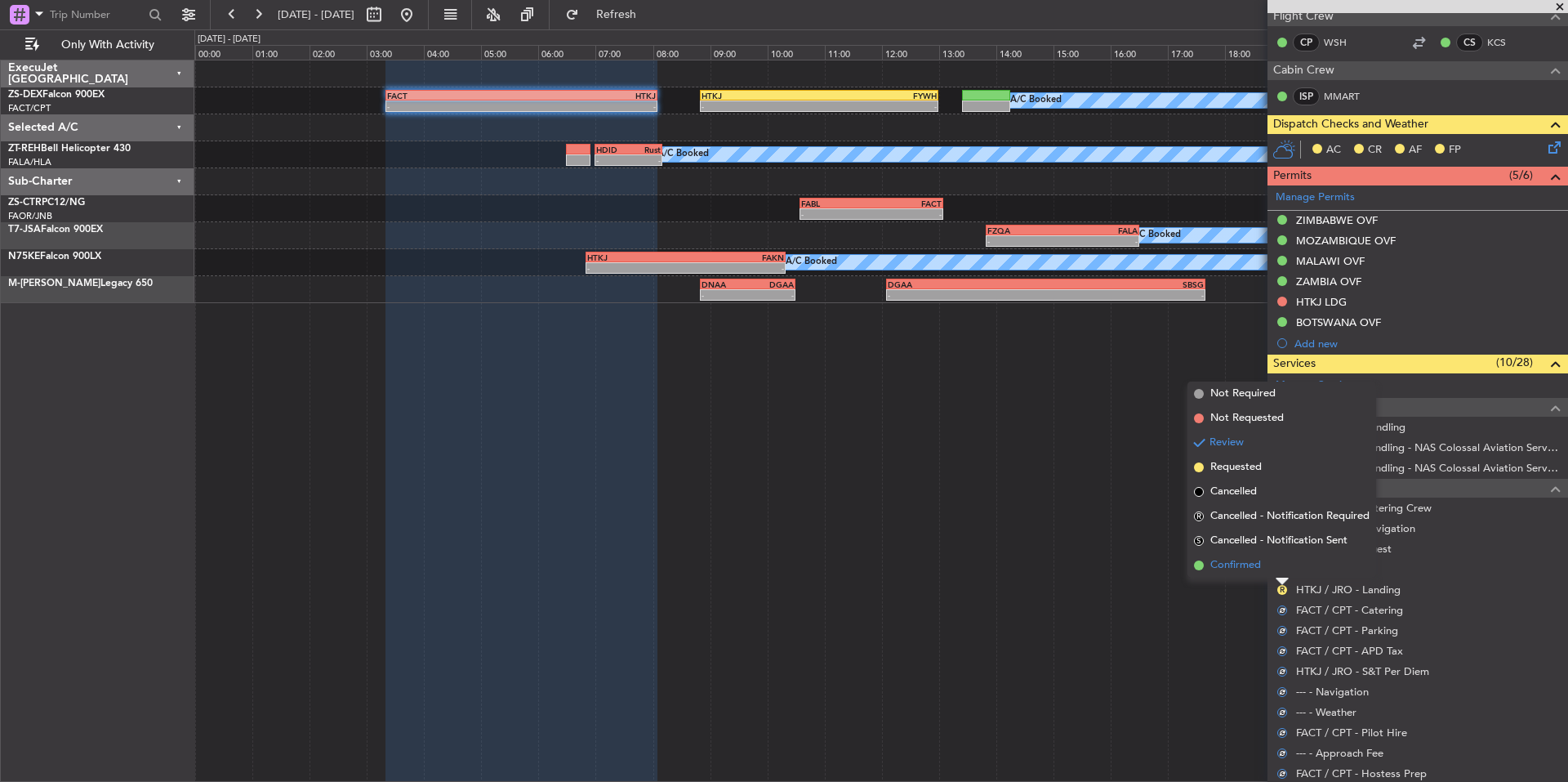
click at [1264, 568] on li "Confirmed" at bounding box center [1281, 565] width 188 height 24
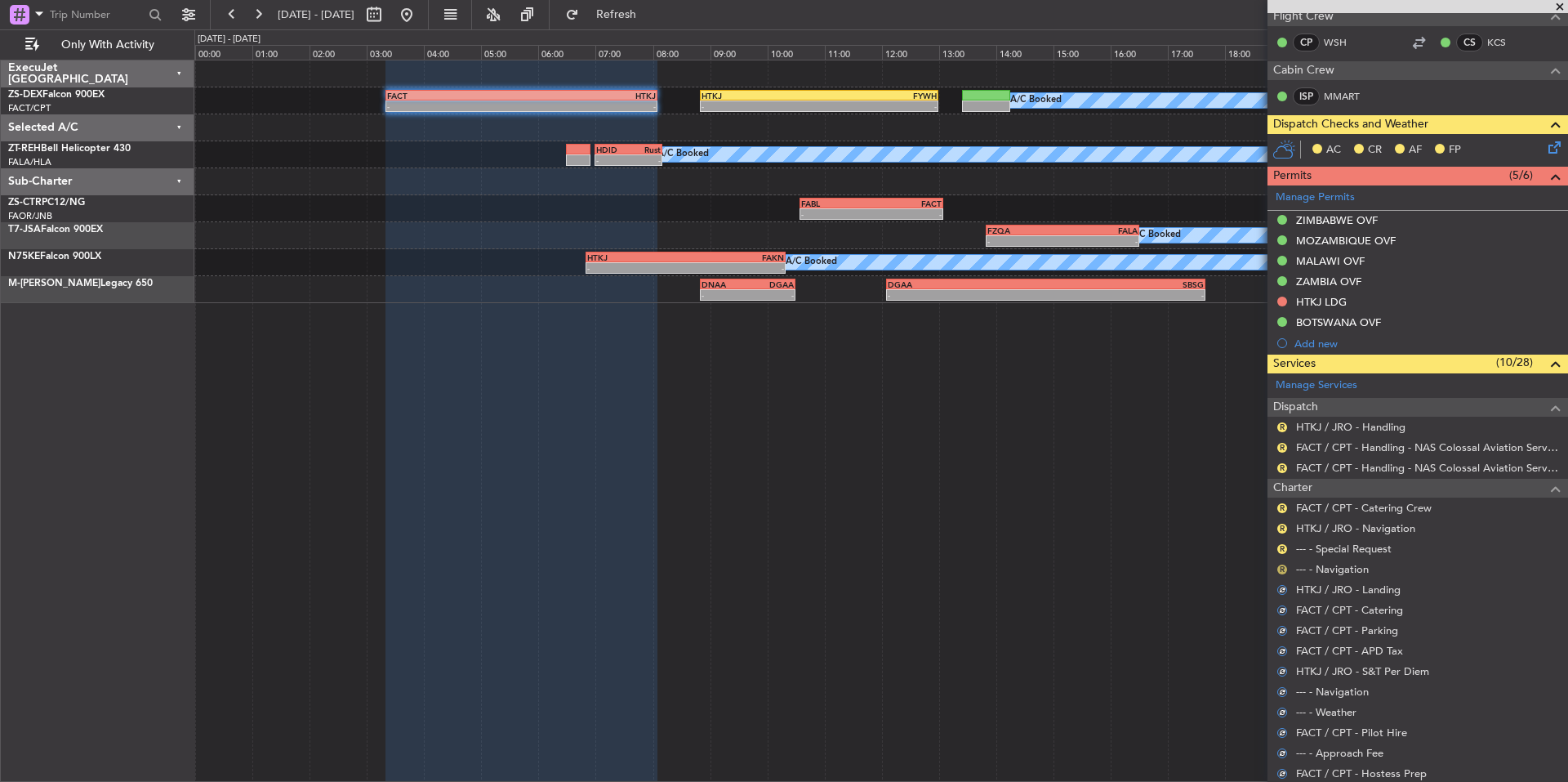
click at [1285, 568] on button "R" at bounding box center [1282, 569] width 10 height 10
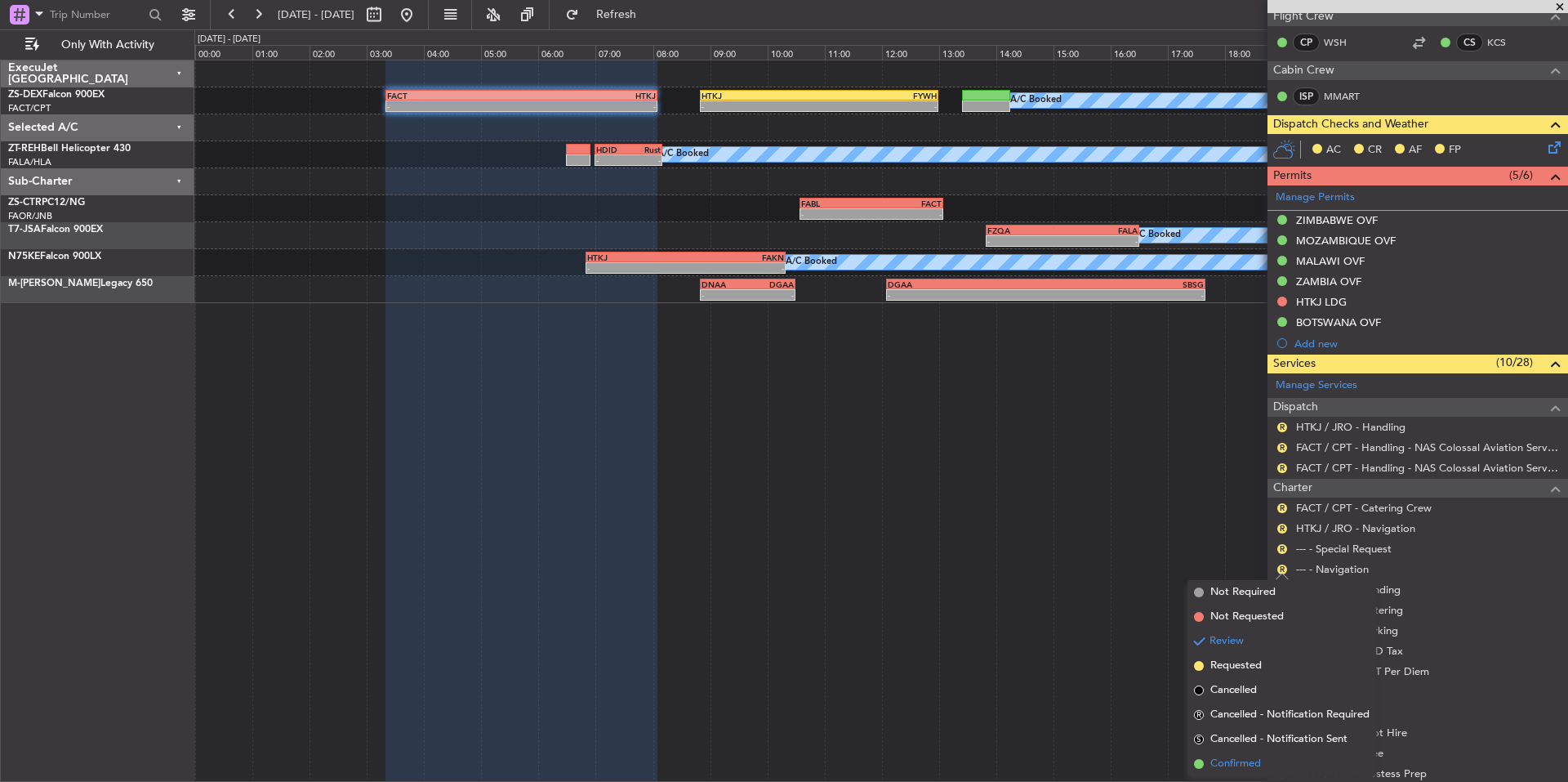
click at [1238, 758] on span "Confirmed" at bounding box center [1236, 764] width 50 height 16
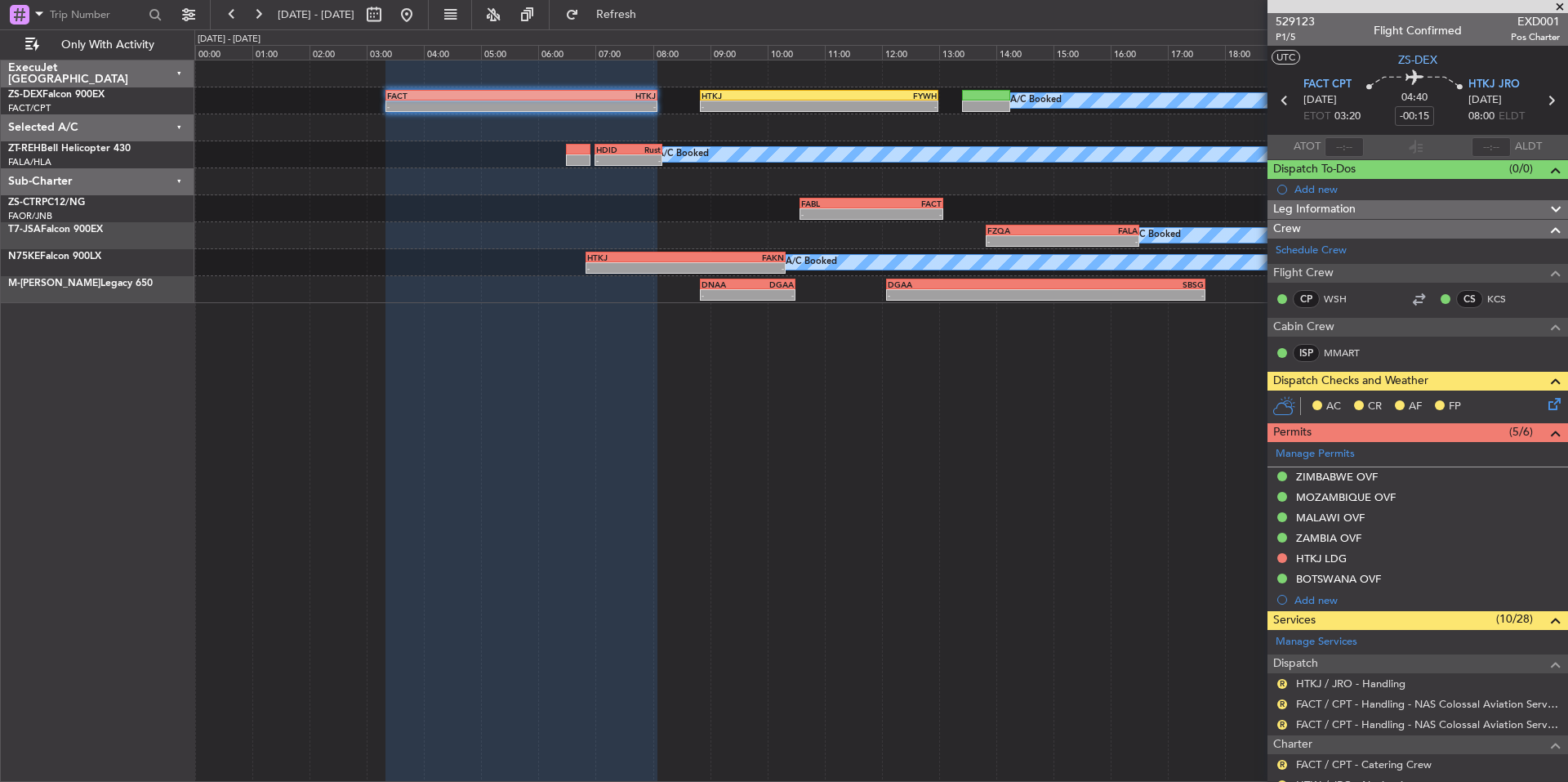
scroll to position [136, 0]
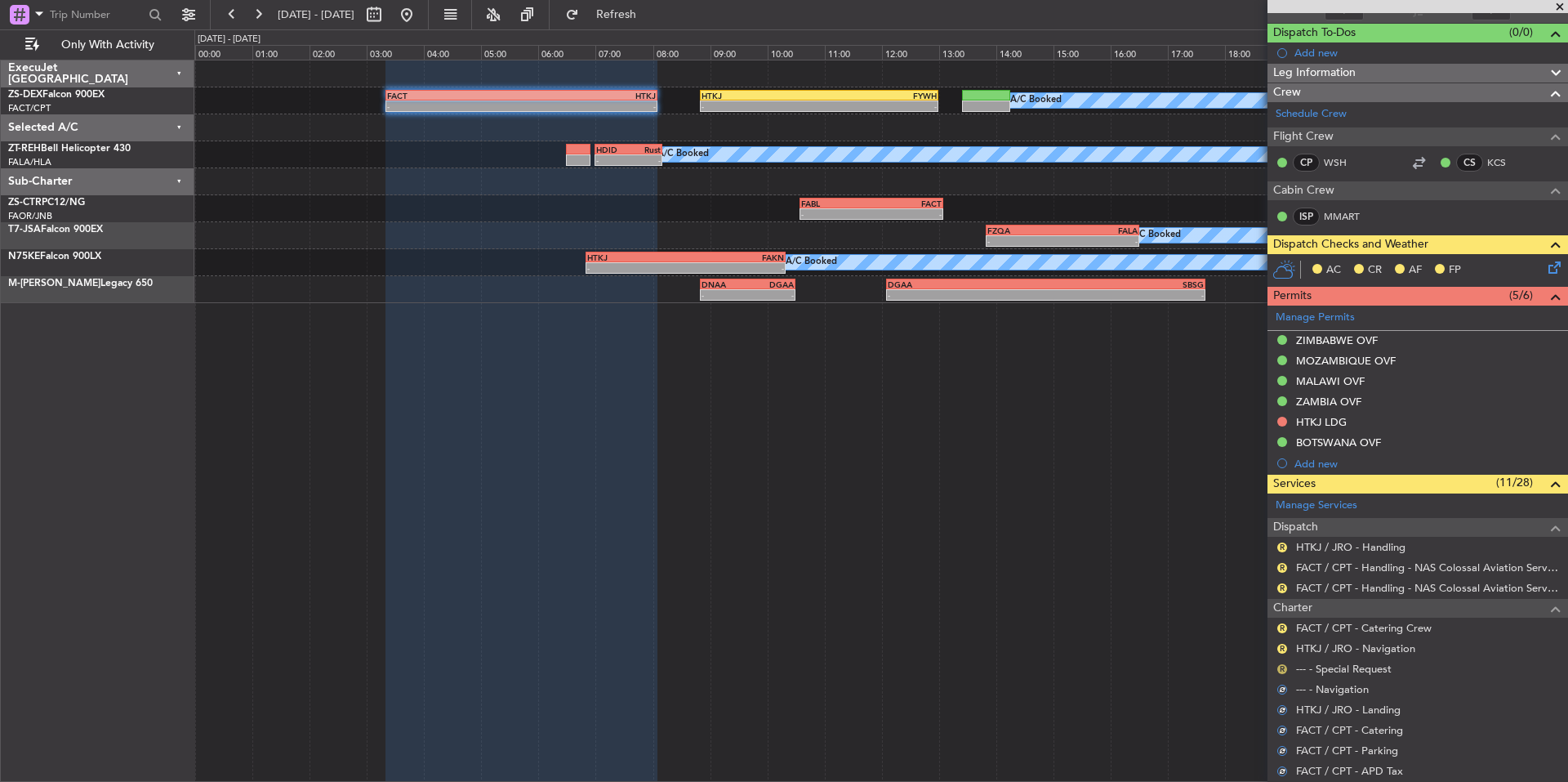
click at [1285, 665] on button "R" at bounding box center [1282, 668] width 10 height 10
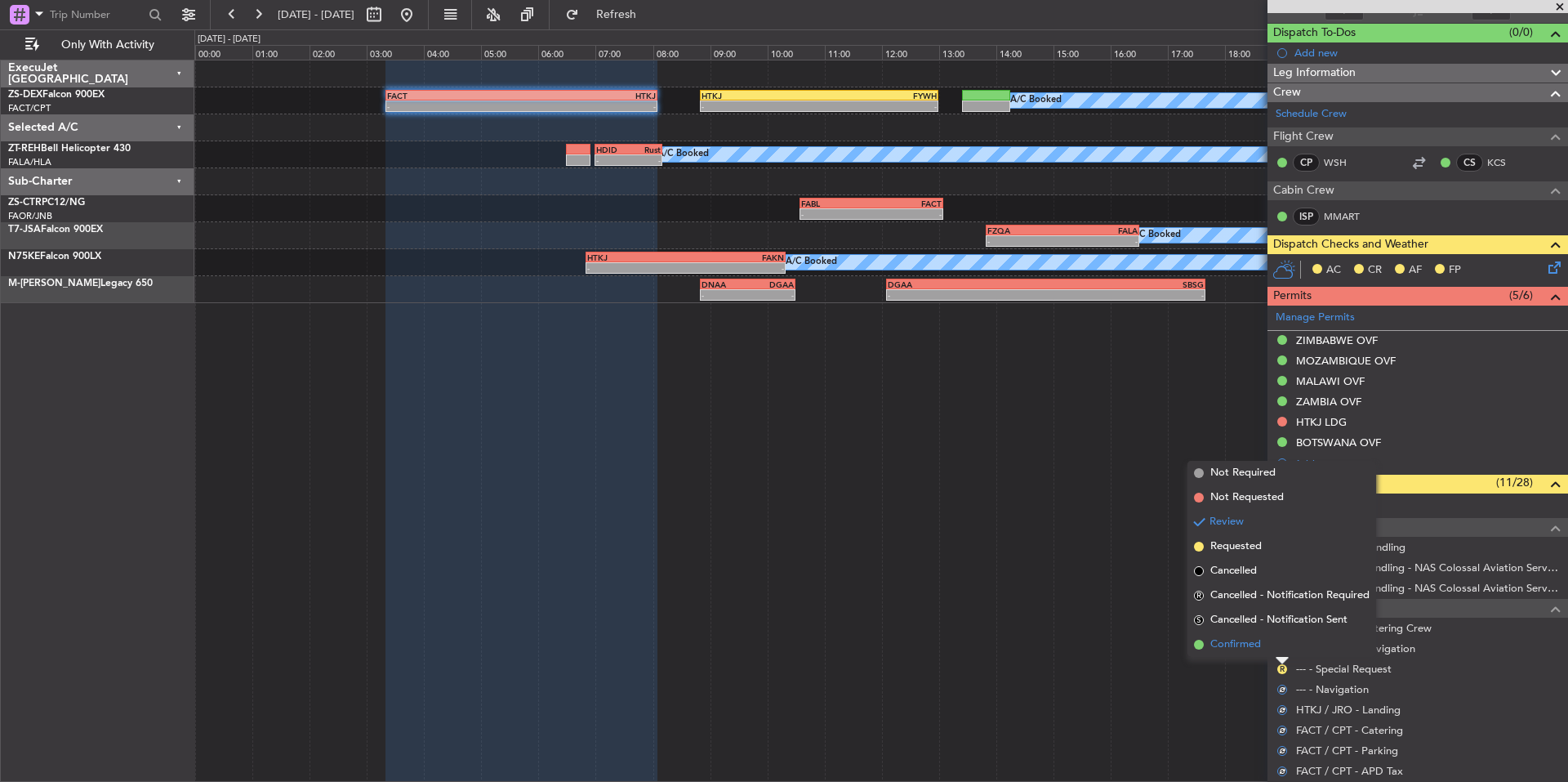
click at [1246, 652] on li "Confirmed" at bounding box center [1281, 644] width 188 height 24
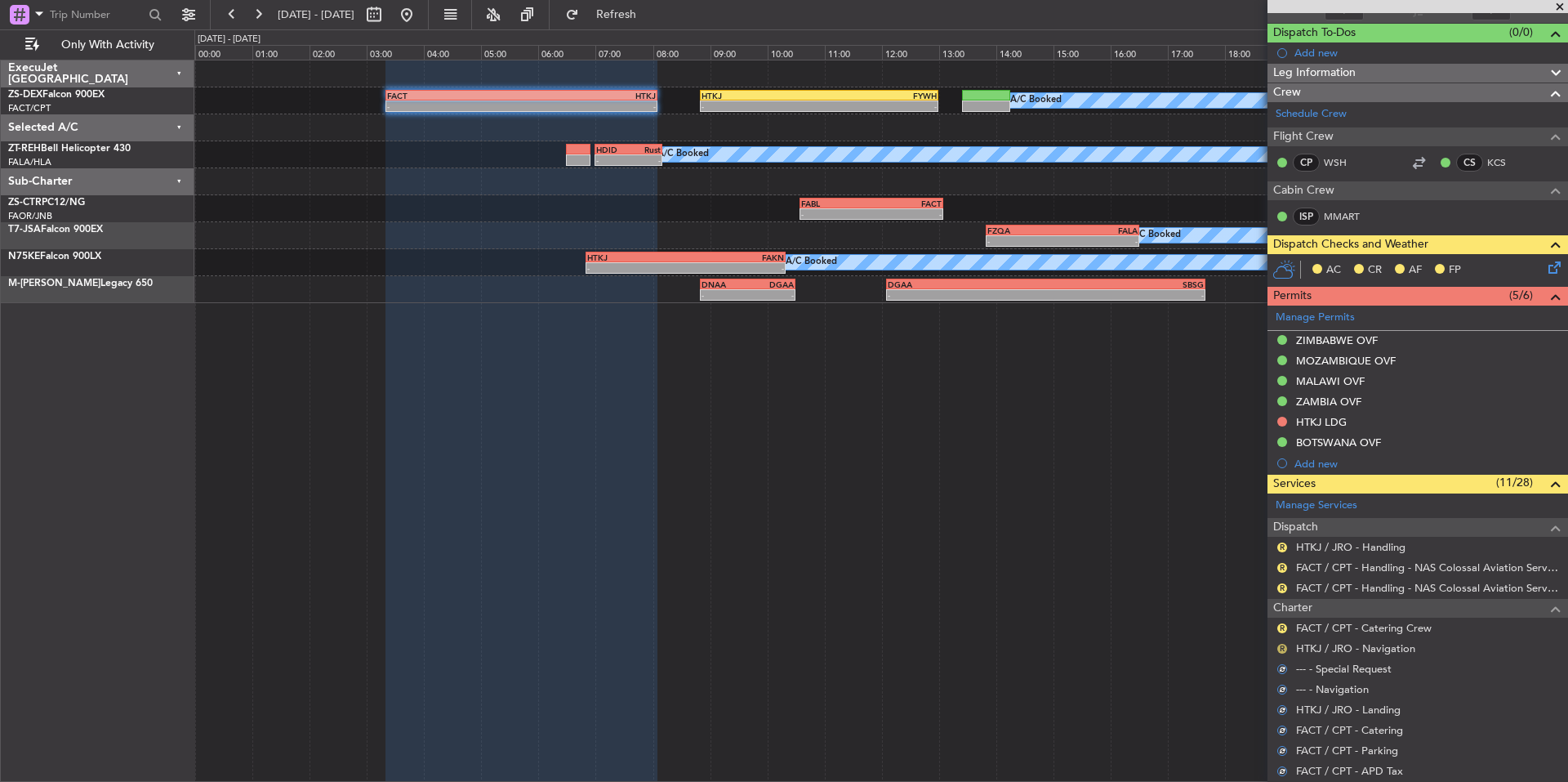
click at [1281, 643] on button "R" at bounding box center [1282, 648] width 10 height 10
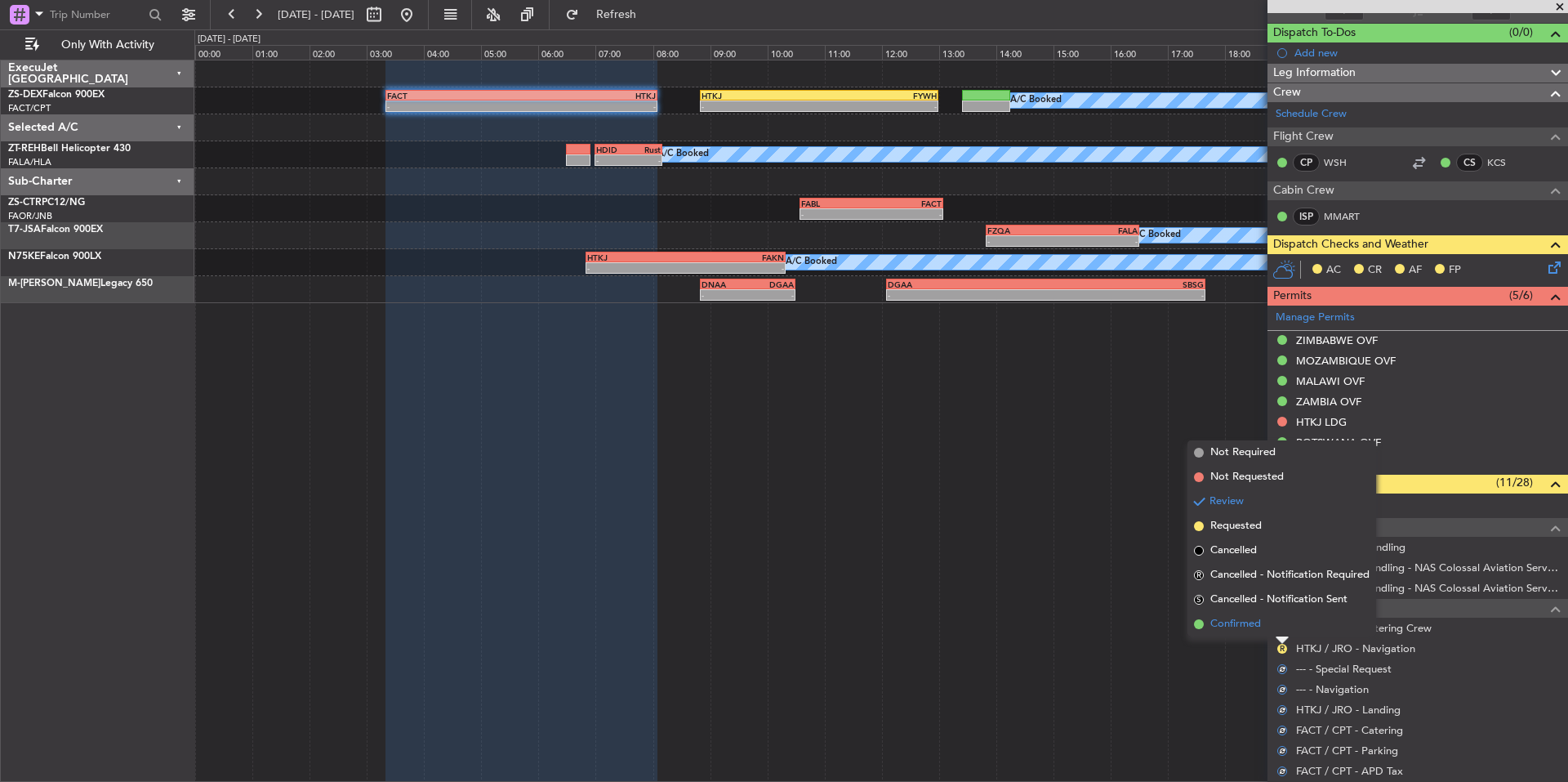
click at [1258, 632] on span "Confirmed" at bounding box center [1236, 624] width 50 height 16
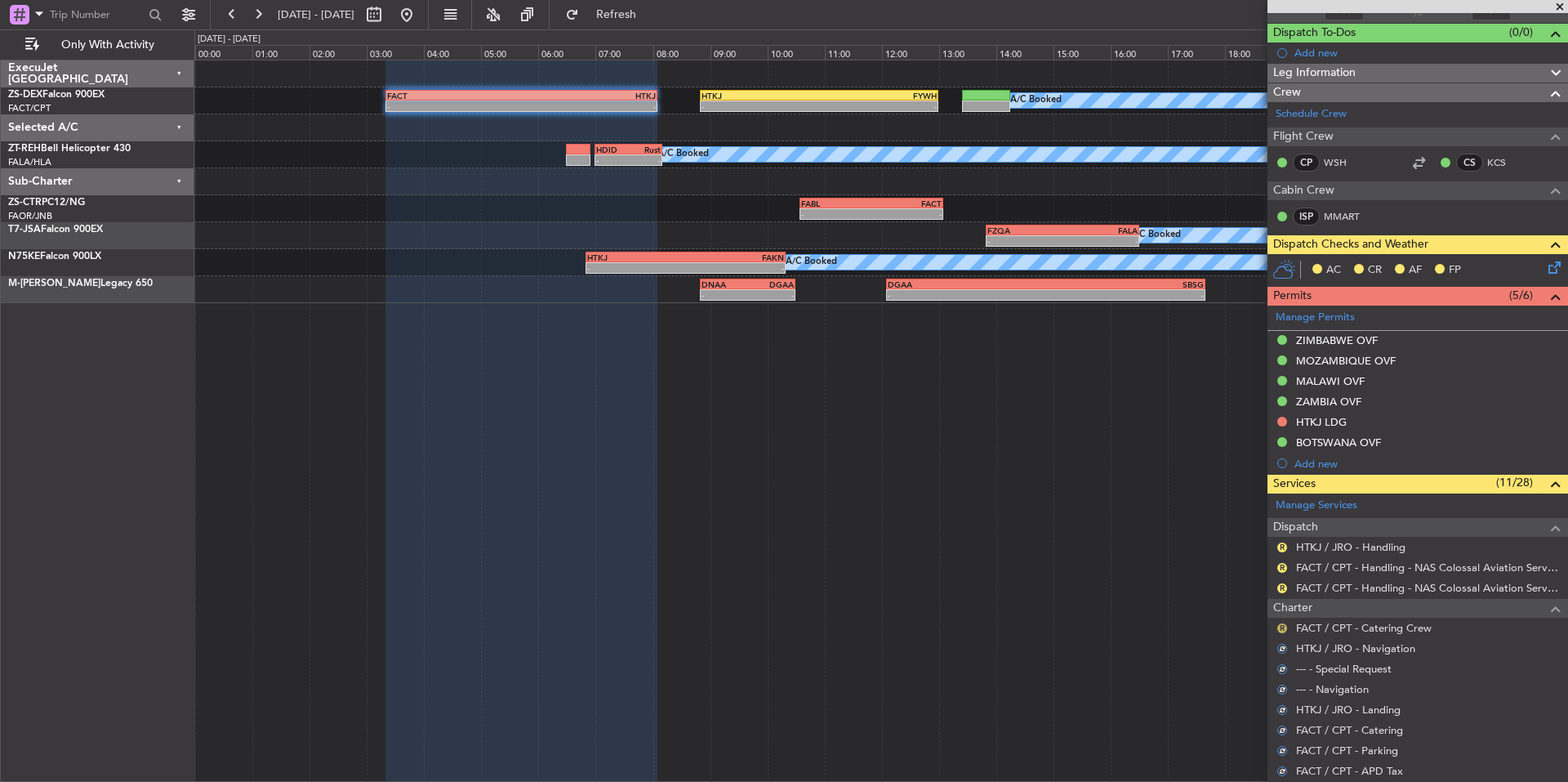
click at [1285, 632] on mat-tooltip-component "Review" at bounding box center [1282, 654] width 59 height 43
click at [1283, 628] on button "R" at bounding box center [1282, 628] width 10 height 10
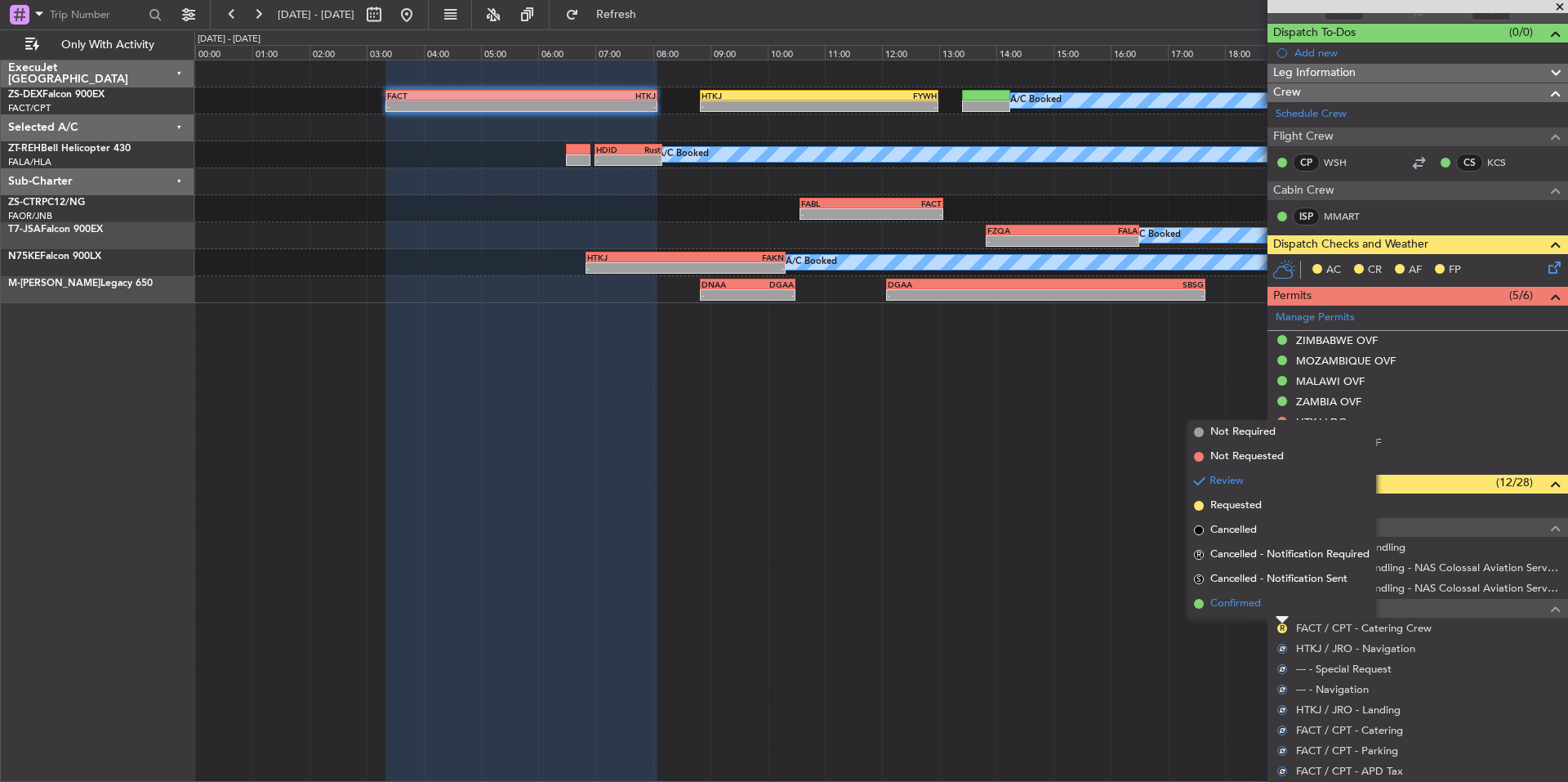
click at [1267, 607] on li "Confirmed" at bounding box center [1281, 603] width 188 height 24
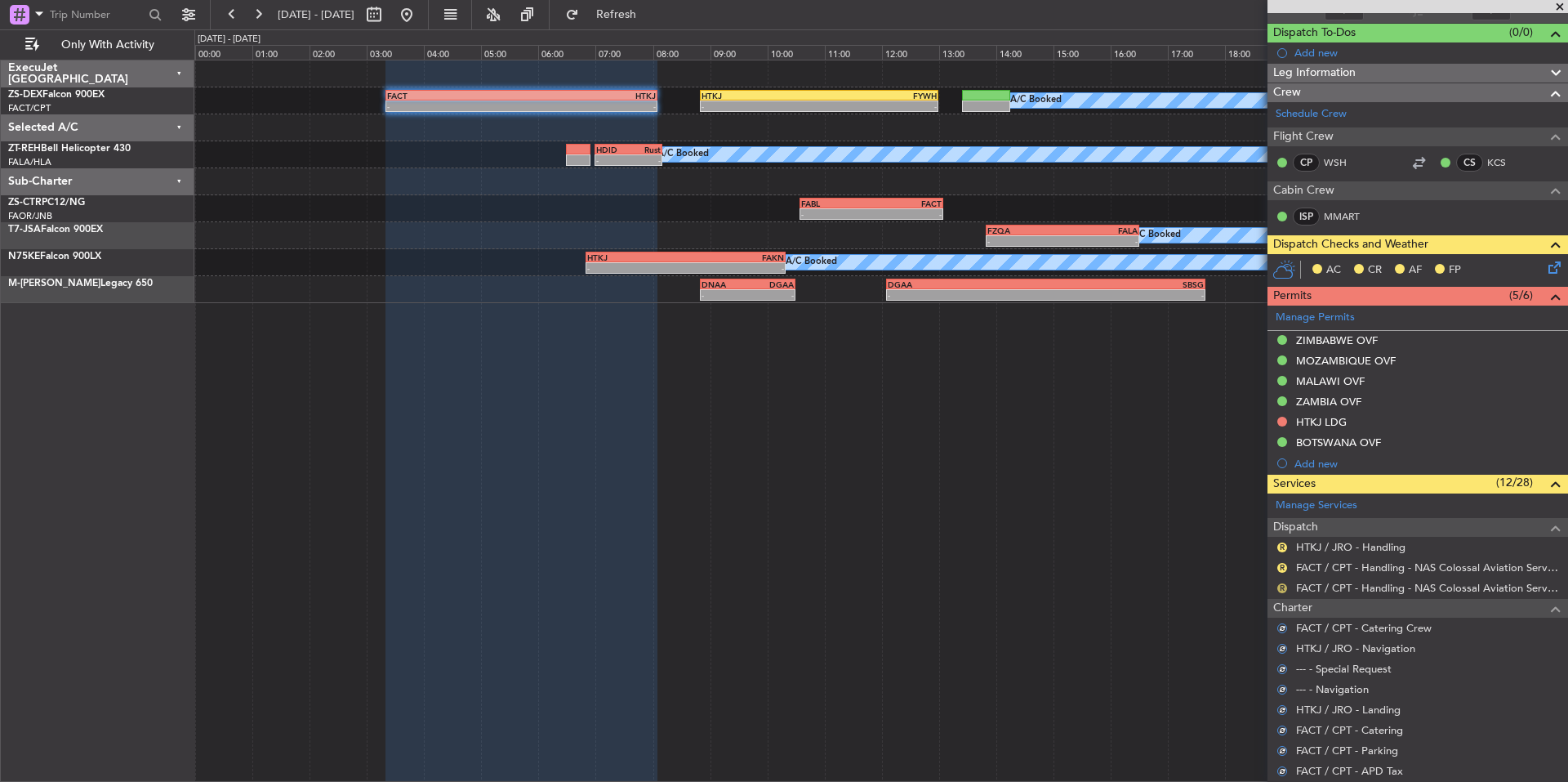
click at [1277, 588] on button "R" at bounding box center [1282, 587] width 10 height 10
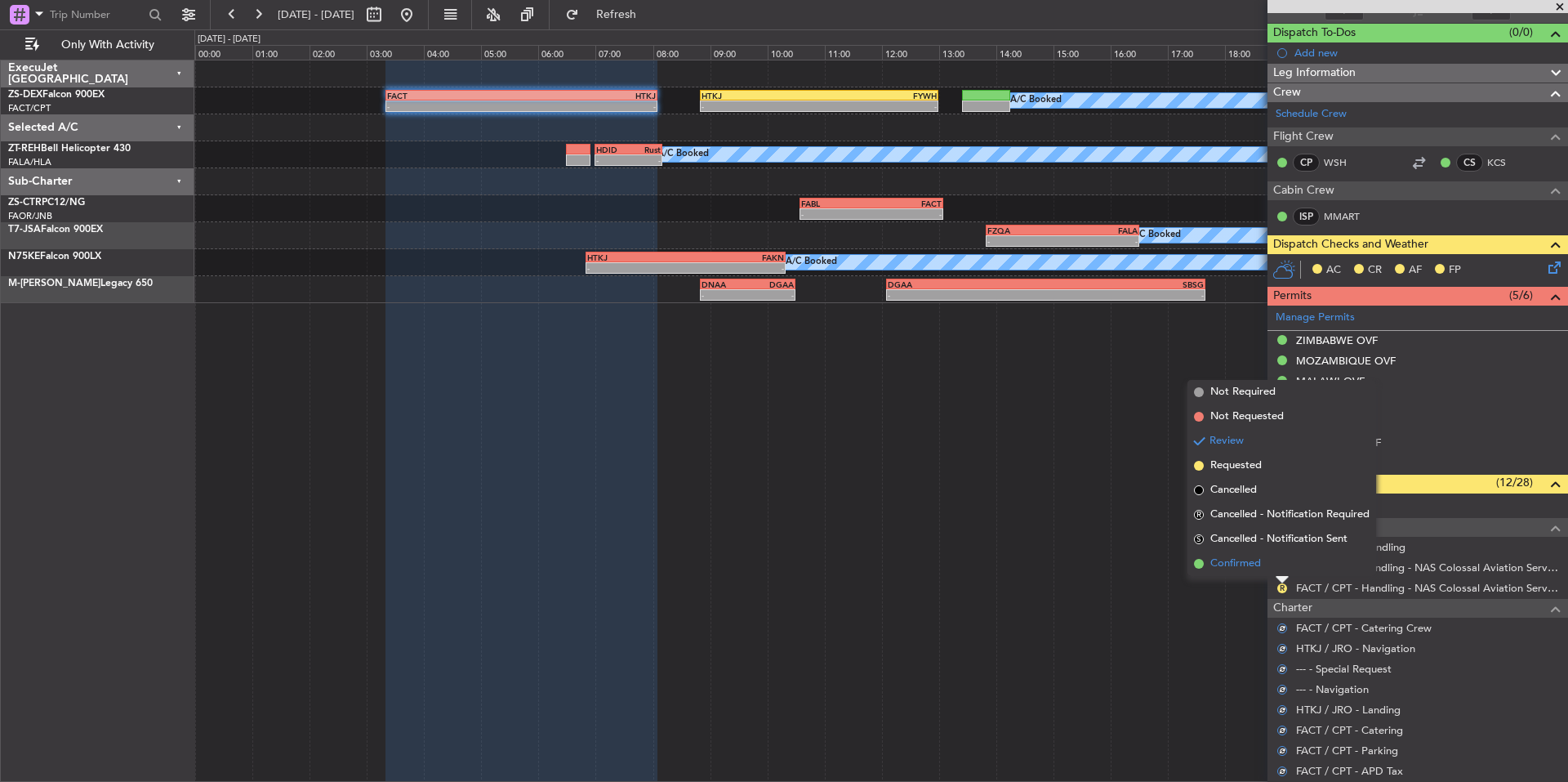
click at [1261, 572] on li "Confirmed" at bounding box center [1281, 563] width 188 height 24
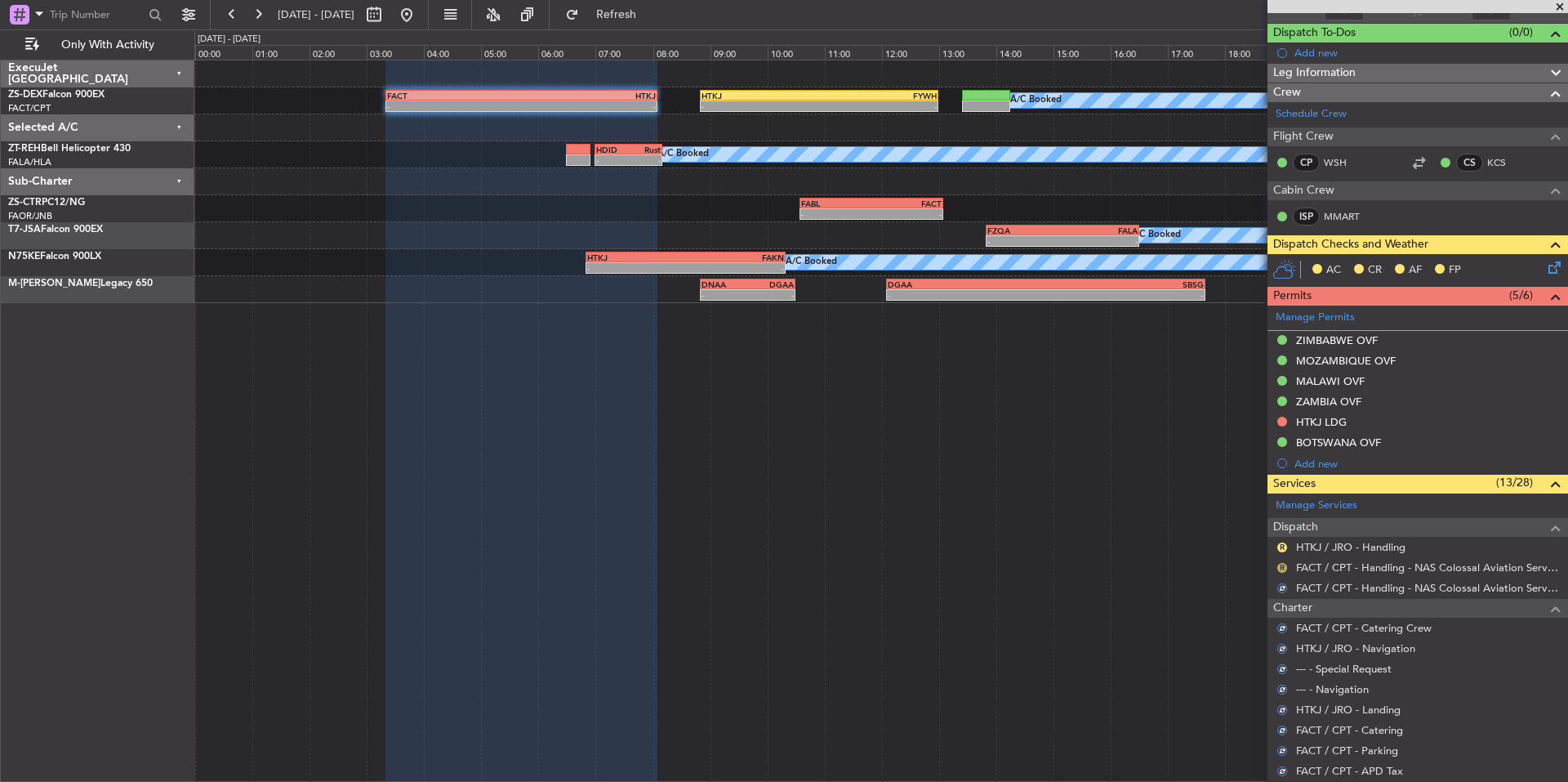
click at [1282, 563] on button "R" at bounding box center [1282, 568] width 10 height 10
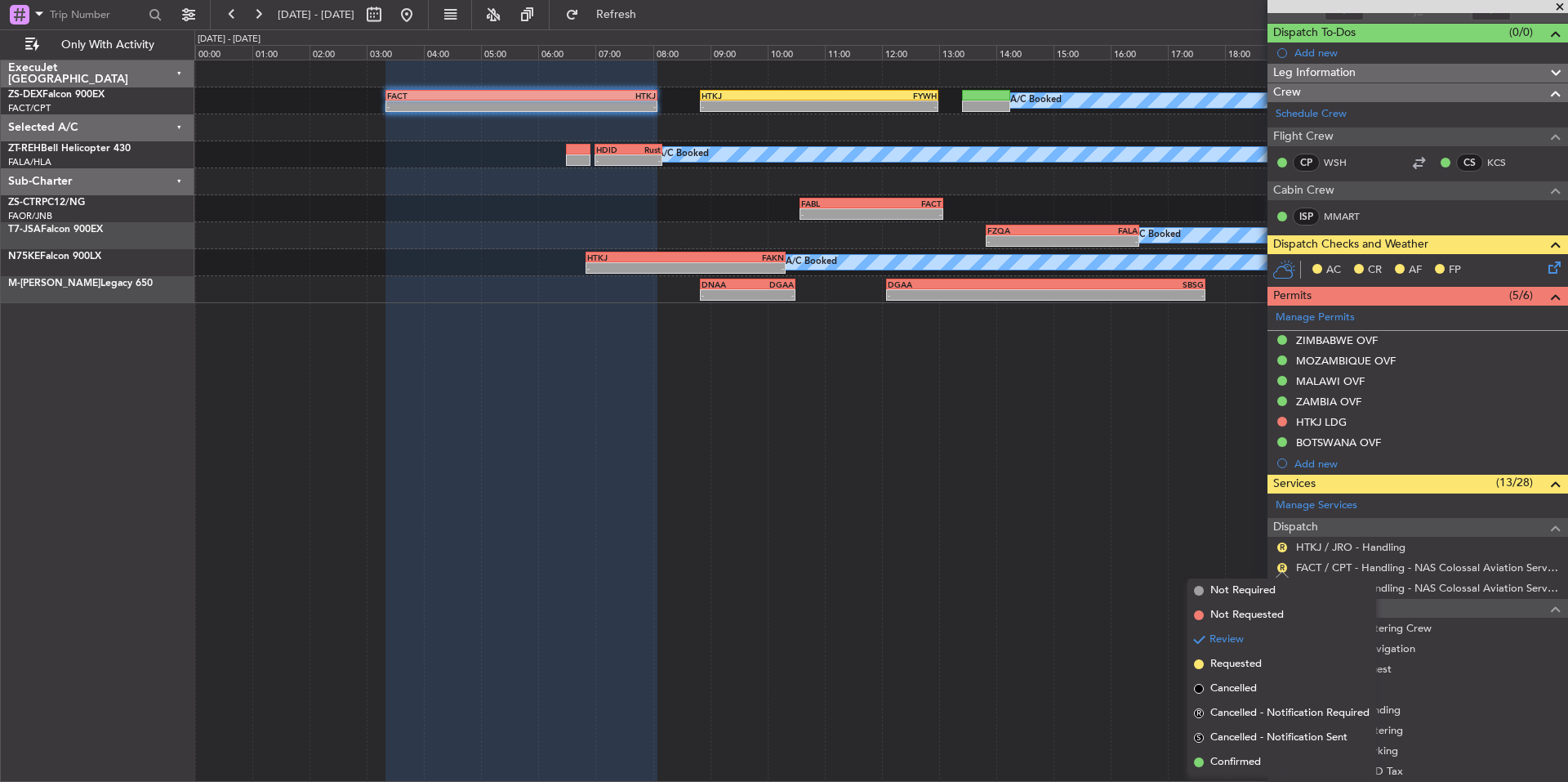
click at [1242, 757] on span "Confirmed" at bounding box center [1236, 762] width 50 height 16
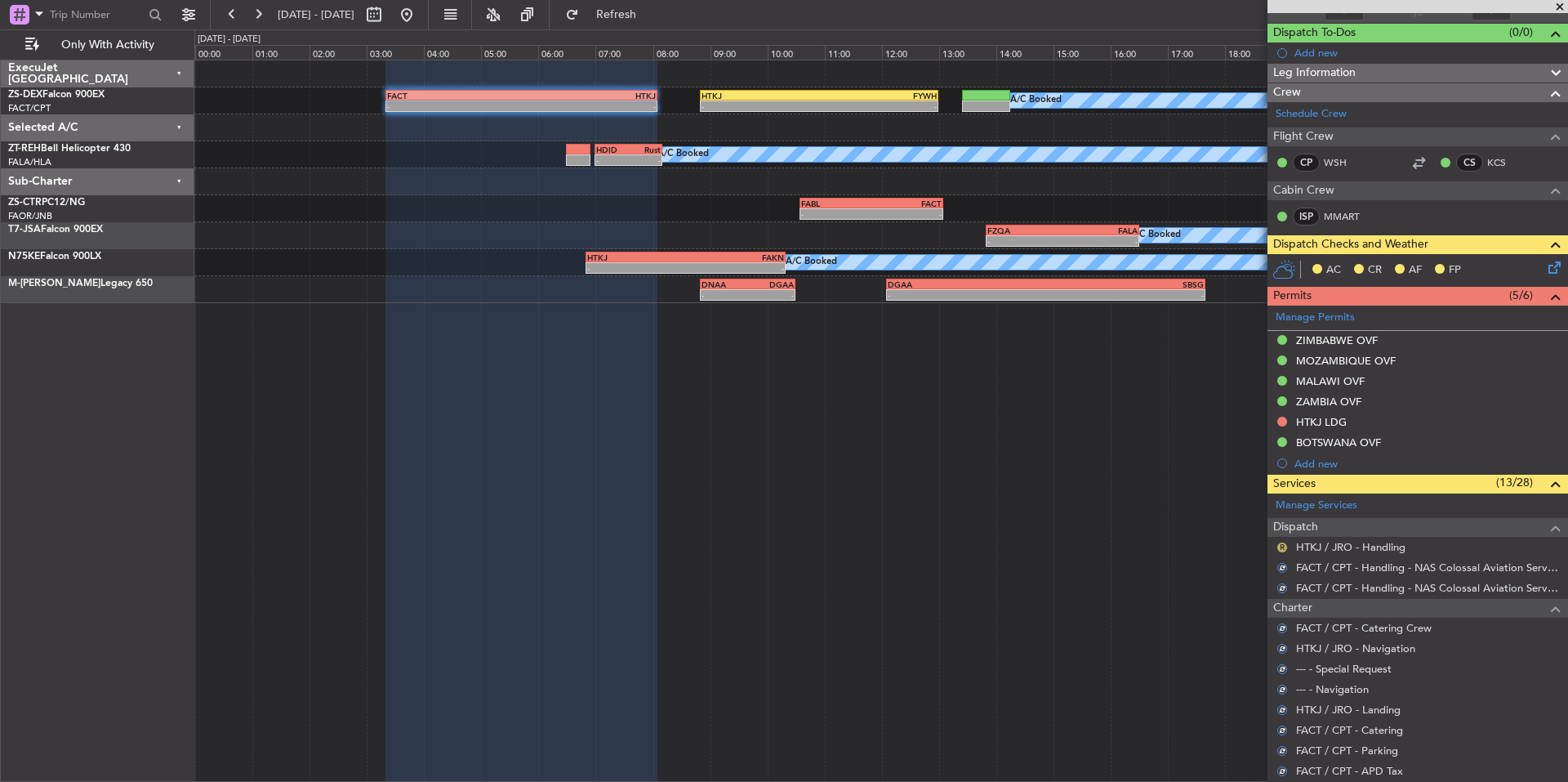
click at [1281, 550] on button "R" at bounding box center [1282, 547] width 10 height 10
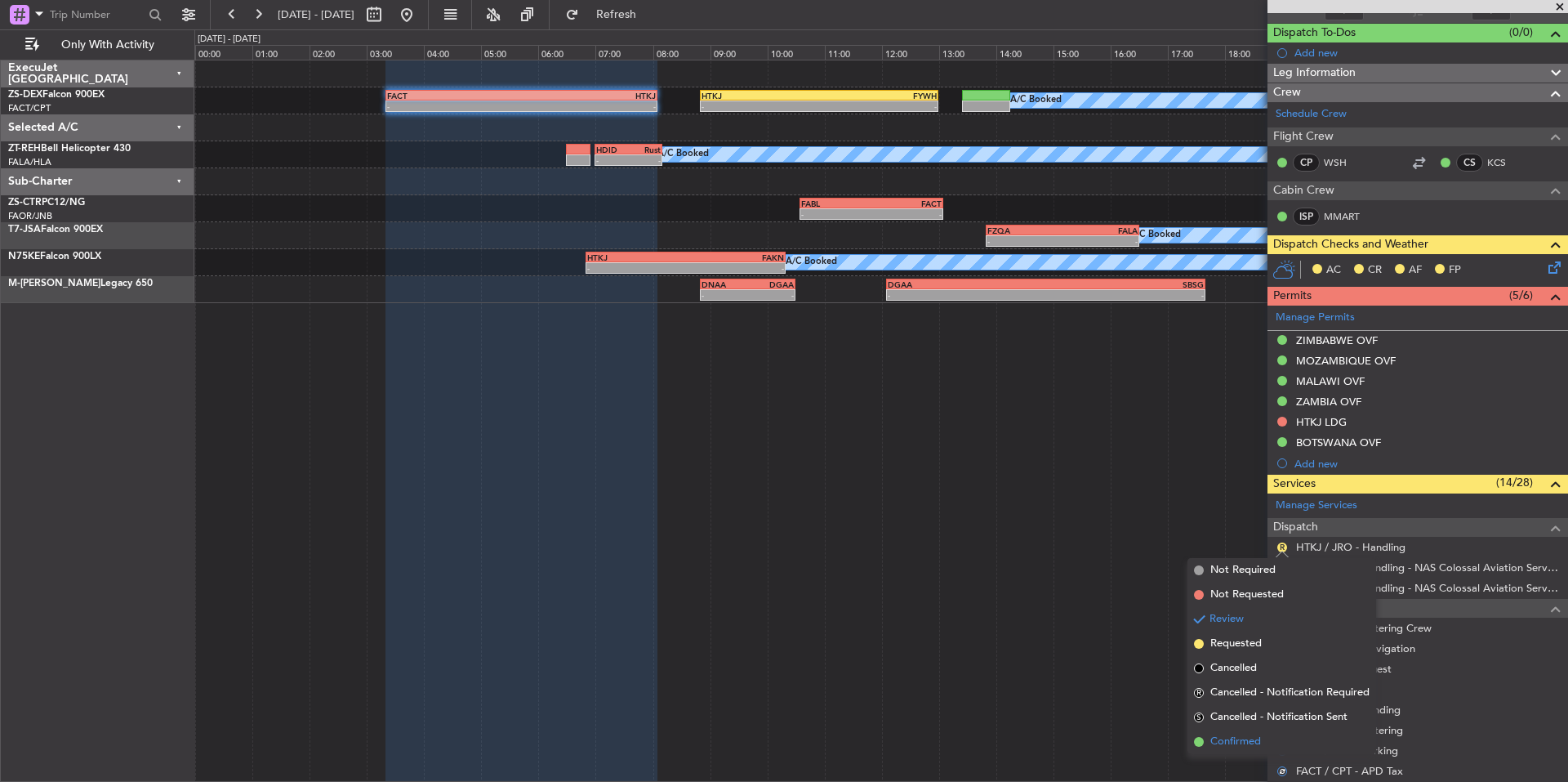
click at [1253, 740] on span "Confirmed" at bounding box center [1236, 741] width 50 height 16
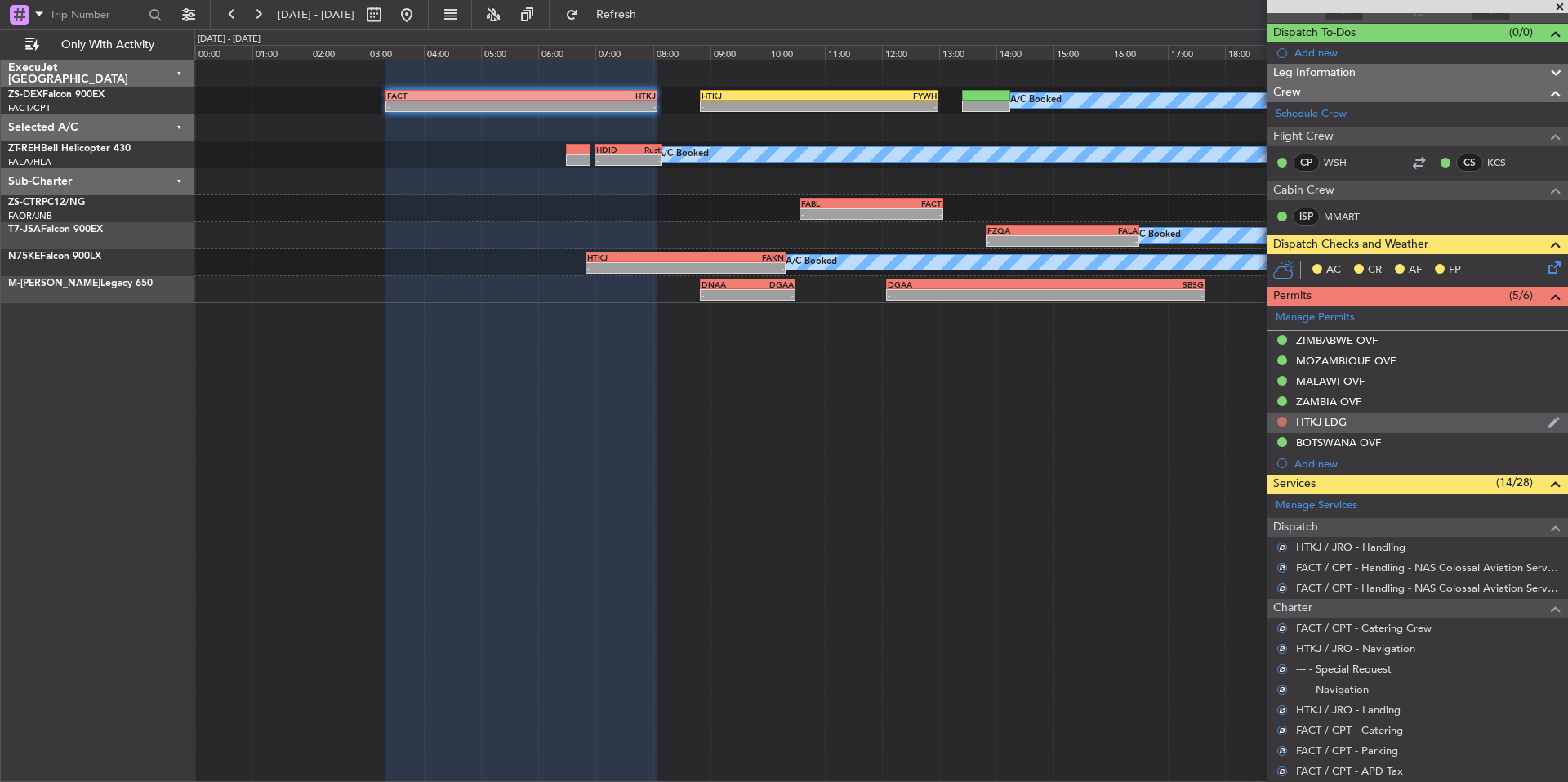
click at [1285, 419] on button at bounding box center [1282, 421] width 10 height 10
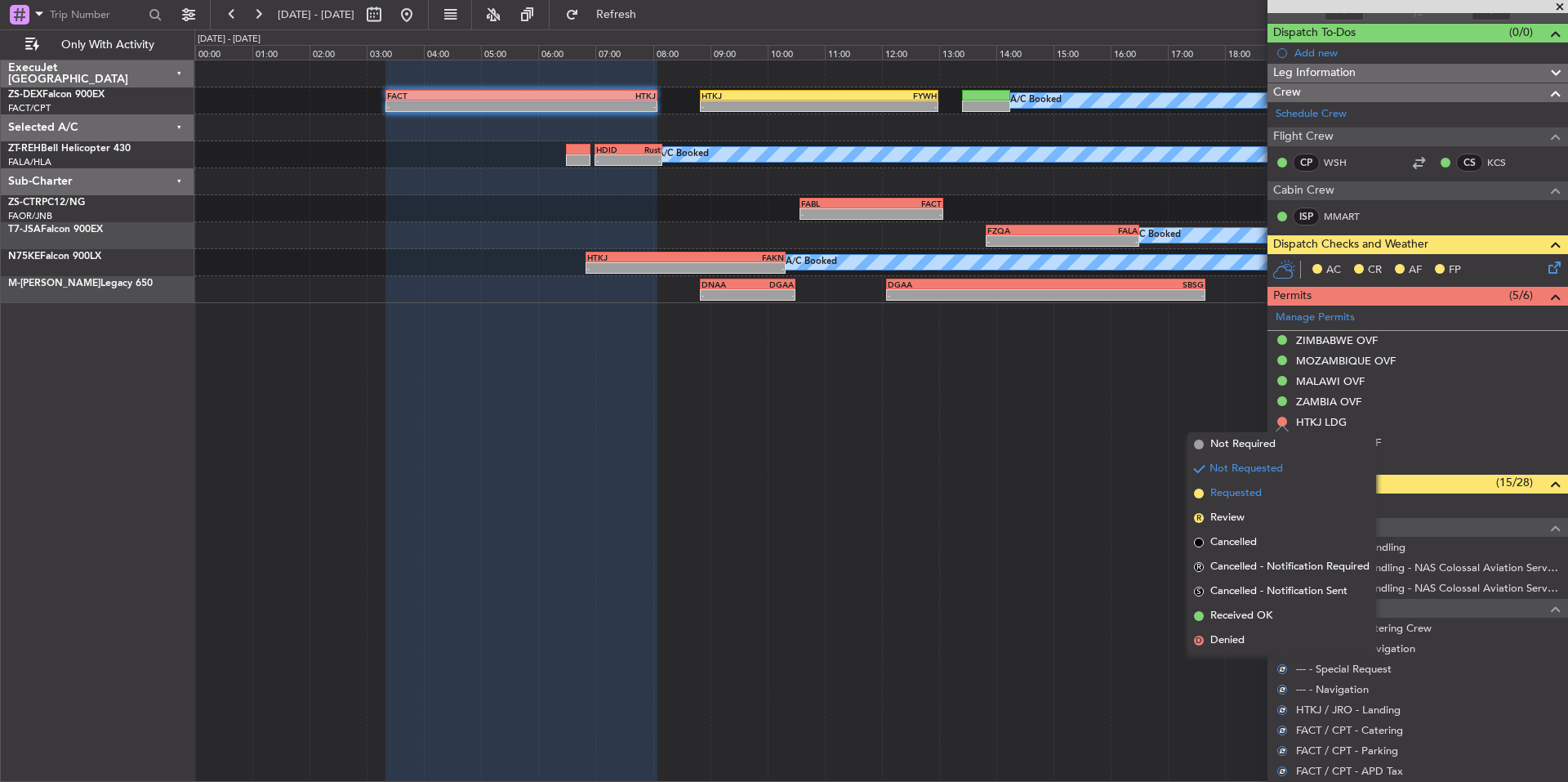
click at [1245, 496] on span "Requested" at bounding box center [1236, 494] width 51 height 16
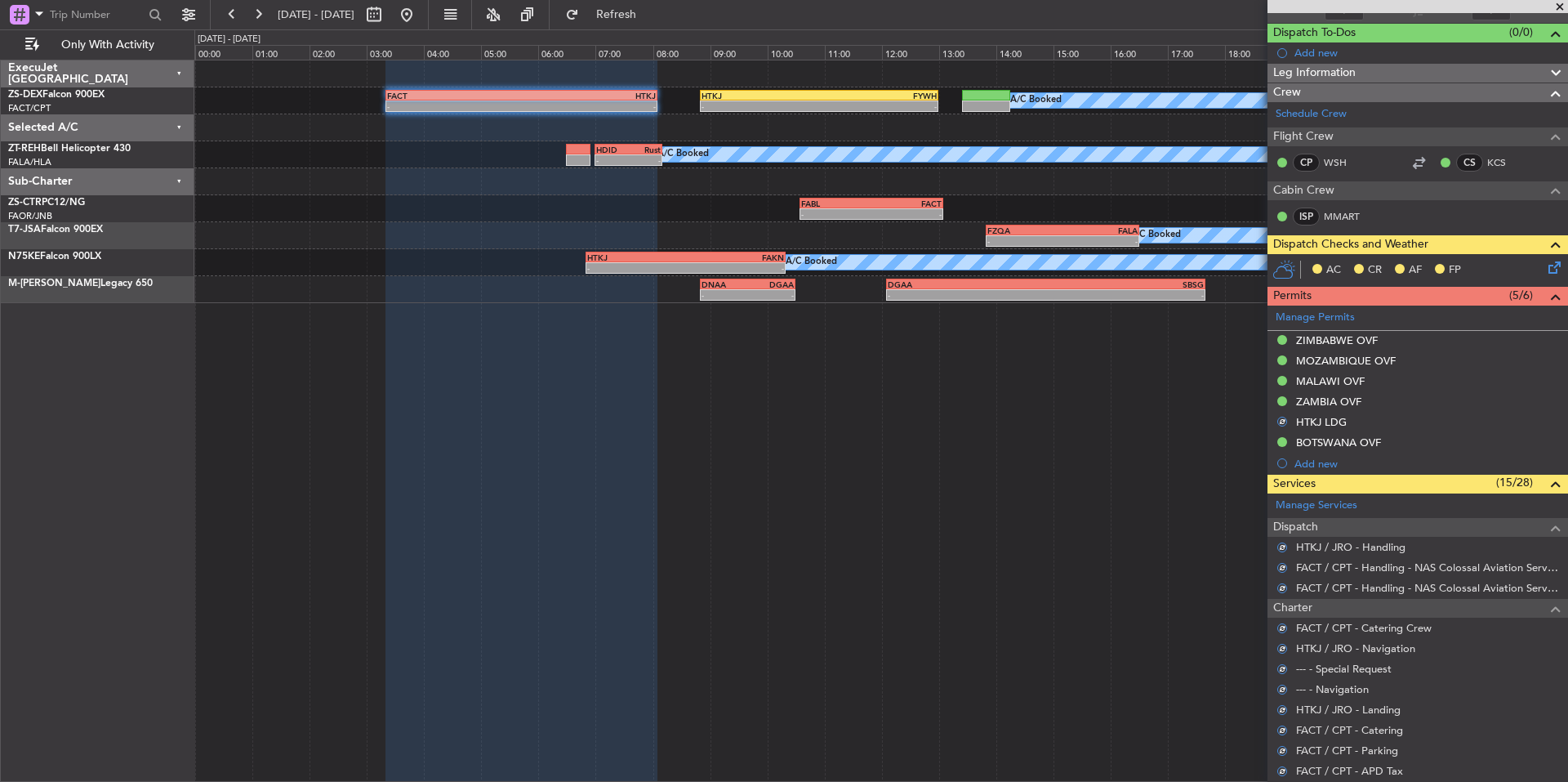
click at [1545, 267] on icon at bounding box center [1551, 265] width 14 height 14
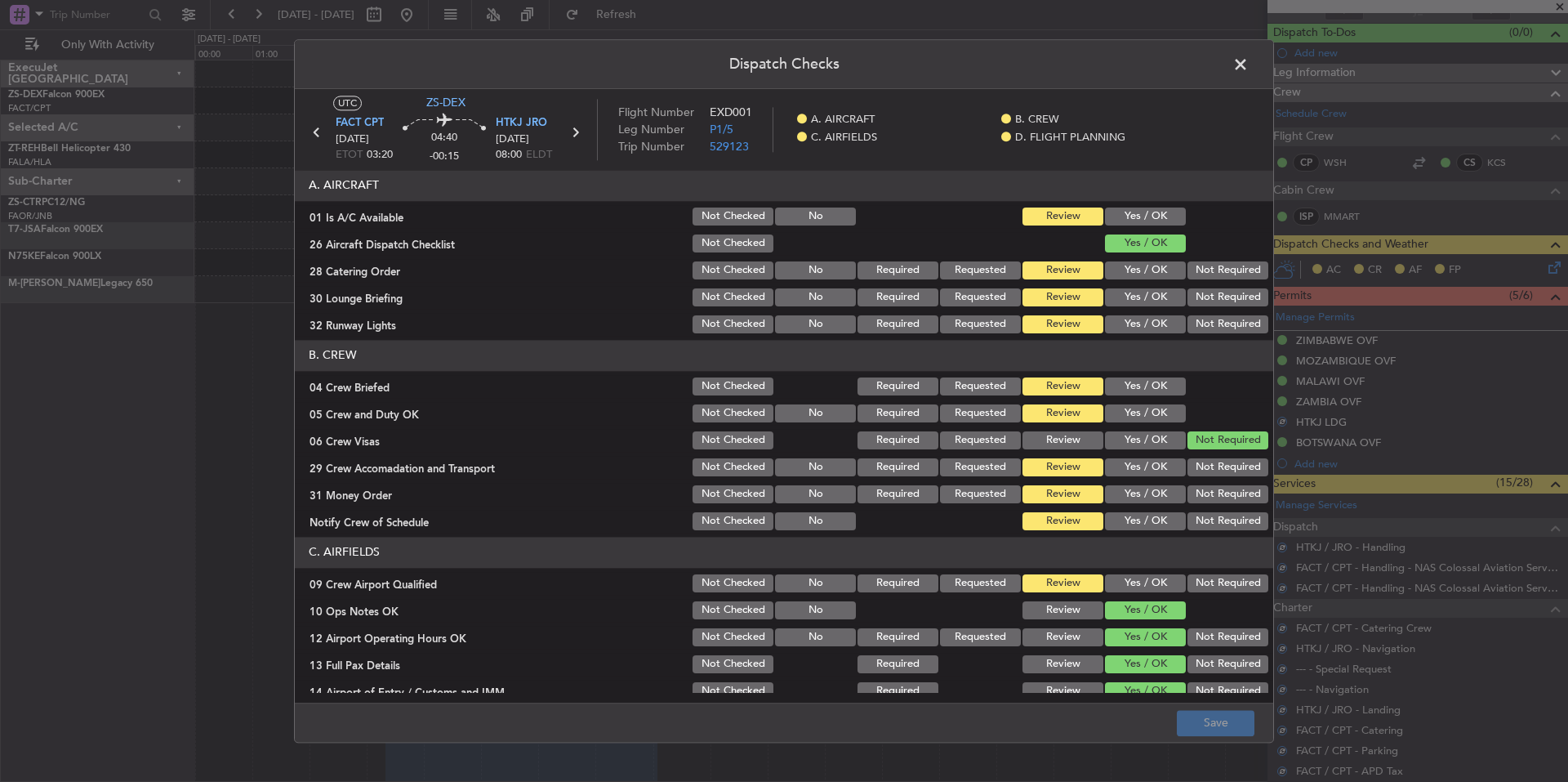
click at [1152, 215] on button "Yes / OK" at bounding box center [1146, 216] width 81 height 18
click at [1195, 275] on button "Not Required" at bounding box center [1228, 270] width 81 height 18
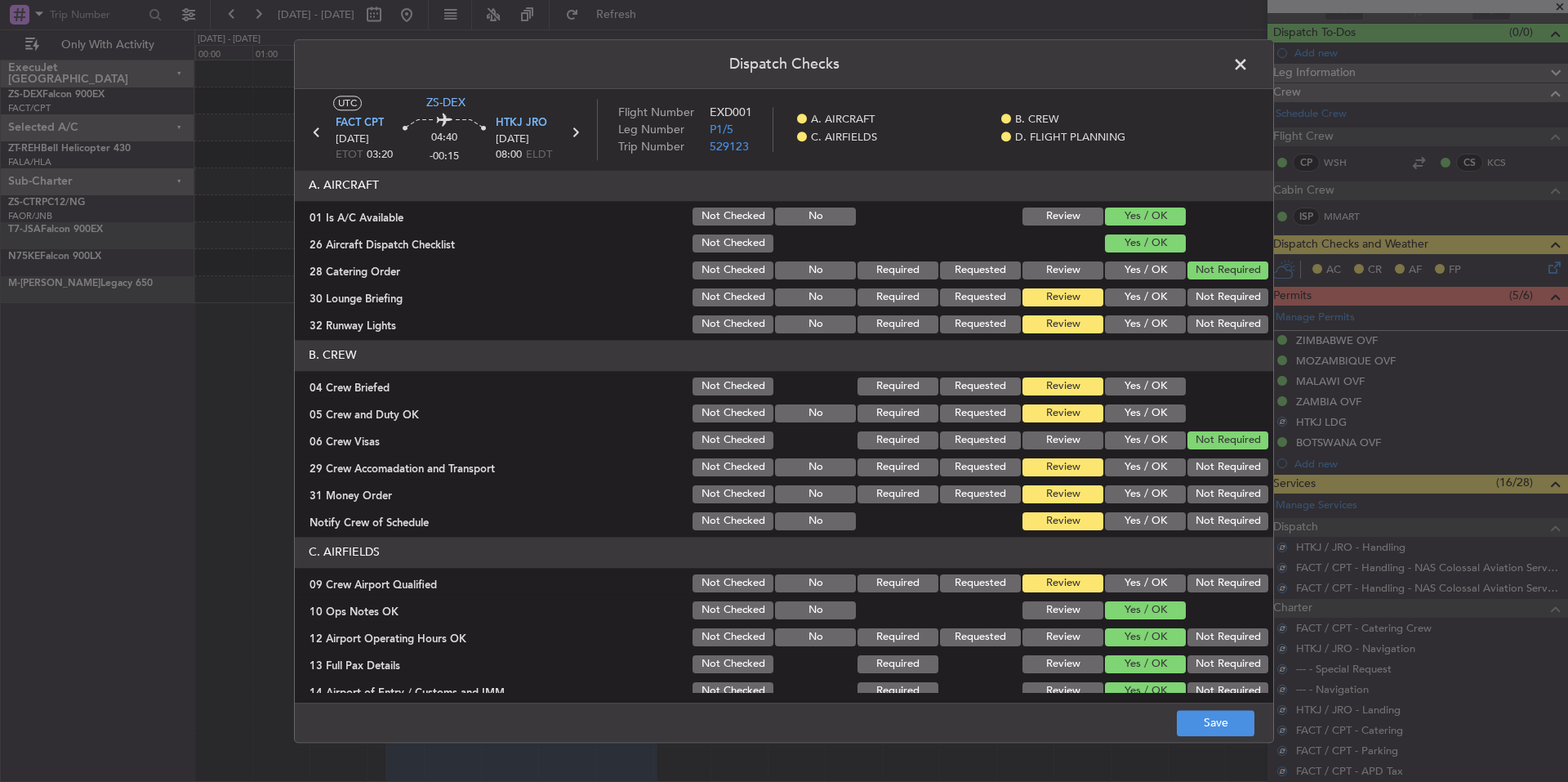
click at [1201, 294] on button "Not Required" at bounding box center [1228, 297] width 81 height 18
click at [1209, 310] on section "A. AIRCRAFT 01 Is A/C Available Not Checked No Review Yes / OK 26 Aircraft Disp…" at bounding box center [784, 253] width 978 height 166
click at [1212, 324] on button "Not Required" at bounding box center [1228, 324] width 81 height 18
click at [1160, 392] on button "Yes / OK" at bounding box center [1146, 386] width 81 height 18
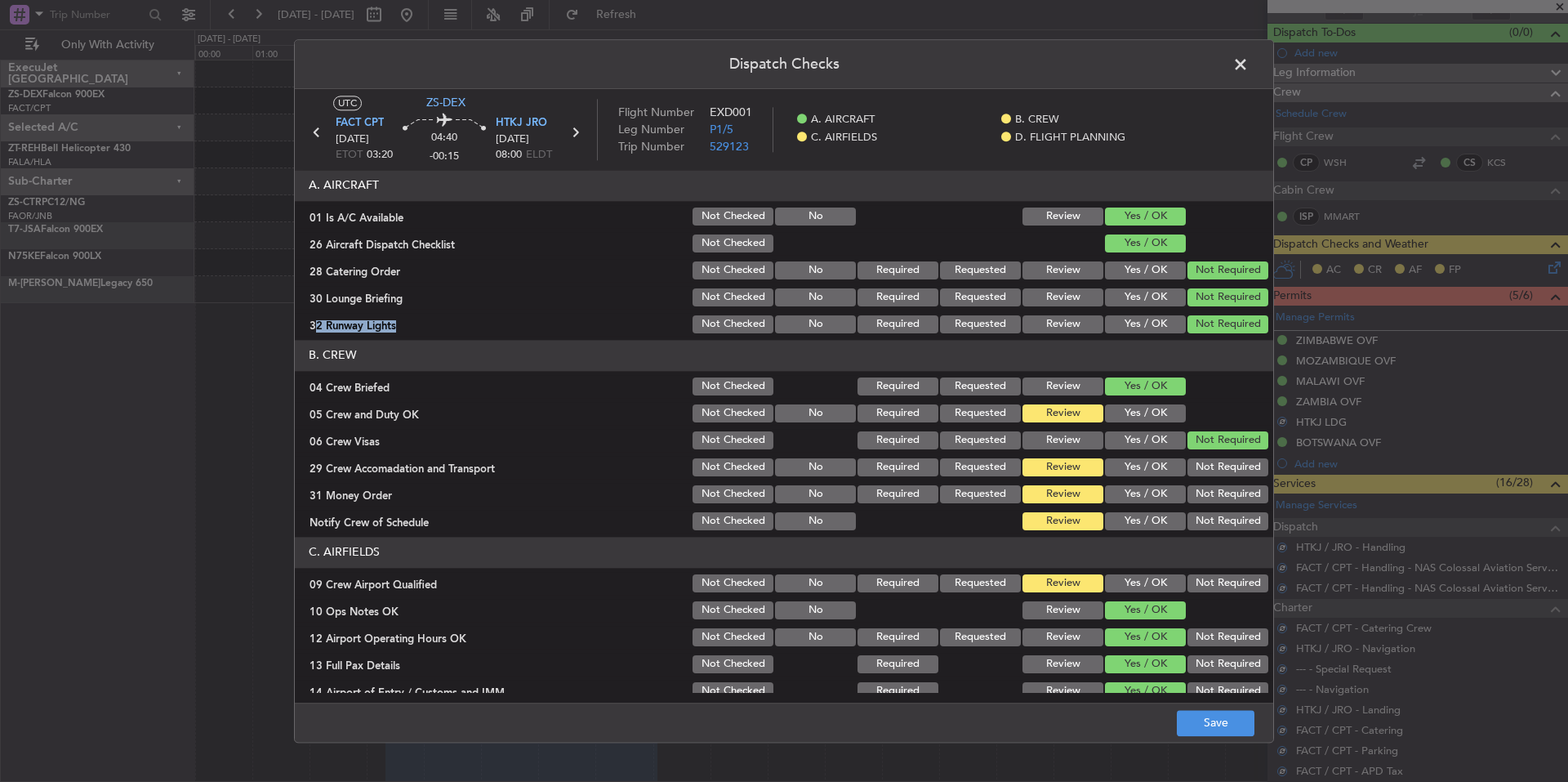
click at [1157, 411] on button "Yes / OK" at bounding box center [1146, 414] width 81 height 18
click at [1195, 461] on button "Not Required" at bounding box center [1228, 468] width 81 height 18
click at [1195, 476] on button "Not Required" at bounding box center [1228, 468] width 81 height 18
drag, startPoint x: 1195, startPoint y: 482, endPoint x: 1201, endPoint y: 503, distance: 21.8
click at [1195, 485] on section "B. CREW 04 Crew Briefed Not Checked Required Requested Review Yes / OK 05 Crew …" at bounding box center [784, 436] width 978 height 193
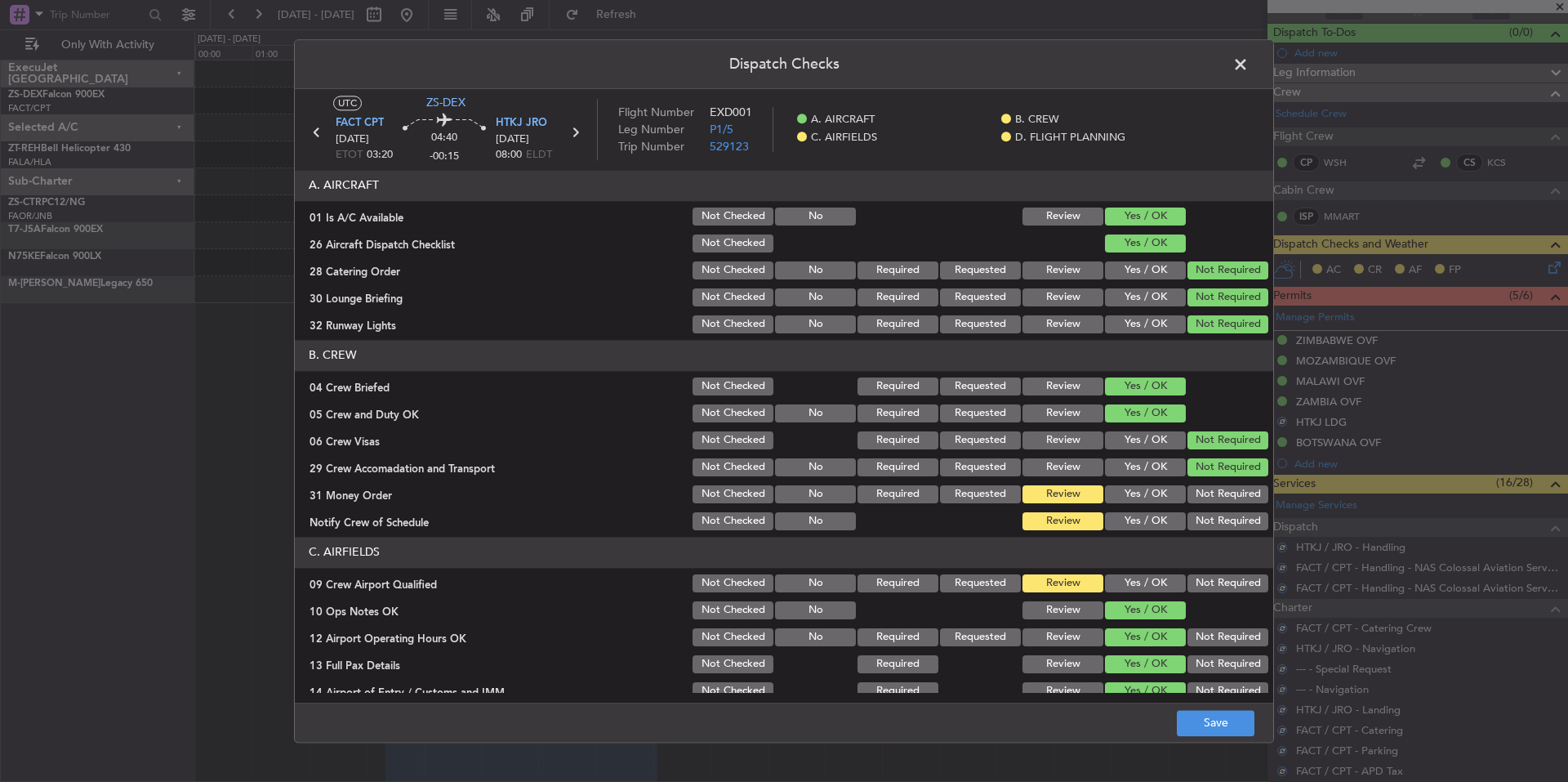
click at [1198, 494] on button "Not Required" at bounding box center [1228, 495] width 81 height 18
click at [1201, 503] on button "Not Required" at bounding box center [1228, 495] width 81 height 18
click at [1205, 521] on button "Not Required" at bounding box center [1228, 521] width 81 height 18
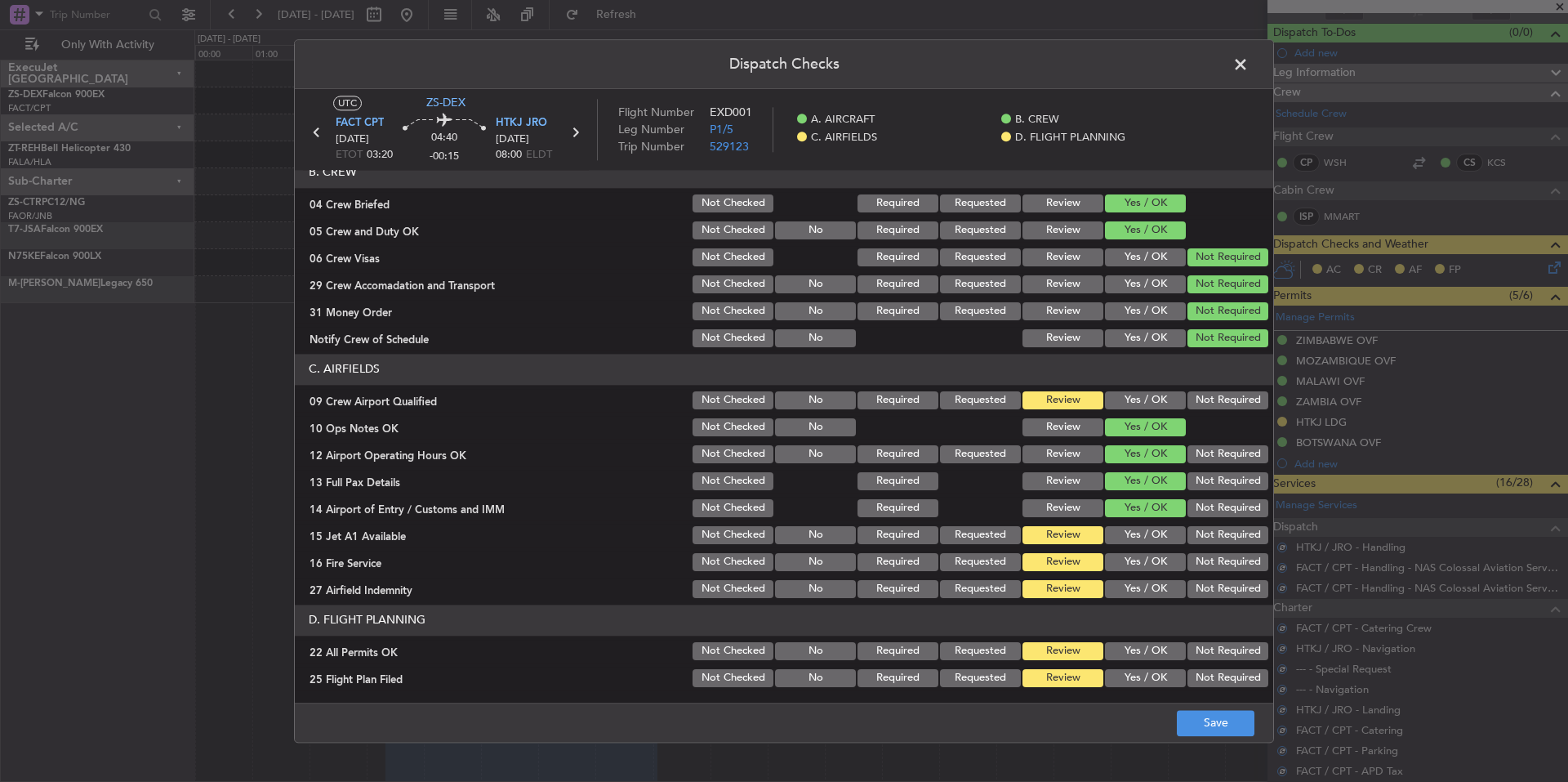
scroll to position [212, 0]
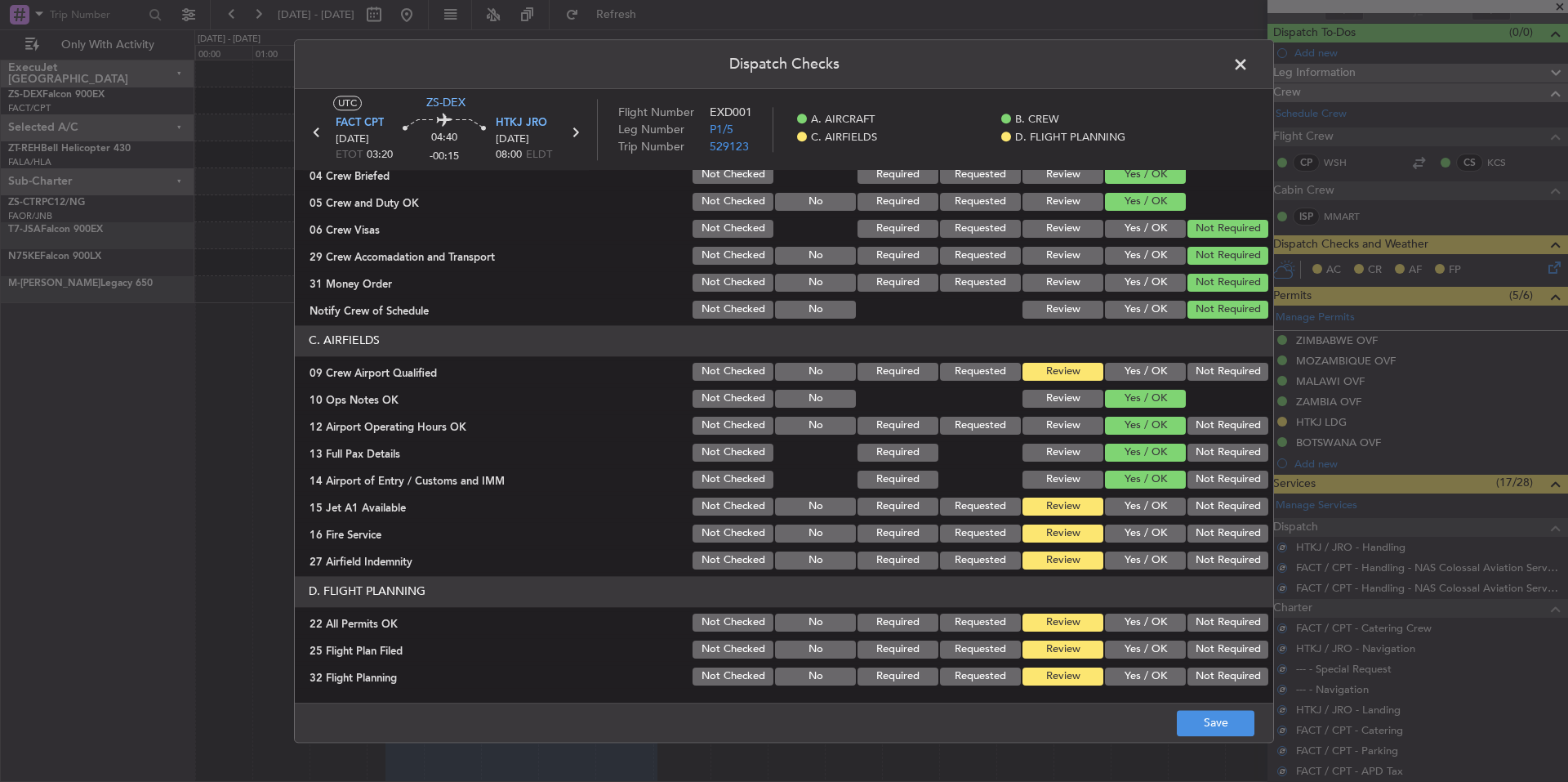
click at [1203, 521] on section "C. AIRFIELDS 09 Crew Airport Qualified Not Checked No Required Requested Review…" at bounding box center [784, 449] width 978 height 247
drag, startPoint x: 1206, startPoint y: 538, endPoint x: 1206, endPoint y: 551, distance: 13.0
click at [1206, 542] on div "Not Required" at bounding box center [1227, 532] width 83 height 23
click at [1206, 557] on button "Not Required" at bounding box center [1228, 560] width 81 height 18
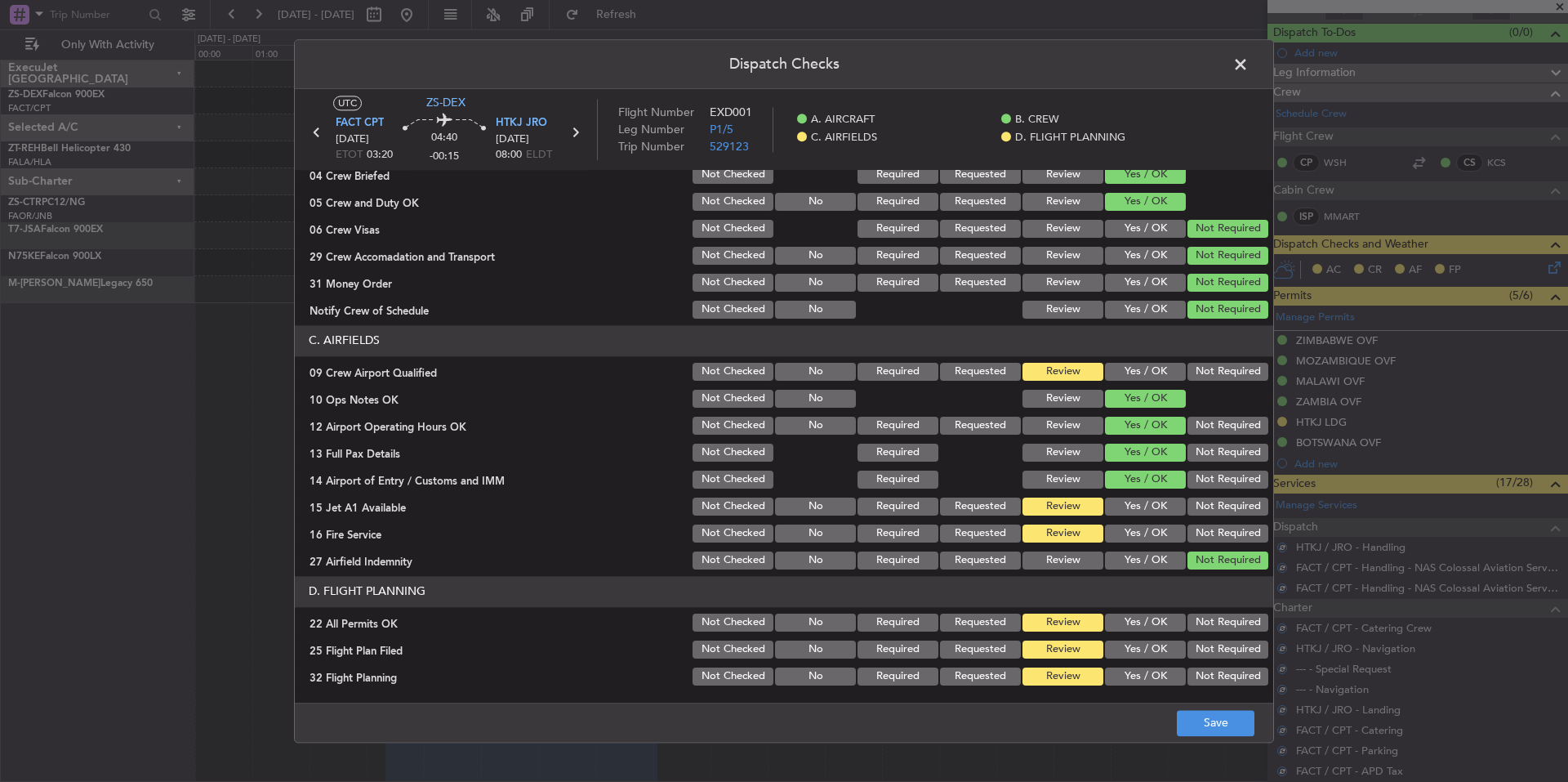
click at [1199, 522] on div "Not Required" at bounding box center [1227, 532] width 83 height 23
click at [1199, 508] on button "Not Required" at bounding box center [1228, 506] width 81 height 18
click at [1201, 523] on div "Not Required" at bounding box center [1227, 532] width 83 height 23
click at [1201, 526] on button "Not Required" at bounding box center [1228, 533] width 81 height 18
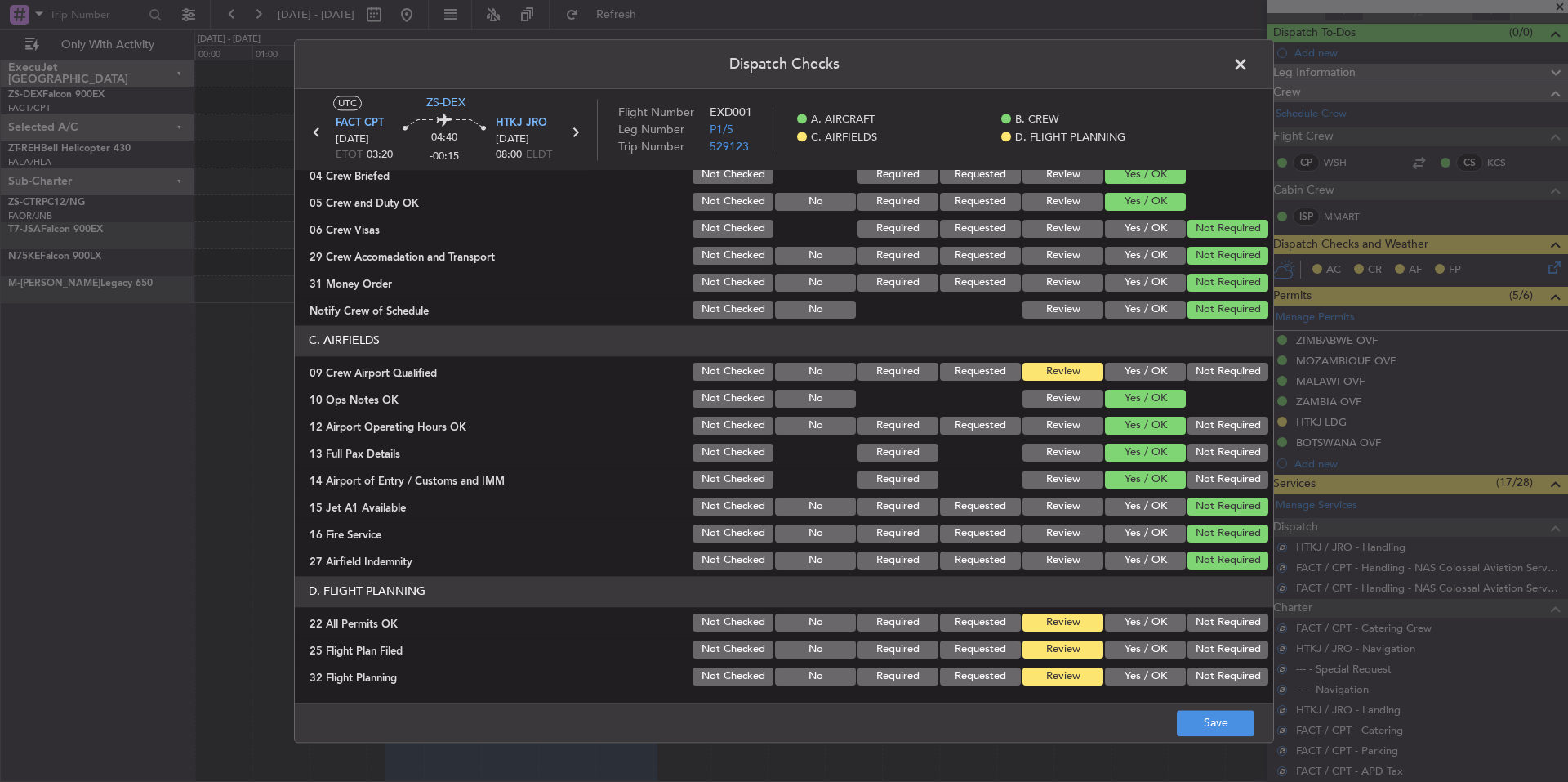
click at [1207, 378] on button "Not Required" at bounding box center [1228, 372] width 81 height 18
click at [1211, 604] on header "D. FLIGHT PLANNING" at bounding box center [784, 591] width 978 height 31
click at [1210, 617] on button "Not Required" at bounding box center [1228, 623] width 81 height 18
drag, startPoint x: 1158, startPoint y: 652, endPoint x: 1158, endPoint y: 667, distance: 15.0
click at [1158, 655] on button "Yes / OK" at bounding box center [1146, 650] width 81 height 18
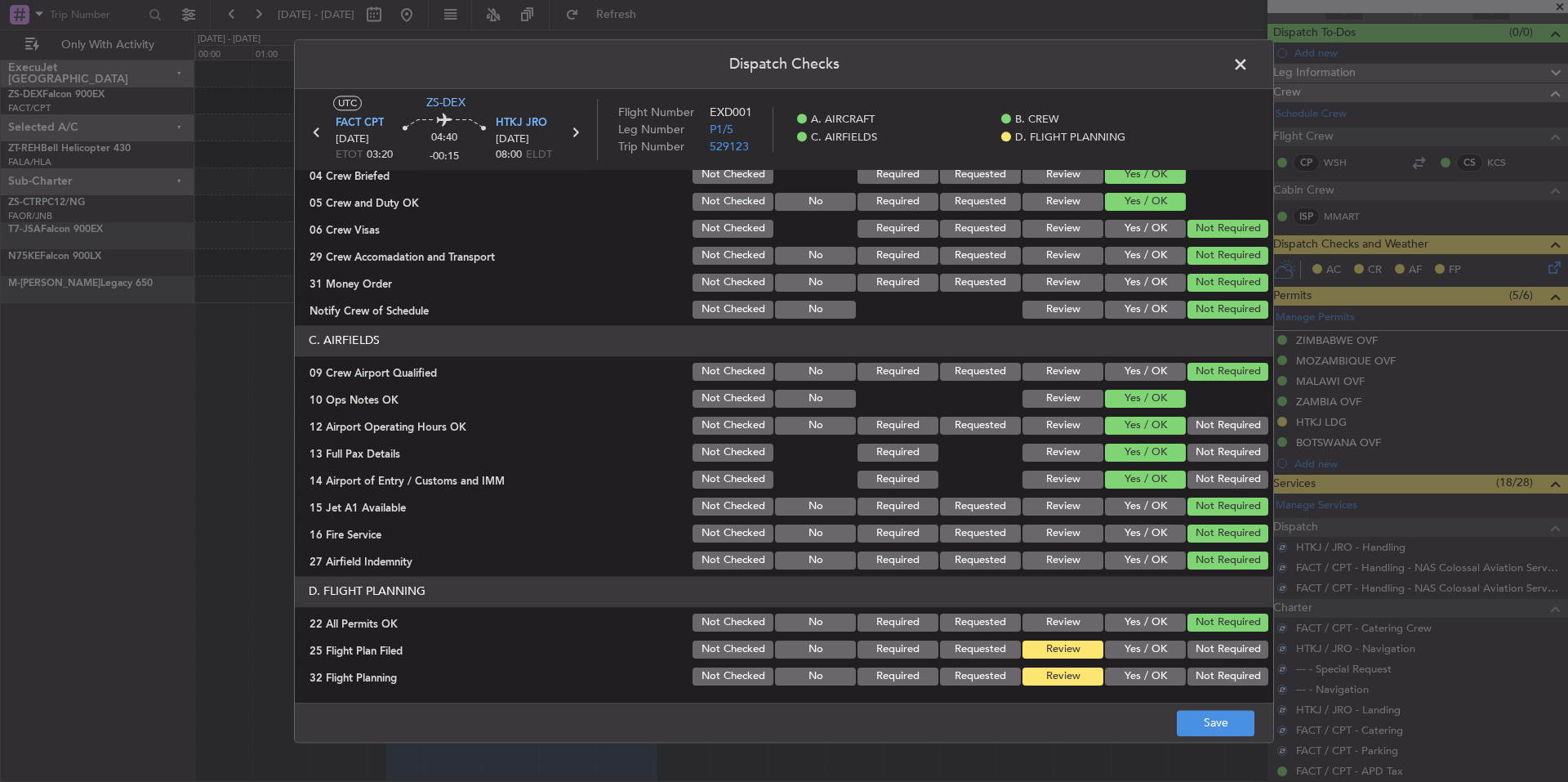
click at [1158, 671] on button "Yes / OK" at bounding box center [1146, 677] width 81 height 18
click at [1193, 721] on button "Save" at bounding box center [1216, 723] width 77 height 26
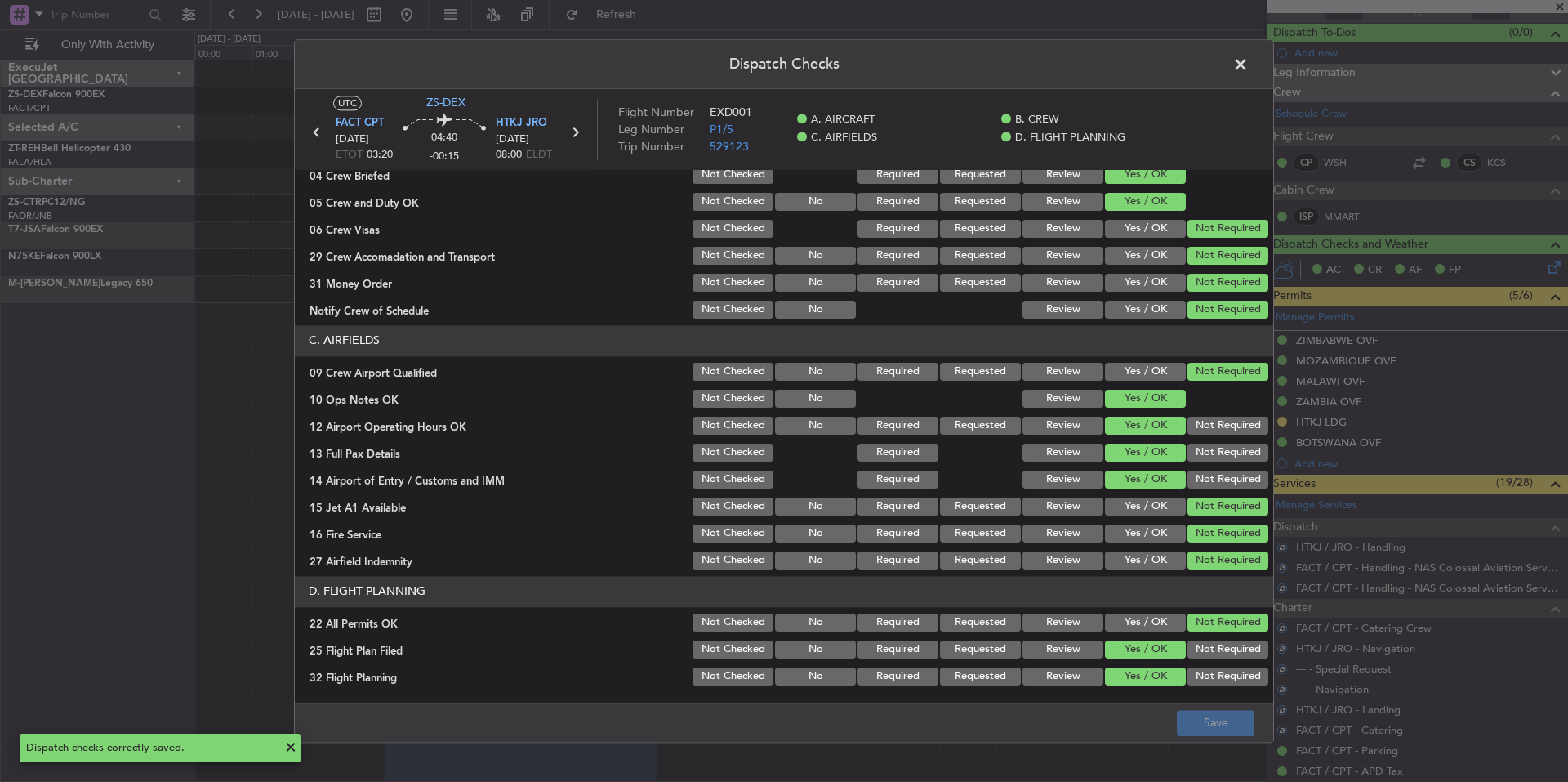
click at [1248, 70] on span at bounding box center [1248, 68] width 0 height 32
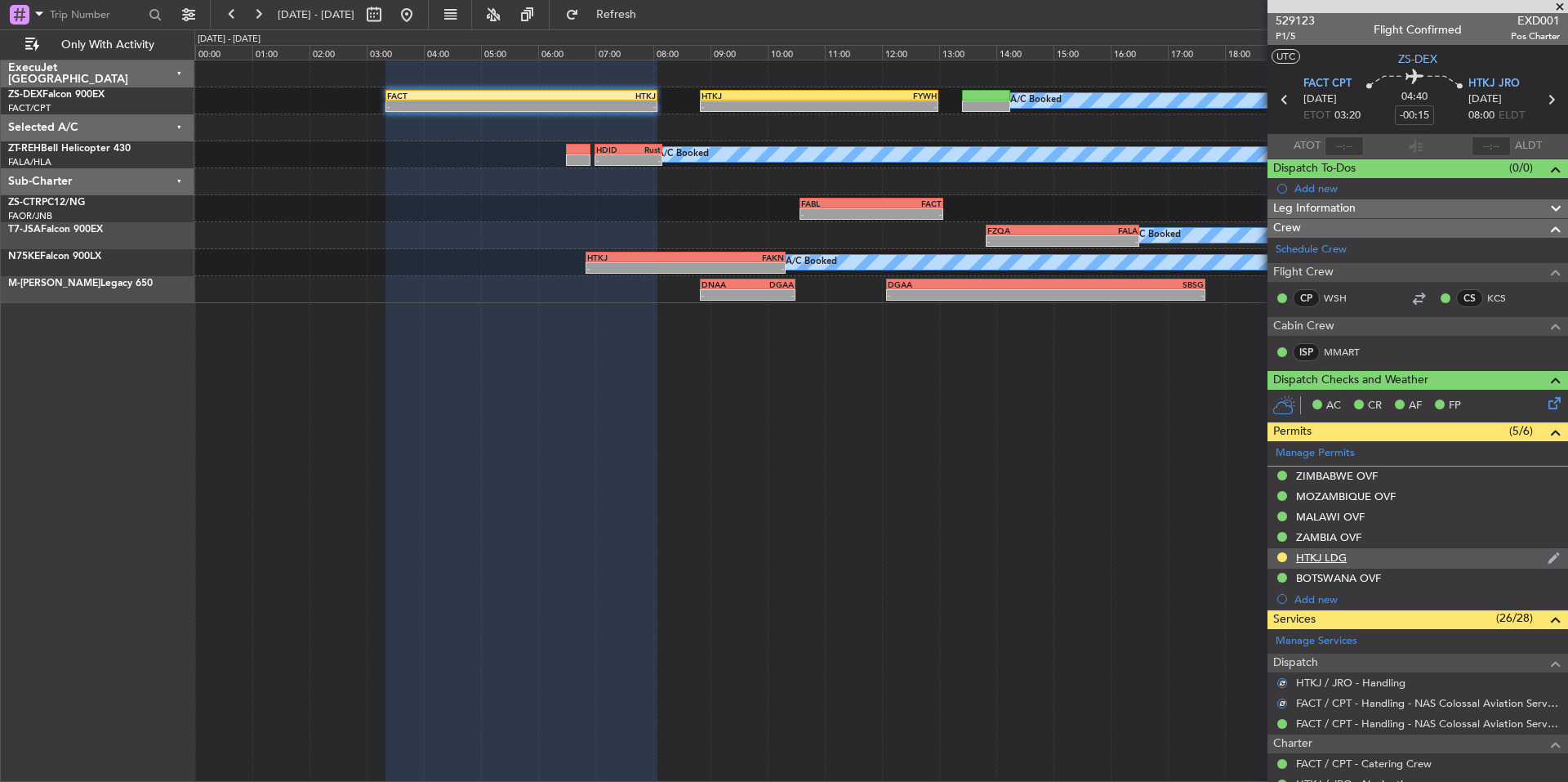
scroll to position [0, 0]
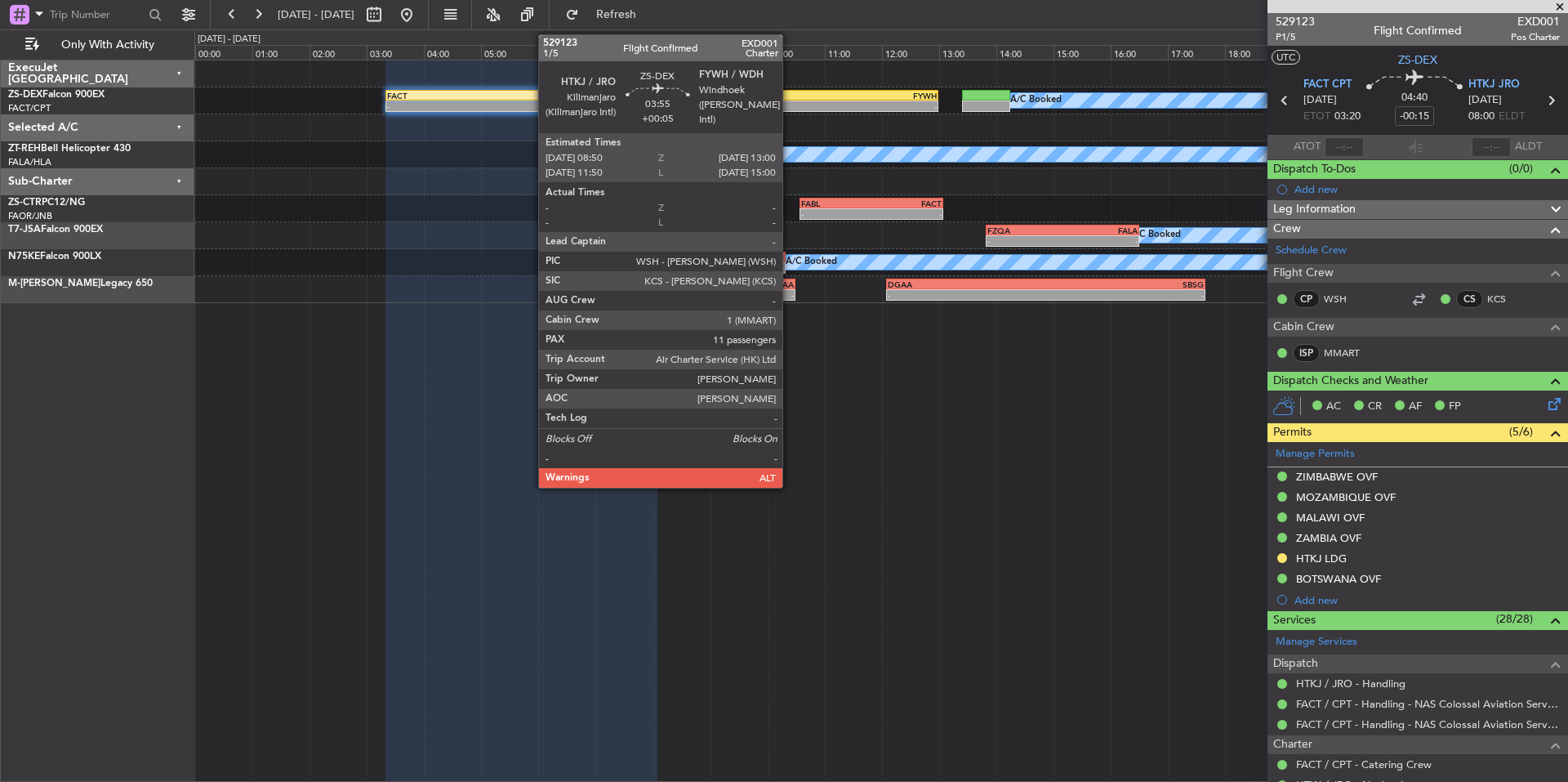
click at [790, 103] on div "-" at bounding box center [760, 105] width 118 height 10
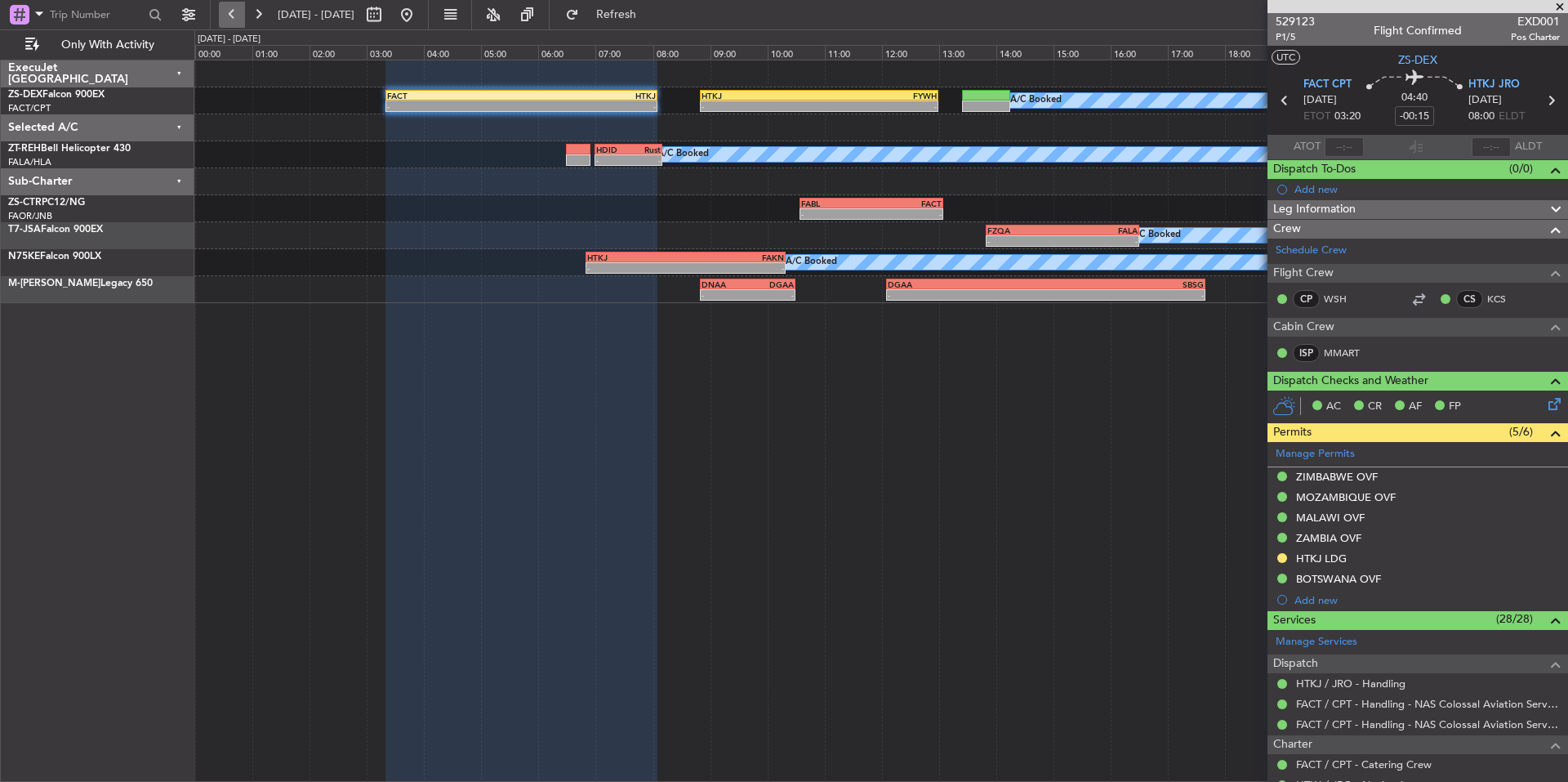
click at [240, 6] on button at bounding box center [231, 14] width 26 height 26
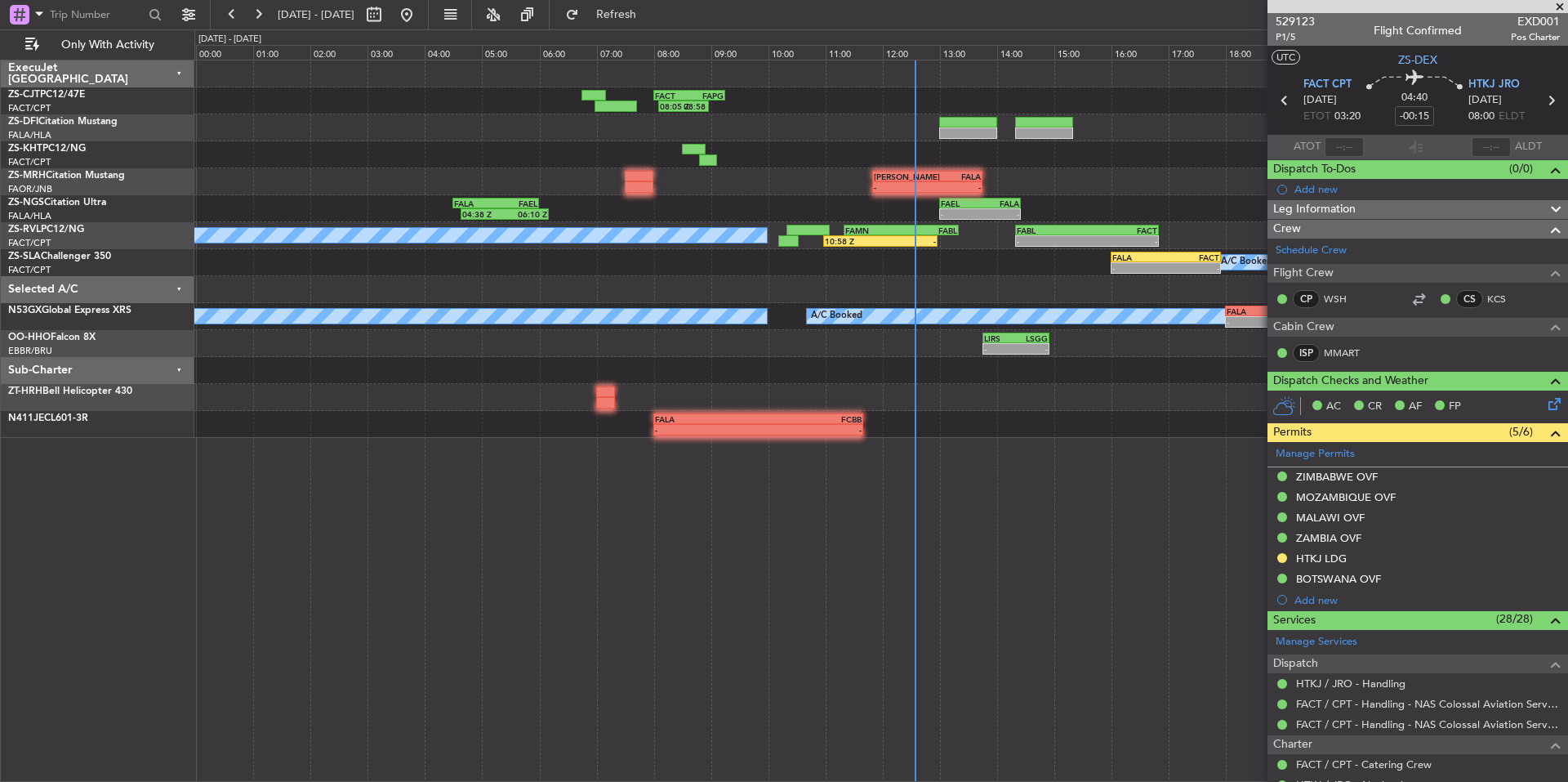
click at [1555, 10] on span at bounding box center [1560, 7] width 16 height 14
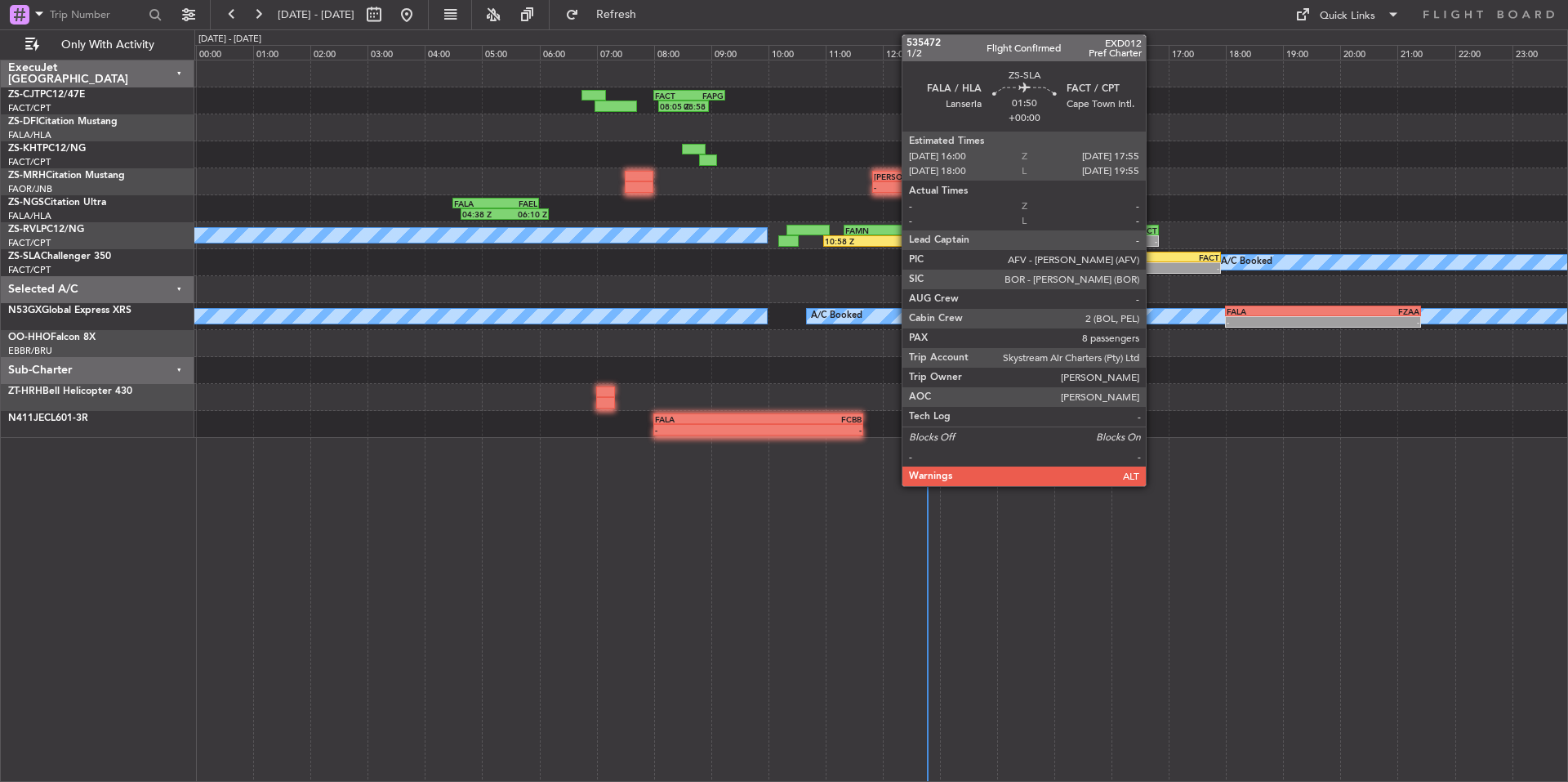
click at [1153, 256] on div "FALA" at bounding box center [1138, 257] width 53 height 10
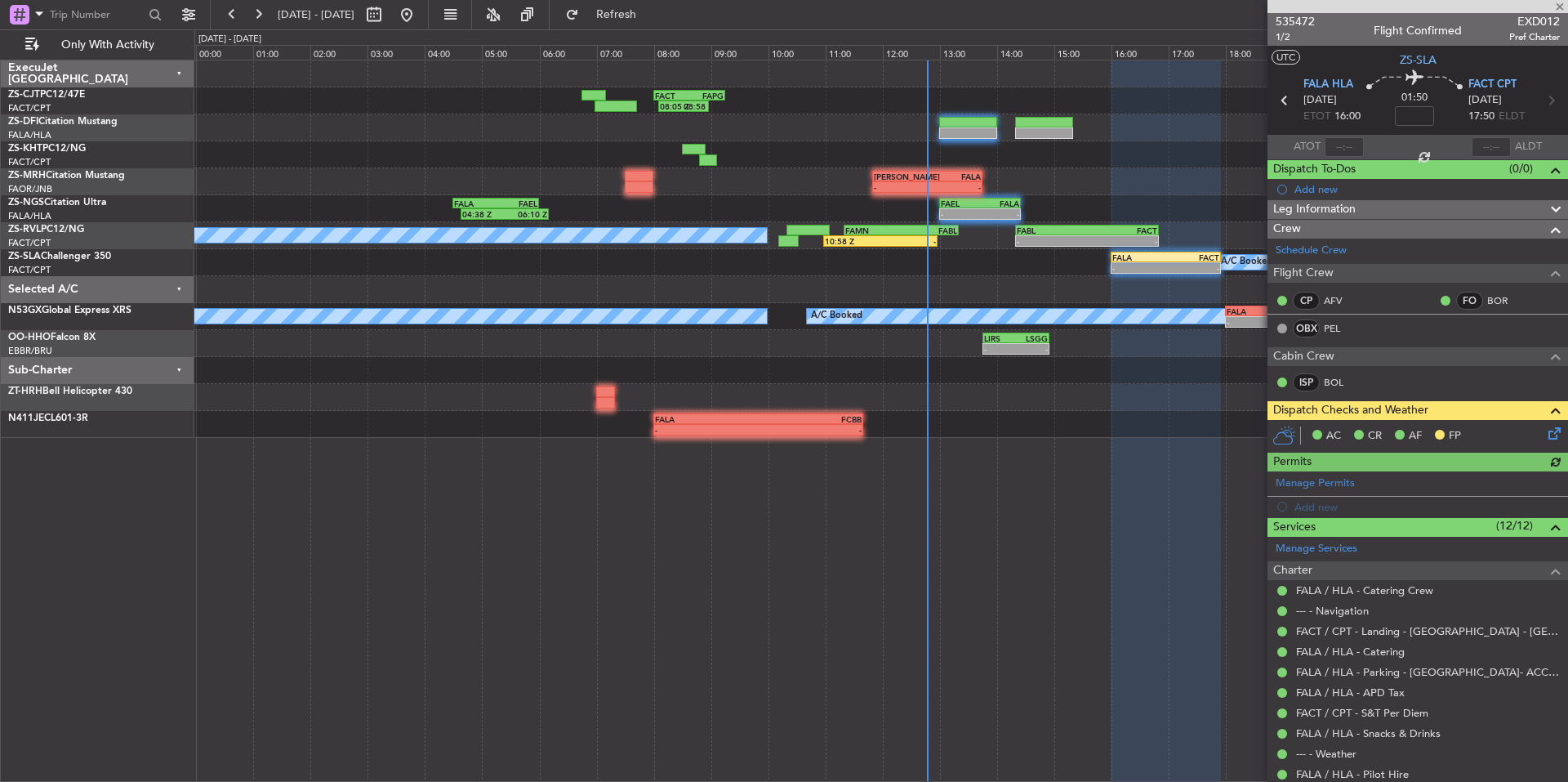
click at [1545, 433] on icon at bounding box center [1551, 431] width 14 height 14
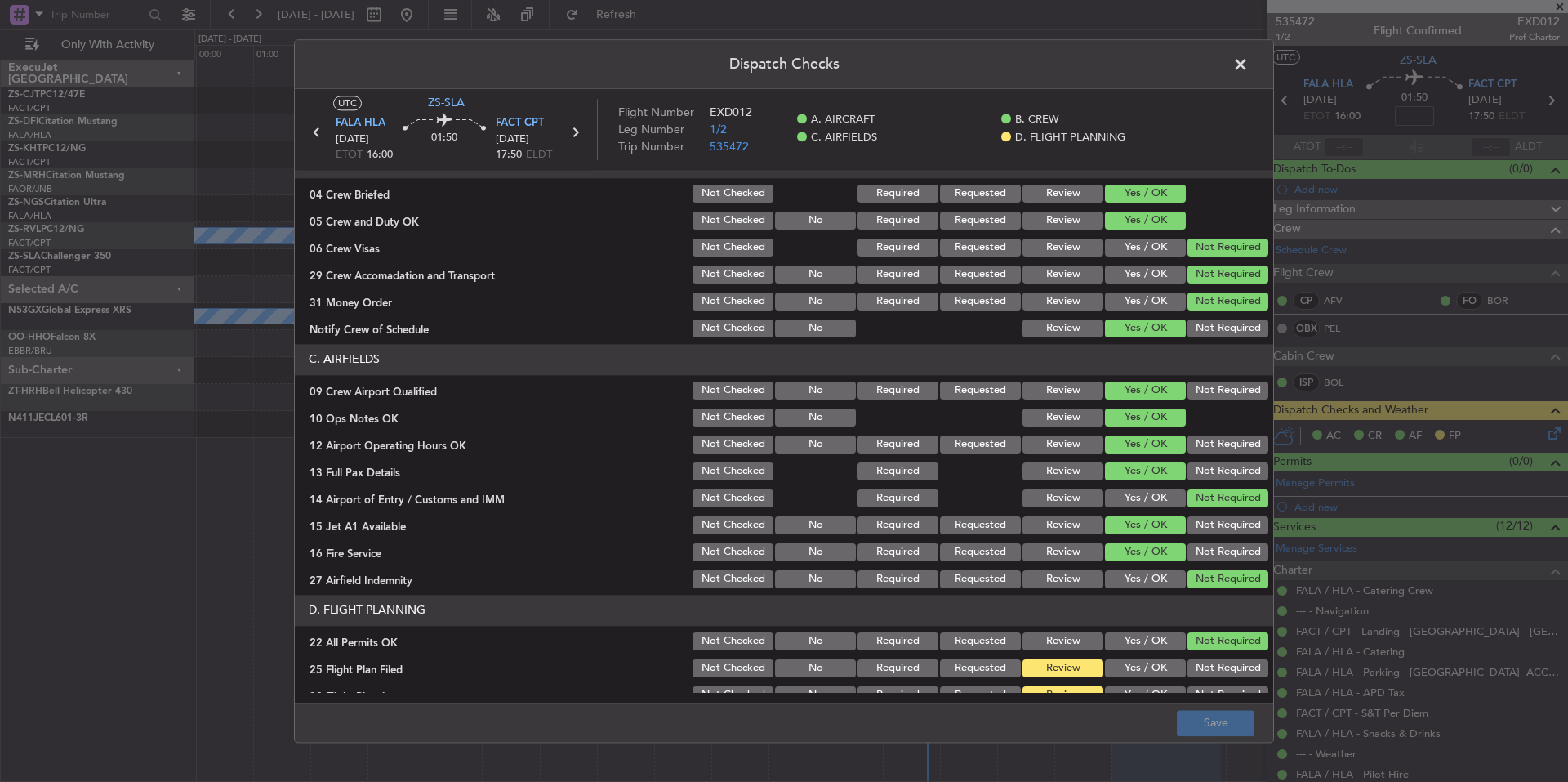
scroll to position [212, 0]
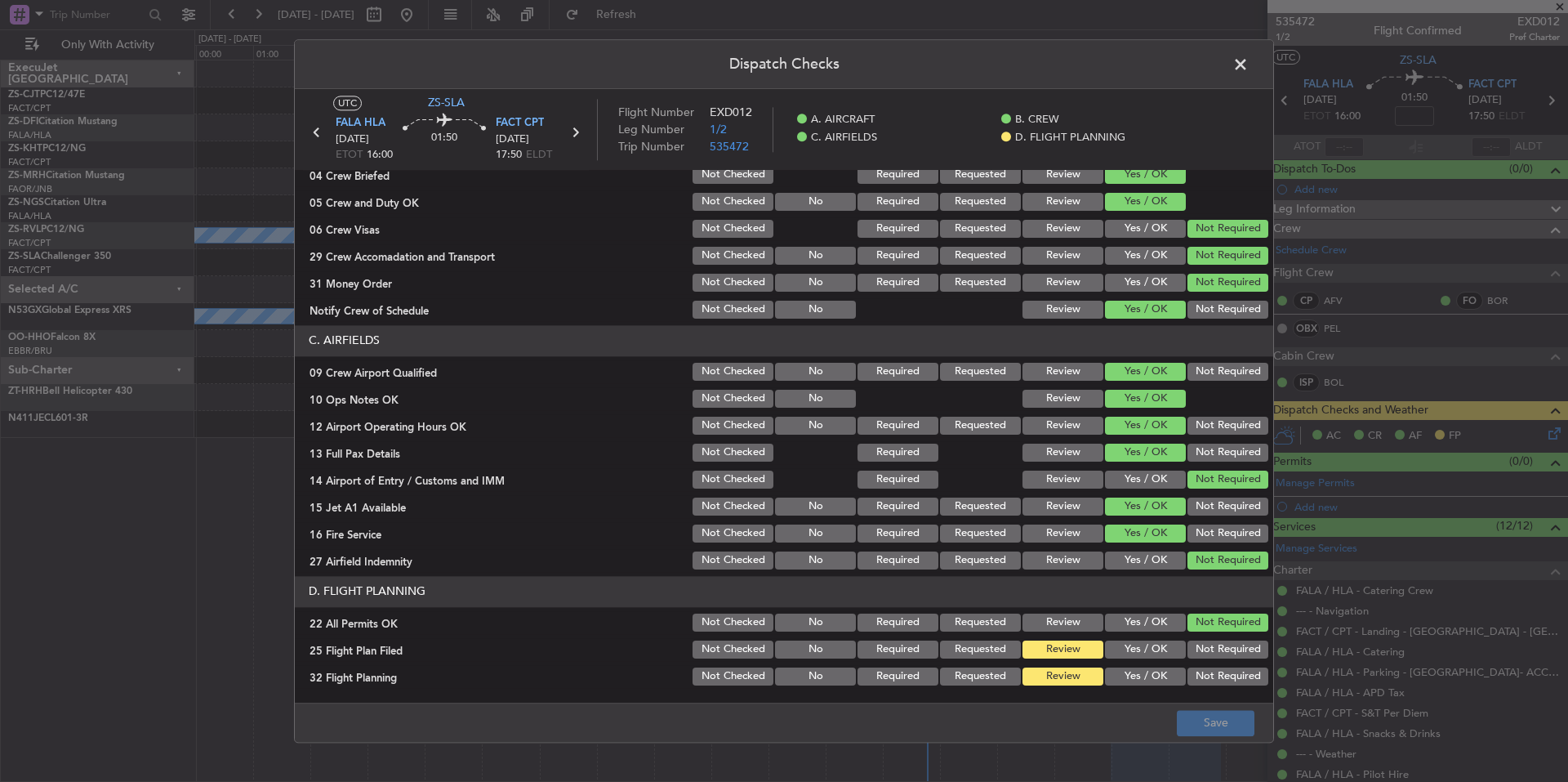
click at [1154, 670] on button "Yes / OK" at bounding box center [1146, 677] width 81 height 18
click at [1155, 652] on button "Yes / OK" at bounding box center [1146, 650] width 81 height 18
click at [1189, 712] on button "Save" at bounding box center [1216, 723] width 77 height 26
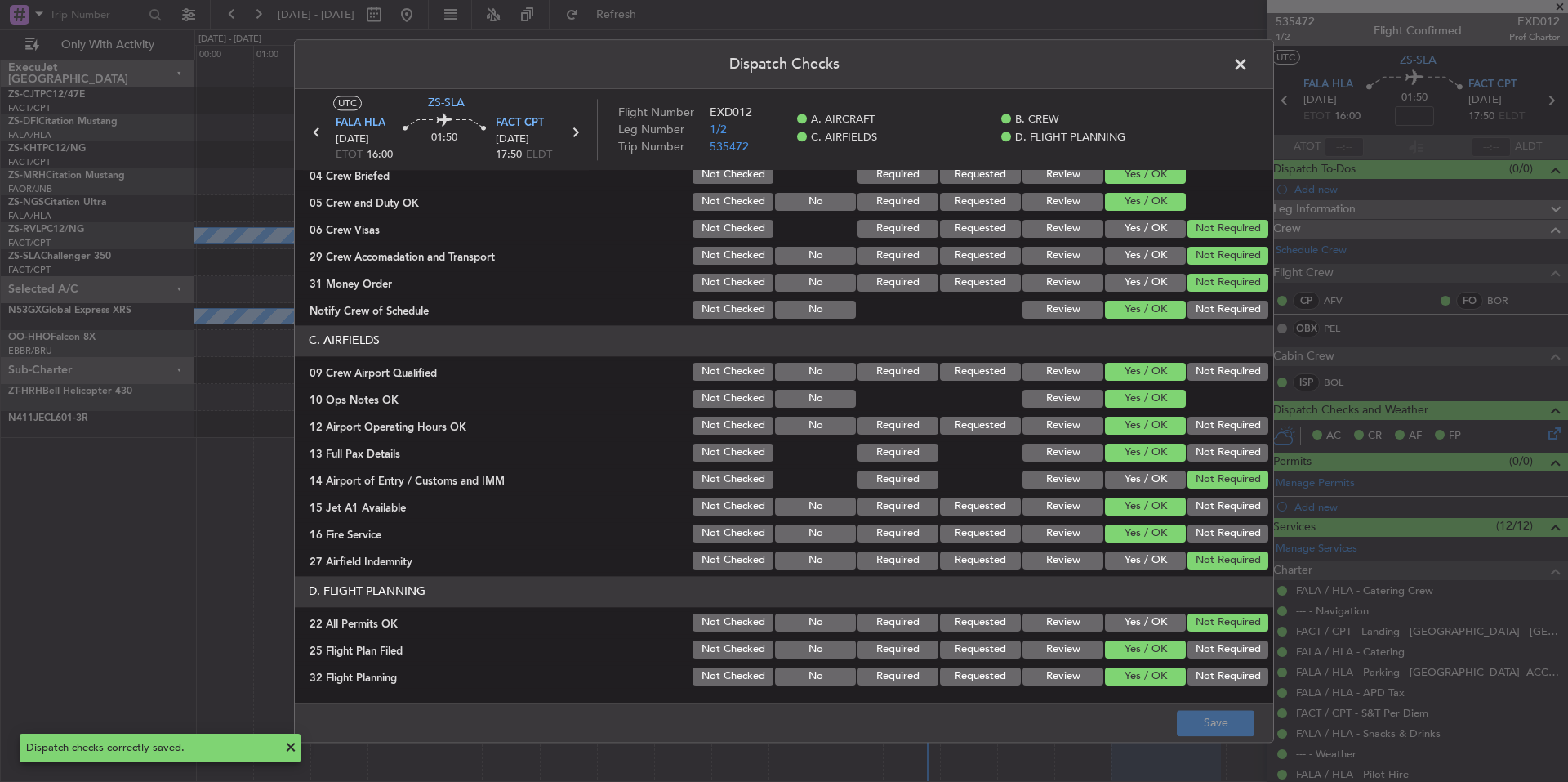
click at [1248, 59] on span at bounding box center [1248, 68] width 0 height 32
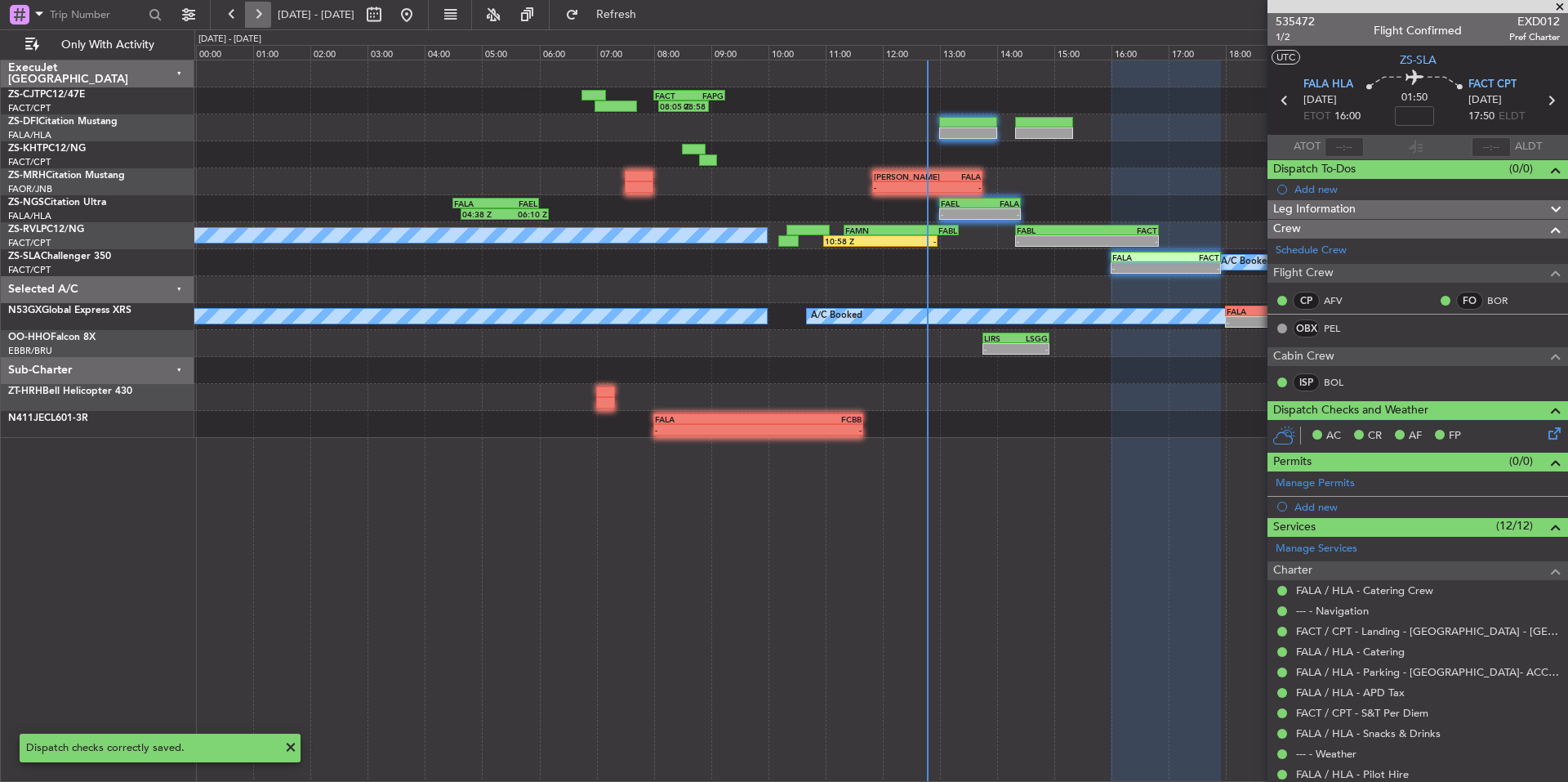
click at [262, 14] on button at bounding box center [258, 14] width 26 height 26
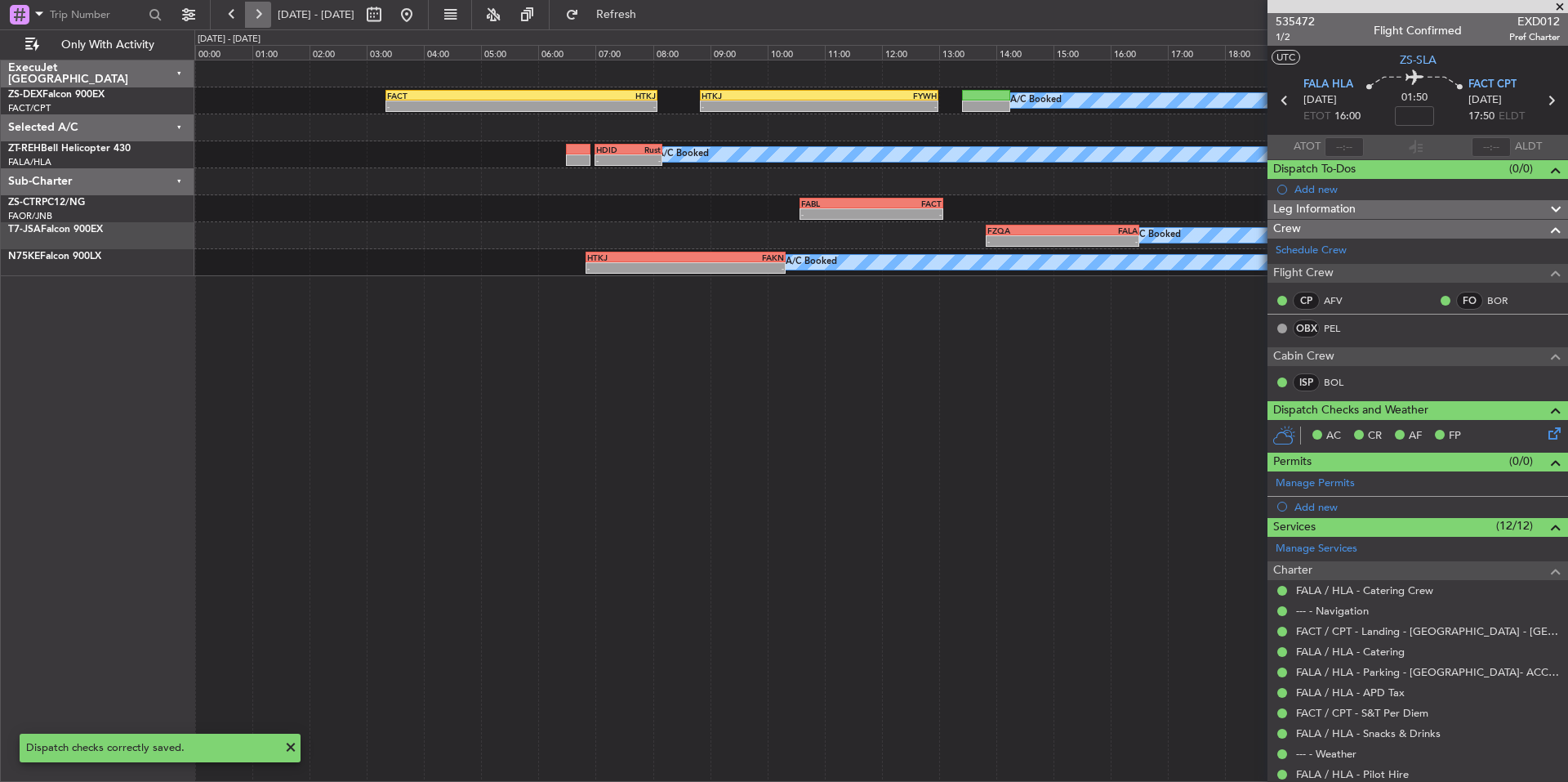
click at [258, 11] on button at bounding box center [258, 14] width 26 height 26
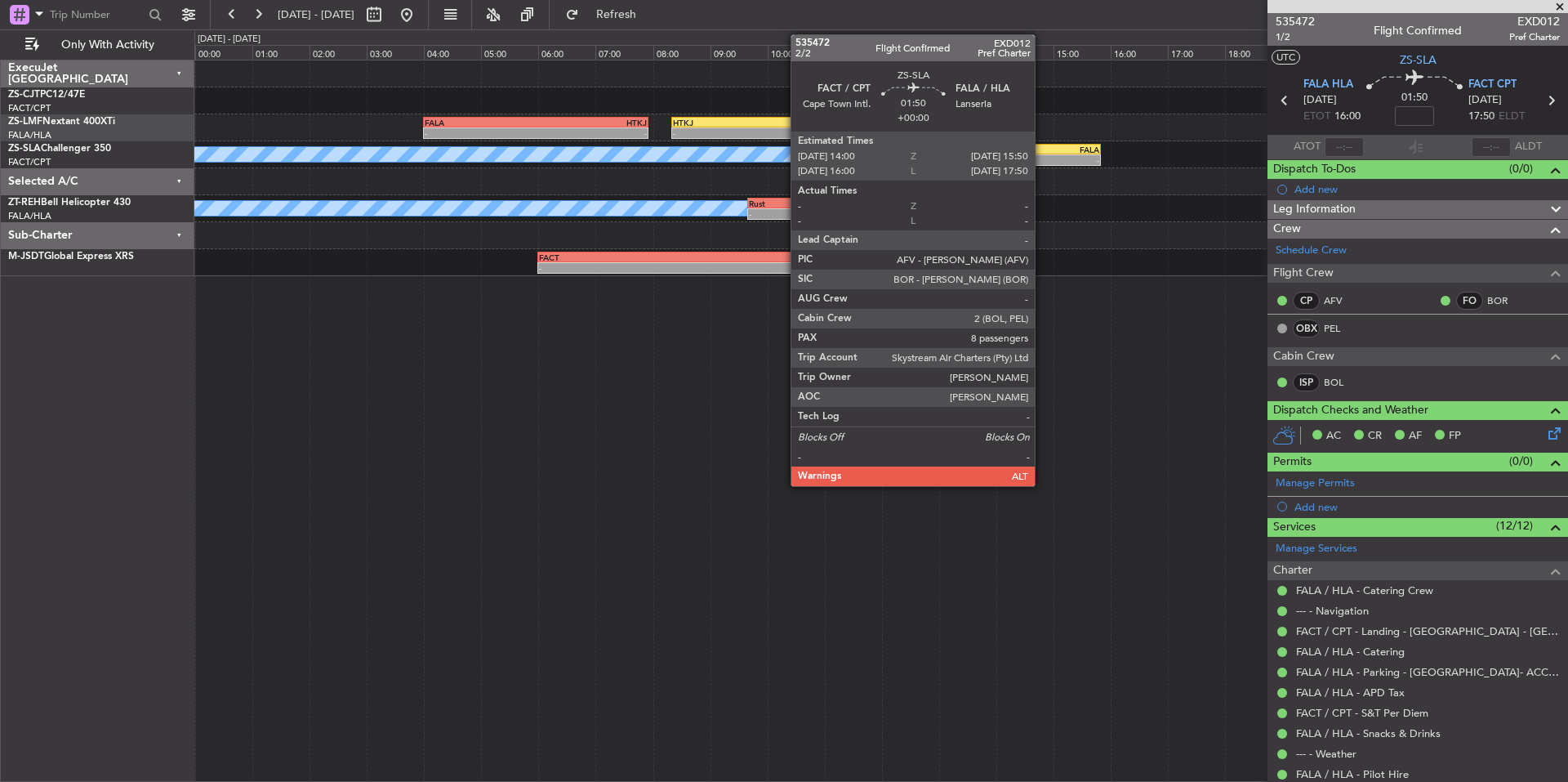
click at [1042, 153] on div "FACT" at bounding box center [1022, 149] width 50 height 10
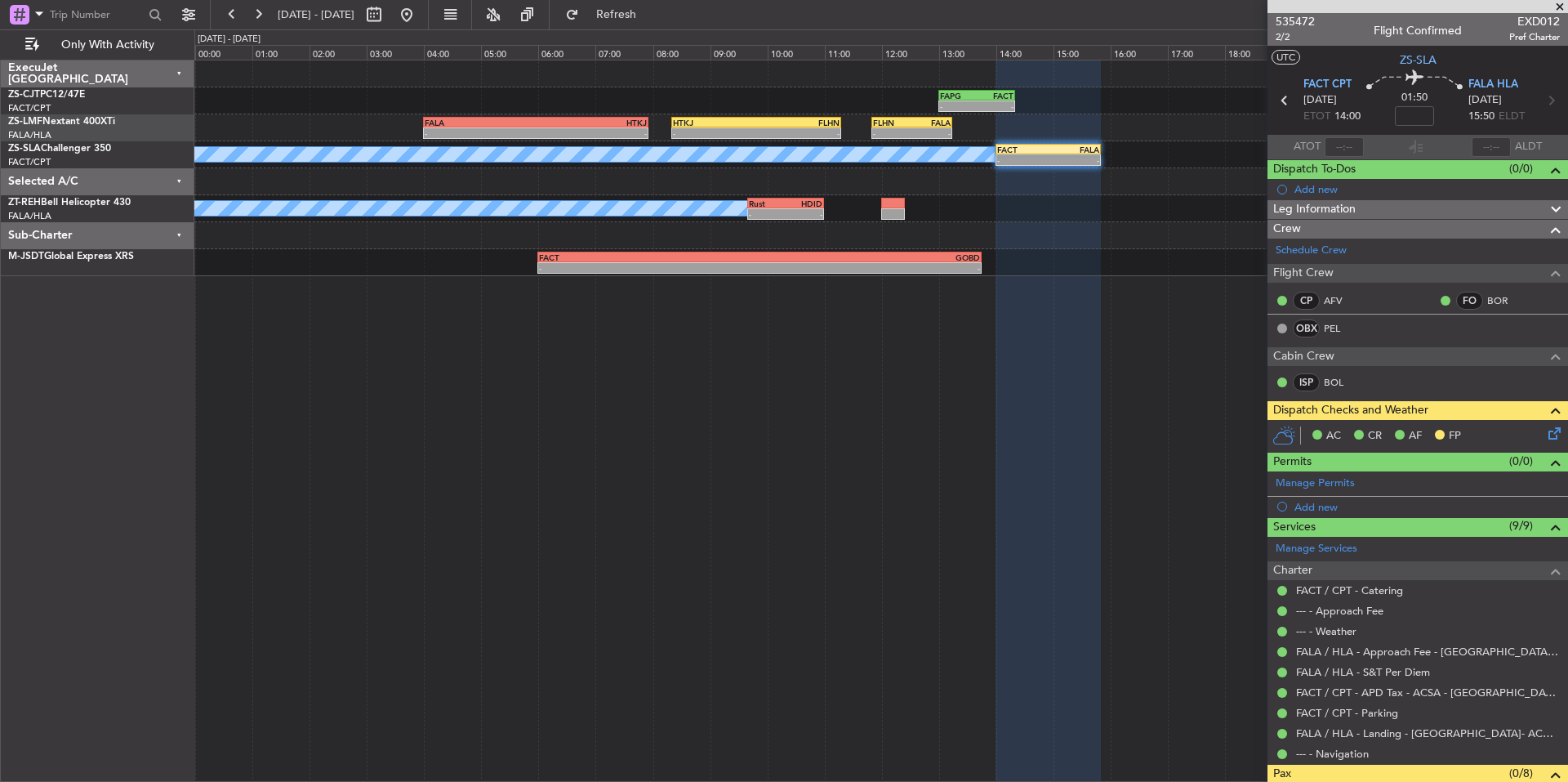
scroll to position [305, 0]
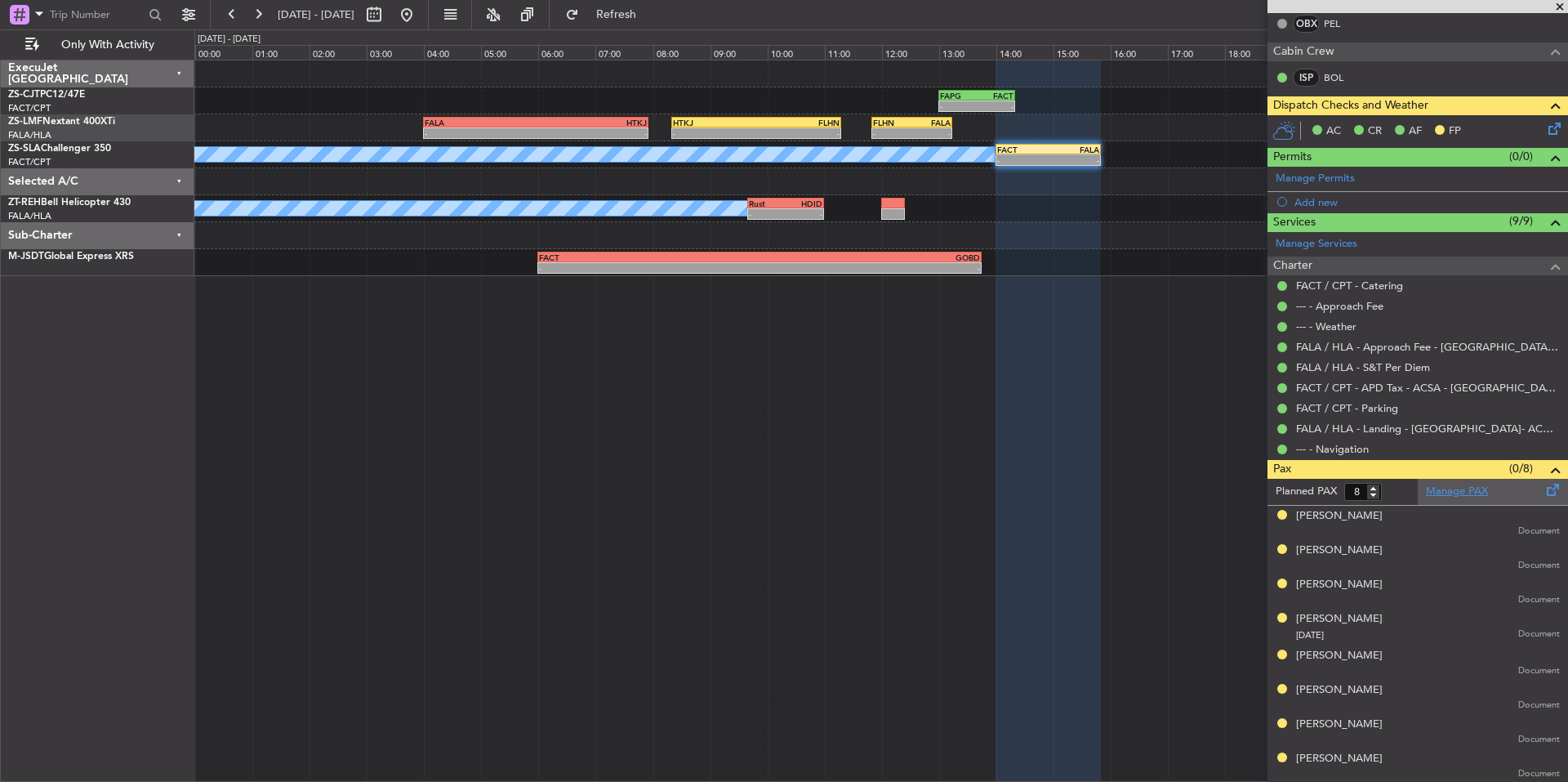
click at [1450, 490] on link "Manage PAX" at bounding box center [1456, 492] width 62 height 16
click at [1545, 123] on icon at bounding box center [1551, 125] width 14 height 14
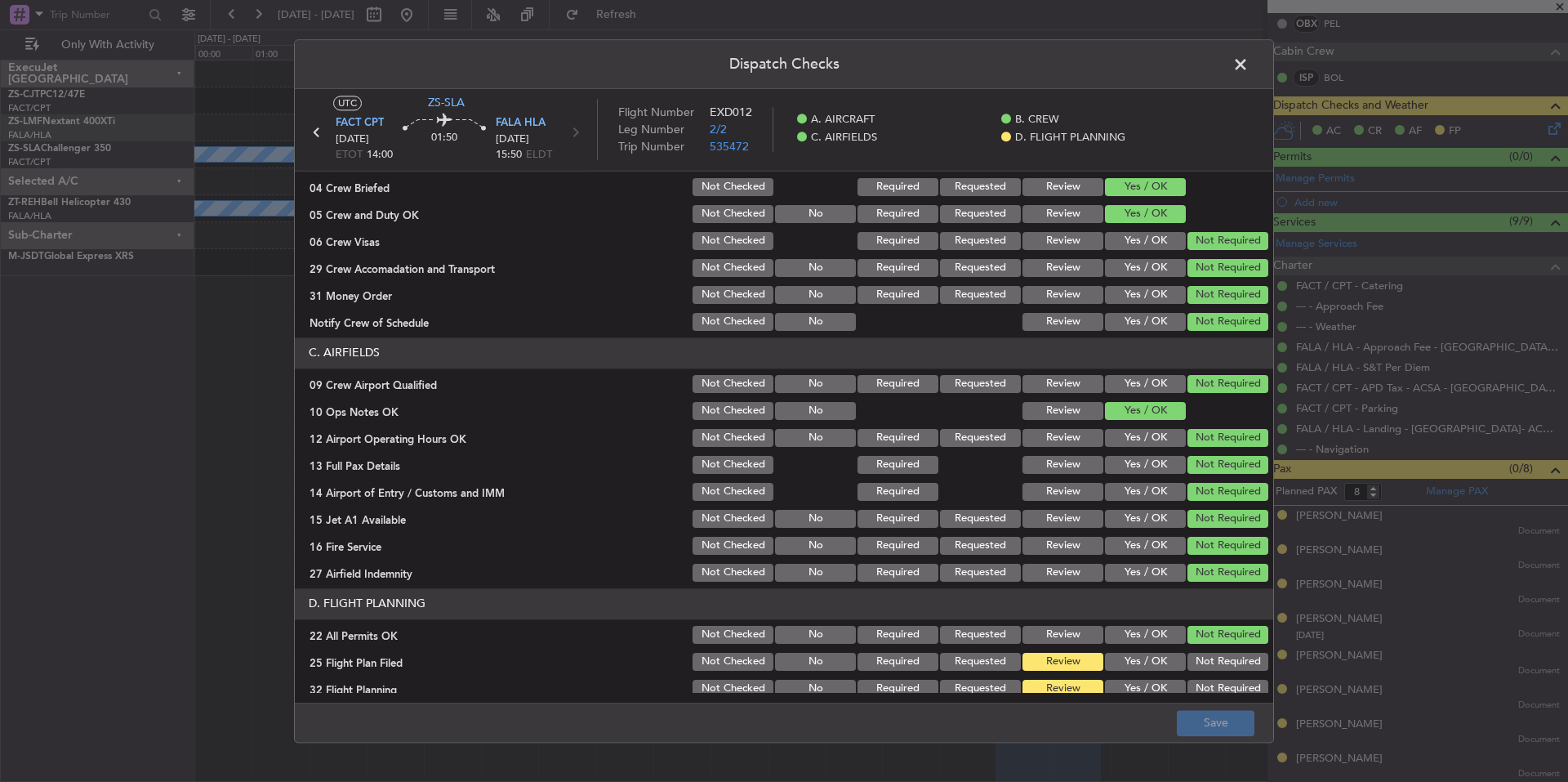
scroll to position [212, 0]
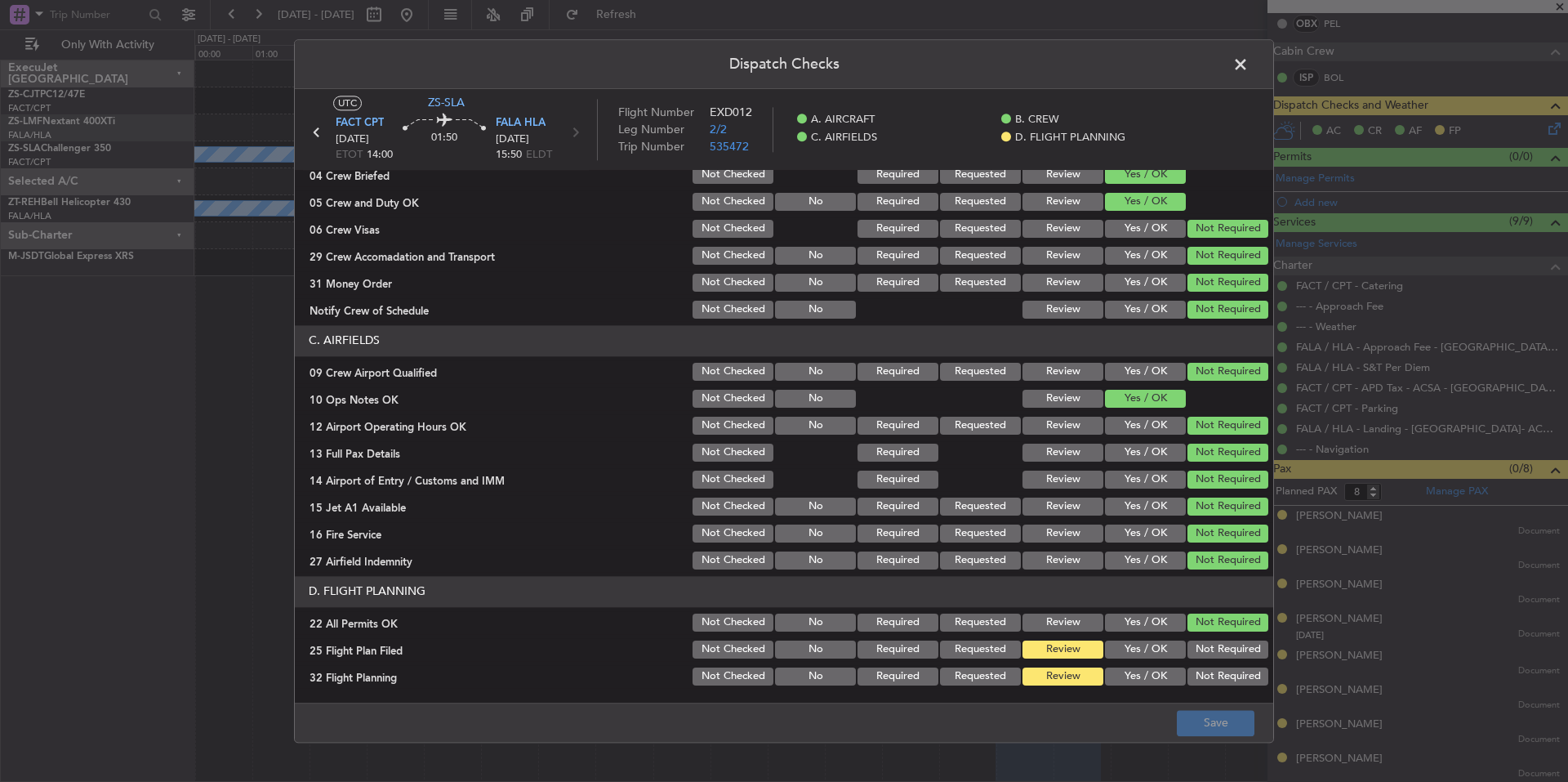
click at [1120, 643] on button "Yes / OK" at bounding box center [1146, 650] width 81 height 18
click at [1135, 674] on button "Yes / OK" at bounding box center [1146, 677] width 81 height 18
click at [1219, 730] on button "Save" at bounding box center [1216, 723] width 77 height 26
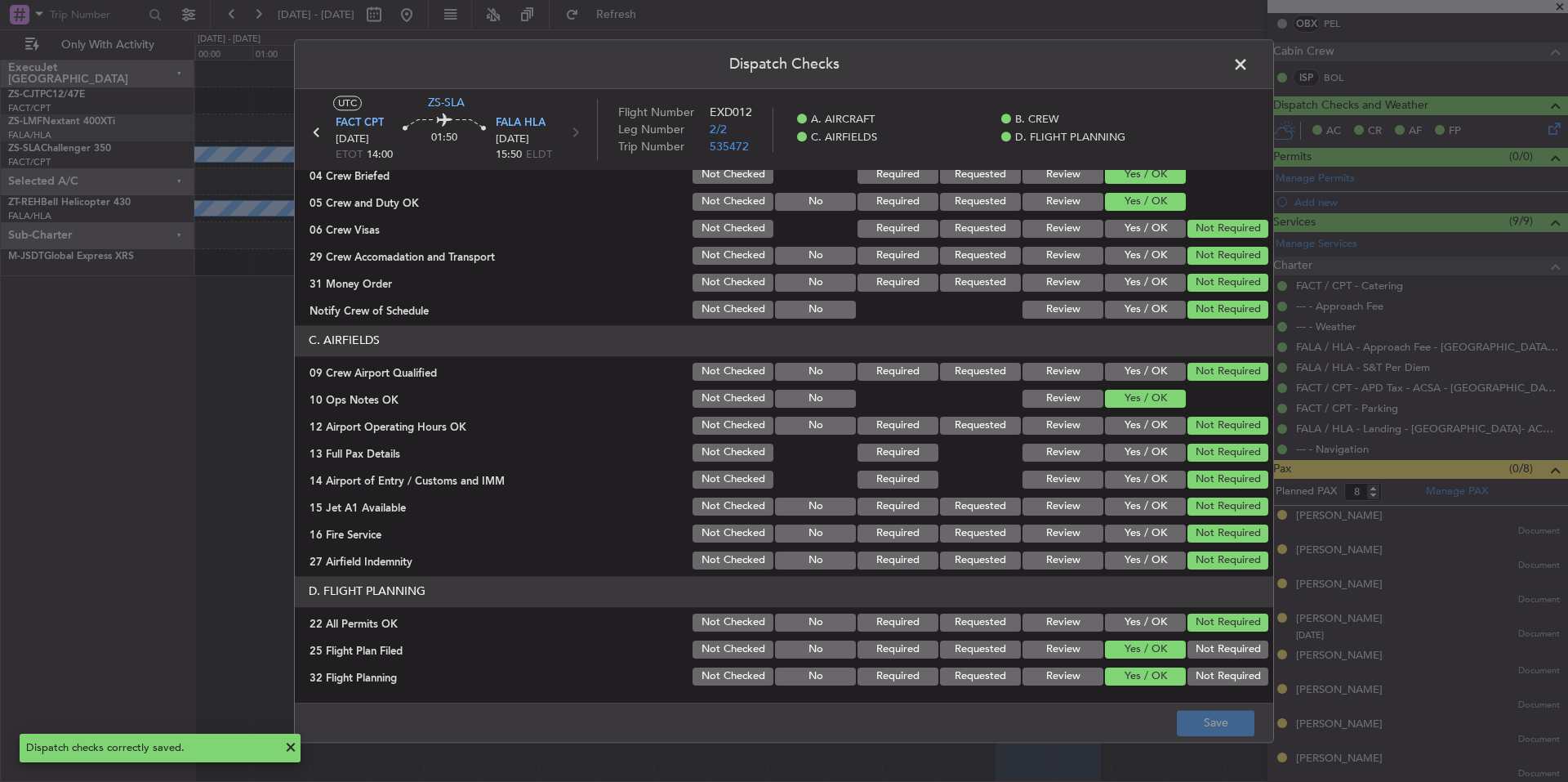
click at [1248, 66] on span at bounding box center [1248, 68] width 0 height 32
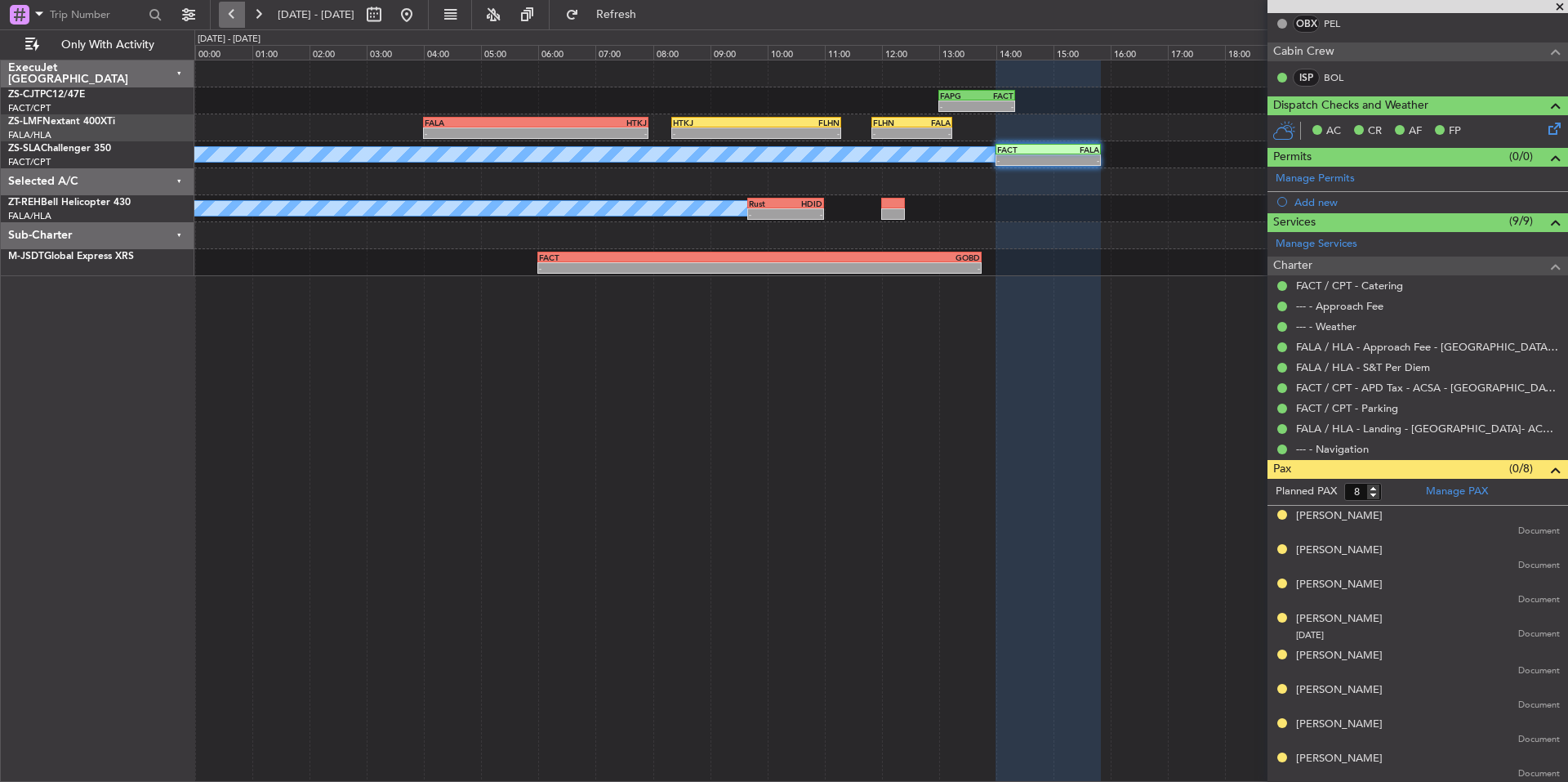
click at [237, 14] on button at bounding box center [231, 14] width 26 height 26
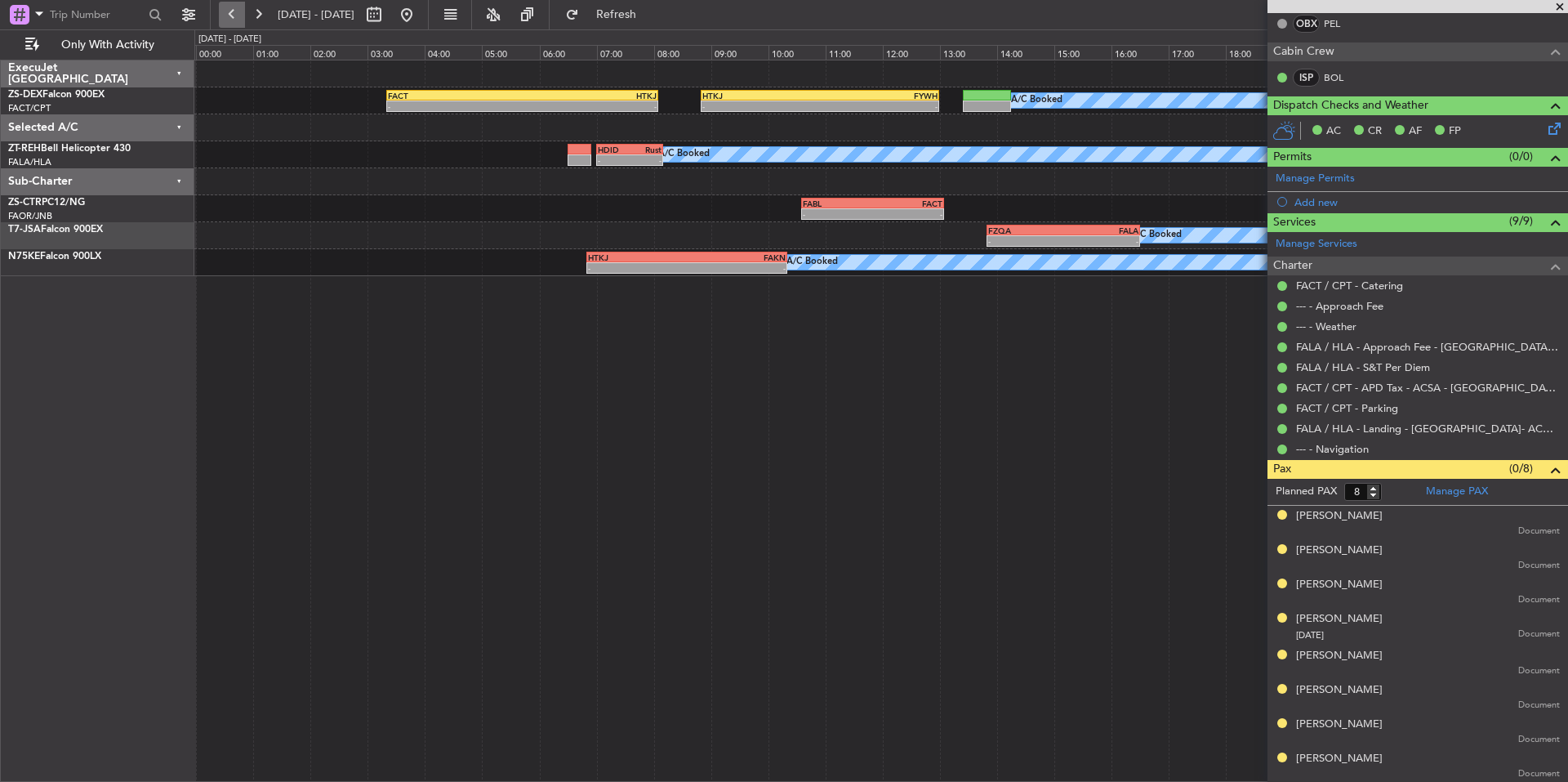
click at [231, 12] on button at bounding box center [231, 14] width 26 height 26
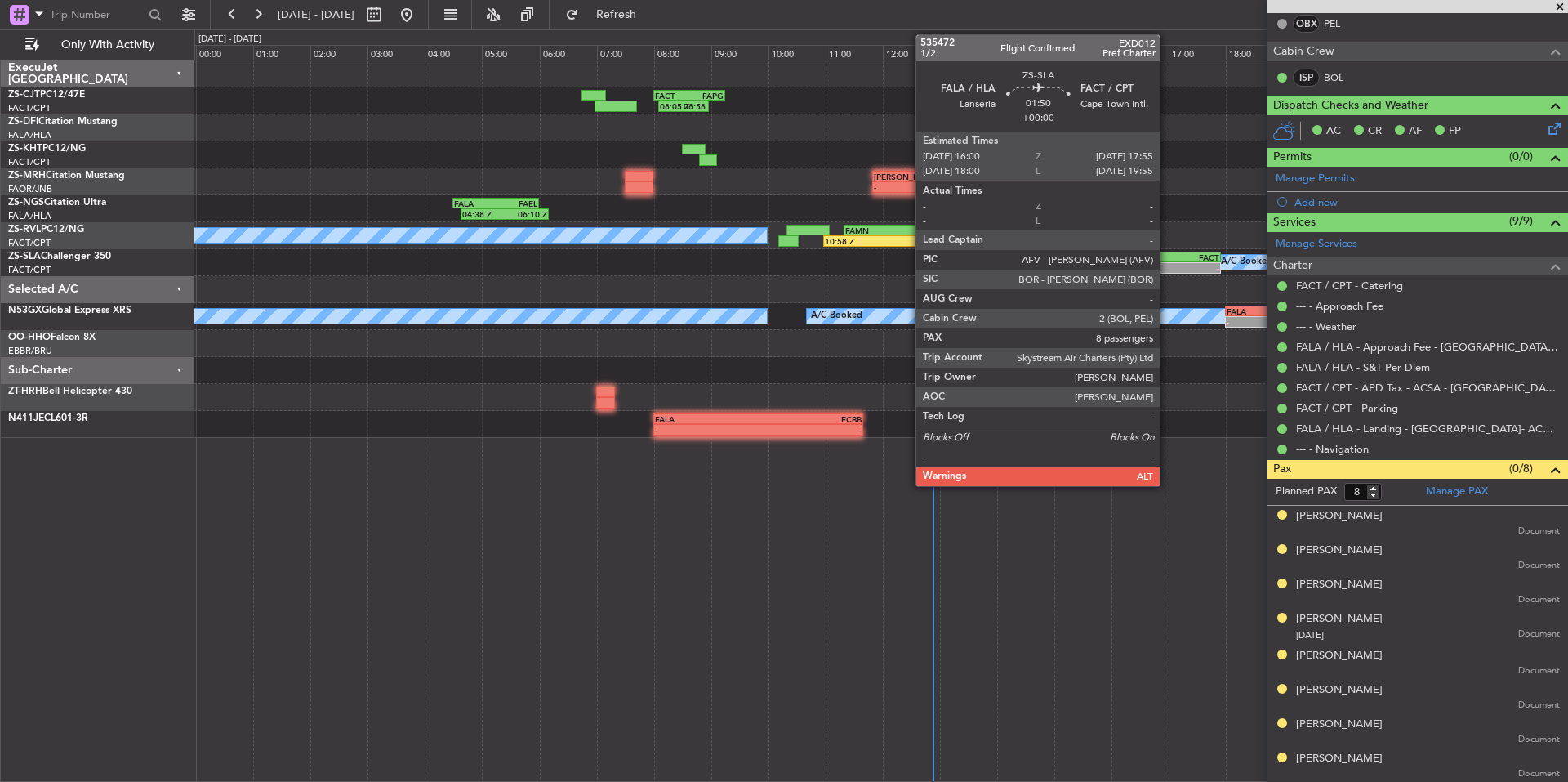
click at [1167, 267] on div "-" at bounding box center [1192, 268] width 53 height 10
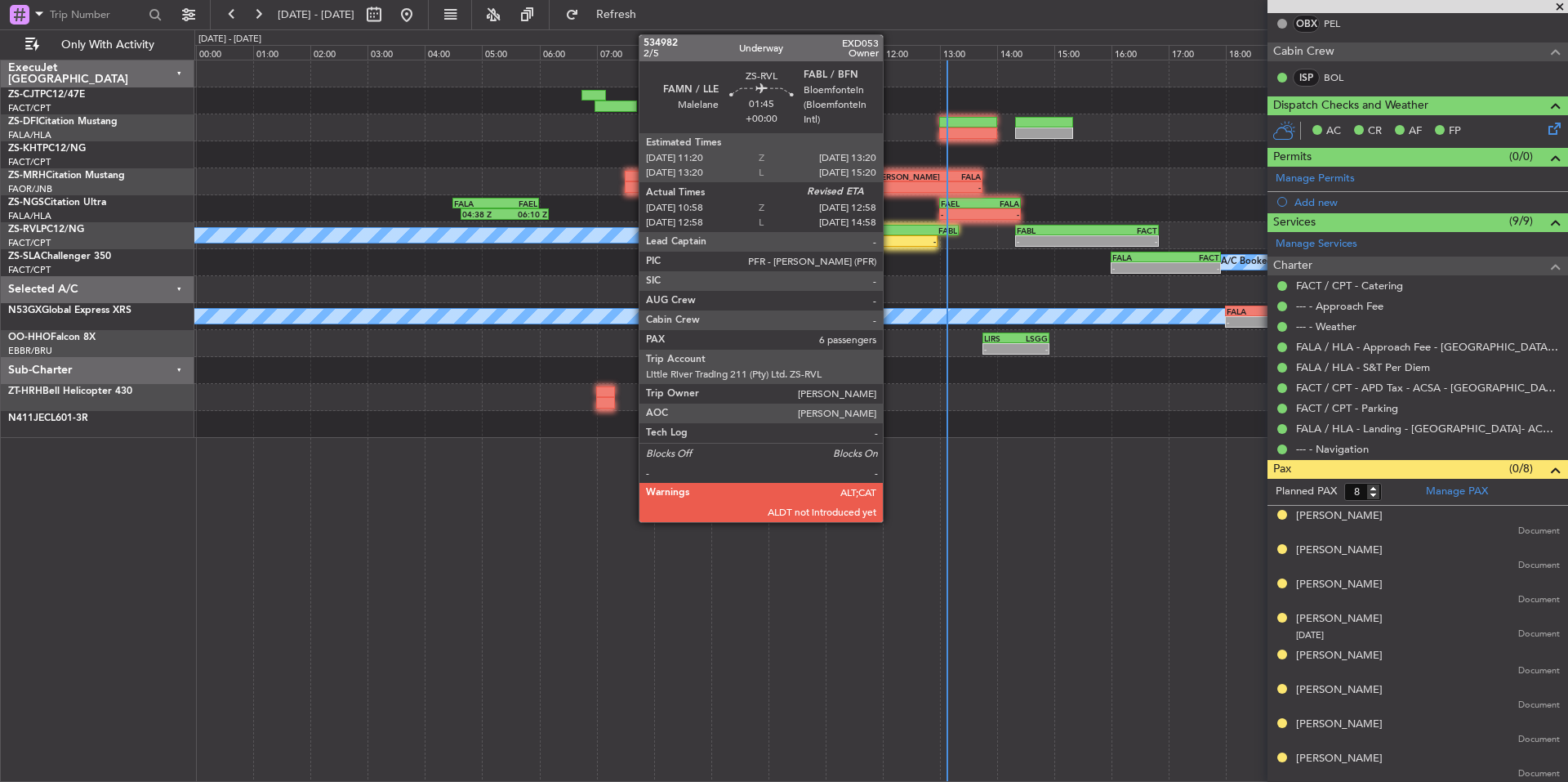
click at [890, 234] on div "FAMN 11:20 Z FABL 13:20 Z" at bounding box center [902, 230] width 115 height 12
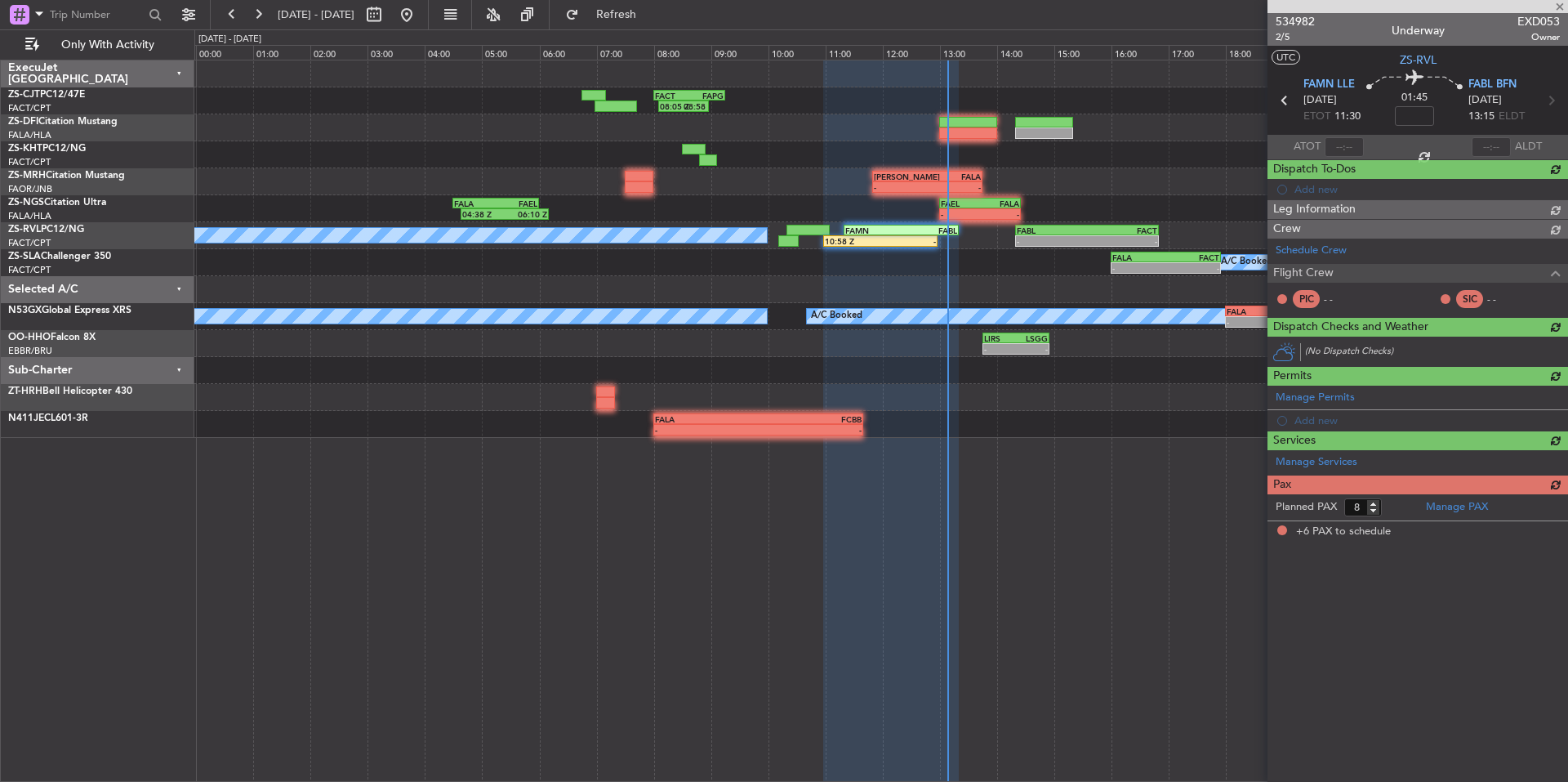
type input "11:08"
type input "6"
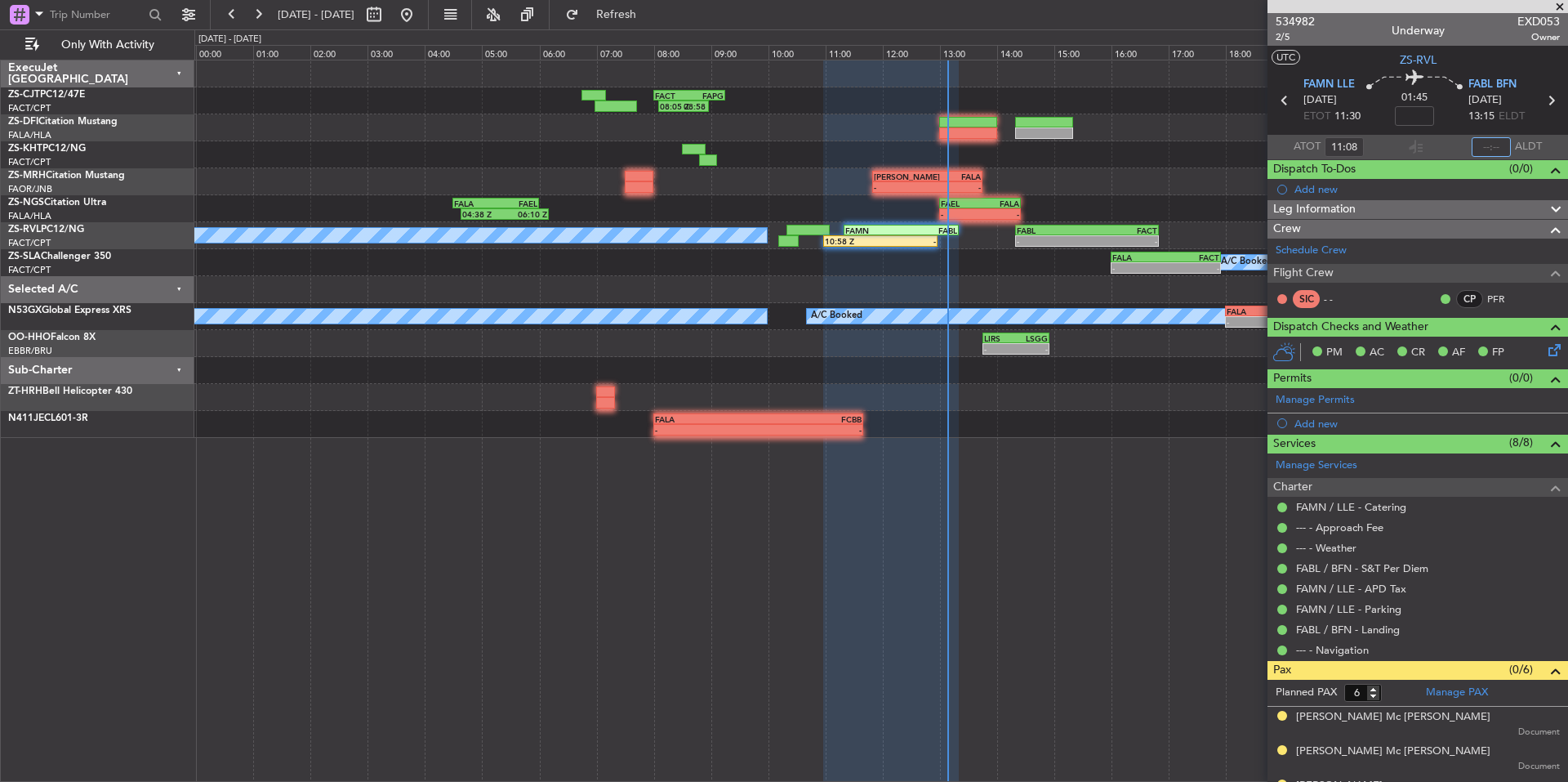
click at [1491, 145] on input "text" at bounding box center [1491, 147] width 40 height 20
type input "13:00"
click at [1558, 3] on span at bounding box center [1560, 7] width 16 height 14
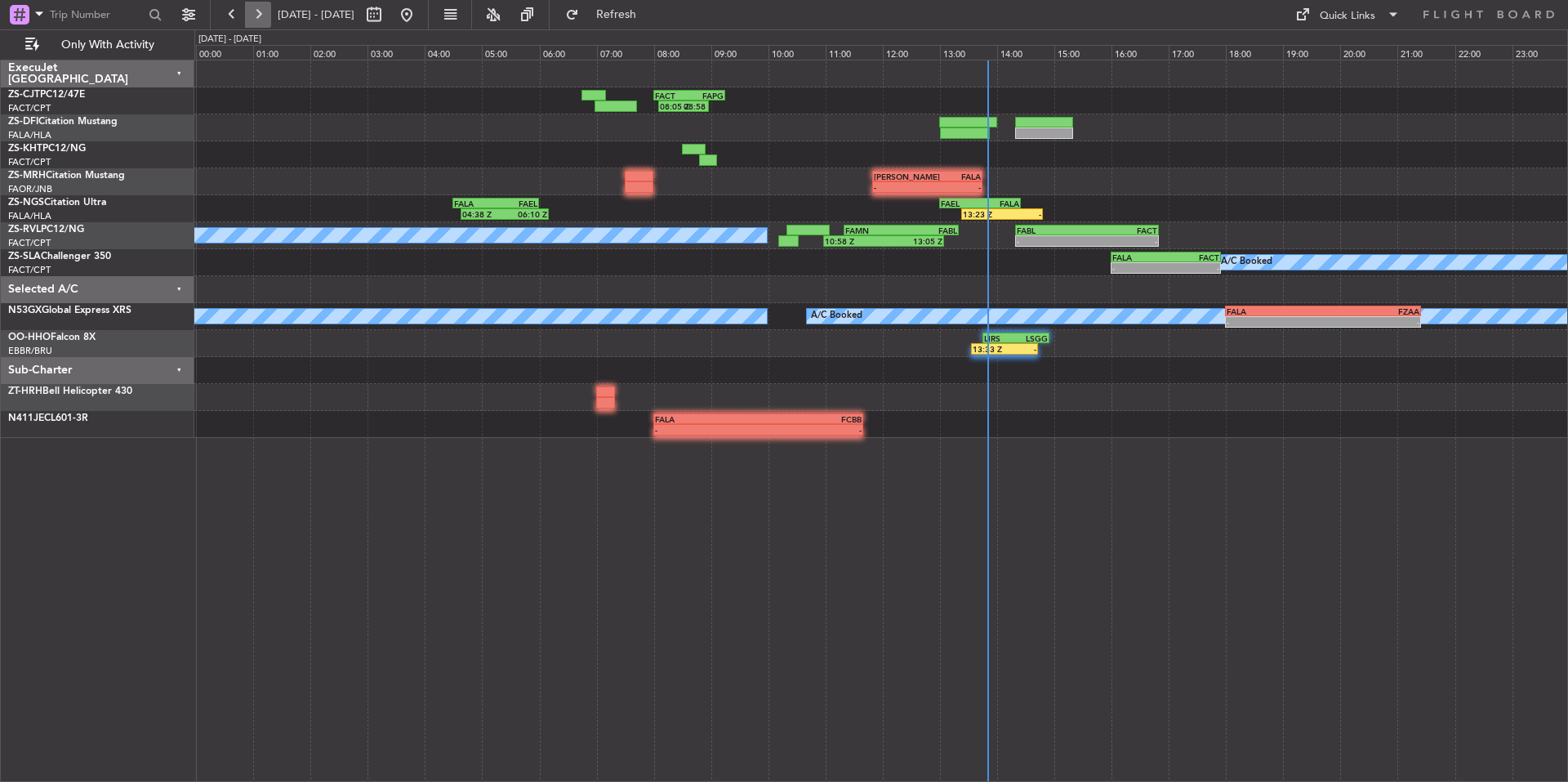
click at [264, 21] on button at bounding box center [258, 14] width 26 height 26
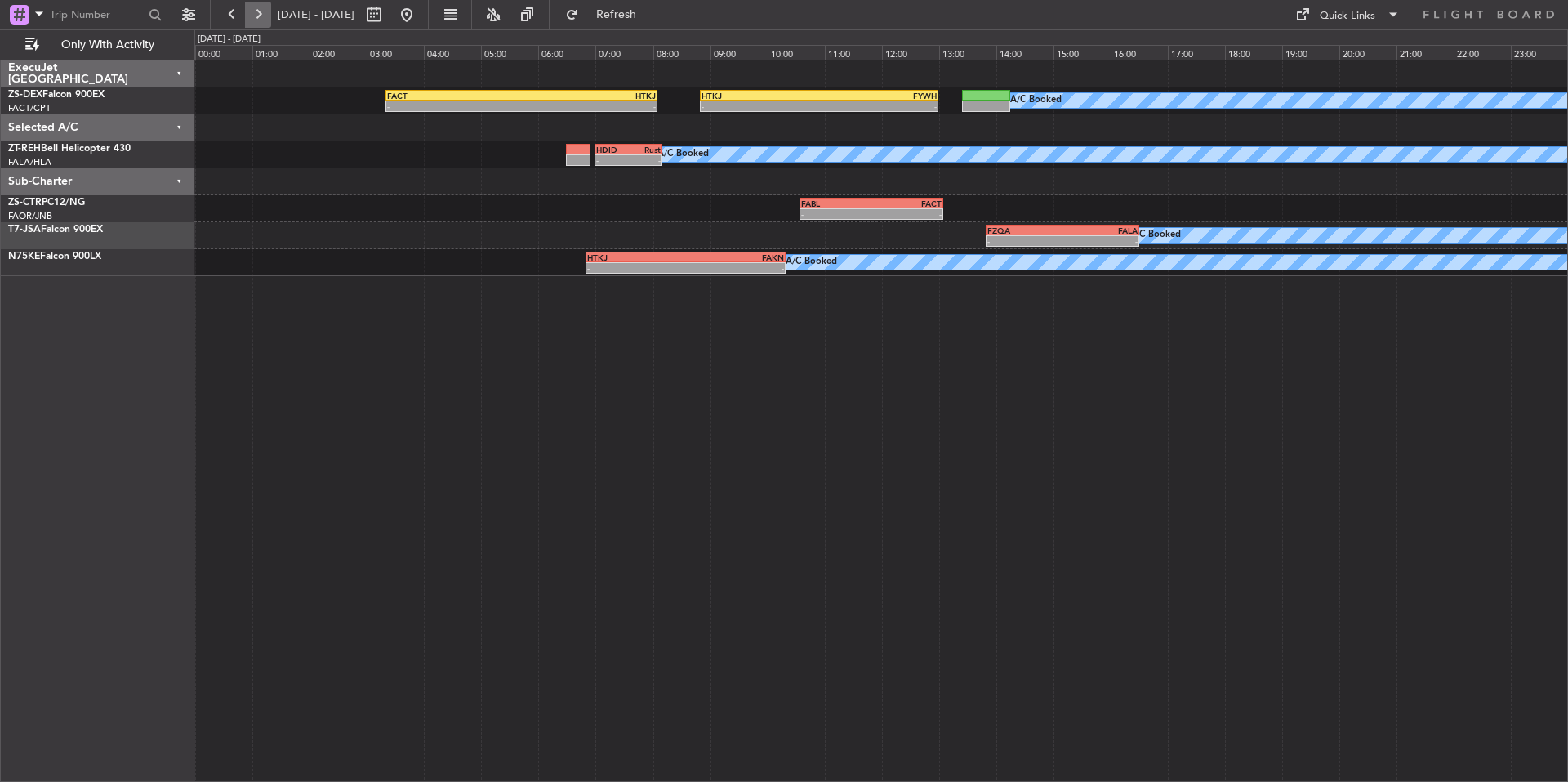
click at [262, 2] on button at bounding box center [258, 14] width 26 height 26
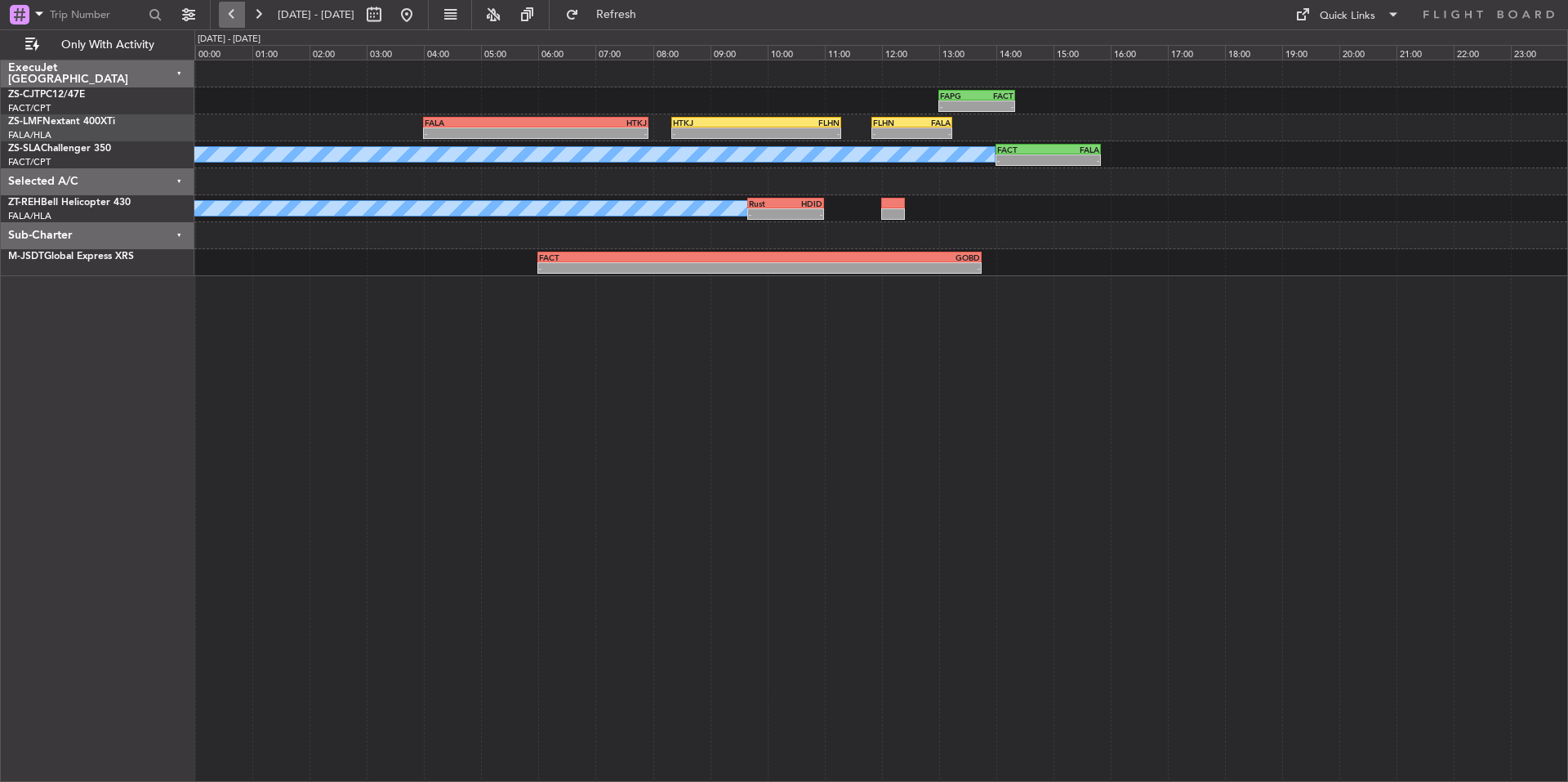
click at [240, 13] on button at bounding box center [231, 14] width 26 height 26
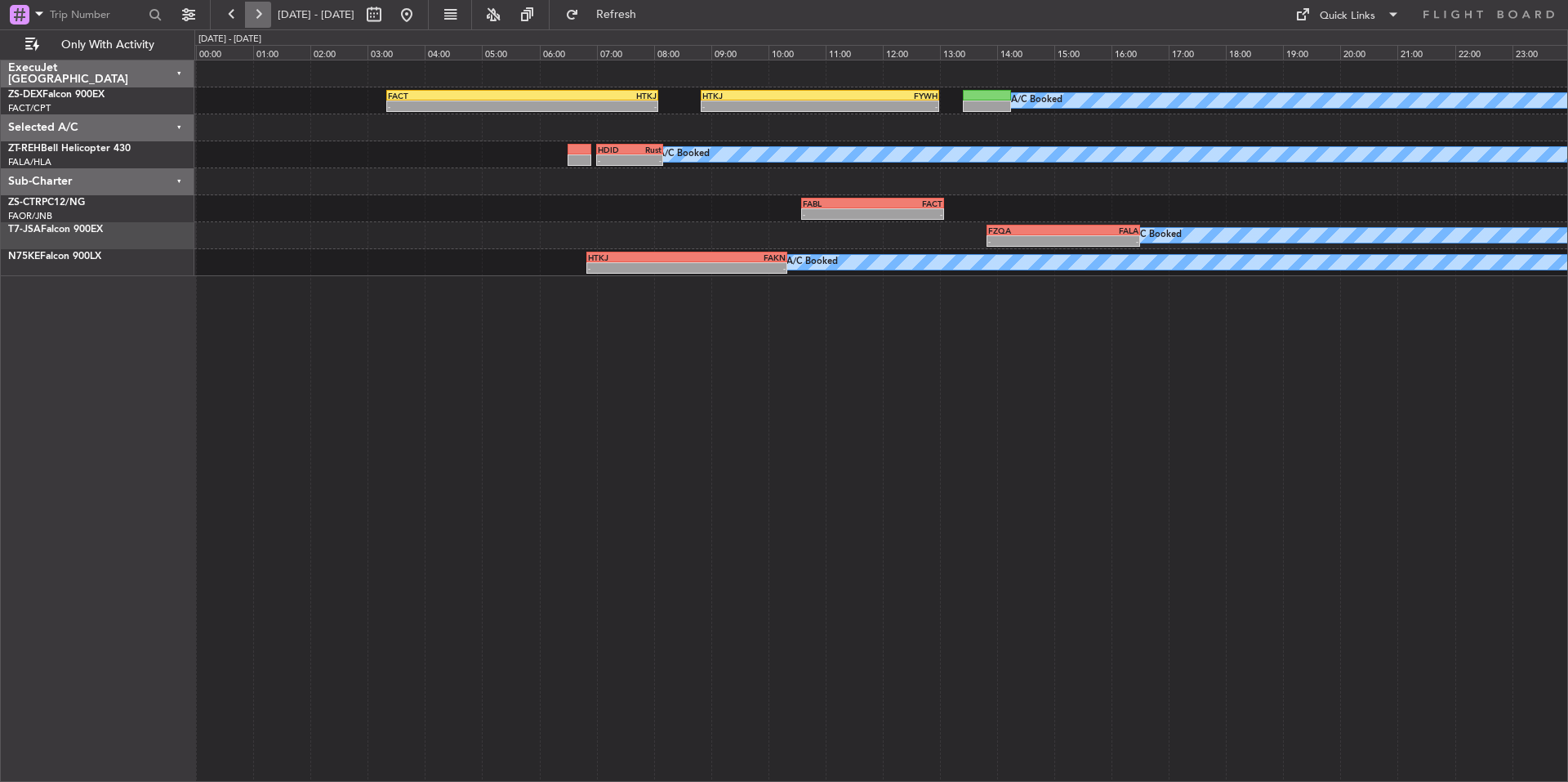
click at [249, 15] on button at bounding box center [258, 14] width 26 height 26
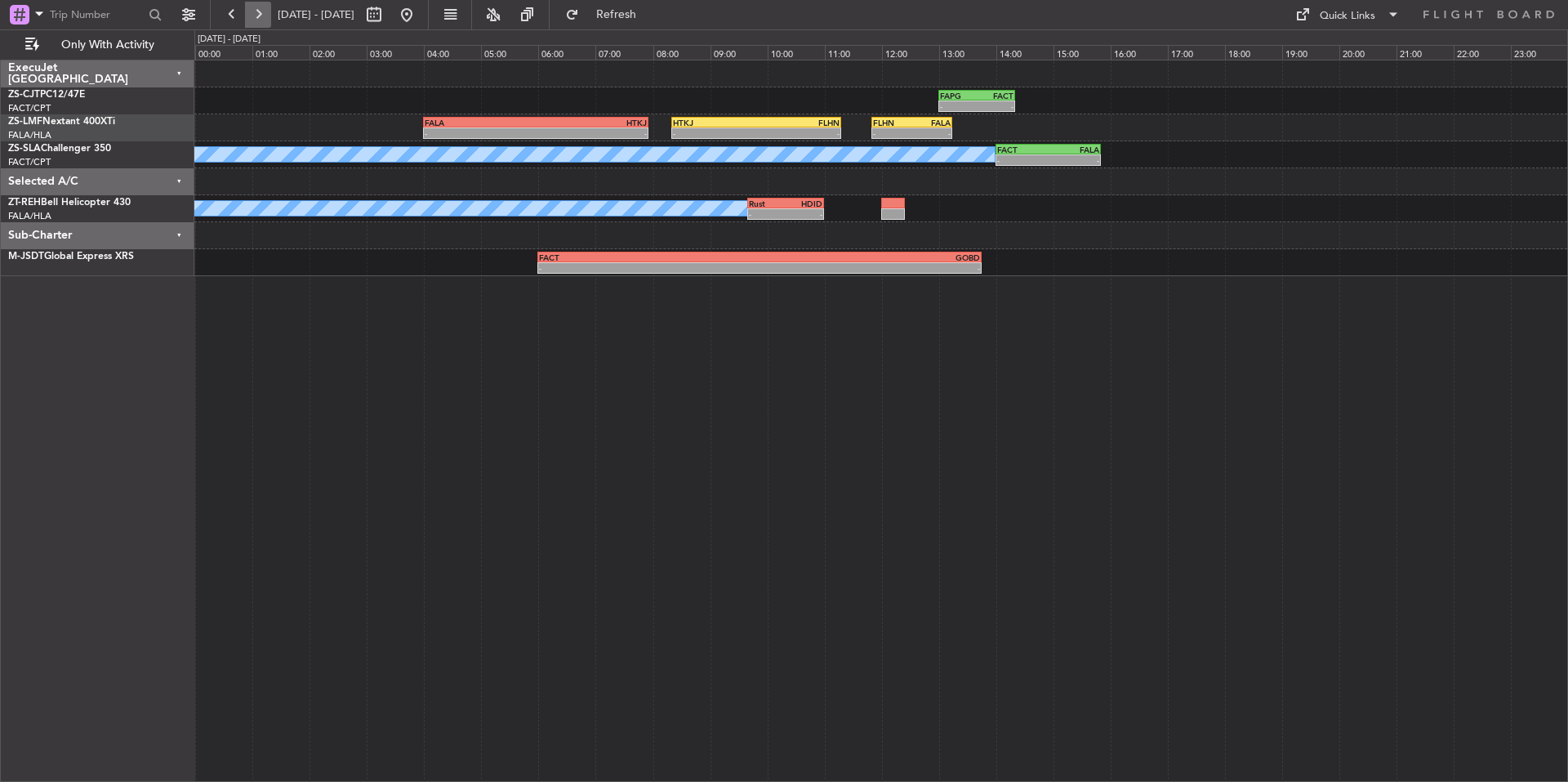
click at [259, 21] on button at bounding box center [258, 14] width 26 height 26
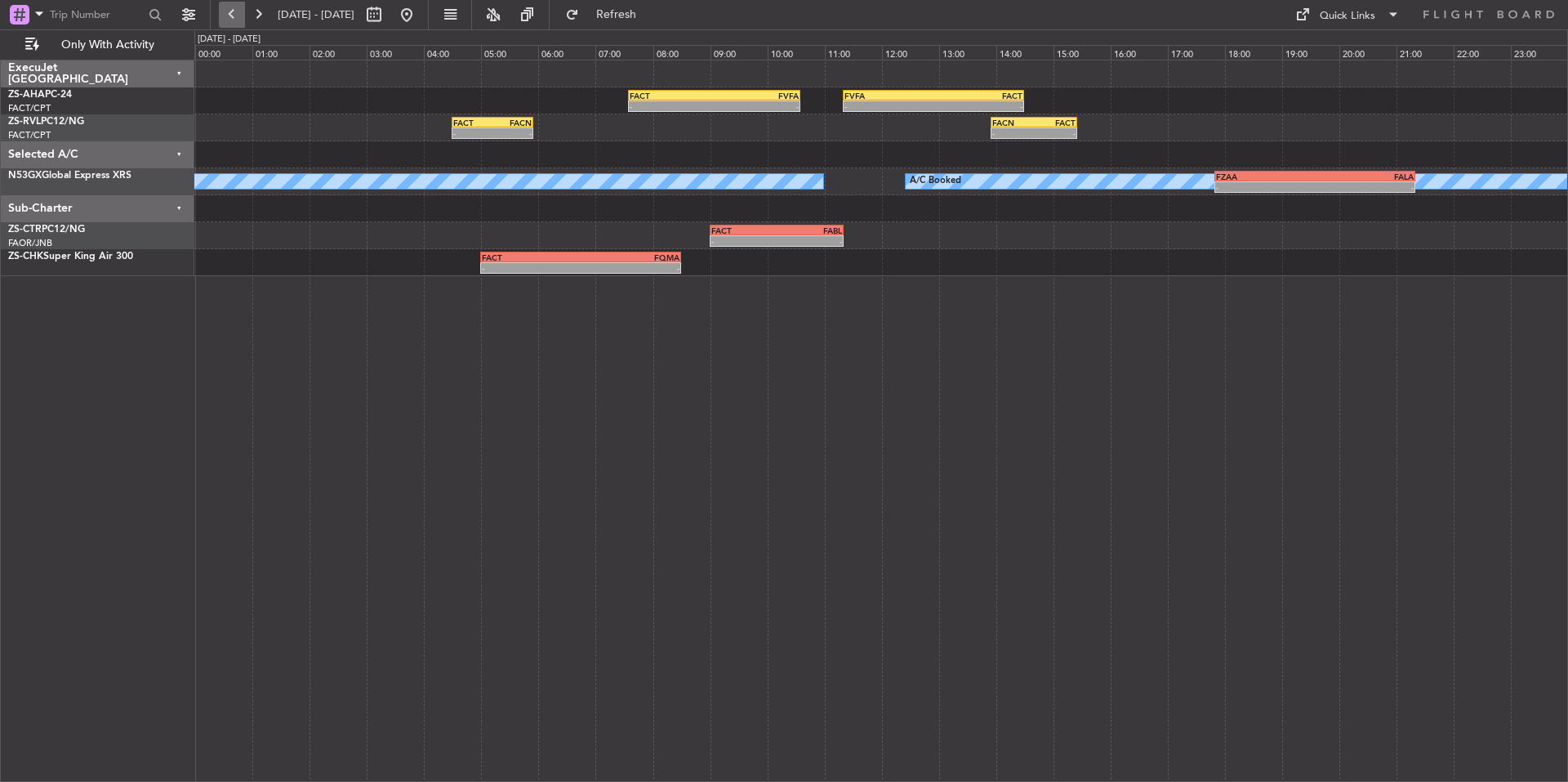
click at [232, 16] on button at bounding box center [231, 14] width 26 height 26
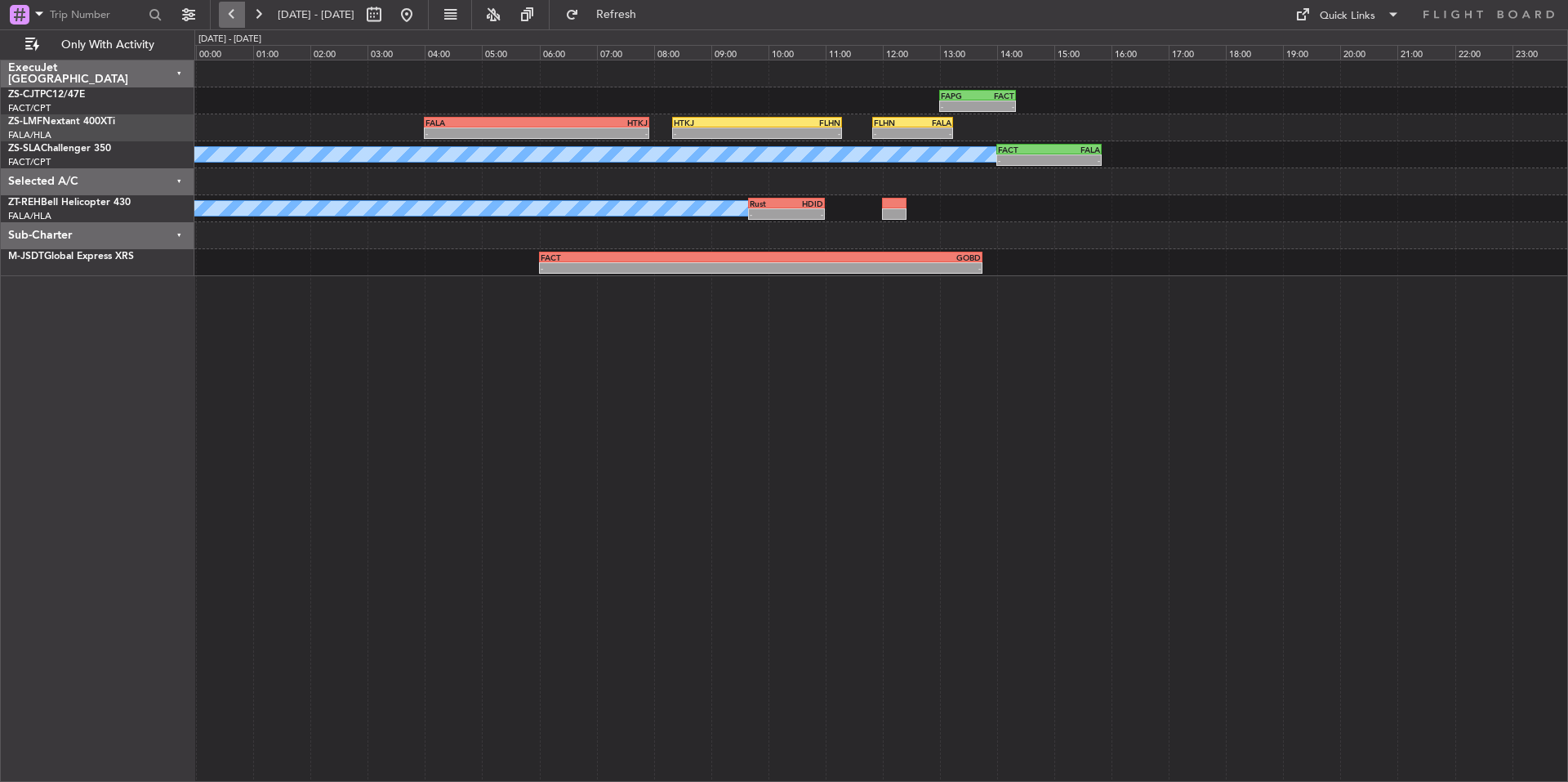
click at [232, 16] on button at bounding box center [231, 14] width 26 height 26
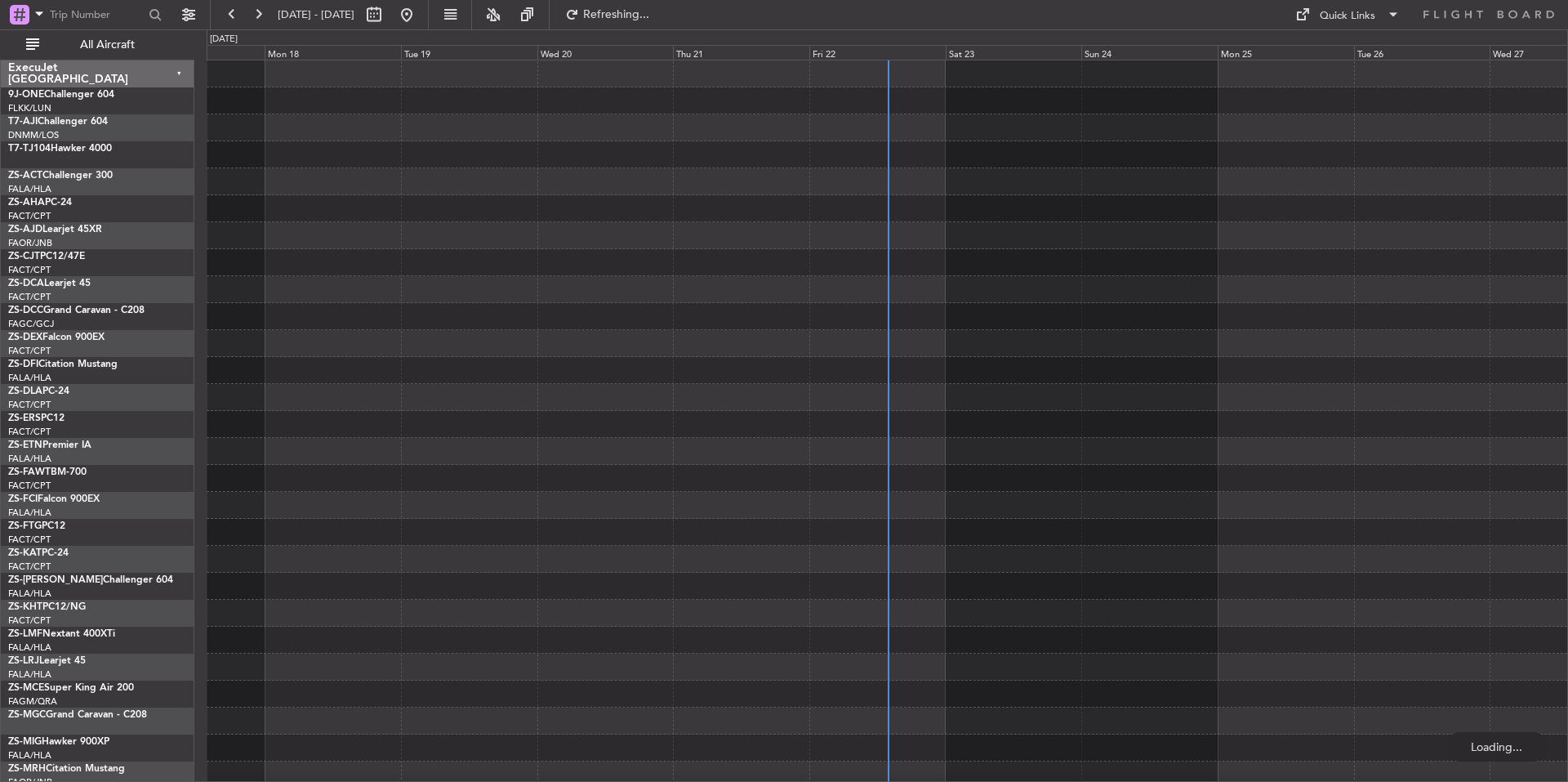
click at [916, 52] on div "Fri 22" at bounding box center [877, 52] width 136 height 14
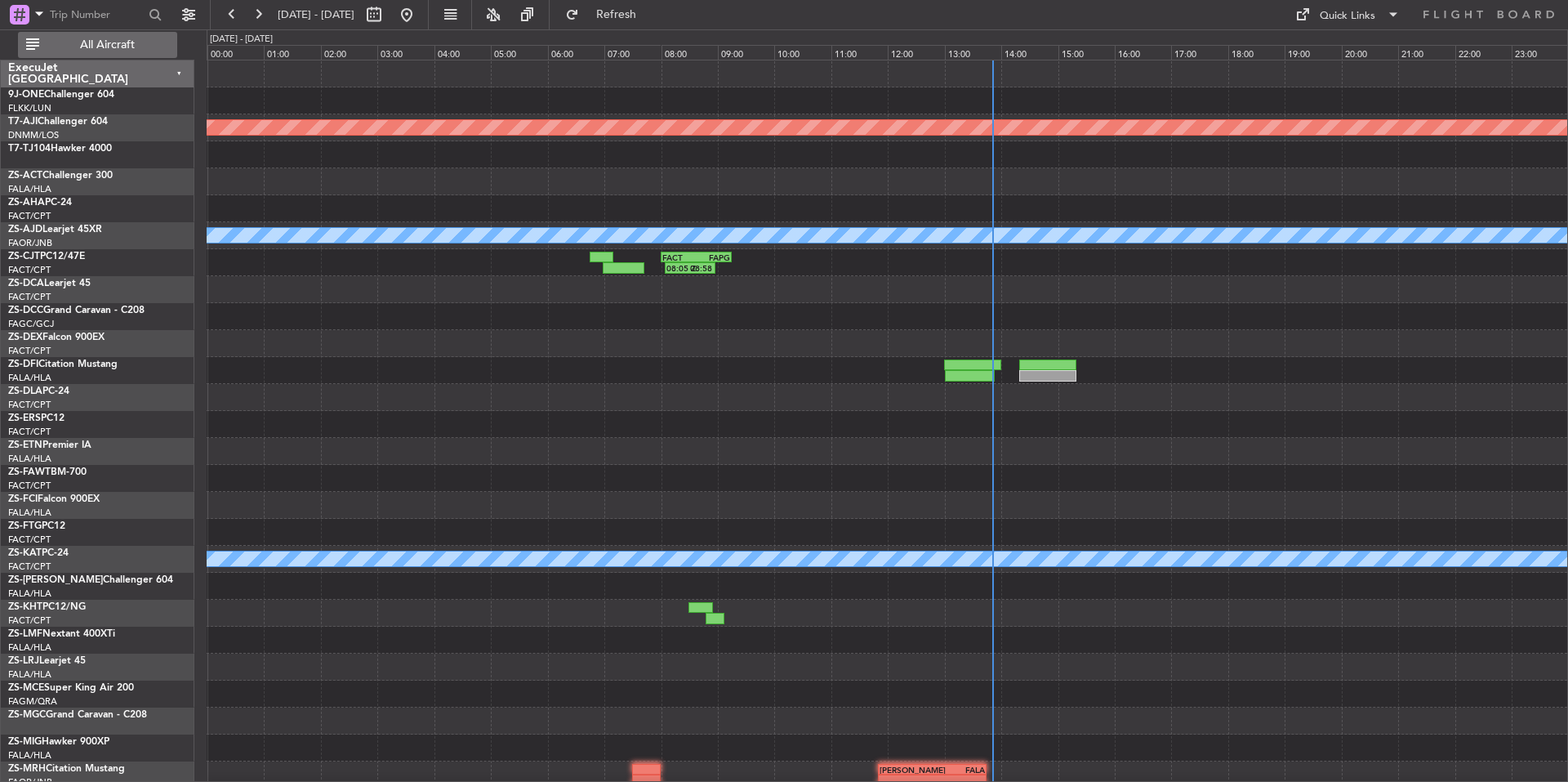
click at [140, 52] on button "All Aircraft" at bounding box center [97, 44] width 159 height 26
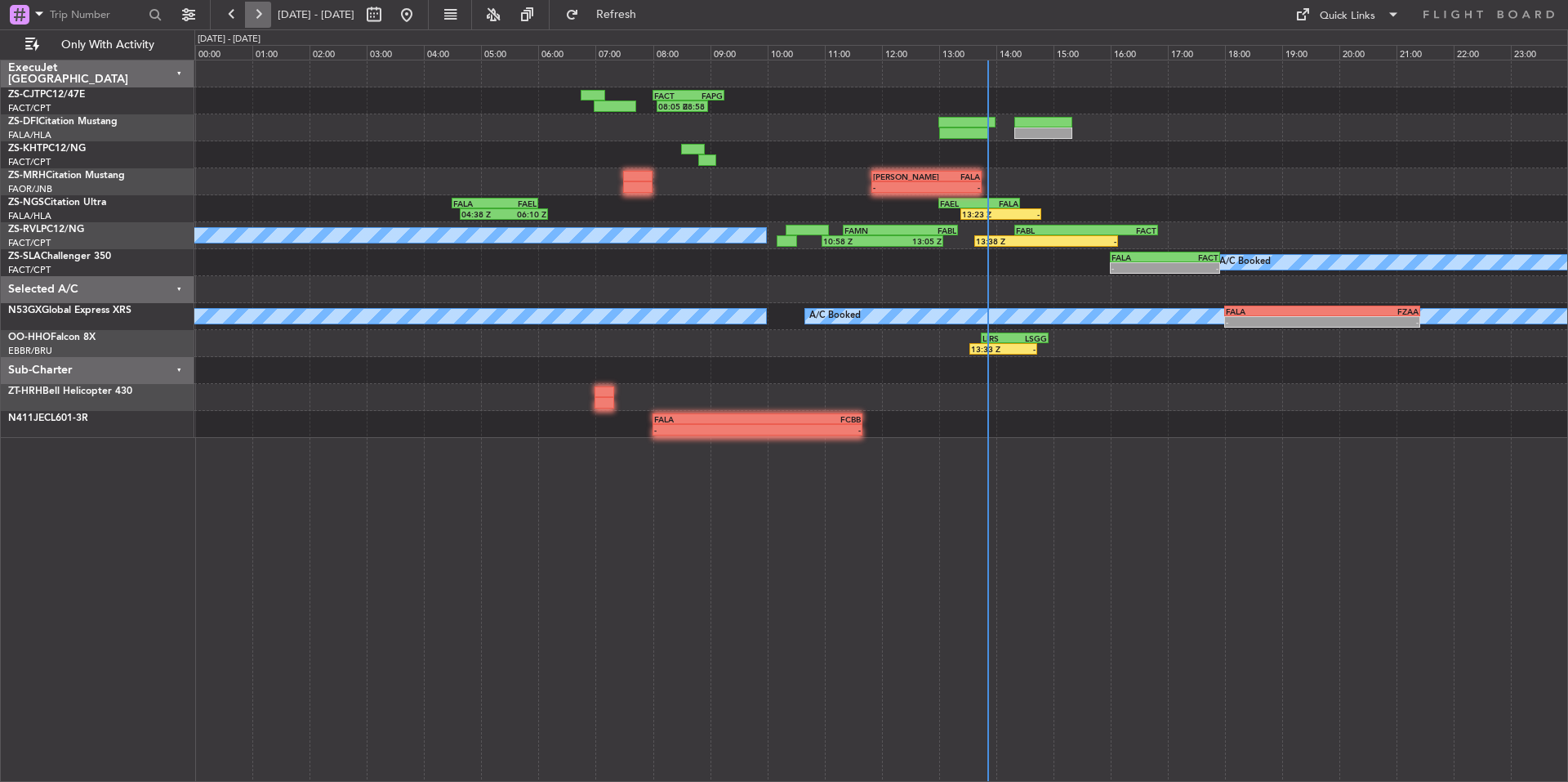
click at [258, 14] on button at bounding box center [258, 14] width 26 height 26
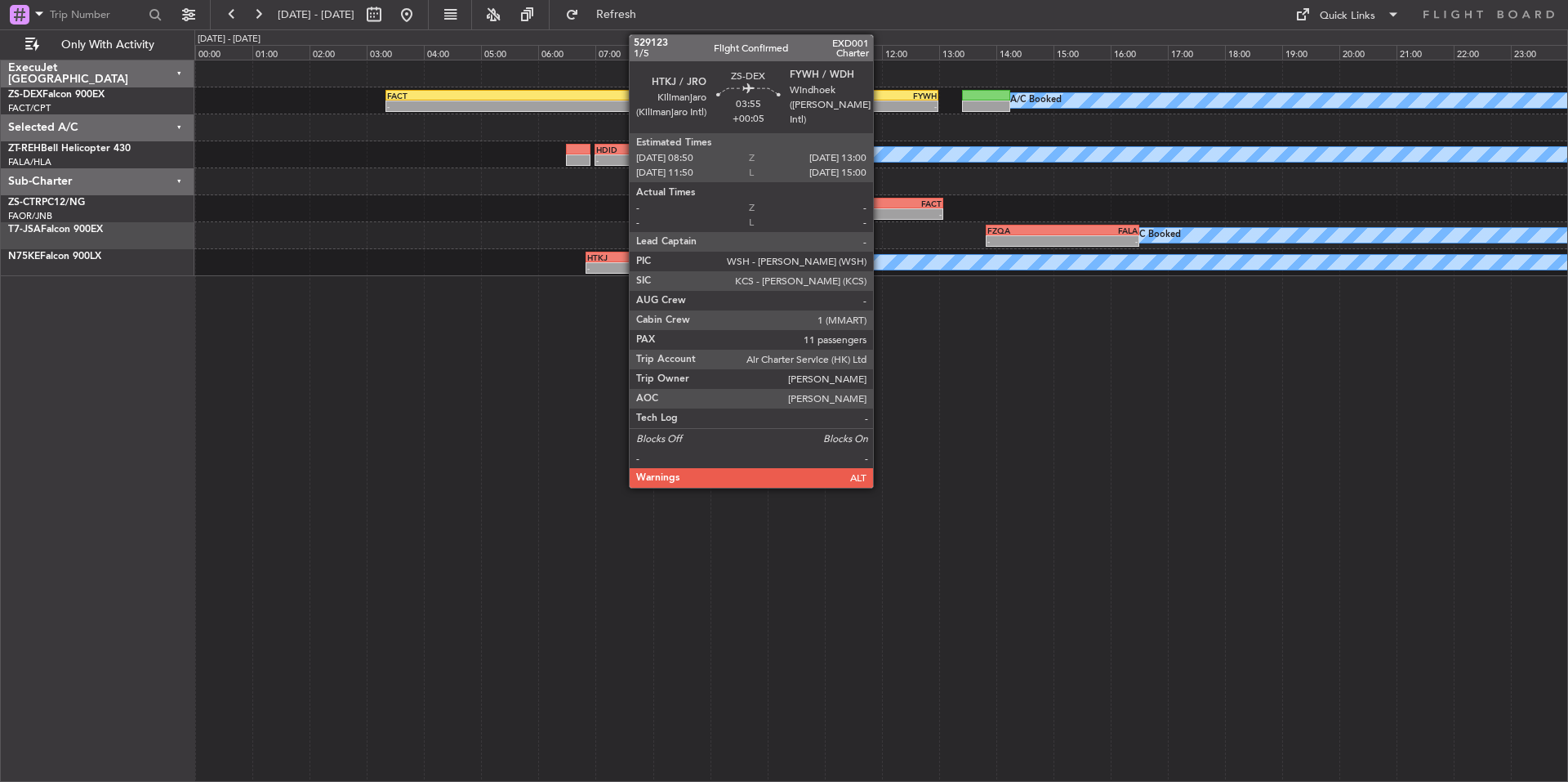
click at [880, 92] on div "FYWH" at bounding box center [877, 95] width 118 height 10
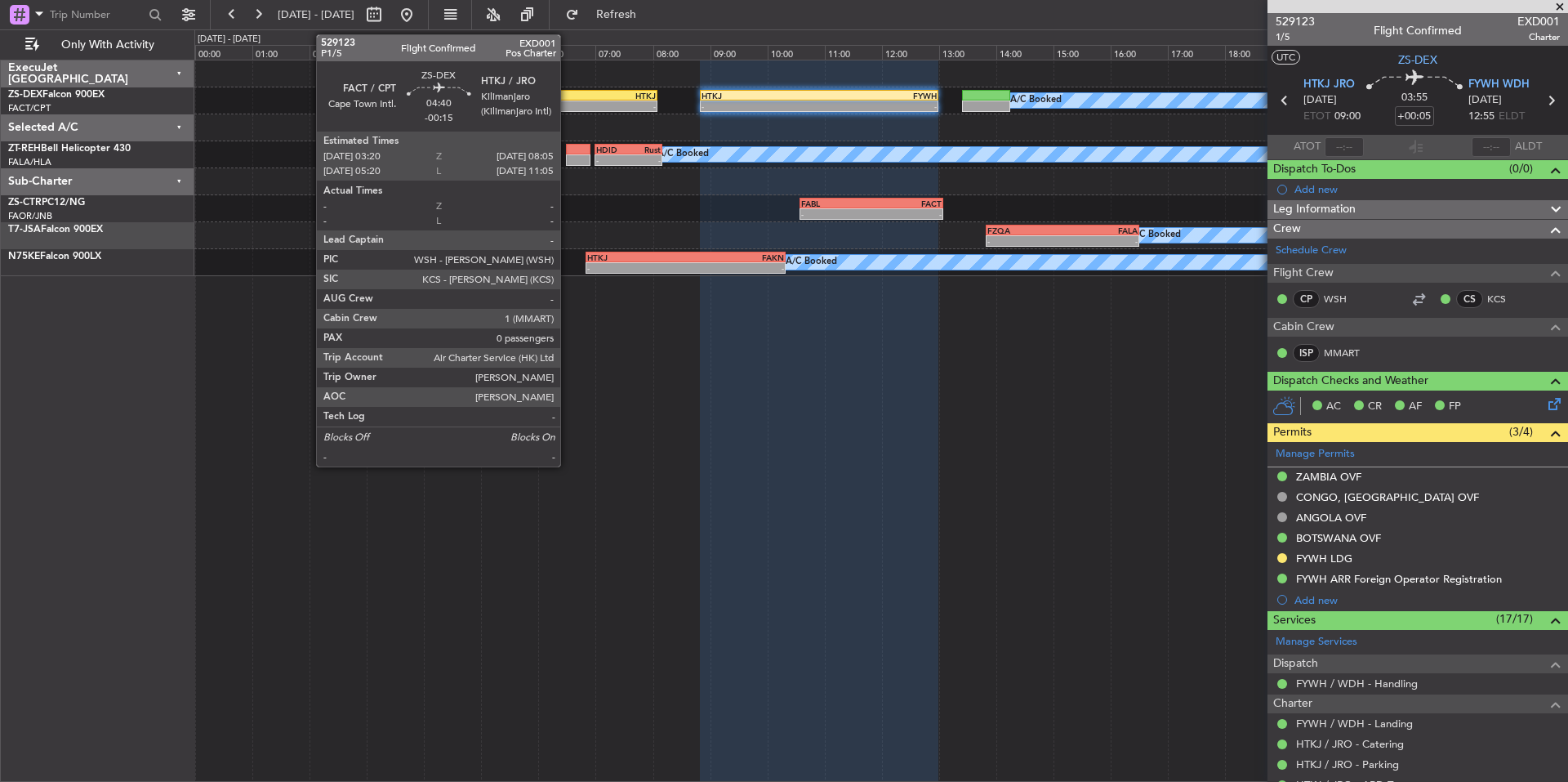
click at [567, 105] on div "-" at bounding box center [588, 105] width 135 height 10
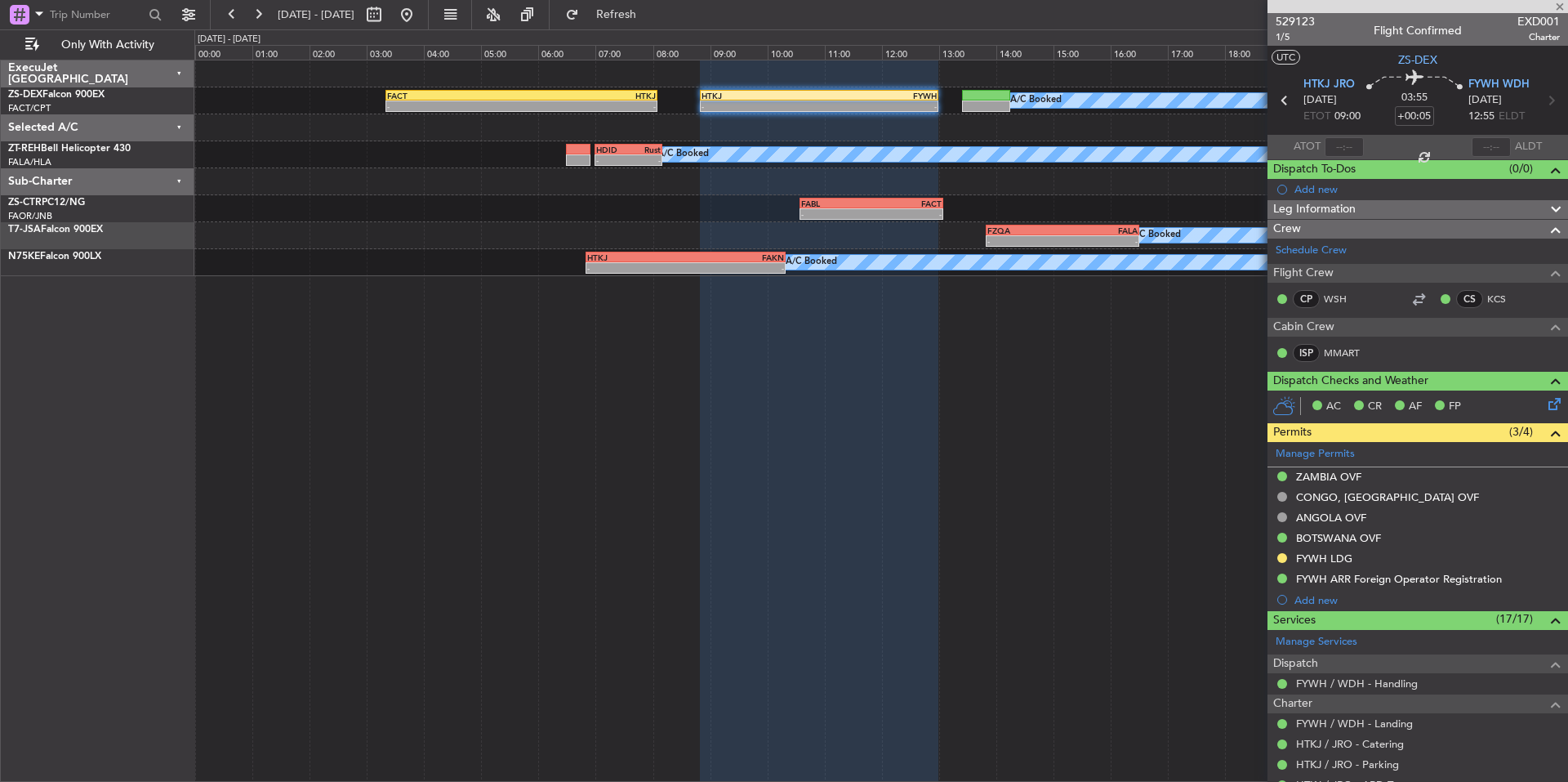
type input "-00:15"
type input "0"
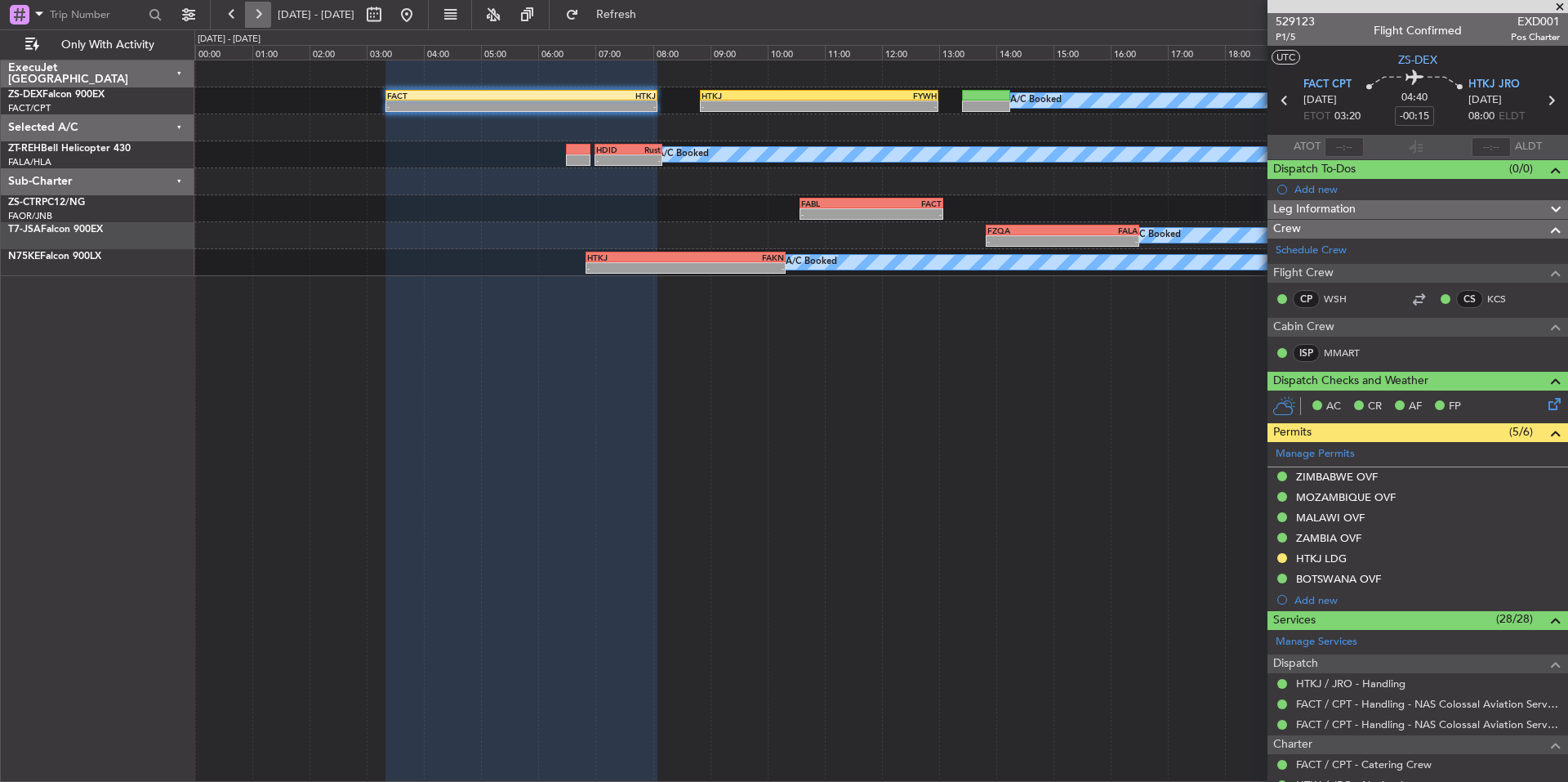
click at [260, 14] on button at bounding box center [258, 14] width 26 height 26
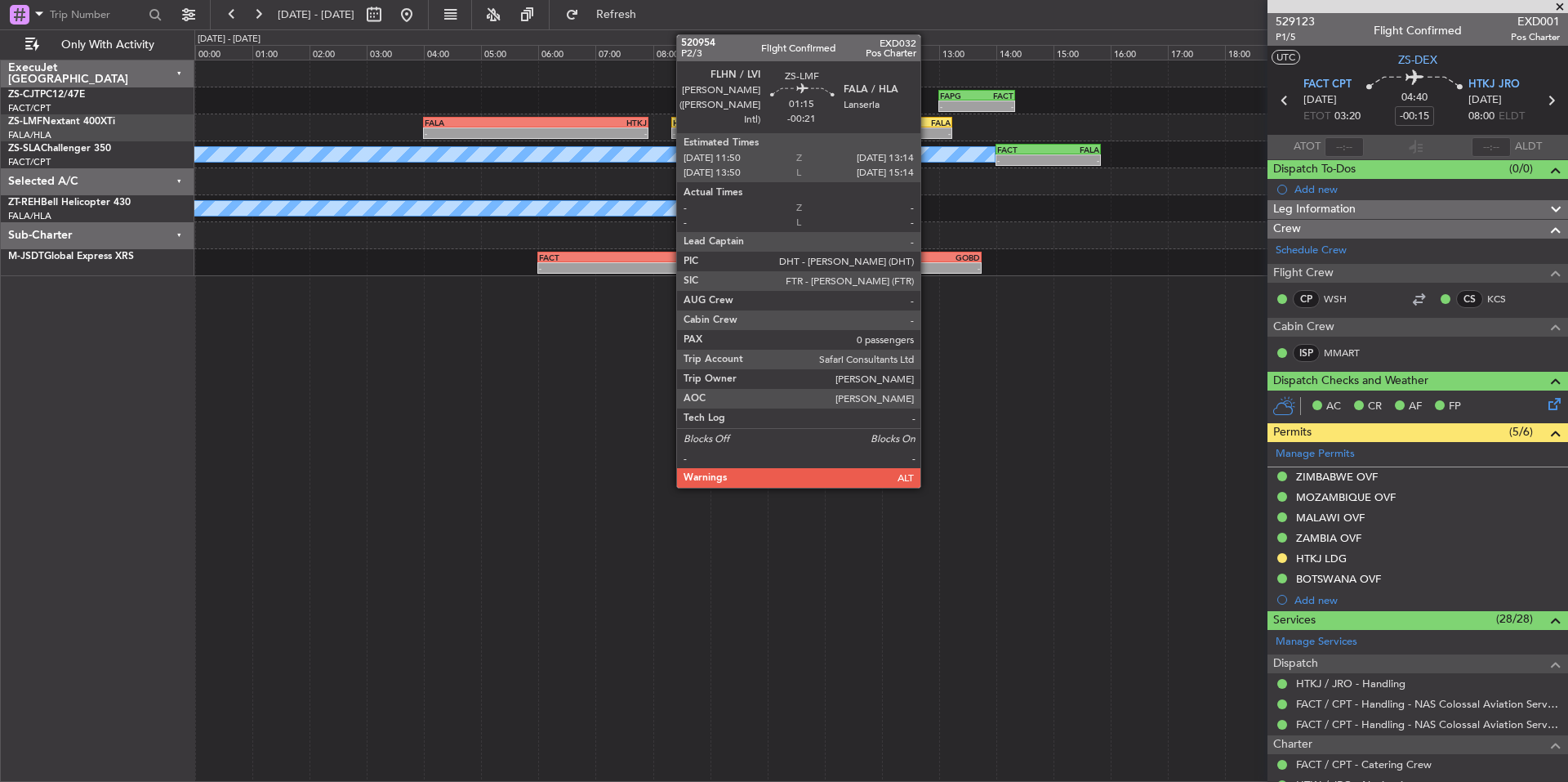
click at [926, 127] on div "FLHN 11:50 Z FALA 13:14 Z" at bounding box center [911, 123] width 81 height 12
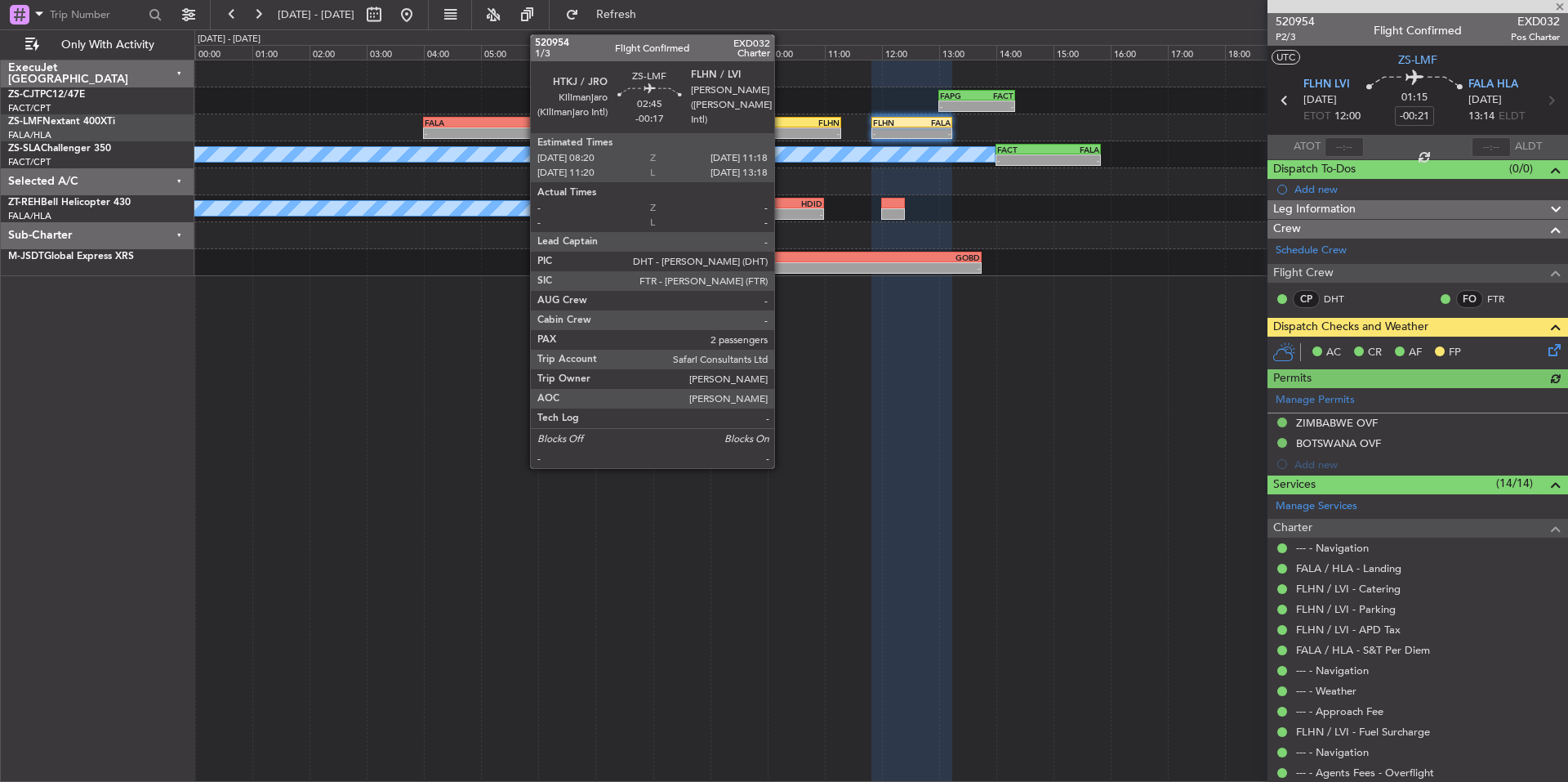
click at [782, 135] on div "-" at bounding box center [798, 132] width 83 height 10
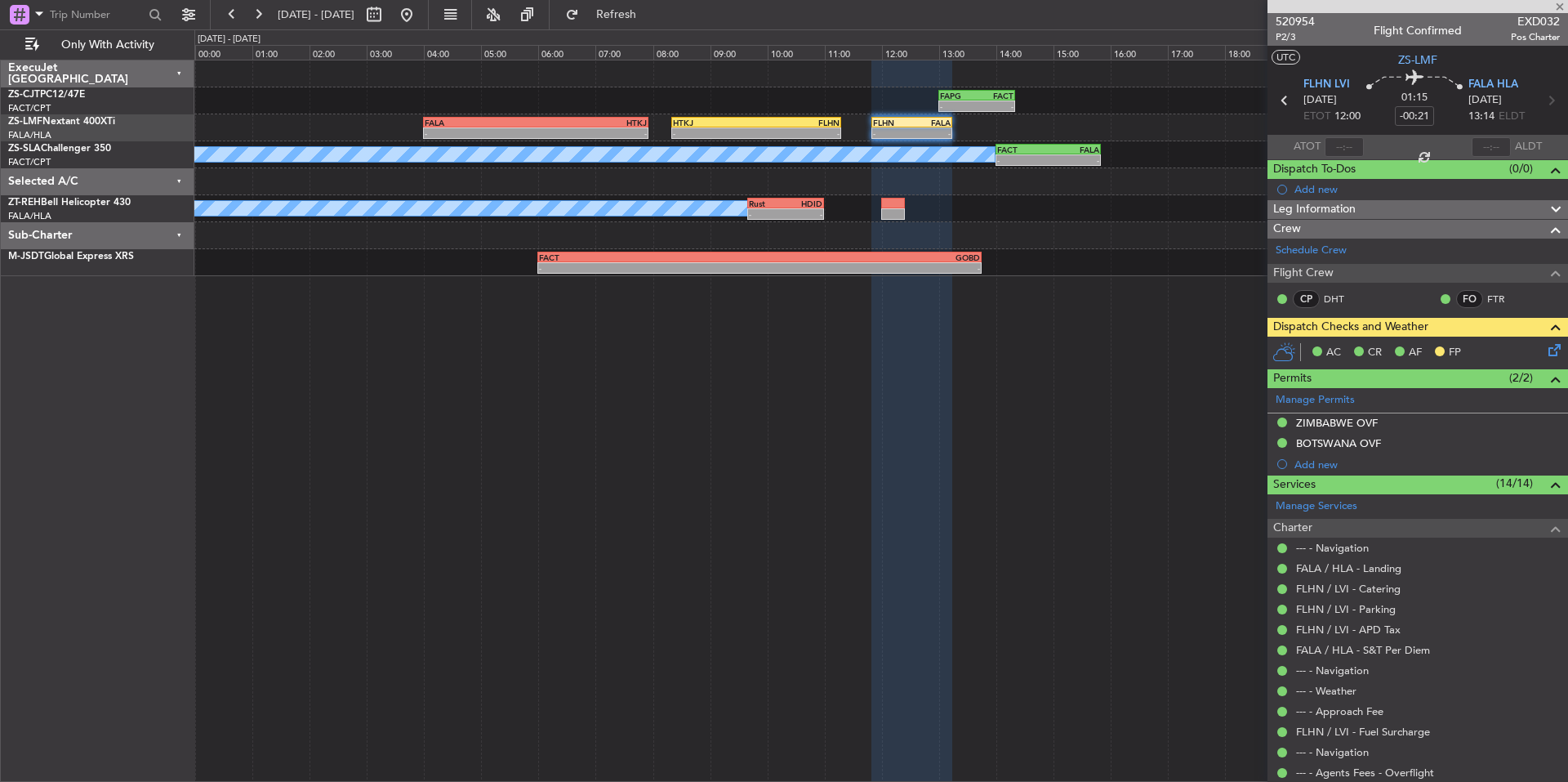
type input "-00:17"
type input "2"
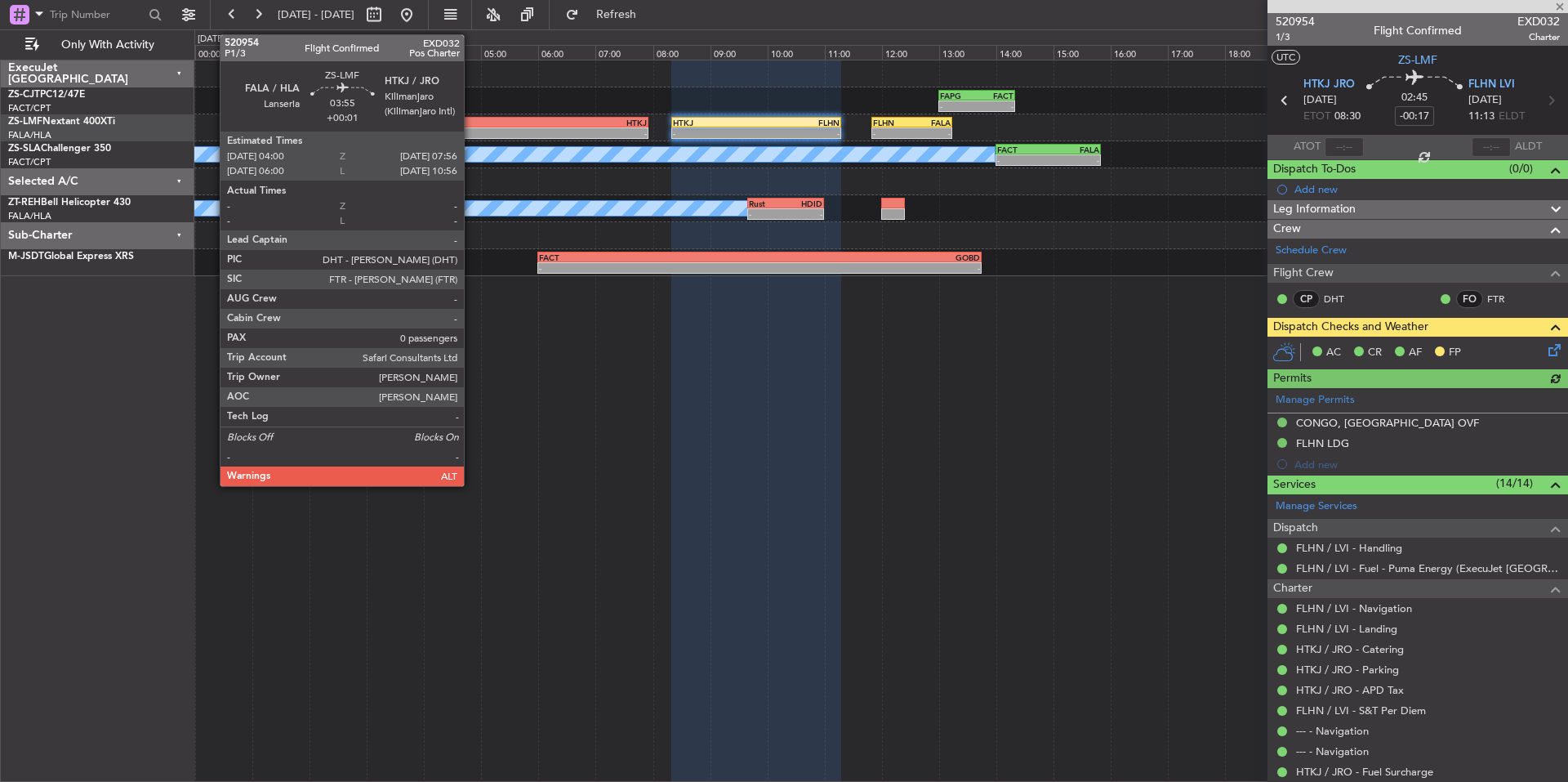
click at [471, 132] on div "-" at bounding box center [479, 132] width 111 height 10
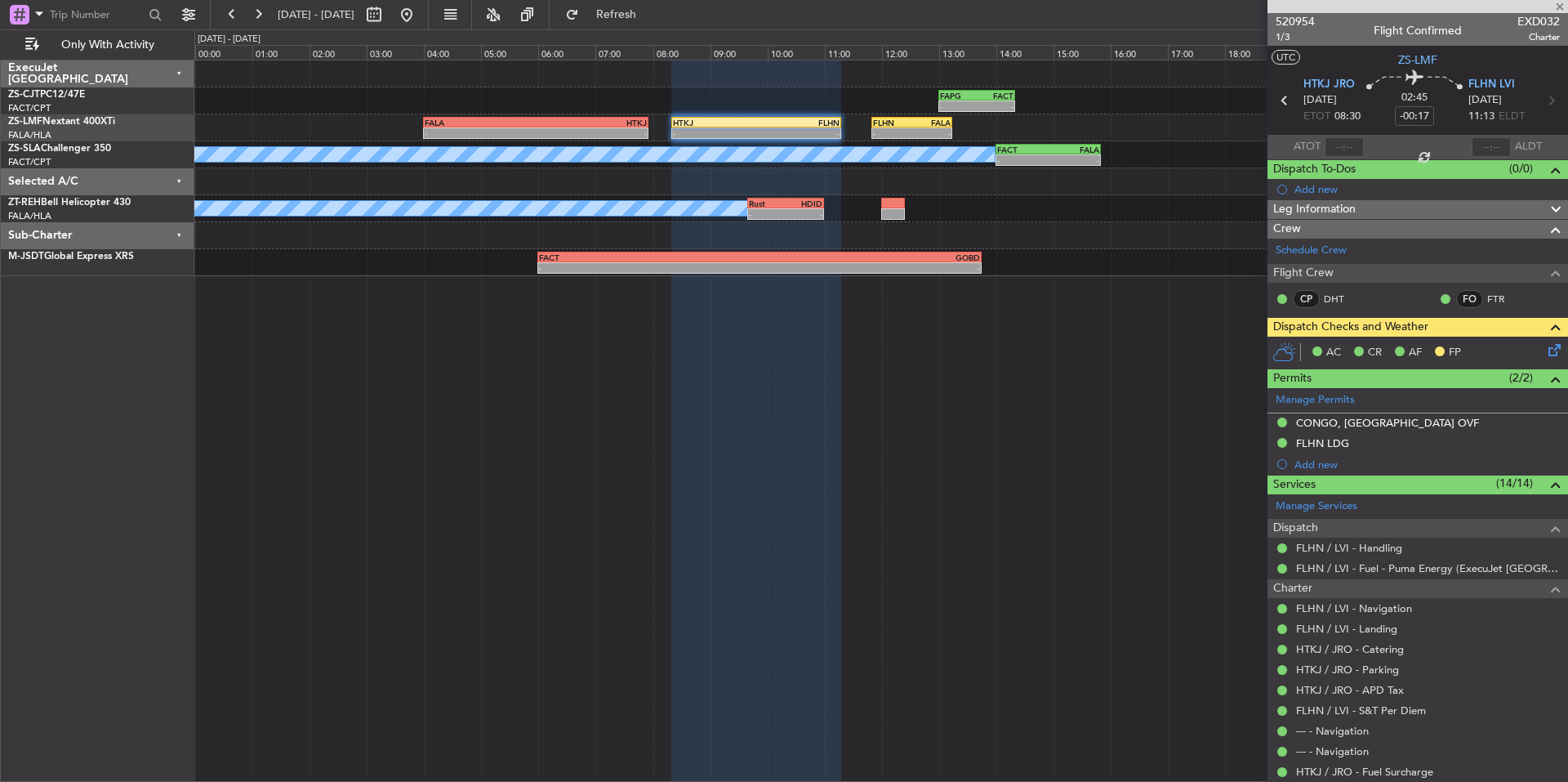
type input "+00:01"
type input "0"
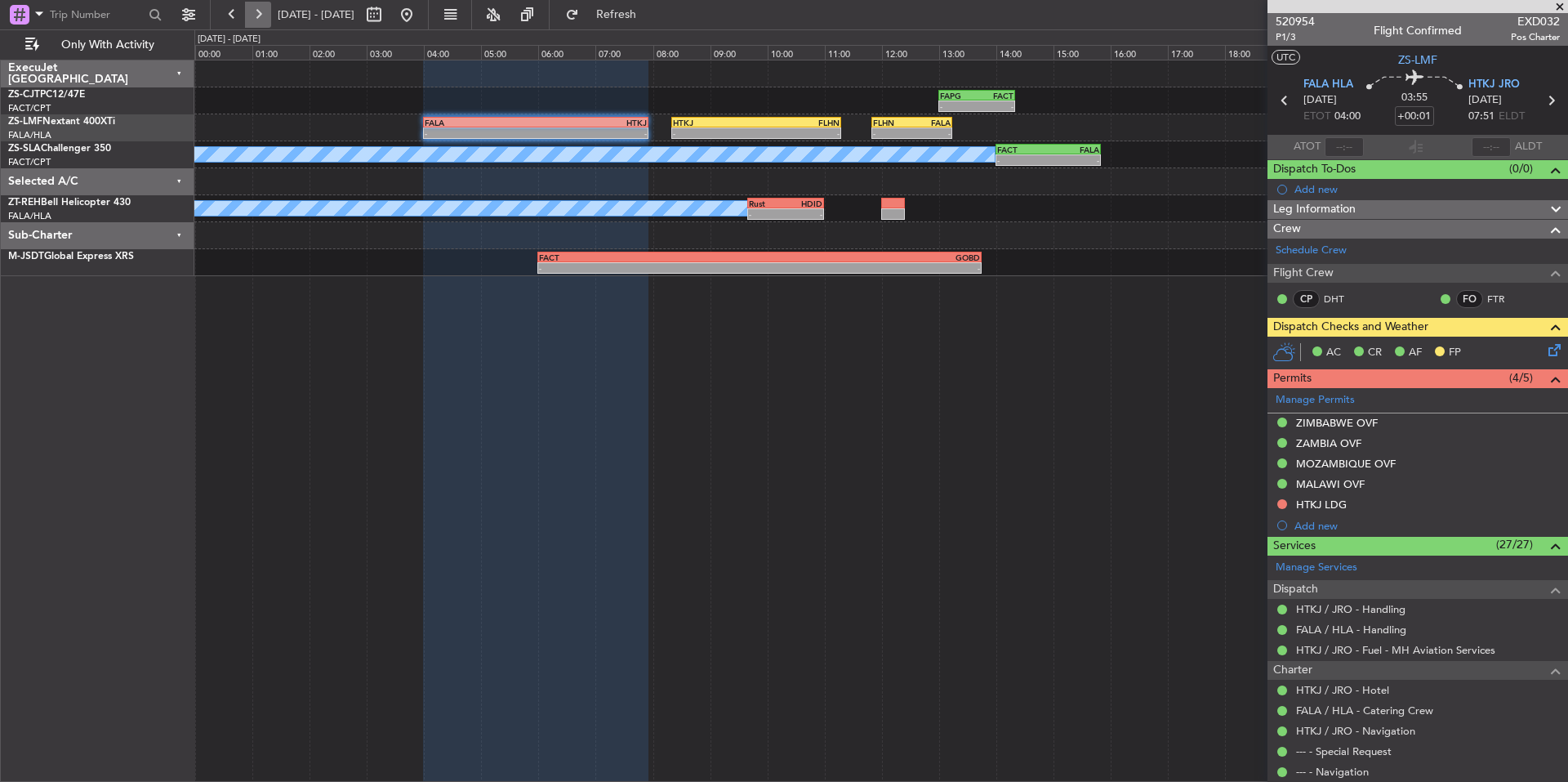
click at [263, 19] on button at bounding box center [258, 14] width 26 height 26
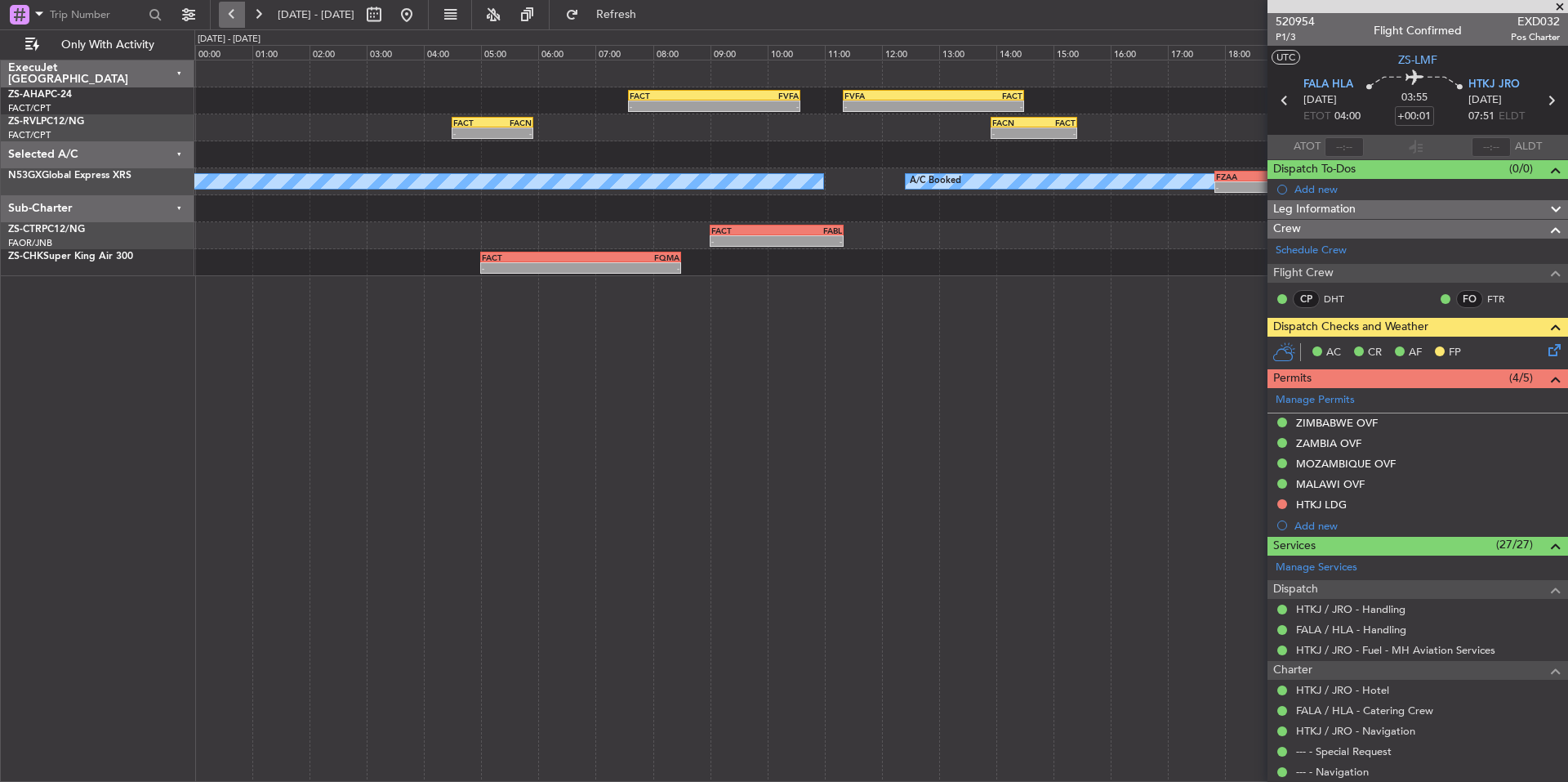
click at [223, 20] on button at bounding box center [231, 14] width 26 height 26
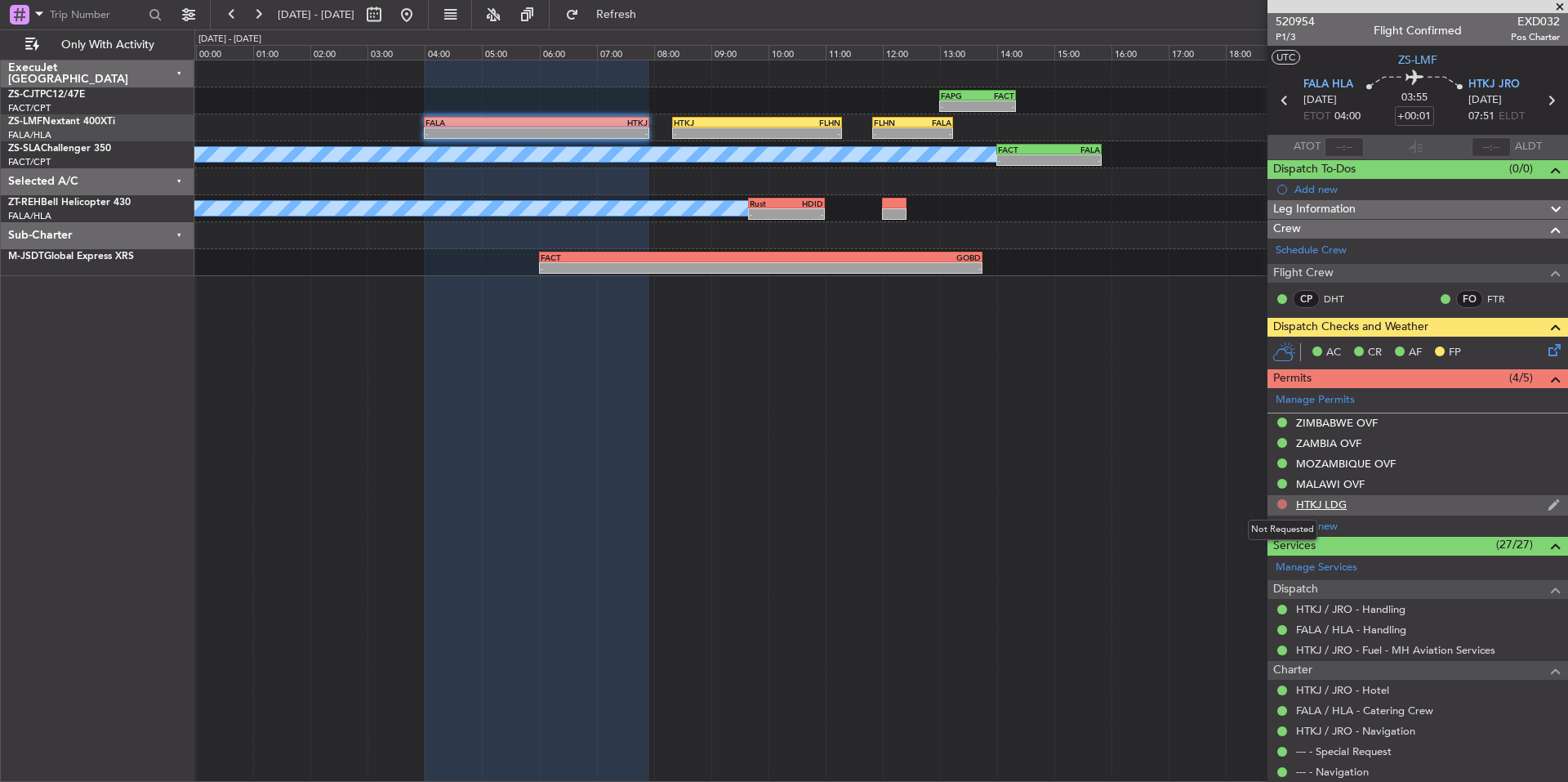
click at [1280, 504] on button at bounding box center [1282, 504] width 10 height 10
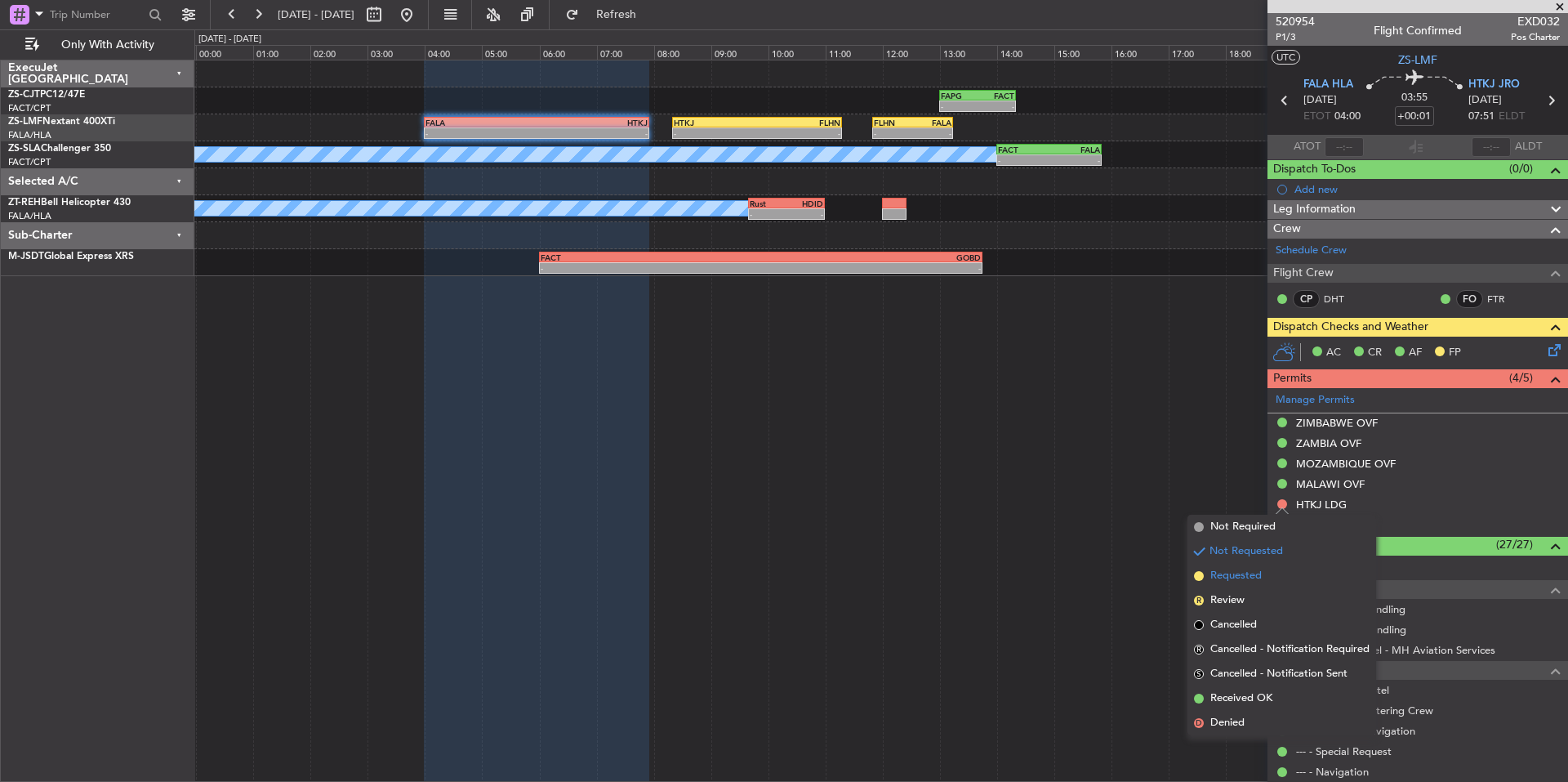
click at [1264, 577] on li "Requested" at bounding box center [1281, 576] width 188 height 24
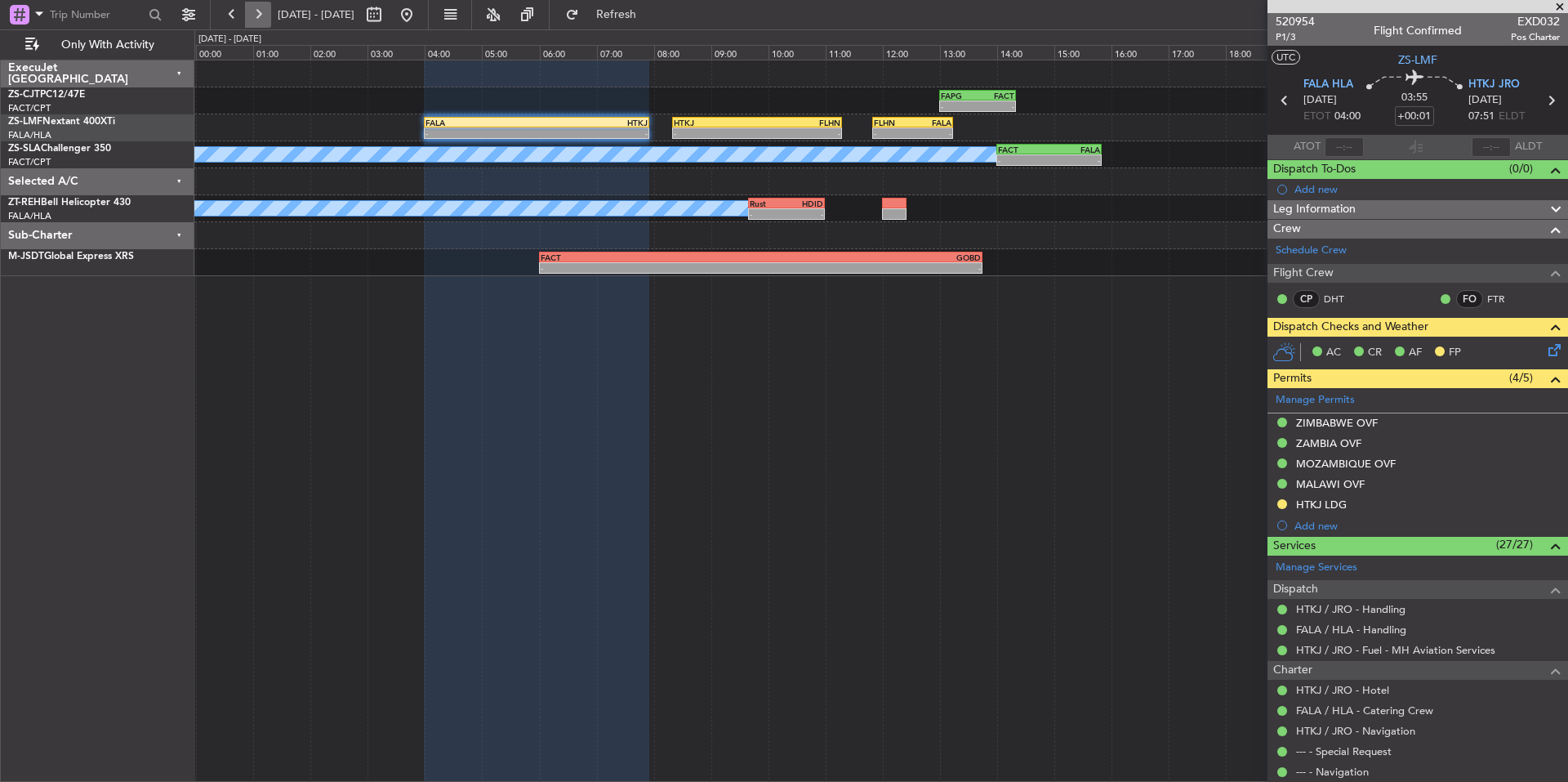
click at [262, 16] on button at bounding box center [258, 14] width 26 height 26
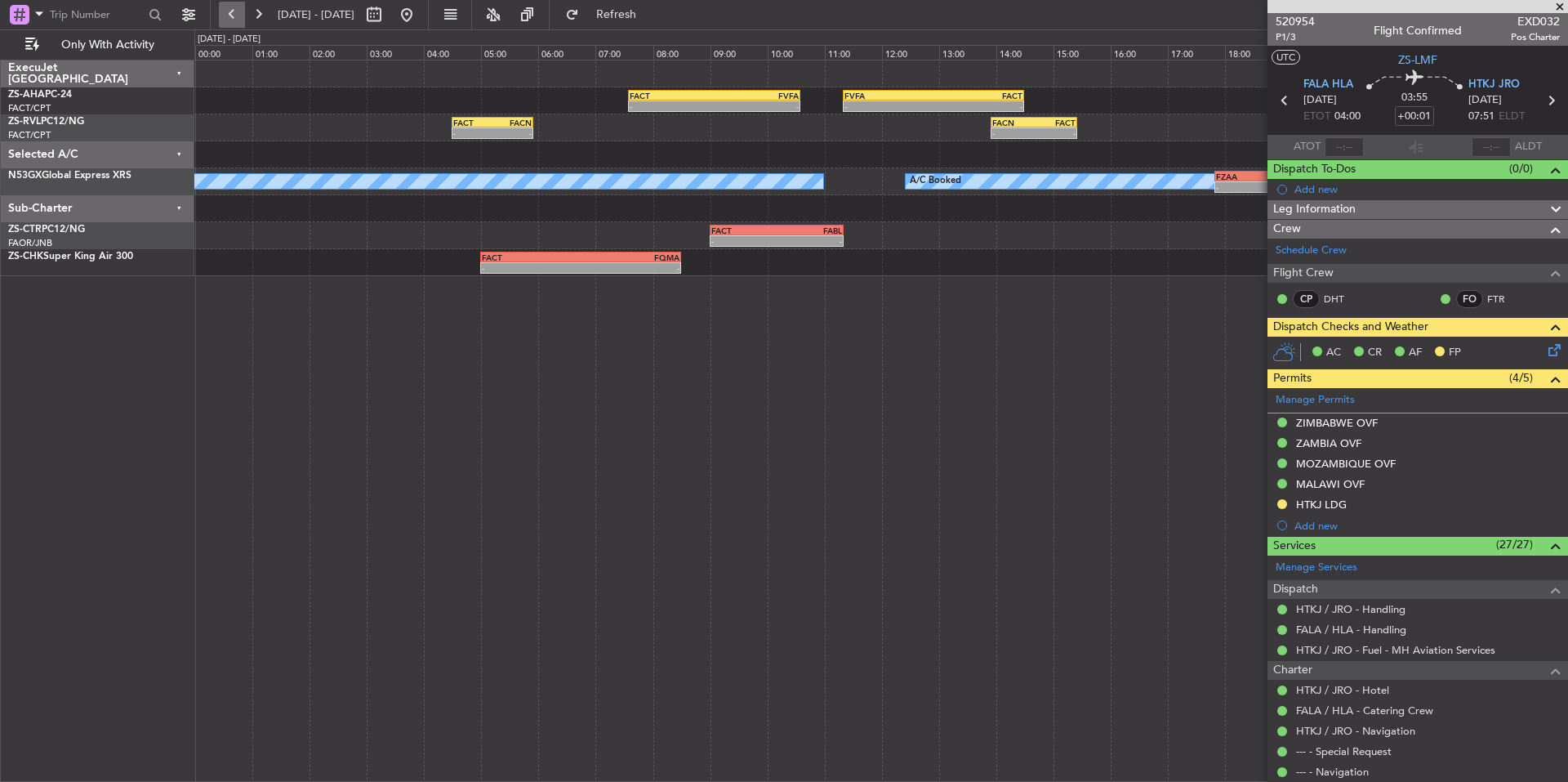
click at [234, 3] on button at bounding box center [231, 14] width 26 height 26
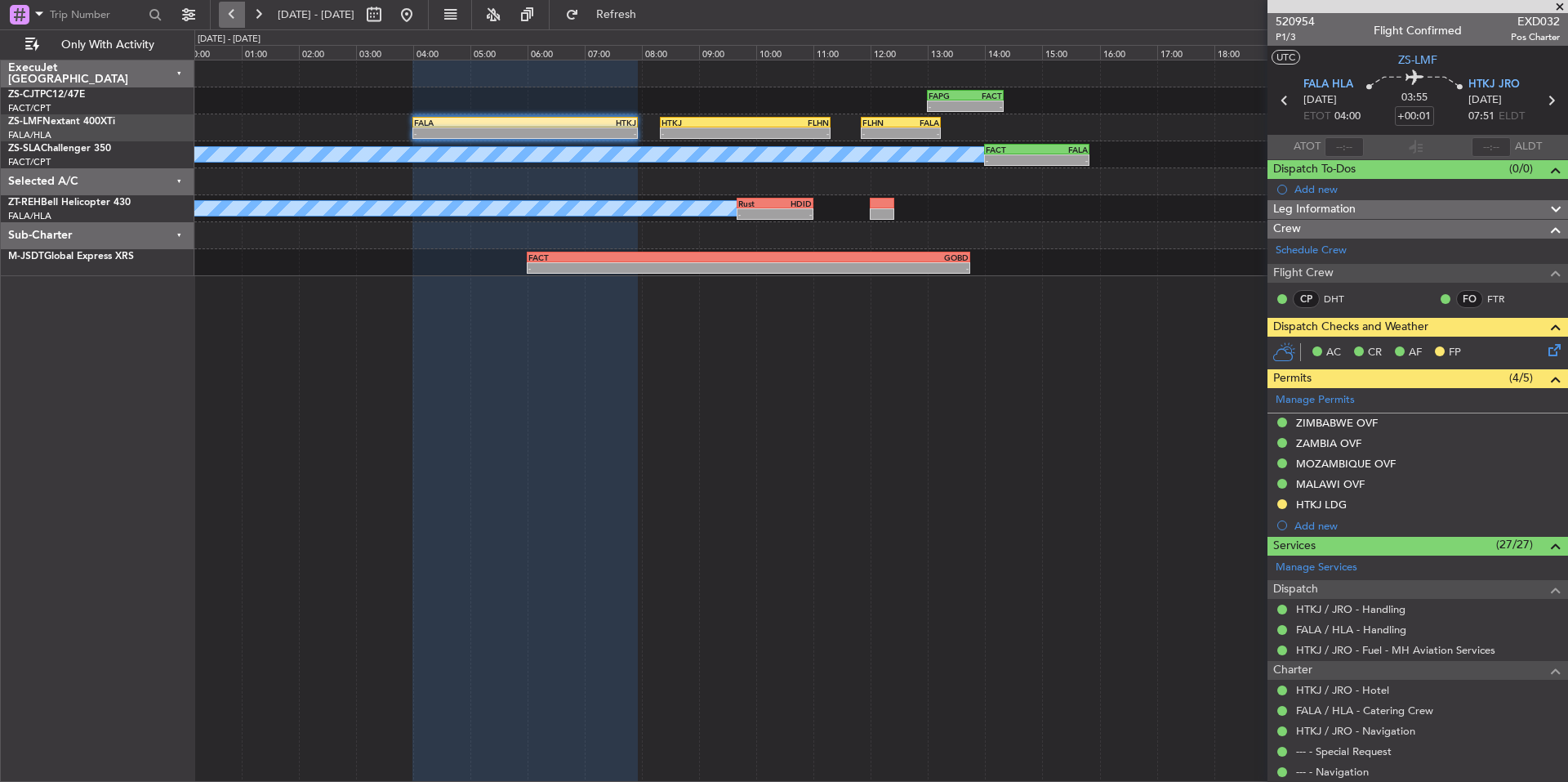
click at [234, 3] on button at bounding box center [231, 14] width 26 height 26
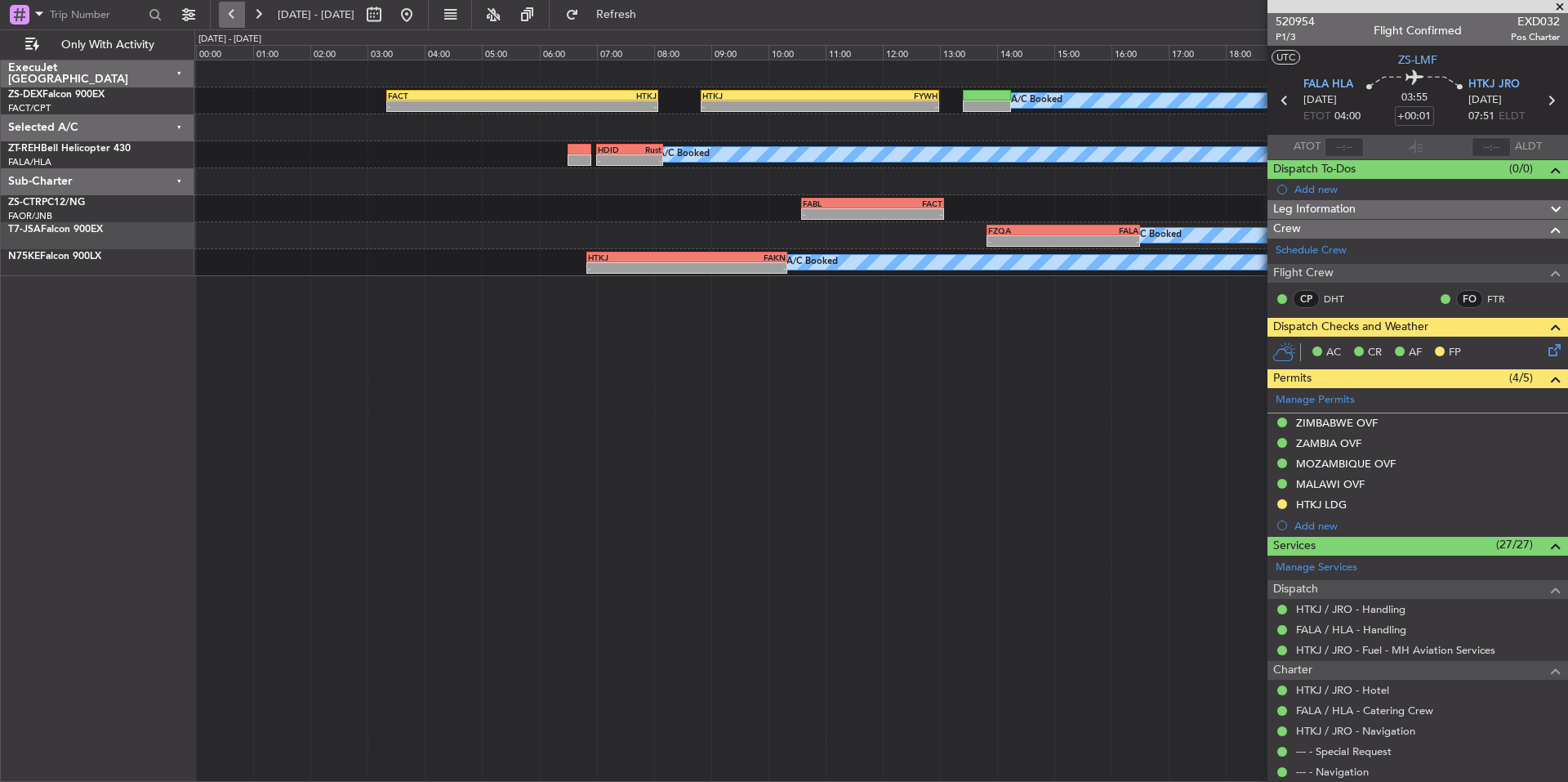
click at [233, 16] on button at bounding box center [231, 14] width 26 height 26
